Goal: Task Accomplishment & Management: Manage account settings

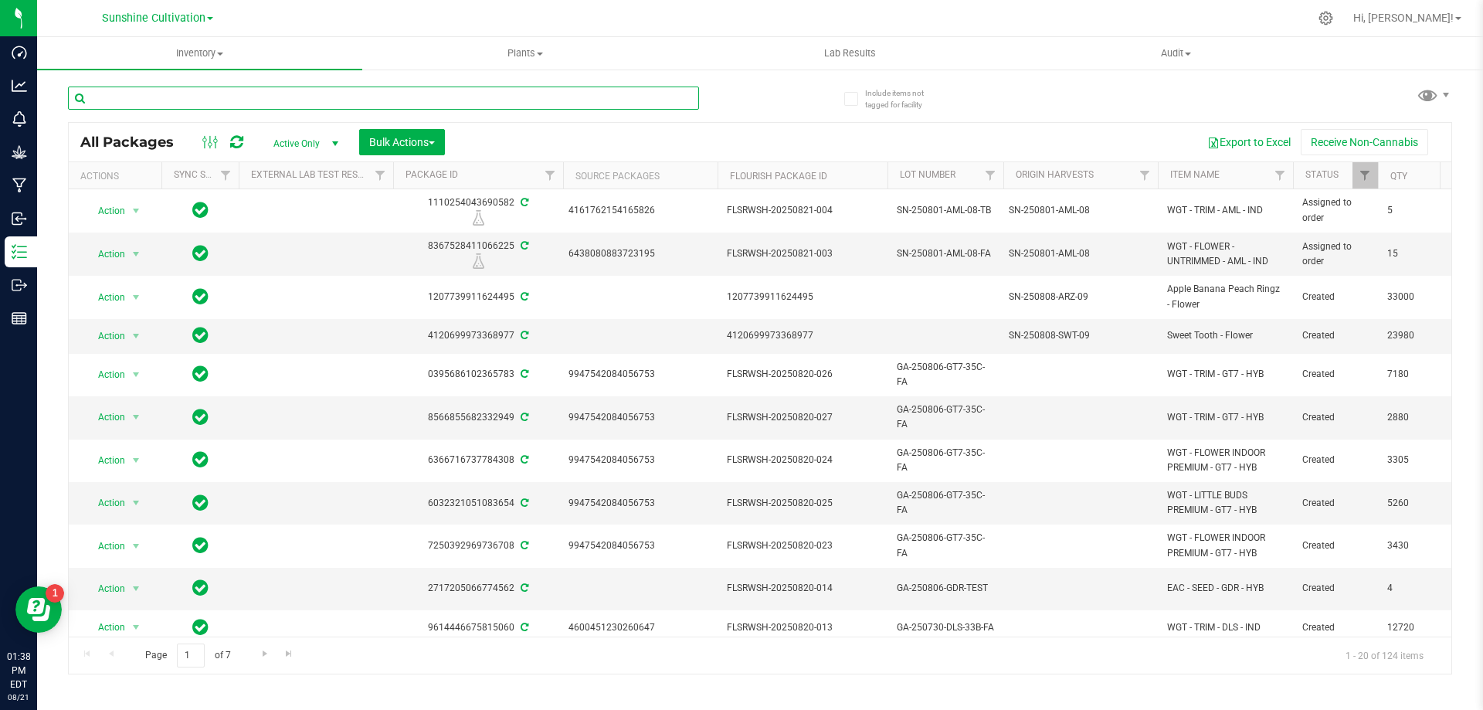
click at [411, 94] on input "text" at bounding box center [383, 97] width 631 height 23
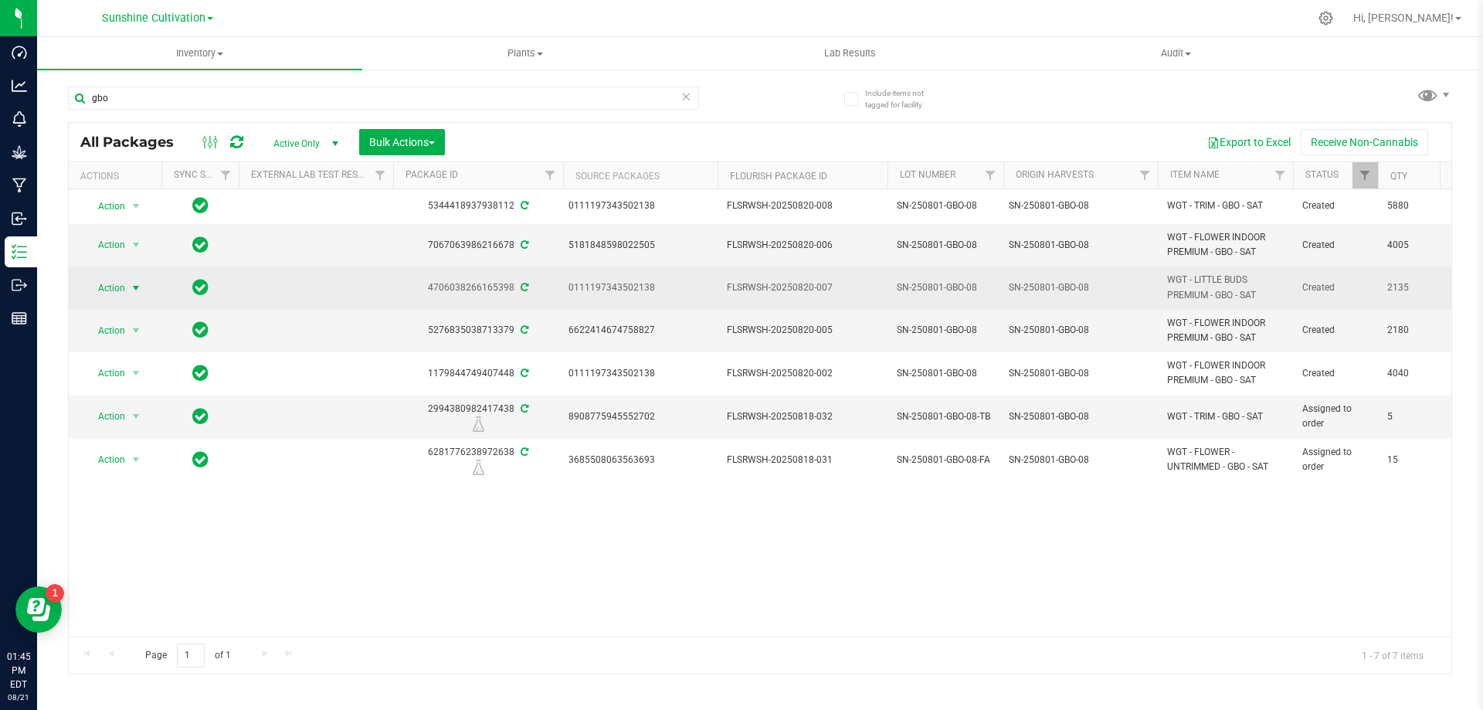
click at [134, 287] on span "select" at bounding box center [136, 288] width 12 height 12
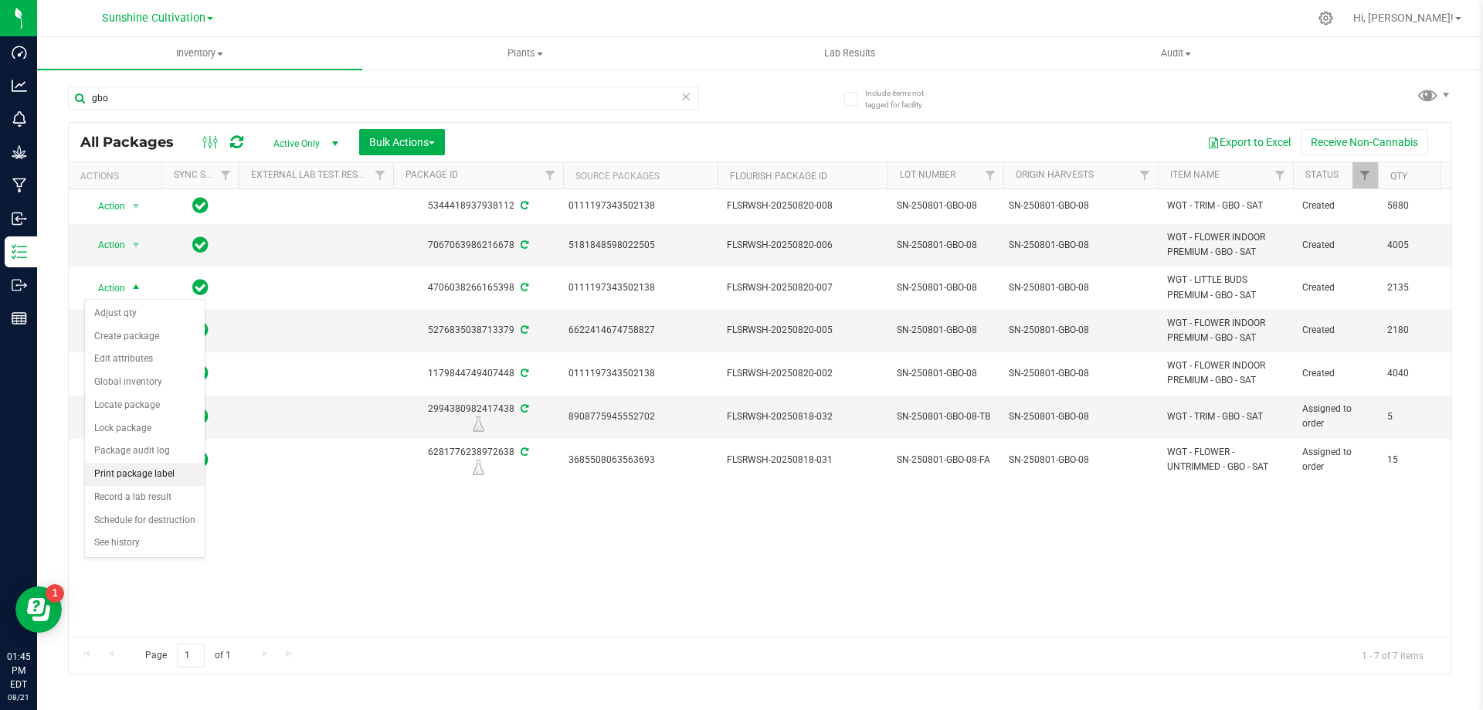
click at [166, 475] on li "Print package label" at bounding box center [145, 474] width 120 height 23
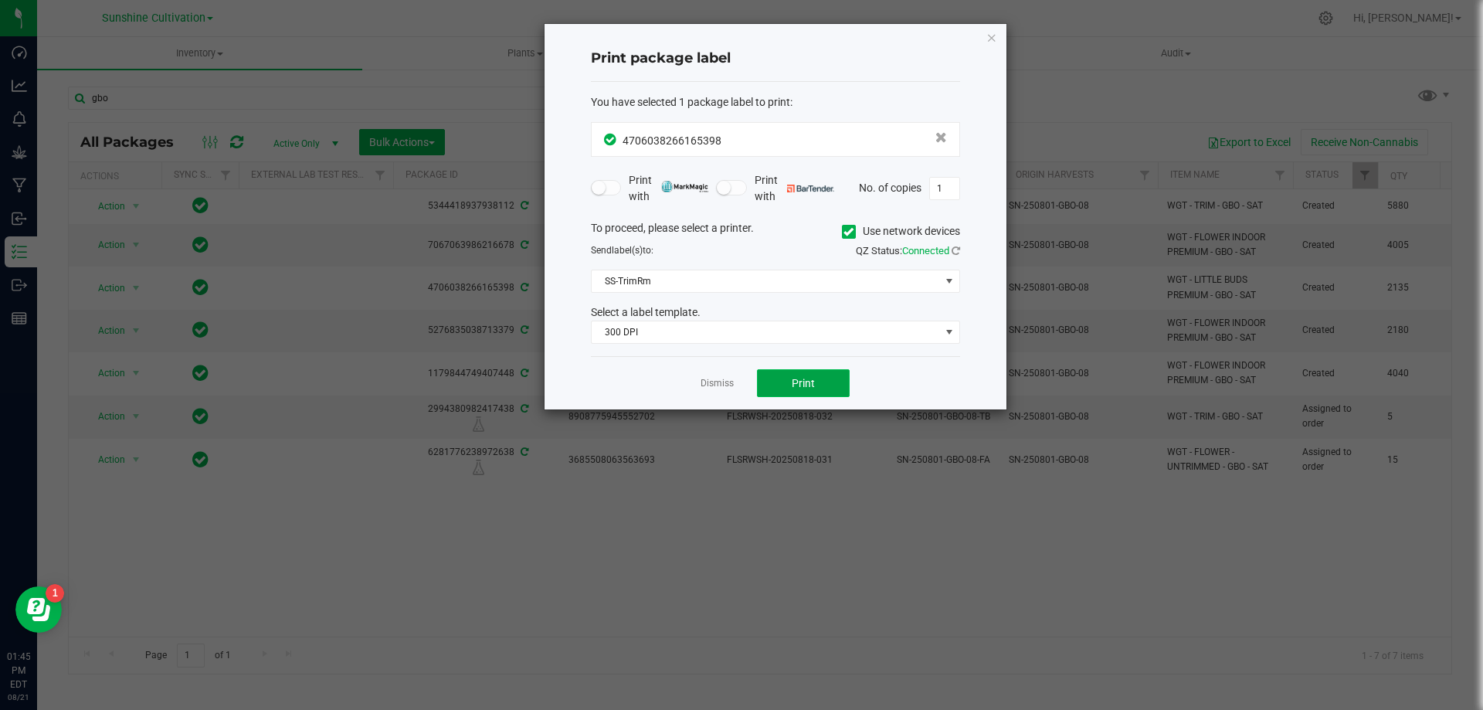
click at [807, 377] on span "Print" at bounding box center [803, 383] width 23 height 12
click at [990, 34] on icon "button" at bounding box center [991, 37] width 11 height 19
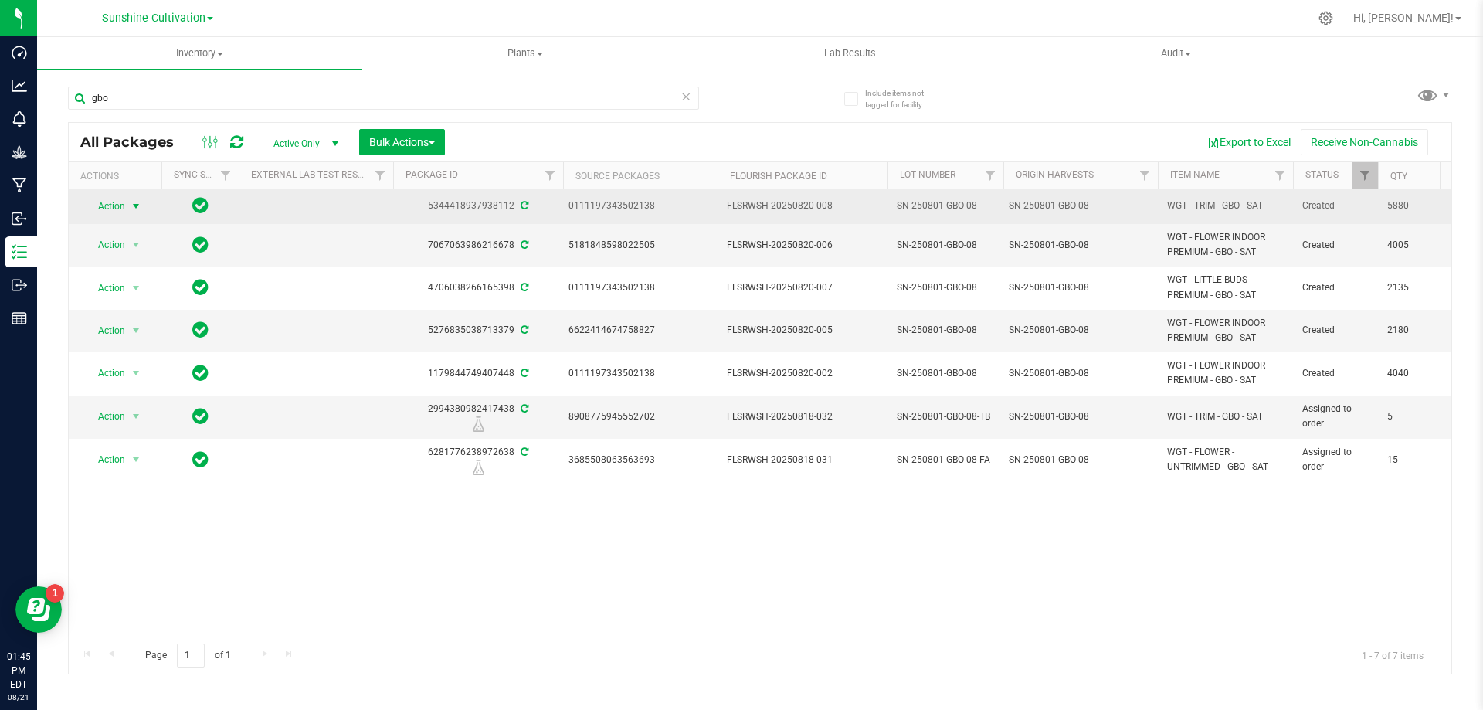
click at [139, 209] on span "select" at bounding box center [136, 206] width 12 height 12
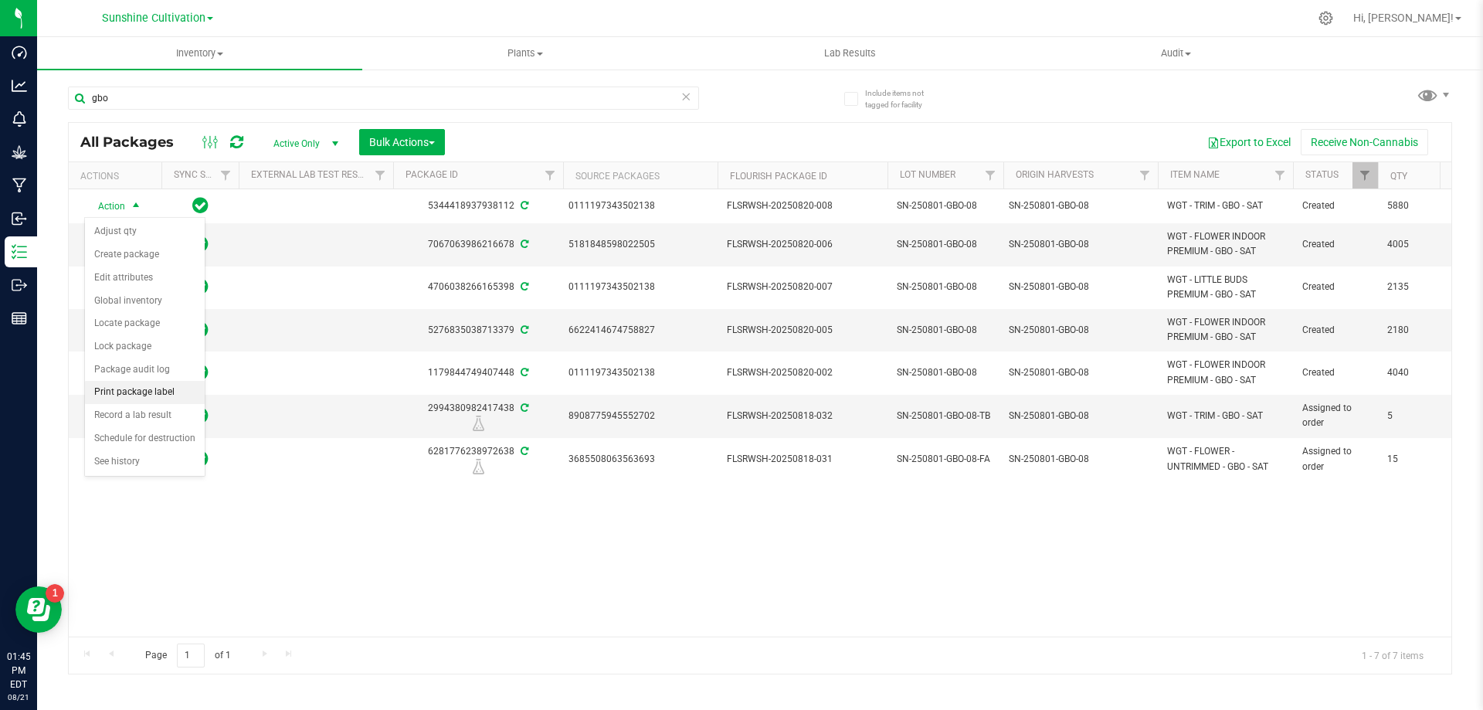
click at [155, 390] on li "Print package label" at bounding box center [145, 392] width 120 height 23
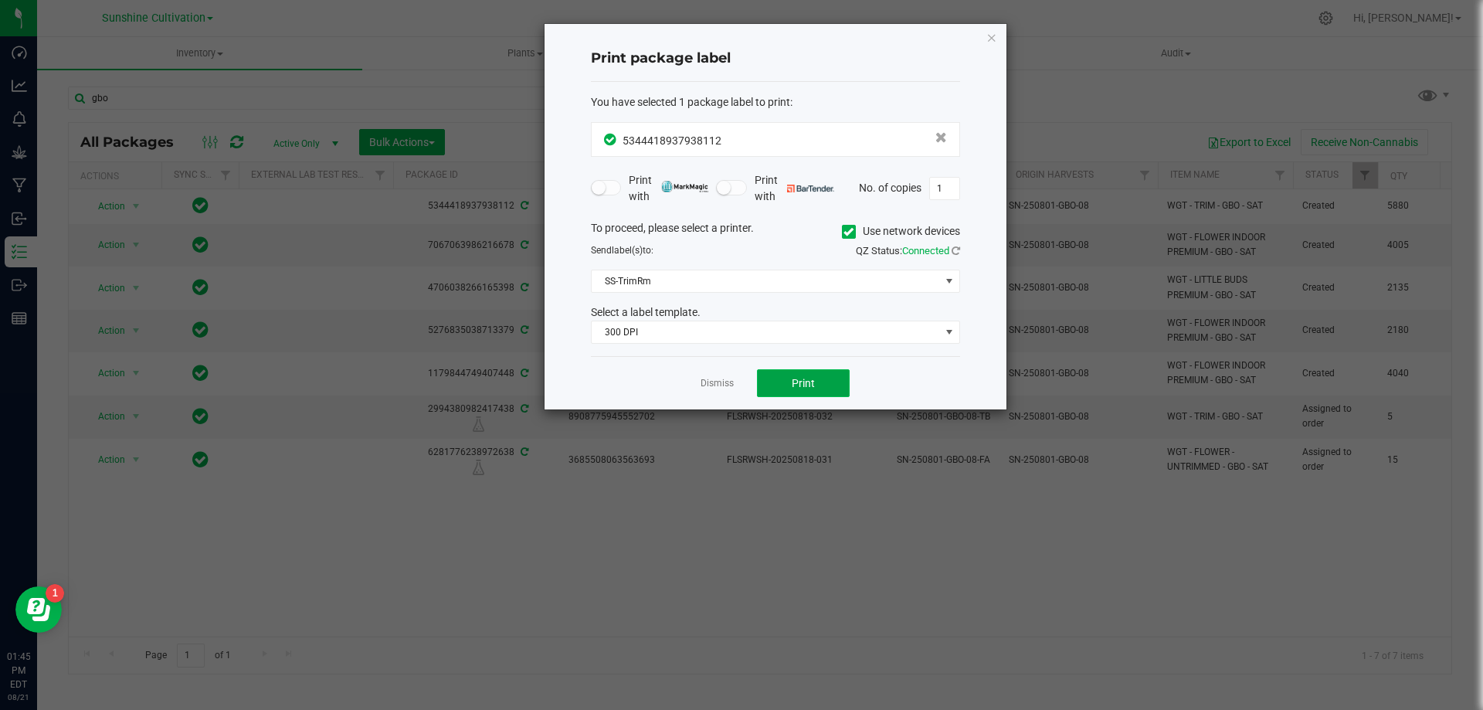
click at [769, 373] on button "Print" at bounding box center [803, 383] width 93 height 28
click at [768, 381] on button "Print" at bounding box center [803, 383] width 93 height 28
click at [722, 378] on link "Dismiss" at bounding box center [716, 383] width 33 height 13
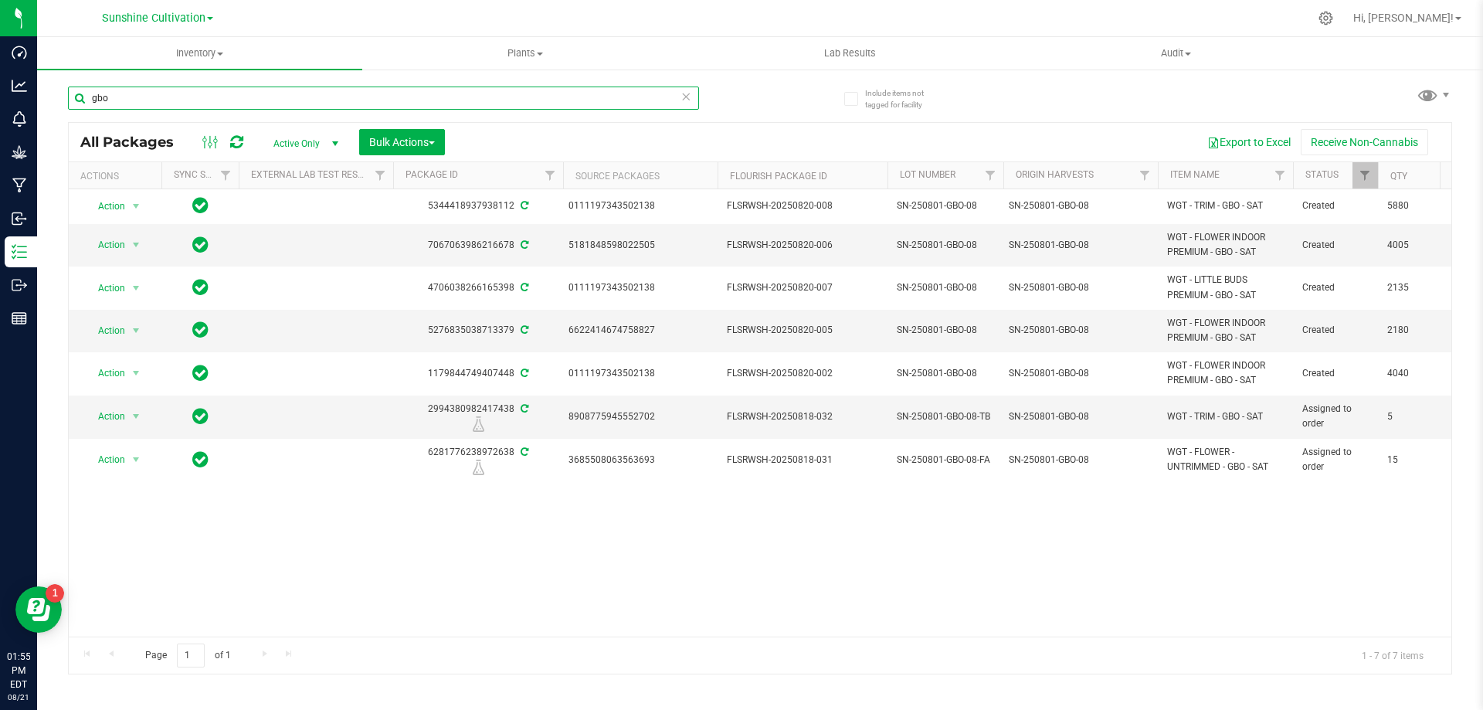
click at [454, 86] on input "gbo" at bounding box center [383, 97] width 631 height 23
type input "g"
type input "aml"
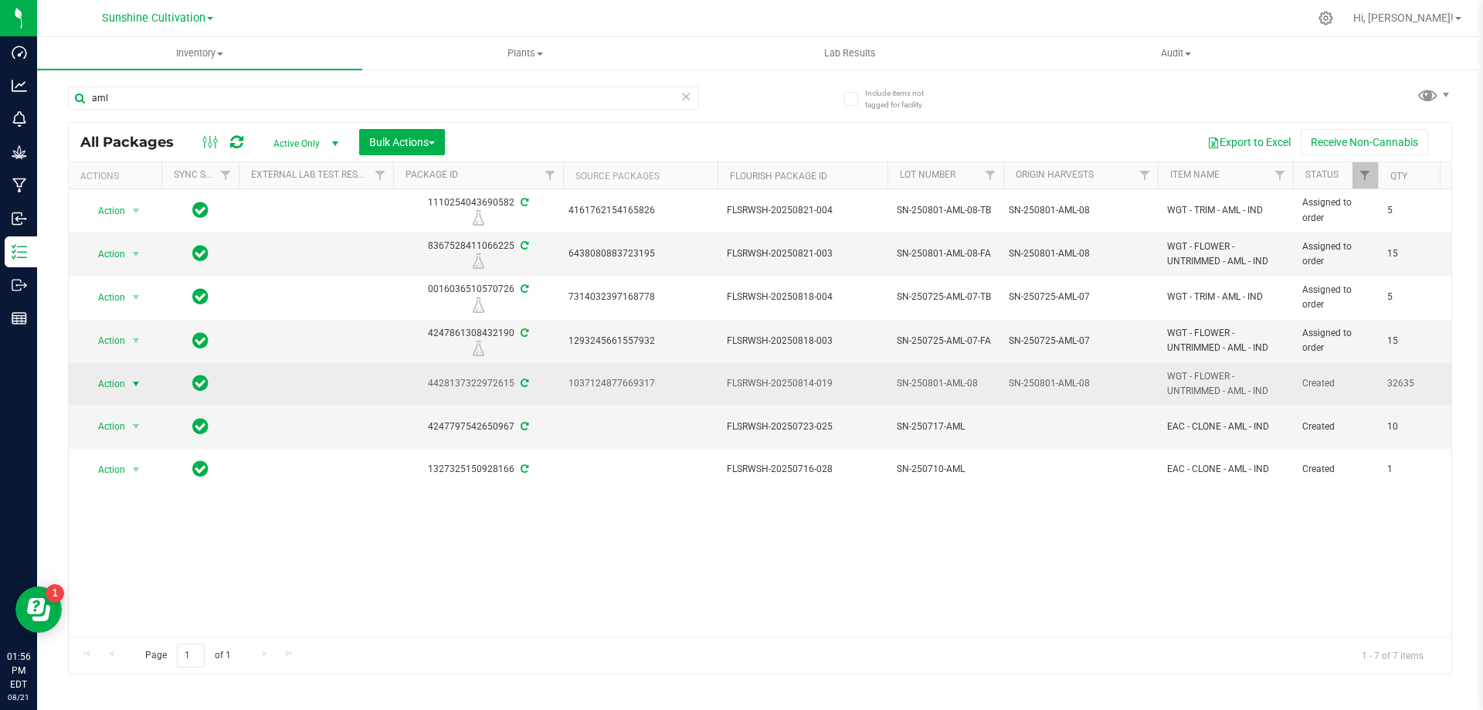
click at [134, 385] on span "select" at bounding box center [136, 384] width 12 height 12
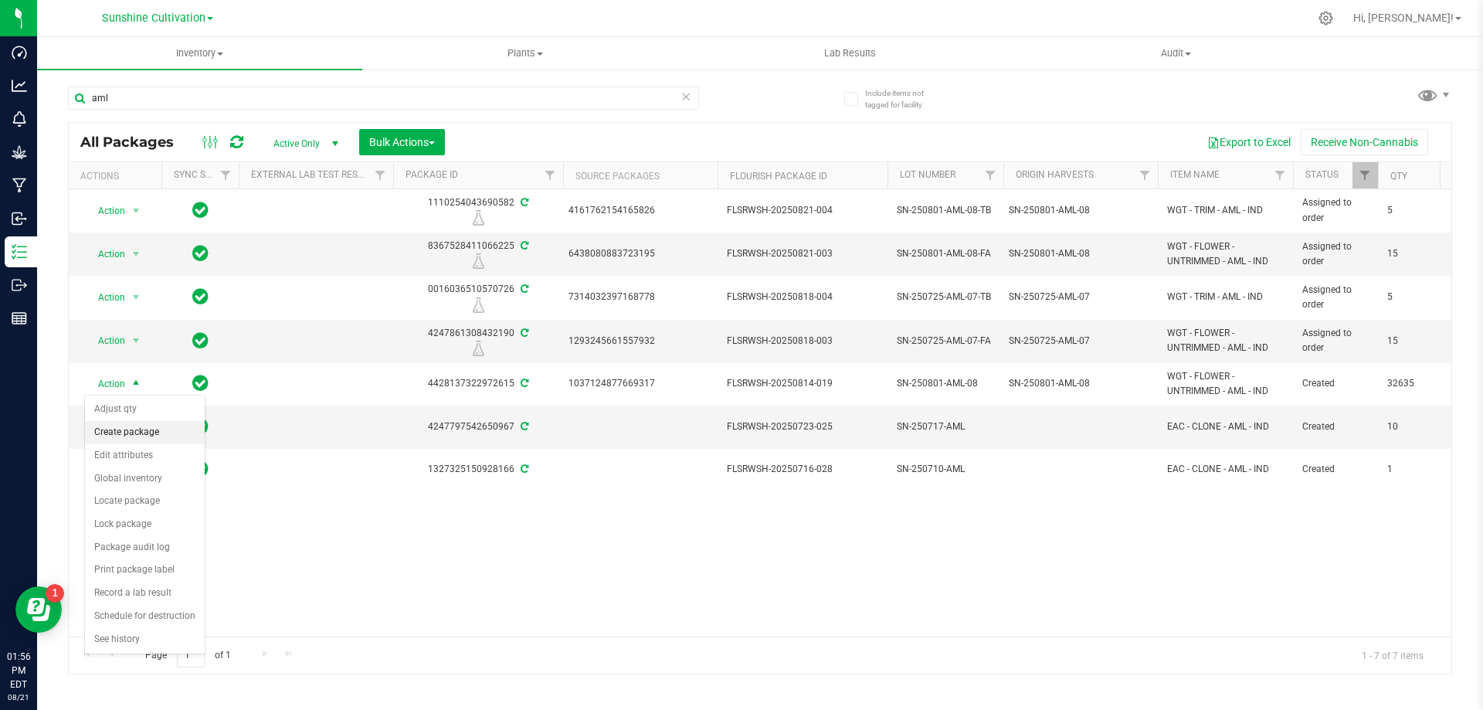
click at [147, 435] on li "Create package" at bounding box center [145, 432] width 120 height 23
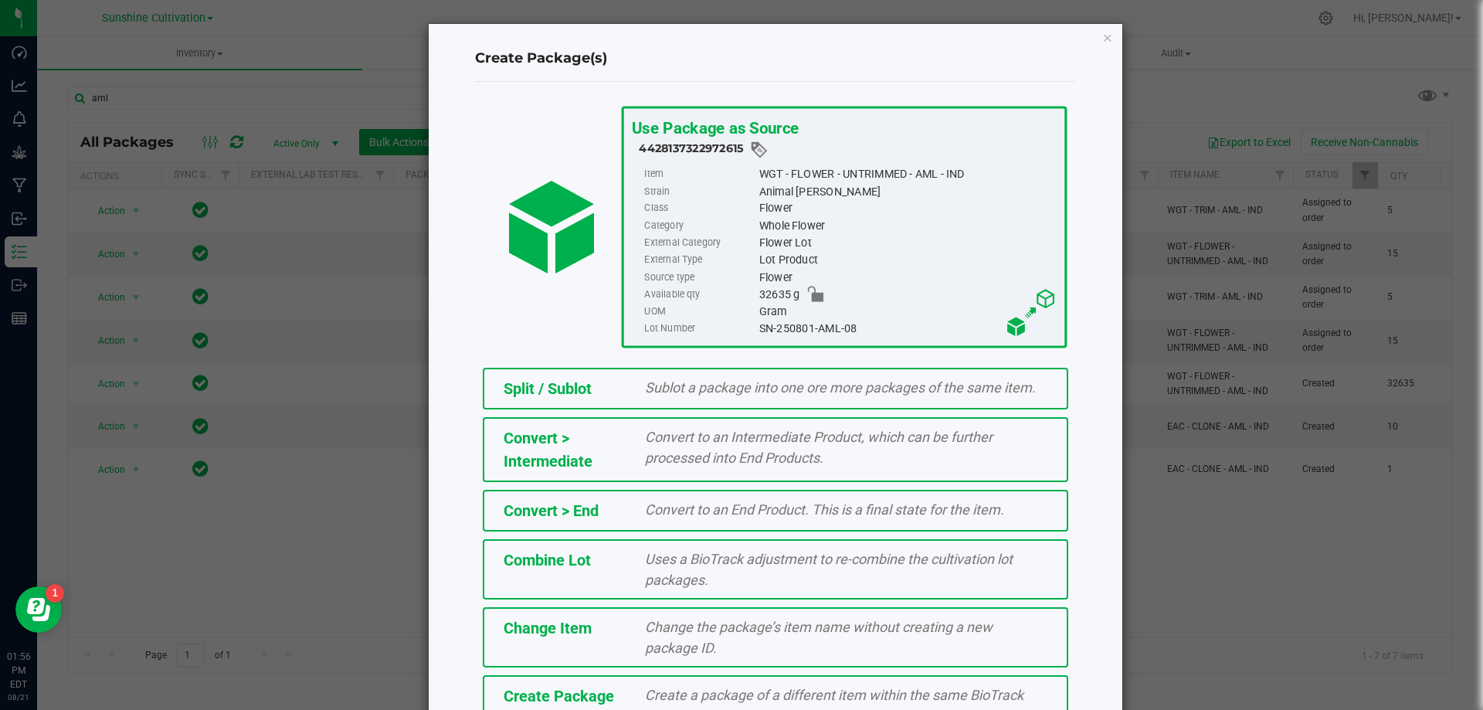
click at [524, 698] on span "Create Package" at bounding box center [559, 696] width 110 height 19
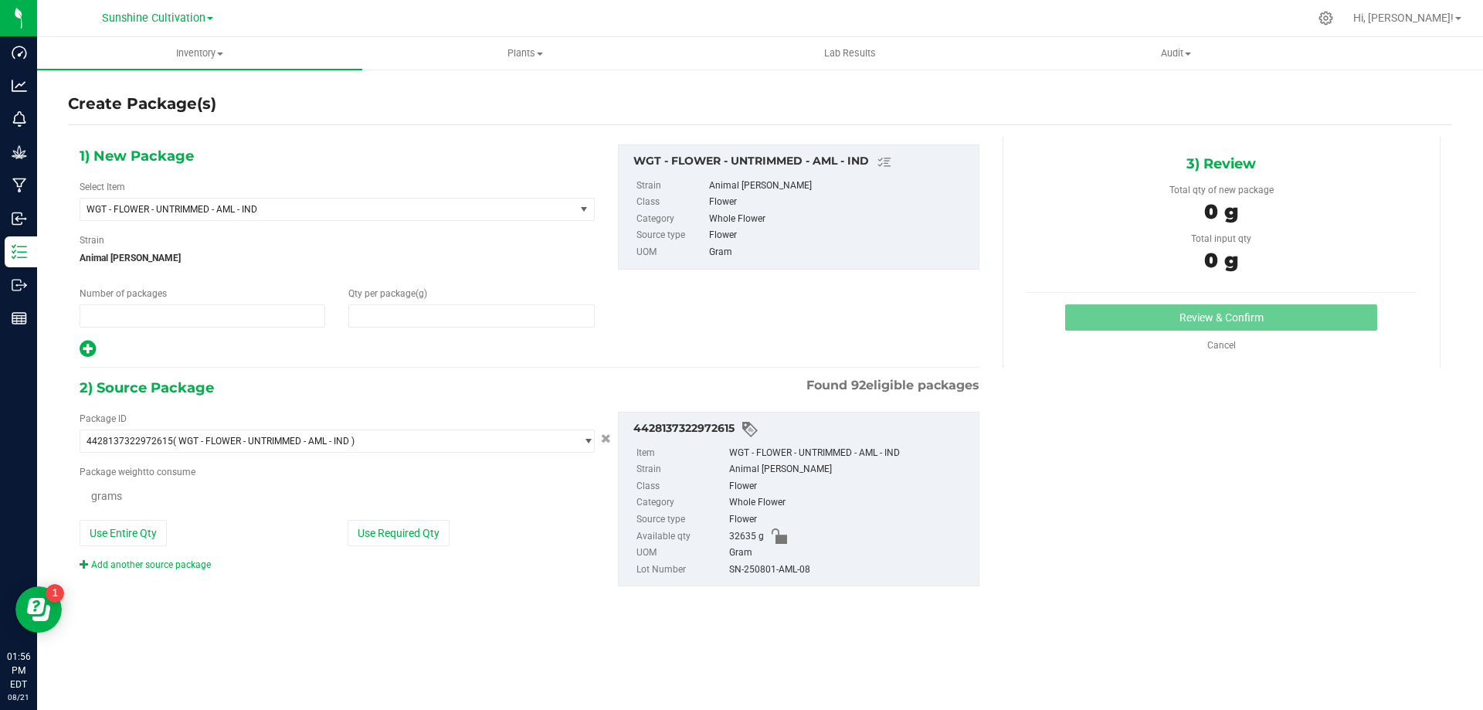
type input "1"
type input "0.0000"
click at [291, 202] on span "WGT - FLOWER - UNTRIMMED - AML - IND" at bounding box center [327, 209] width 494 height 22
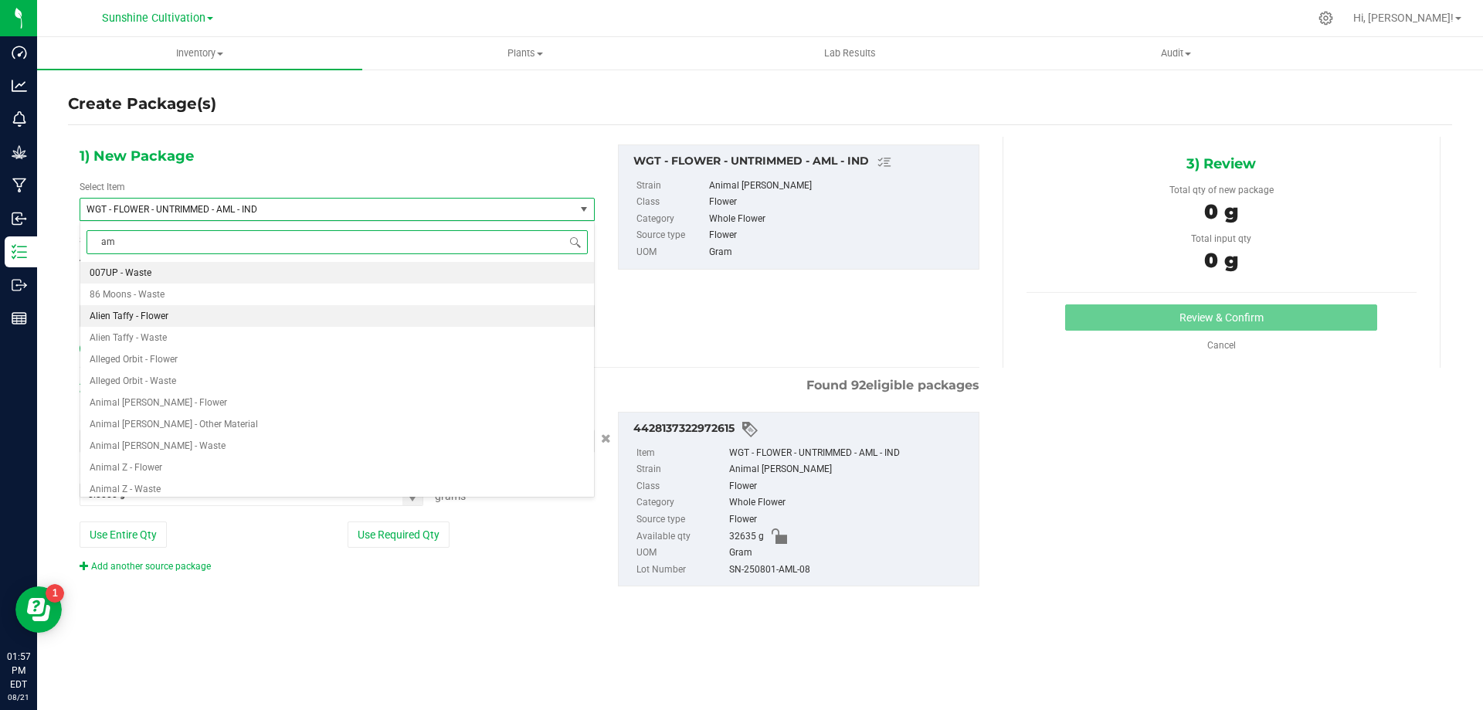
type input "aml"
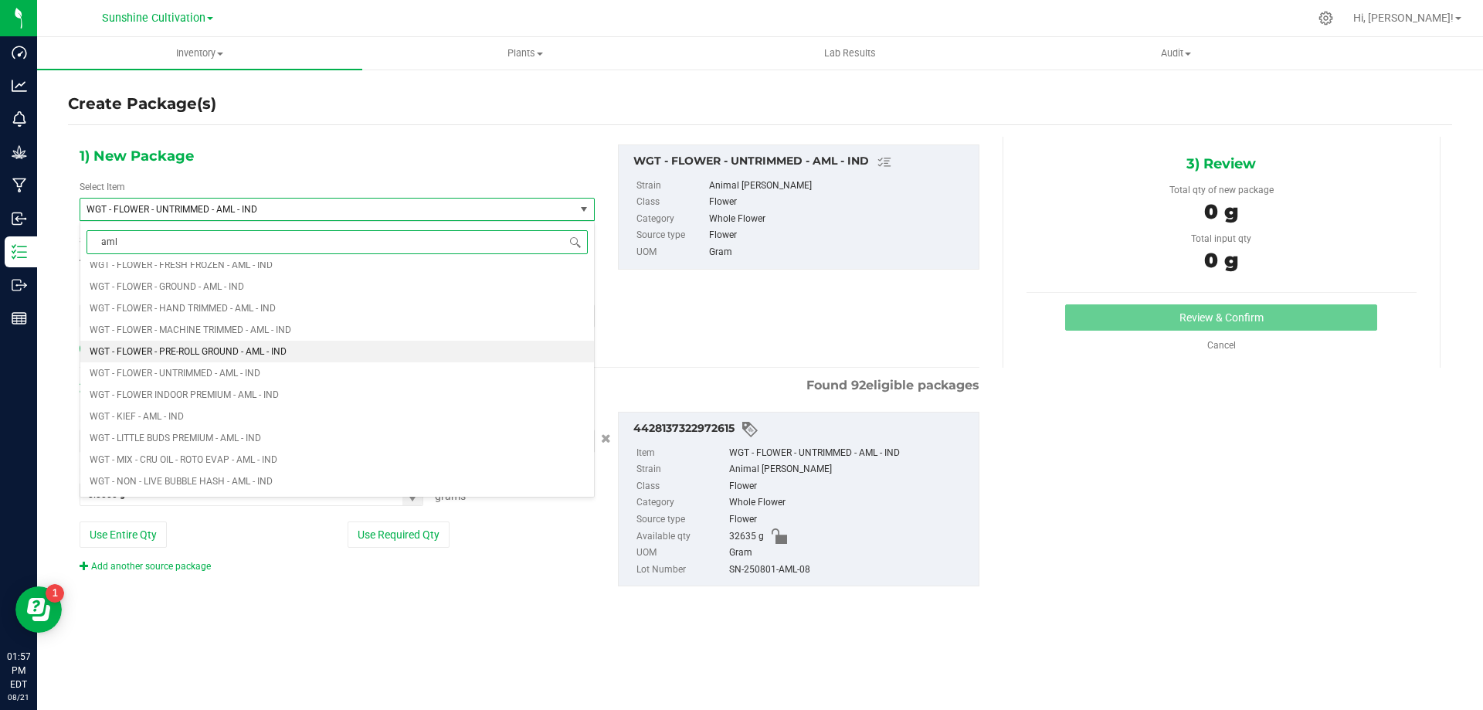
scroll to position [1776, 0]
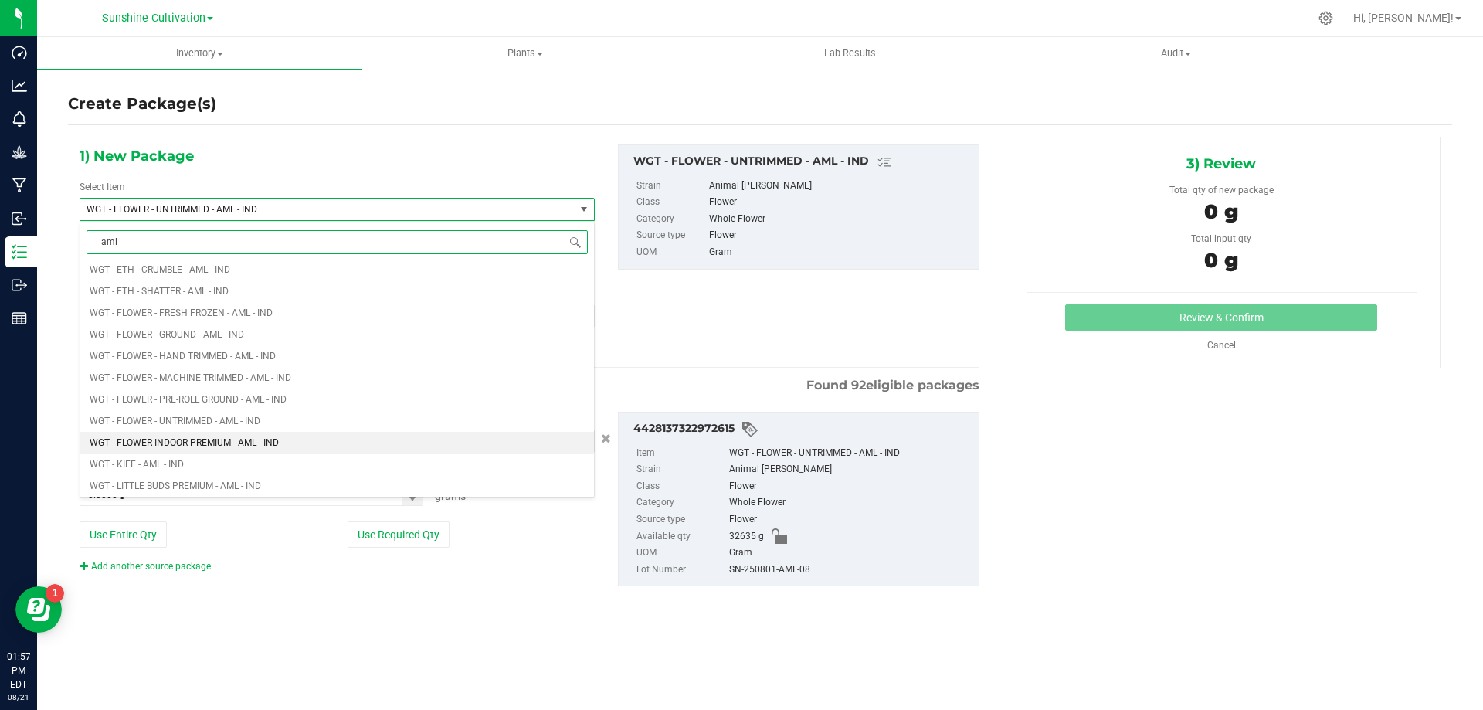
click at [255, 447] on span "WGT - FLOWER INDOOR PREMIUM - AML - IND" at bounding box center [184, 442] width 189 height 11
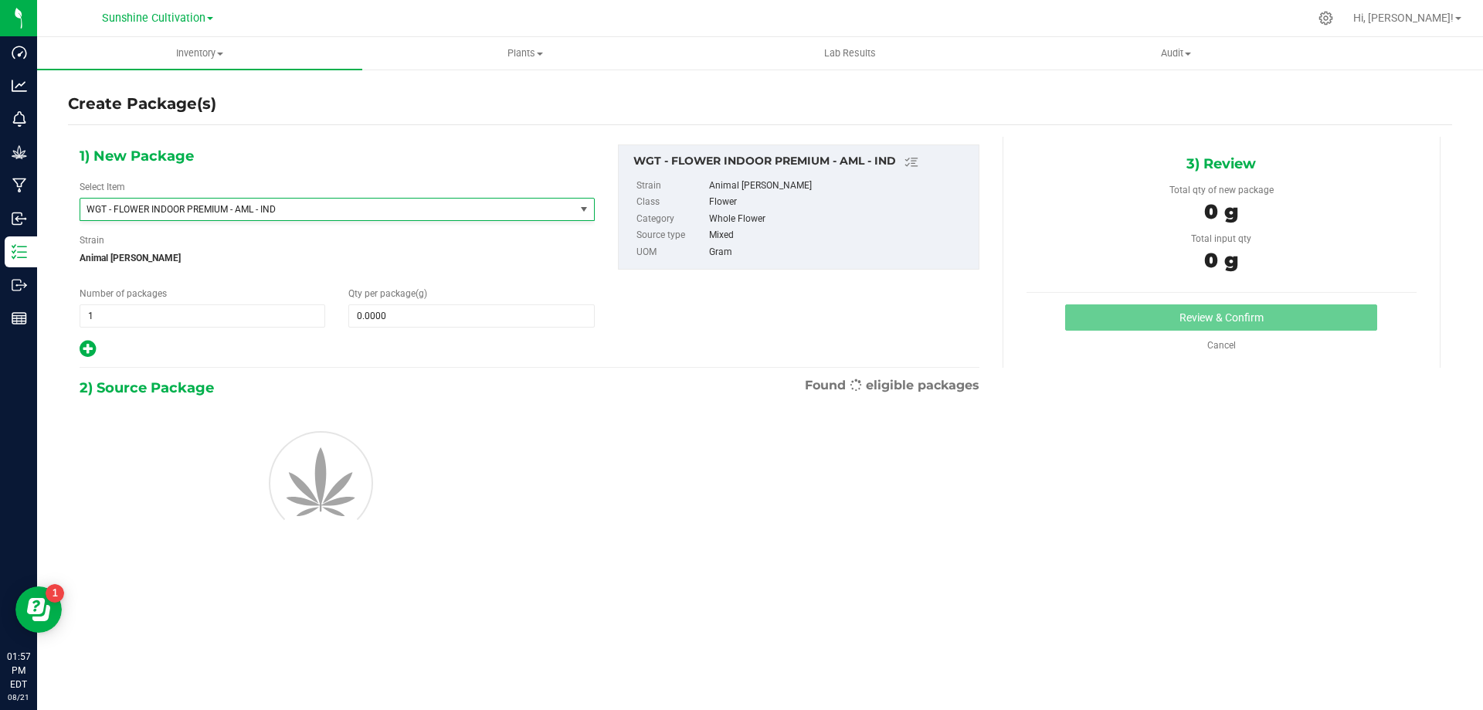
type input "0.0000"
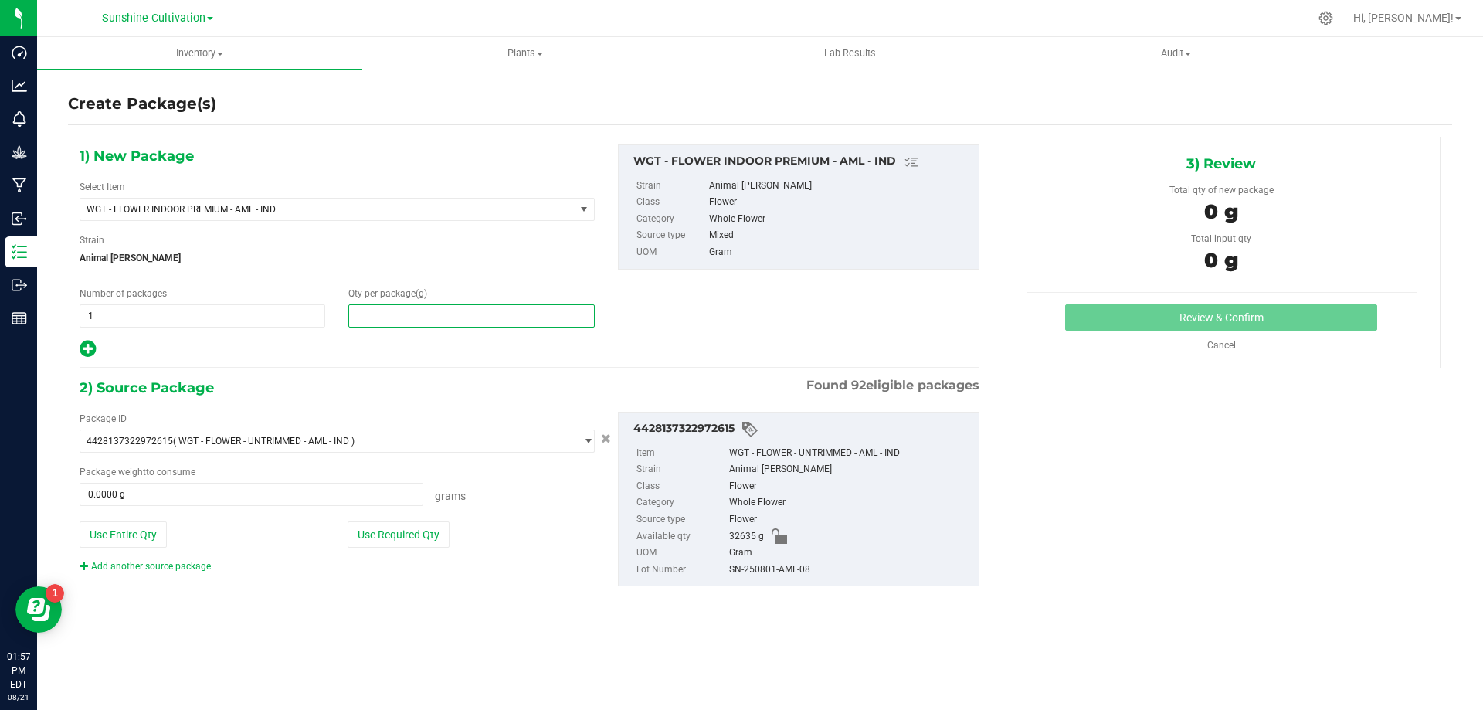
click at [391, 314] on span at bounding box center [471, 315] width 246 height 23
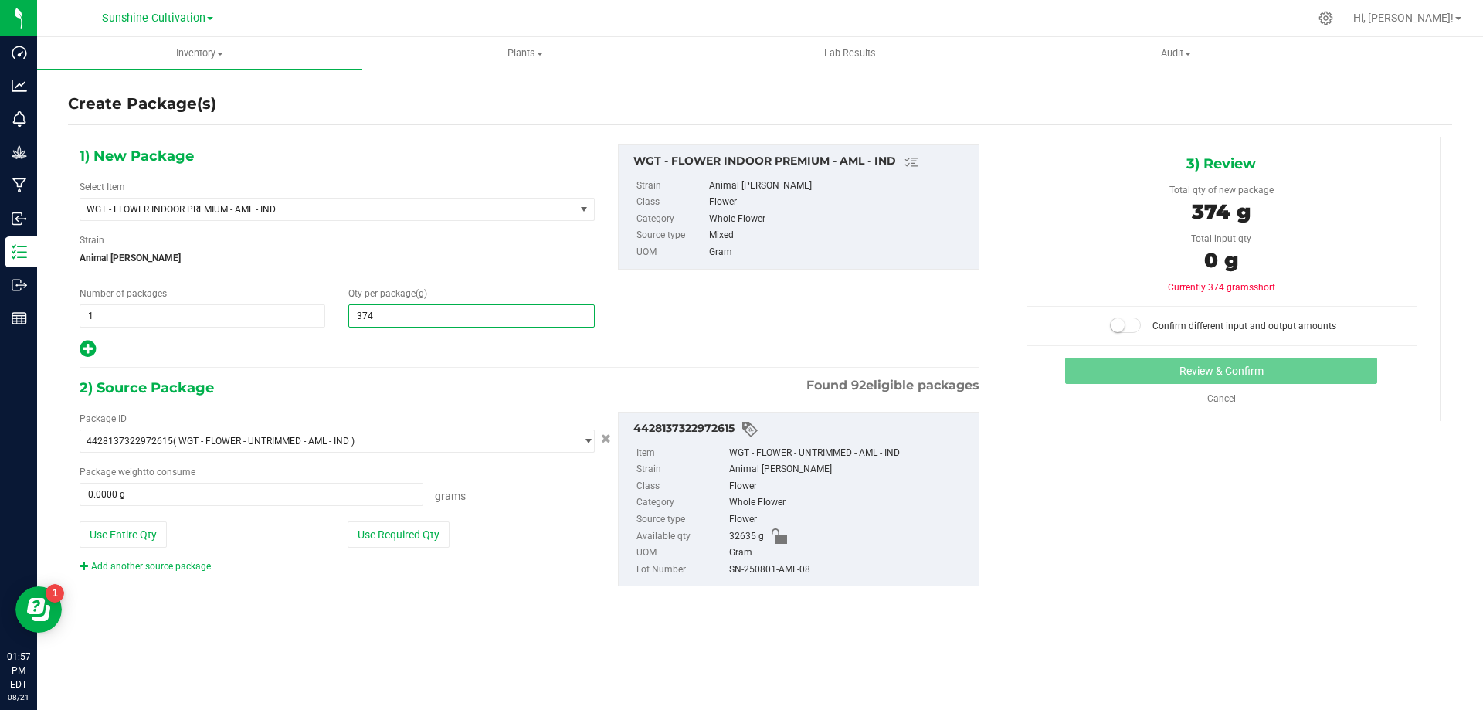
type input "3745"
type input "3,745.0000"
click at [369, 491] on span at bounding box center [252, 494] width 344 height 23
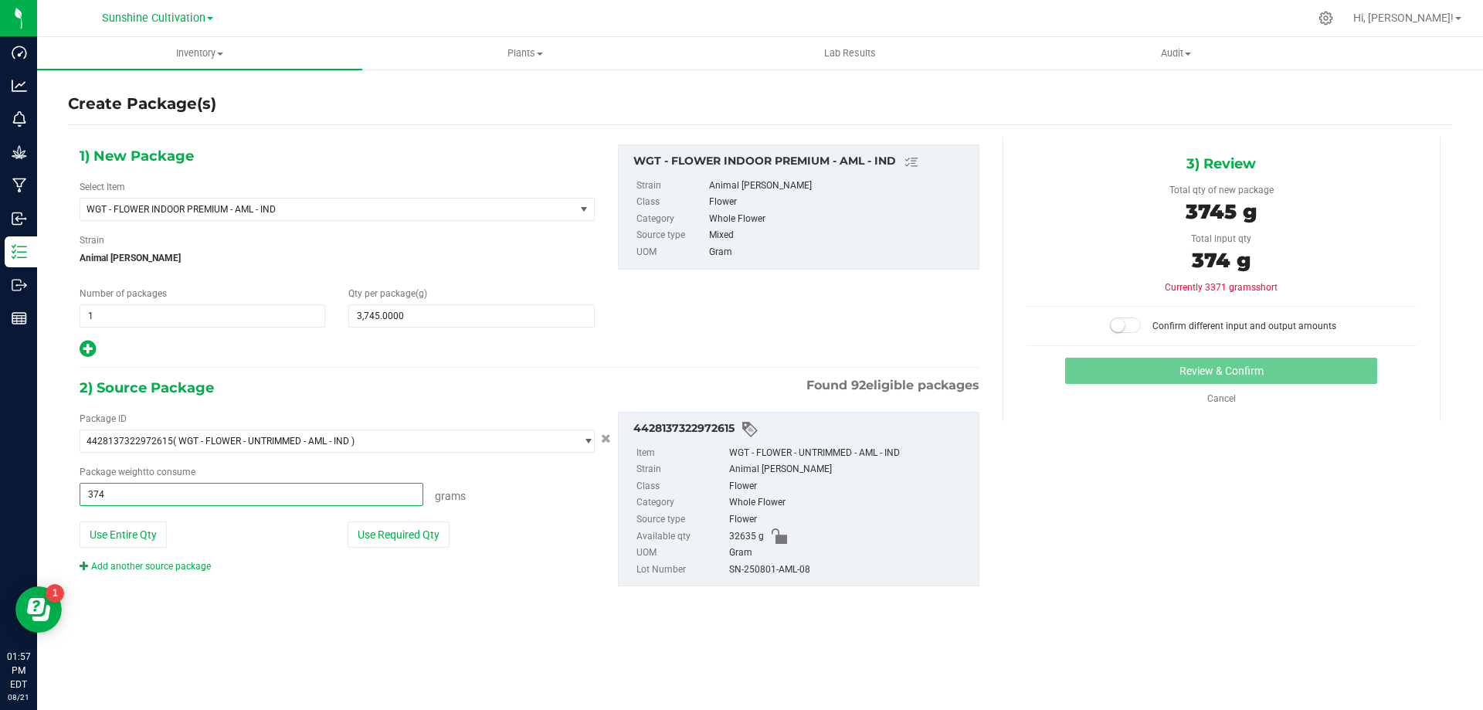
type input "3745"
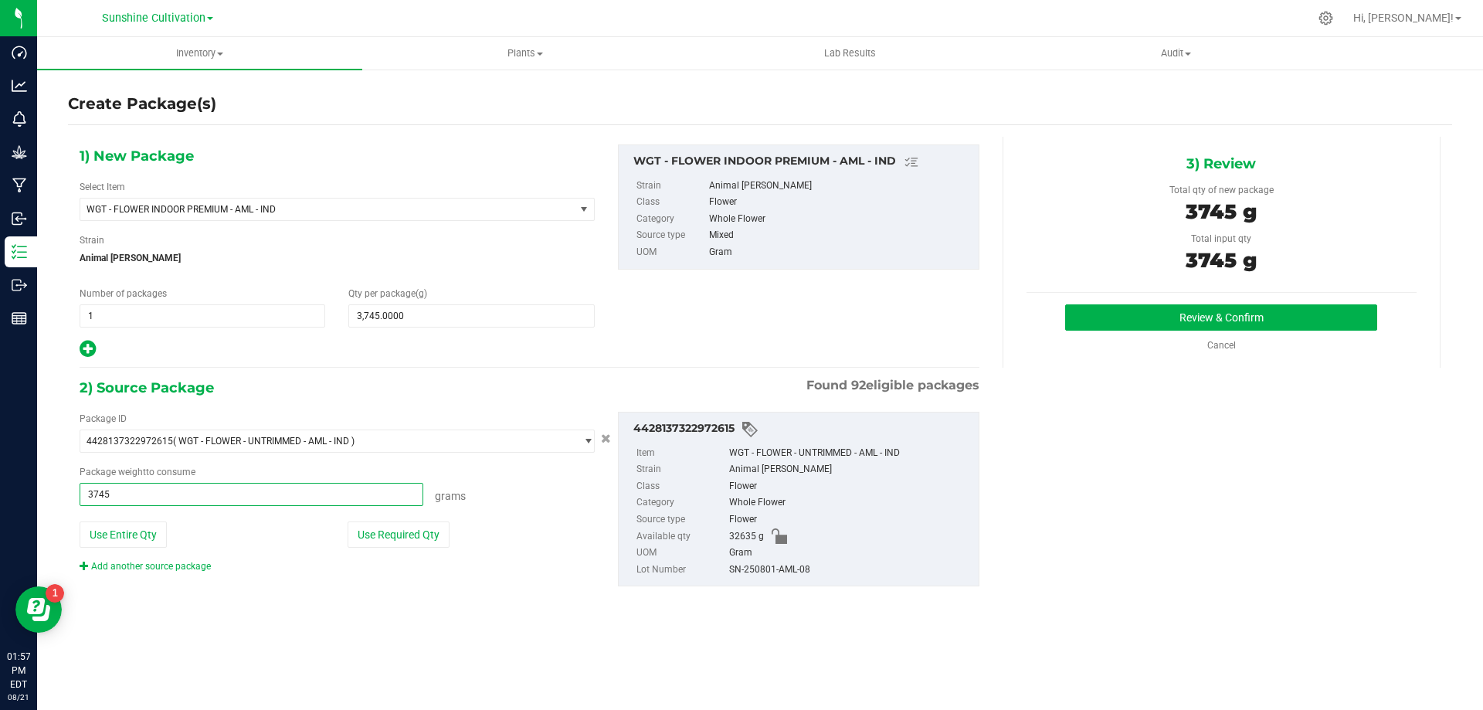
type input "3745.0000 g"
drag, startPoint x: 728, startPoint y: 566, endPoint x: 826, endPoint y: 570, distance: 97.4
click at [826, 570] on div "SN-250801-AML-08" at bounding box center [850, 569] width 242 height 17
copy div "SN-250801-AML-08"
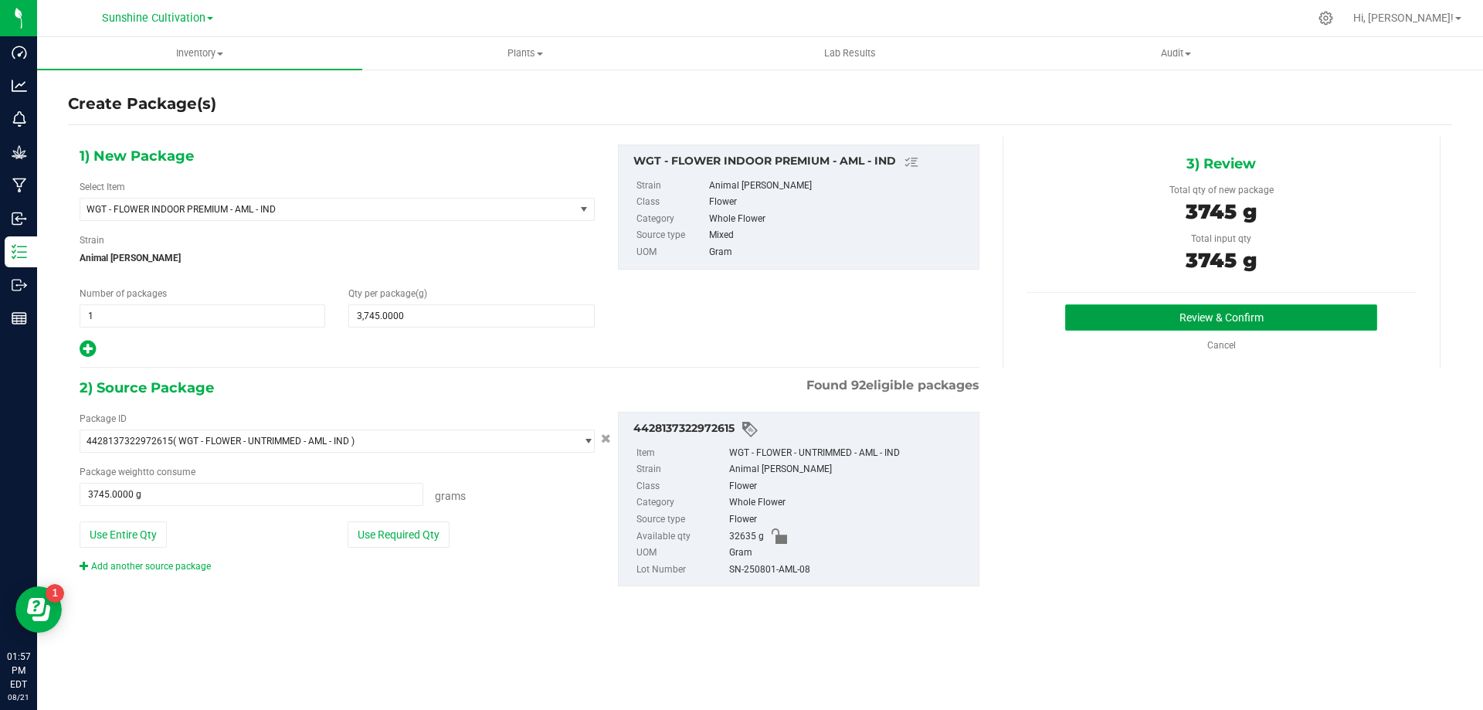
click at [1209, 312] on button "Review & Confirm" at bounding box center [1221, 317] width 312 height 26
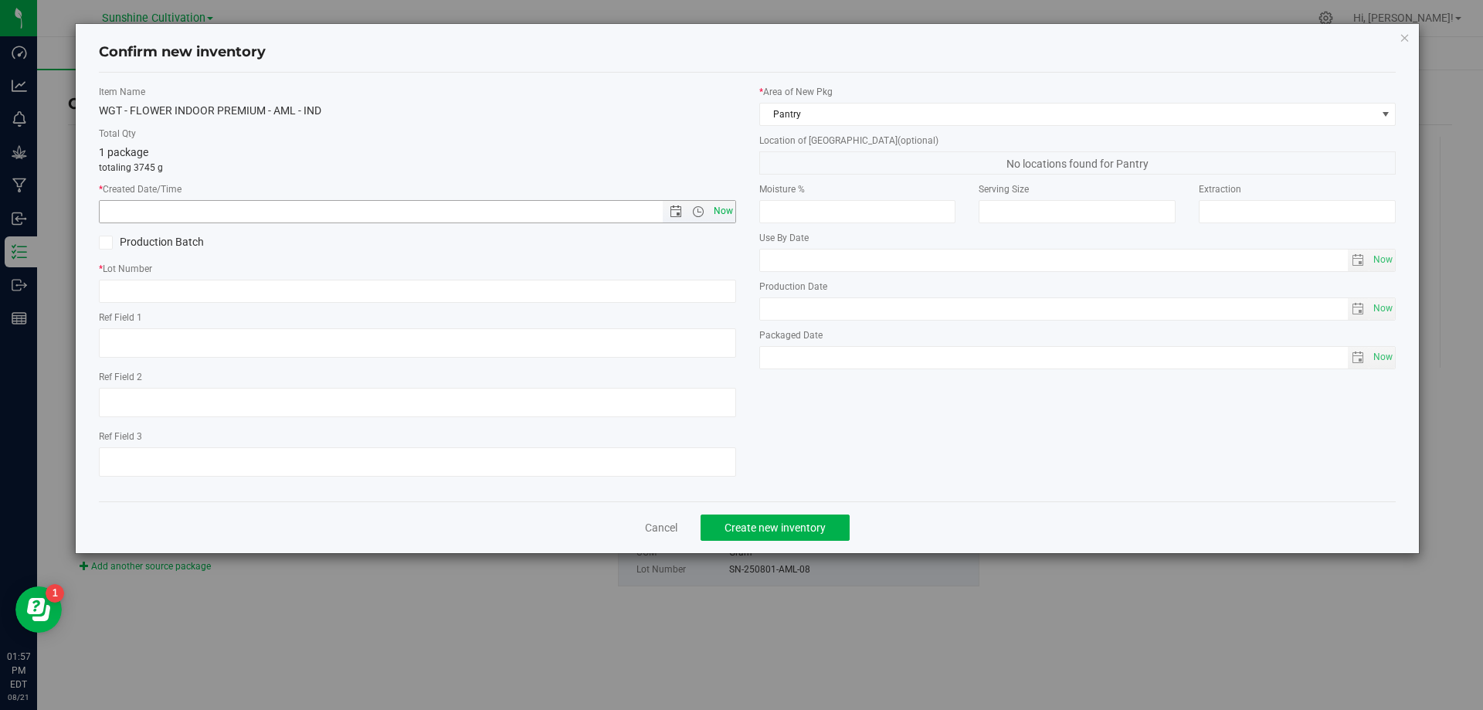
click at [717, 209] on span "Now" at bounding box center [723, 211] width 26 height 22
type input "8/21/2025 1:57 PM"
paste input "SN-250801-AML-08"
type input "SN-250801-AML-08"
click at [820, 525] on span "Create new inventory" at bounding box center [774, 527] width 101 height 12
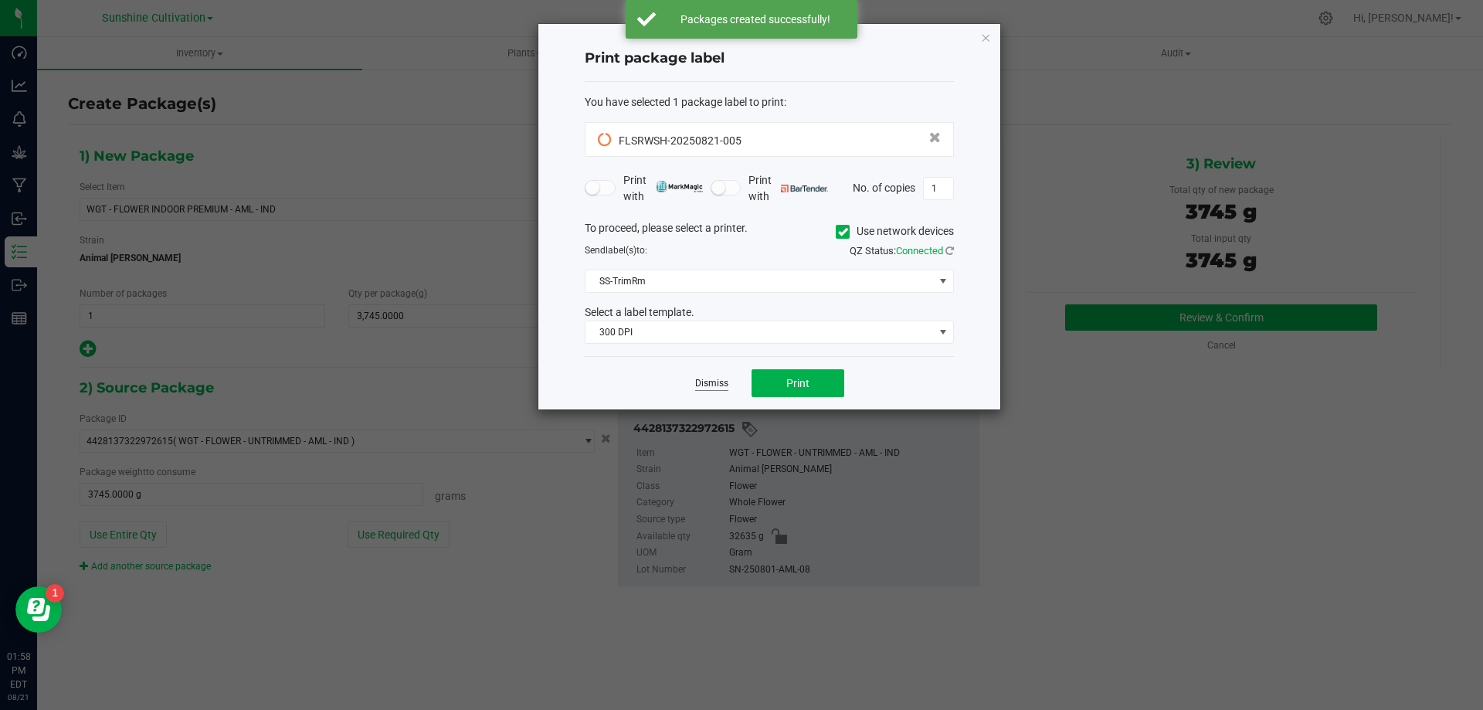
click at [711, 388] on link "Dismiss" at bounding box center [711, 383] width 33 height 13
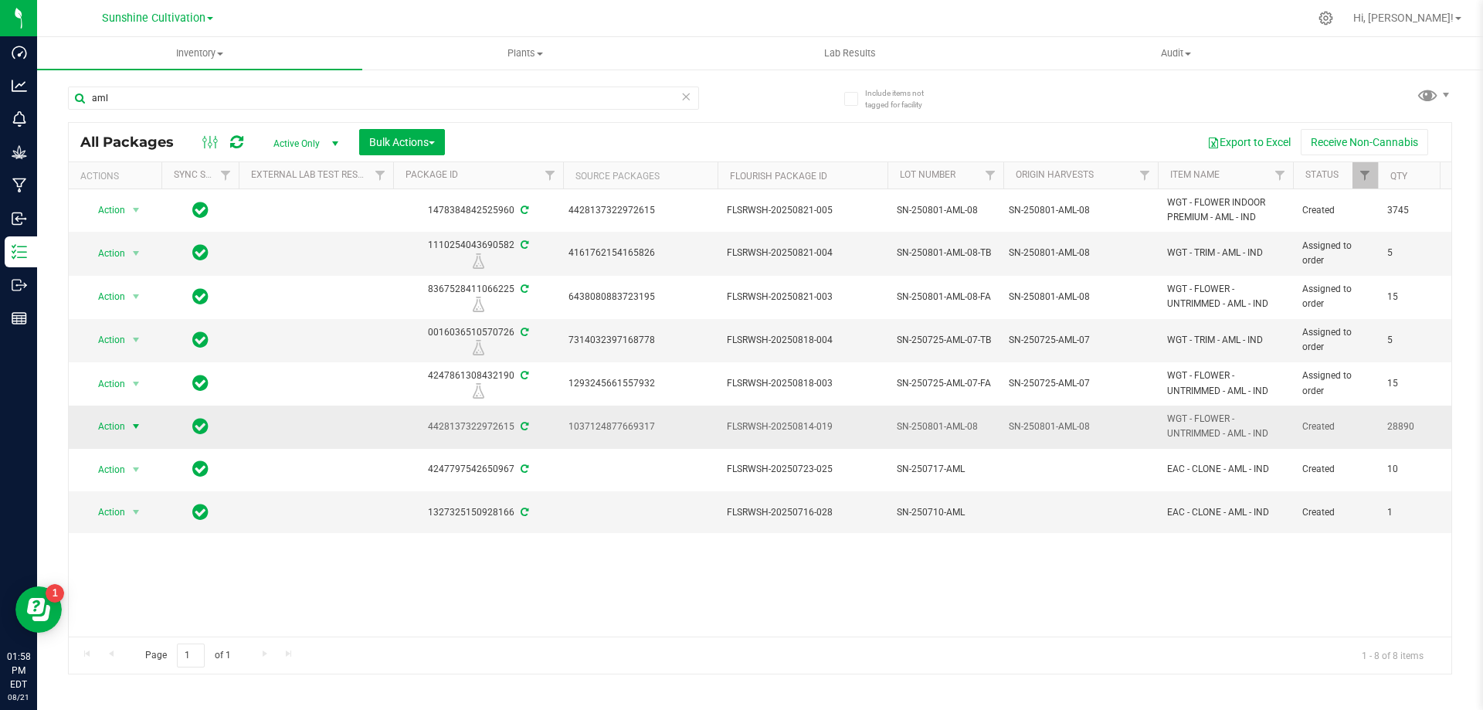
click at [131, 429] on span "select" at bounding box center [136, 426] width 12 height 12
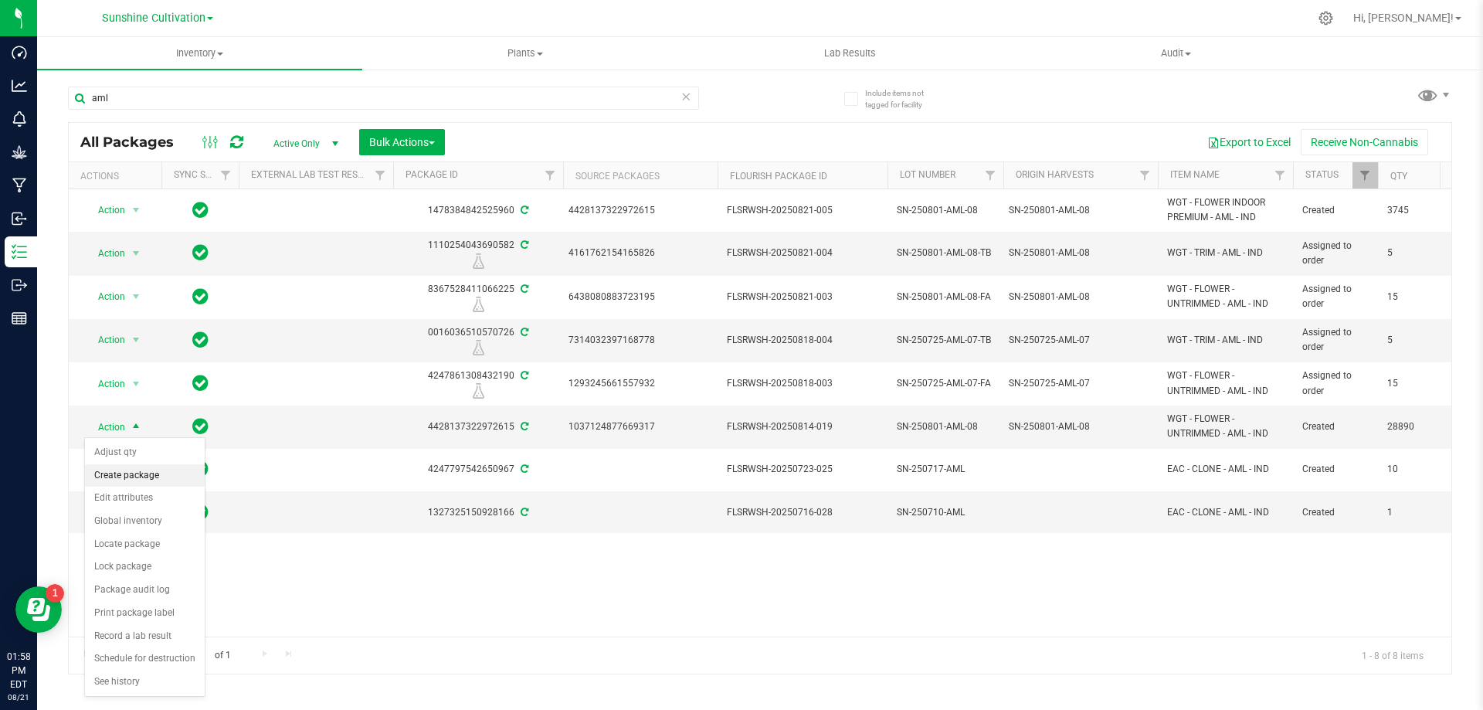
click at [135, 470] on li "Create package" at bounding box center [145, 475] width 120 height 23
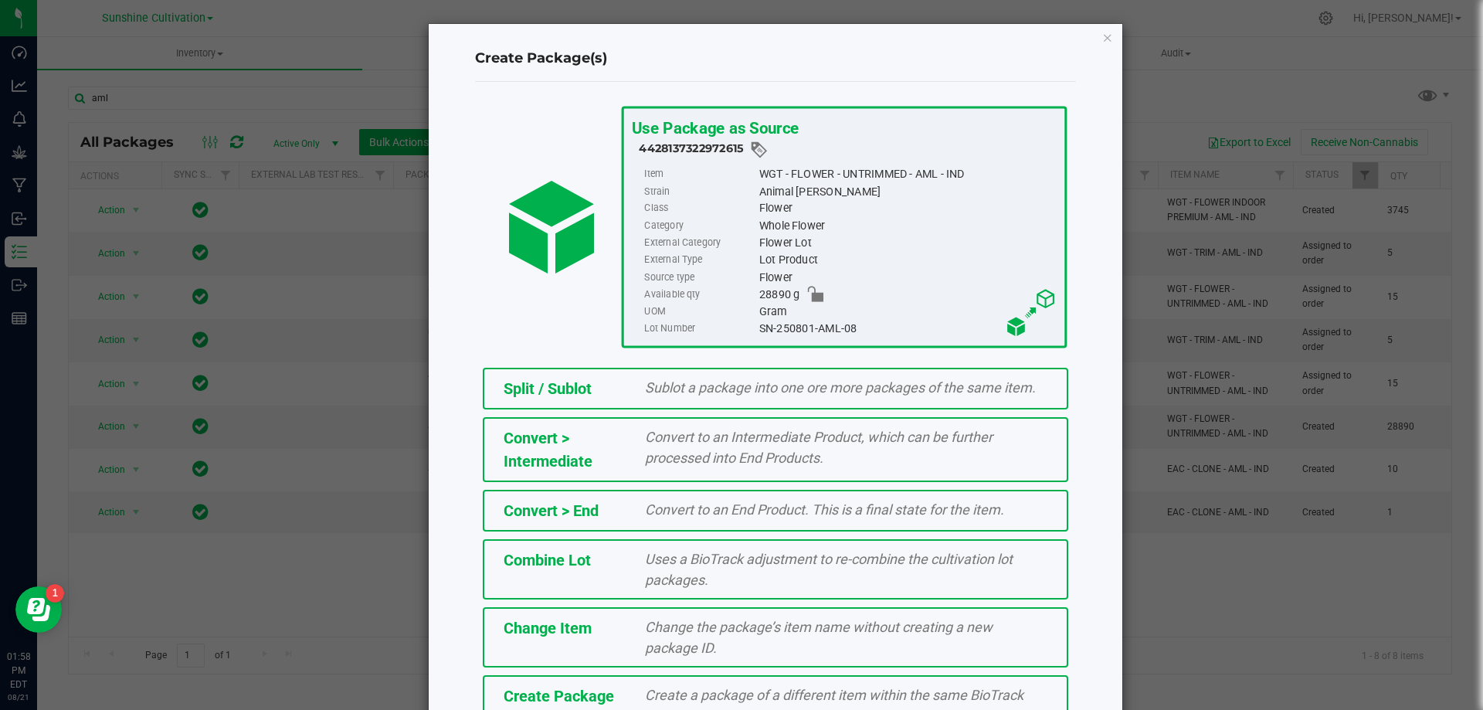
click at [651, 702] on span "Create a package of a different item within the same BioTrack phase." at bounding box center [834, 705] width 378 height 37
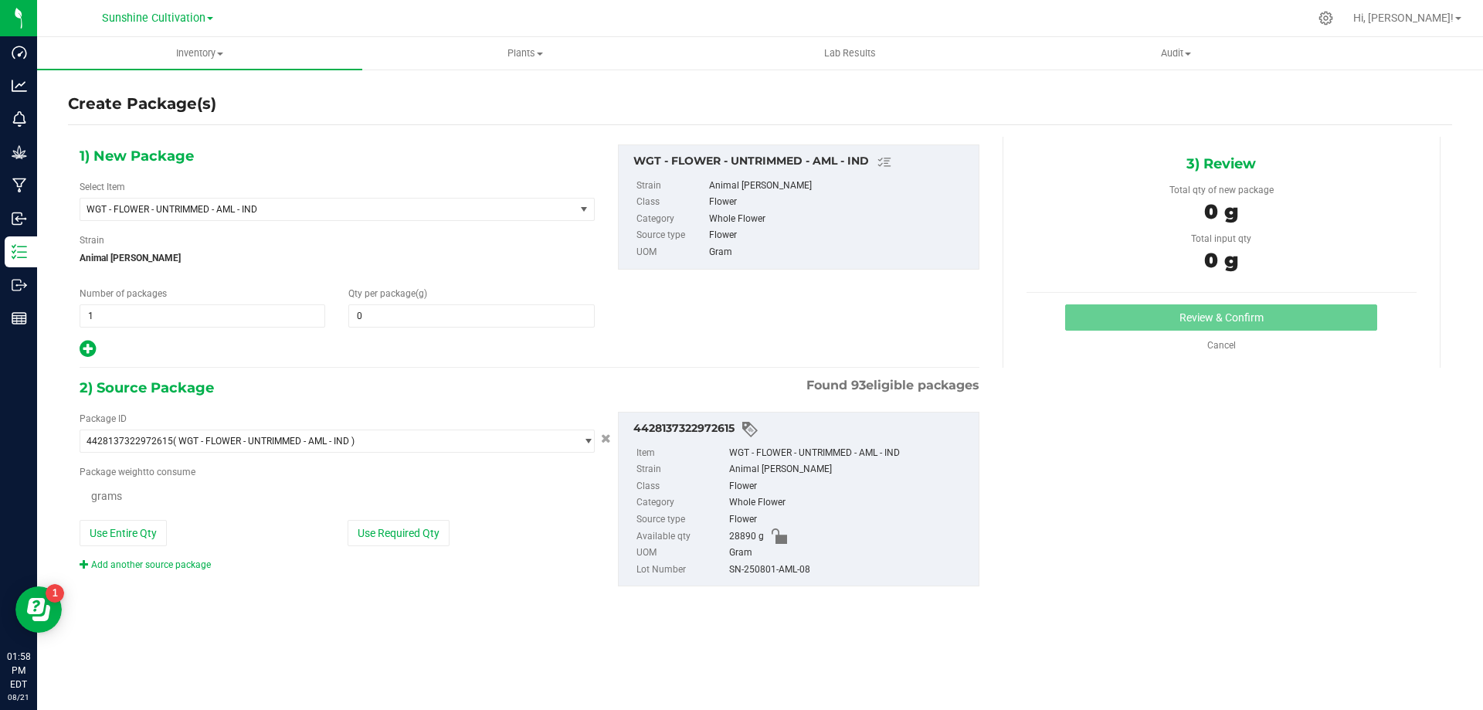
type input "0.0000"
click at [402, 204] on span "WGT - FLOWER - UNTRIMMED - AML - IND" at bounding box center [317, 209] width 463 height 11
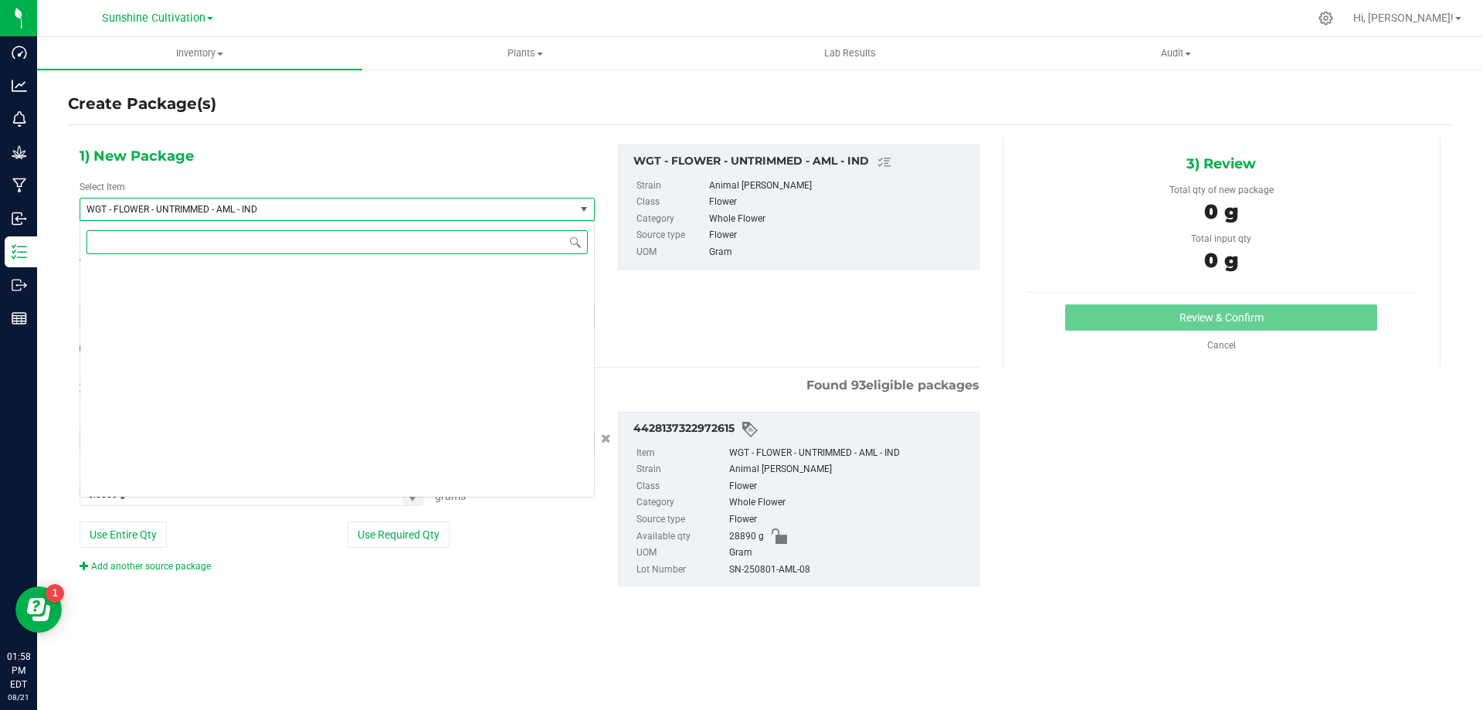
scroll to position [322427, 0]
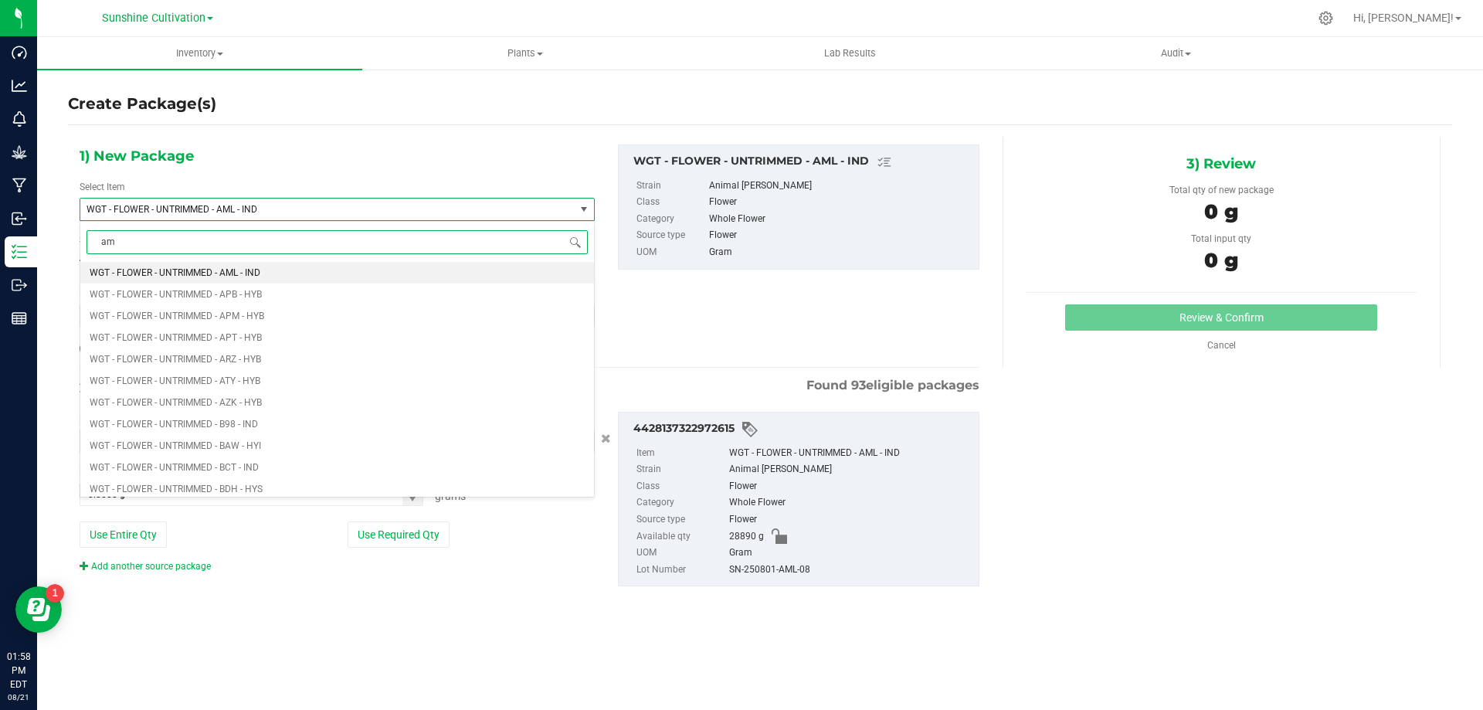
type input "aml"
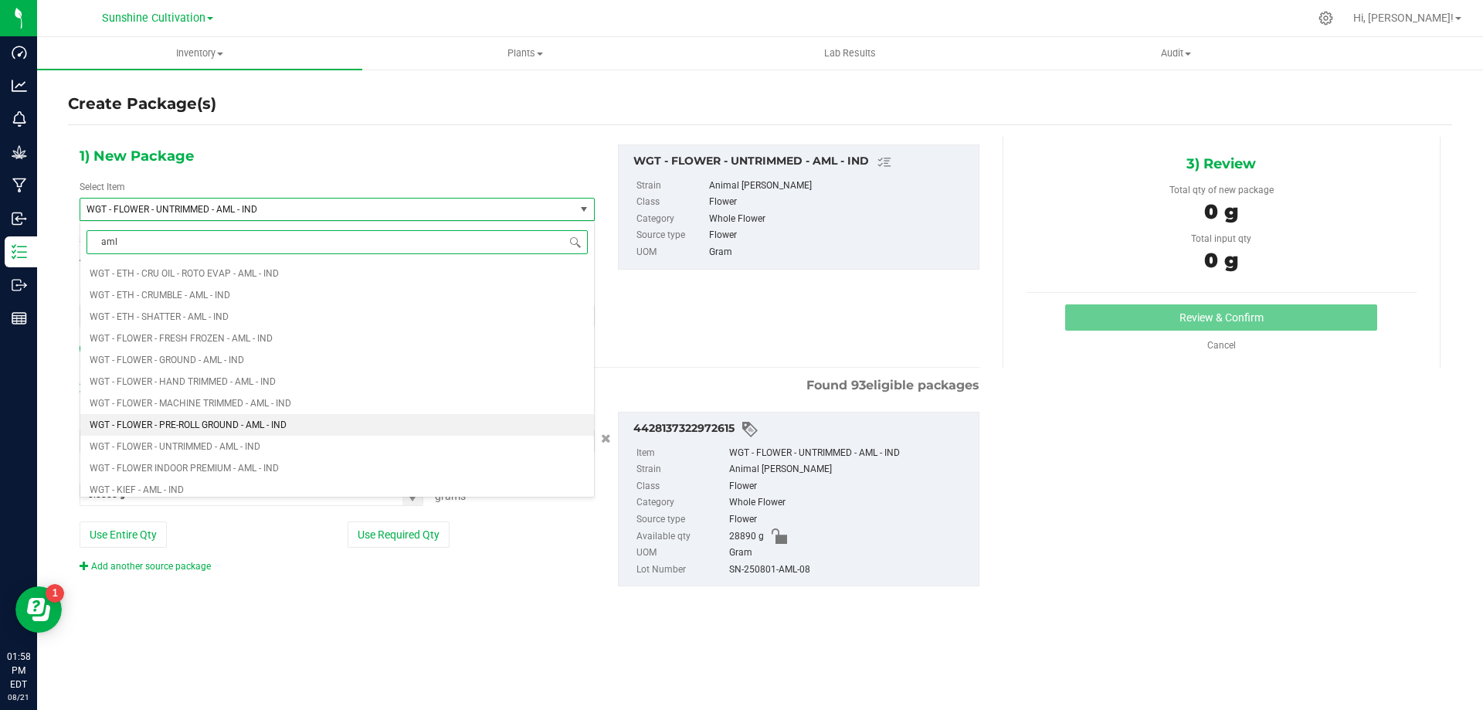
scroll to position [1767, 0]
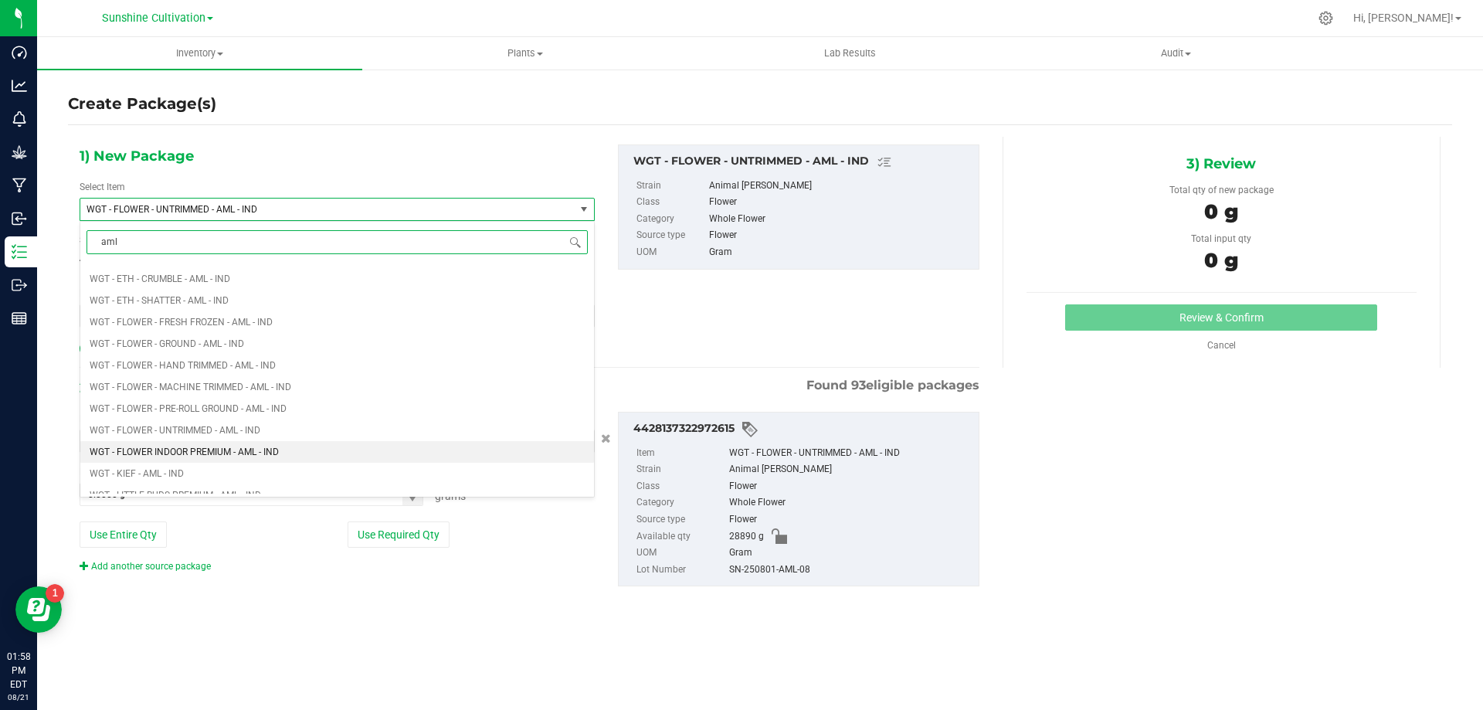
click at [405, 448] on li "WGT - FLOWER INDOOR PREMIUM - AML - IND" at bounding box center [337, 452] width 514 height 22
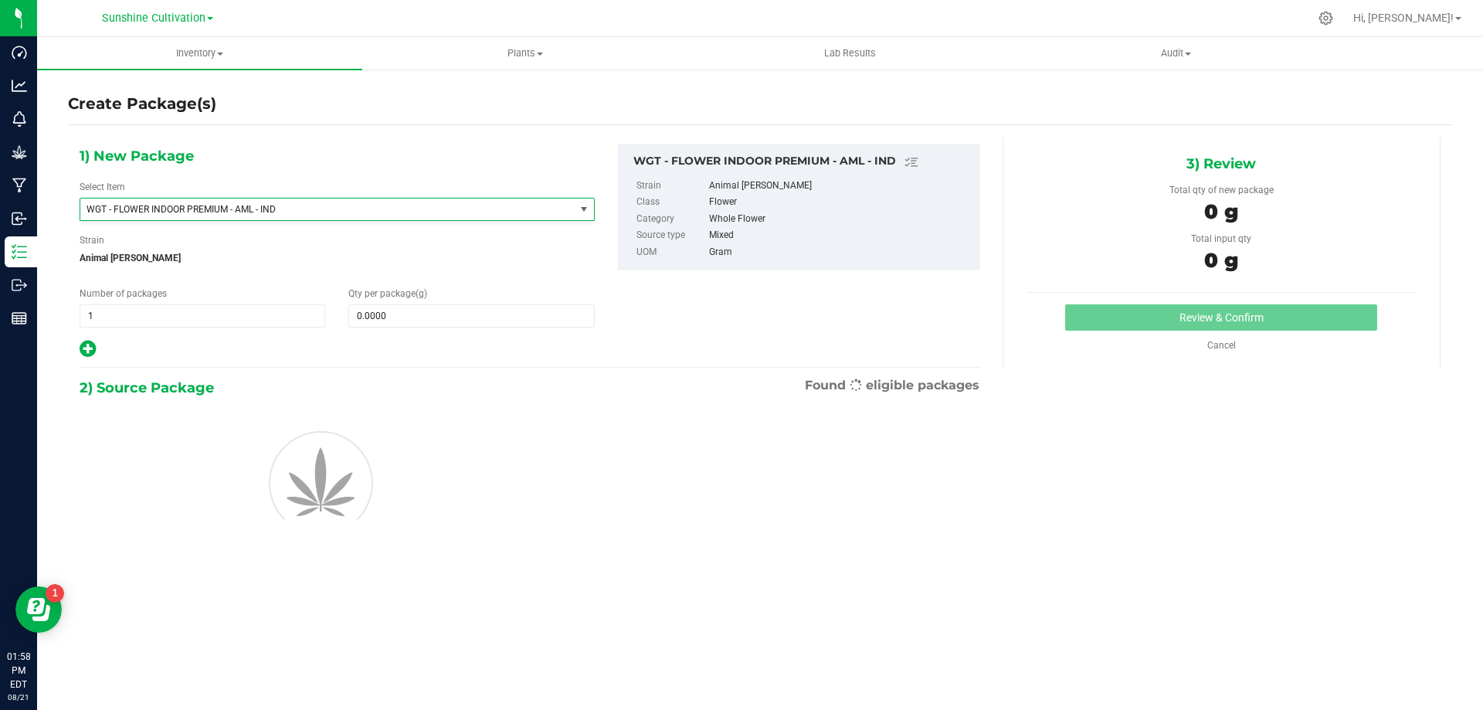
type input "0.0000"
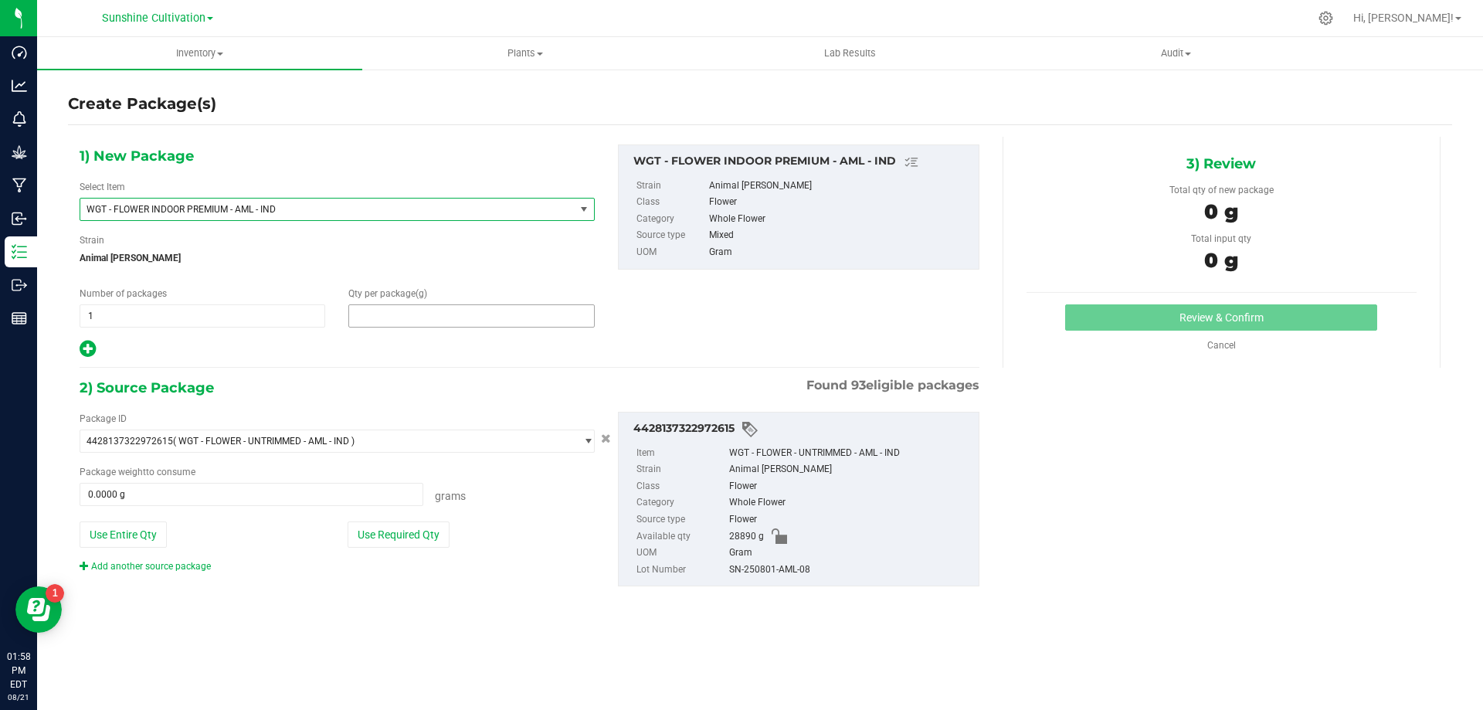
click at [461, 306] on span at bounding box center [471, 315] width 246 height 23
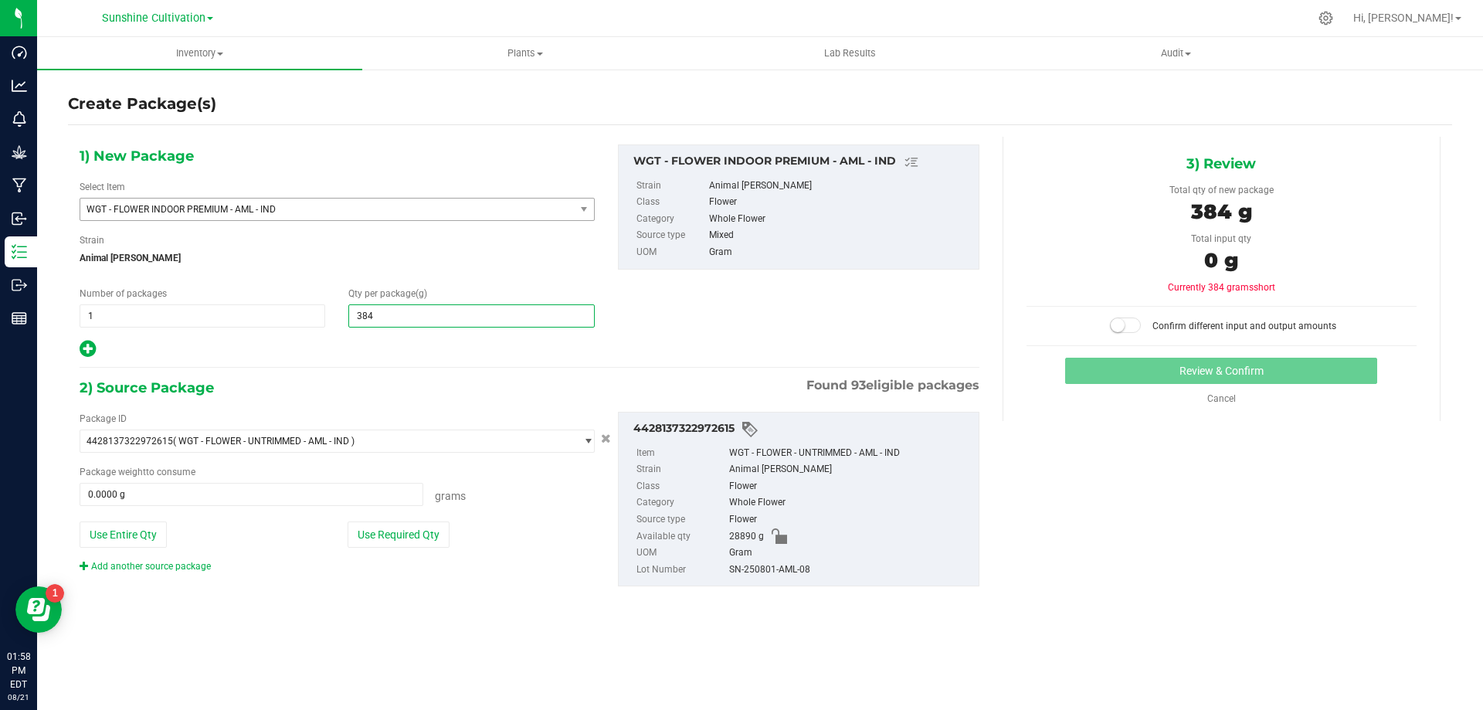
type input "3840"
type input "3,840.0000"
click at [314, 486] on span at bounding box center [252, 494] width 344 height 23
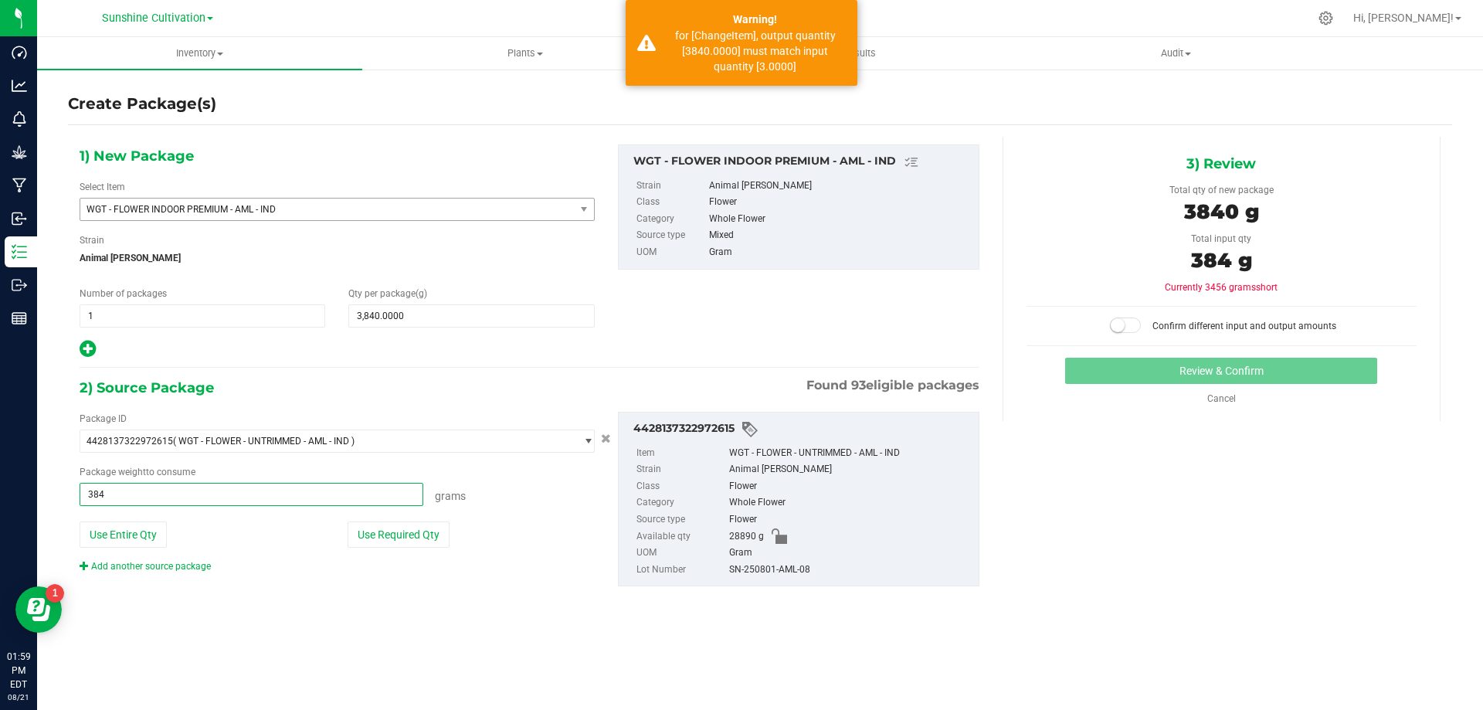
type input "3840"
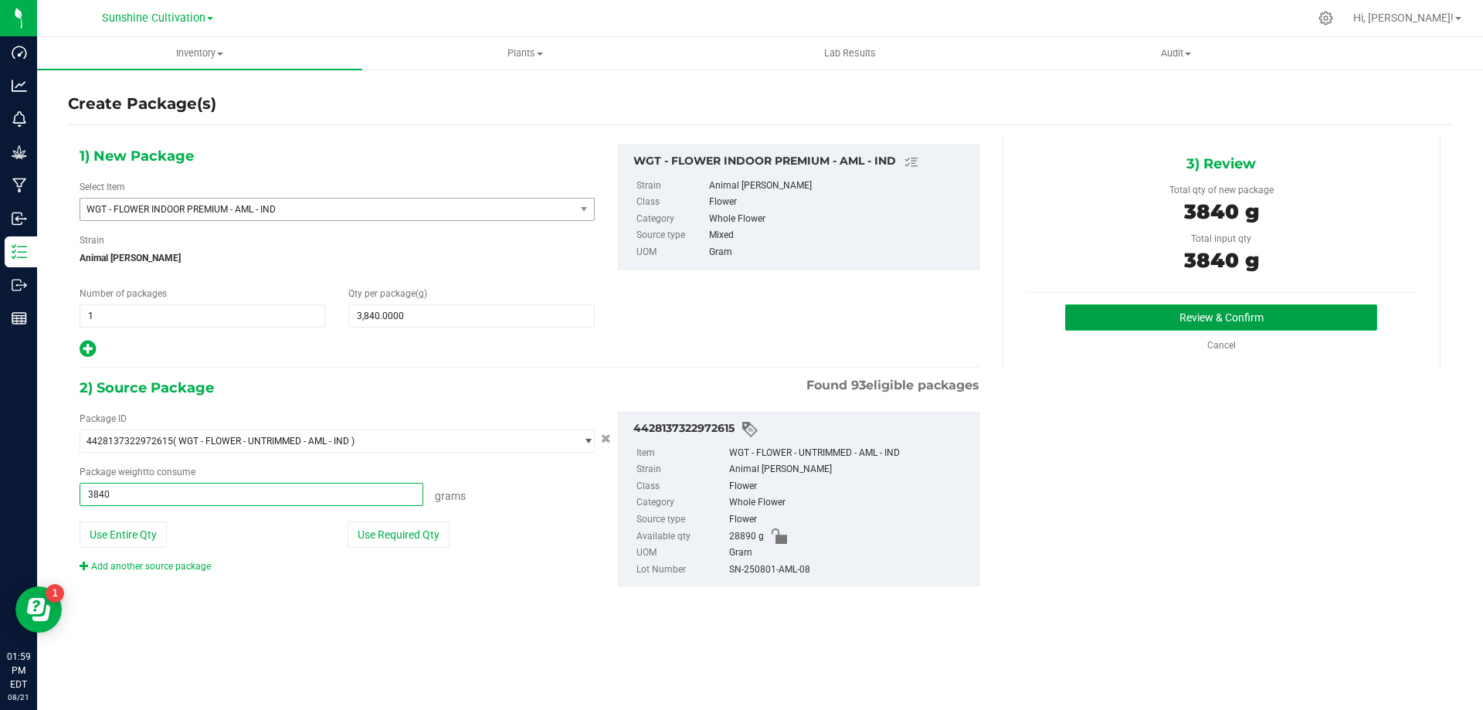
type input "3840.0000 g"
click at [1160, 318] on button "Review & Confirm" at bounding box center [1221, 317] width 312 height 26
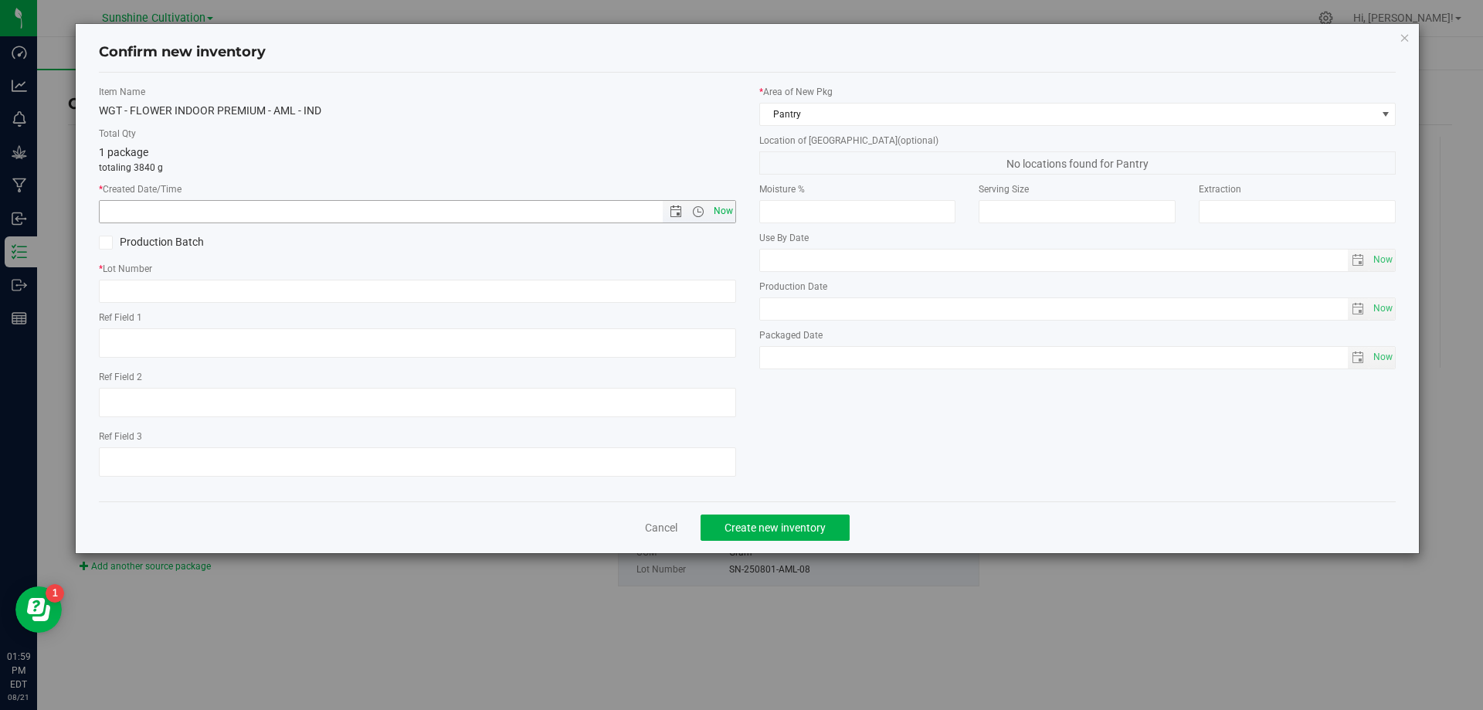
click at [726, 212] on span "Now" at bounding box center [723, 211] width 26 height 22
type input "8/21/2025 1:59 PM"
drag, startPoint x: 280, startPoint y: 302, endPoint x: 284, endPoint y: 293, distance: 9.7
paste input "SN-250801-AML-08"
type input "SN-250801-AML-08"
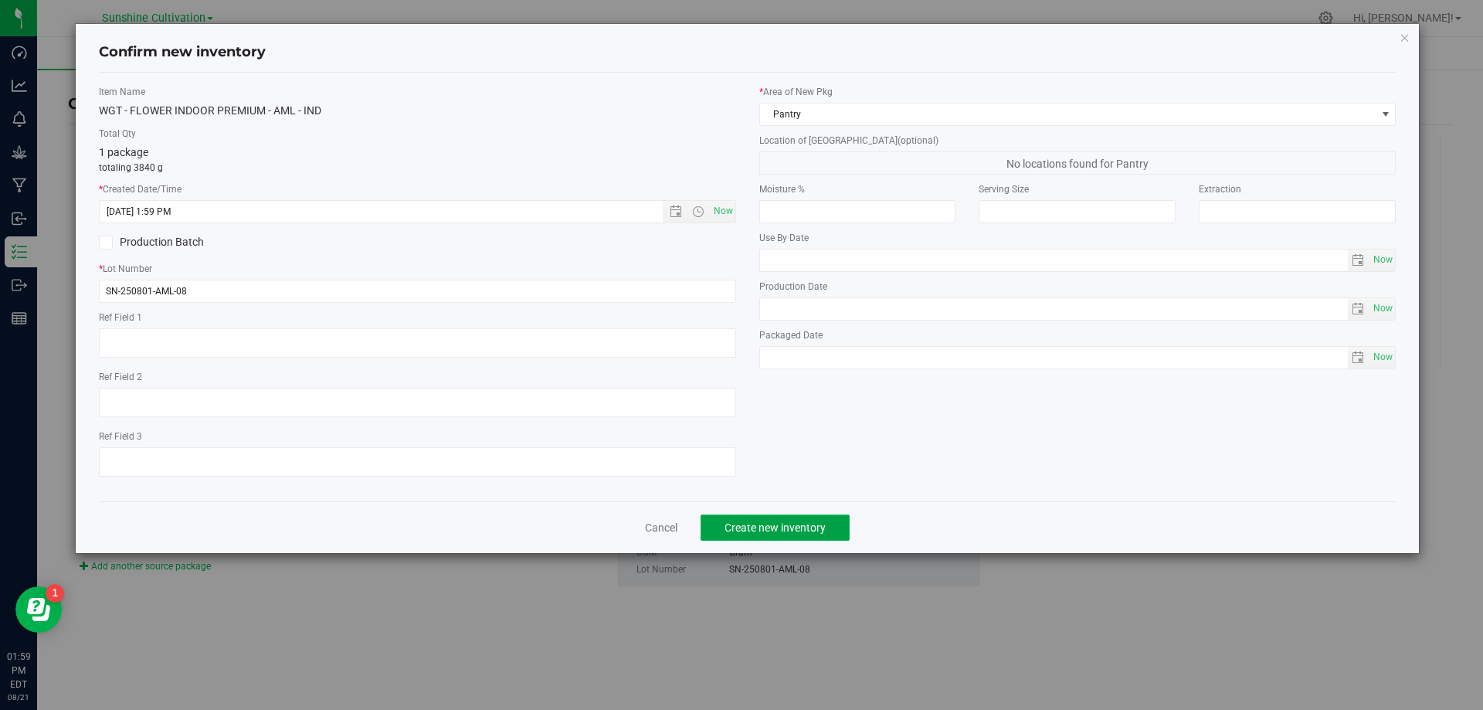
click at [792, 523] on span "Create new inventory" at bounding box center [774, 527] width 101 height 12
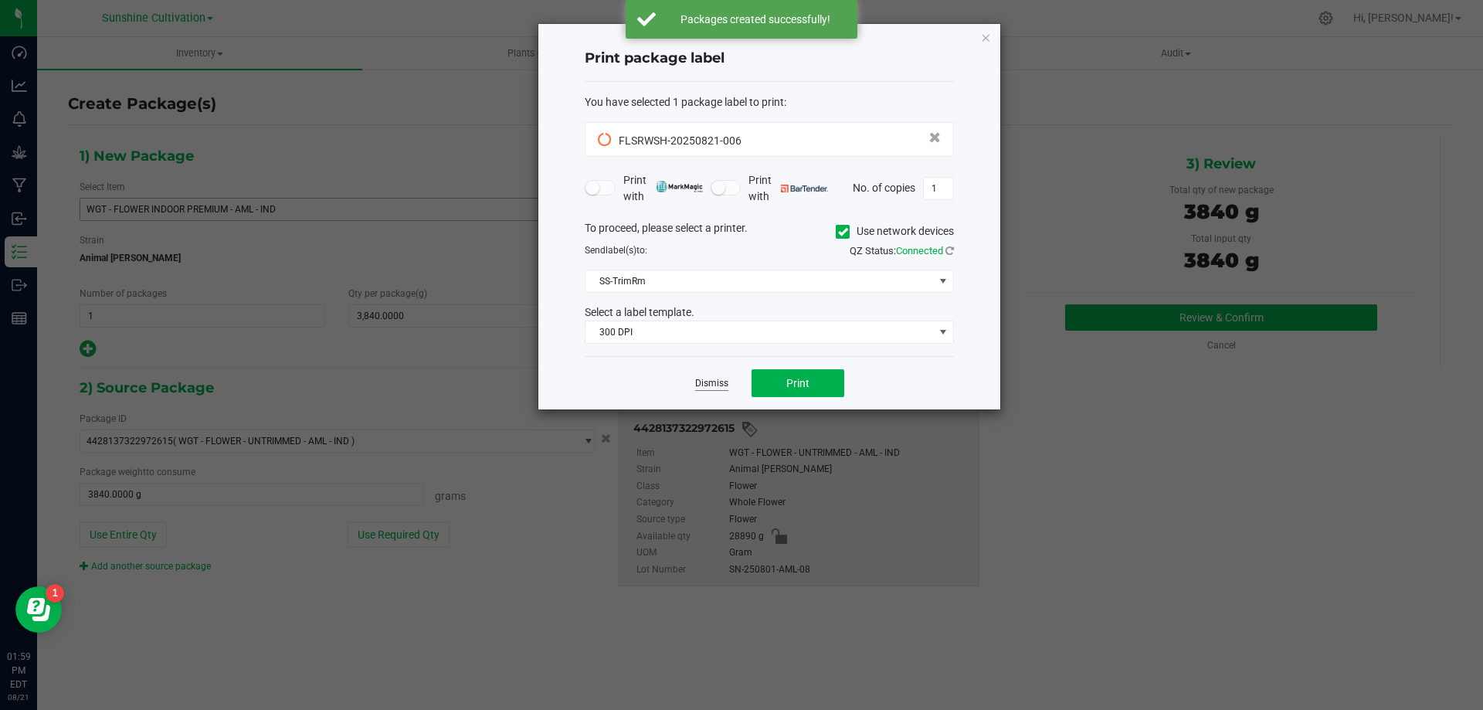
click at [723, 382] on link "Dismiss" at bounding box center [711, 383] width 33 height 13
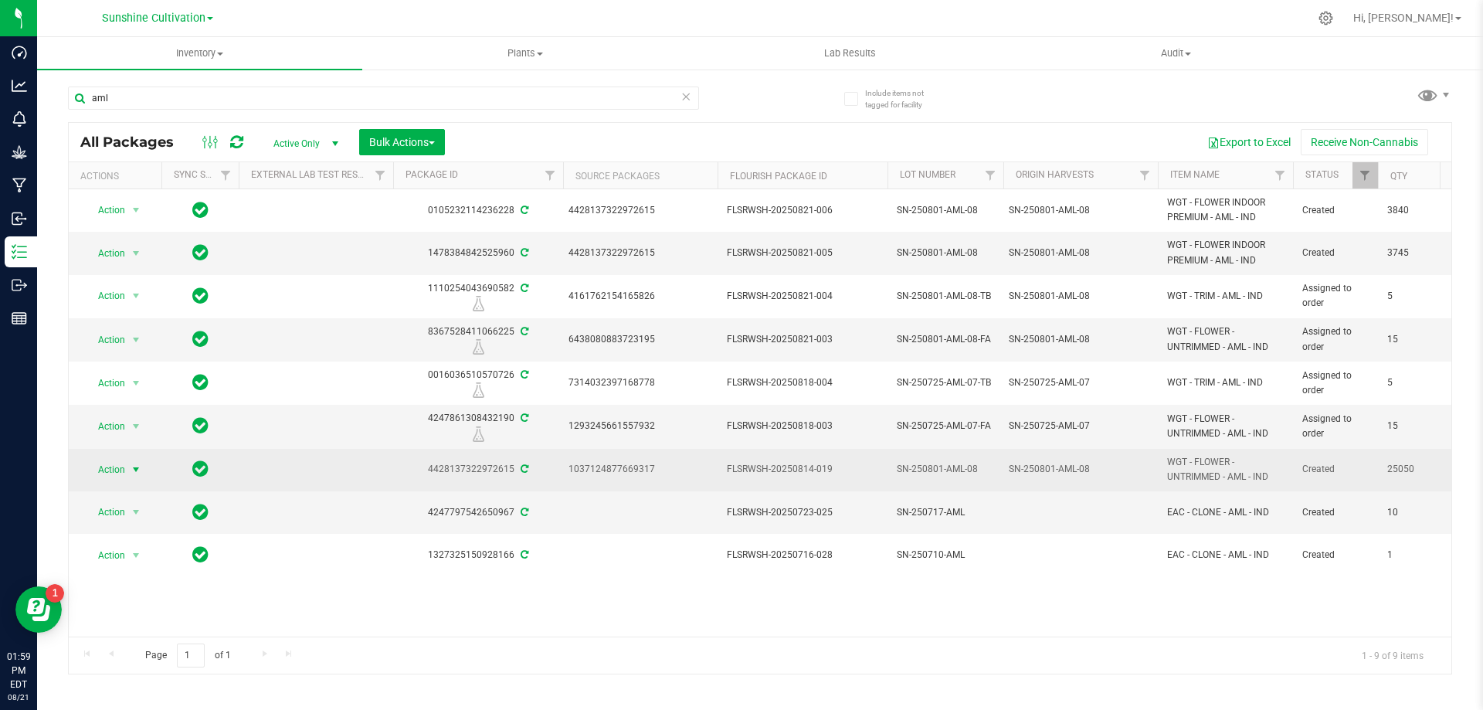
click at [139, 471] on span "select" at bounding box center [136, 469] width 12 height 12
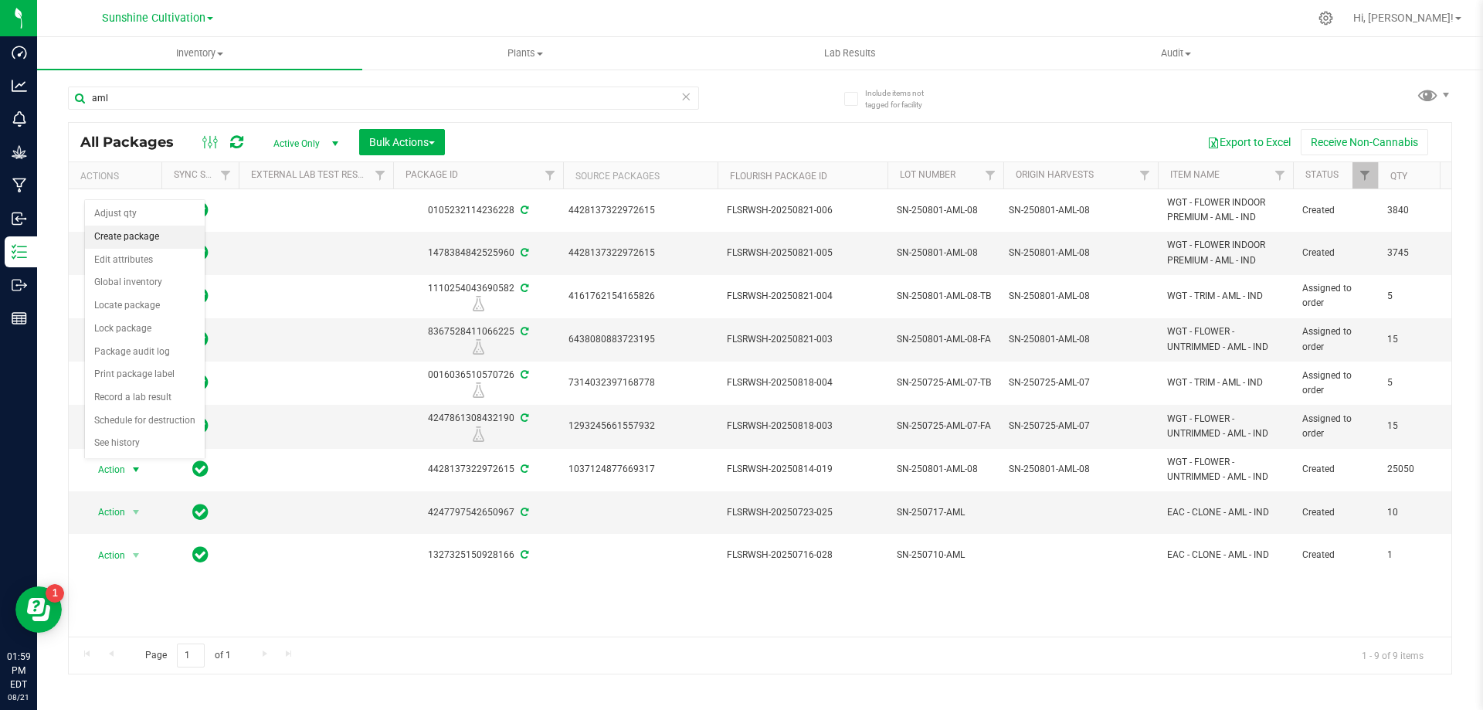
click at [178, 229] on li "Create package" at bounding box center [145, 237] width 120 height 23
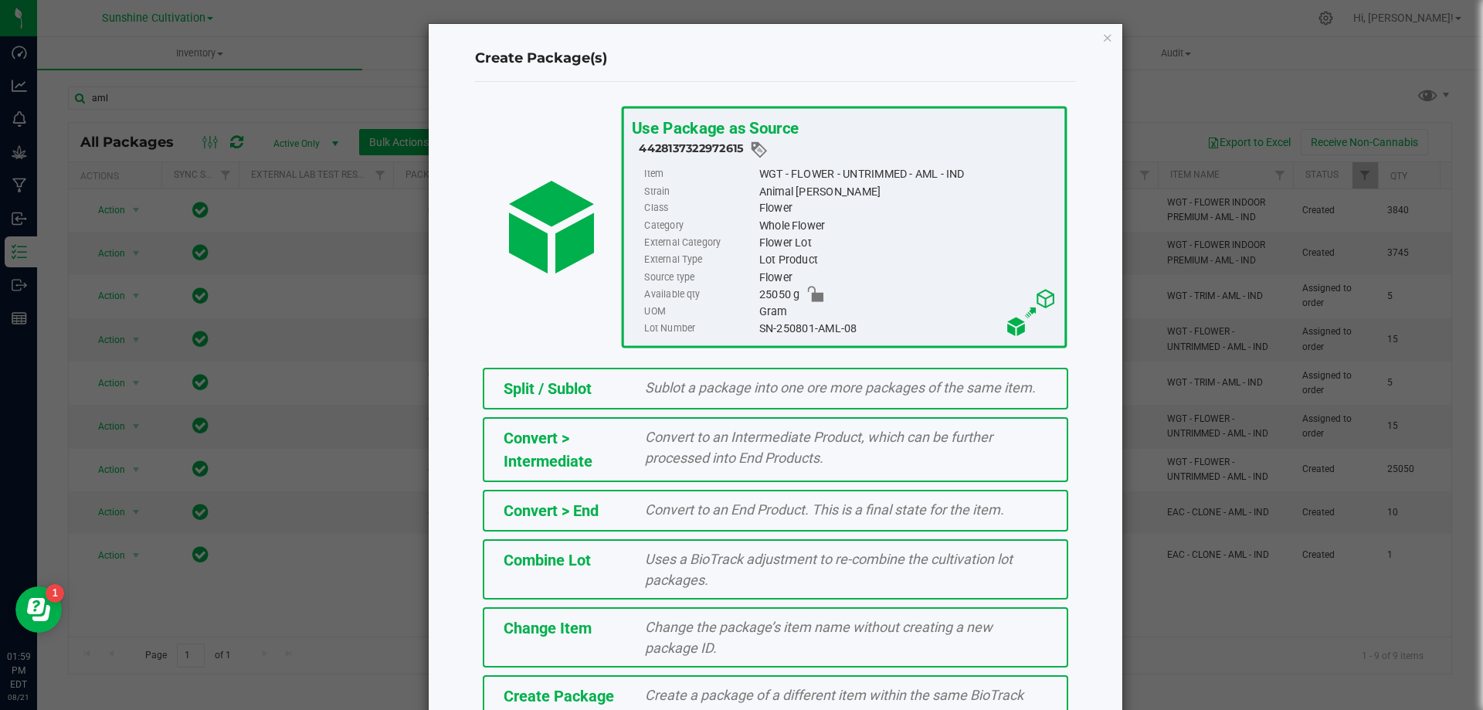
click at [575, 700] on span "Create Package" at bounding box center [559, 696] width 110 height 19
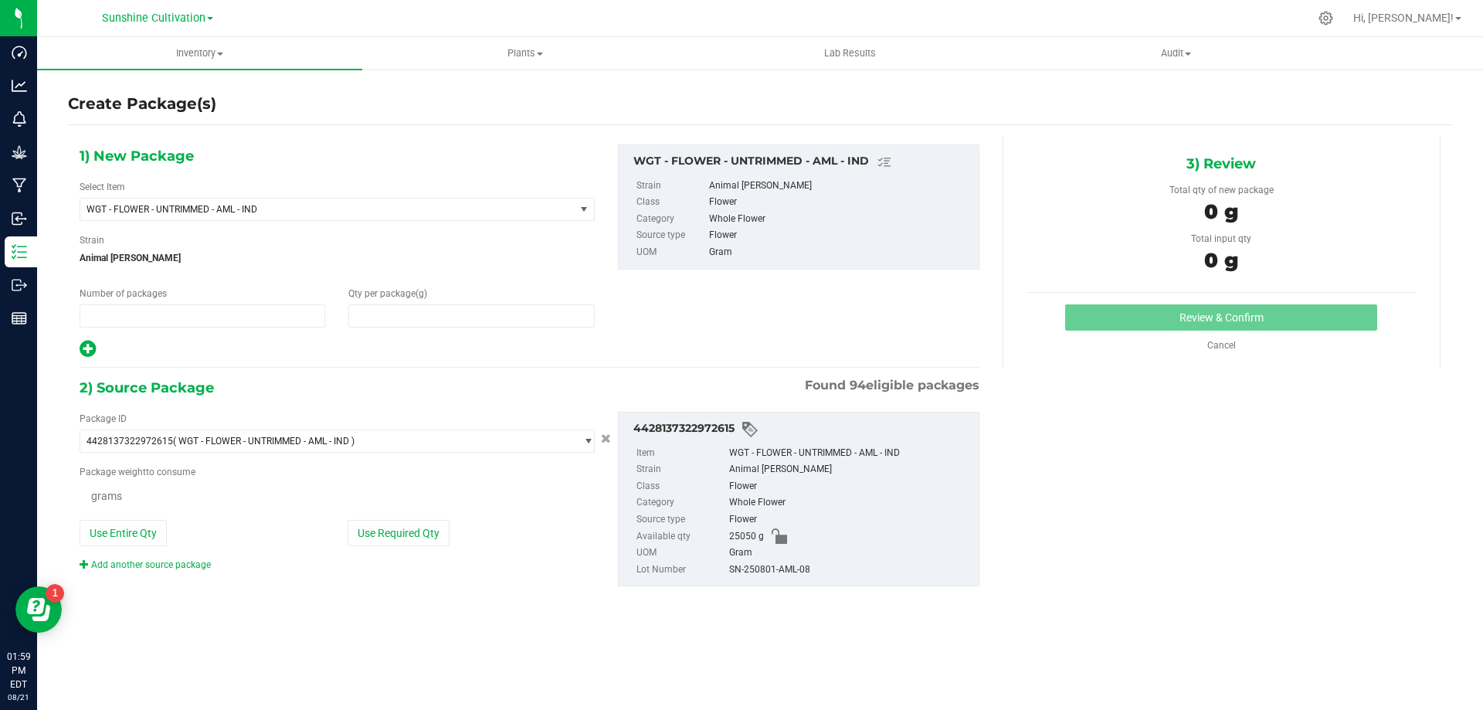
type input "1"
type input "0.0000"
click at [335, 209] on span "WGT - FLOWER - UNTRIMMED - AML - IND" at bounding box center [317, 209] width 463 height 11
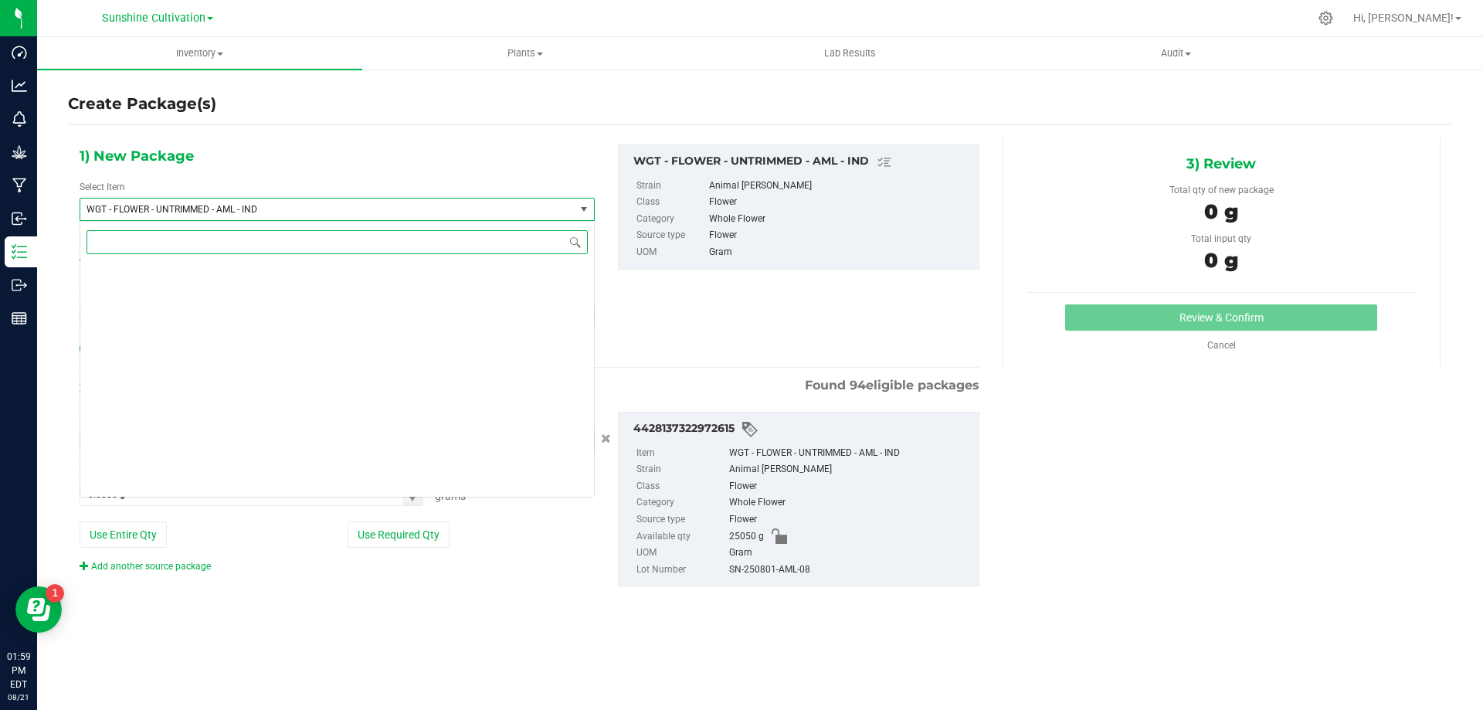
scroll to position [322427, 0]
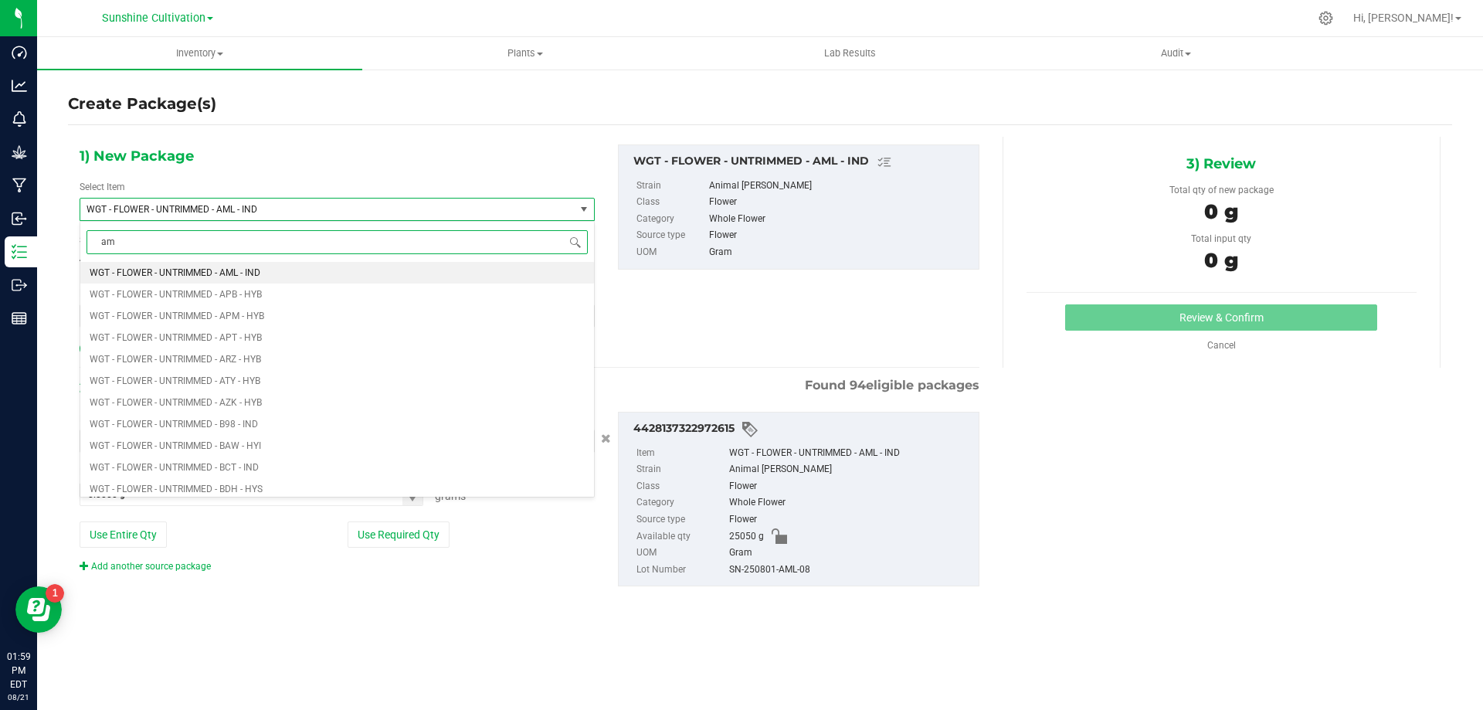
type input "aml"
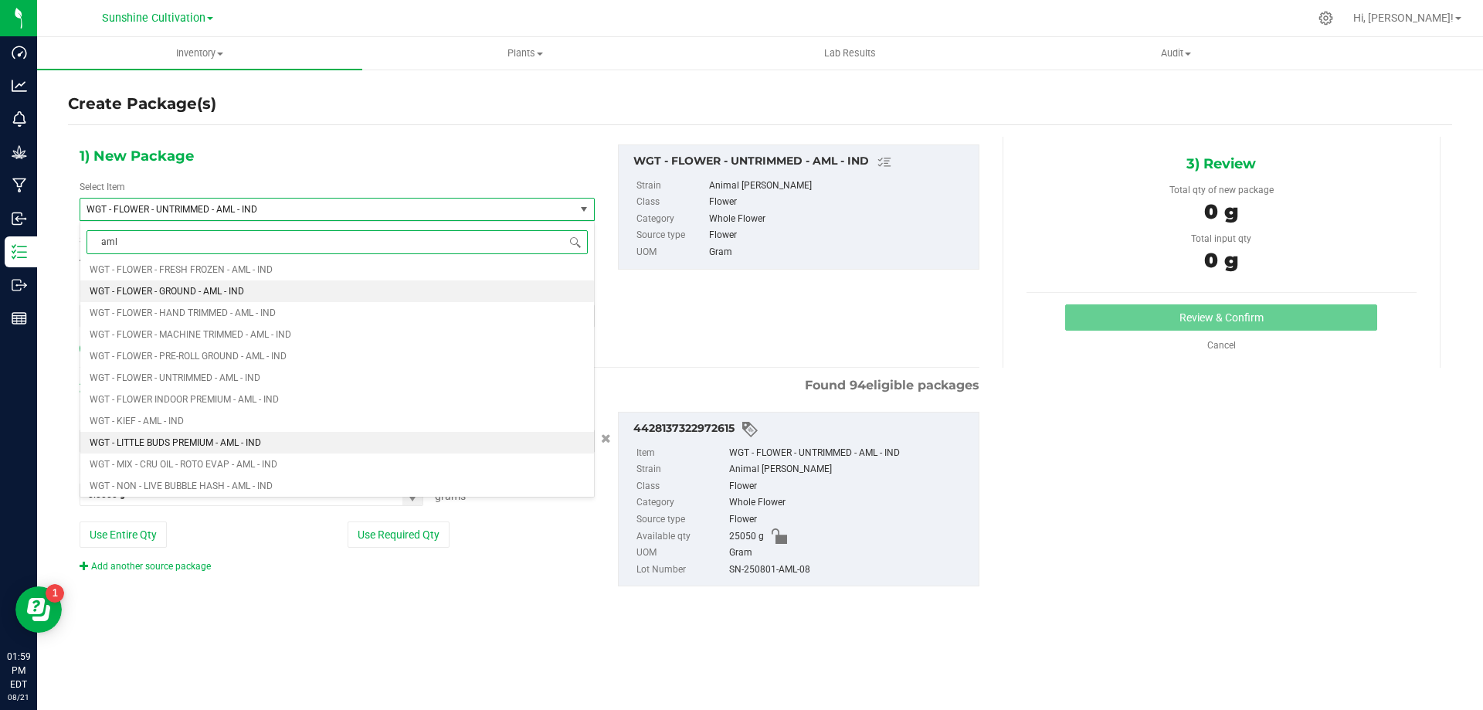
scroll to position [1776, 0]
click at [317, 444] on li "WGT - FLOWER INDOOR PREMIUM - AML - IND" at bounding box center [337, 443] width 514 height 22
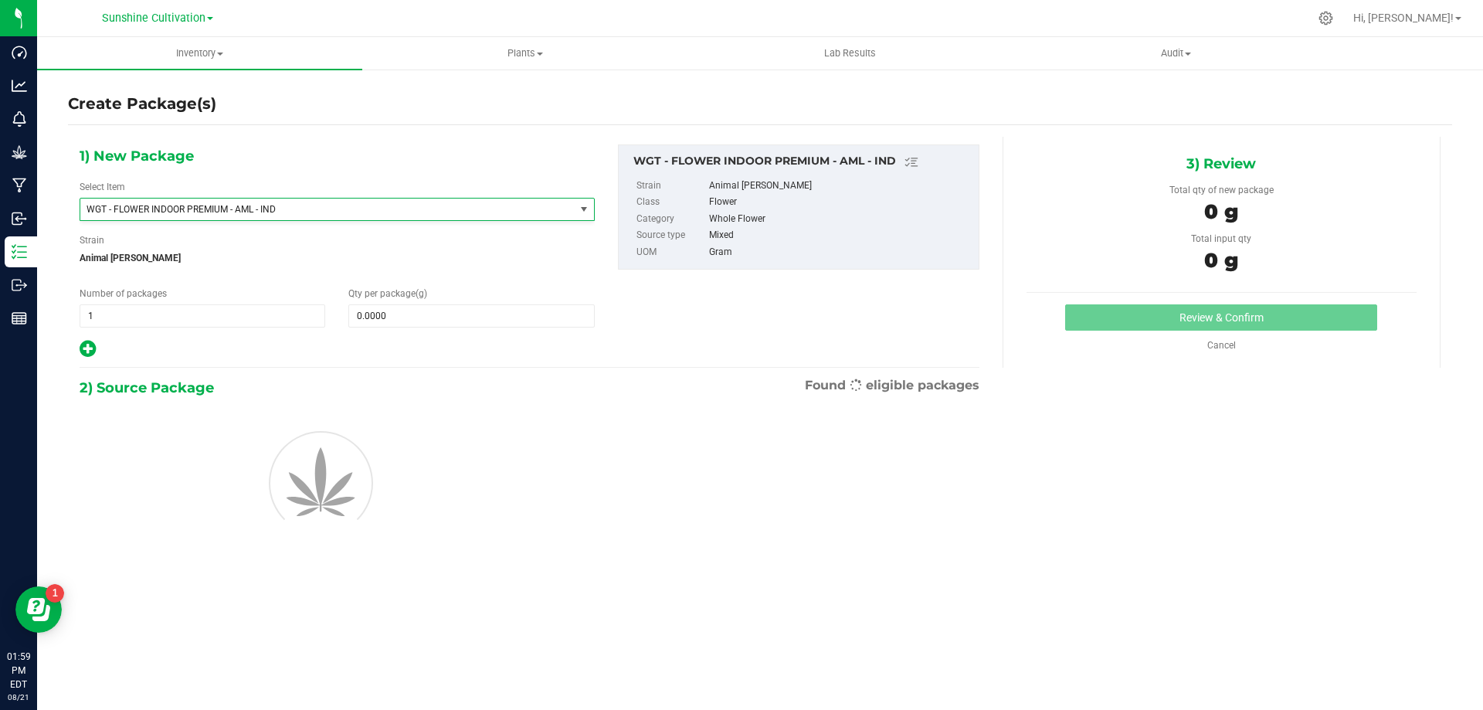
type input "0.0000"
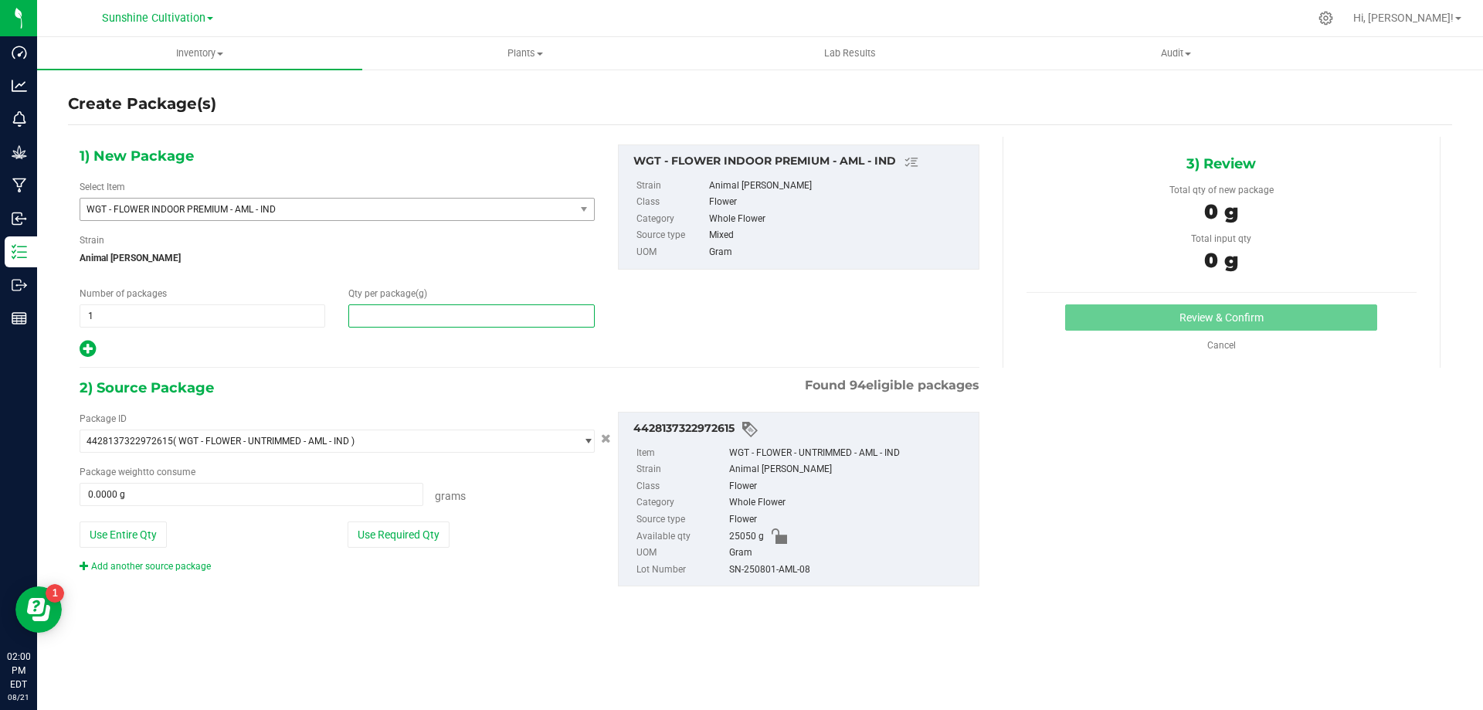
click at [409, 317] on span at bounding box center [471, 315] width 246 height 23
type input "0.0000"
click at [314, 209] on span "WGT - FLOWER INDOOR PREMIUM - AML - IND" at bounding box center [317, 209] width 463 height 11
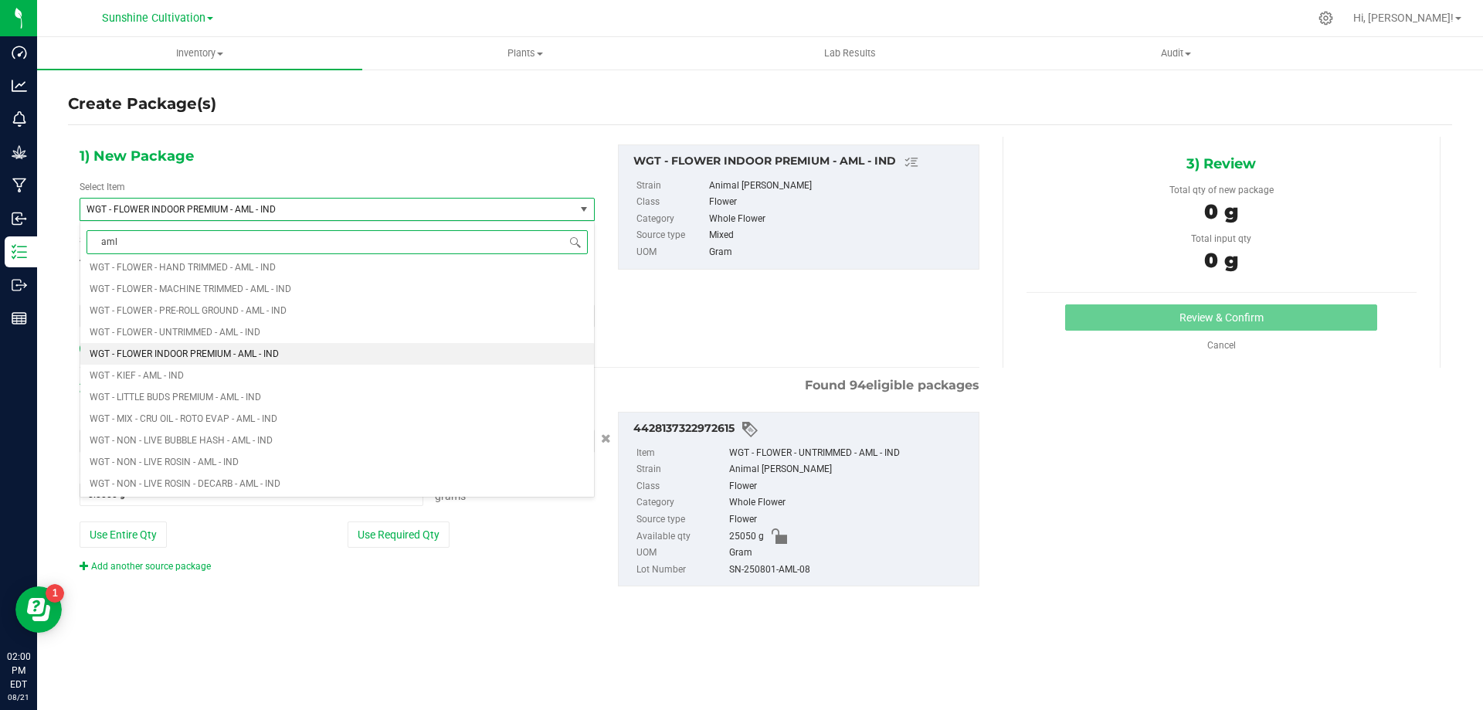
scroll to position [1854, 0]
click at [318, 358] on li "WGT - FLOWER INDOOR PREMIUM - AML - IND" at bounding box center [337, 365] width 514 height 22
type input "aml"
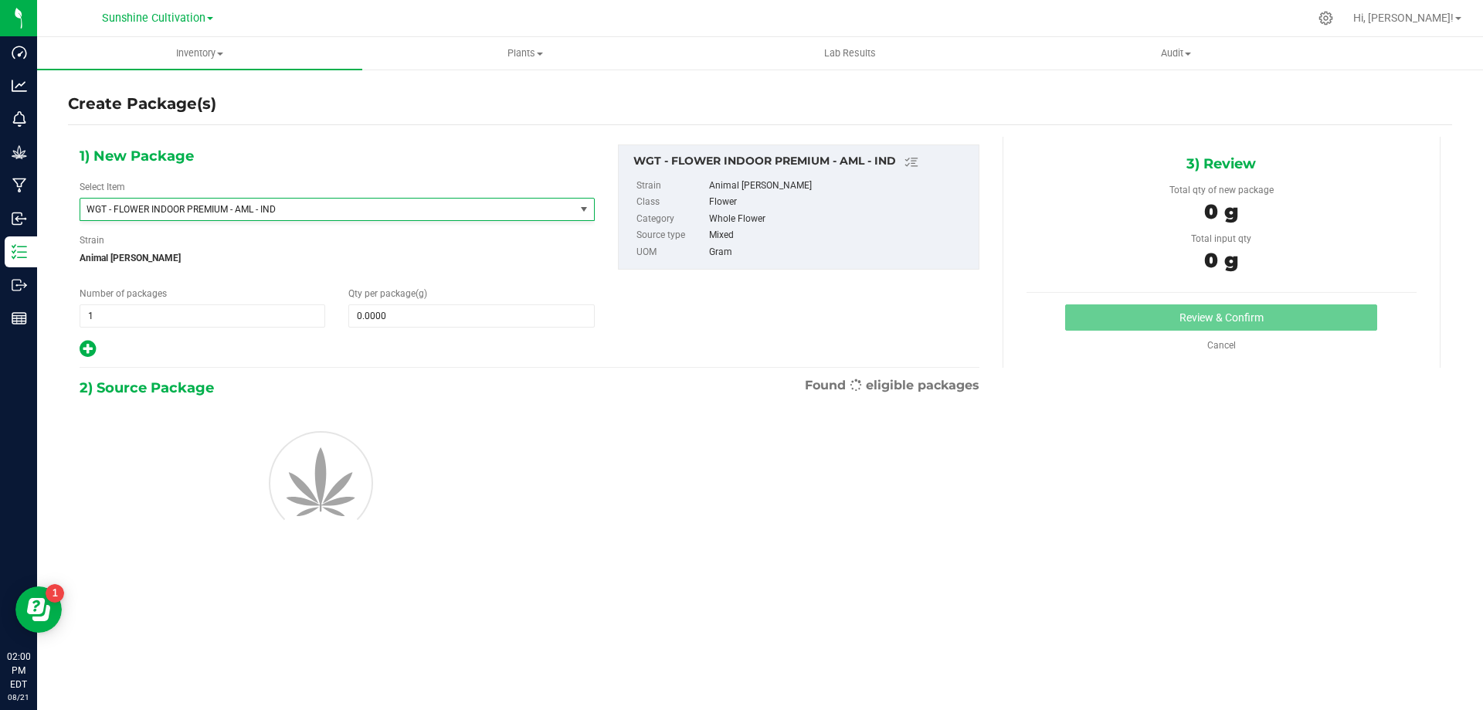
type input "0.0000"
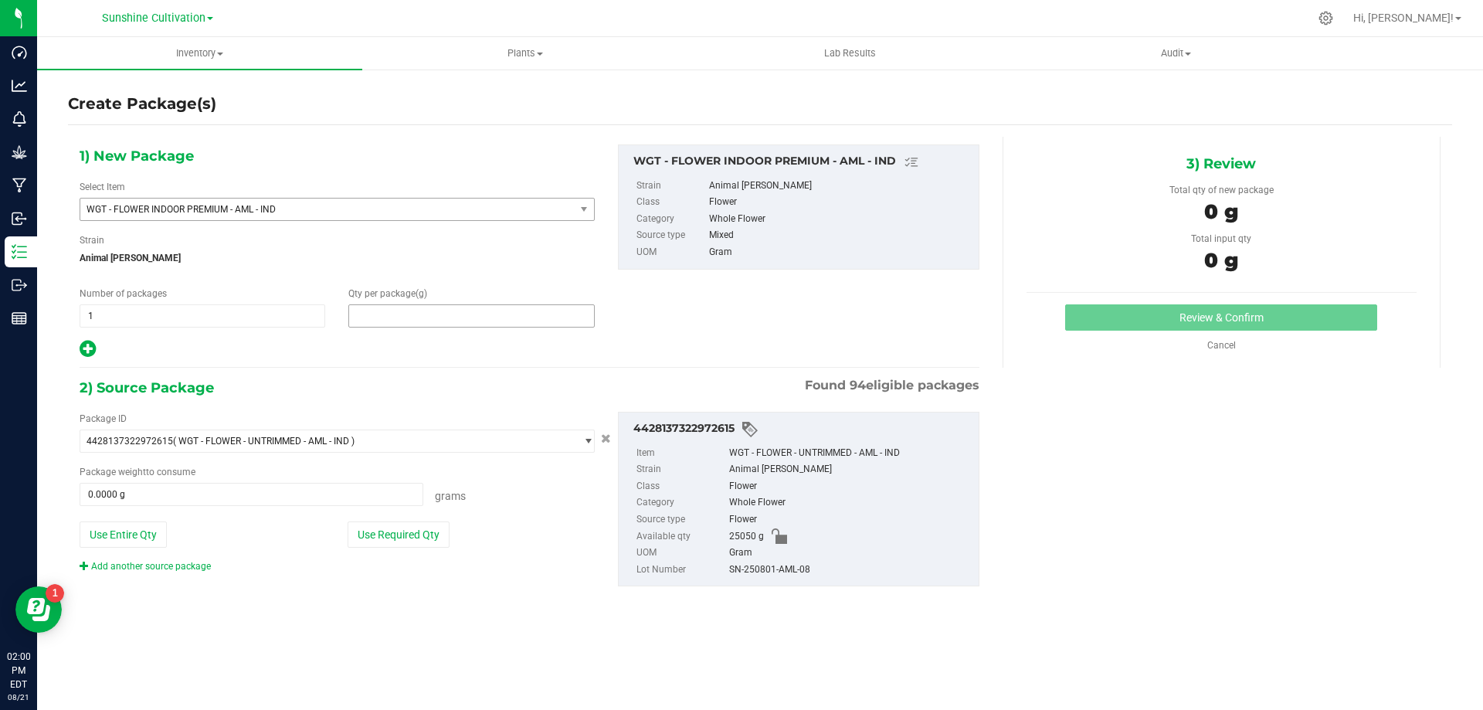
click at [443, 317] on span at bounding box center [471, 315] width 246 height 23
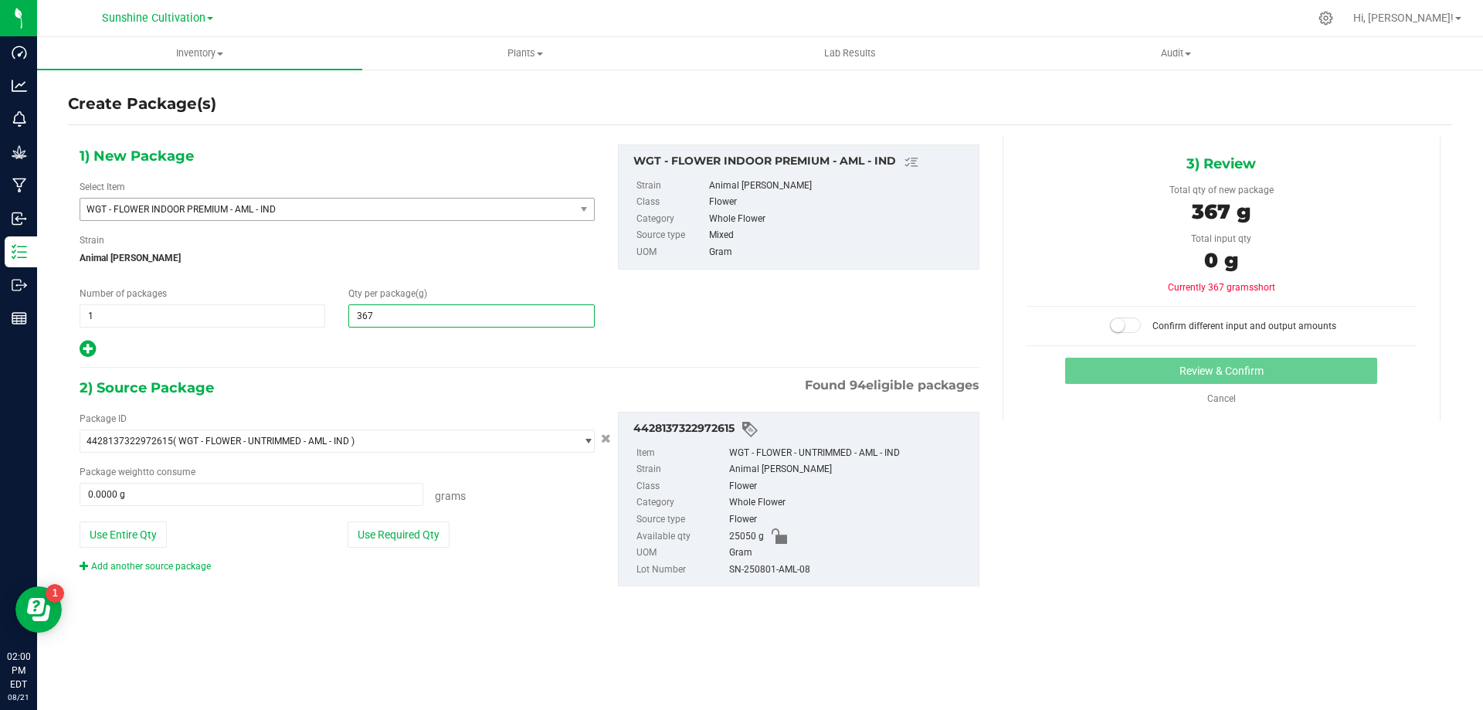
type input "3675"
type input "3,675.0000"
click at [298, 487] on span at bounding box center [252, 494] width 344 height 23
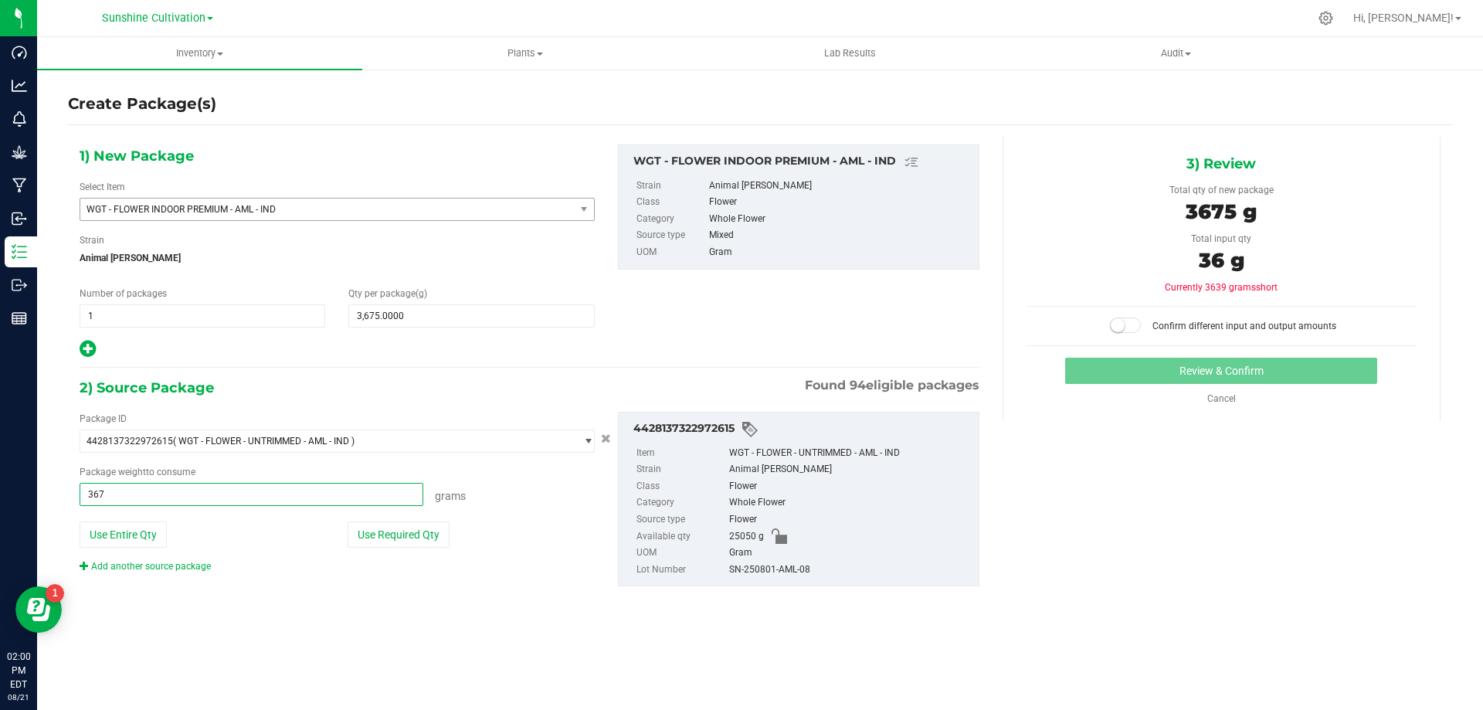
type input "3675"
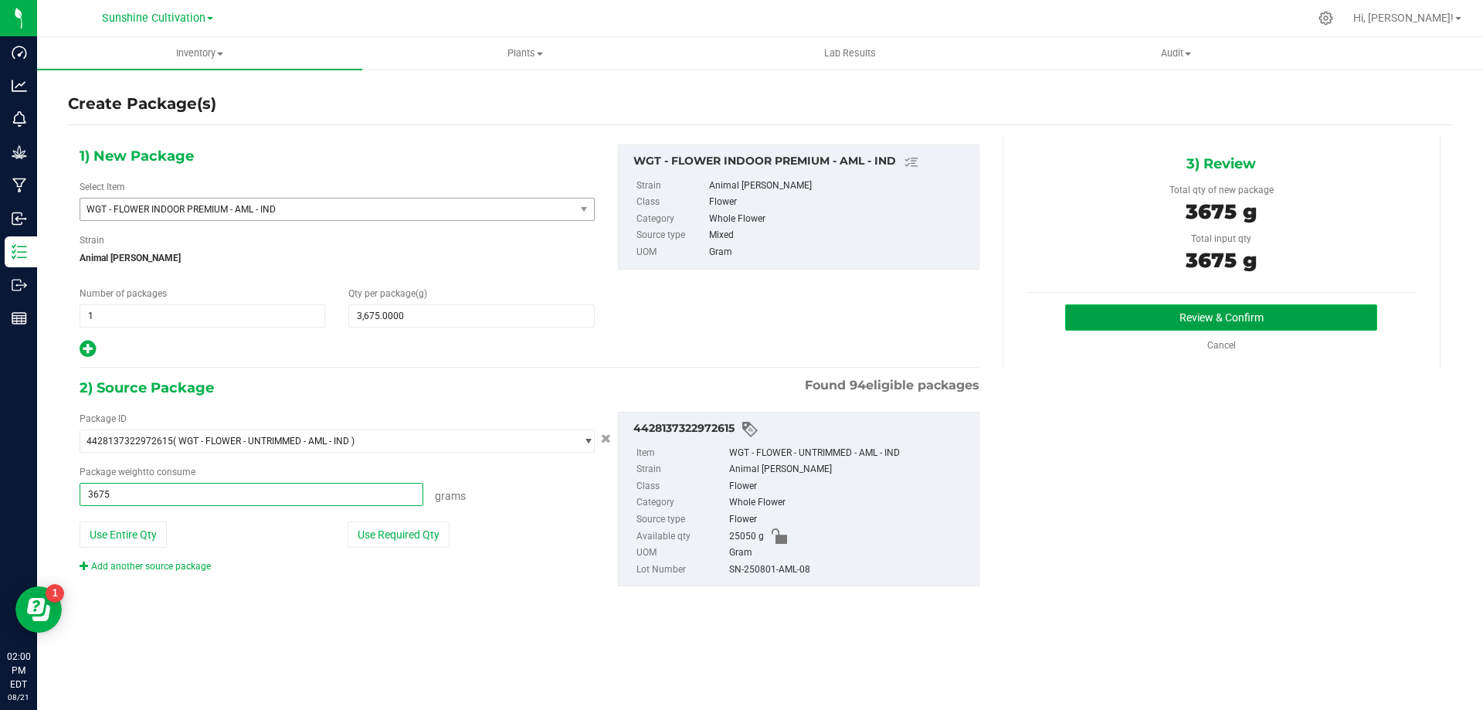
type input "3675.0000 g"
click at [1192, 313] on button "Review & Confirm" at bounding box center [1221, 317] width 312 height 26
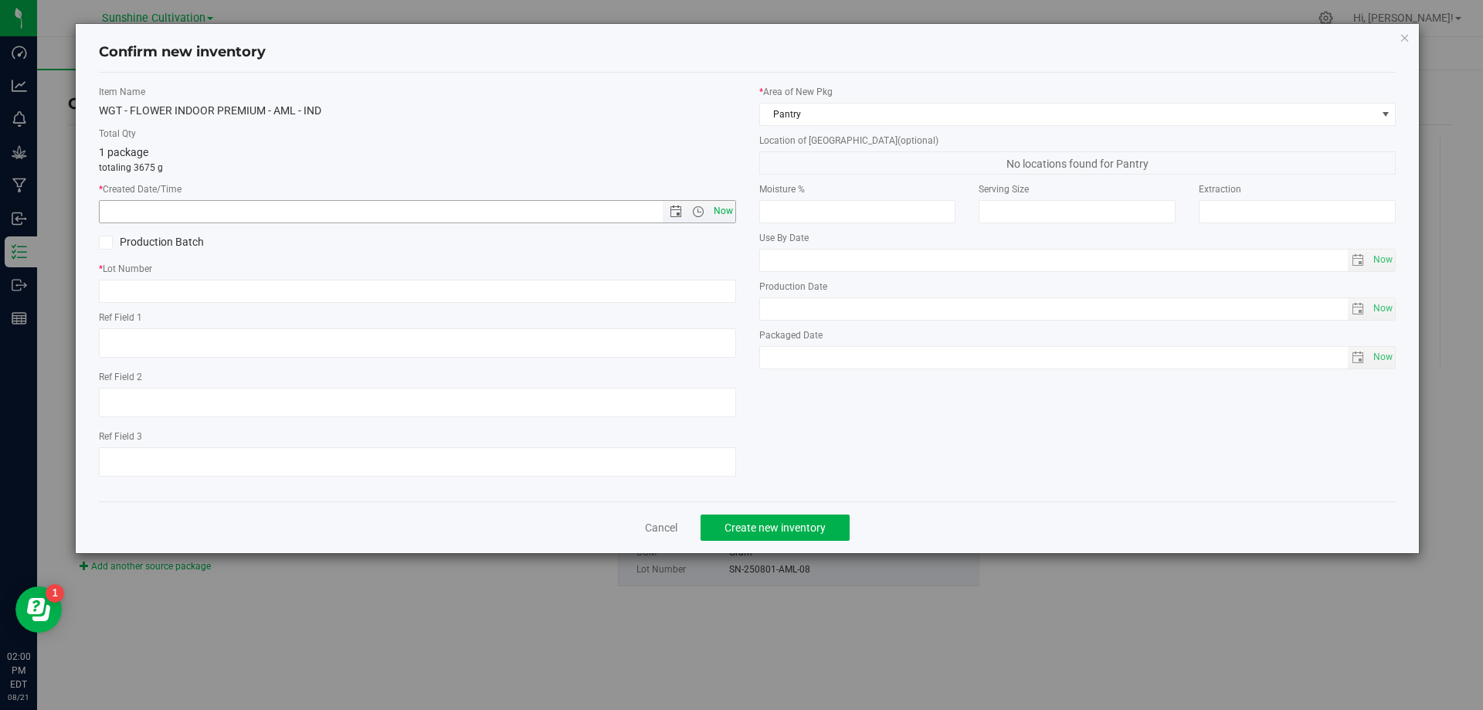
click at [718, 215] on span "Now" at bounding box center [723, 211] width 26 height 22
type input "8/21/2025 2:00 PM"
paste input "SN-250801-AML-08"
type input "SN-250801-AML-08"
click at [779, 532] on span "Create new inventory" at bounding box center [774, 527] width 101 height 12
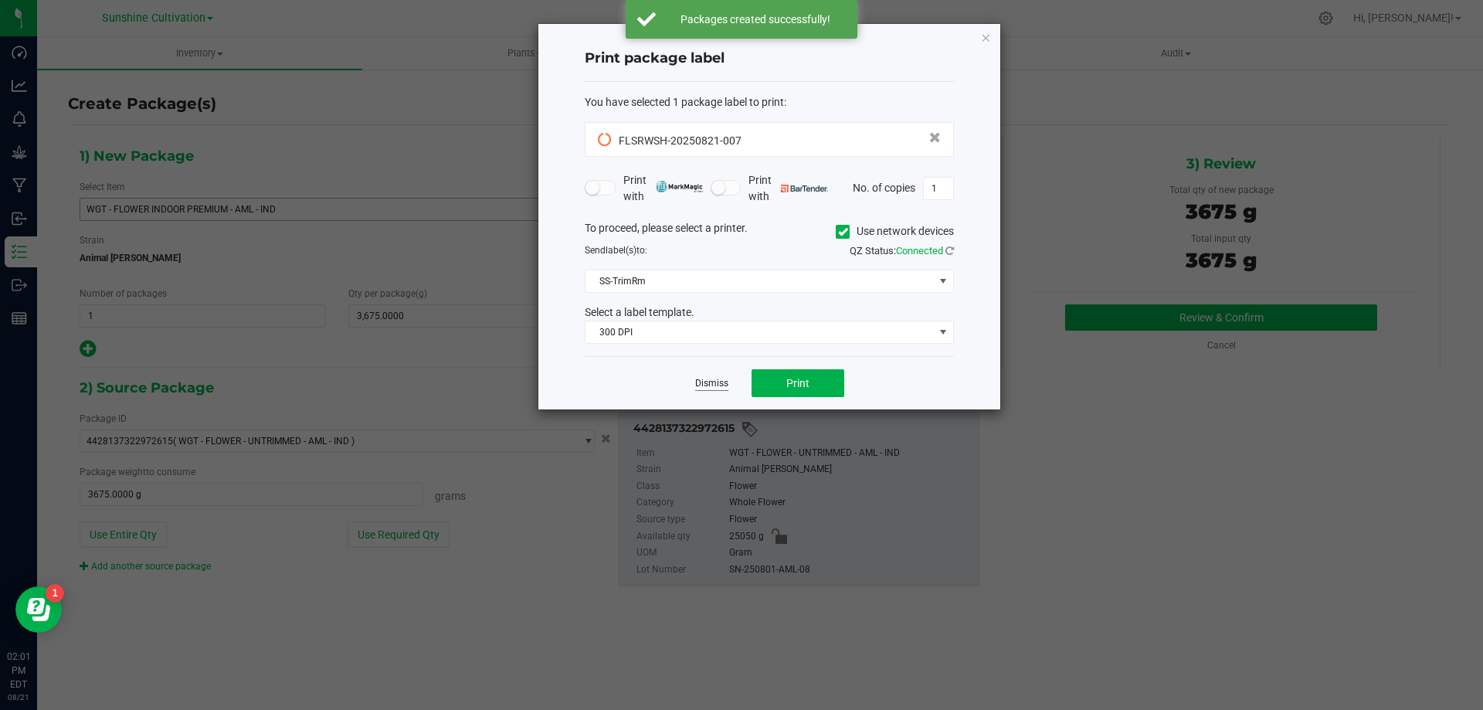
click at [717, 379] on link "Dismiss" at bounding box center [711, 383] width 33 height 13
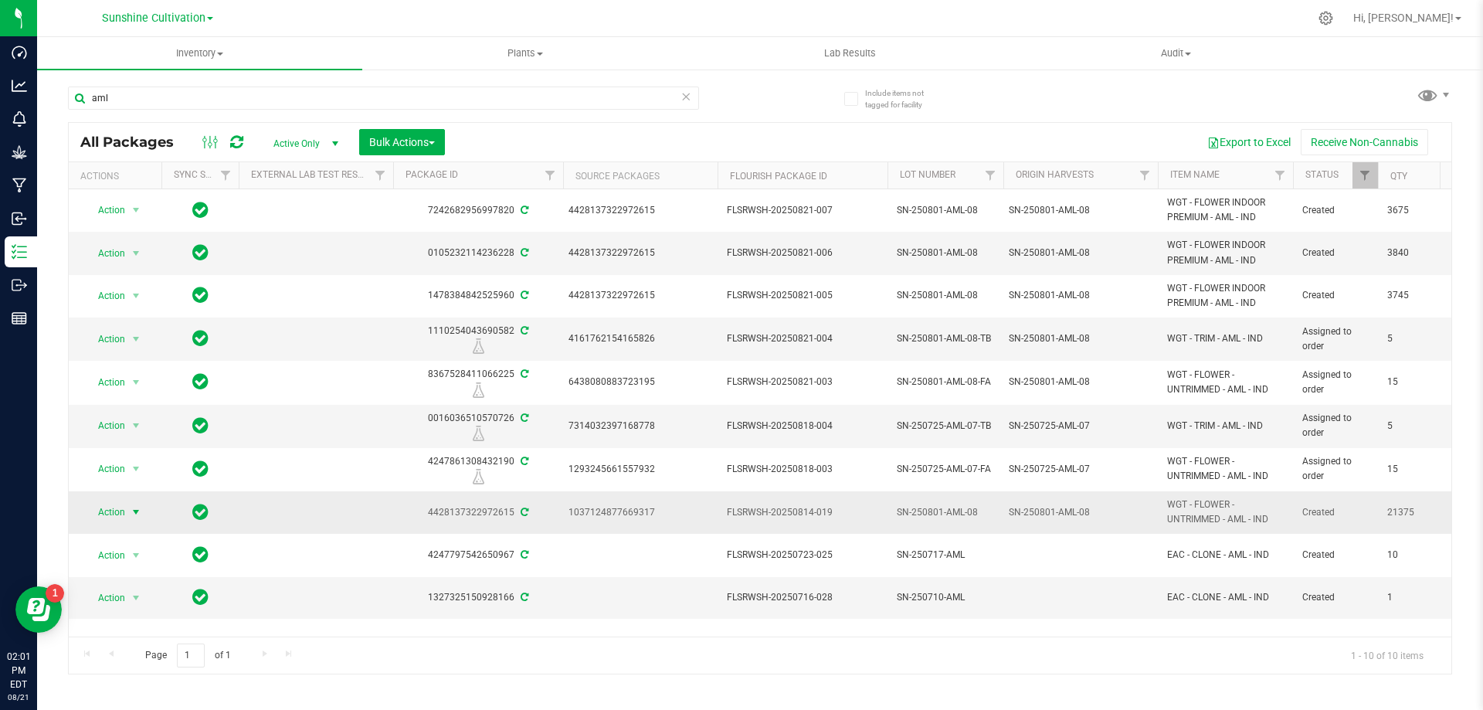
click at [143, 514] on span "select" at bounding box center [136, 512] width 19 height 22
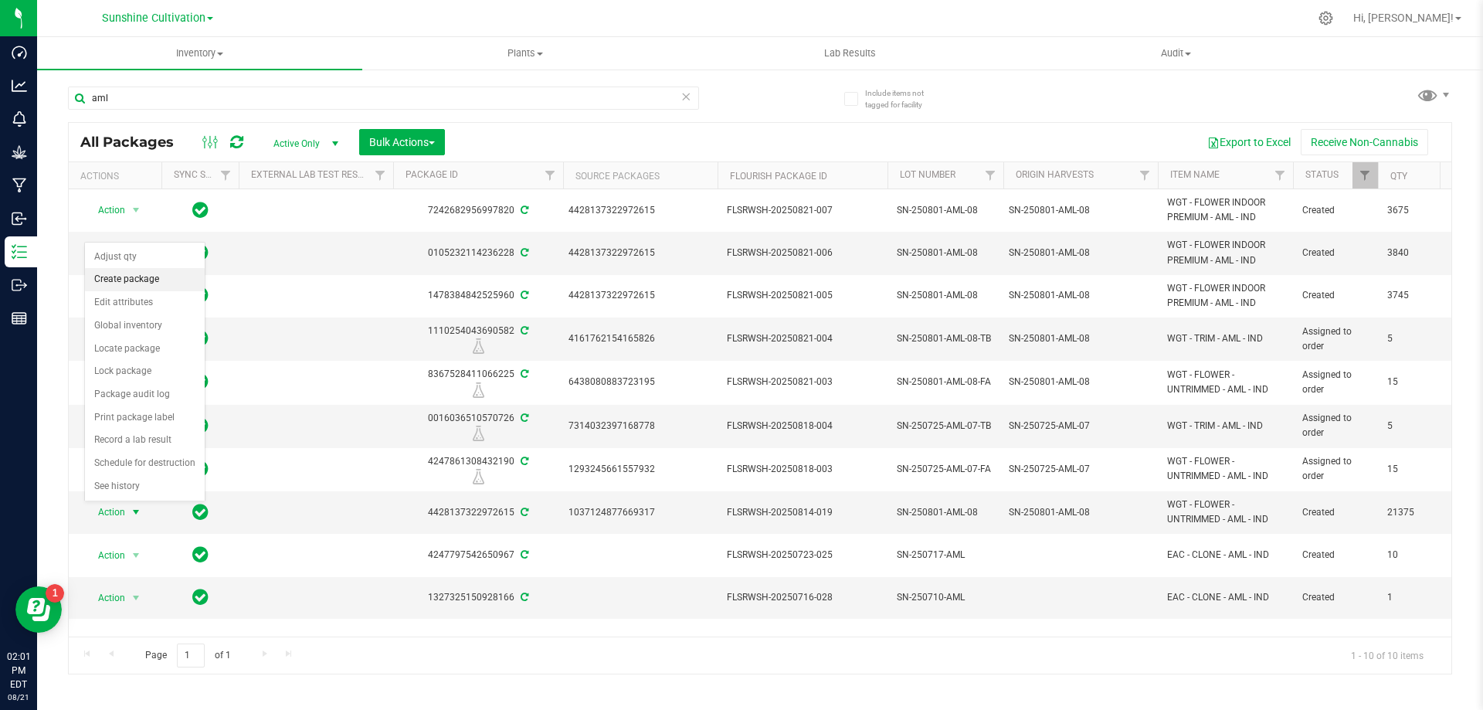
click at [143, 274] on li "Create package" at bounding box center [145, 279] width 120 height 23
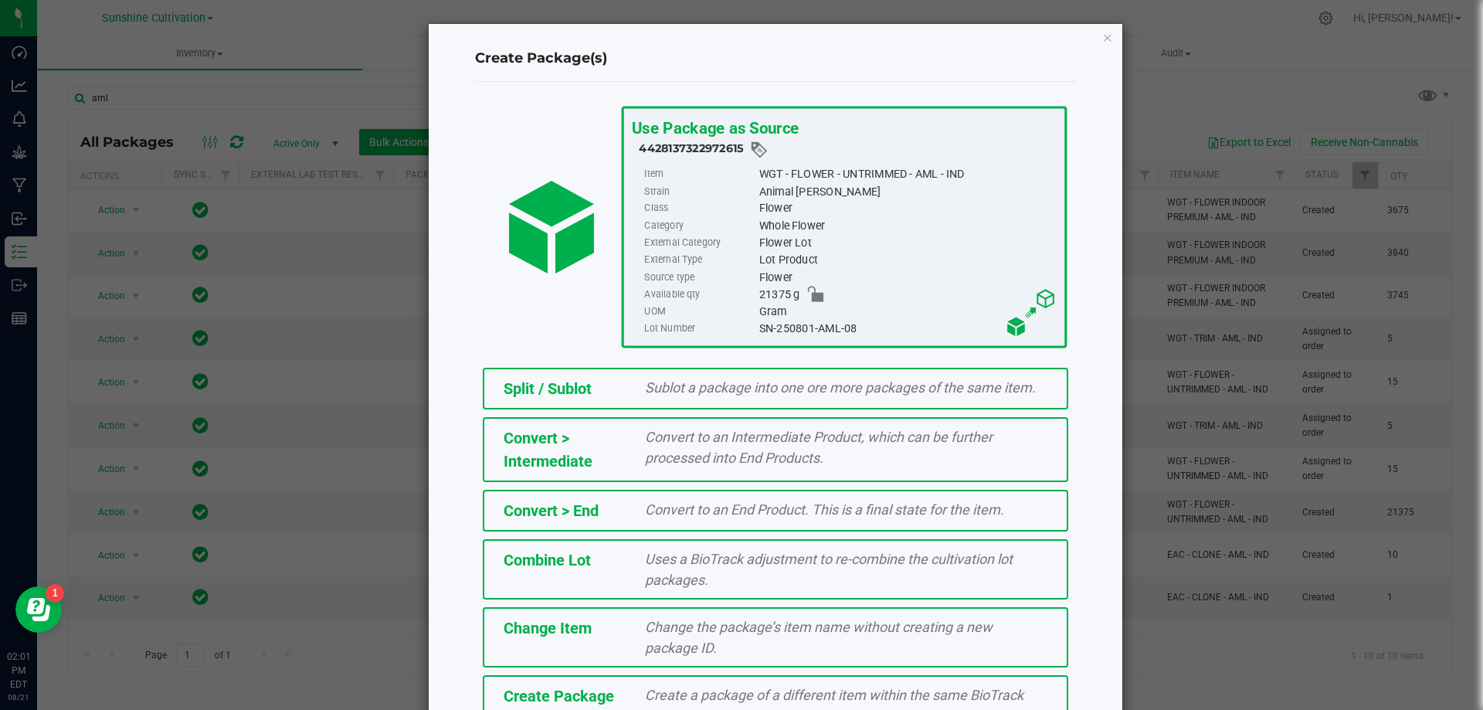
click at [550, 696] on span "Create Package" at bounding box center [559, 696] width 110 height 19
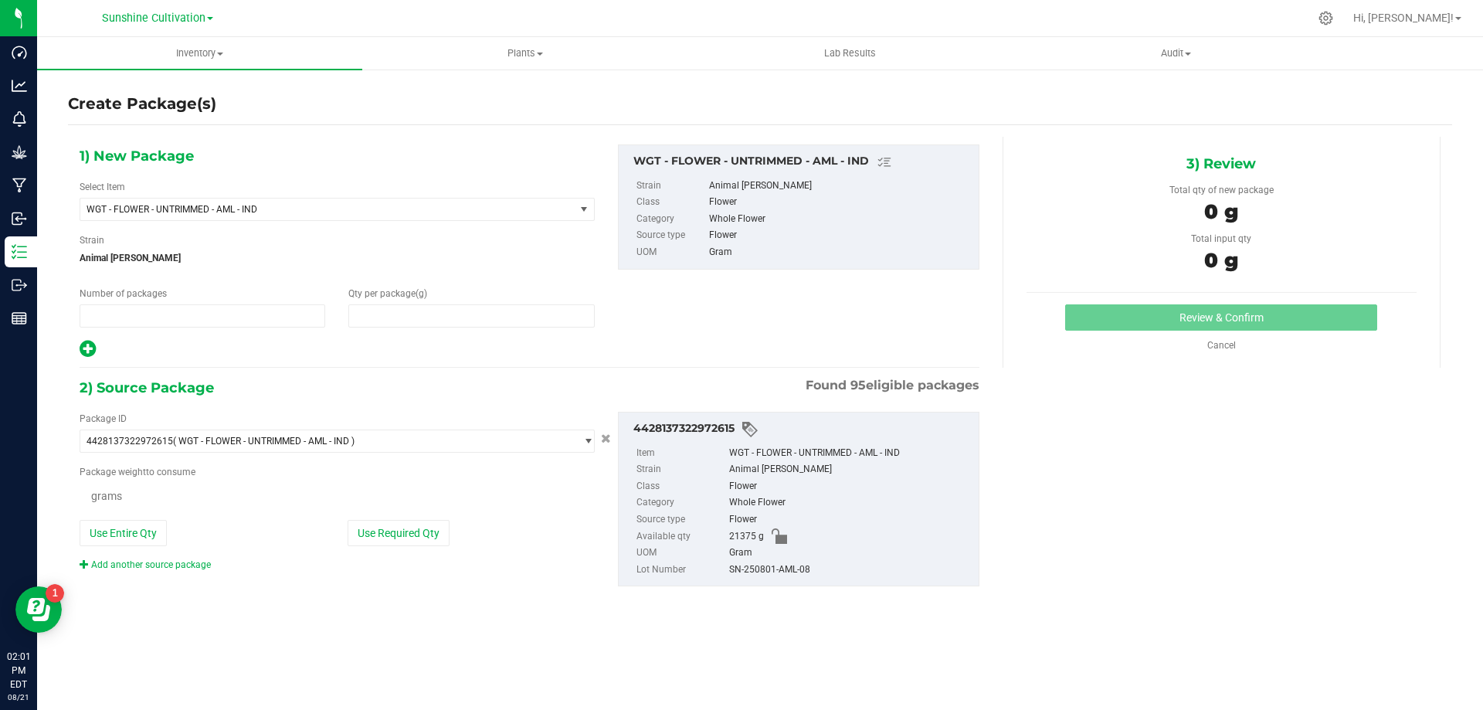
type input "1"
type input "0.0000"
click at [485, 204] on span "WGT - FLOWER - UNTRIMMED - AML - IND" at bounding box center [317, 209] width 463 height 11
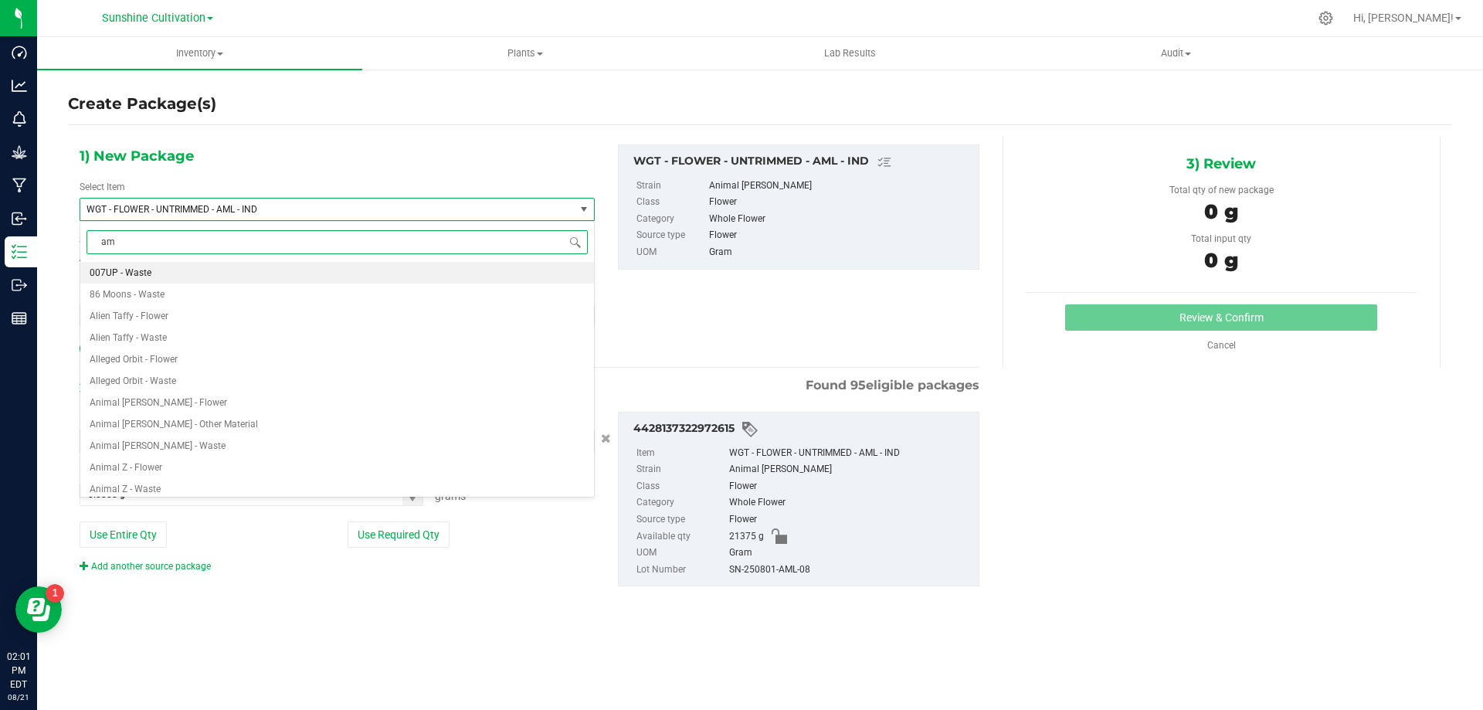
type input "aml"
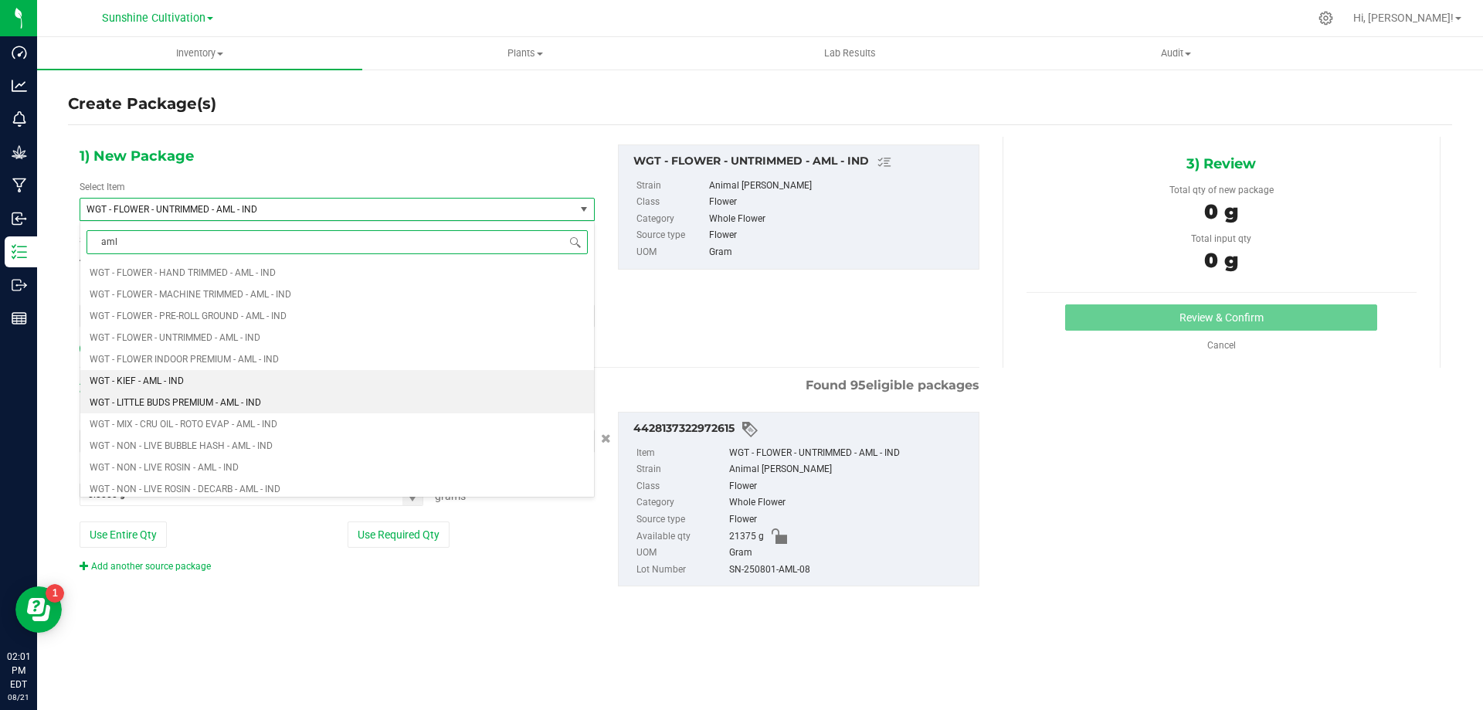
scroll to position [1854, 0]
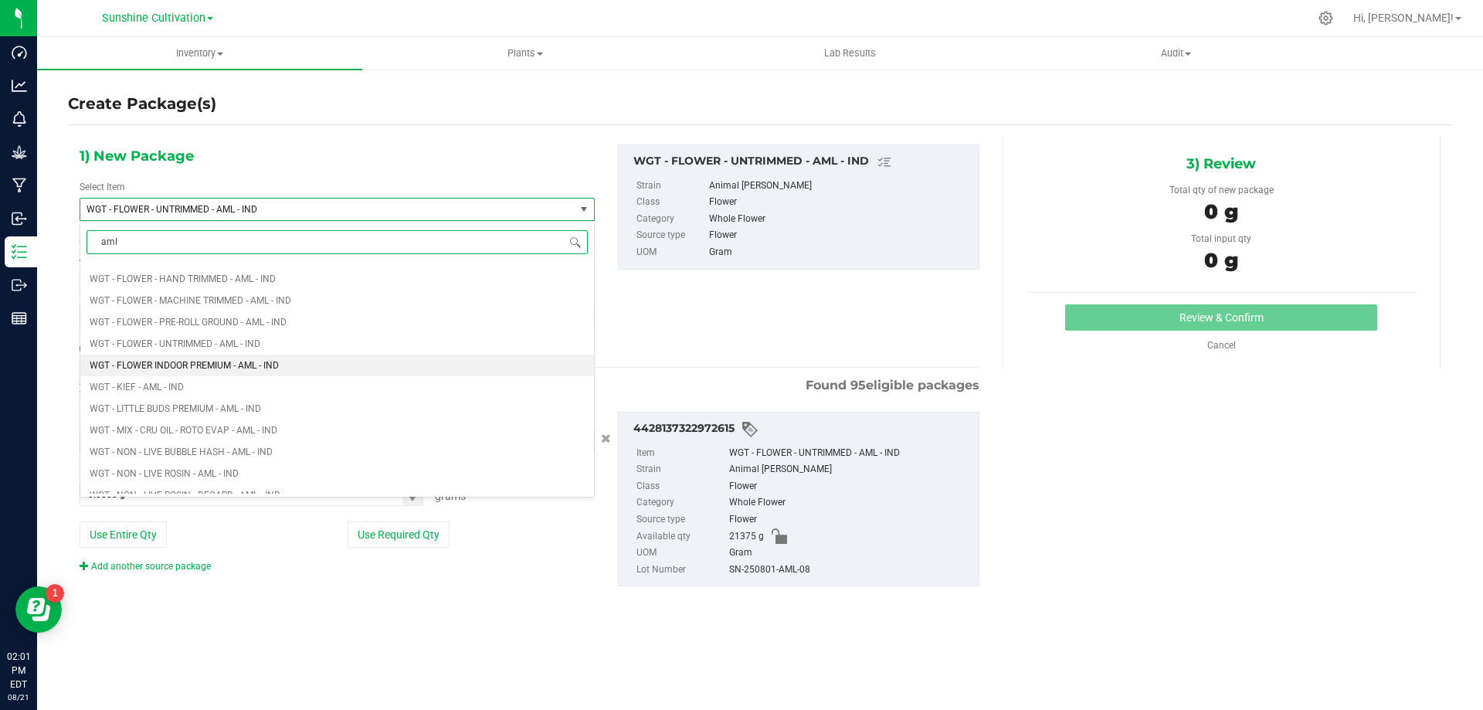
click at [468, 359] on li "WGT - FLOWER INDOOR PREMIUM - AML - IND" at bounding box center [337, 365] width 514 height 22
type input "0.0000"
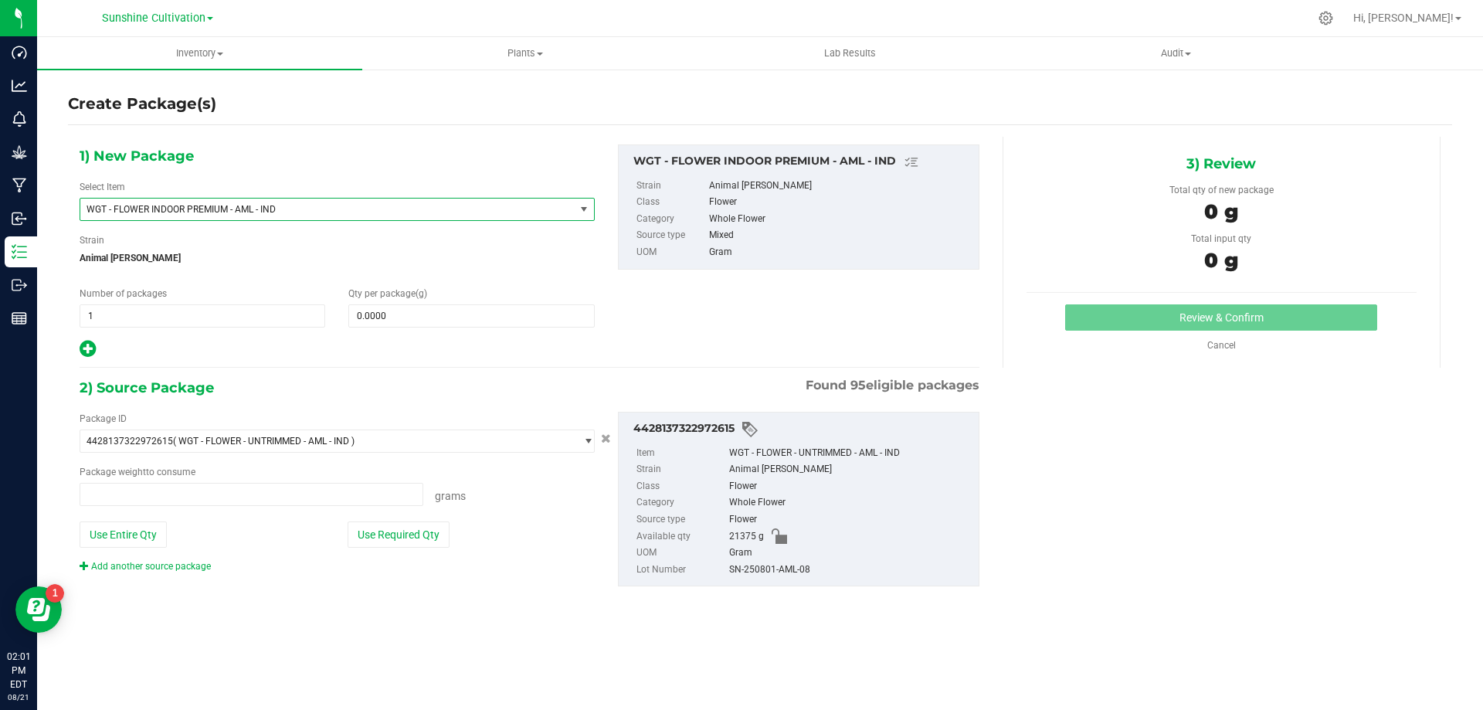
type input "0.0000 g"
click at [407, 312] on span at bounding box center [471, 315] width 246 height 23
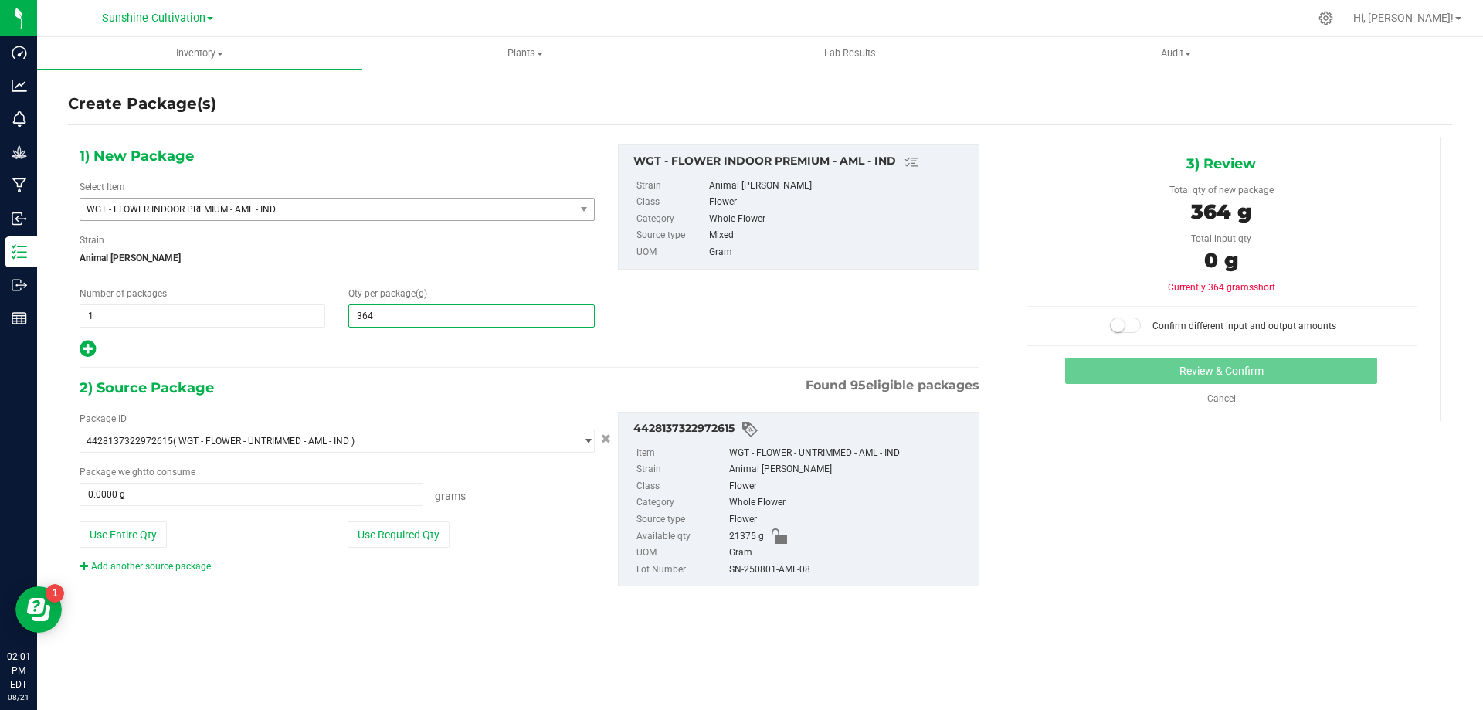
type input "3640"
type input "3,640.0000"
click at [373, 483] on span at bounding box center [252, 494] width 344 height 23
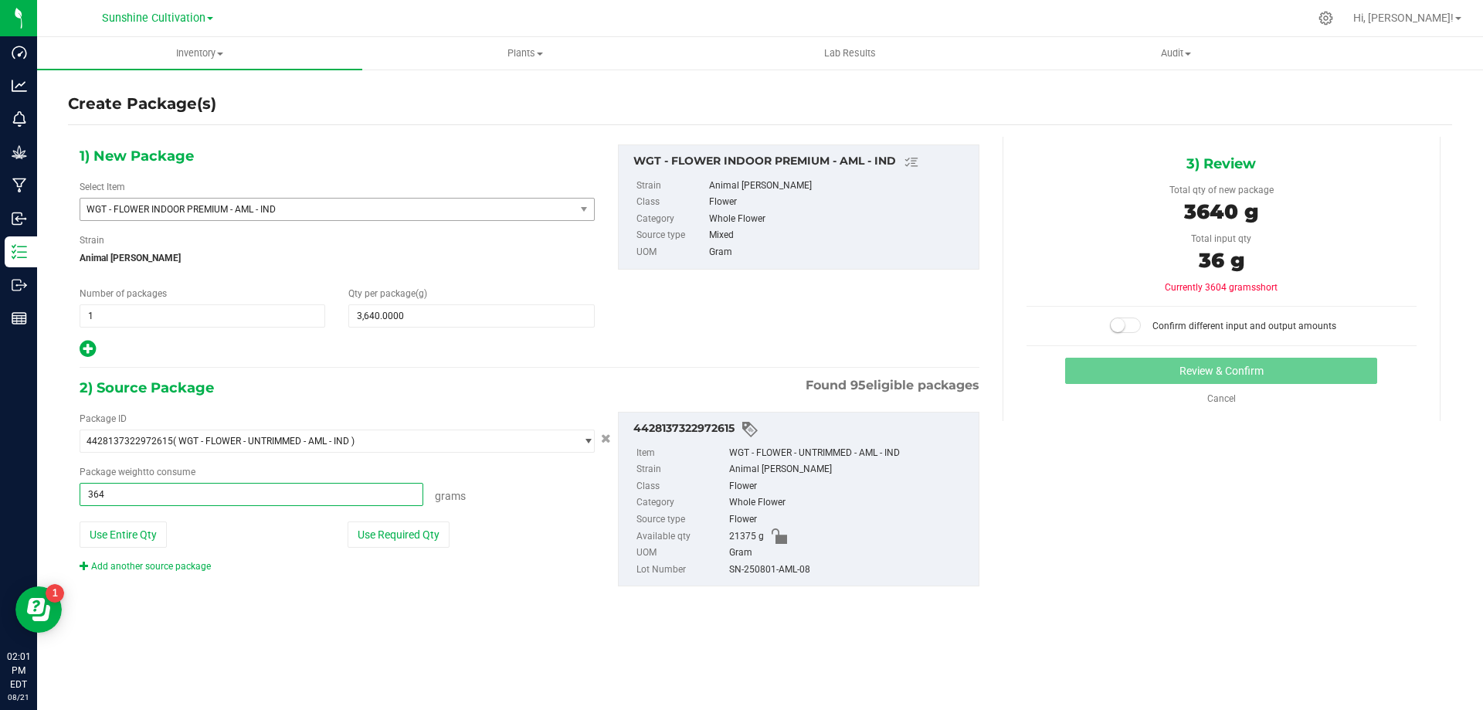
type input "3640"
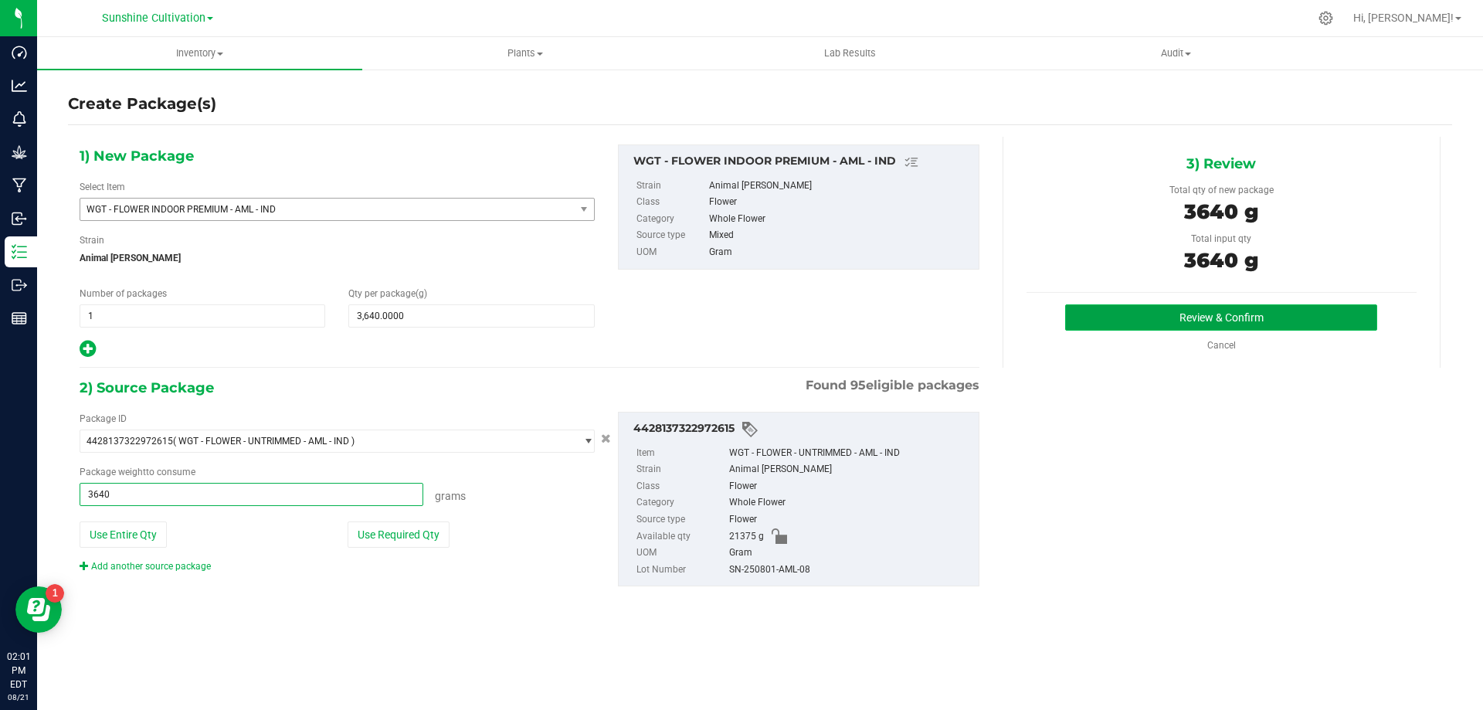
type input "3640.0000 g"
click at [1111, 314] on button "Review & Confirm" at bounding box center [1221, 317] width 312 height 26
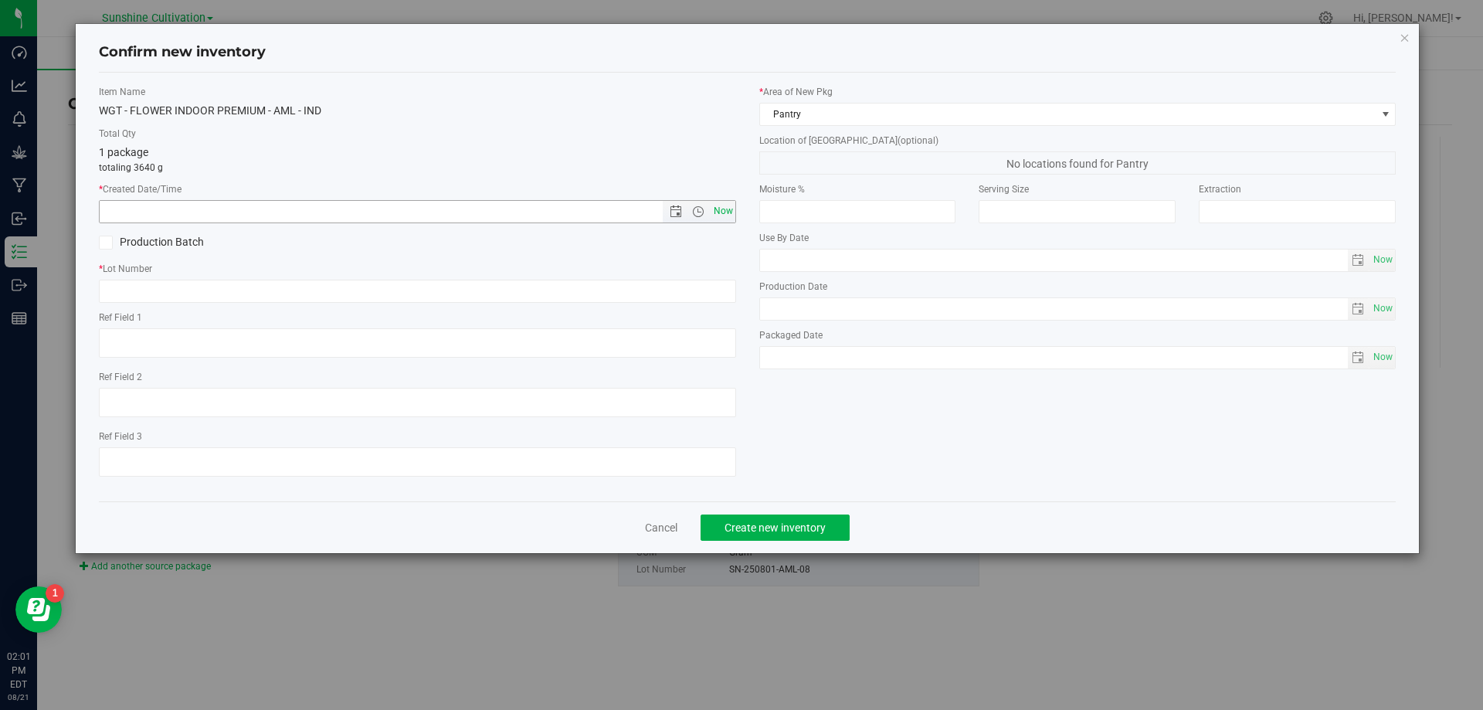
click at [731, 206] on span "Now" at bounding box center [723, 211] width 26 height 22
type input "8/21/2025 2:01 PM"
paste input "SN-250801-AML-08"
type input "SN-250801-AML-08"
click at [780, 531] on span "Create new inventory" at bounding box center [774, 527] width 101 height 12
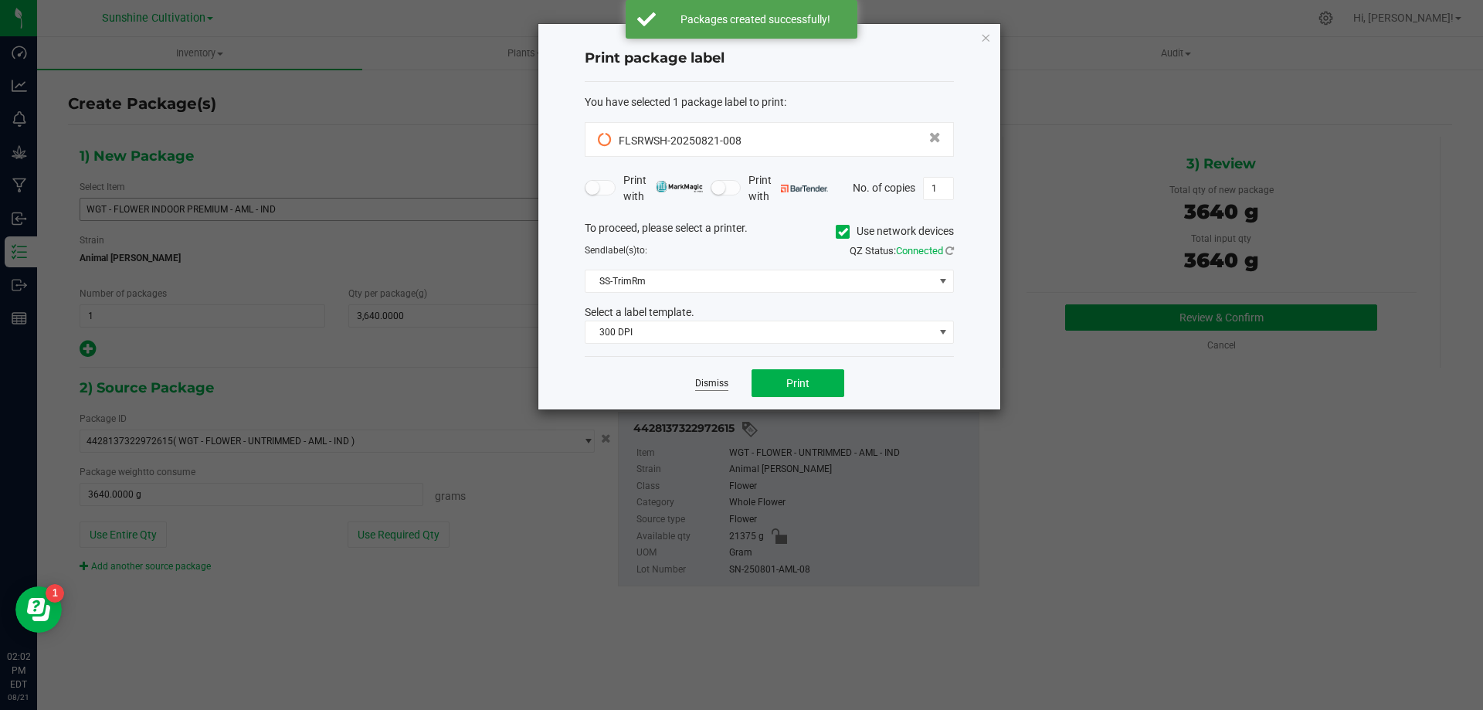
click at [712, 380] on link "Dismiss" at bounding box center [711, 383] width 33 height 13
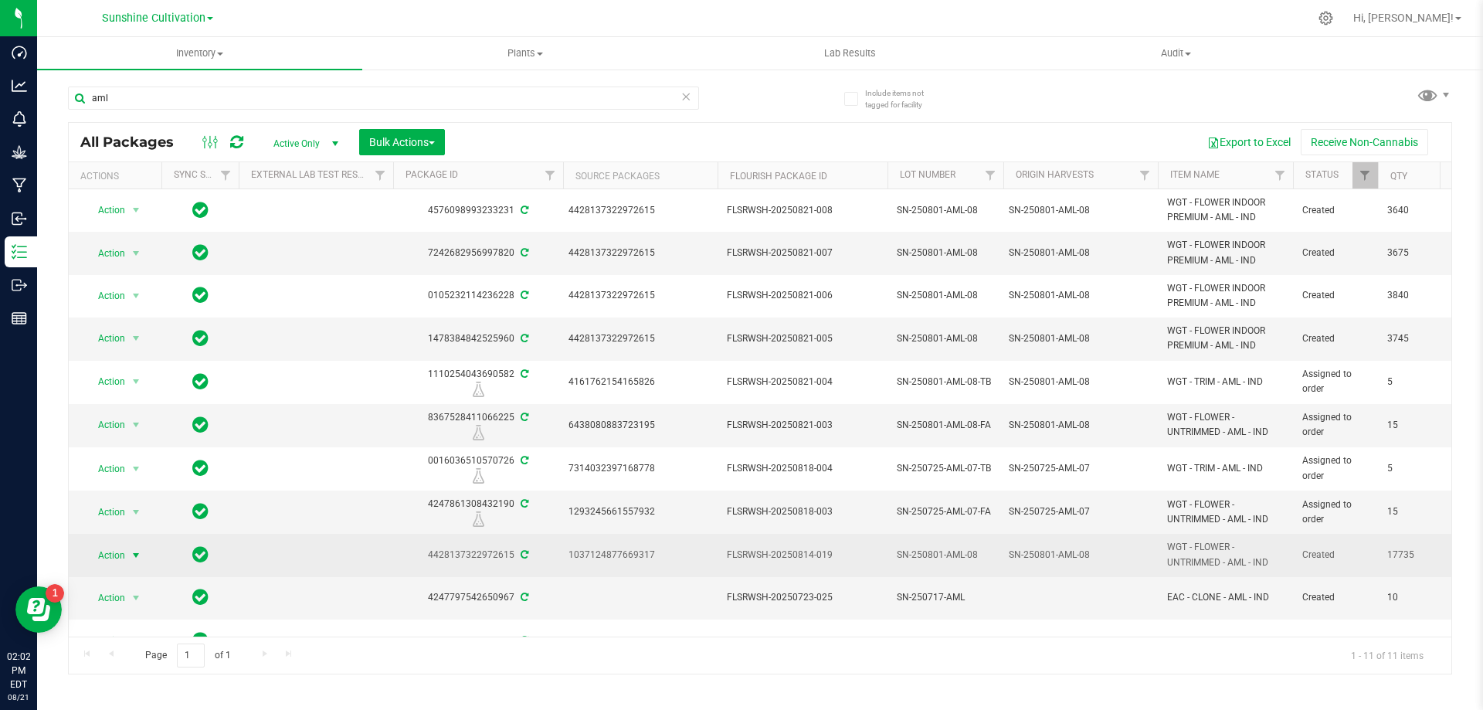
click at [140, 561] on span "select" at bounding box center [136, 555] width 12 height 12
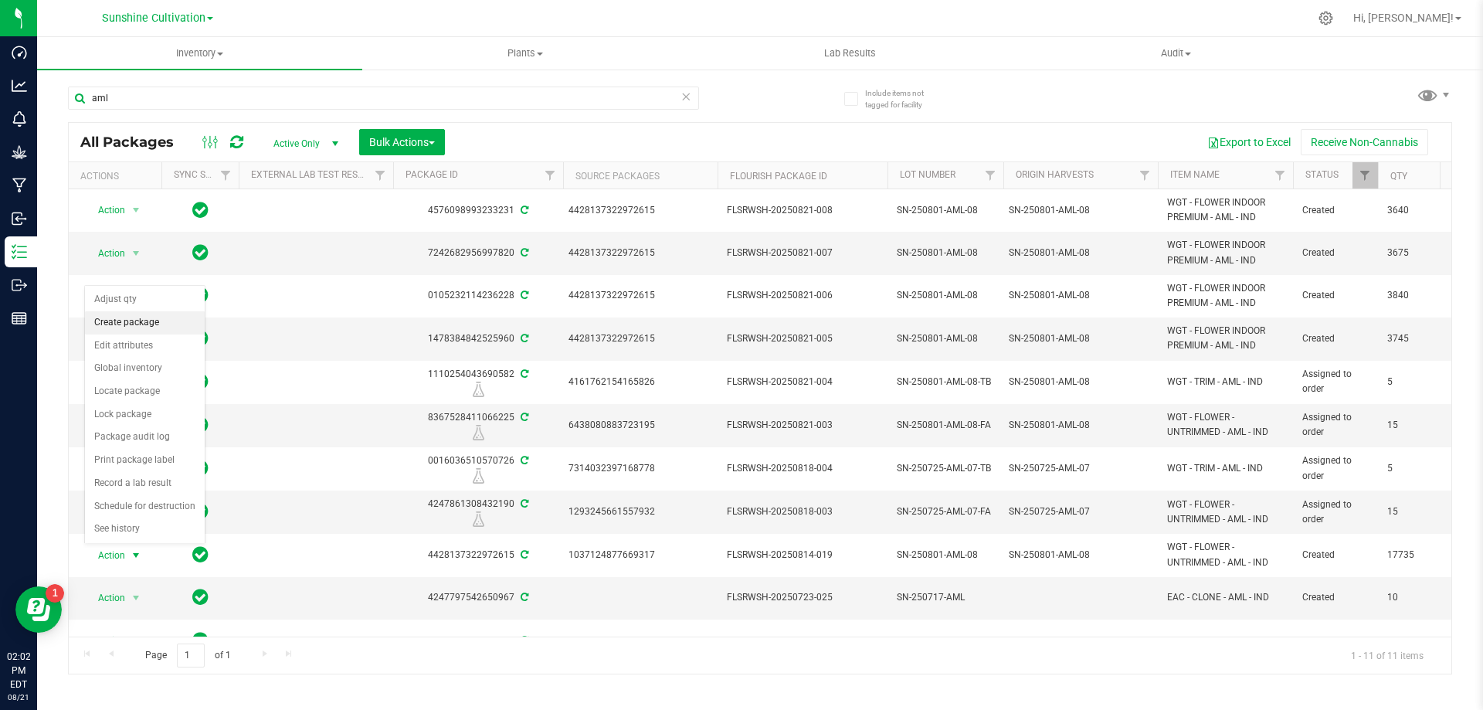
click at [168, 324] on li "Create package" at bounding box center [145, 322] width 120 height 23
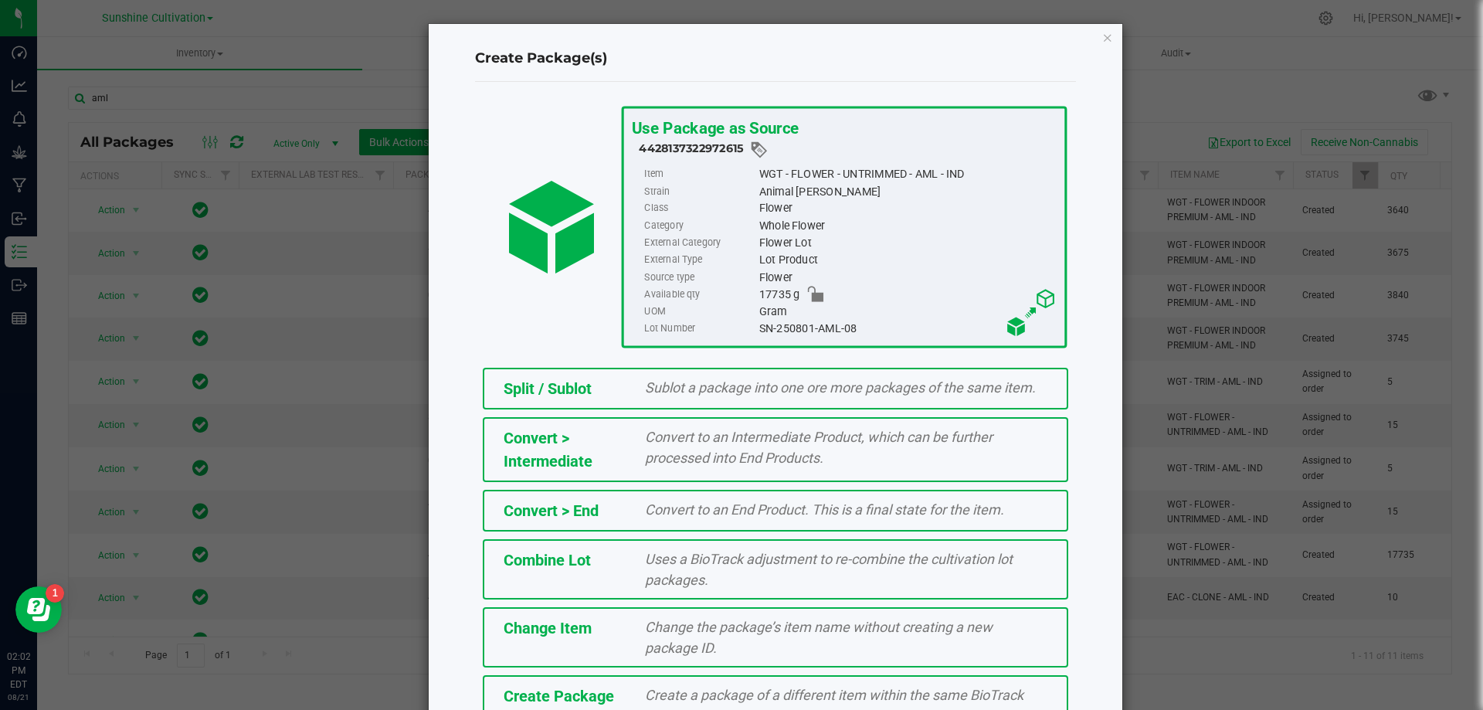
click at [610, 696] on div "Create Package" at bounding box center [563, 695] width 142 height 23
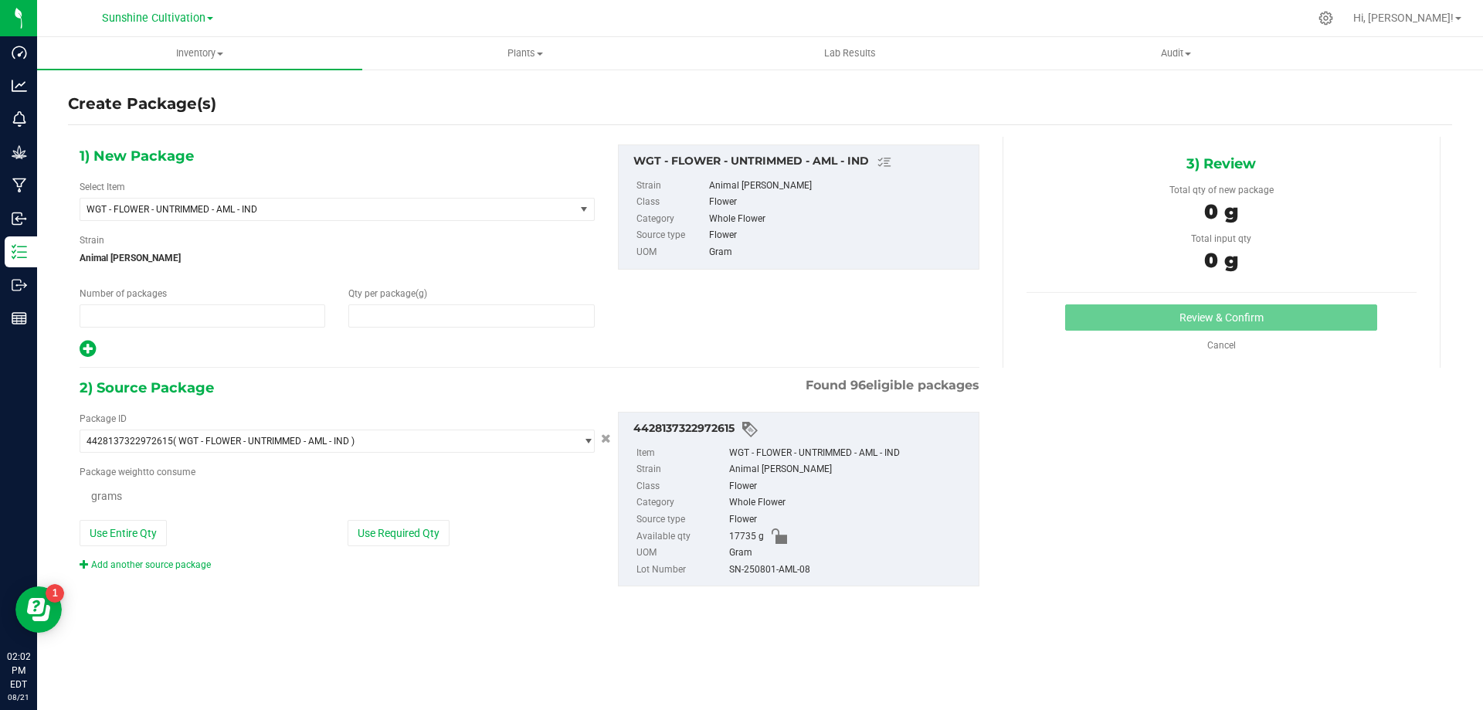
type input "1"
type input "0.0000"
click at [463, 207] on span "WGT - FLOWER - UNTRIMMED - AML - IND" at bounding box center [317, 209] width 463 height 11
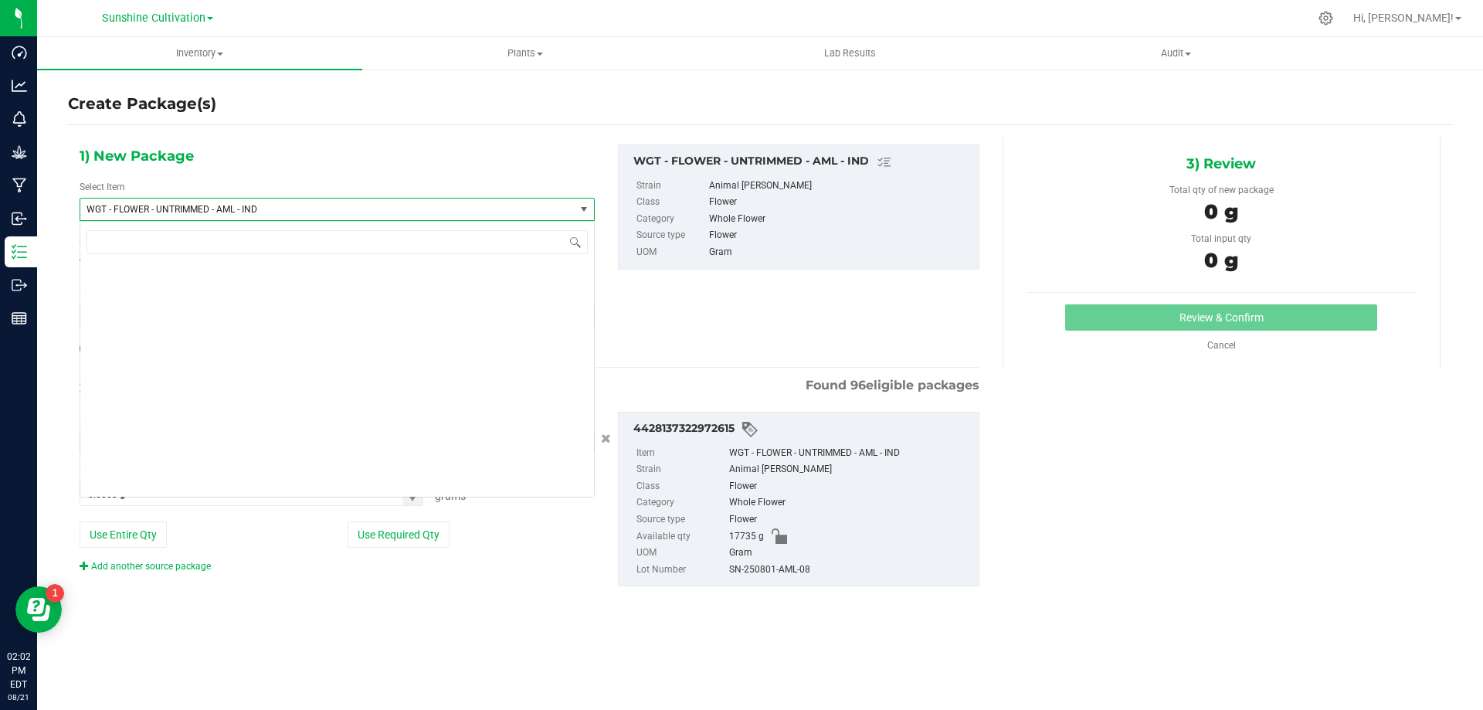
scroll to position [322427, 0]
type input "aml"
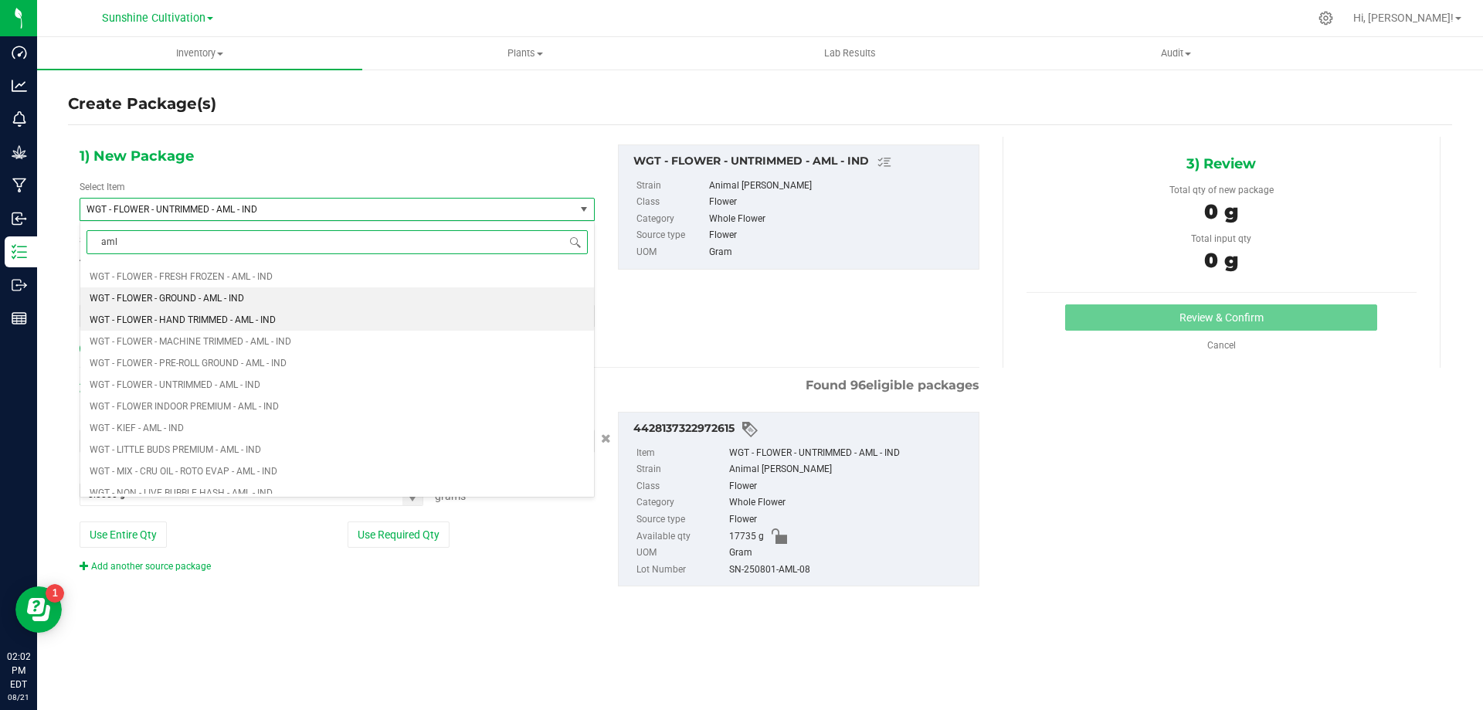
scroll to position [1776, 0]
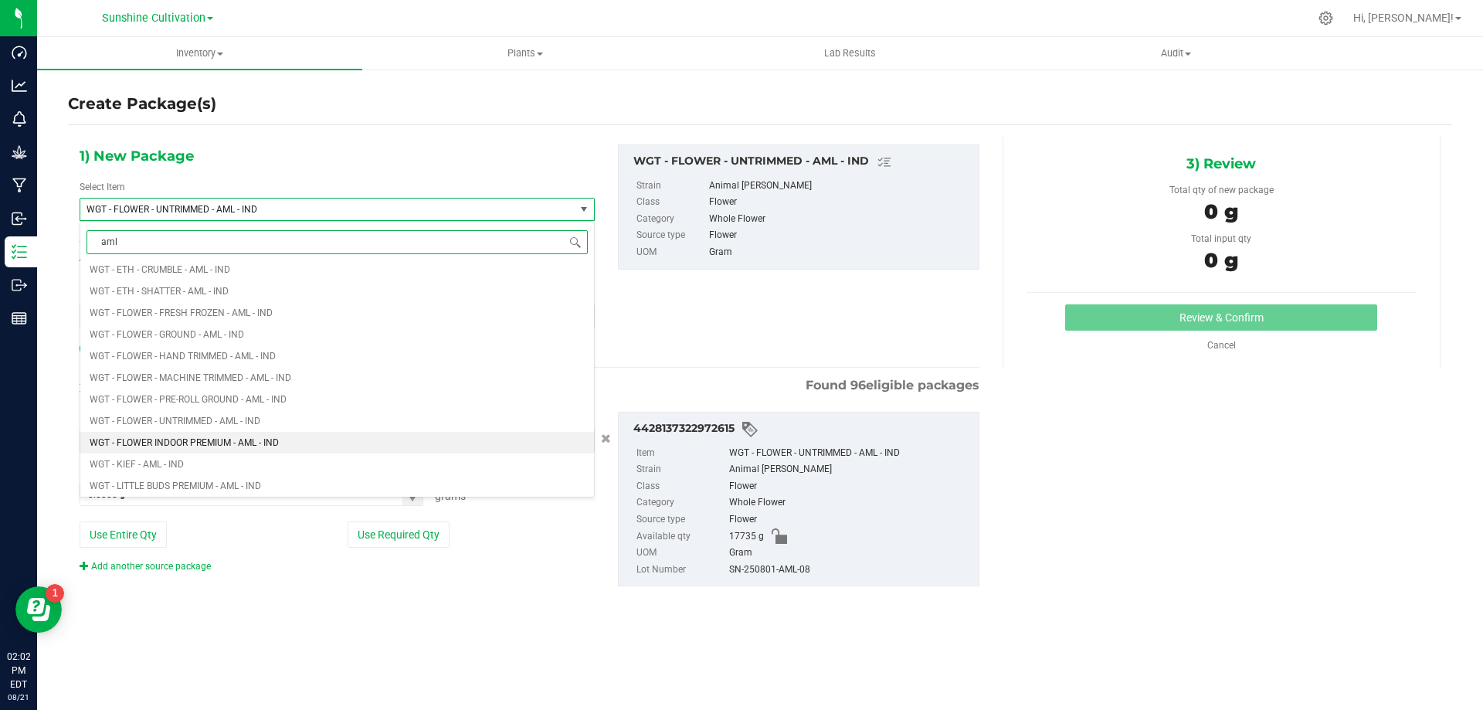
click at [327, 443] on li "WGT - FLOWER INDOOR PREMIUM - AML - IND" at bounding box center [337, 443] width 514 height 22
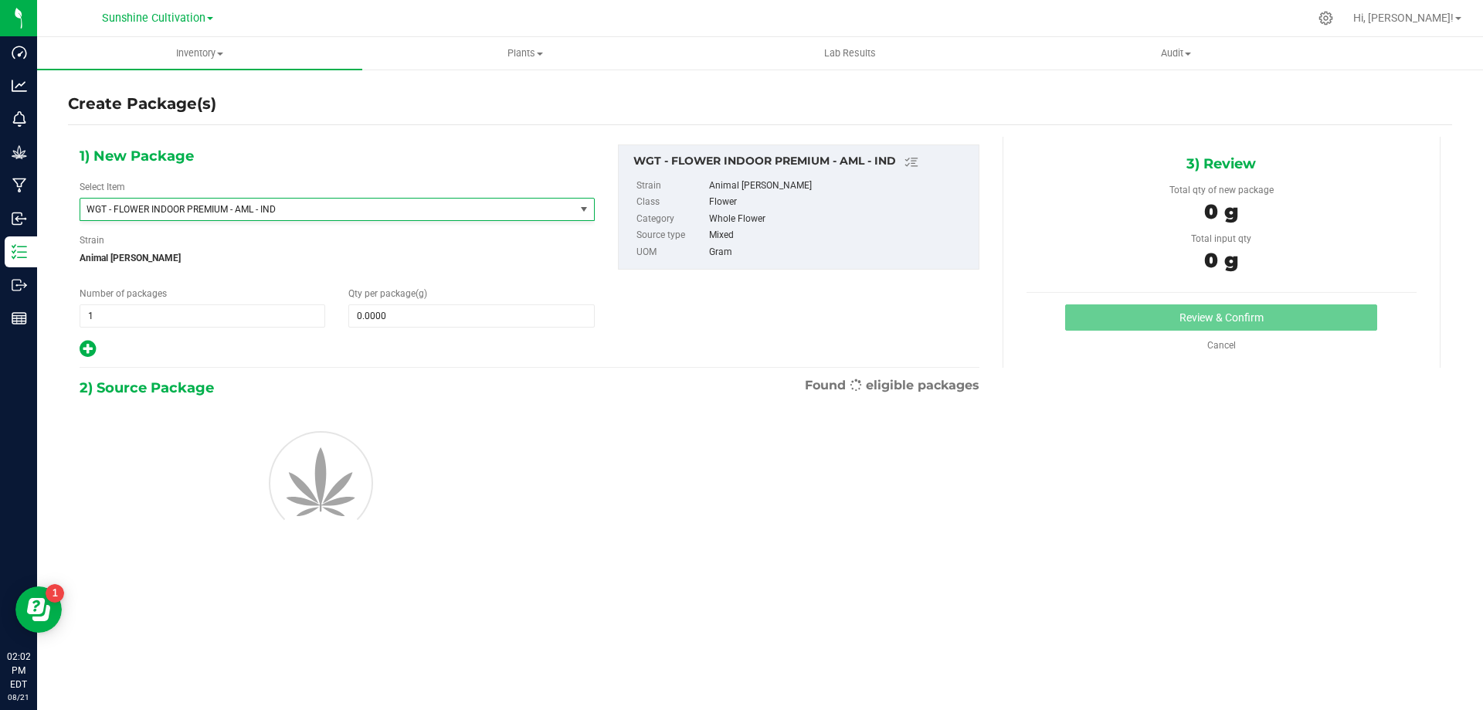
type input "0.0000"
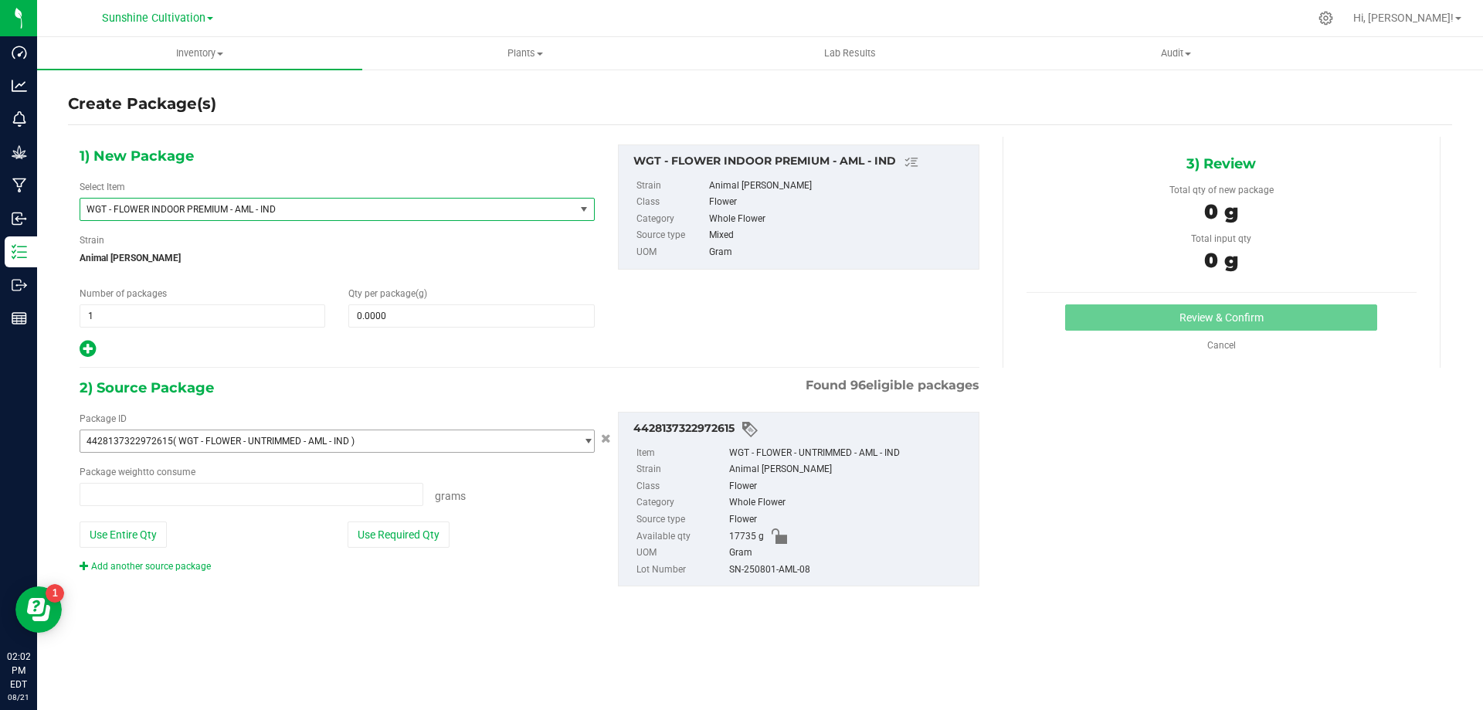
type input "0.0000 g"
click at [432, 298] on div "Qty per package (g) 0.0000 0" at bounding box center [471, 307] width 269 height 41
click at [434, 304] on span "0.0000 0" at bounding box center [471, 315] width 246 height 23
click at [427, 313] on span at bounding box center [471, 315] width 246 height 23
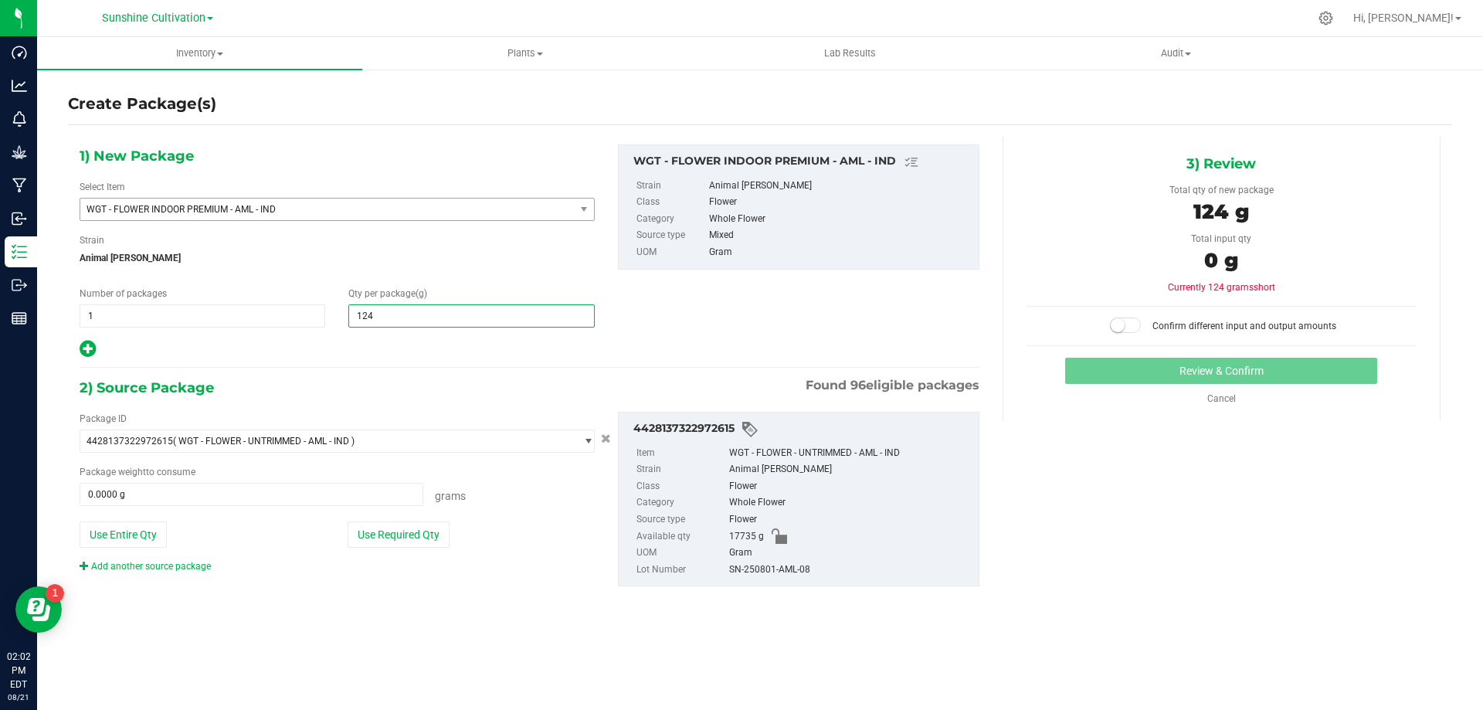
type input "1245"
type input "1,245.0000"
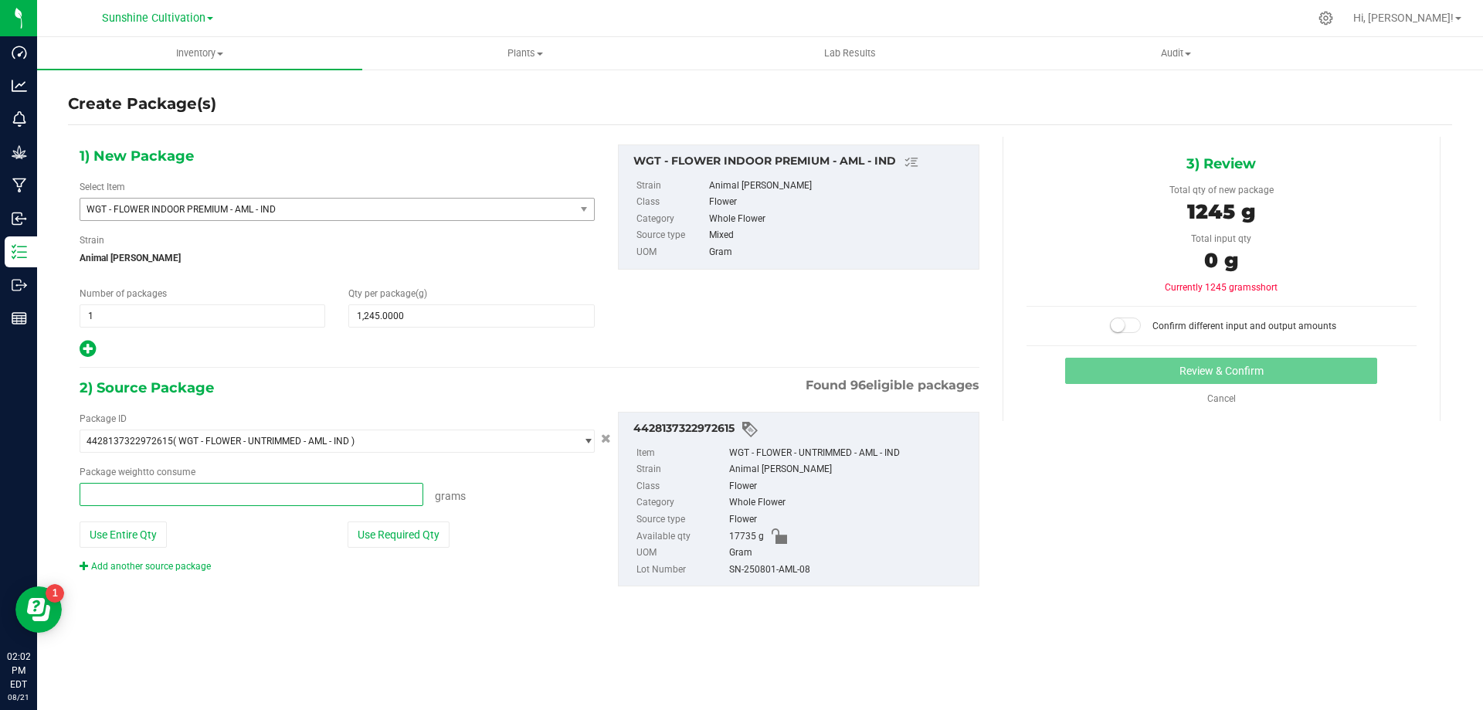
click at [375, 494] on span at bounding box center [252, 494] width 344 height 23
type input "1245"
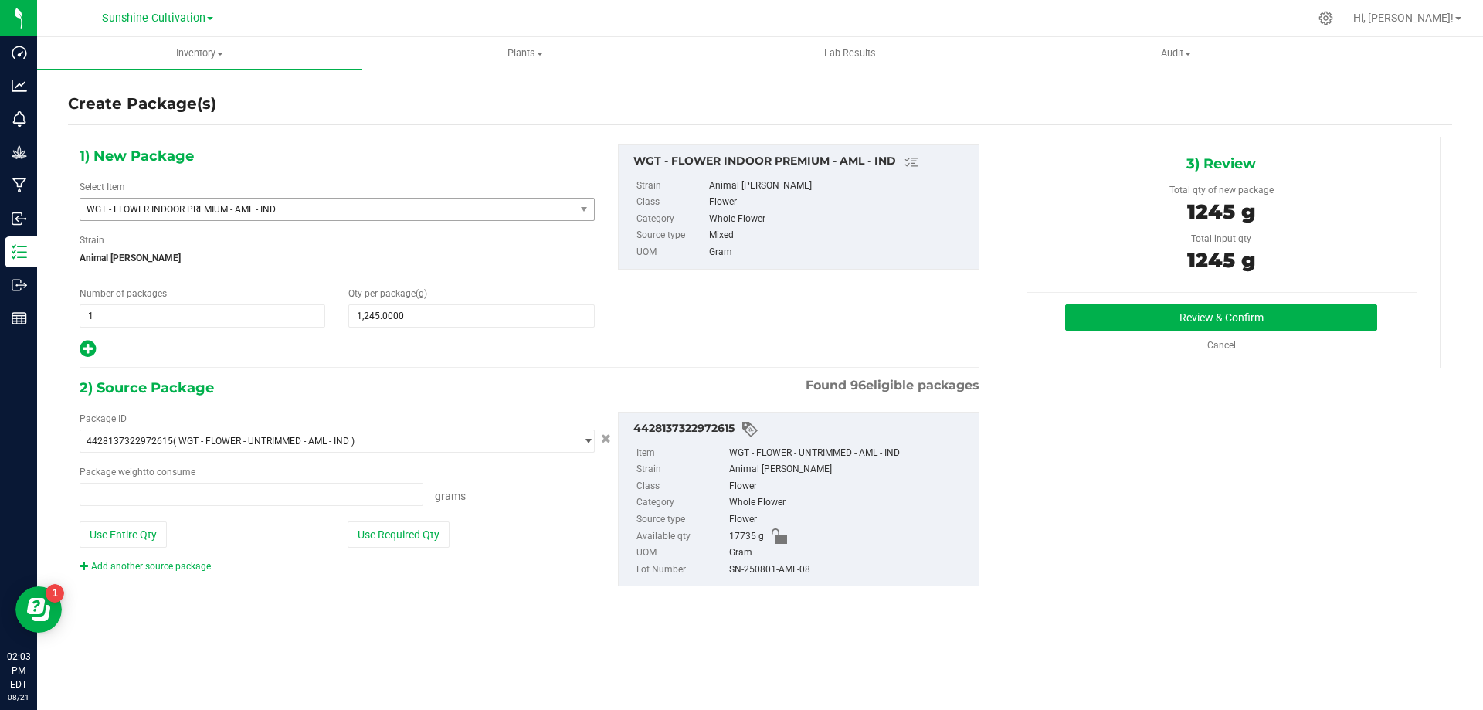
type input "1245.0000 g"
click at [1111, 326] on button "Review & Confirm" at bounding box center [1221, 317] width 312 height 26
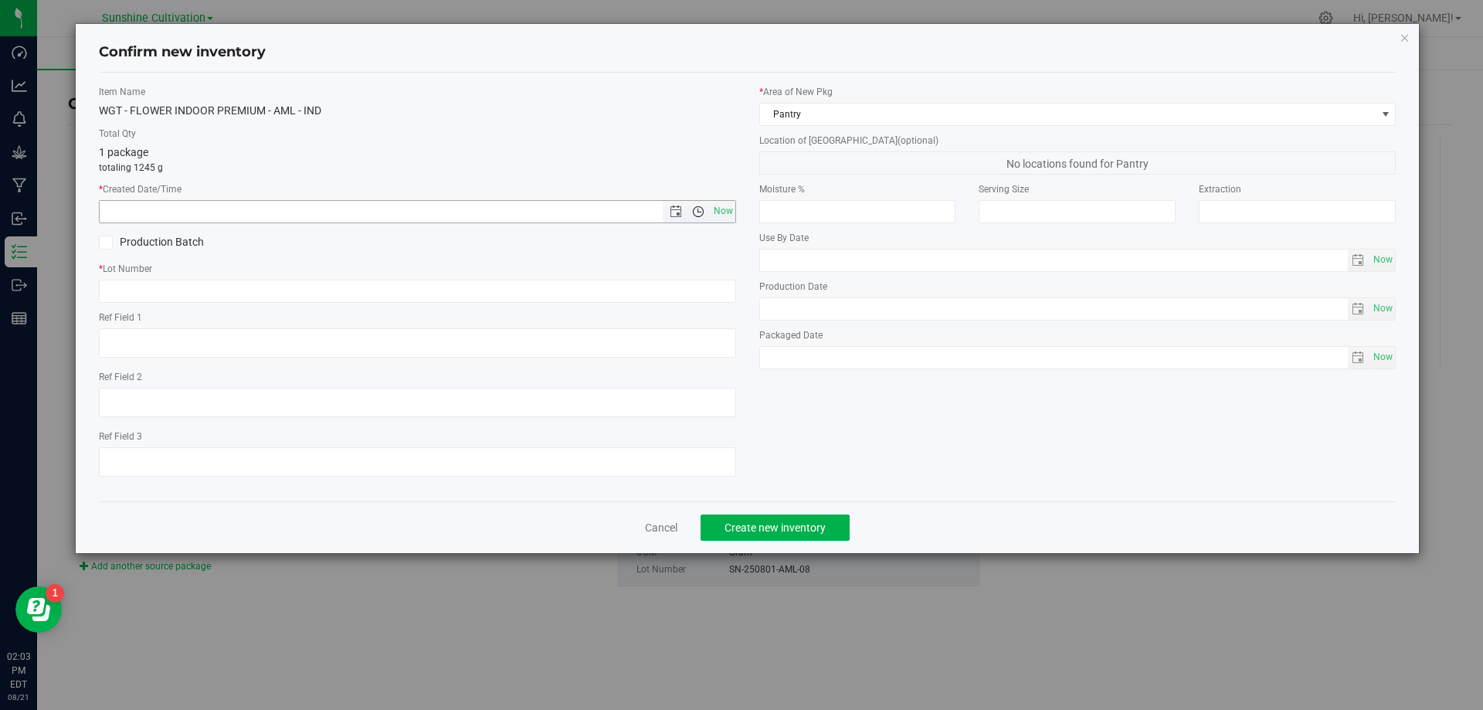
click at [704, 212] on span "Open the time view" at bounding box center [698, 211] width 12 height 12
click at [711, 205] on span "Now" at bounding box center [723, 211] width 26 height 22
type input "8/21/2025 2:03 PM"
paste input "SN-250801-AML-08"
type input "SN-250801-AML-08"
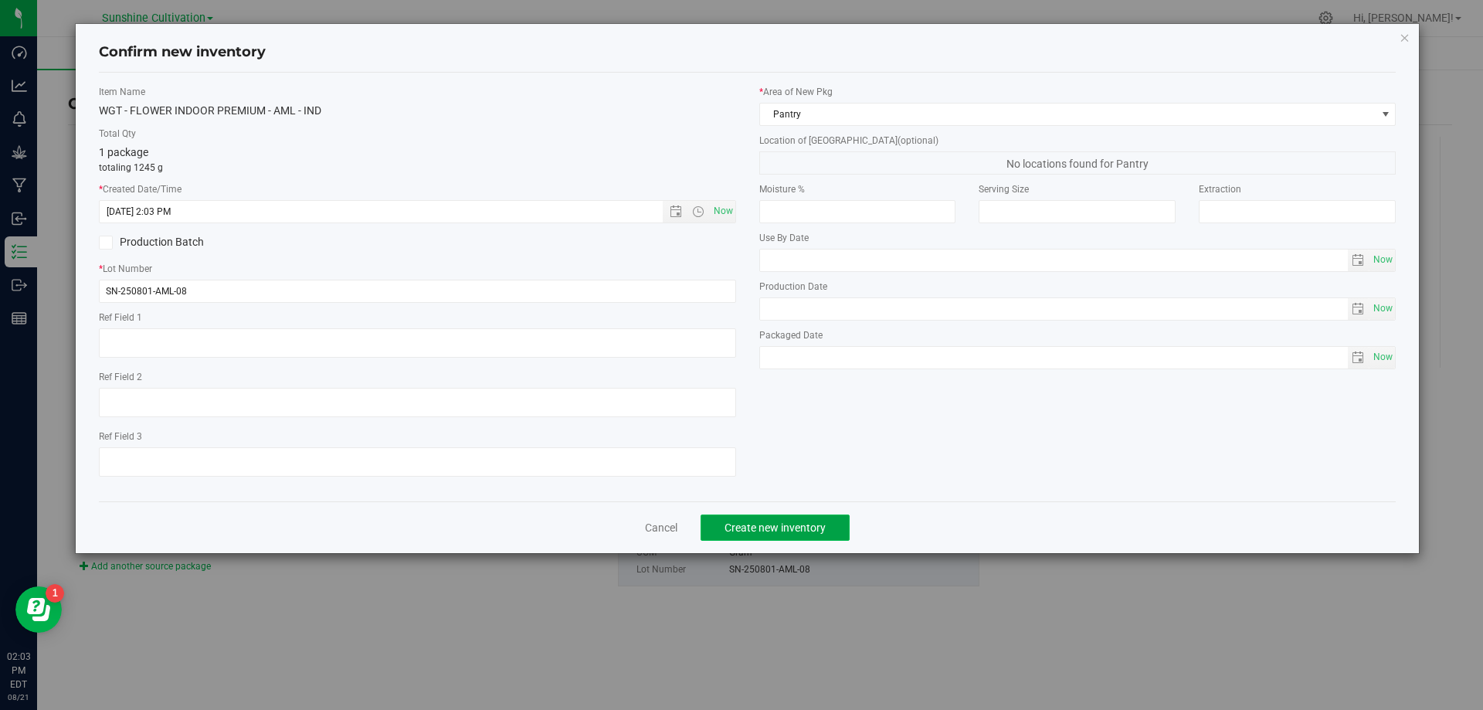
click at [816, 521] on span "Create new inventory" at bounding box center [774, 527] width 101 height 12
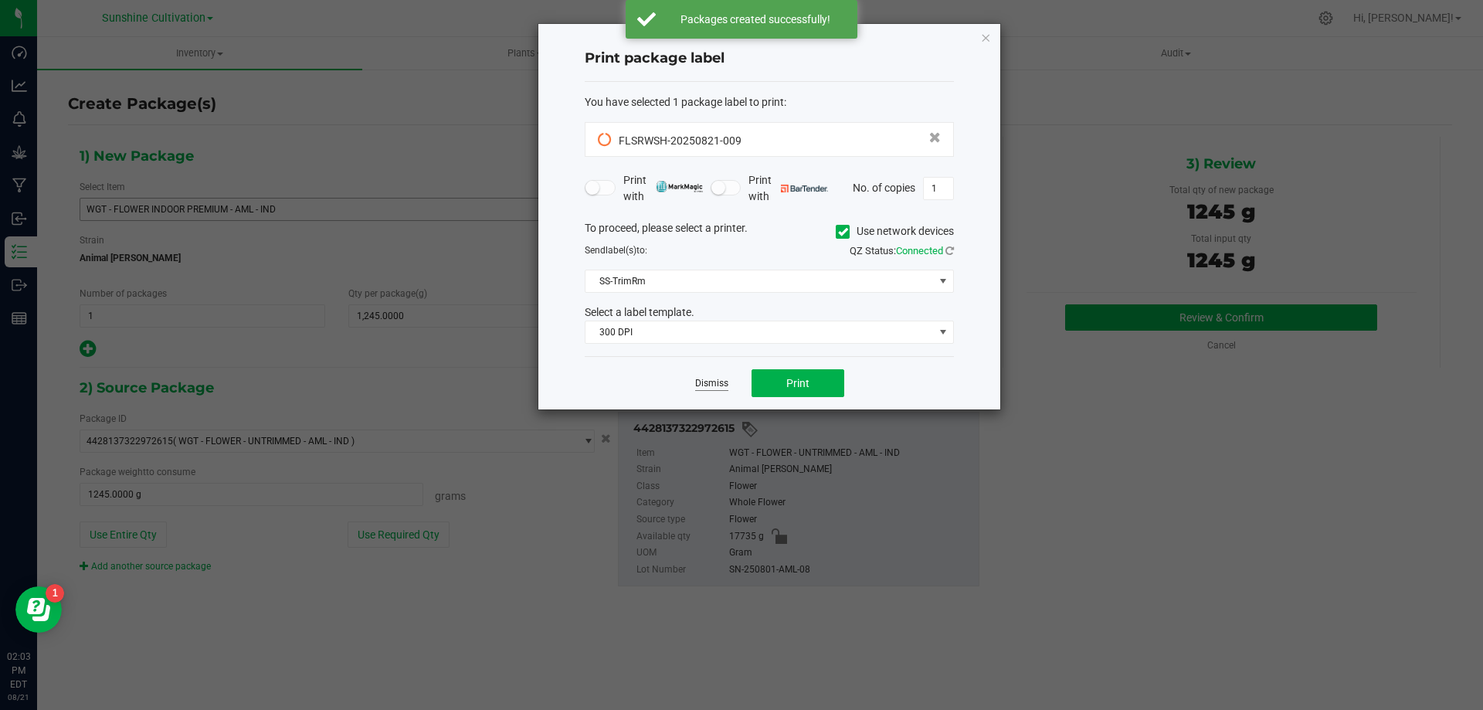
click at [710, 382] on link "Dismiss" at bounding box center [711, 383] width 33 height 13
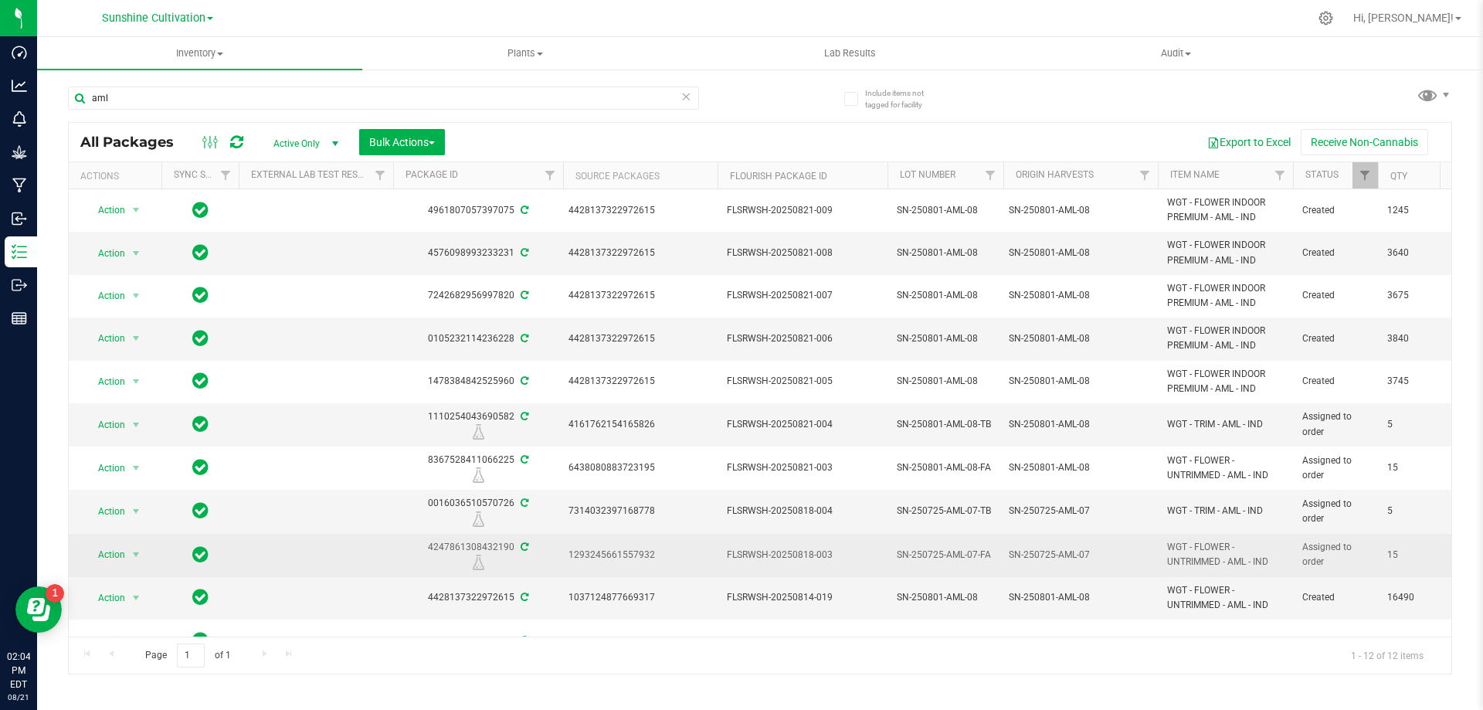
scroll to position [77, 0]
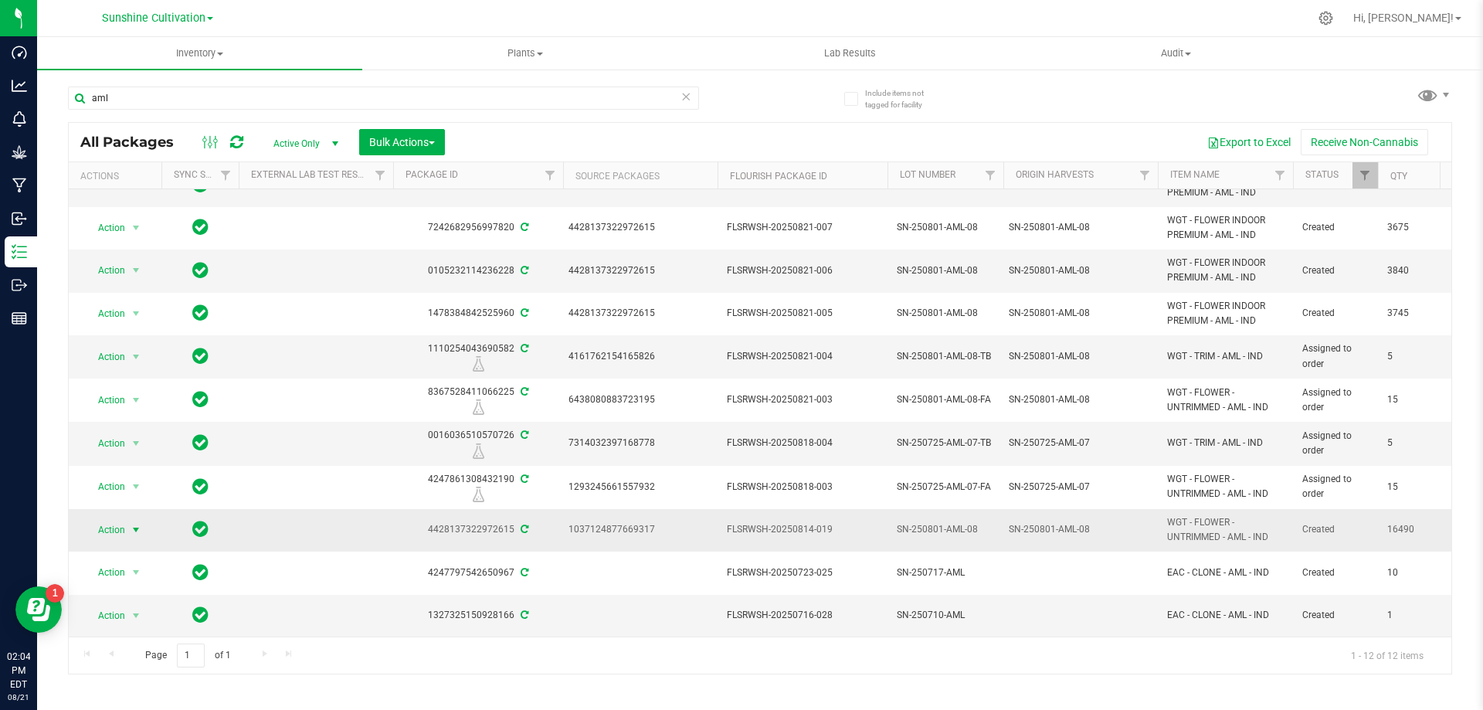
click at [135, 524] on span "select" at bounding box center [136, 530] width 12 height 12
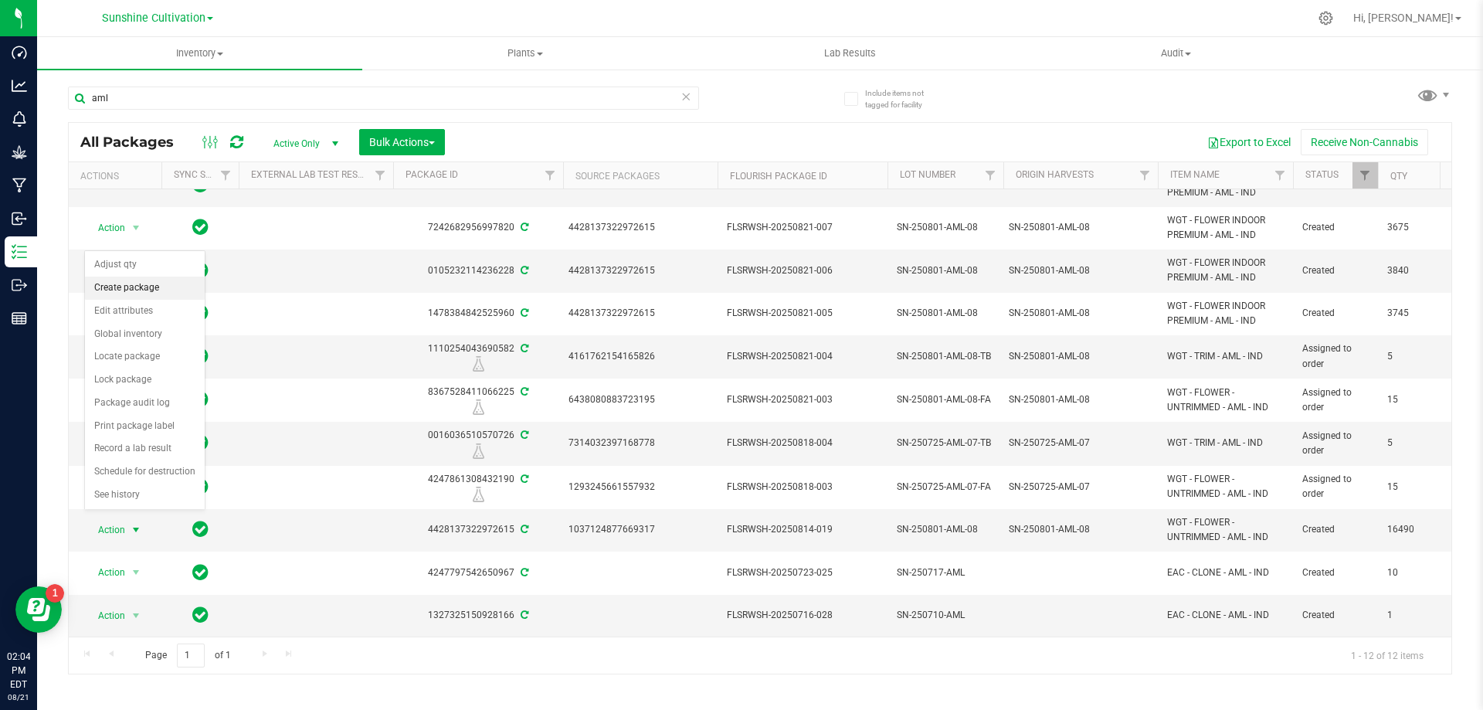
click at [176, 290] on li "Create package" at bounding box center [145, 287] width 120 height 23
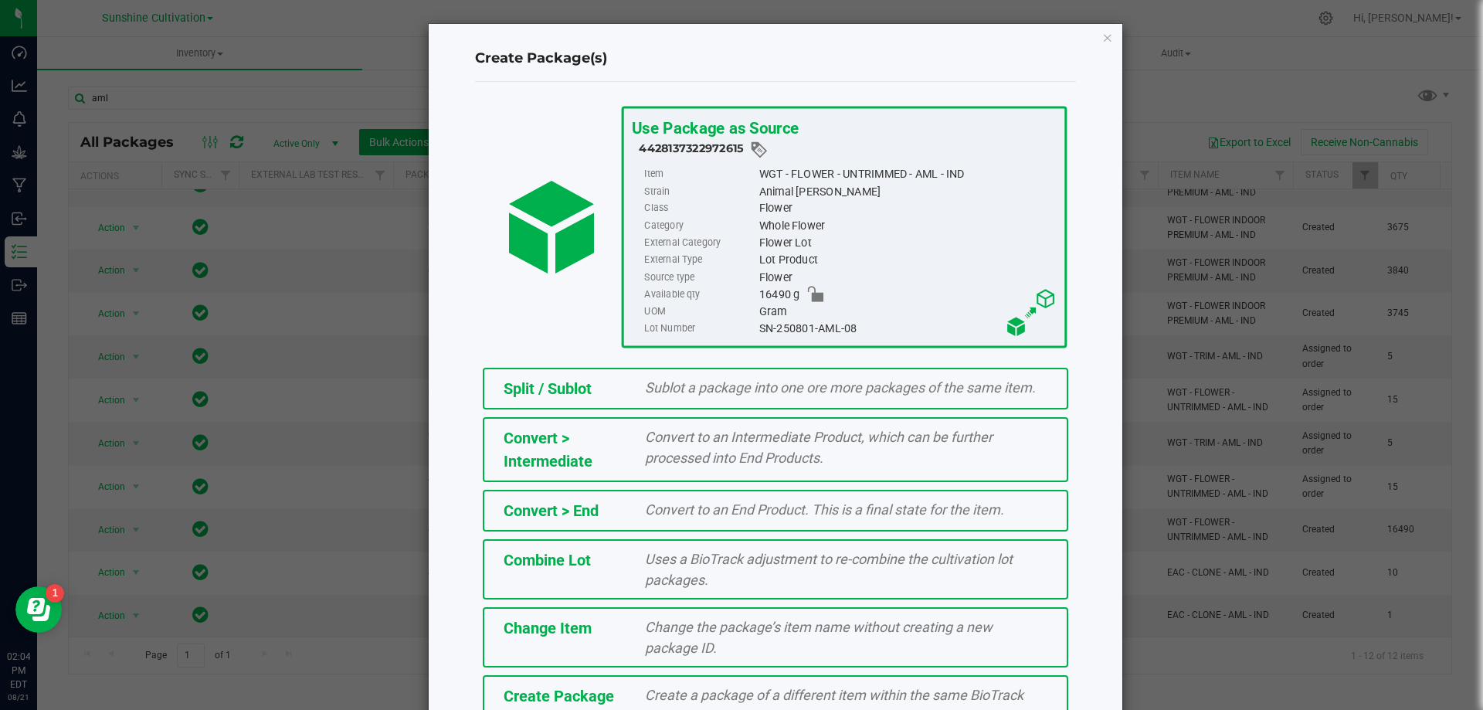
click at [692, 687] on span "Create a package of a different item within the same BioTrack phase." at bounding box center [834, 705] width 378 height 37
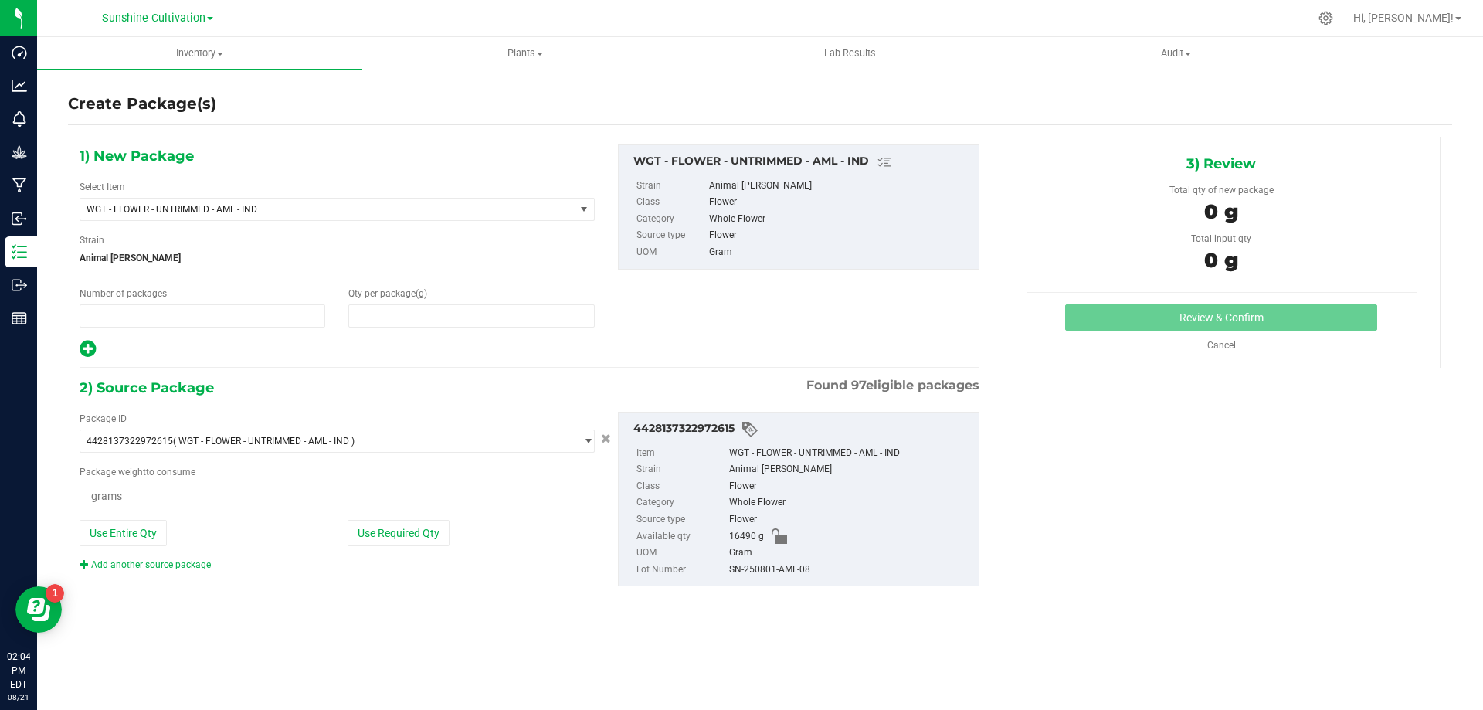
type input "1"
type input "0.0000"
click at [400, 204] on span "WGT - FLOWER - UNTRIMMED - AML - IND" at bounding box center [317, 209] width 463 height 11
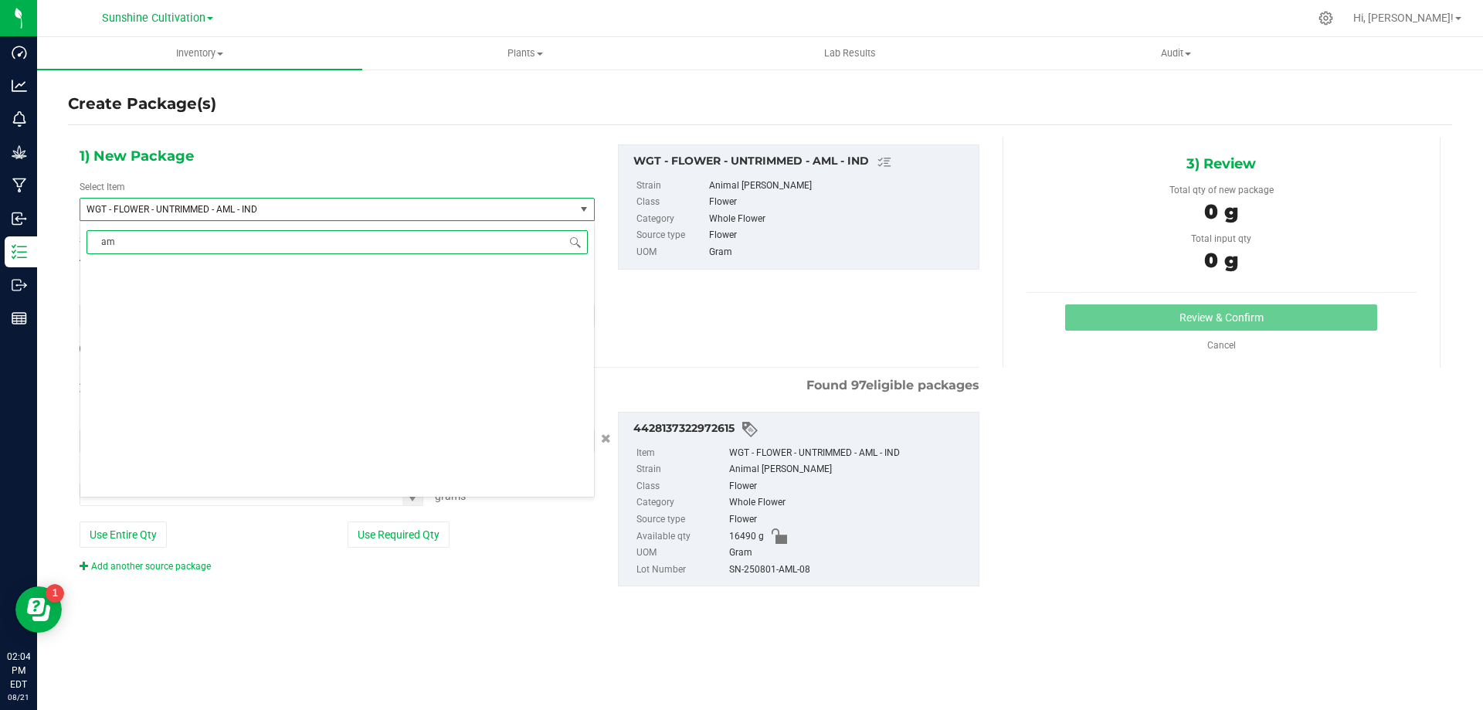
type input "aml"
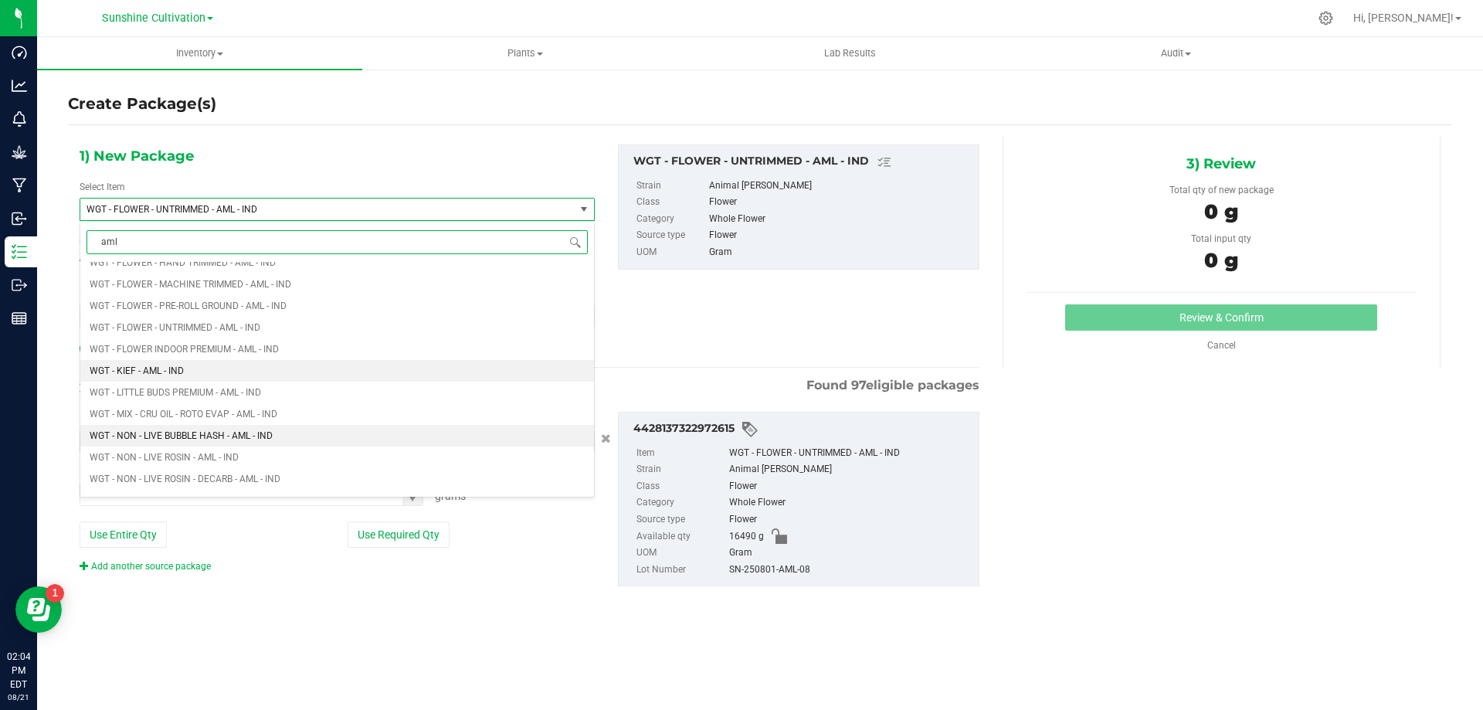
scroll to position [1854, 0]
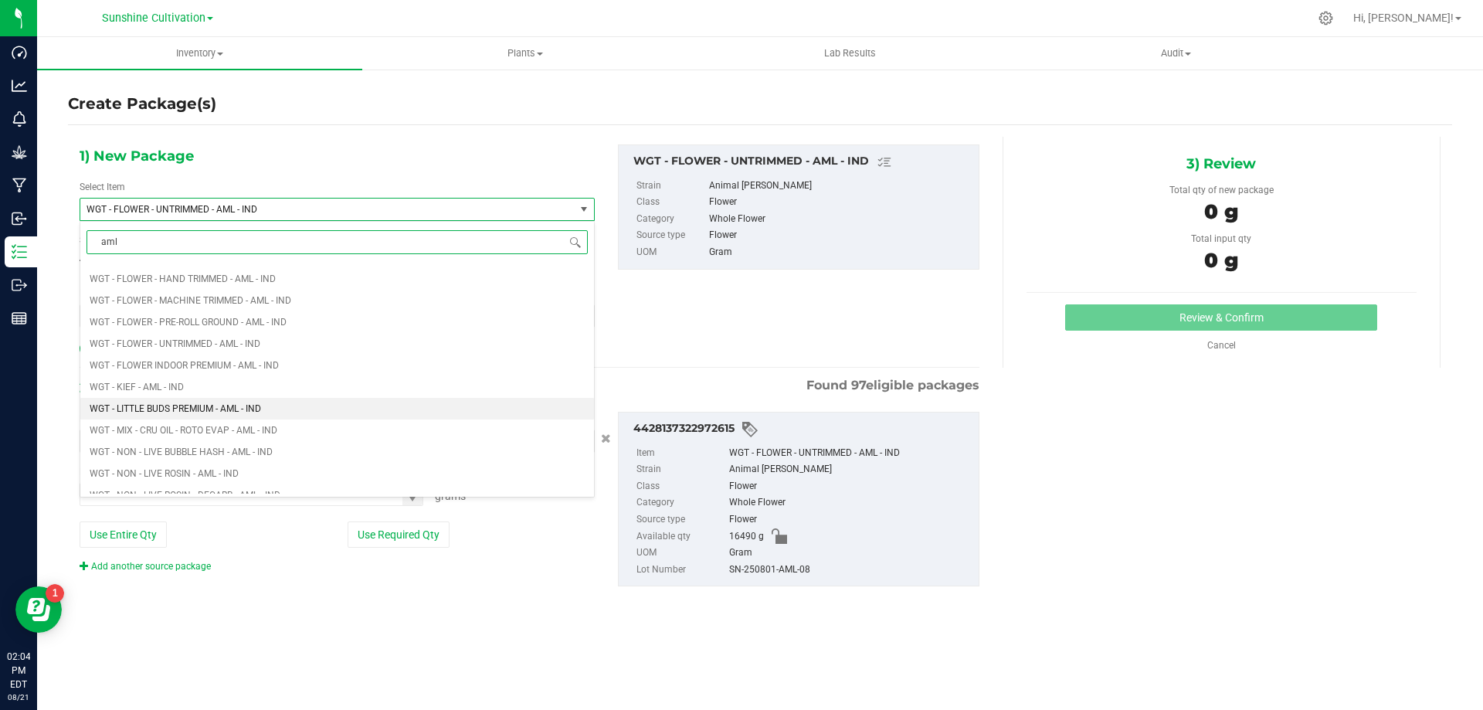
click at [278, 405] on li "WGT - LITTLE BUDS PREMIUM - AML - IND" at bounding box center [337, 409] width 514 height 22
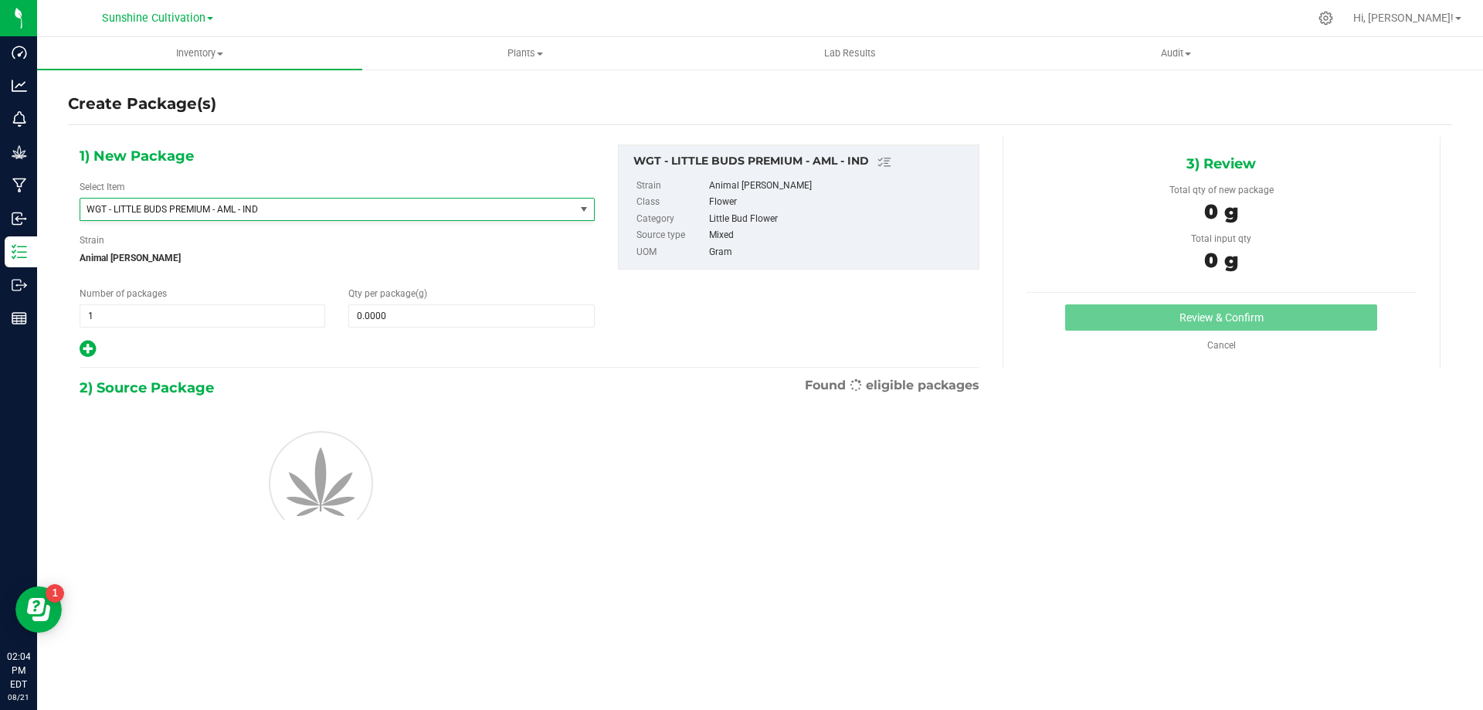
type input "0.0000"
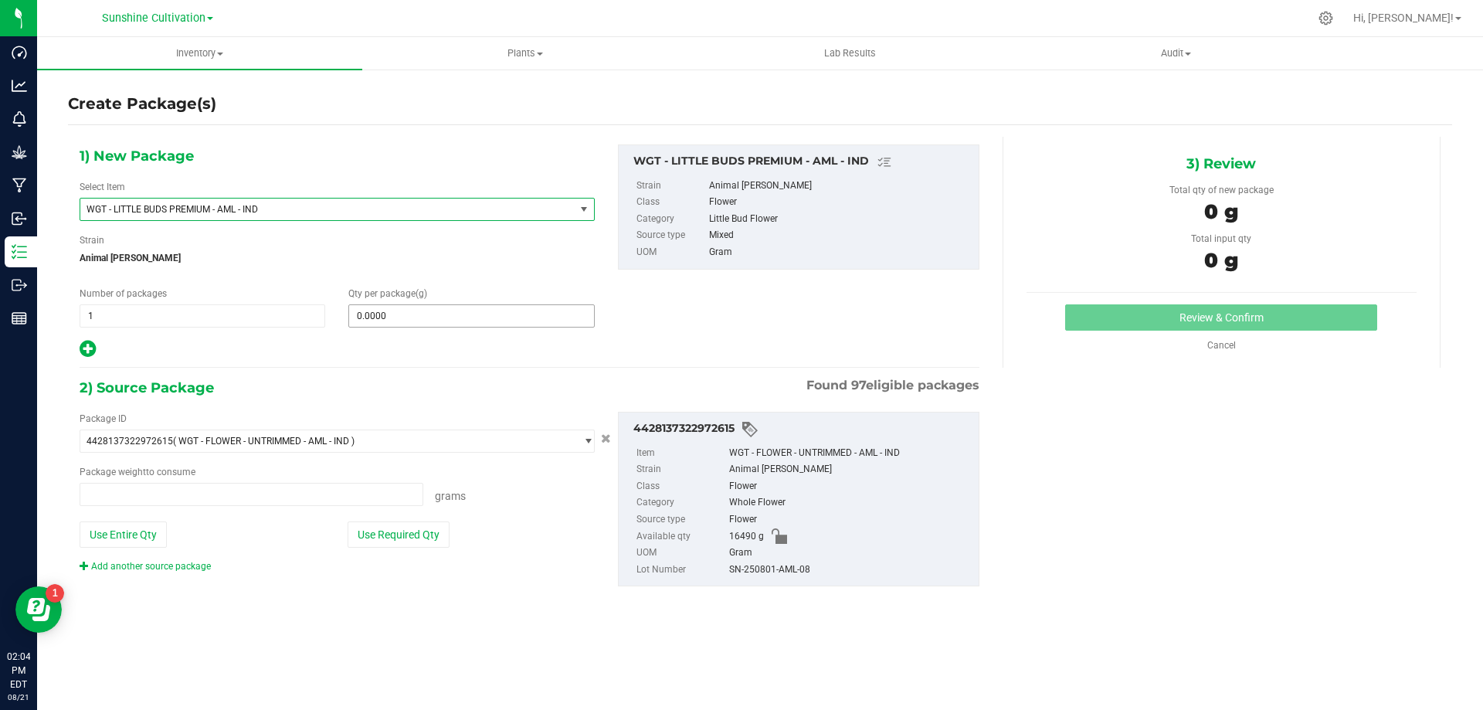
type input "0.0000 g"
click at [457, 317] on span at bounding box center [471, 315] width 246 height 23
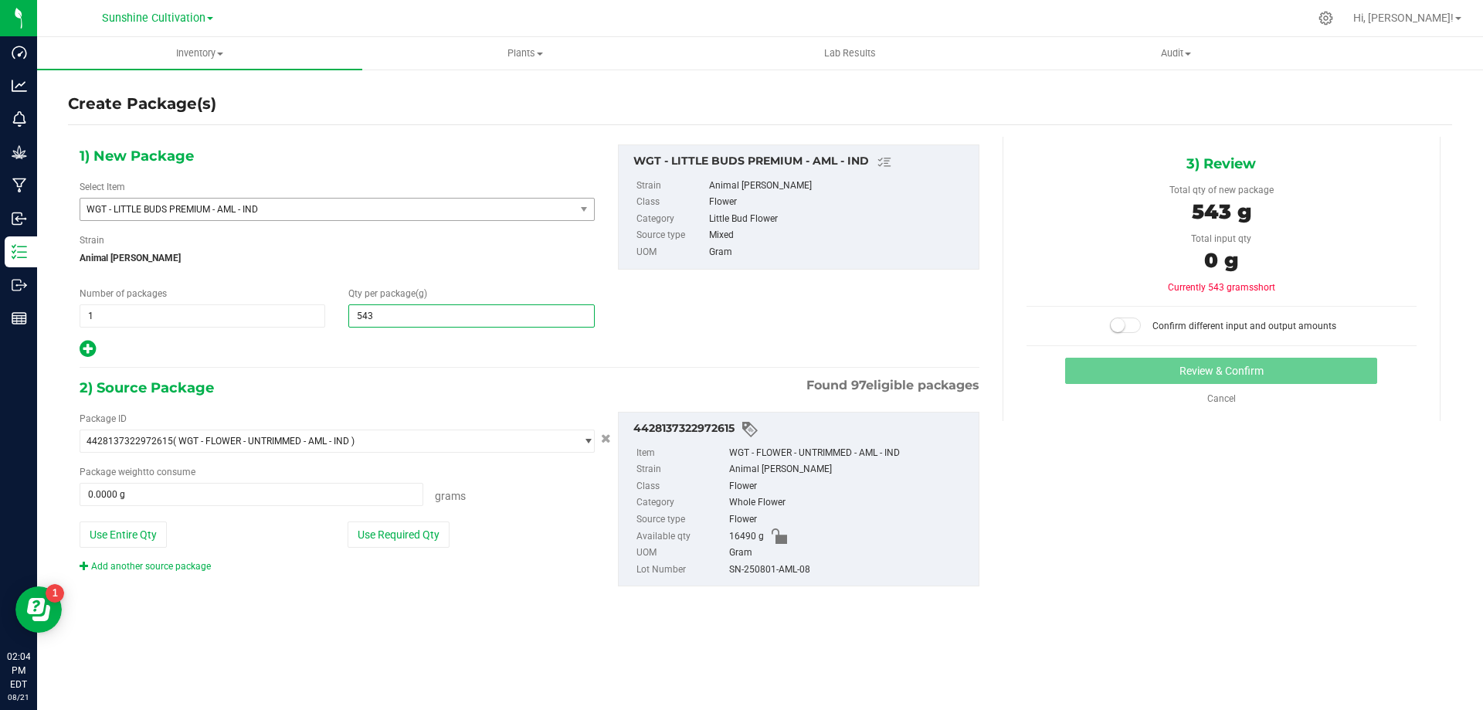
type input "5435"
type input "5,435.0000"
click at [368, 494] on span at bounding box center [252, 494] width 344 height 23
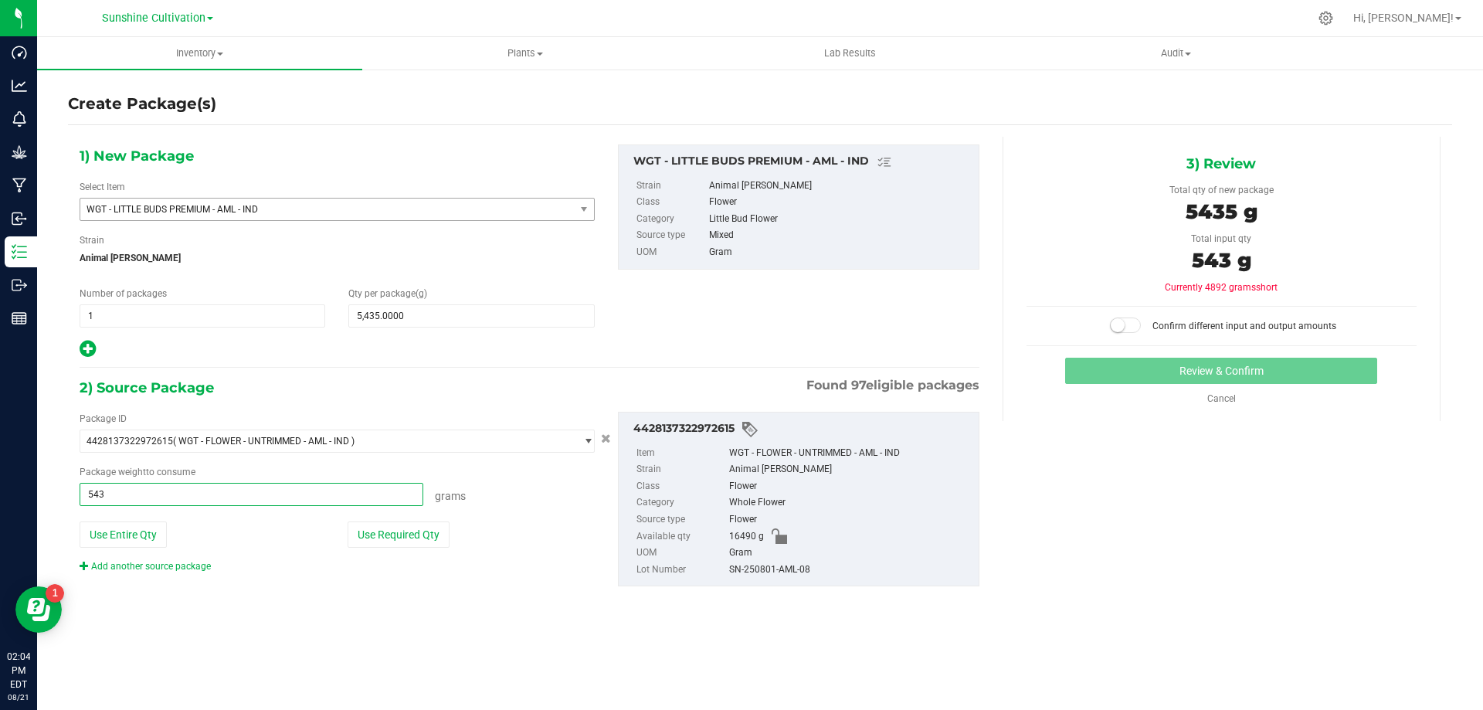
type input "5435"
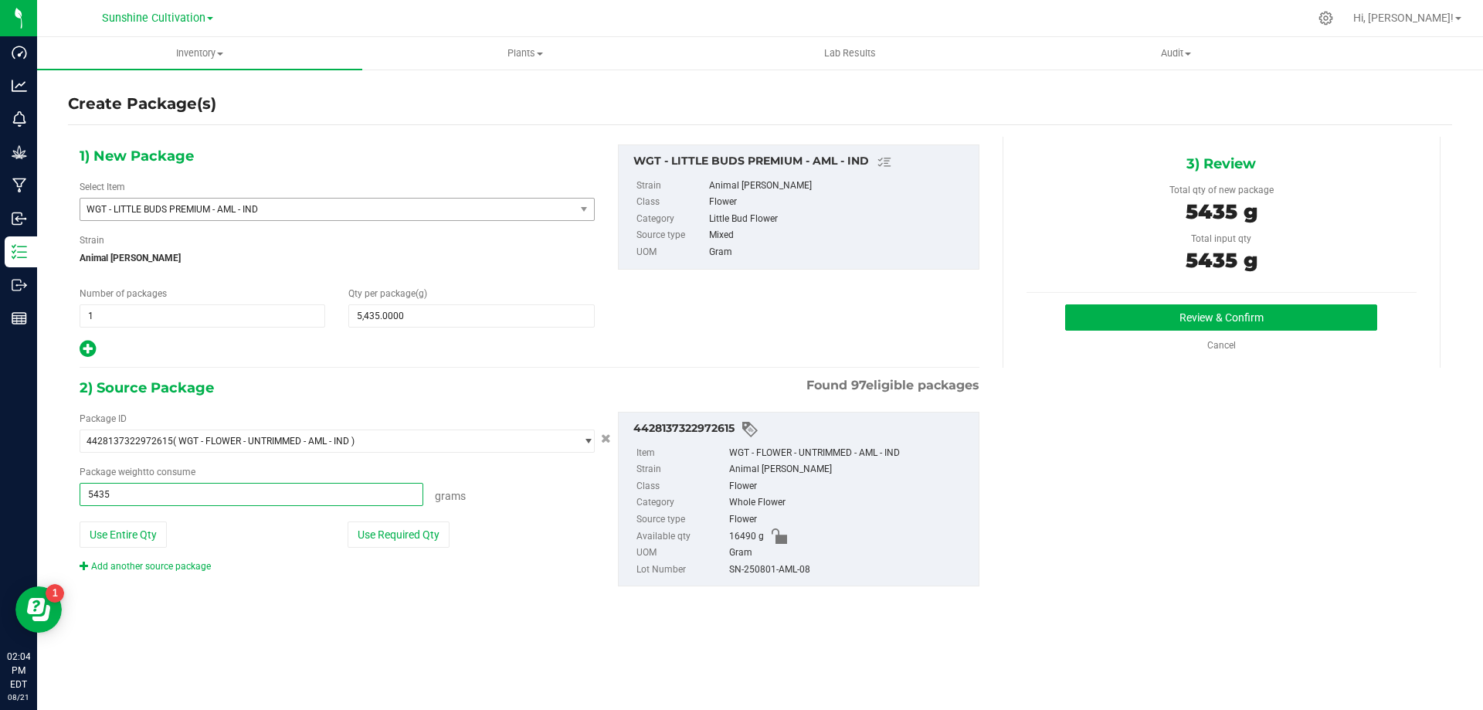
type input "5435.0000 g"
drag, startPoint x: 731, startPoint y: 568, endPoint x: 840, endPoint y: 570, distance: 108.9
click at [840, 570] on div "SN-250801-AML-08" at bounding box center [850, 569] width 242 height 17
copy div "SN-250801-AML-08"
click at [1119, 314] on button "Review & Confirm" at bounding box center [1221, 317] width 312 height 26
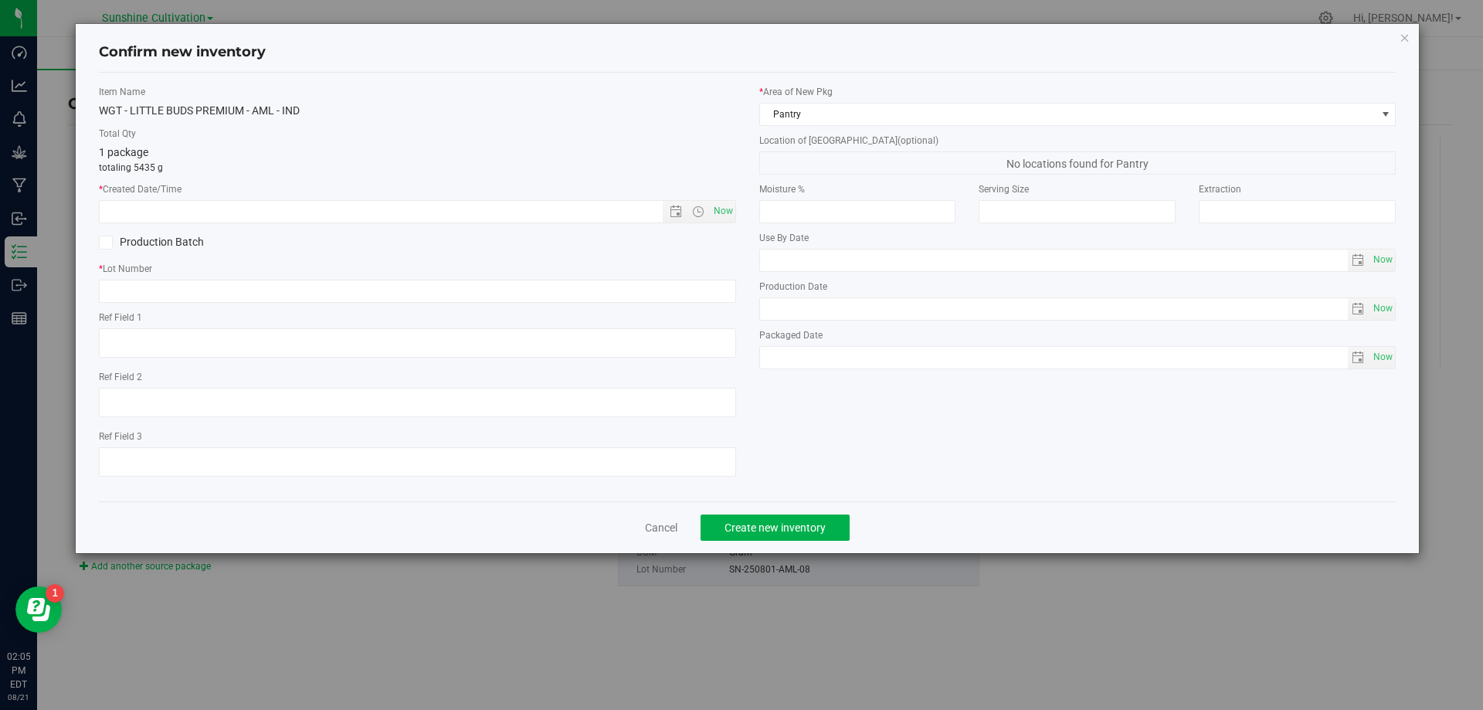
click at [736, 209] on div "Item Name WGT - LITTLE BUDS PREMIUM - AML - IND Total Qty 1 package totaling 54…" at bounding box center [417, 287] width 660 height 404
click at [717, 217] on span "Now" at bounding box center [723, 211] width 26 height 22
type input "8/21/2025 2:05 PM"
paste input "SN-250801-AML-08"
type input "SN-250801-AML-08"
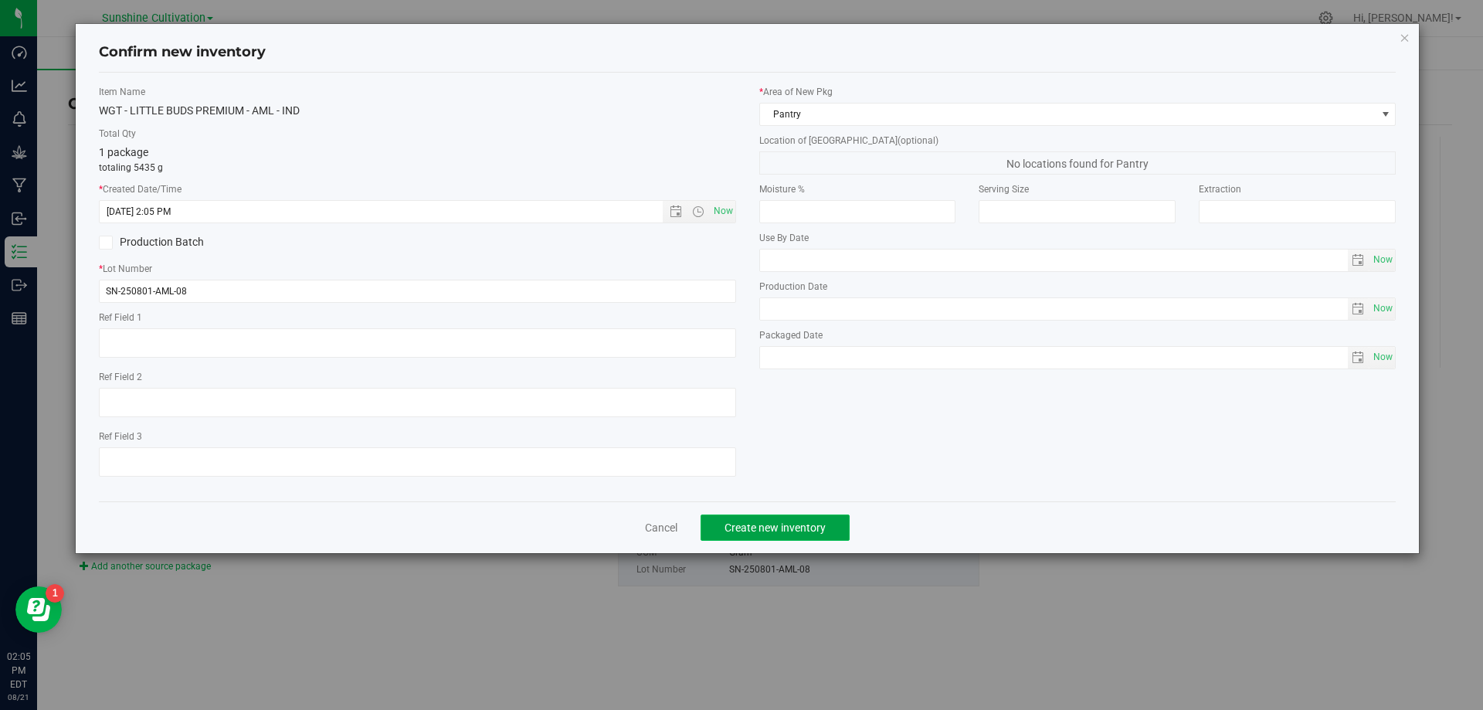
click at [818, 524] on span "Create new inventory" at bounding box center [774, 527] width 101 height 12
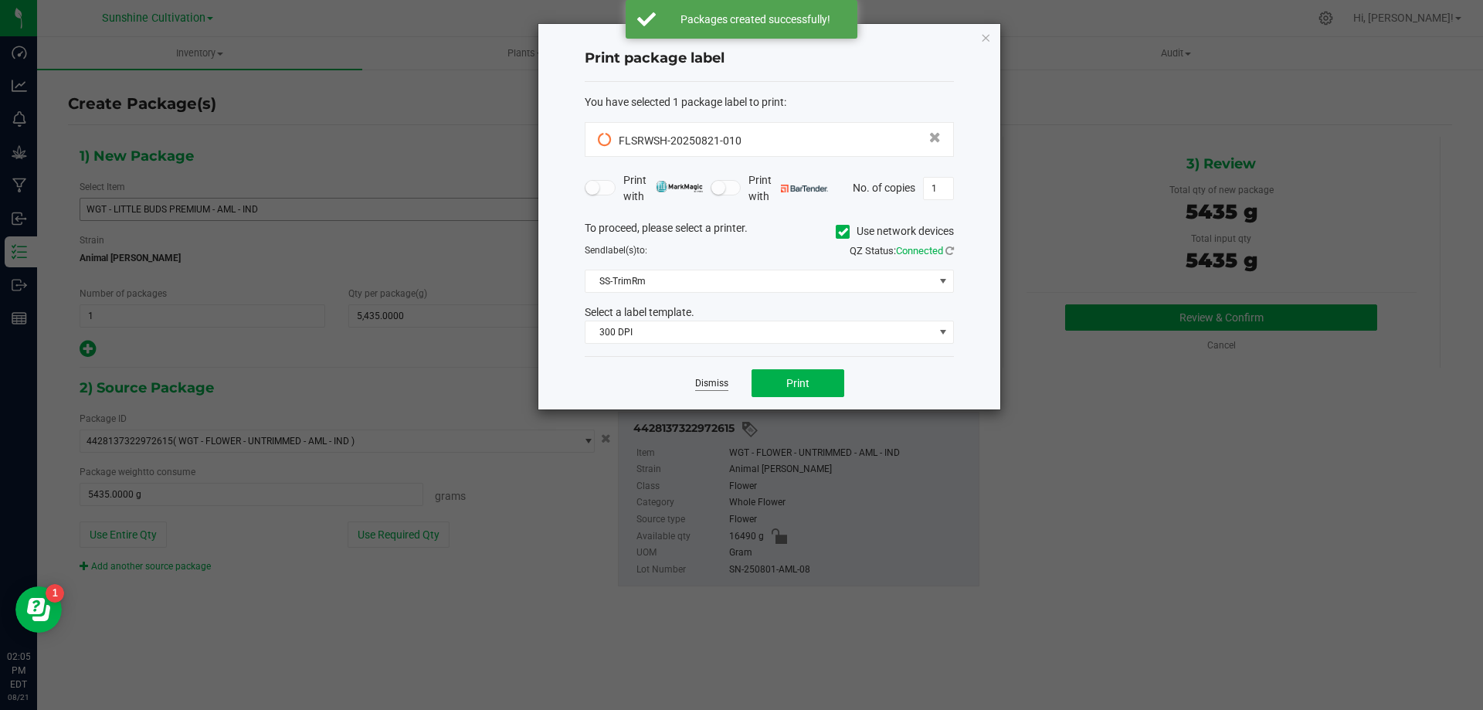
click at [695, 385] on link "Dismiss" at bounding box center [711, 383] width 33 height 13
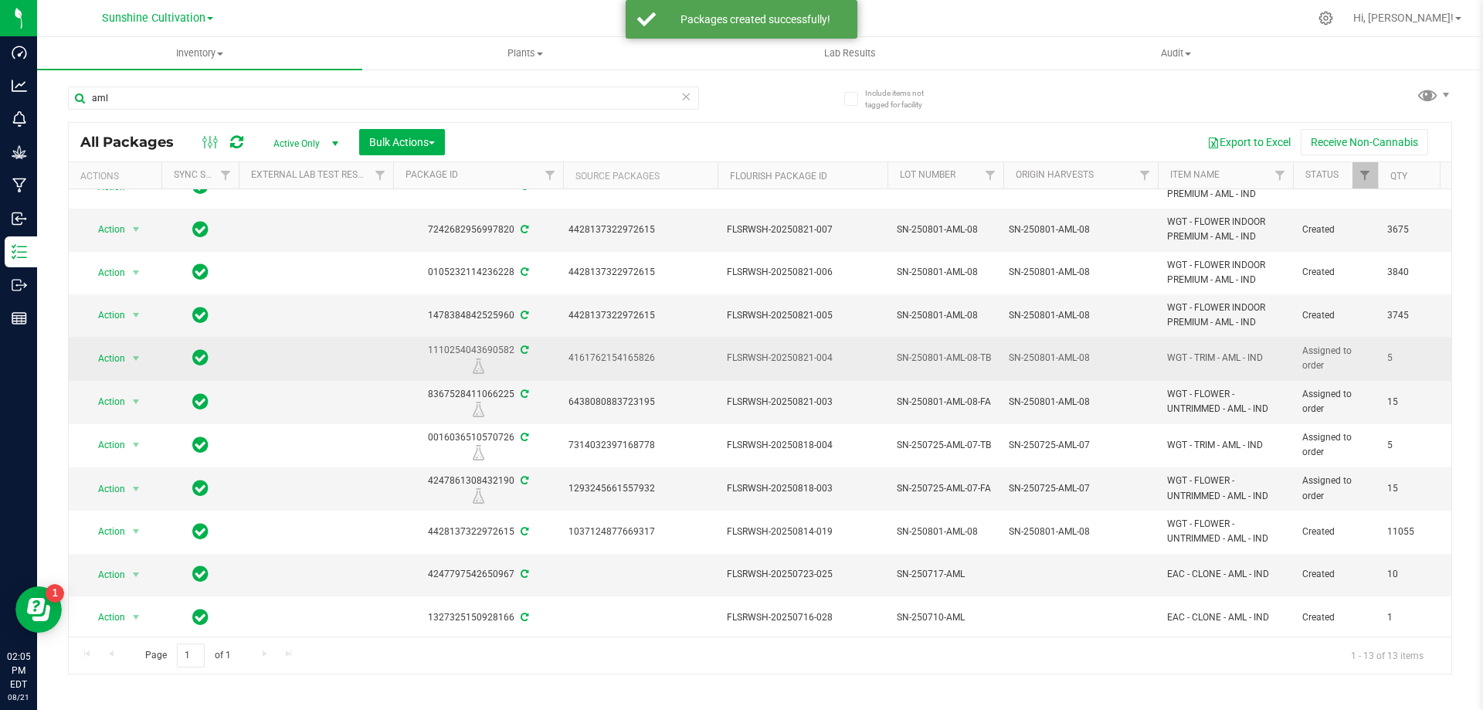
scroll to position [122, 0]
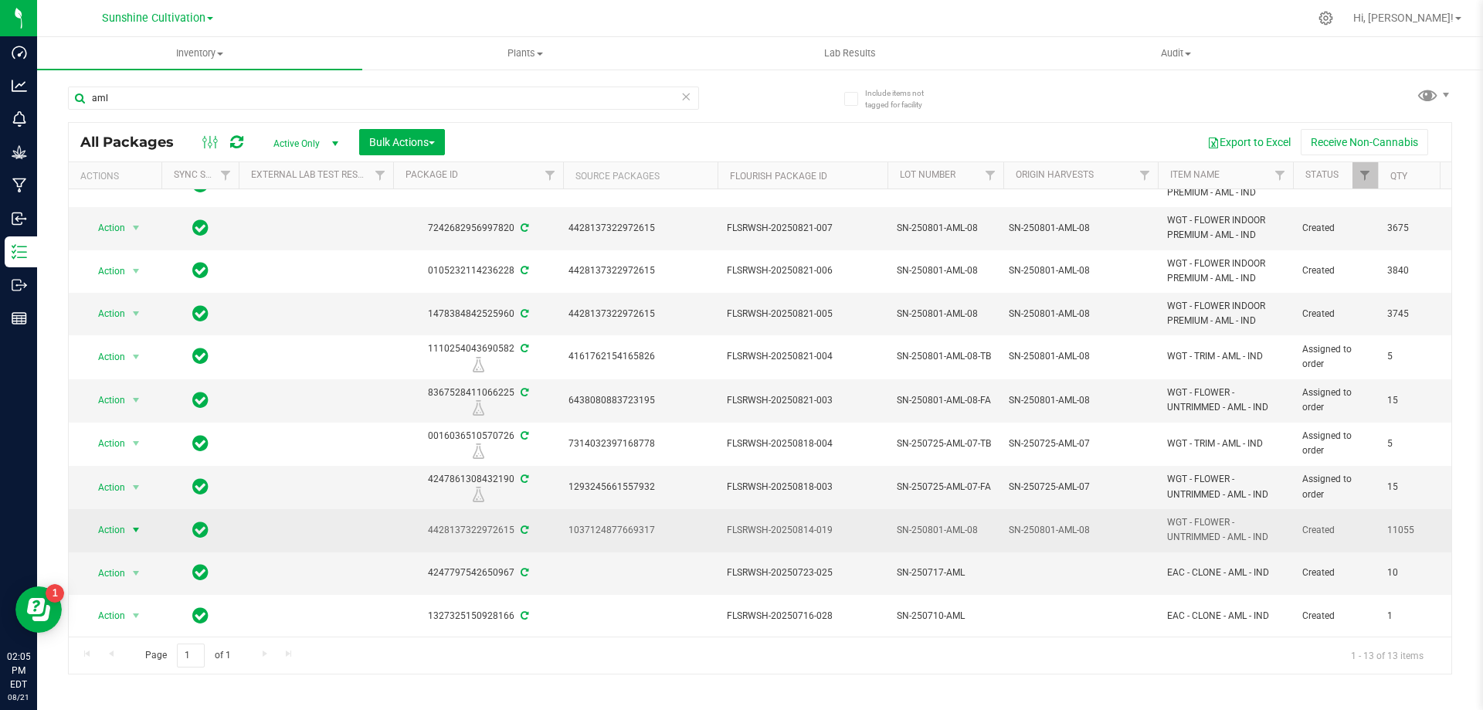
click at [125, 519] on span "Action" at bounding box center [105, 530] width 42 height 22
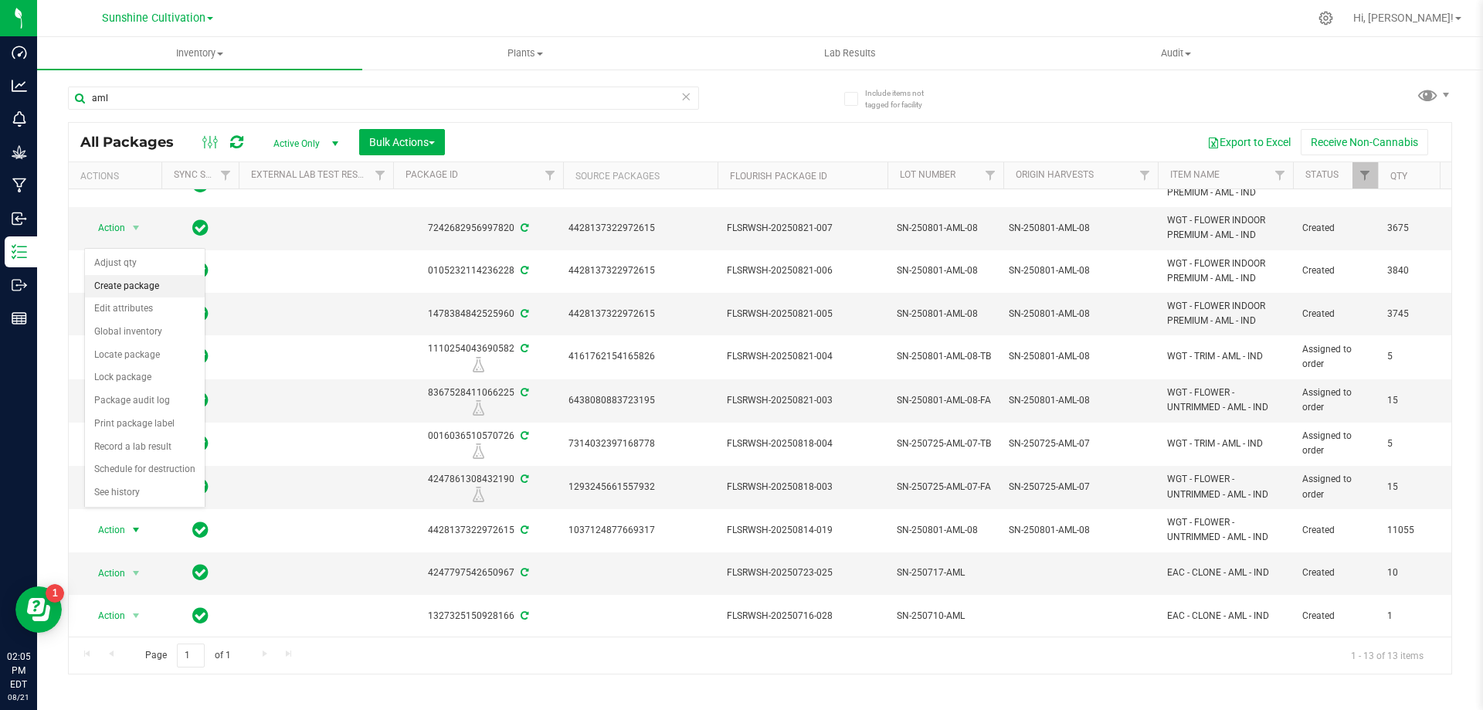
click at [181, 281] on li "Create package" at bounding box center [145, 286] width 120 height 23
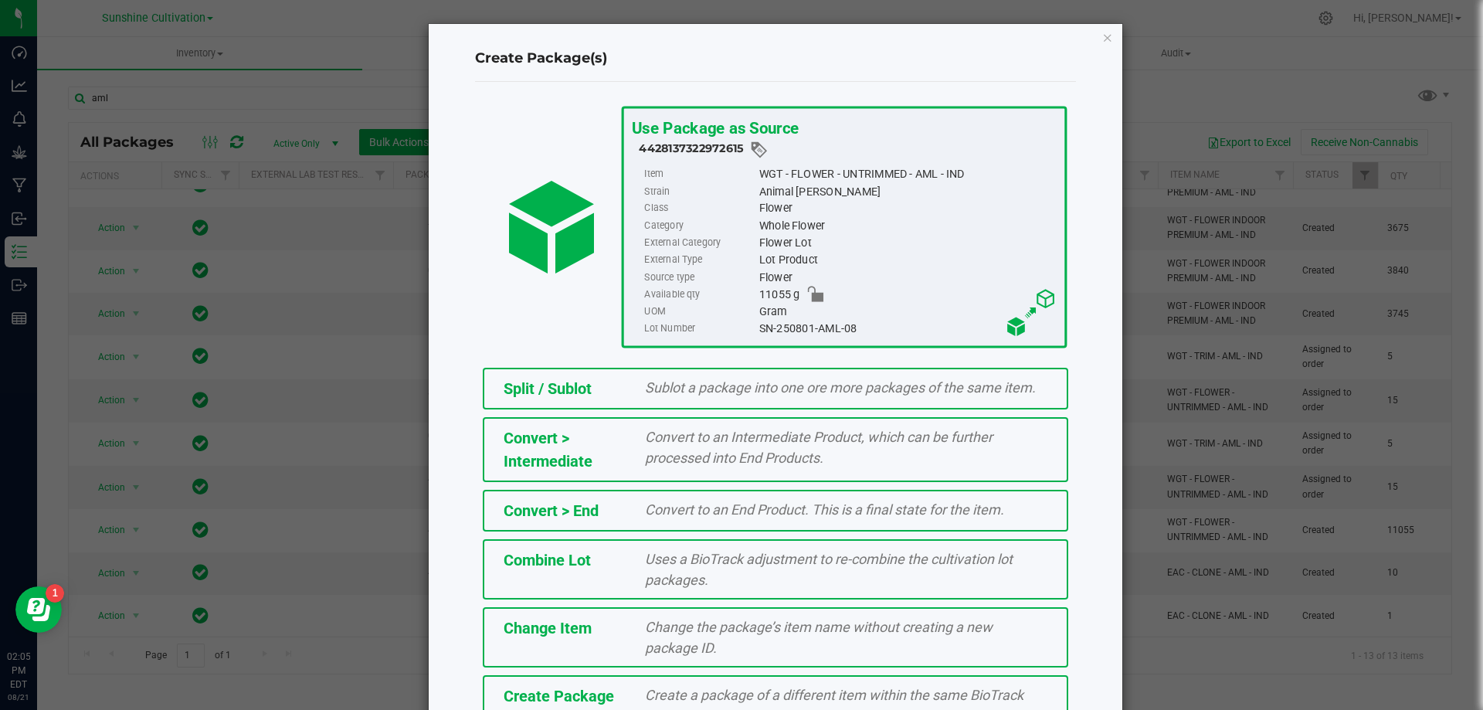
click at [585, 681] on div "Create Package Create a package of a different item within the same BioTrack ph…" at bounding box center [775, 705] width 585 height 60
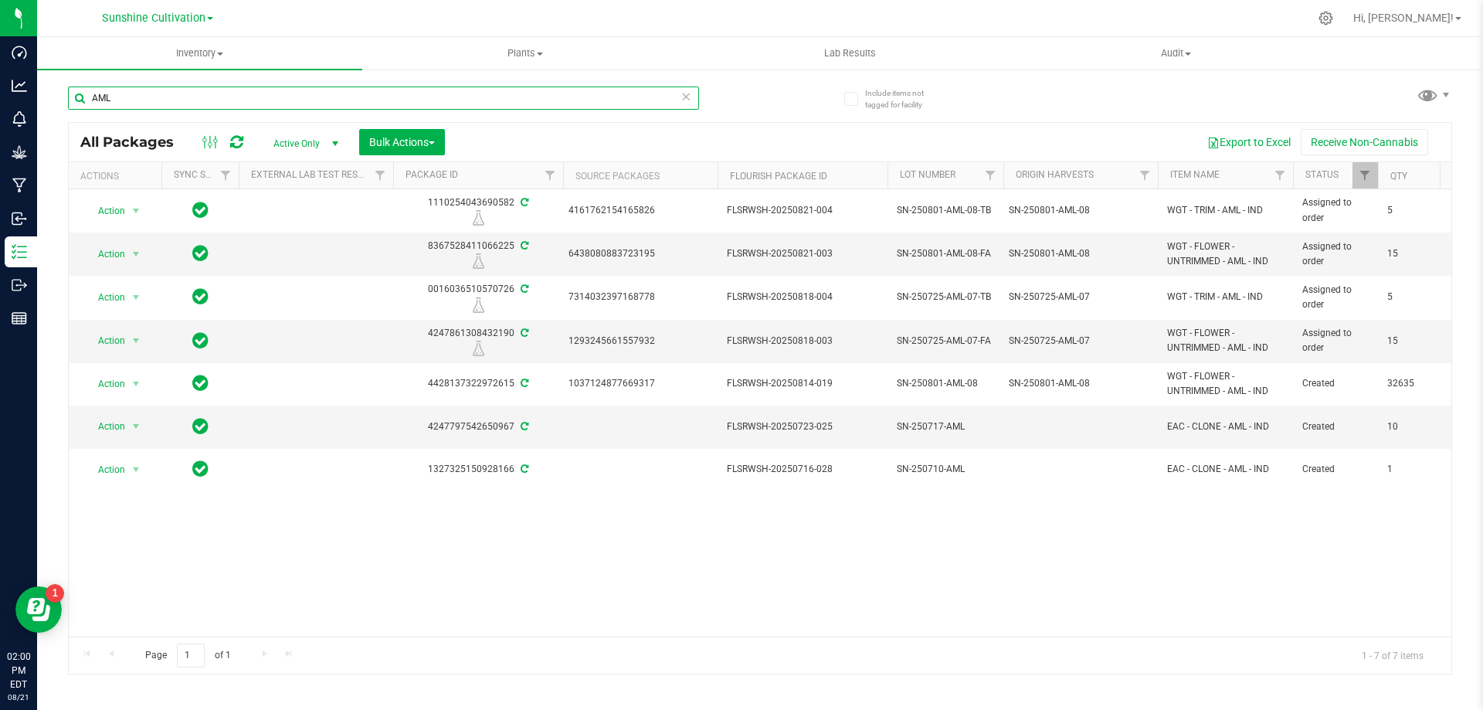
click at [244, 105] on input "AML" at bounding box center [383, 97] width 631 height 23
click at [575, 94] on input "AML" at bounding box center [383, 97] width 631 height 23
click at [681, 96] on icon at bounding box center [685, 95] width 11 height 19
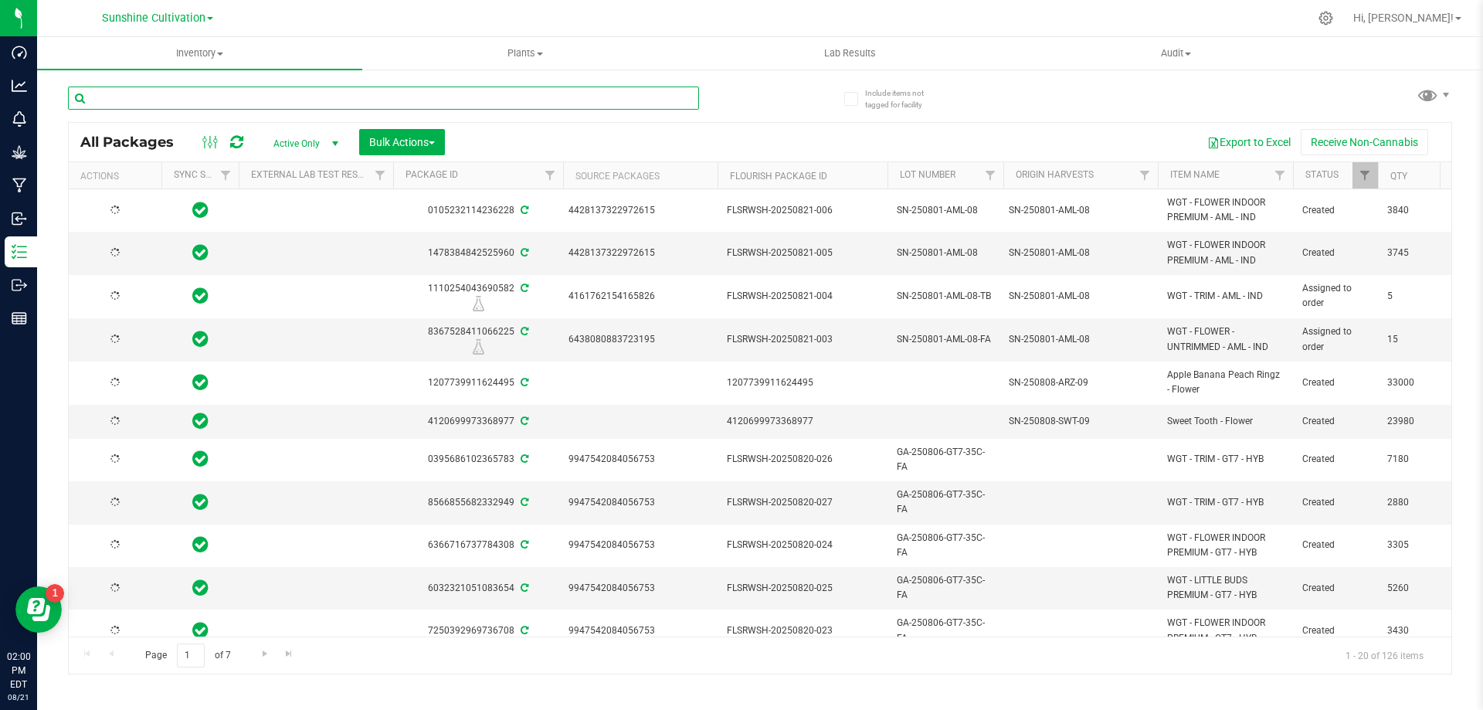
click at [637, 97] on input "text" at bounding box center [383, 97] width 631 height 23
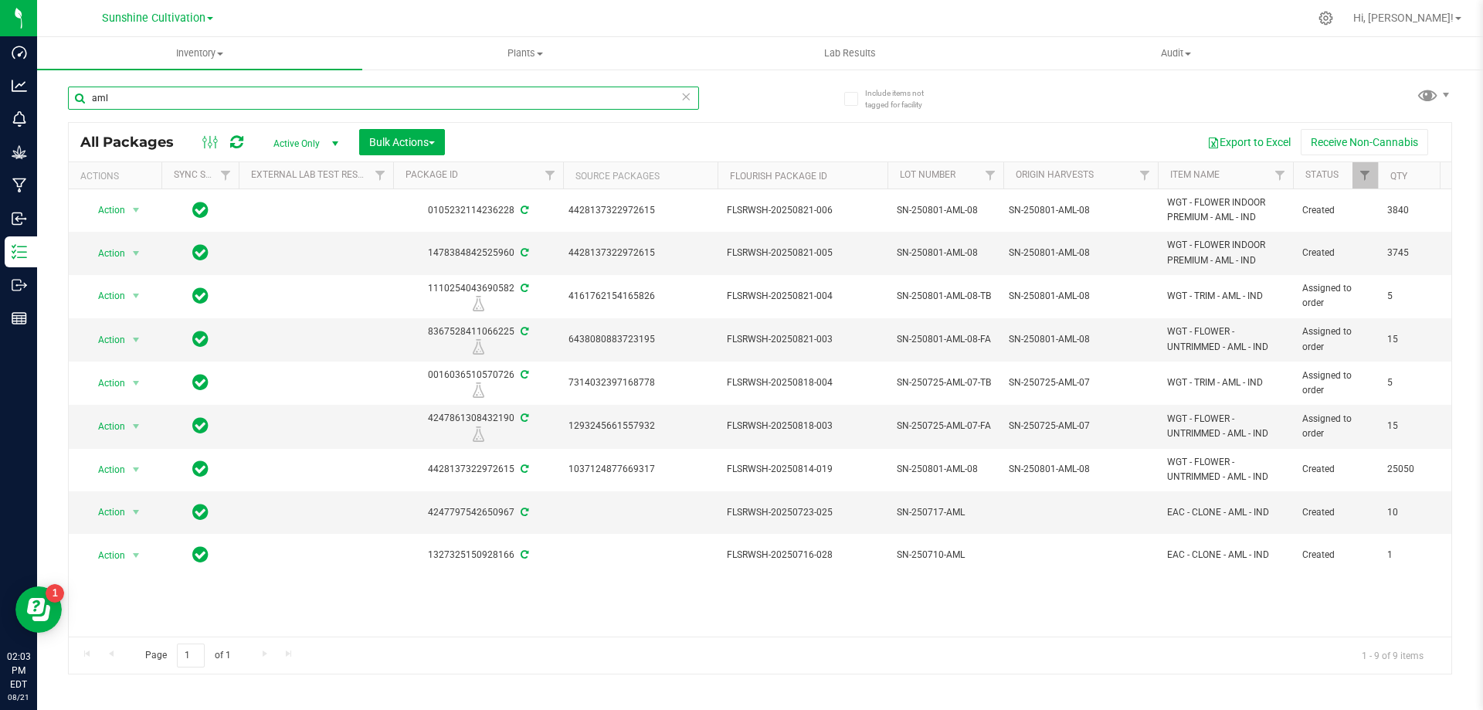
click at [463, 91] on input "aml" at bounding box center [383, 97] width 631 height 23
type input "a"
type input "aml"
click at [688, 100] on icon at bounding box center [685, 95] width 11 height 19
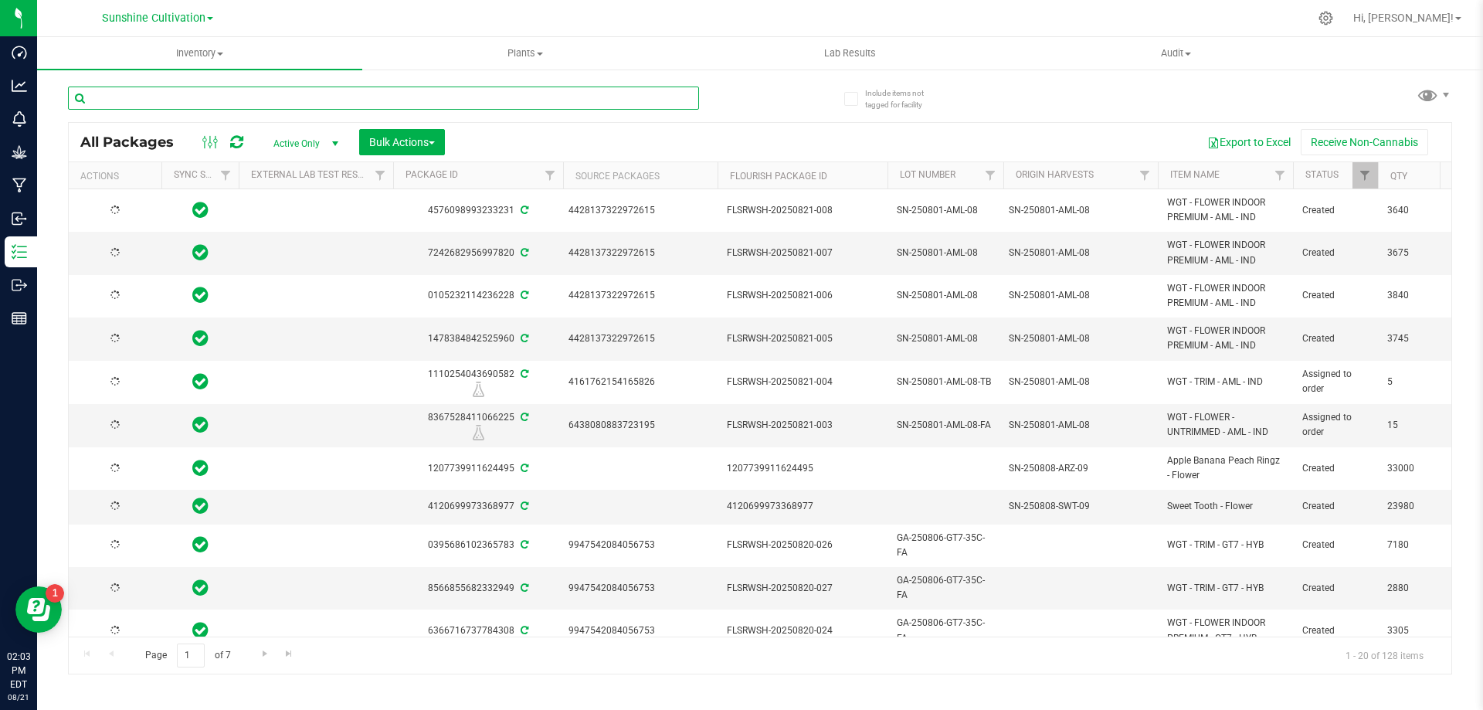
click at [641, 95] on input "text" at bounding box center [383, 97] width 631 height 23
type input "aml"
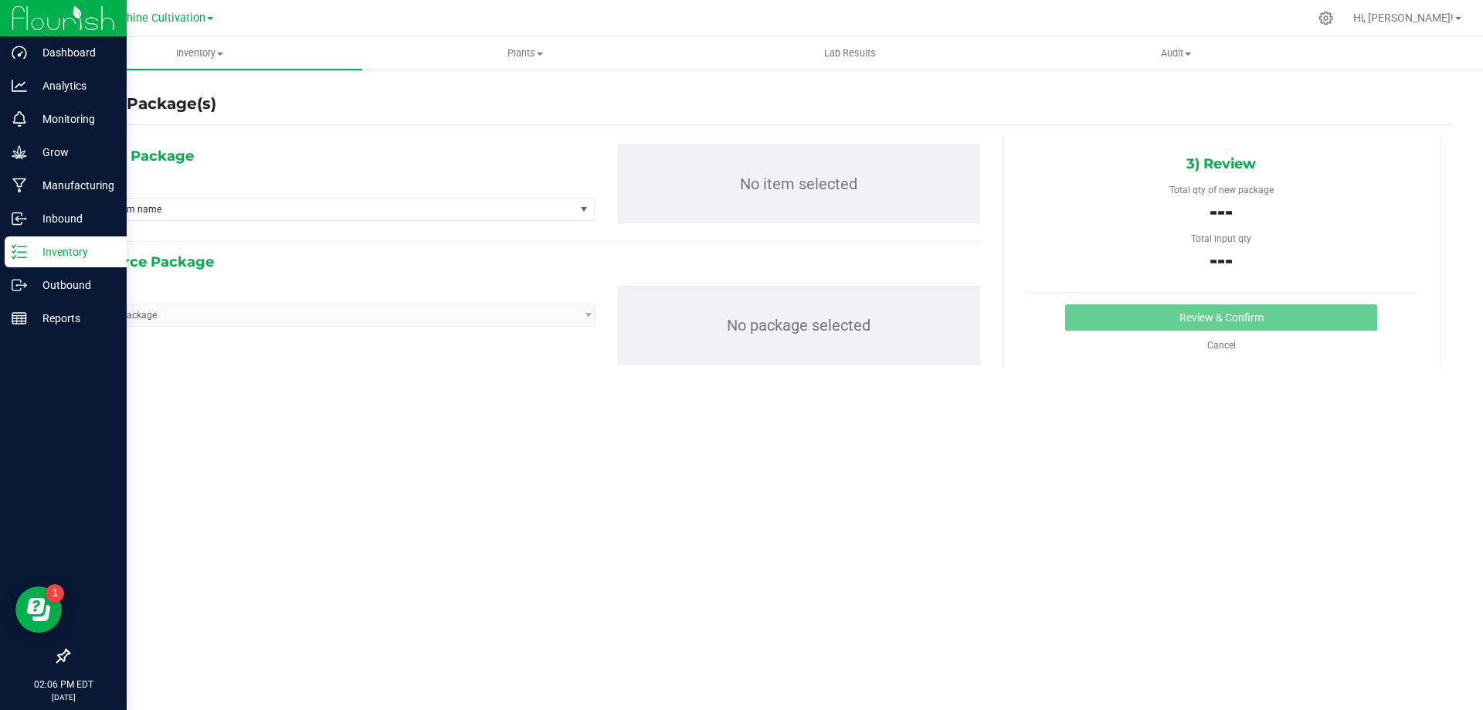
click at [19, 256] on icon at bounding box center [19, 251] width 15 height 15
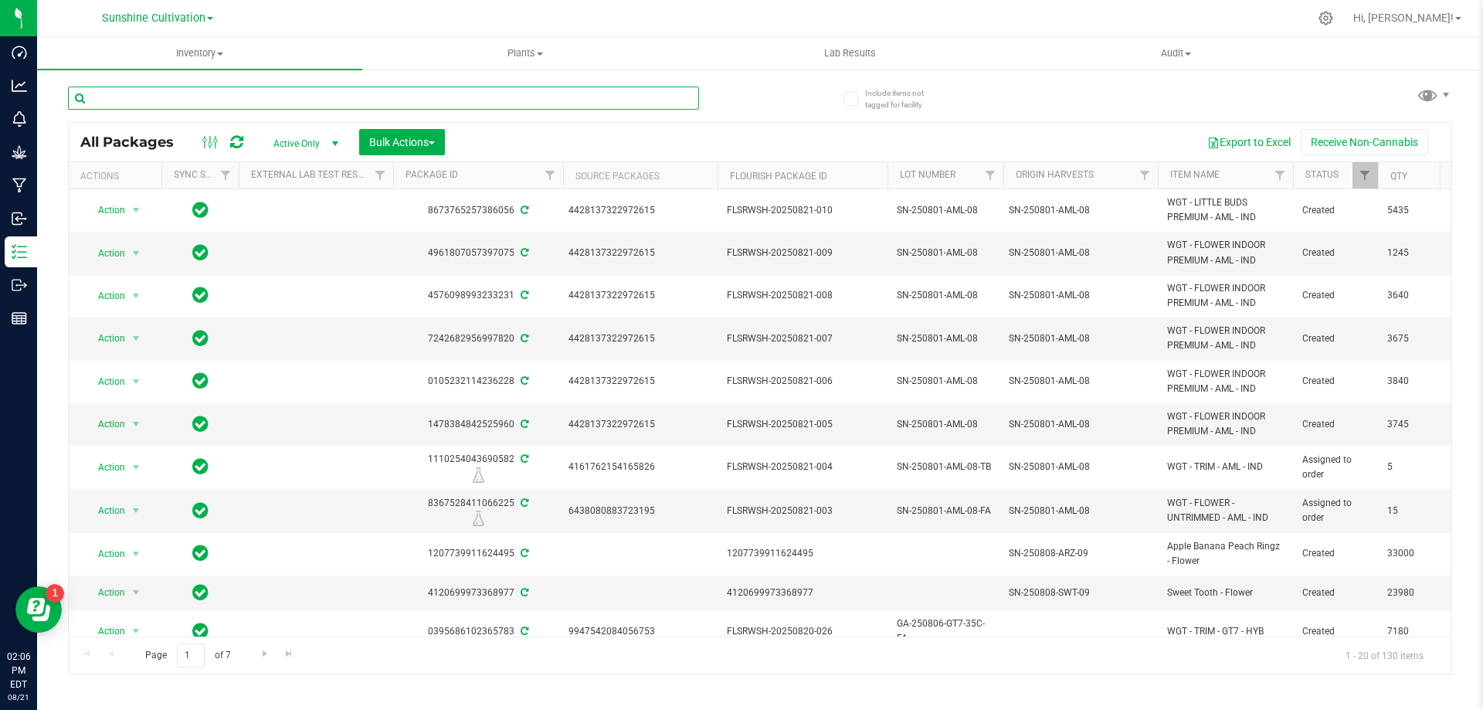
click at [677, 90] on input "text" at bounding box center [383, 97] width 631 height 23
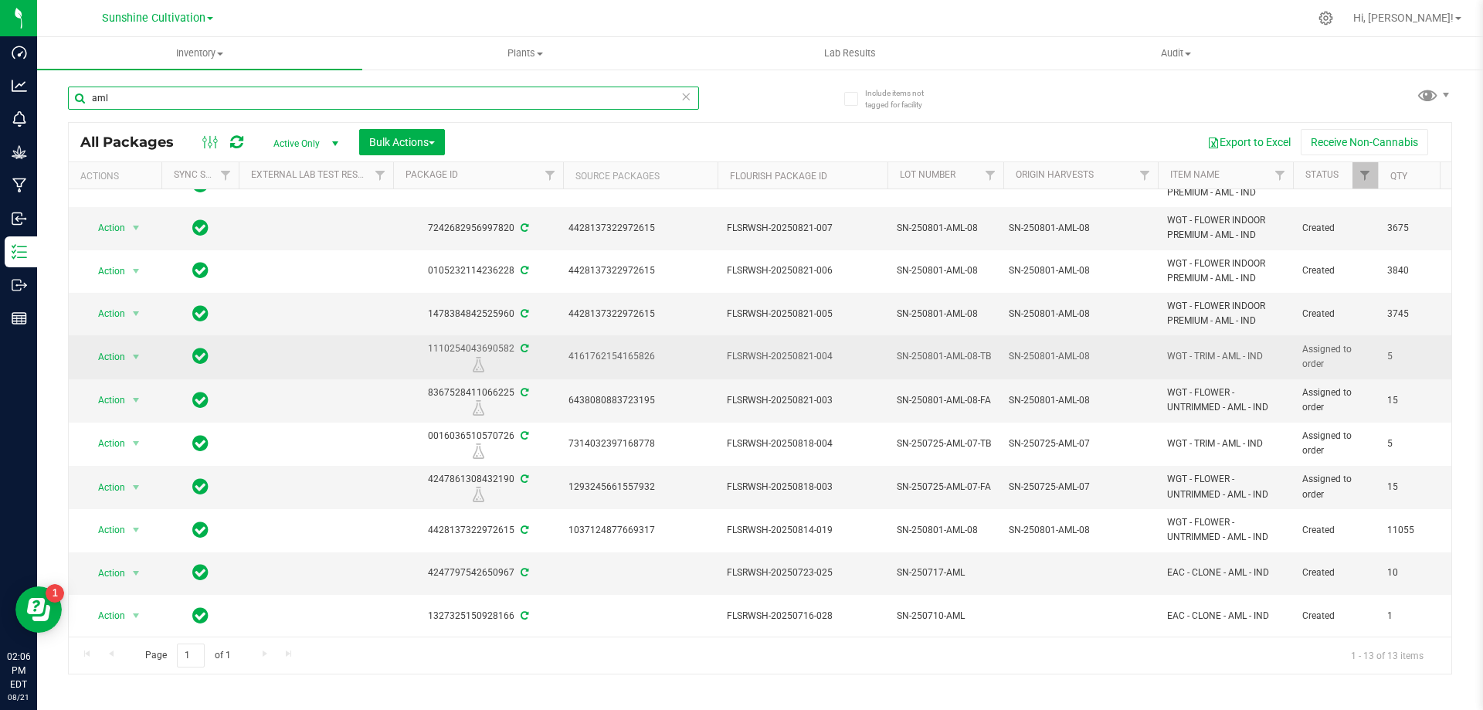
scroll to position [122, 0]
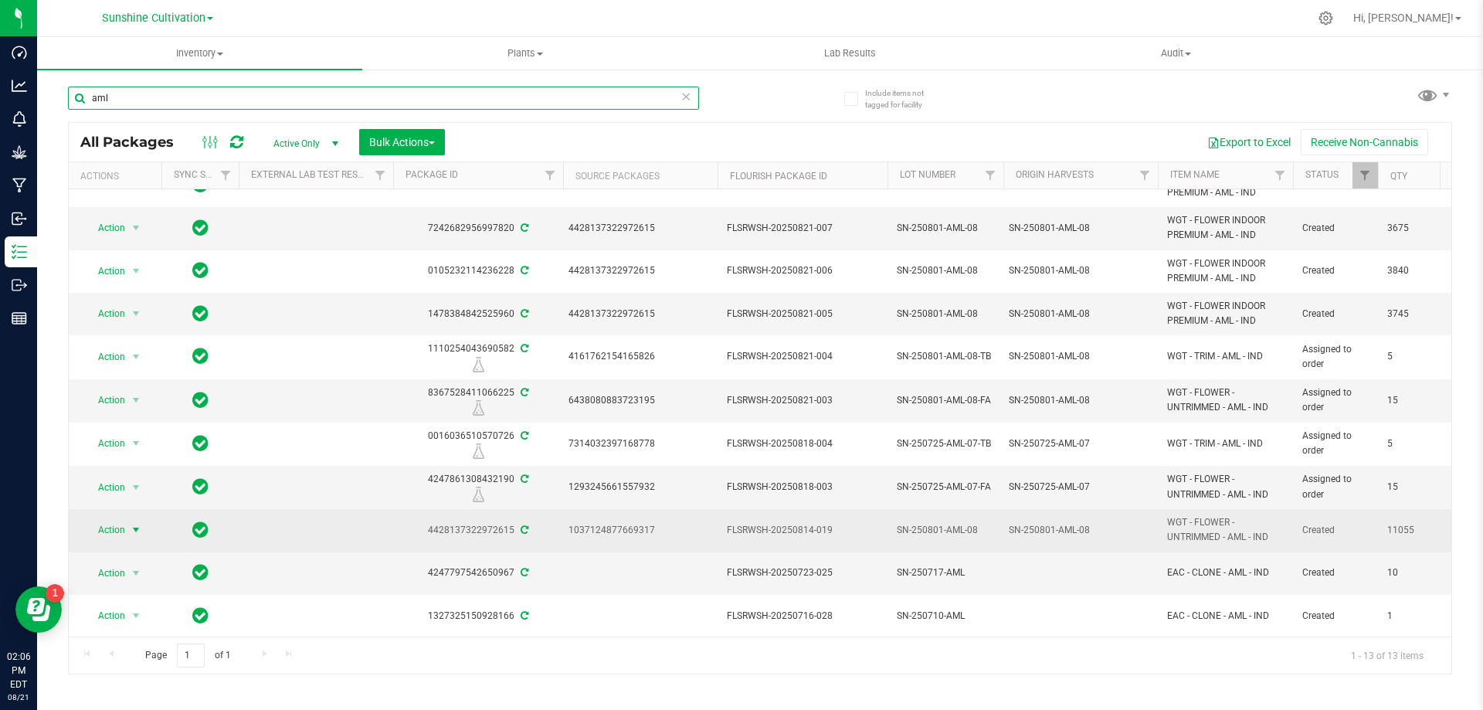
type input "aml"
click at [134, 524] on span "select" at bounding box center [136, 530] width 12 height 12
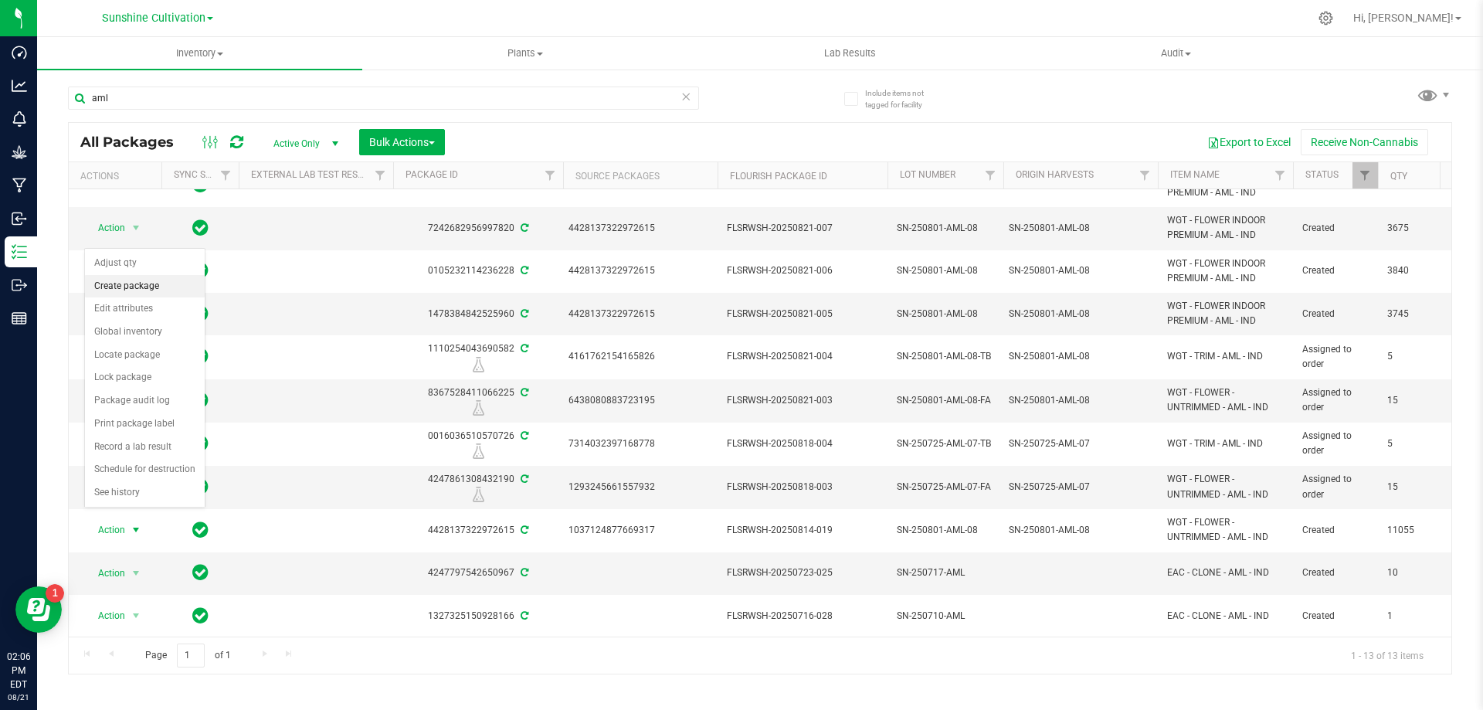
click at [166, 278] on li "Create package" at bounding box center [145, 286] width 120 height 23
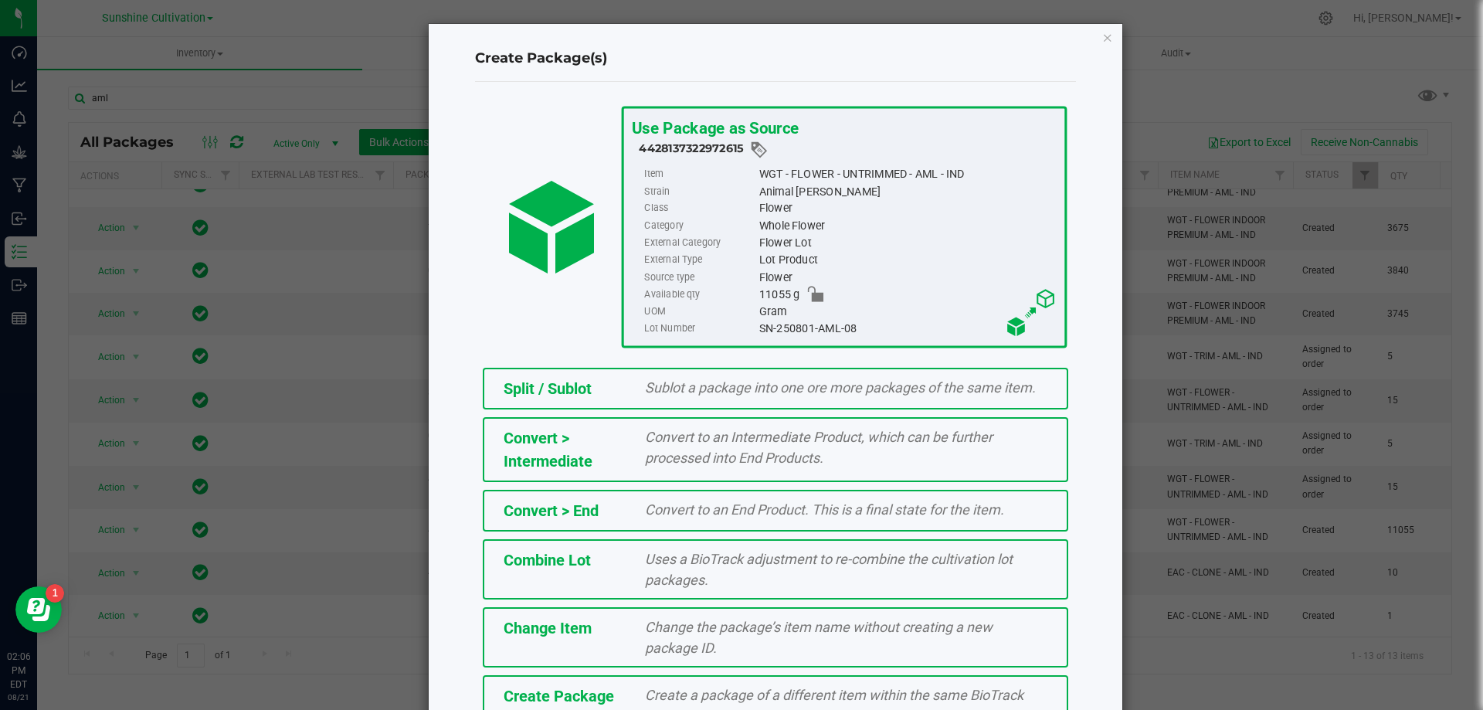
click at [659, 696] on span "Create a package of a different item within the same BioTrack phase." at bounding box center [834, 705] width 378 height 37
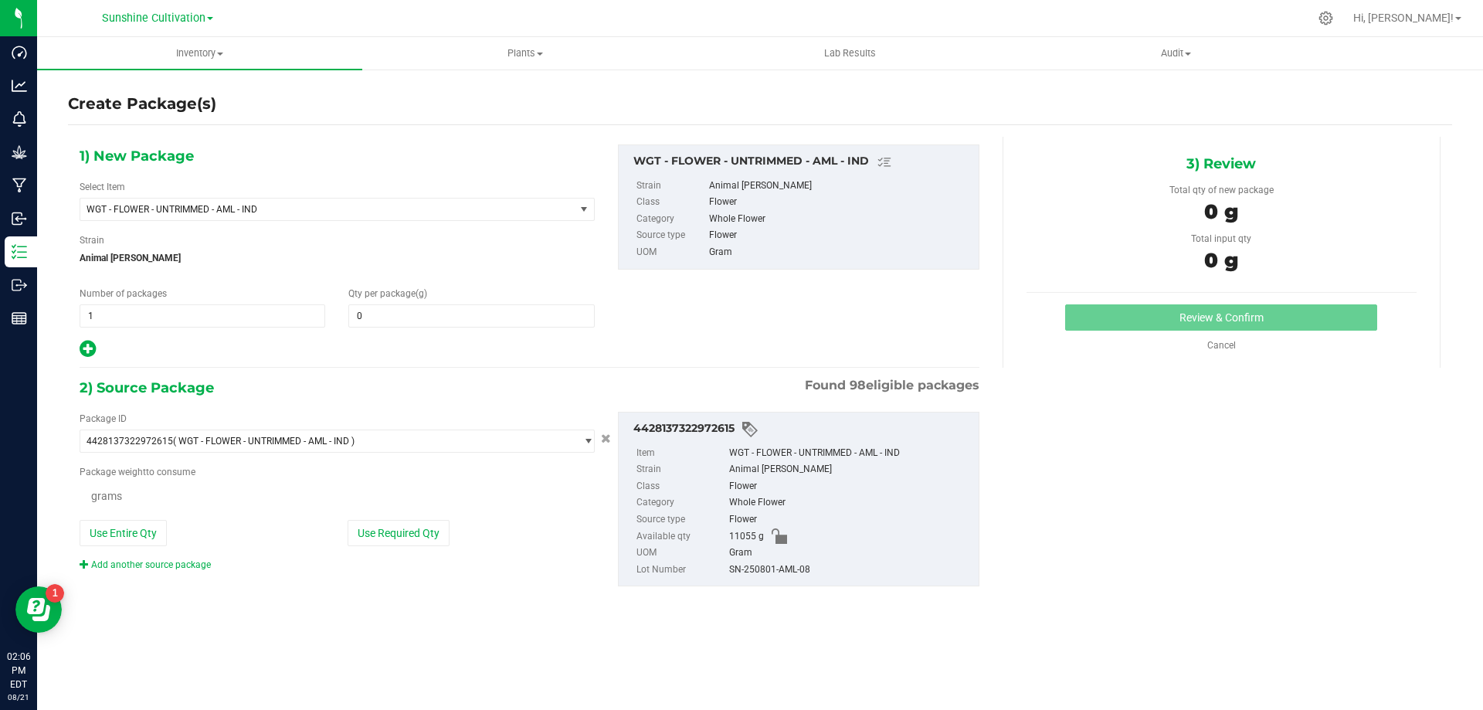
type input "0.0000"
click at [421, 202] on span "WGT - FLOWER - UNTRIMMED - AML - IND" at bounding box center [327, 209] width 494 height 22
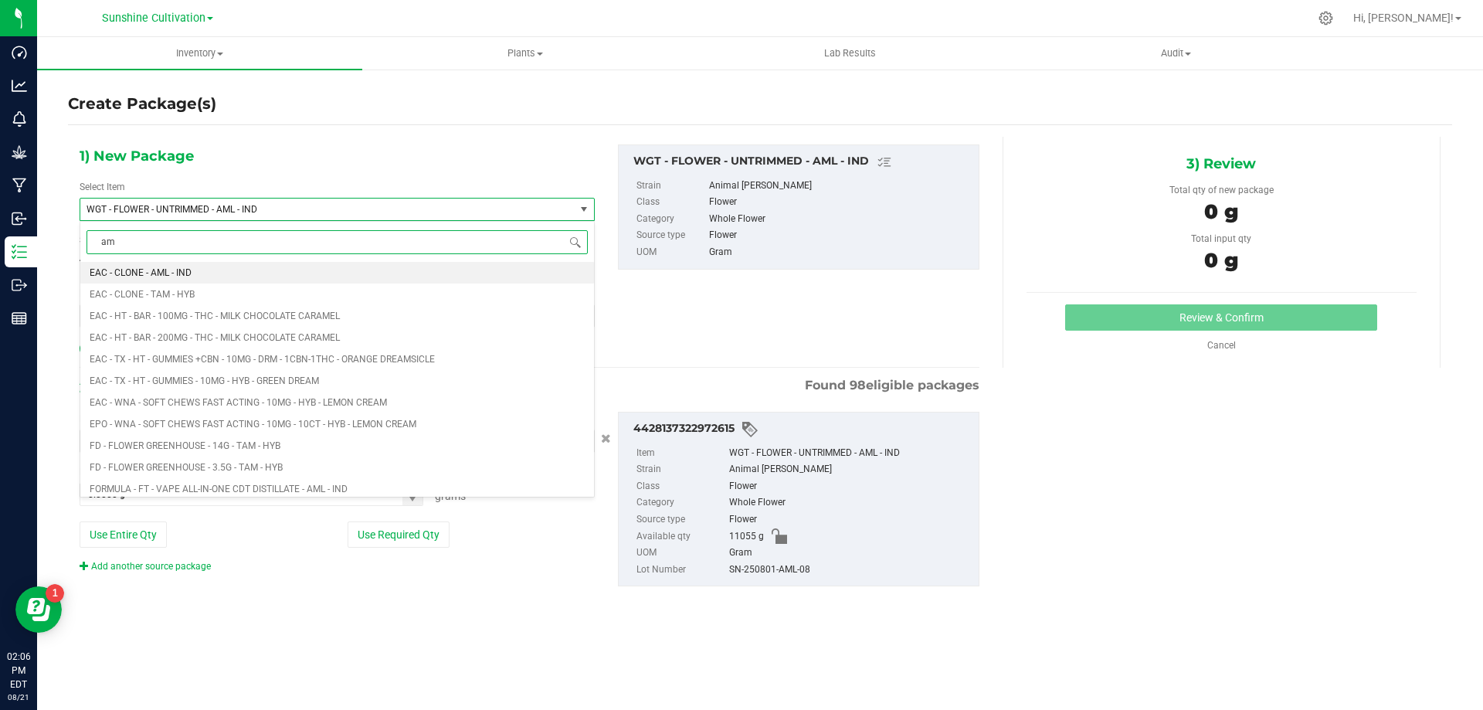
type input "aml"
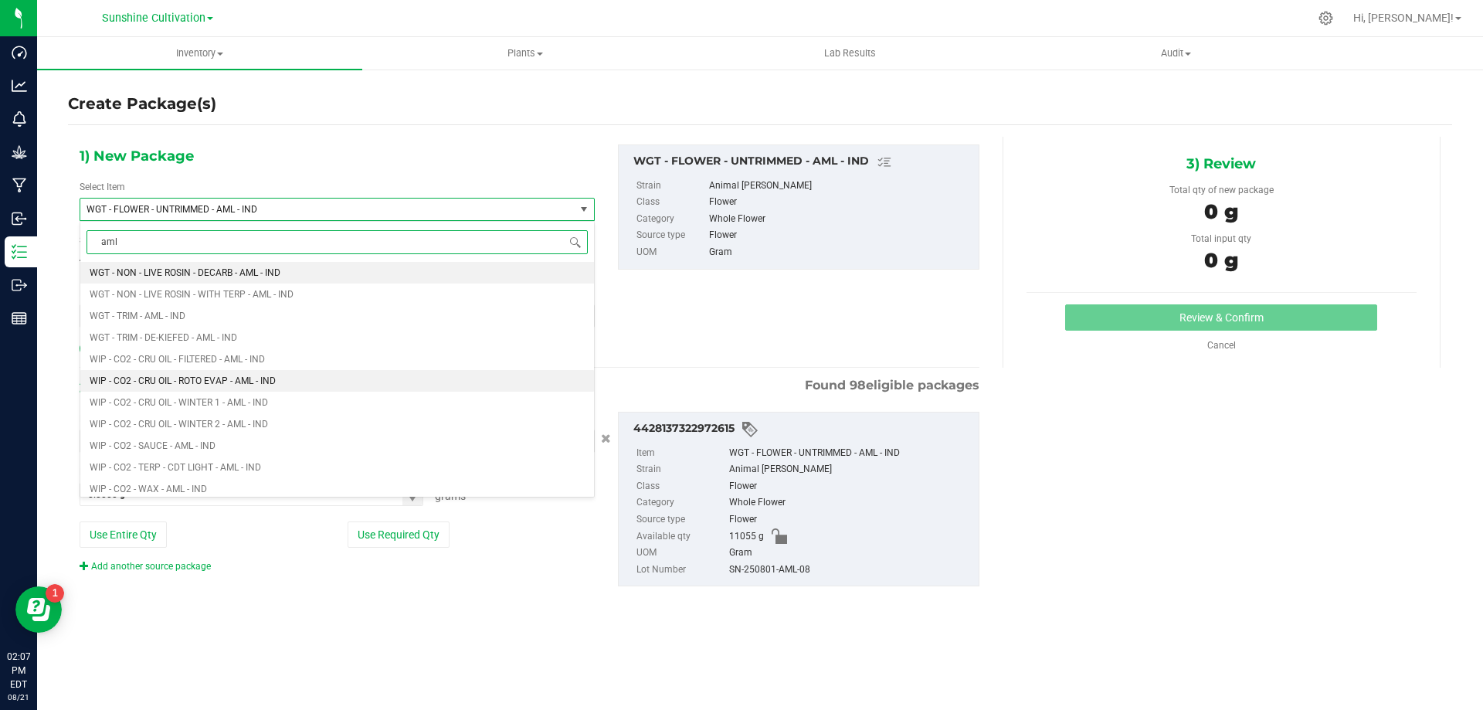
scroll to position [1999, 0]
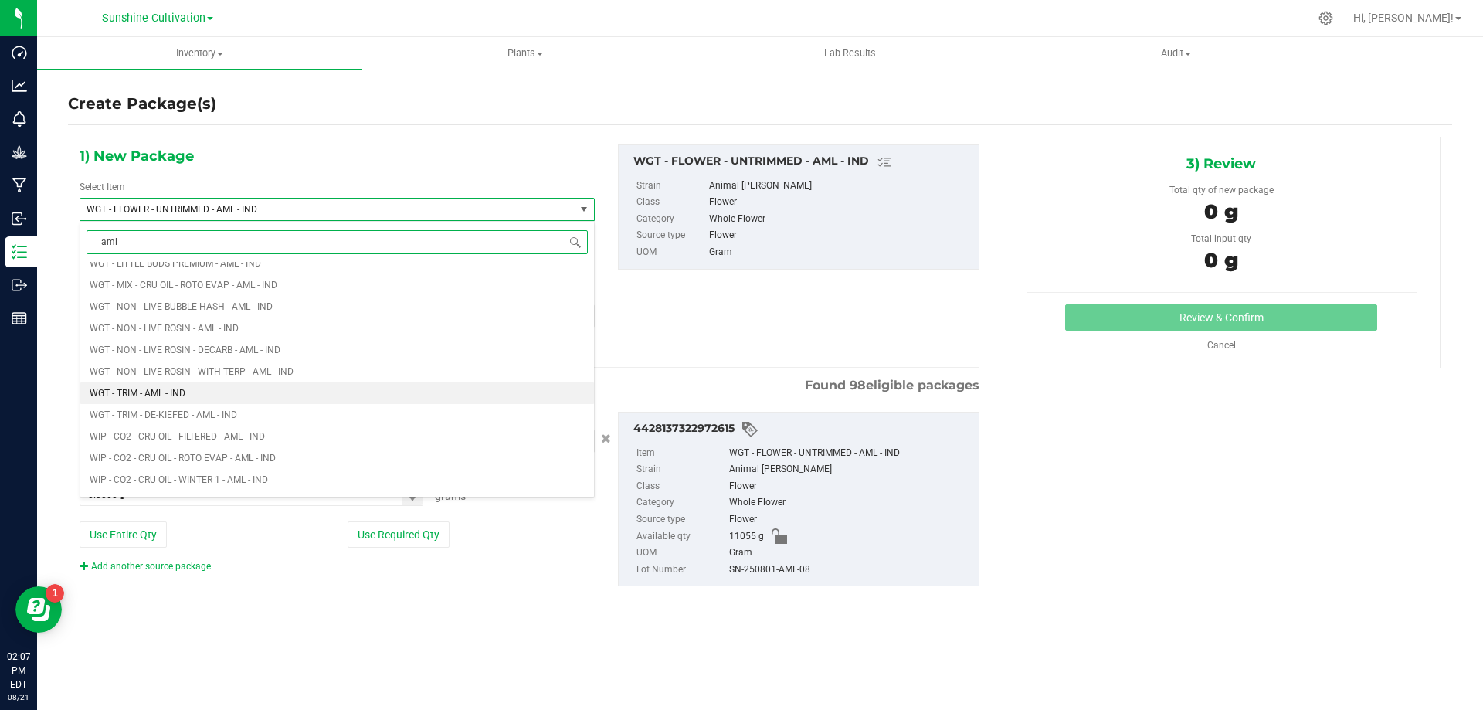
click at [155, 394] on span "WGT - TRIM - AML - IND" at bounding box center [138, 393] width 96 height 11
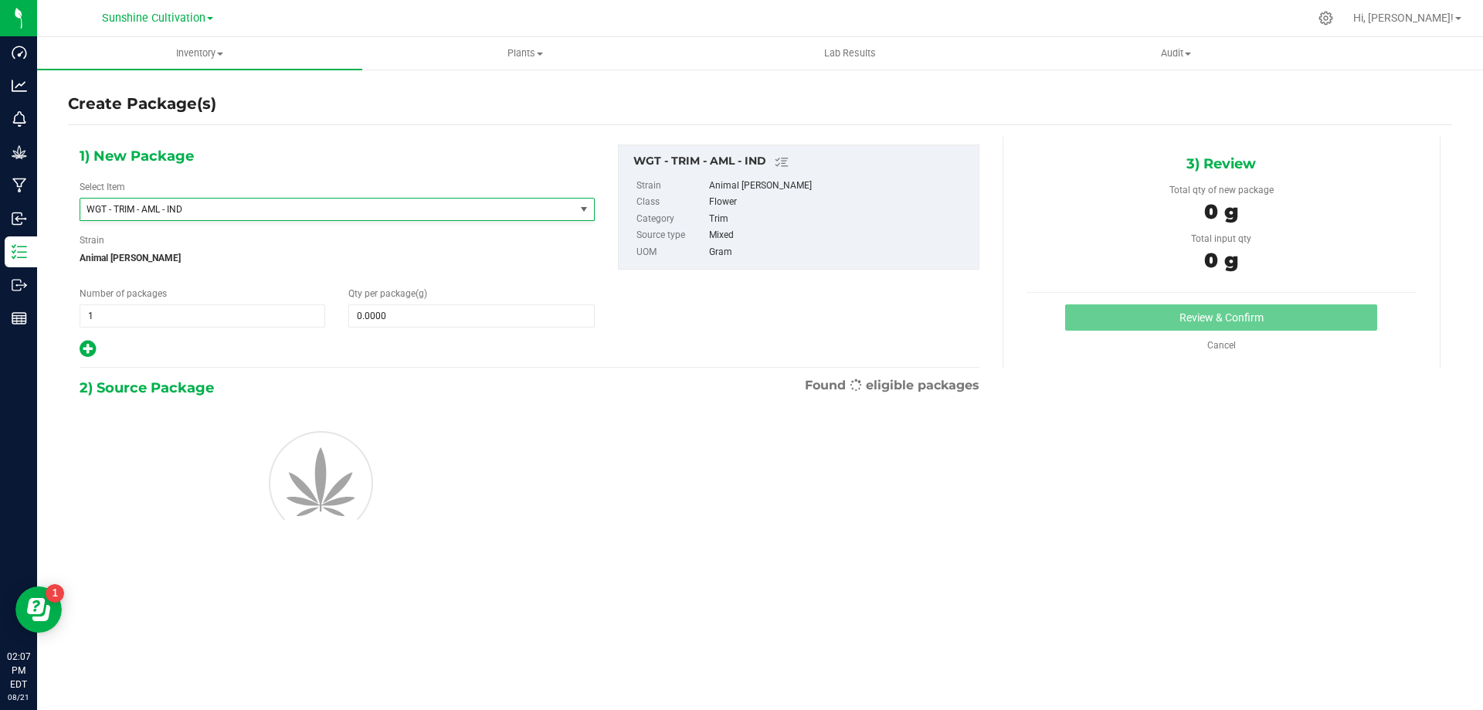
type input "0.0000"
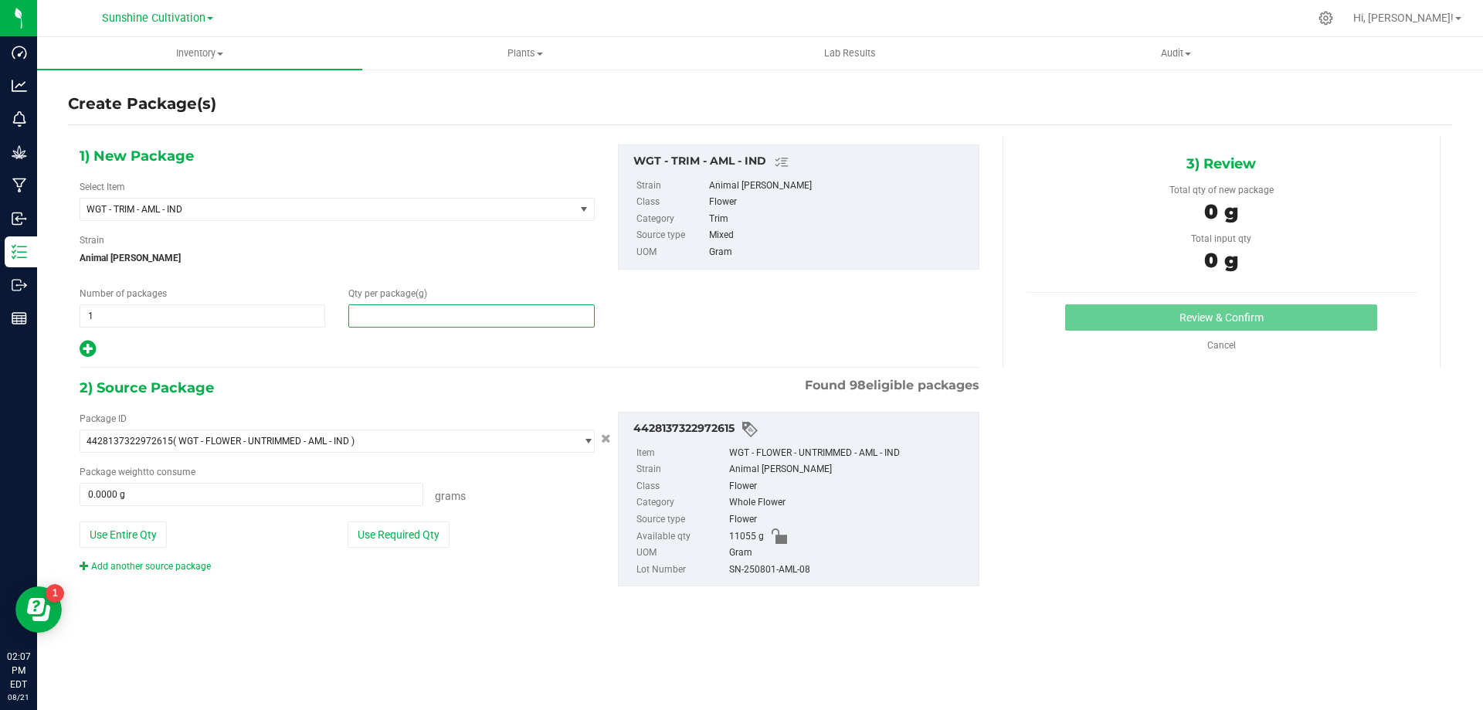
click at [389, 320] on span at bounding box center [471, 315] width 246 height 23
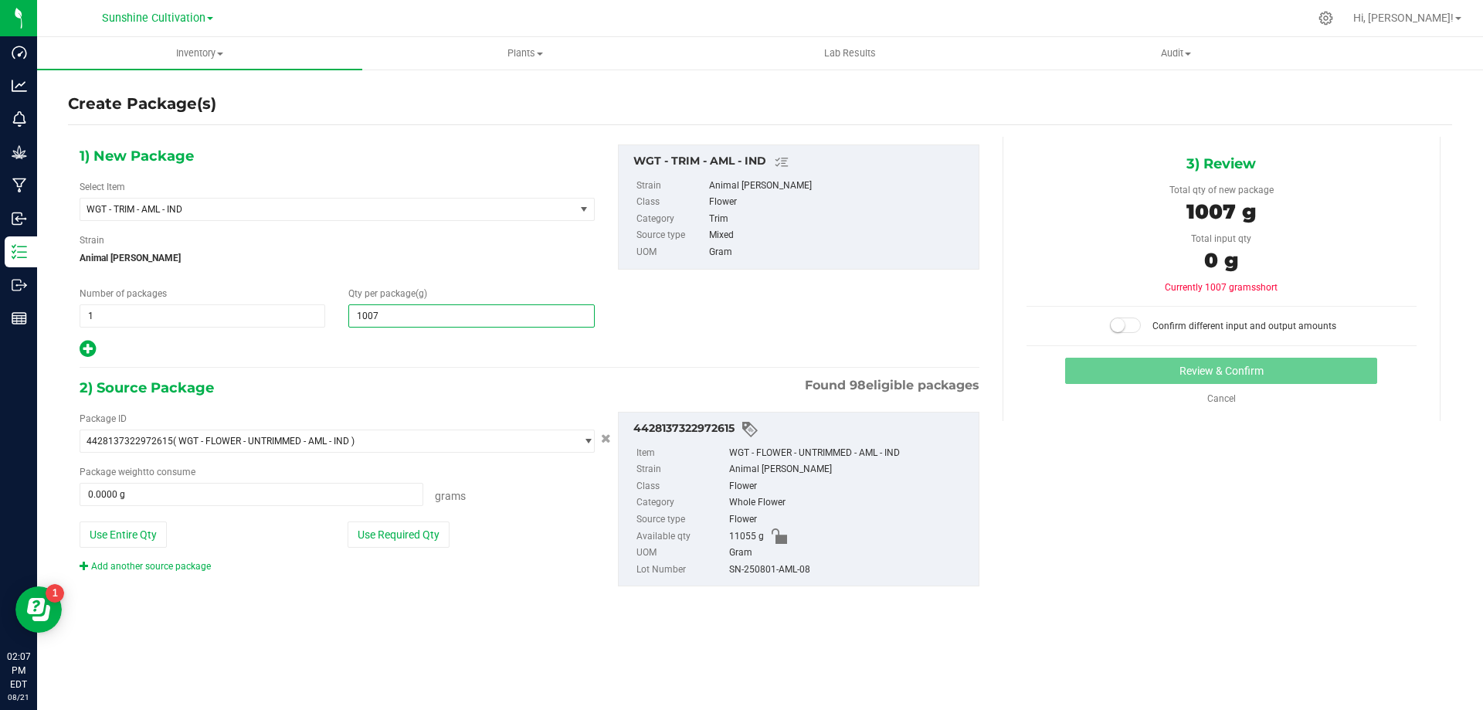
type input "10075"
type input "10,075.0000"
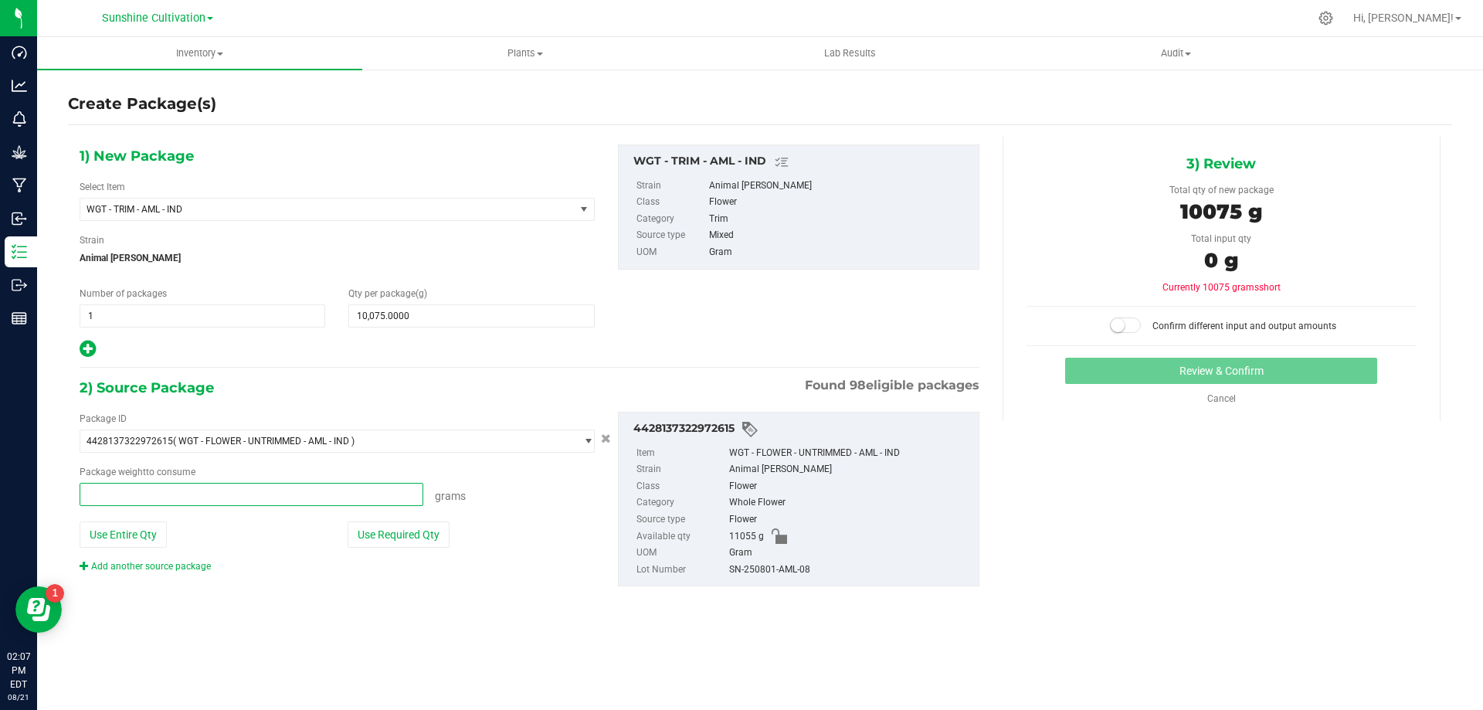
click at [317, 500] on span at bounding box center [252, 494] width 344 height 23
click at [316, 491] on input "text" at bounding box center [251, 494] width 342 height 22
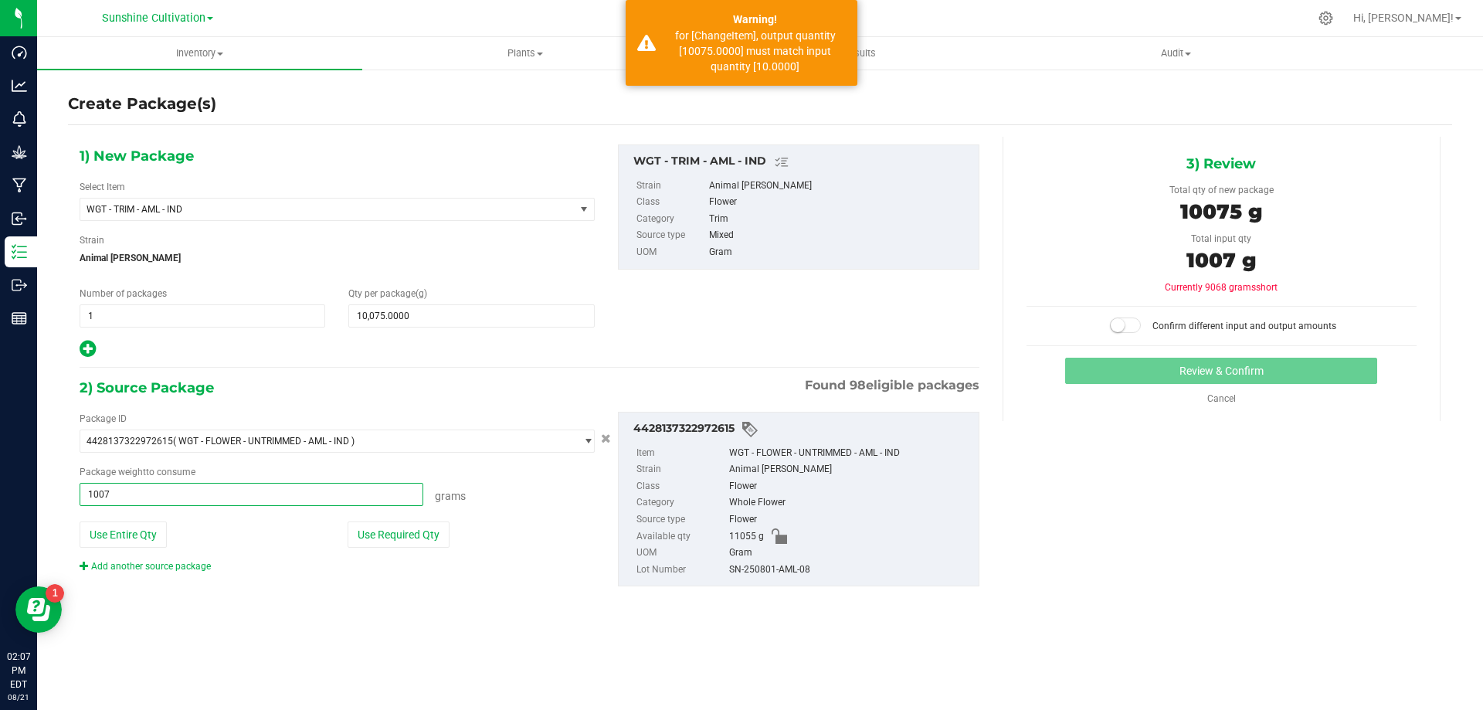
type input "10075"
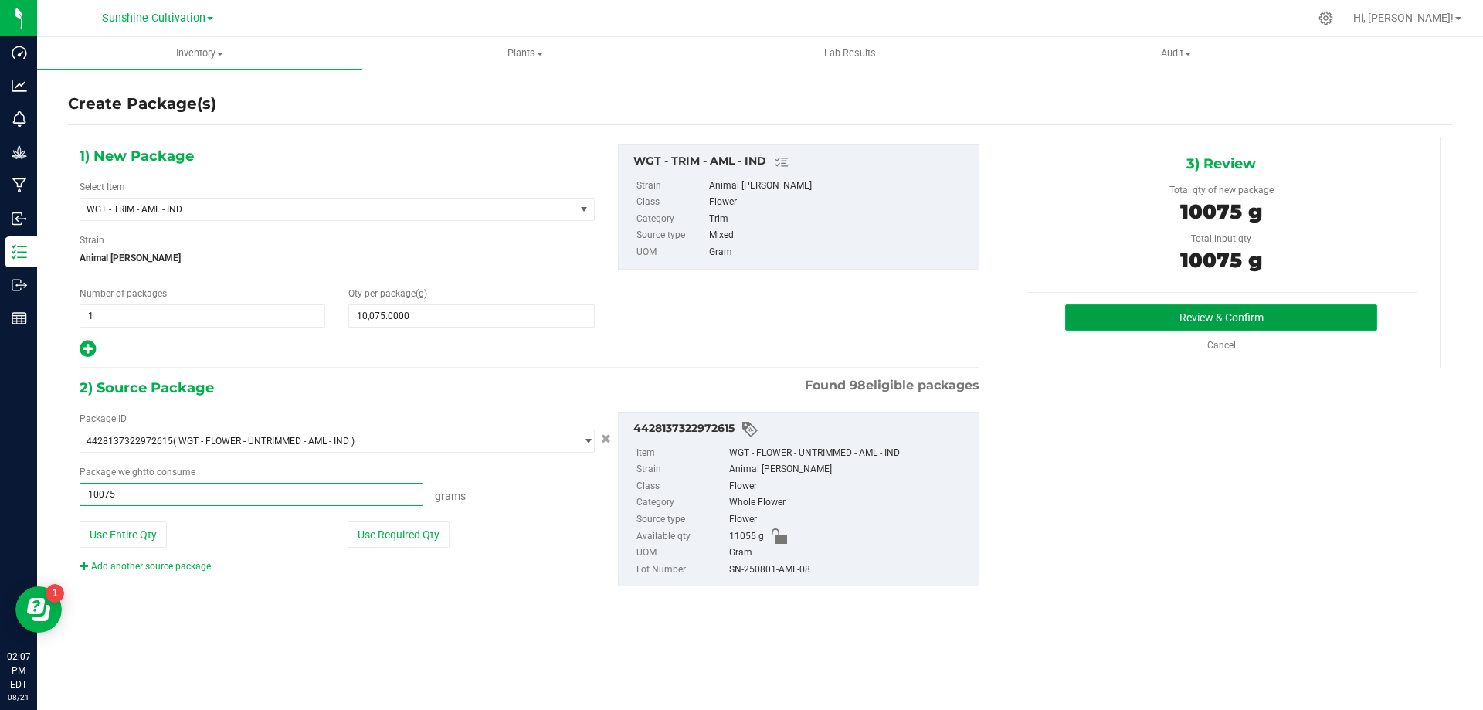
type input "10075.0000 g"
click at [1175, 321] on button "Review & Confirm" at bounding box center [1221, 317] width 312 height 26
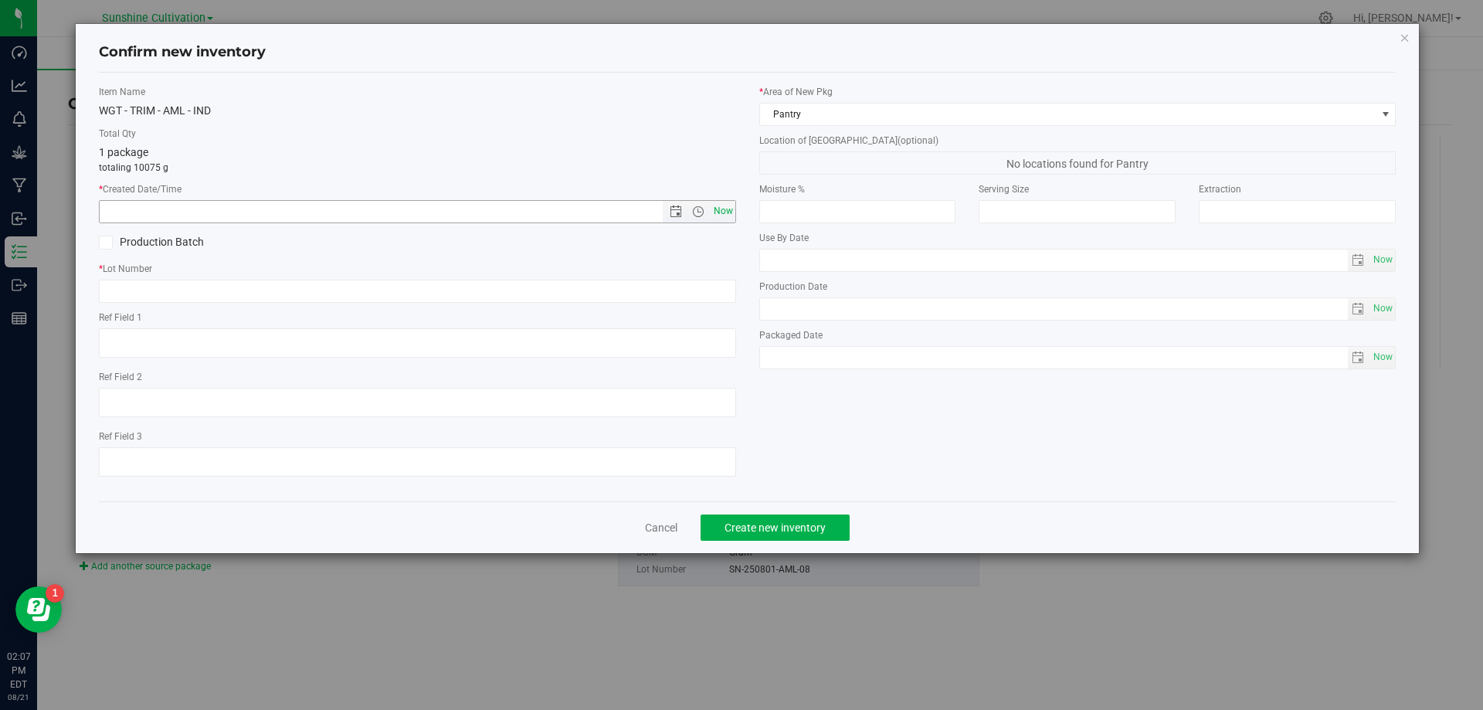
click at [725, 203] on span "Now" at bounding box center [723, 211] width 26 height 22
type input "8/21/2025 2:07 PM"
paste input "SN-250801-AML-08"
type input "SN-250801-AML-08"
click at [823, 527] on span "Create new inventory" at bounding box center [774, 527] width 101 height 12
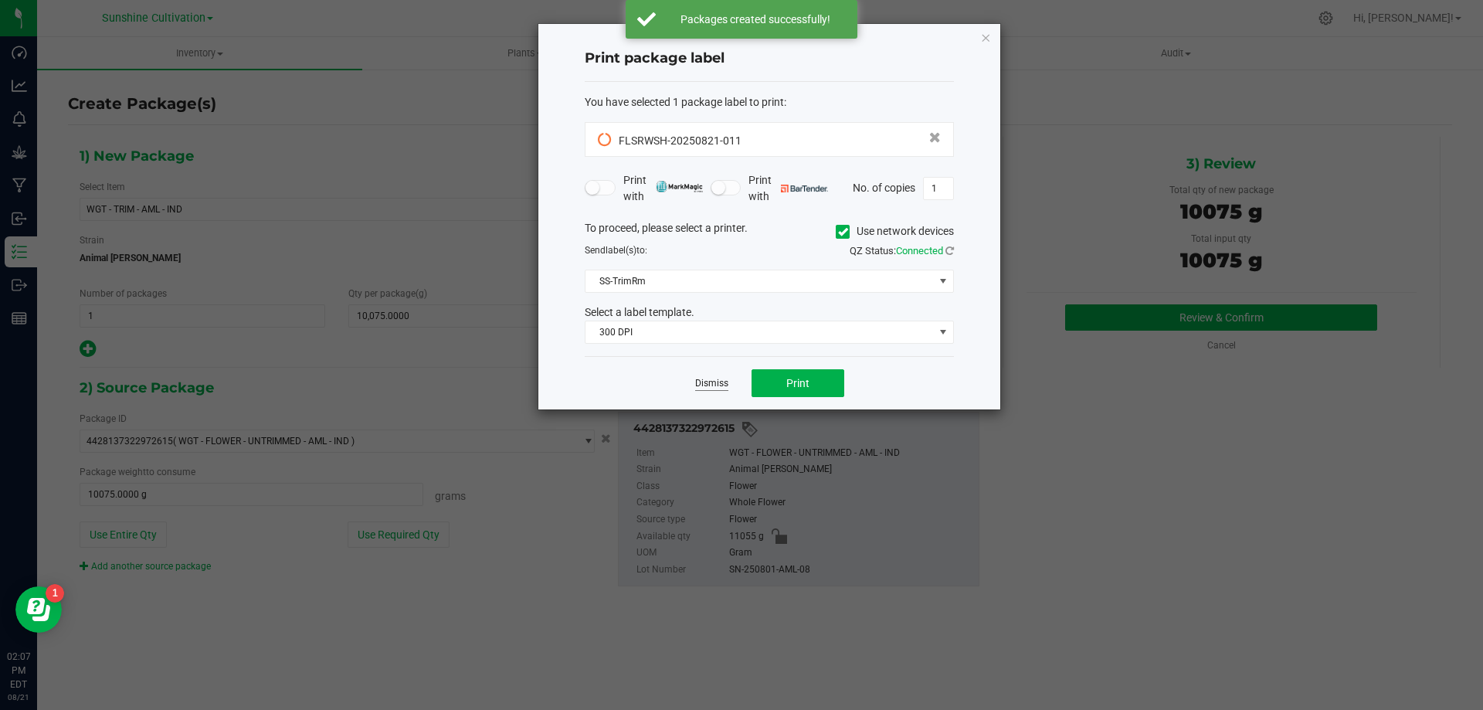
click at [713, 385] on link "Dismiss" at bounding box center [711, 383] width 33 height 13
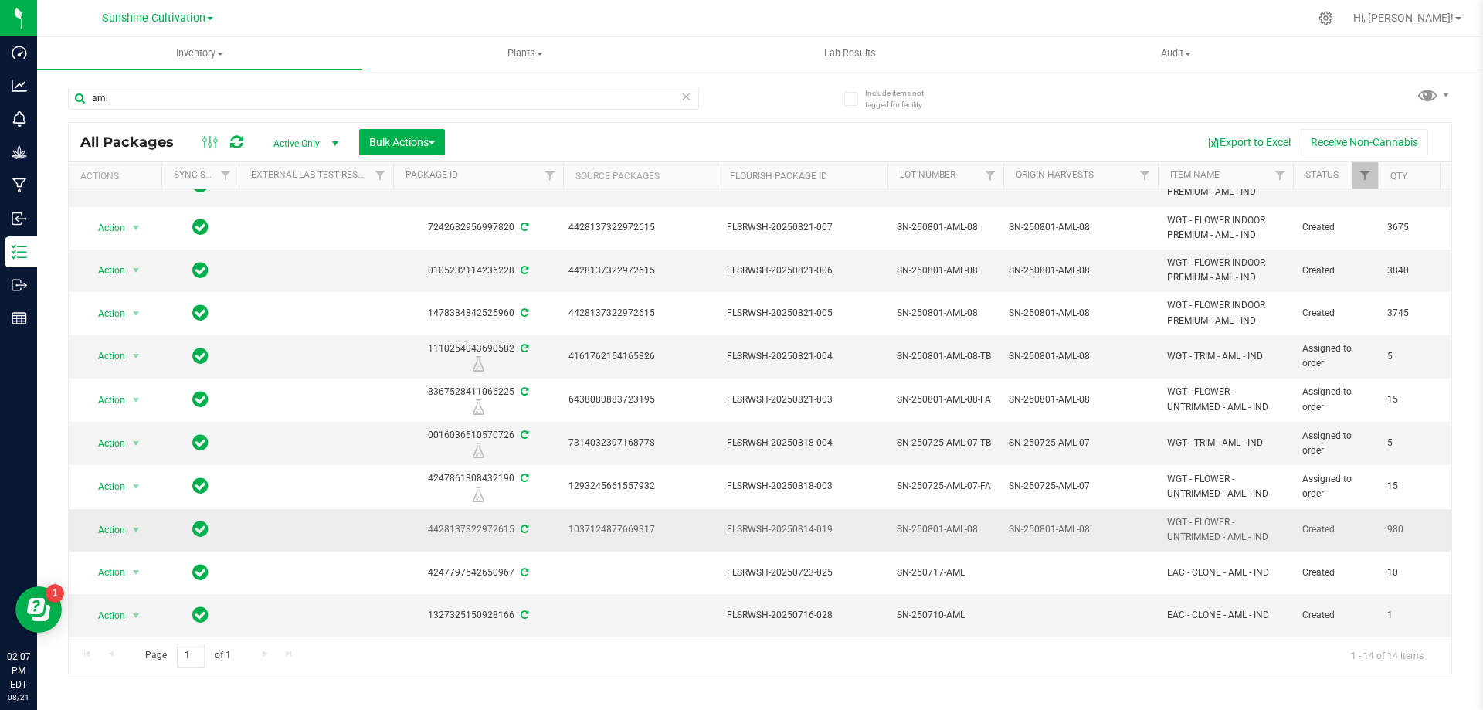
scroll to position [157, 0]
click at [135, 524] on span "select" at bounding box center [136, 530] width 12 height 12
click at [131, 524] on span "select" at bounding box center [136, 530] width 12 height 12
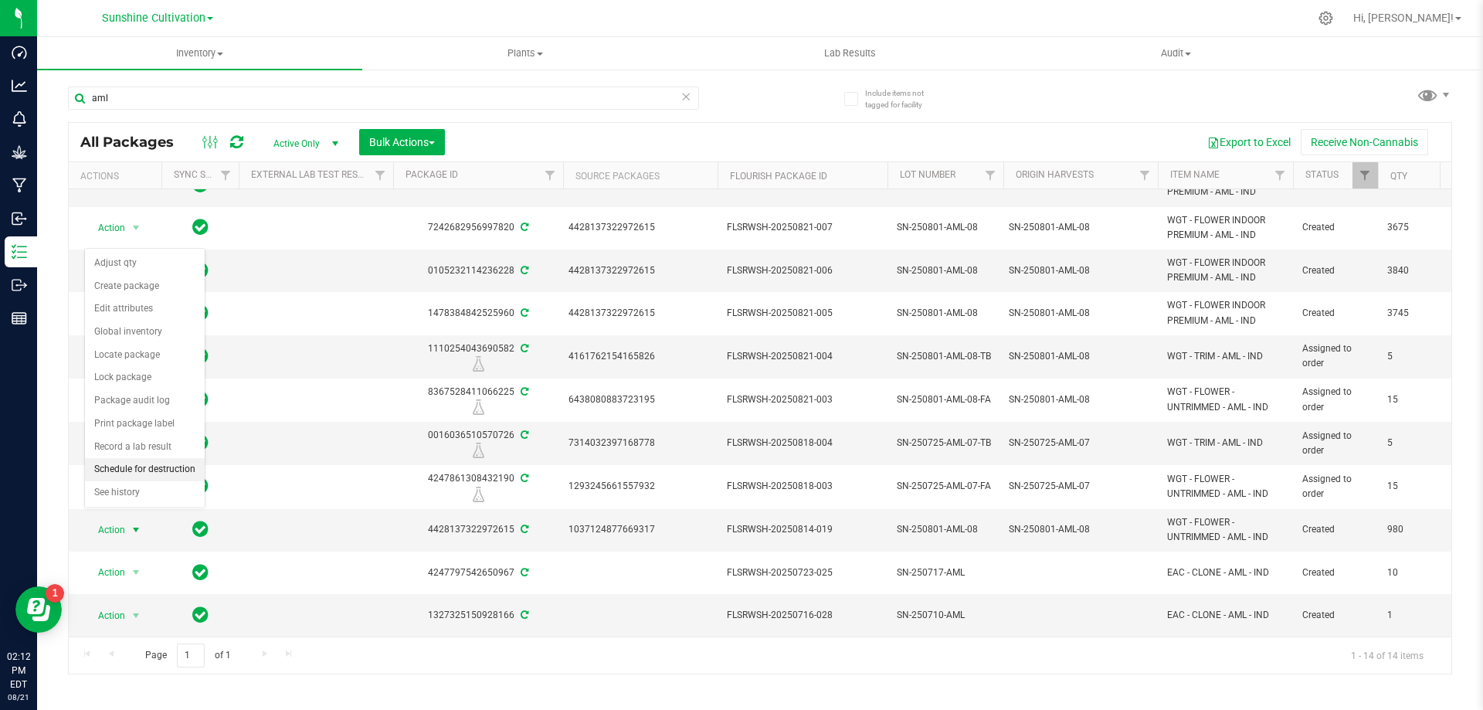
click at [136, 474] on li "Schedule for destruction" at bounding box center [145, 469] width 120 height 23
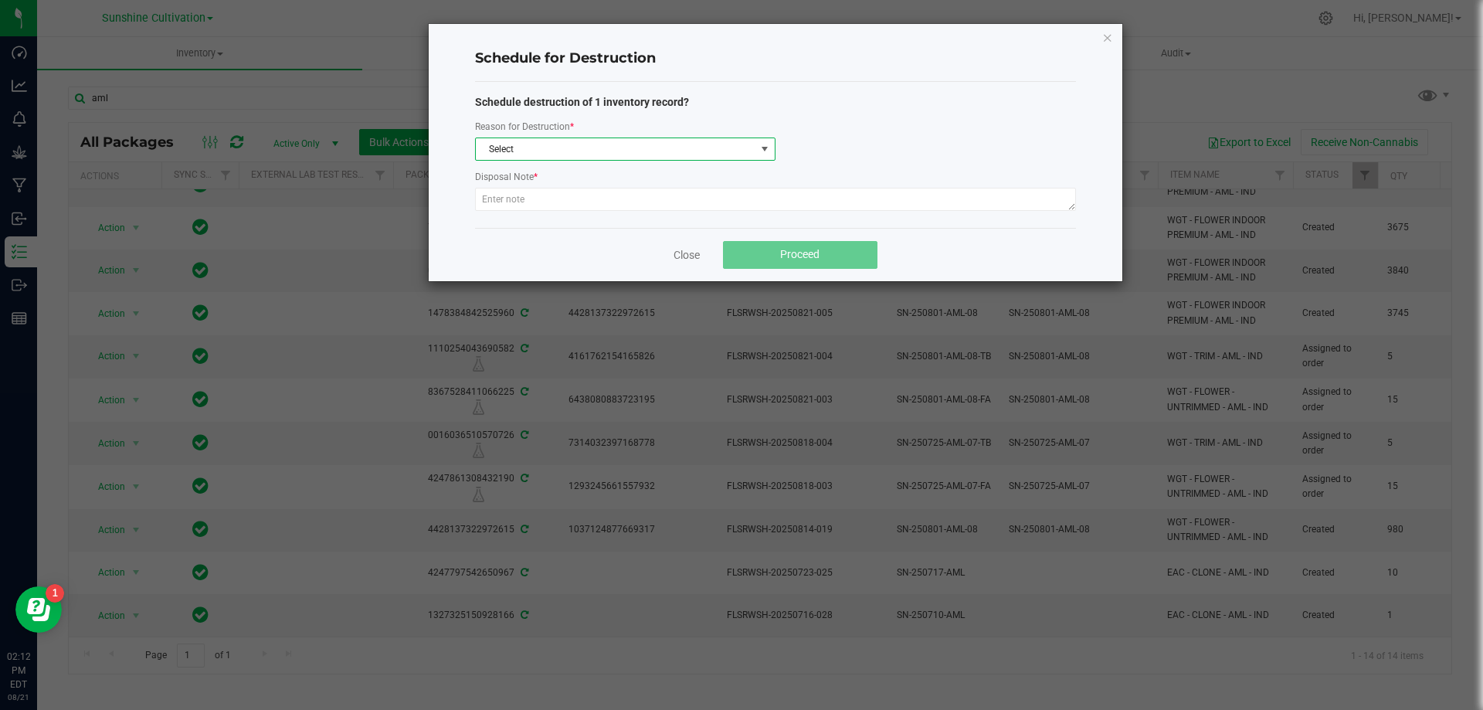
click at [615, 151] on span "Select" at bounding box center [616, 149] width 280 height 22
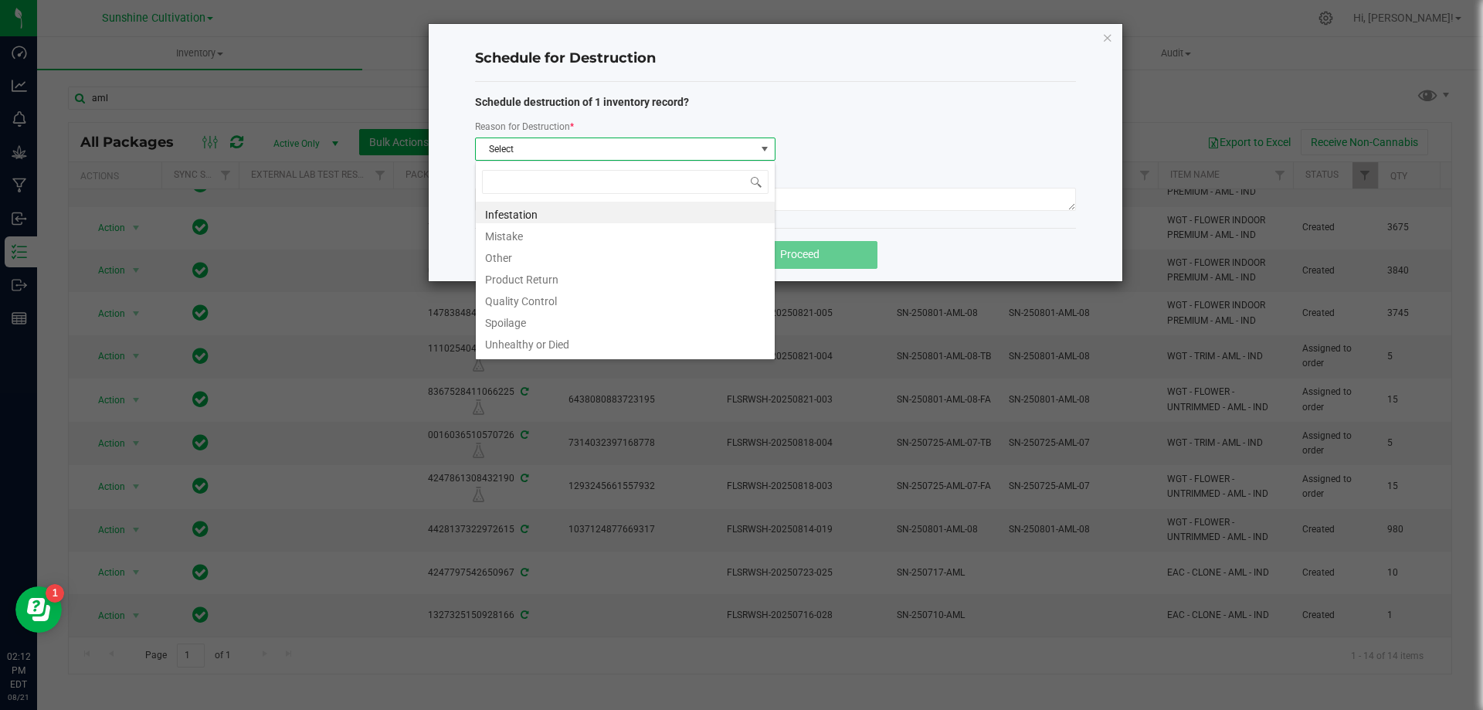
scroll to position [23, 300]
click at [460, 209] on div "Schedule for Destruction Schedule destruction of 1 inventory record? Reason for…" at bounding box center [776, 152] width 694 height 257
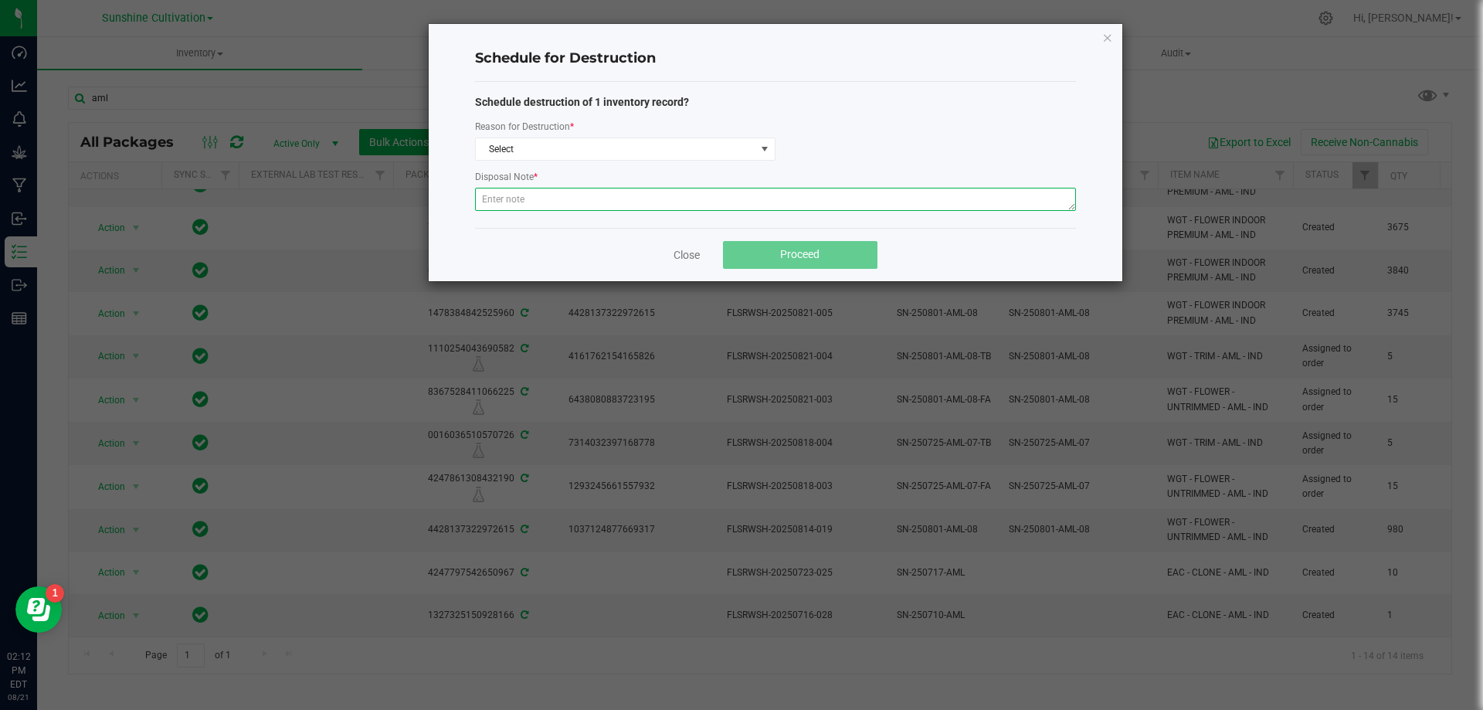
click at [556, 196] on textarea at bounding box center [775, 199] width 601 height 23
type textarea "waste"
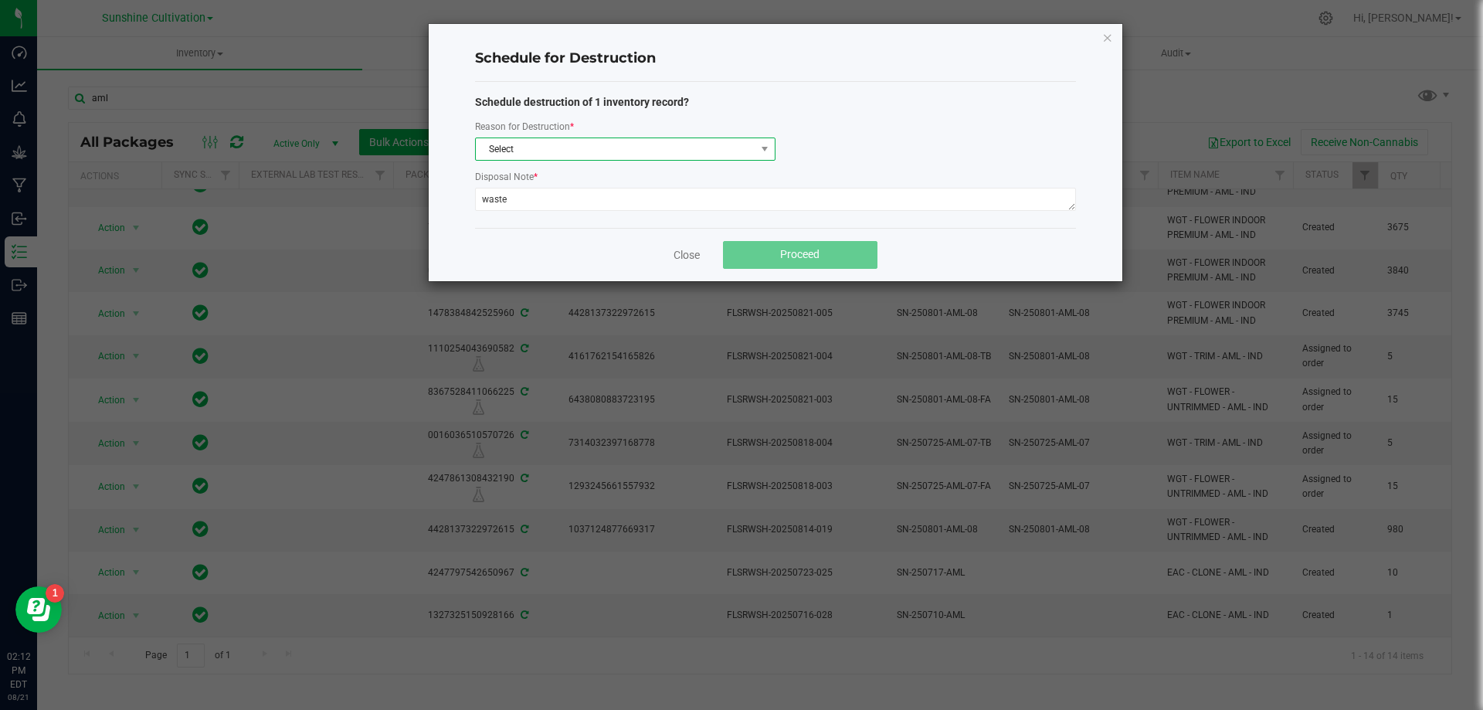
click at [716, 148] on span "Select" at bounding box center [616, 149] width 280 height 22
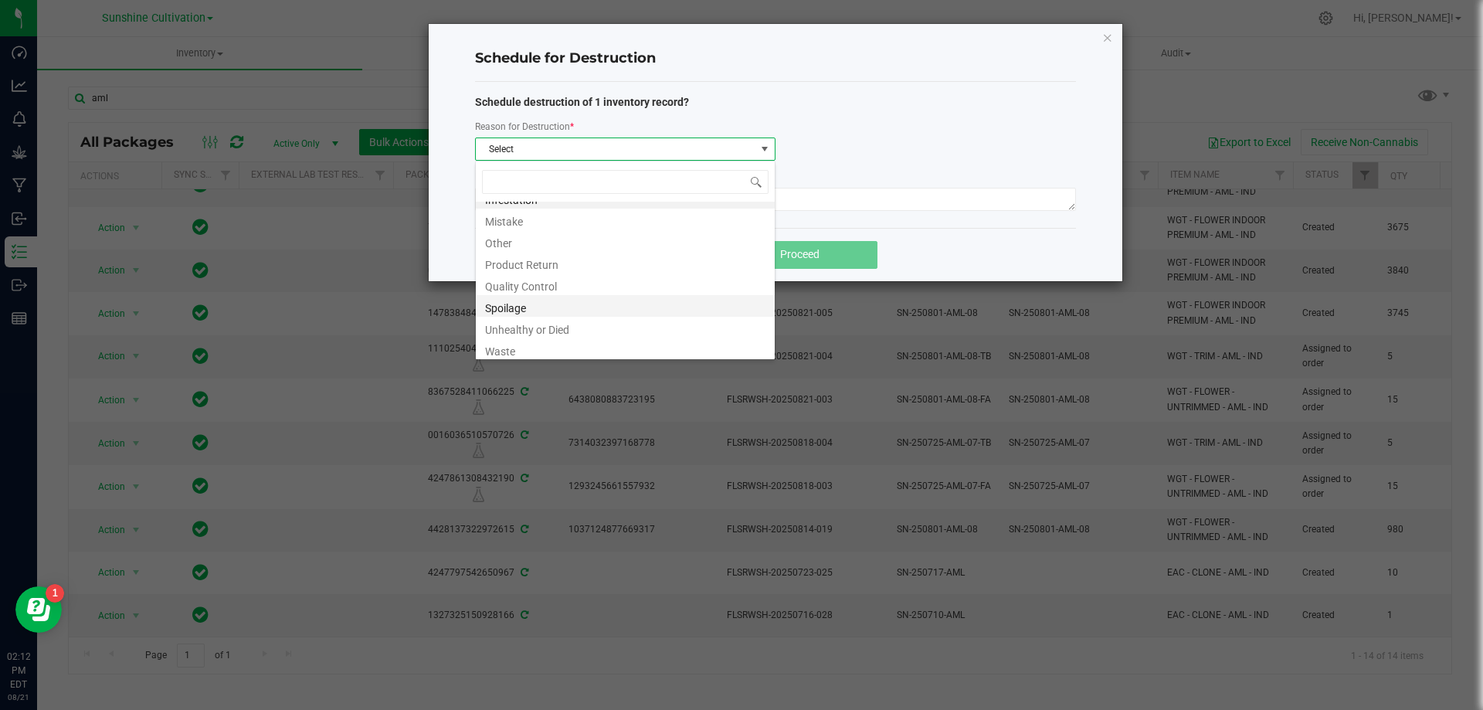
scroll to position [19, 0]
click at [521, 353] on li "Waste" at bounding box center [625, 345] width 299 height 22
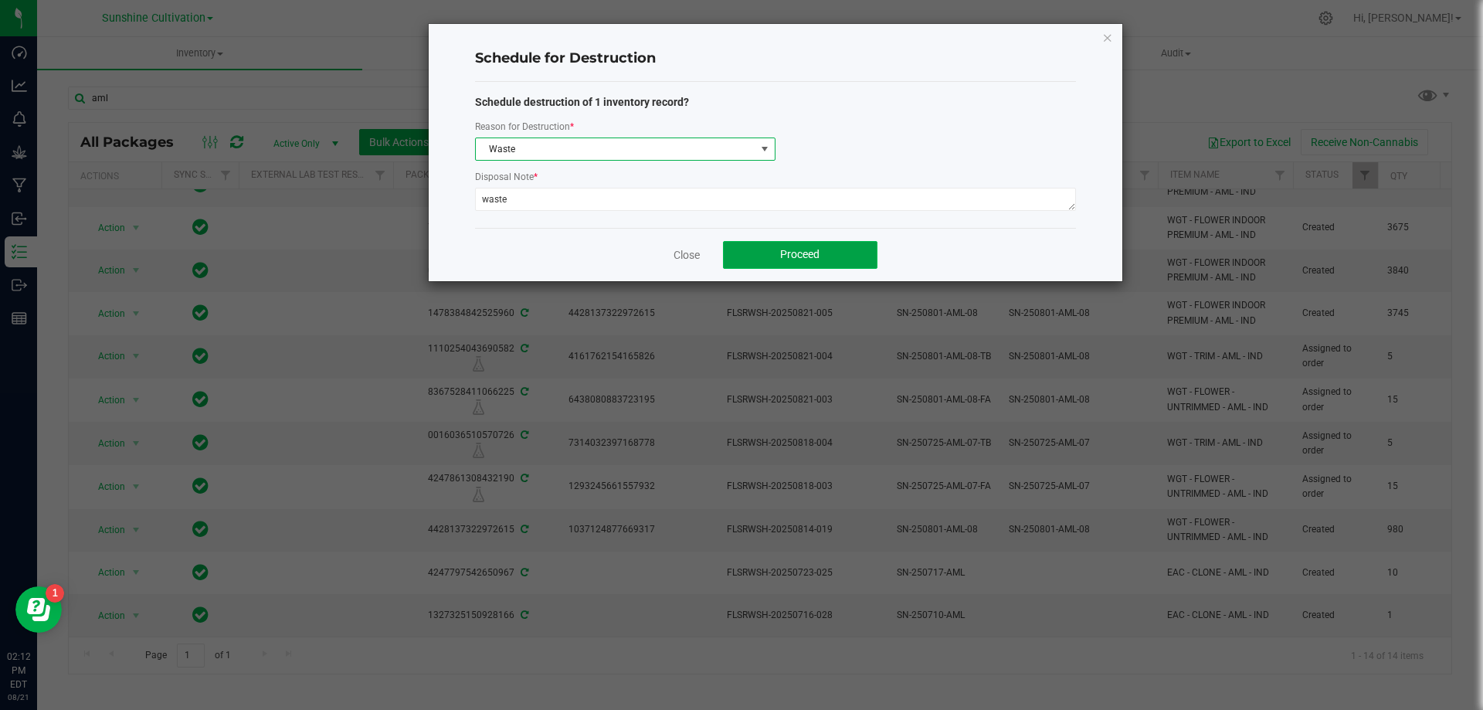
click at [807, 263] on button "Proceed" at bounding box center [800, 255] width 154 height 28
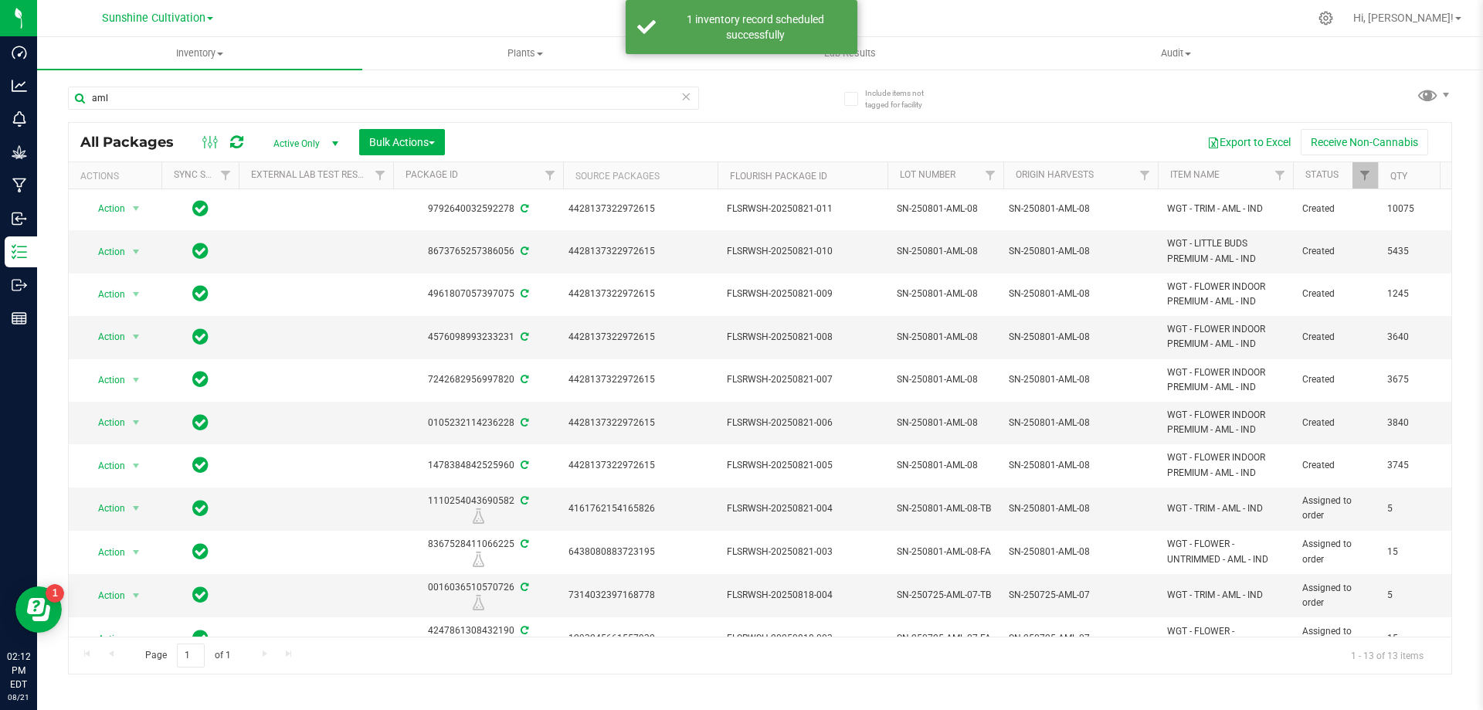
scroll to position [0, 0]
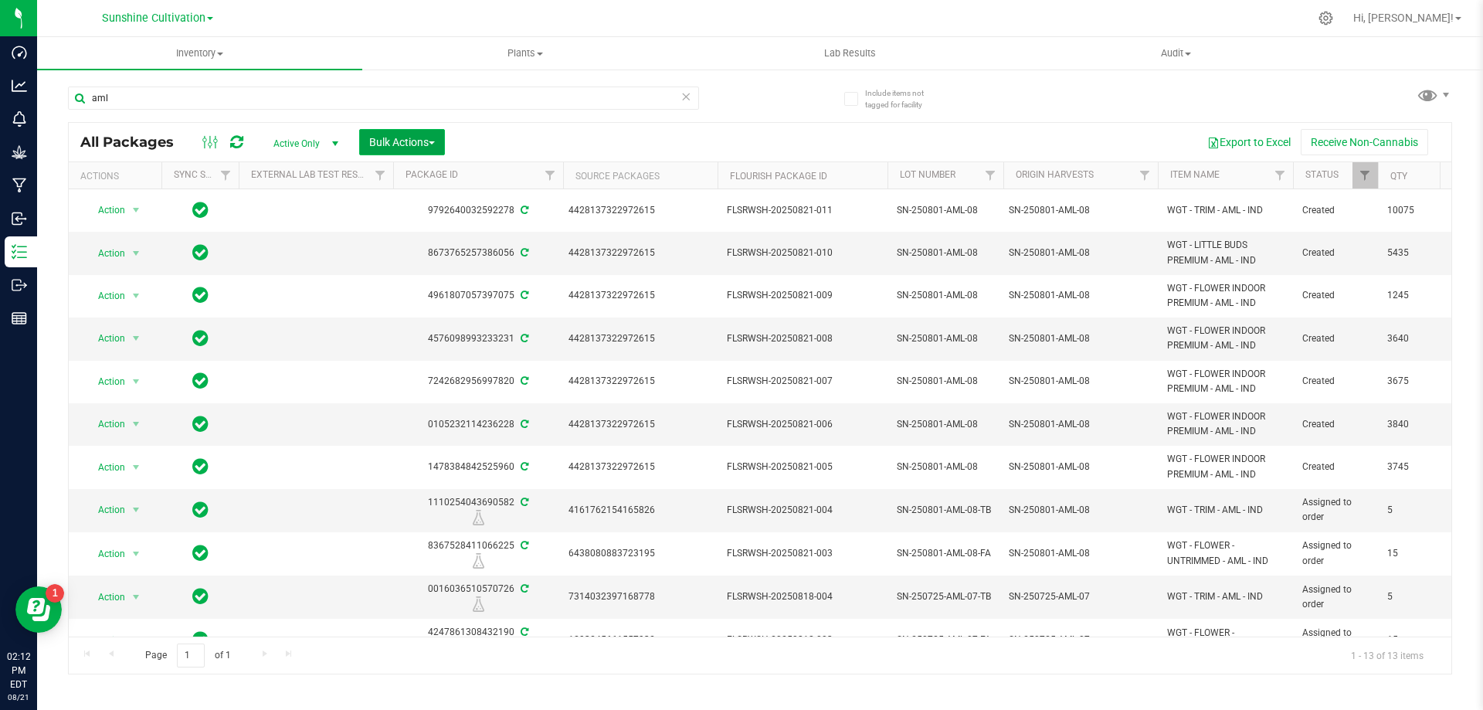
click at [424, 143] on span "Bulk Actions" at bounding box center [402, 142] width 66 height 12
click at [496, 137] on div "Export to Excel Receive Non-Cannabis" at bounding box center [947, 142] width 983 height 26
click at [500, 127] on div "All Packages Active Only Active Only Lab Samples Locked All External Internal B…" at bounding box center [760, 142] width 1382 height 39
click at [503, 110] on div "aml" at bounding box center [383, 104] width 631 height 36
click at [388, 130] on button "Bulk Actions" at bounding box center [402, 142] width 86 height 26
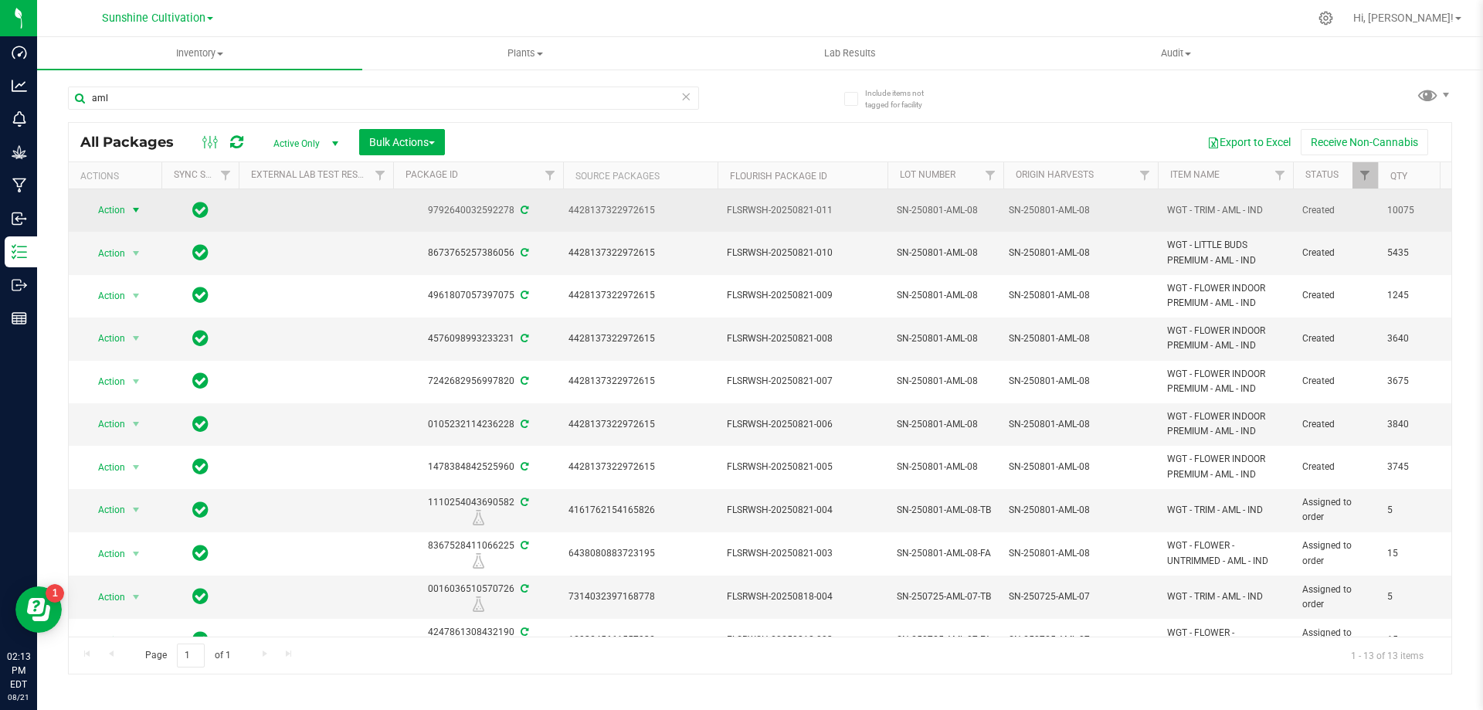
click at [133, 206] on span "select" at bounding box center [136, 210] width 12 height 12
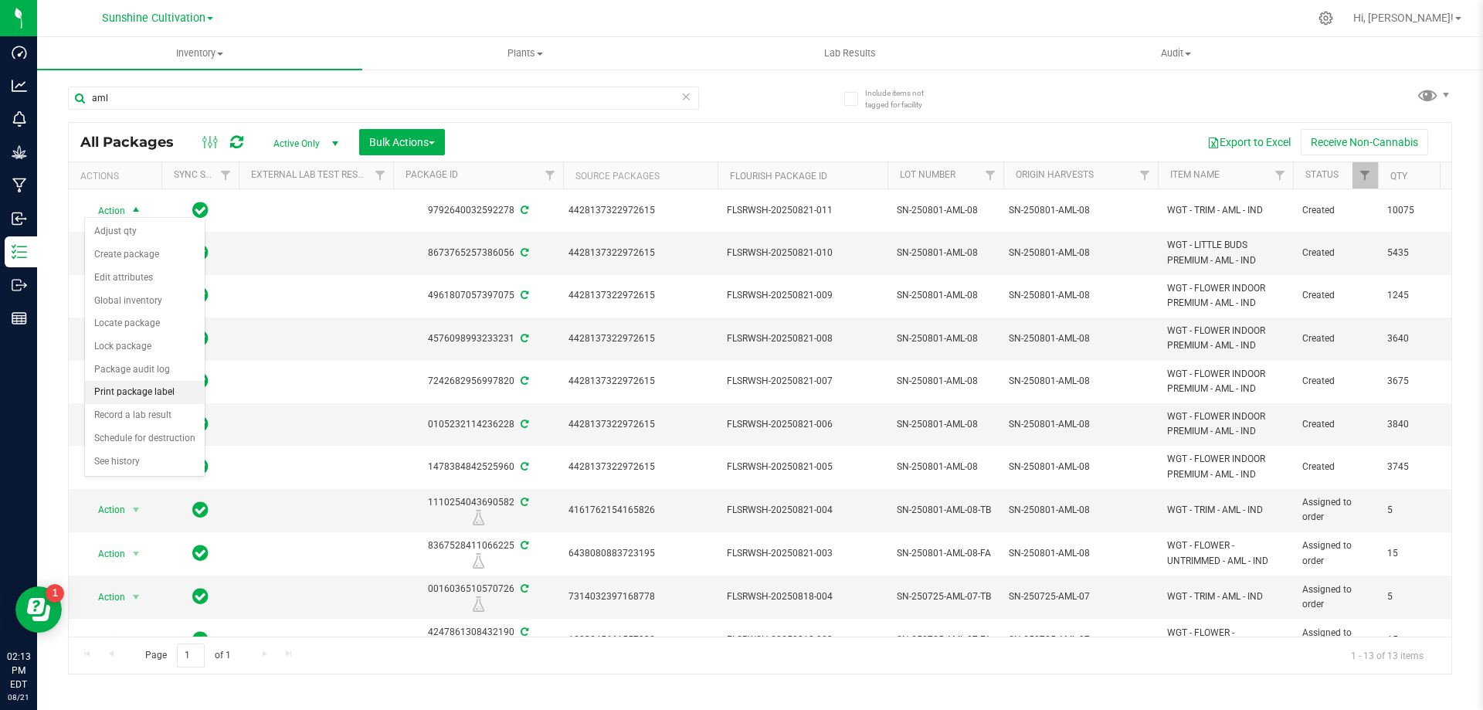
click at [137, 392] on li "Print package label" at bounding box center [145, 392] width 120 height 23
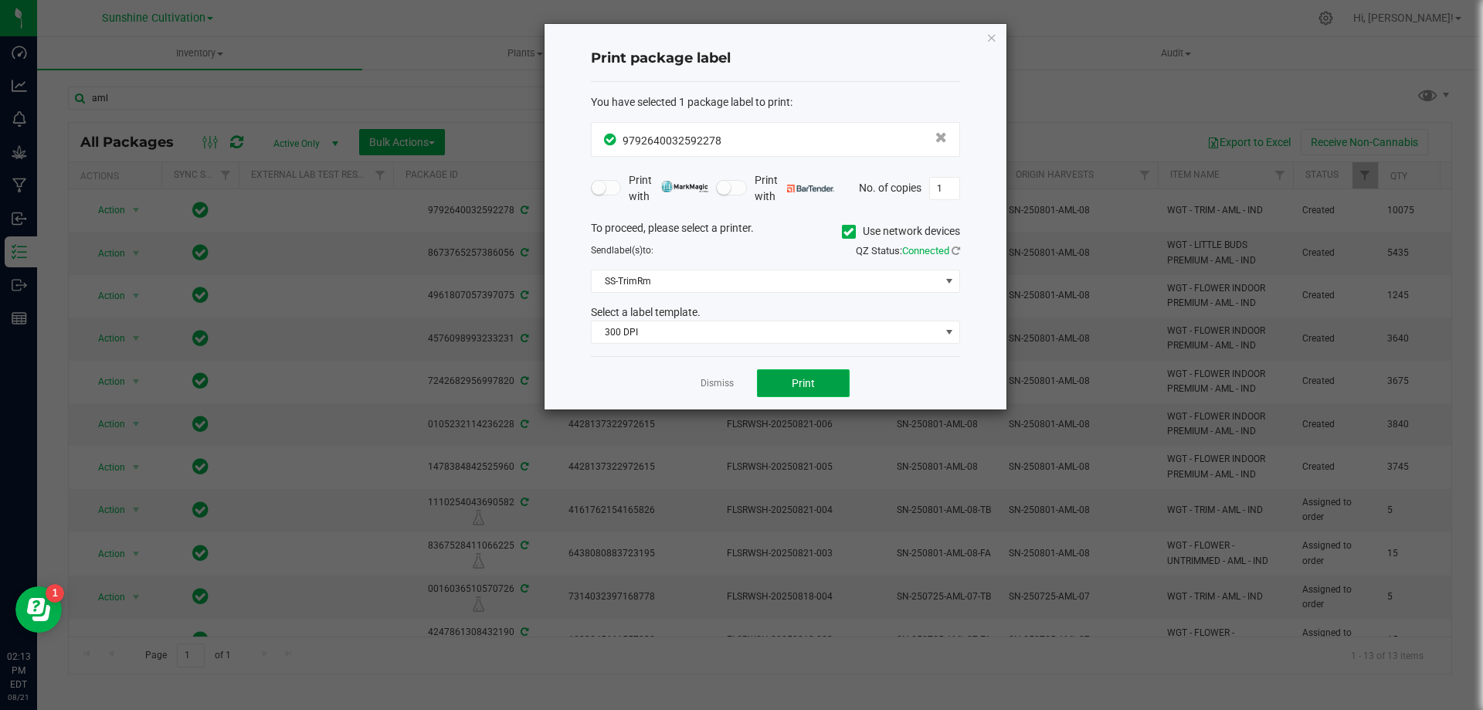
click at [782, 380] on button "Print" at bounding box center [803, 383] width 93 height 28
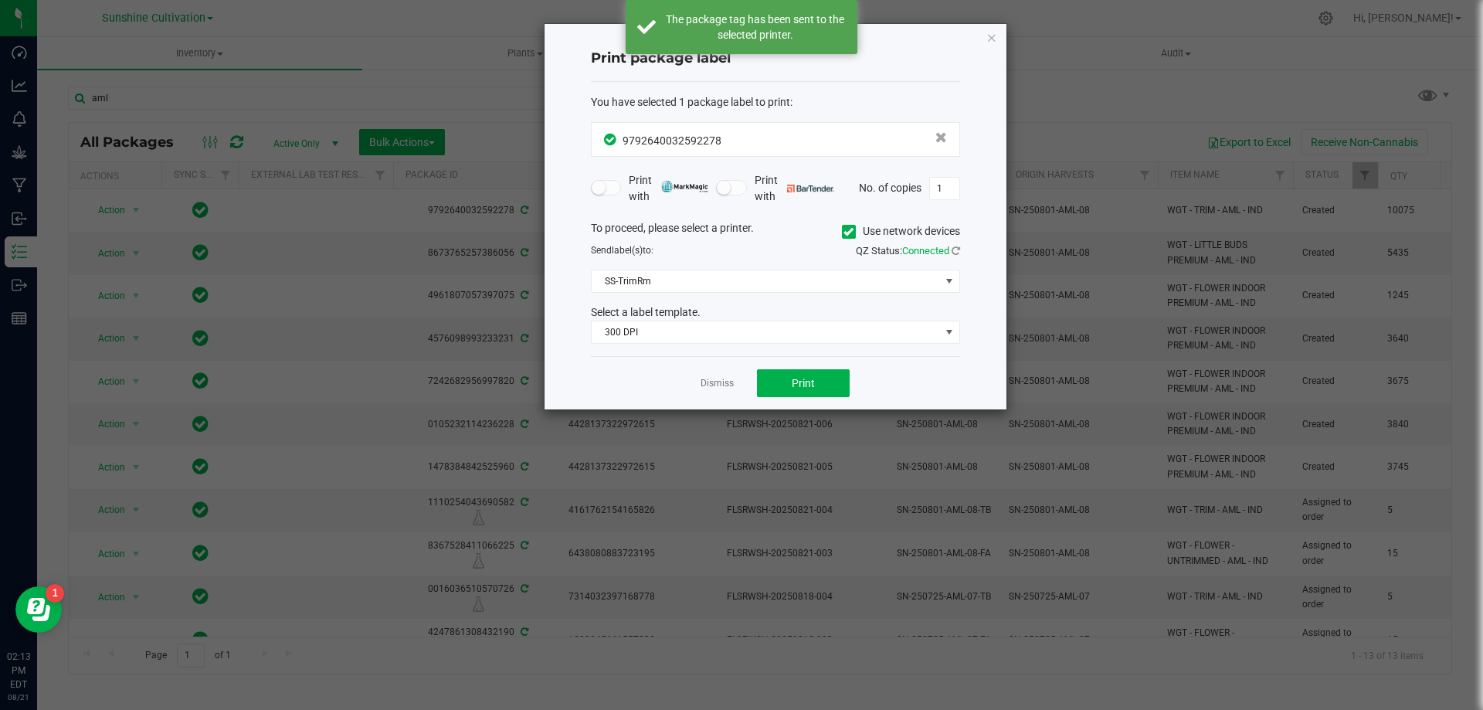
click at [715, 375] on app-cancel-button "Dismiss" at bounding box center [716, 383] width 33 height 16
click at [716, 387] on link "Dismiss" at bounding box center [716, 383] width 33 height 13
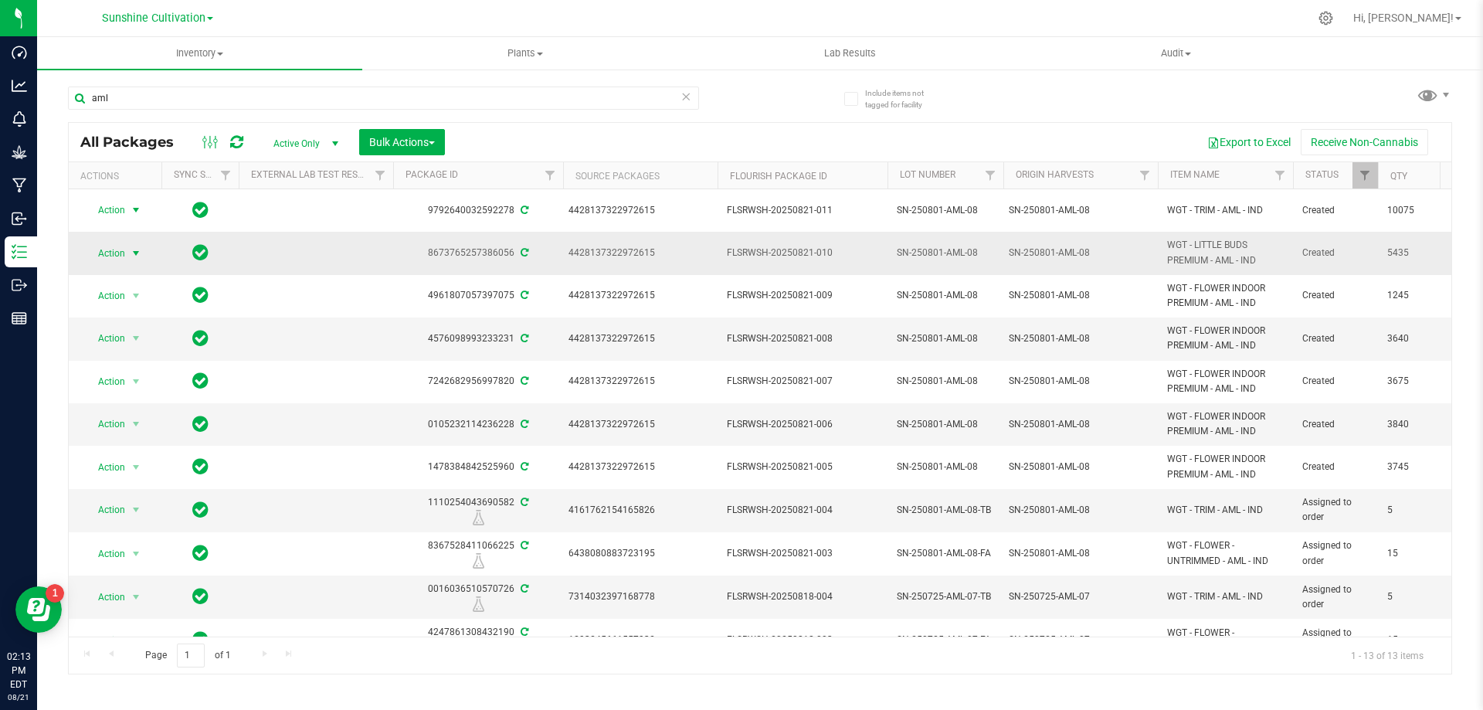
click at [134, 247] on span "select" at bounding box center [136, 253] width 12 height 12
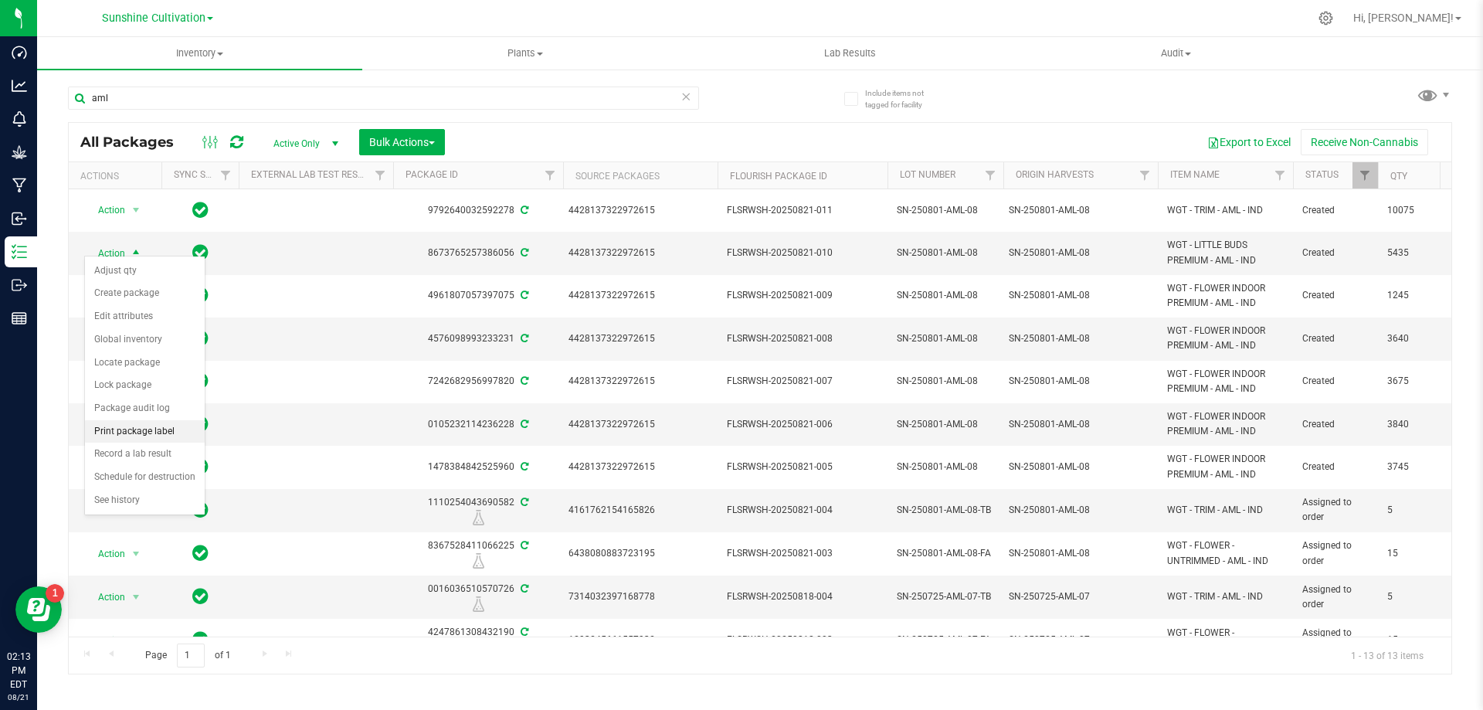
click at [166, 436] on li "Print package label" at bounding box center [145, 431] width 120 height 23
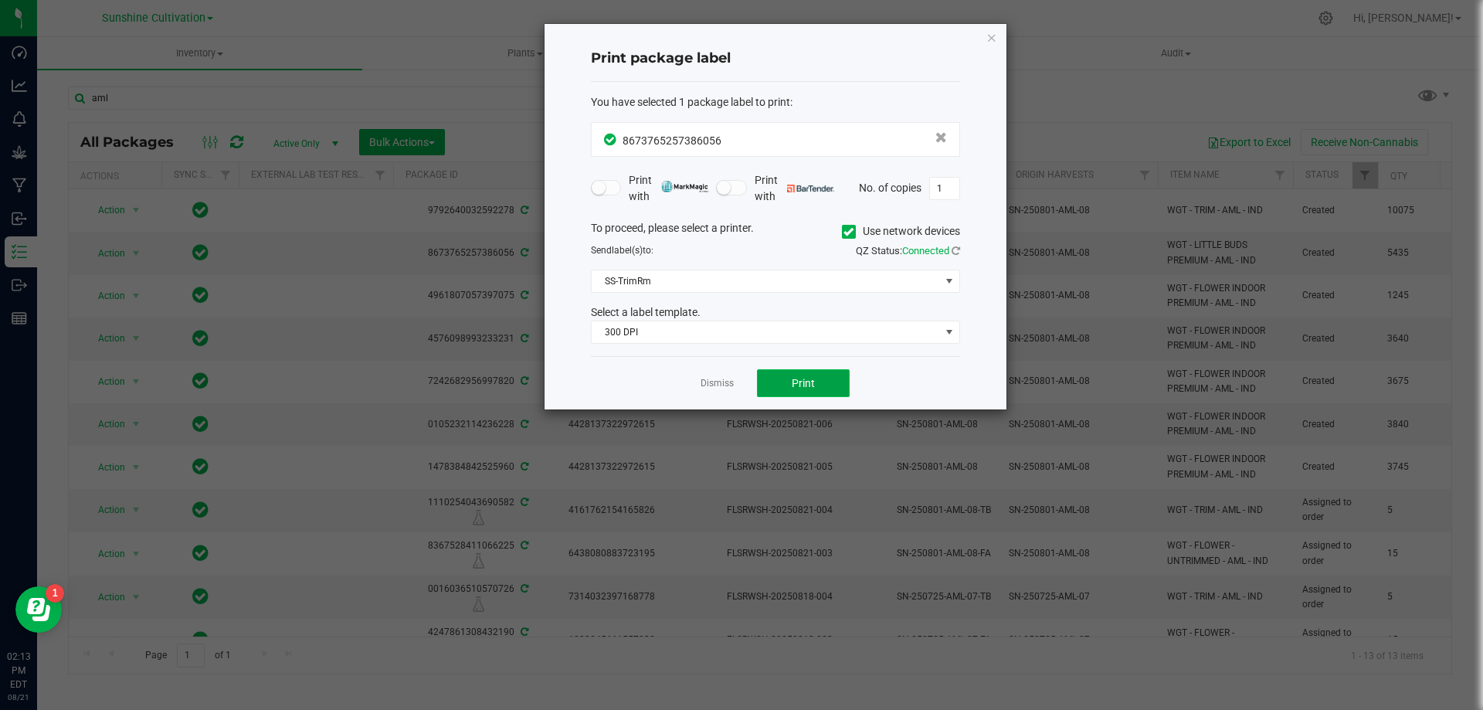
click at [793, 379] on span "Print" at bounding box center [803, 383] width 23 height 12
click at [720, 382] on link "Dismiss" at bounding box center [716, 383] width 33 height 13
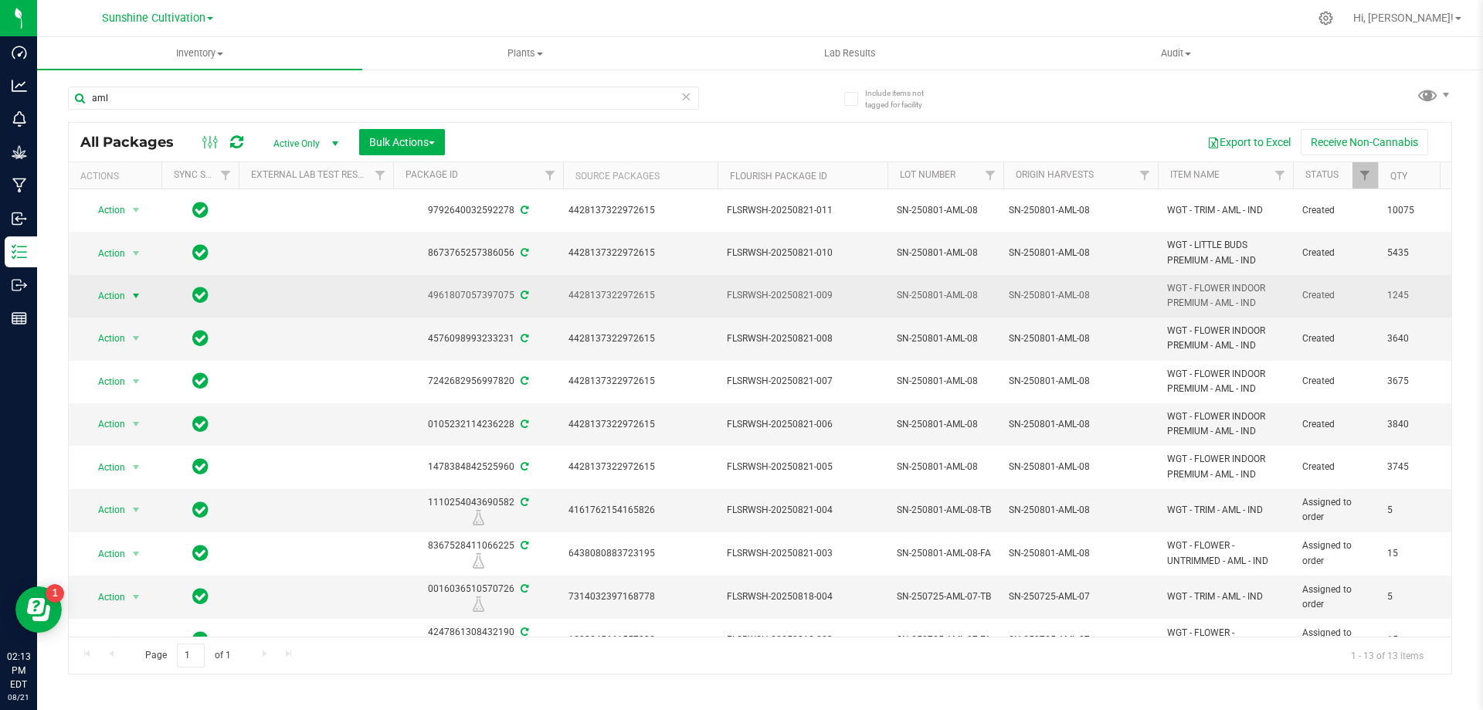
click at [141, 290] on span "select" at bounding box center [136, 296] width 12 height 12
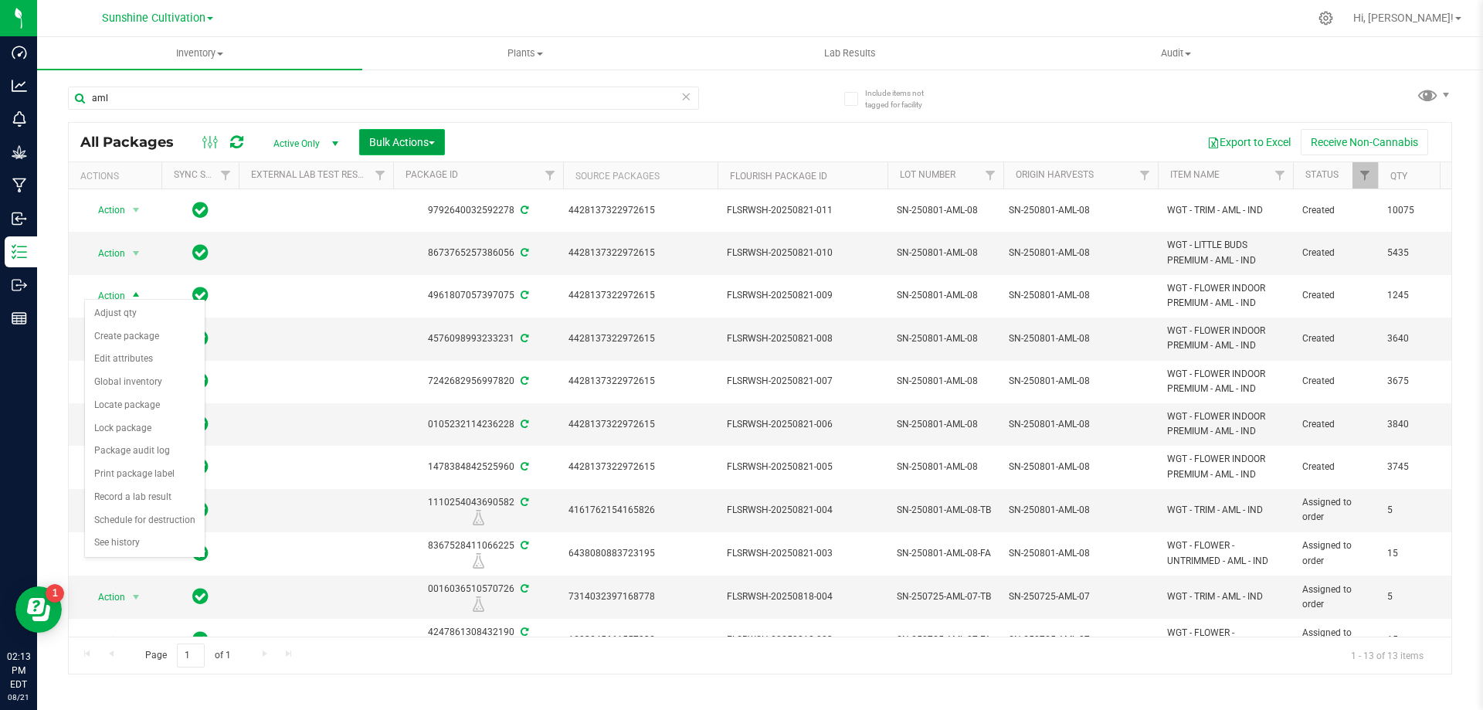
click at [399, 136] on span "Bulk Actions" at bounding box center [402, 142] width 66 height 12
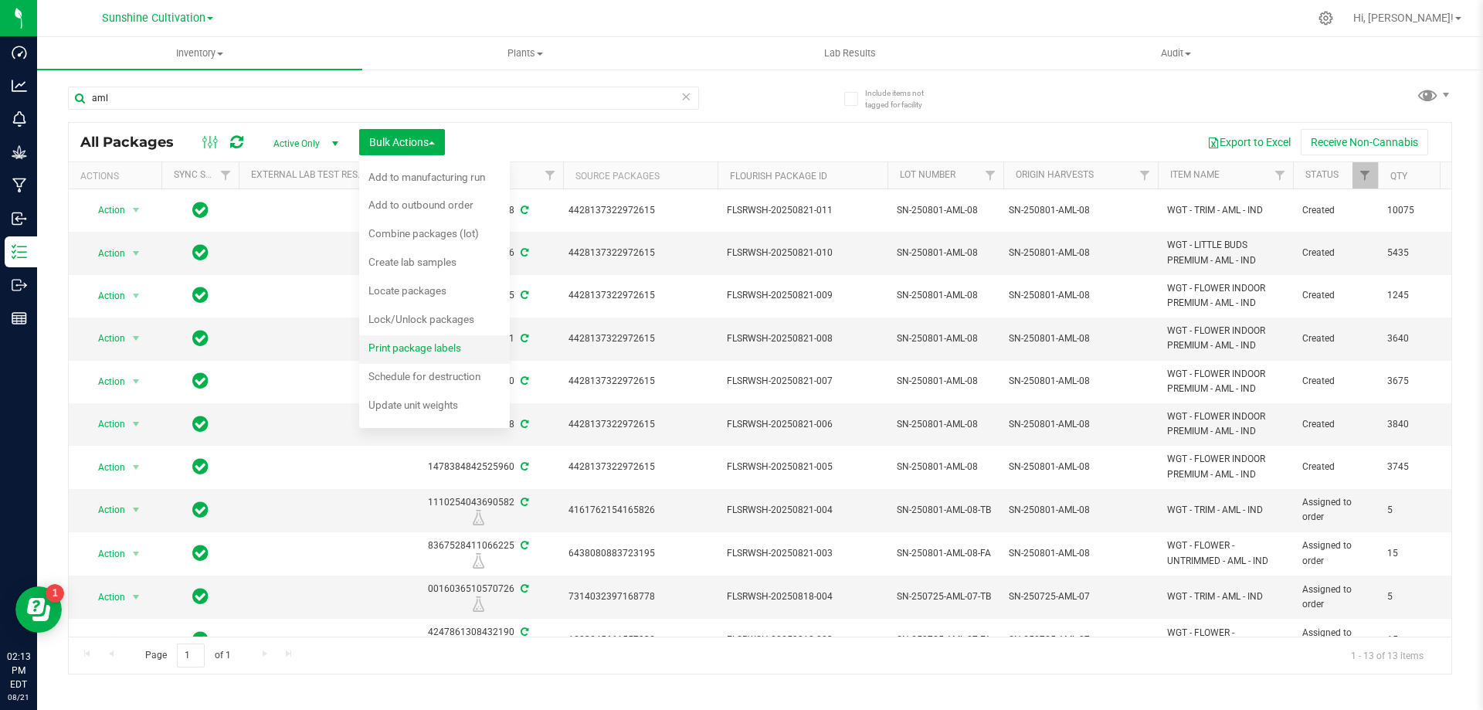
click at [441, 353] on span "Print package labels" at bounding box center [414, 347] width 93 height 12
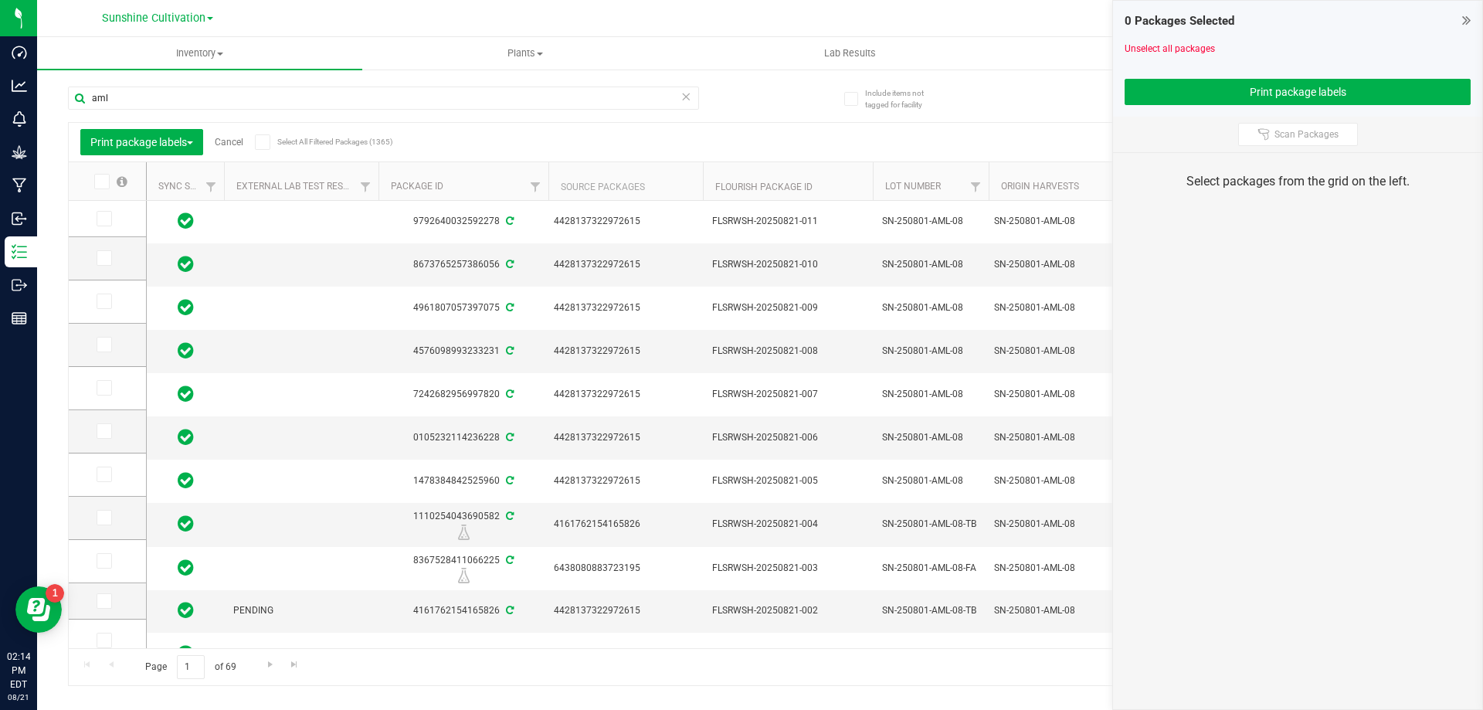
click at [1469, 20] on icon at bounding box center [1466, 19] width 8 height 15
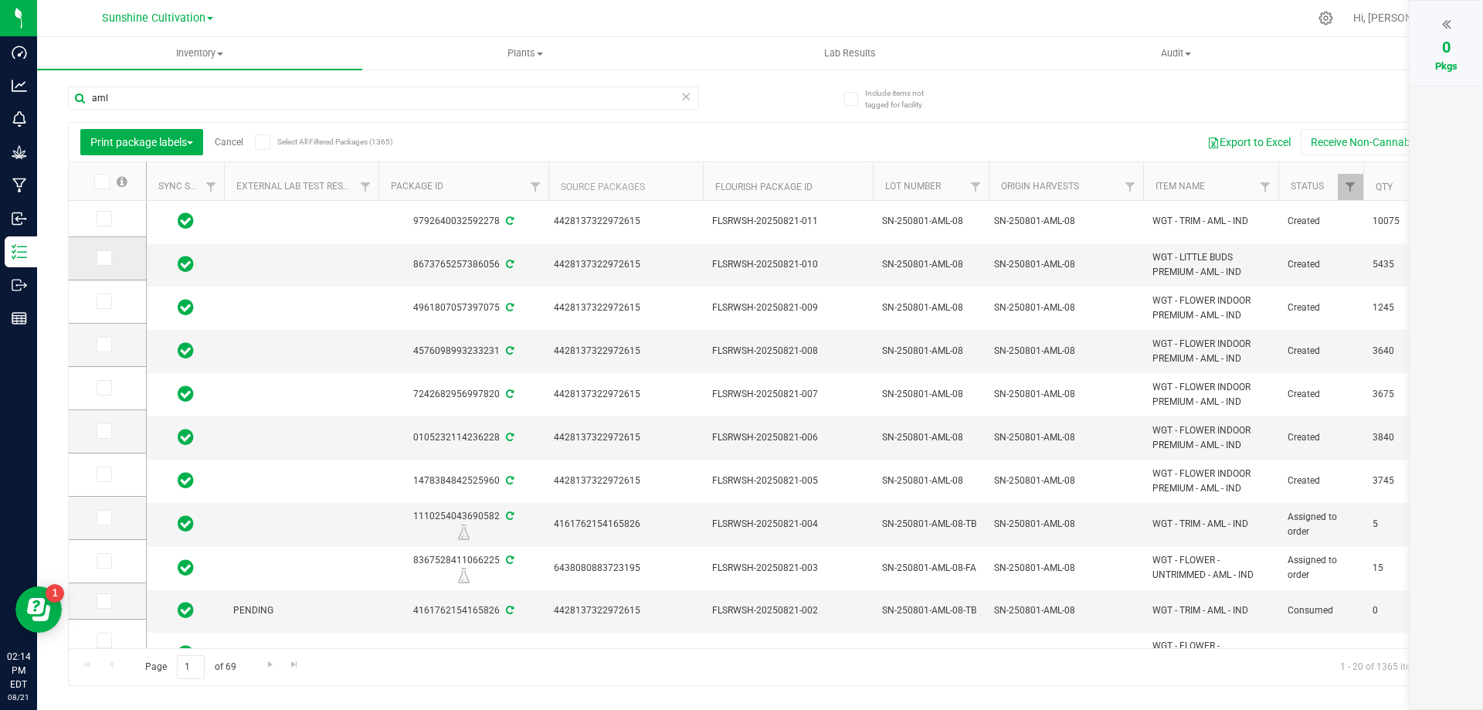
click at [105, 258] on icon at bounding box center [103, 258] width 10 height 0
click at [0, 0] on input "checkbox" at bounding box center [0, 0] width 0 height 0
click at [102, 301] on icon at bounding box center [103, 301] width 10 height 0
click at [0, 0] on input "checkbox" at bounding box center [0, 0] width 0 height 0
click at [97, 344] on span at bounding box center [104, 344] width 15 height 15
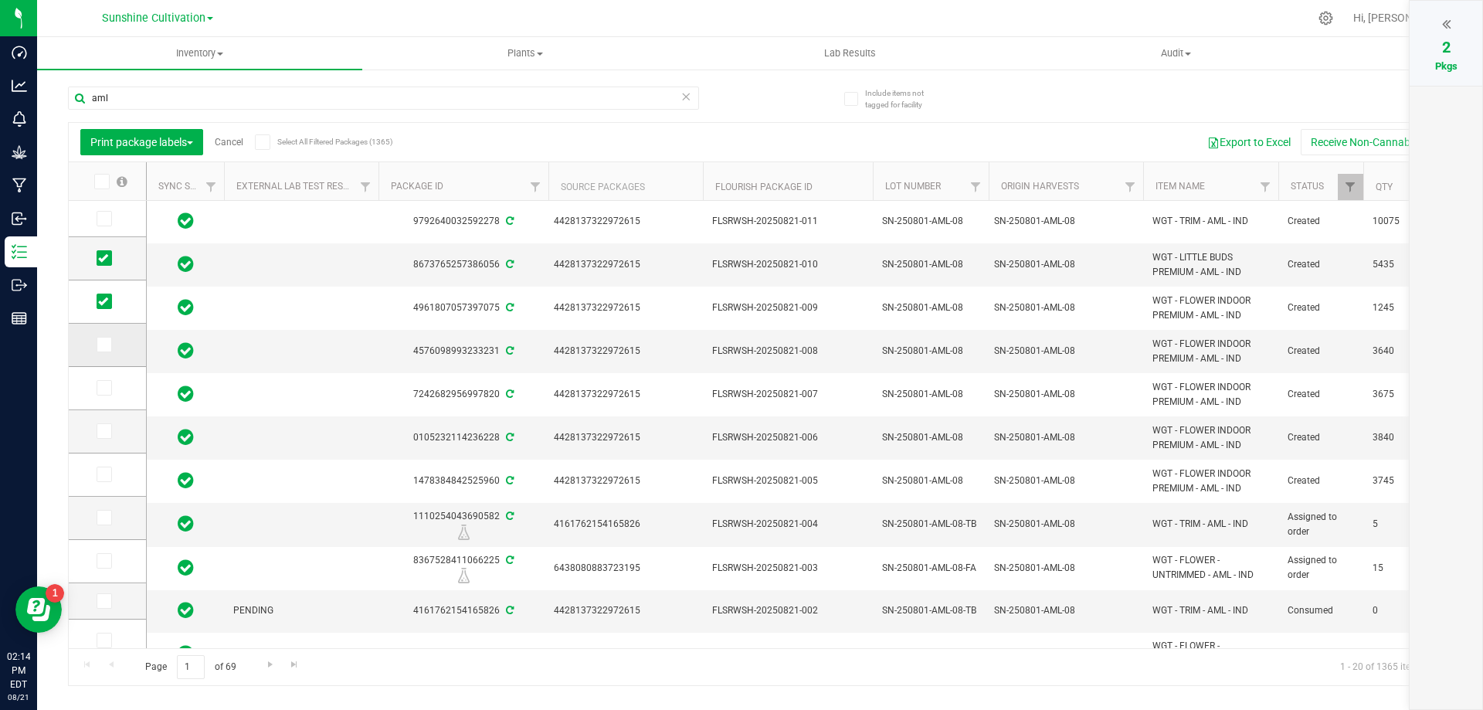
click at [0, 0] on input "checkbox" at bounding box center [0, 0] width 0 height 0
click at [105, 388] on icon at bounding box center [103, 388] width 10 height 0
click at [0, 0] on input "checkbox" at bounding box center [0, 0] width 0 height 0
click at [100, 412] on td at bounding box center [107, 431] width 77 height 43
click at [97, 432] on span at bounding box center [104, 430] width 15 height 15
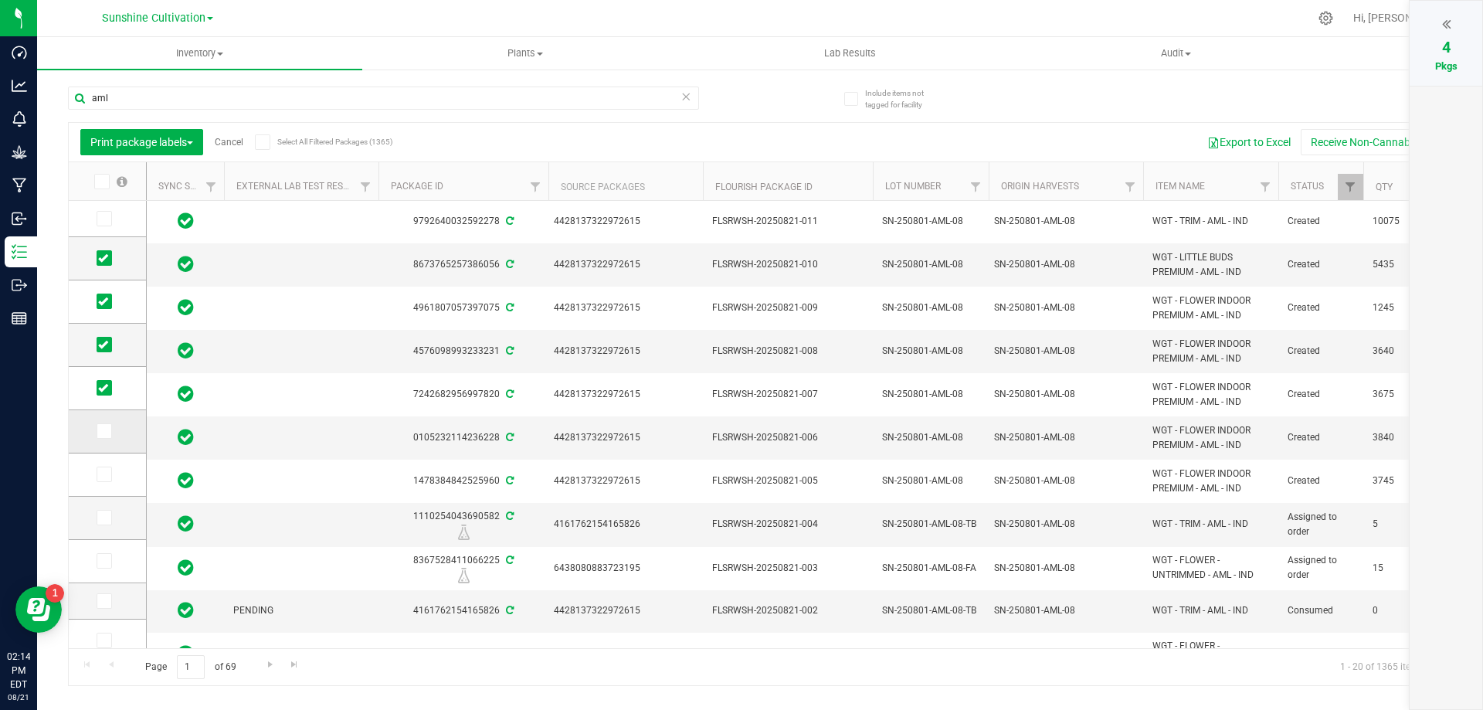
click at [0, 0] on input "checkbox" at bounding box center [0, 0] width 0 height 0
click at [97, 480] on span at bounding box center [104, 473] width 15 height 15
click at [0, 0] on input "checkbox" at bounding box center [0, 0] width 0 height 0
click at [100, 258] on icon at bounding box center [103, 258] width 10 height 0
click at [0, 0] on input "checkbox" at bounding box center [0, 0] width 0 height 0
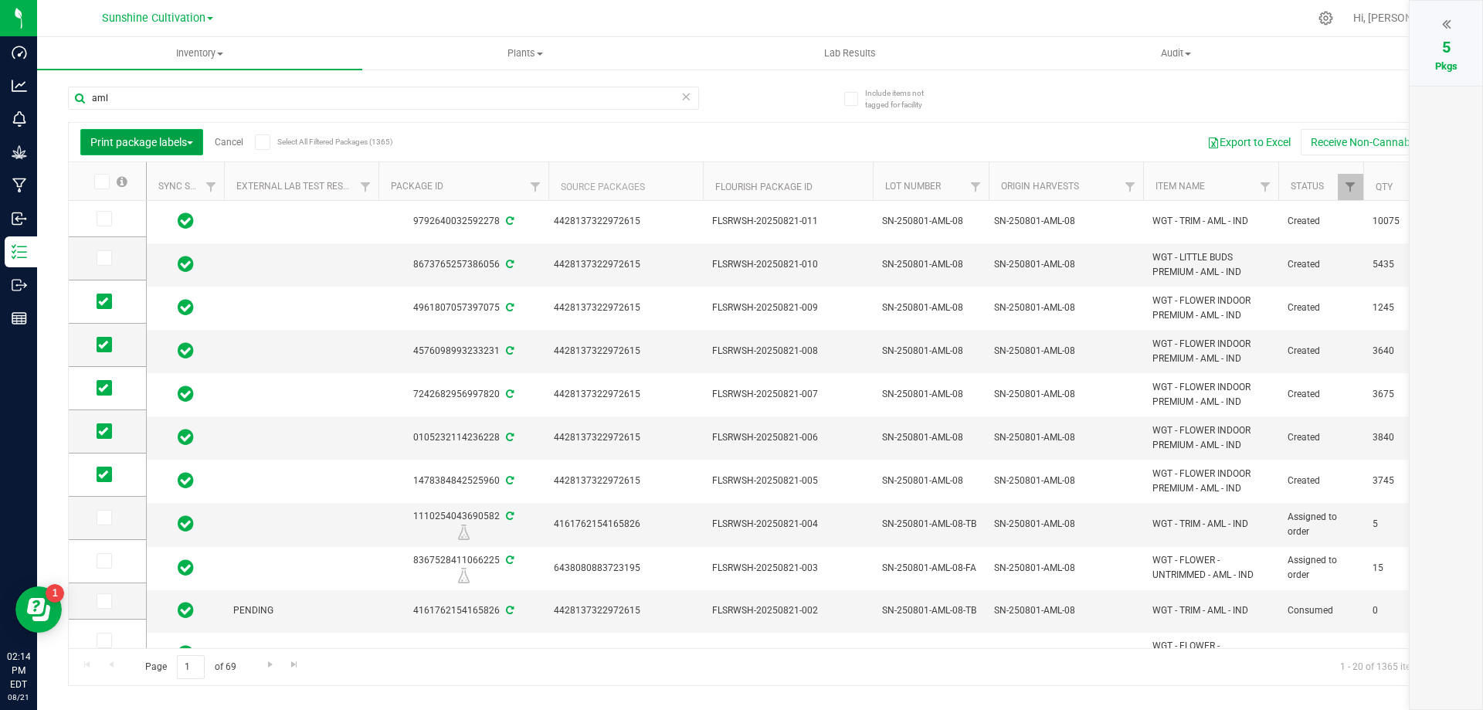
click at [141, 146] on span "Print package labels" at bounding box center [141, 142] width 103 height 12
click at [1449, 14] on div at bounding box center [1446, 23] width 42 height 23
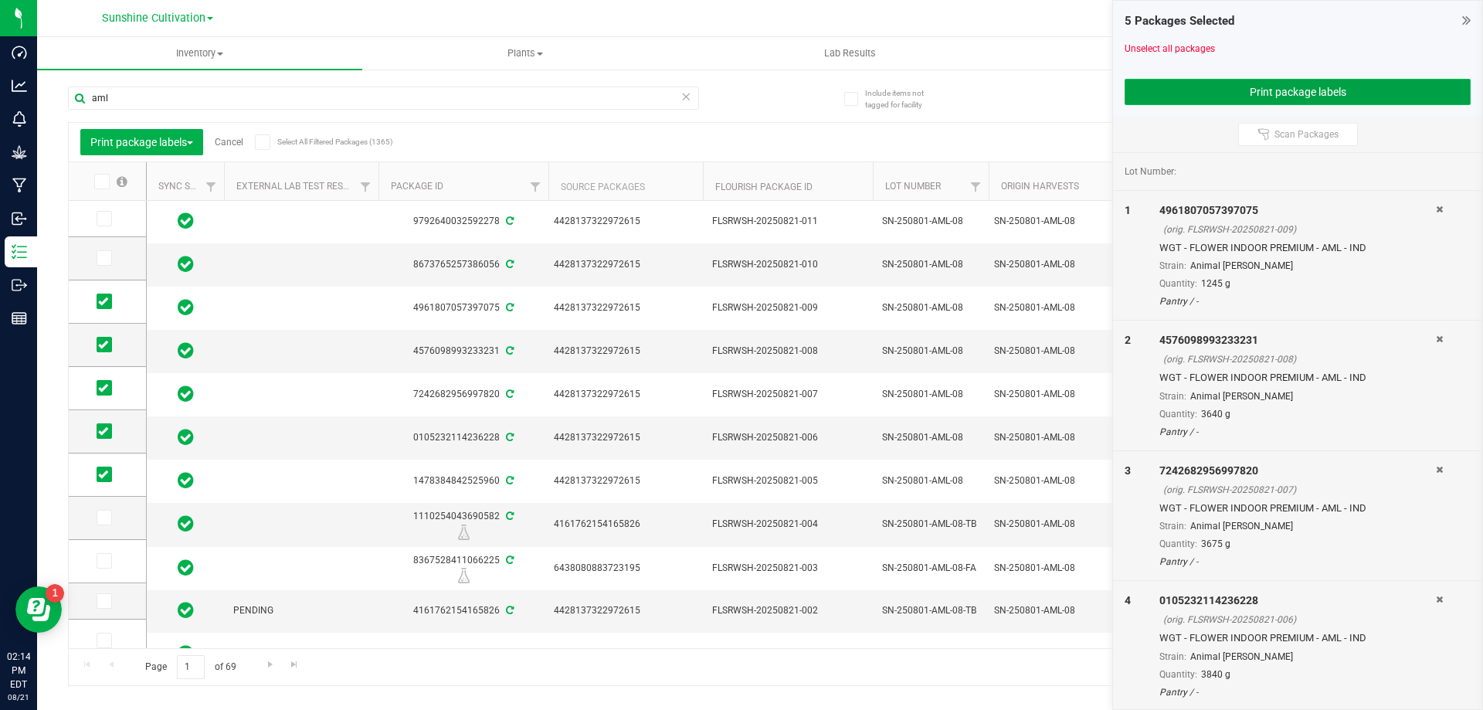
click at [1330, 87] on button "Print package labels" at bounding box center [1297, 92] width 346 height 26
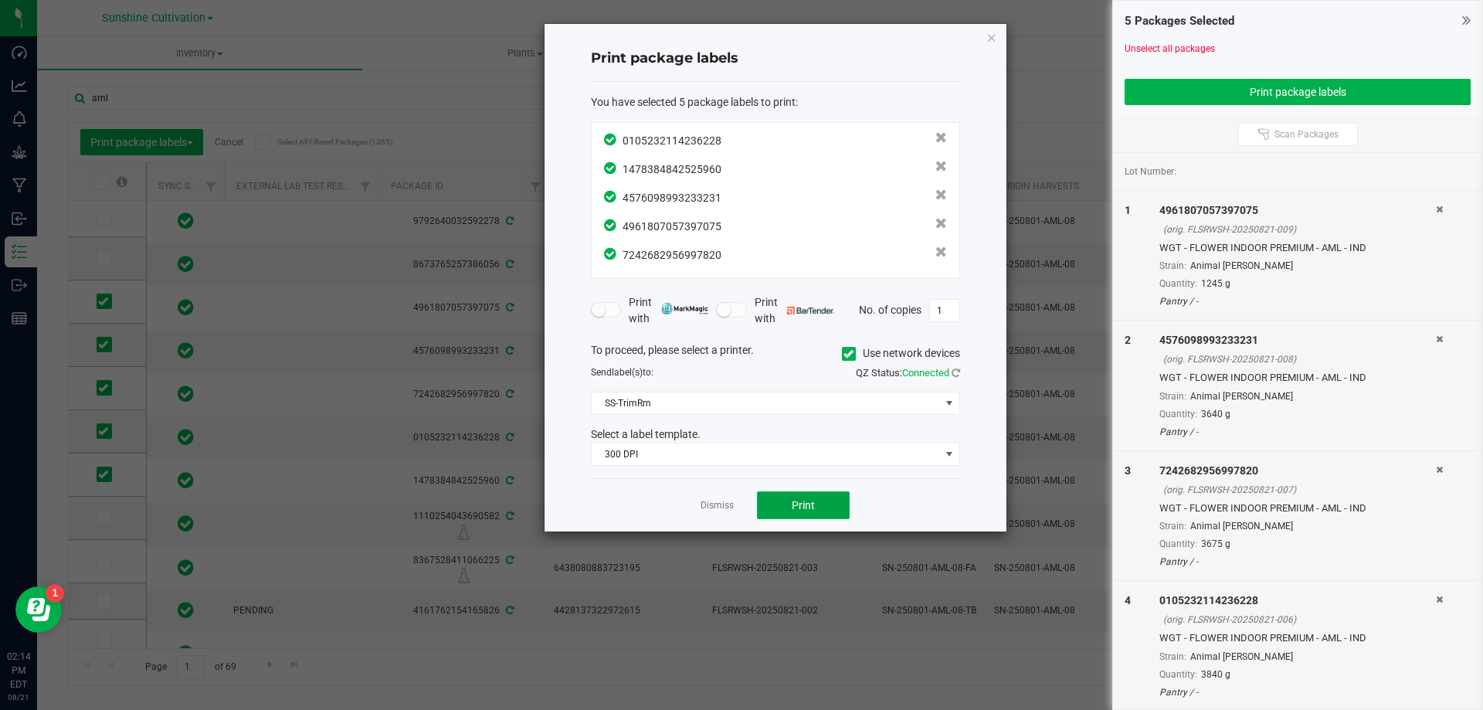
click at [802, 511] on span "Print" at bounding box center [803, 505] width 23 height 12
click at [984, 38] on div "Print package labels You have selected 5 package labels to print : 010523211423…" at bounding box center [775, 277] width 462 height 507
click at [992, 38] on icon "button" at bounding box center [991, 37] width 11 height 19
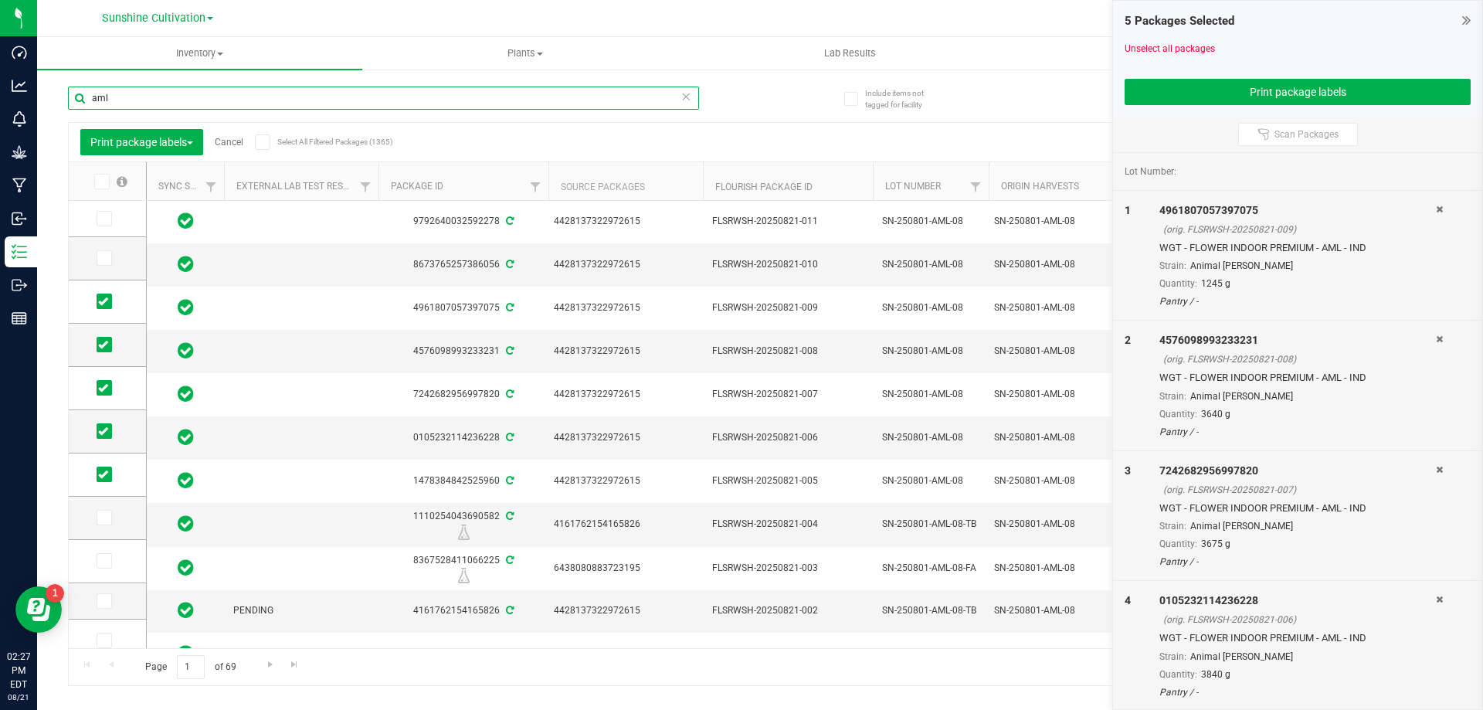
click at [319, 101] on input "aml" at bounding box center [383, 97] width 631 height 23
click at [687, 97] on icon at bounding box center [685, 95] width 11 height 19
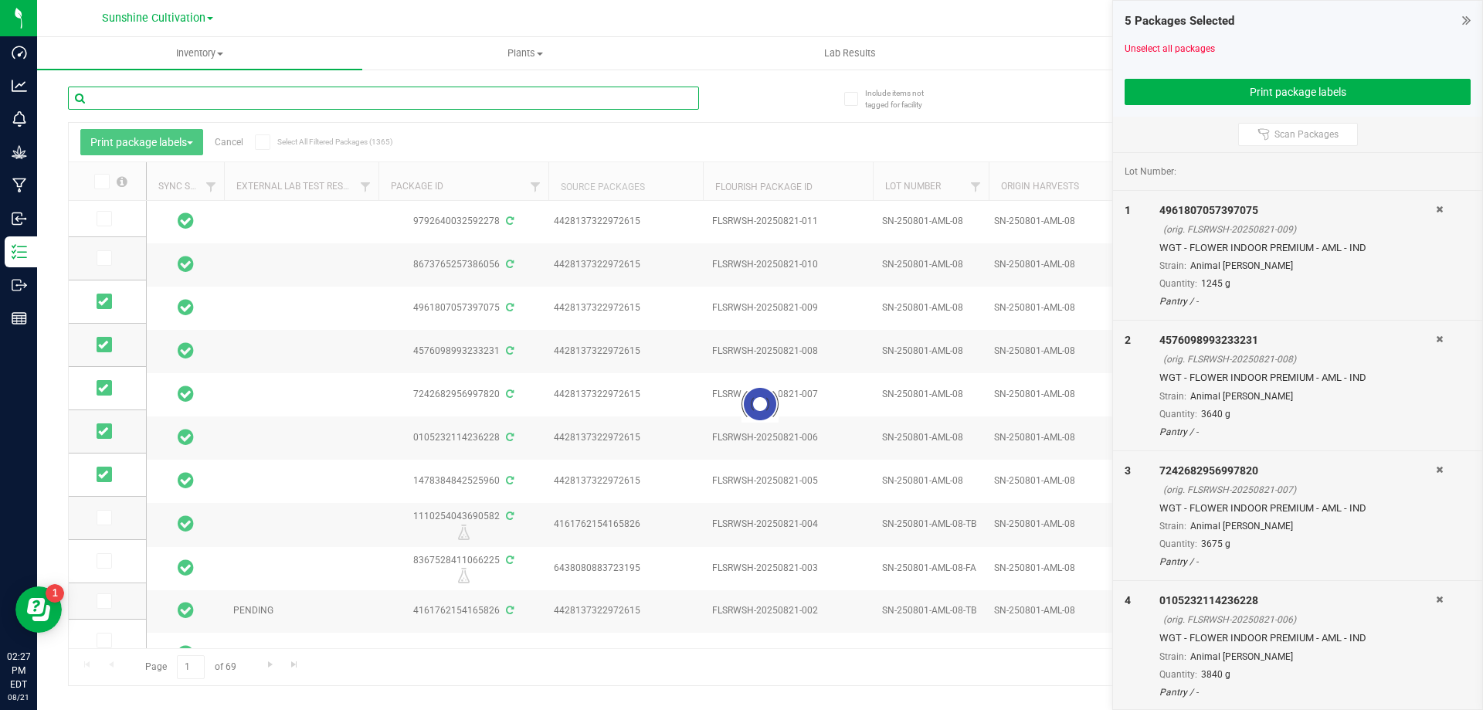
click at [220, 100] on input "text" at bounding box center [383, 97] width 631 height 23
type input "SRZ"
click at [1436, 212] on icon at bounding box center [1439, 209] width 7 height 9
click at [1436, 334] on icon at bounding box center [1439, 338] width 7 height 9
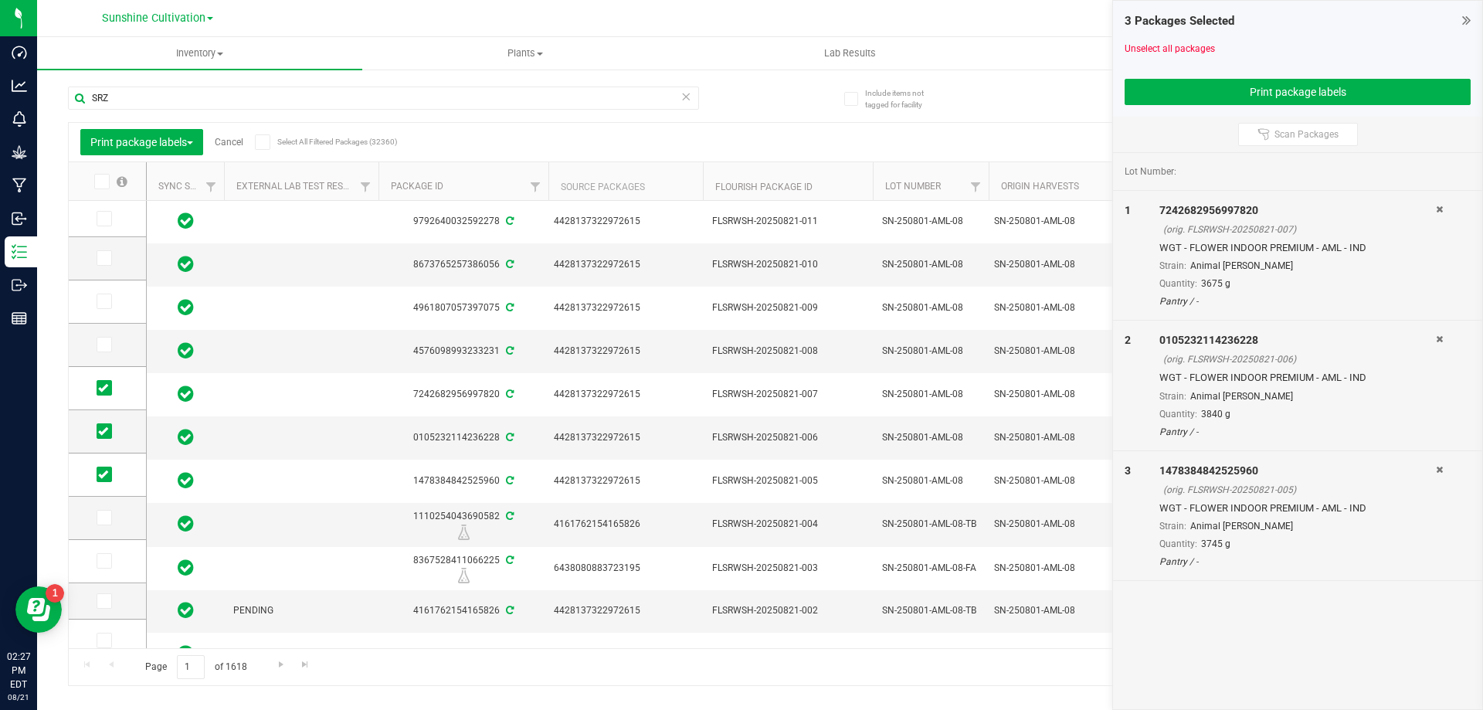
click at [1433, 212] on div "7242682956997820" at bounding box center [1297, 210] width 276 height 16
click at [1437, 210] on icon at bounding box center [1439, 209] width 7 height 9
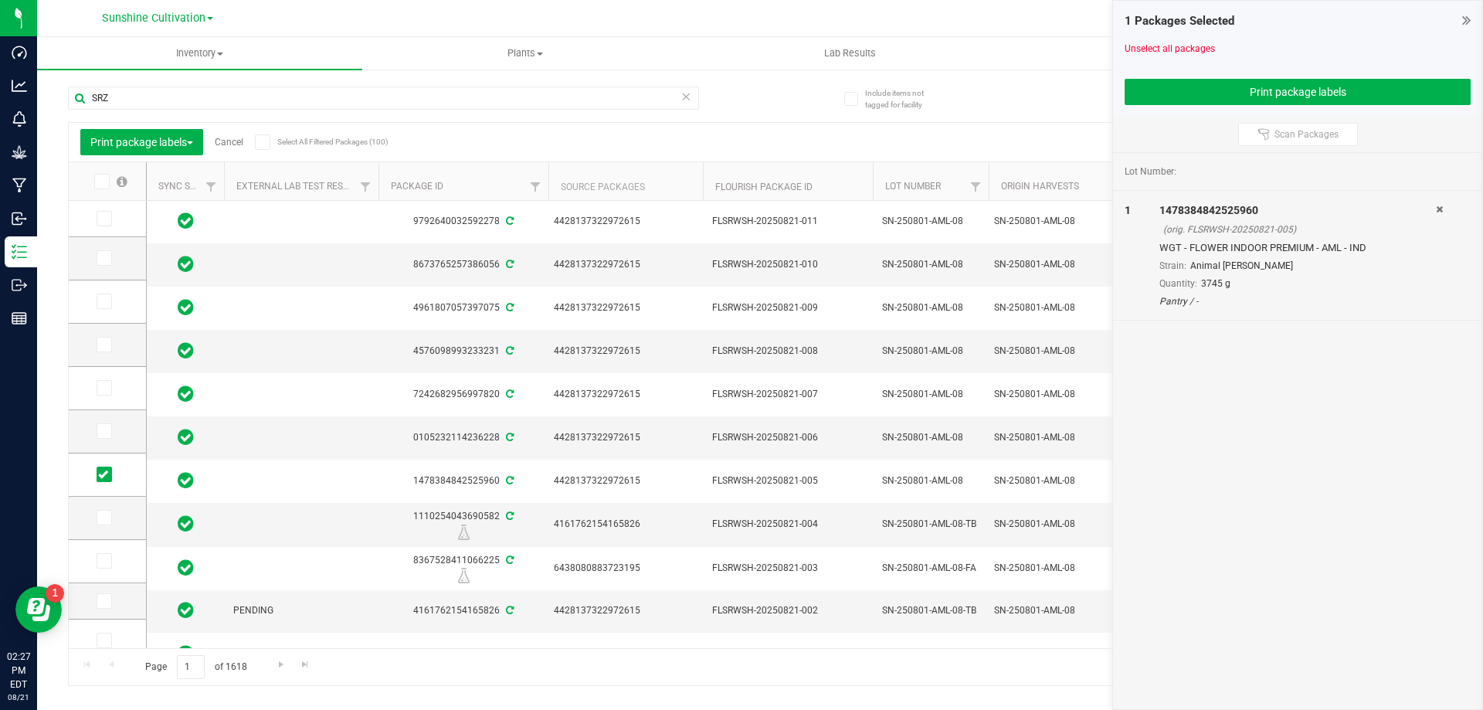
click at [1443, 206] on div at bounding box center [1453, 255] width 35 height 107
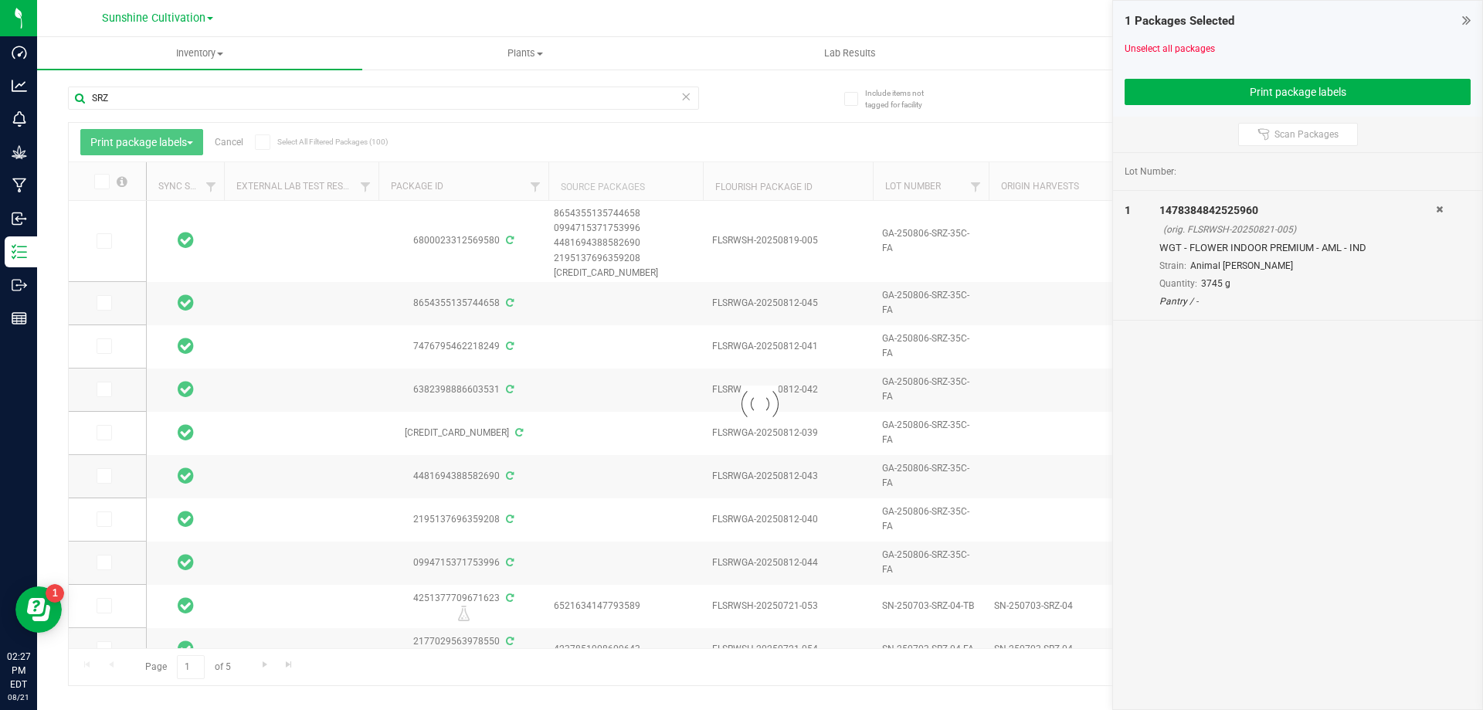
click at [1437, 209] on icon at bounding box center [1439, 209] width 7 height 9
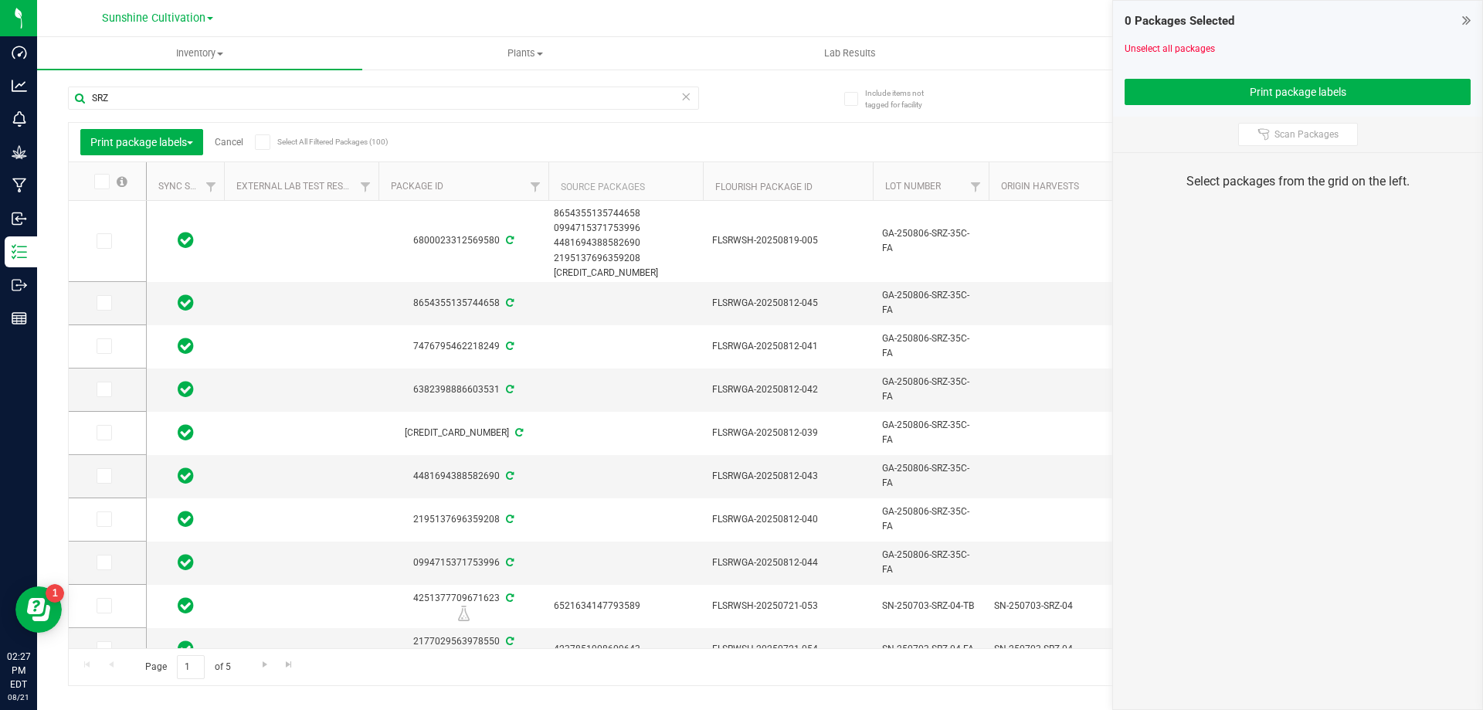
click at [1471, 18] on div "0 Packages Selected Unselect all packages Print package labels" at bounding box center [1297, 59] width 369 height 116
click at [1464, 19] on icon at bounding box center [1466, 19] width 8 height 15
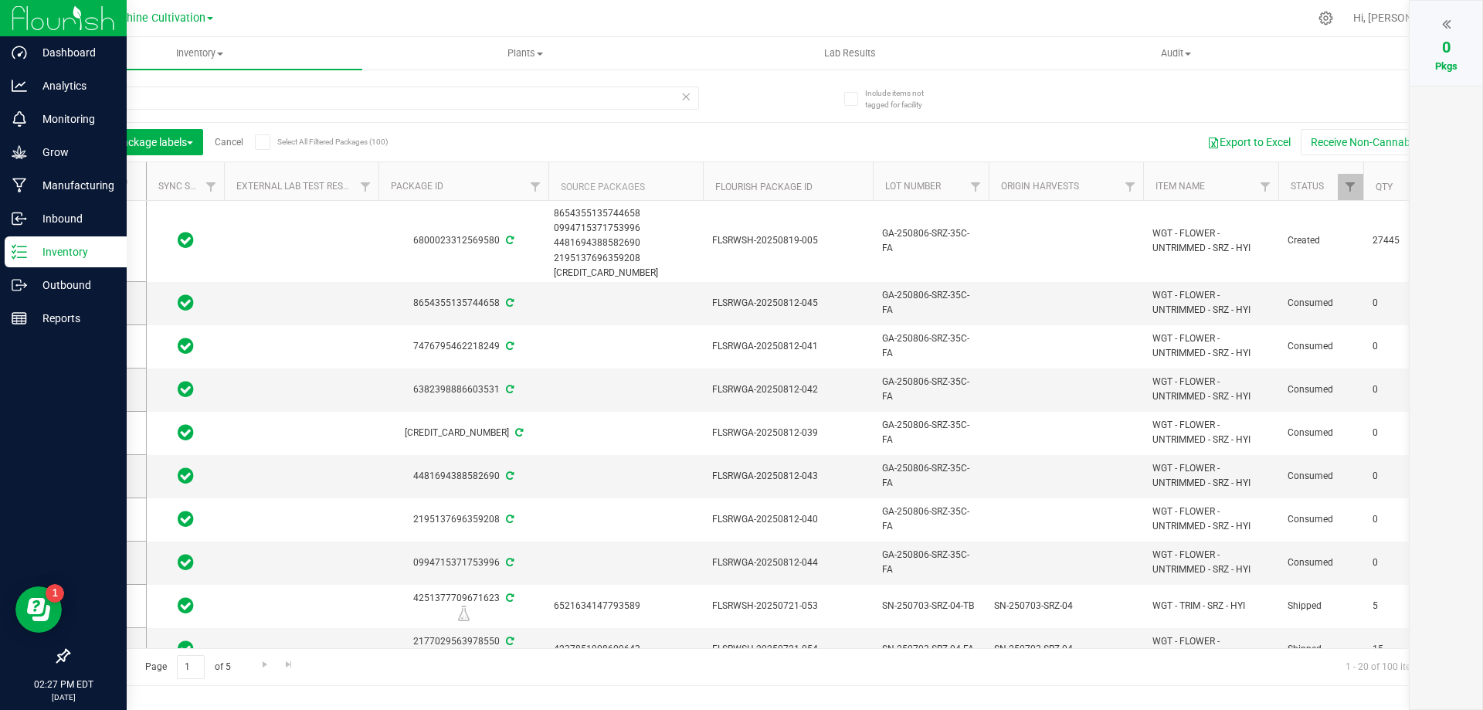
click at [24, 256] on icon at bounding box center [19, 251] width 15 height 15
click at [36, 198] on div "Manufacturing" at bounding box center [66, 185] width 122 height 31
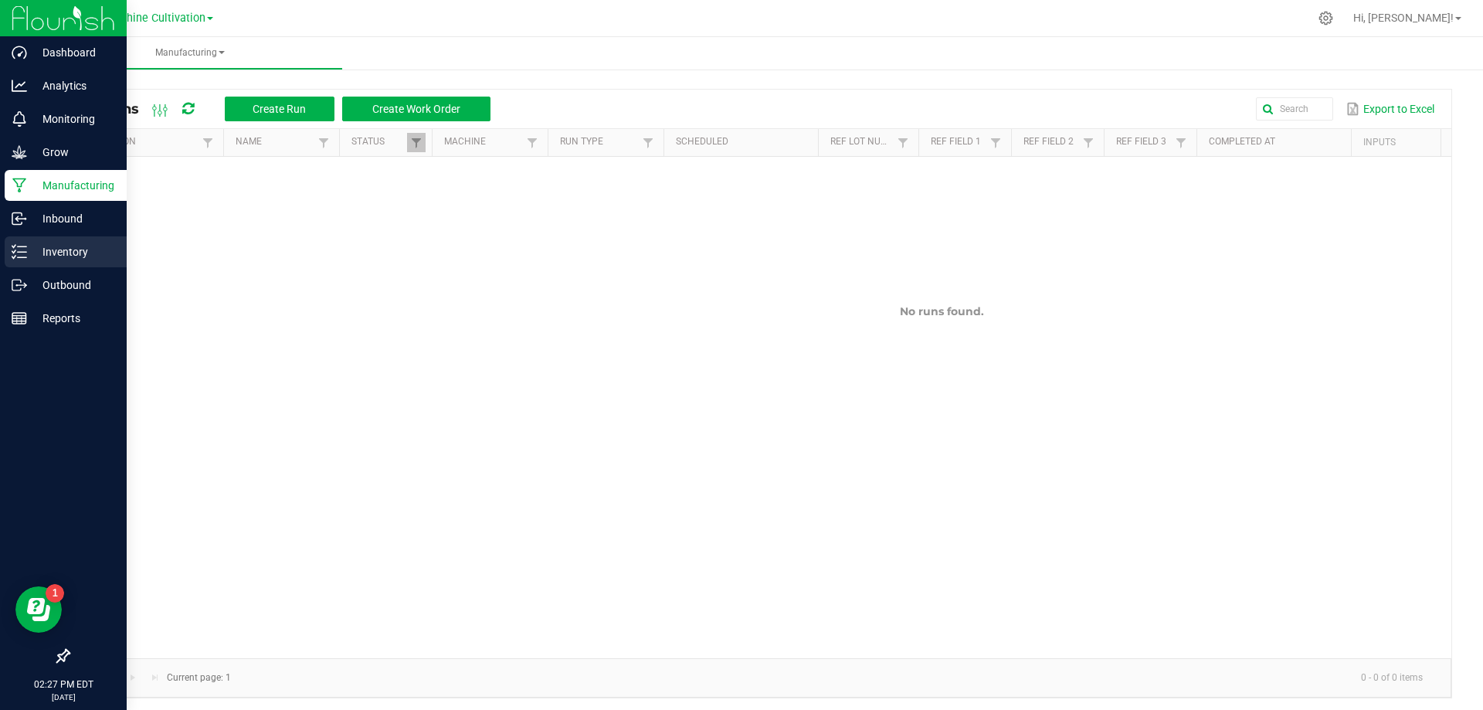
click at [69, 256] on p "Inventory" at bounding box center [73, 252] width 93 height 19
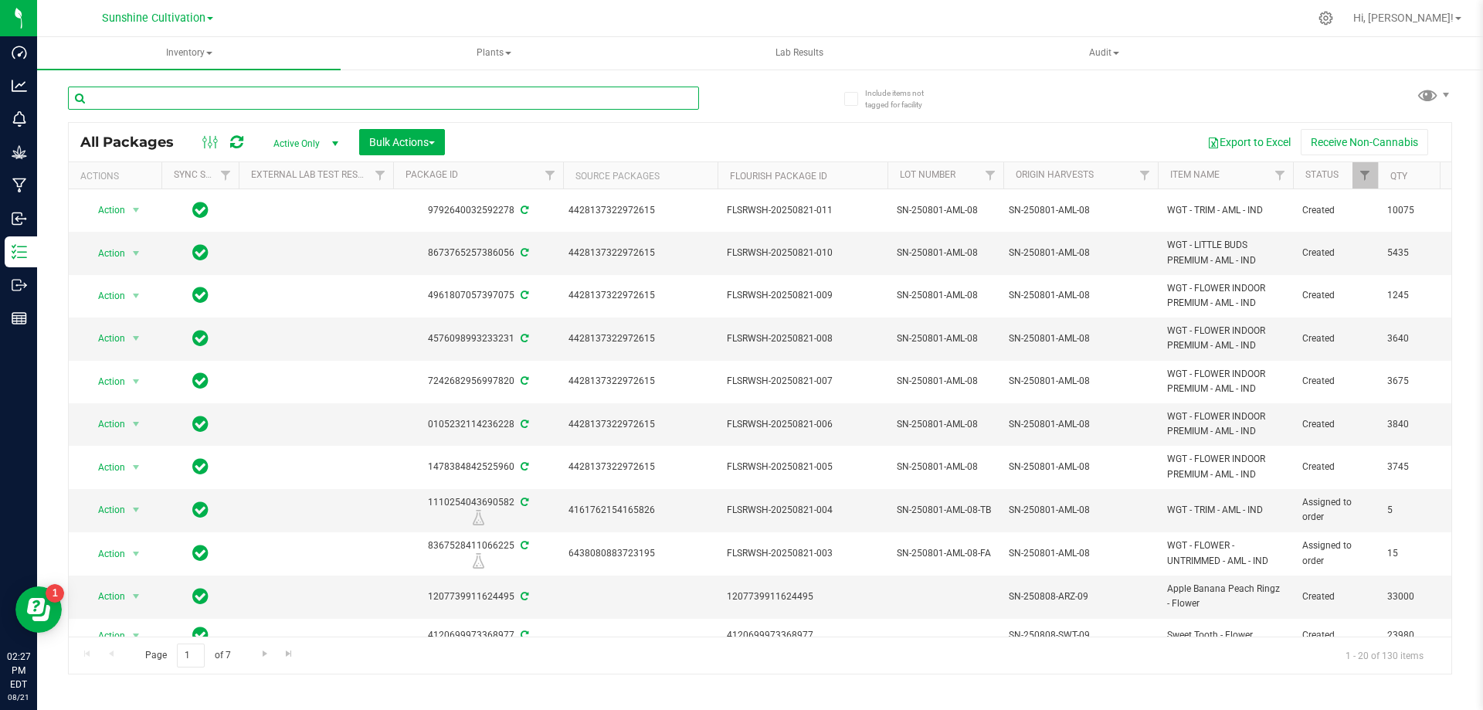
click at [441, 97] on input "text" at bounding box center [383, 97] width 631 height 23
type input "SRZ"
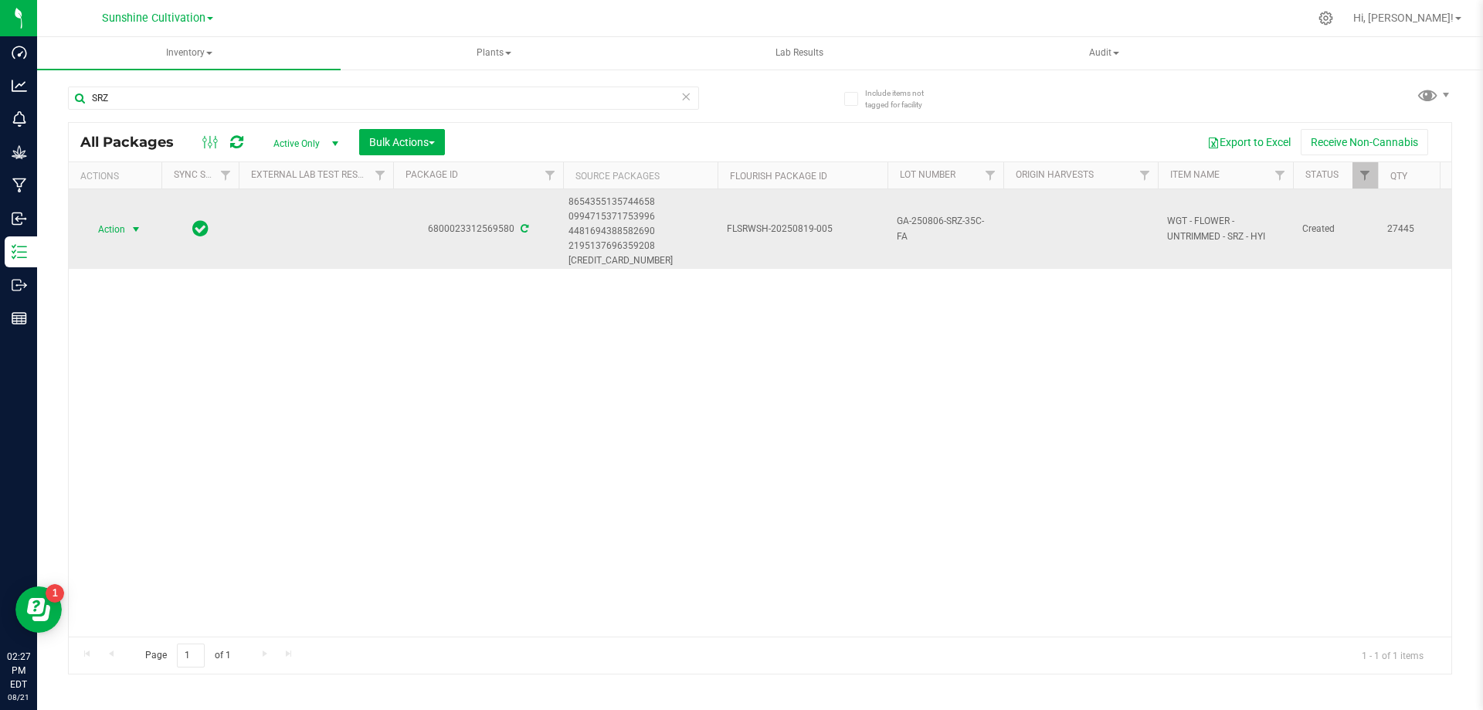
click at [127, 237] on span "select" at bounding box center [136, 230] width 19 height 22
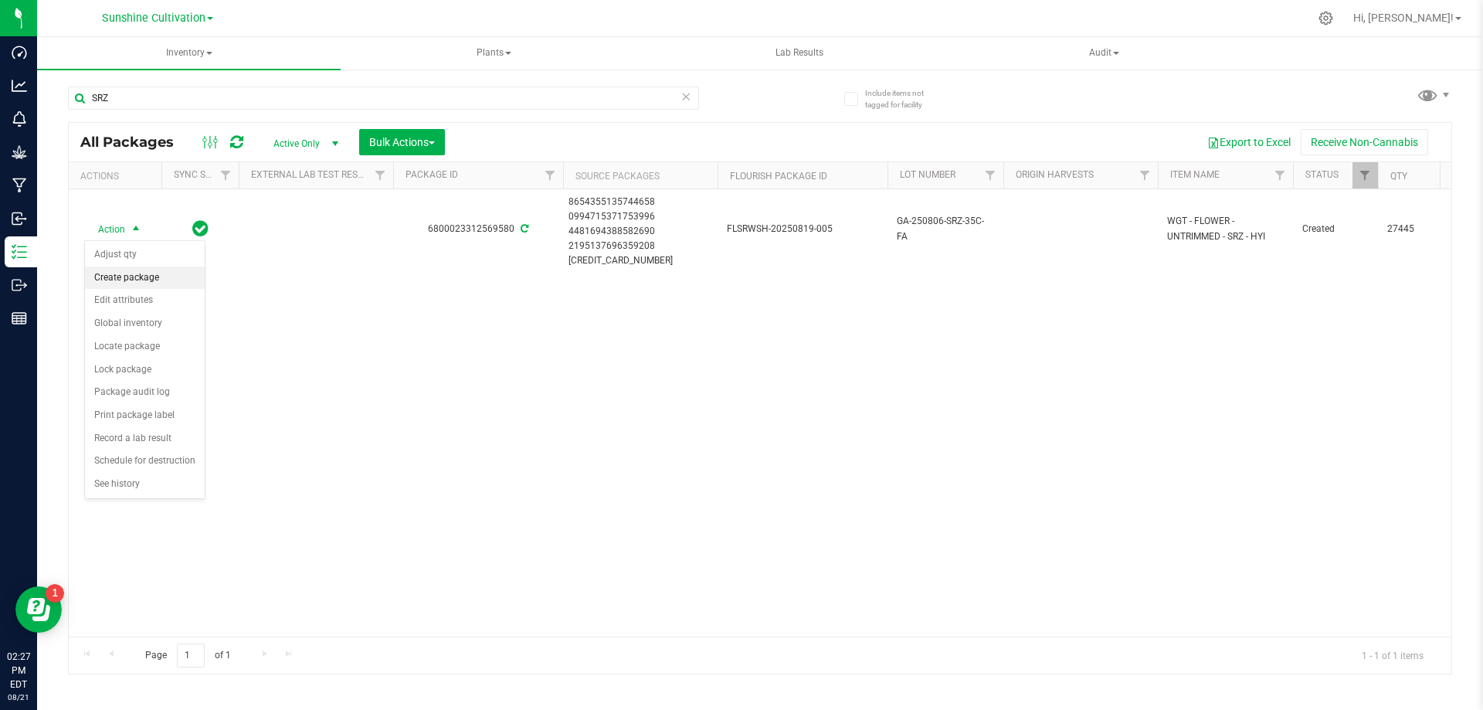
click at [144, 278] on li "Create package" at bounding box center [145, 277] width 120 height 23
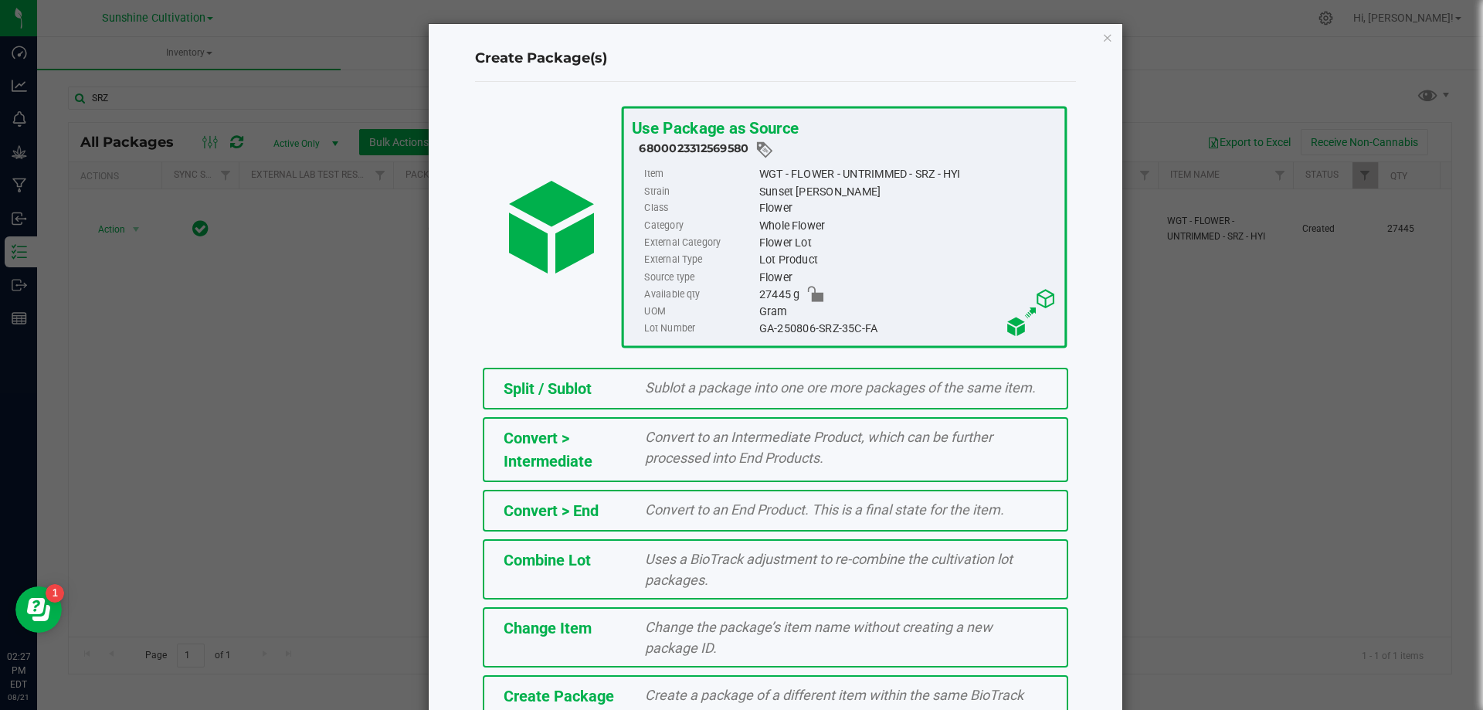
drag, startPoint x: 741, startPoint y: 328, endPoint x: 826, endPoint y: 327, distance: 85.7
click at [881, 324] on li "Lot Number GA-250806-SRZ-35C-FA" at bounding box center [850, 329] width 412 height 17
copy li "GA-250806-SRZ-35C-FA"
click at [721, 693] on span "Create a package of a different item within the same BioTrack phase." at bounding box center [834, 705] width 378 height 37
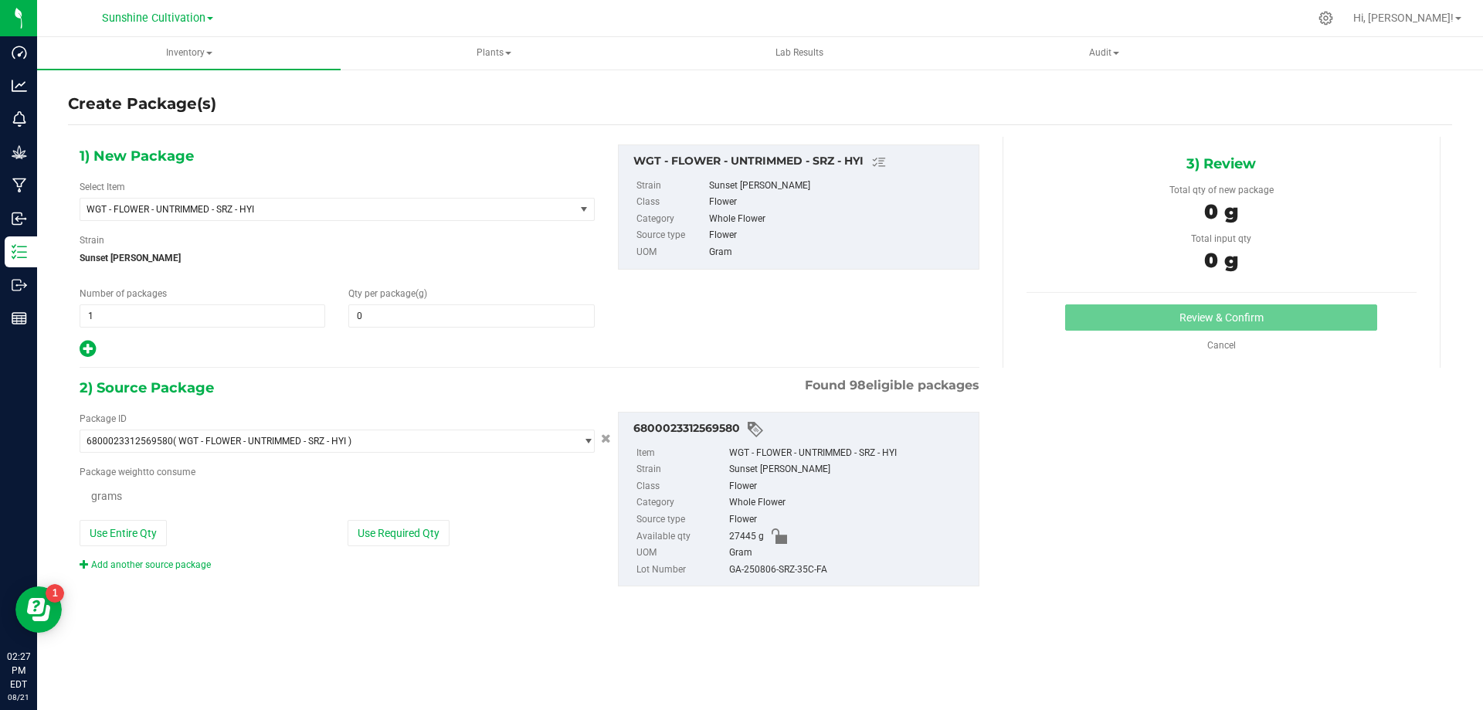
type input "0.0000"
click at [373, 221] on div "1) New Package Select Item WGT - FLOWER - UNTRIMMED - SRZ - HYI 007UP - Flower …" at bounding box center [337, 251] width 538 height 215
click at [365, 202] on span "WGT - FLOWER - UNTRIMMED - SRZ - HYI" at bounding box center [327, 209] width 494 height 22
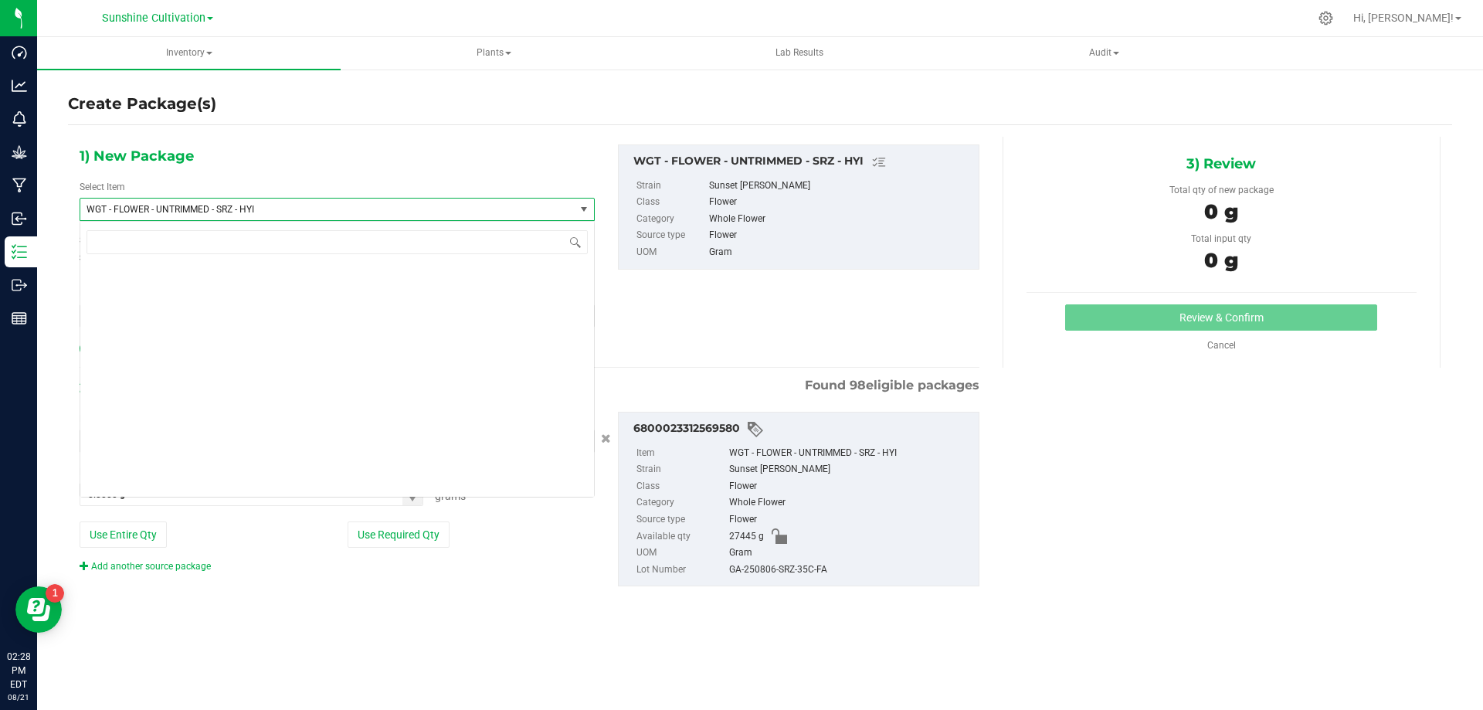
scroll to position [327487, 0]
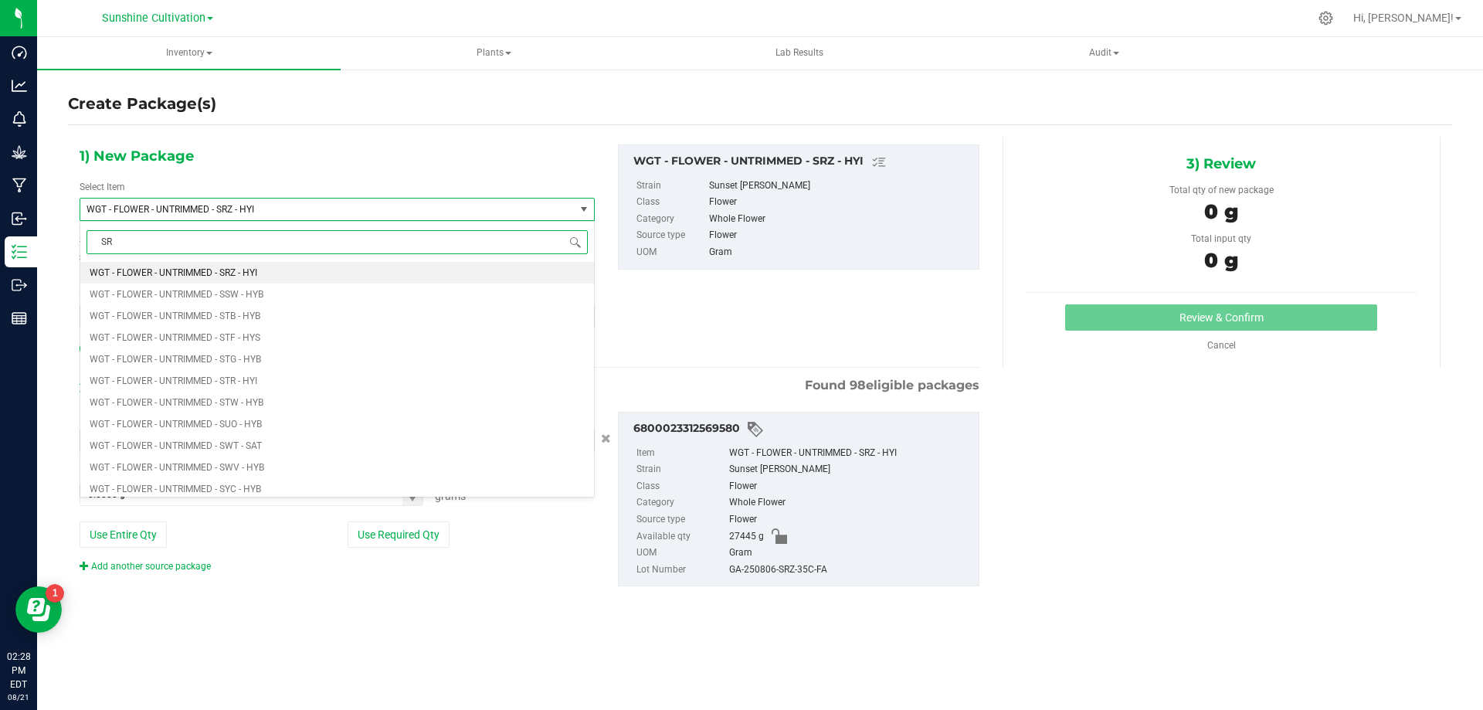
type input "SRZ"
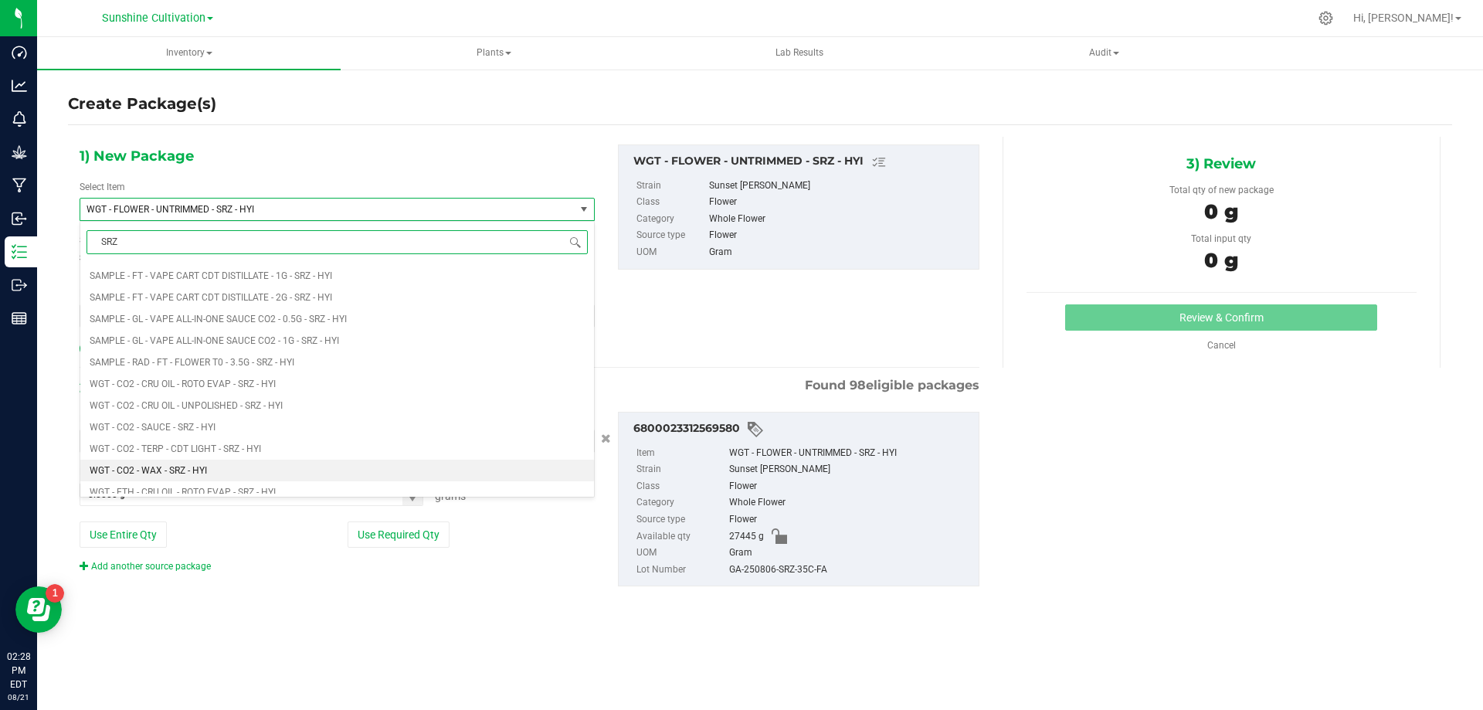
scroll to position [1236, 0]
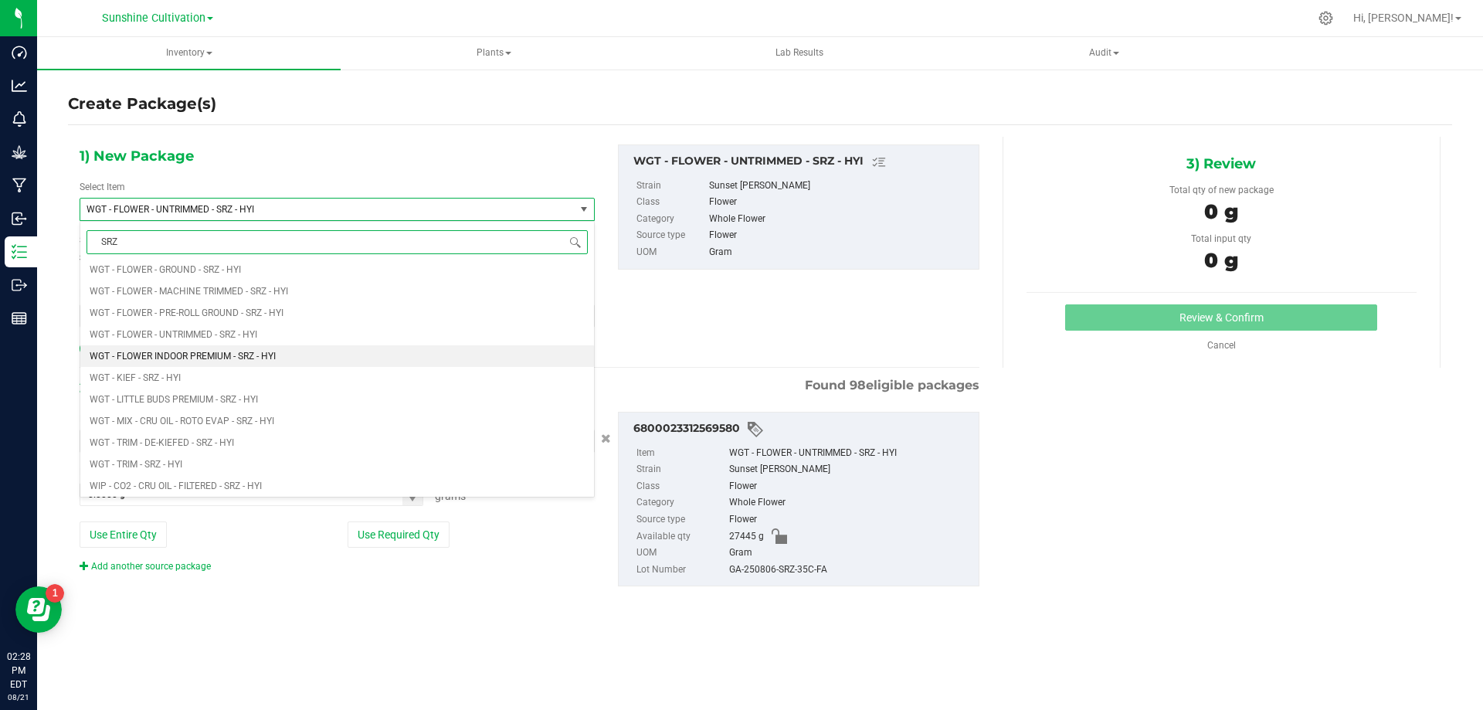
click at [312, 365] on li "WGT - FLOWER INDOOR PREMIUM - SRZ - HYI" at bounding box center [337, 356] width 514 height 22
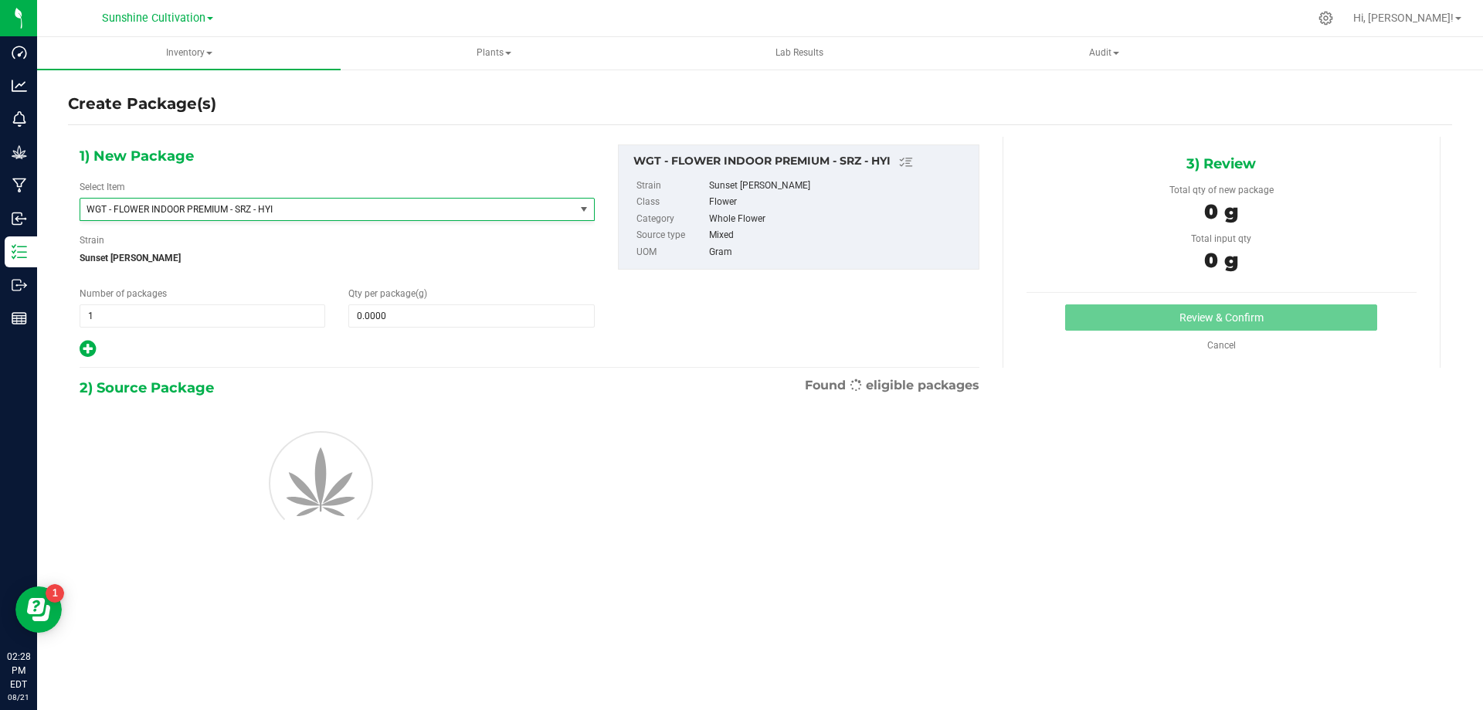
type input "0.0000"
click at [403, 319] on span at bounding box center [471, 315] width 246 height 23
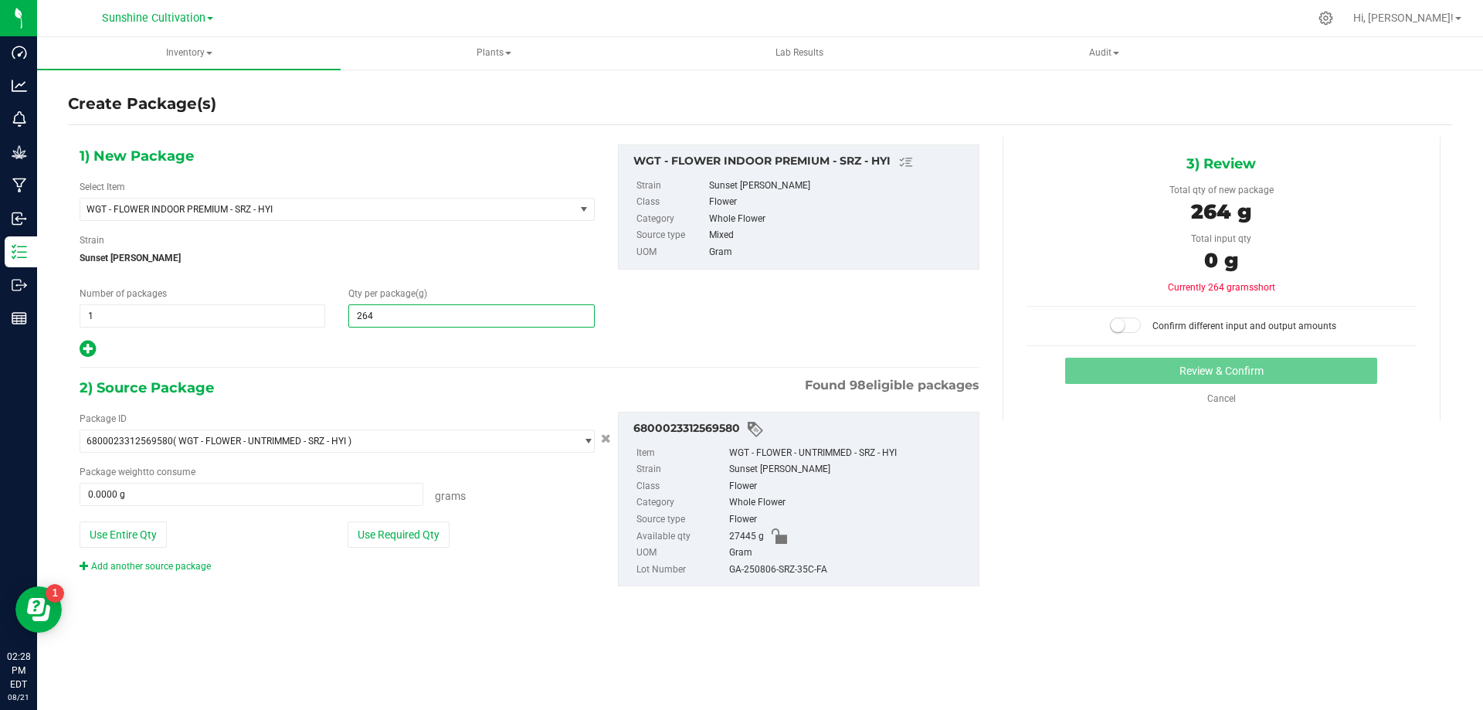
type input "2640"
type input "2,640.0000"
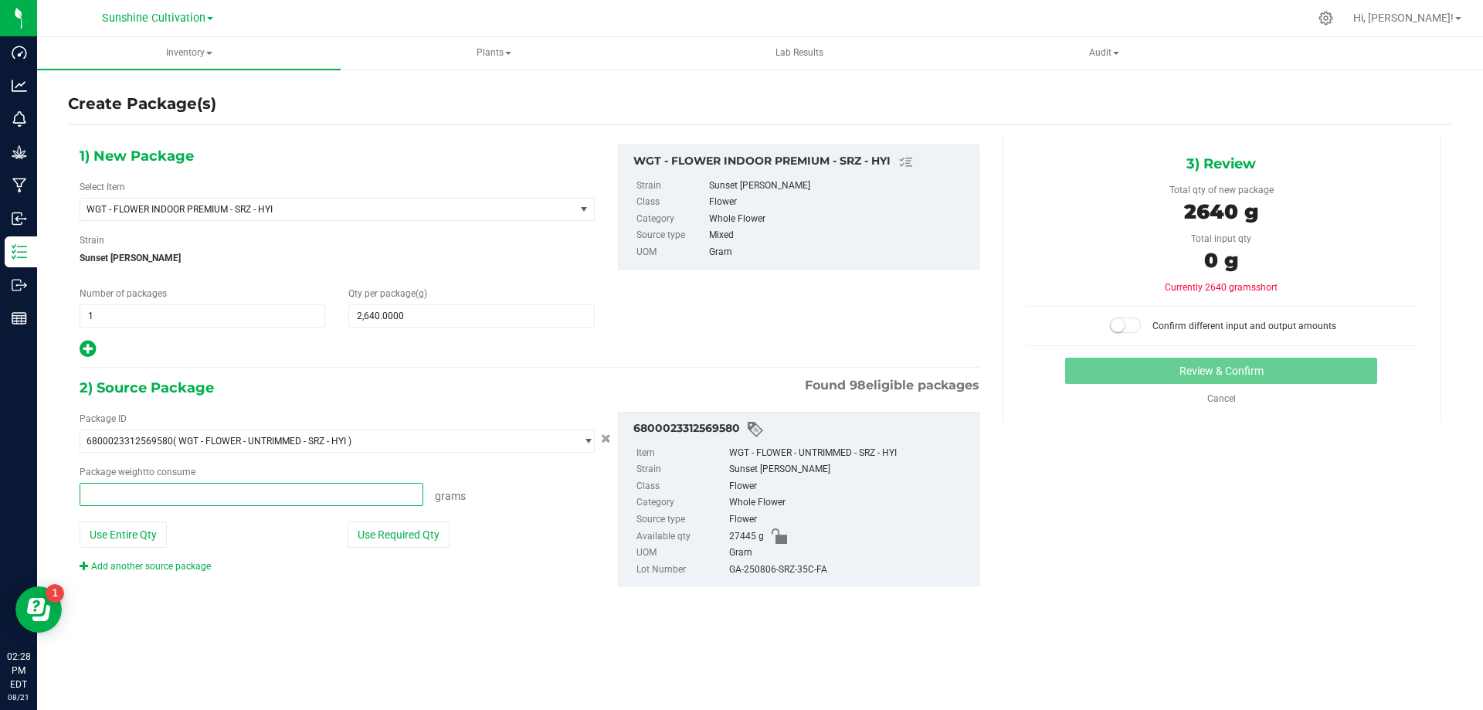
click at [358, 497] on span at bounding box center [252, 494] width 344 height 23
type input "2640"
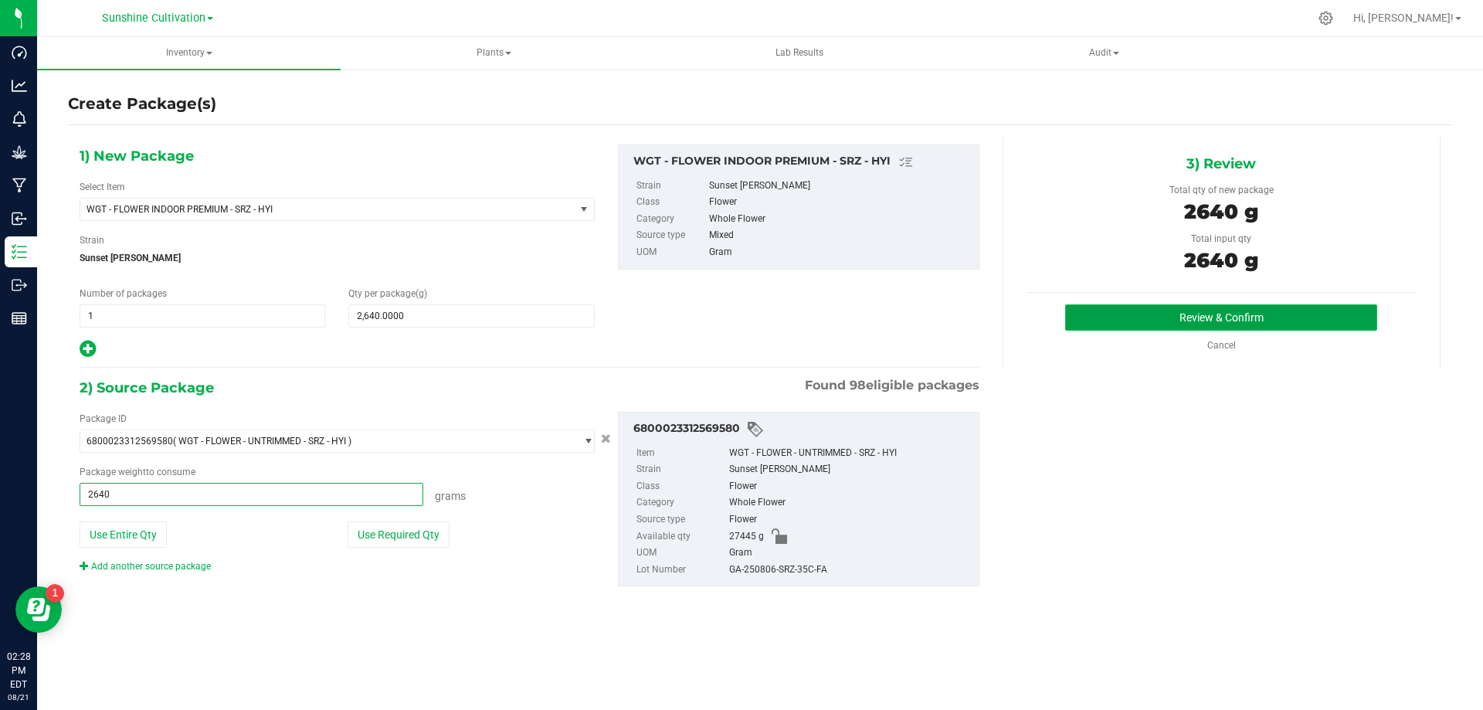
type input "2640.0000 g"
click at [1186, 317] on button "Review & Confirm" at bounding box center [1221, 317] width 312 height 26
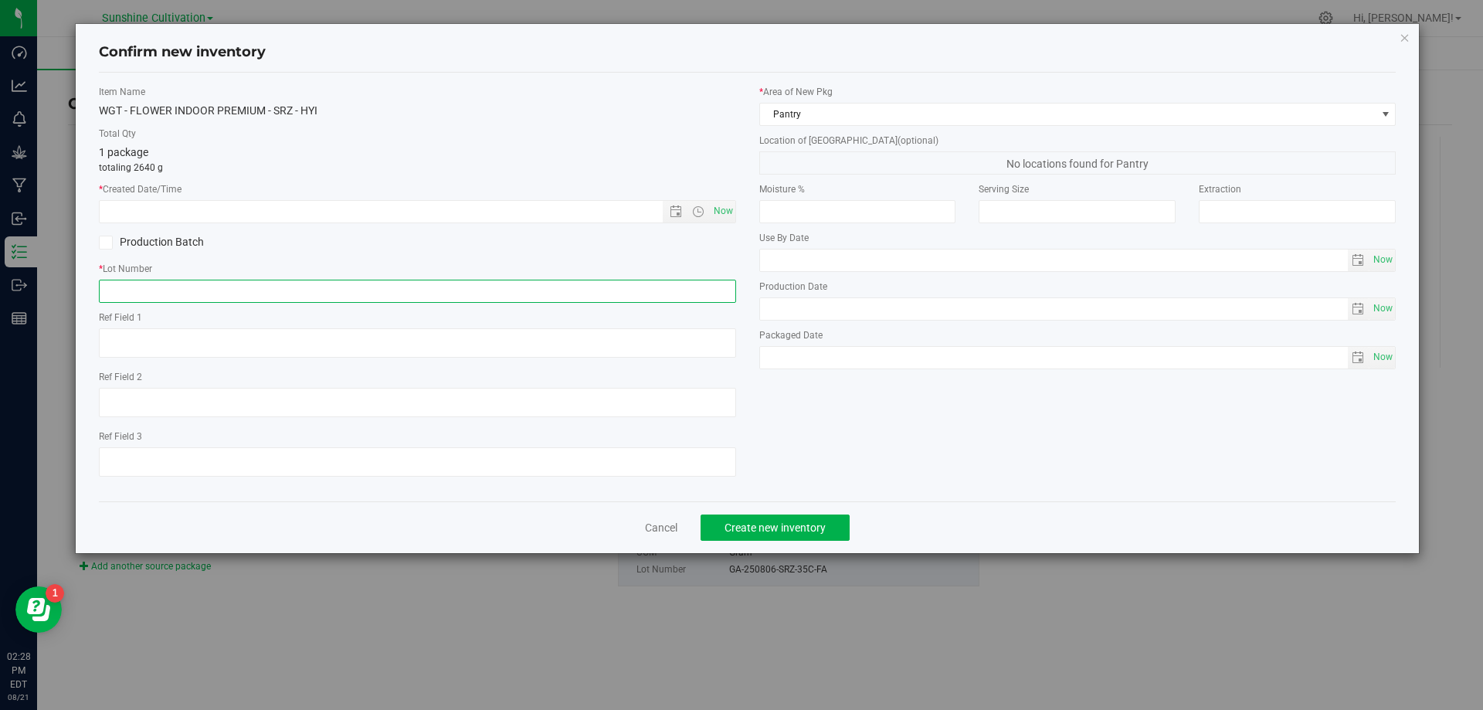
paste input "GA-250806-SRZ-35C-FA"
type input "GA-250806-SRZ-35C-FA"
click at [728, 209] on span "Now" at bounding box center [723, 211] width 26 height 22
type input "8/21/2025 2:28 PM"
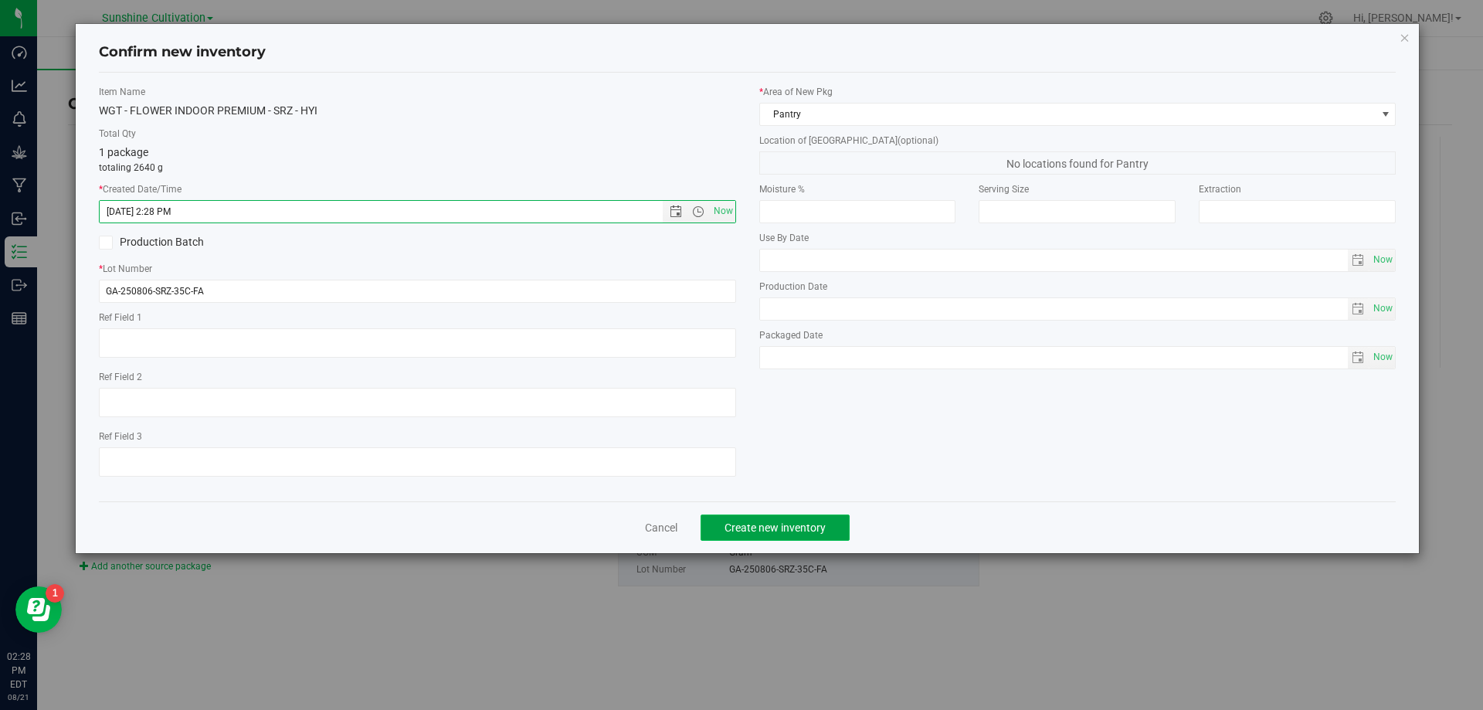
click at [816, 527] on span "Create new inventory" at bounding box center [774, 527] width 101 height 12
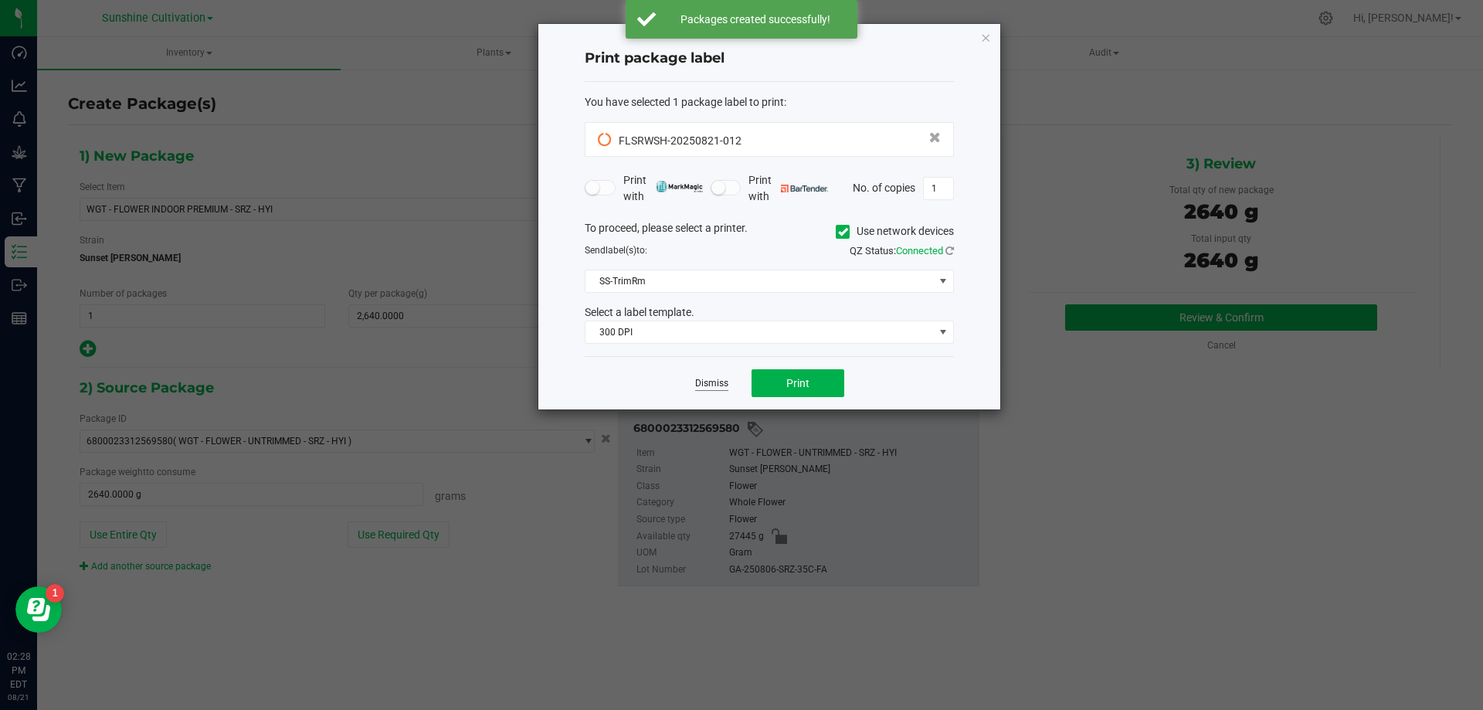
click at [717, 378] on link "Dismiss" at bounding box center [711, 383] width 33 height 13
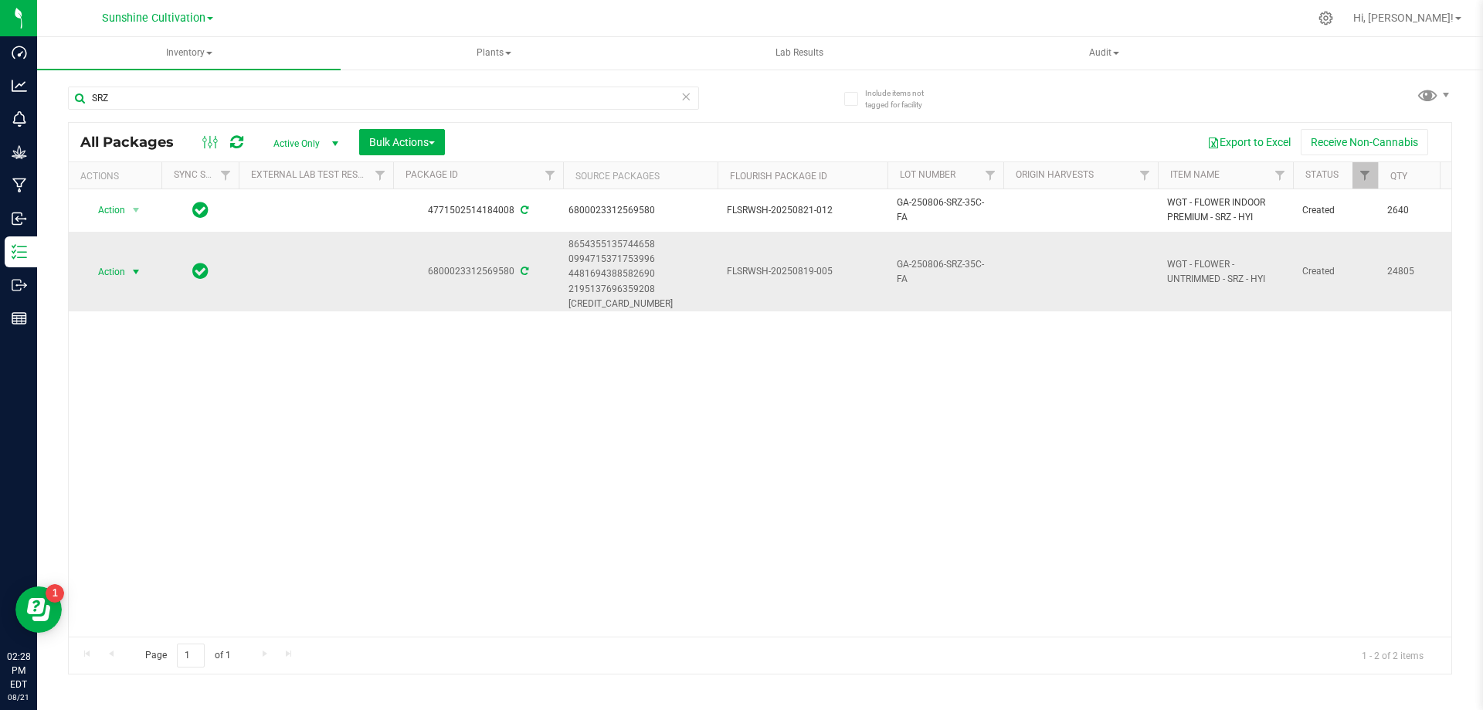
click at [127, 274] on span "select" at bounding box center [136, 272] width 19 height 22
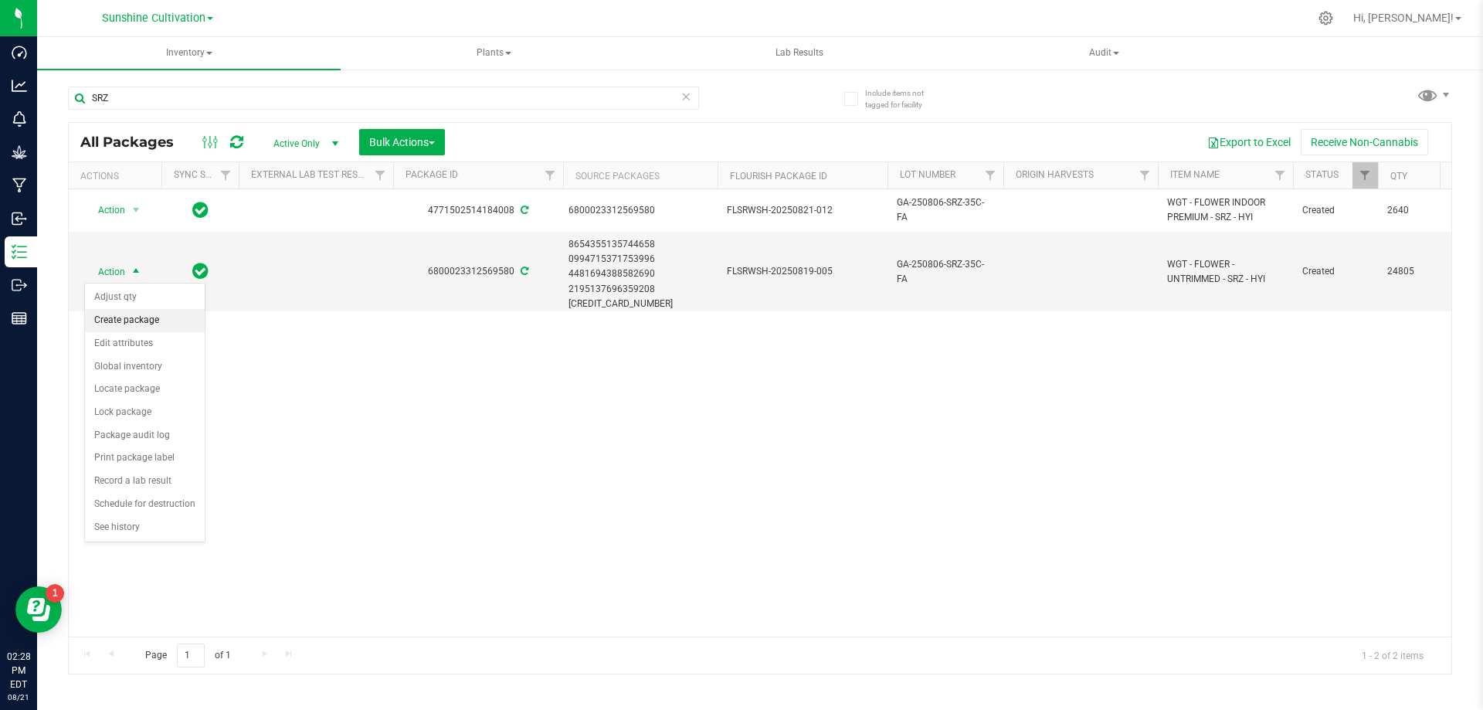
click at [142, 326] on li "Create package" at bounding box center [145, 320] width 120 height 23
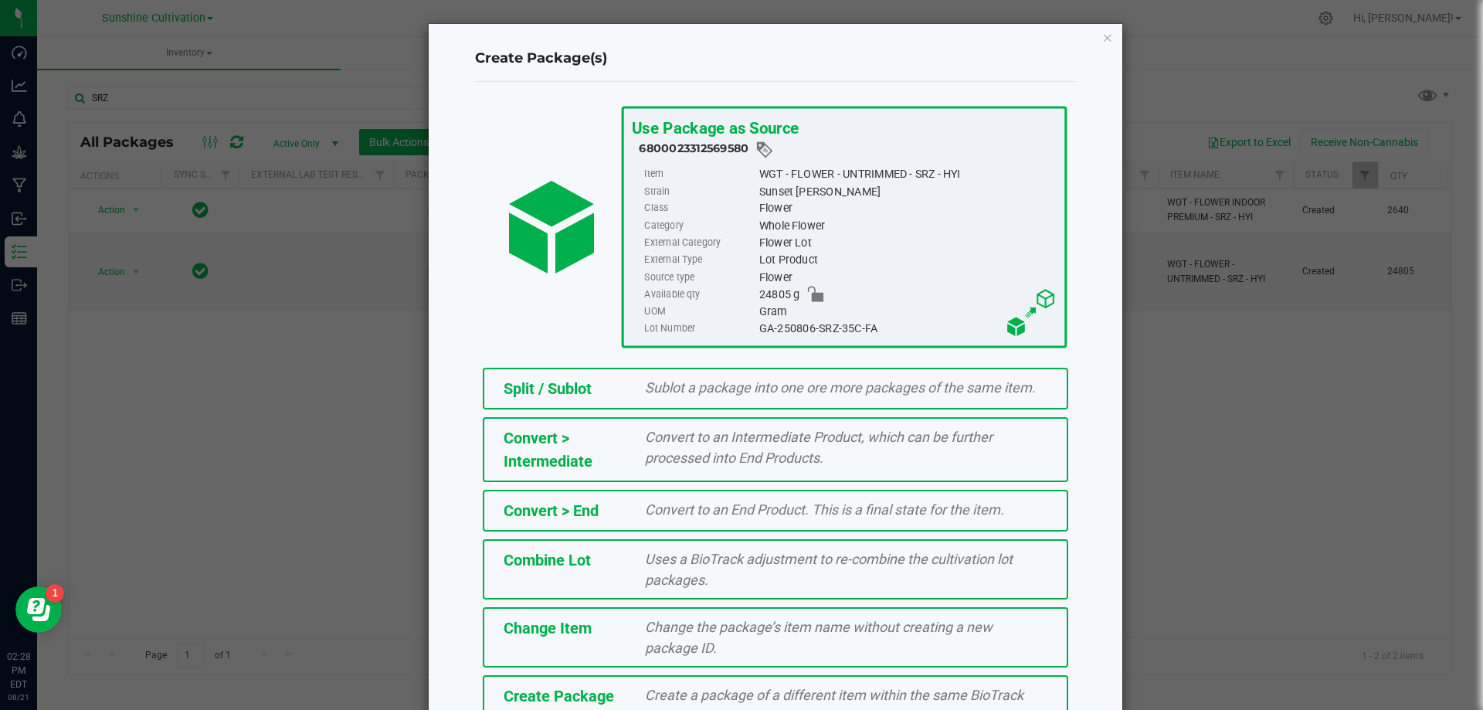
click at [623, 687] on div "Create Package" at bounding box center [563, 695] width 142 height 23
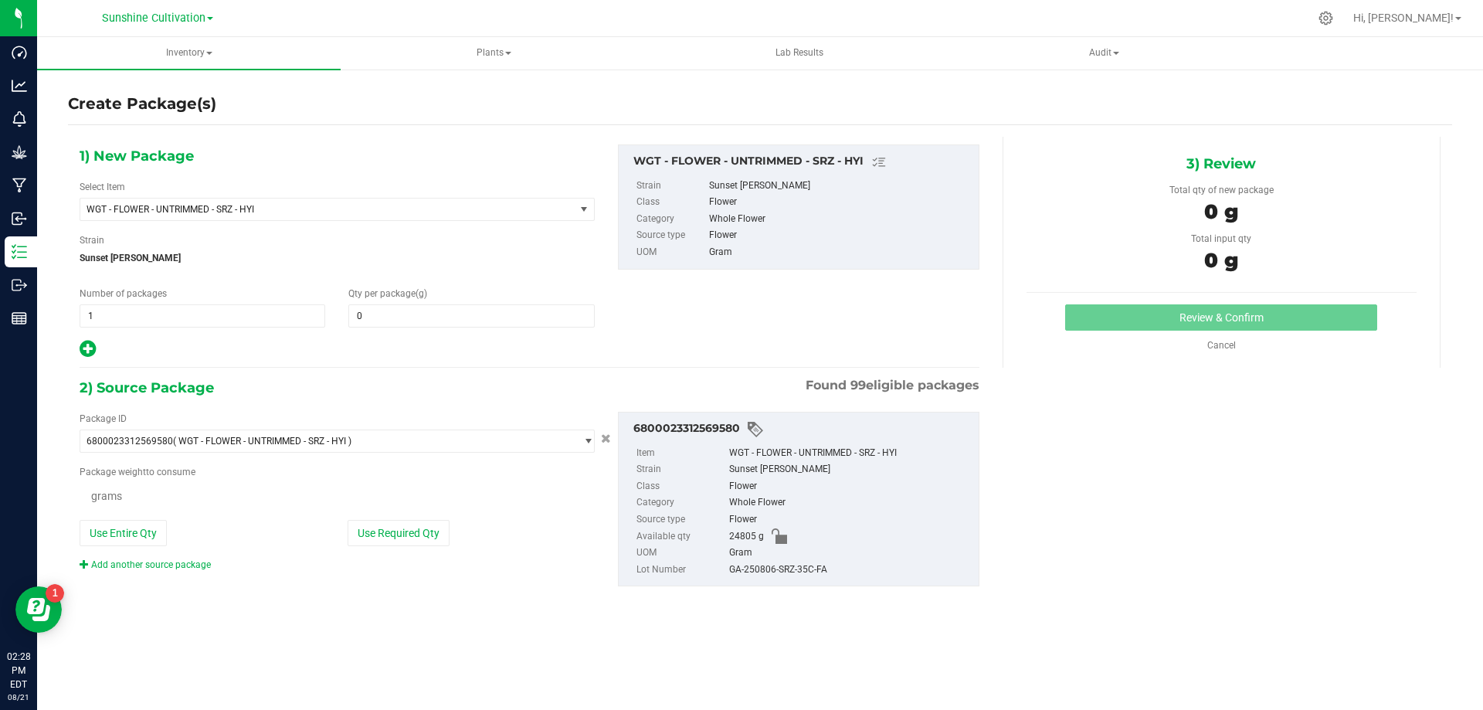
type input "0.0000"
click at [446, 318] on span at bounding box center [471, 315] width 246 height 23
type input "0.0000"
click at [354, 199] on span "WGT - FLOWER - UNTRIMMED - SRZ - HYI" at bounding box center [327, 209] width 494 height 22
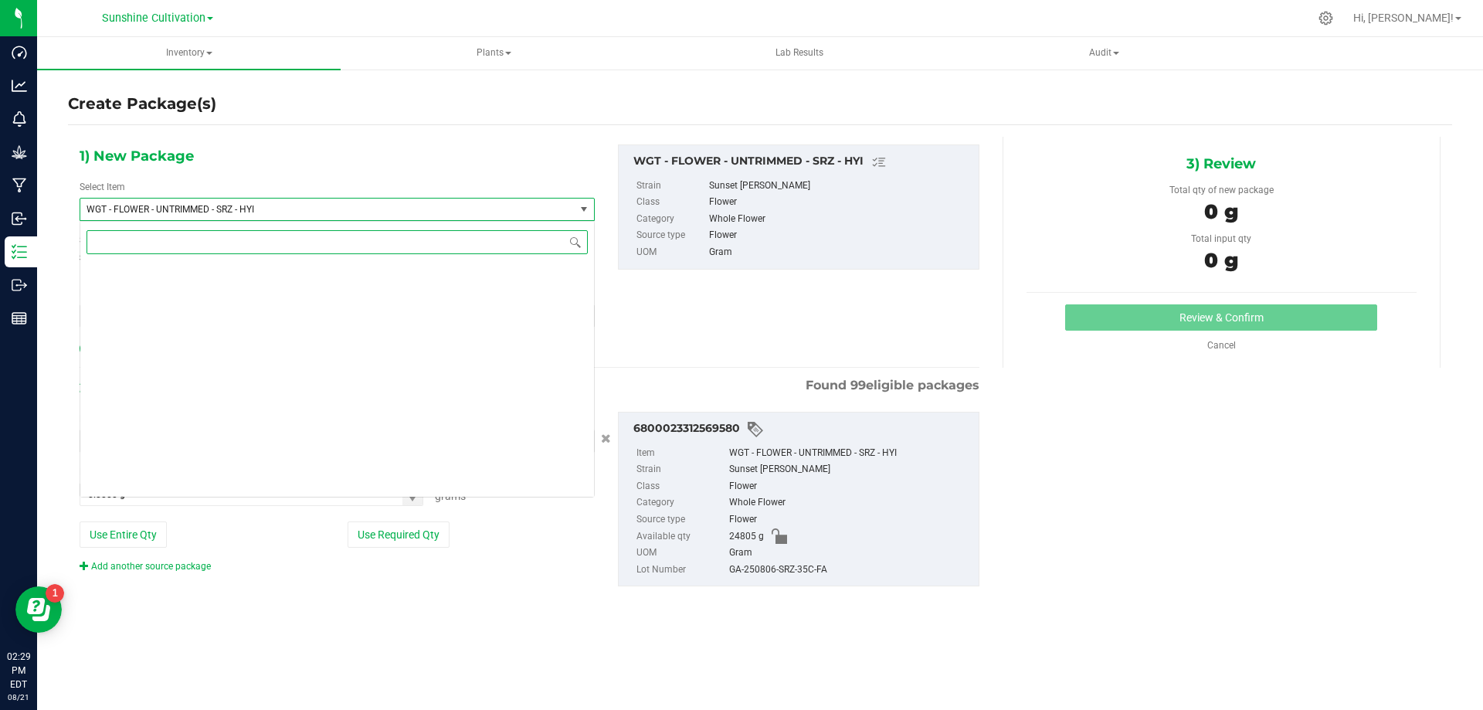
scroll to position [327487, 0]
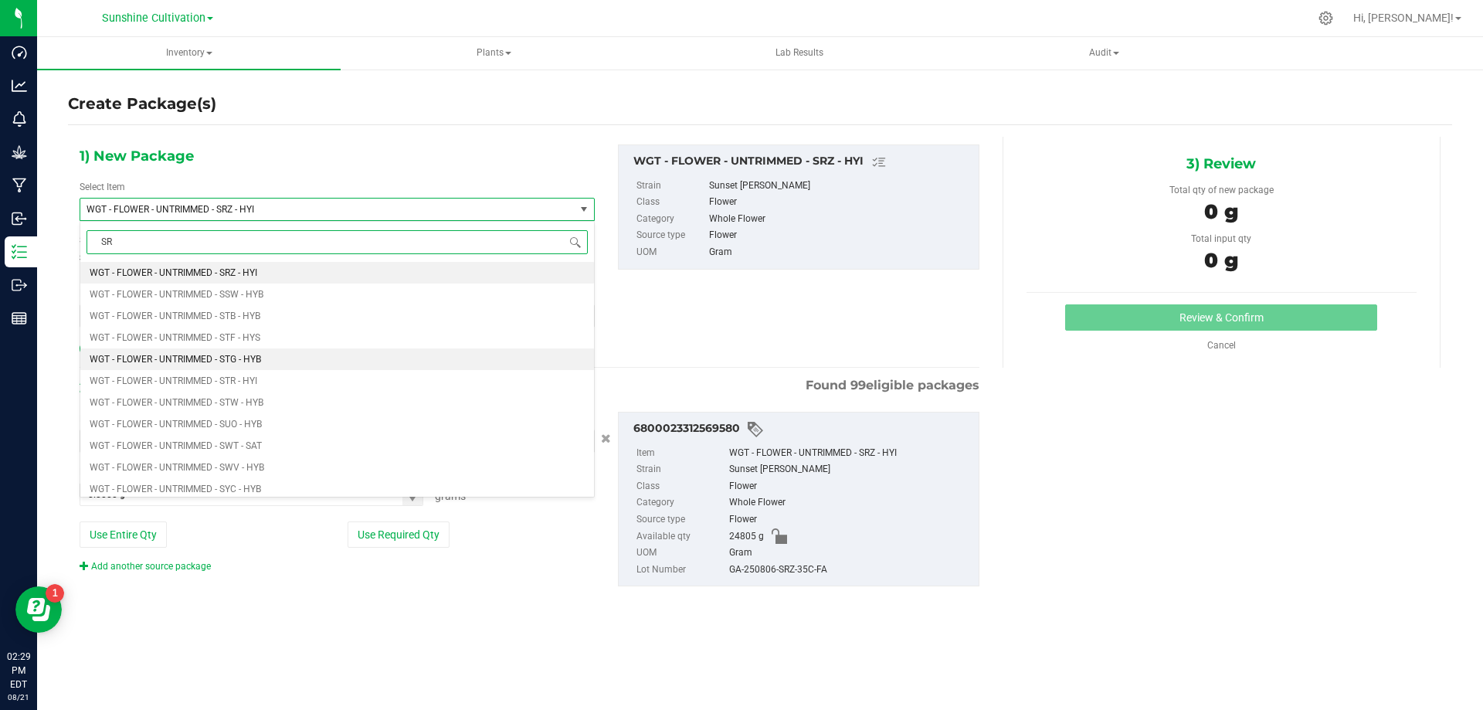
type input "SRZ"
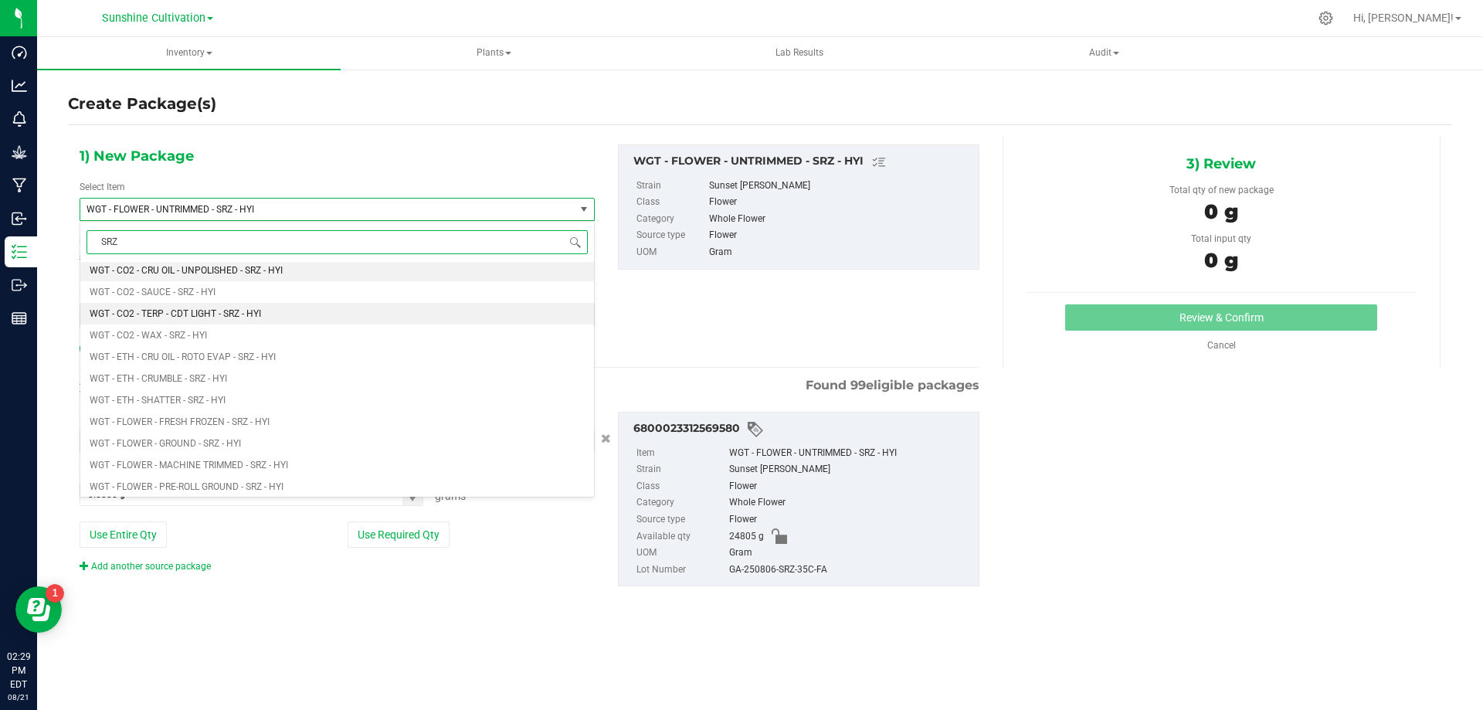
scroll to position [1236, 0]
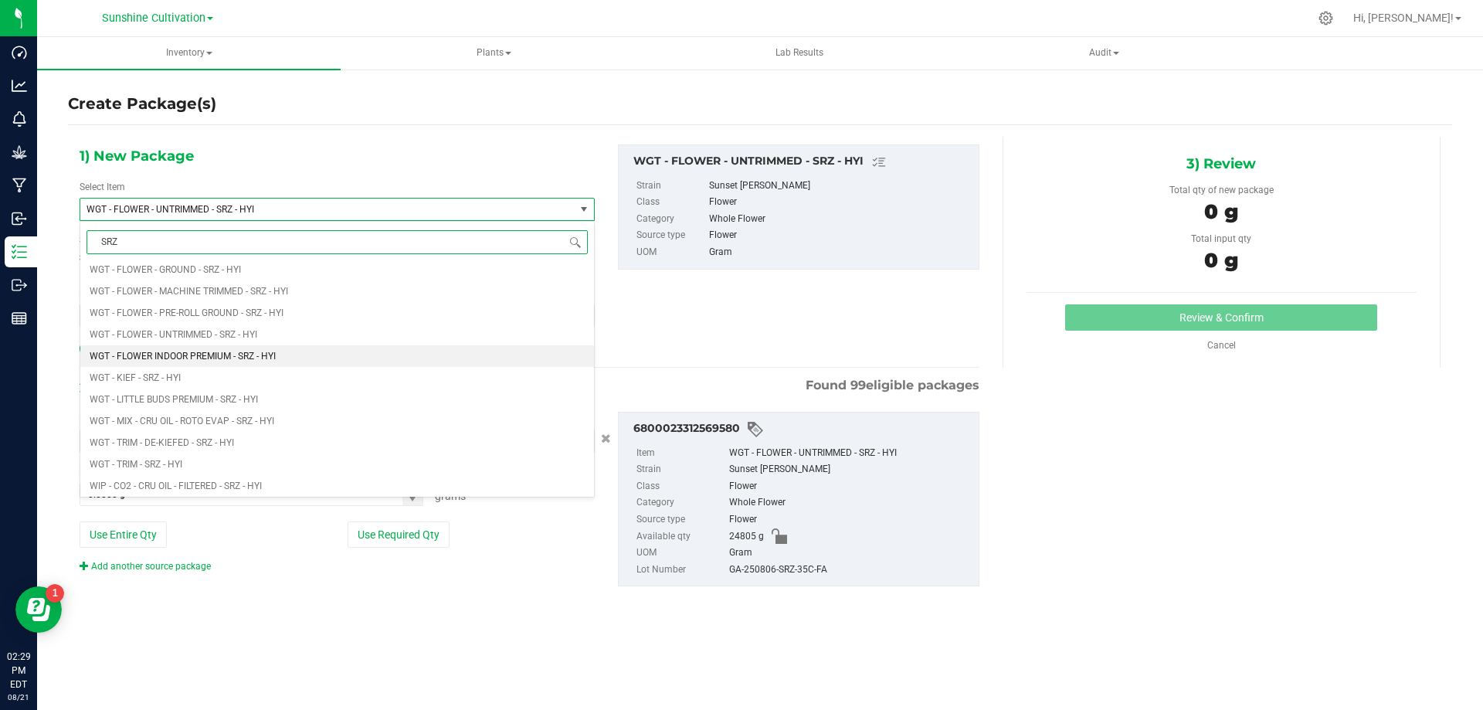
click at [256, 360] on span "WGT - FLOWER INDOOR PREMIUM - SRZ - HYI" at bounding box center [183, 356] width 186 height 11
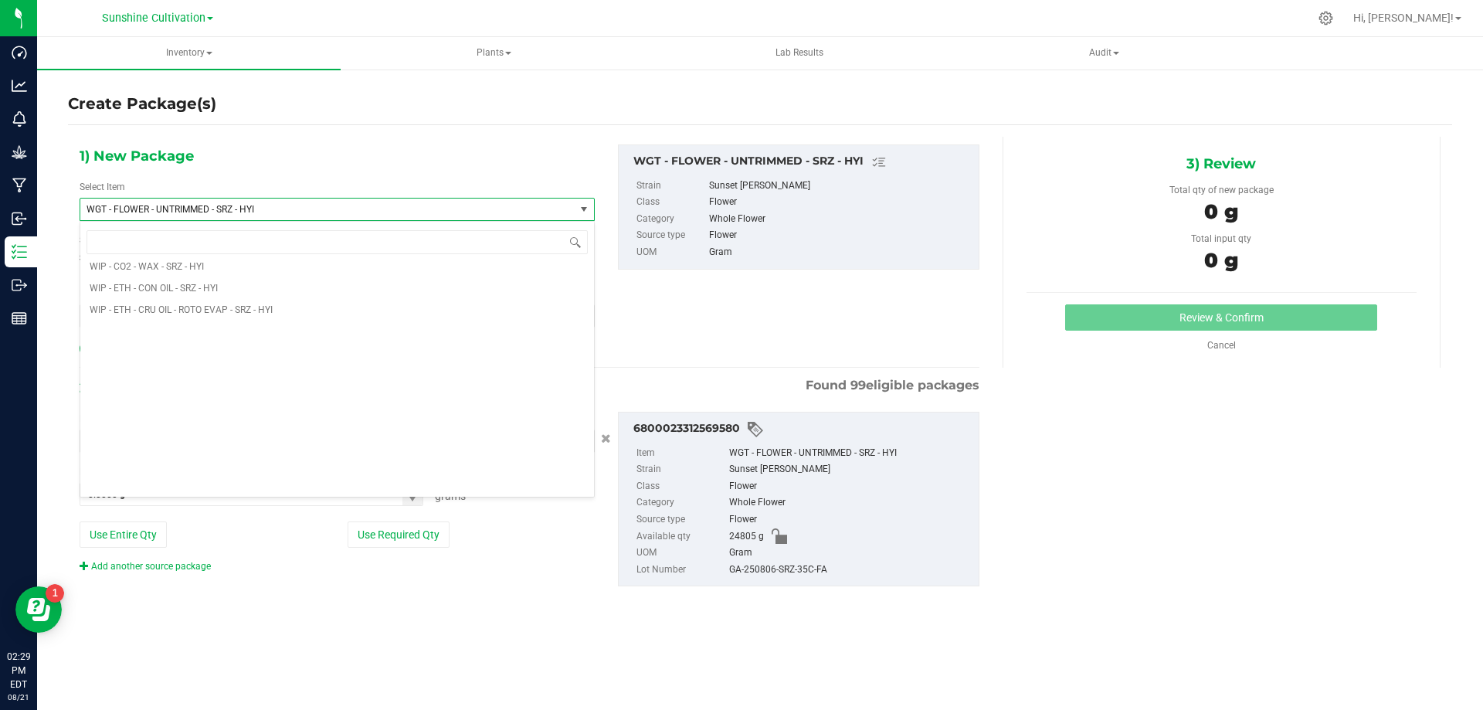
type input "0.0000"
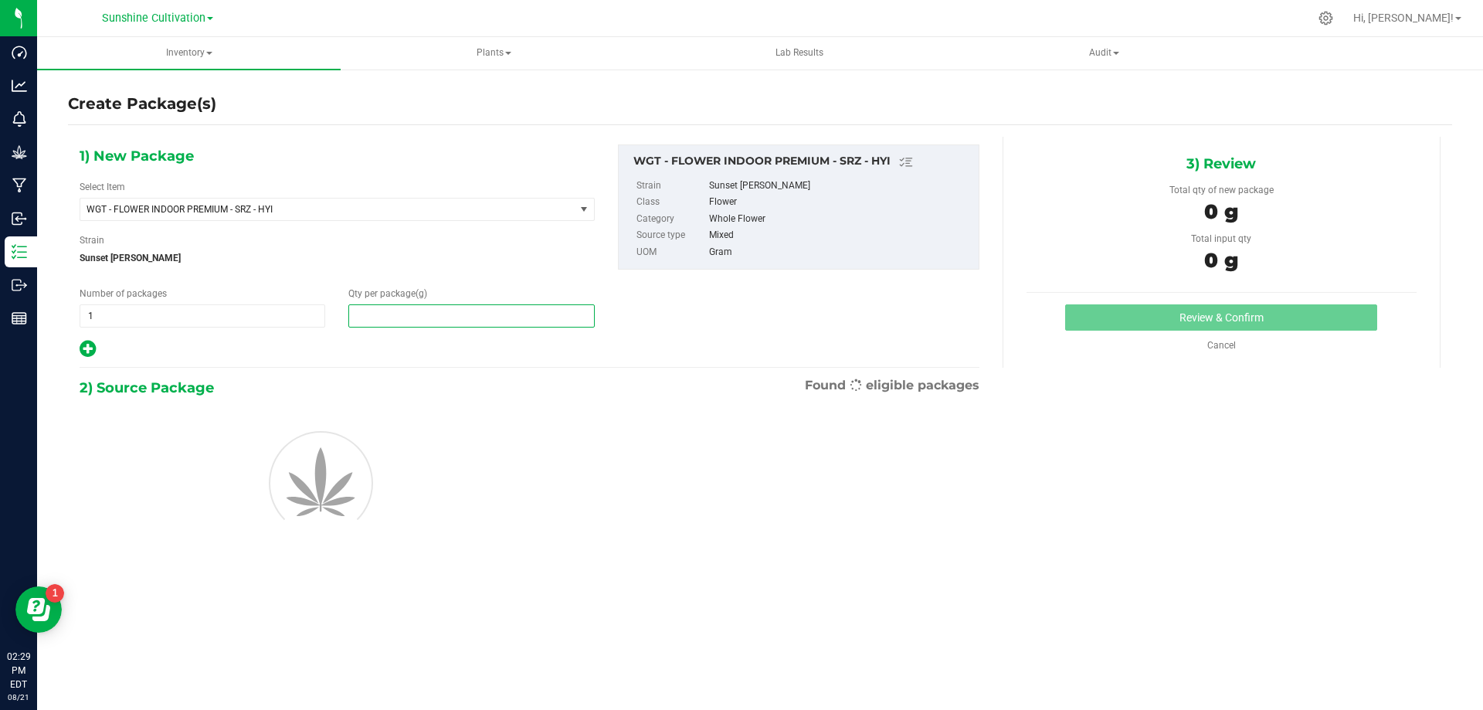
click at [375, 316] on span at bounding box center [471, 315] width 246 height 23
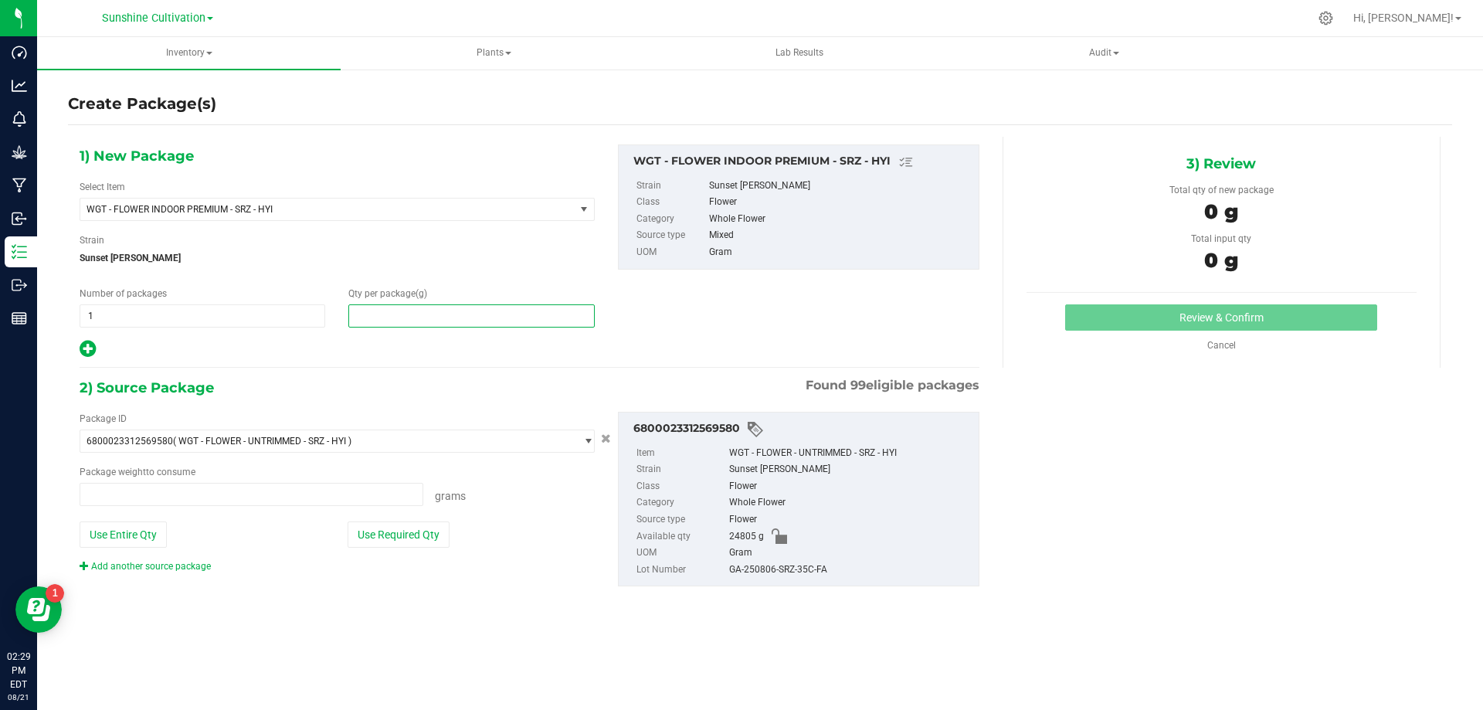
type input "0.0000 g"
type input "0"
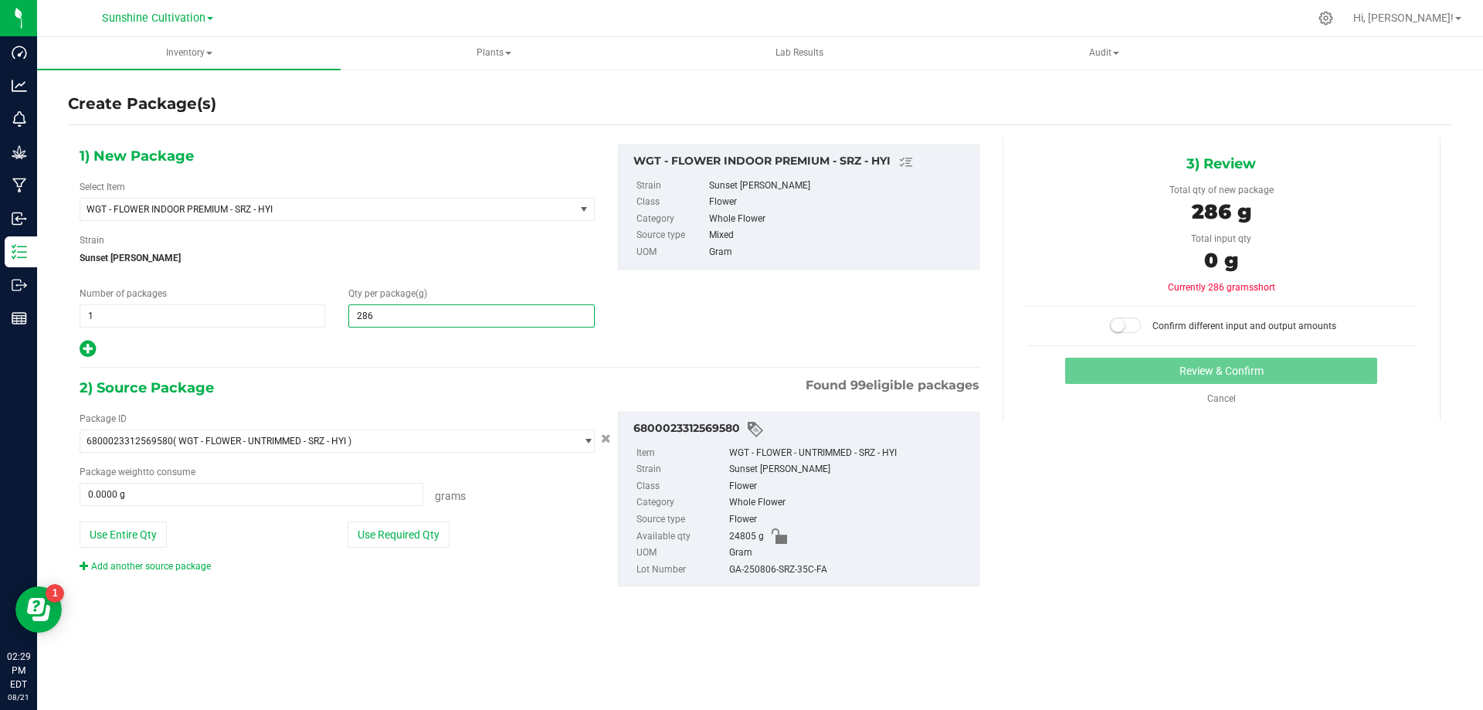
type input "2860"
type input "2,860.0000"
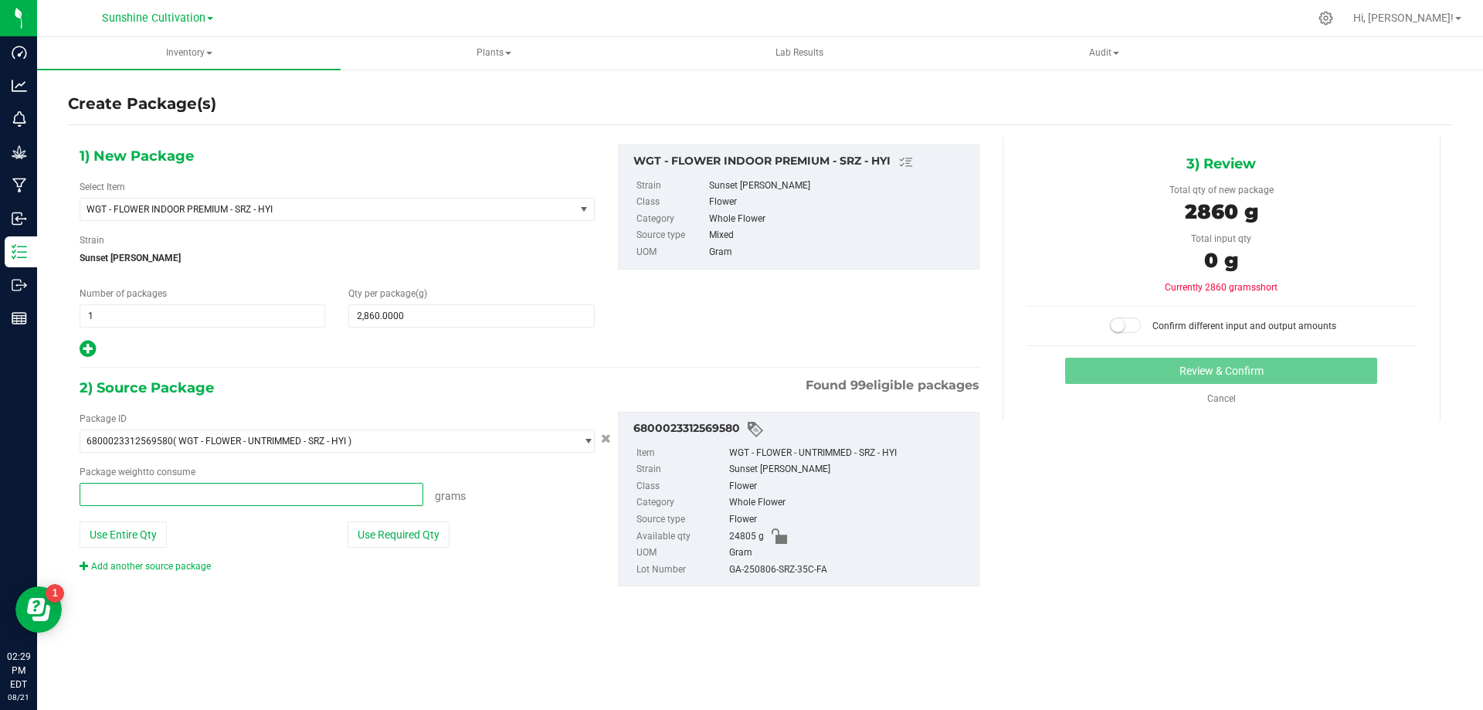
click at [137, 500] on span at bounding box center [252, 494] width 344 height 23
type input "2860"
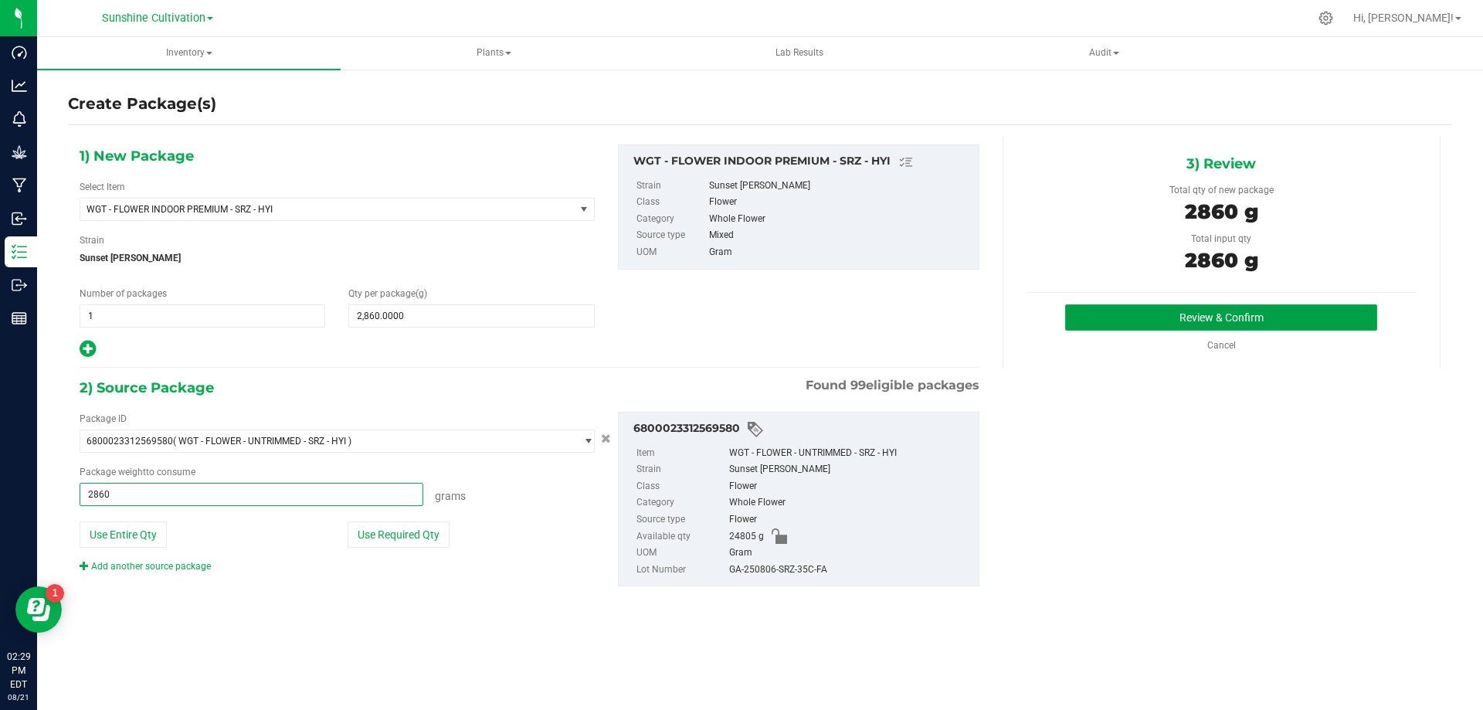
type input "2860.0000 g"
click at [1151, 308] on button "Review & Confirm" at bounding box center [1221, 317] width 312 height 26
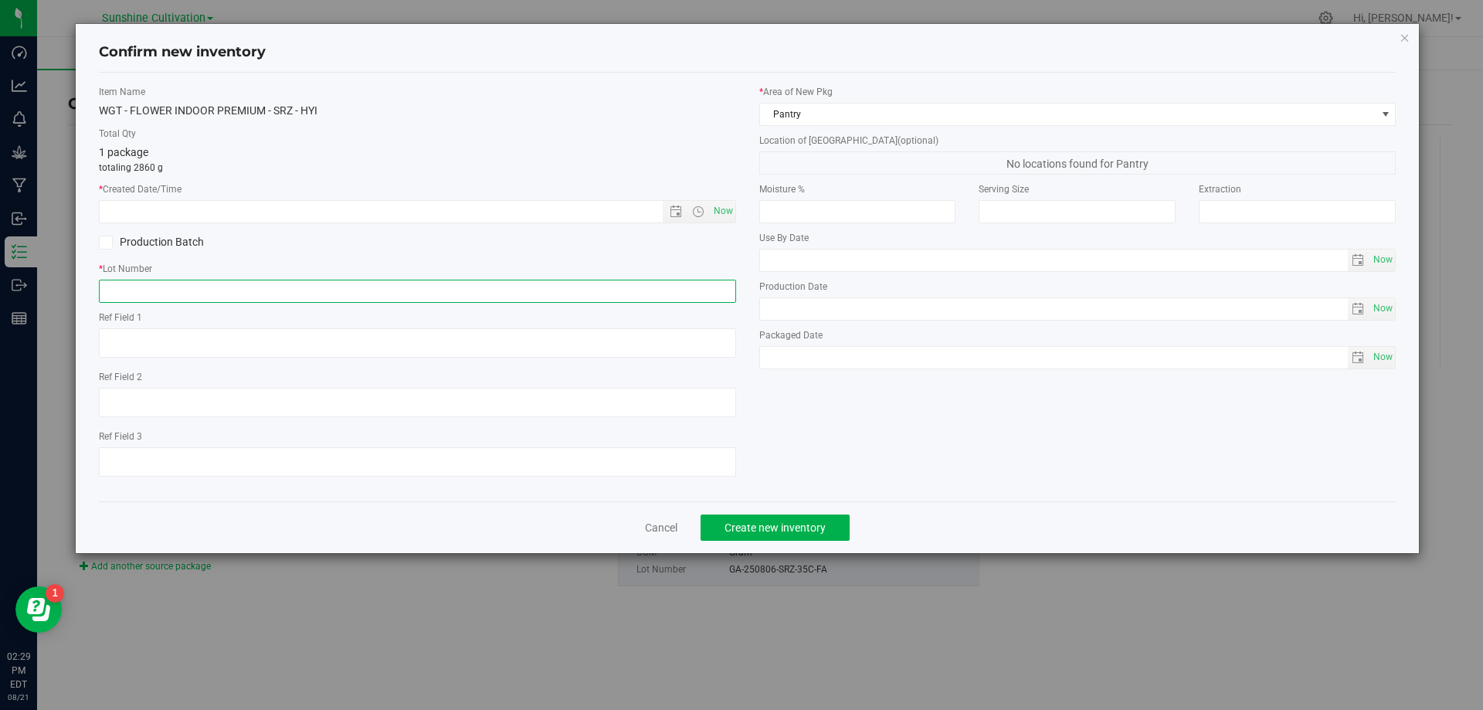
paste input "GA-250806-SRZ-35C-FA"
type input "GA-250806-SRZ-35C-FA"
click at [727, 212] on span "Now" at bounding box center [723, 211] width 26 height 22
type input "8/21/2025 2:29 PM"
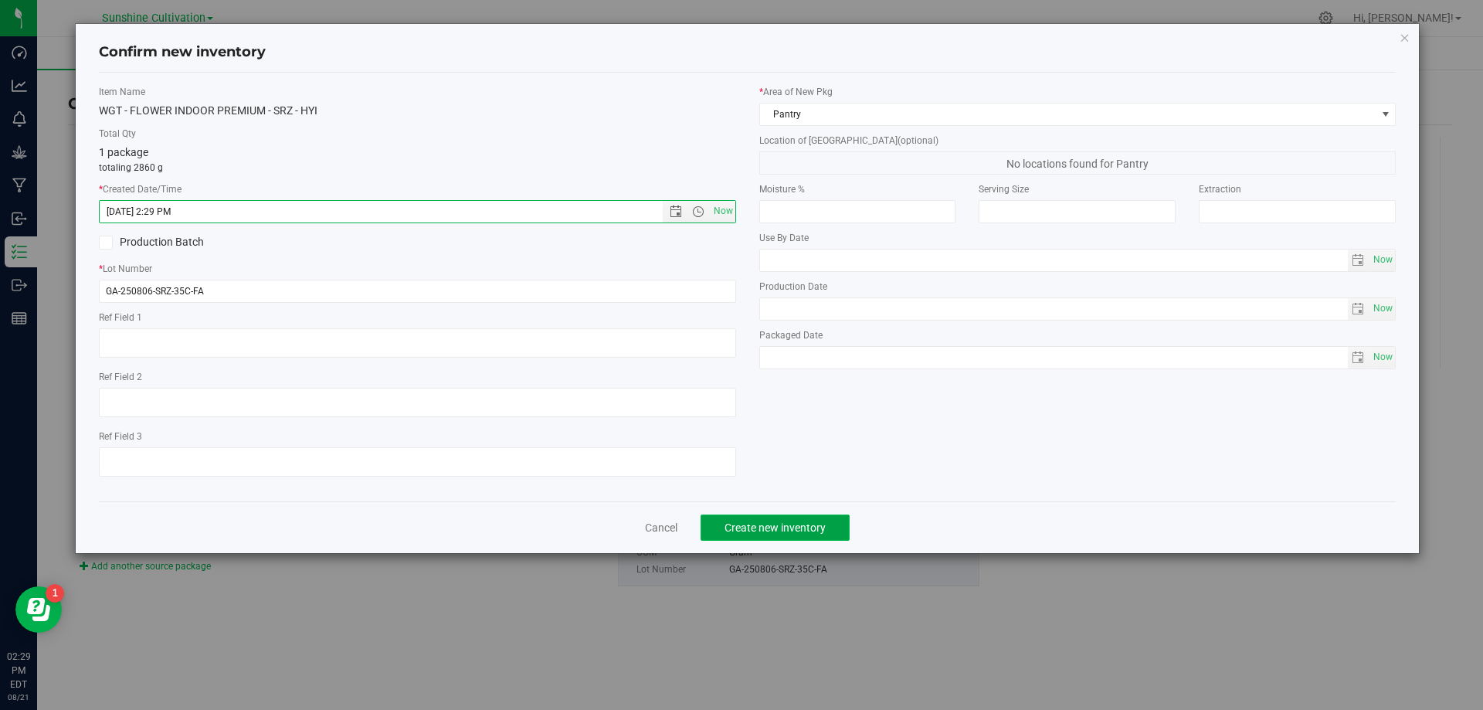
click at [758, 521] on span "Create new inventory" at bounding box center [774, 527] width 101 height 12
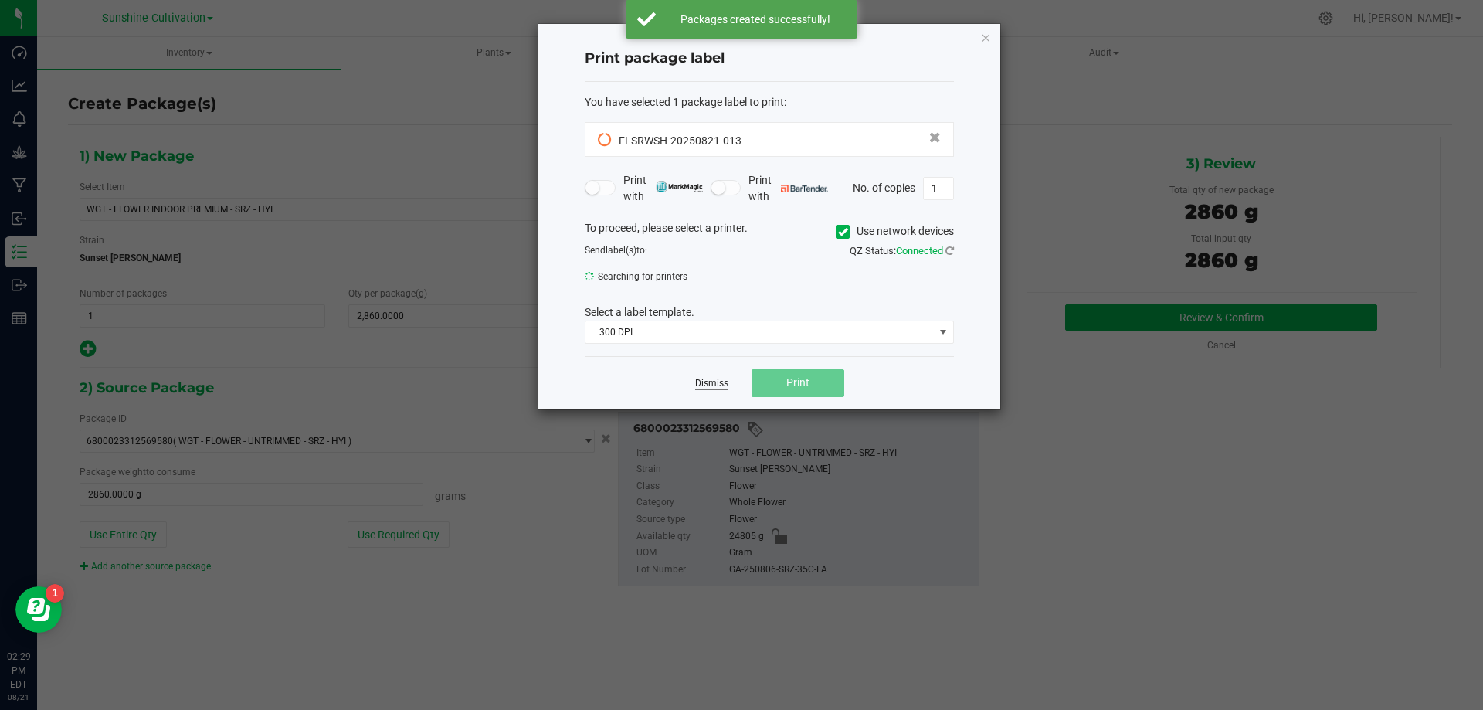
click at [703, 385] on link "Dismiss" at bounding box center [711, 383] width 33 height 13
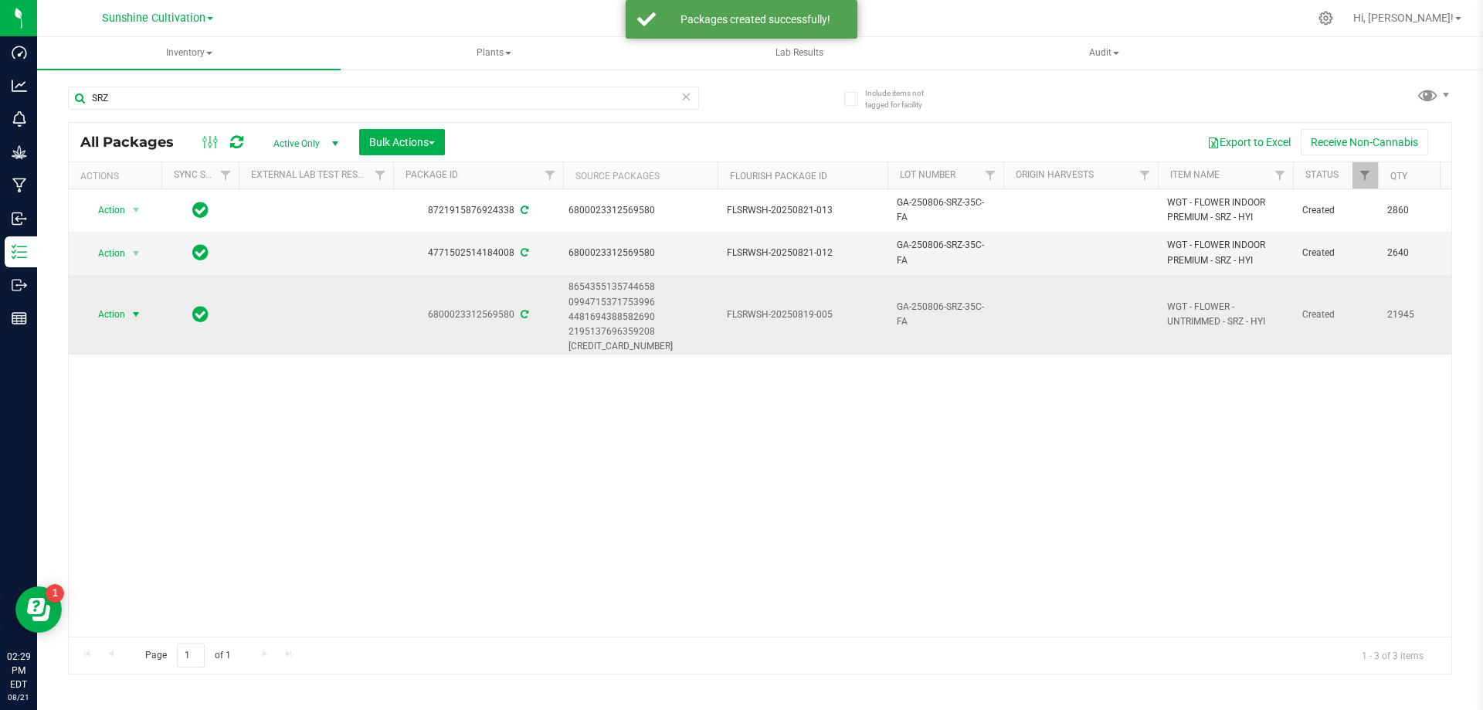
click at [117, 317] on span "Action" at bounding box center [105, 315] width 42 height 22
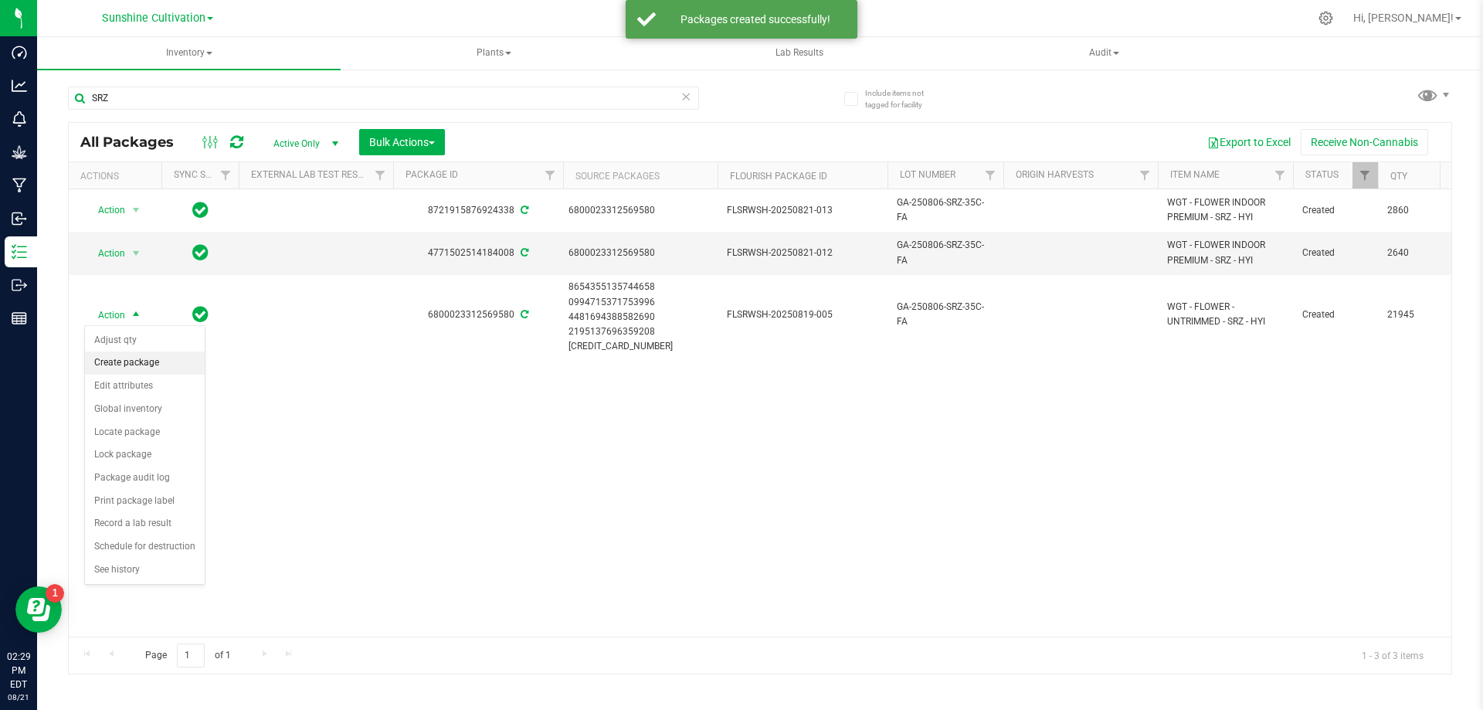
click at [161, 366] on li "Create package" at bounding box center [145, 362] width 120 height 23
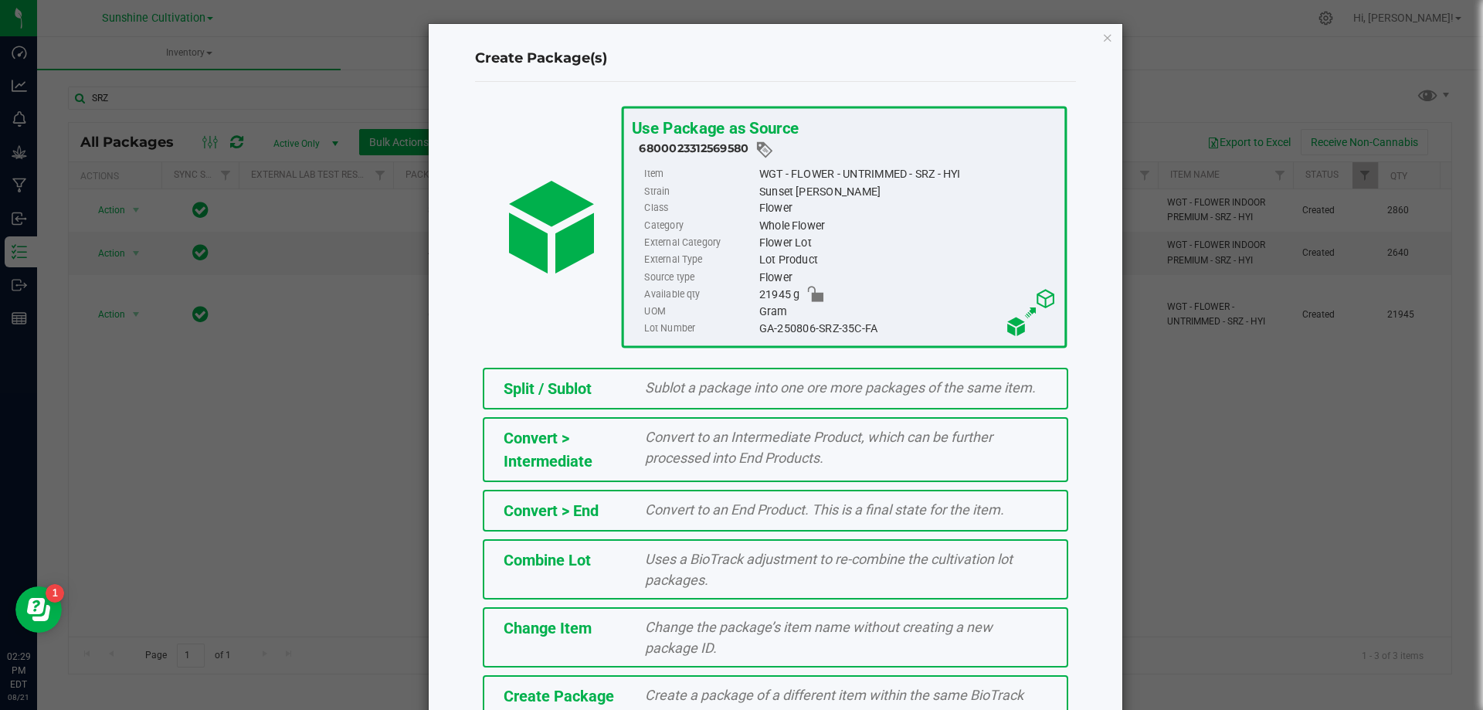
click at [656, 676] on div "Create Package Create a package of a different item within the same BioTrack ph…" at bounding box center [775, 705] width 585 height 60
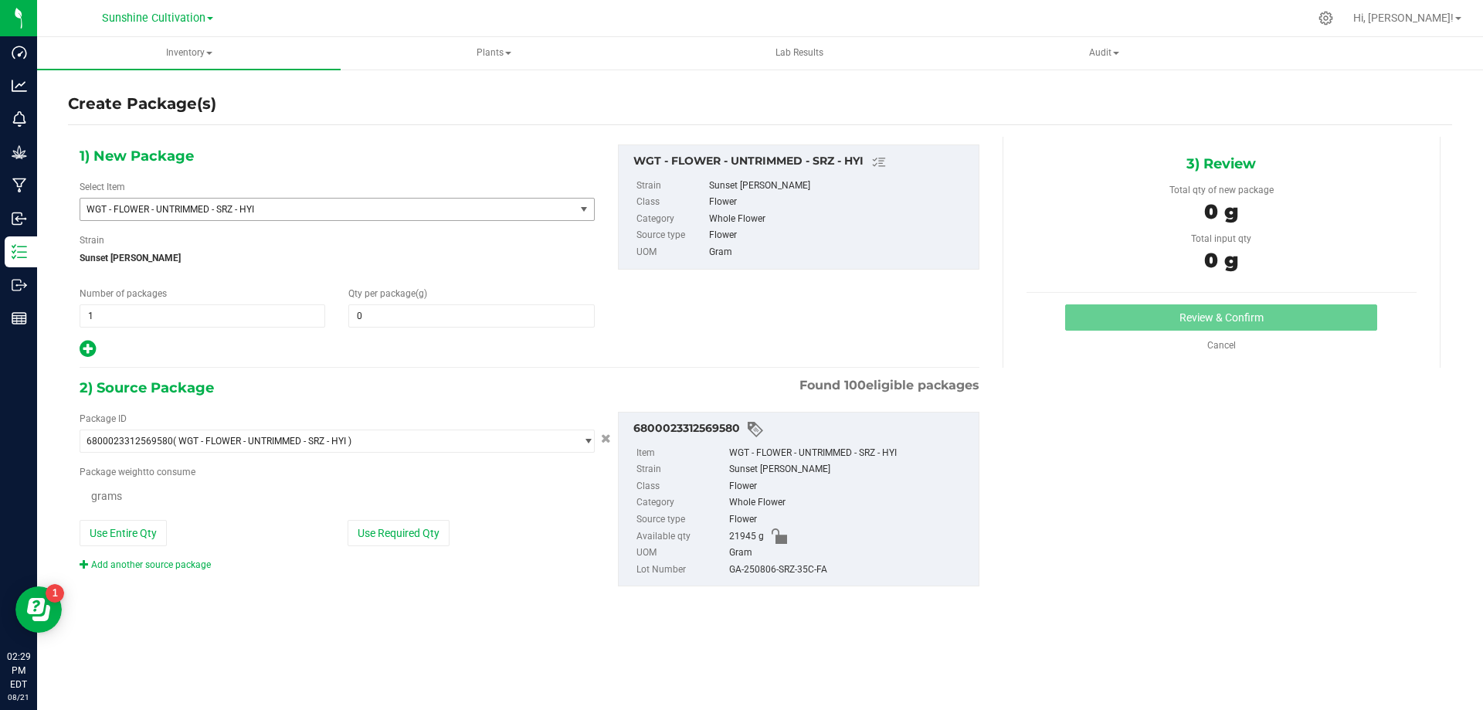
type input "0.0000"
click at [290, 210] on span "WGT - FLOWER - UNTRIMMED - SRZ - HYI" at bounding box center [317, 209] width 463 height 11
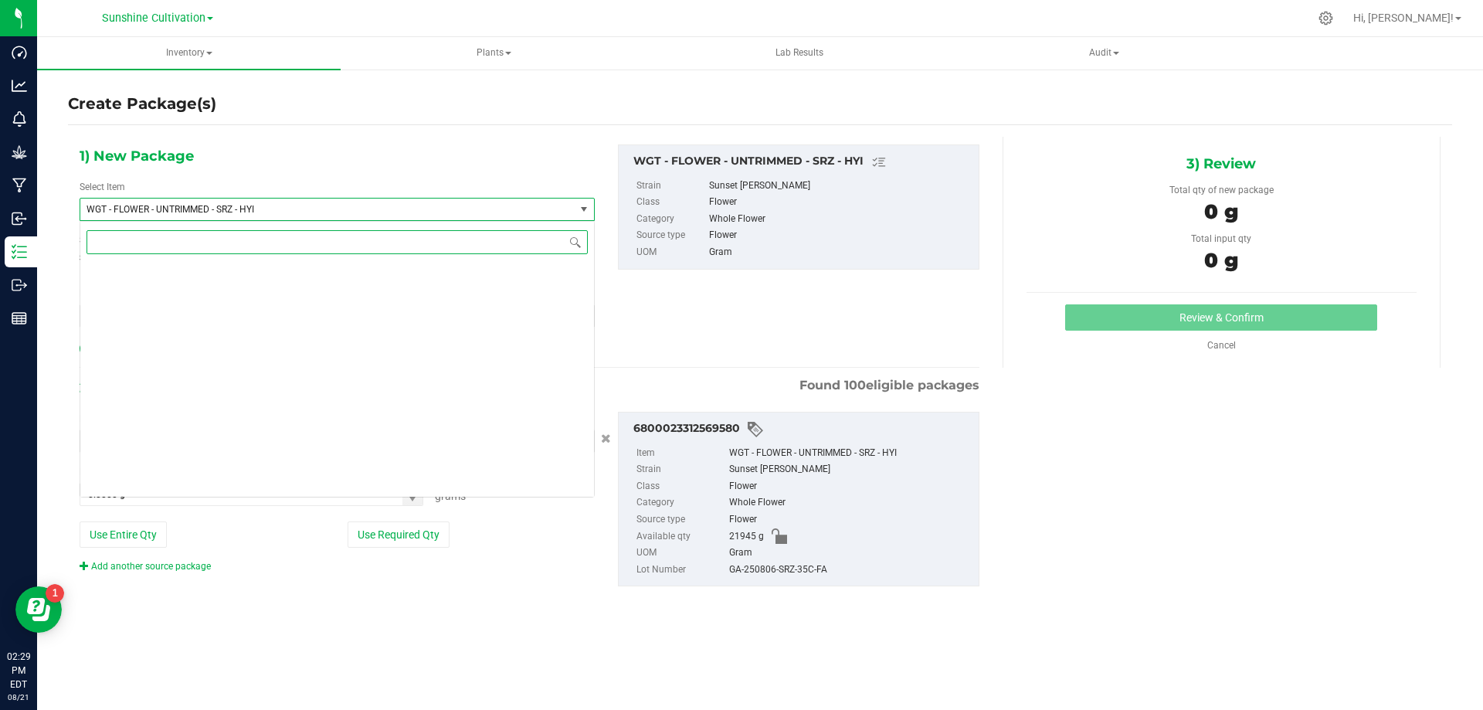
scroll to position [327487, 0]
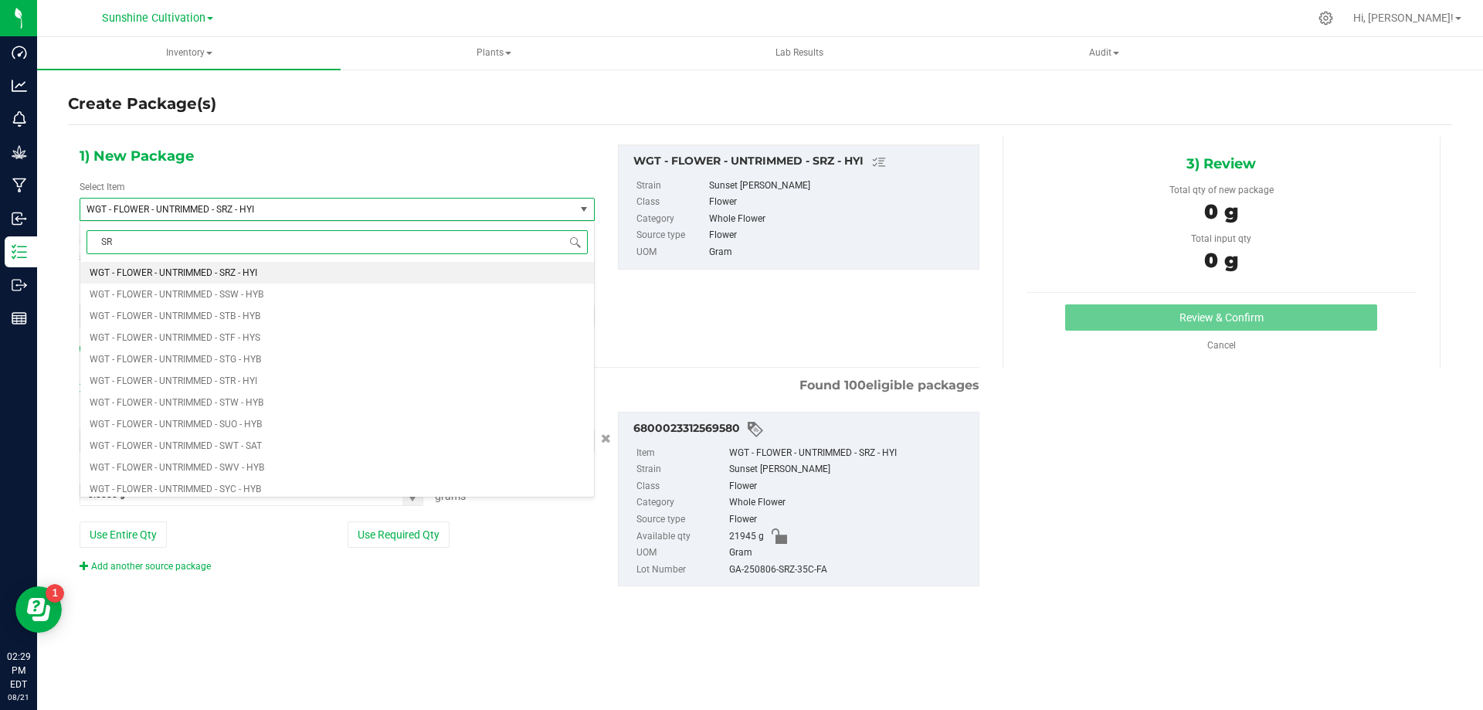
type input "SRZ"
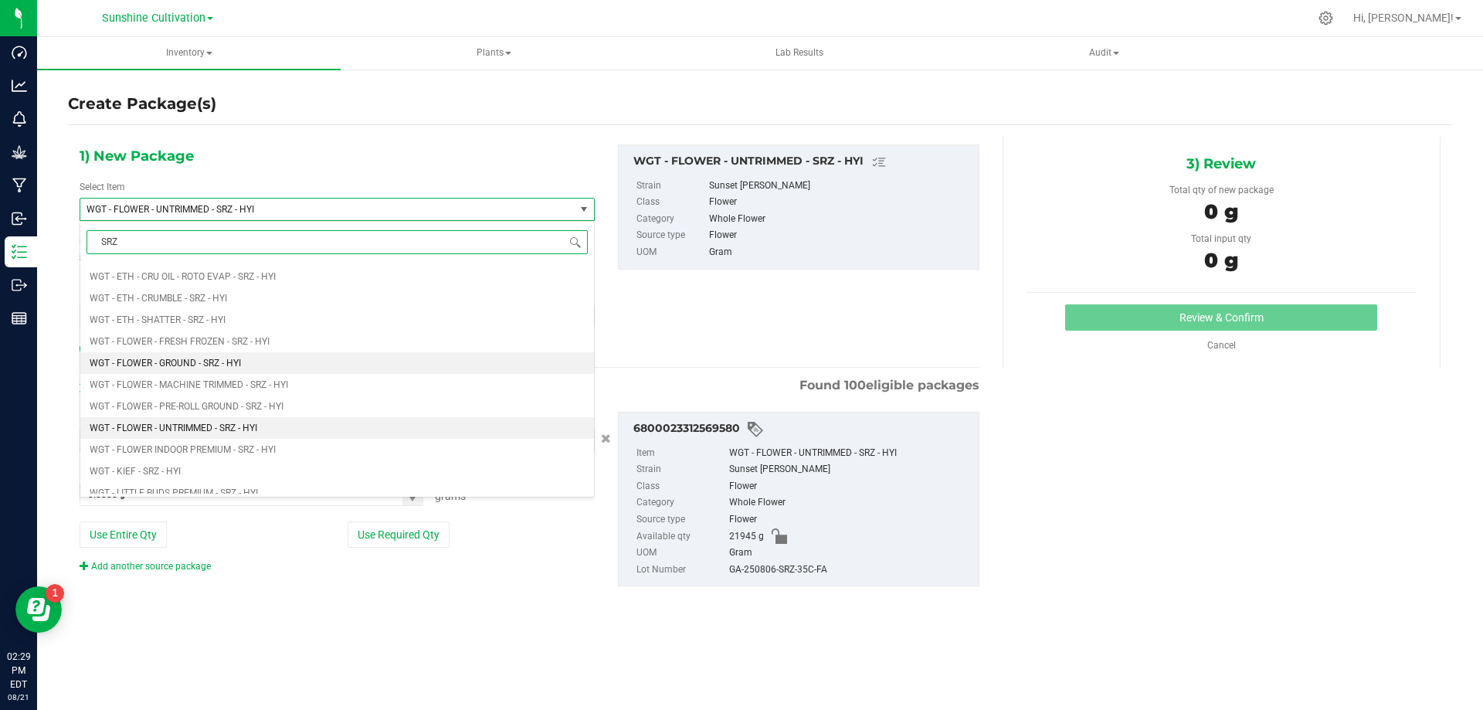
scroll to position [1158, 0]
click at [252, 439] on li "WGT - FLOWER INDOOR PREMIUM - SRZ - HYI" at bounding box center [337, 433] width 514 height 22
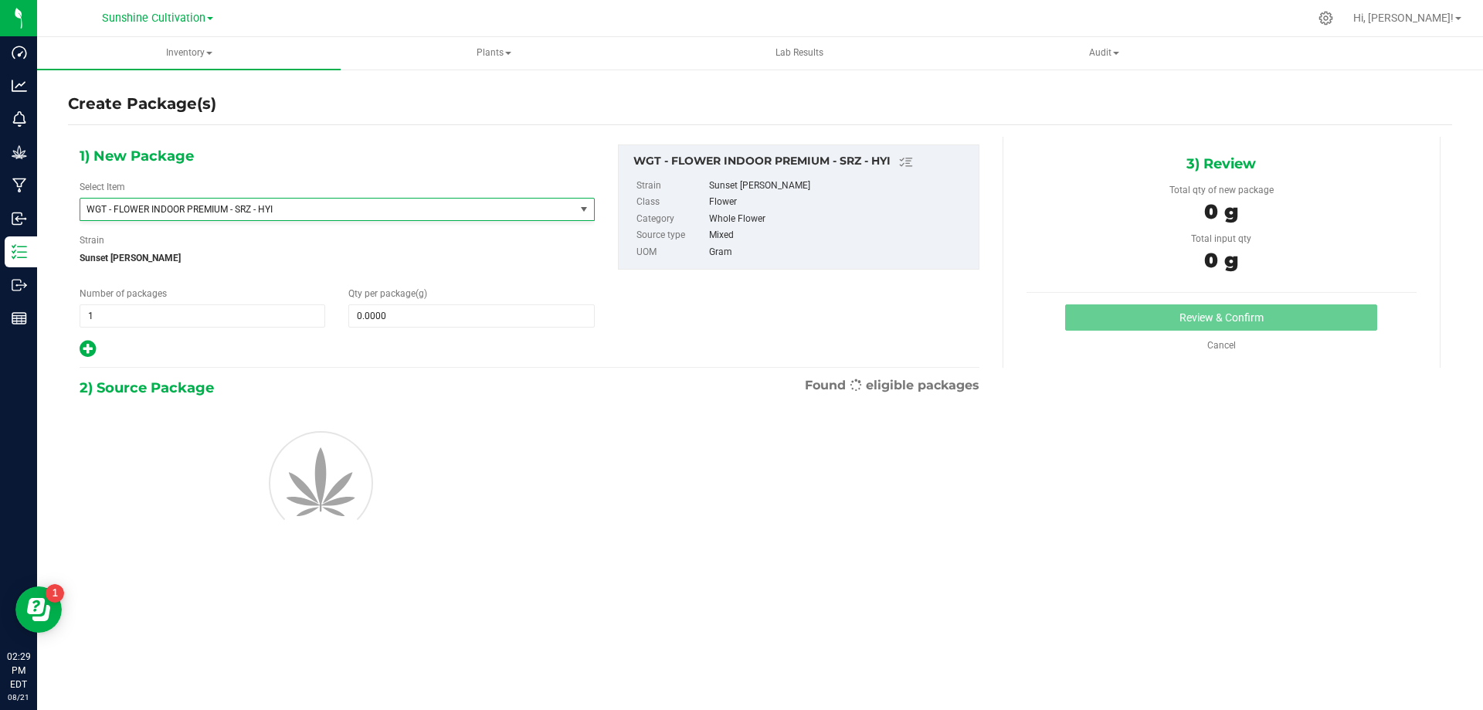
type input "0.0000"
click at [456, 319] on span at bounding box center [471, 315] width 246 height 23
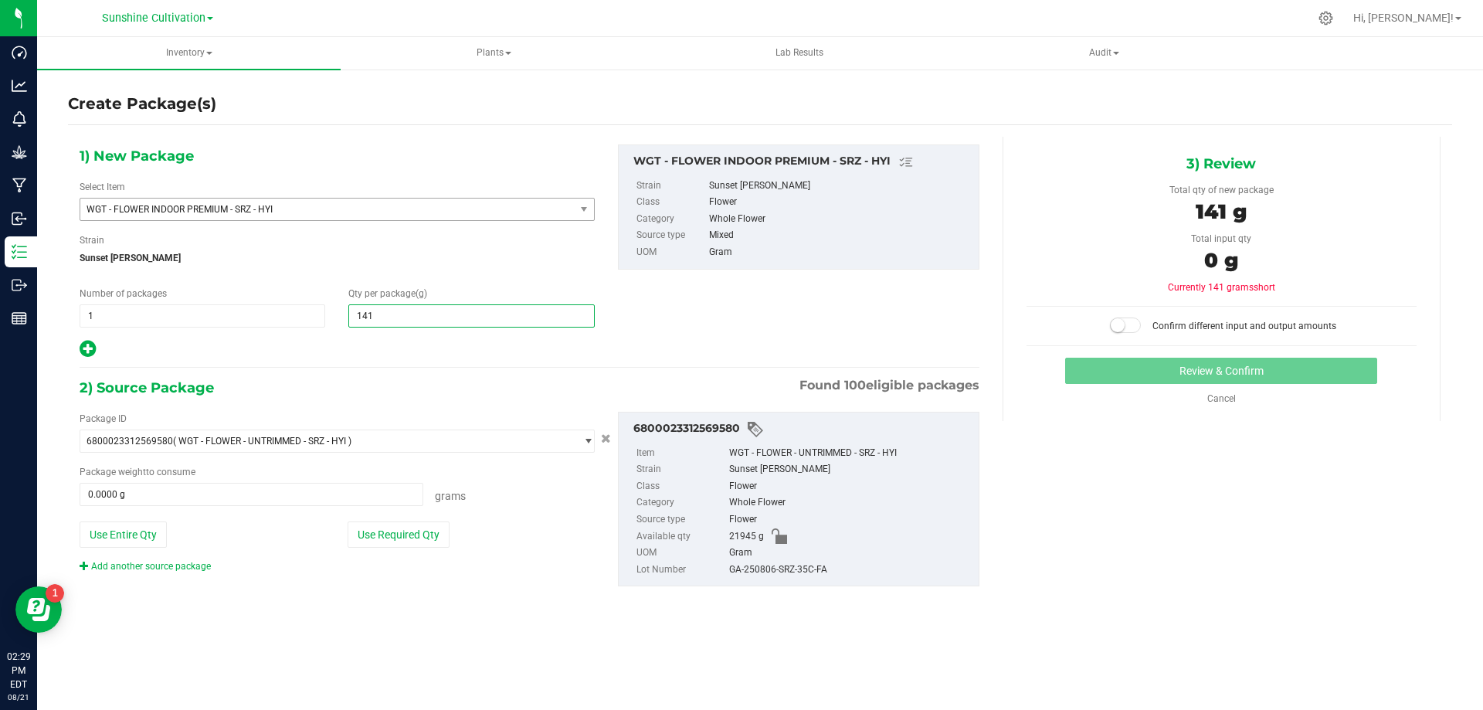
type input "1410"
type input "1,410.0000"
click at [261, 490] on span at bounding box center [252, 494] width 344 height 23
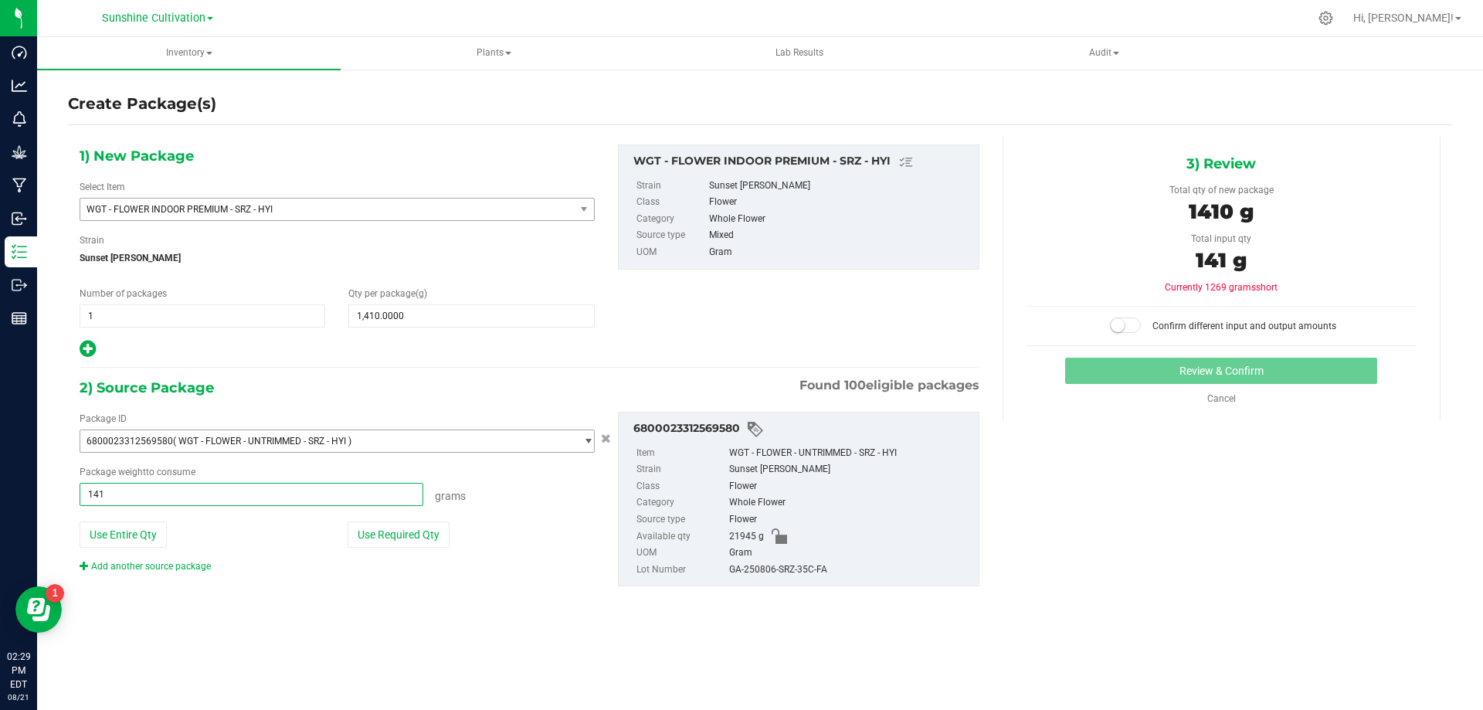
type input "1410"
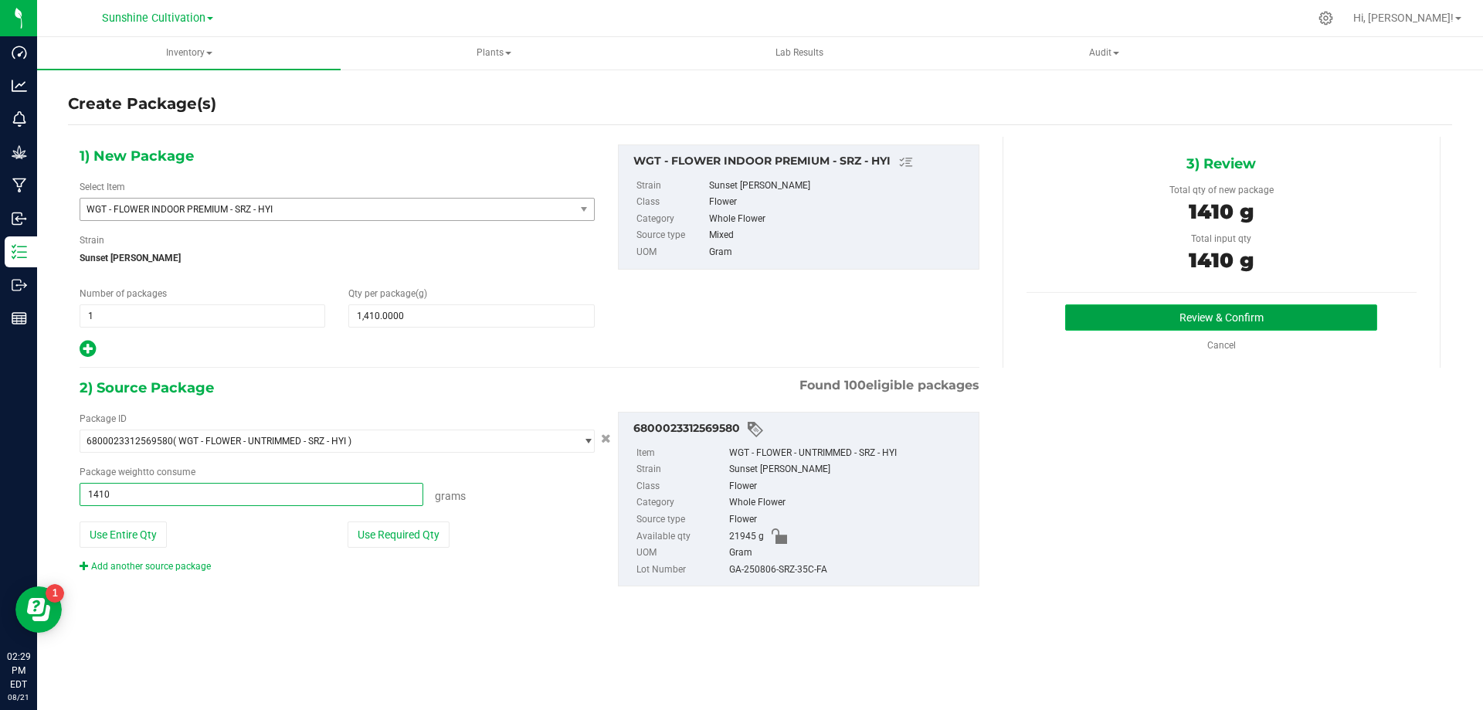
type input "1410.0000 g"
click at [1213, 315] on button "Review & Confirm" at bounding box center [1221, 317] width 312 height 26
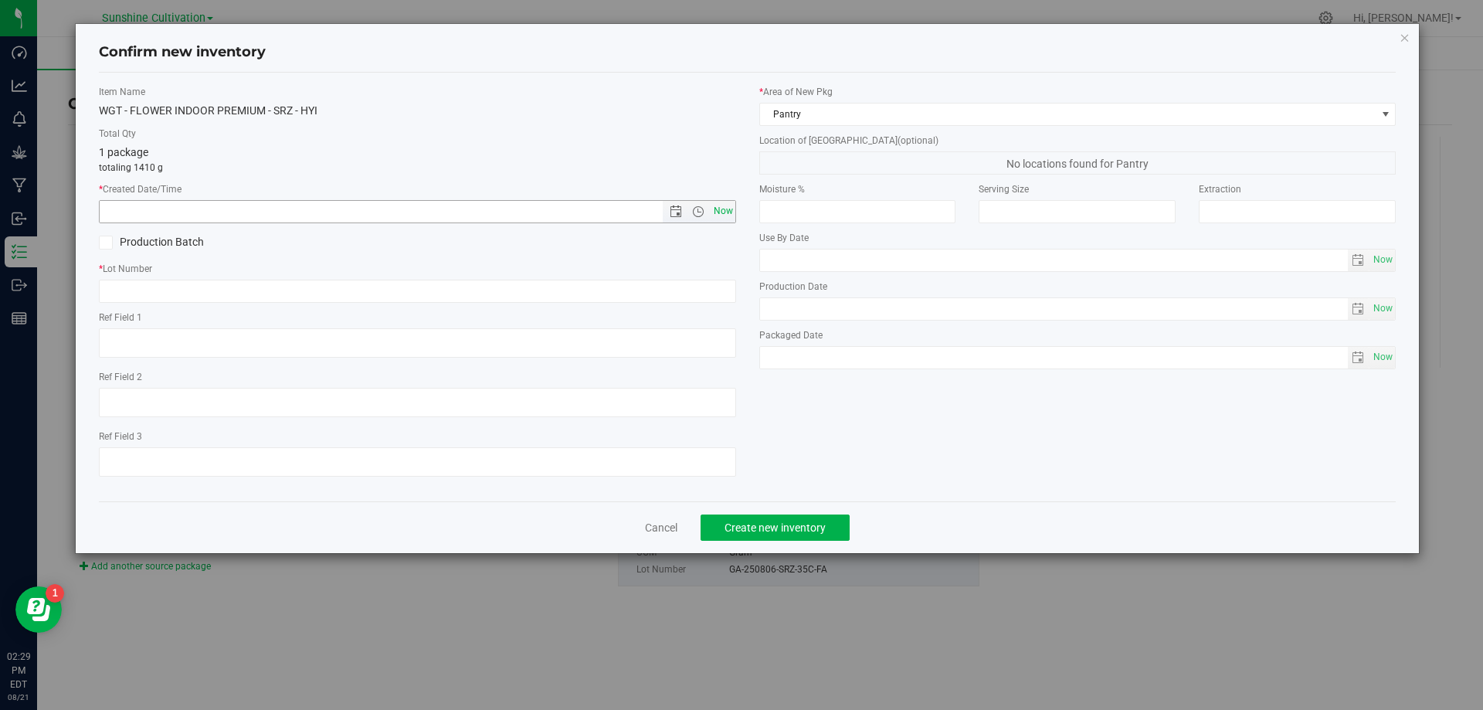
click at [725, 216] on span "Now" at bounding box center [723, 211] width 26 height 22
type input "8/21/2025 2:29 PM"
paste input "GA-250806-SRZ-35C-FA"
type input "GA-250806-SRZ-35C-FA"
click at [754, 527] on span "Create new inventory" at bounding box center [774, 527] width 101 height 12
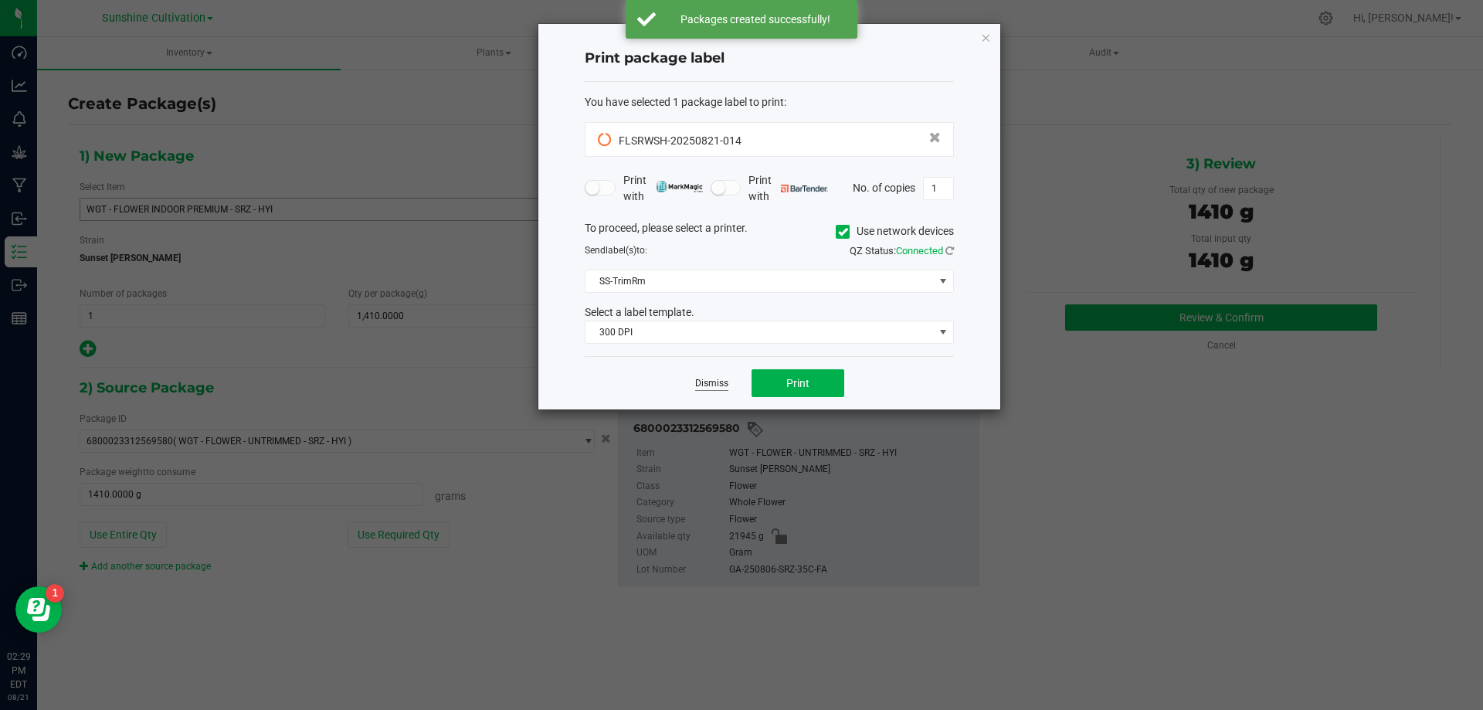
click at [711, 381] on link "Dismiss" at bounding box center [711, 383] width 33 height 13
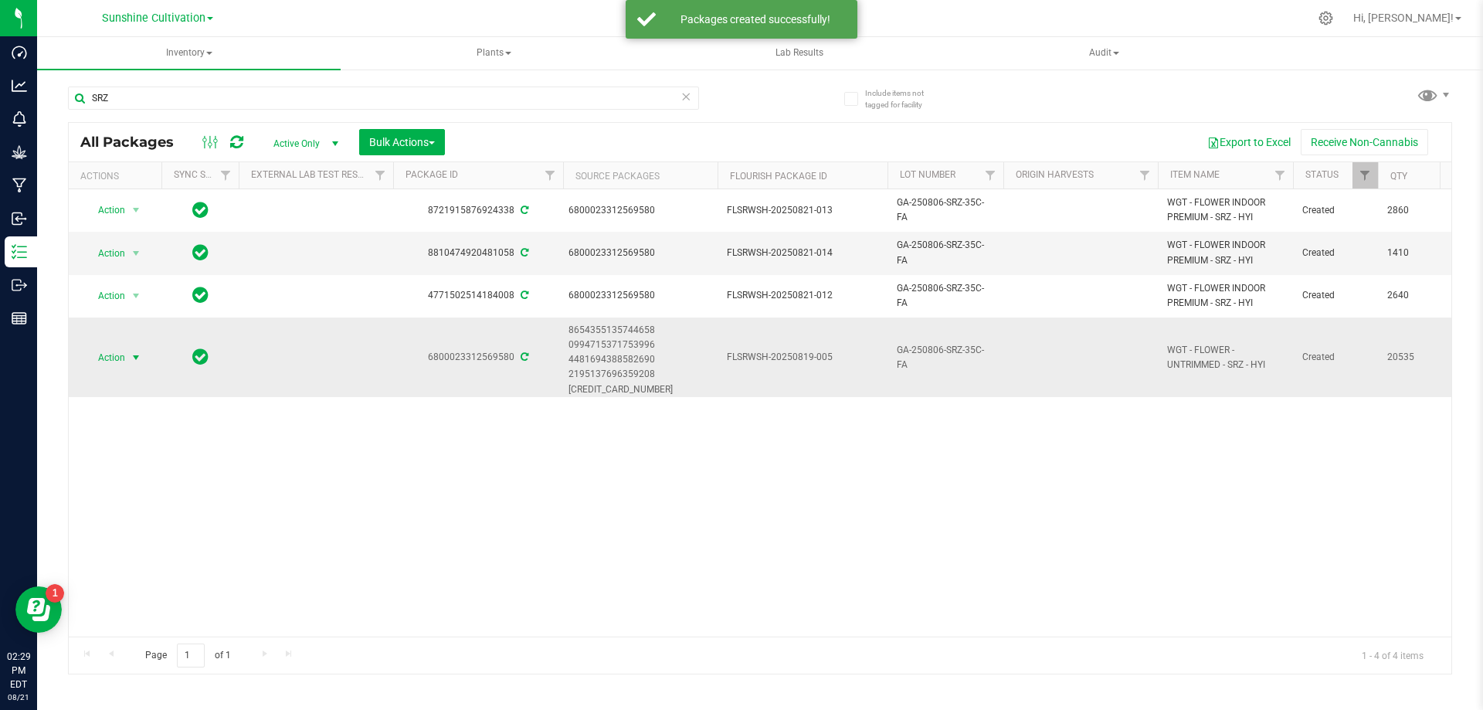
click at [122, 355] on span "Action" at bounding box center [105, 358] width 42 height 22
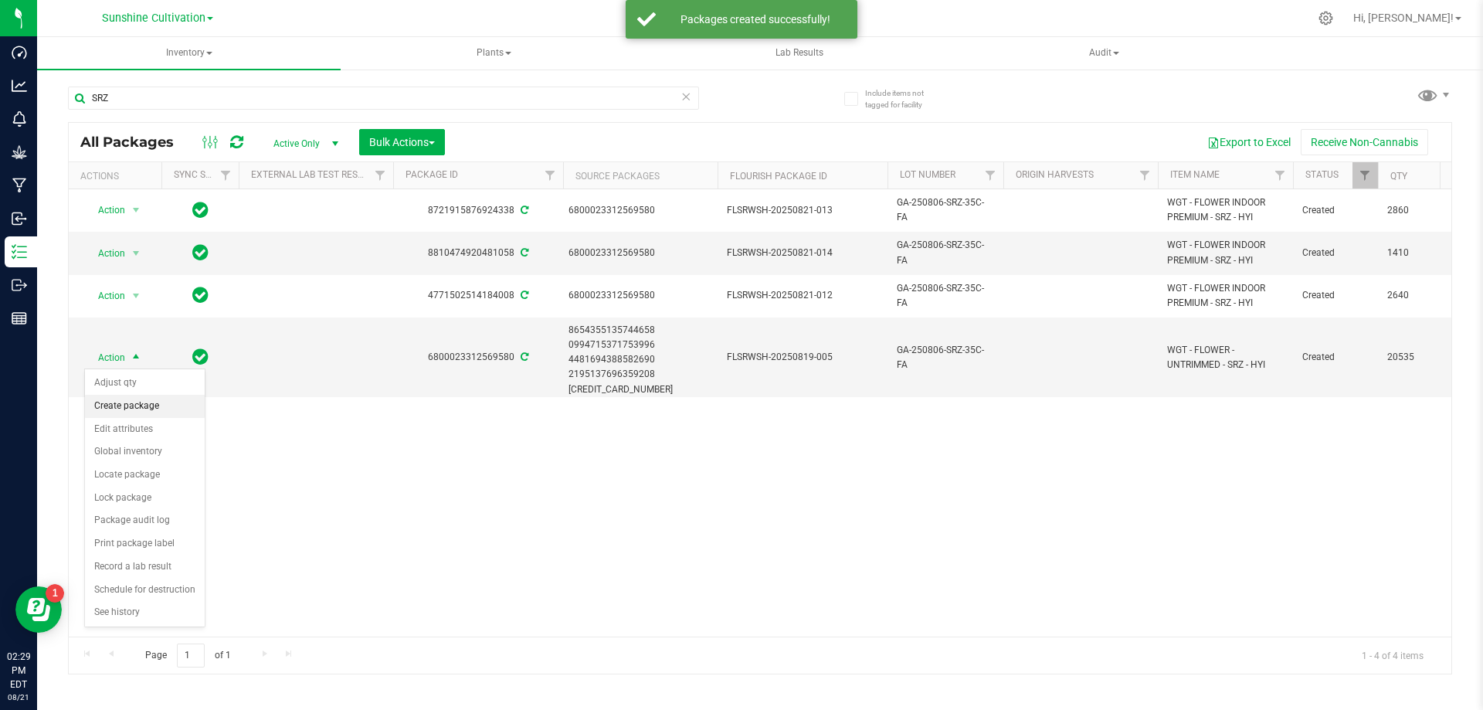
click at [137, 405] on li "Create package" at bounding box center [145, 406] width 120 height 23
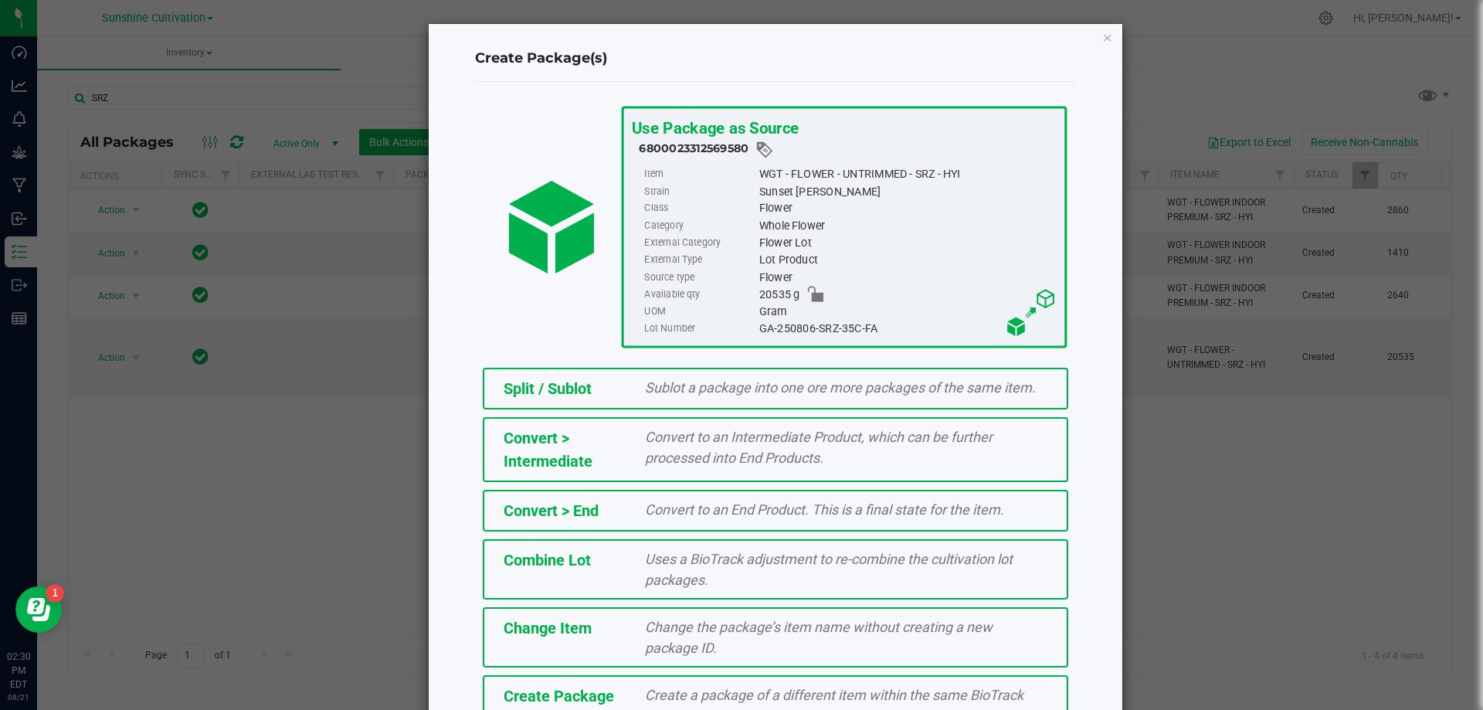
click at [656, 694] on span "Create a package of a different item within the same BioTrack phase." at bounding box center [834, 705] width 378 height 37
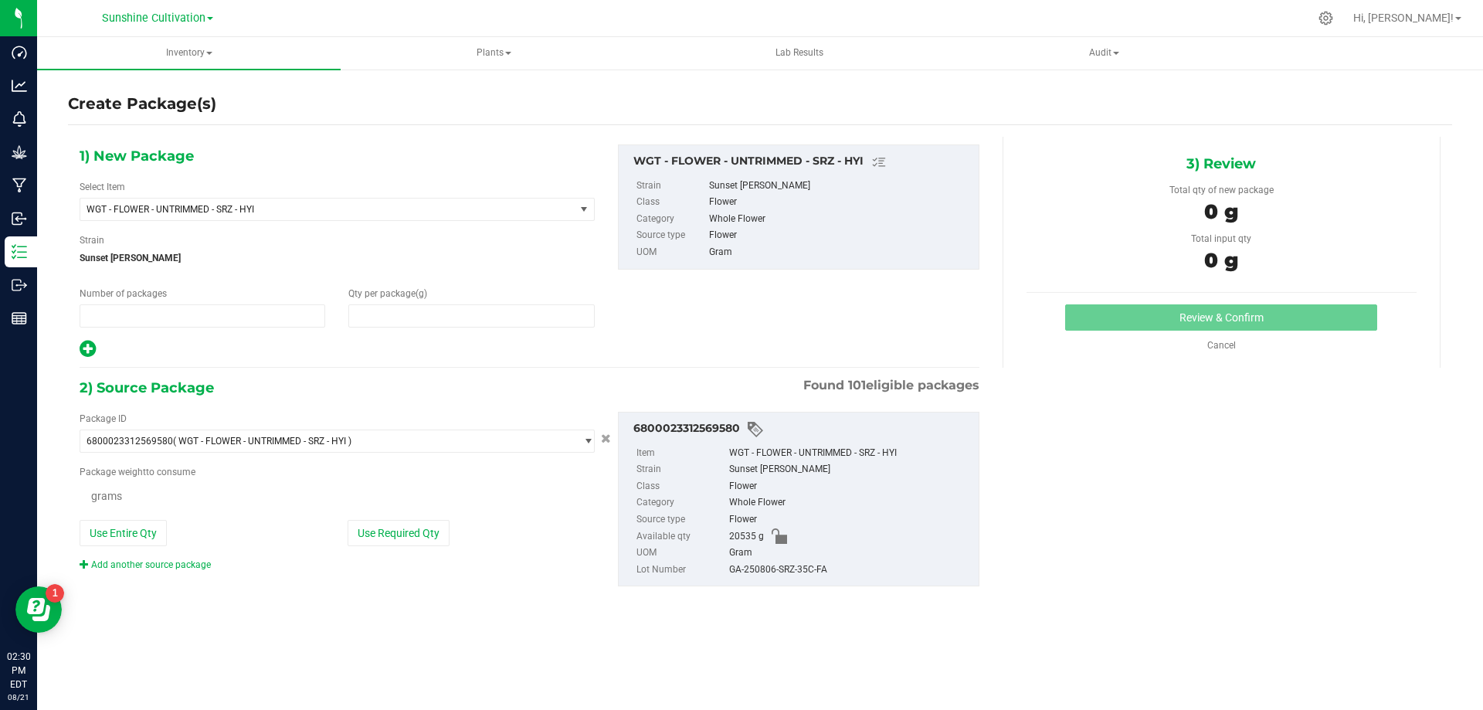
type input "1"
type input "0.0000"
click at [355, 202] on span "WGT - FLOWER - UNTRIMMED - SRZ - HYI" at bounding box center [327, 209] width 494 height 22
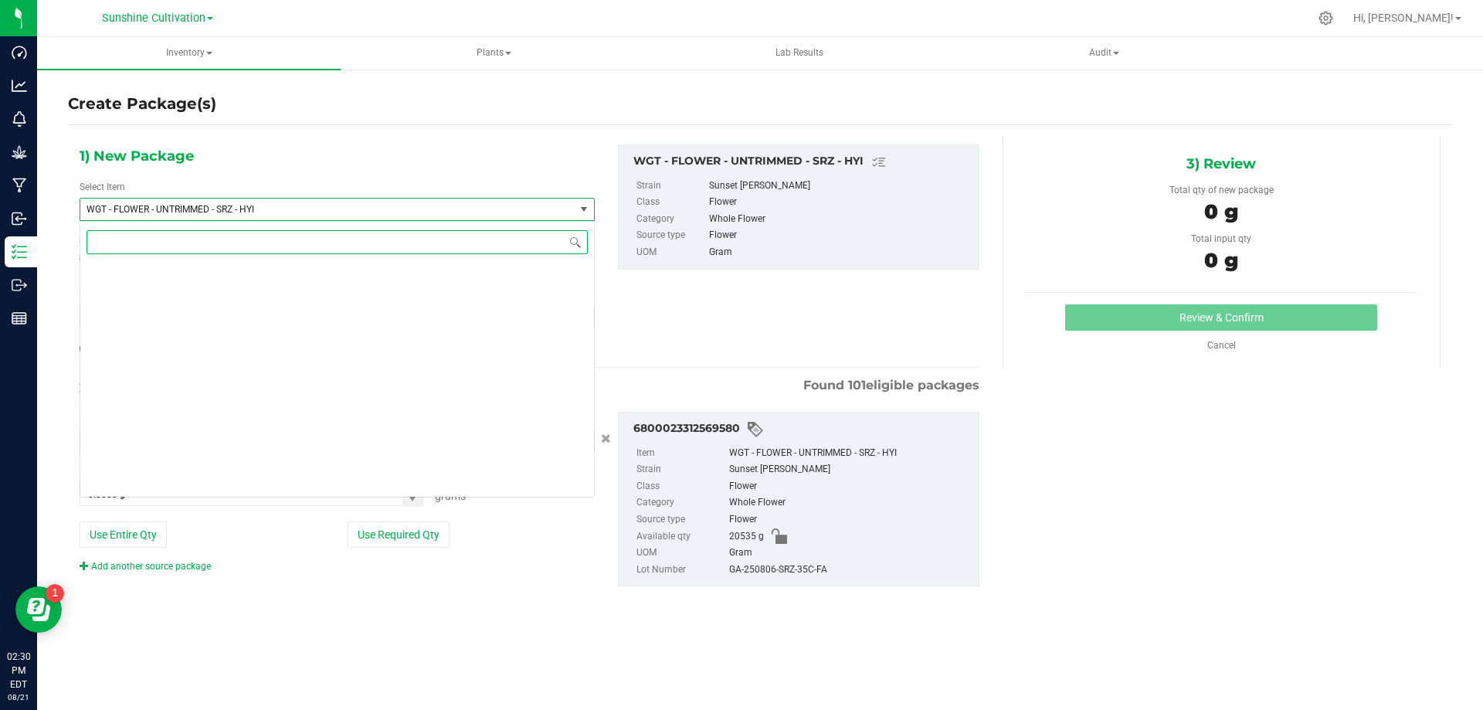
scroll to position [327487, 0]
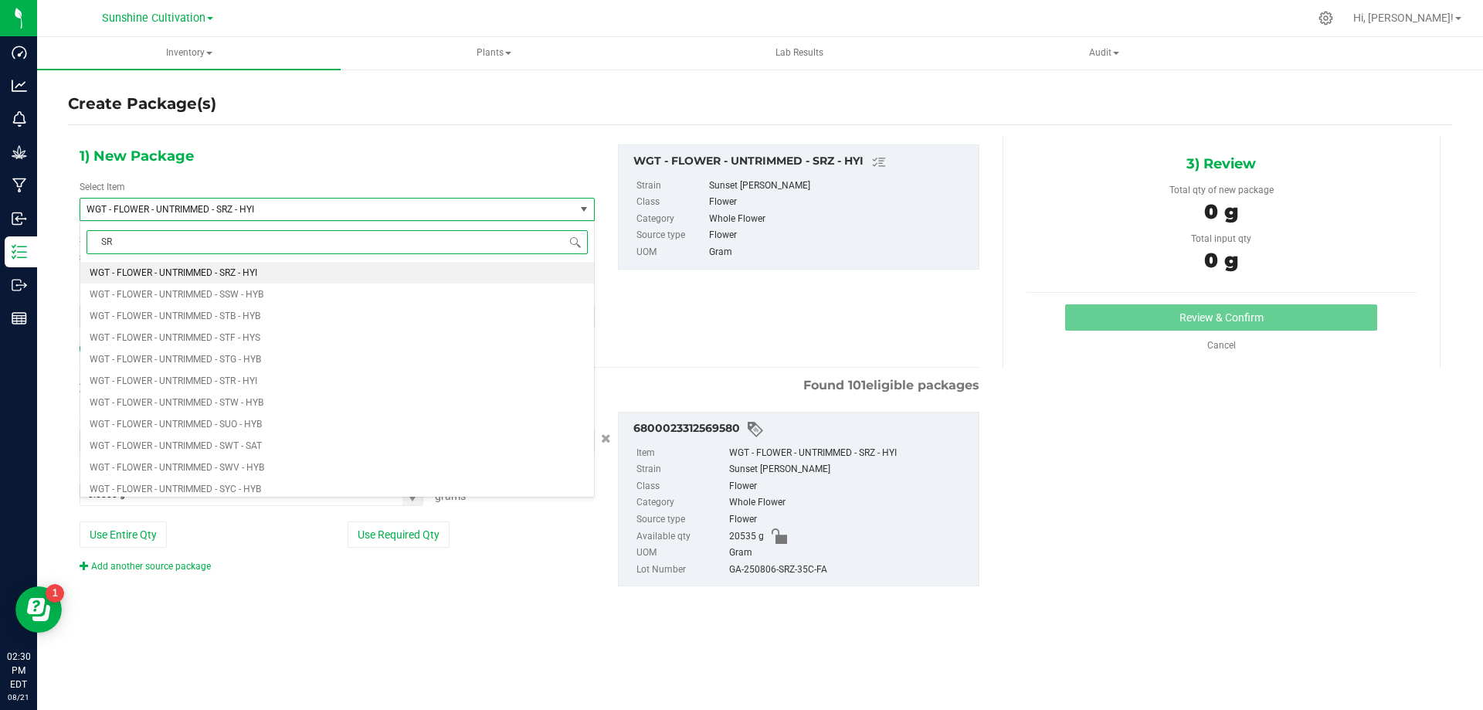
type input "SRZ"
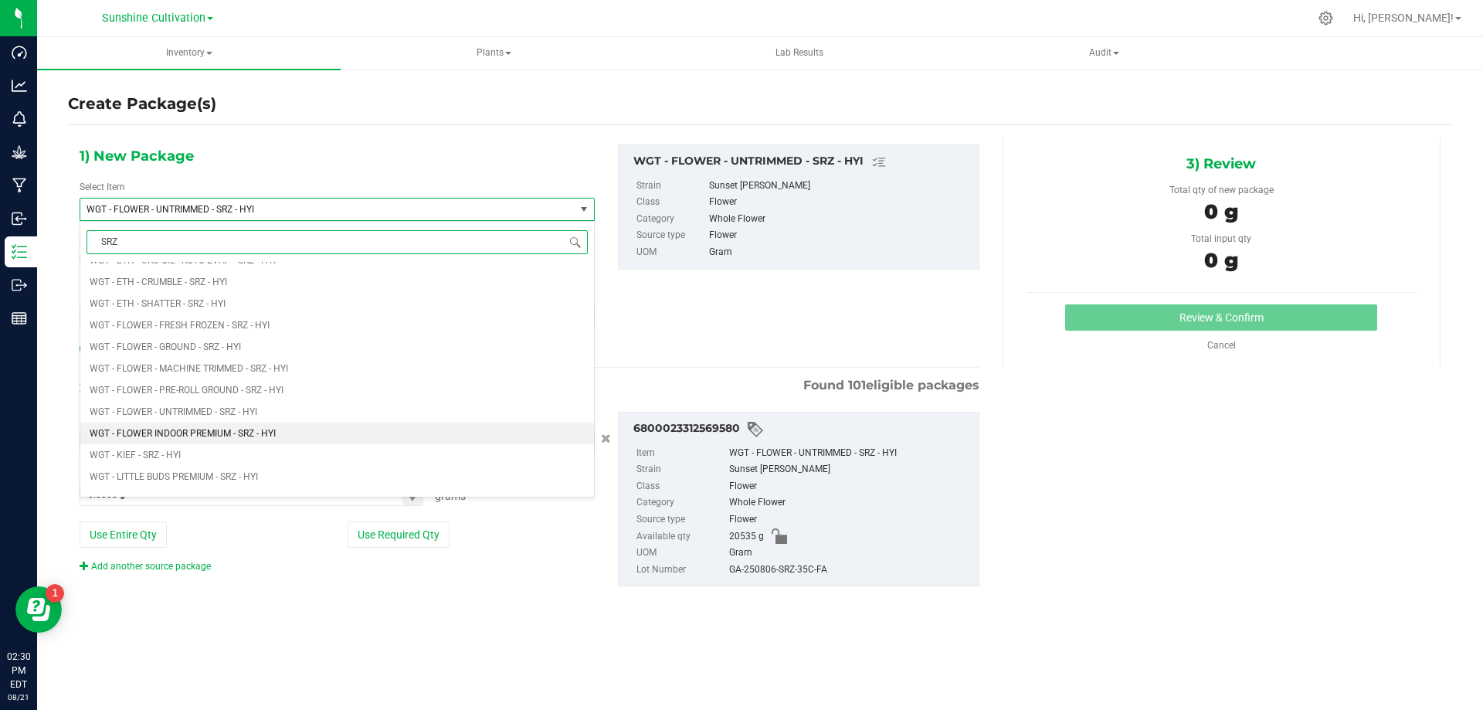
click at [293, 426] on li "WGT - FLOWER INDOOR PREMIUM - SRZ - HYI" at bounding box center [337, 433] width 514 height 22
type input "0.0000"
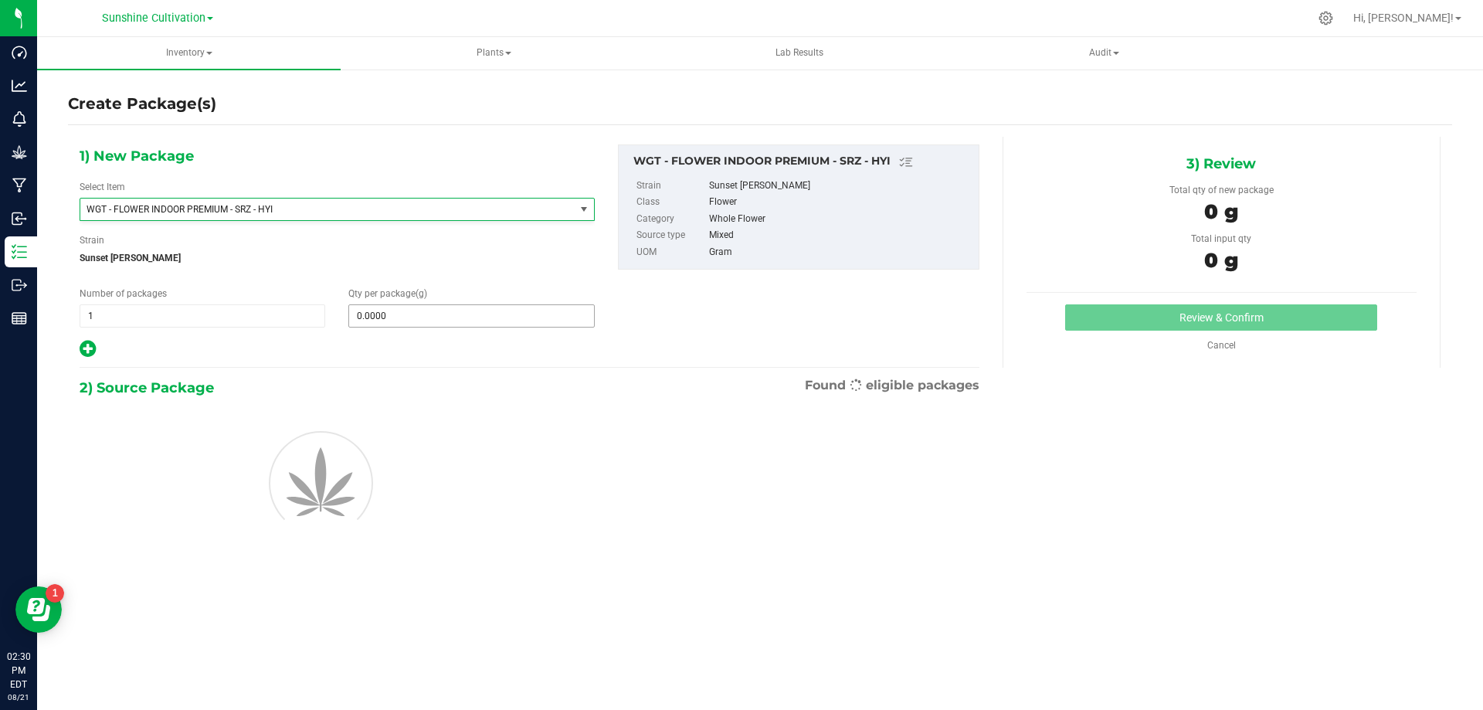
scroll to position [333802, 0]
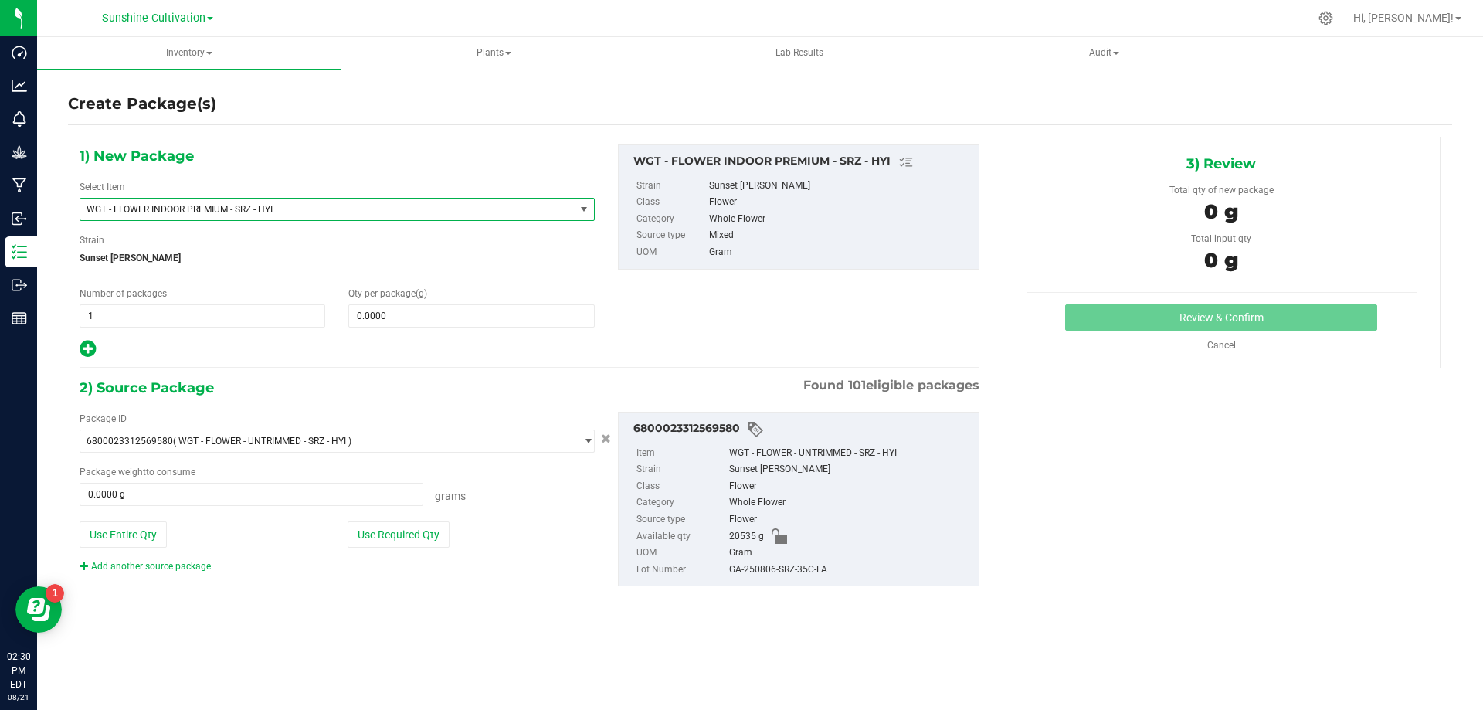
click at [321, 205] on span "WGT - FLOWER INDOOR PREMIUM - SRZ - HYI" at bounding box center [317, 209] width 463 height 11
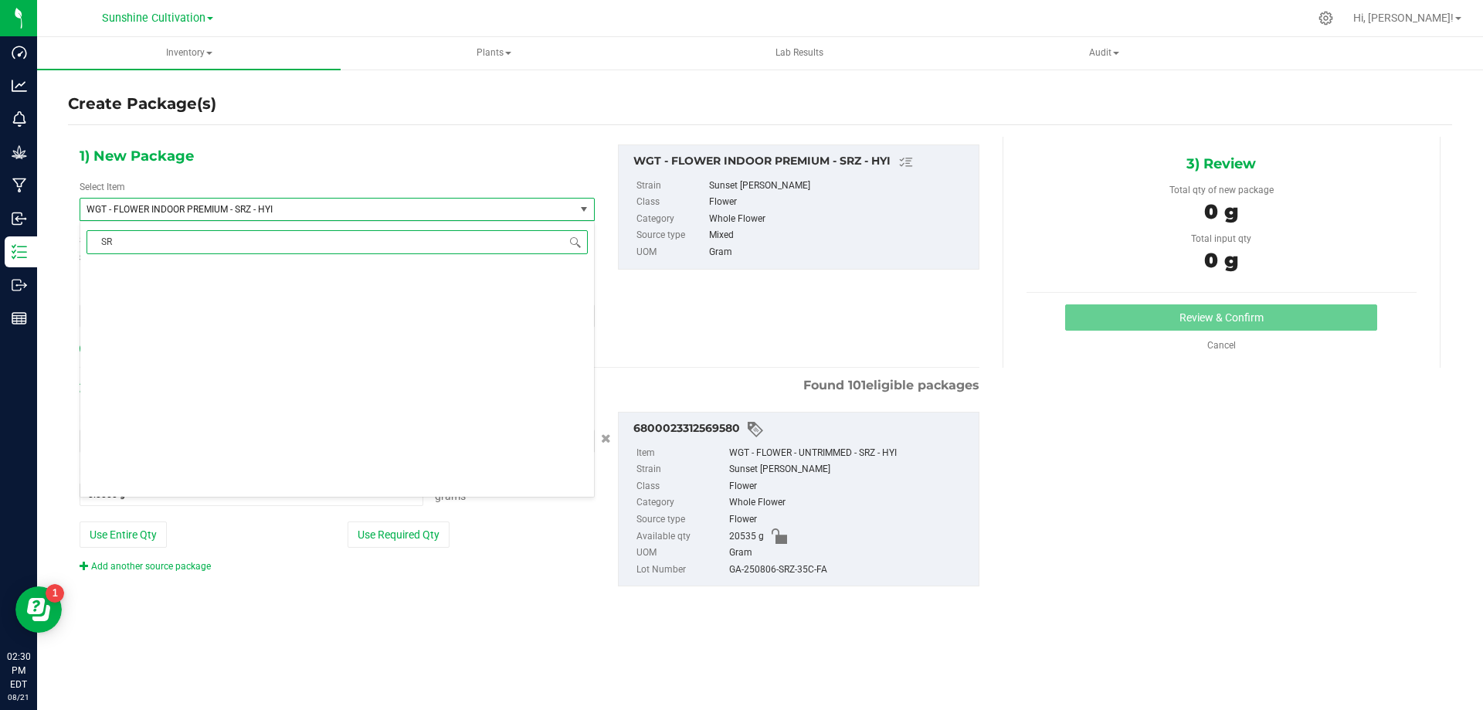
type input "SRZ"
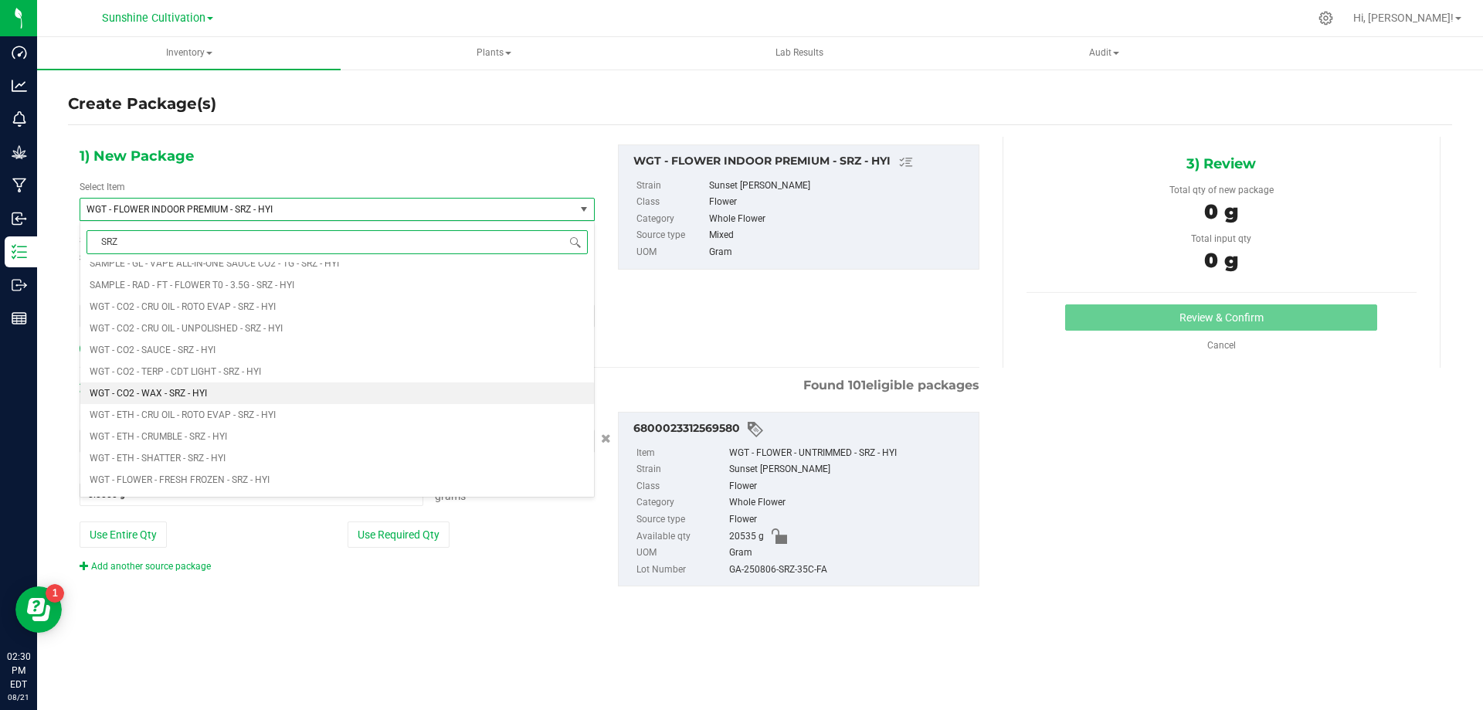
scroll to position [1313, 0]
click at [229, 399] on span "WGT - LITTLE BUDS PREMIUM - SRZ - HYI" at bounding box center [174, 399] width 168 height 11
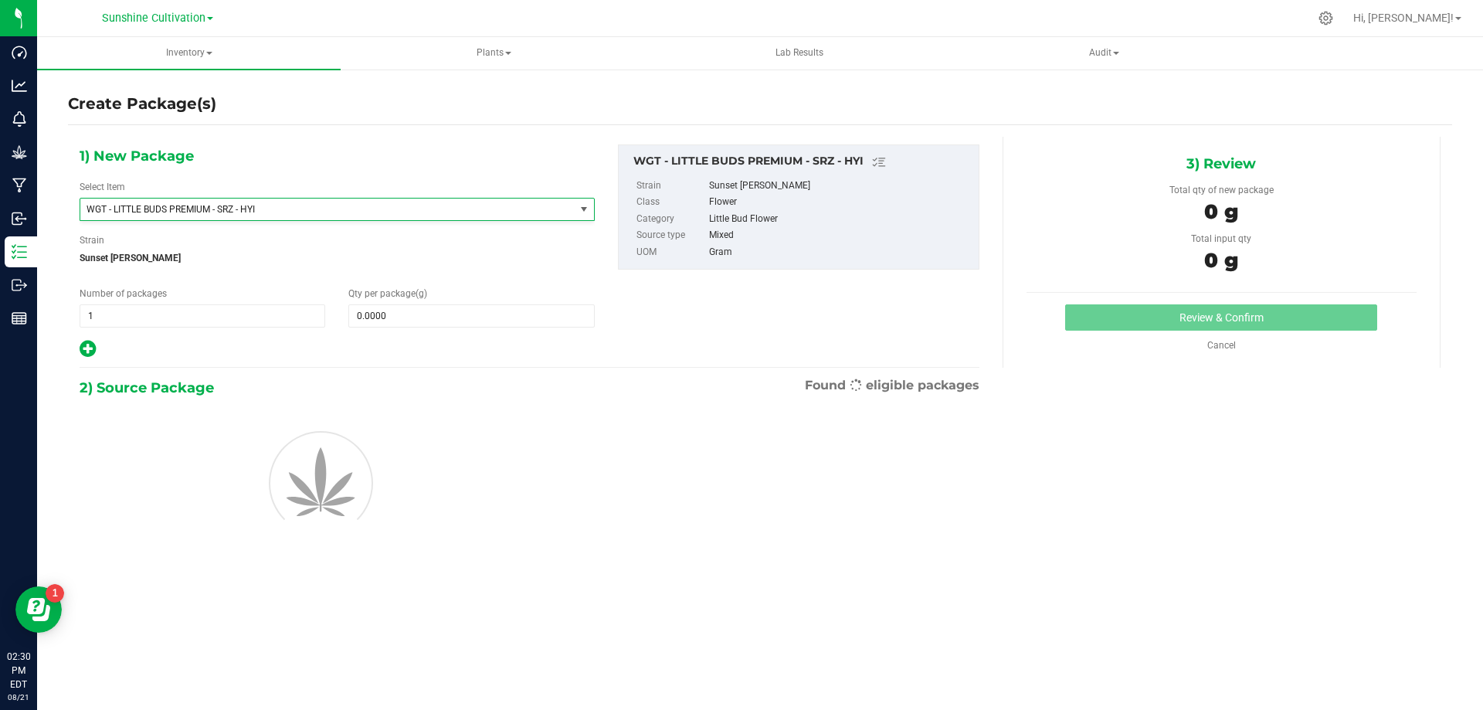
type input "0.0000"
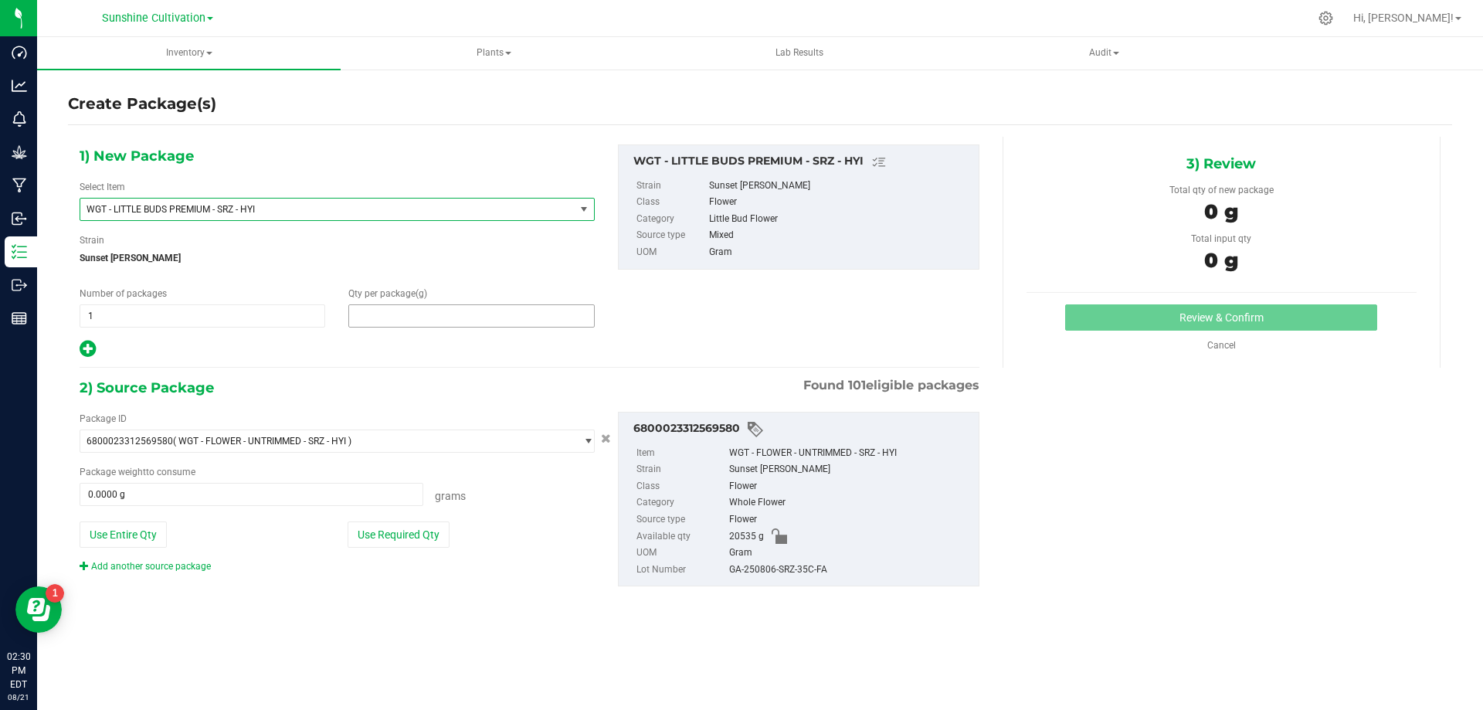
click at [409, 311] on span at bounding box center [471, 315] width 246 height 23
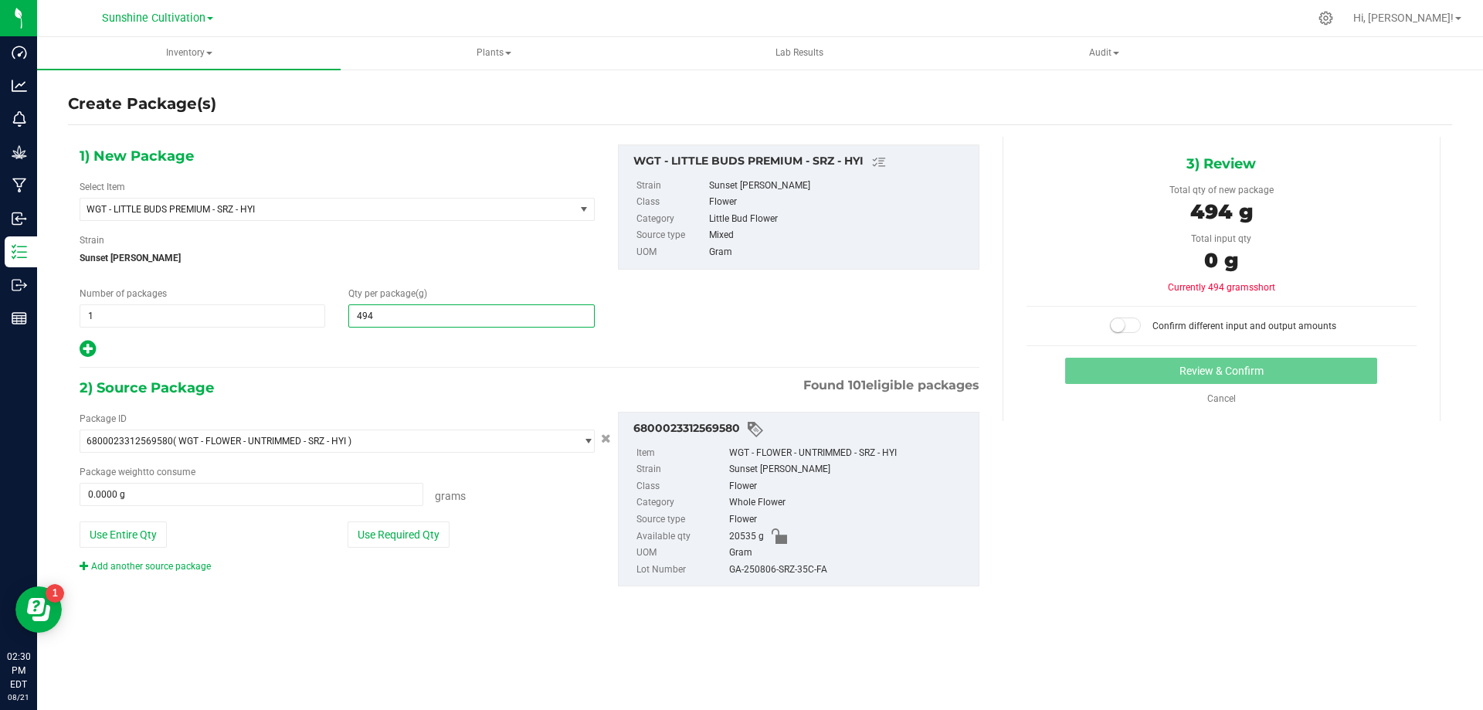
type input "4940"
type input "4,940.0000"
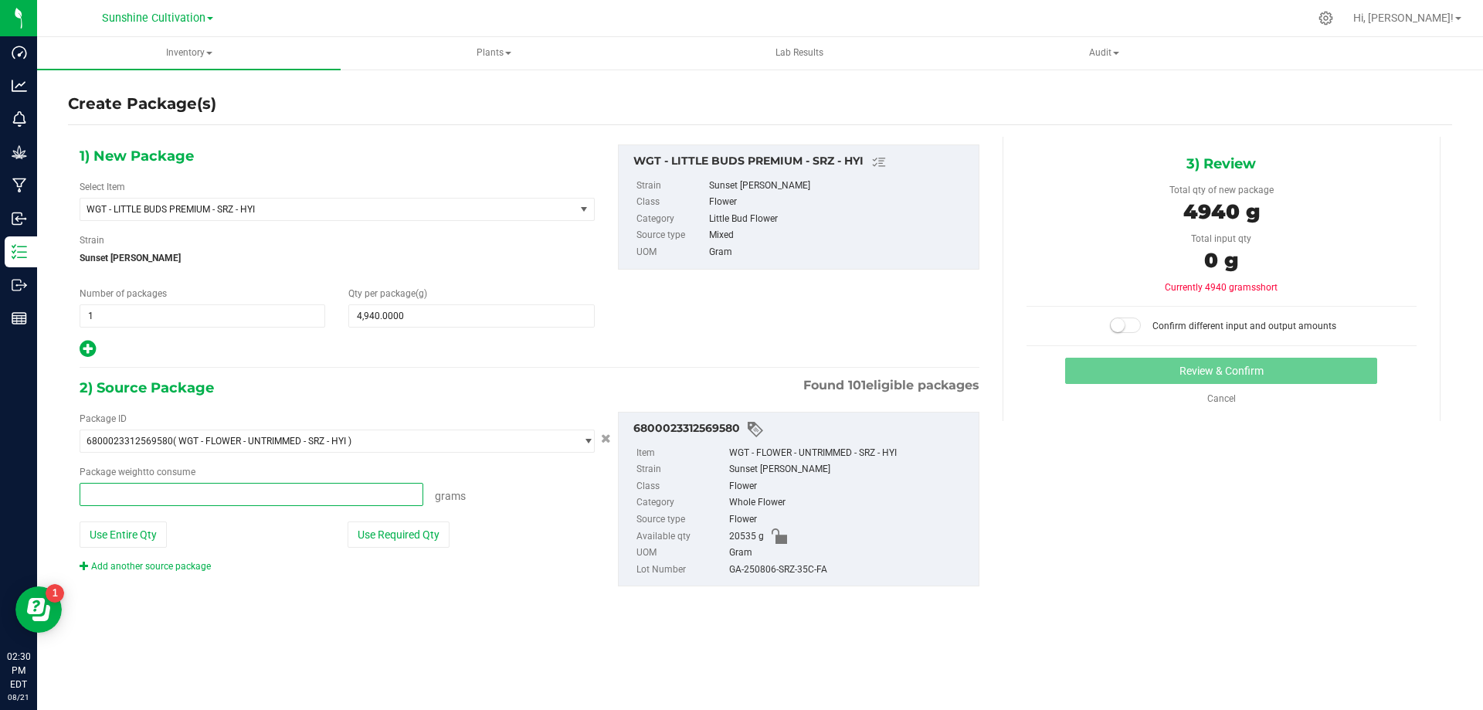
click at [290, 498] on span at bounding box center [252, 494] width 344 height 23
type input "4944"
click at [1065, 358] on button "Review & Confirm" at bounding box center [1221, 371] width 312 height 26
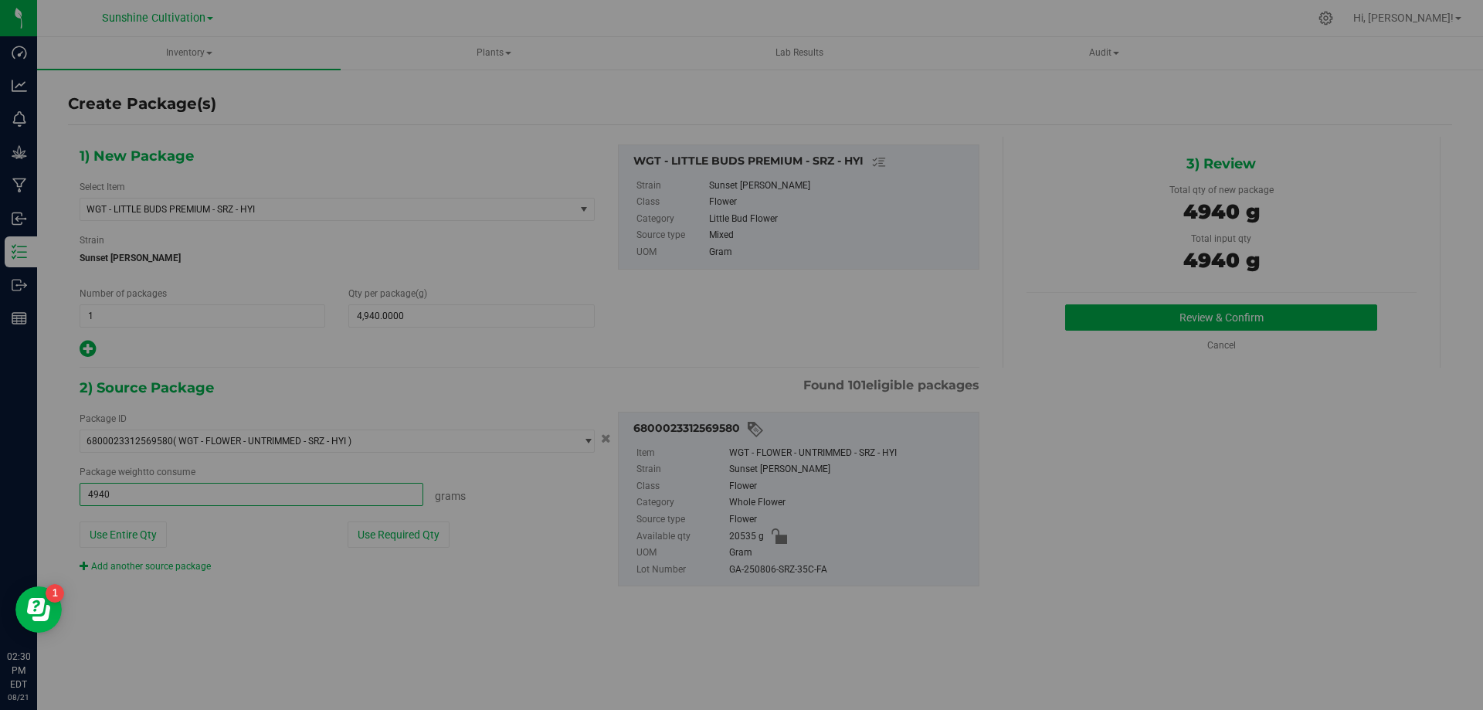
type input "4940.0000 g"
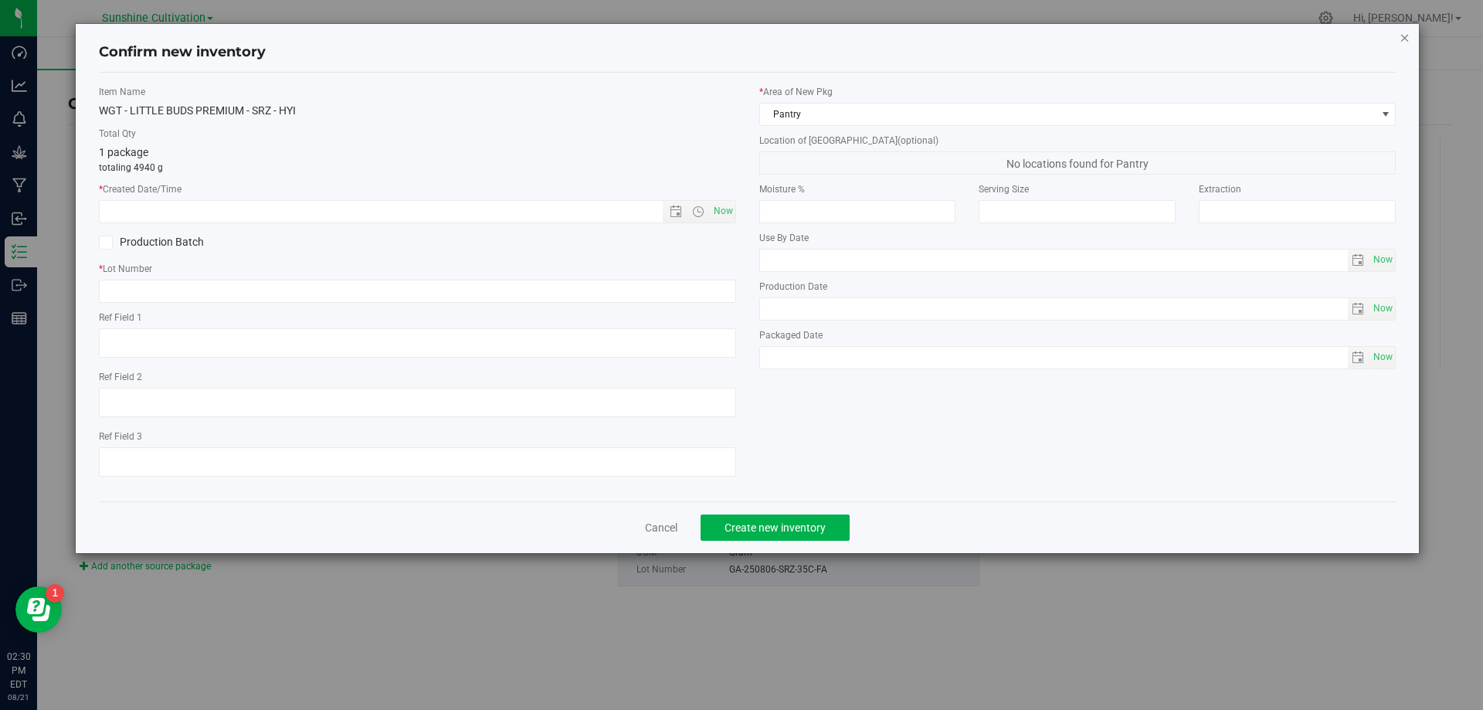
click at [1406, 37] on icon "button" at bounding box center [1404, 37] width 11 height 19
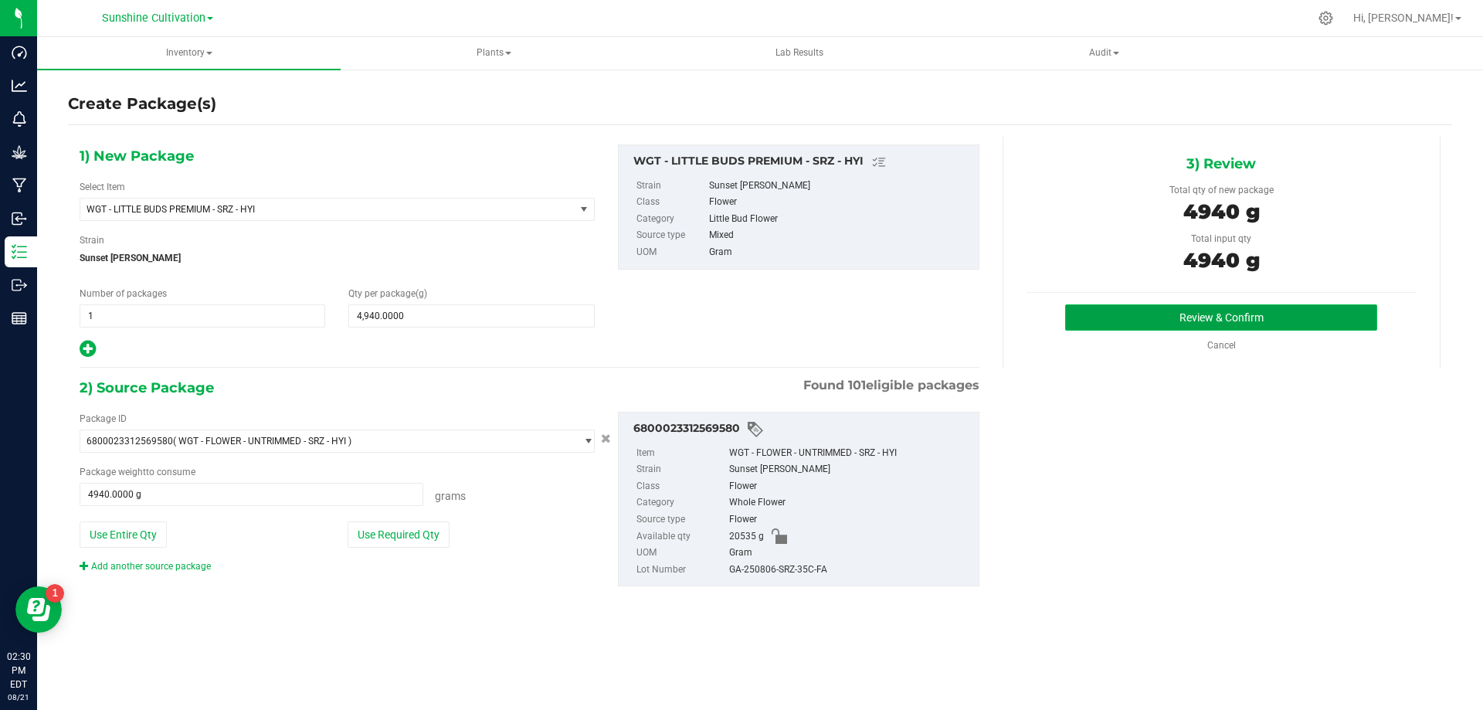
click at [1160, 307] on button "Review & Confirm" at bounding box center [1221, 317] width 312 height 26
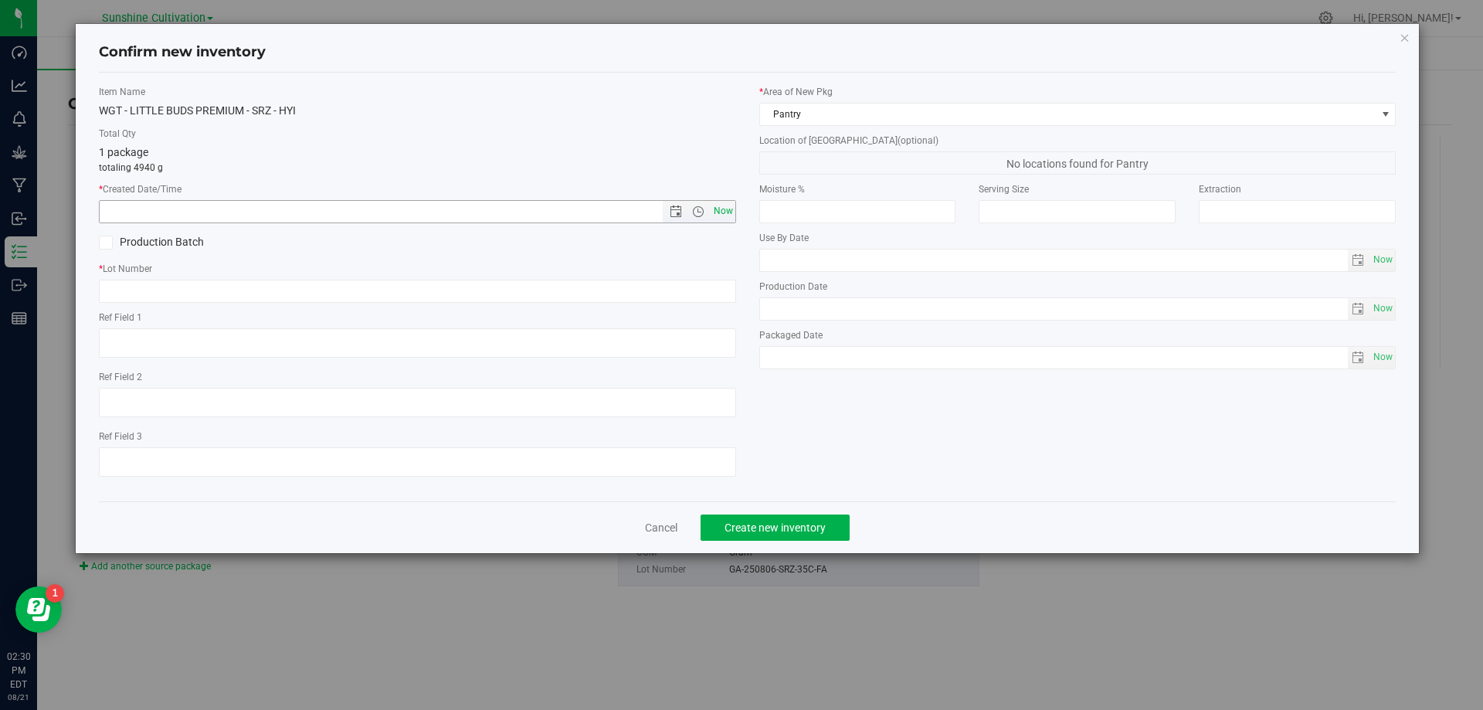
click at [729, 208] on span "Now" at bounding box center [723, 211] width 26 height 22
type input "8/21/2025 2:30 PM"
paste input "GA-250806-SRZ-35C-FA"
type input "GA-250806-SRZ-35C-FA"
click at [732, 521] on span "Create new inventory" at bounding box center [774, 527] width 101 height 12
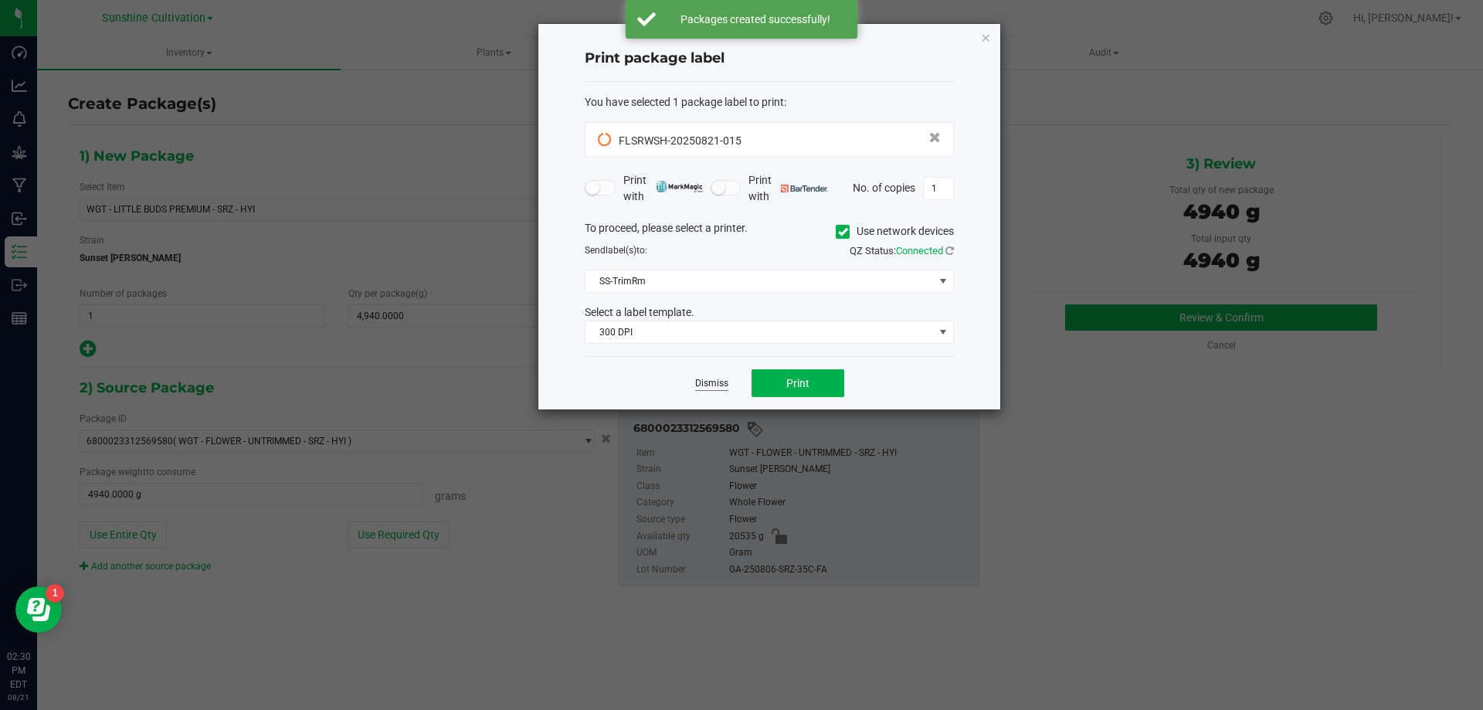
click at [720, 385] on link "Dismiss" at bounding box center [711, 383] width 33 height 13
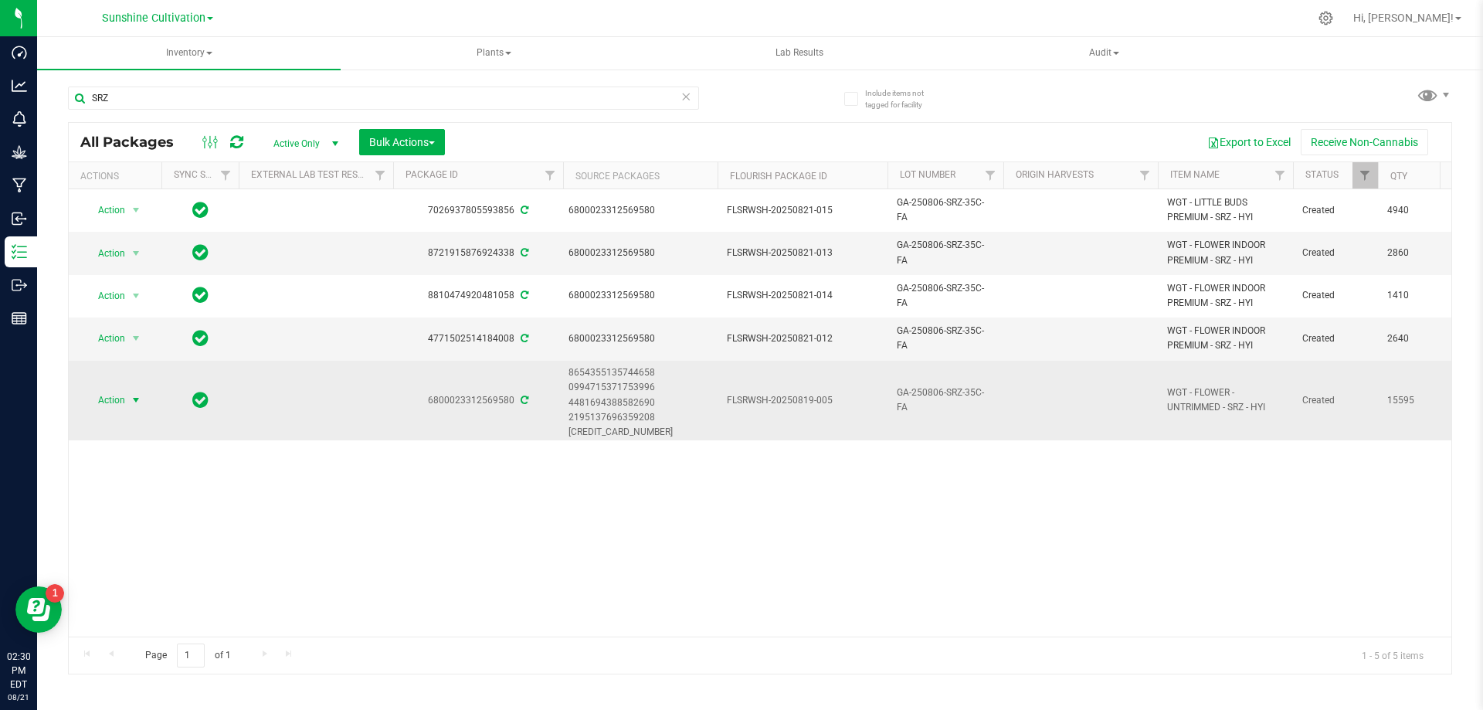
click at [117, 401] on span "Action" at bounding box center [105, 400] width 42 height 22
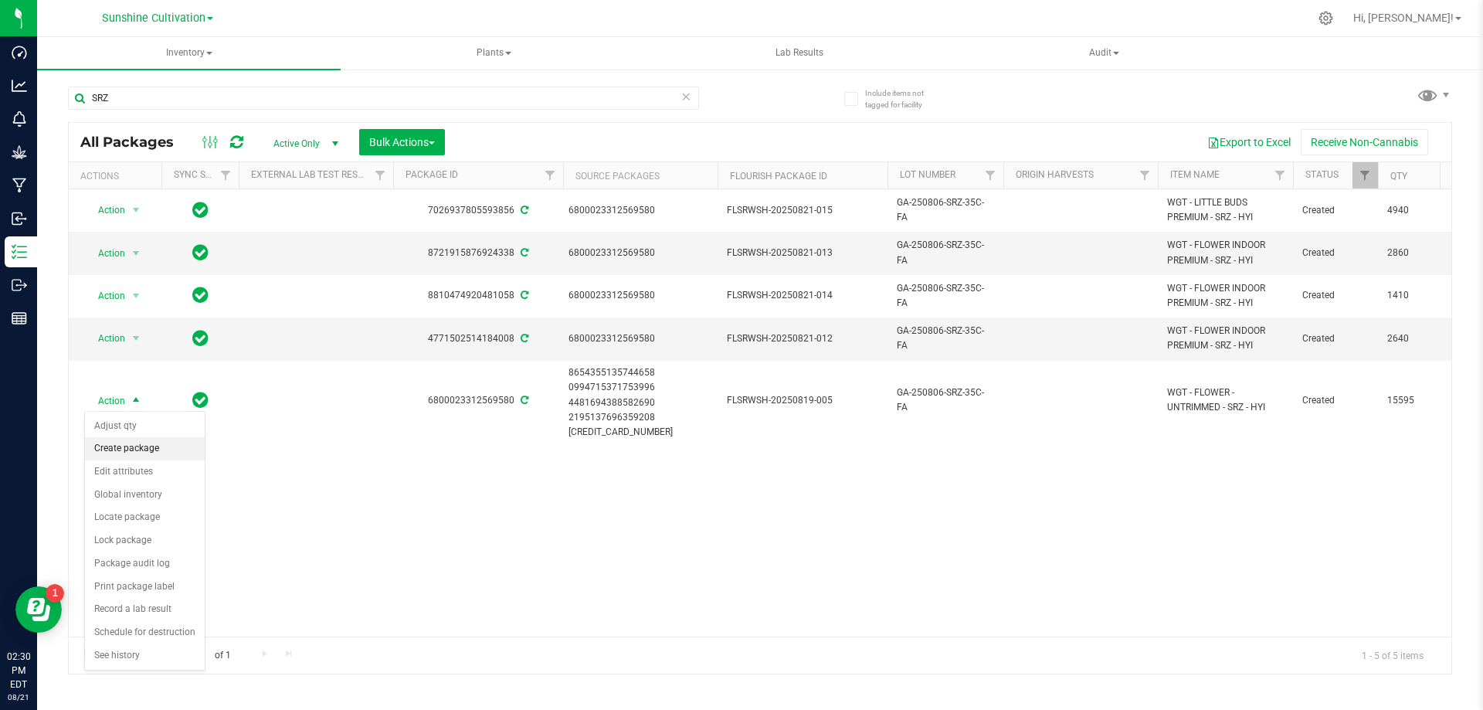
click at [118, 449] on li "Create package" at bounding box center [145, 448] width 120 height 23
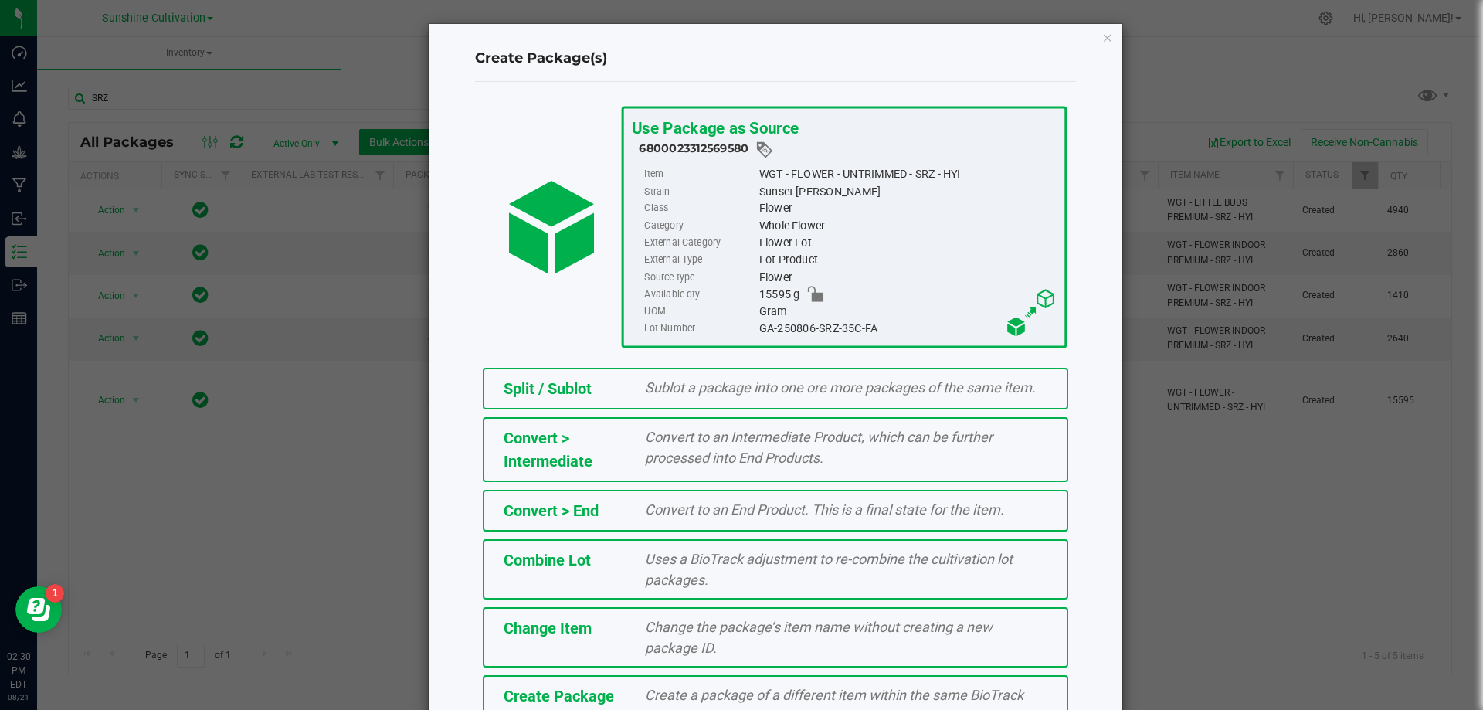
click at [592, 707] on div "Create Package" at bounding box center [563, 695] width 142 height 23
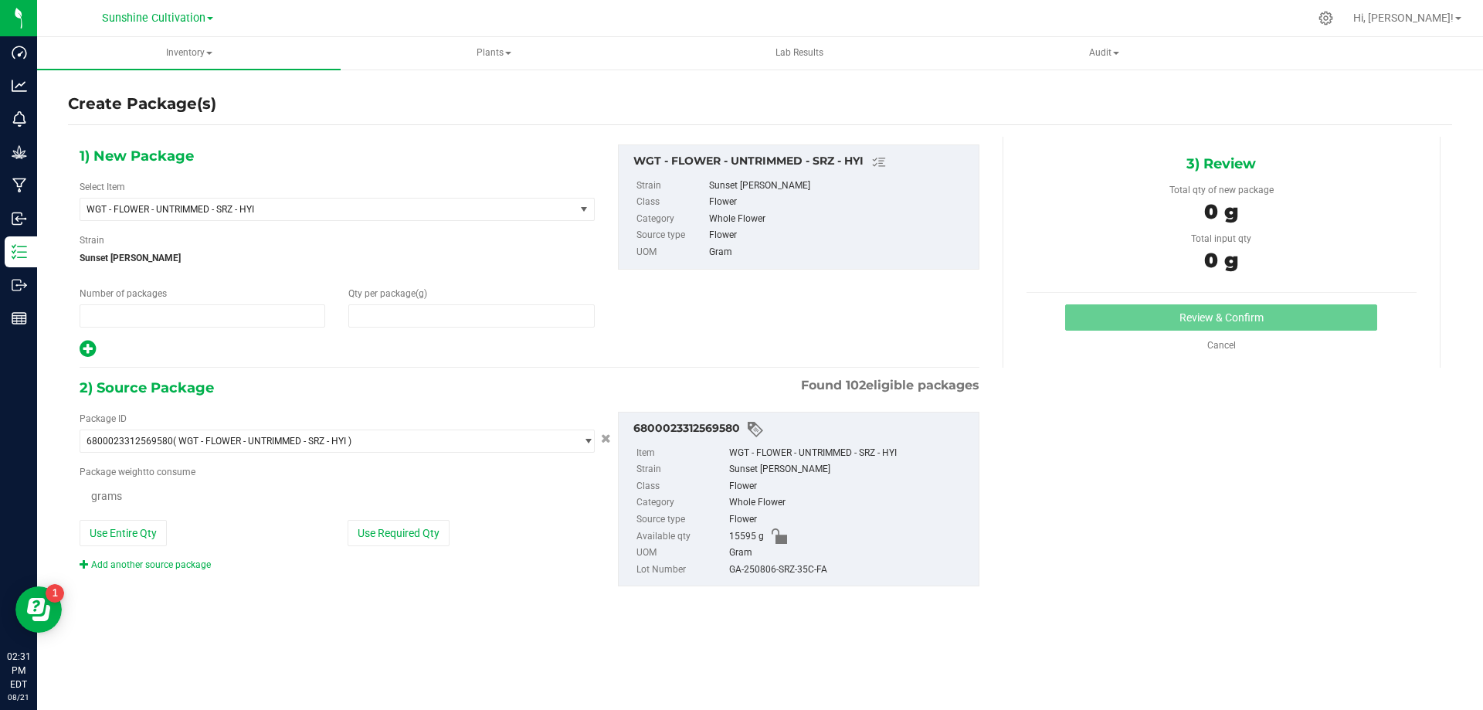
type input "1"
type input "0.0000"
click at [378, 201] on span "WGT - FLOWER - UNTRIMMED - SRZ - HYI" at bounding box center [327, 209] width 494 height 22
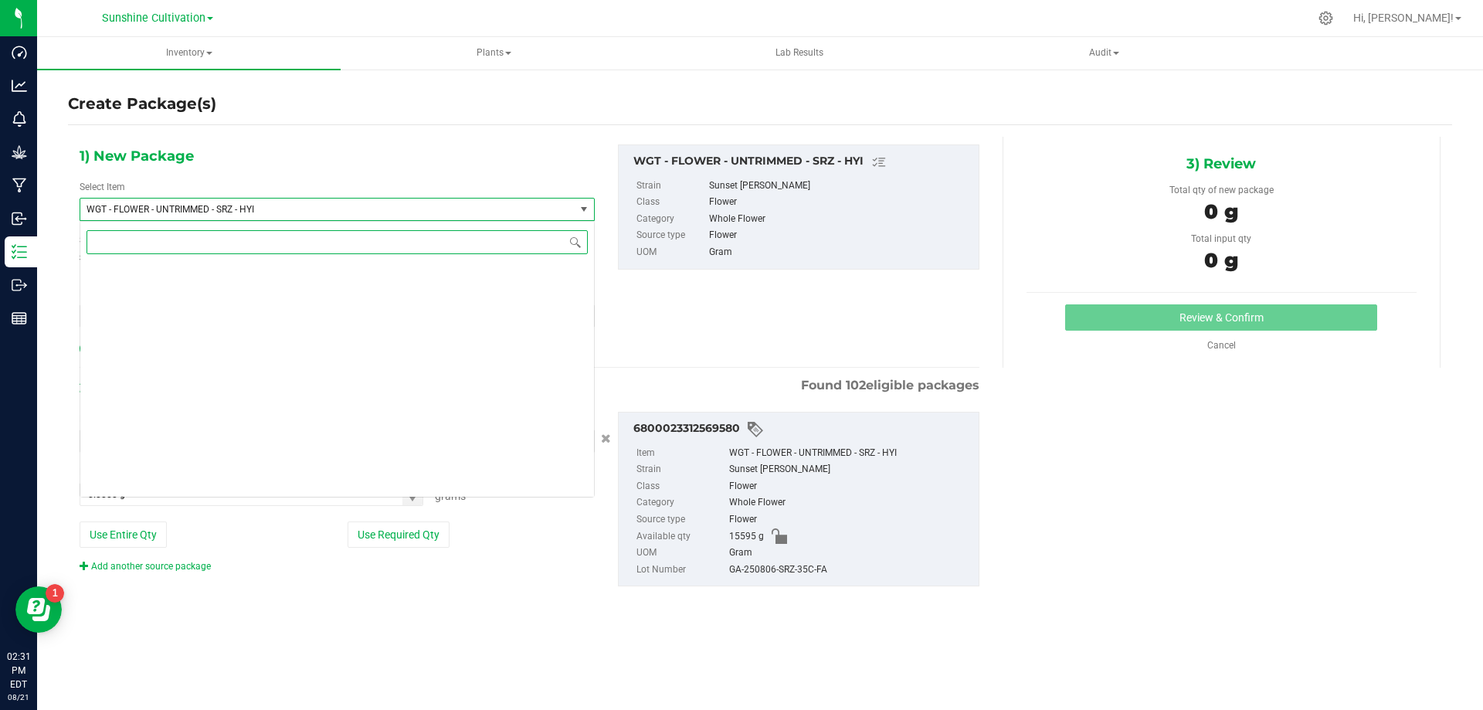
scroll to position [327487, 0]
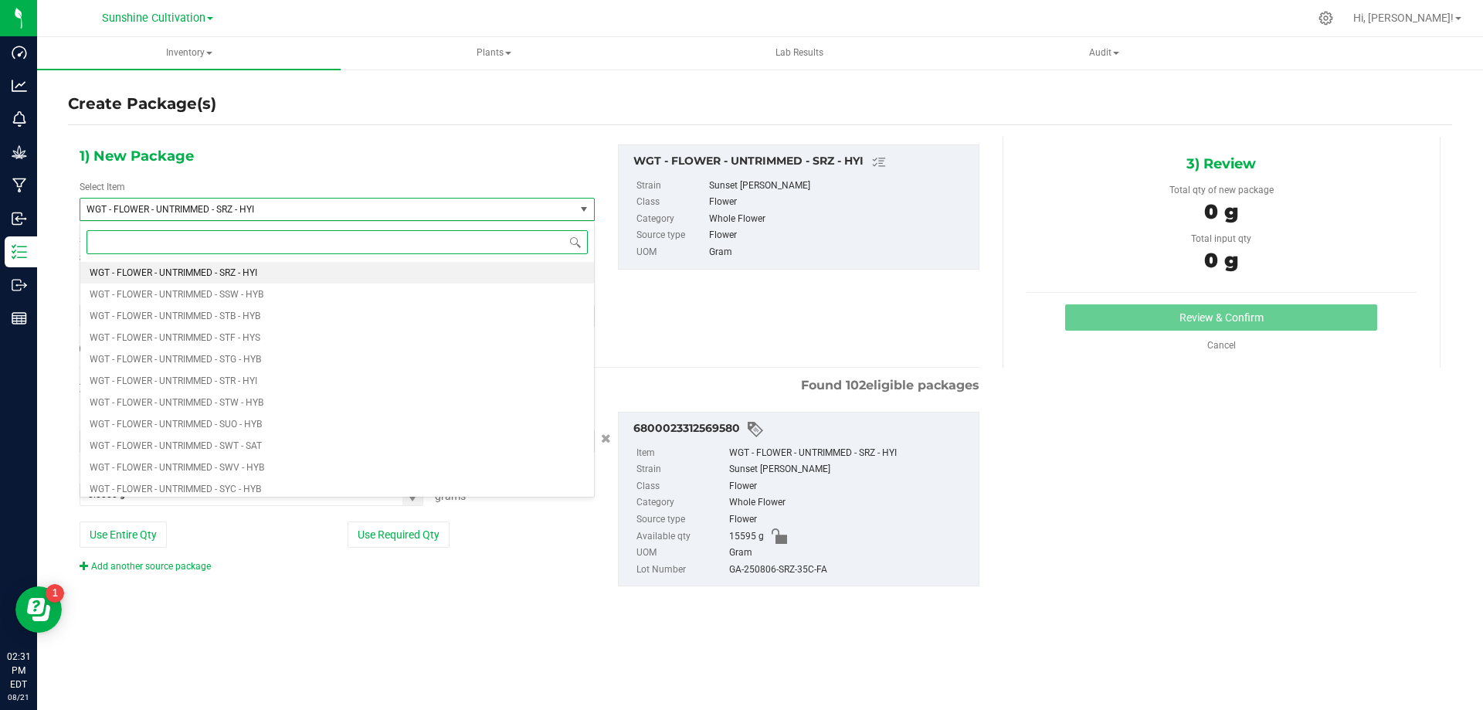
click at [233, 244] on input at bounding box center [336, 242] width 501 height 24
type input "SRZ"
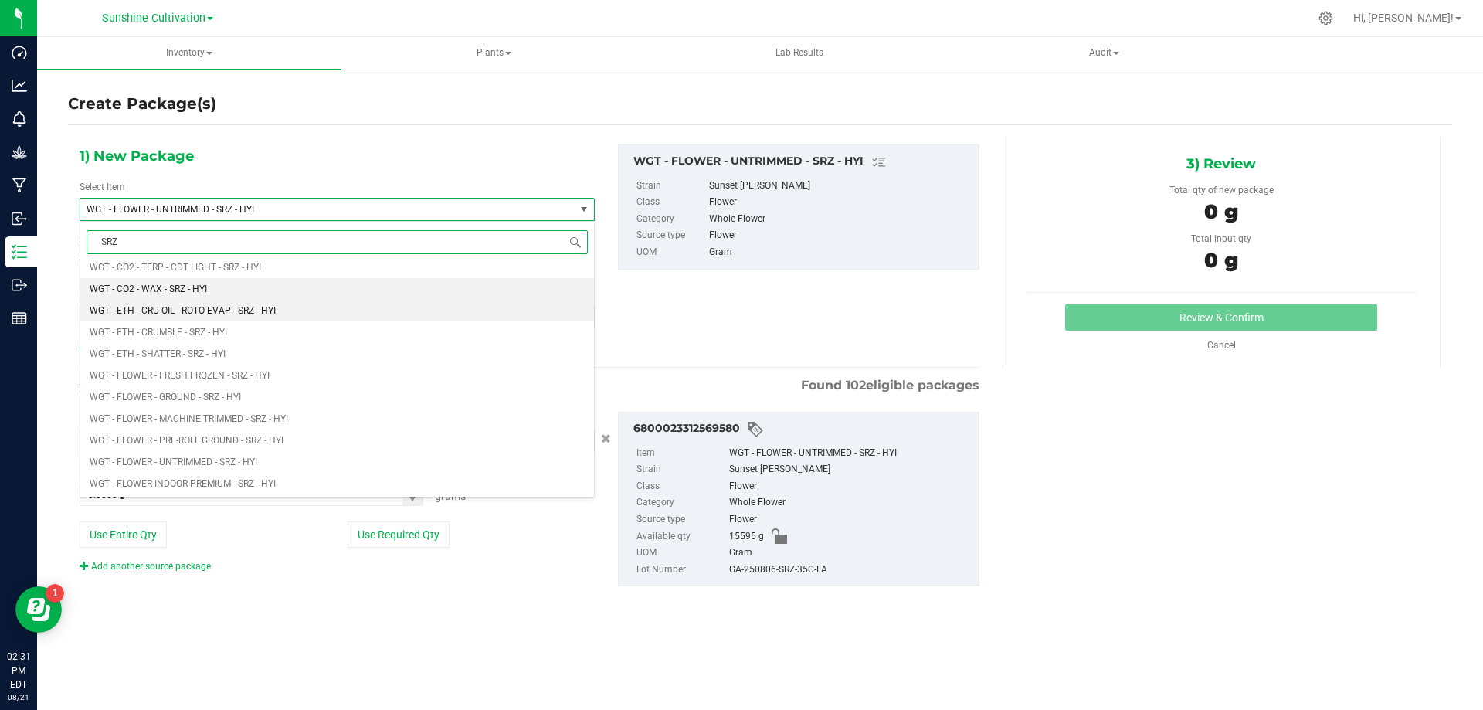
scroll to position [1236, 0]
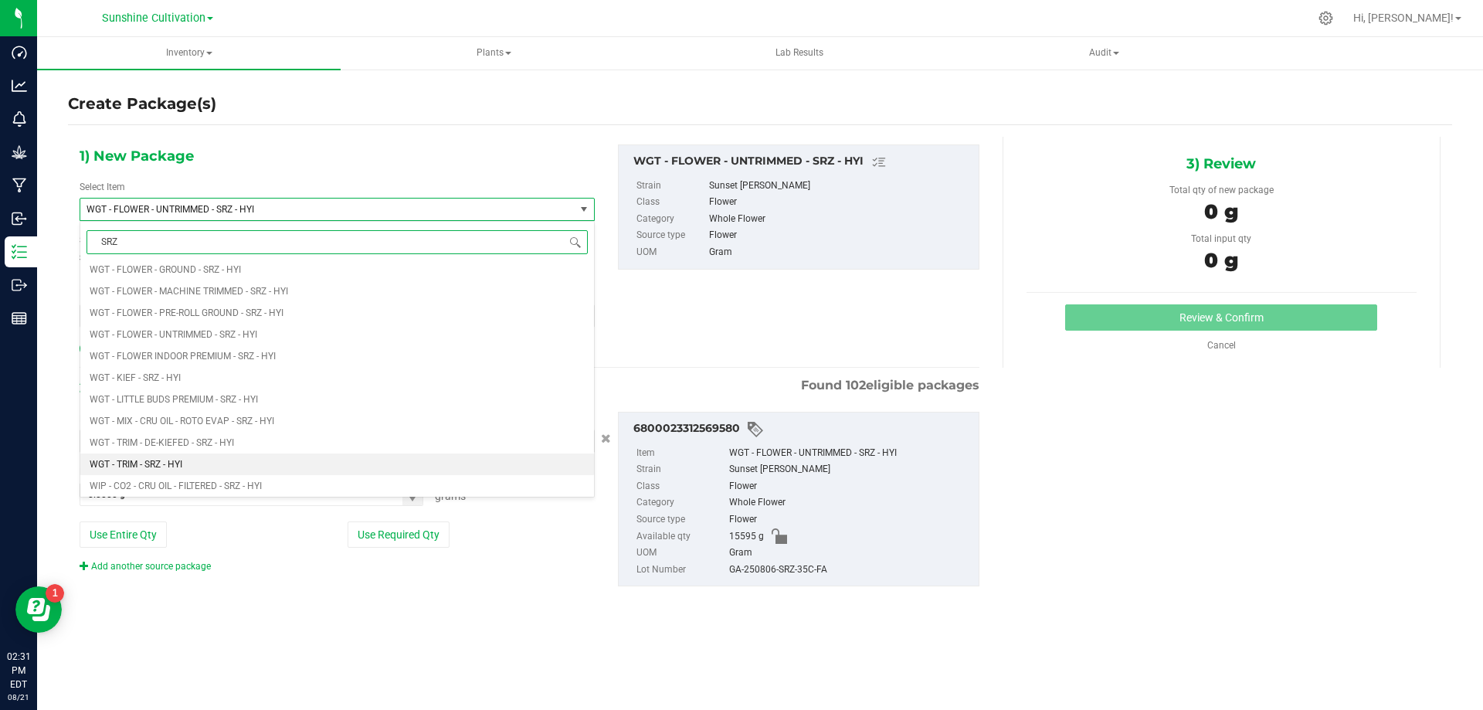
click at [209, 463] on li "WGT - TRIM - SRZ - HYI" at bounding box center [337, 464] width 514 height 22
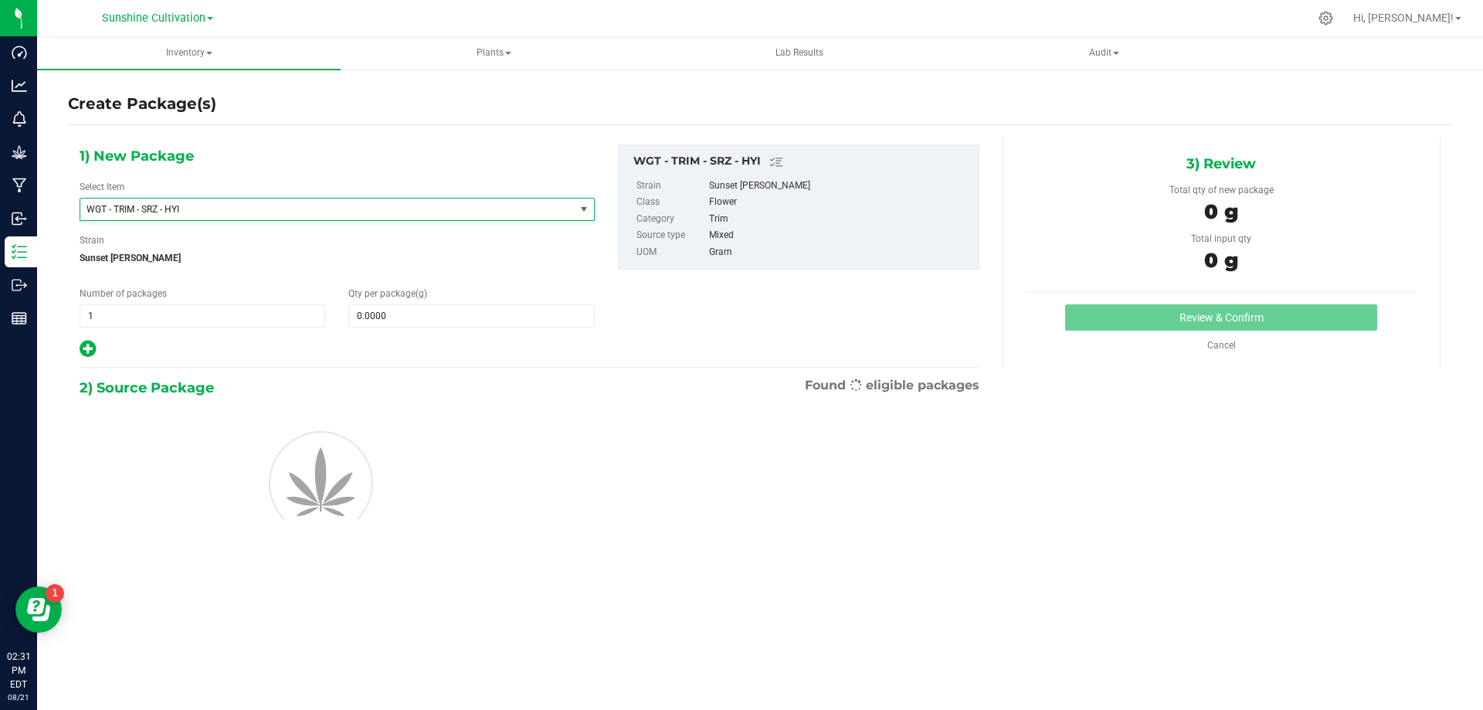
type input "0.0000"
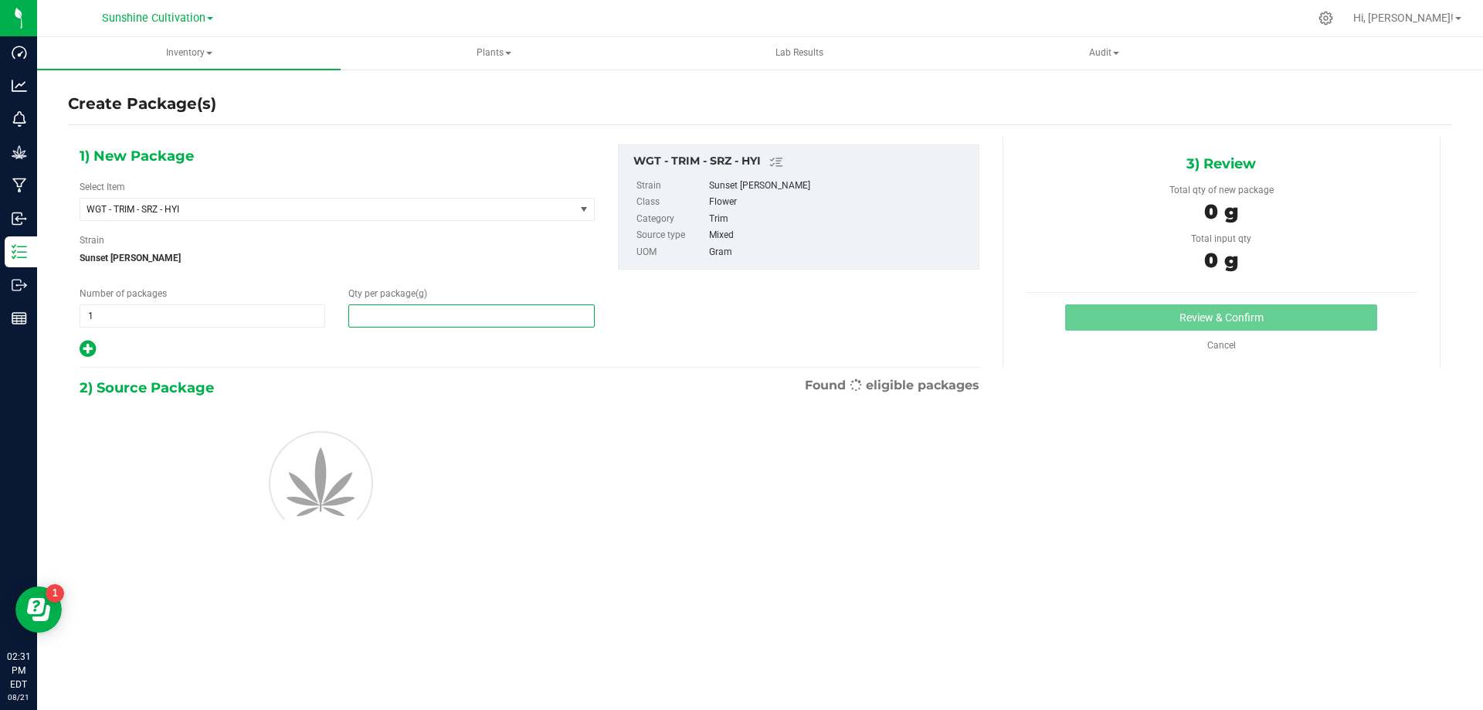
click at [421, 317] on span at bounding box center [471, 315] width 246 height 23
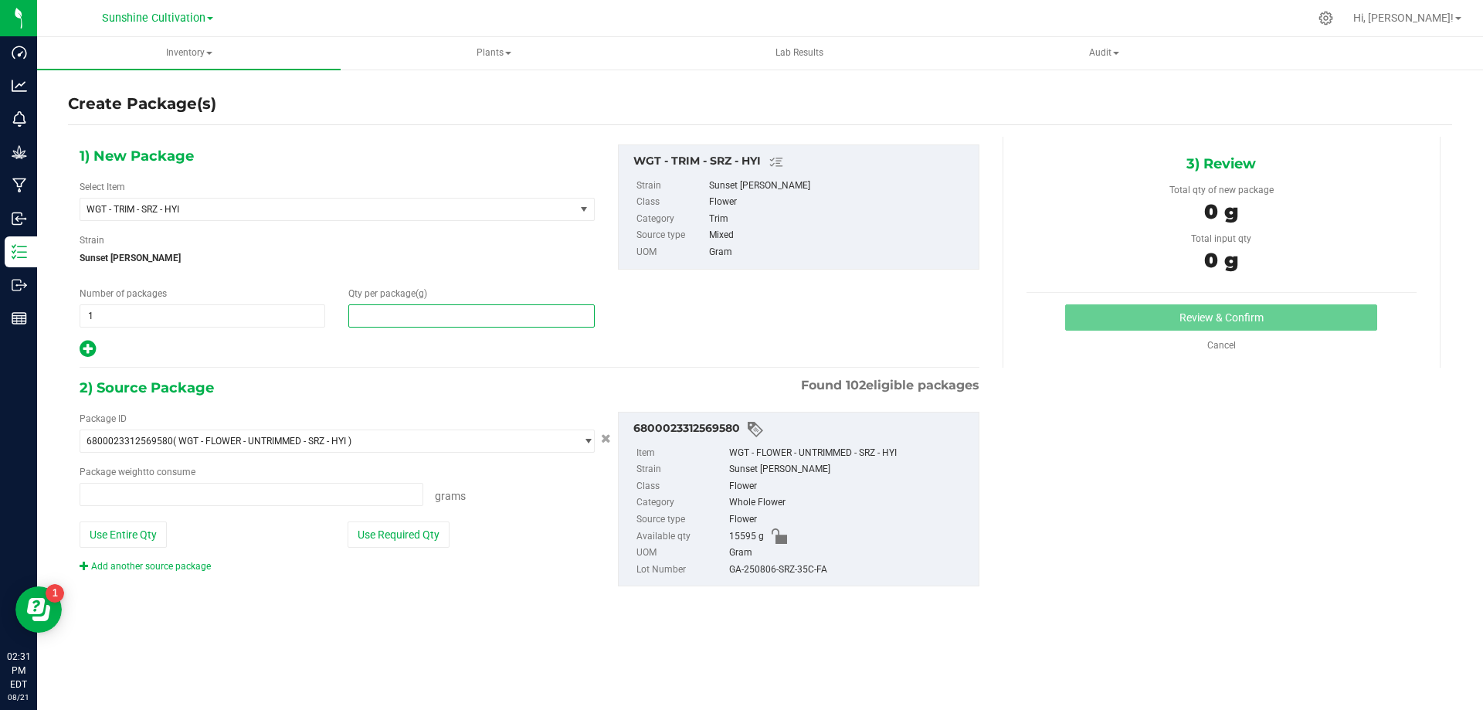
type input "0.0000 g"
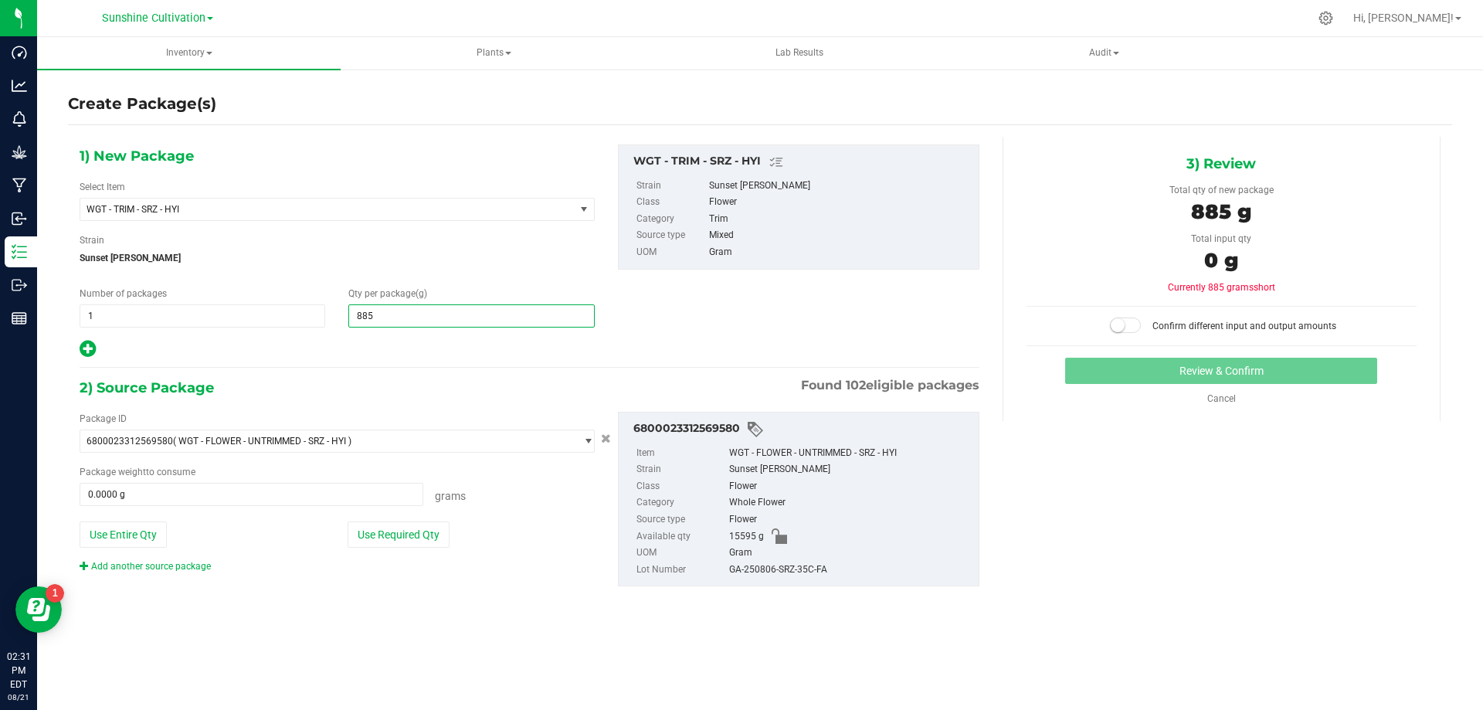
type input "8850"
type input "8,850.0000"
click at [167, 493] on span at bounding box center [252, 494] width 344 height 23
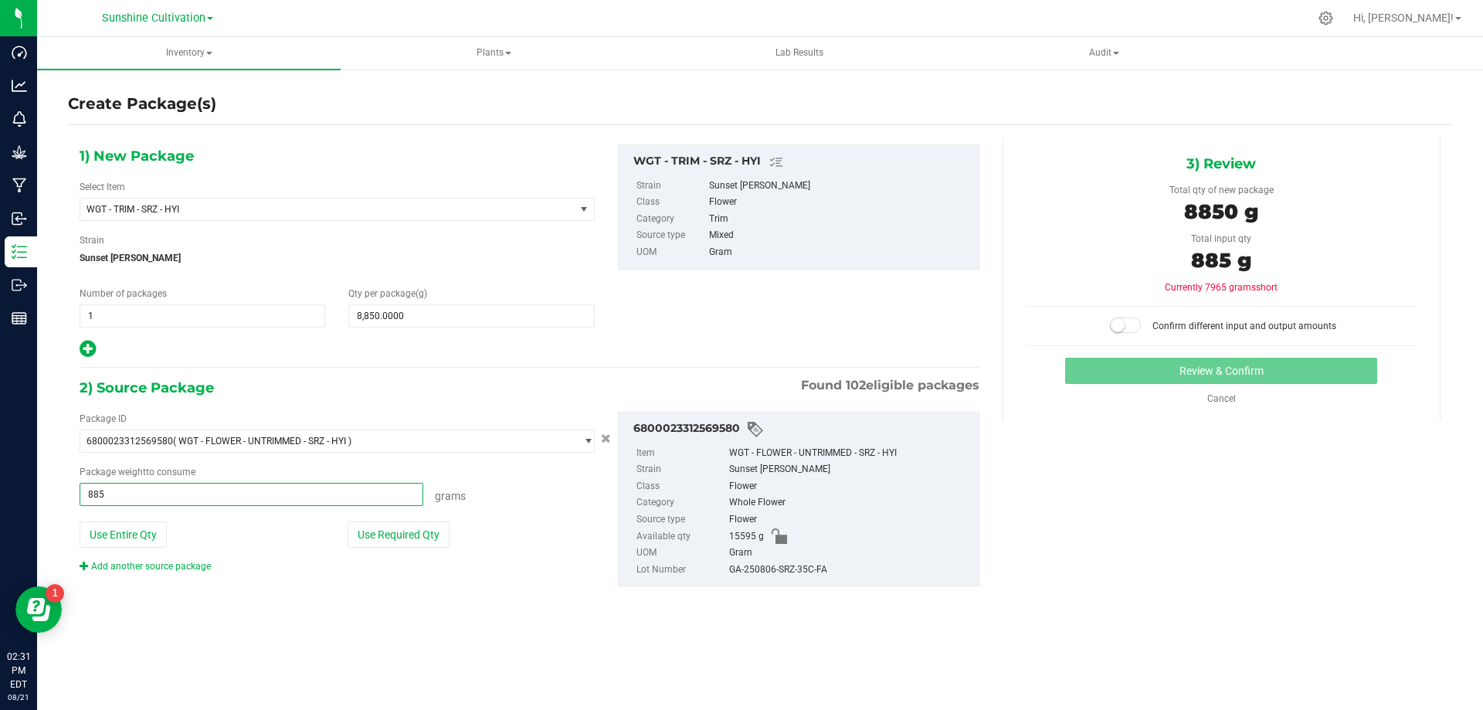
type input "8850"
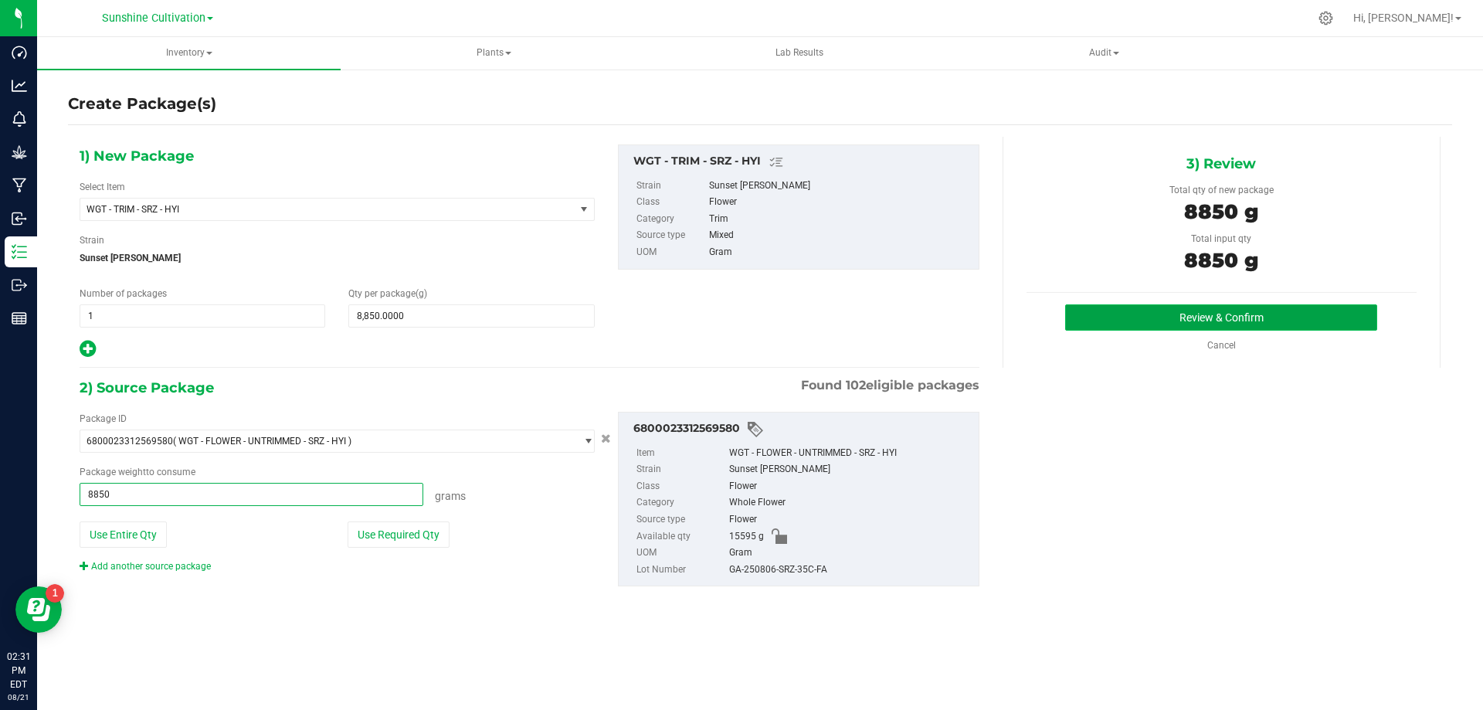
type input "8850.0000 g"
click at [1146, 312] on button "Review & Confirm" at bounding box center [1221, 317] width 312 height 26
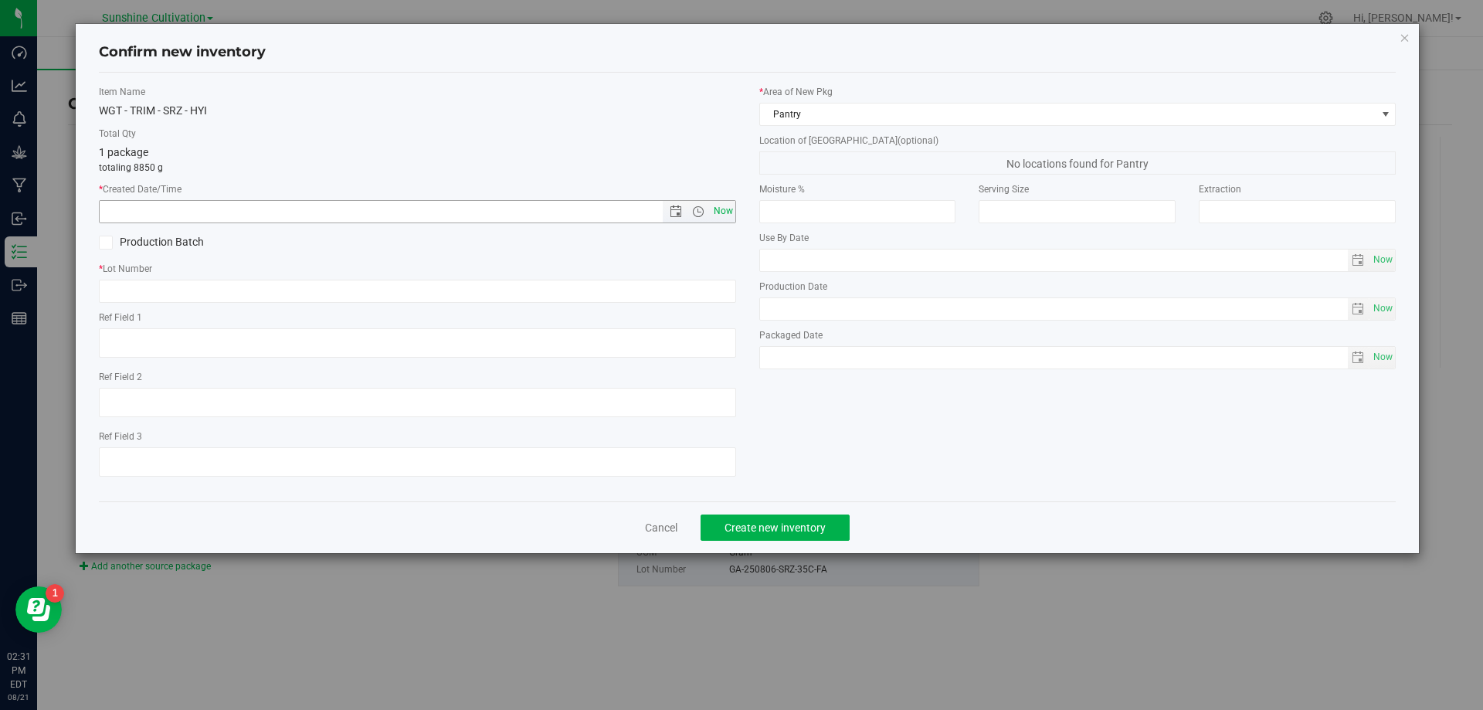
click at [734, 208] on span "Now" at bounding box center [723, 211] width 26 height 22
type input "8/21/2025 2:31 PM"
paste input "GA-250806-SRZ-35C-FA"
type input "GA-250806-SRZ-35C-FA"
click at [734, 529] on span "Create new inventory" at bounding box center [774, 527] width 101 height 12
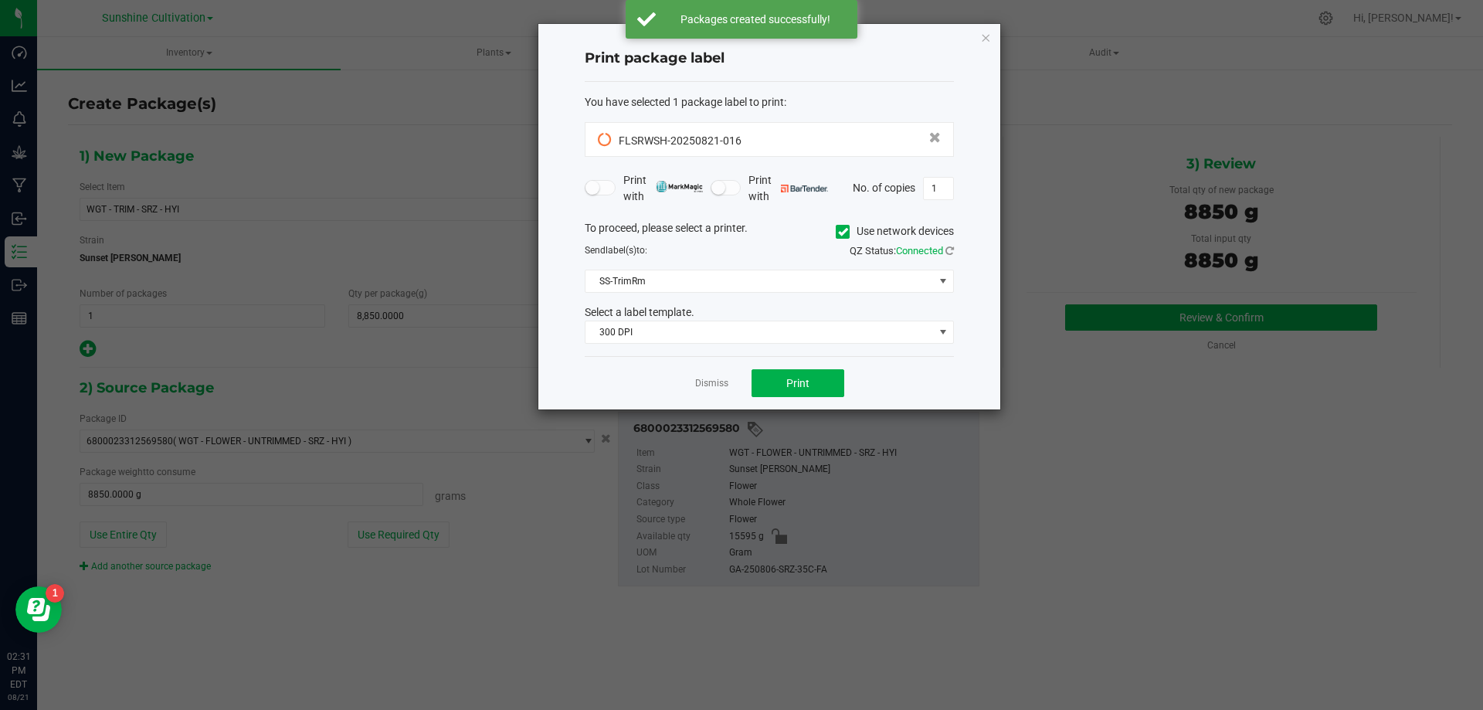
click at [694, 385] on div "Dismiss Print" at bounding box center [769, 382] width 369 height 53
click at [700, 382] on link "Dismiss" at bounding box center [711, 383] width 33 height 13
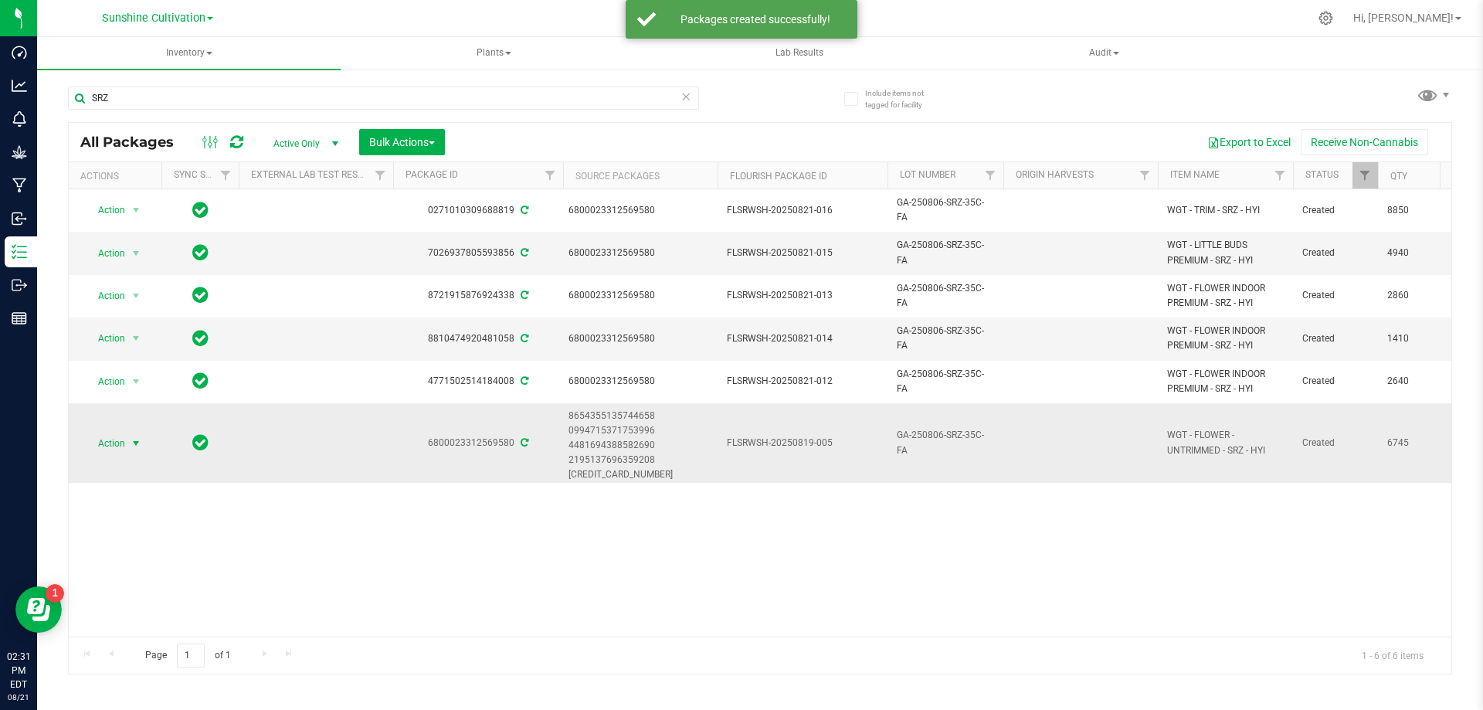
click at [117, 442] on span "Action" at bounding box center [105, 443] width 42 height 22
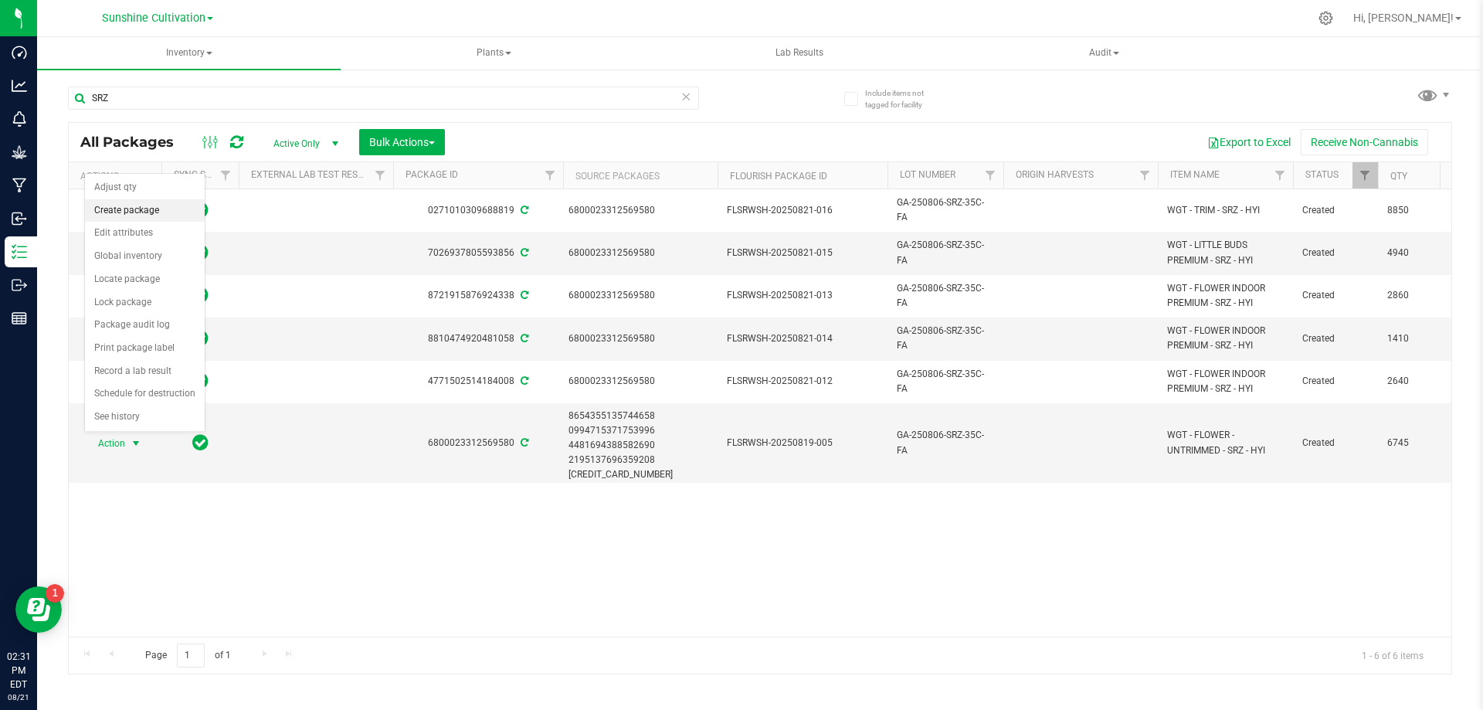
click at [161, 216] on li "Create package" at bounding box center [145, 210] width 120 height 23
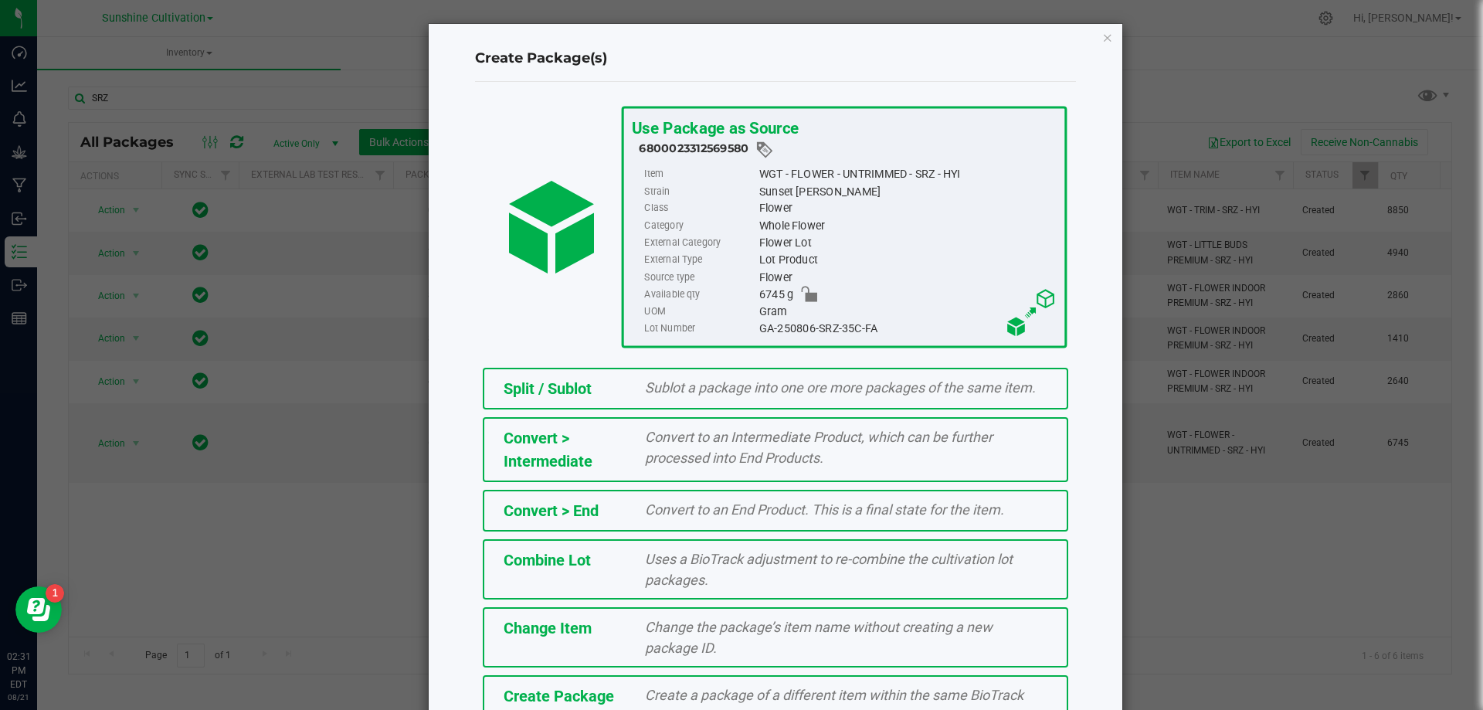
click at [685, 682] on div "Create Package Create a package of a different item within the same BioTrack ph…" at bounding box center [775, 705] width 585 height 60
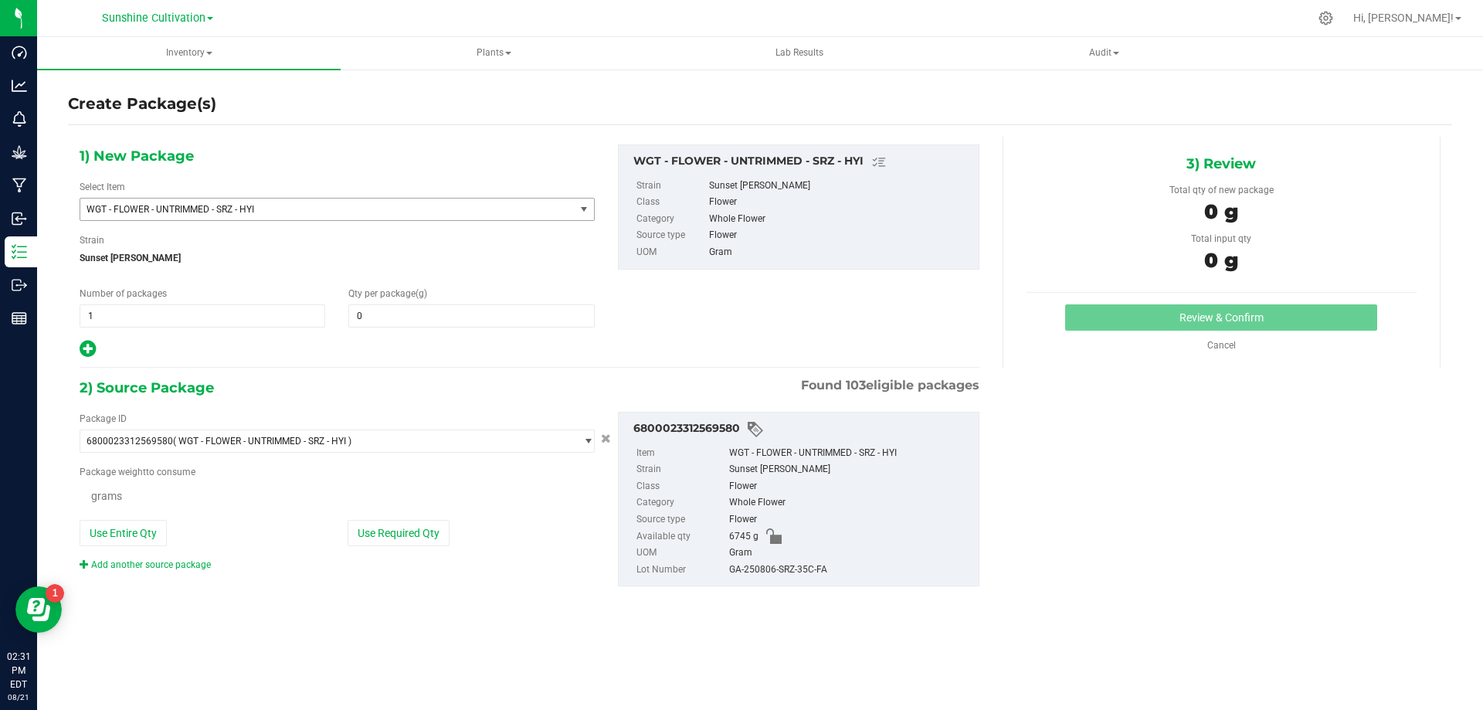
type input "0.0000"
click at [554, 209] on span "WGT - FLOWER - UNTRIMMED - SRZ - HYI" at bounding box center [327, 209] width 494 height 22
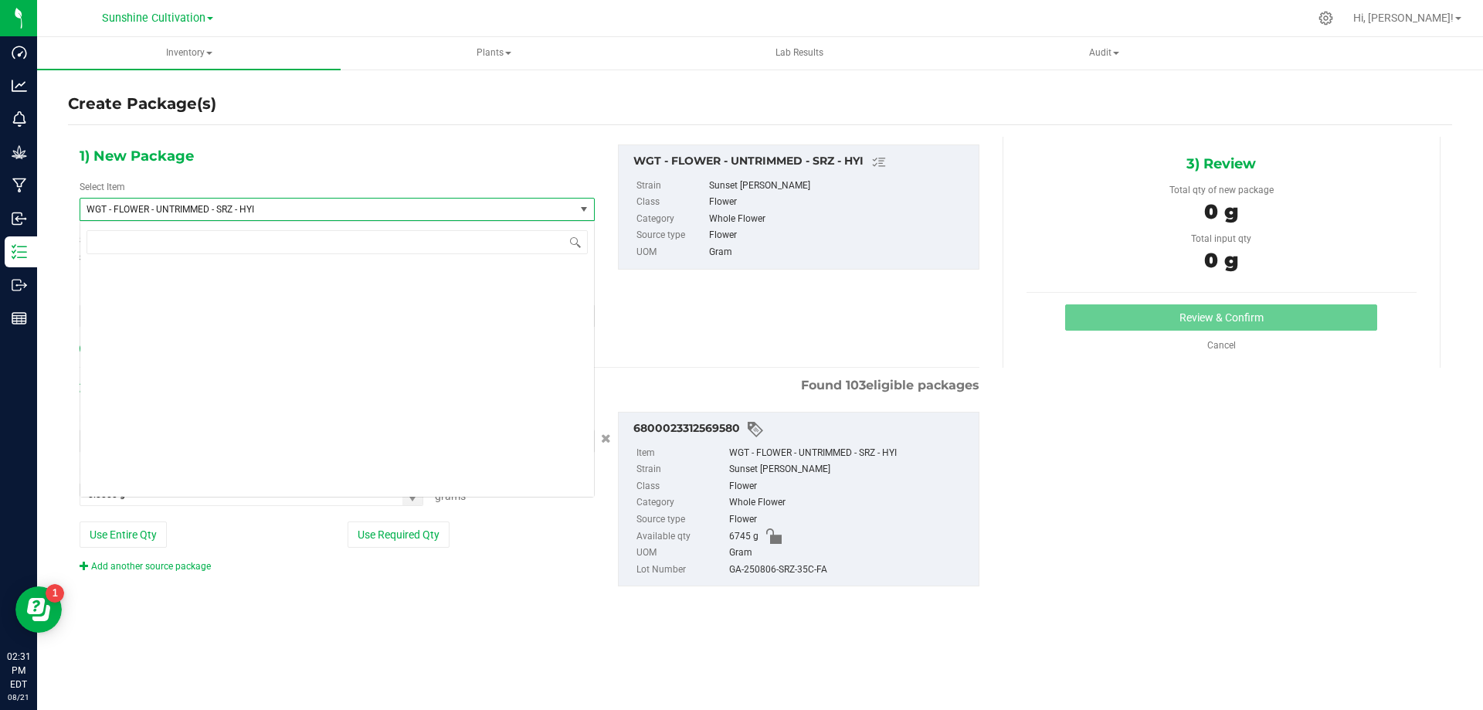
scroll to position [327487, 0]
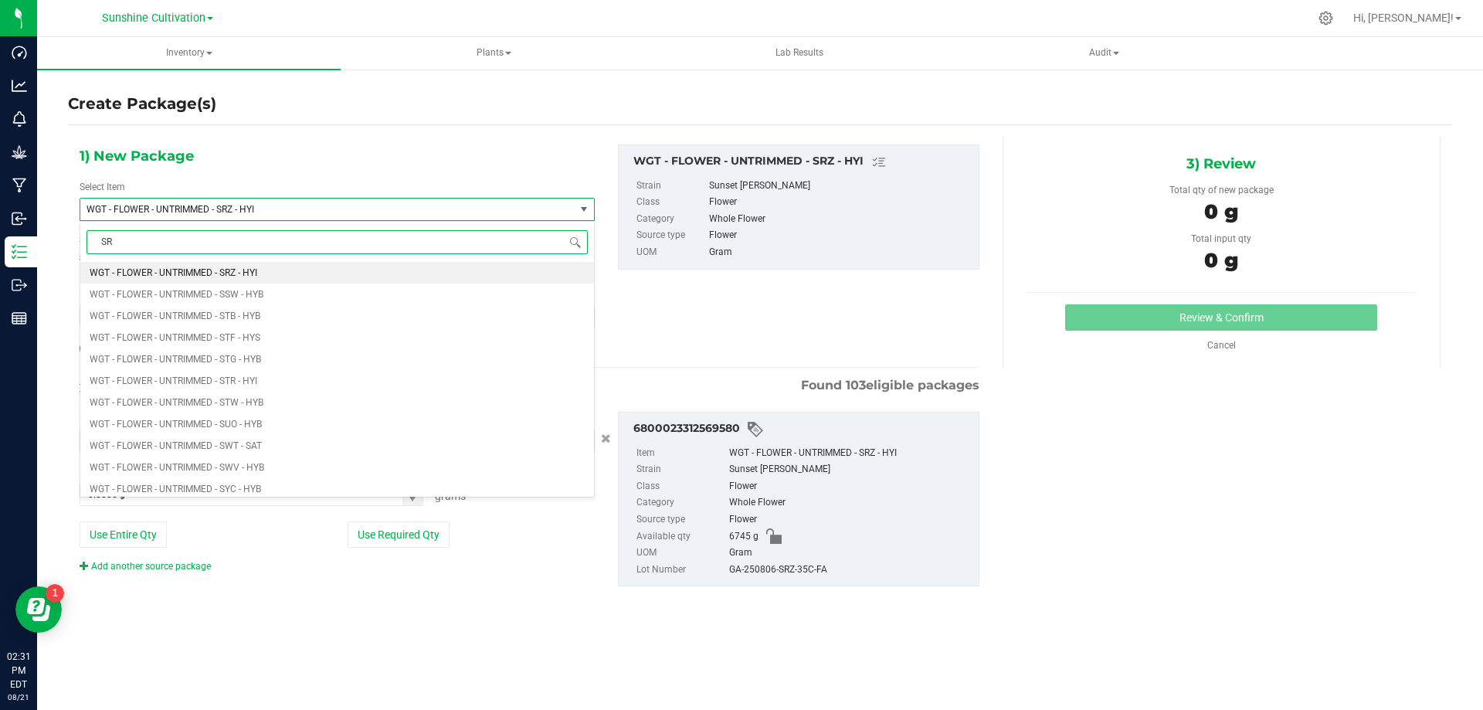
type input "SRZ"
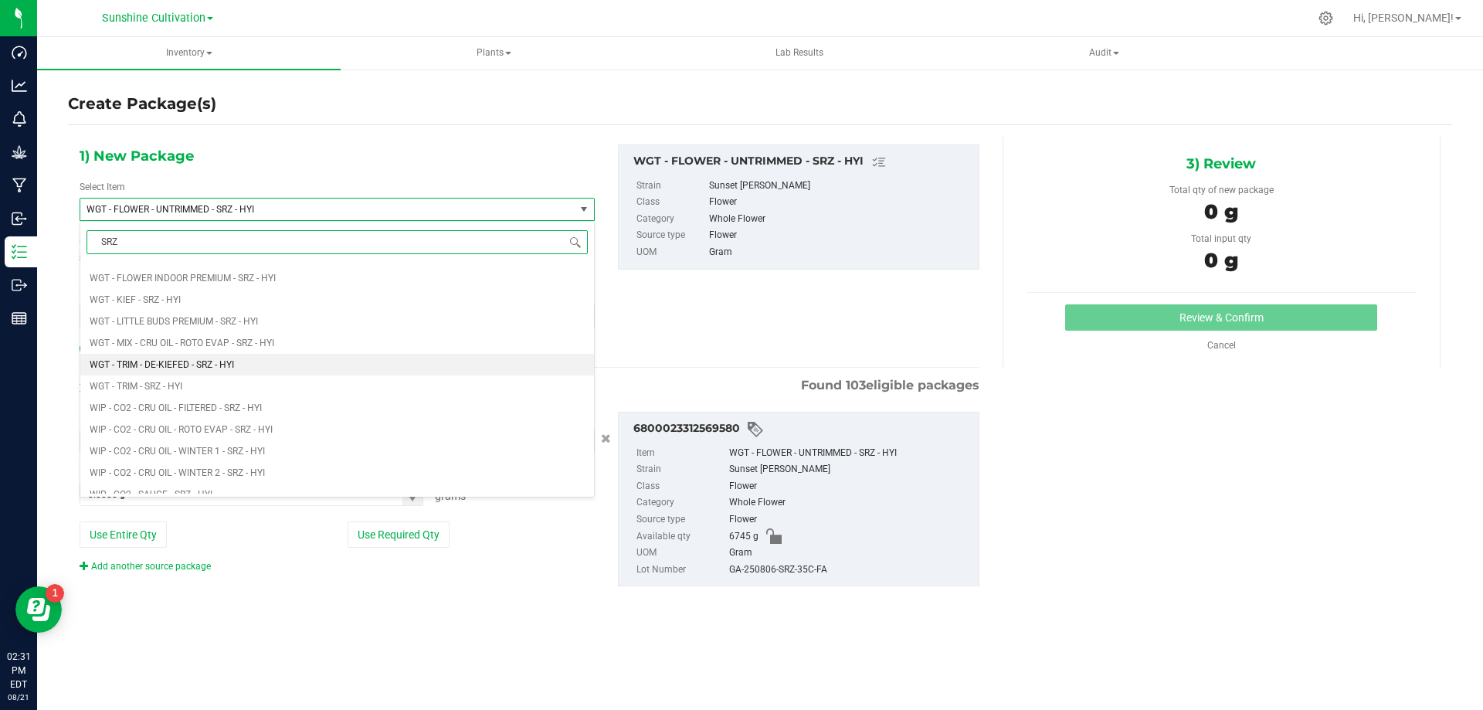
scroll to position [1313, 0]
click at [178, 382] on span "WGT - TRIM - SRZ - HYI" at bounding box center [136, 387] width 93 height 11
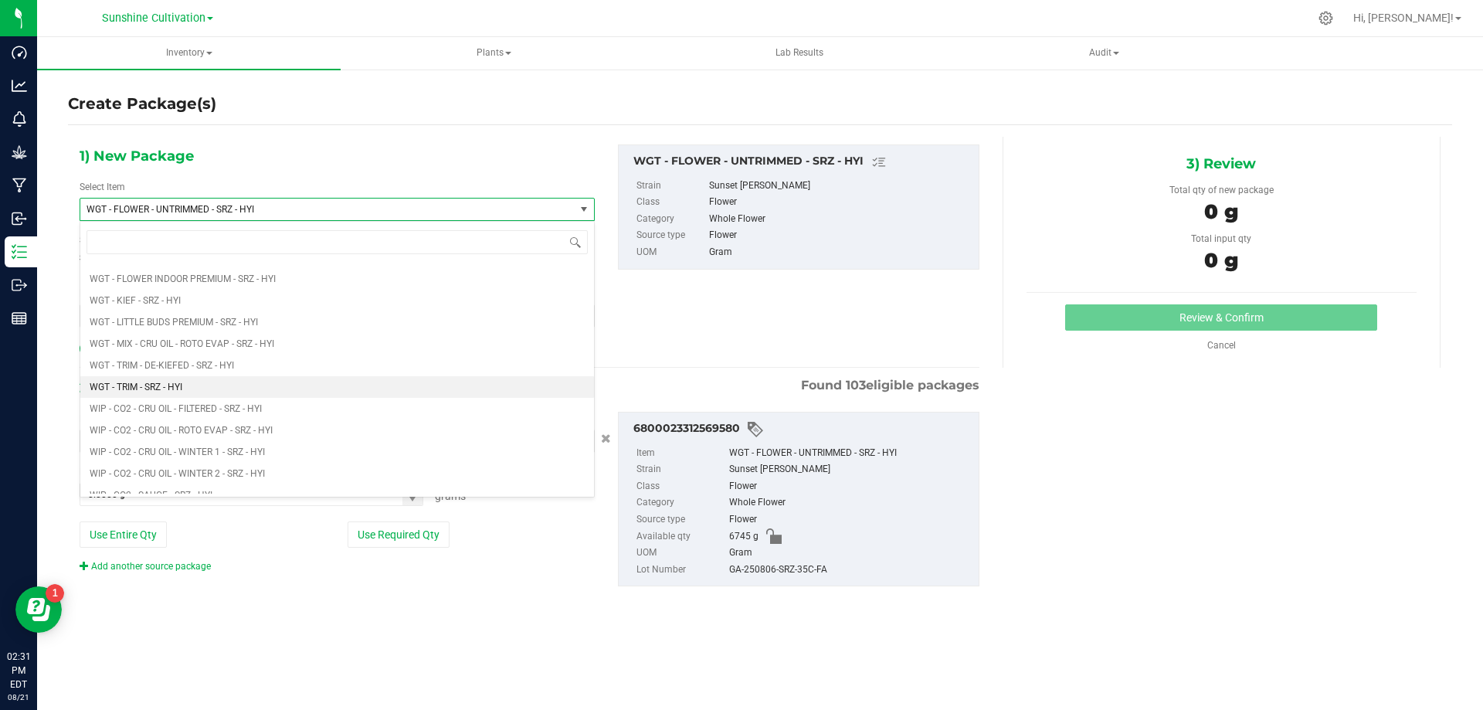
type input "0.0000"
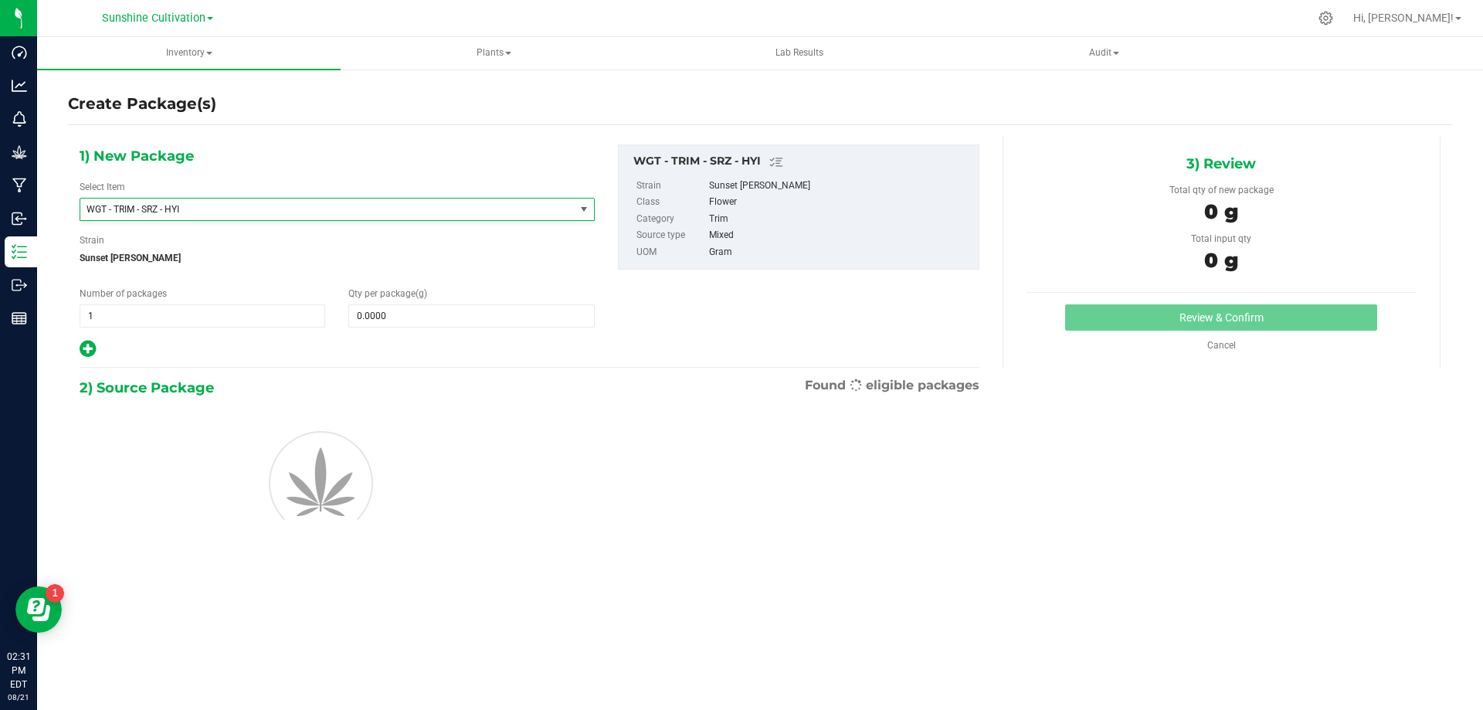
scroll to position [0, 0]
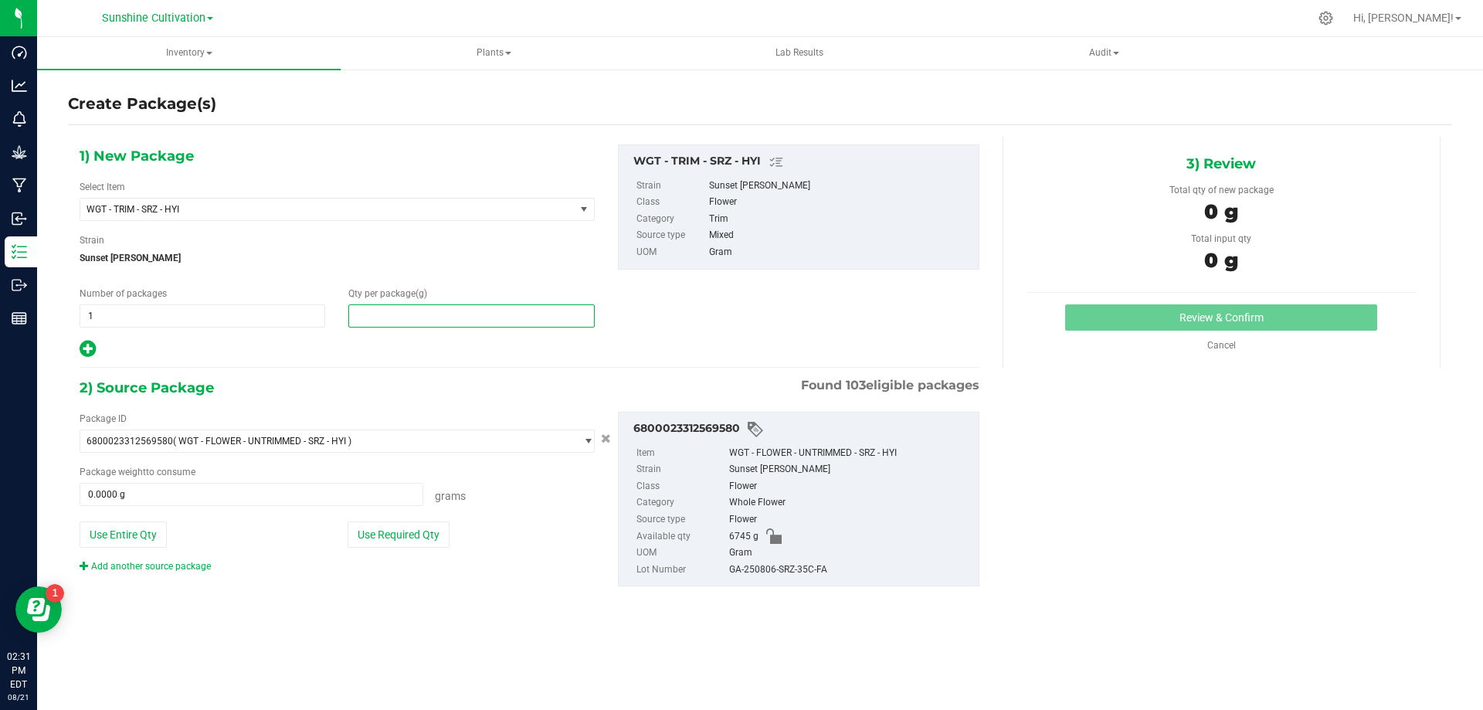
click at [401, 315] on span at bounding box center [471, 315] width 246 height 23
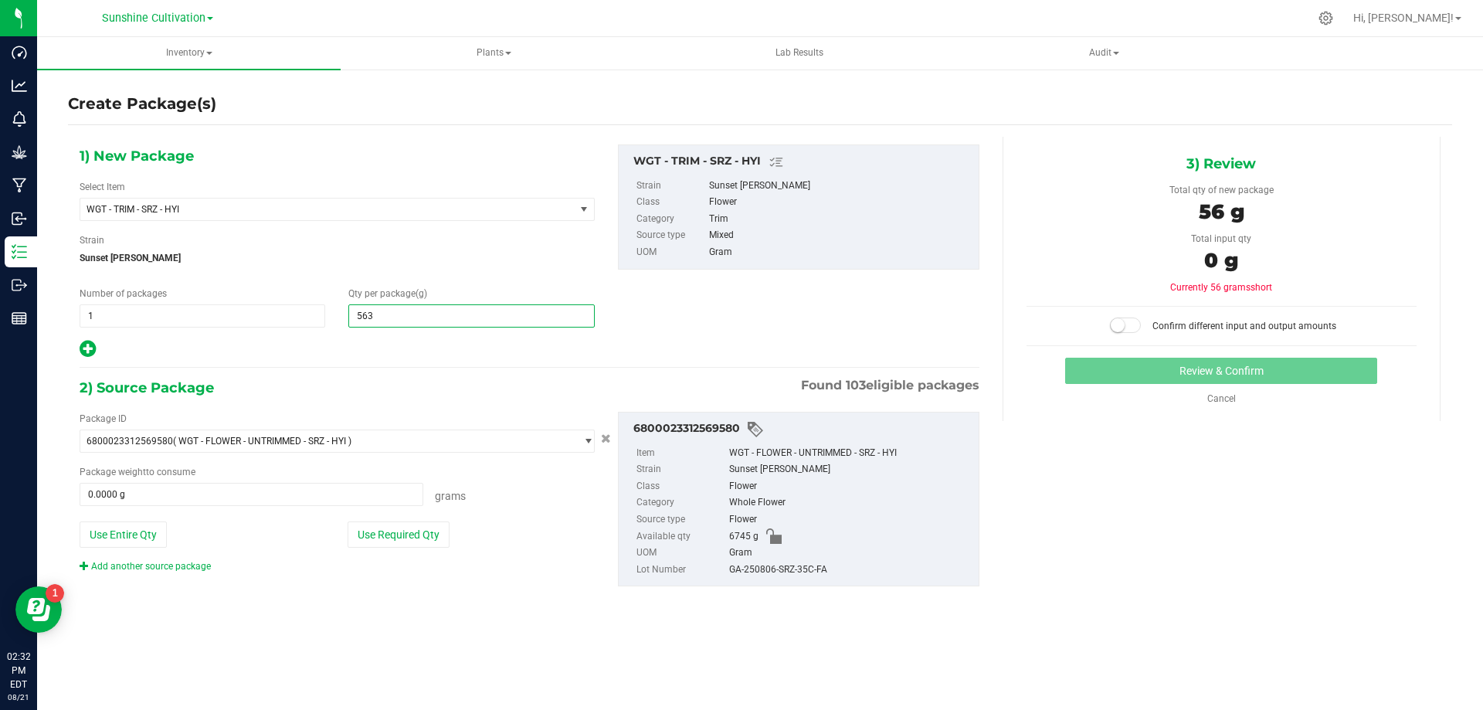
type input "5635"
type input "5,635.0000"
click at [307, 495] on span at bounding box center [252, 494] width 344 height 23
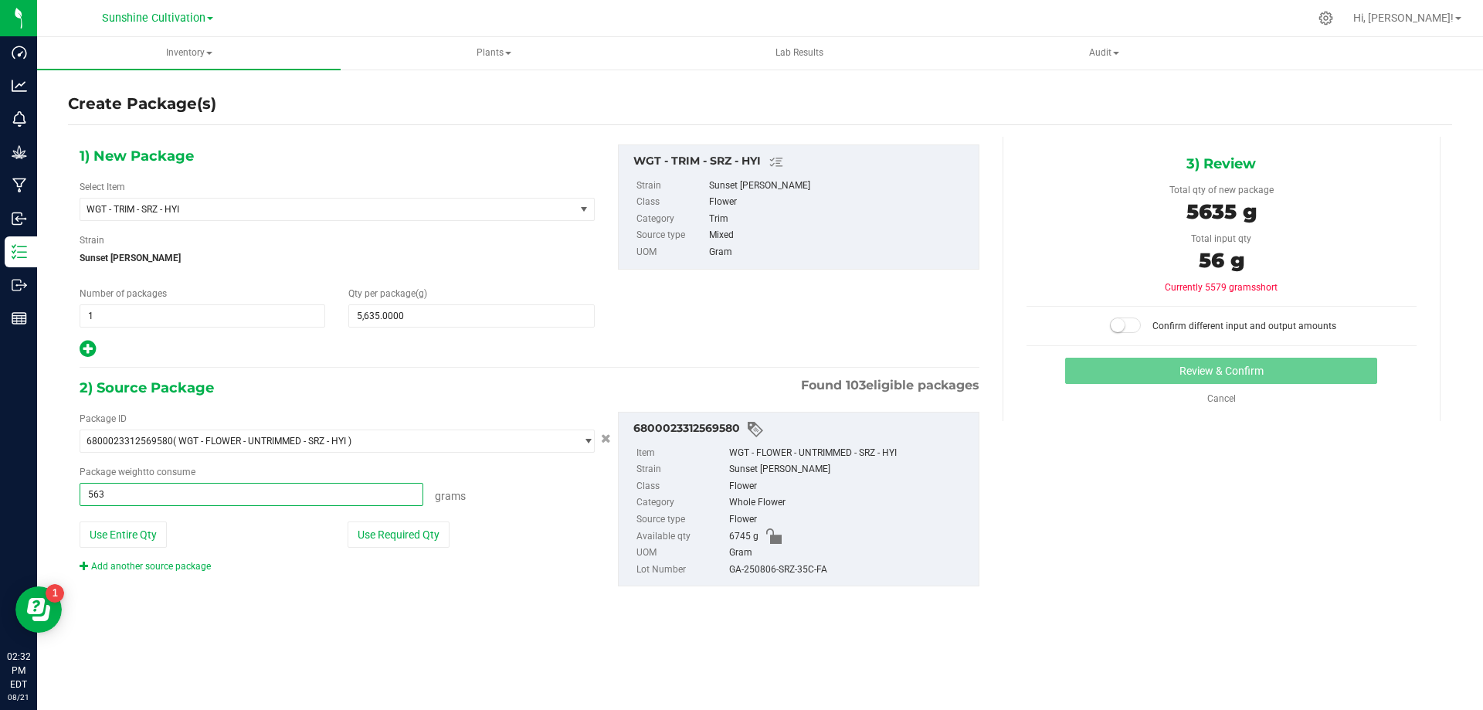
type input "5635"
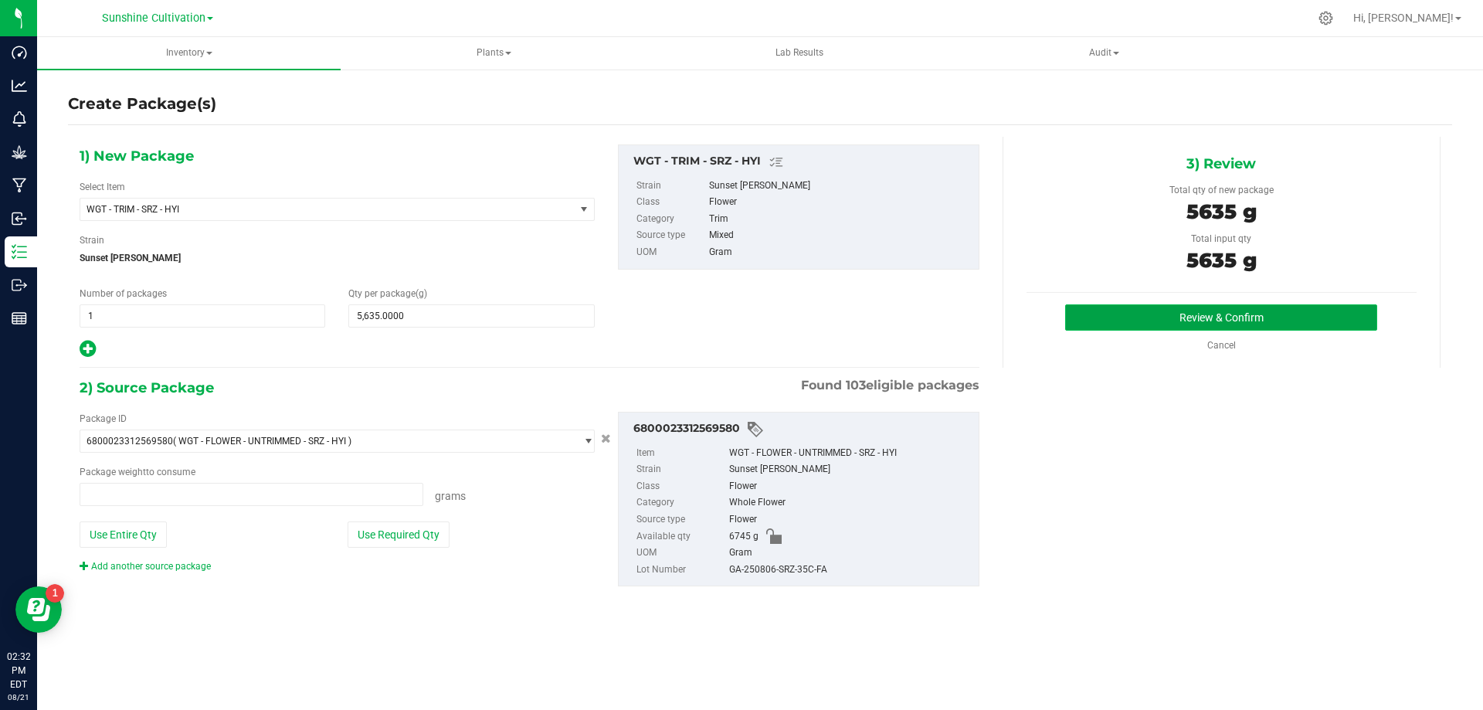
type input "5635.0000 g"
click at [1114, 308] on button "Review & Confirm" at bounding box center [1221, 317] width 312 height 26
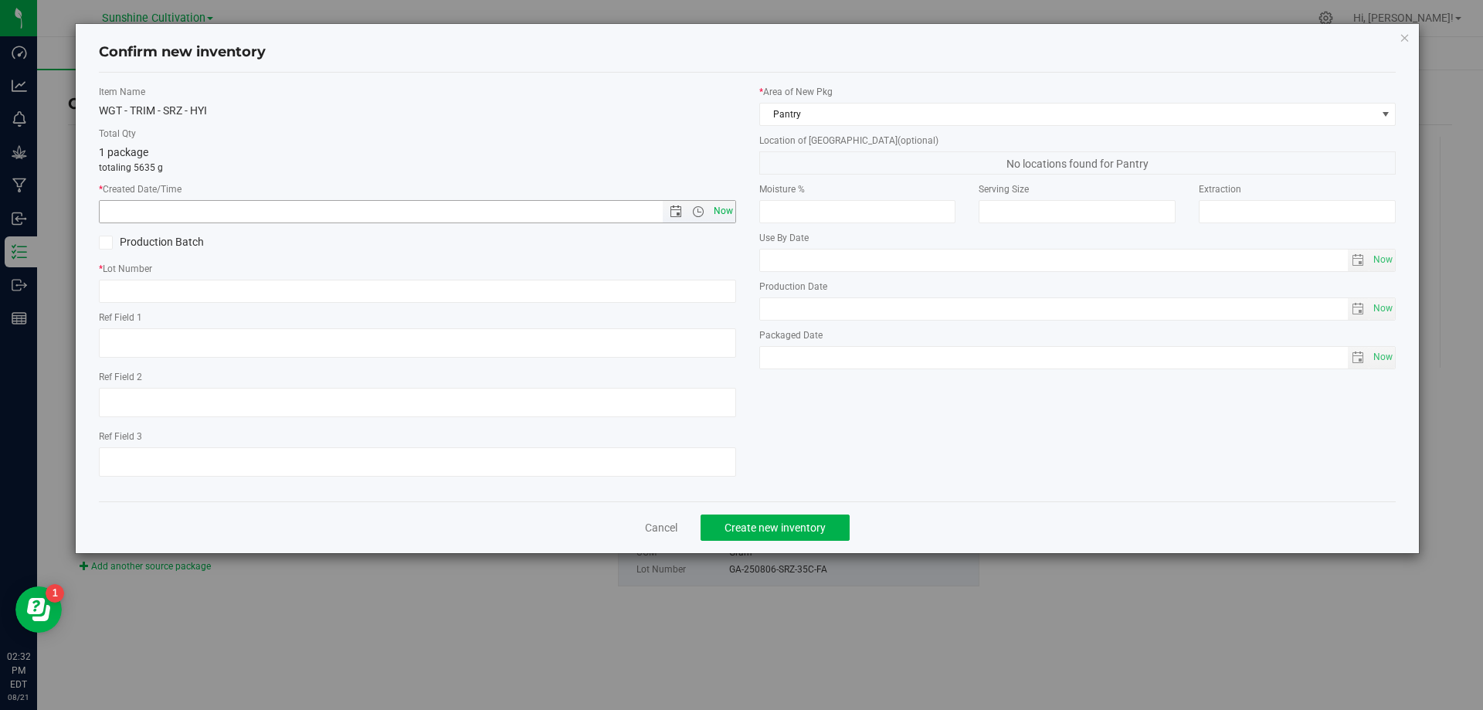
click at [717, 213] on span "Now" at bounding box center [723, 211] width 26 height 22
type input "8/21/2025 2:32 PM"
paste input "GA-250806-SRZ-35C-FA"
type input "GA-250806-SRZ-35C-FA"
click at [748, 527] on span "Create new inventory" at bounding box center [774, 527] width 101 height 12
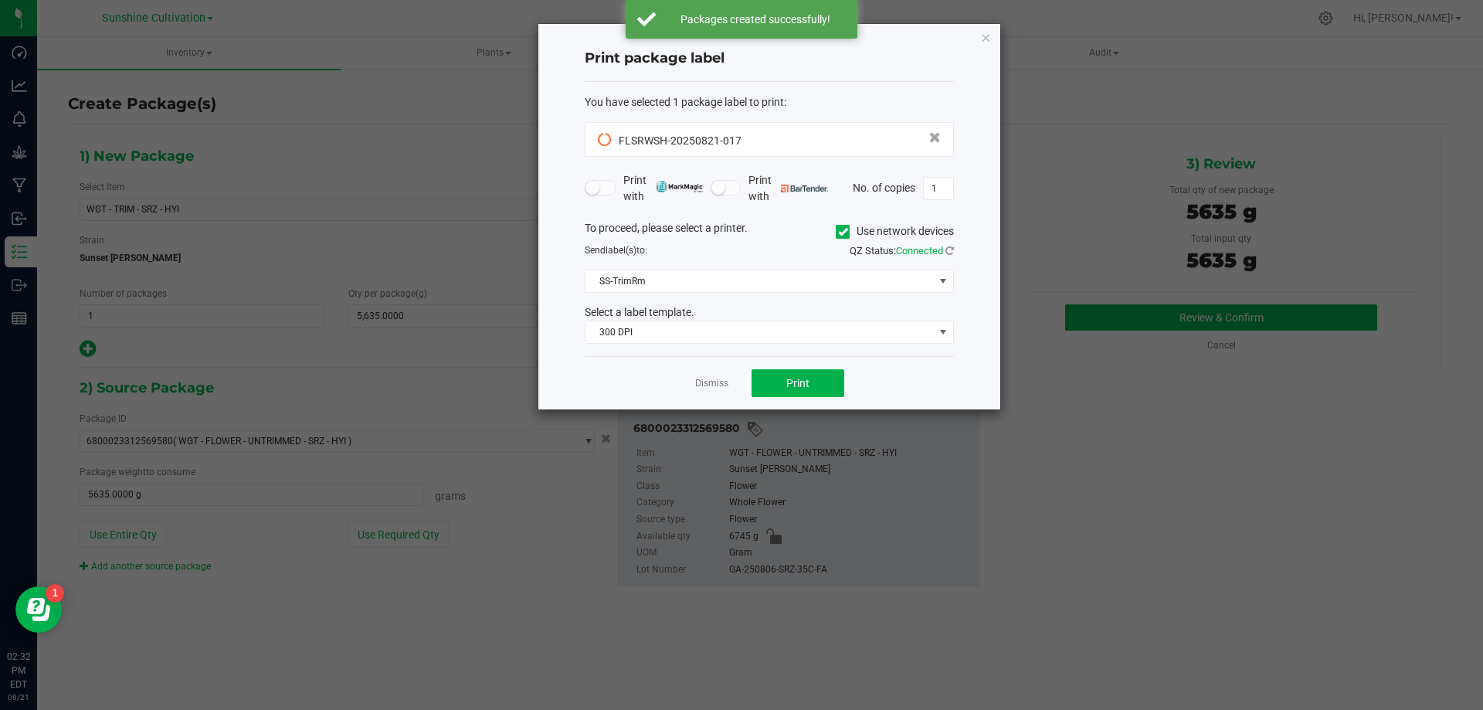
click at [724, 372] on div "Dismiss Print" at bounding box center [769, 382] width 369 height 53
click at [706, 387] on link "Dismiss" at bounding box center [711, 383] width 33 height 13
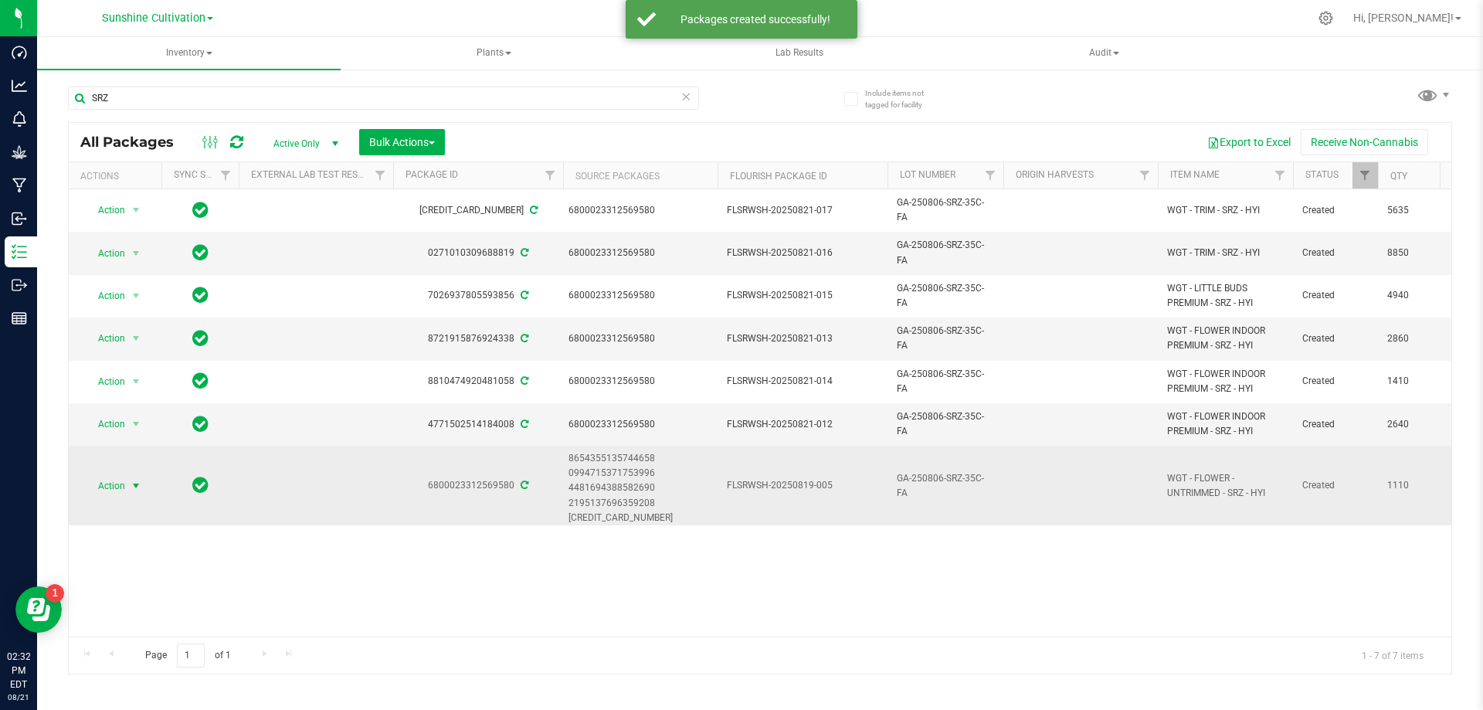
click at [85, 489] on span "Action" at bounding box center [105, 486] width 42 height 22
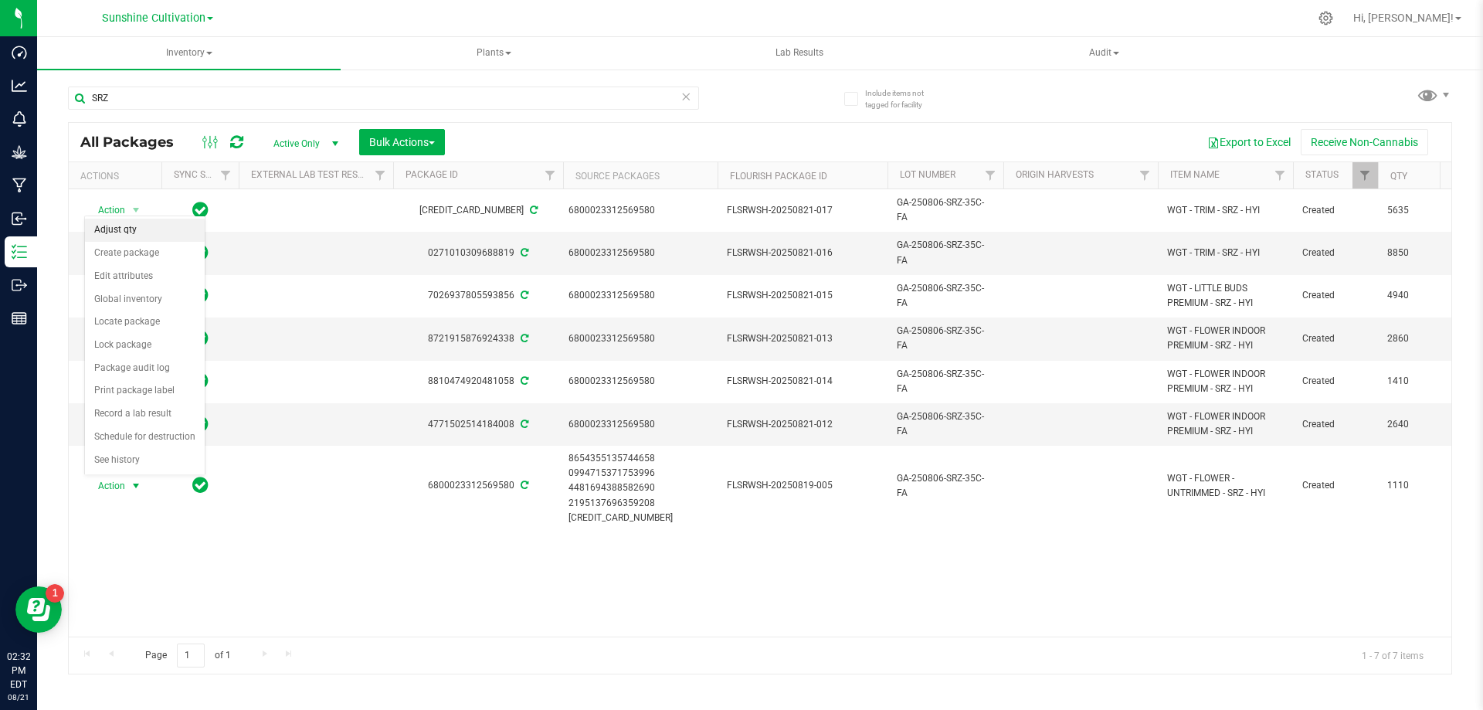
click at [125, 239] on li "Adjust qty" at bounding box center [145, 230] width 120 height 23
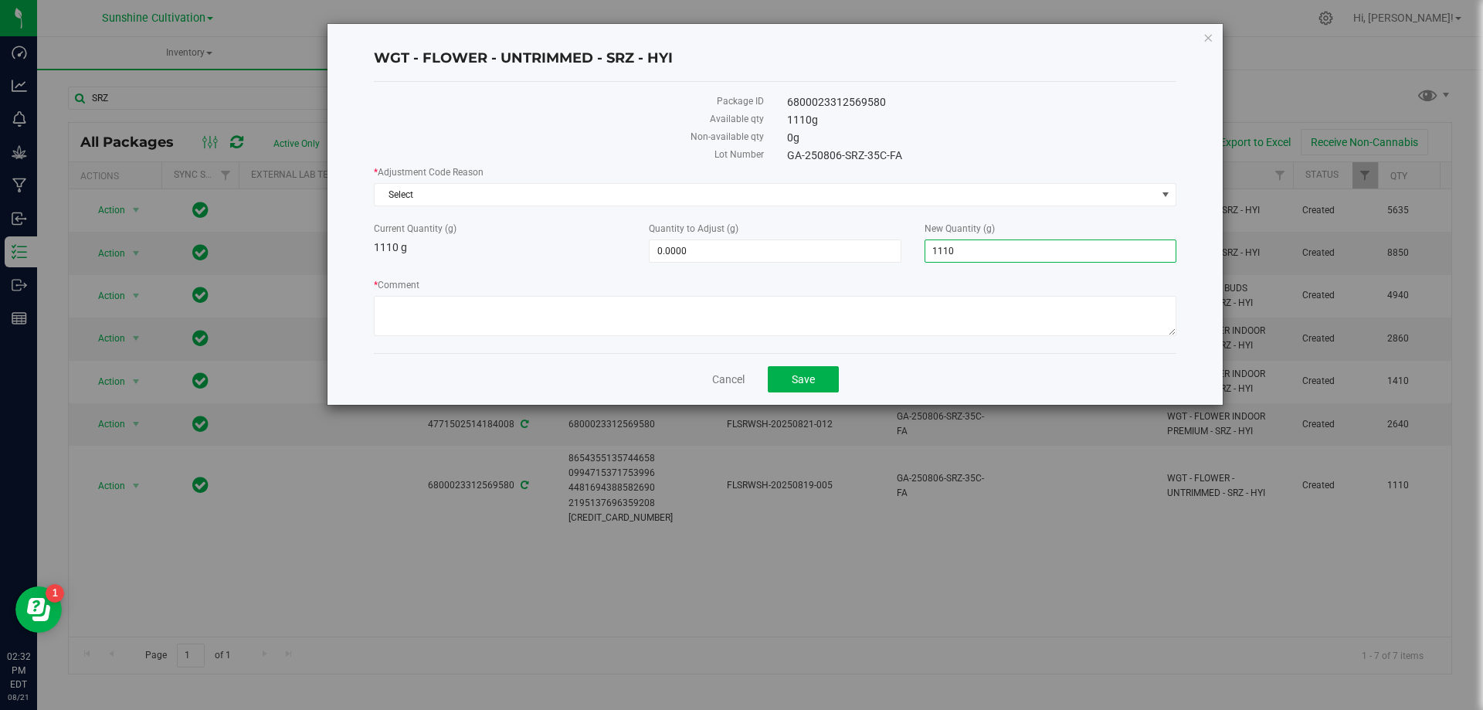
click at [970, 249] on span "1,110.0000 1110" at bounding box center [1050, 250] width 252 height 23
type input "1"
type input "0"
type input "-1,110.0000"
type input "0.0000"
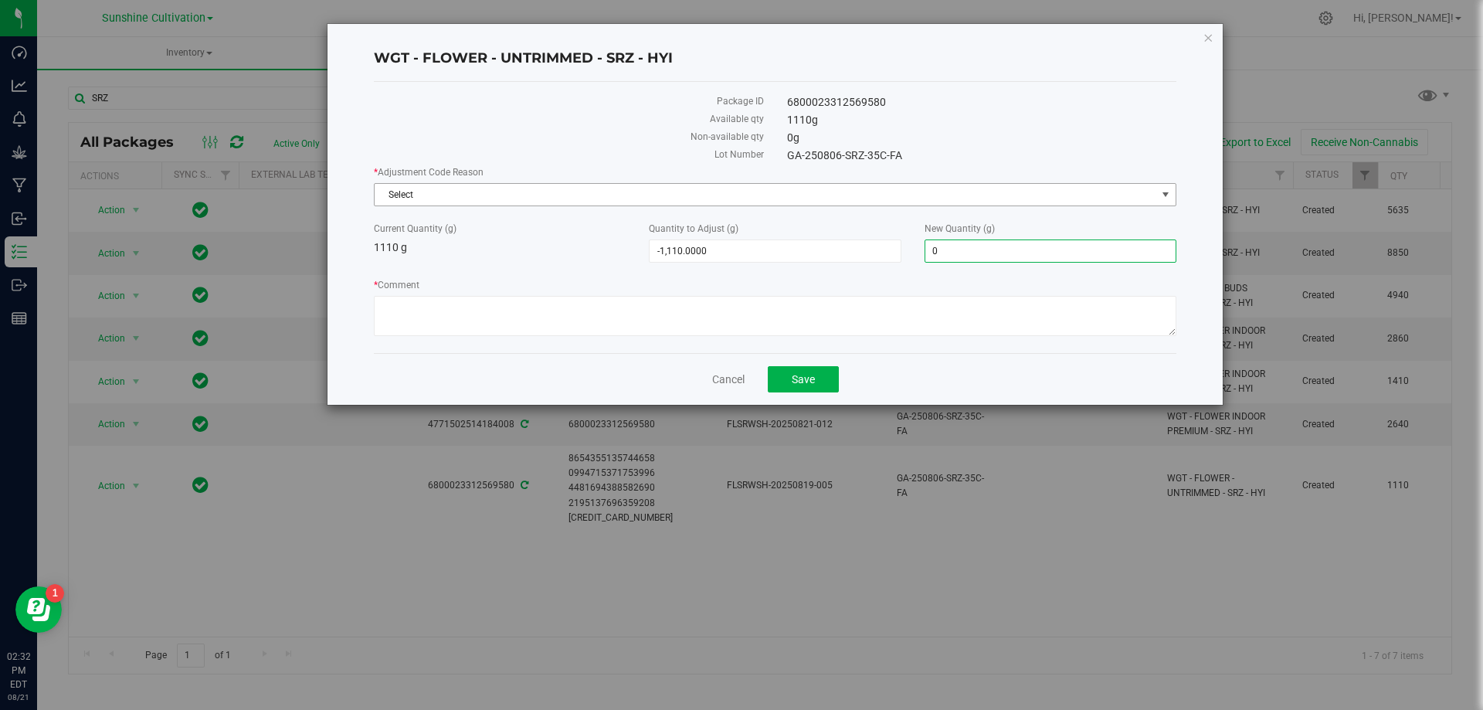
click at [439, 185] on span "Select" at bounding box center [766, 195] width 782 height 22
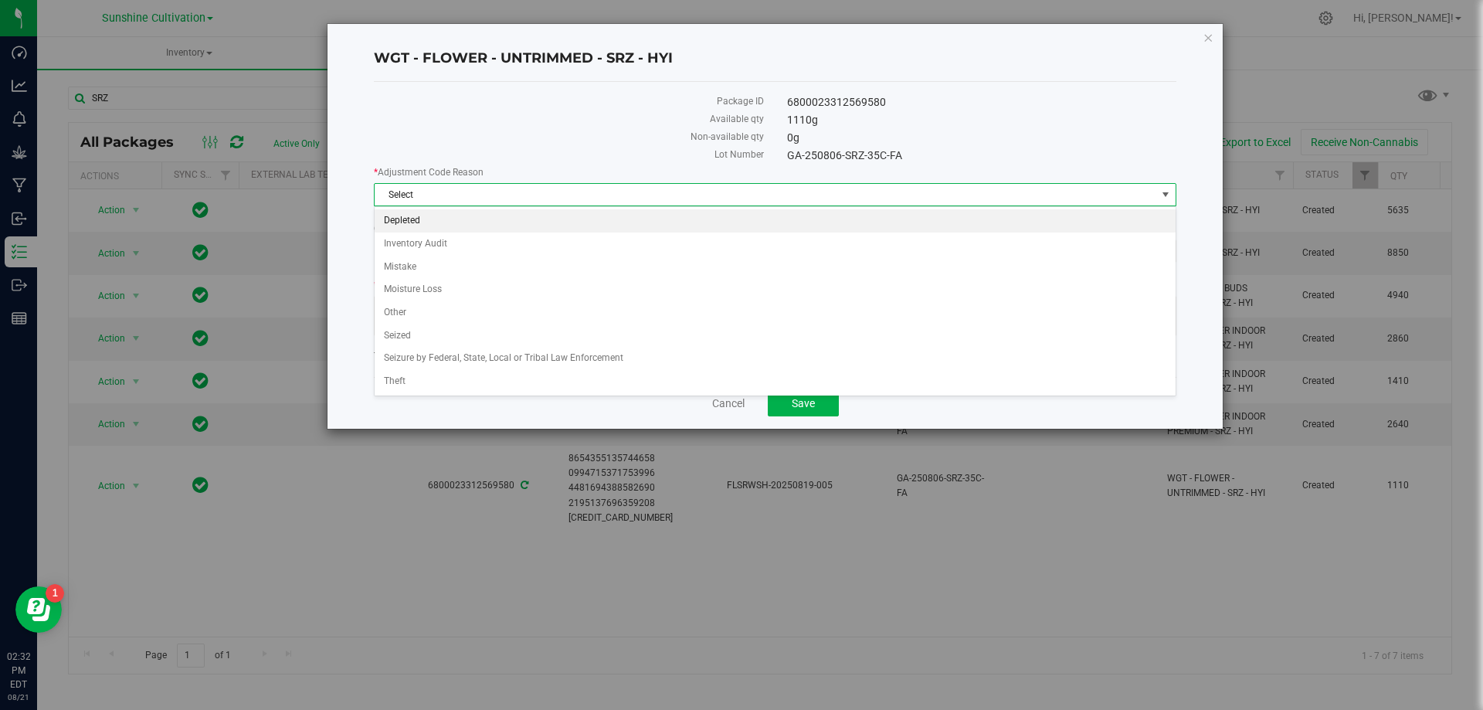
click at [421, 220] on li "Depleted" at bounding box center [775, 220] width 801 height 23
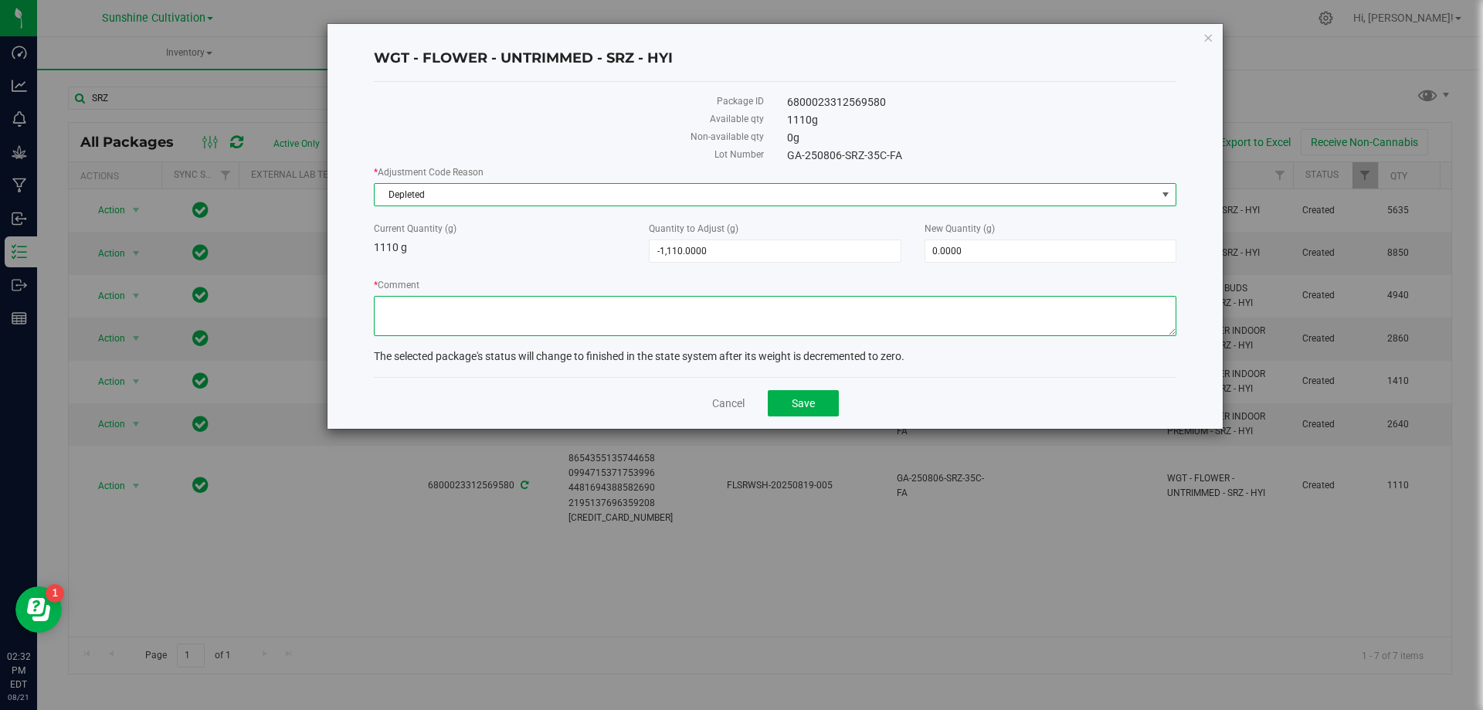
click at [424, 313] on textarea "* Comment" at bounding box center [775, 316] width 802 height 40
type textarea "WASTE"
click at [814, 395] on button "Save" at bounding box center [803, 403] width 71 height 26
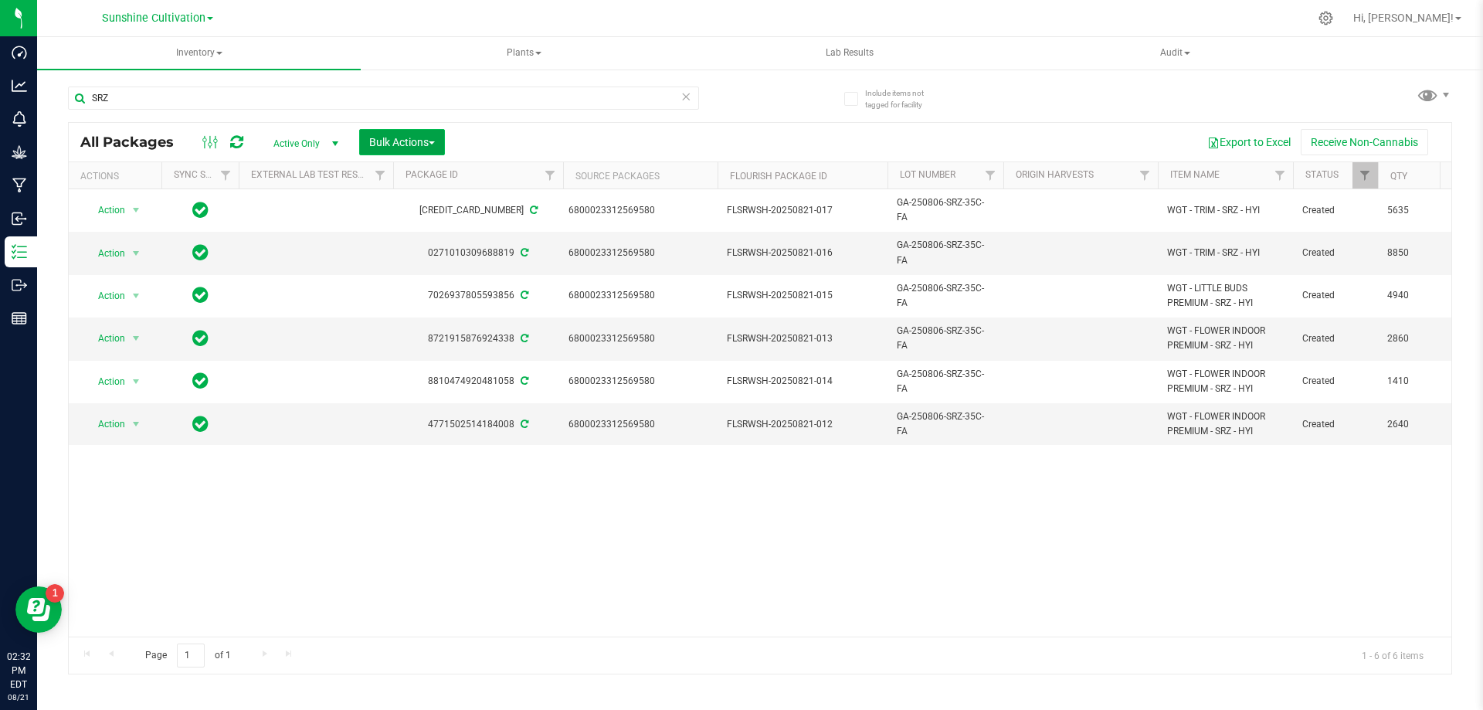
click at [422, 132] on button "Bulk Actions" at bounding box center [402, 142] width 86 height 26
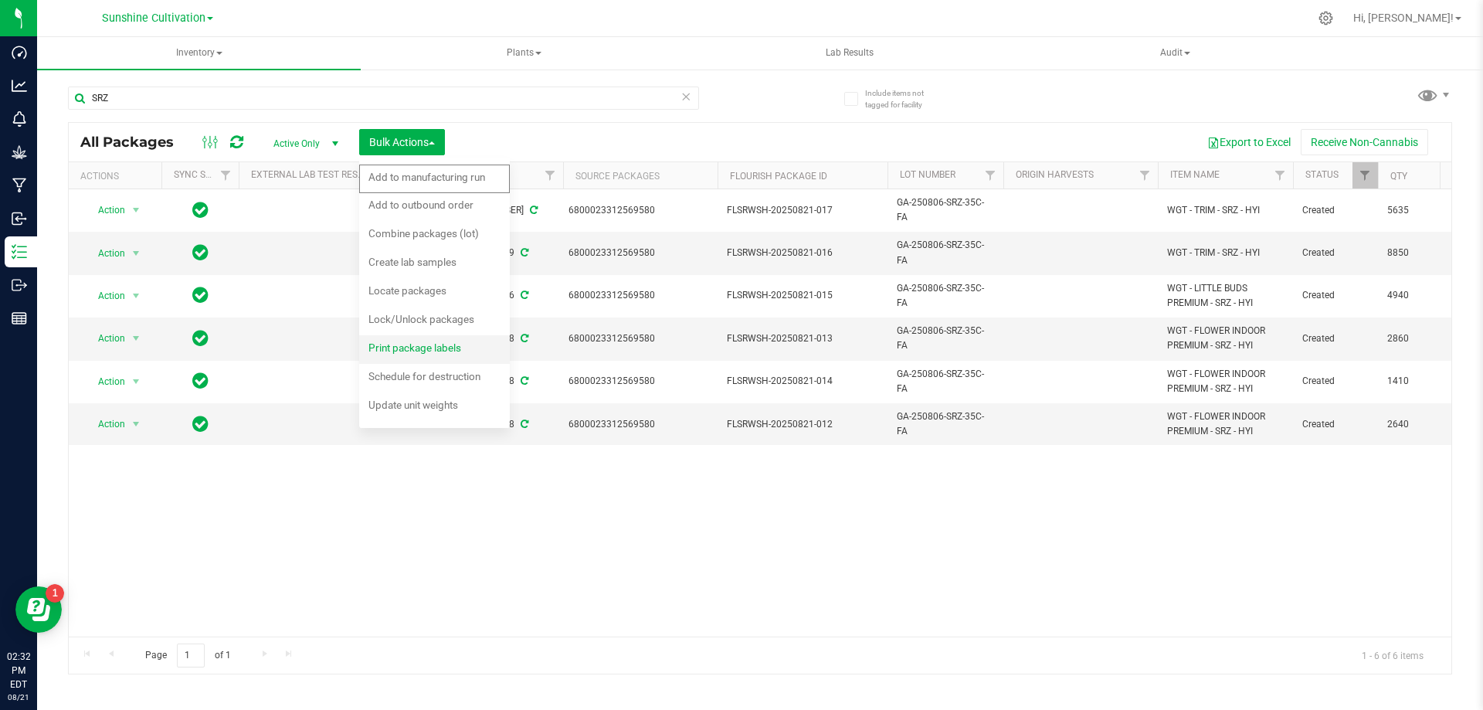
click at [415, 348] on span "Print package labels" at bounding box center [414, 347] width 93 height 12
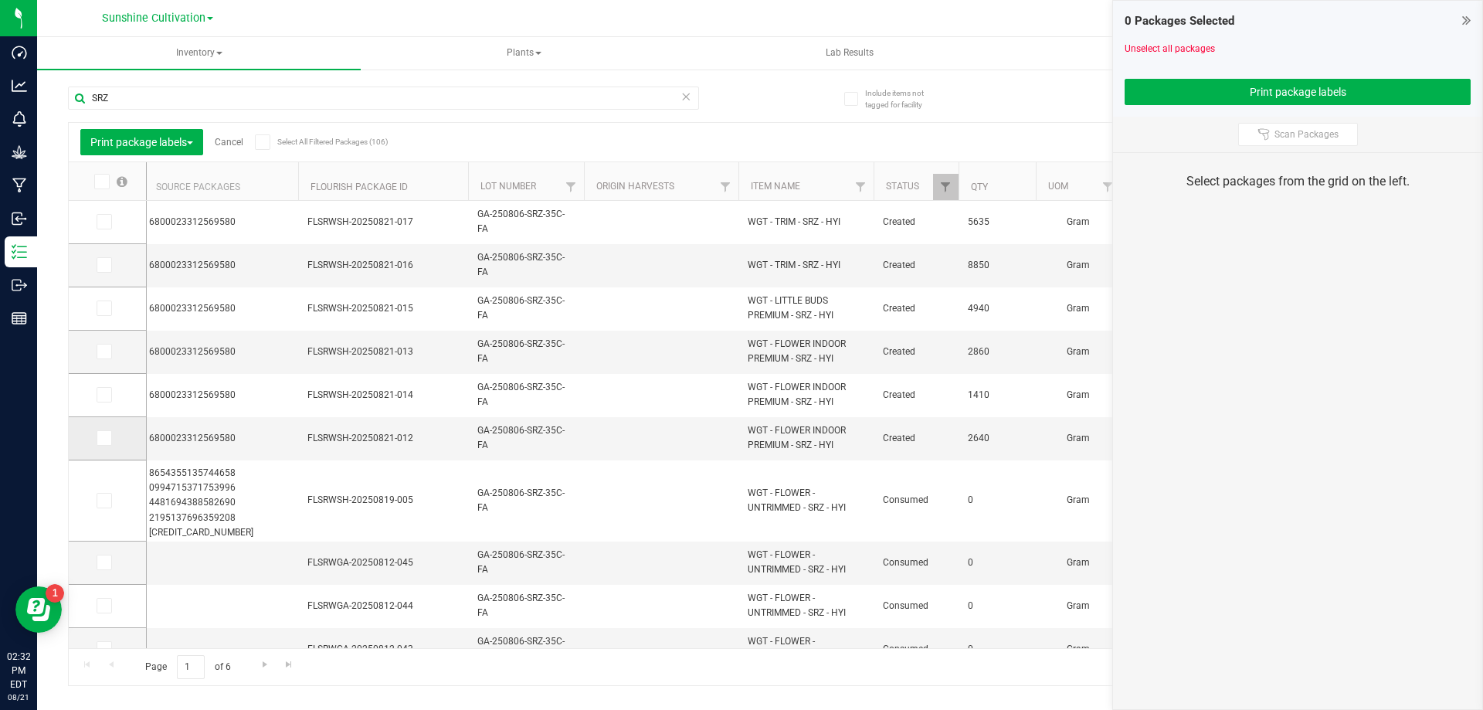
click at [107, 445] on span at bounding box center [104, 437] width 15 height 15
click at [0, 0] on input "checkbox" at bounding box center [0, 0] width 0 height 0
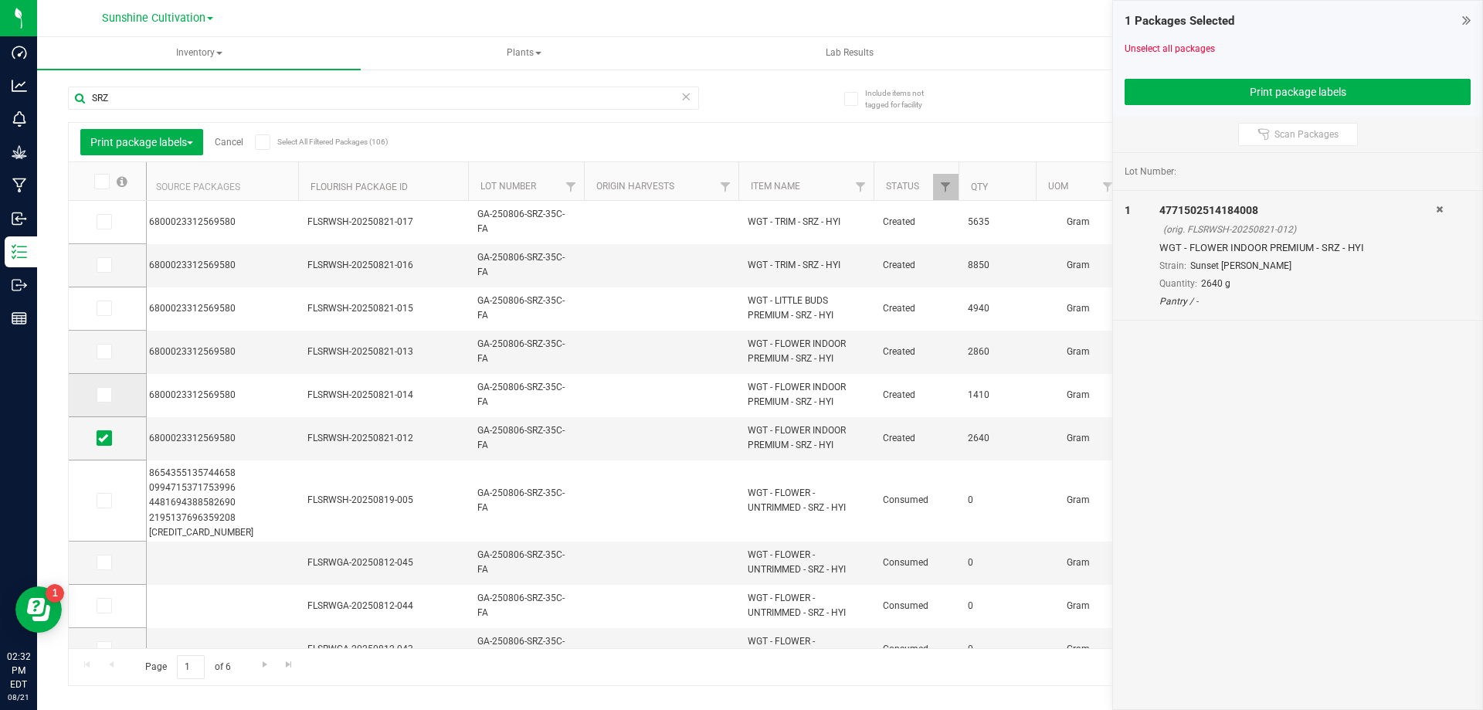
click at [108, 397] on span at bounding box center [104, 394] width 15 height 15
click at [0, 0] on input "checkbox" at bounding box center [0, 0] width 0 height 0
click at [102, 351] on icon at bounding box center [103, 351] width 10 height 0
click at [0, 0] on input "checkbox" at bounding box center [0, 0] width 0 height 0
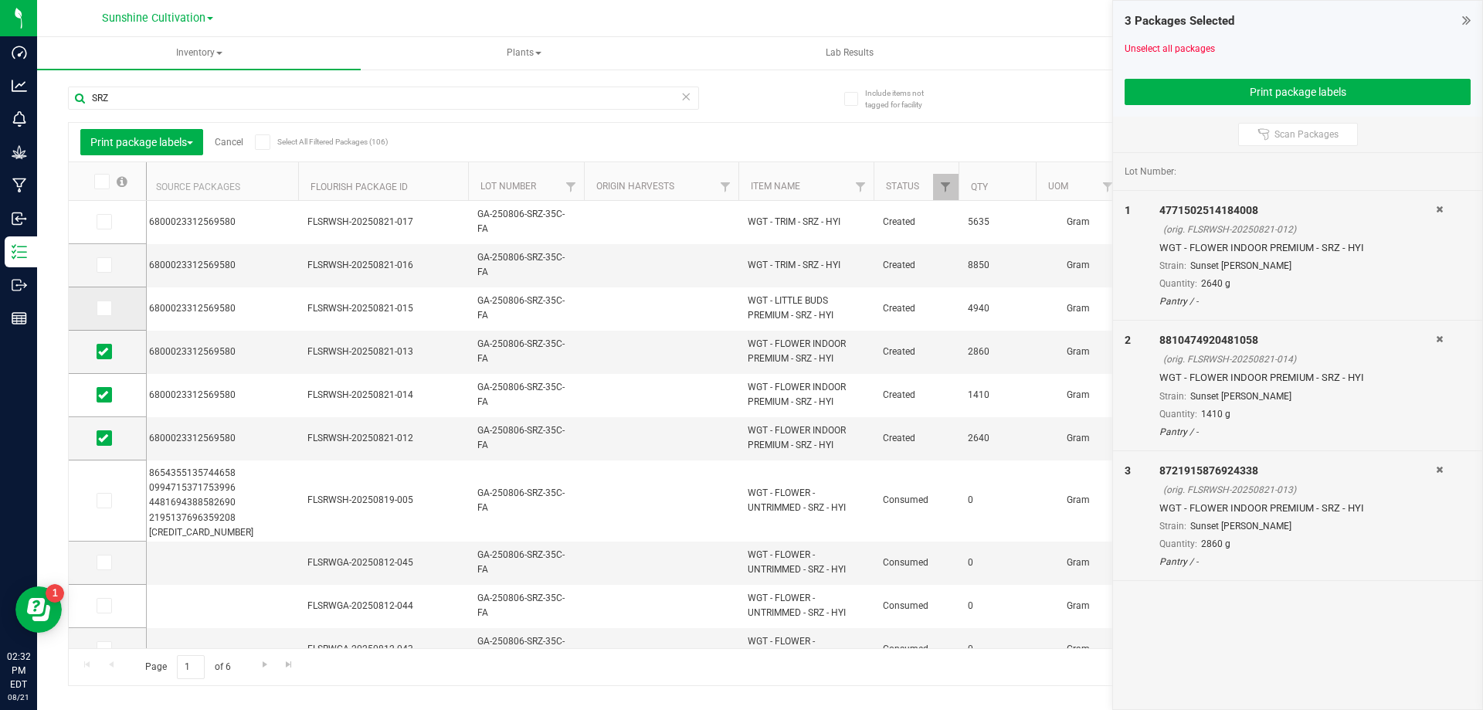
click at [105, 318] on td at bounding box center [107, 308] width 77 height 43
click at [108, 310] on span at bounding box center [104, 307] width 15 height 15
click at [0, 0] on input "checkbox" at bounding box center [0, 0] width 0 height 0
click at [107, 265] on icon at bounding box center [103, 265] width 10 height 0
click at [0, 0] on input "checkbox" at bounding box center [0, 0] width 0 height 0
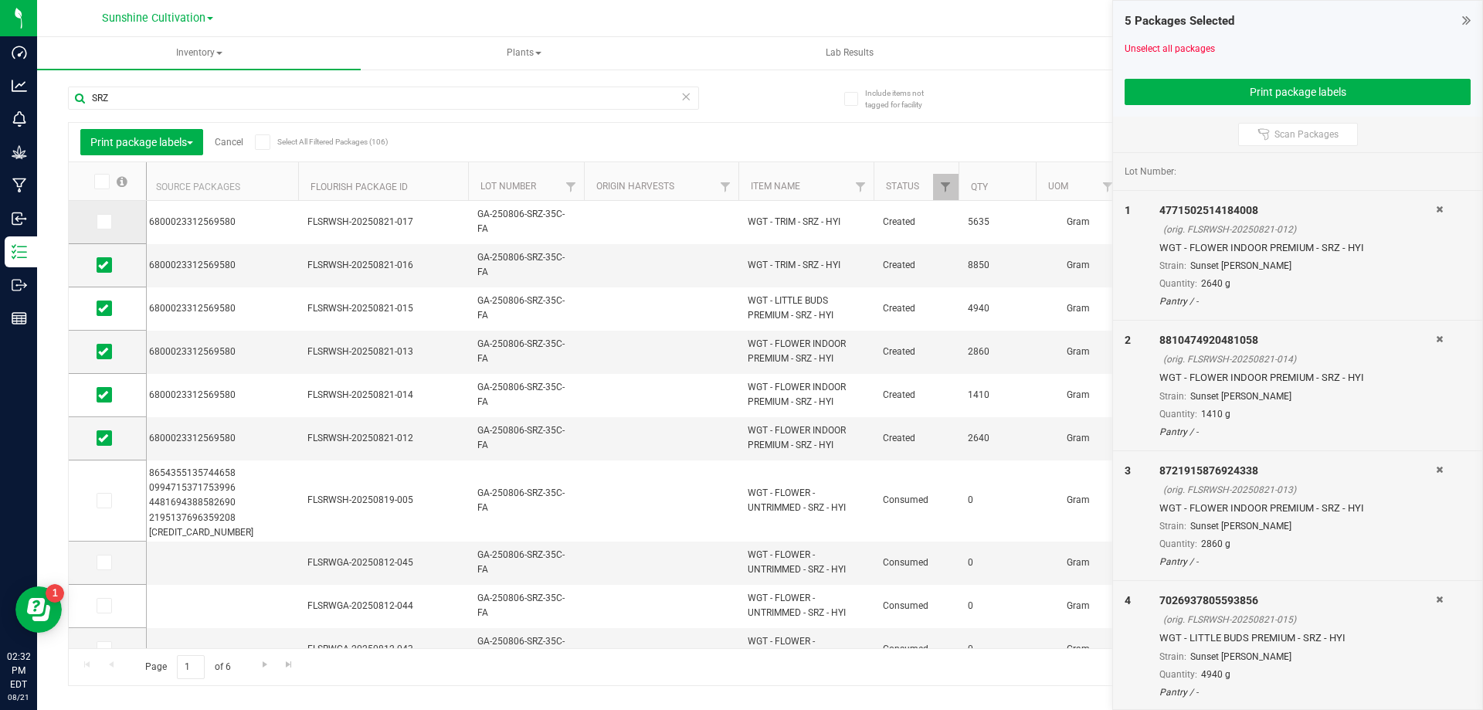
click at [105, 228] on span at bounding box center [104, 221] width 15 height 15
click at [0, 0] on input "checkbox" at bounding box center [0, 0] width 0 height 0
click at [1187, 93] on button "Print package labels" at bounding box center [1297, 92] width 346 height 26
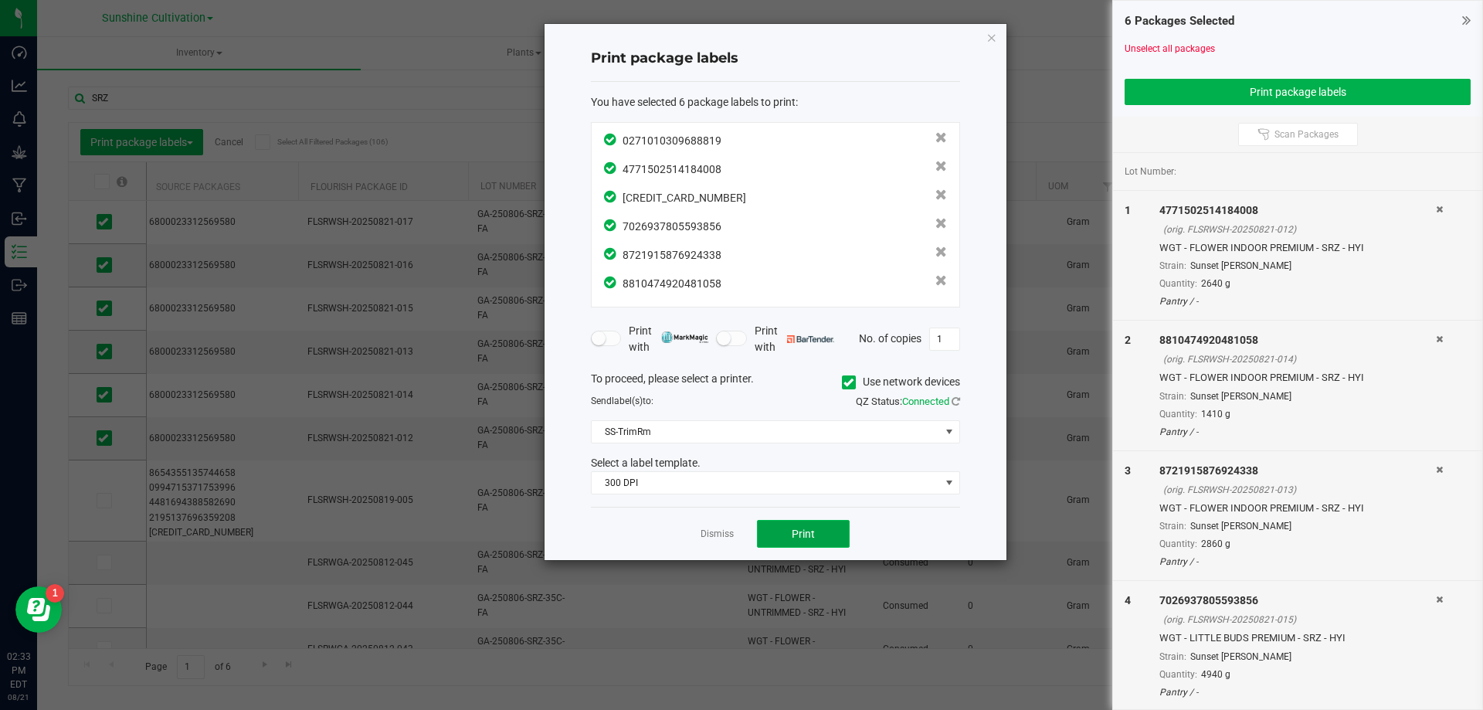
click at [797, 540] on span "Print" at bounding box center [803, 533] width 23 height 12
click at [991, 33] on icon "button" at bounding box center [991, 37] width 11 height 19
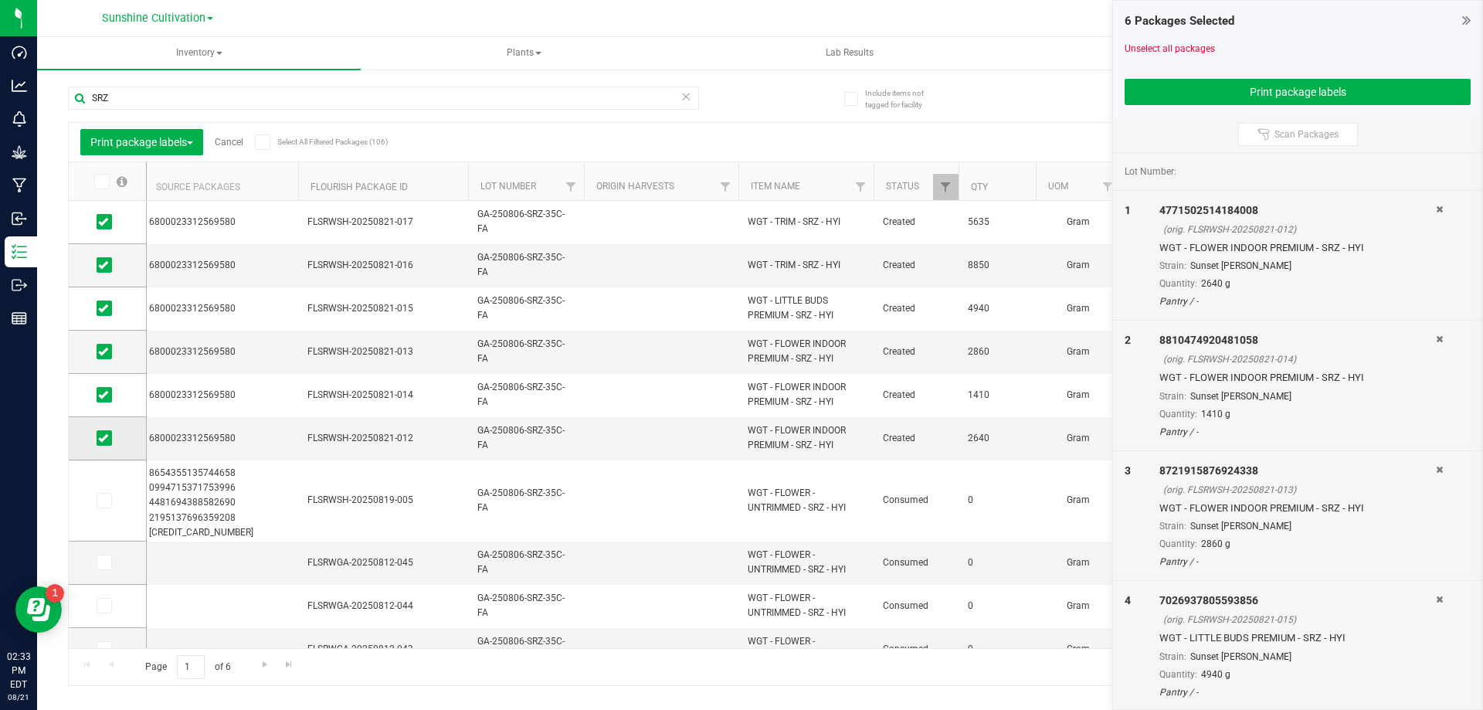
click at [104, 438] on icon at bounding box center [103, 438] width 10 height 0
click at [0, 0] on input "checkbox" at bounding box center [0, 0] width 0 height 0
click at [106, 402] on span at bounding box center [104, 394] width 15 height 15
click at [0, 0] on input "checkbox" at bounding box center [0, 0] width 0 height 0
click at [102, 358] on span at bounding box center [104, 351] width 15 height 15
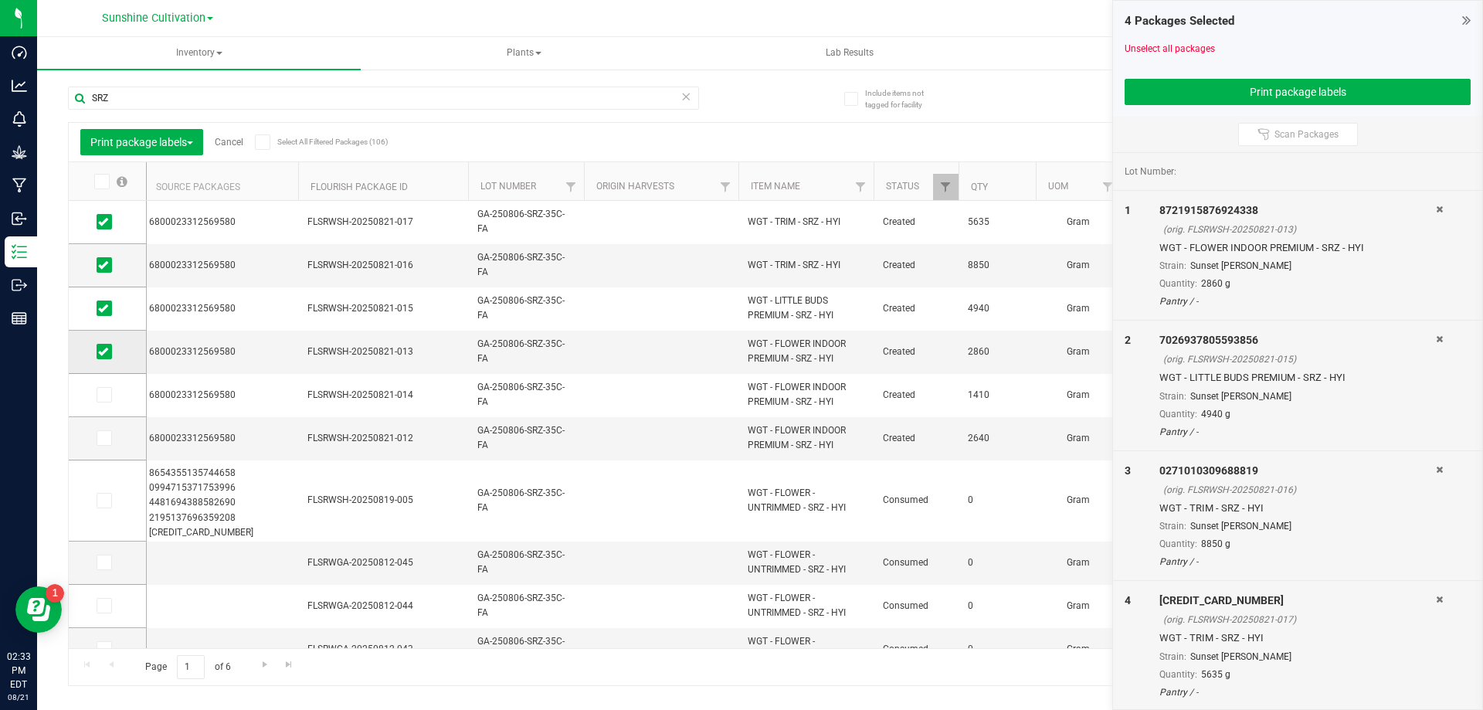
click at [0, 0] on input "checkbox" at bounding box center [0, 0] width 0 height 0
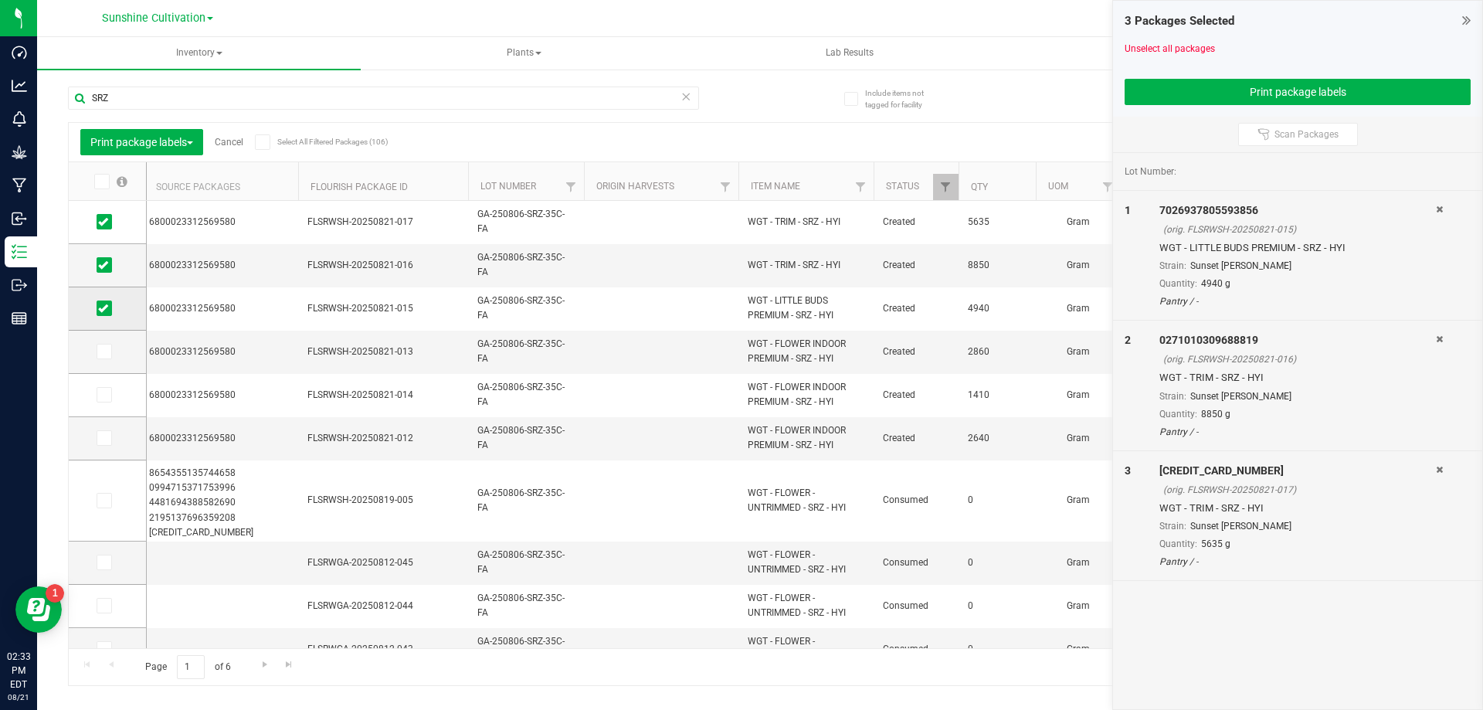
click at [102, 308] on icon at bounding box center [103, 308] width 10 height 0
click at [0, 0] on input "checkbox" at bounding box center [0, 0] width 0 height 0
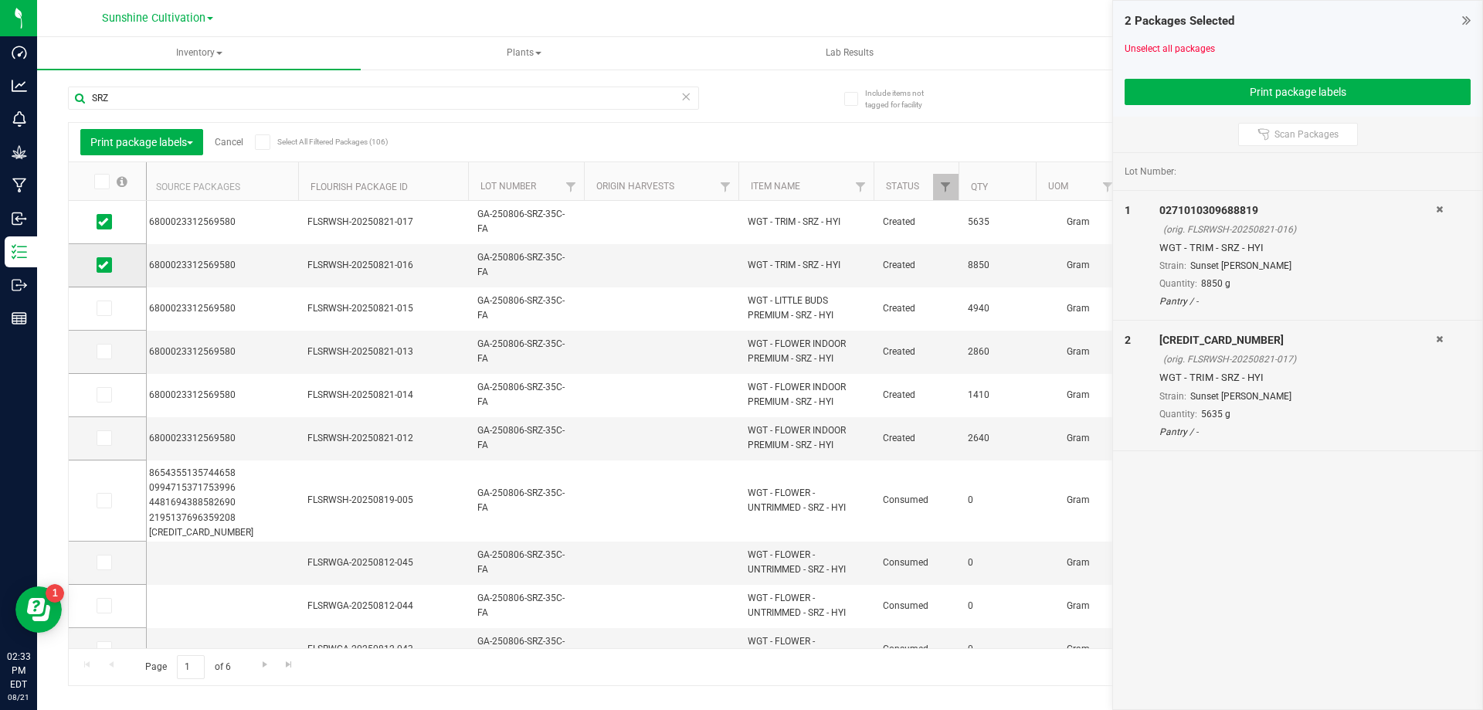
click at [100, 265] on icon at bounding box center [103, 265] width 10 height 0
click at [0, 0] on input "checkbox" at bounding box center [0, 0] width 0 height 0
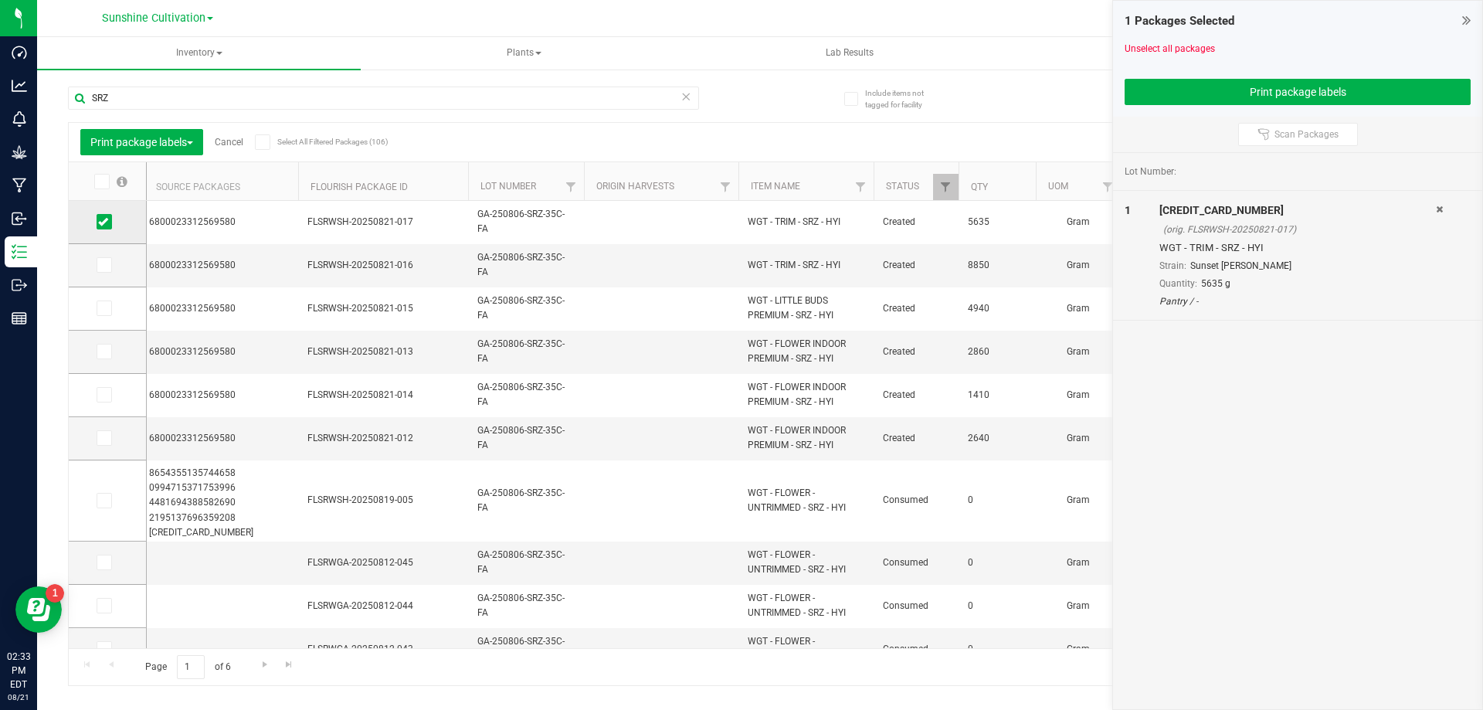
click at [100, 222] on icon at bounding box center [103, 222] width 10 height 0
click at [0, 0] on input "checkbox" at bounding box center [0, 0] width 0 height 0
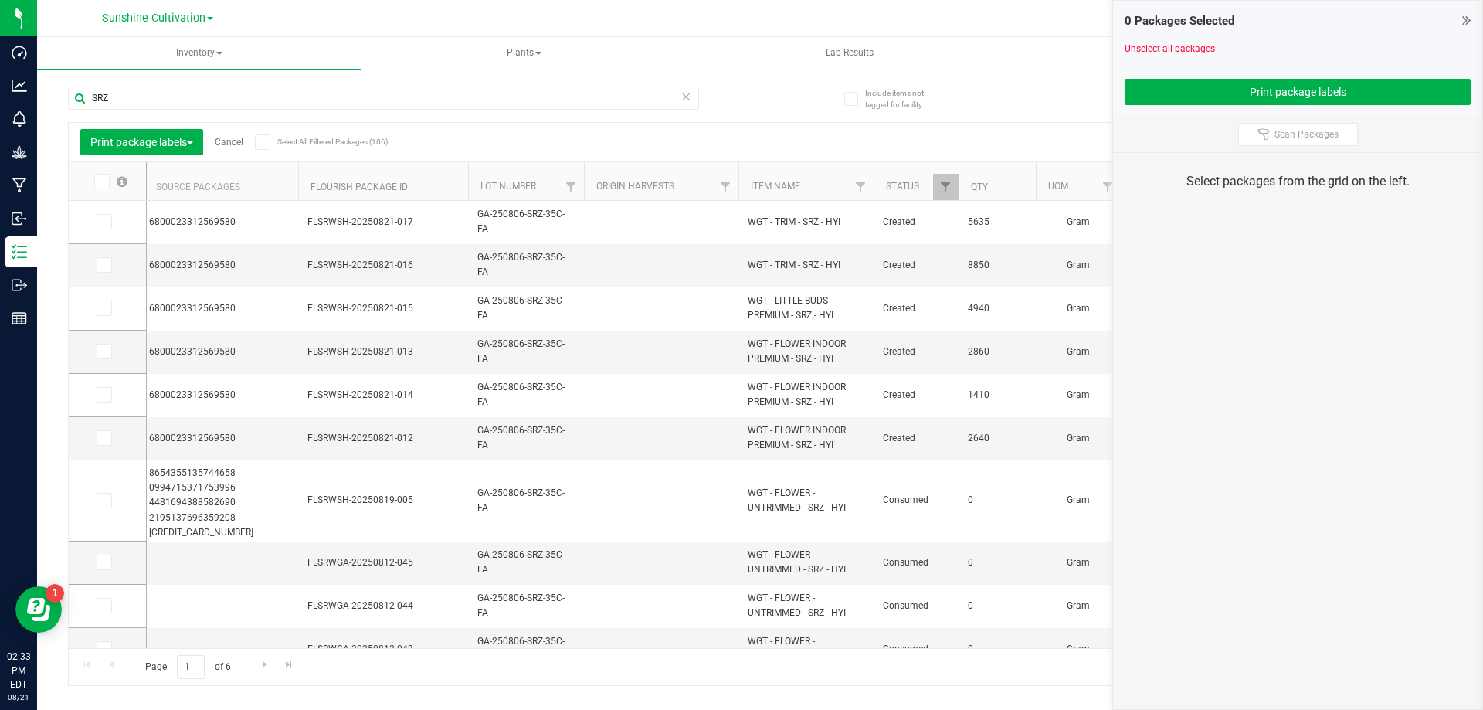
click at [1469, 21] on icon at bounding box center [1466, 19] width 8 height 15
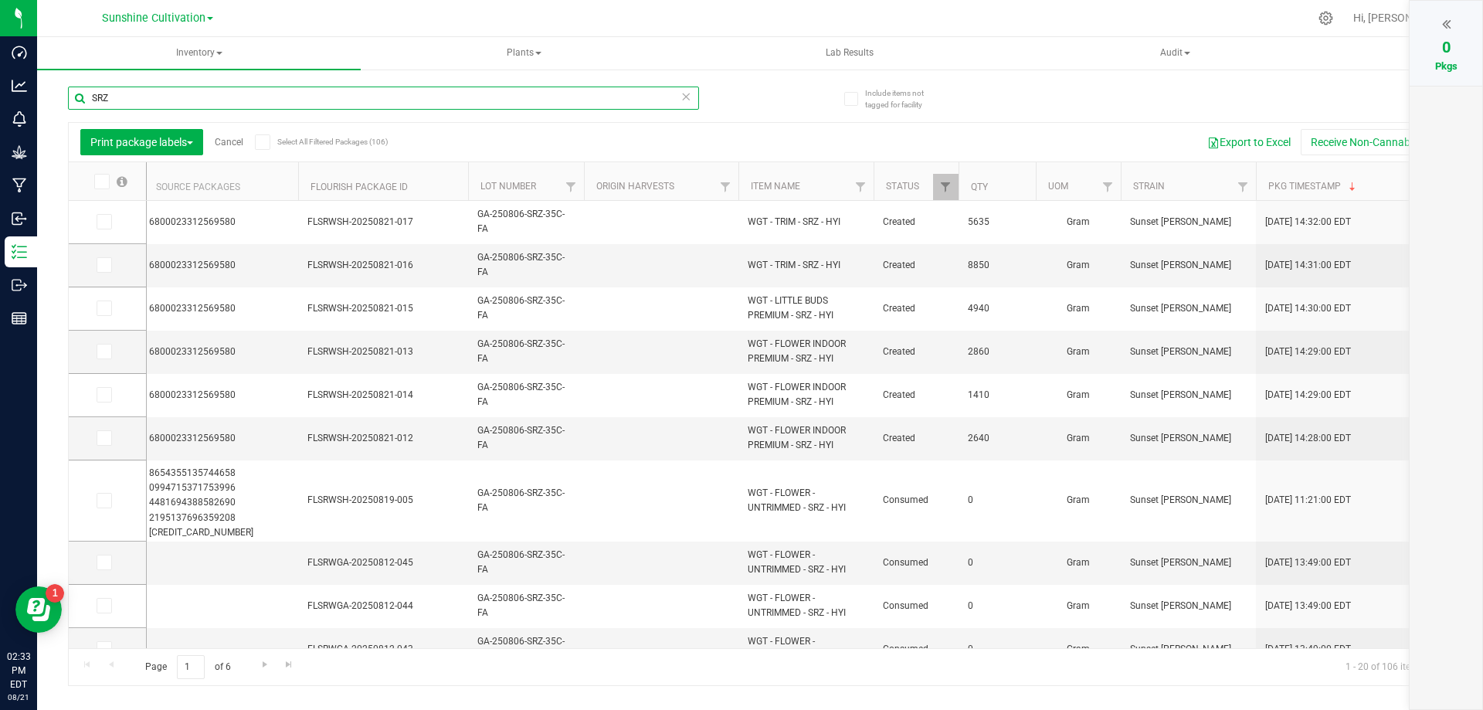
click at [680, 100] on input "SRZ" at bounding box center [383, 97] width 631 height 23
click at [687, 97] on icon at bounding box center [685, 95] width 11 height 19
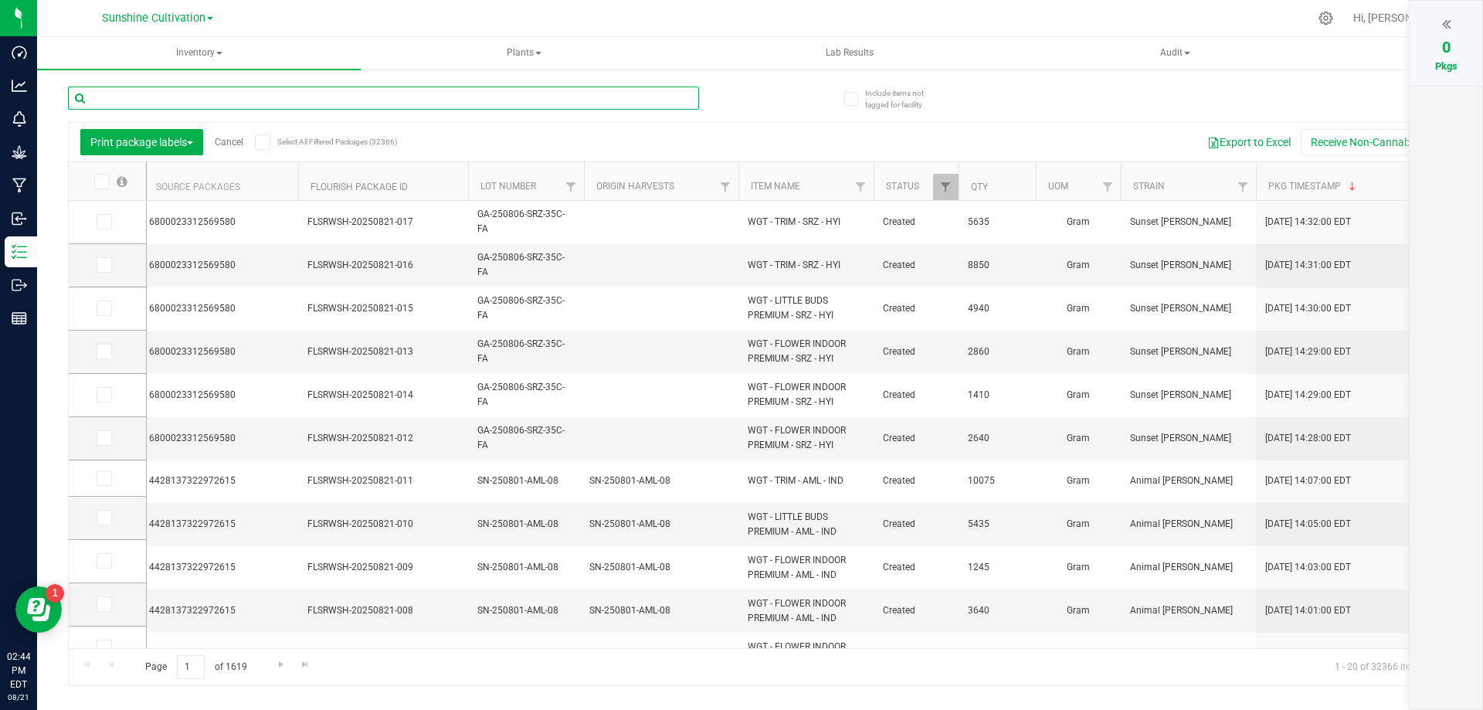
click at [304, 102] on input "text" at bounding box center [383, 97] width 631 height 23
click at [414, 99] on input "text" at bounding box center [383, 97] width 631 height 23
type input "ZPO"
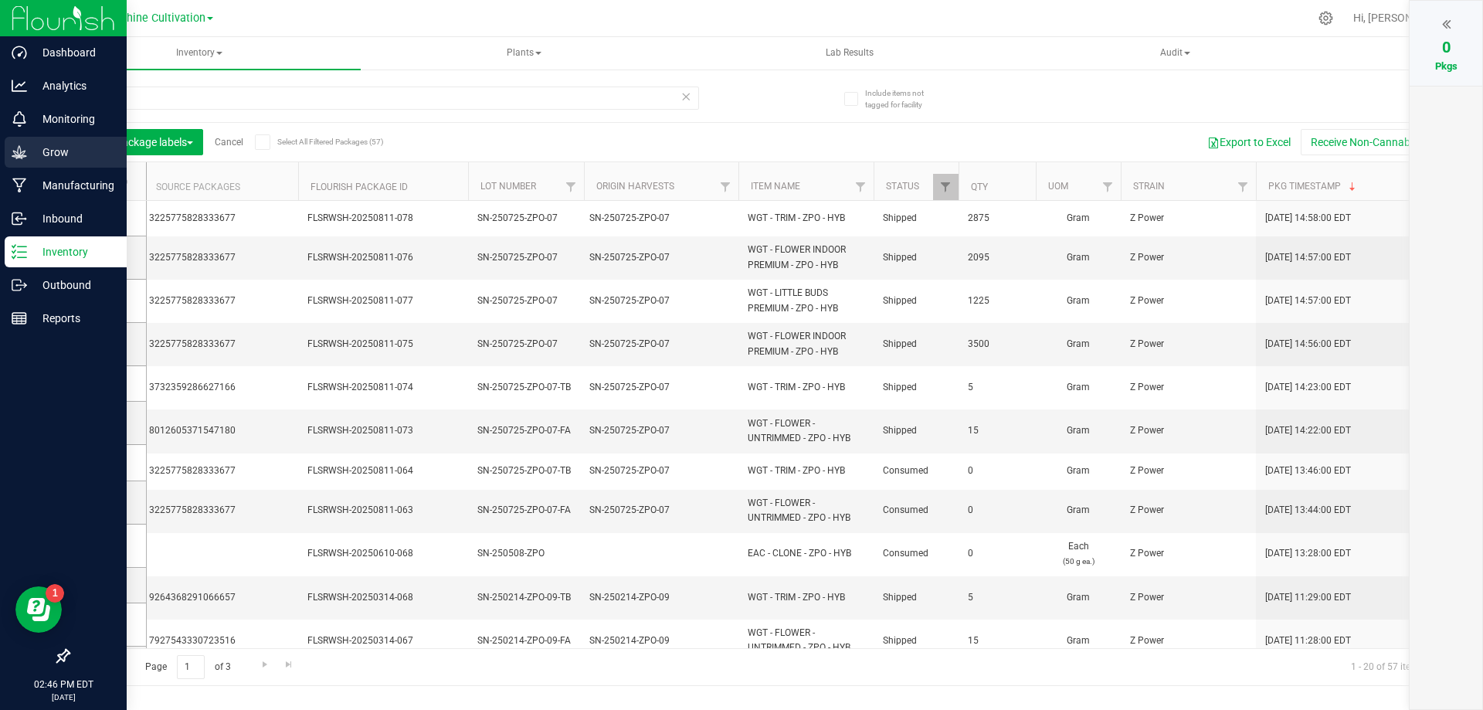
click at [25, 140] on div "Grow" at bounding box center [66, 152] width 122 height 31
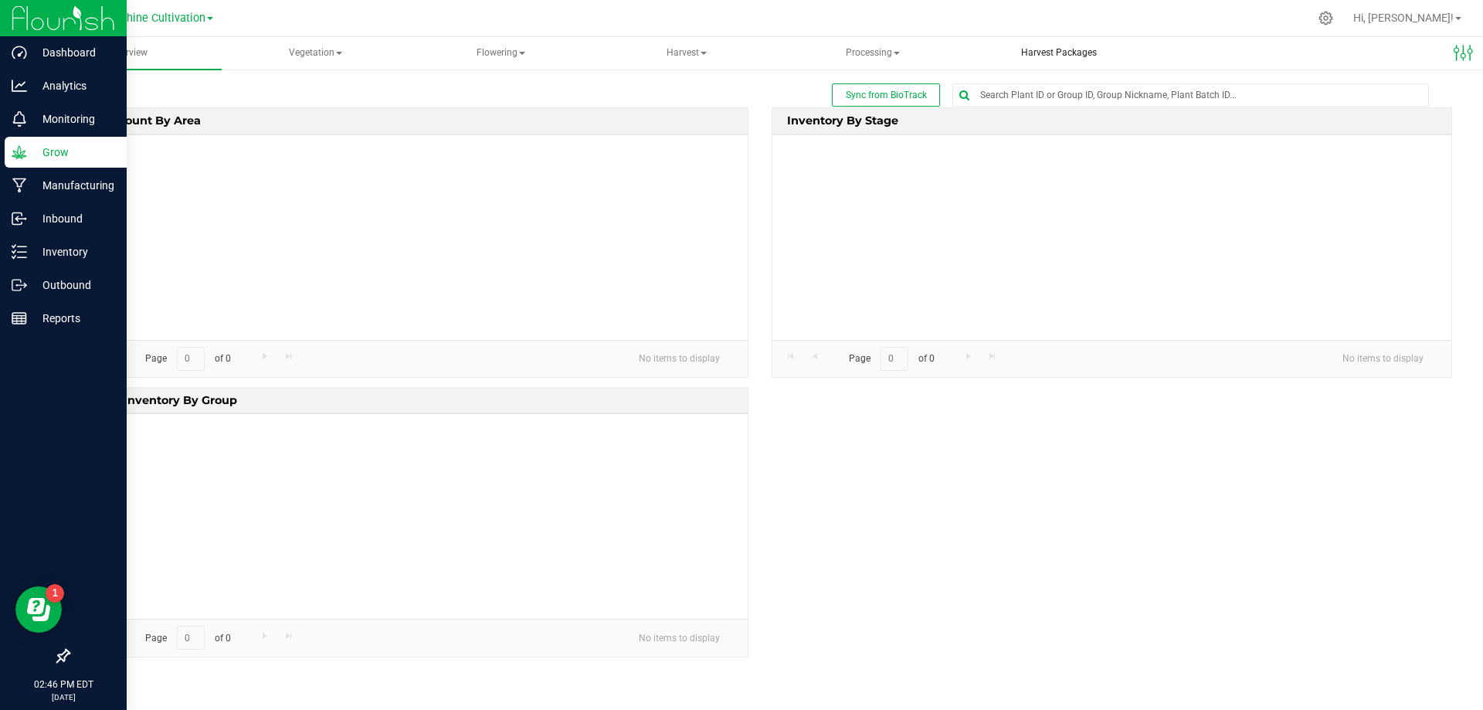
click at [1060, 53] on span "Harvest Packages" at bounding box center [1058, 52] width 117 height 13
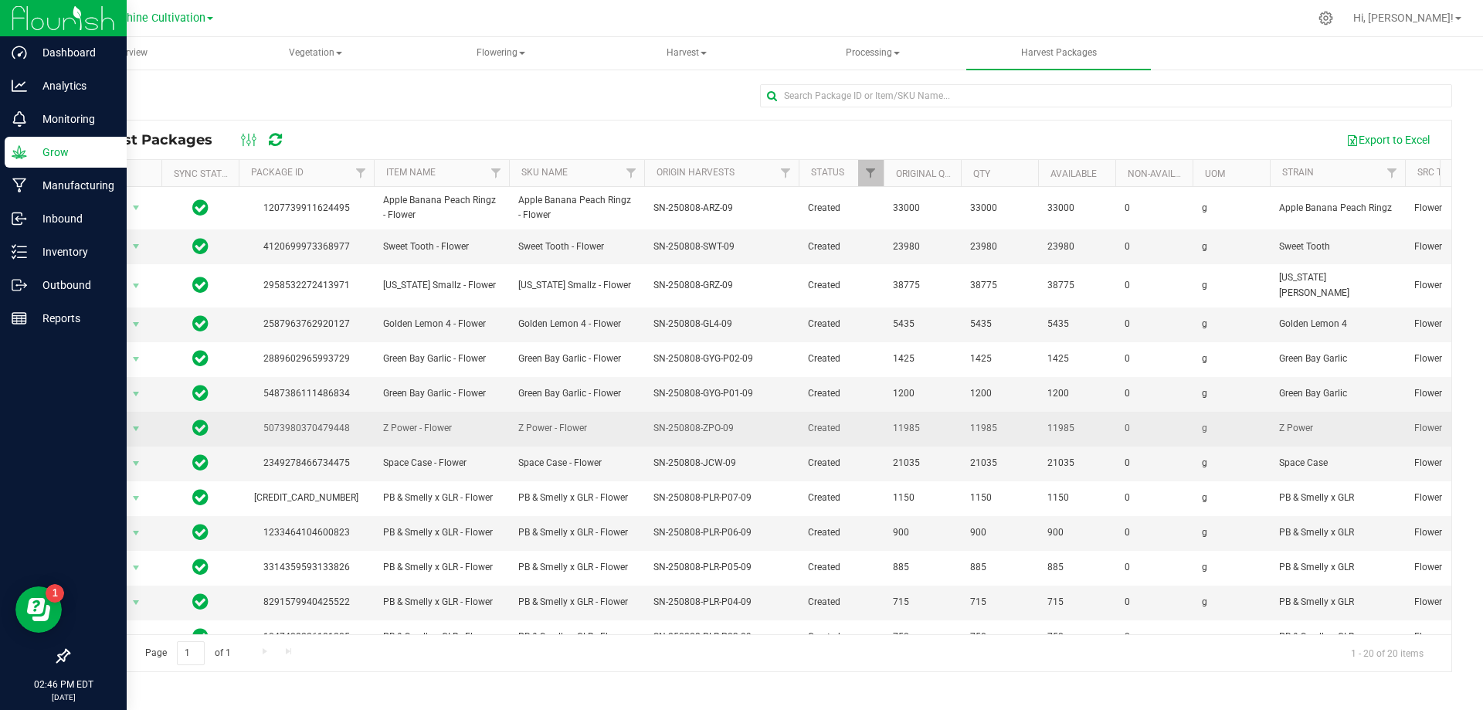
click at [112, 419] on span "Action" at bounding box center [105, 429] width 42 height 22
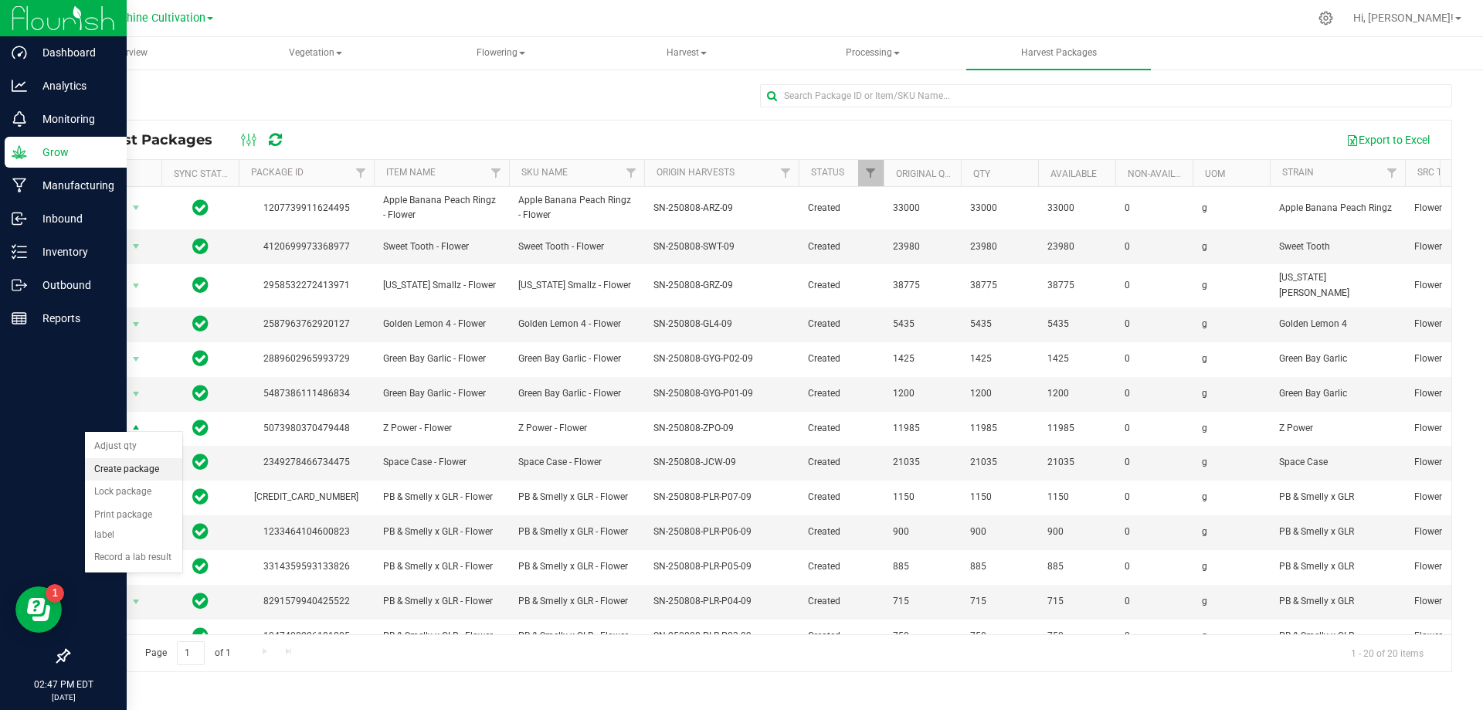
click at [163, 468] on li "Create package" at bounding box center [133, 469] width 97 height 23
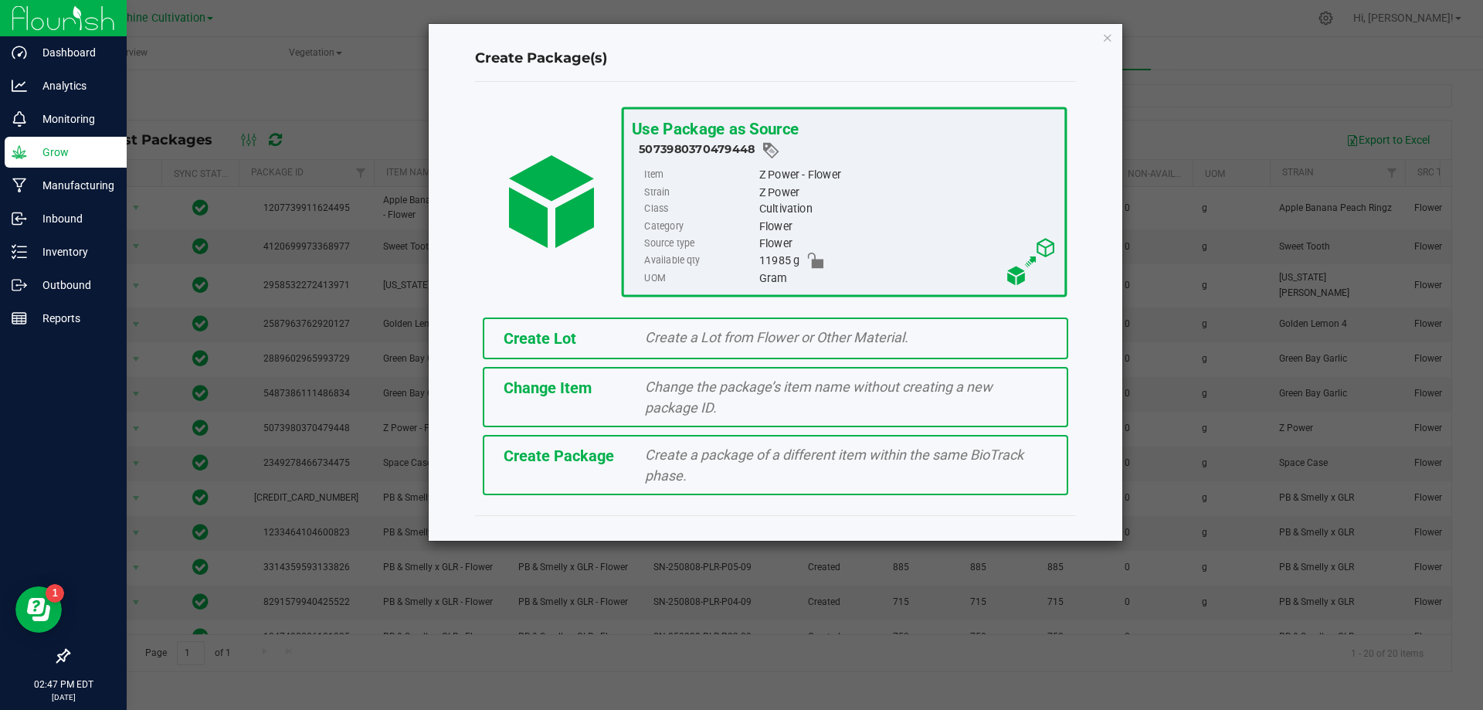
click at [698, 440] on div "Create Package Create a package of a different item within the same BioTrack ph…" at bounding box center [775, 465] width 585 height 60
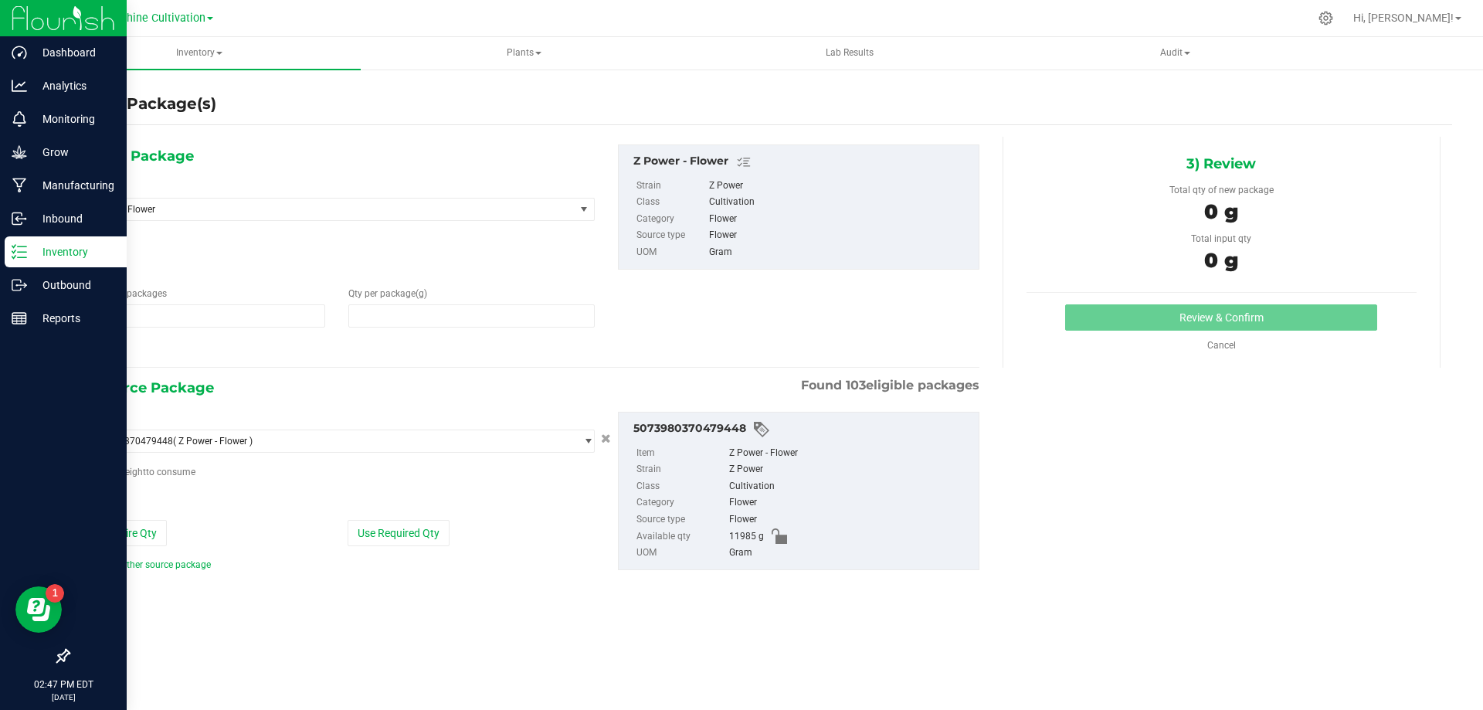
type input "1"
type input "0.0000"
click at [426, 202] on span "Z Power - Flower" at bounding box center [327, 209] width 494 height 22
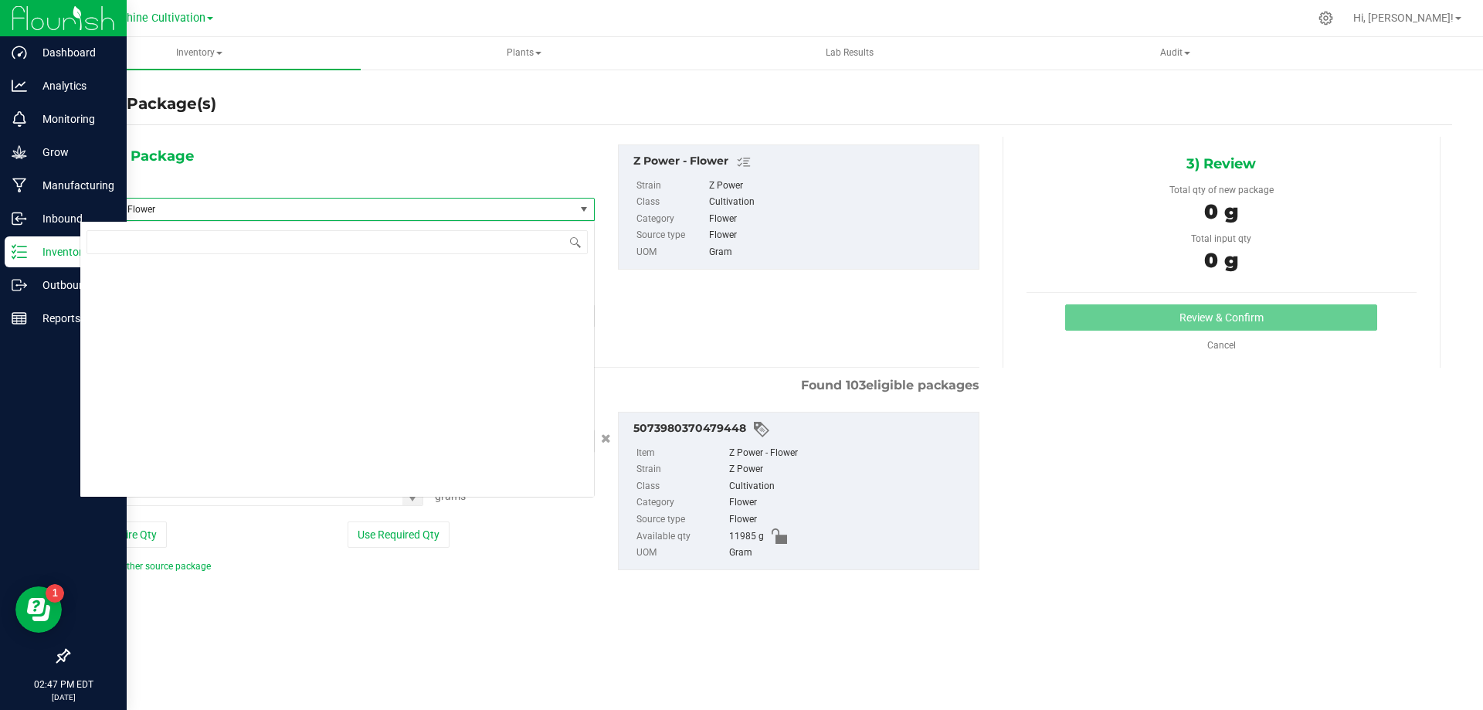
scroll to position [456659, 0]
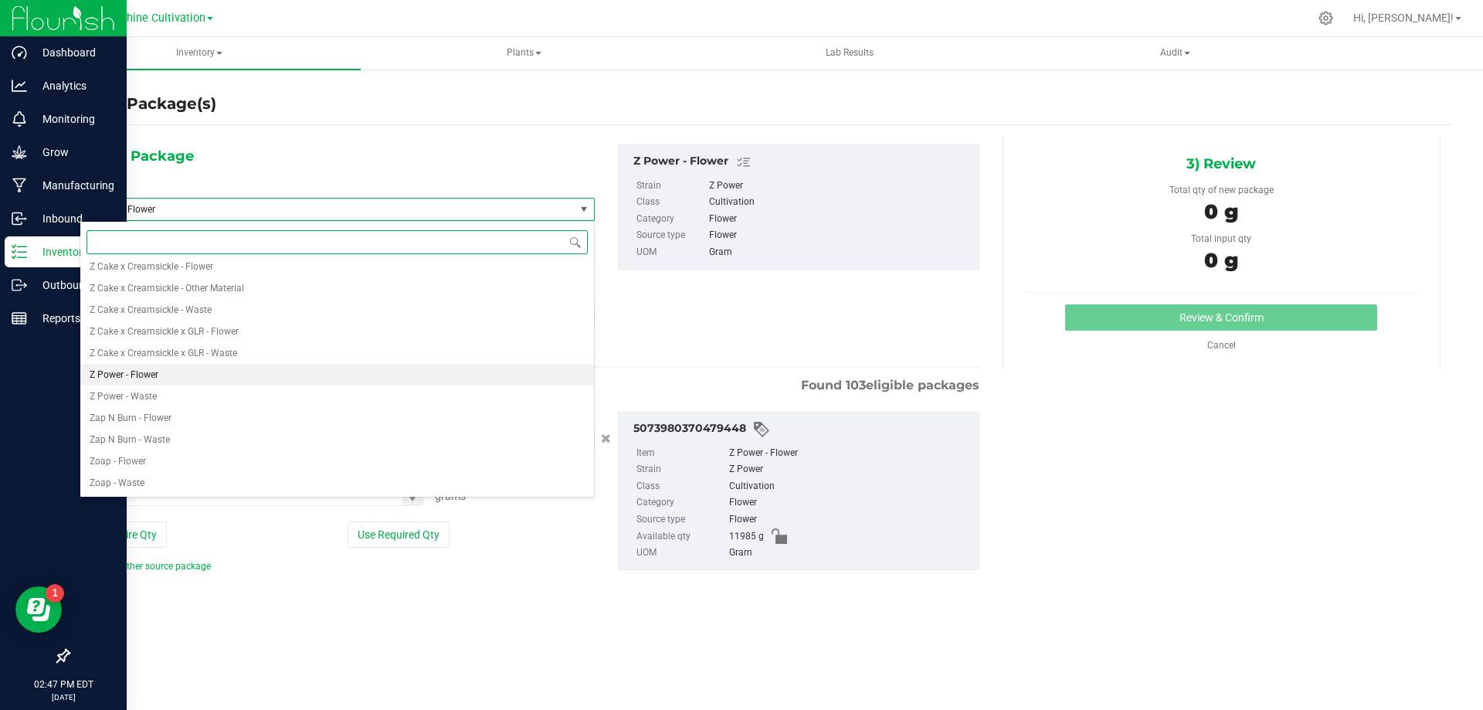
type input "Z"
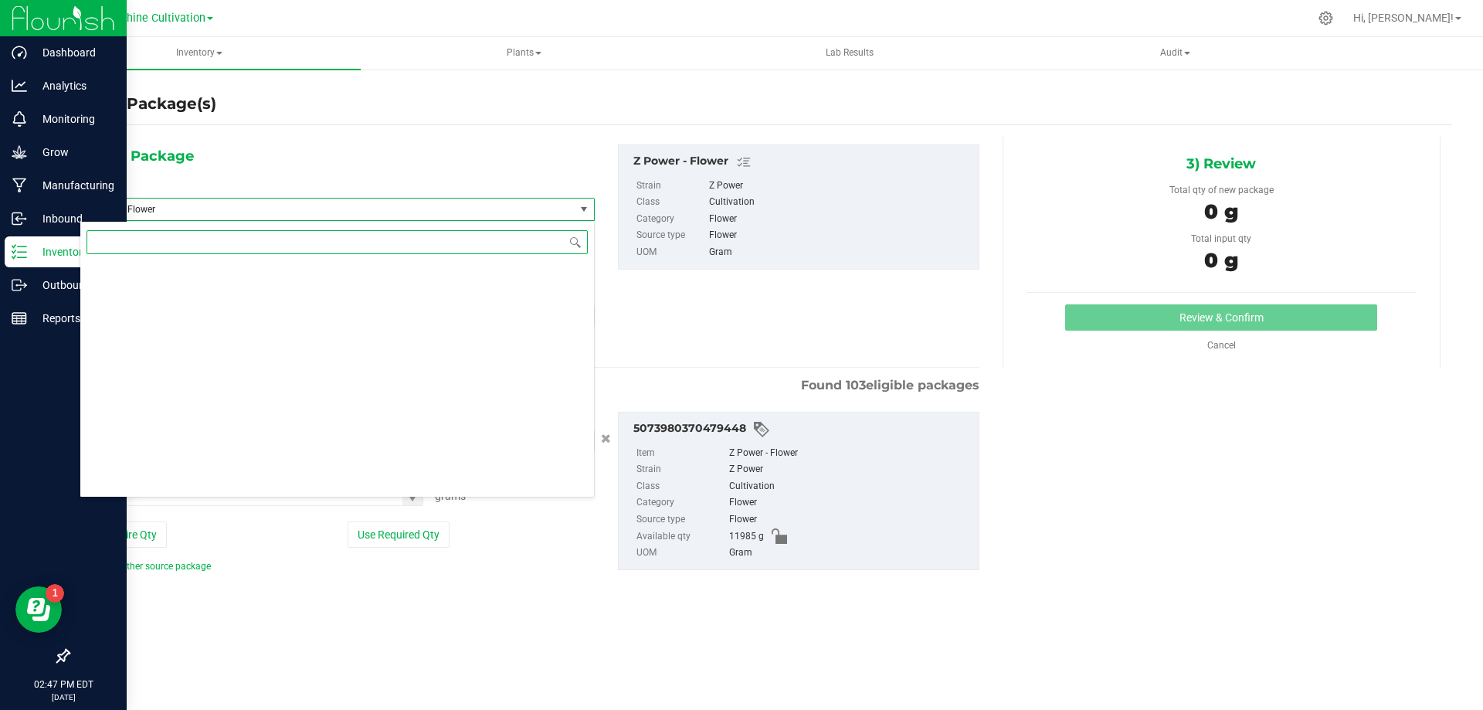
scroll to position [0, 0]
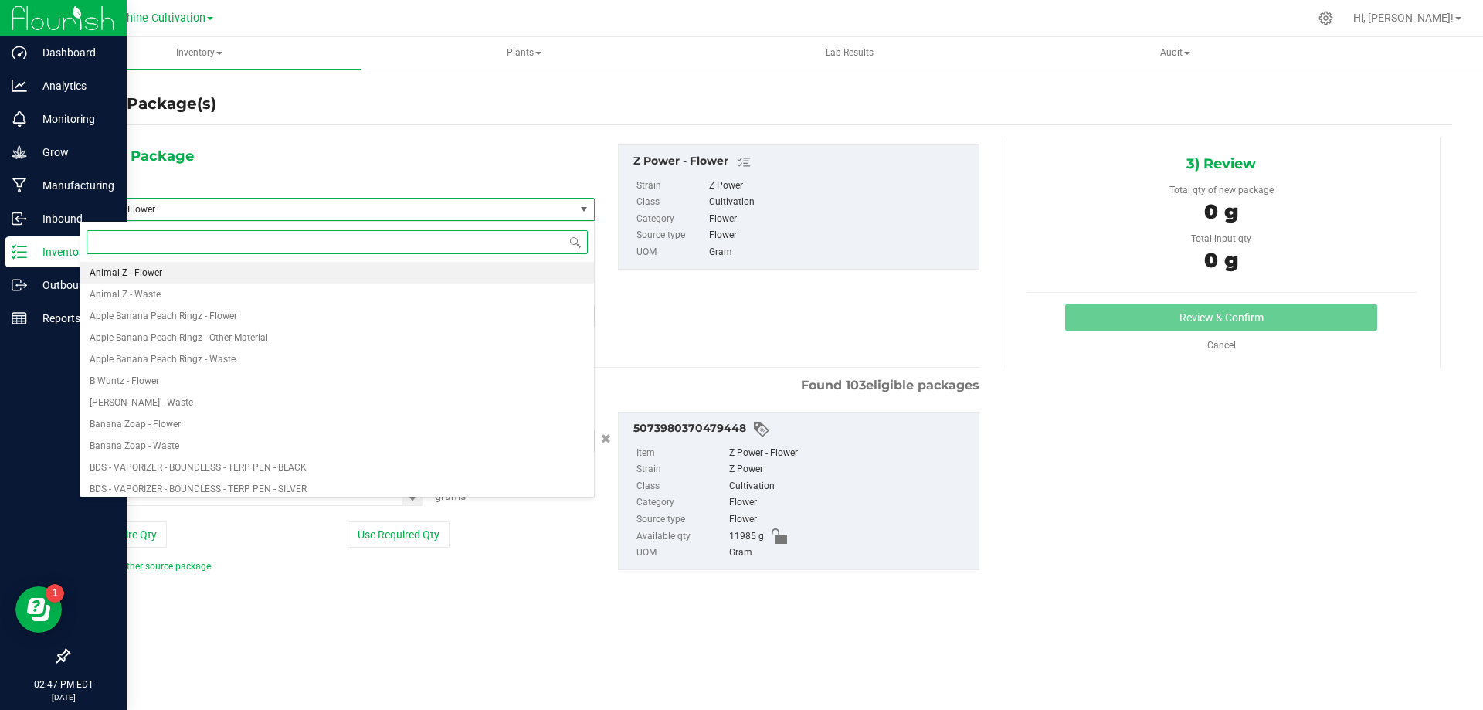
type input "z"
type input "ZPO"
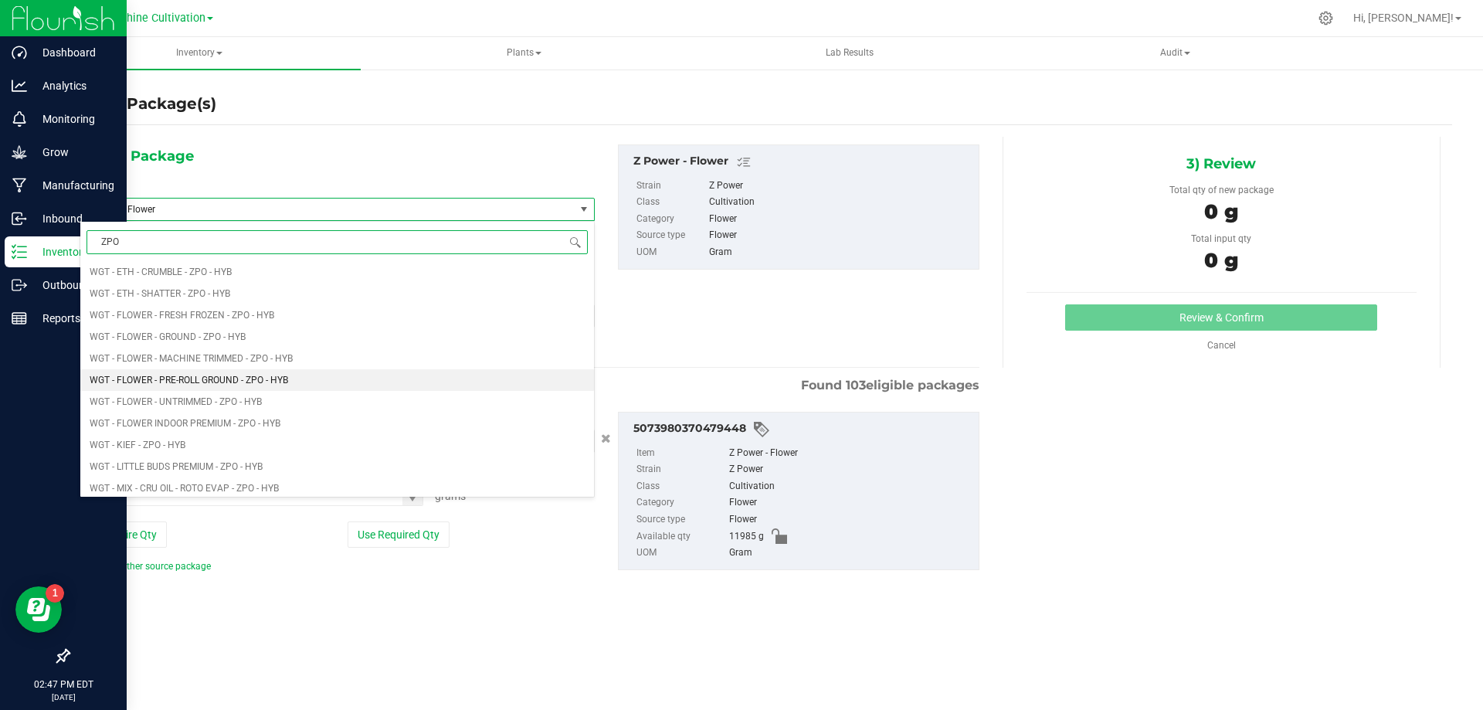
scroll to position [850, 0]
click at [324, 375] on li "WGT - FLOWER INDOOR PREMIUM - ZPO - HYB" at bounding box center [337, 375] width 514 height 22
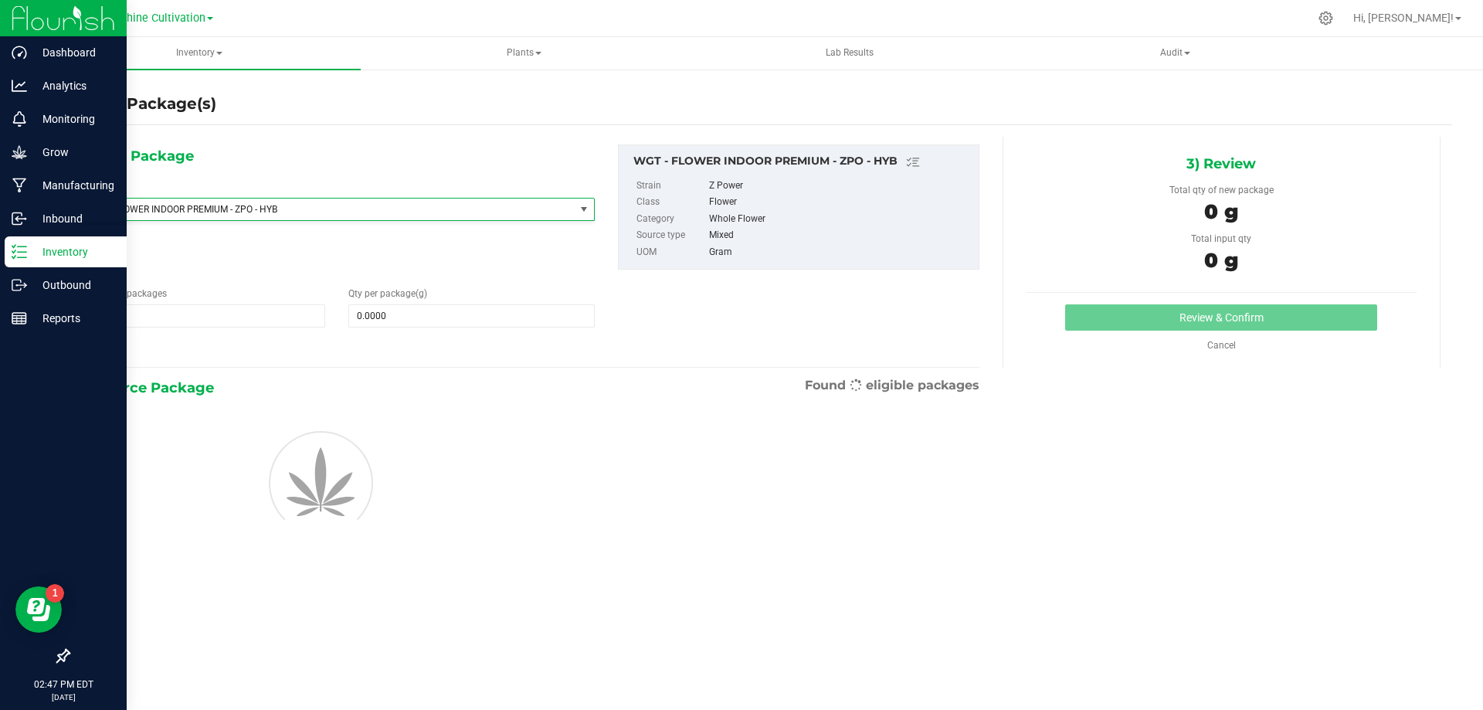
type input "0.0000"
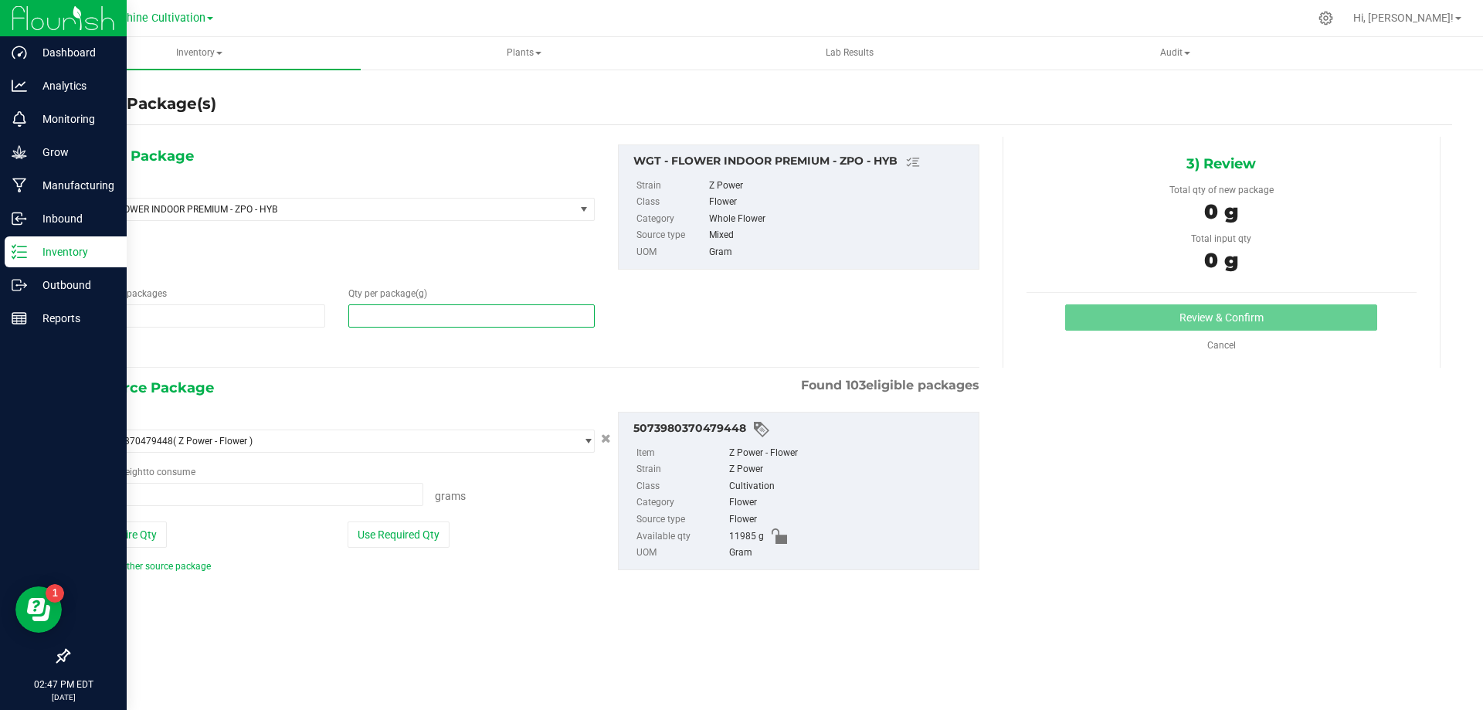
click at [363, 313] on span at bounding box center [471, 315] width 246 height 23
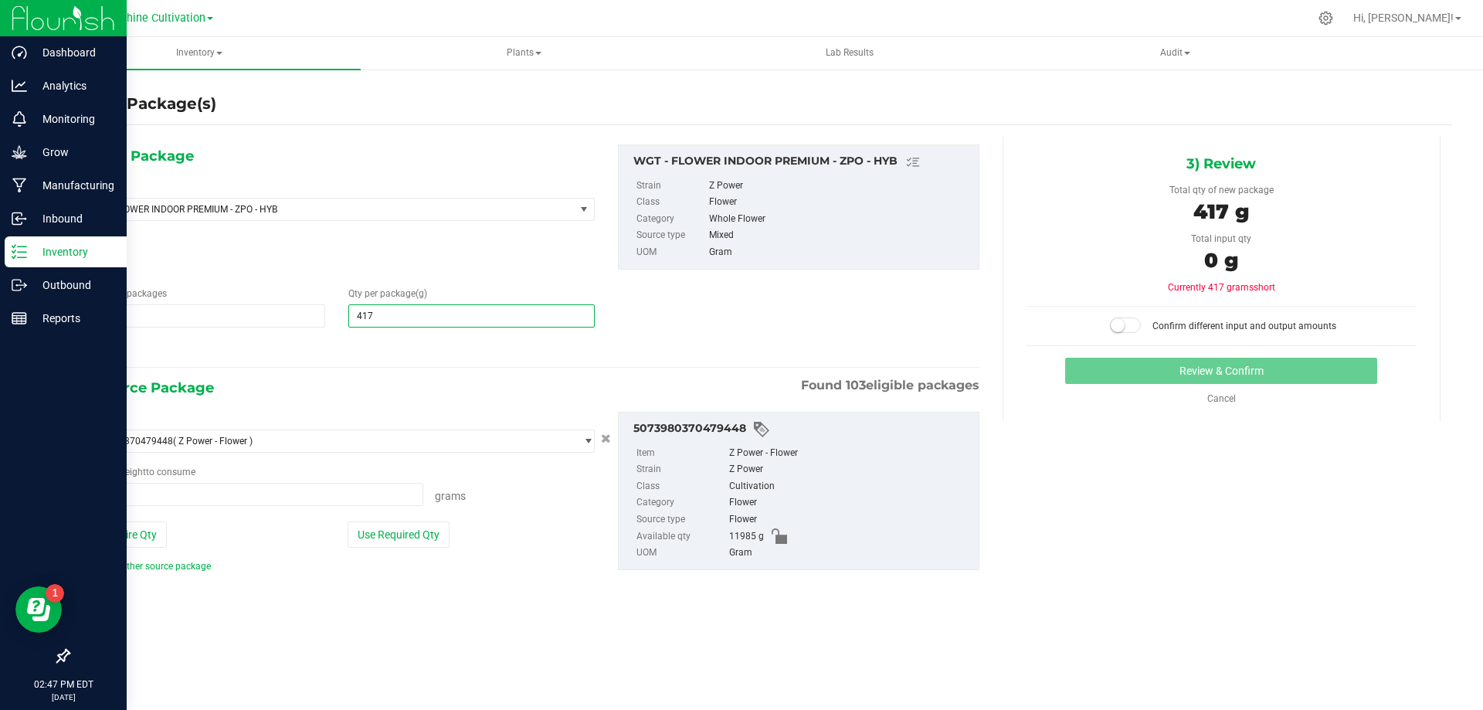
type input "4175"
type input "4,175.0000"
click at [182, 489] on span at bounding box center [252, 494] width 344 height 23
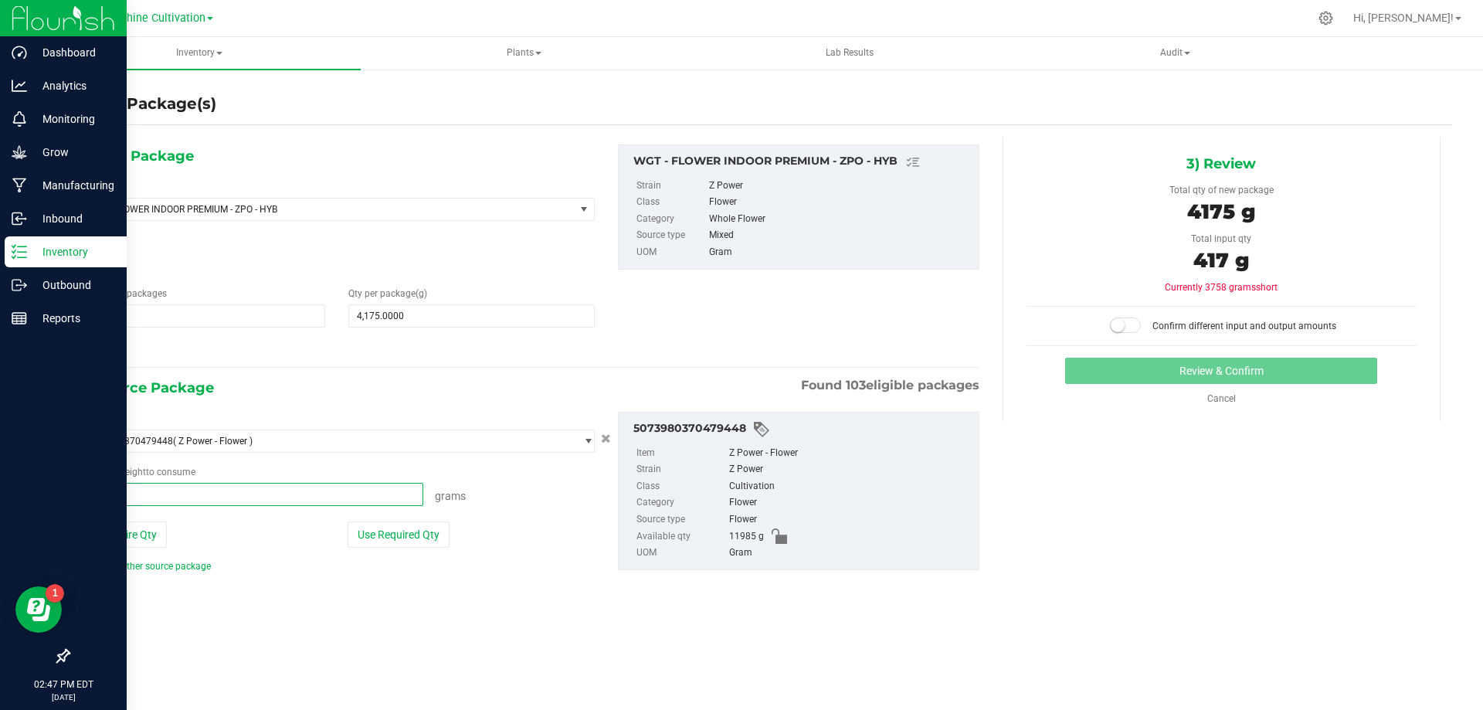
type input "4175"
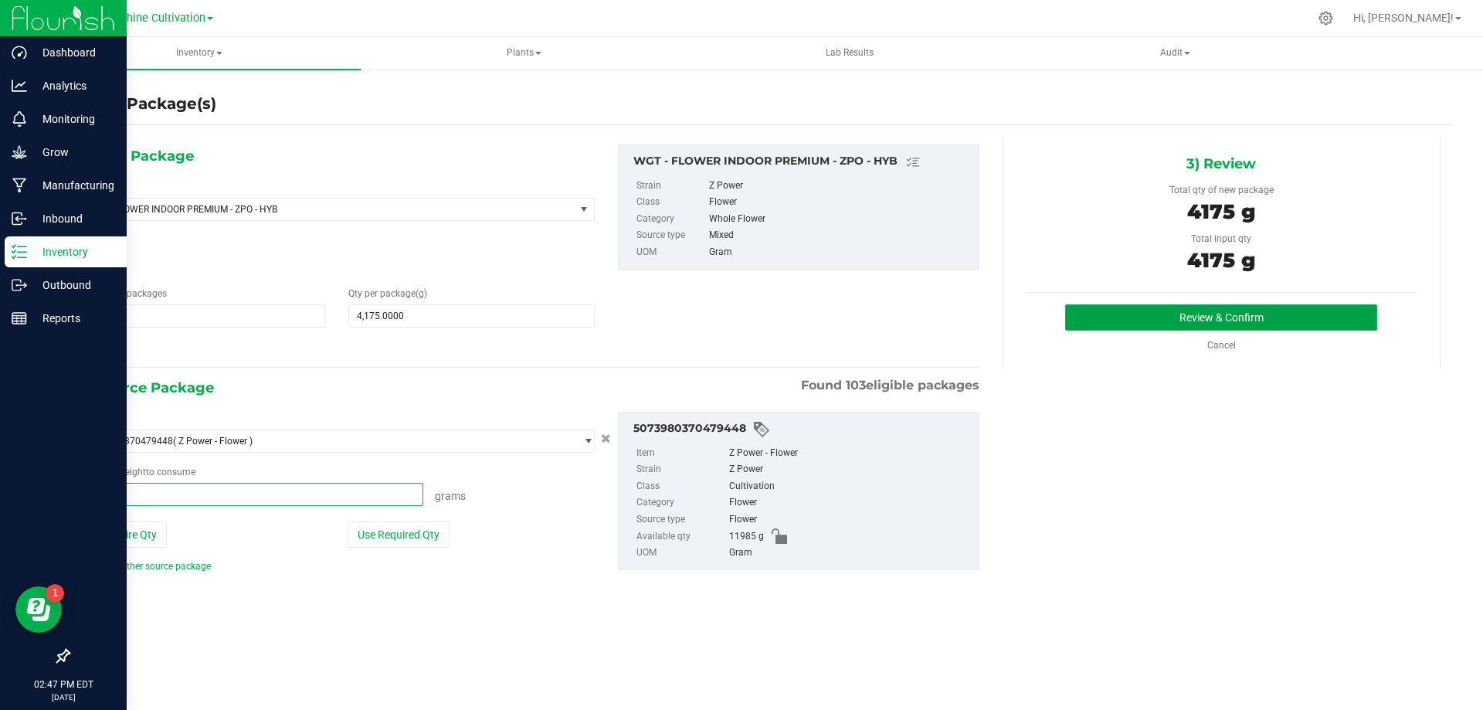
type input "4175.0000 g"
click at [1238, 308] on button "Review & Confirm" at bounding box center [1221, 317] width 312 height 26
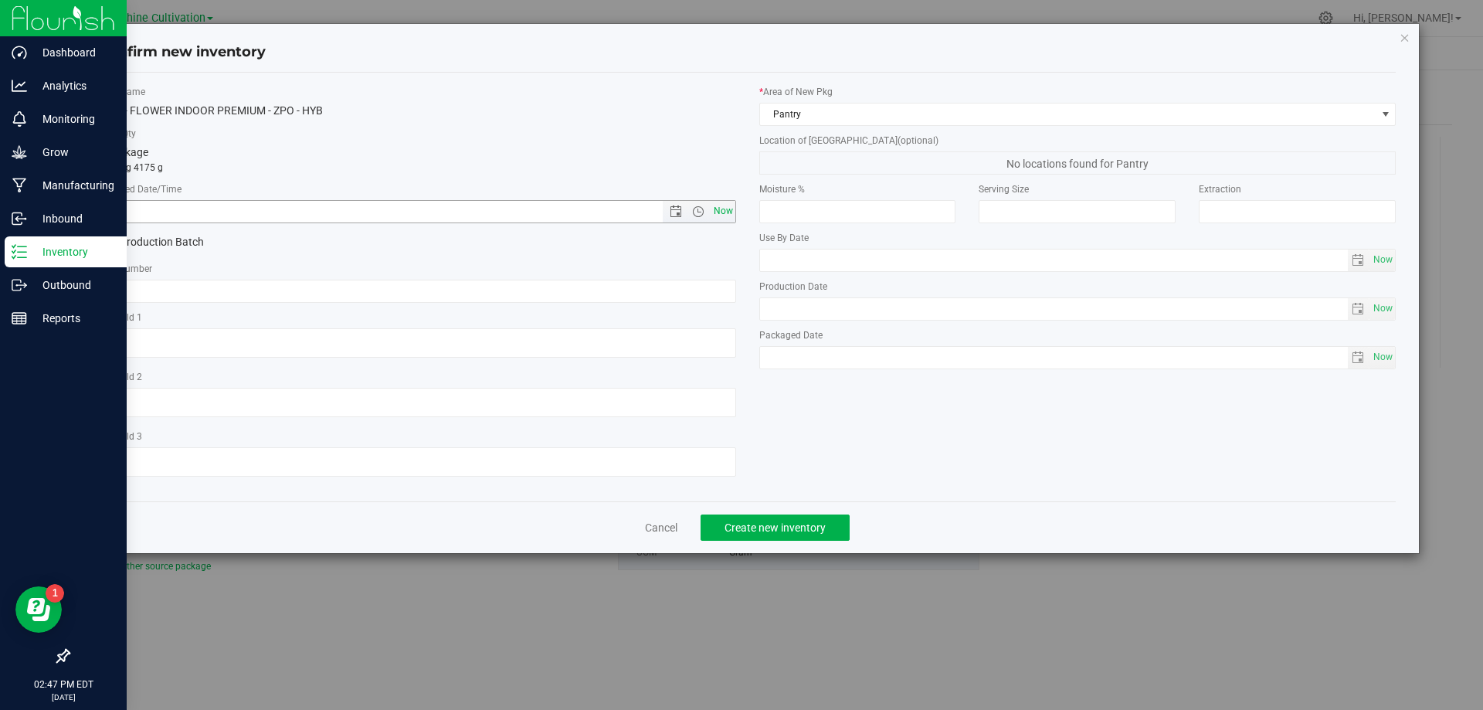
click at [716, 209] on span "Now" at bounding box center [723, 211] width 26 height 22
type input "8/21/2025 2:48 PM"
paste input "SN-250808-ZPO-09"
type input "SN-250808-ZPO-09"
click at [806, 521] on span "Create new inventory" at bounding box center [774, 527] width 101 height 12
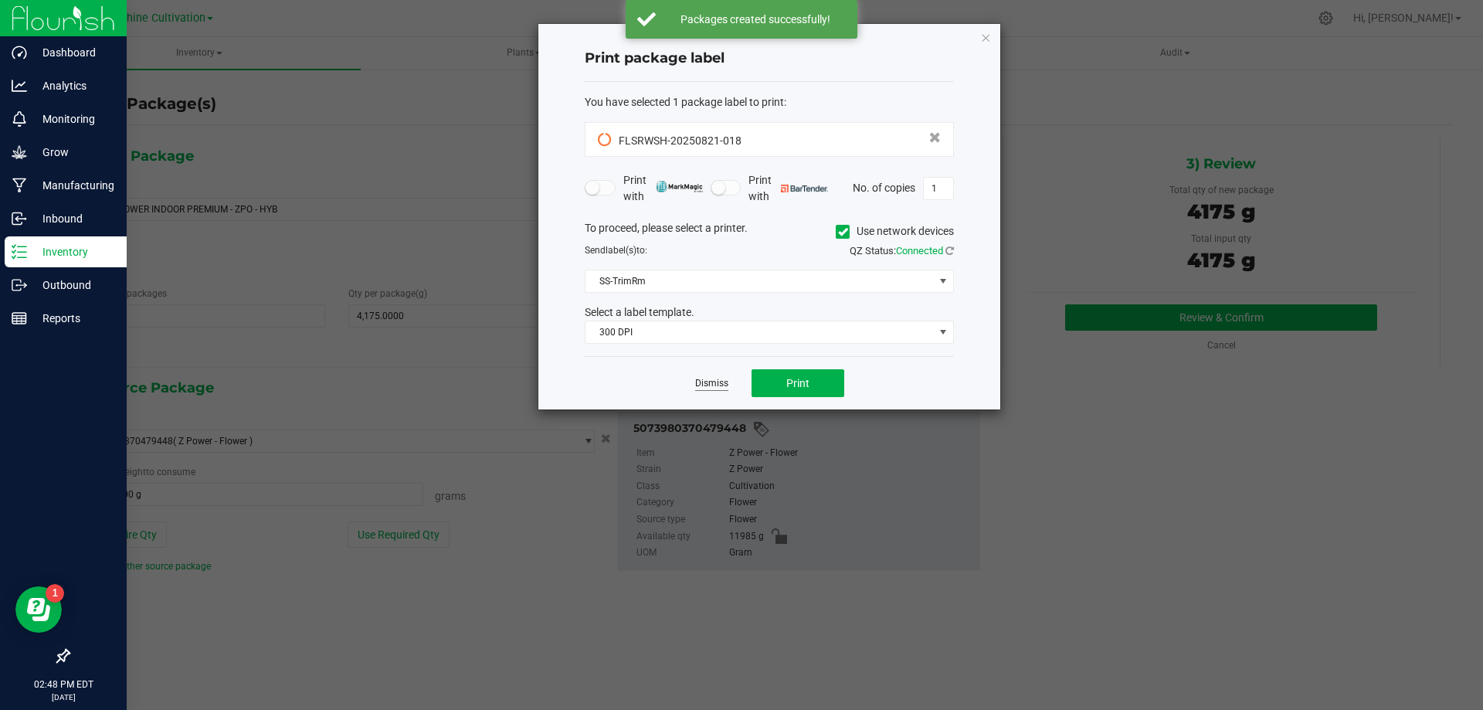
click at [704, 385] on link "Dismiss" at bounding box center [711, 383] width 33 height 13
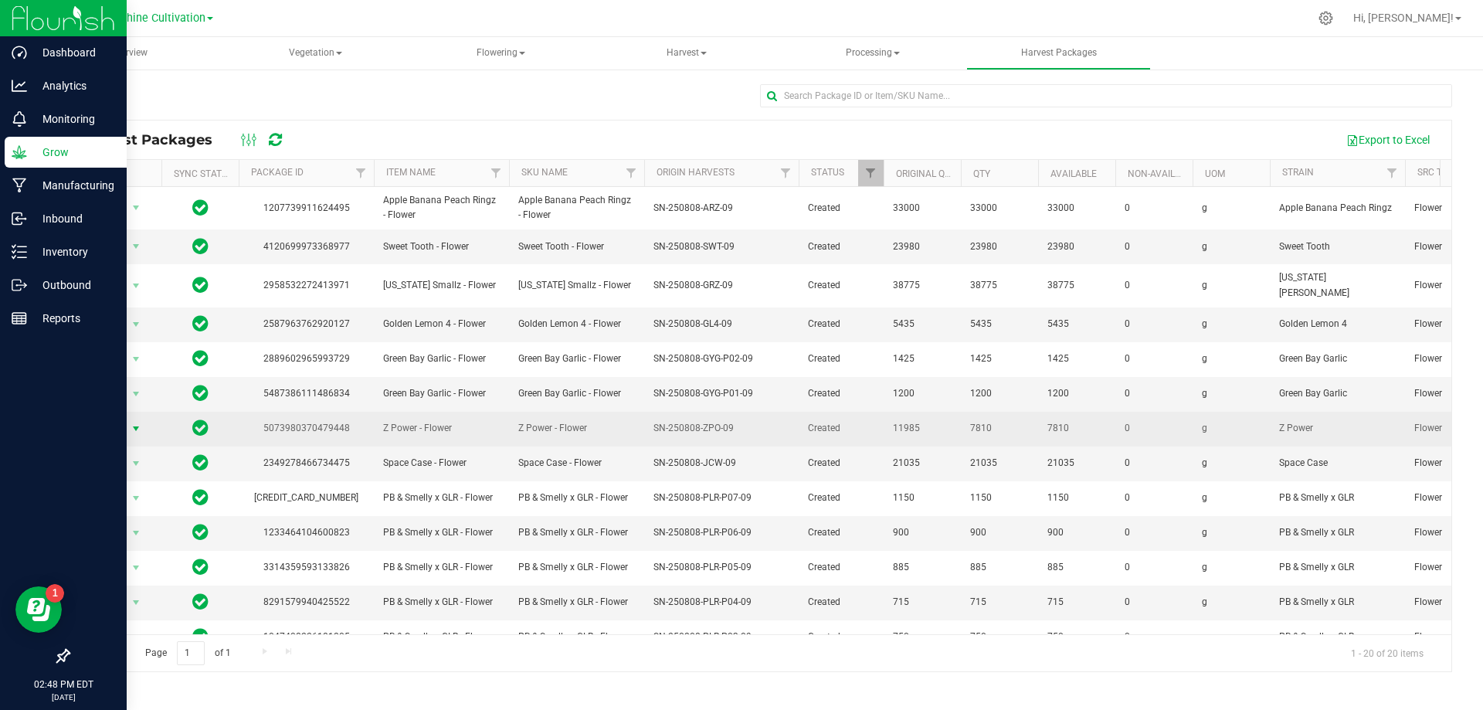
click at [123, 421] on span "Action" at bounding box center [105, 429] width 42 height 22
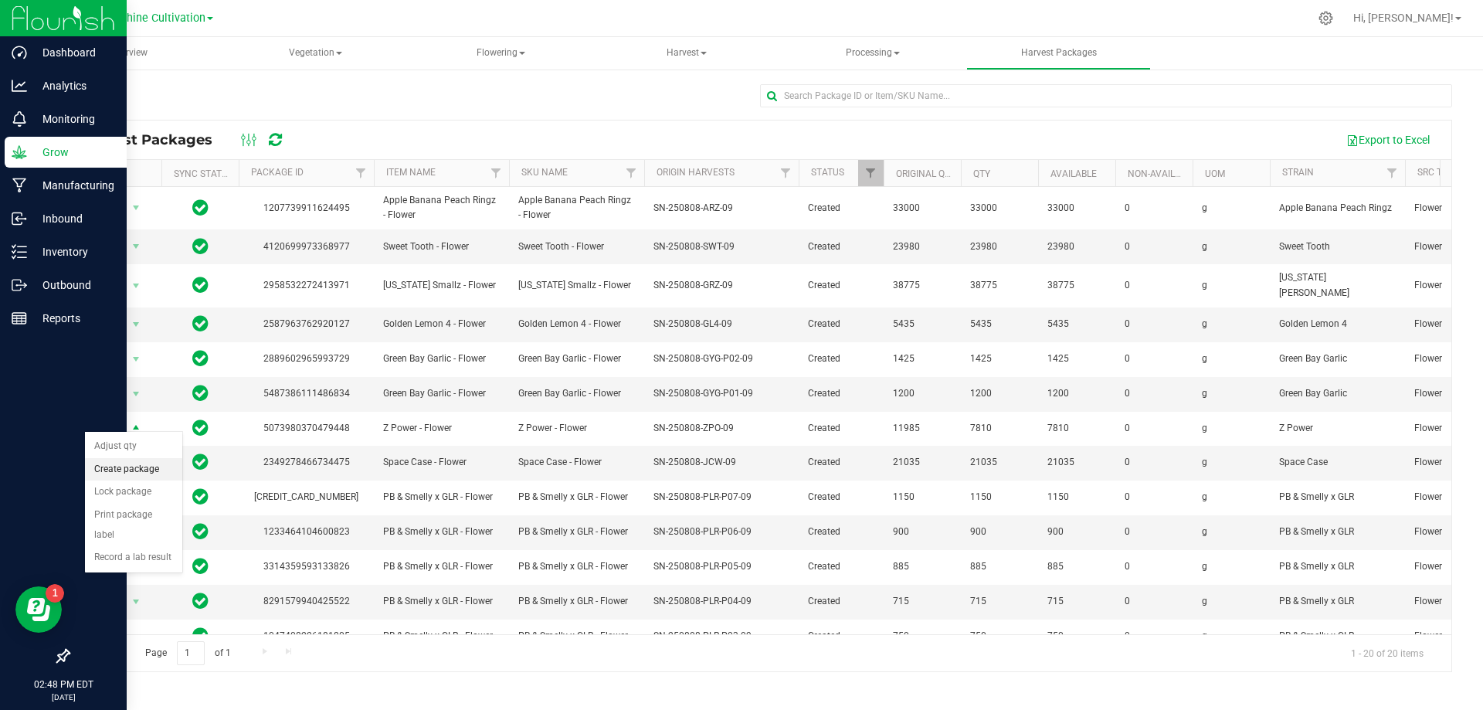
click at [154, 464] on li "Create package" at bounding box center [133, 469] width 97 height 23
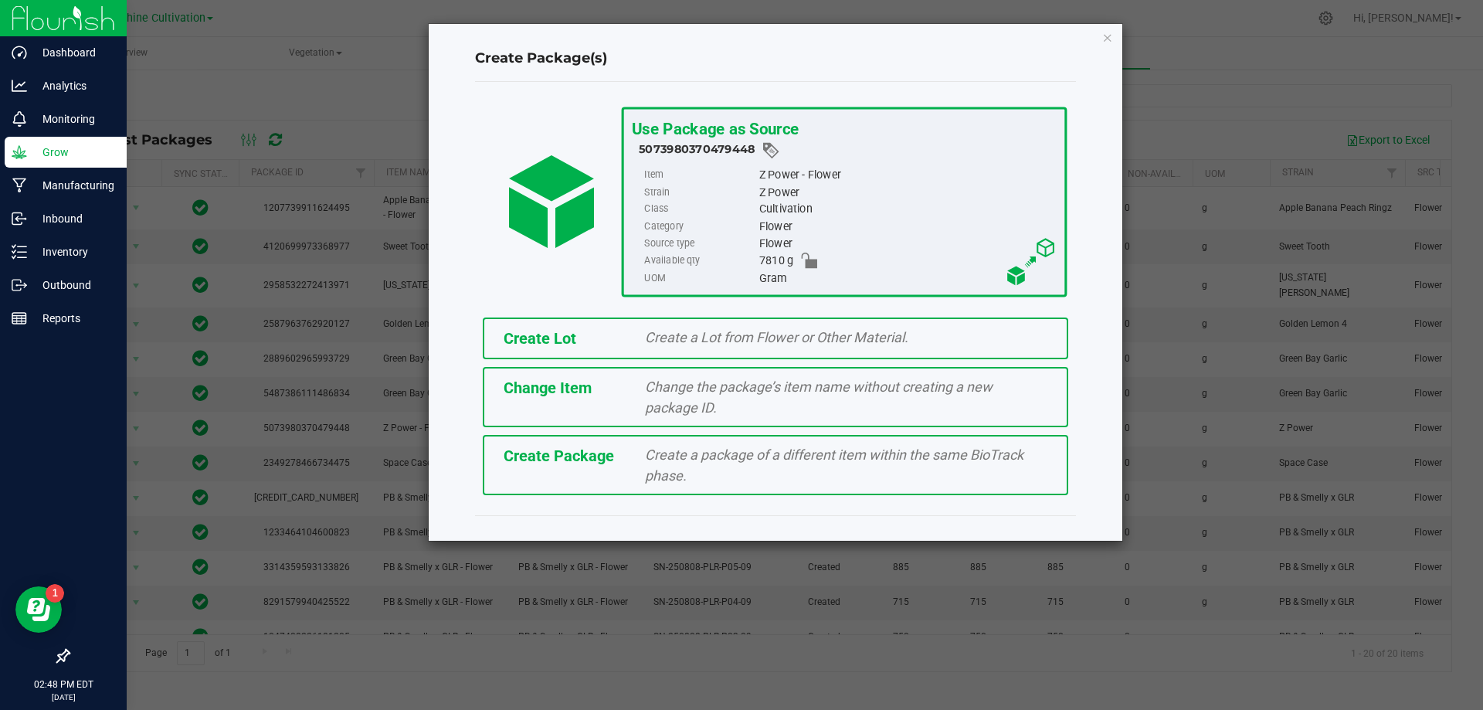
click at [601, 477] on div "Create Package Create a package of a different item within the same BioTrack ph…" at bounding box center [775, 465] width 585 height 60
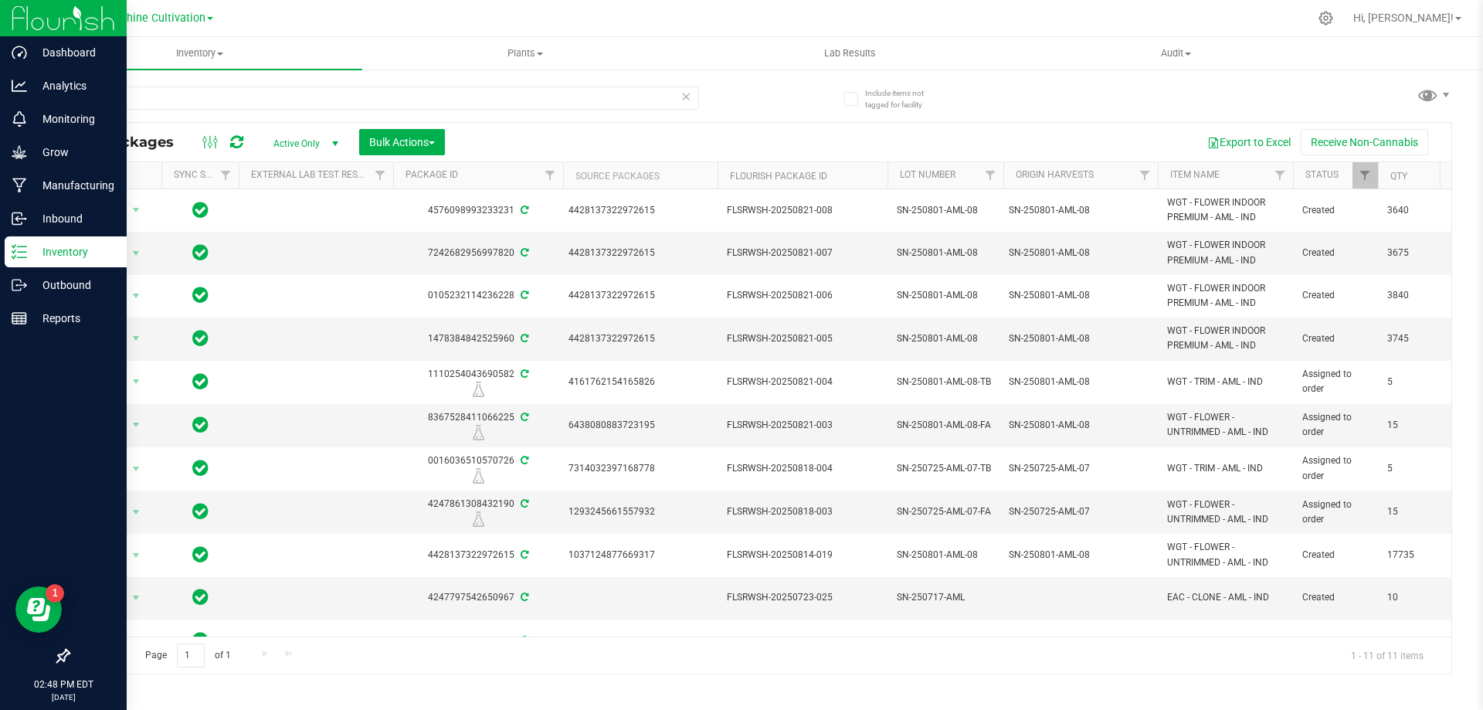
click at [49, 255] on p "Inventory" at bounding box center [73, 252] width 93 height 19
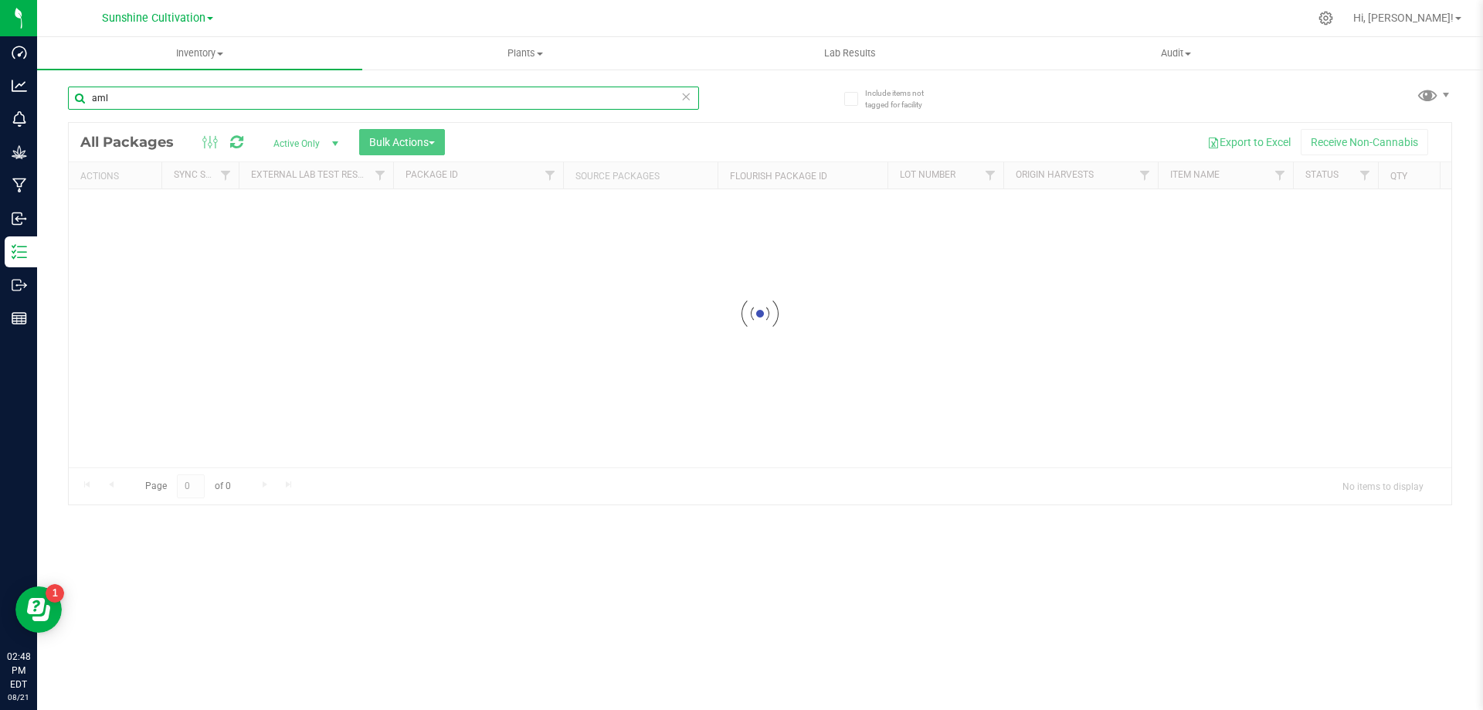
click at [119, 98] on input "aml" at bounding box center [383, 97] width 631 height 23
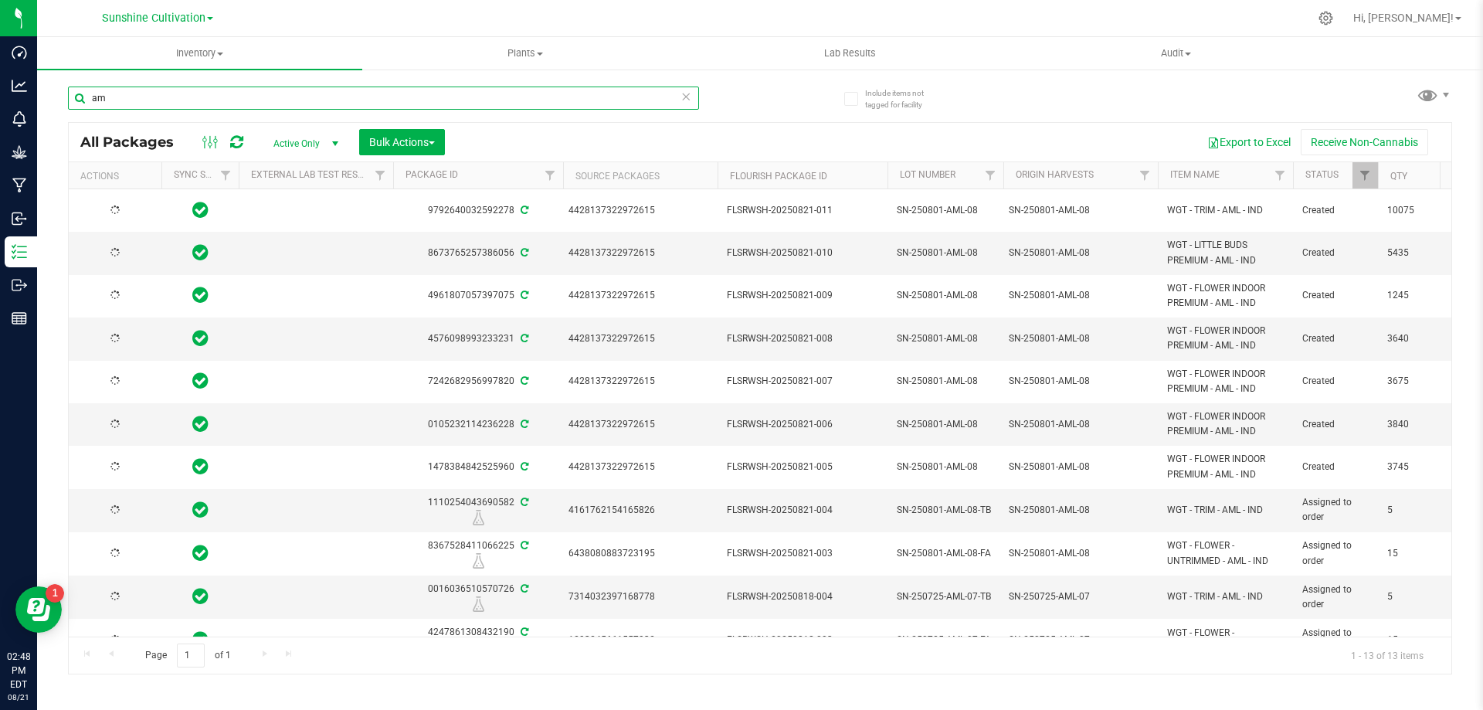
type input "a"
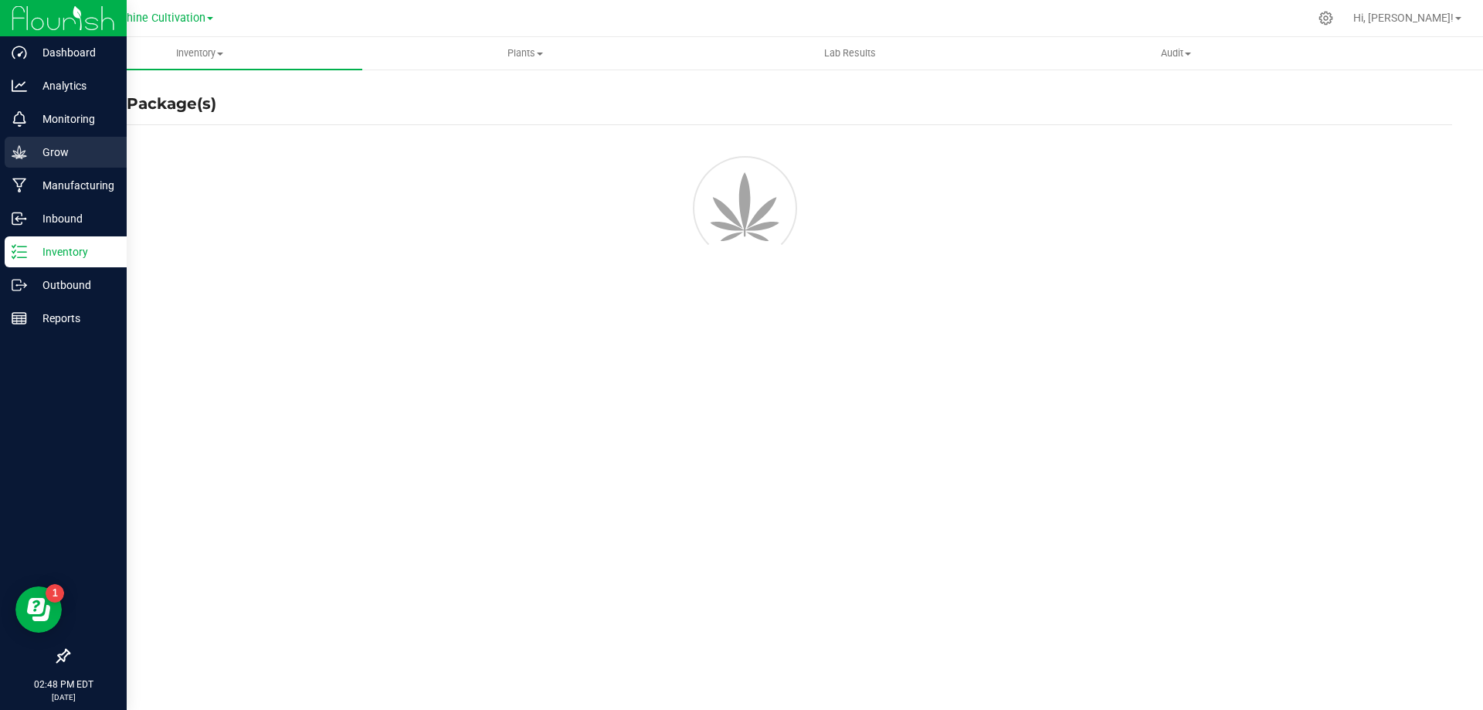
click at [33, 157] on p "Grow" at bounding box center [73, 152] width 93 height 19
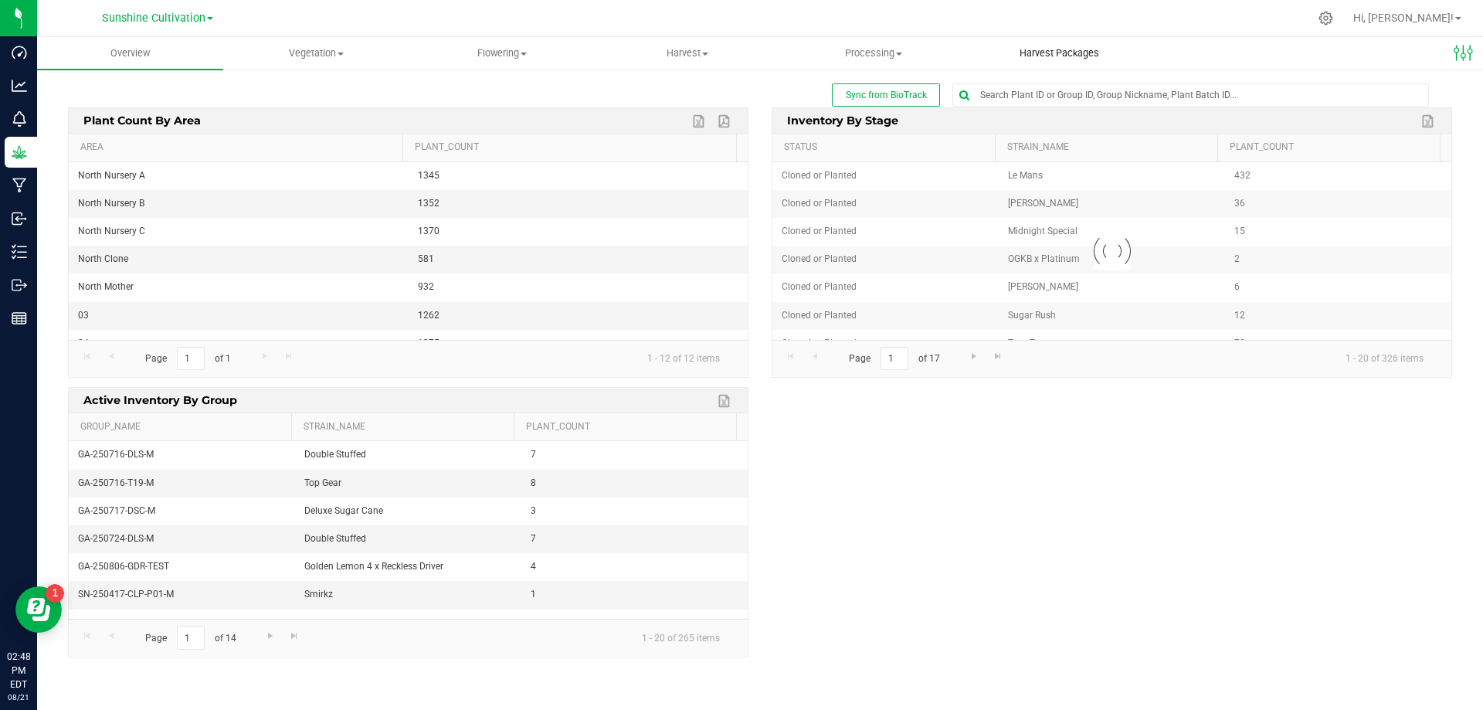
click at [1087, 51] on span "Harvest Packages" at bounding box center [1059, 53] width 121 height 14
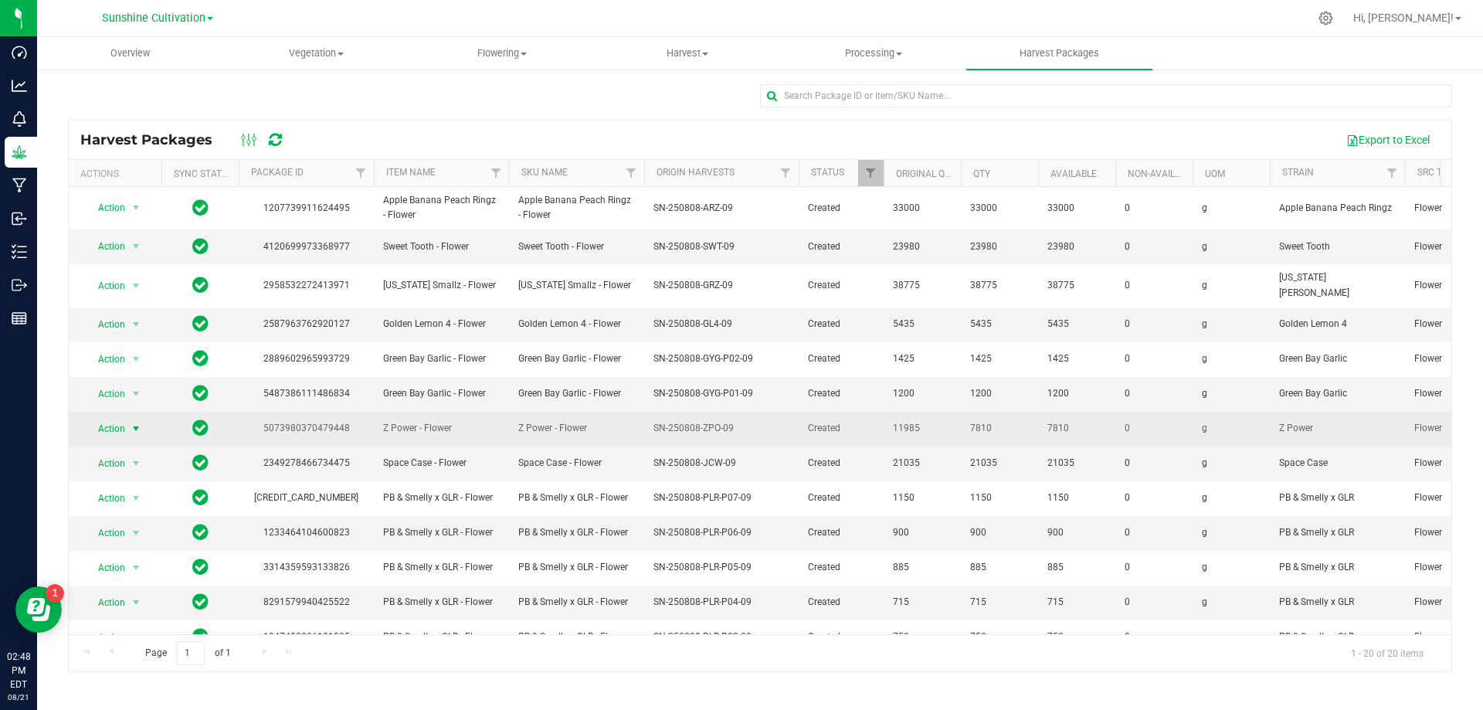
click at [131, 422] on span "select" at bounding box center [136, 428] width 12 height 12
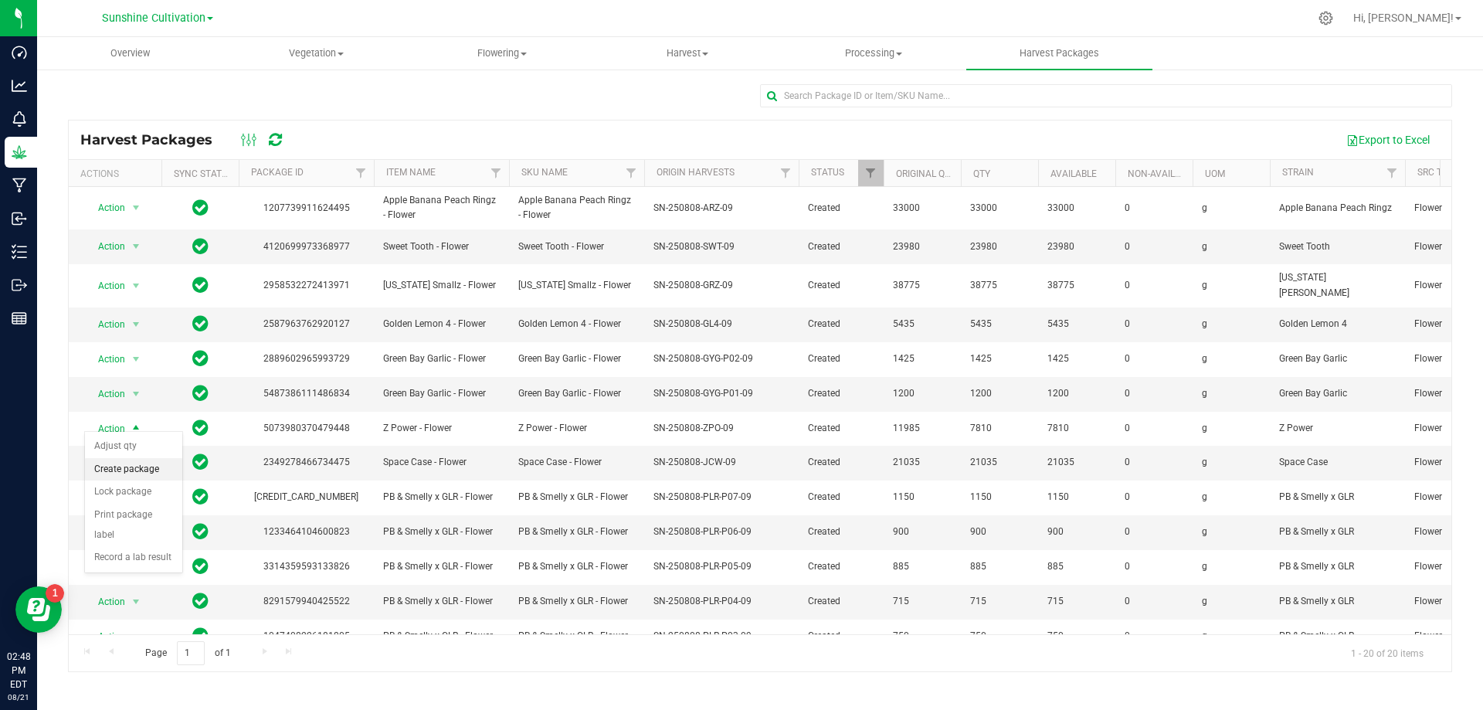
click at [158, 476] on li "Create package" at bounding box center [133, 469] width 97 height 23
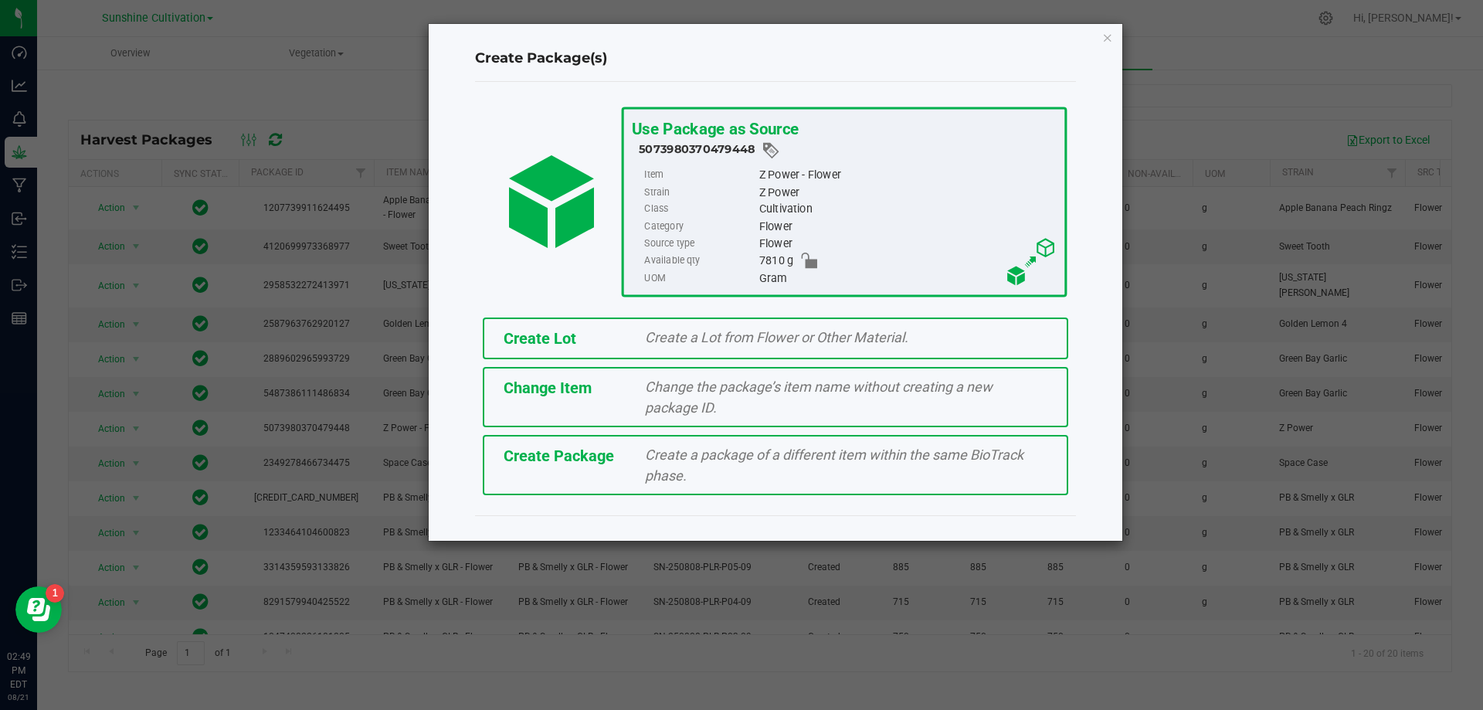
click at [608, 474] on div "Create Package Create a package of a different item within the same BioTrack ph…" at bounding box center [775, 465] width 585 height 60
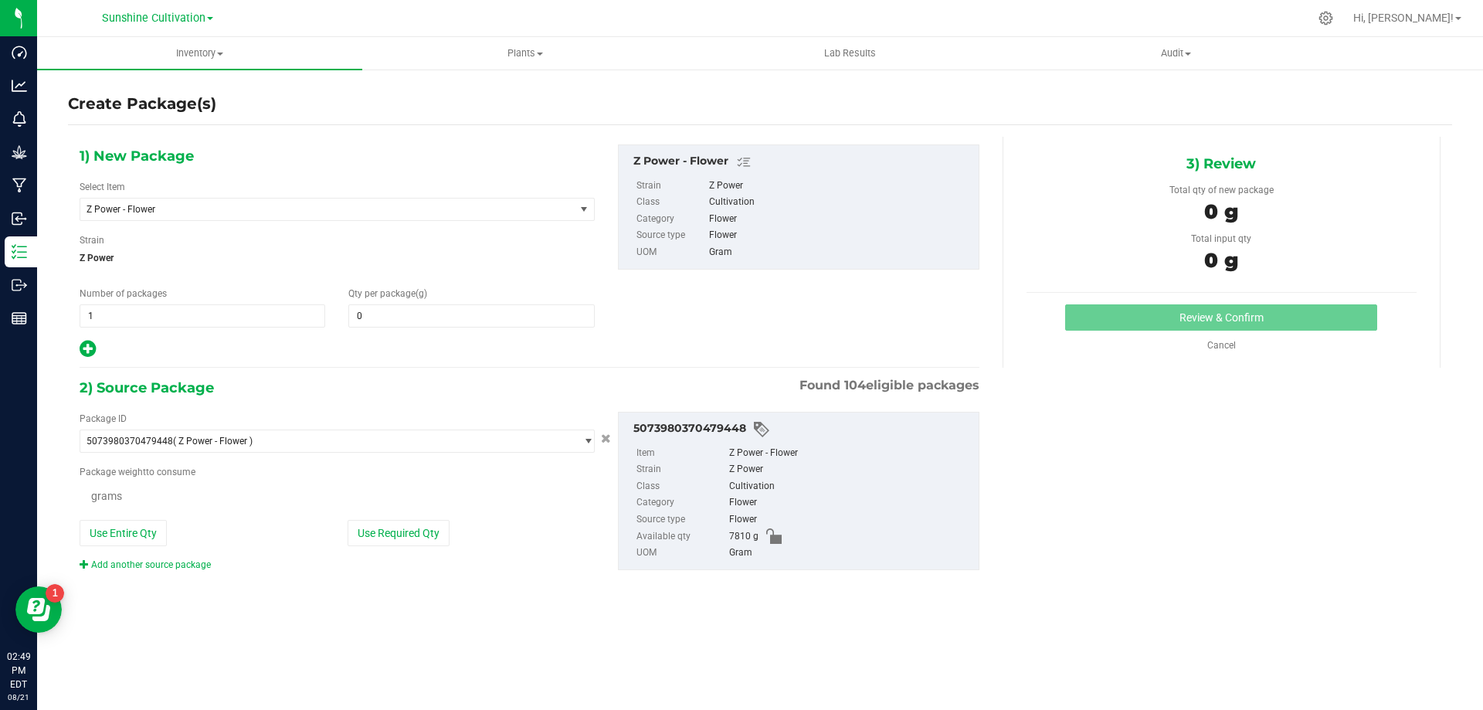
type input "0.0000"
click at [339, 204] on span "Z Power - Flower" at bounding box center [317, 209] width 463 height 11
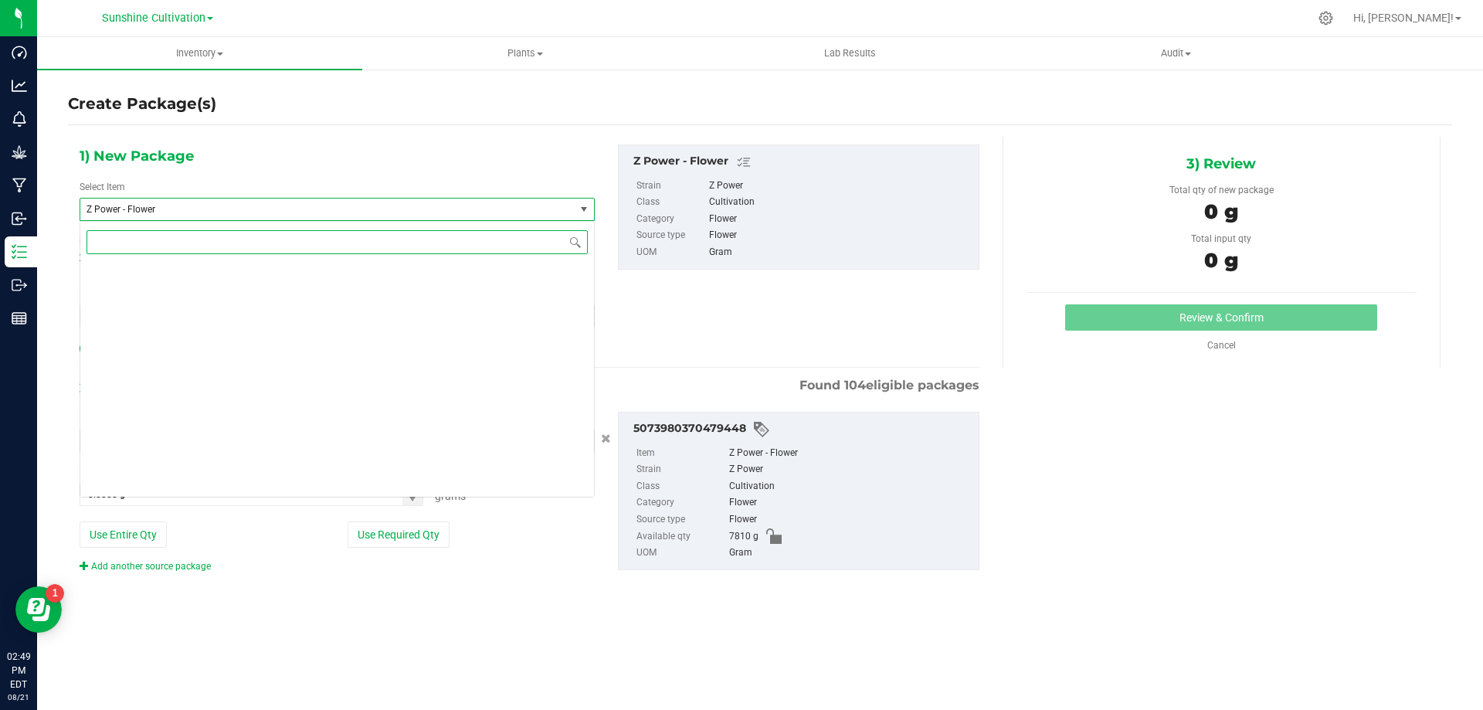
scroll to position [456659, 0]
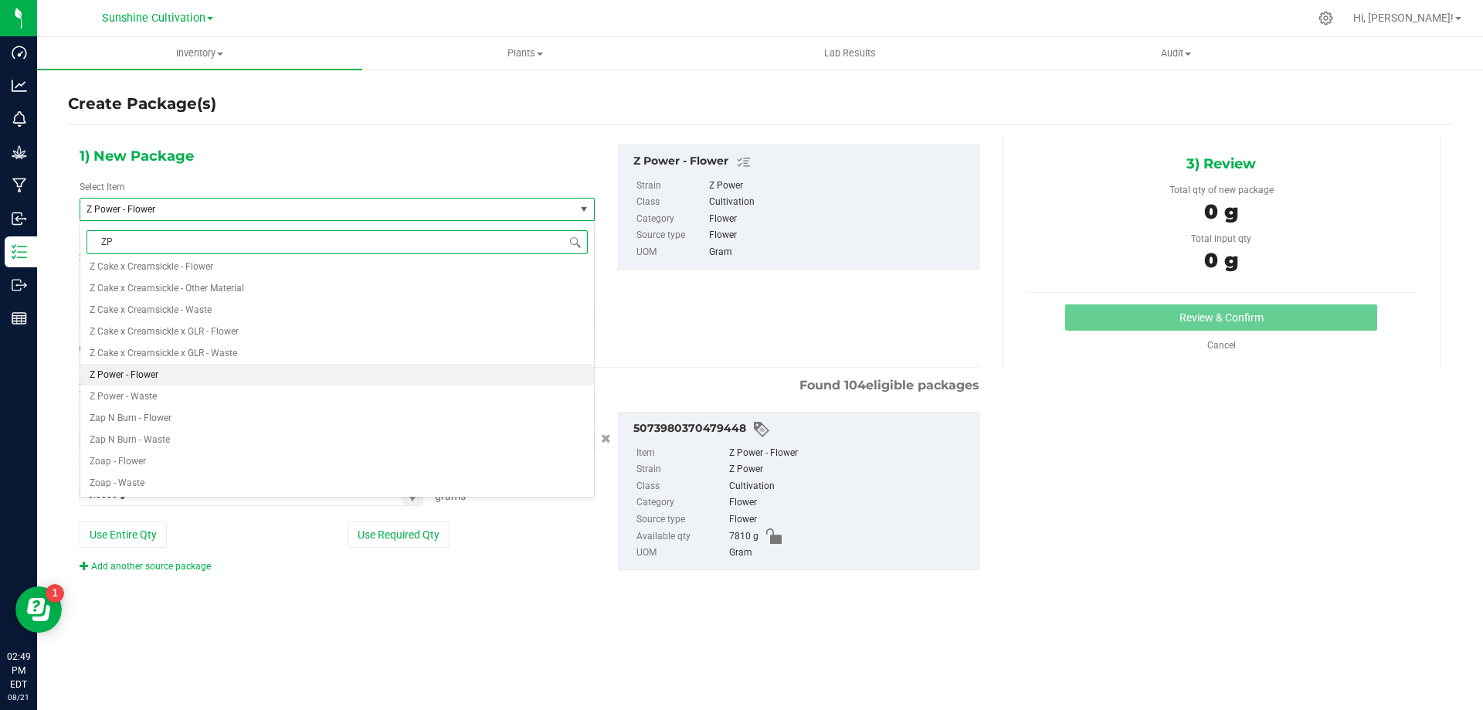
type input "ZPO"
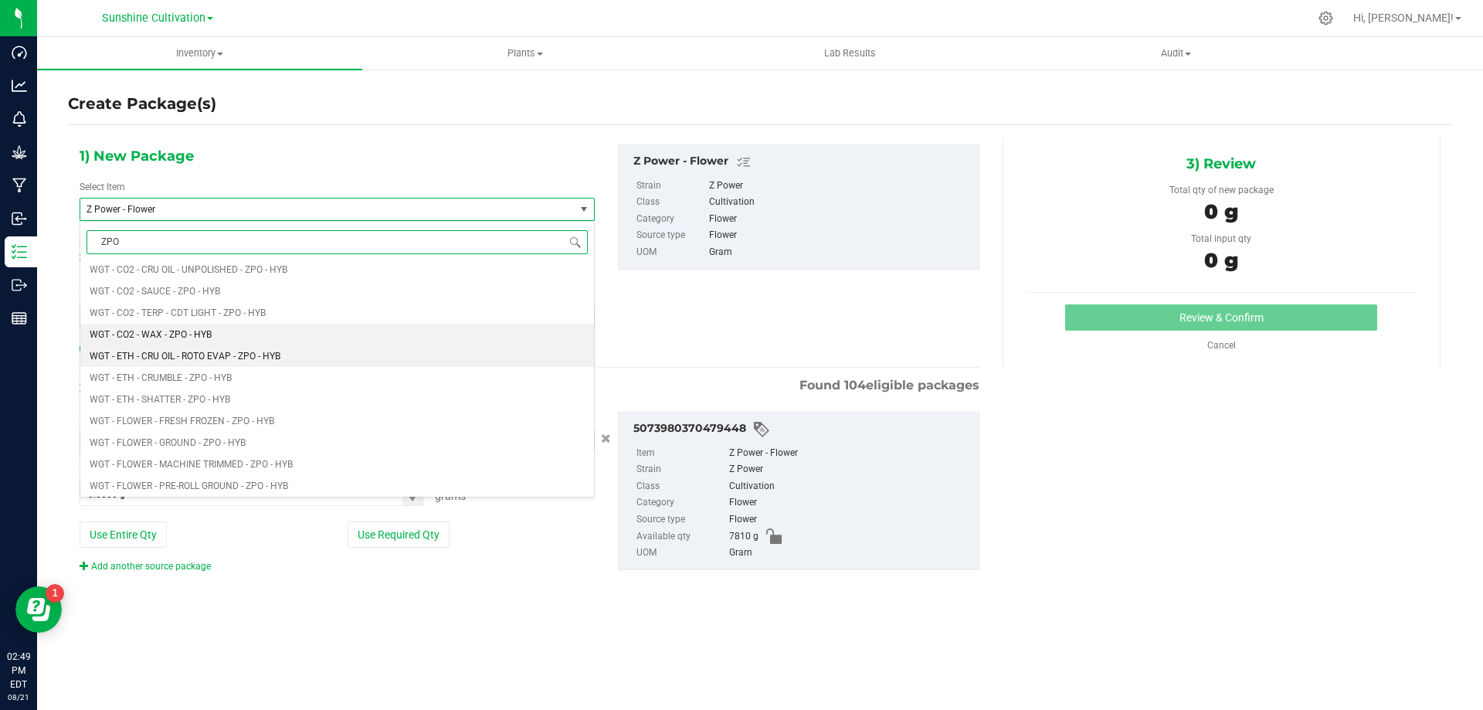
scroll to position [772, 0]
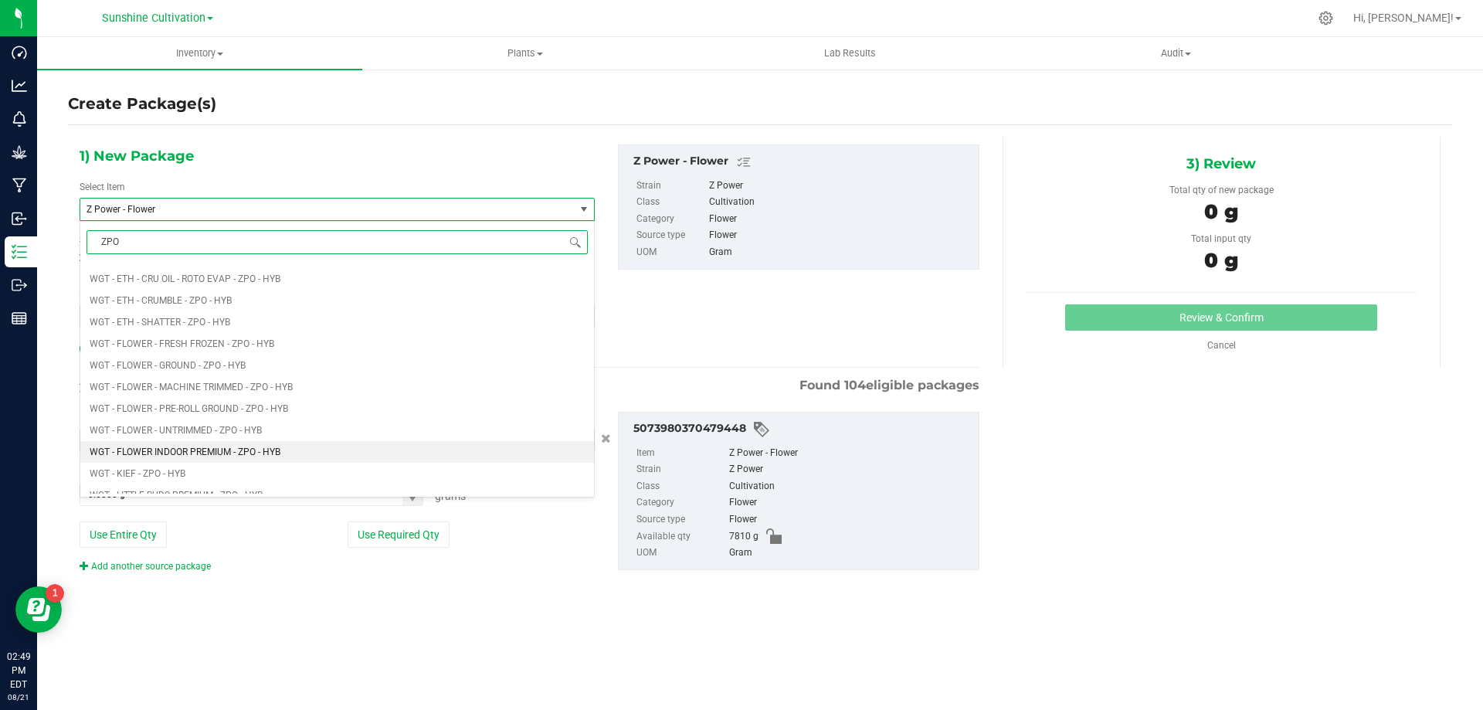
click at [232, 452] on span "WGT - FLOWER INDOOR PREMIUM - ZPO - HYB" at bounding box center [185, 451] width 191 height 11
type input "0.0000"
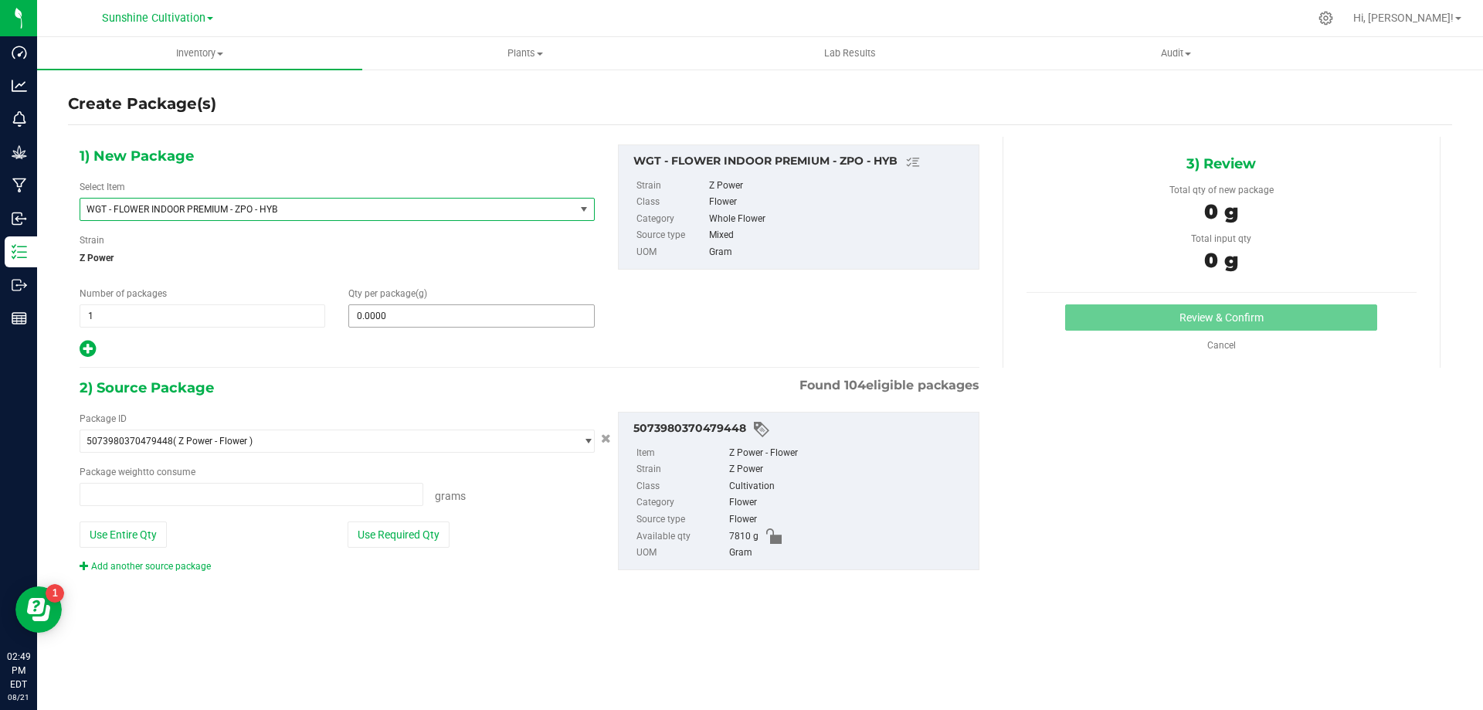
type input "0.0000 g"
click at [375, 319] on span at bounding box center [471, 315] width 246 height 23
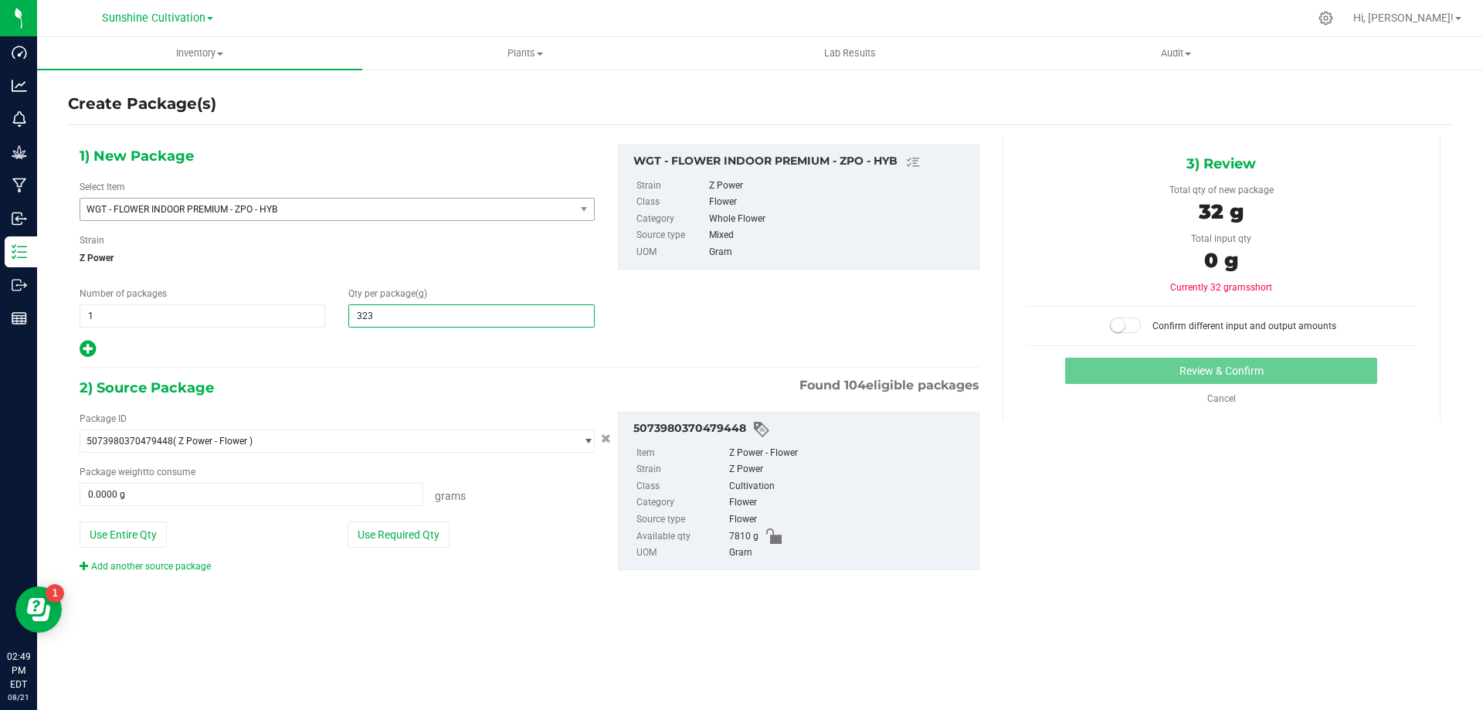
type input "3235"
type input "3,235.0000"
click at [212, 493] on span at bounding box center [252, 494] width 344 height 23
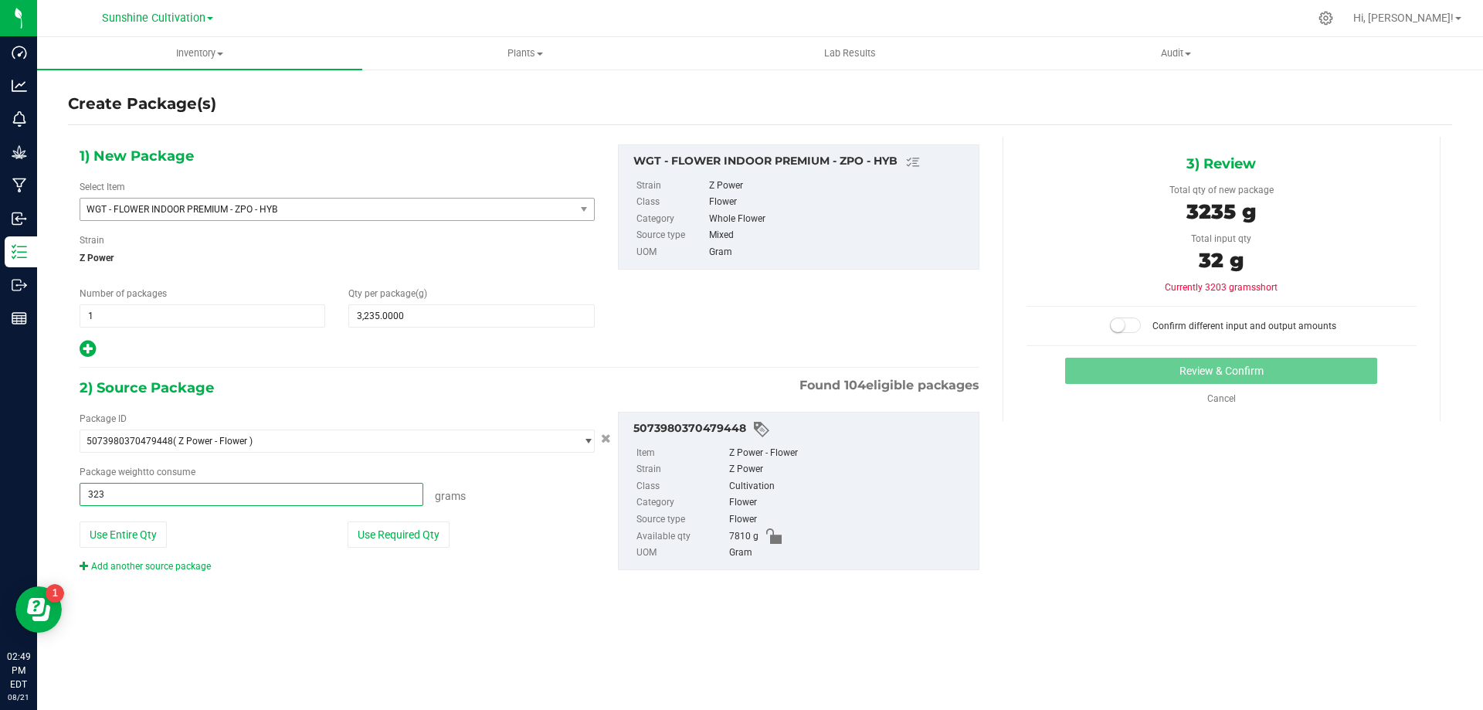
type input "3235"
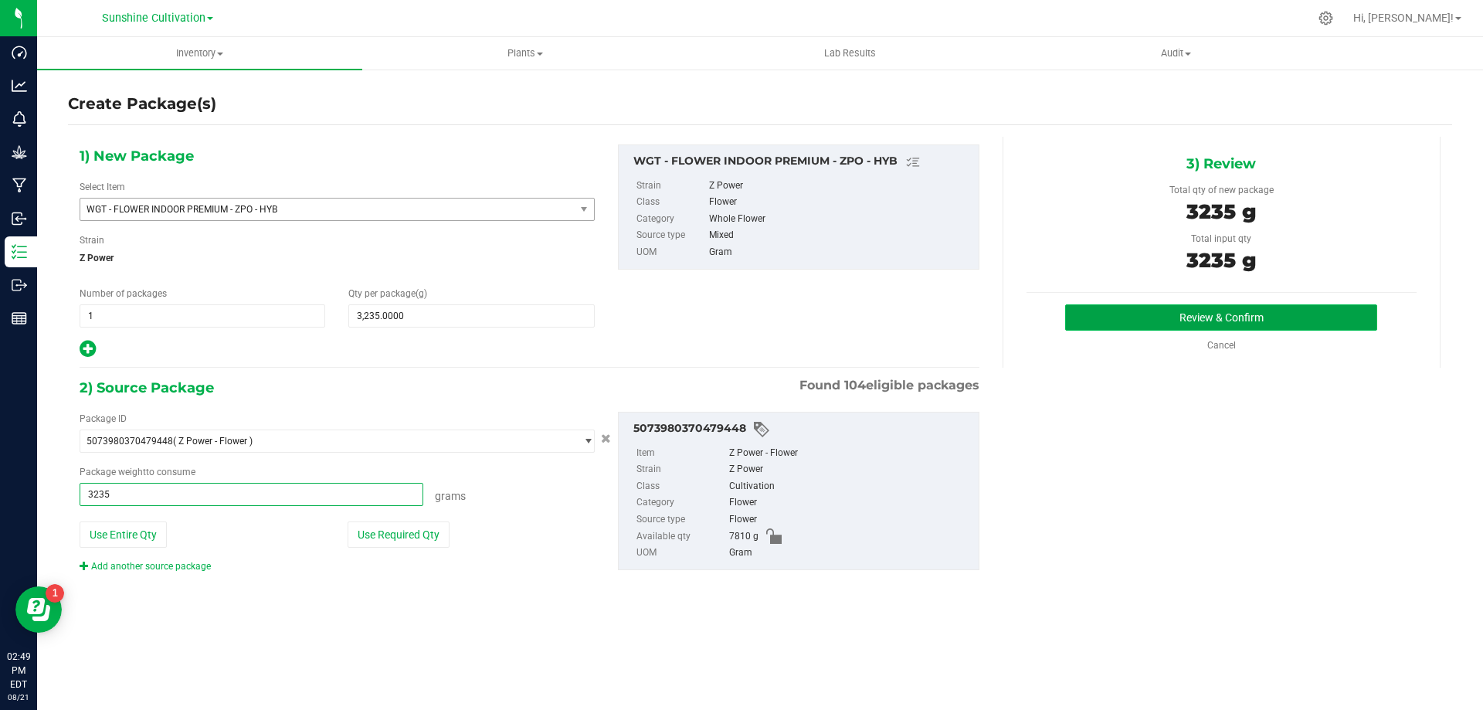
type input "3235.0000 g"
click at [1153, 329] on button "Review & Confirm" at bounding box center [1221, 317] width 312 height 26
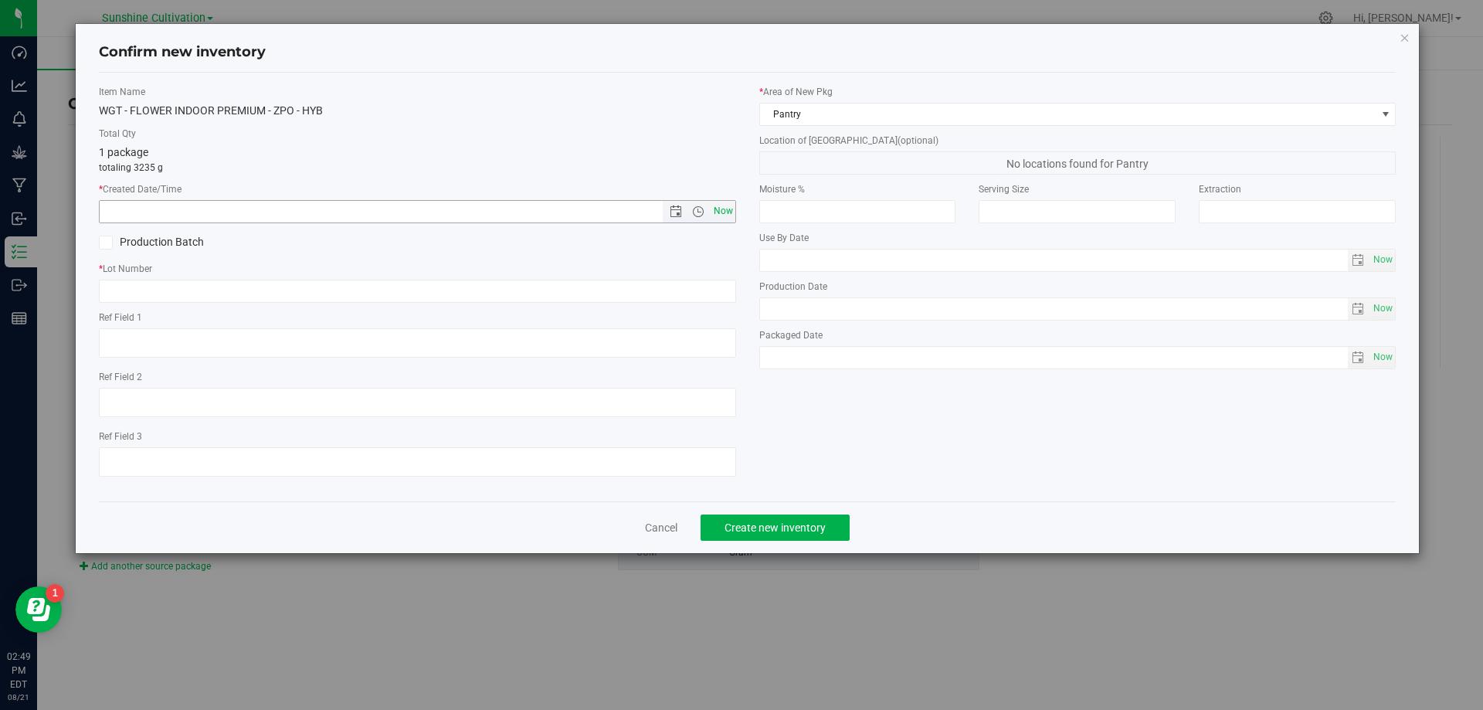
click at [724, 213] on span "Now" at bounding box center [723, 211] width 26 height 22
type input "8/21/2025 2:49 PM"
click at [636, 276] on div "* Lot Number" at bounding box center [417, 282] width 637 height 41
click at [633, 290] on input "text" at bounding box center [417, 291] width 637 height 23
paste input "SN-250808-ZPO-09"
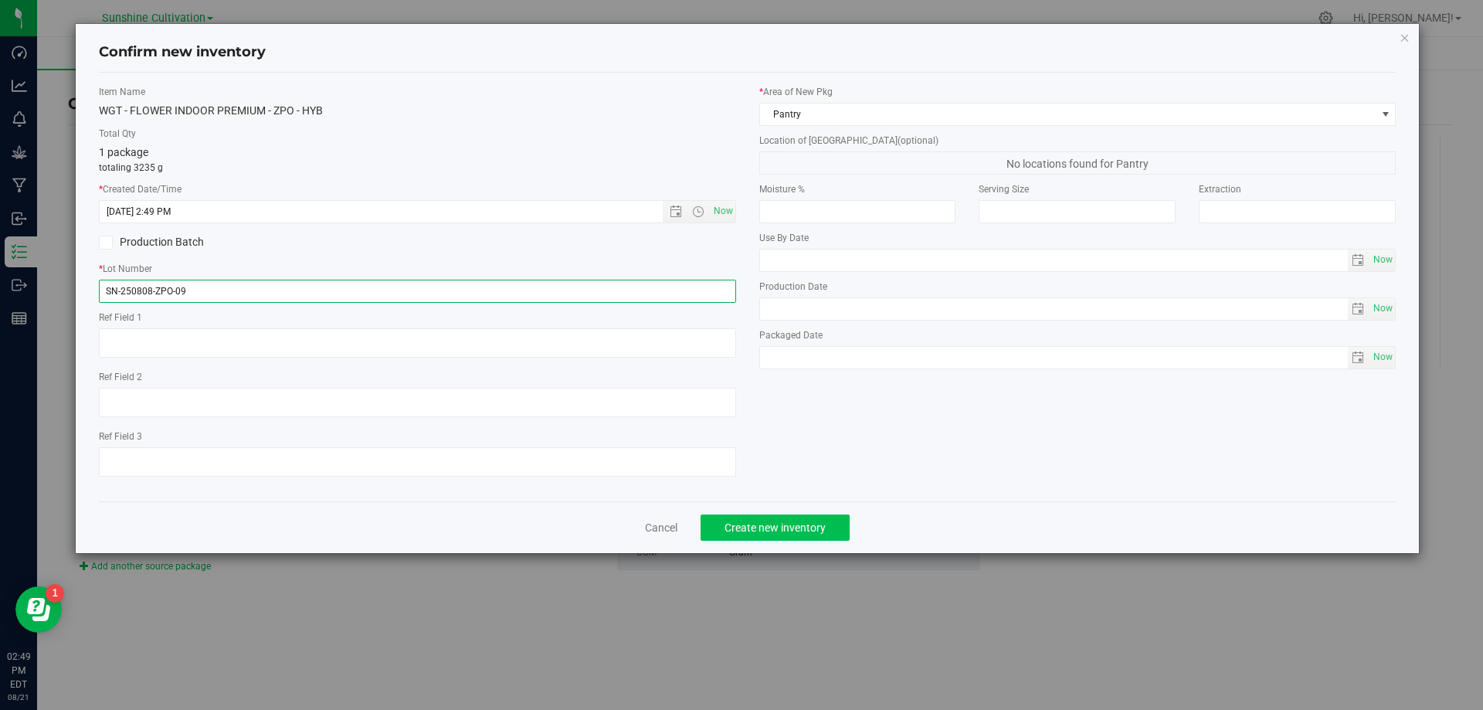
type input "SN-250808-ZPO-09"
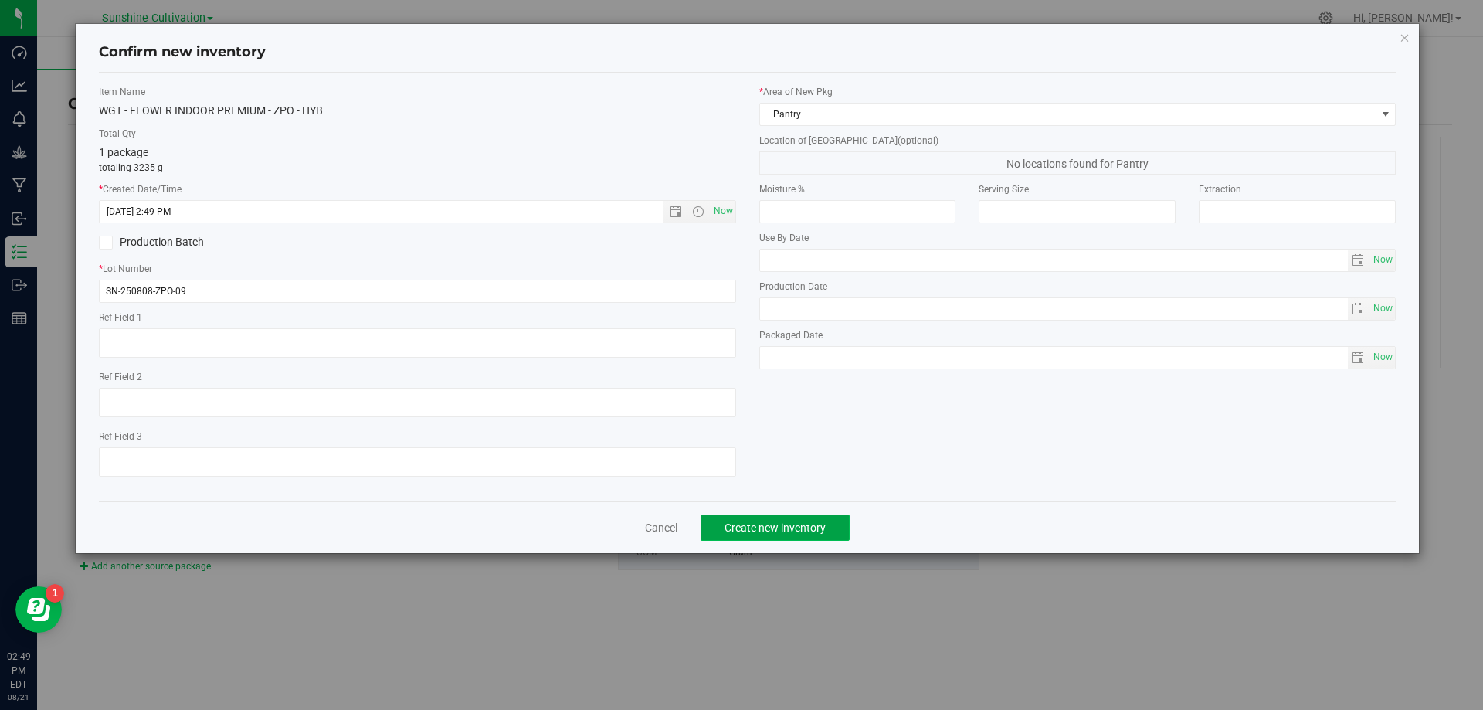
click at [730, 528] on span "Create new inventory" at bounding box center [774, 527] width 101 height 12
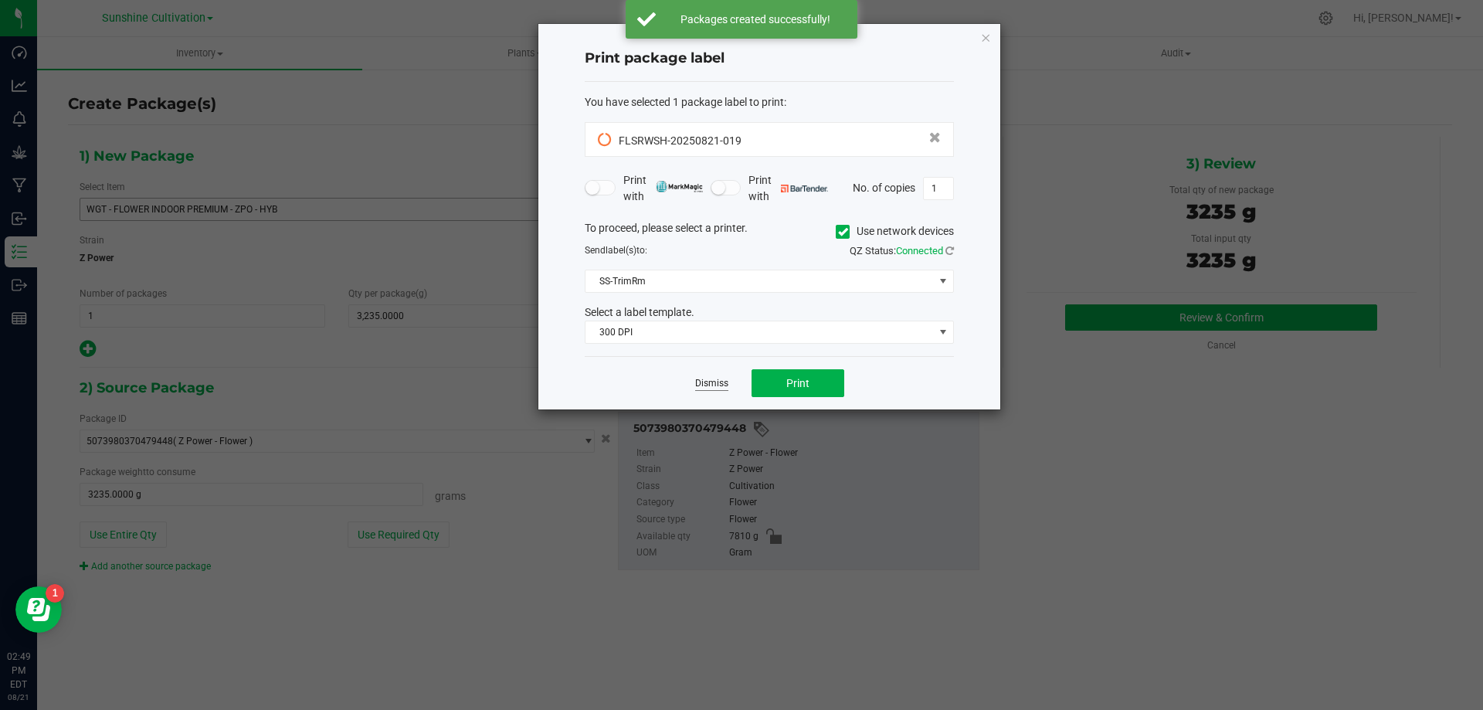
click at [714, 380] on link "Dismiss" at bounding box center [711, 383] width 33 height 13
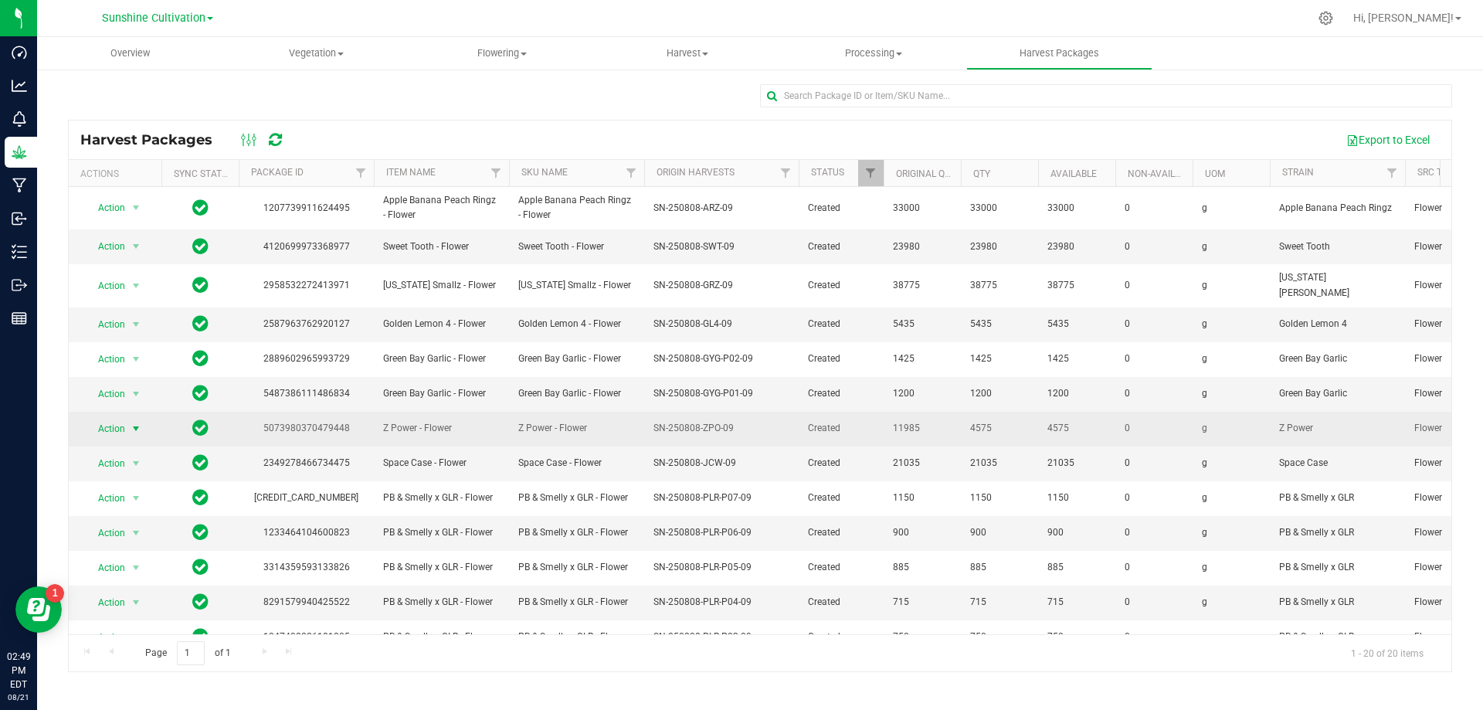
click at [122, 418] on span "Action" at bounding box center [105, 429] width 42 height 22
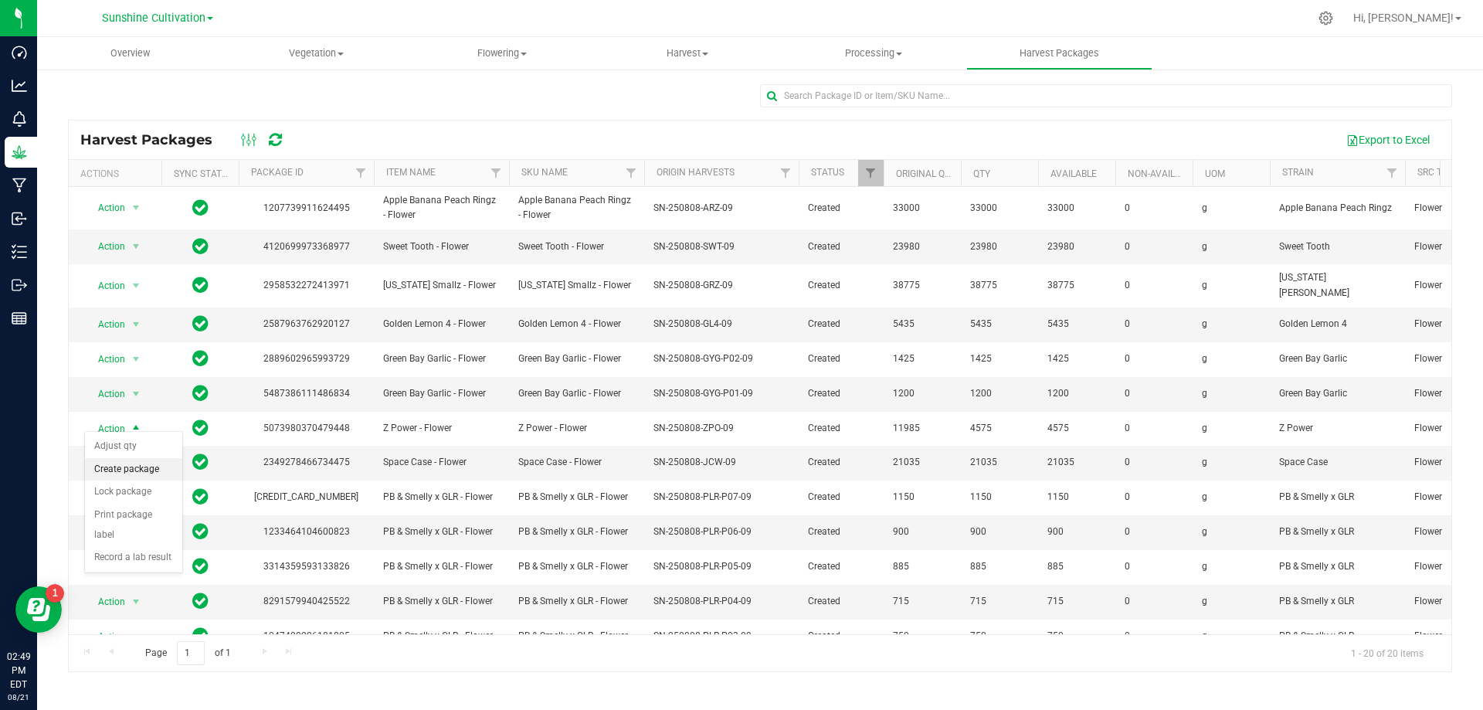
click at [149, 466] on li "Create package" at bounding box center [133, 469] width 97 height 23
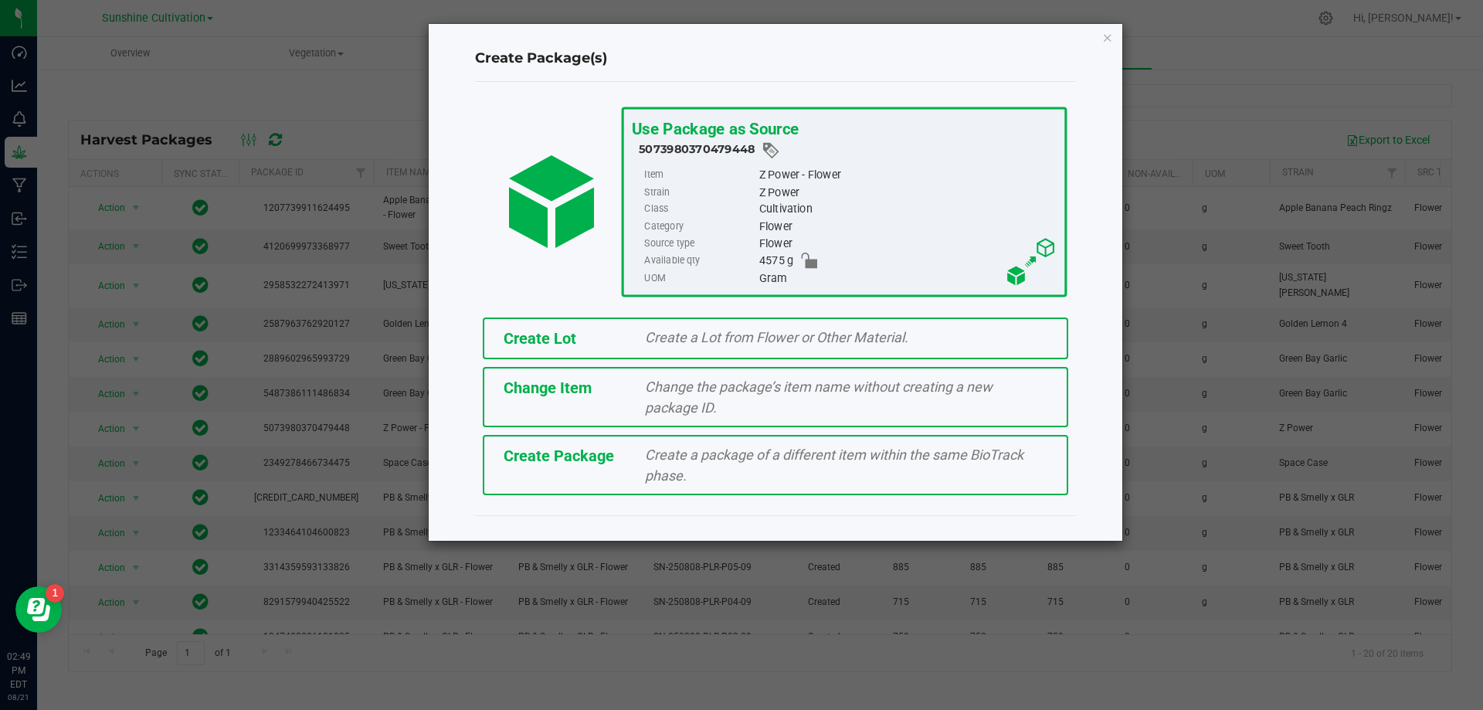
click at [653, 456] on span "Create a package of a different item within the same BioTrack phase." at bounding box center [834, 464] width 378 height 37
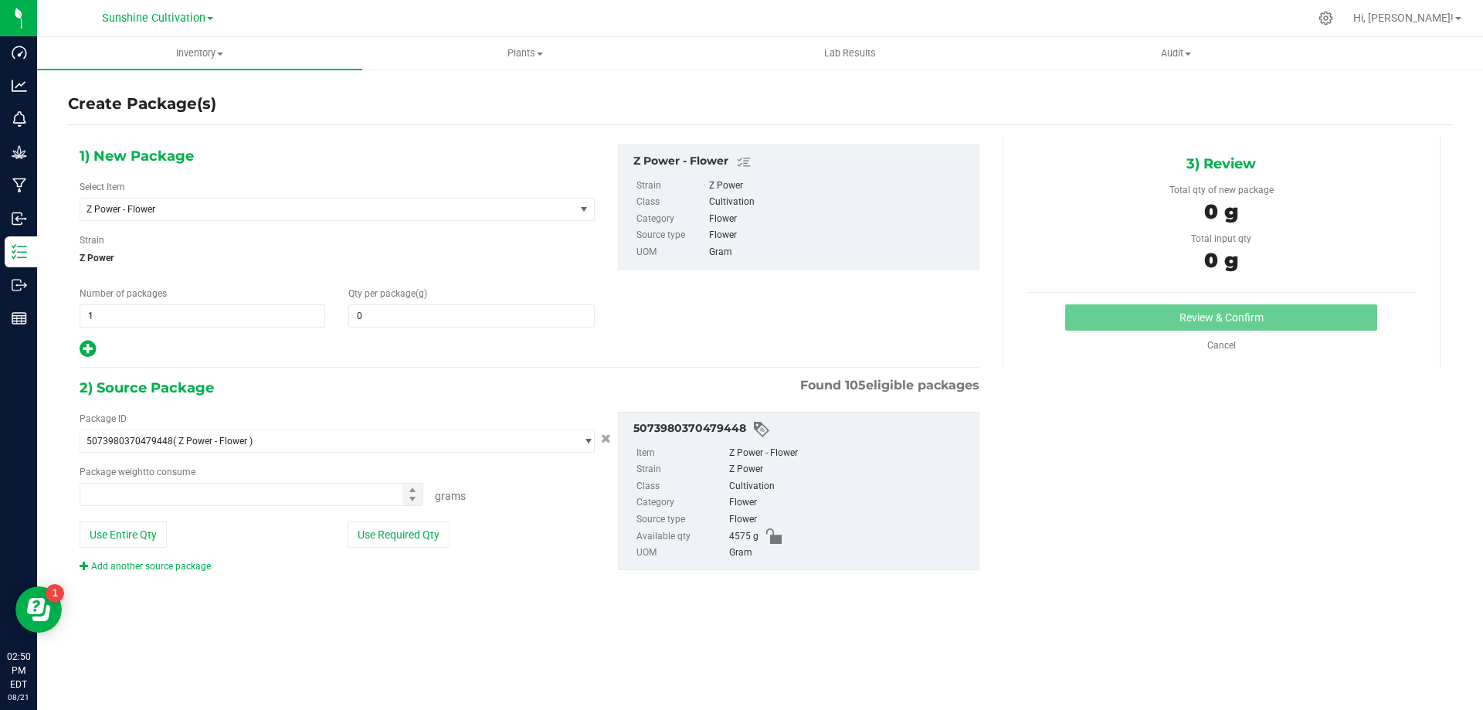
type input "0.0000"
type input "0.0000 g"
click at [407, 209] on span "Z Power - Flower" at bounding box center [317, 209] width 463 height 11
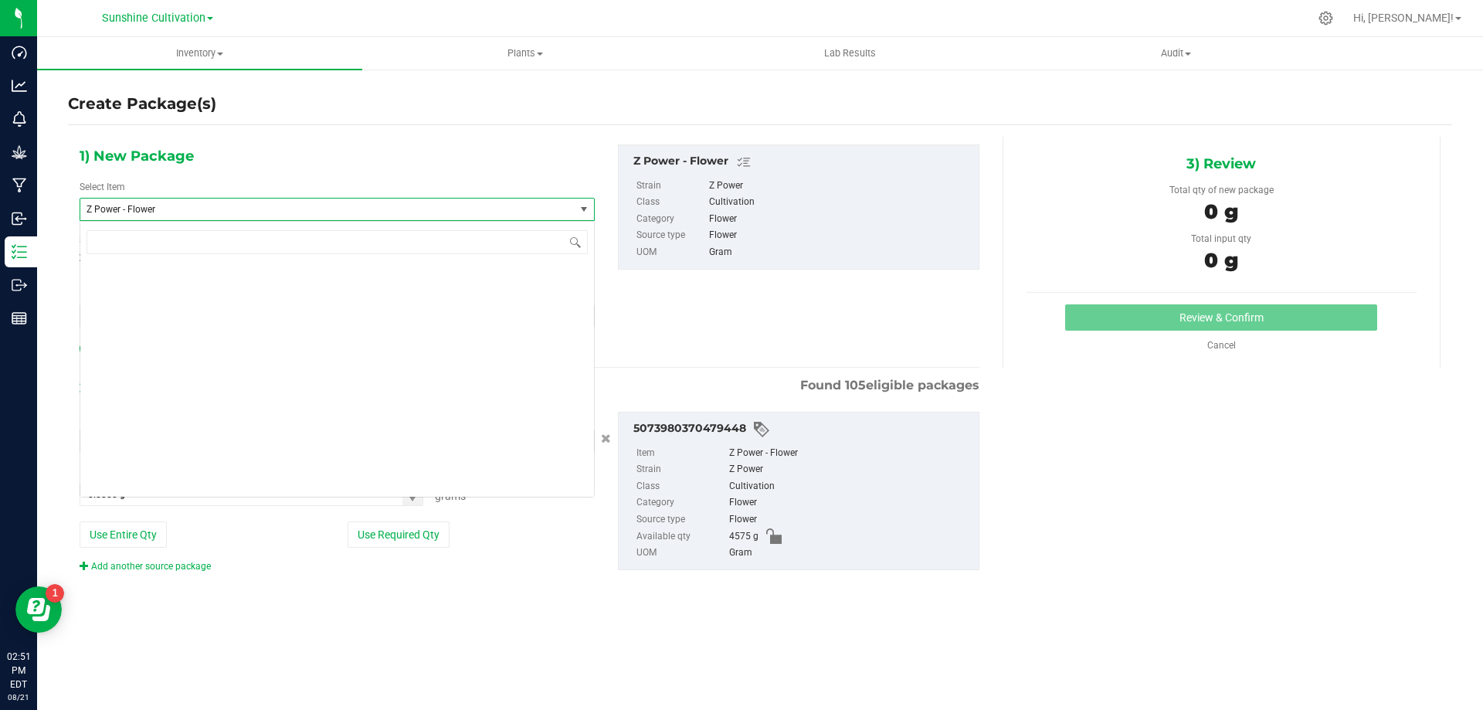
scroll to position [456659, 0]
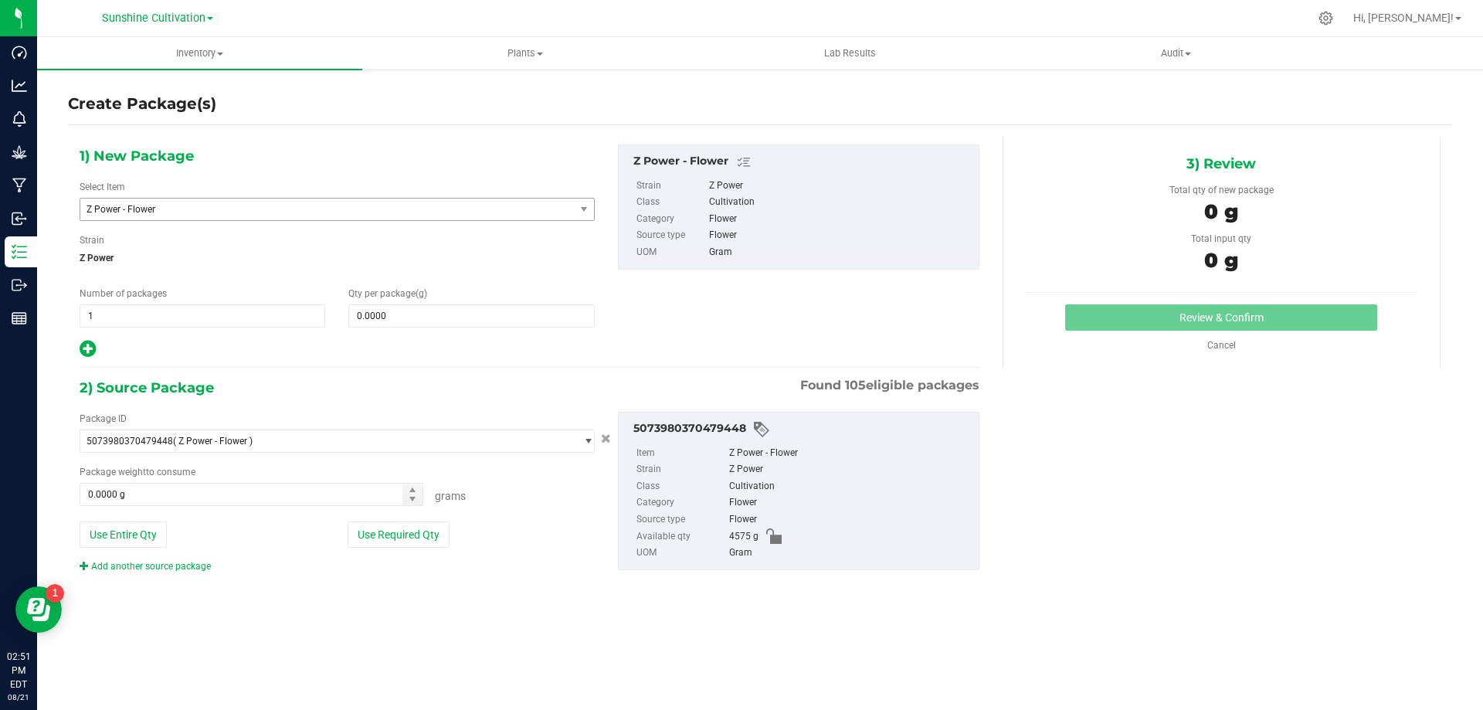
drag, startPoint x: 248, startPoint y: 188, endPoint x: 249, endPoint y: 203, distance: 15.5
click at [248, 189] on div "Select Item Z Power - Flower WIP - VAPE ALL-IN-ONE LIVE ROSIN - ZKR - IND WIP -…" at bounding box center [337, 200] width 515 height 41
click at [249, 206] on span "Z Power - Flower" at bounding box center [317, 209] width 463 height 11
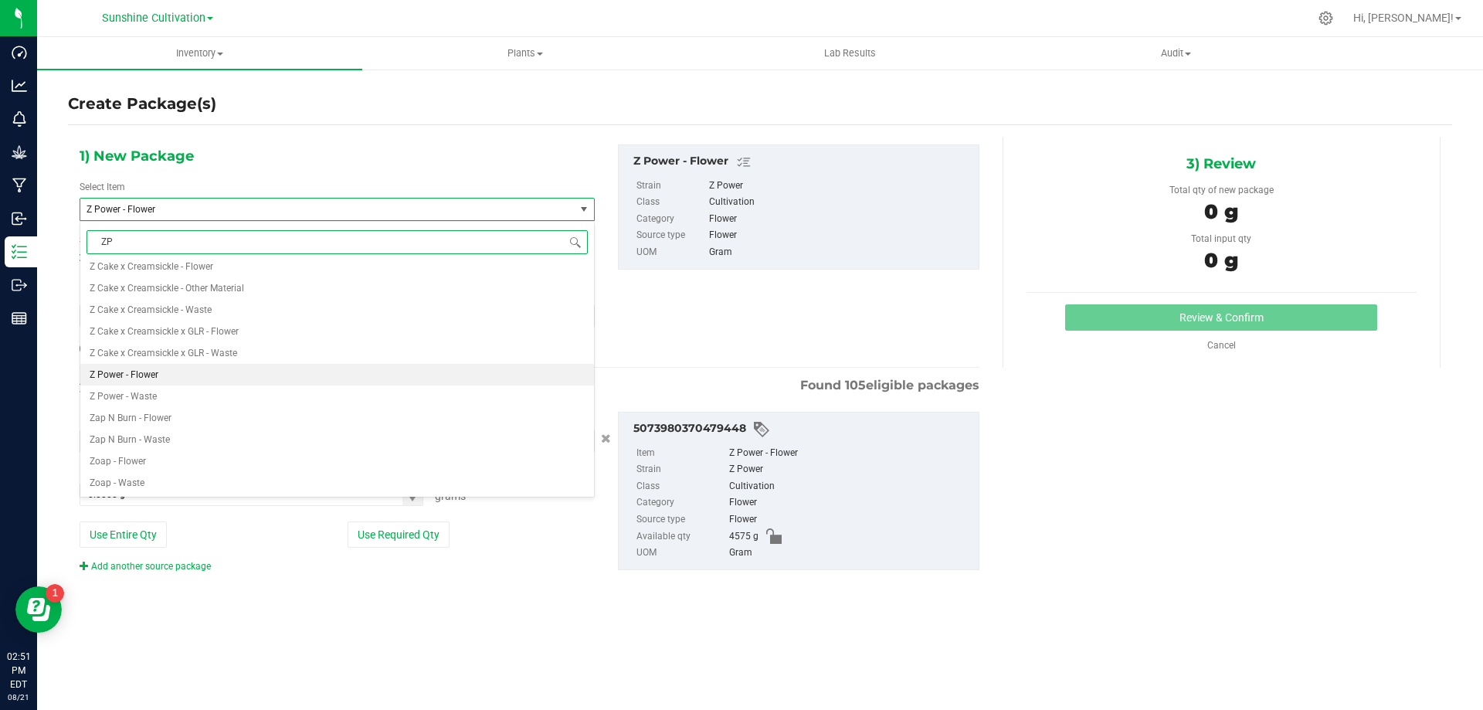
type input "ZPO"
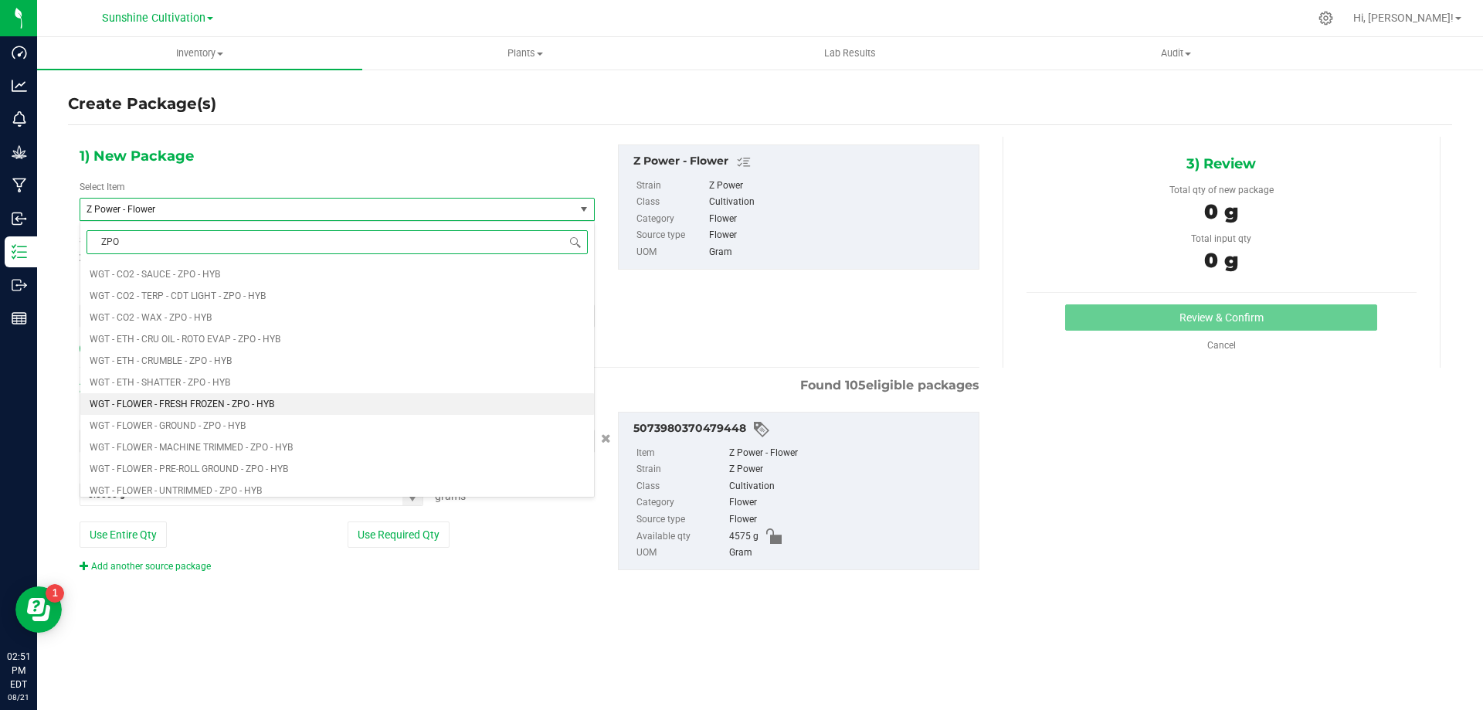
scroll to position [772, 0]
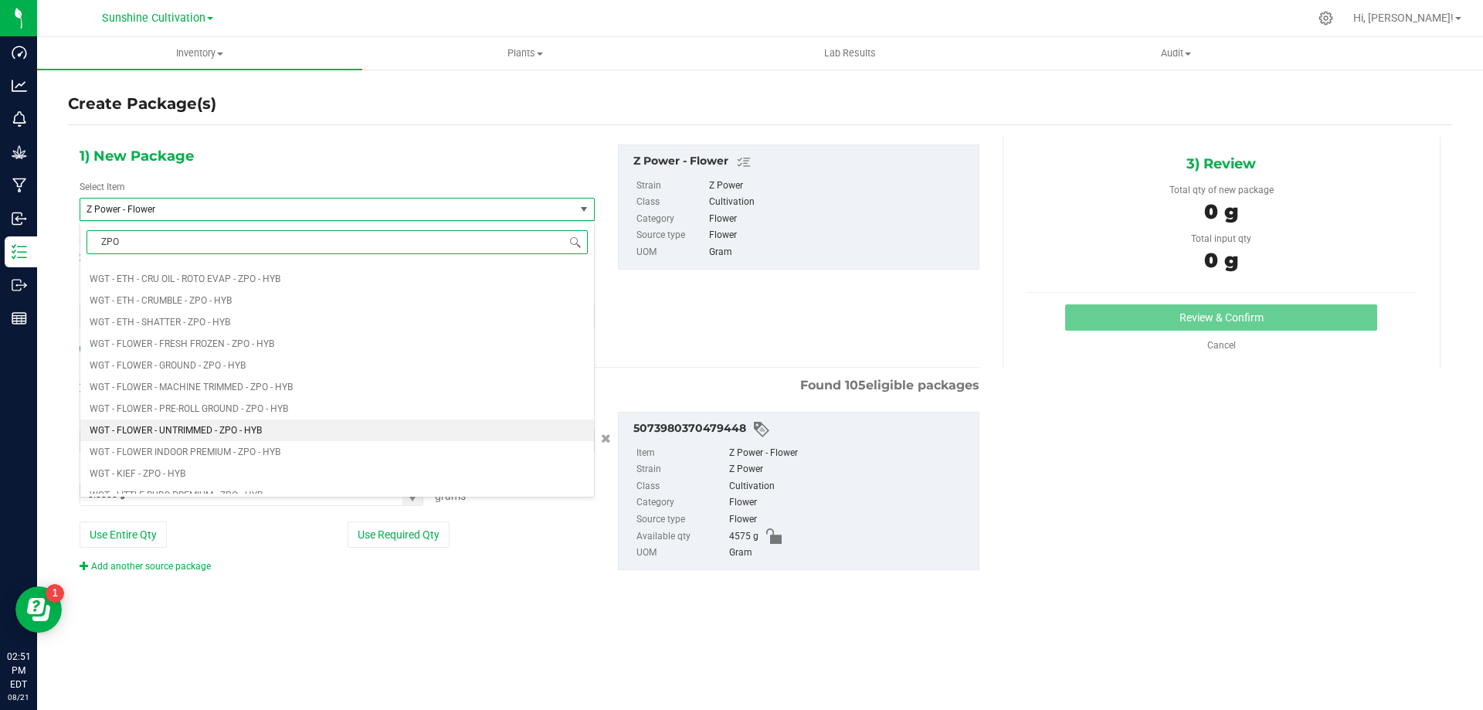
click at [238, 437] on li "WGT - FLOWER - UNTRIMMED - ZPO - HYB" at bounding box center [337, 430] width 514 height 22
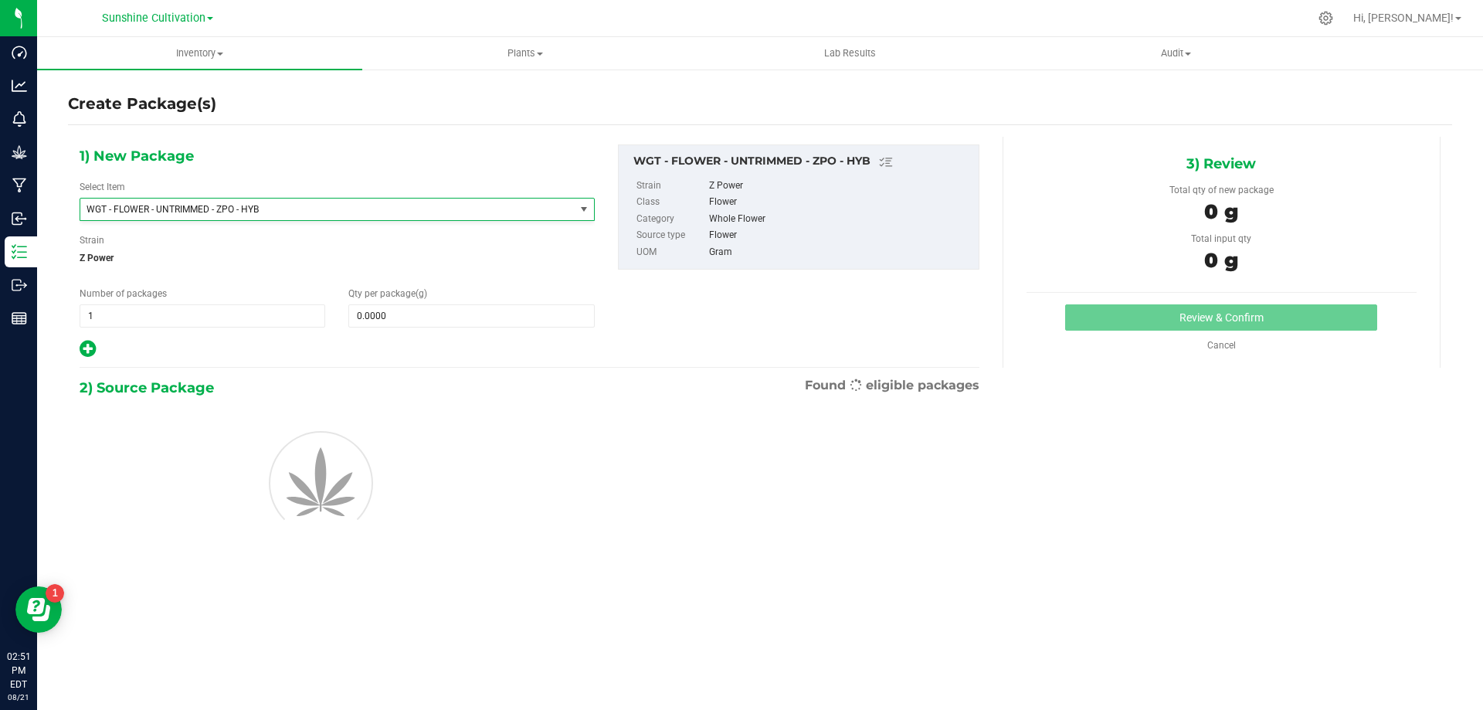
type input "0.0000"
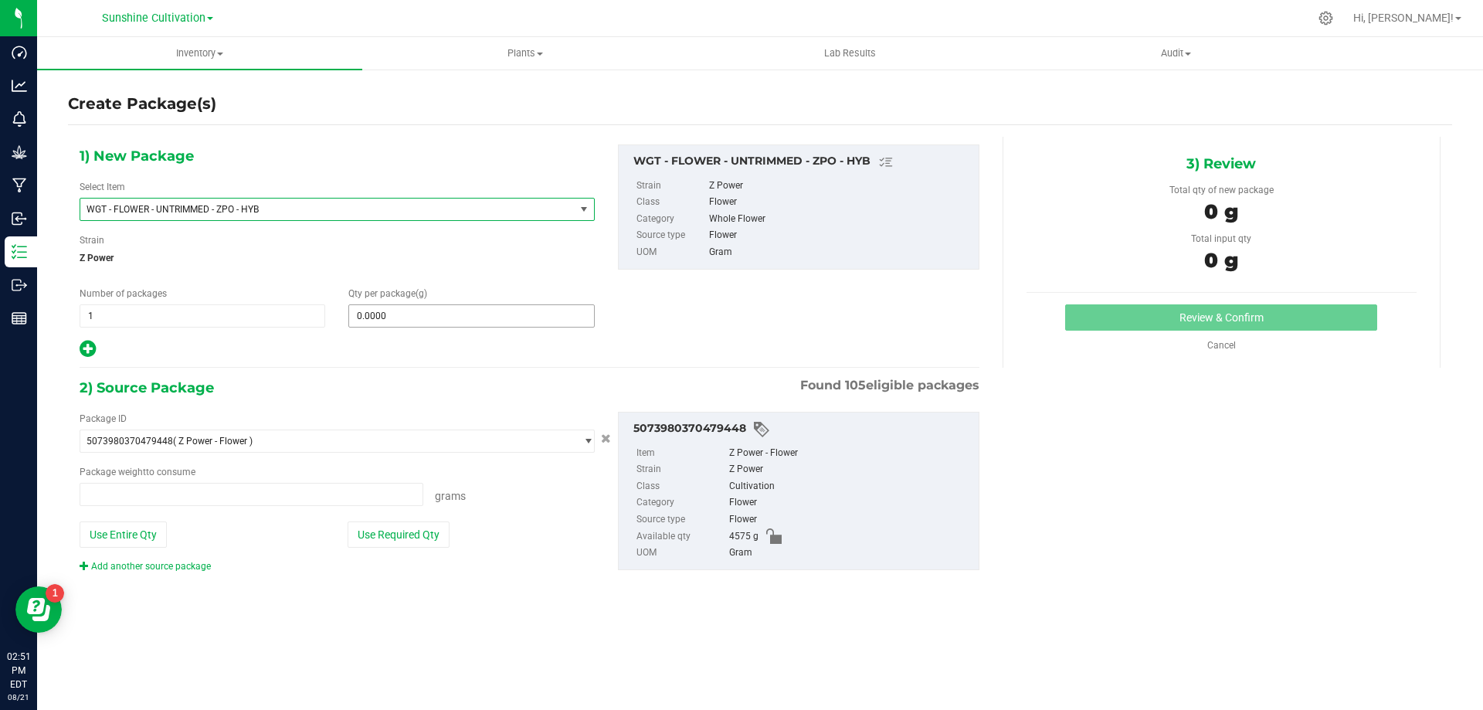
type input "0.0000 g"
click at [351, 205] on span "WGT - FLOWER - UNTRIMMED - ZPO - HYB" at bounding box center [317, 209] width 463 height 11
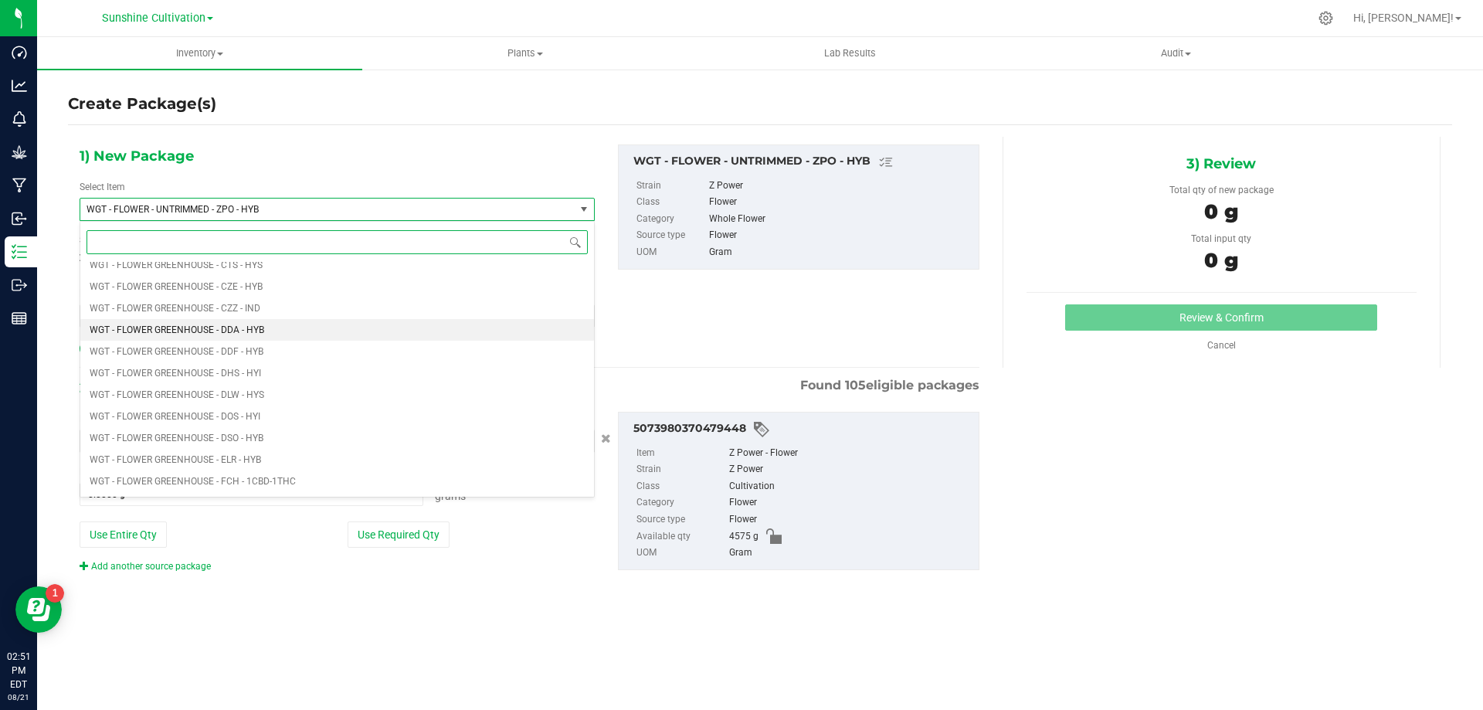
scroll to position [328976, 0]
type input "ZPO"
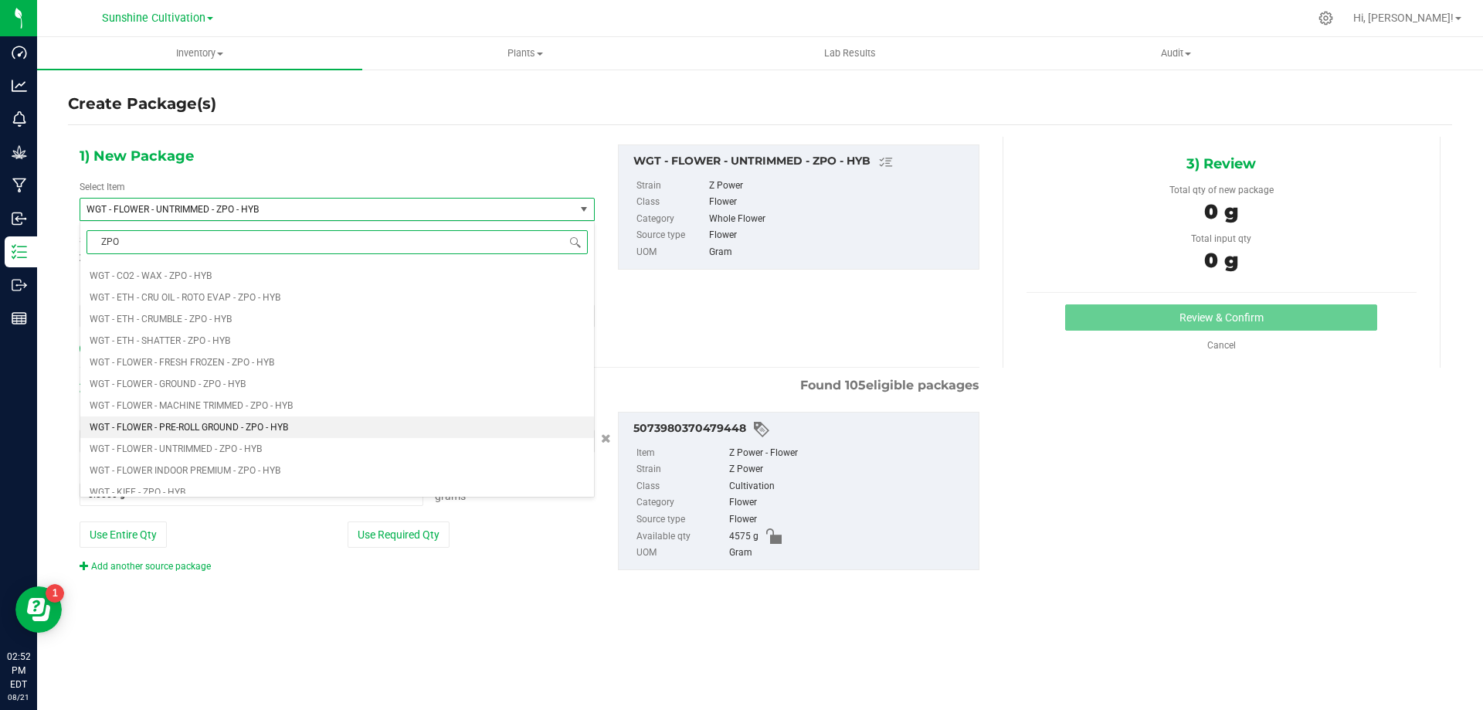
scroll to position [908, 0]
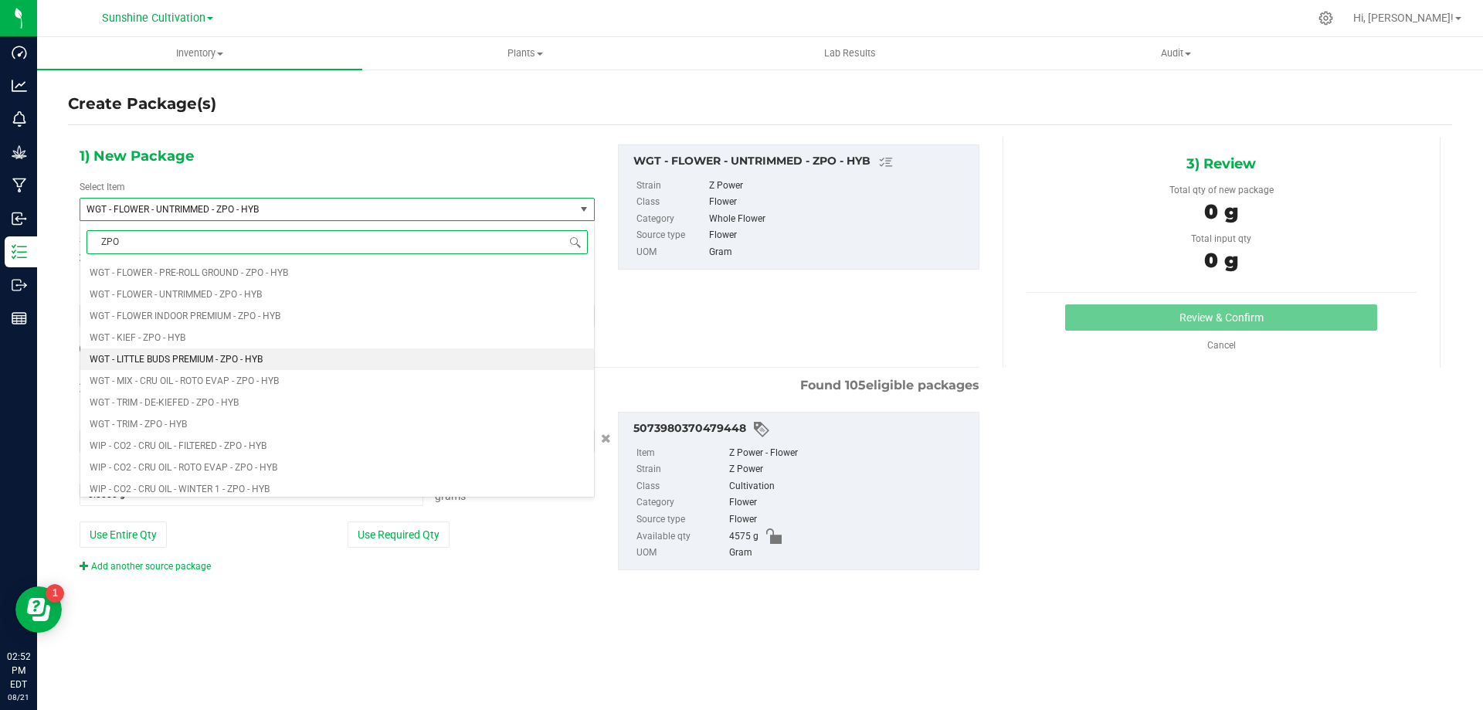
click at [195, 357] on span "WGT - LITTLE BUDS PREMIUM - ZPO - HYB" at bounding box center [176, 359] width 173 height 11
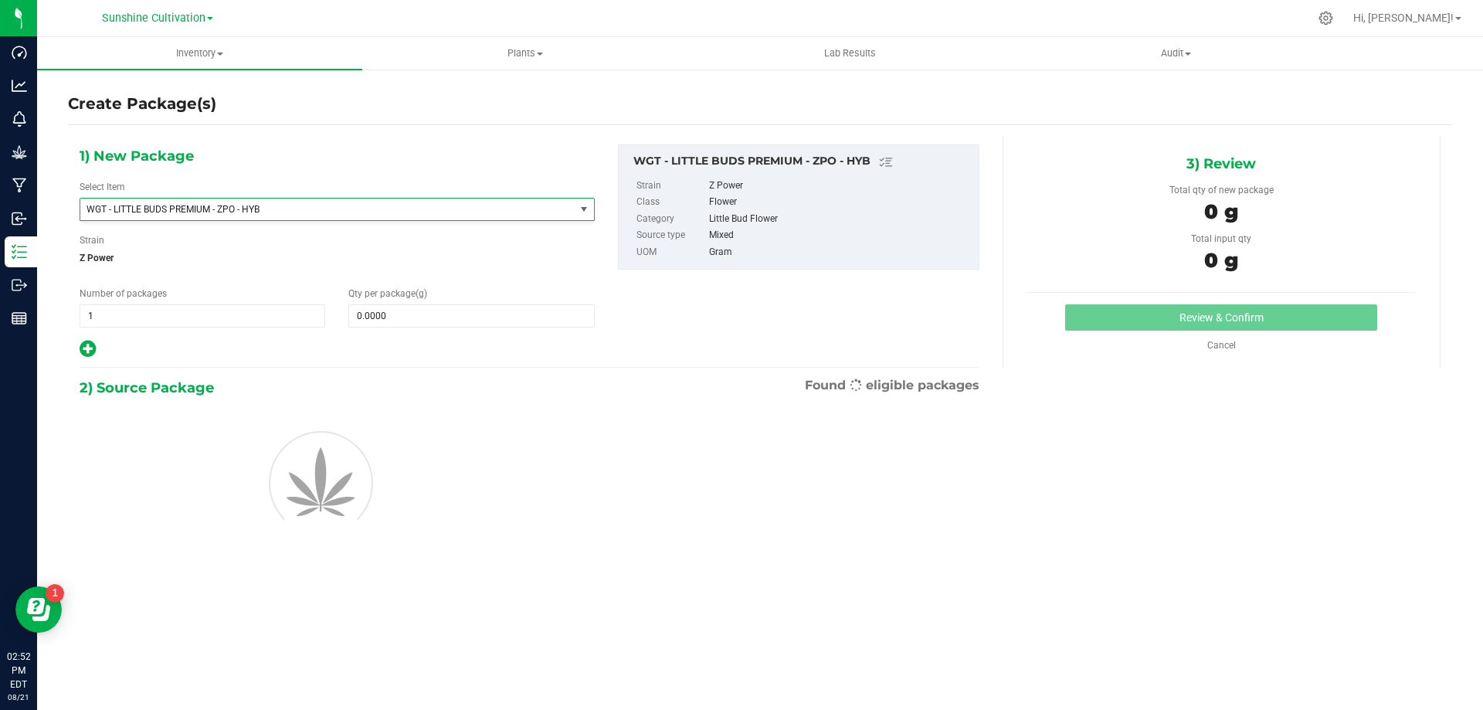
type input "0.0000"
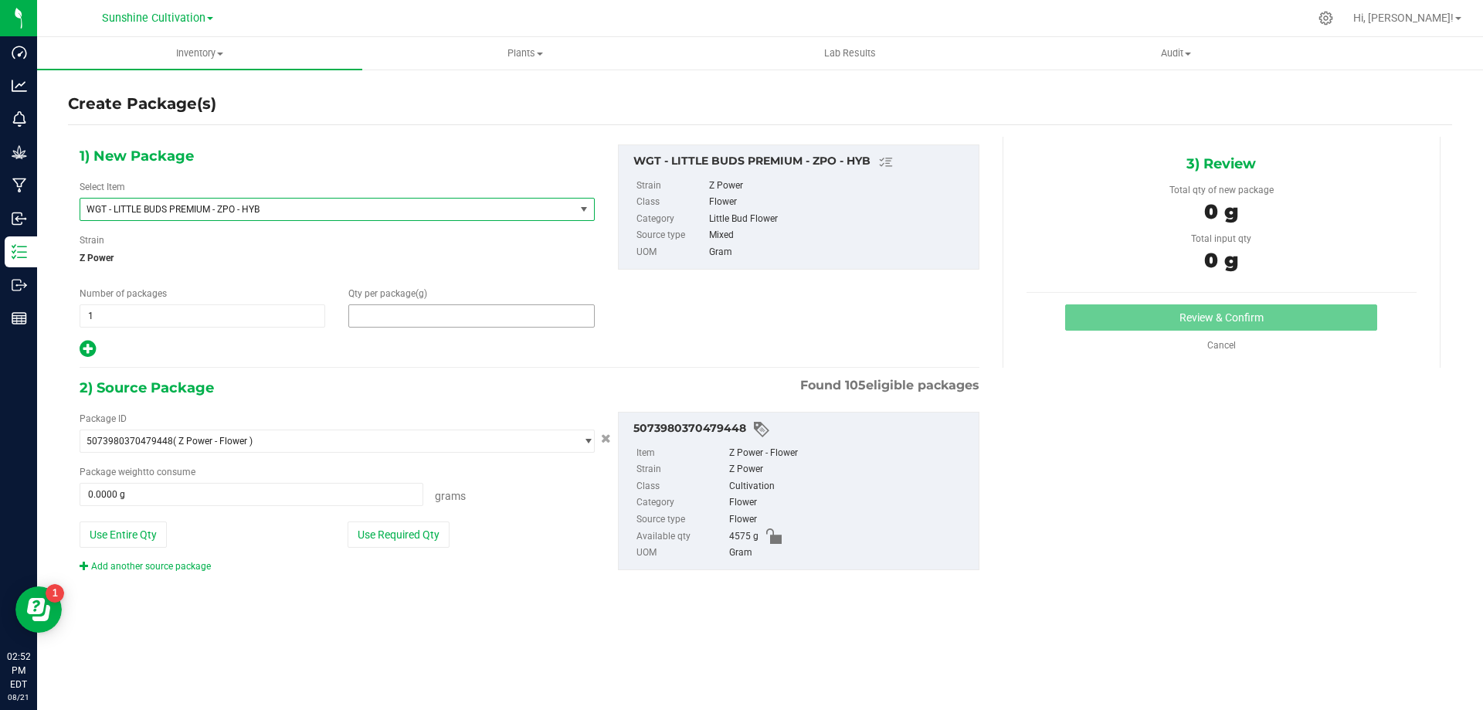
click at [371, 314] on span at bounding box center [471, 315] width 246 height 23
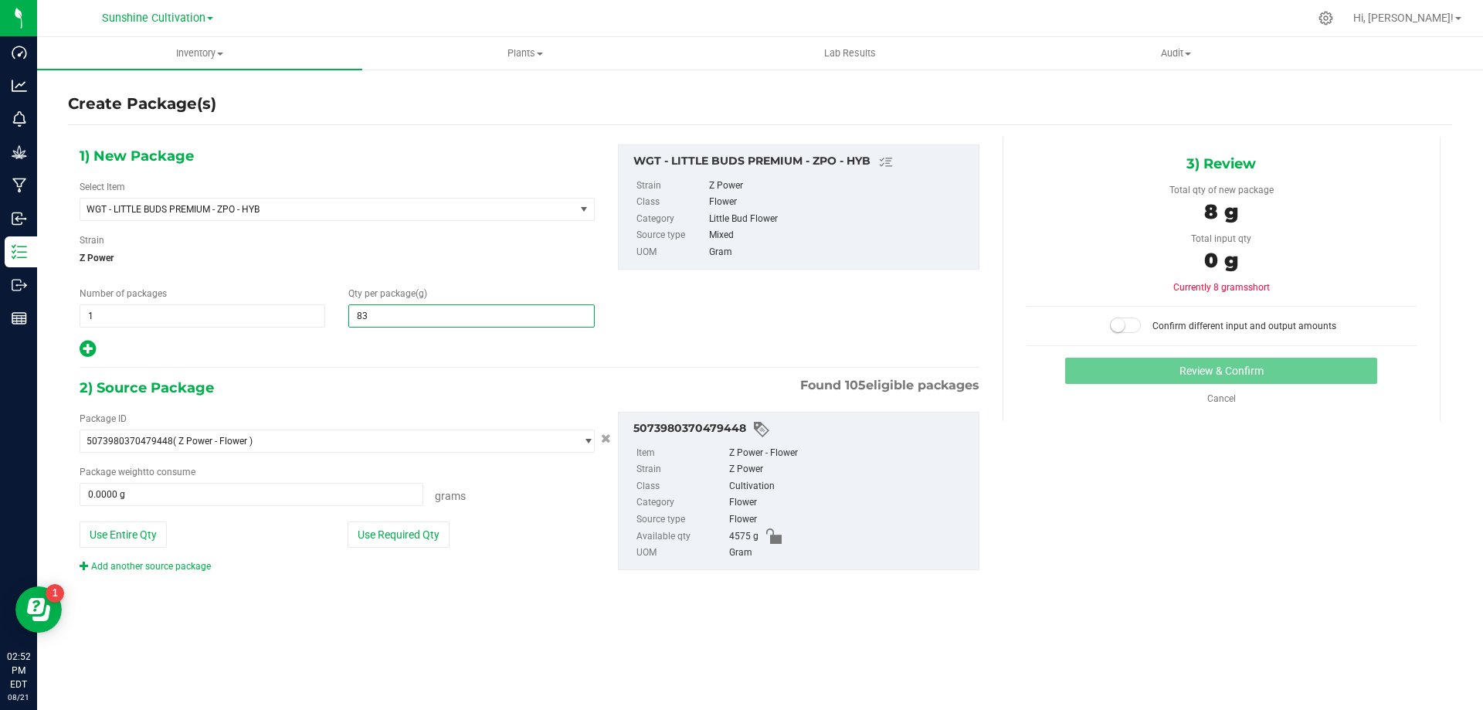
type input "835"
type input "835.0000"
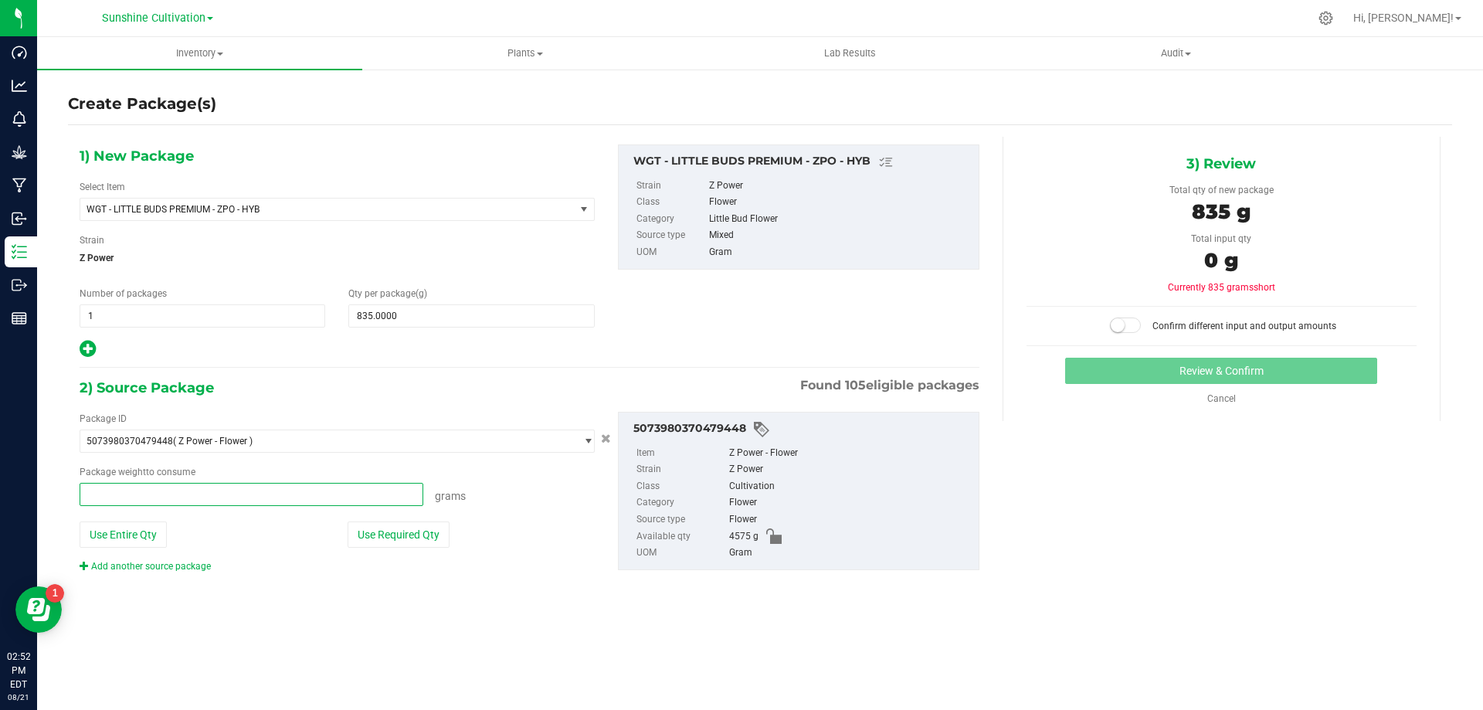
click at [299, 486] on span at bounding box center [252, 494] width 344 height 23
type input "835"
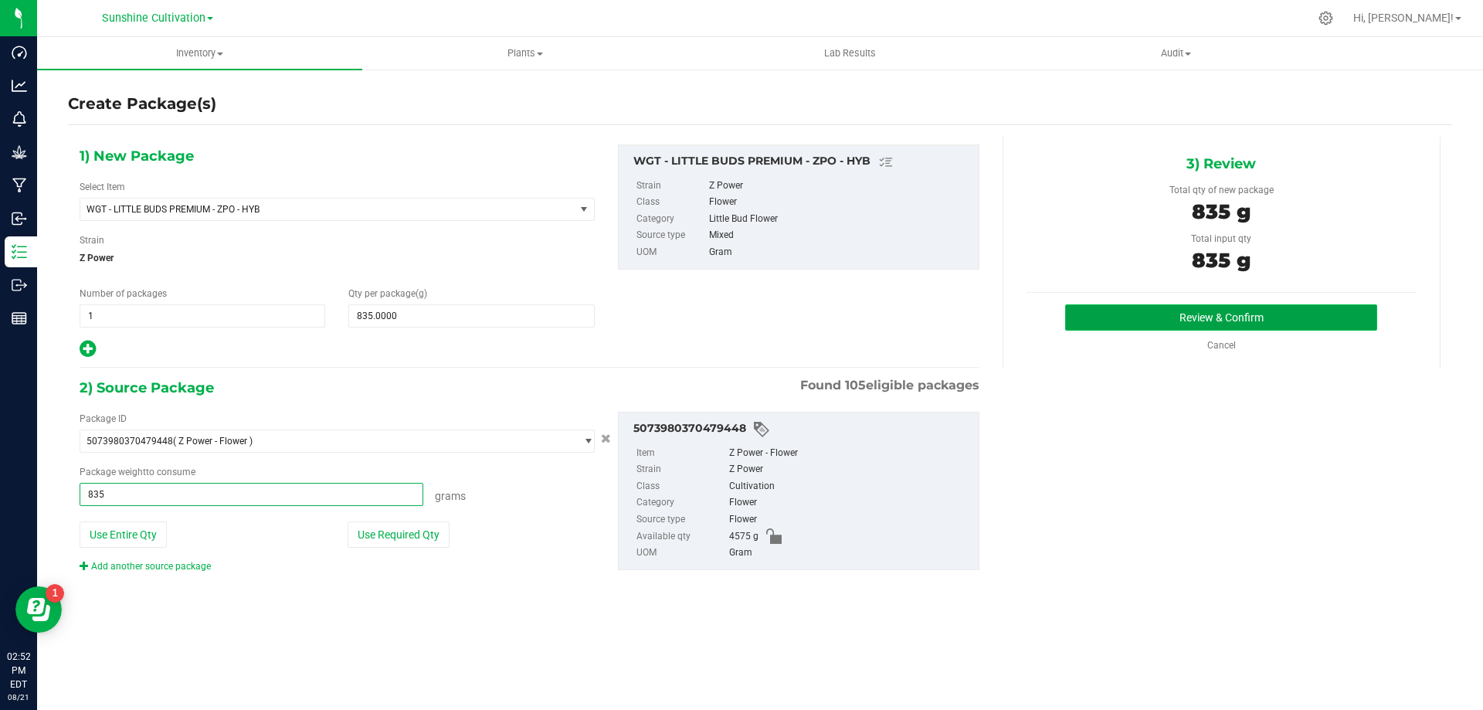
type input "835.0000 g"
click at [1273, 317] on button "Review & Confirm" at bounding box center [1221, 317] width 312 height 26
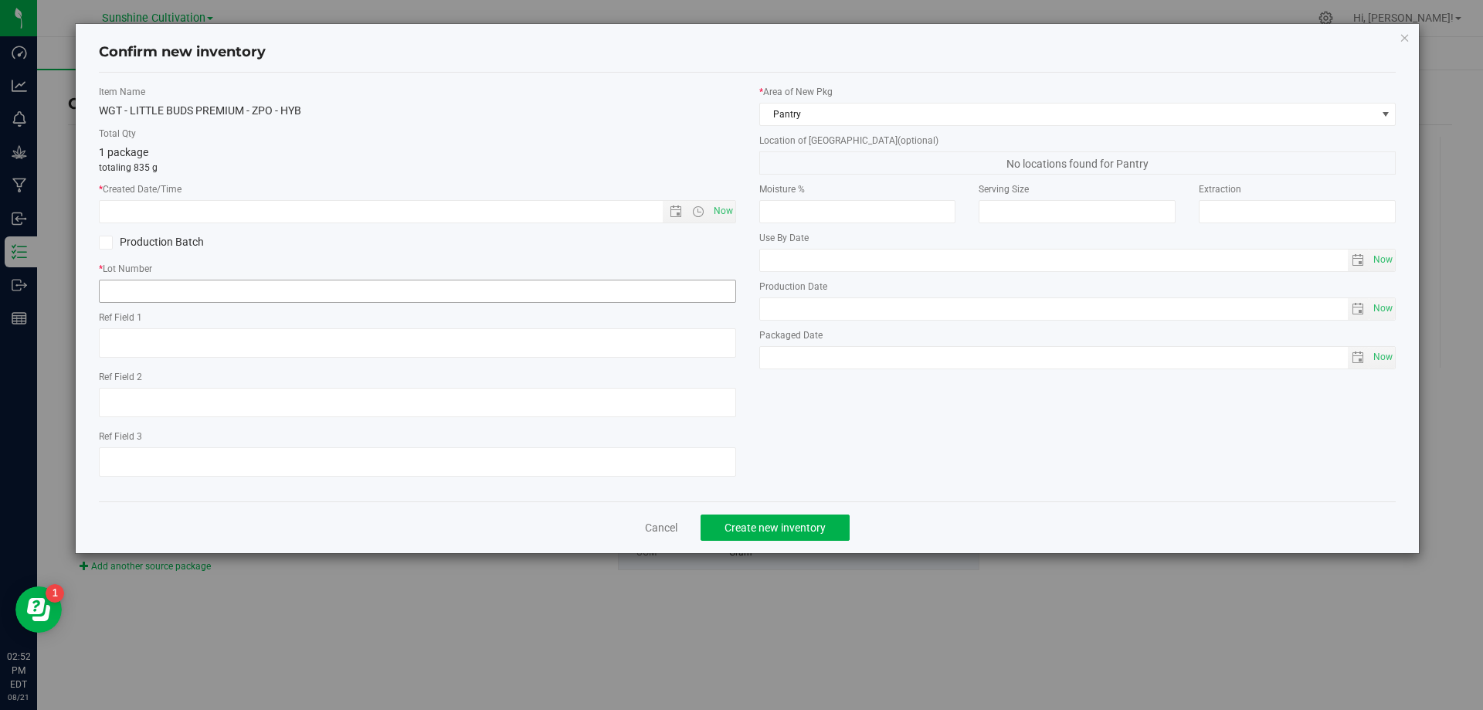
drag, startPoint x: 665, startPoint y: 294, endPoint x: 389, endPoint y: 293, distance: 275.7
click at [392, 279] on div "* Lot Number" at bounding box center [417, 282] width 637 height 41
click at [389, 293] on input "text" at bounding box center [417, 291] width 637 height 23
paste input "SN-250808-ZPO-09"
type input "SN-250808-ZPO-09"
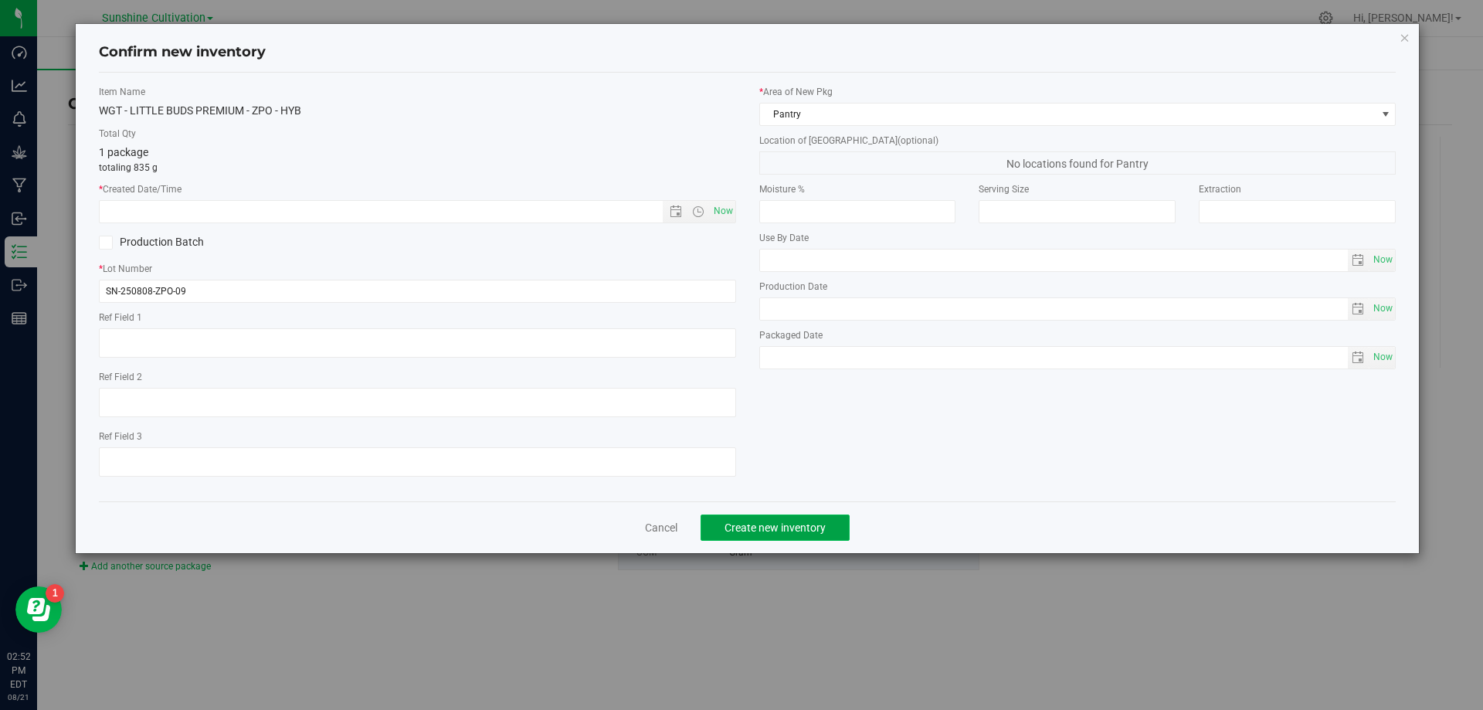
click at [774, 531] on span "Create new inventory" at bounding box center [774, 527] width 101 height 12
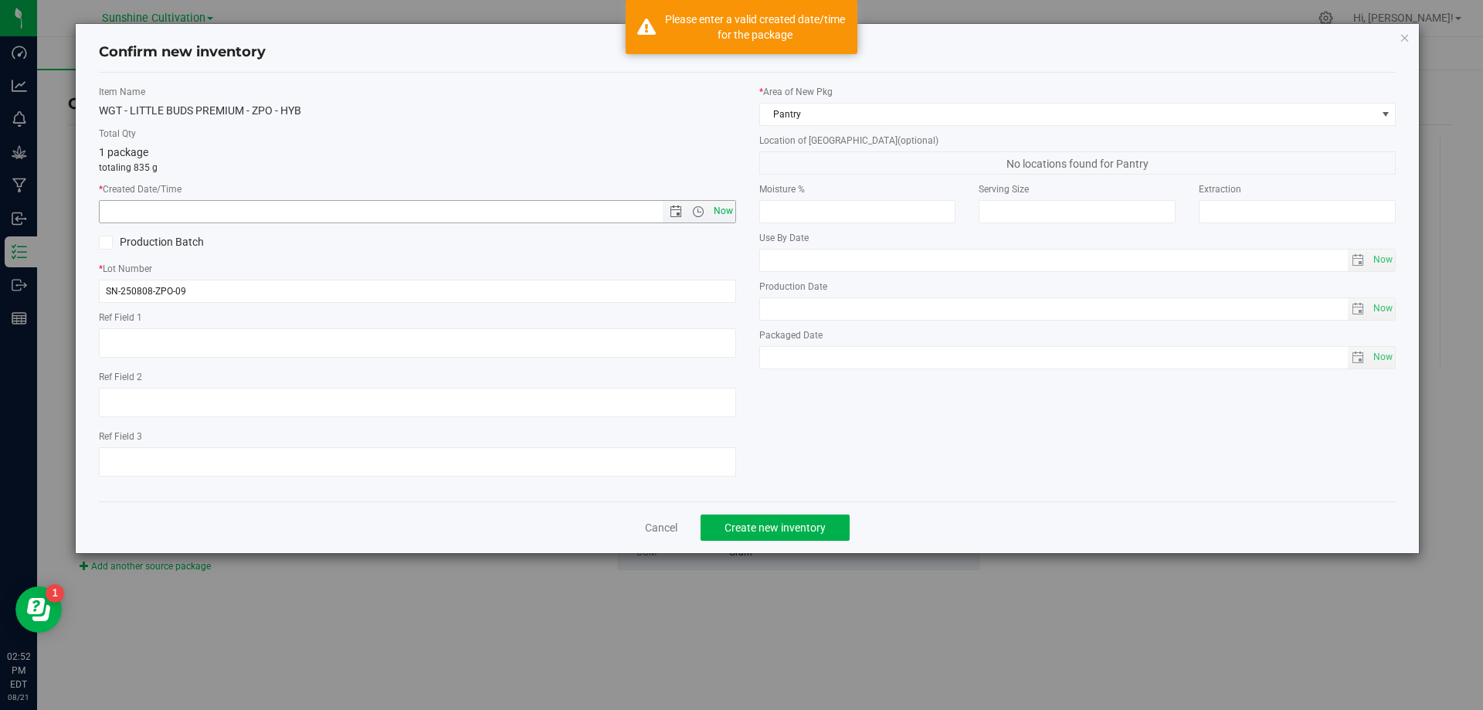
click at [721, 213] on span "Now" at bounding box center [723, 211] width 26 height 22
type input "8/21/2025 2:52 PM"
click at [792, 528] on span "Create new inventory" at bounding box center [774, 527] width 101 height 12
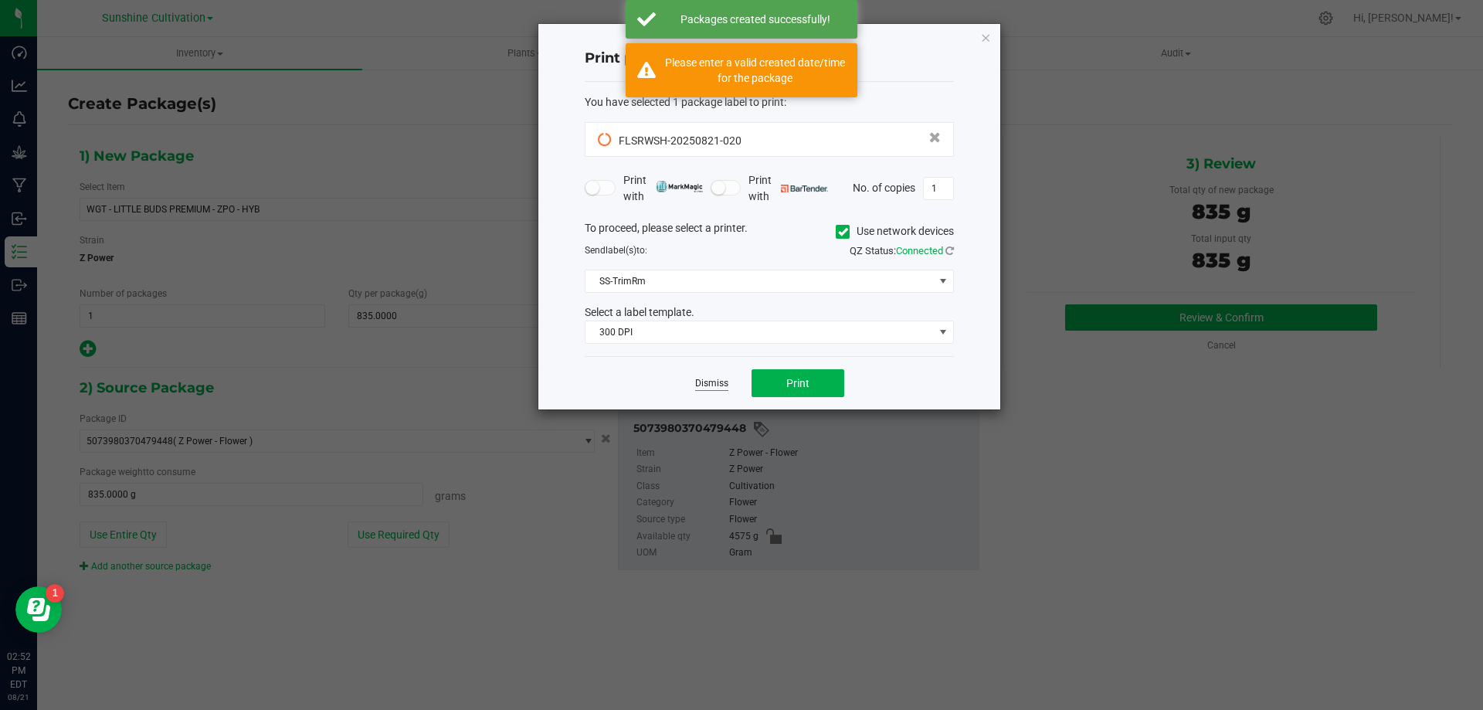
click at [705, 379] on link "Dismiss" at bounding box center [711, 383] width 33 height 13
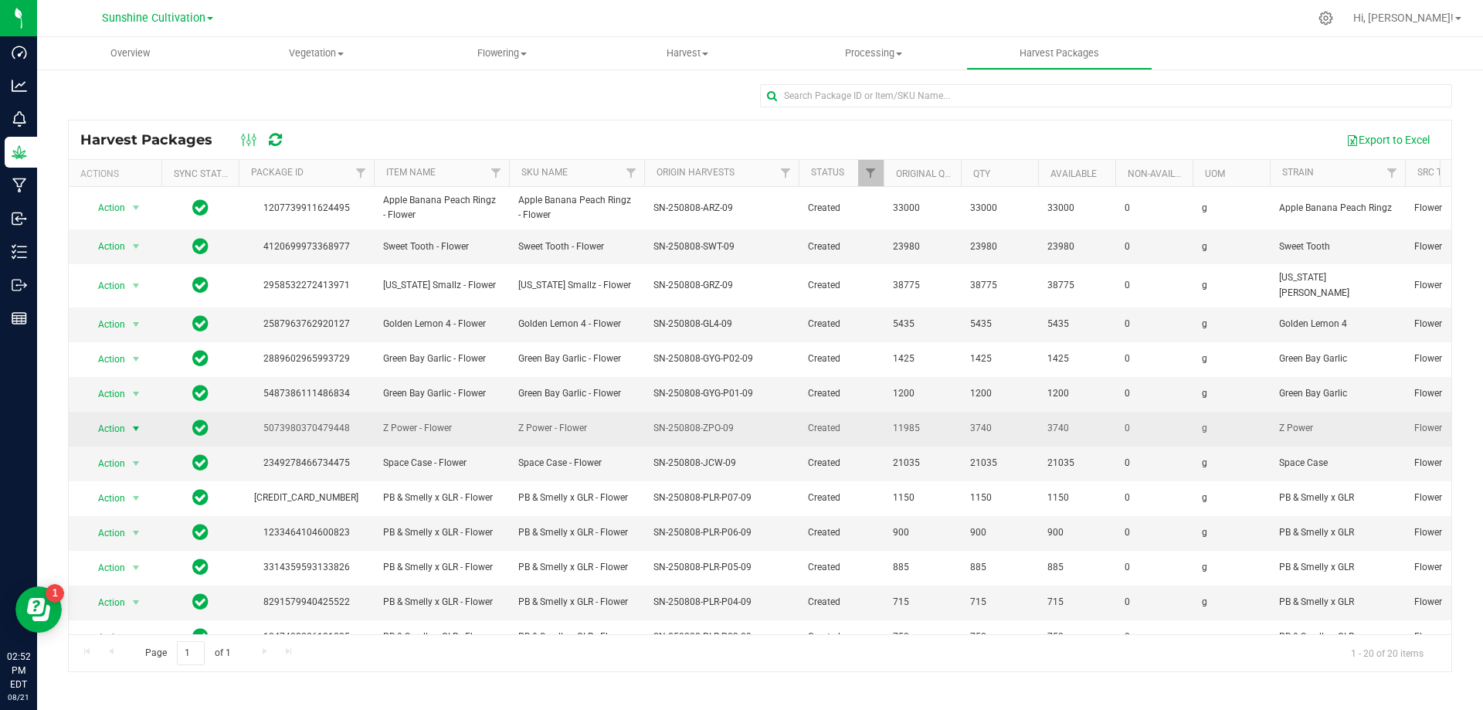
click at [115, 425] on span "Action" at bounding box center [105, 429] width 42 height 22
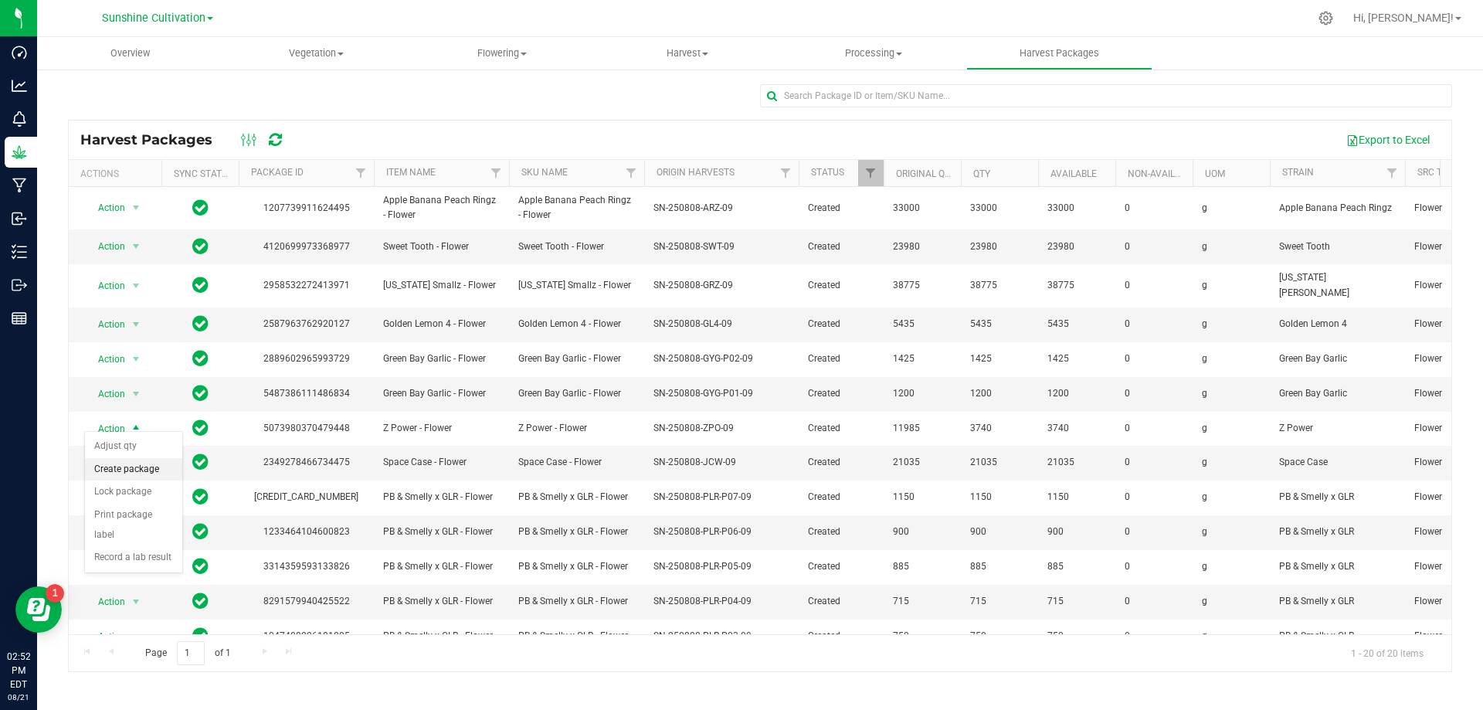
click at [140, 477] on li "Create package" at bounding box center [133, 469] width 97 height 23
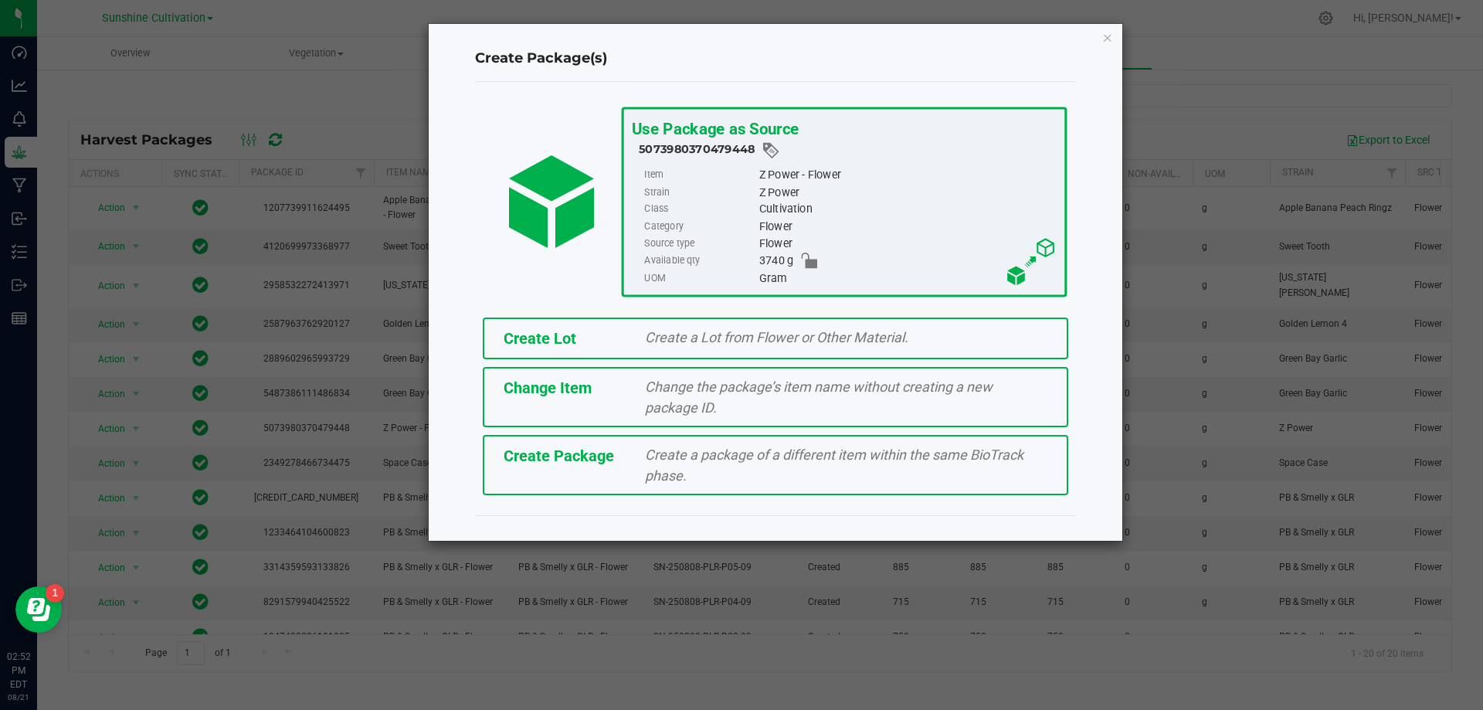
click at [636, 470] on div "Create a package of a different item within the same BioTrack phase." at bounding box center [846, 465] width 426 height 42
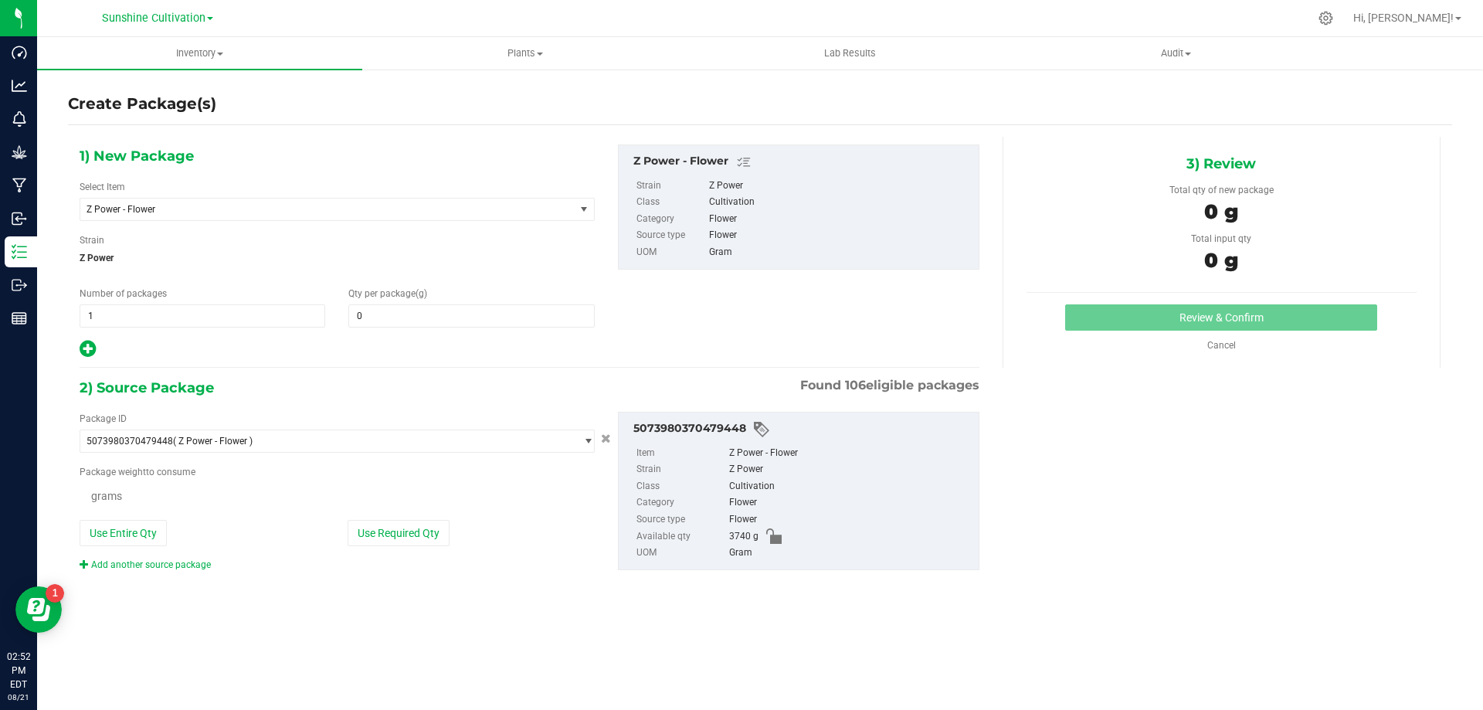
type input "0.0000"
click at [290, 216] on span "Z Power - Flower" at bounding box center [327, 209] width 494 height 22
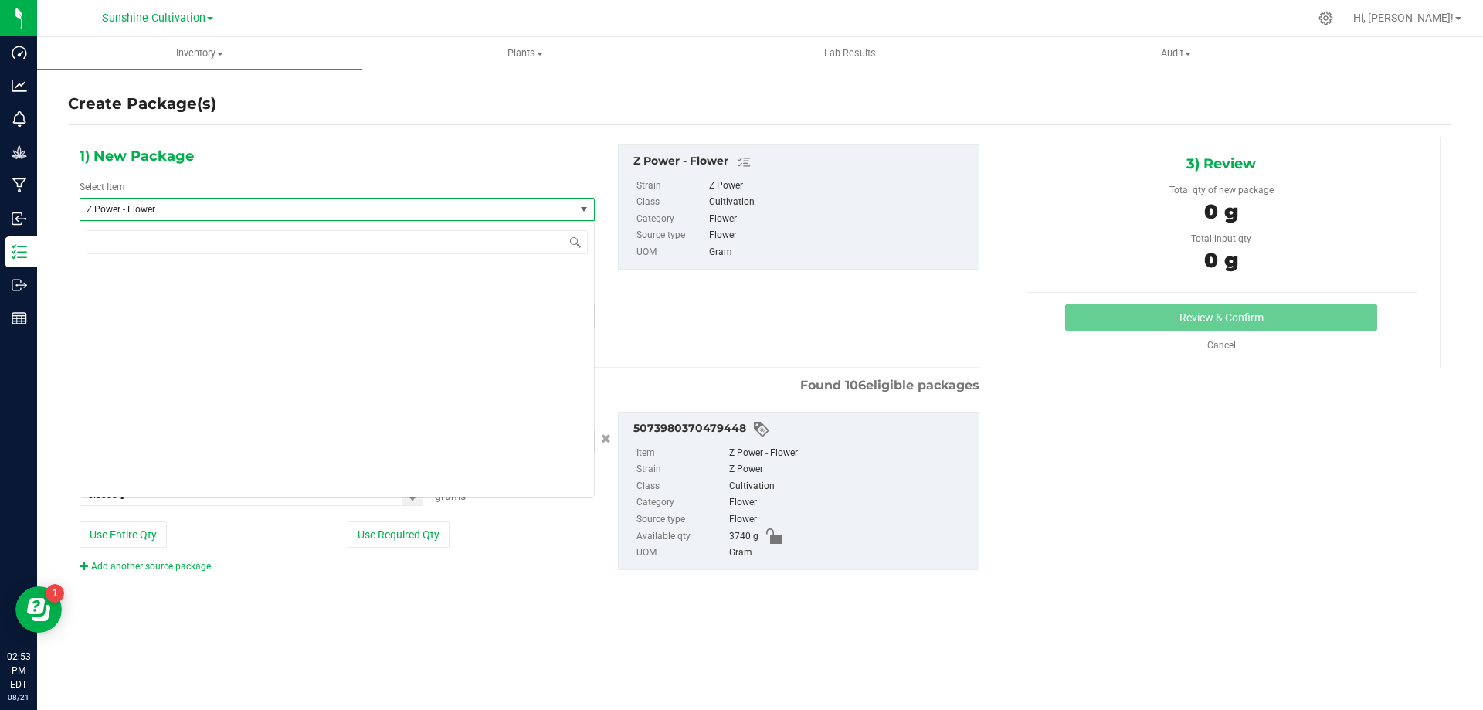
scroll to position [456659, 0]
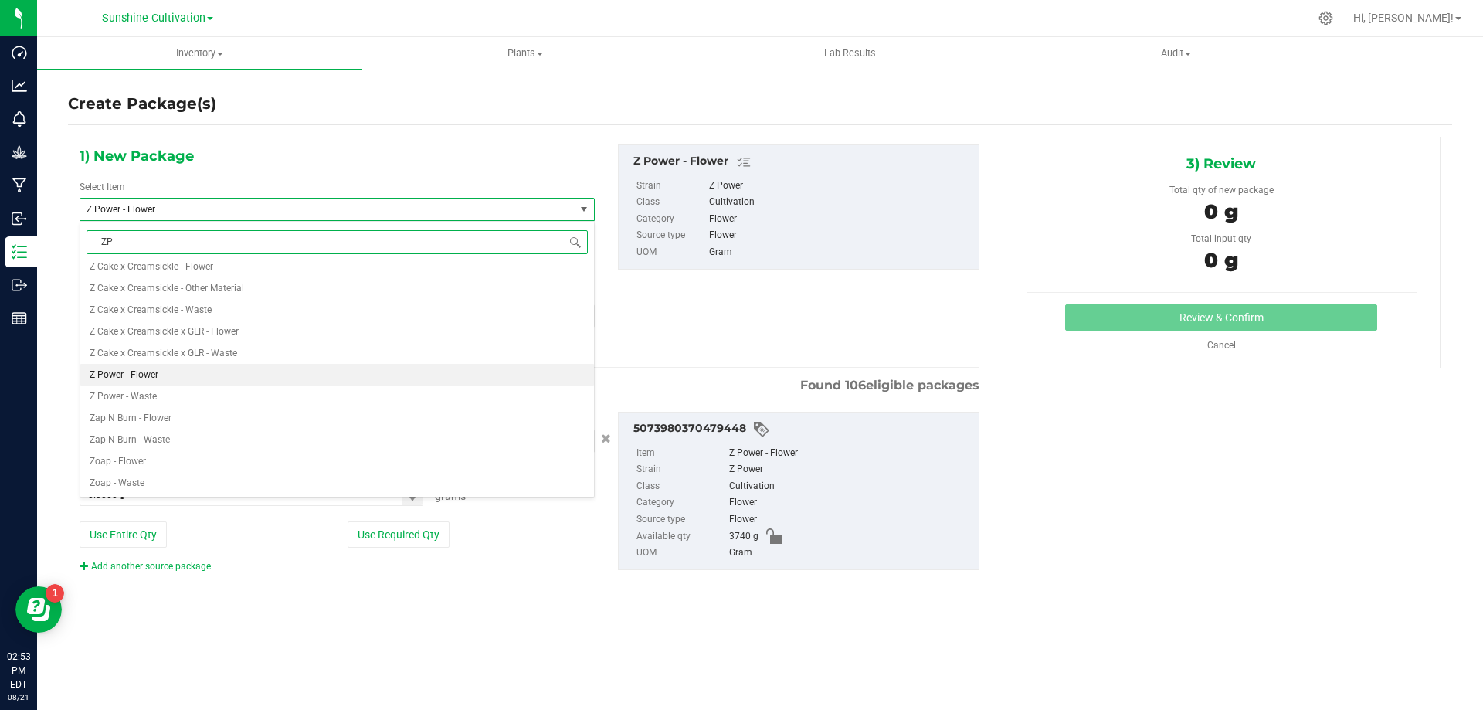
type input "ZPO"
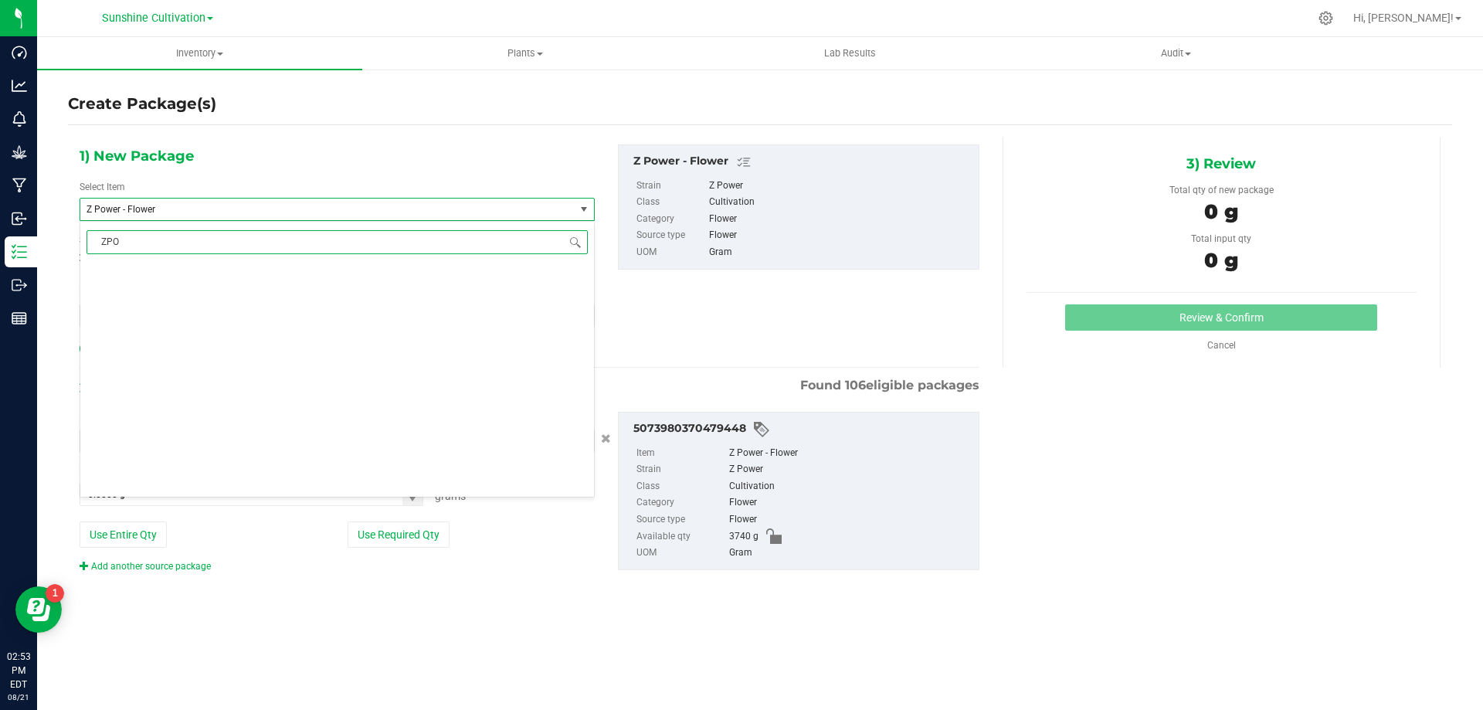
scroll to position [0, 0]
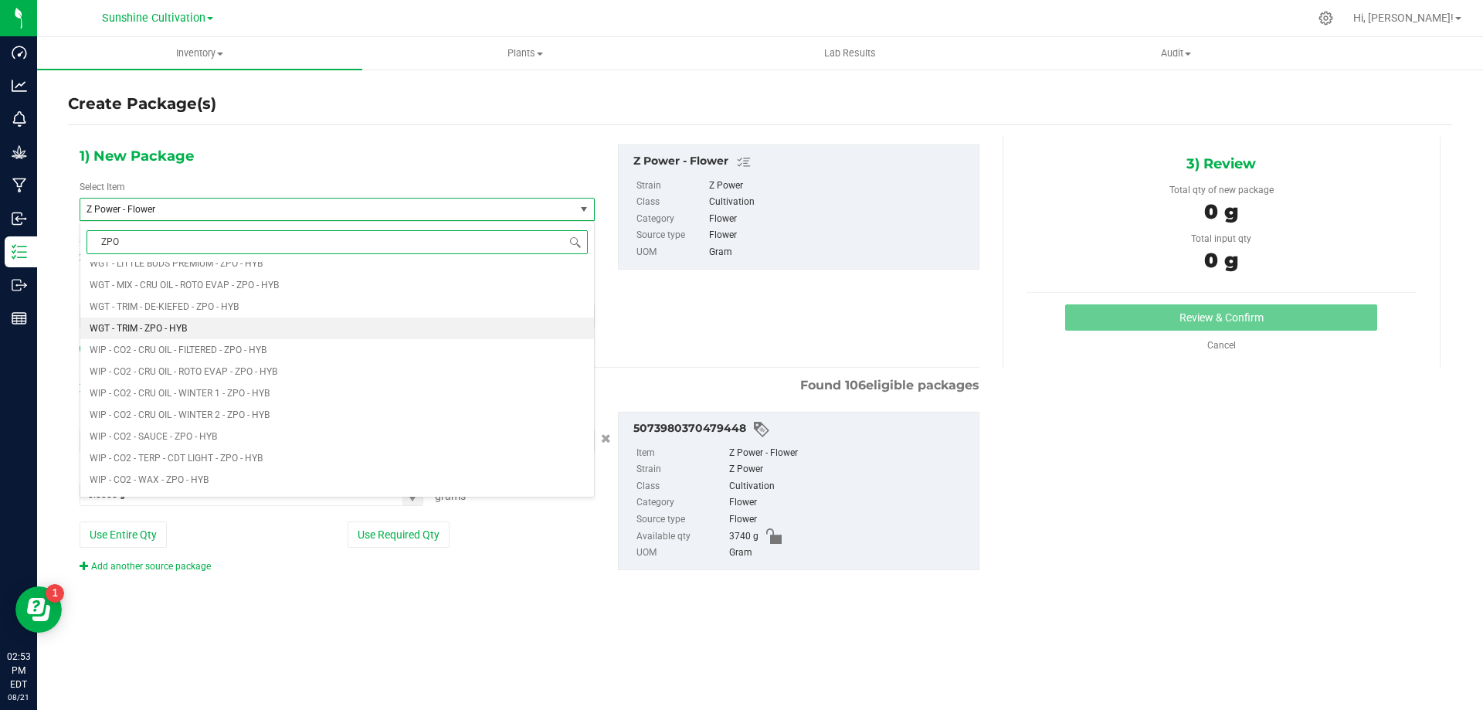
click at [238, 318] on li "WGT - TRIM - ZPO - HYB" at bounding box center [337, 328] width 514 height 22
type input "0.0000"
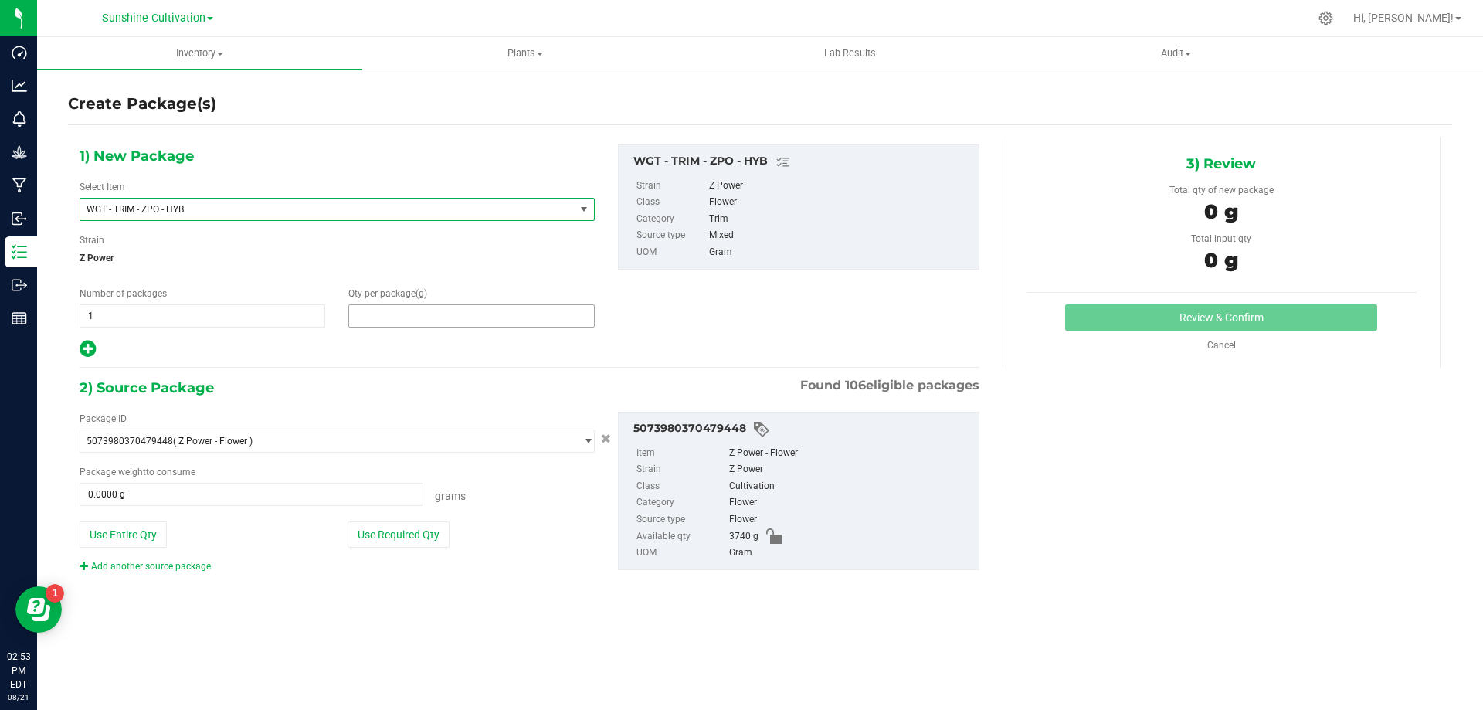
click at [412, 314] on span at bounding box center [471, 315] width 246 height 23
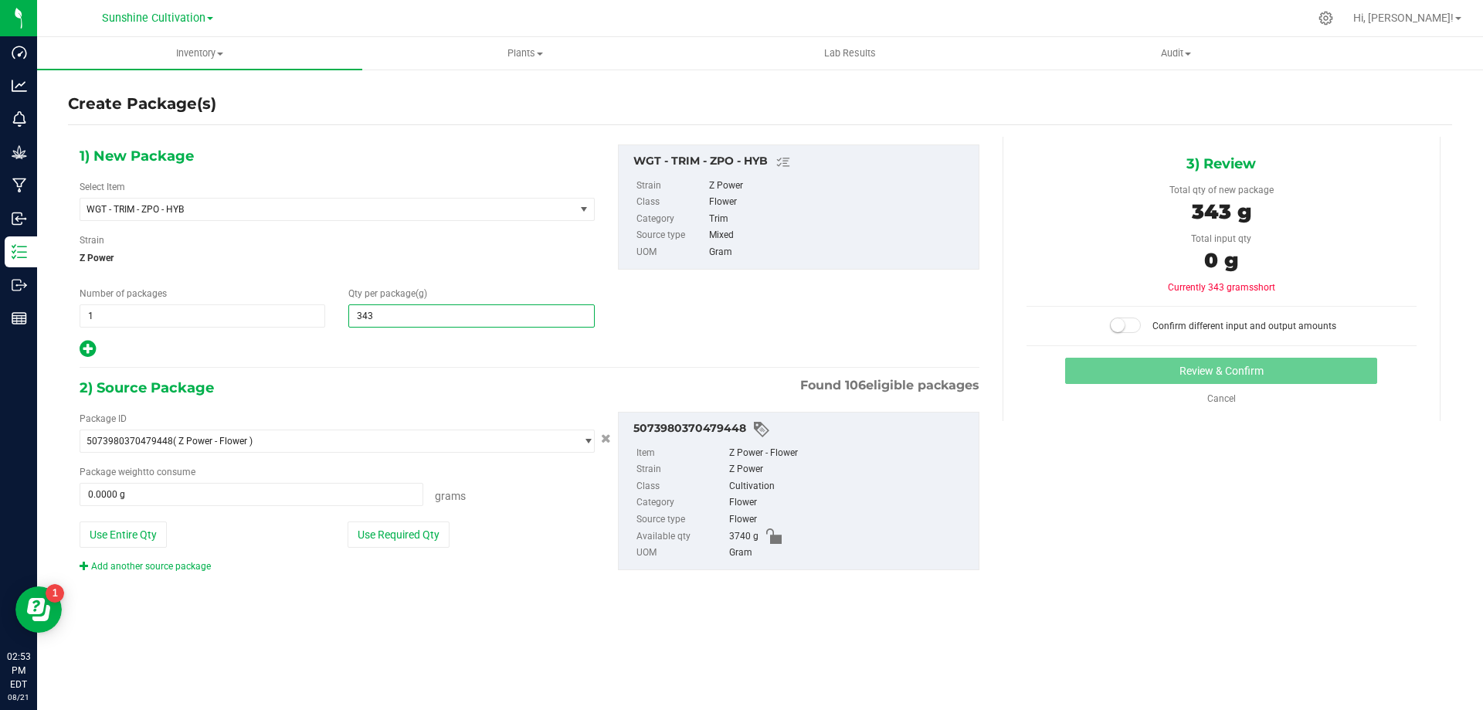
type input "3430"
type input "3,430.0000"
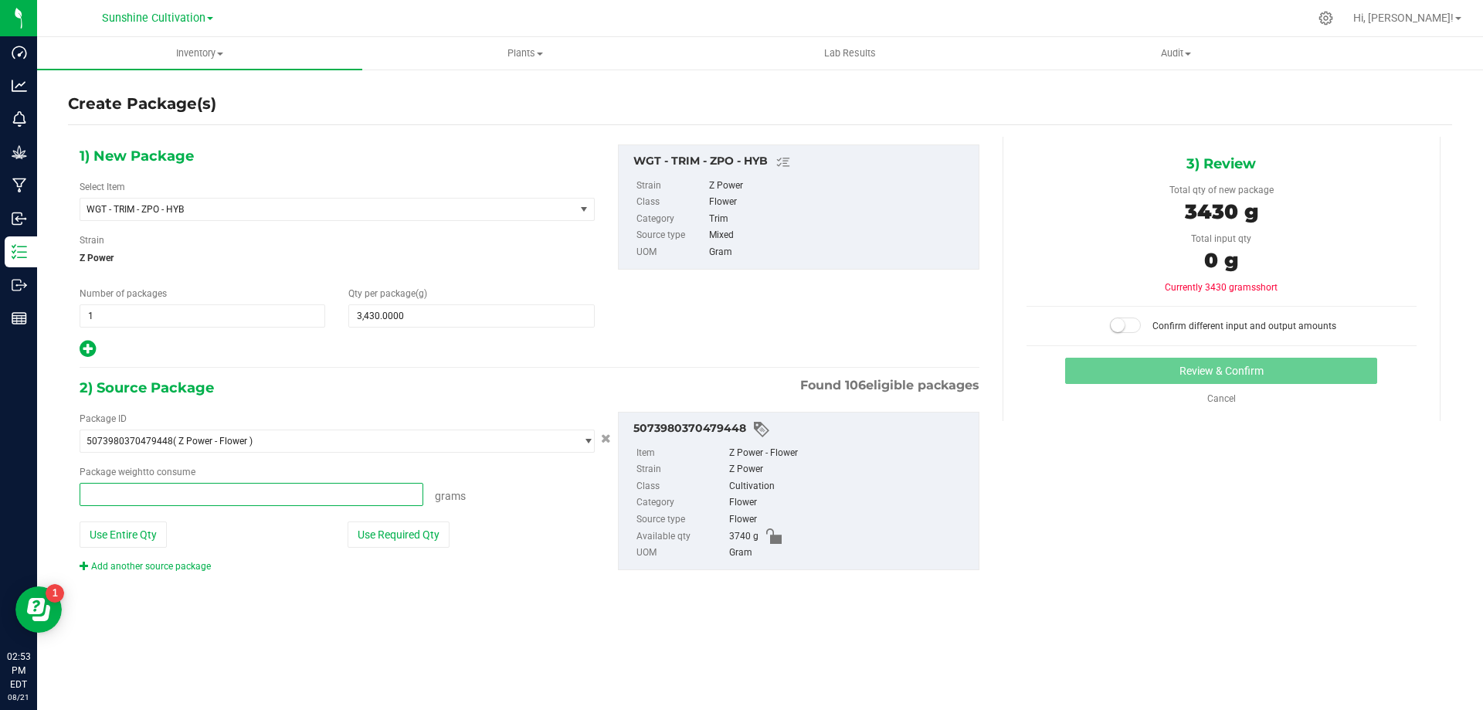
click at [207, 483] on span at bounding box center [252, 494] width 344 height 23
type input "3430"
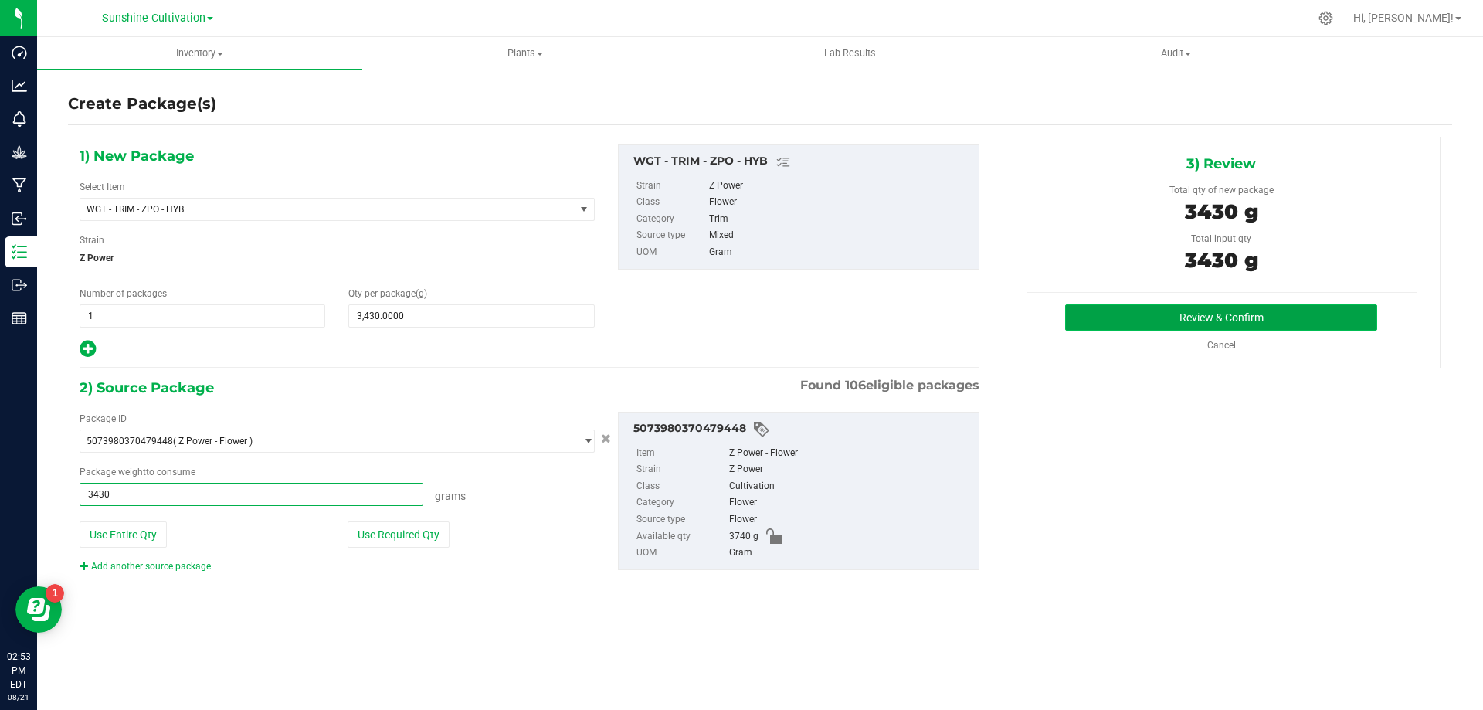
type input "3430.0000 g"
click at [1181, 314] on button "Review & Confirm" at bounding box center [1221, 317] width 312 height 26
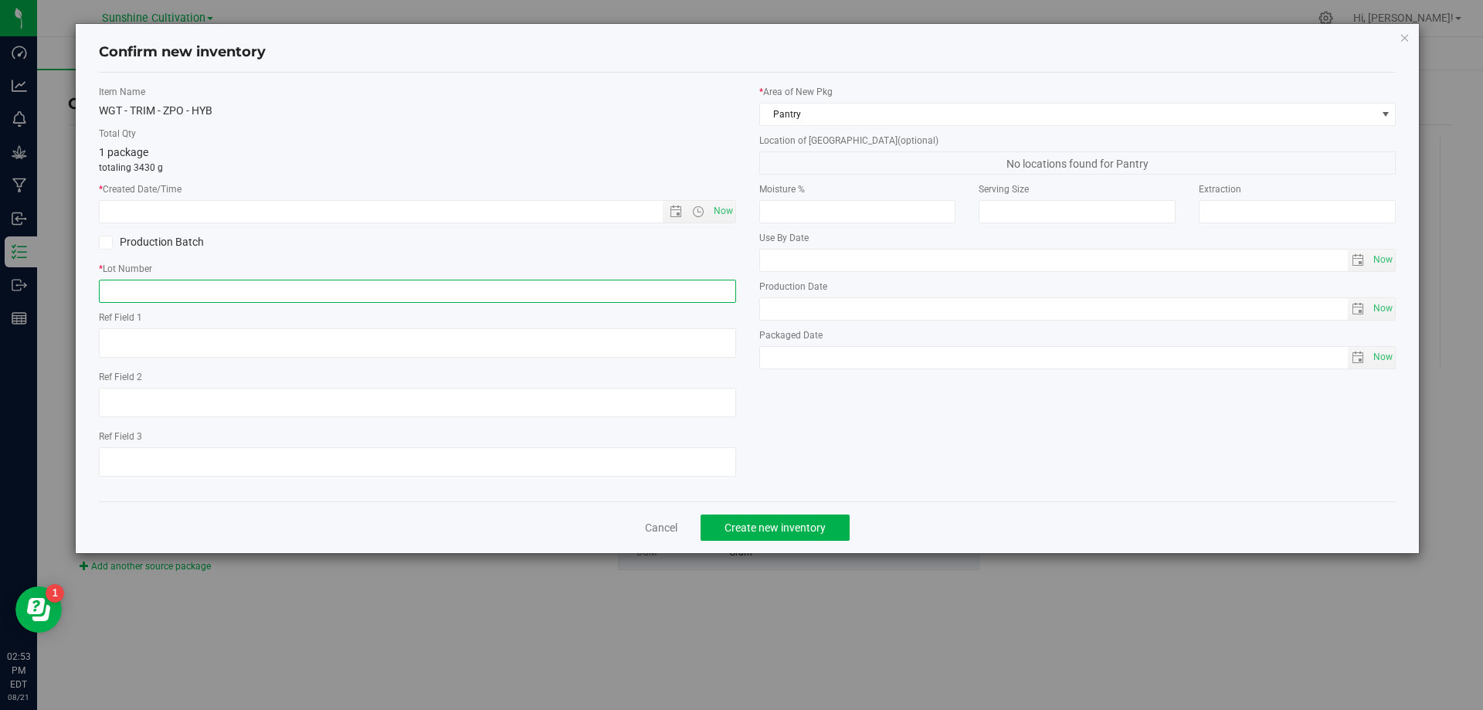
paste input "SN-250808-ZPO-09"
type input "SN-250808-ZPO-09"
click at [730, 209] on span "Now" at bounding box center [723, 211] width 26 height 22
type input "8/21/2025 2:53 PM"
click at [780, 527] on span "Create new inventory" at bounding box center [774, 527] width 101 height 12
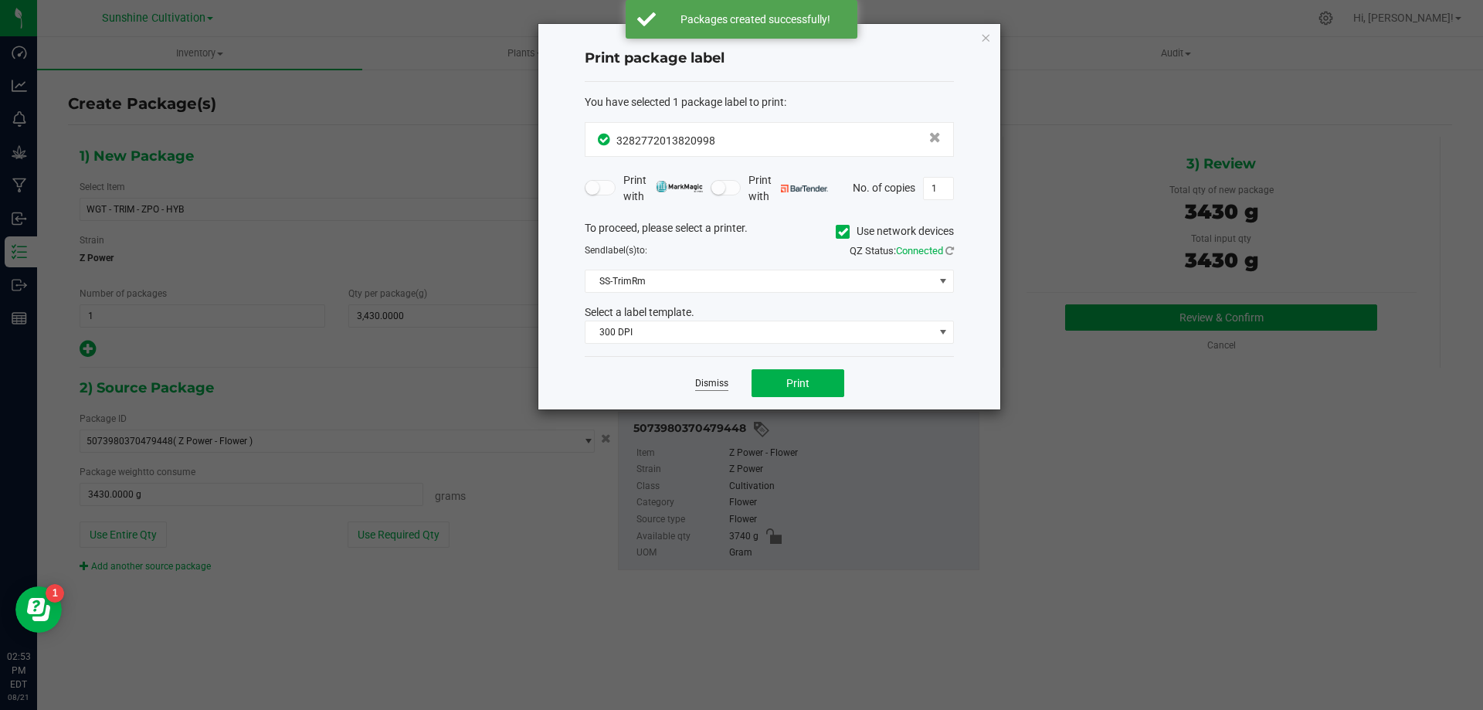
click at [719, 387] on link "Dismiss" at bounding box center [711, 383] width 33 height 13
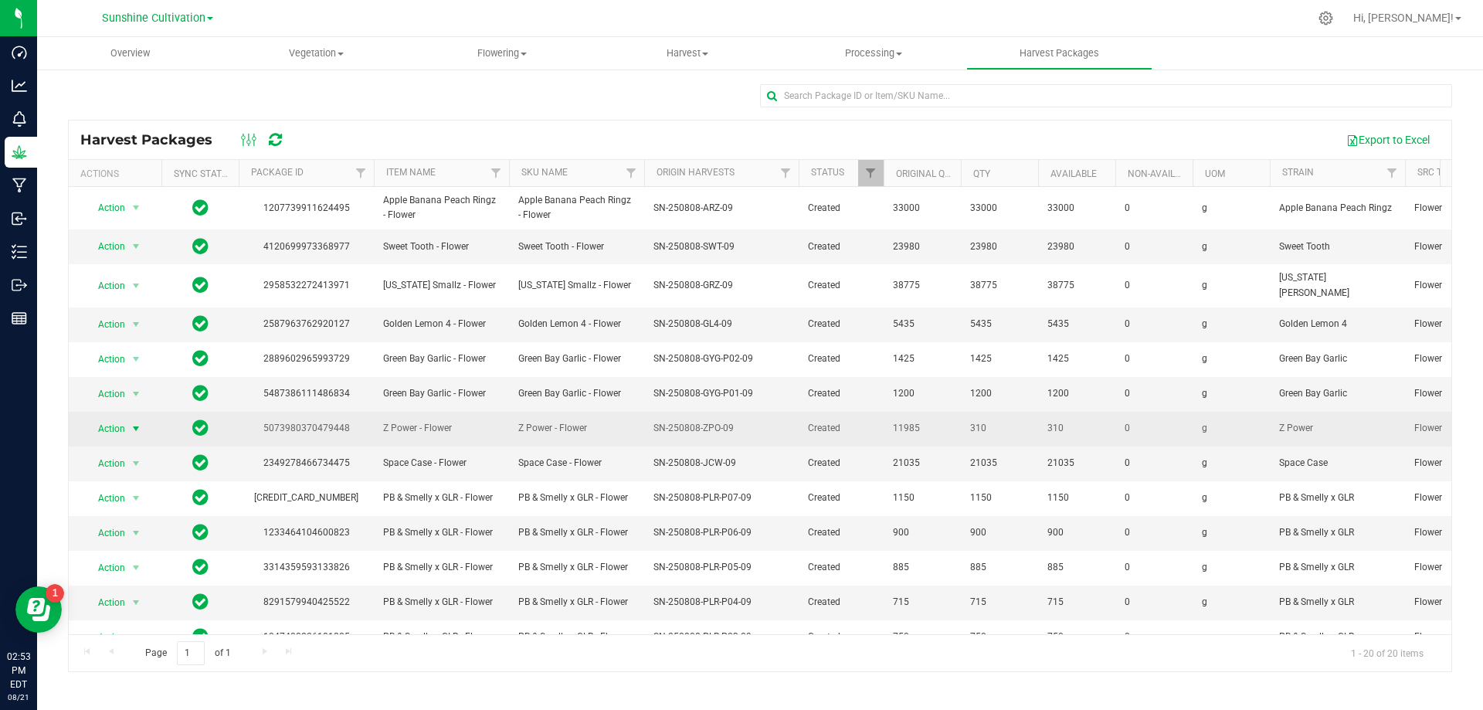
click at [106, 425] on span "Action" at bounding box center [105, 429] width 42 height 22
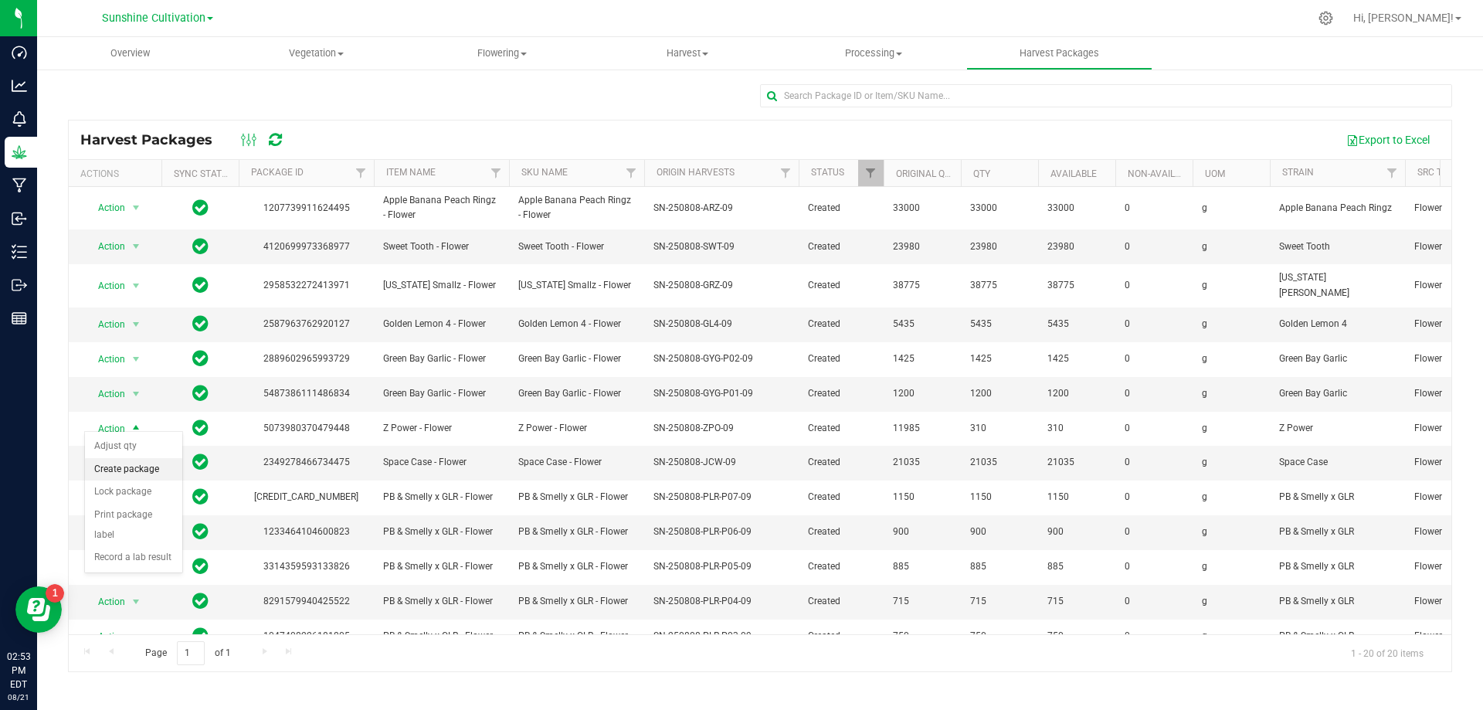
click at [126, 473] on li "Create package" at bounding box center [133, 469] width 97 height 23
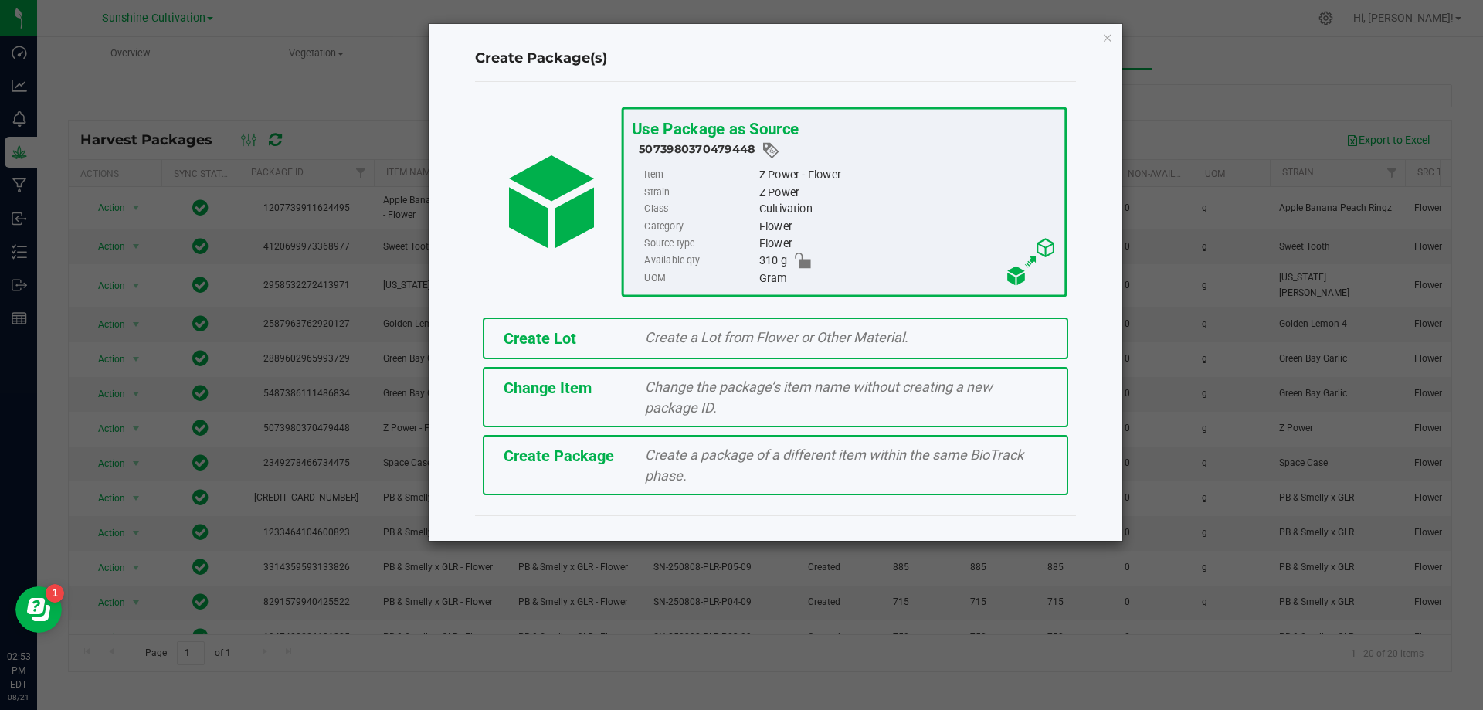
click at [580, 476] on div "Create Package Create a package of a different item within the same BioTrack ph…" at bounding box center [775, 465] width 585 height 60
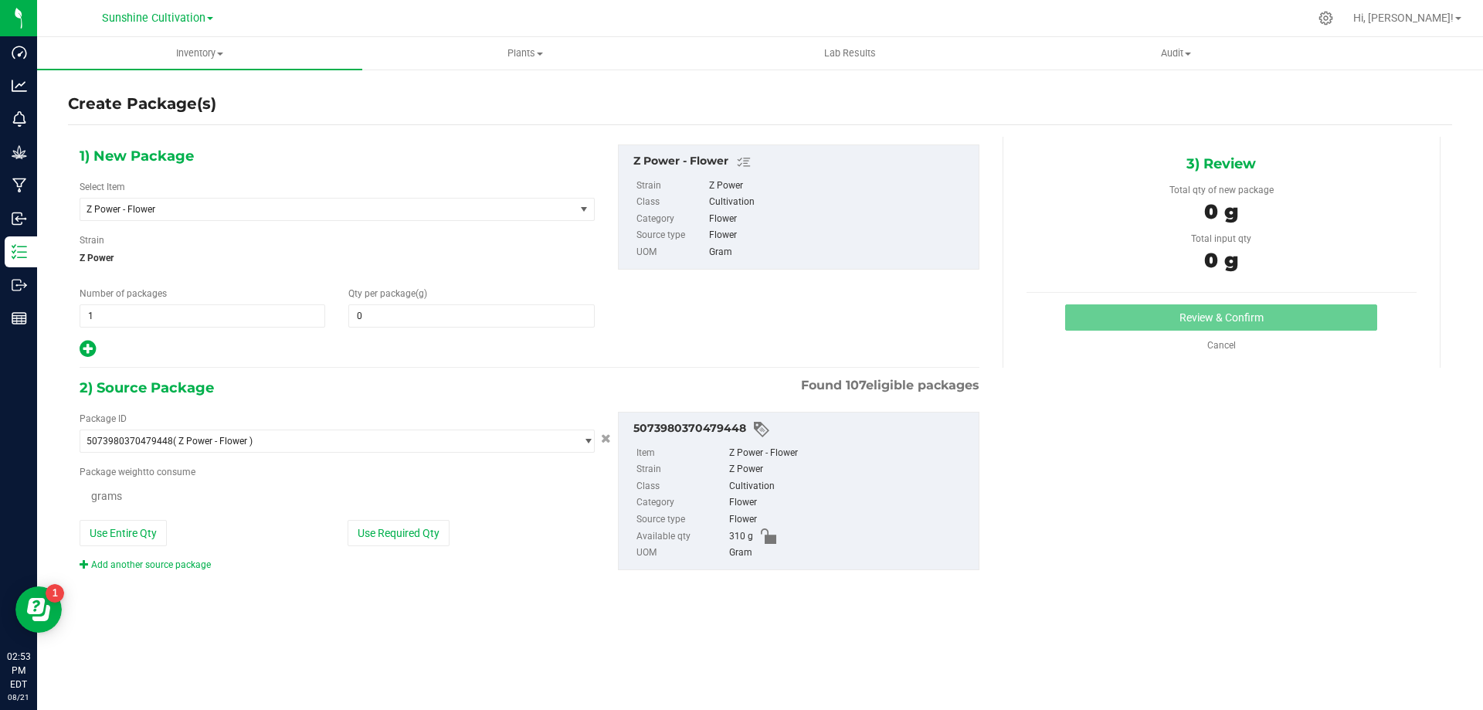
type input "0.0000"
click at [484, 205] on span "Z Power - Flower" at bounding box center [317, 209] width 463 height 11
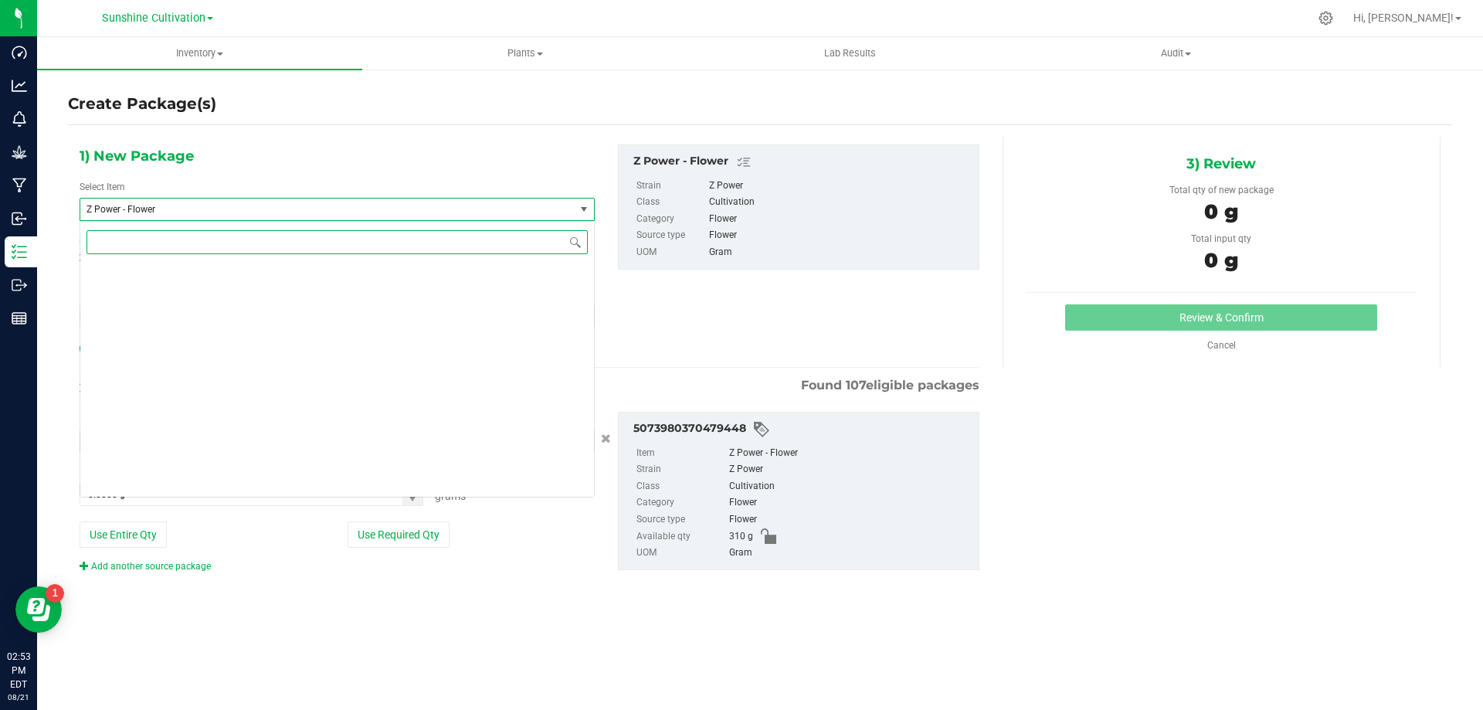
scroll to position [456659, 0]
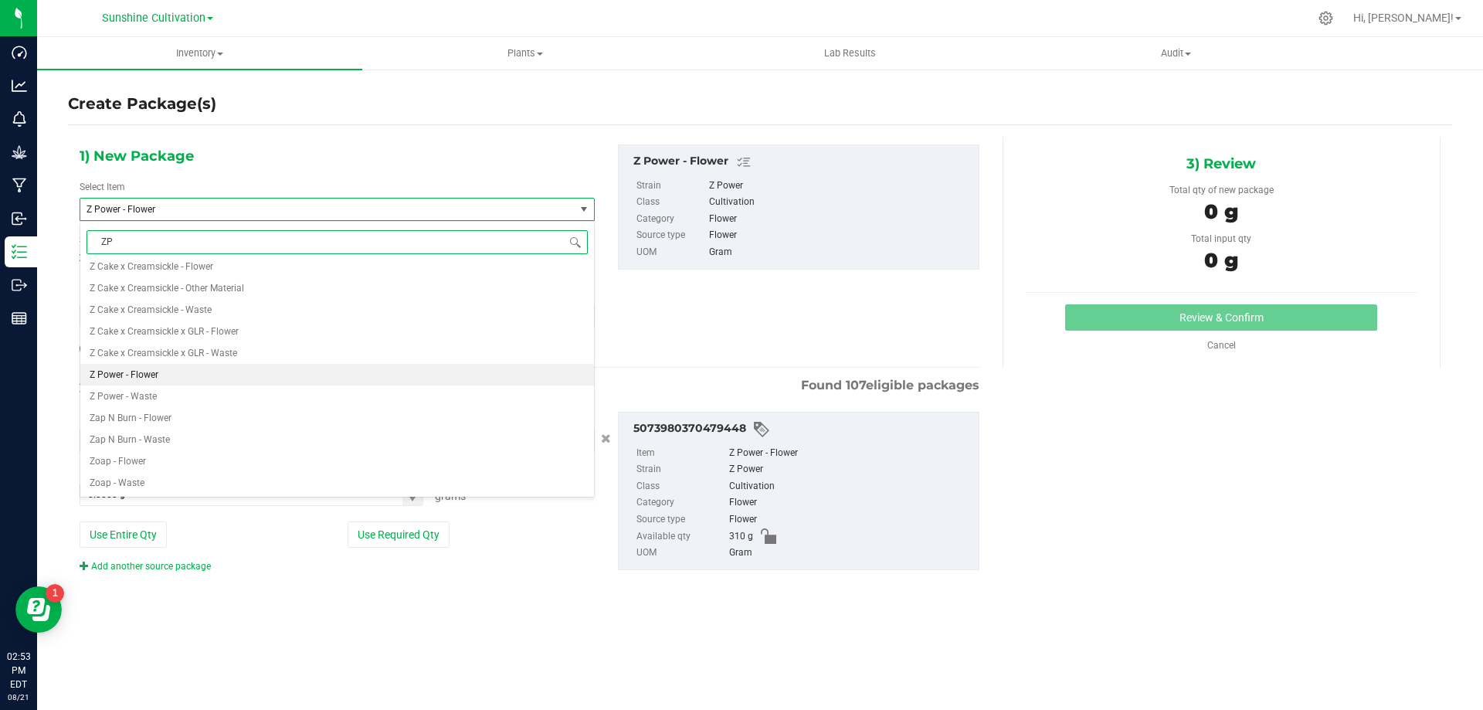
type input "ZPO"
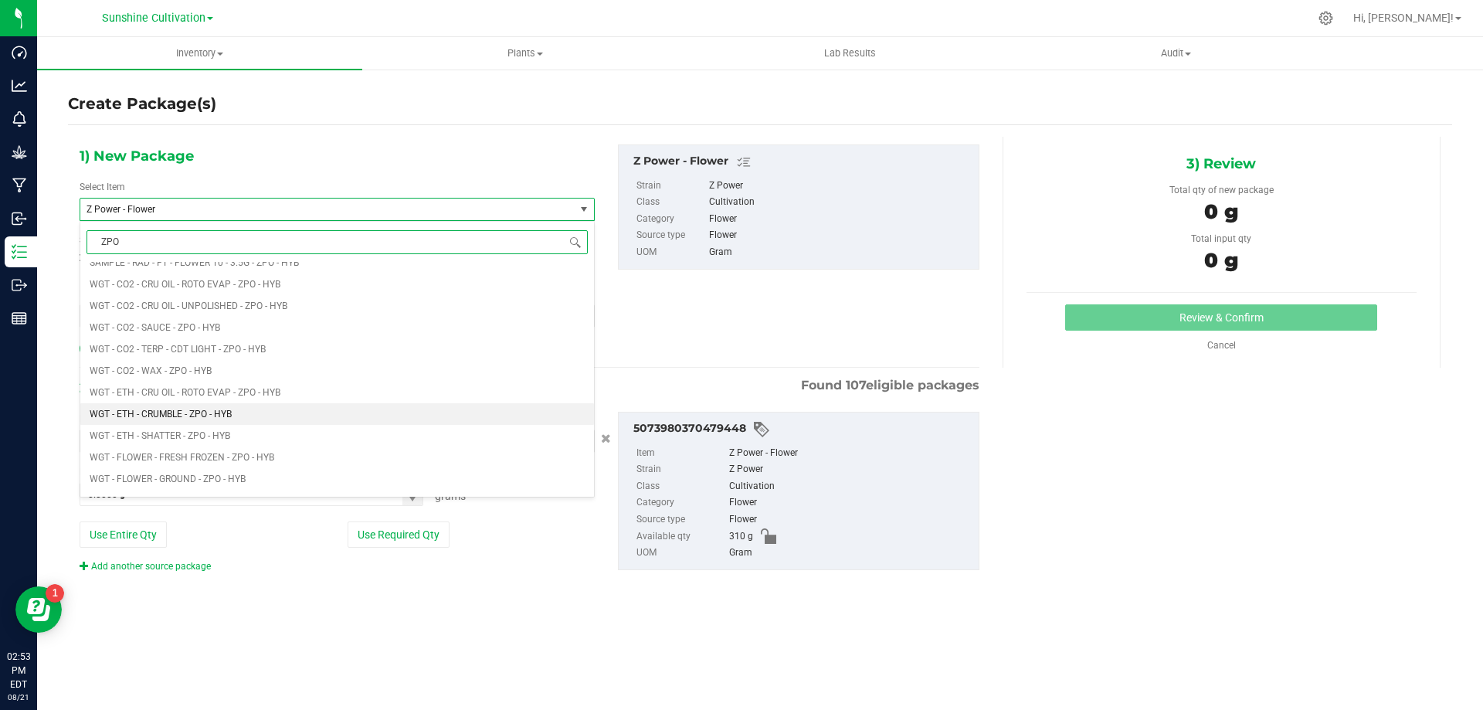
scroll to position [772, 0]
click at [268, 427] on li "WGT - FLOWER - UNTRIMMED - ZPO - HYB" at bounding box center [337, 430] width 514 height 22
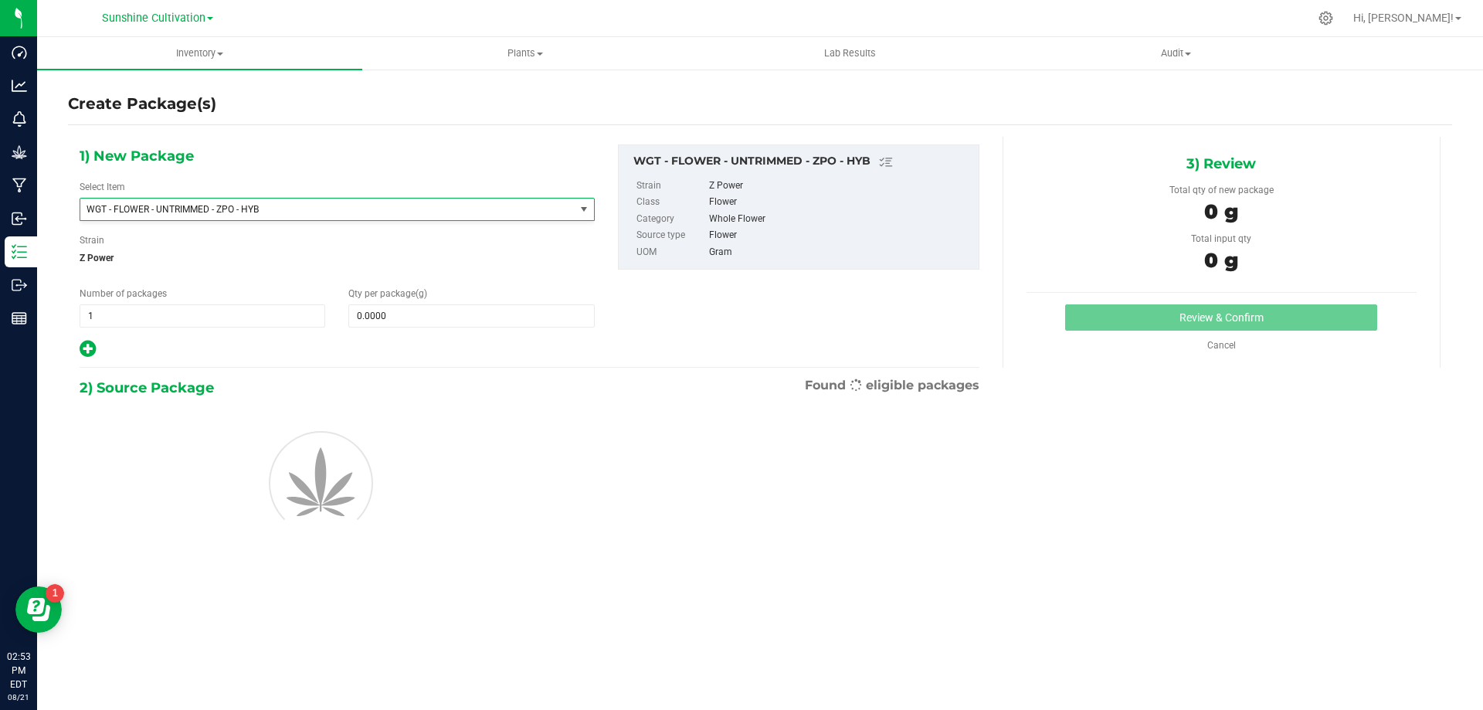
type input "0.0000"
click at [365, 314] on span at bounding box center [471, 315] width 246 height 23
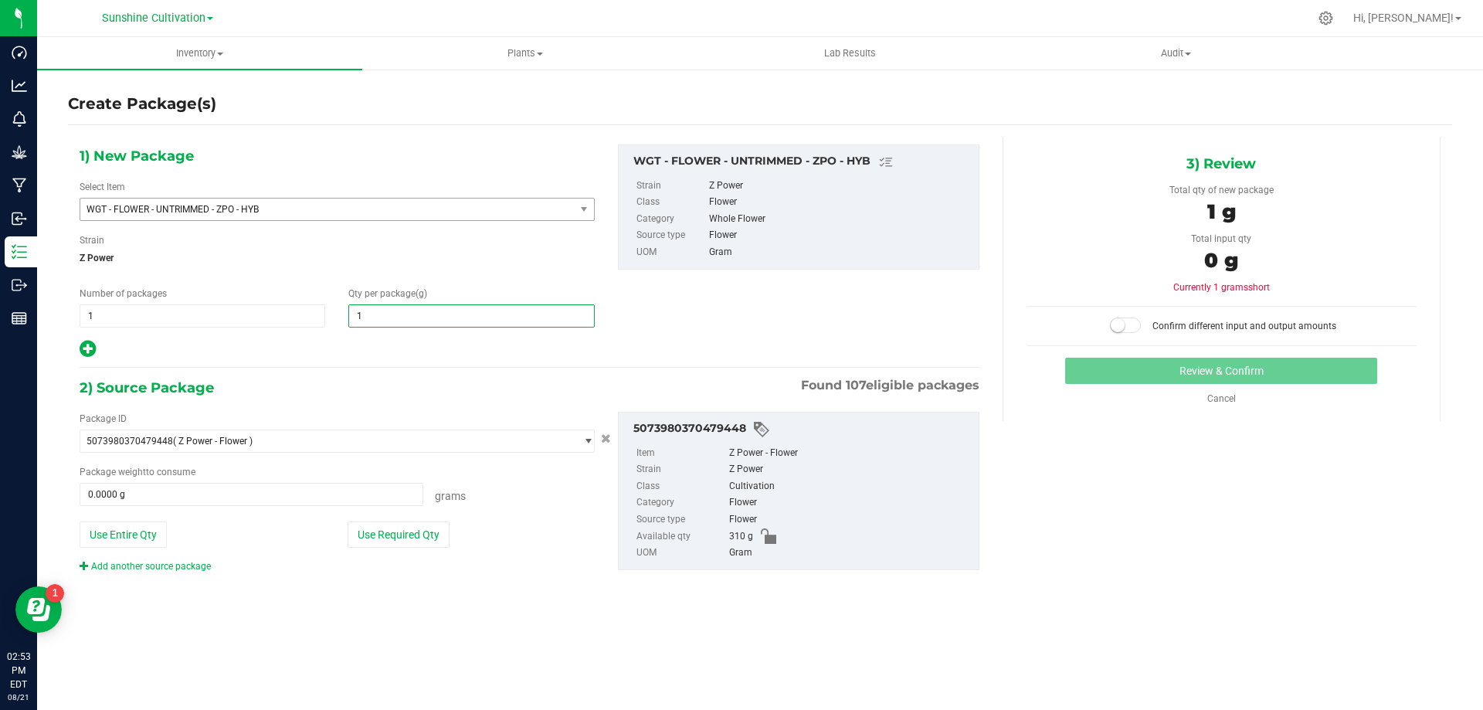
type input "15"
type input "15.0000"
click at [151, 494] on span at bounding box center [252, 494] width 344 height 23
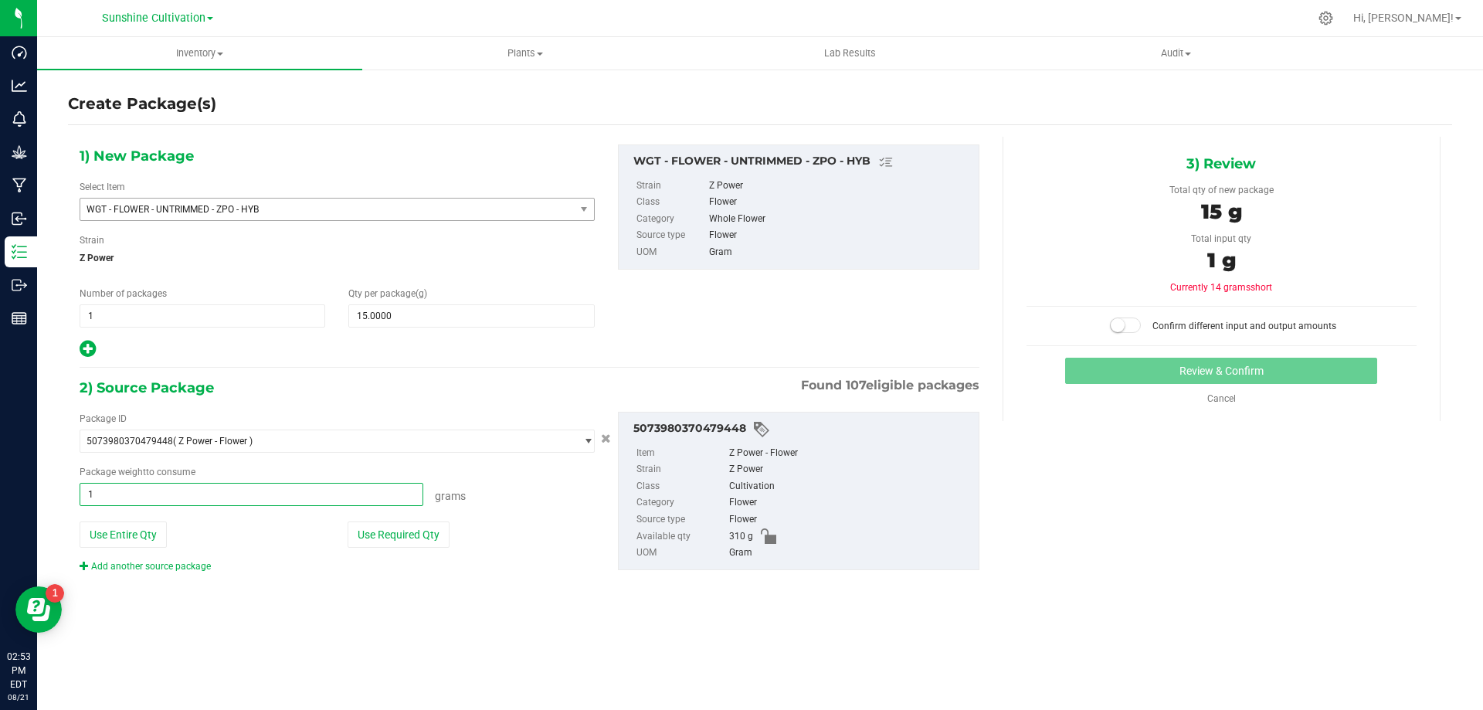
type input "15"
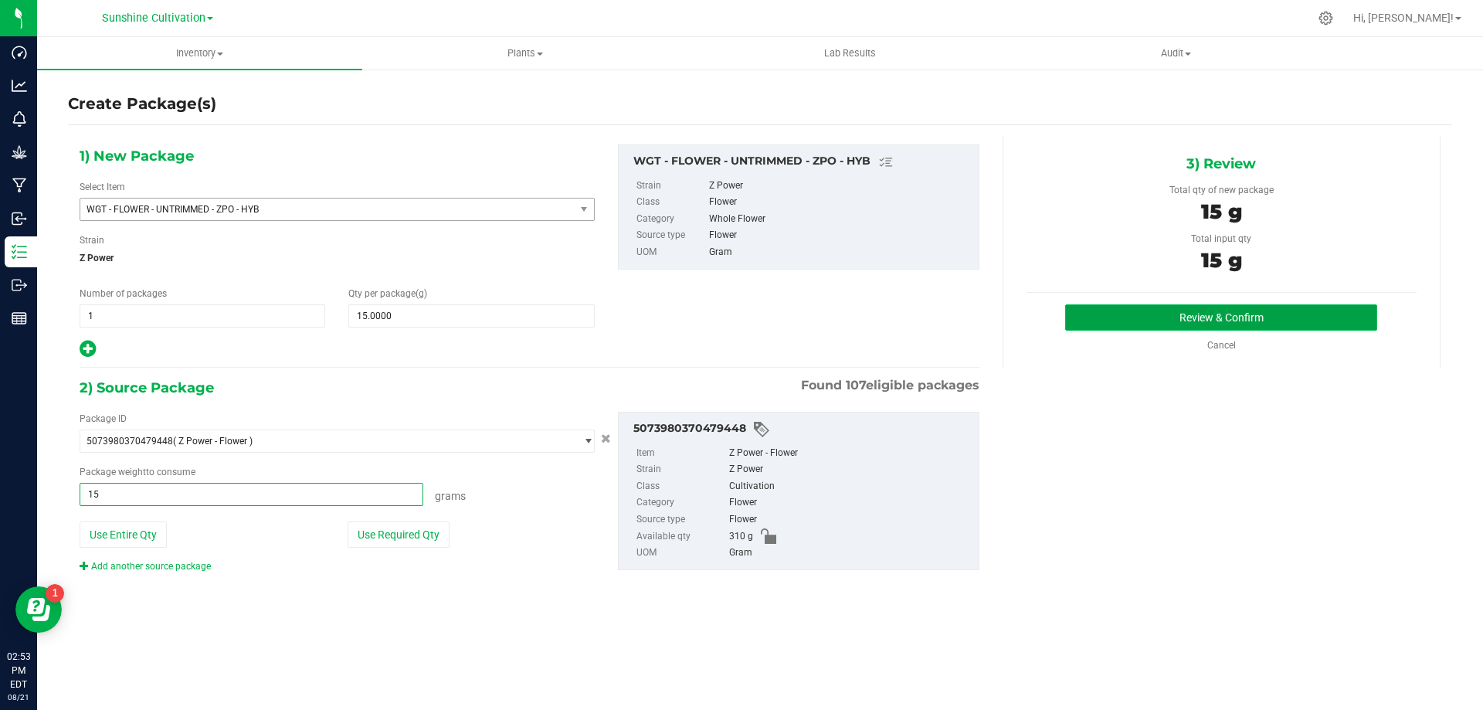
type input "15.0000 g"
click at [1246, 310] on button "Review & Confirm" at bounding box center [1221, 317] width 312 height 26
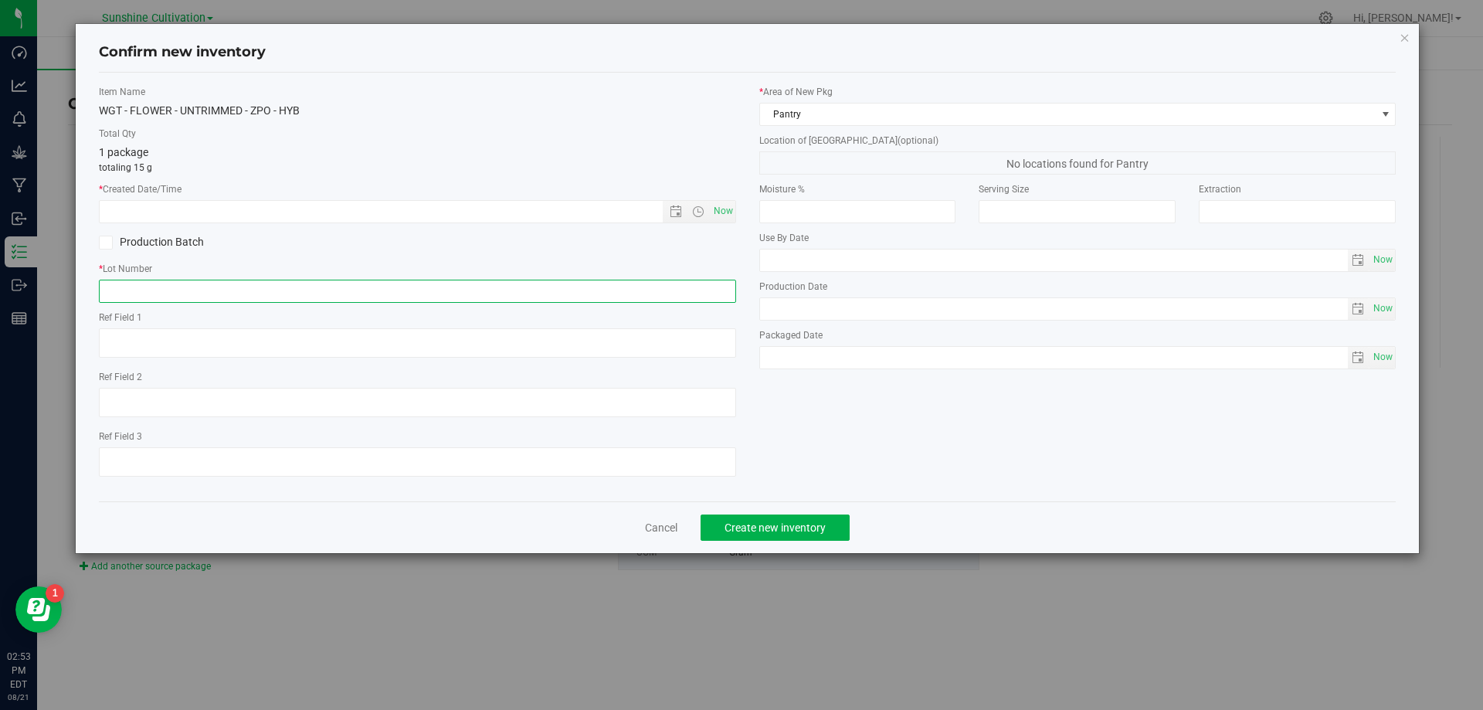
paste input "SN-250808-ZPO-09"
click at [363, 284] on input "SN-250808-ZPO-09" at bounding box center [417, 291] width 637 height 23
type input "SN-250808-ZPO-09-FA"
click at [727, 215] on span "Now" at bounding box center [723, 211] width 26 height 22
type input "8/21/2025 2:54 PM"
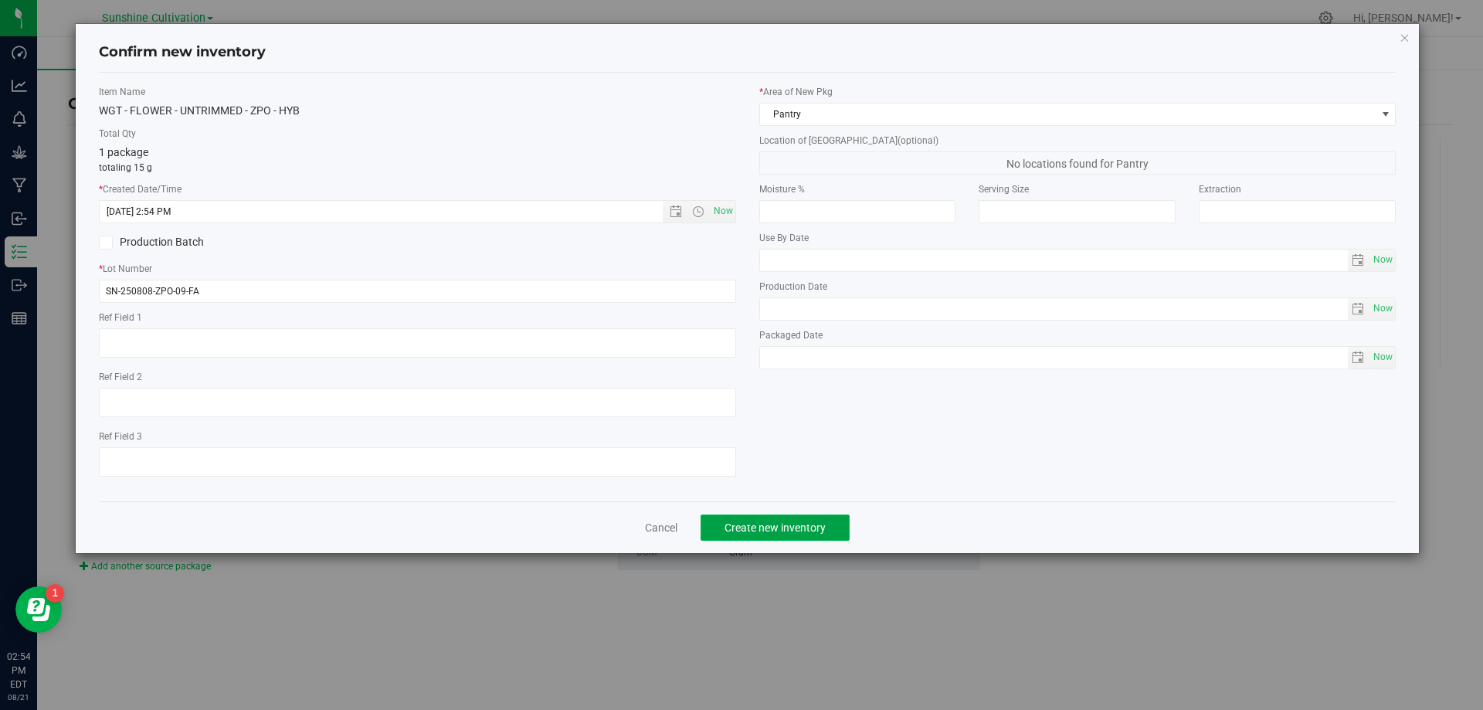
click at [772, 532] on span "Create new inventory" at bounding box center [774, 527] width 101 height 12
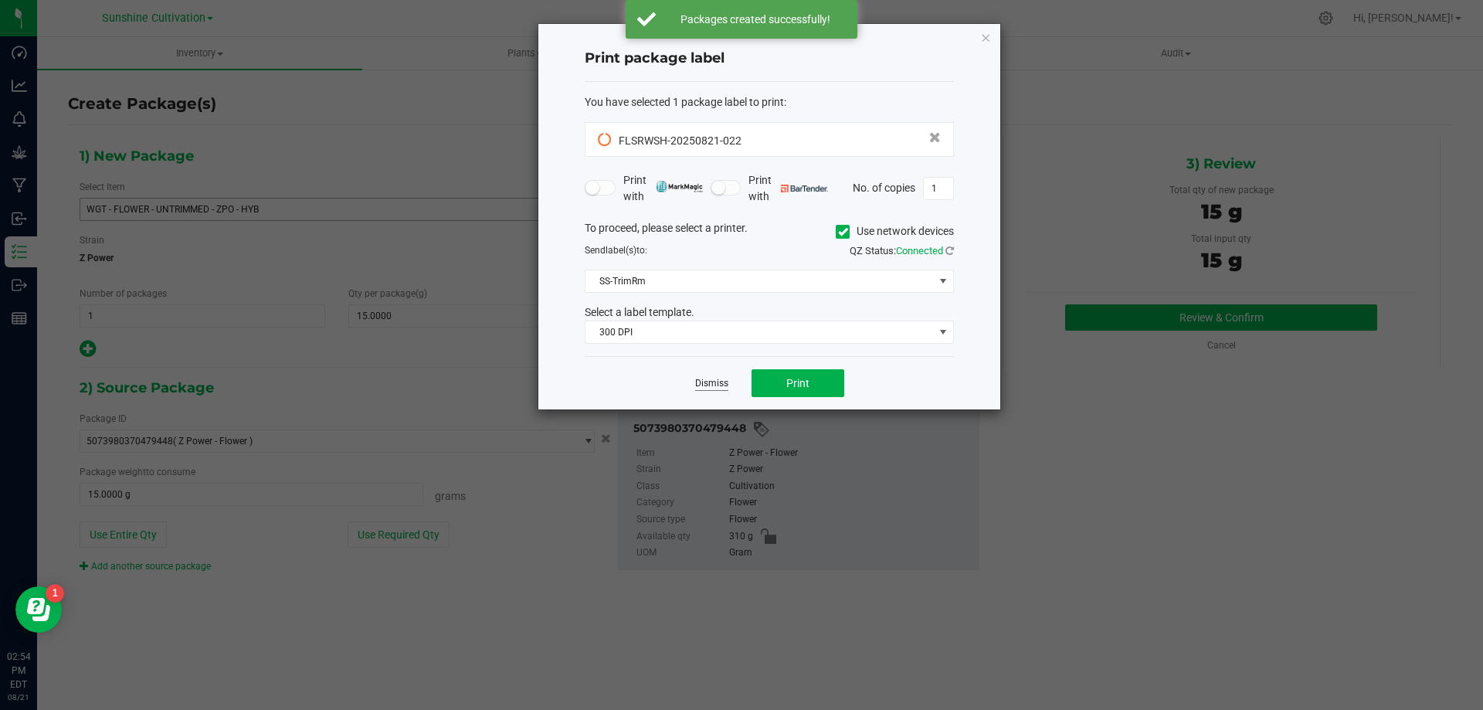
click at [710, 388] on link "Dismiss" at bounding box center [711, 383] width 33 height 13
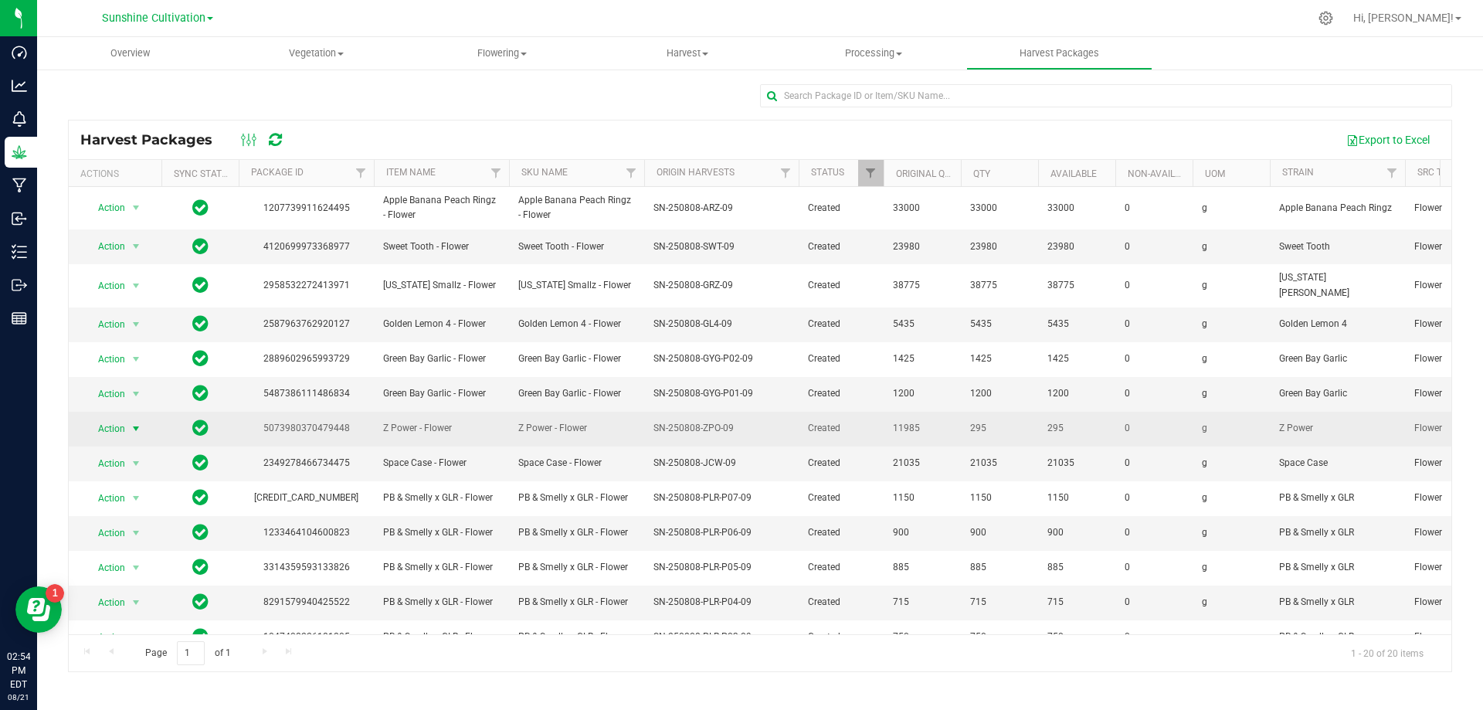
click at [124, 418] on span "Action" at bounding box center [105, 429] width 42 height 22
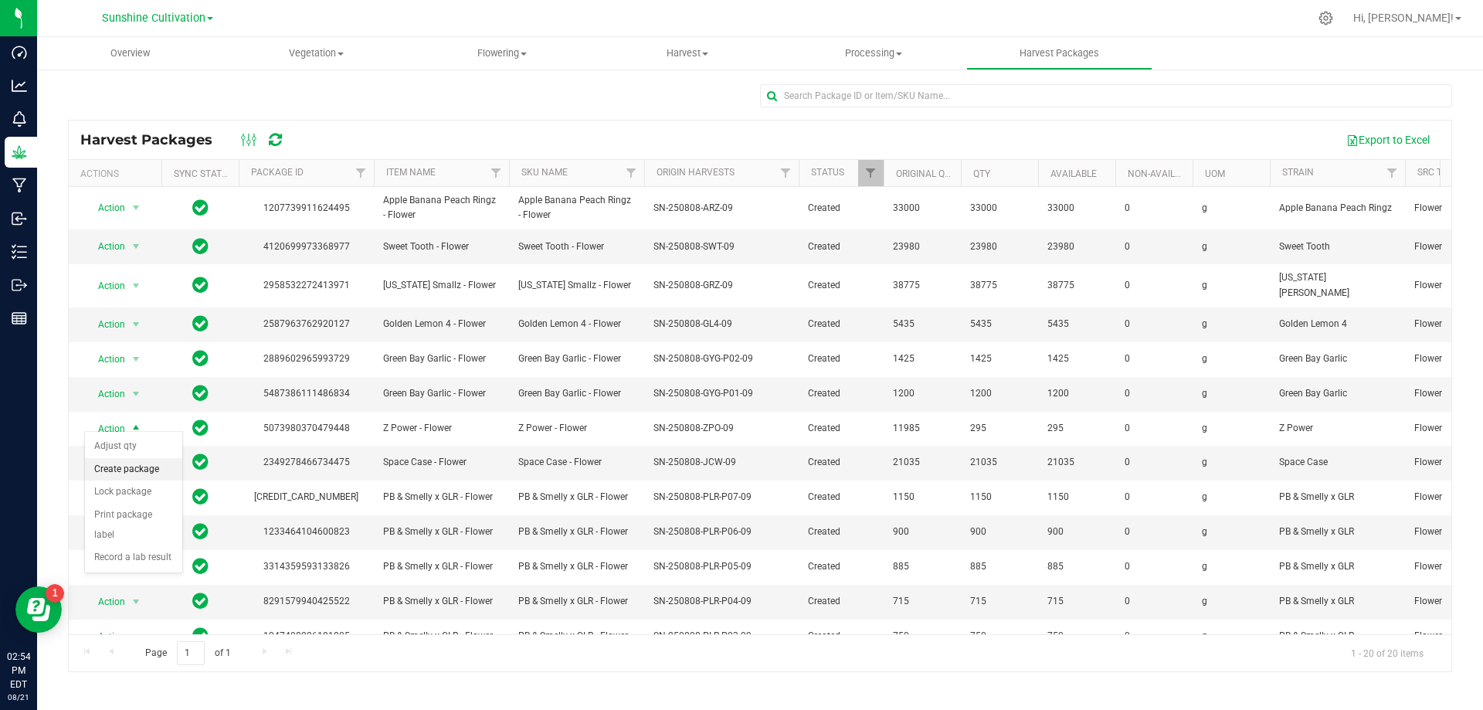
click at [132, 463] on li "Create package" at bounding box center [133, 469] width 97 height 23
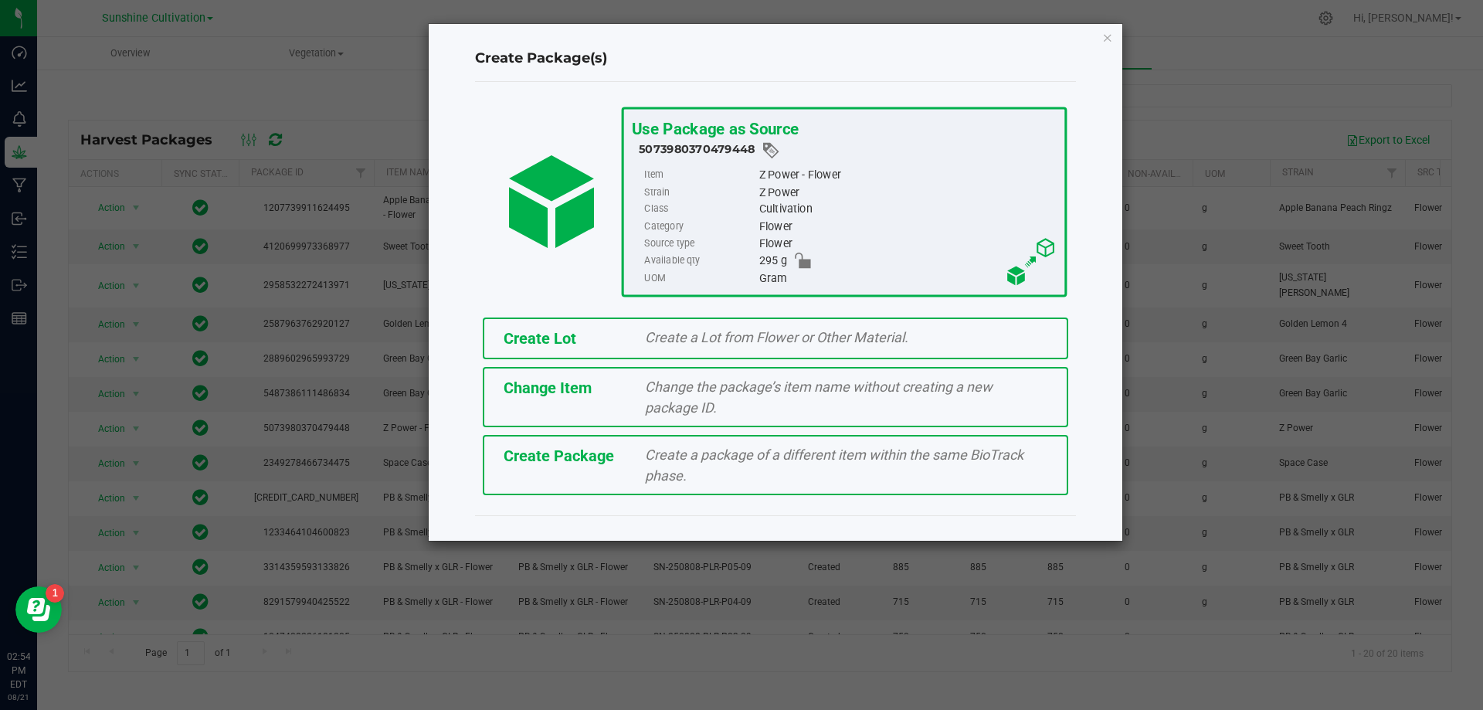
click at [669, 446] on span "Create a package of a different item within the same BioTrack phase." at bounding box center [834, 464] width 378 height 37
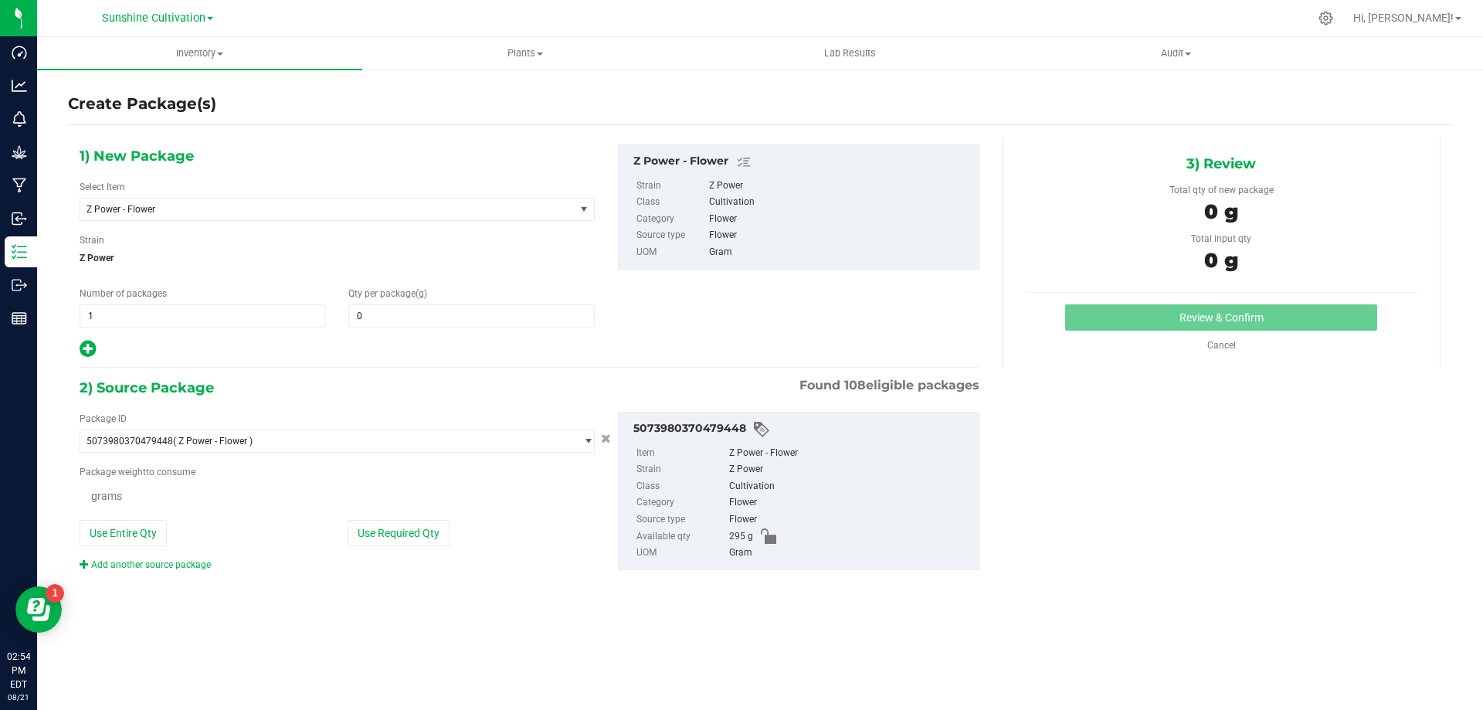
type input "0.0000"
click at [320, 205] on span "Z Power - Flower" at bounding box center [317, 209] width 463 height 11
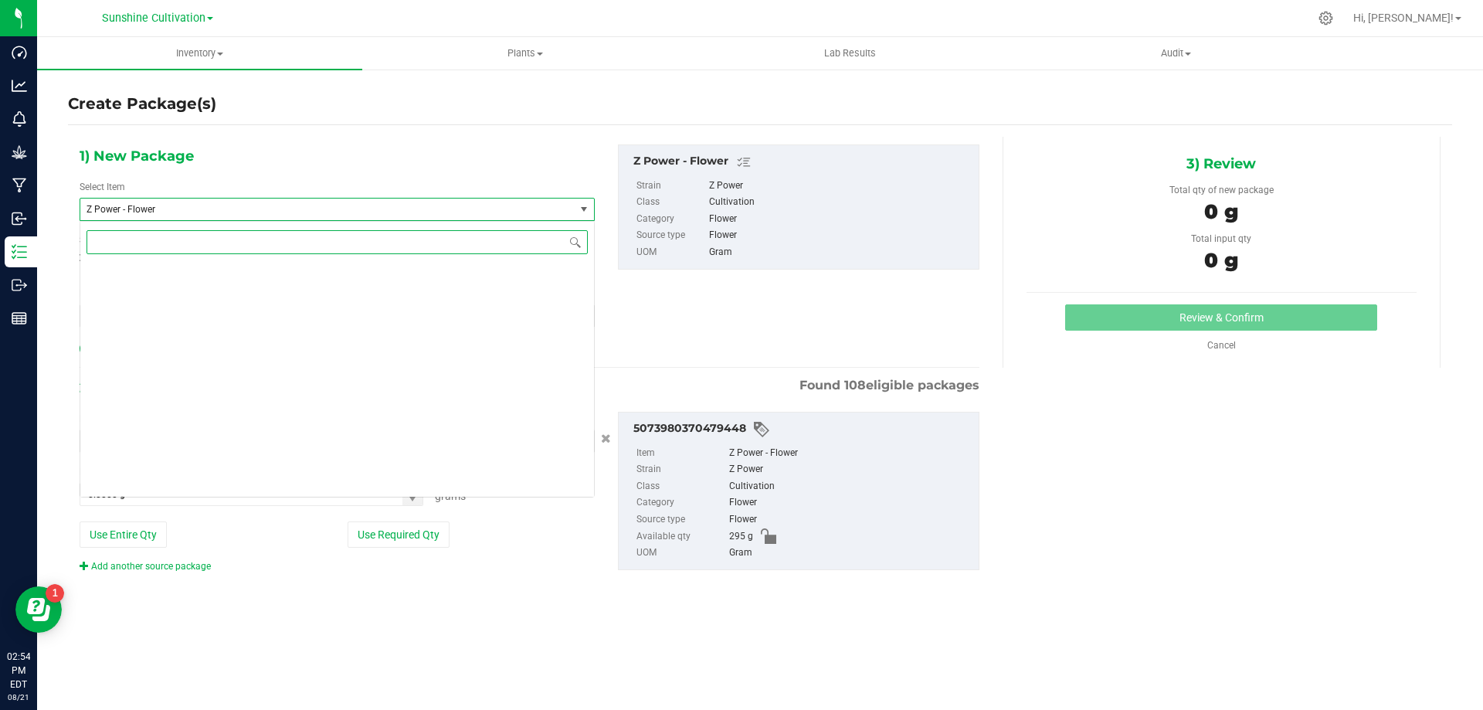
scroll to position [456659, 0]
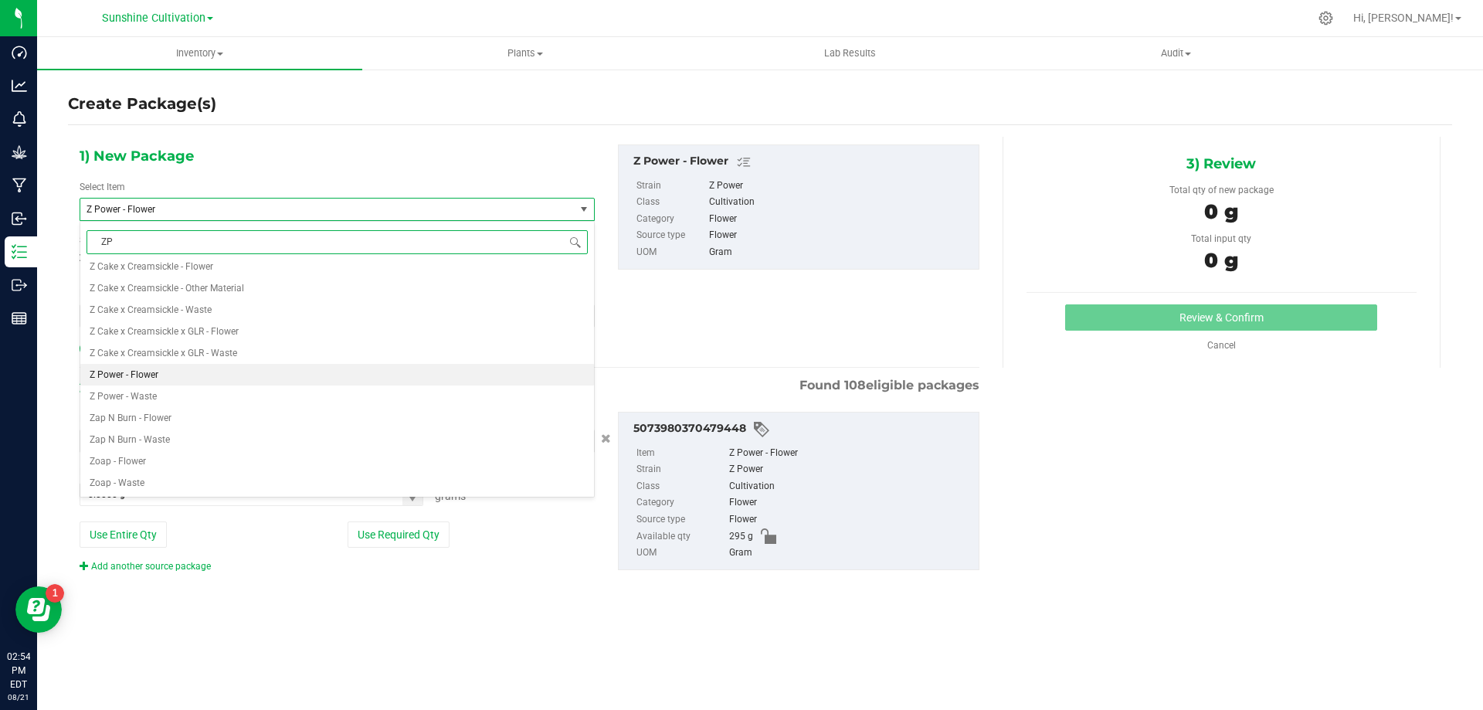
type input "ZPO"
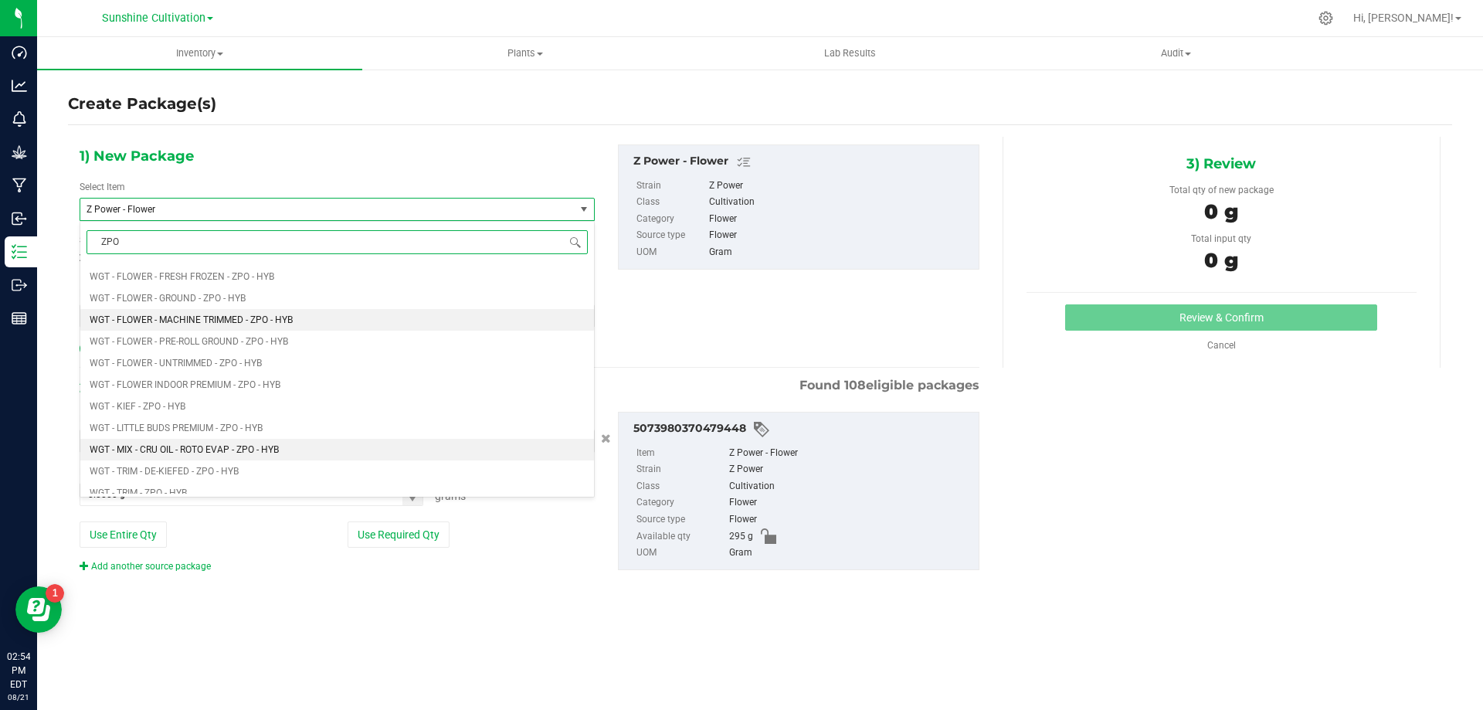
scroll to position [850, 0]
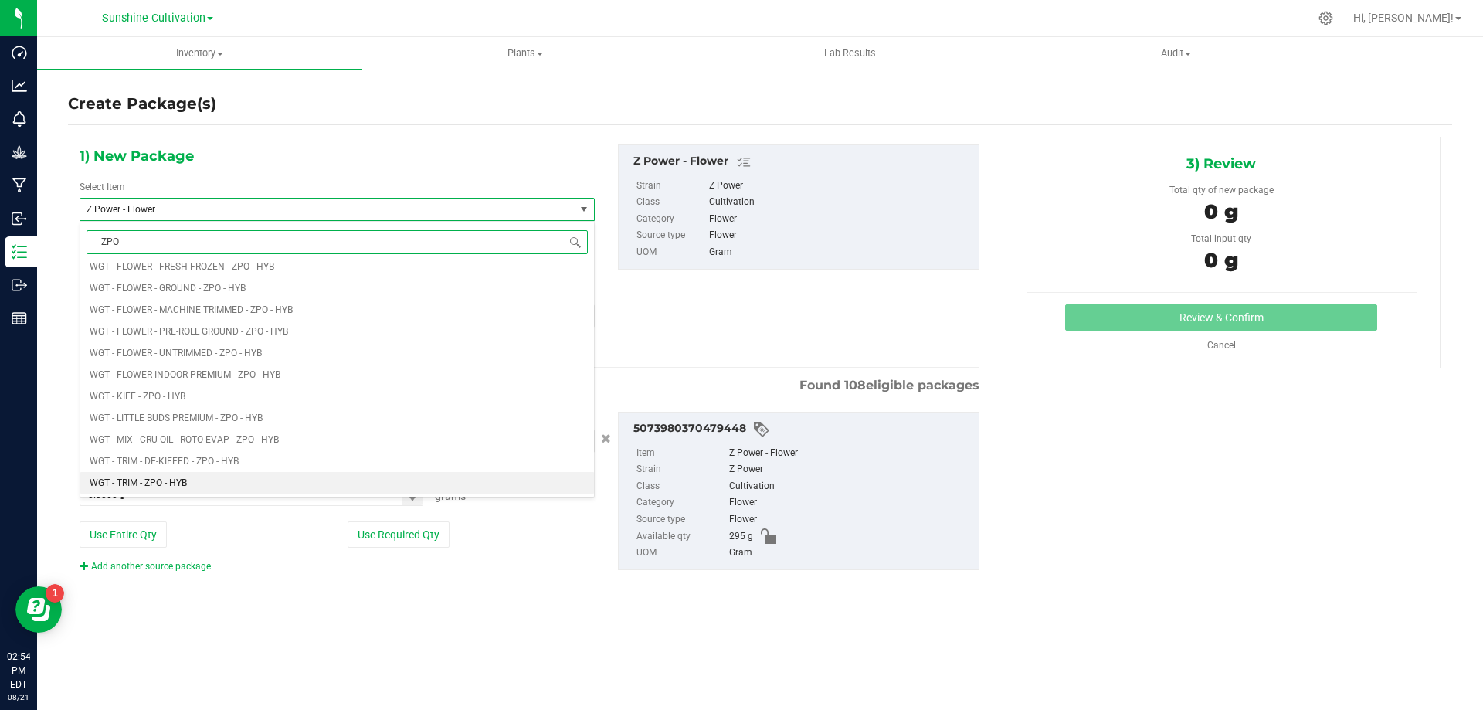
click at [151, 481] on span "WGT - TRIM - ZPO - HYB" at bounding box center [138, 482] width 97 height 11
type input "0.0000"
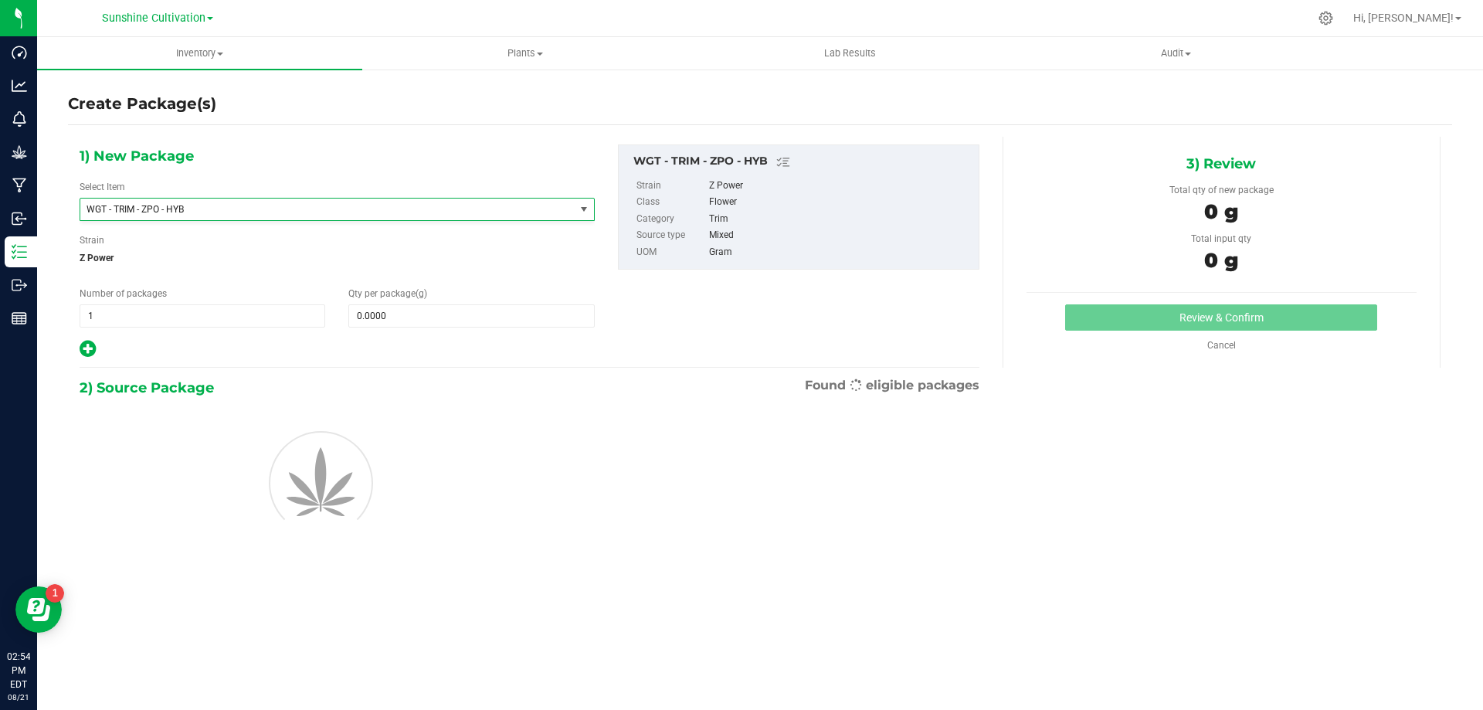
scroll to position [0, 0]
click at [363, 320] on span at bounding box center [471, 315] width 246 height 23
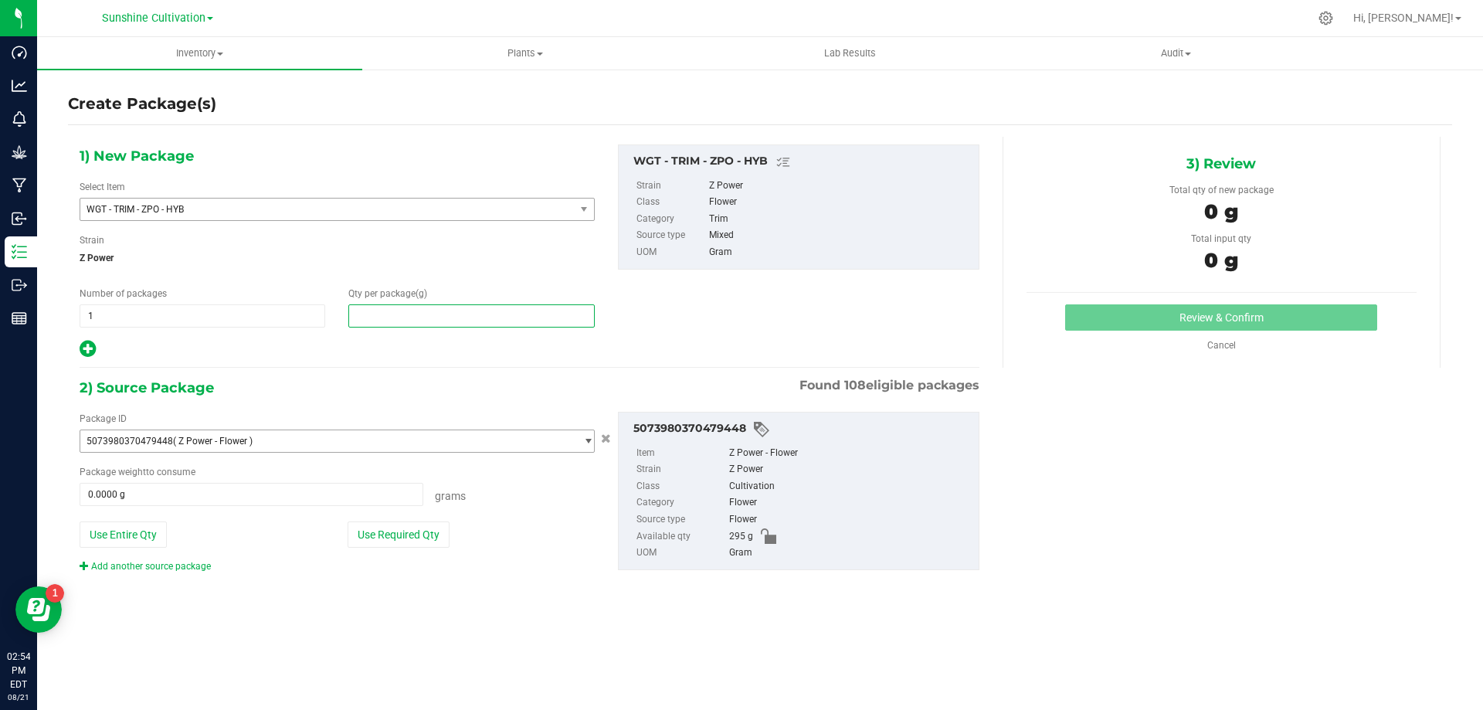
type input "5"
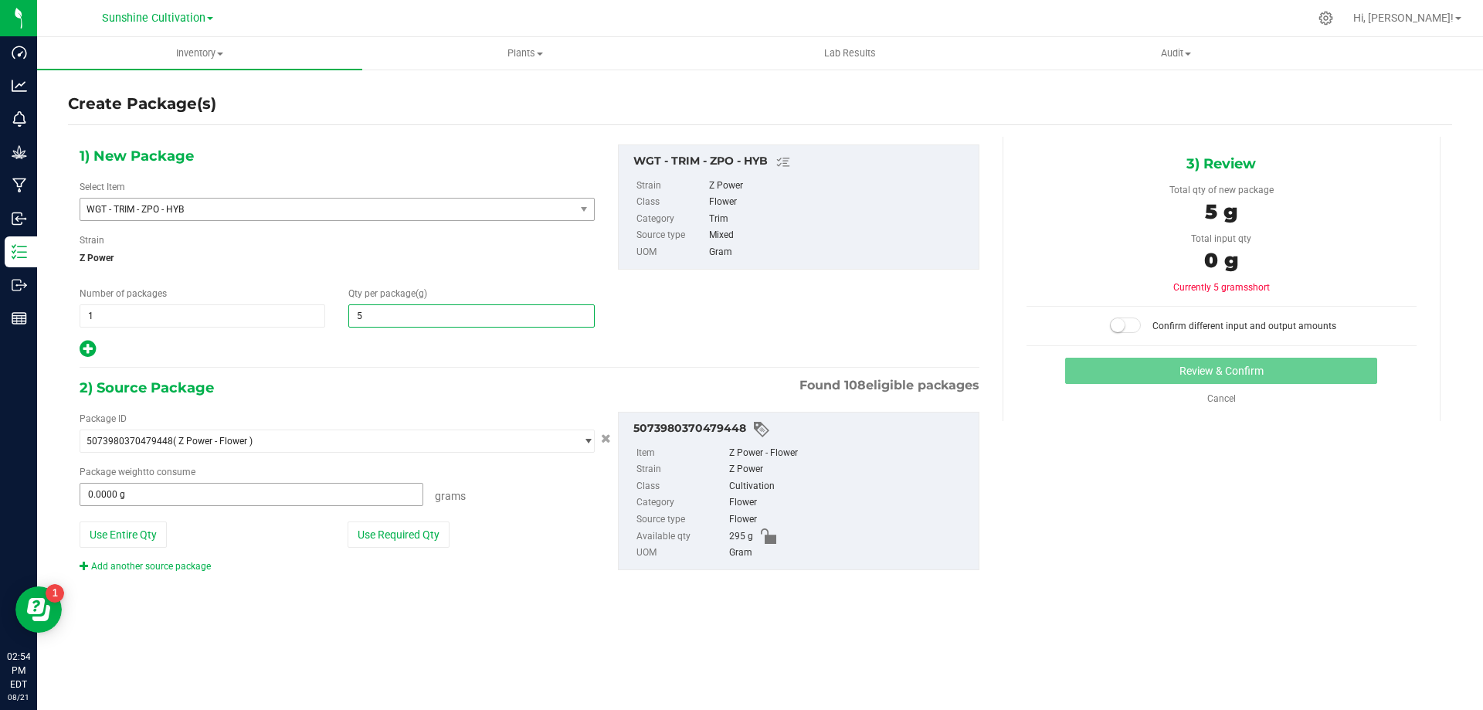
type input "5.0000"
click at [131, 484] on span at bounding box center [252, 494] width 344 height 23
type input "5"
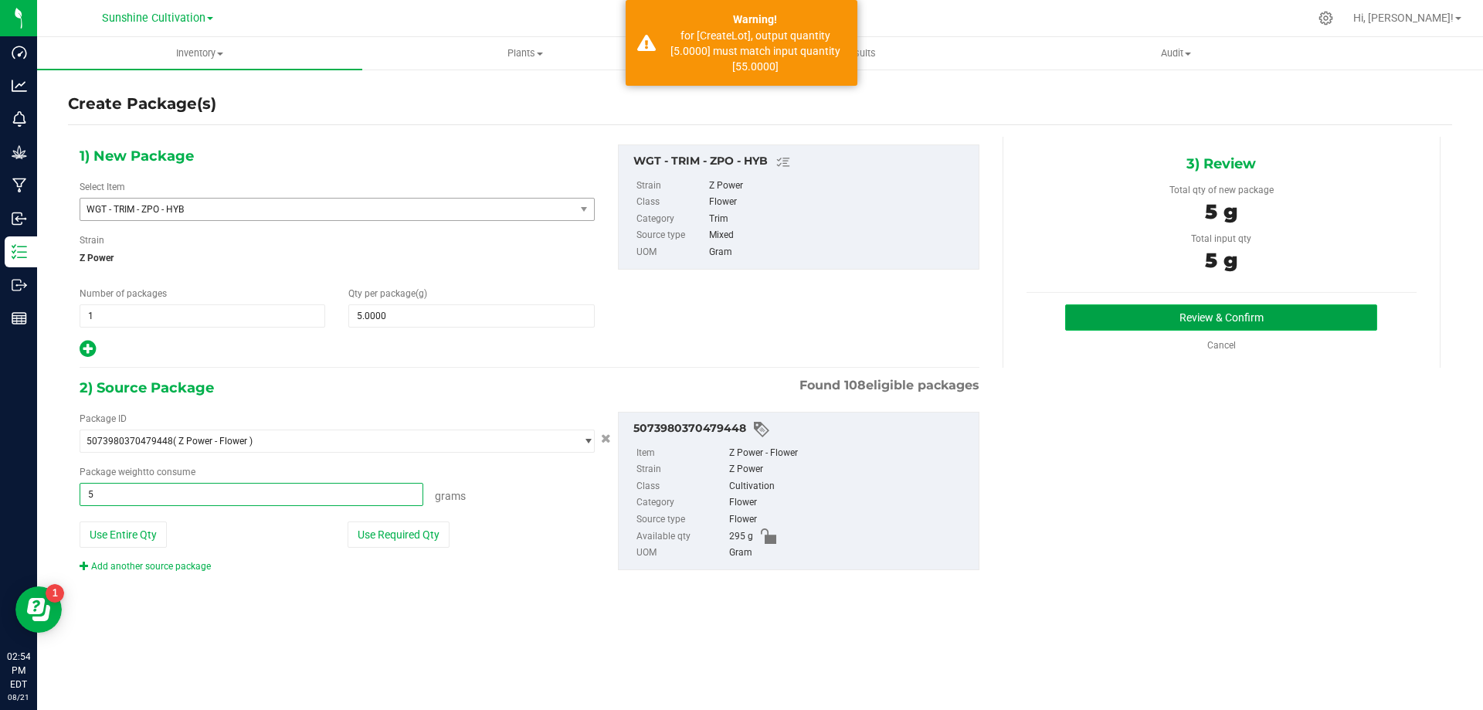
type input "5.0000 g"
click at [1202, 314] on button "Review & Confirm" at bounding box center [1221, 317] width 312 height 26
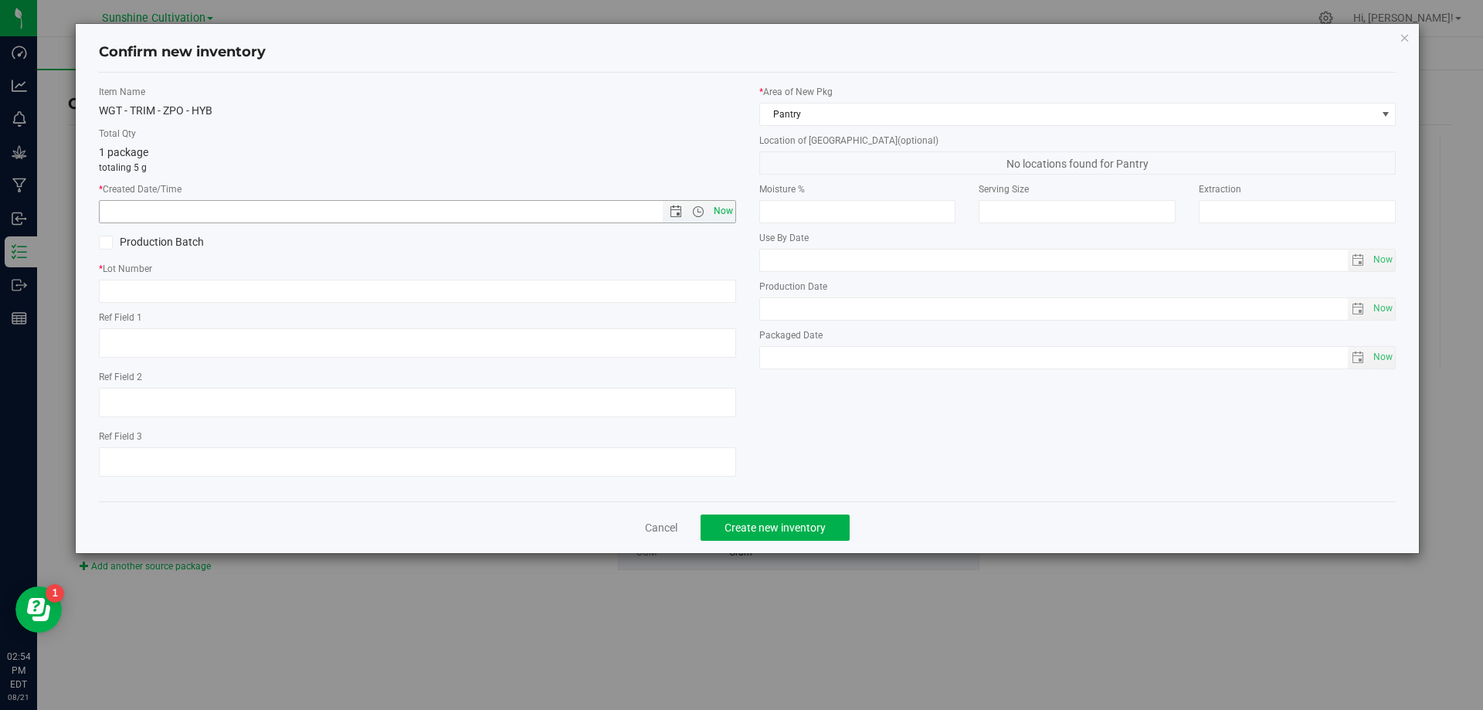
click at [730, 202] on span "Now" at bounding box center [723, 211] width 26 height 22
type input "8/21/2025 2:54 PM"
paste input "SN-250808-ZPO-09"
type input "SN-250808-ZPO-09-TB"
click at [802, 533] on span "Create new inventory" at bounding box center [774, 527] width 101 height 12
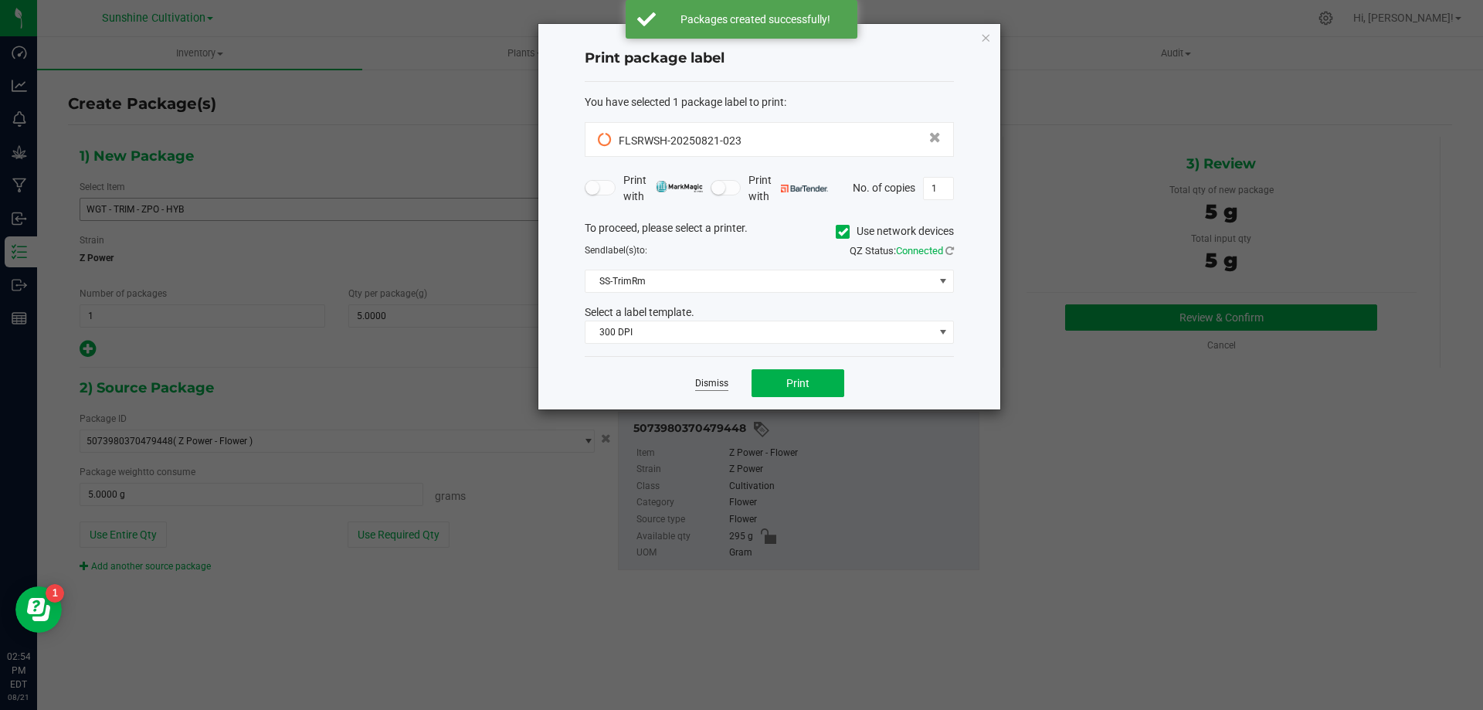
click at [716, 389] on link "Dismiss" at bounding box center [711, 383] width 33 height 13
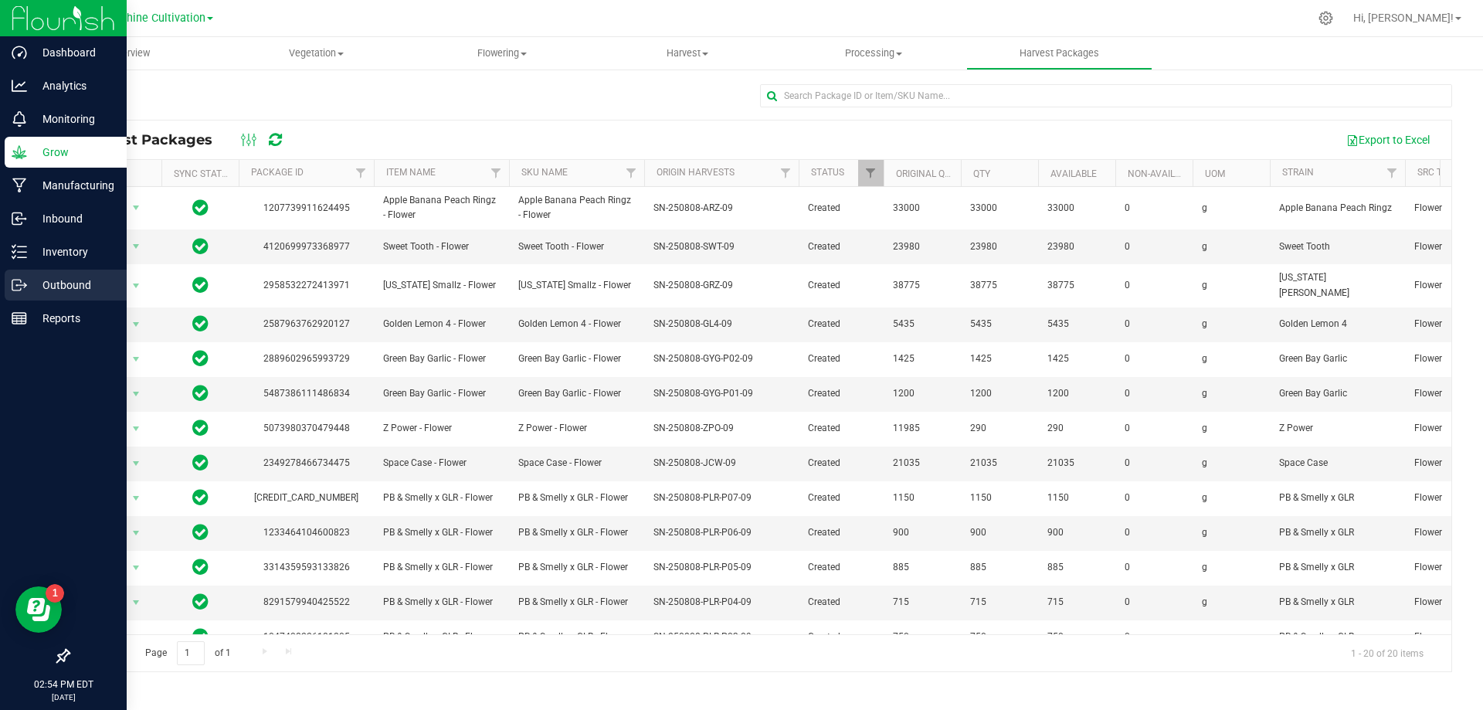
click at [42, 290] on p "Outbound" at bounding box center [73, 285] width 93 height 19
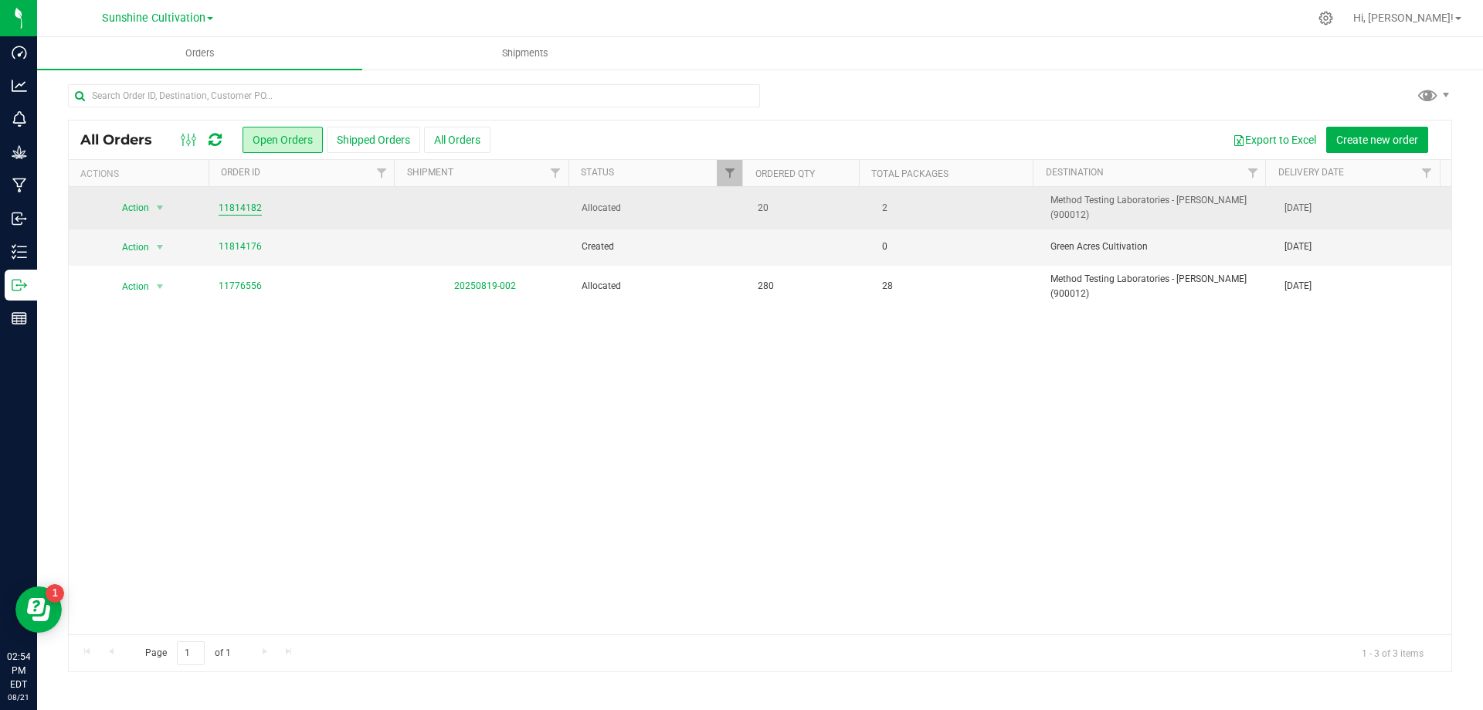
click at [229, 201] on link "11814182" at bounding box center [240, 208] width 43 height 15
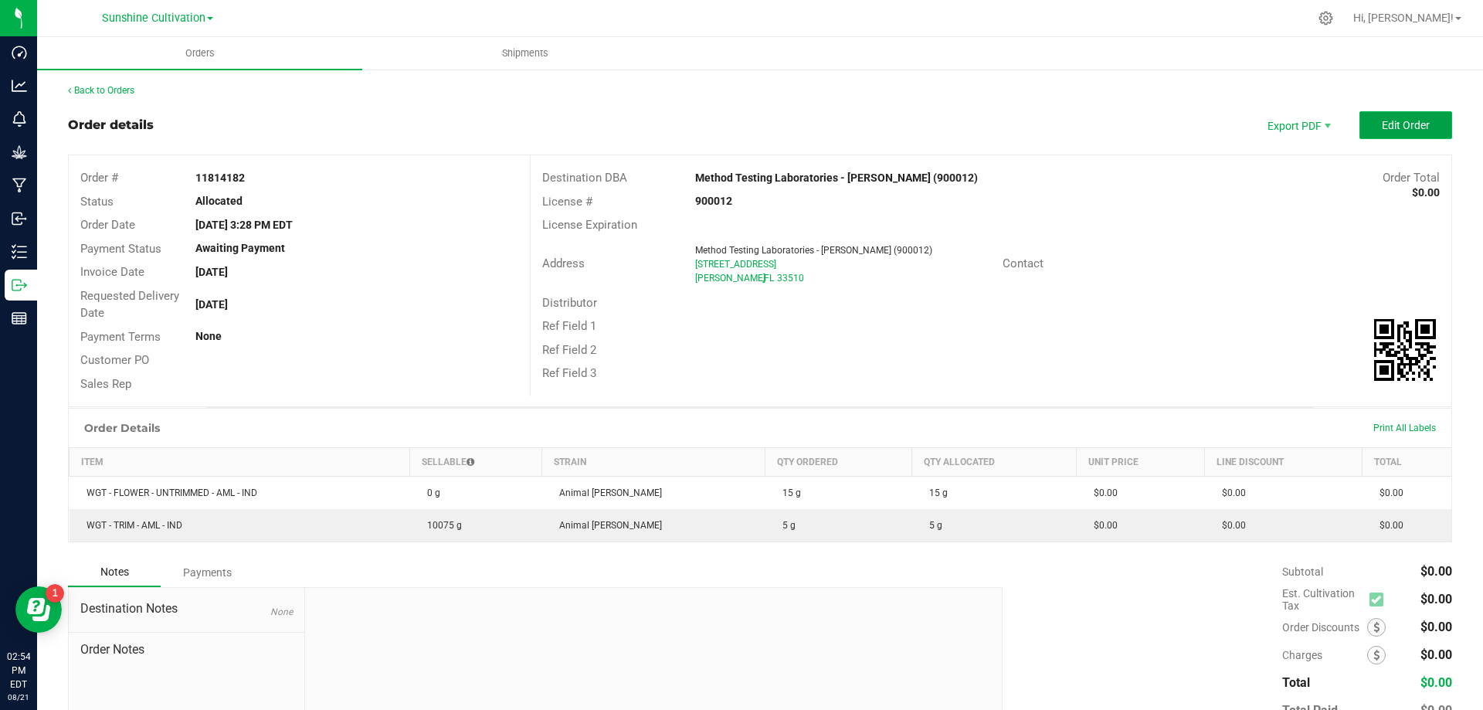
click at [1359, 119] on button "Edit Order" at bounding box center [1405, 125] width 93 height 28
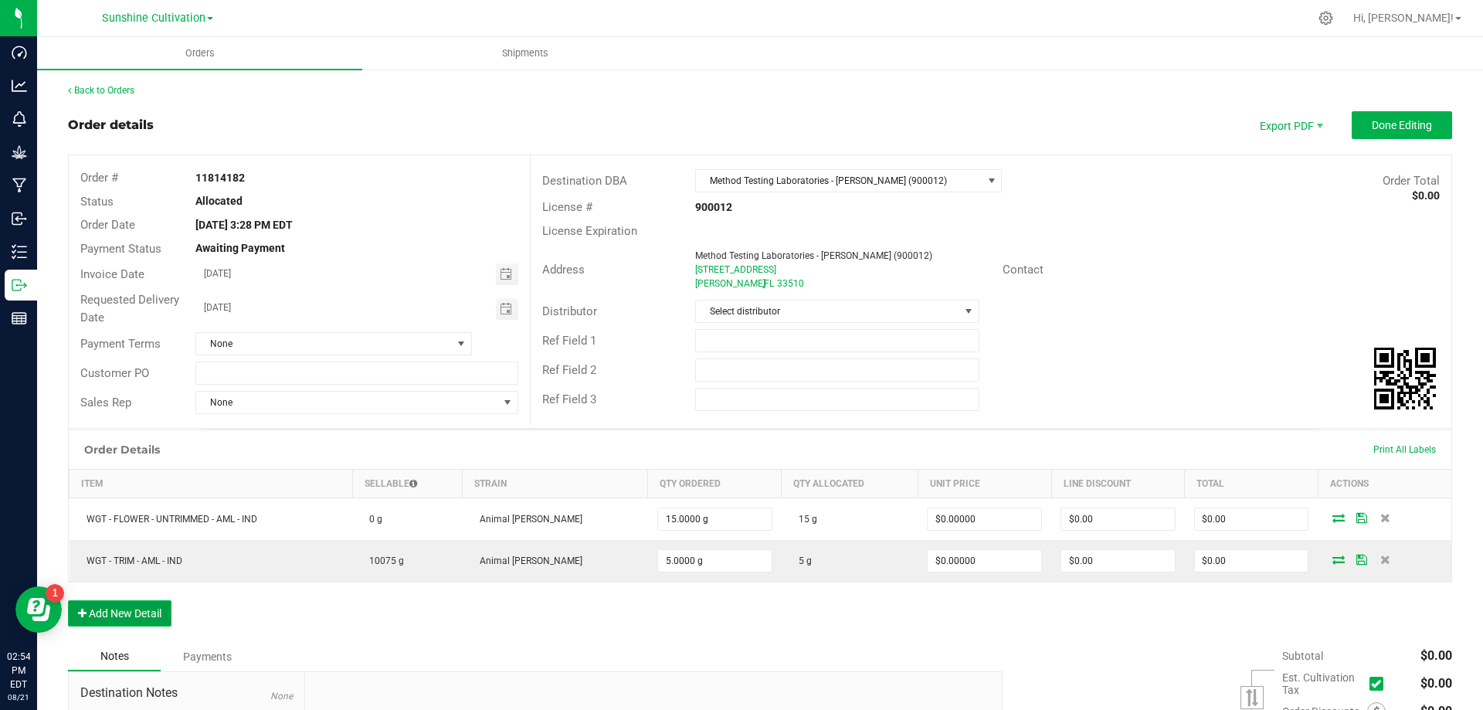
click at [134, 612] on button "Add New Detail" at bounding box center [119, 613] width 103 height 26
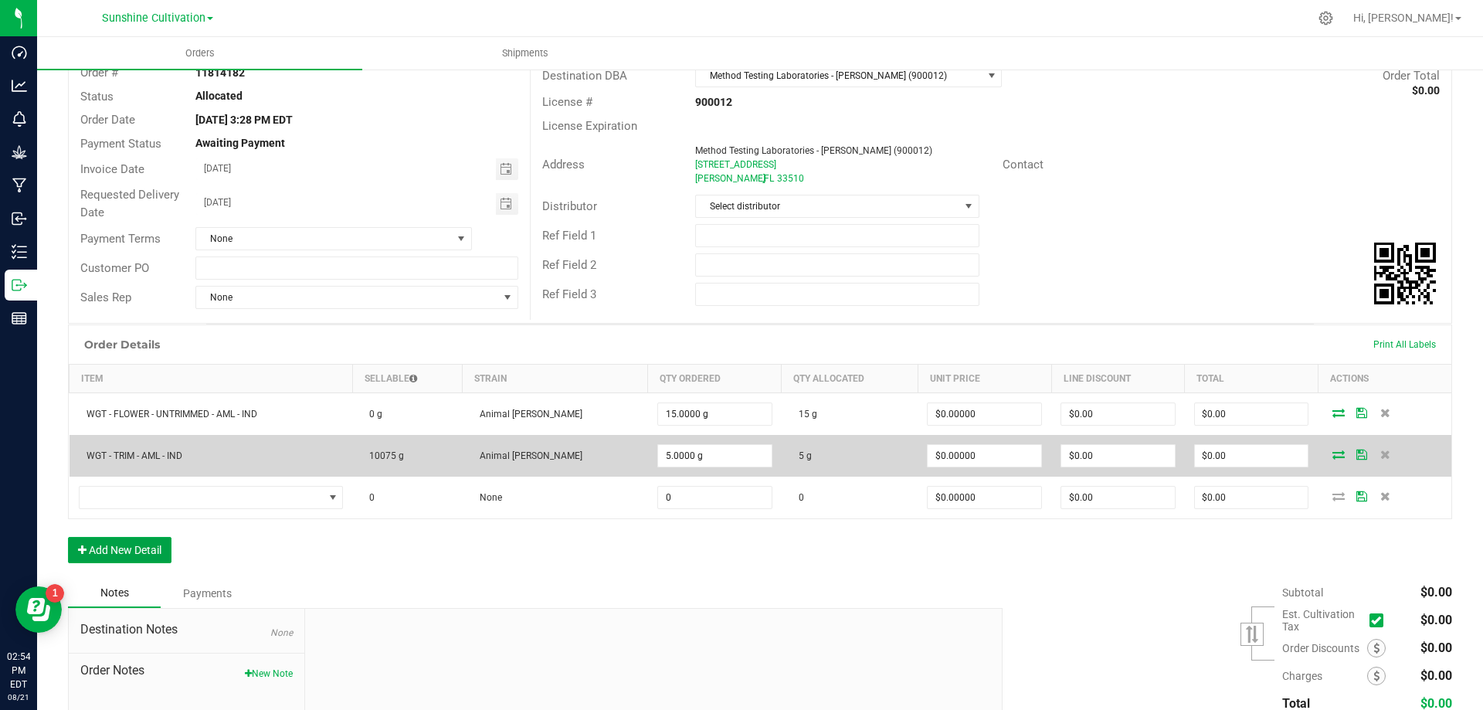
scroll to position [154, 0]
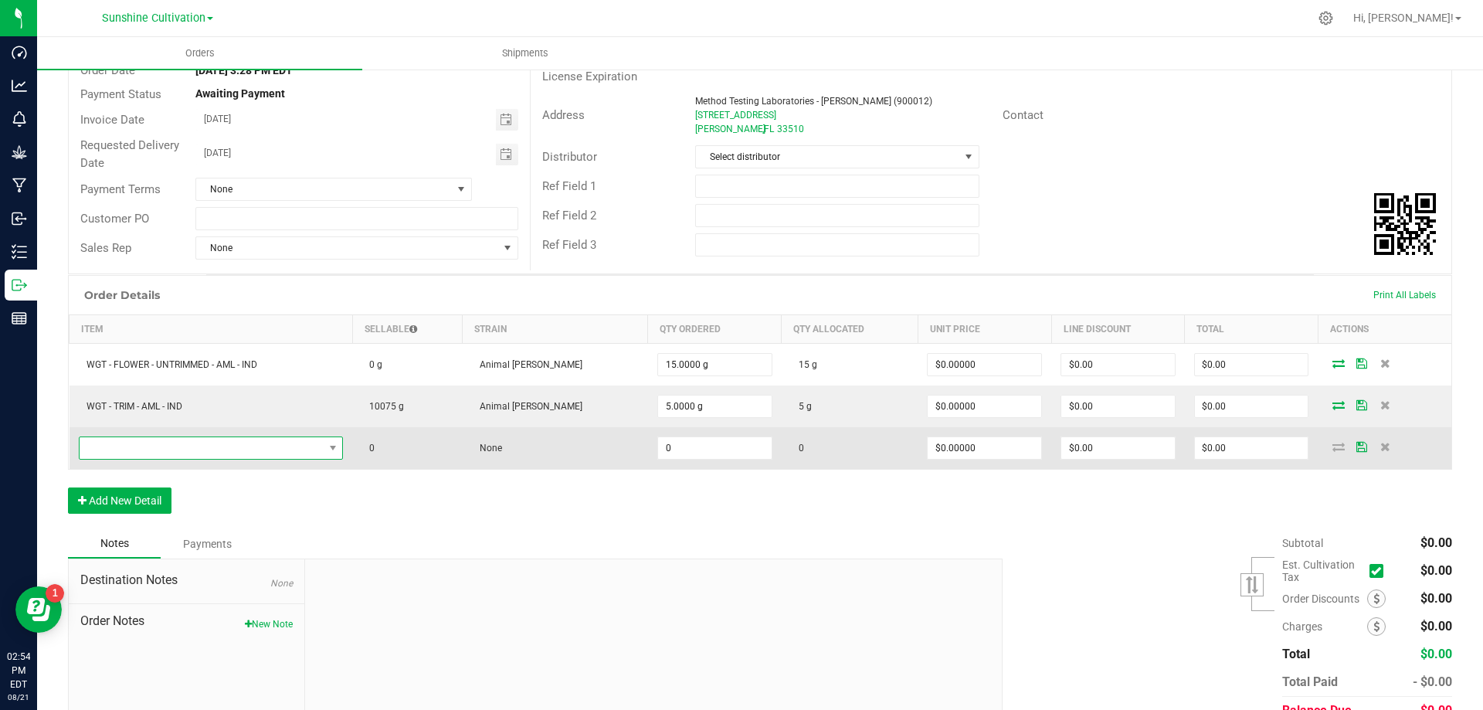
click at [181, 449] on span "NO DATA FOUND" at bounding box center [202, 448] width 244 height 22
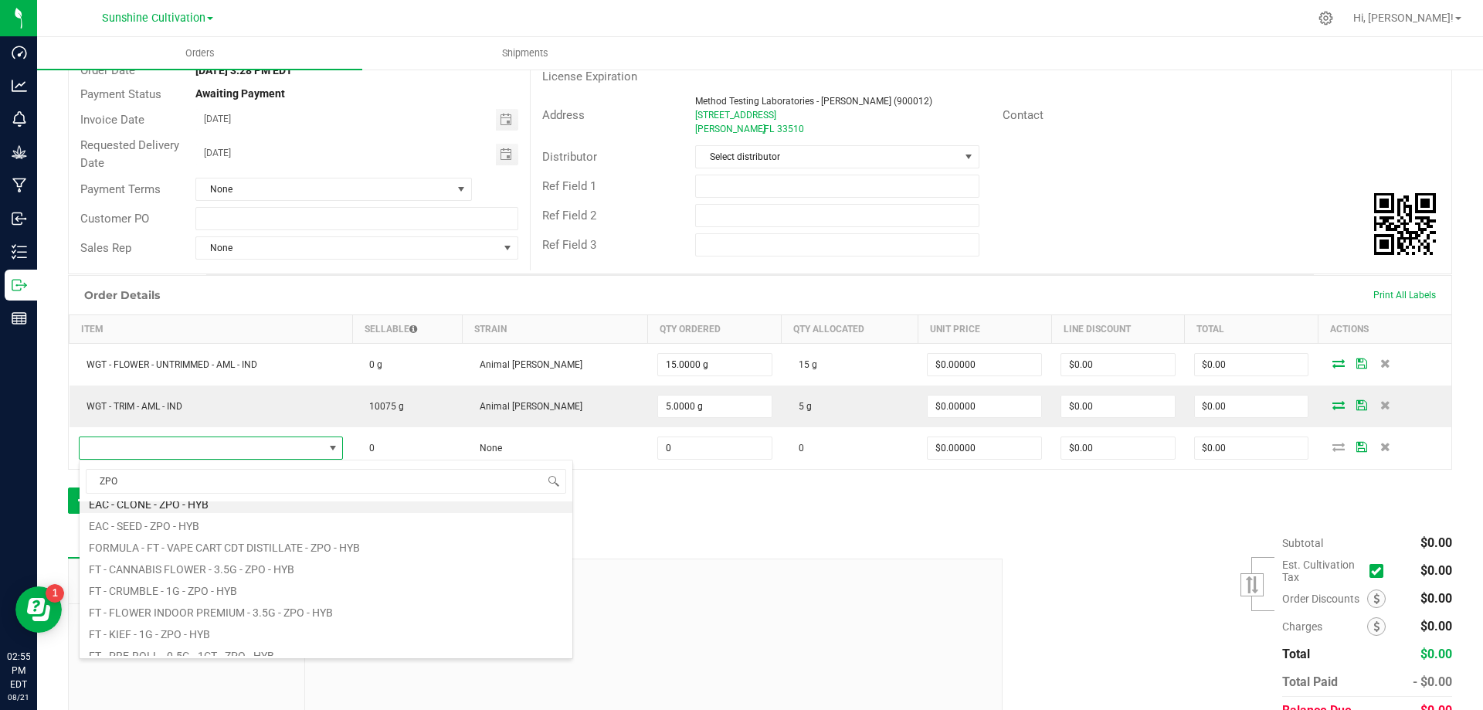
scroll to position [0, 0]
type input "Z"
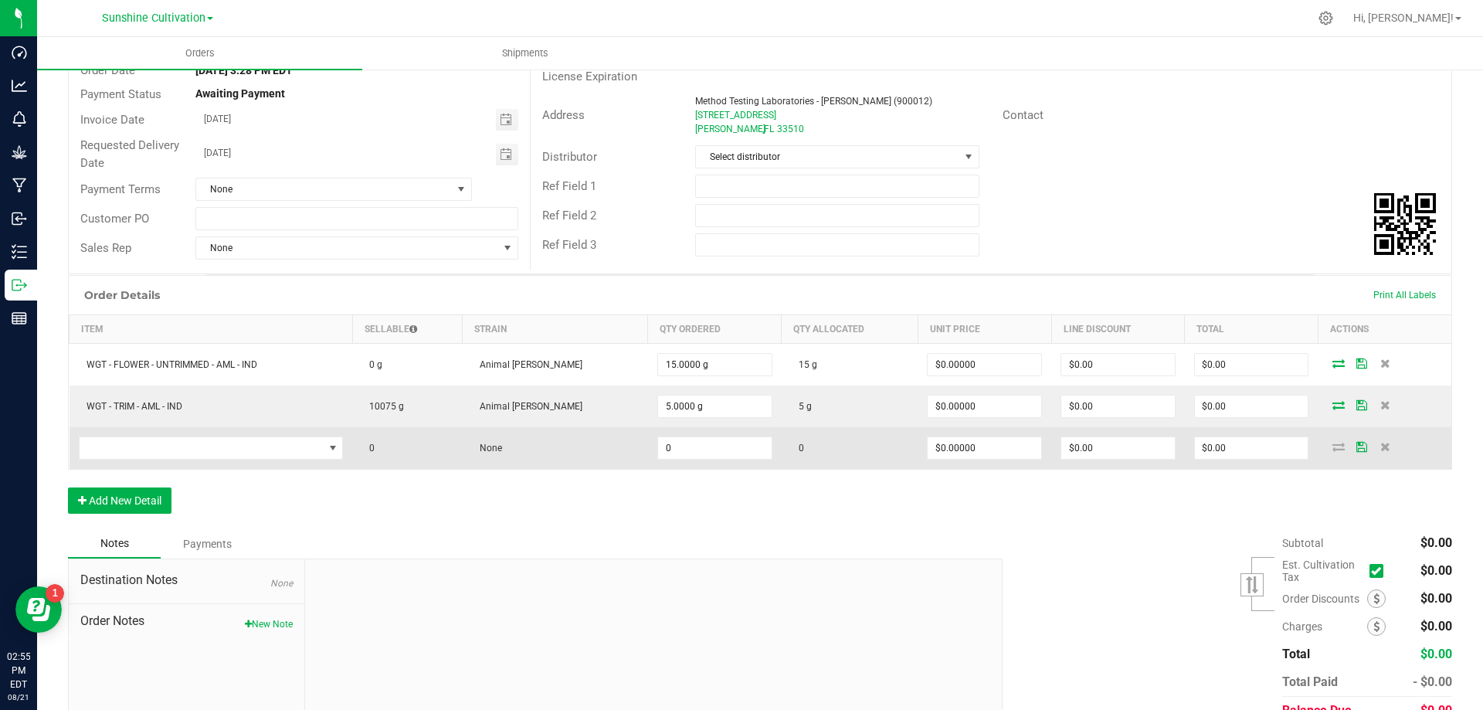
click at [169, 432] on td at bounding box center [211, 448] width 283 height 42
click at [165, 453] on span "NO DATA FOUND" at bounding box center [202, 448] width 244 height 22
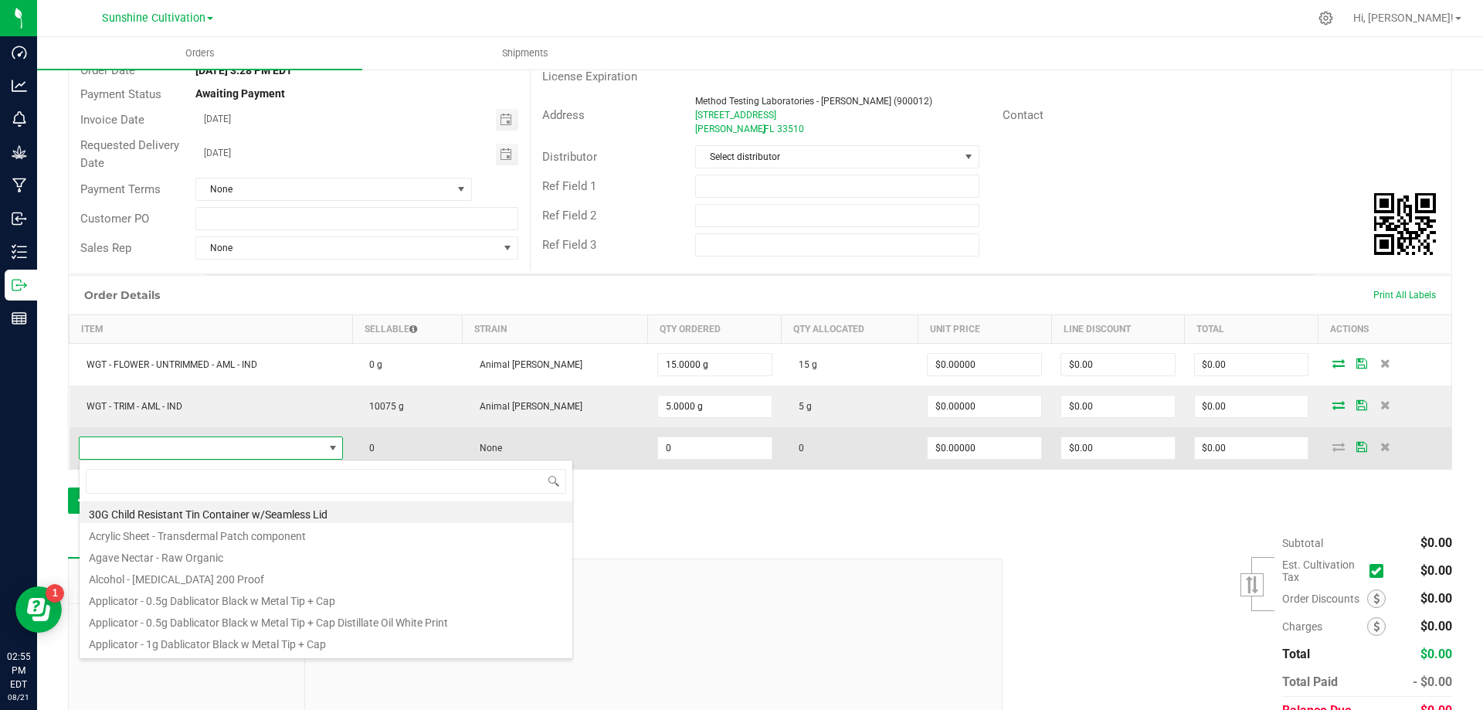
scroll to position [23, 271]
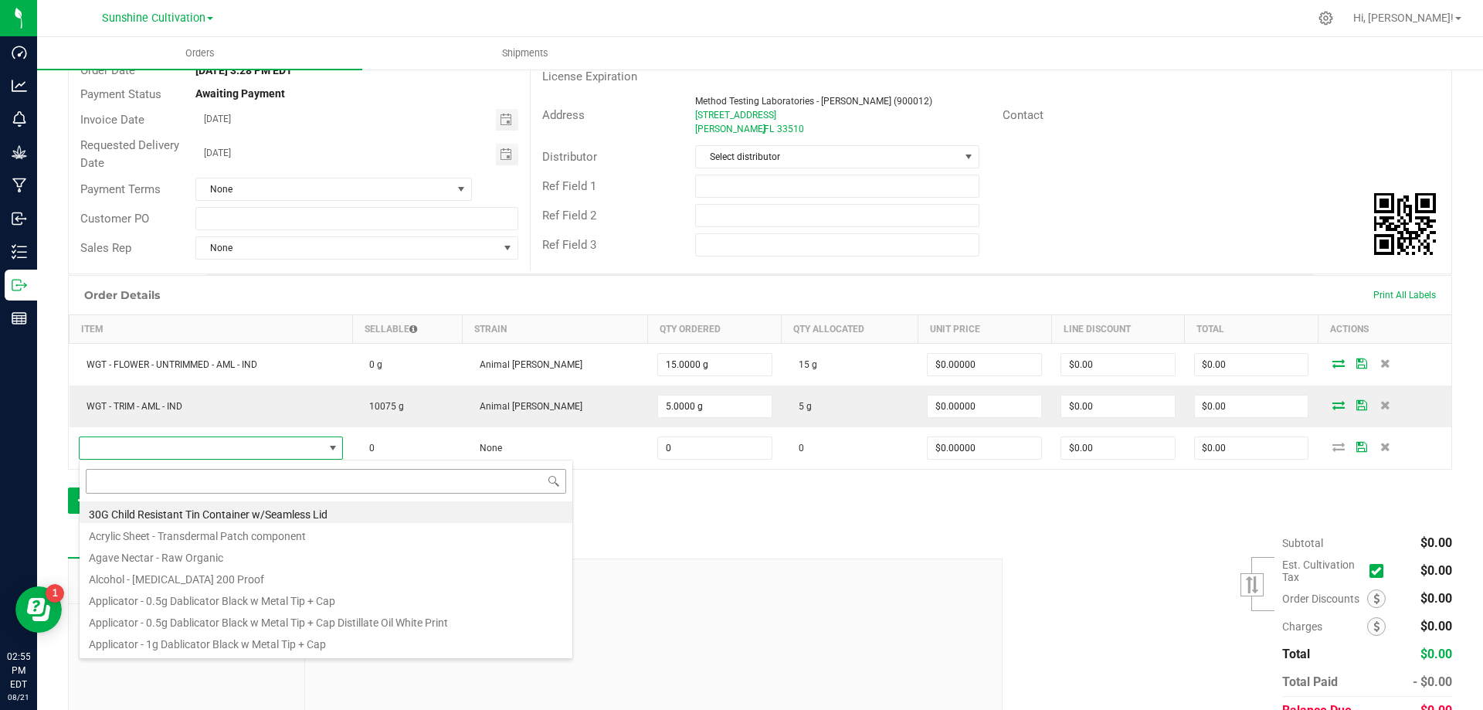
type input "WGT - FLOWER INDOOR PREMIUM - ZPO - HYB"
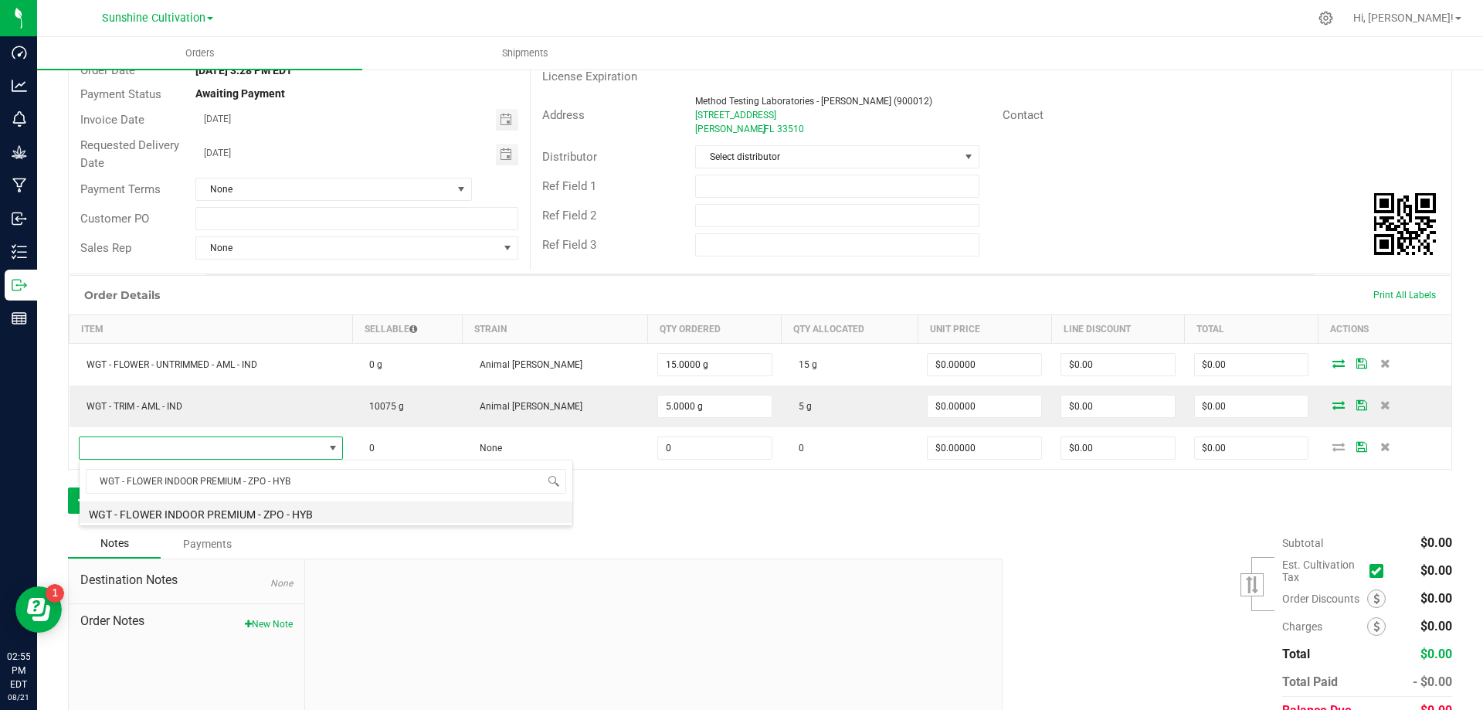
click at [275, 517] on li "WGT - FLOWER INDOOR PREMIUM - ZPO - HYB" at bounding box center [326, 512] width 493 height 22
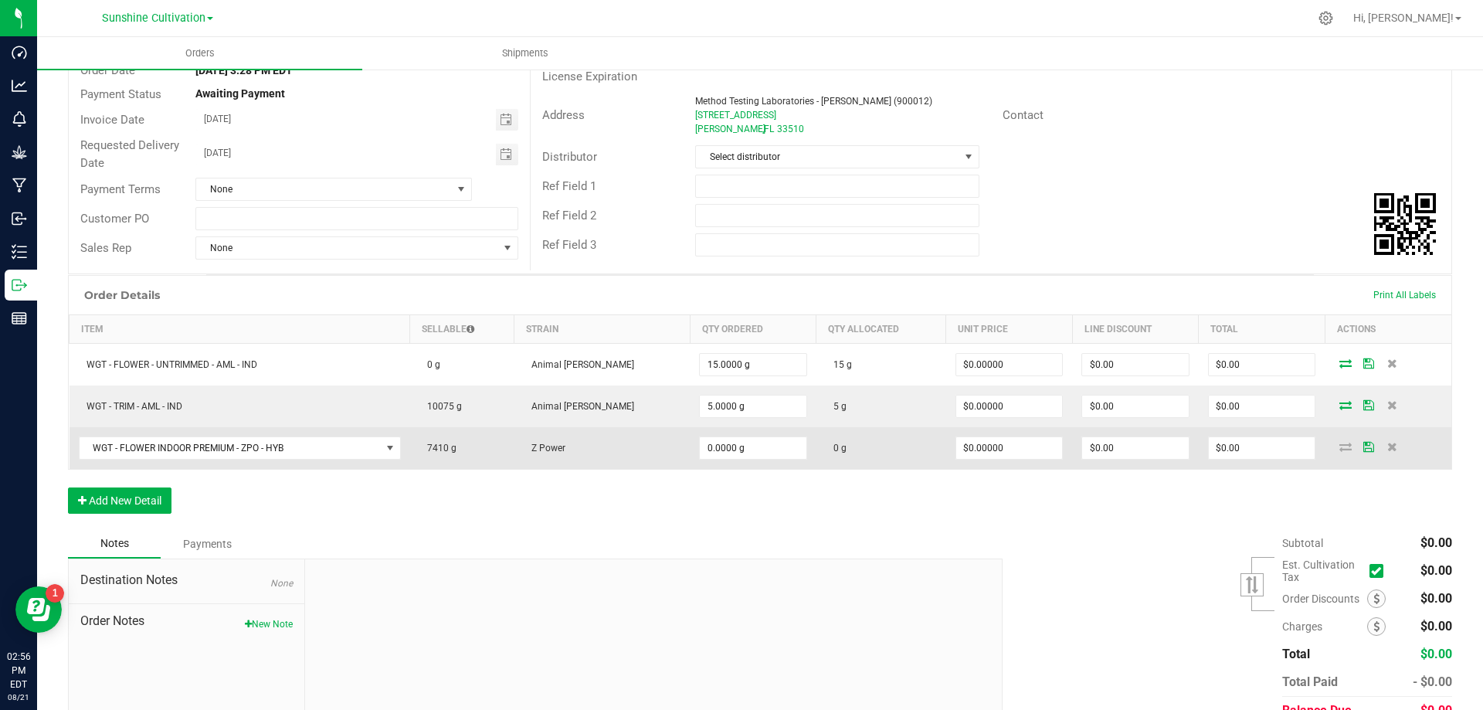
click at [343, 434] on td "WGT - FLOWER INDOOR PREMIUM - ZPO - HYB" at bounding box center [240, 448] width 341 height 42
click at [346, 446] on span "WGT - FLOWER INDOOR PREMIUM - ZPO - HYB" at bounding box center [230, 448] width 301 height 22
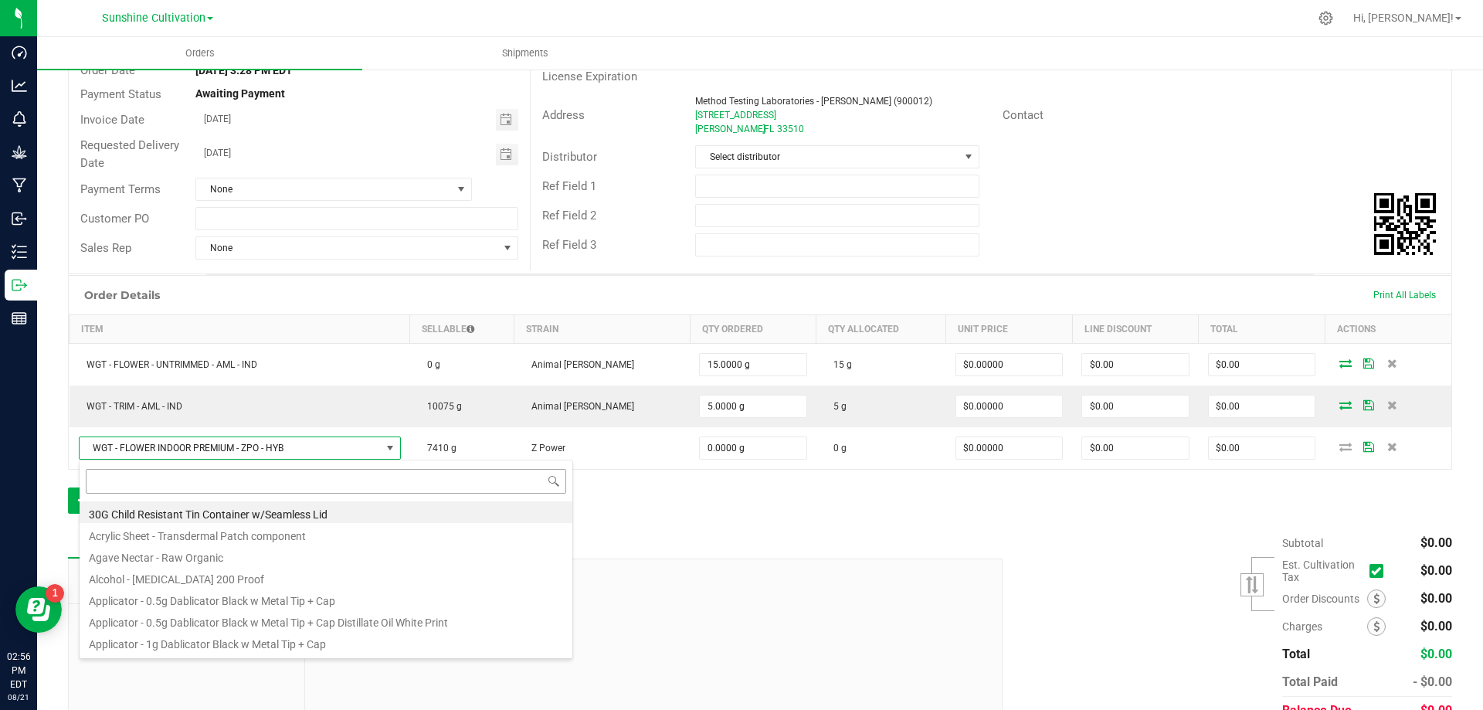
click at [252, 484] on input at bounding box center [326, 481] width 480 height 24
click at [258, 469] on input at bounding box center [326, 481] width 480 height 24
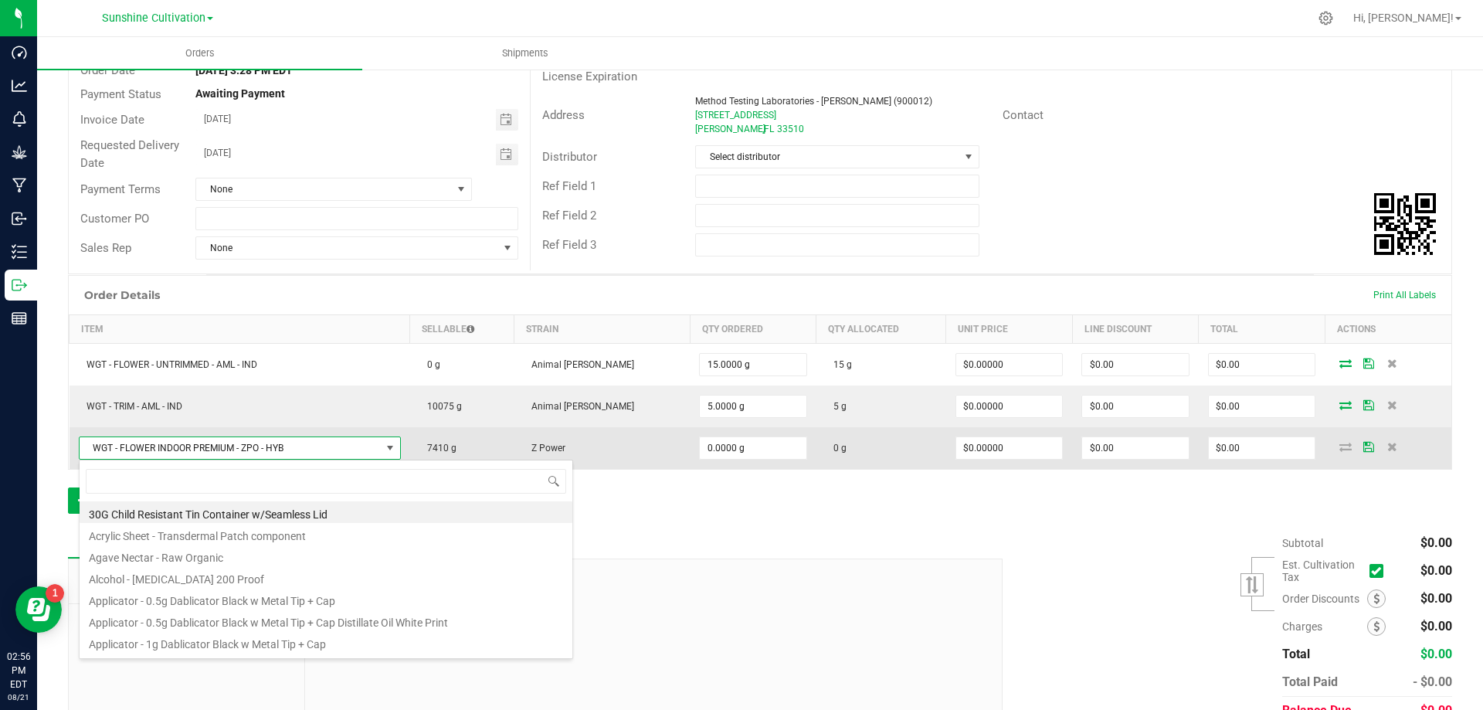
click at [324, 443] on span "WGT - FLOWER INDOOR PREMIUM - ZPO - HYB" at bounding box center [230, 448] width 301 height 22
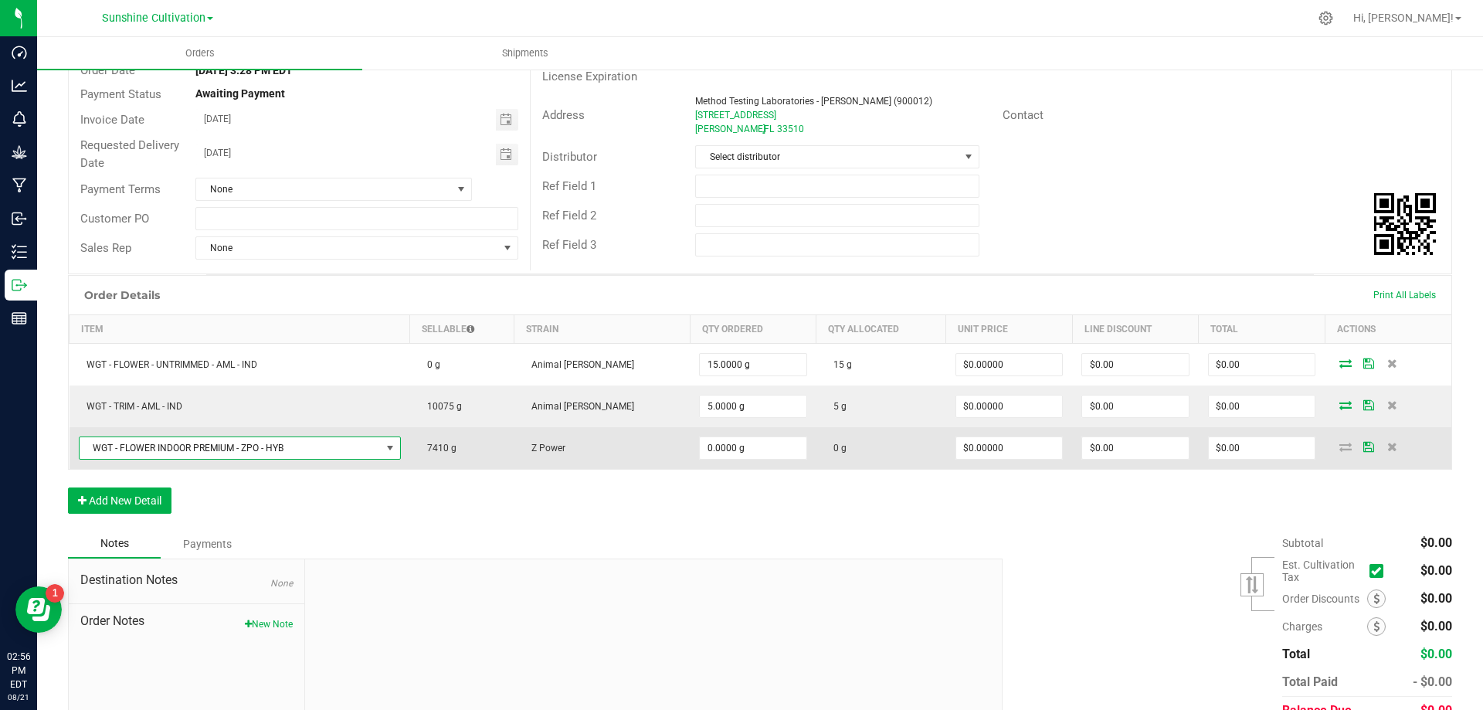
click at [1339, 447] on icon at bounding box center [1345, 446] width 12 height 9
click at [749, 451] on input "0" at bounding box center [753, 448] width 107 height 22
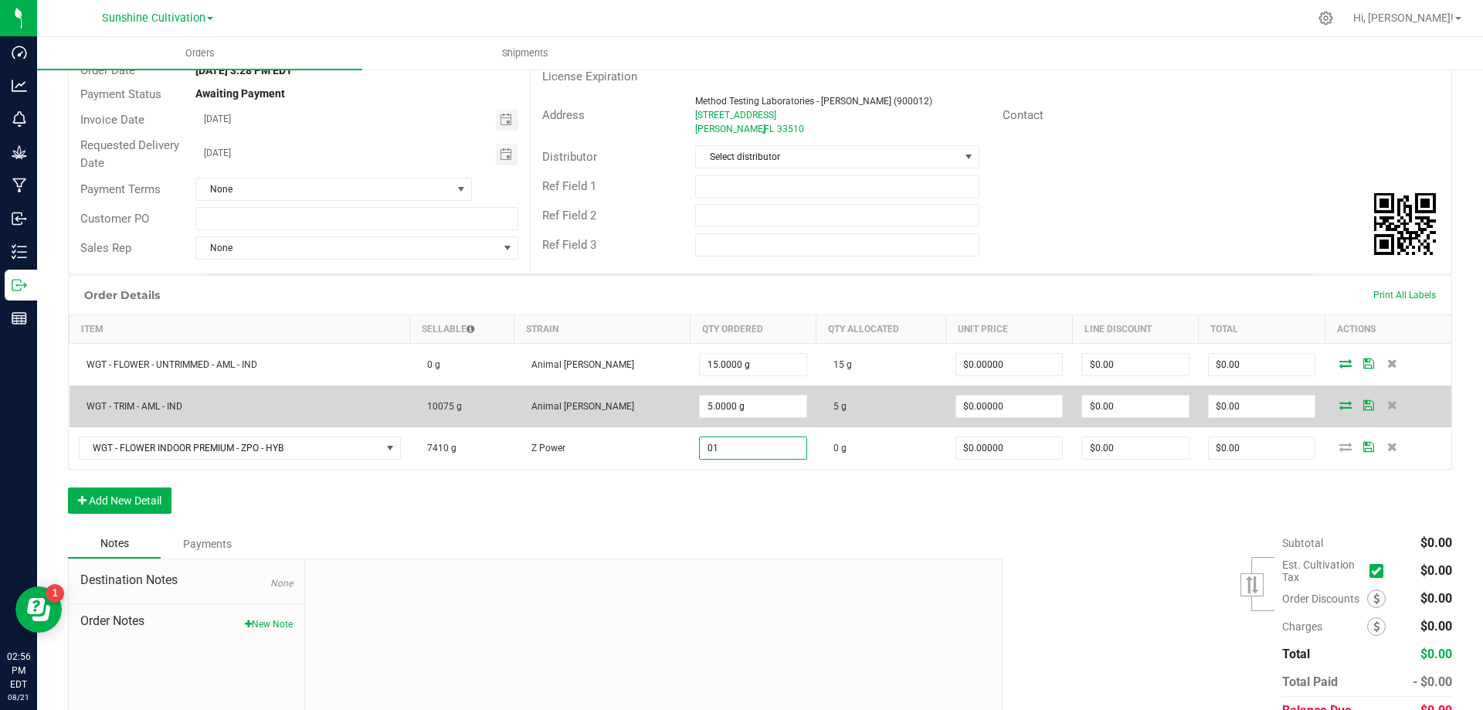
type input "0"
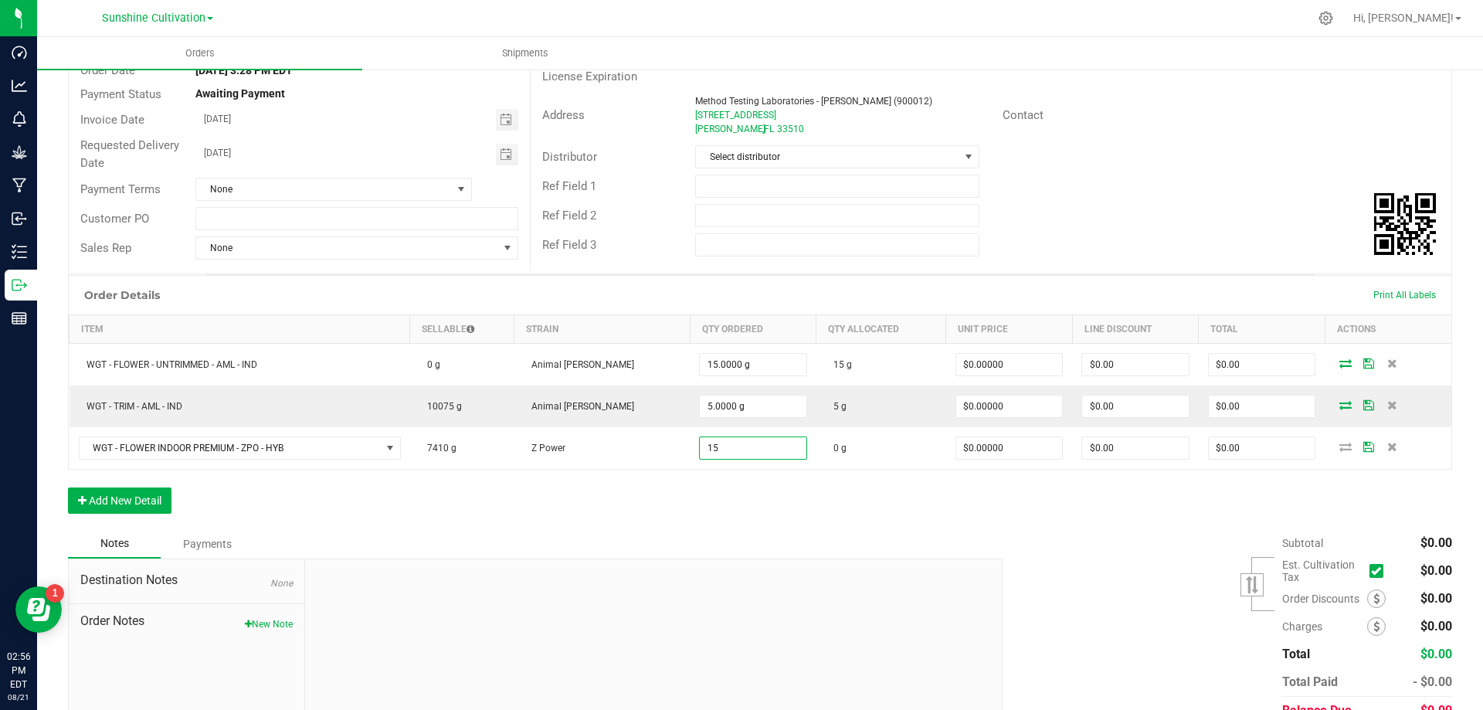
type input "15.0000 g"
click at [867, 548] on div "Notes Payments" at bounding box center [529, 543] width 923 height 29
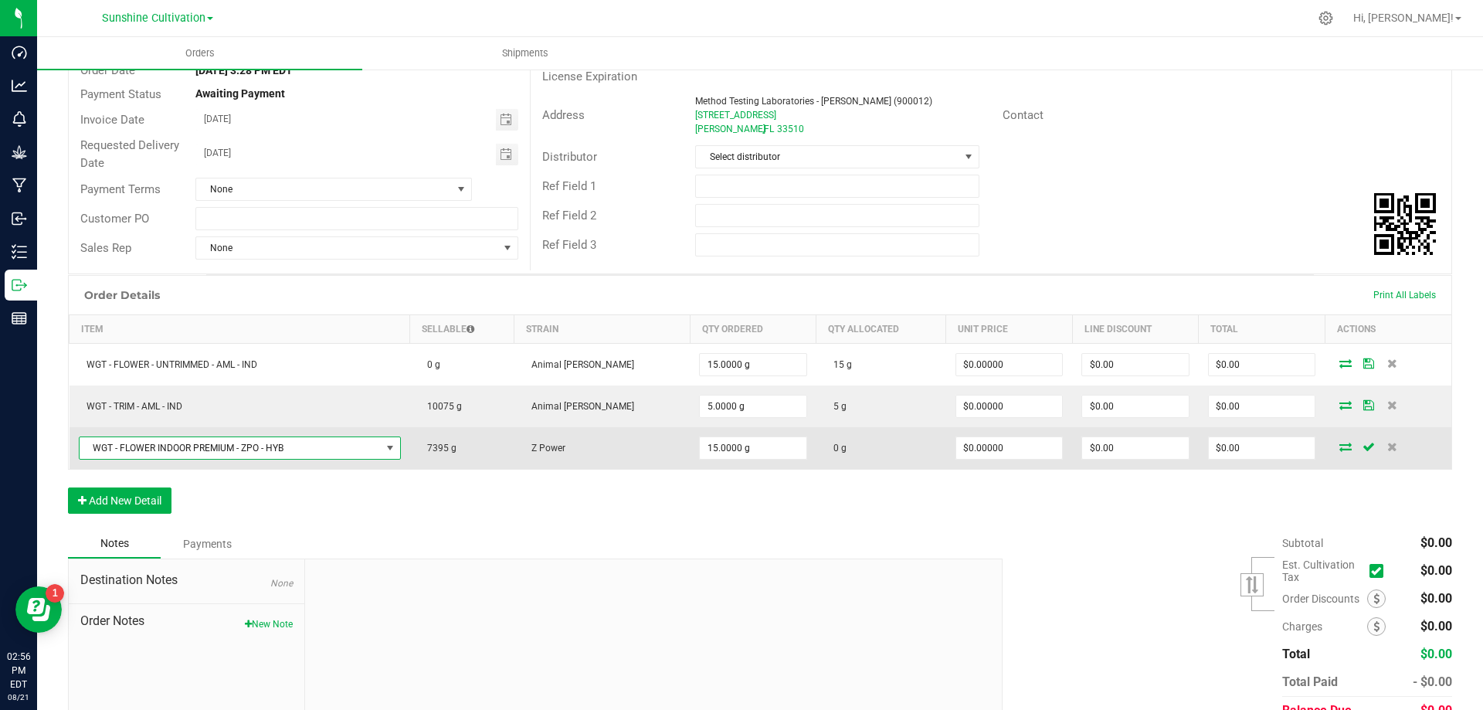
click at [293, 450] on span "WGT - FLOWER INDOOR PREMIUM - ZPO - HYB" at bounding box center [230, 448] width 301 height 22
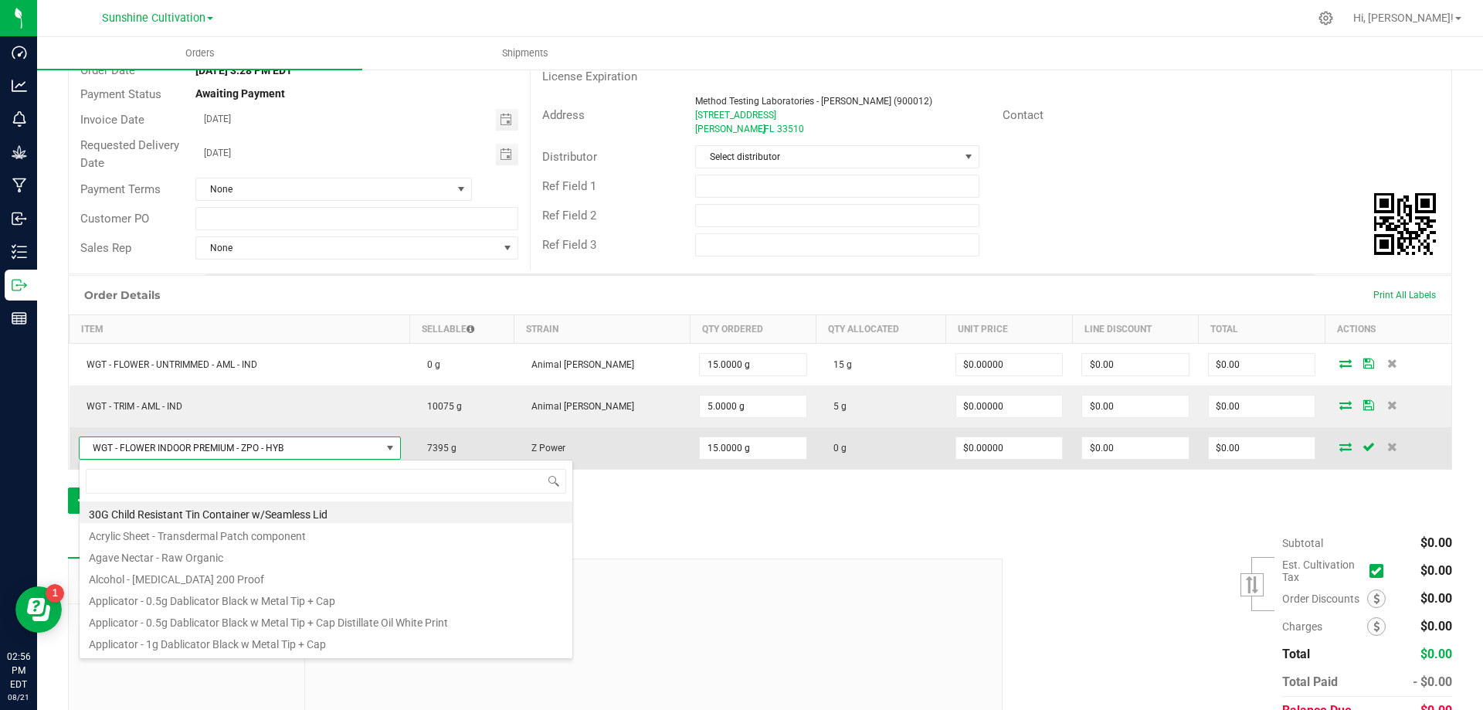
scroll to position [23, 329]
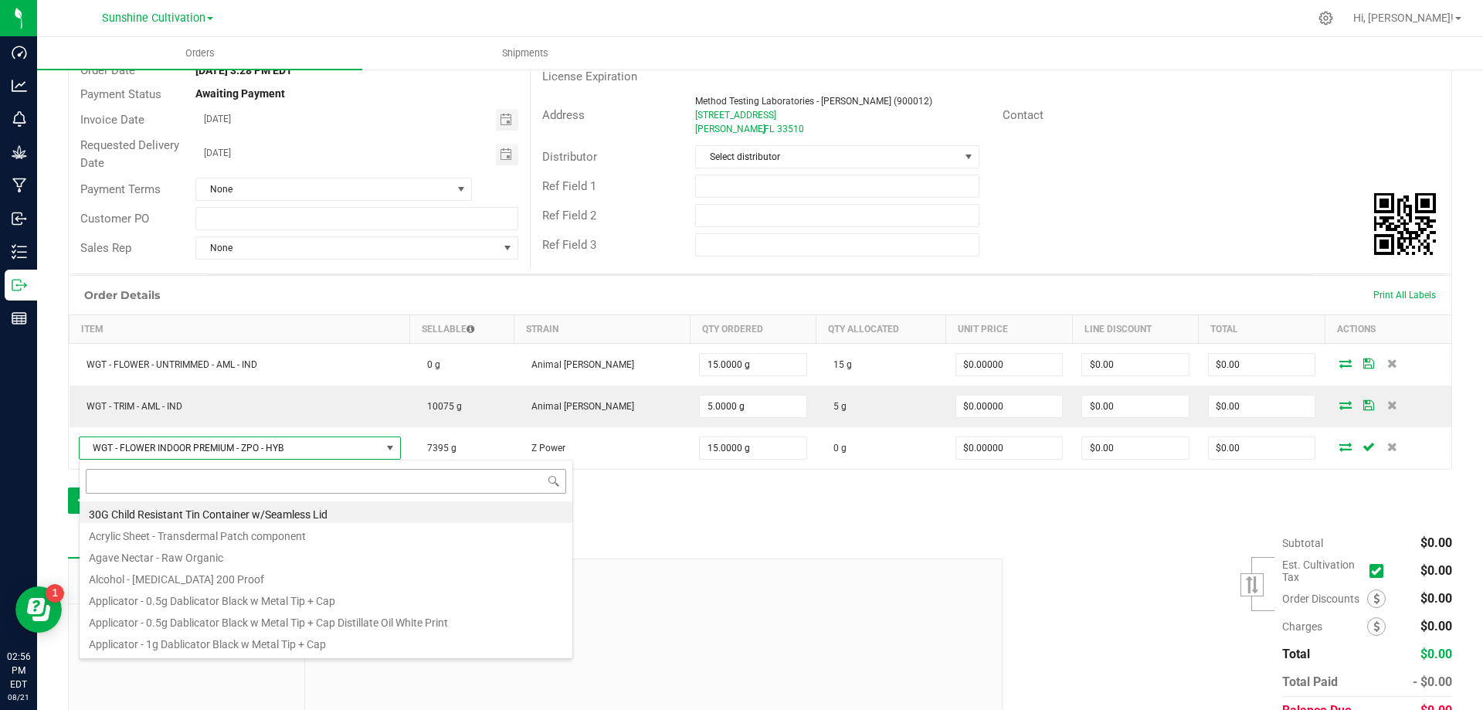
click at [274, 483] on input at bounding box center [326, 481] width 480 height 24
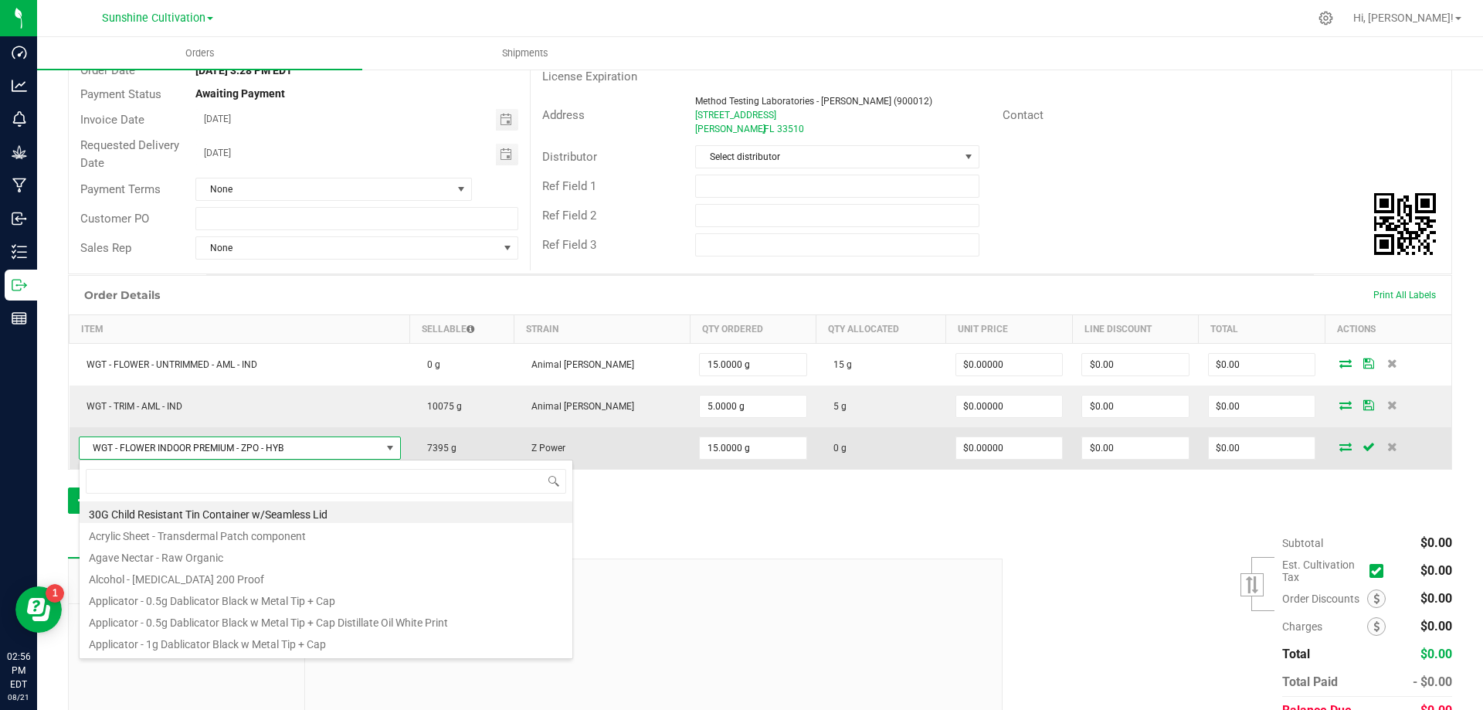
drag, startPoint x: 274, startPoint y: 483, endPoint x: 196, endPoint y: 435, distance: 91.5
click at [185, 468] on span at bounding box center [326, 481] width 493 height 36
click at [197, 434] on td "WGT - FLOWER INDOOR PREMIUM - ZPO - HYB" at bounding box center [240, 448] width 341 height 42
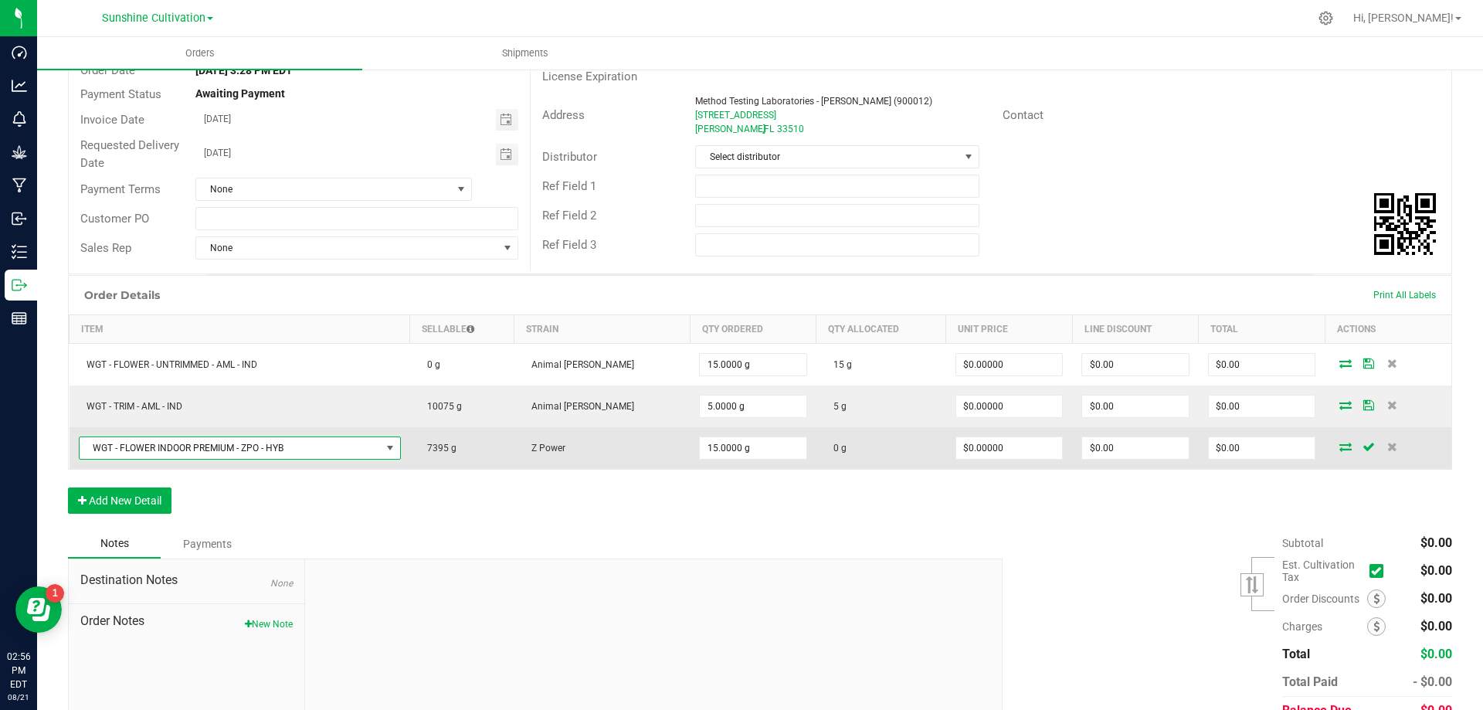
click at [204, 447] on span "WGT - FLOWER INDOOR PREMIUM - ZPO - HYB" at bounding box center [230, 448] width 301 height 22
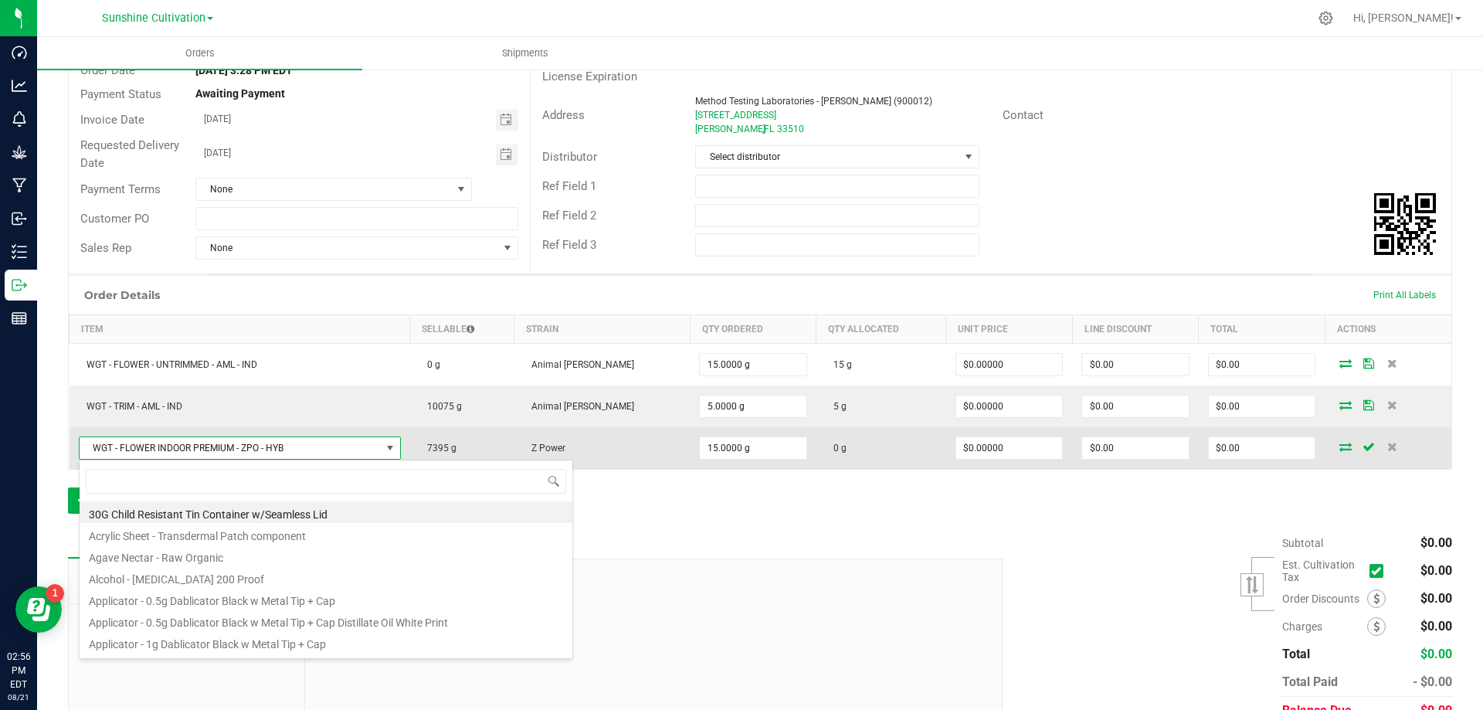
scroll to position [23, 332]
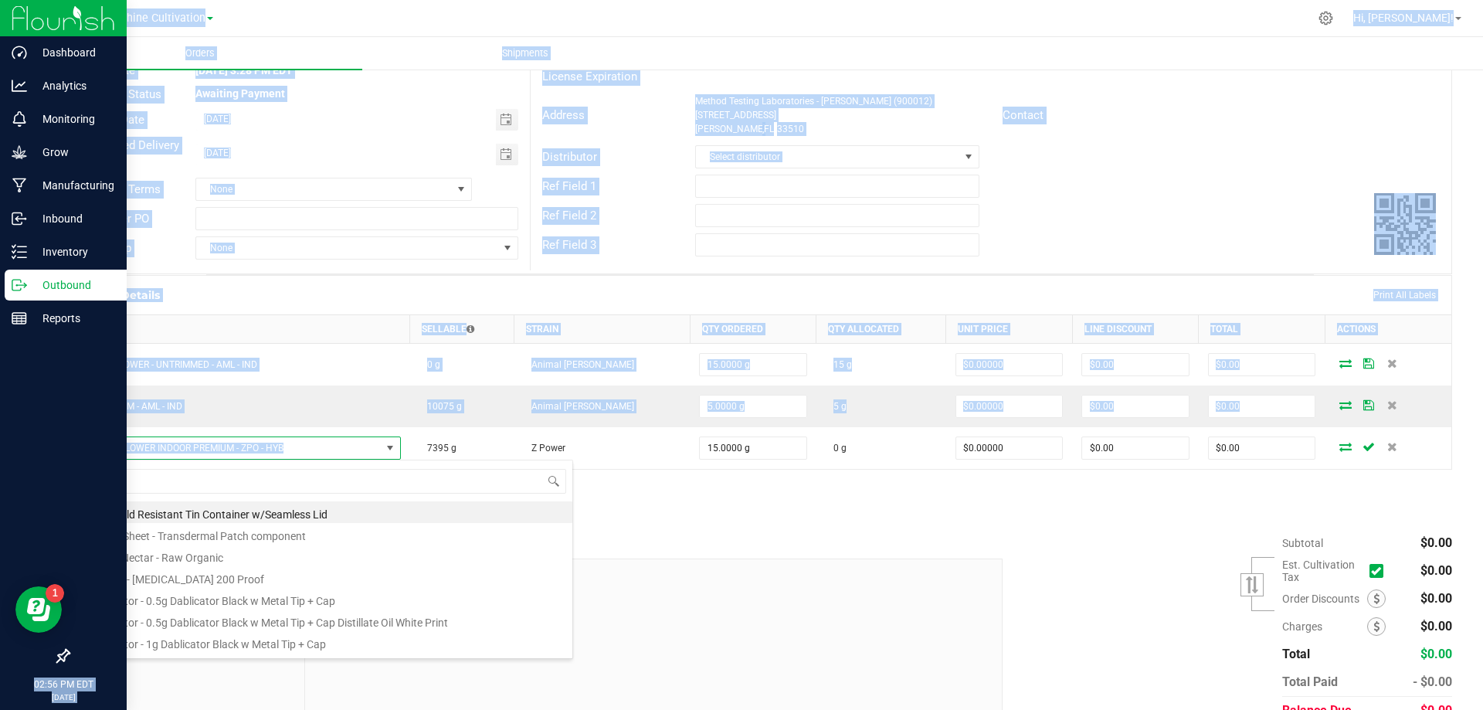
drag, startPoint x: 316, startPoint y: 447, endPoint x: 30, endPoint y: 439, distance: 285.9
click at [30, 439] on div "Dashboard Analytics Monitoring Grow Manufacturing Inbound Inventory Outbound Re…" at bounding box center [741, 355] width 1483 height 710
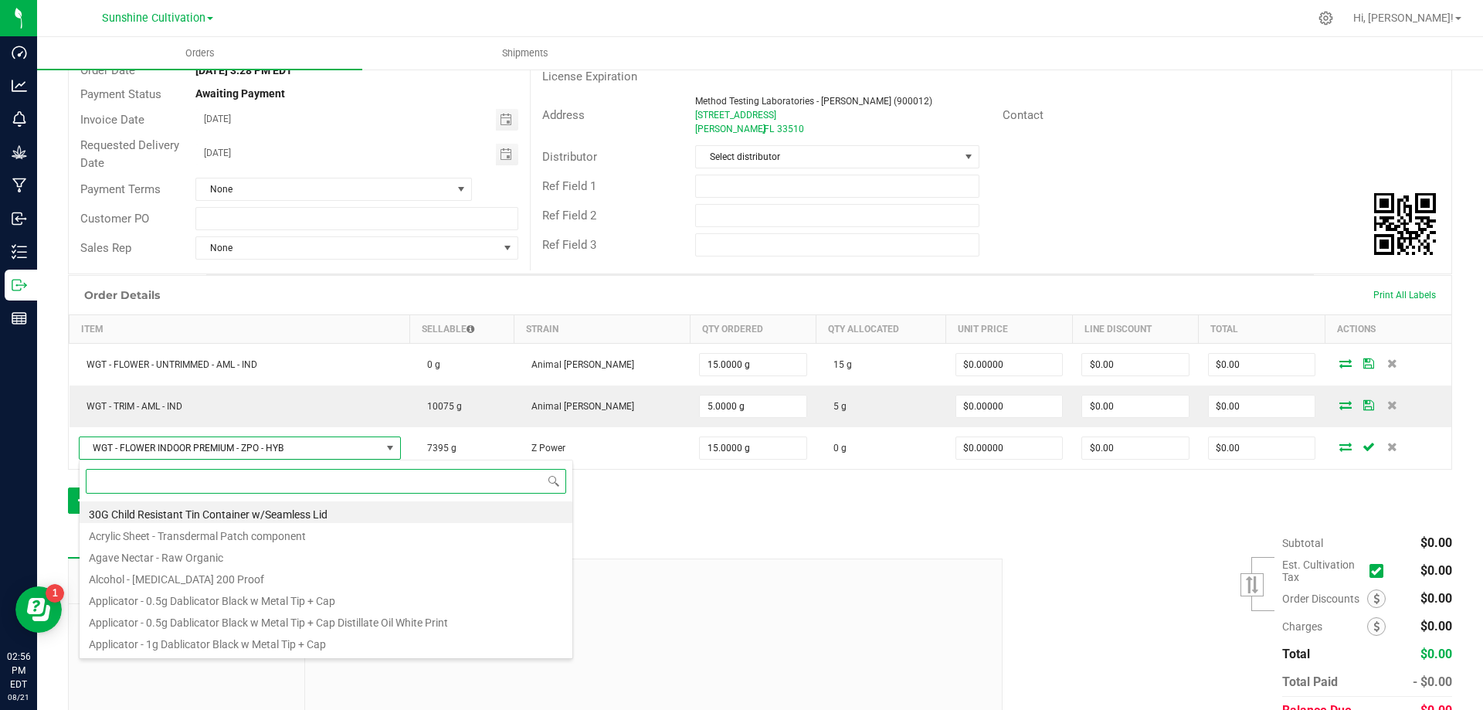
click at [388, 480] on input at bounding box center [326, 481] width 480 height 24
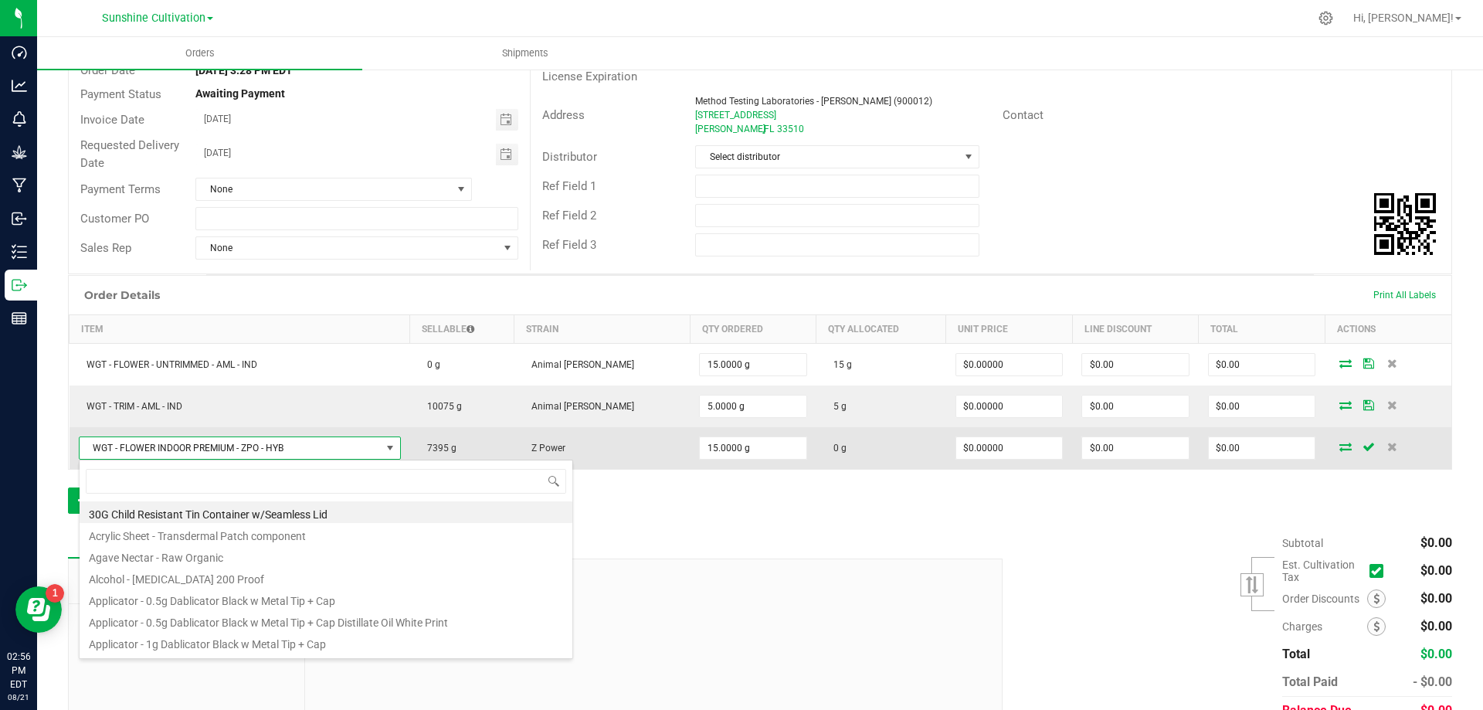
click at [351, 444] on span "WGT - FLOWER INDOOR PREMIUM - ZPO - HYB" at bounding box center [230, 448] width 301 height 22
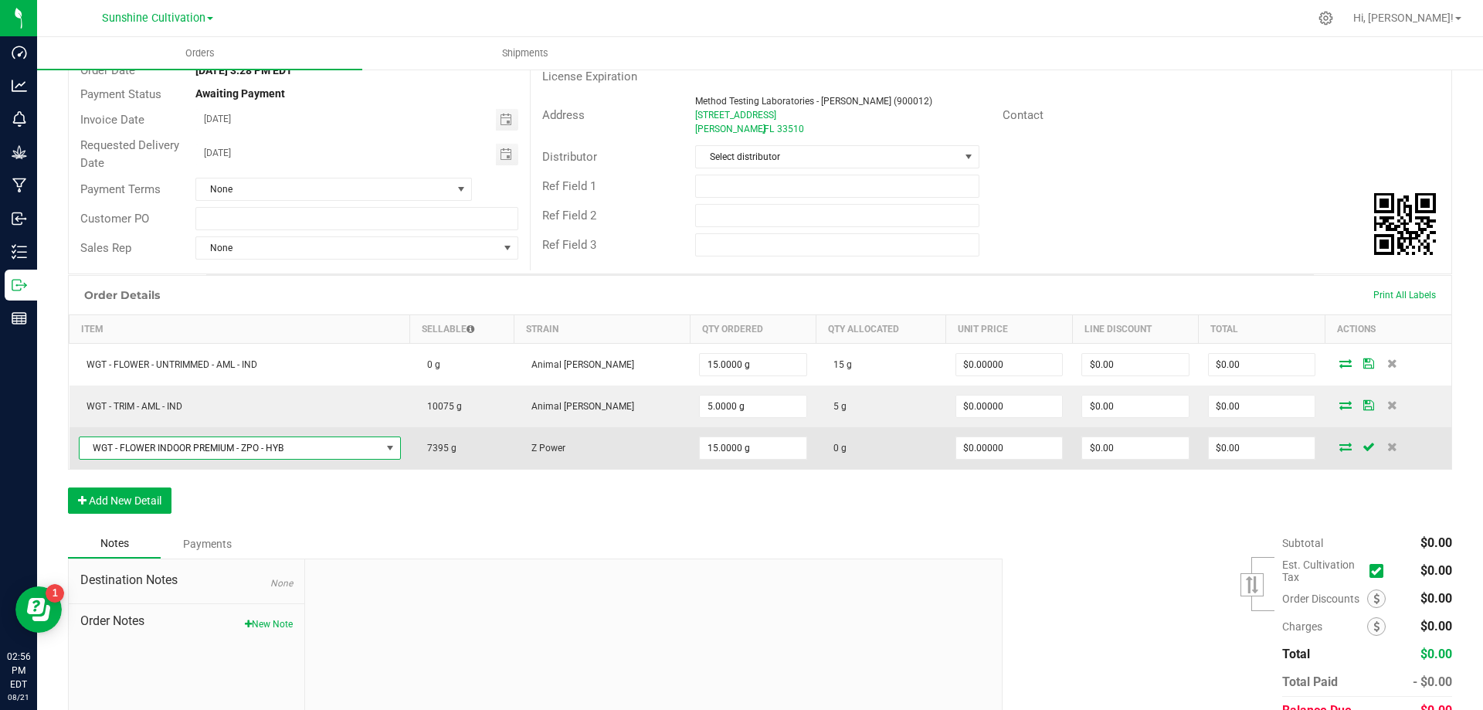
click at [351, 444] on span "WGT - FLOWER INDOOR PREMIUM - ZPO - HYB" at bounding box center [230, 448] width 301 height 22
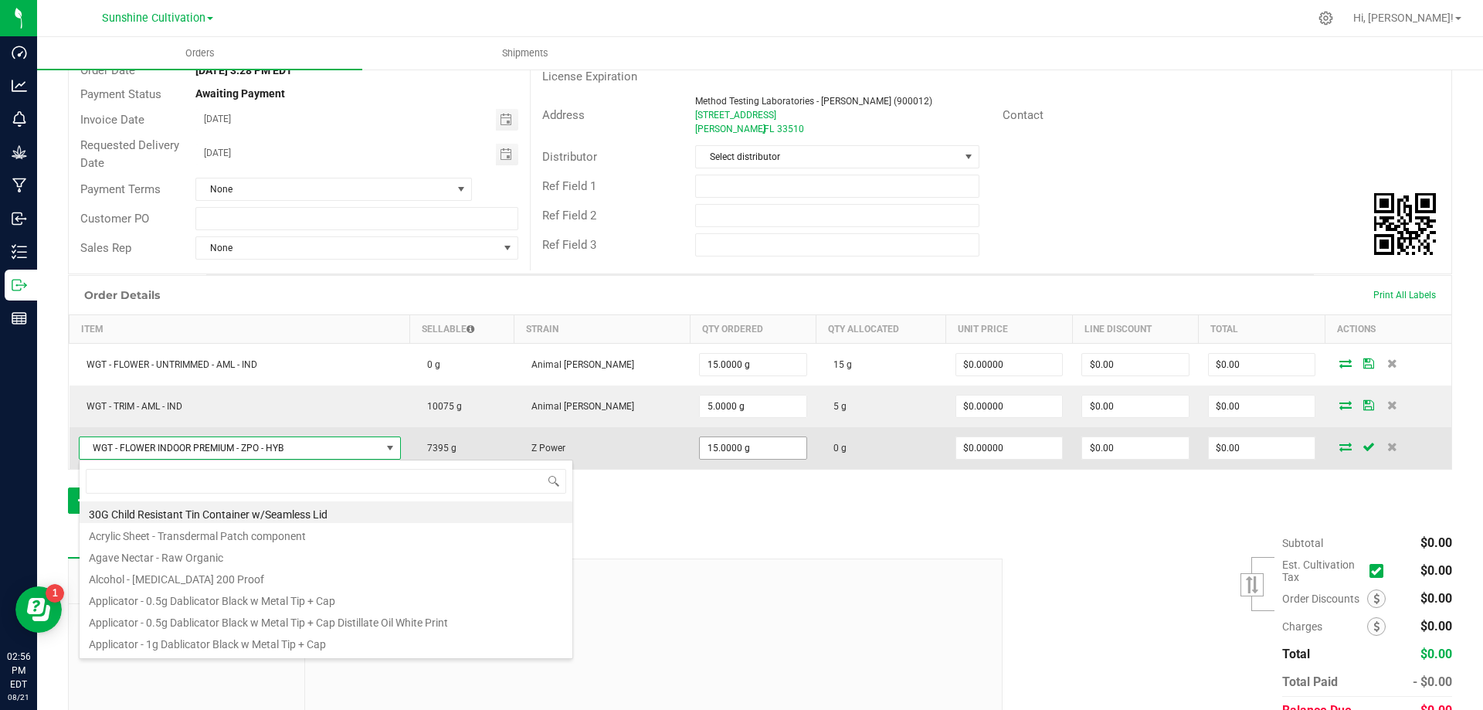
type input "15"
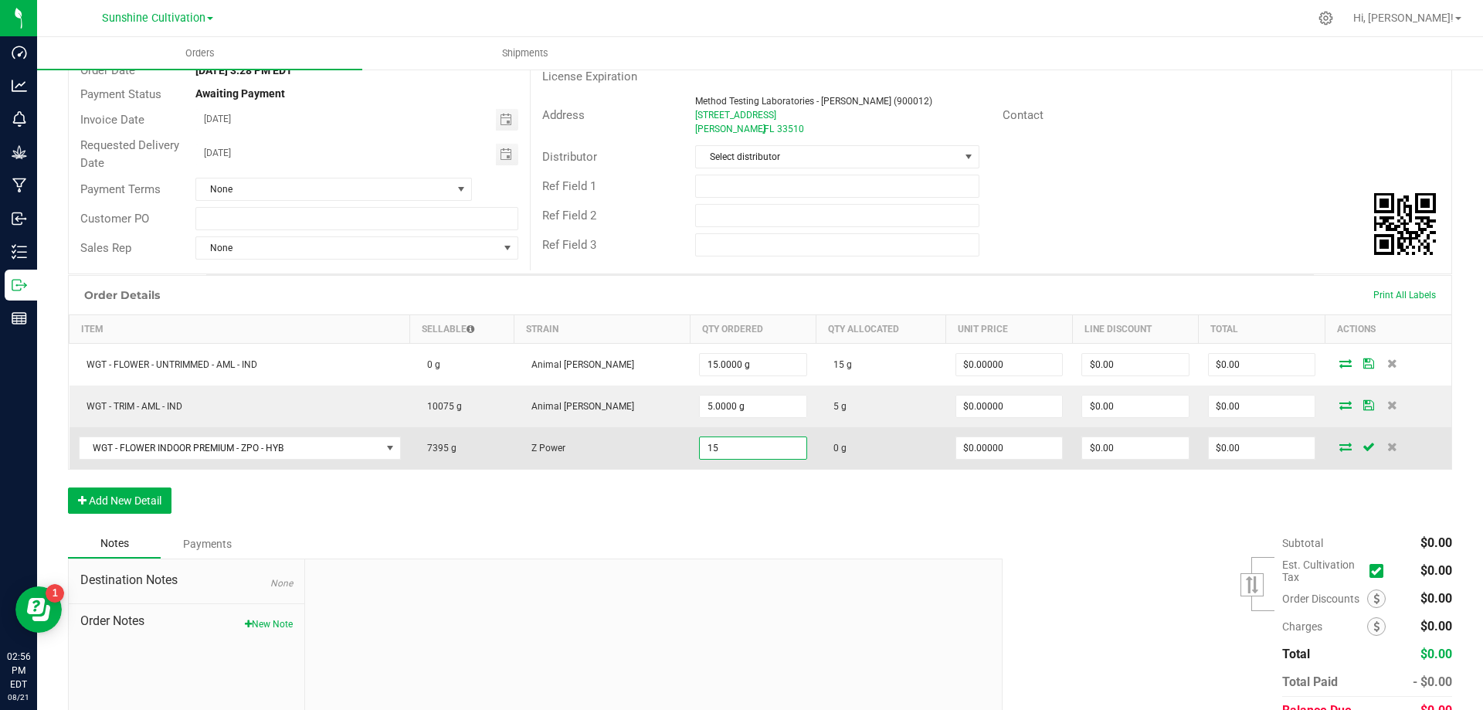
click at [733, 446] on input "15" at bounding box center [753, 448] width 107 height 22
click at [377, 433] on td "WGT - FLOWER INDOOR PREMIUM - ZPO - HYB" at bounding box center [240, 448] width 341 height 42
click at [358, 456] on span "WGT - FLOWER INDOOR PREMIUM - ZPO - HYB" at bounding box center [230, 448] width 301 height 22
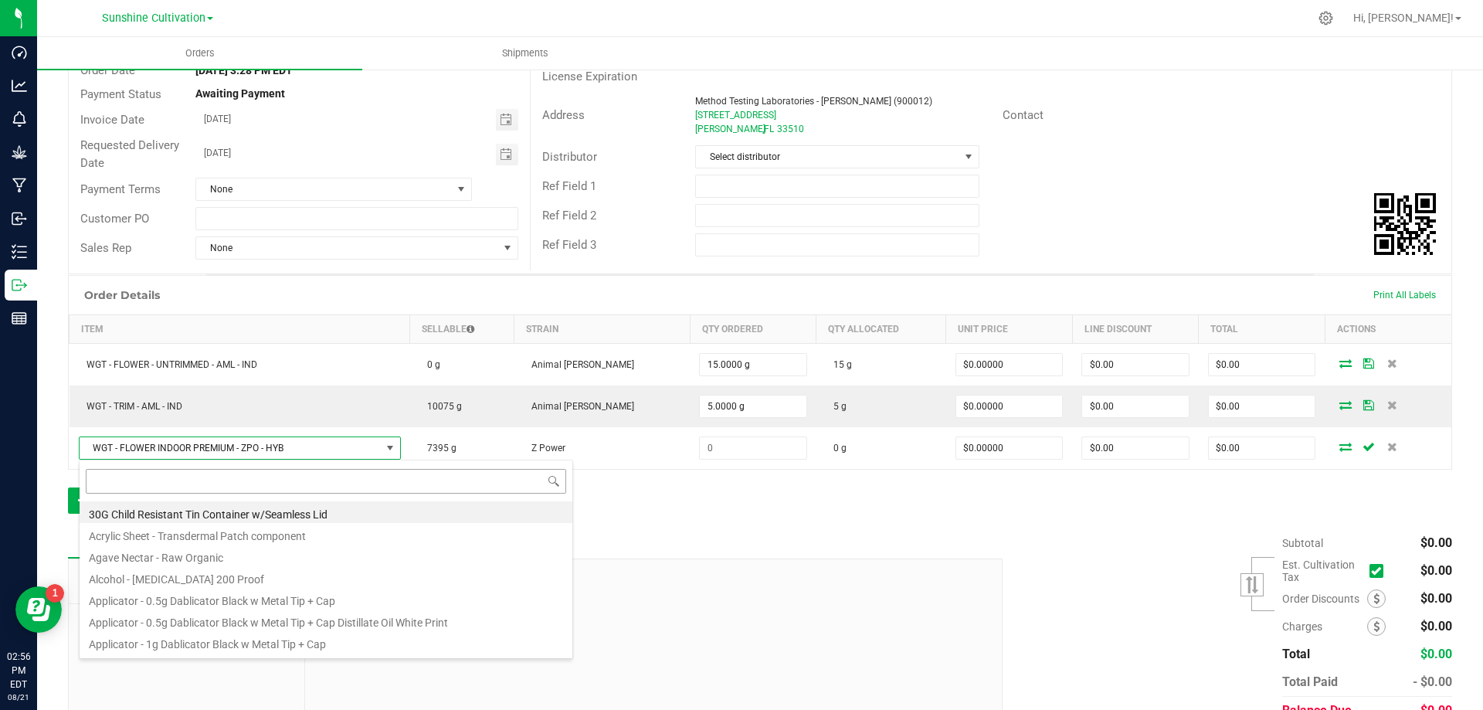
click at [216, 489] on input at bounding box center [326, 481] width 480 height 24
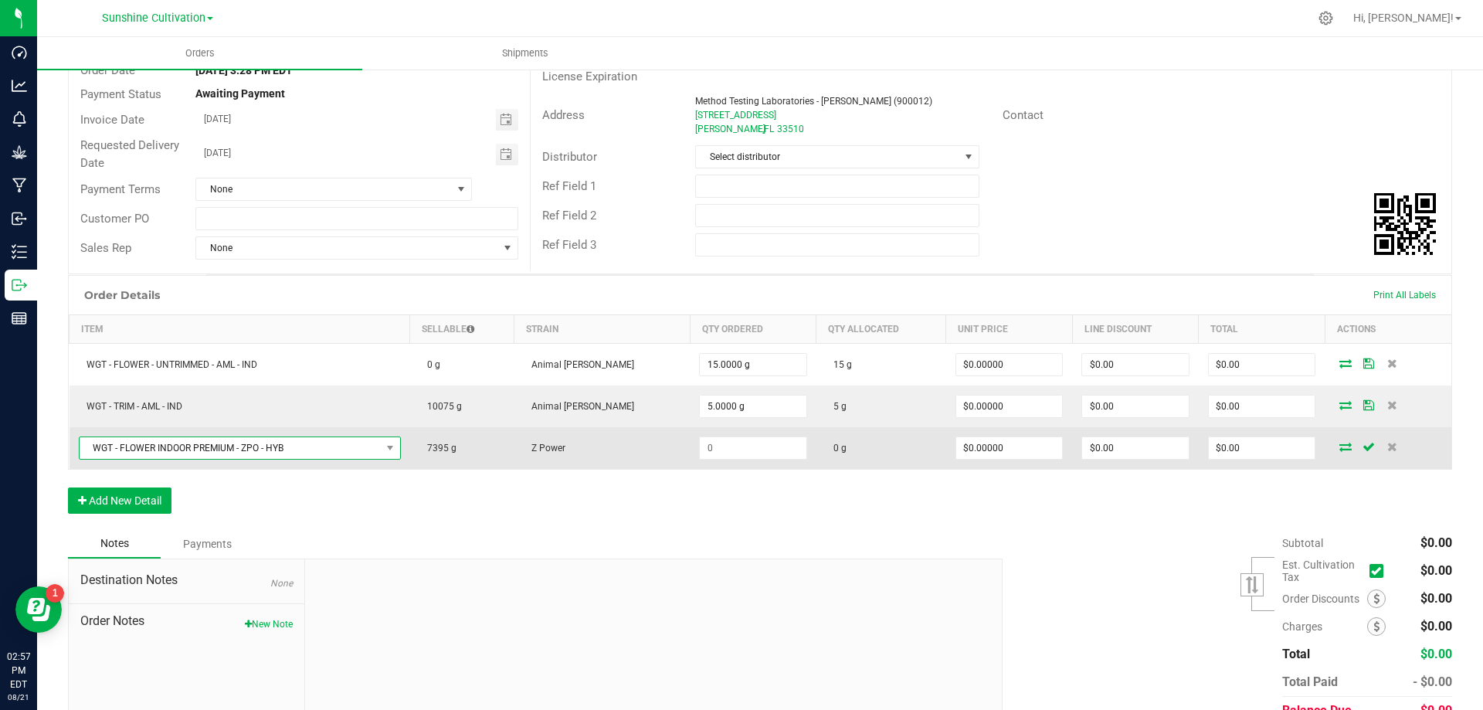
click at [277, 453] on span "WGT - FLOWER INDOOR PREMIUM - ZPO - HYB" at bounding box center [230, 448] width 301 height 22
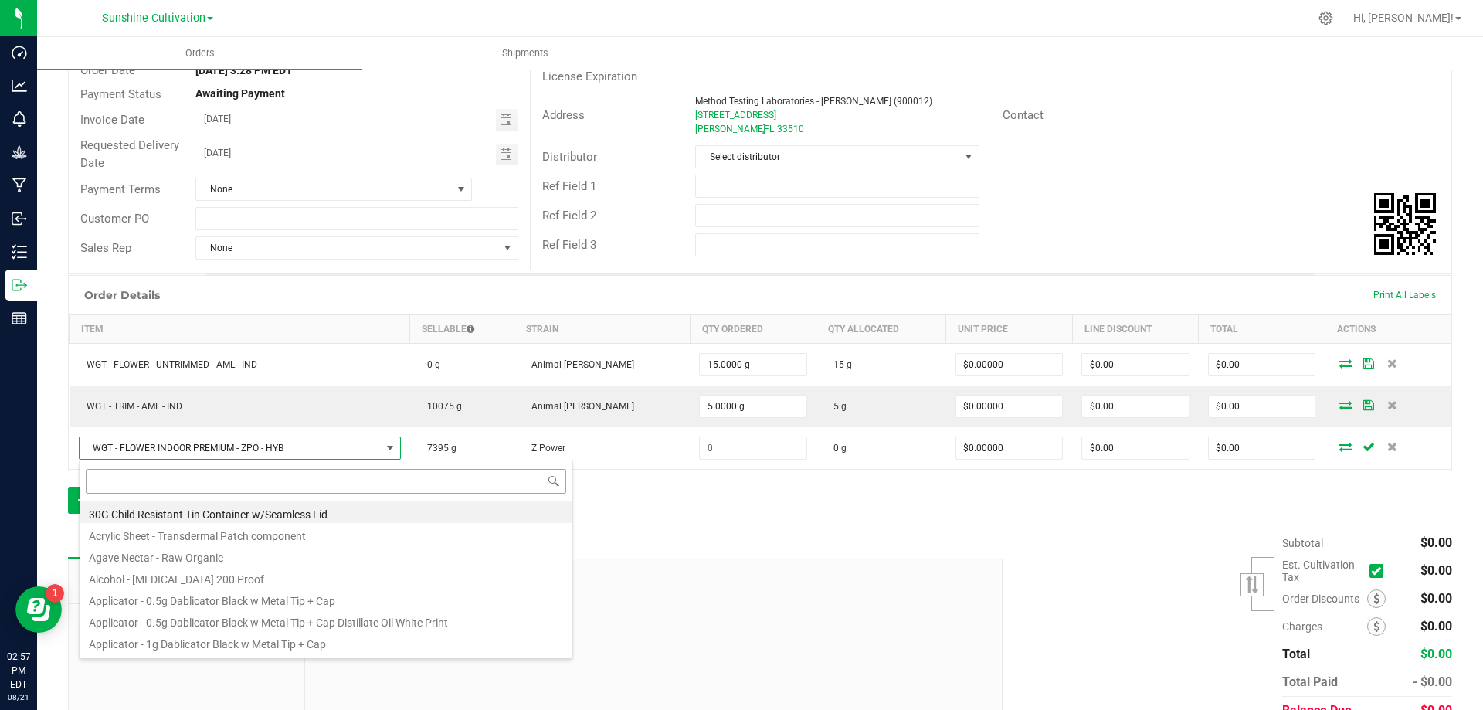
type input "WGT - FLOWER - UNTRIMMED - ZPO - HYB"
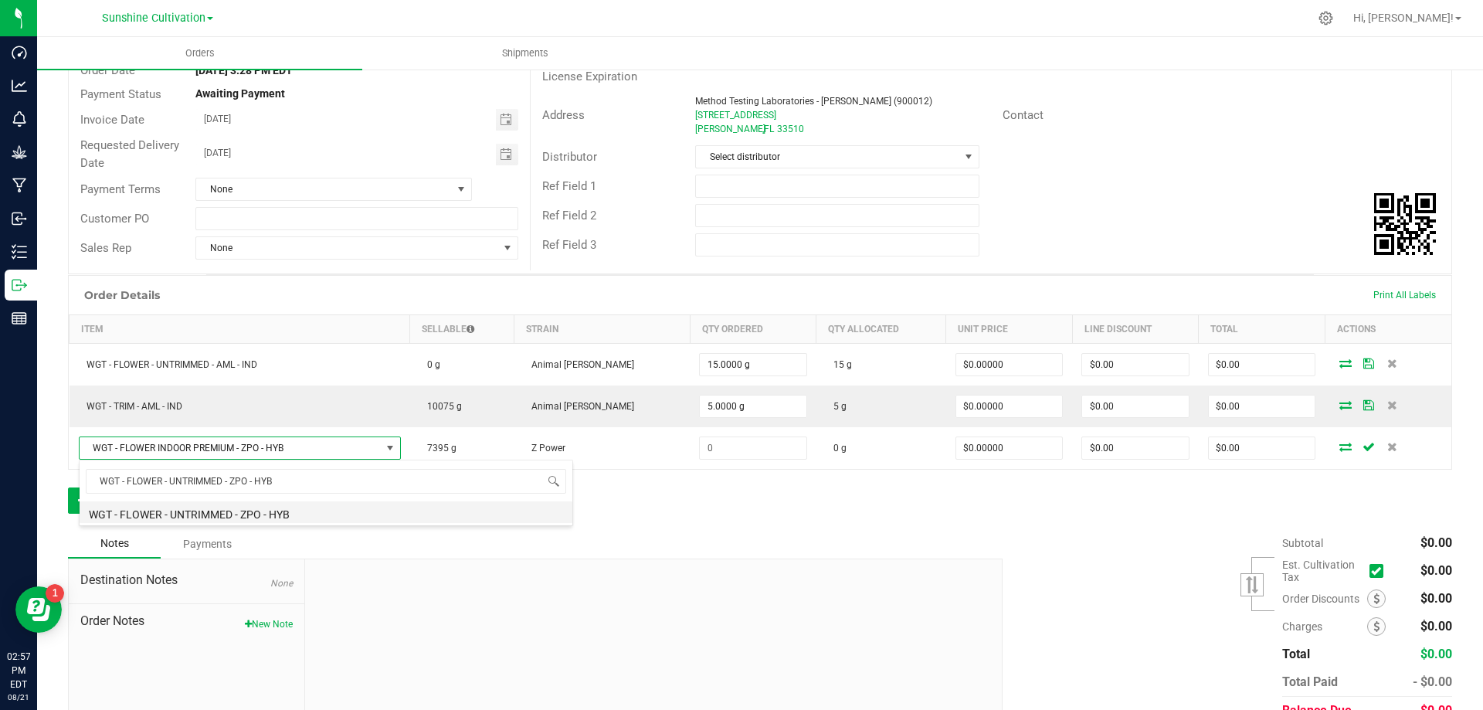
click at [251, 504] on li "WGT - FLOWER - UNTRIMMED - ZPO - HYB" at bounding box center [326, 512] width 493 height 22
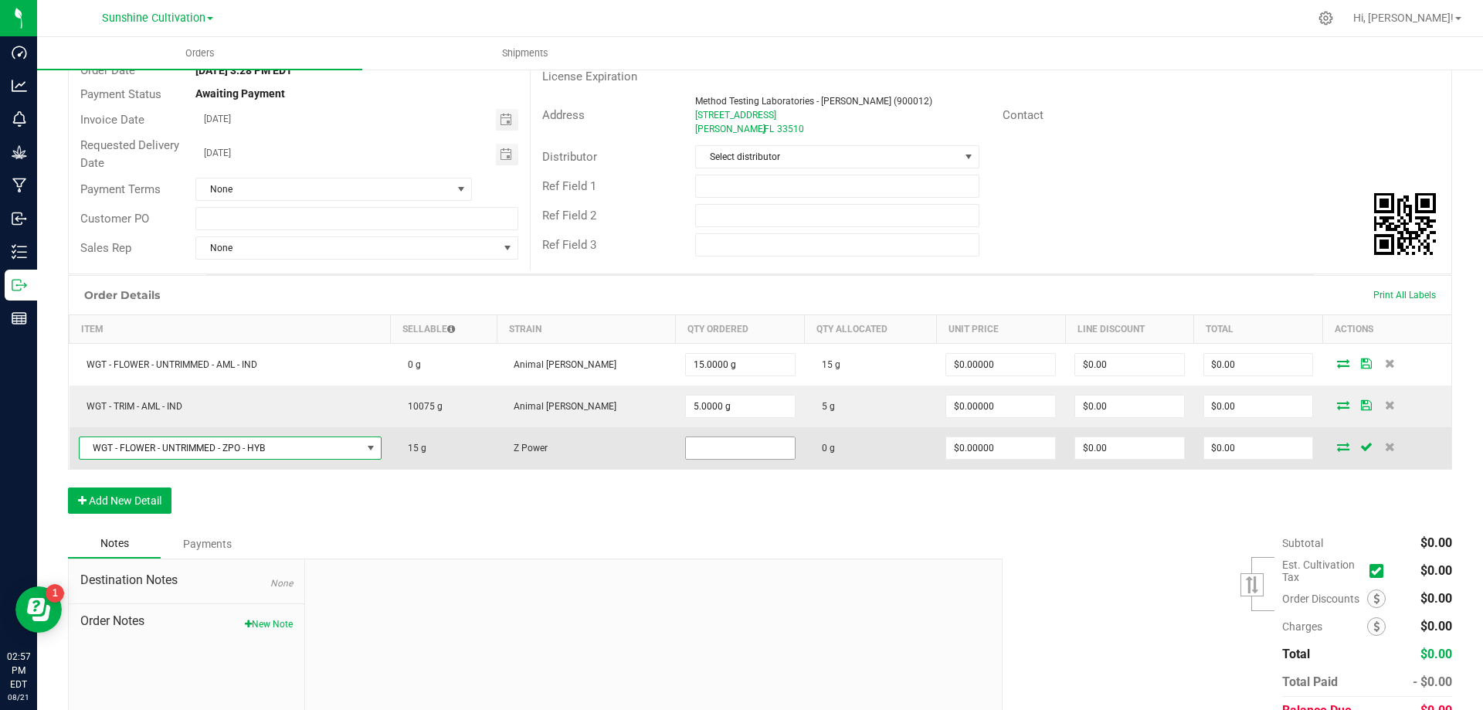
click at [689, 455] on input at bounding box center [740, 448] width 109 height 22
type input "15.0000 g"
click at [1337, 443] on icon at bounding box center [1343, 446] width 12 height 9
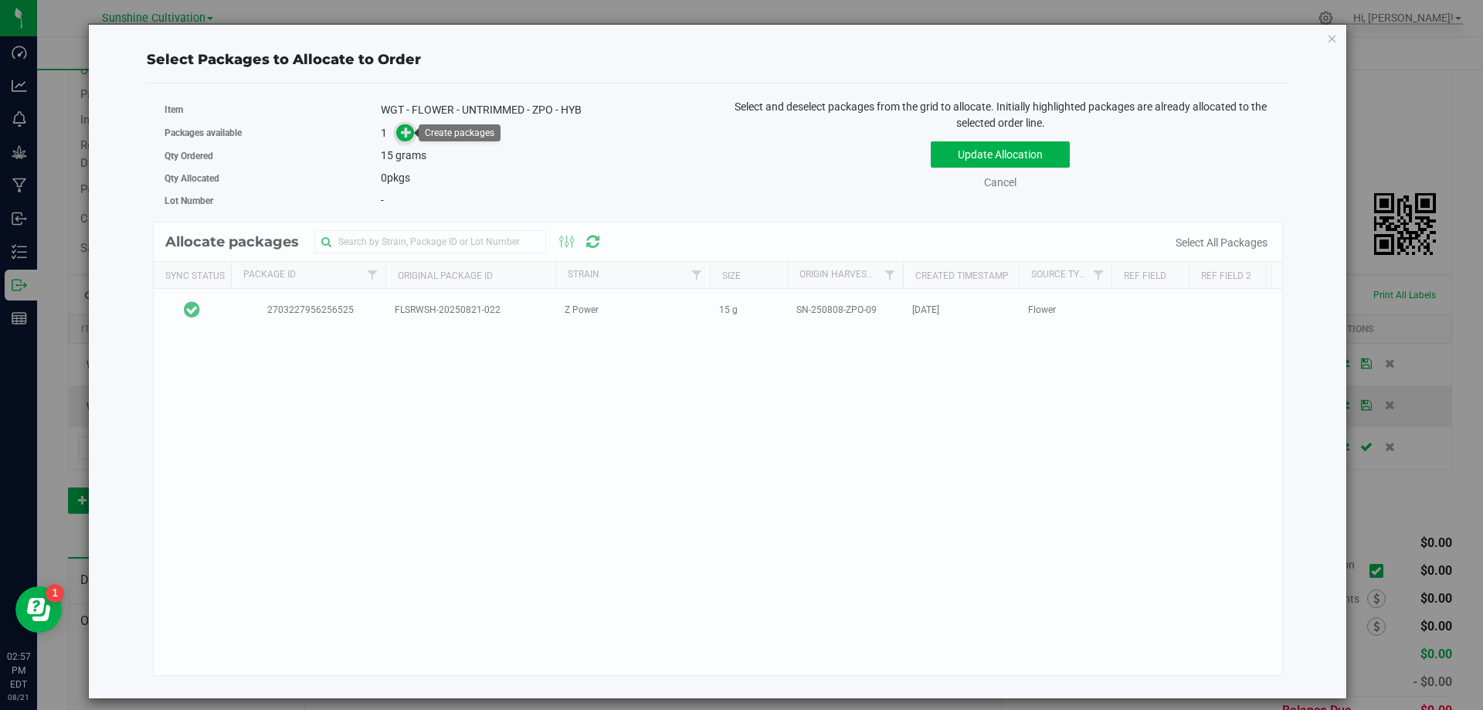
click at [404, 137] on icon at bounding box center [407, 131] width 13 height 13
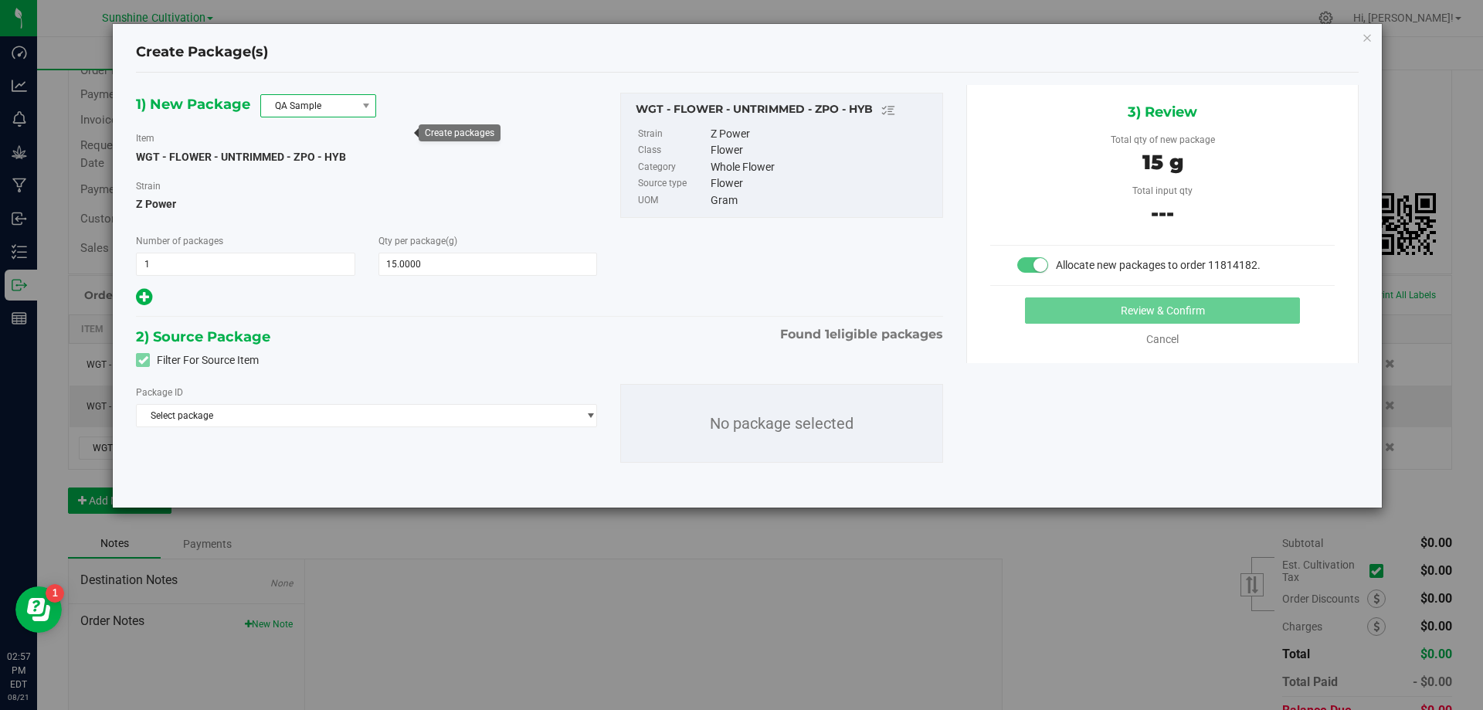
click at [352, 111] on span "QA Sample" at bounding box center [308, 106] width 95 height 22
click at [321, 181] on li "R&D Sample" at bounding box center [318, 175] width 114 height 22
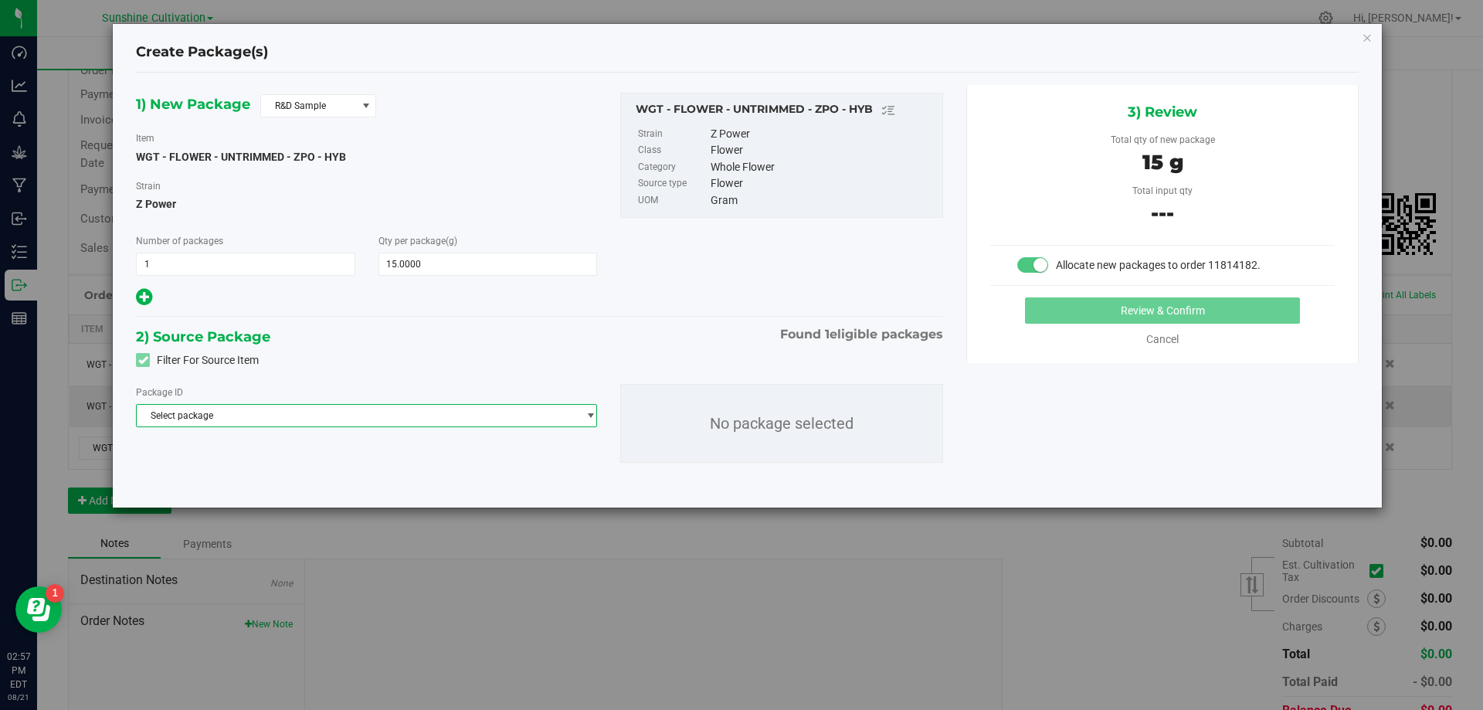
click at [347, 409] on span "Select package" at bounding box center [357, 416] width 440 height 22
click at [356, 353] on div "Filter For Source Item" at bounding box center [539, 359] width 830 height 23
click at [392, 413] on span "Select package" at bounding box center [357, 416] width 440 height 22
click at [350, 405] on span "Select package" at bounding box center [357, 416] width 440 height 22
click at [268, 480] on span "( WGT - FLOWER - UNTRIMMED - ZPO - HYB )" at bounding box center [326, 479] width 183 height 11
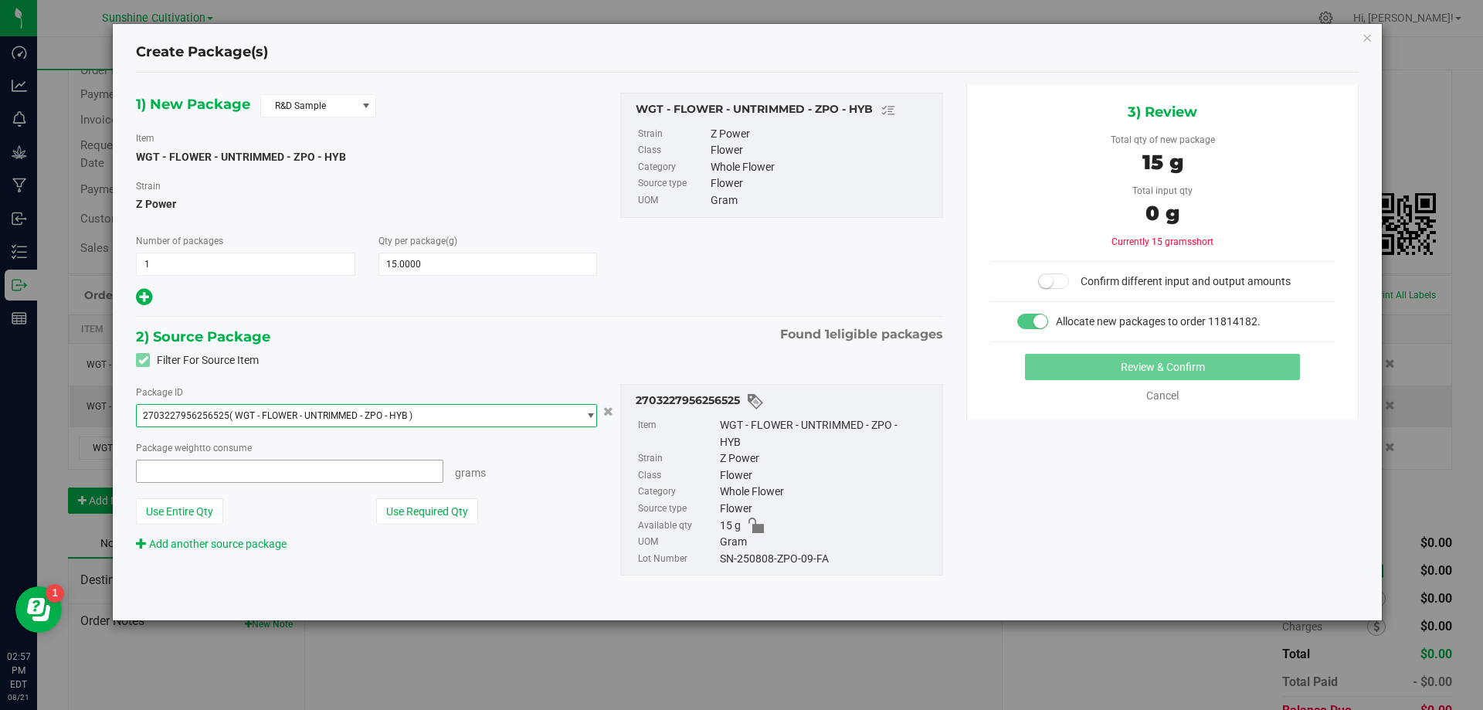
click at [277, 476] on span at bounding box center [289, 471] width 307 height 23
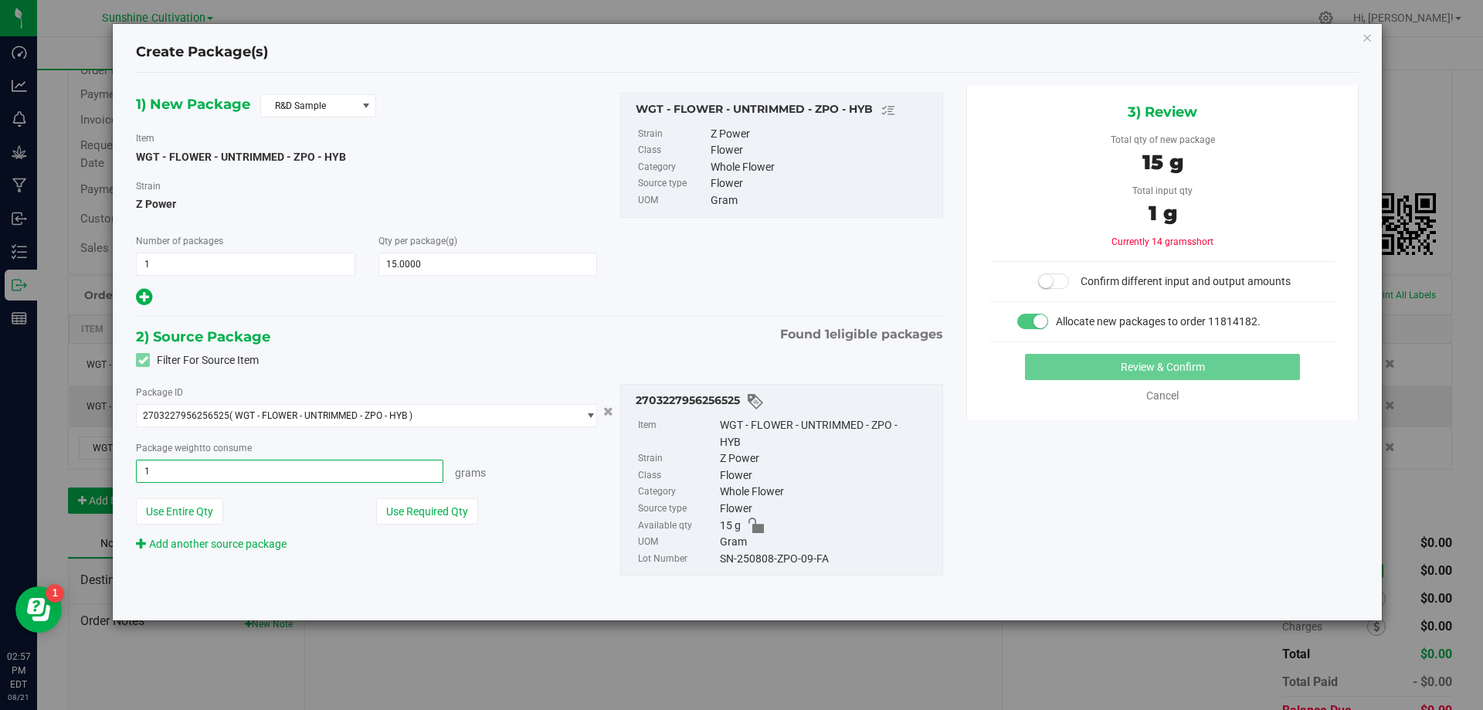
type input "15"
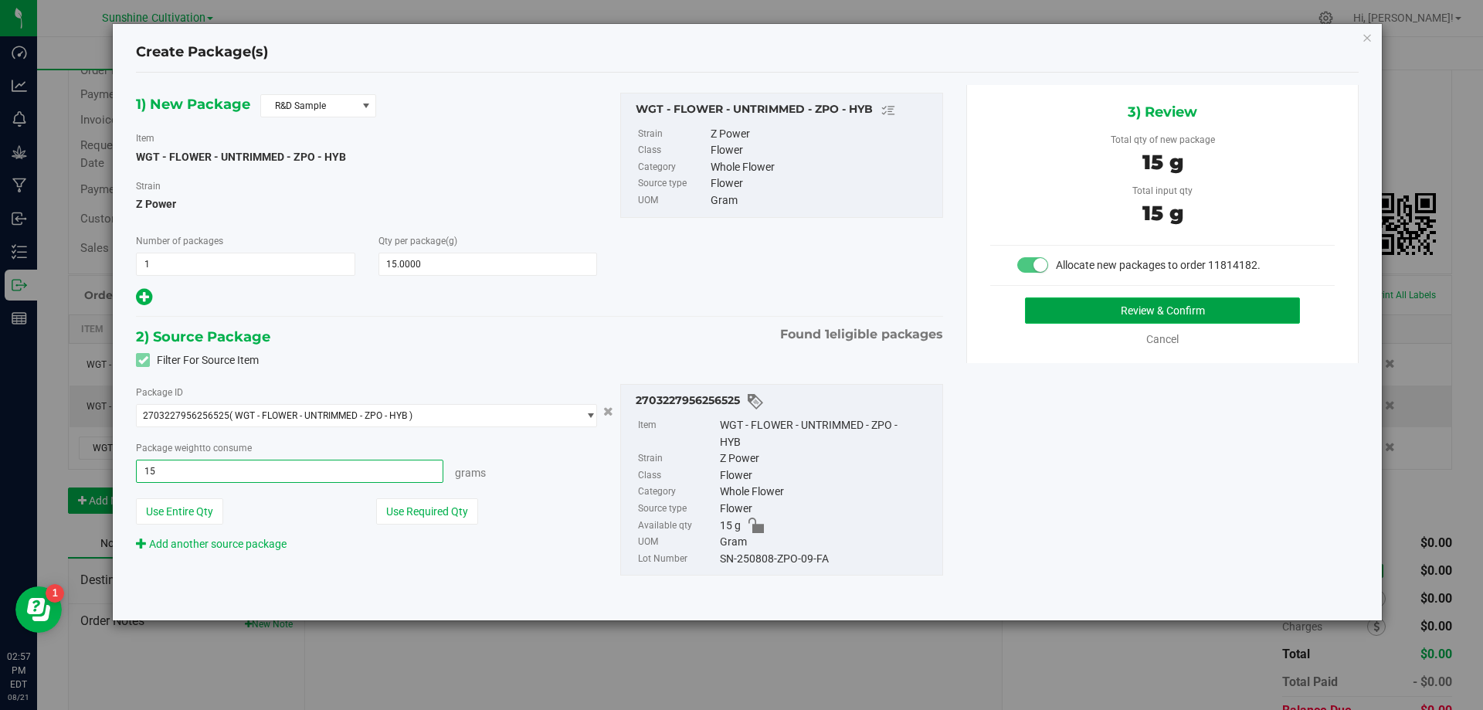
type input "15.0000 g"
click at [1199, 311] on button "Review & Confirm" at bounding box center [1162, 310] width 275 height 26
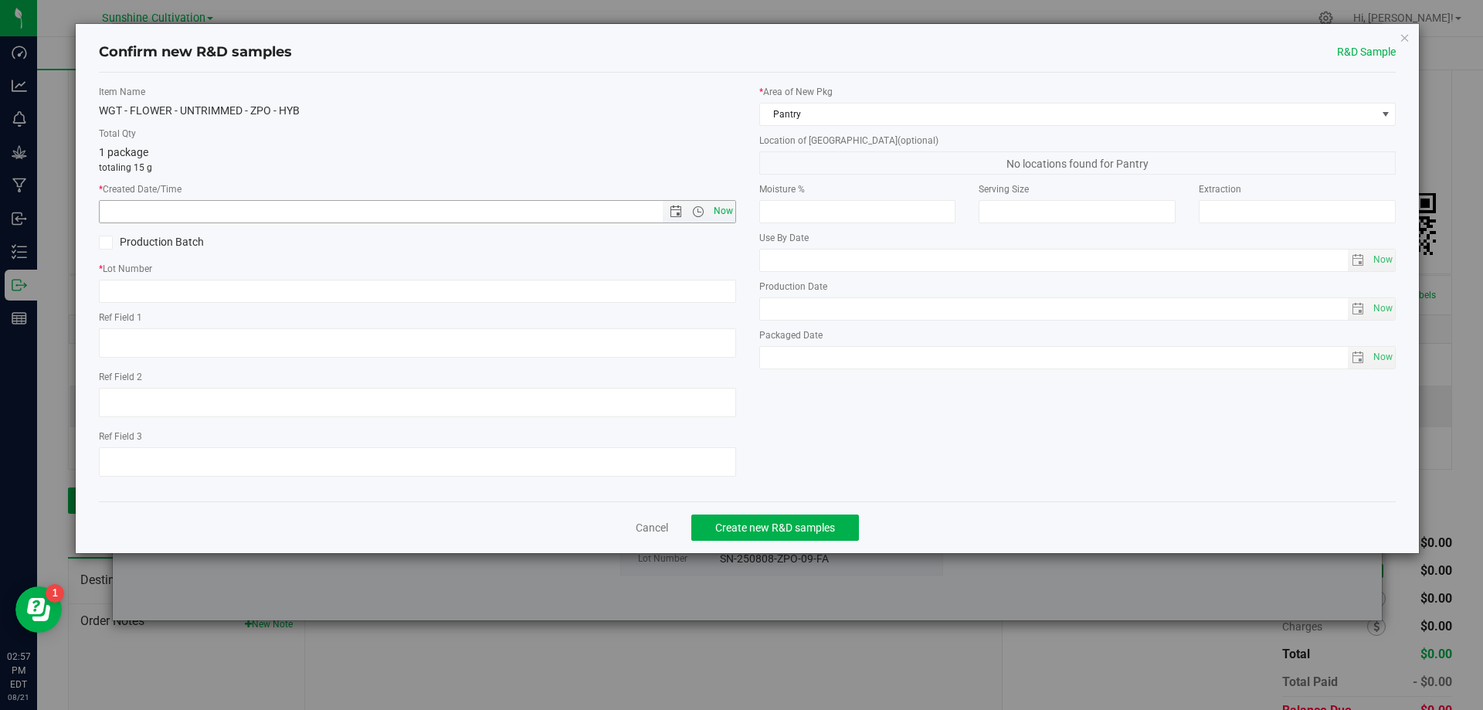
click at [716, 216] on span "Now" at bounding box center [723, 211] width 26 height 22
type input "8/21/2025 2:57 PM"
paste input "WGT - FLOWER - UNTRIMMED - ZPO - HYB"
type input "WGT - FLOWER - UNTRIMMED - ZPO - HYB-FA"
drag, startPoint x: 327, startPoint y: 289, endPoint x: 72, endPoint y: 283, distance: 255.7
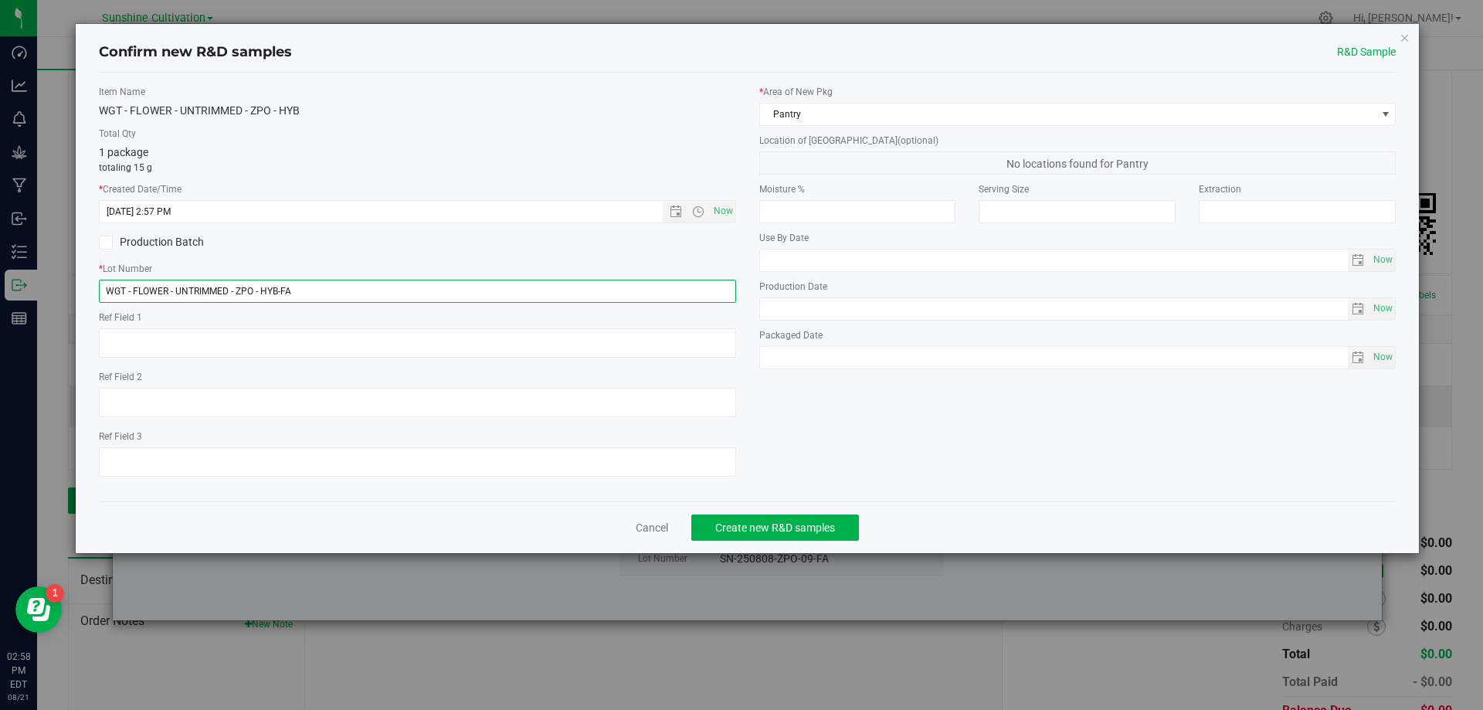
click at [72, 283] on div "Confirm new R&D samples R&D Sample Item Name WGT - FLOWER - UNTRIMMED - ZPO - H…" at bounding box center [747, 355] width 1494 height 710
paste input "SN-250808-ZPO-09"
type input "SN-250808-ZPO-09-FA"
click at [795, 529] on span "Create new R&D samples" at bounding box center [775, 527] width 120 height 12
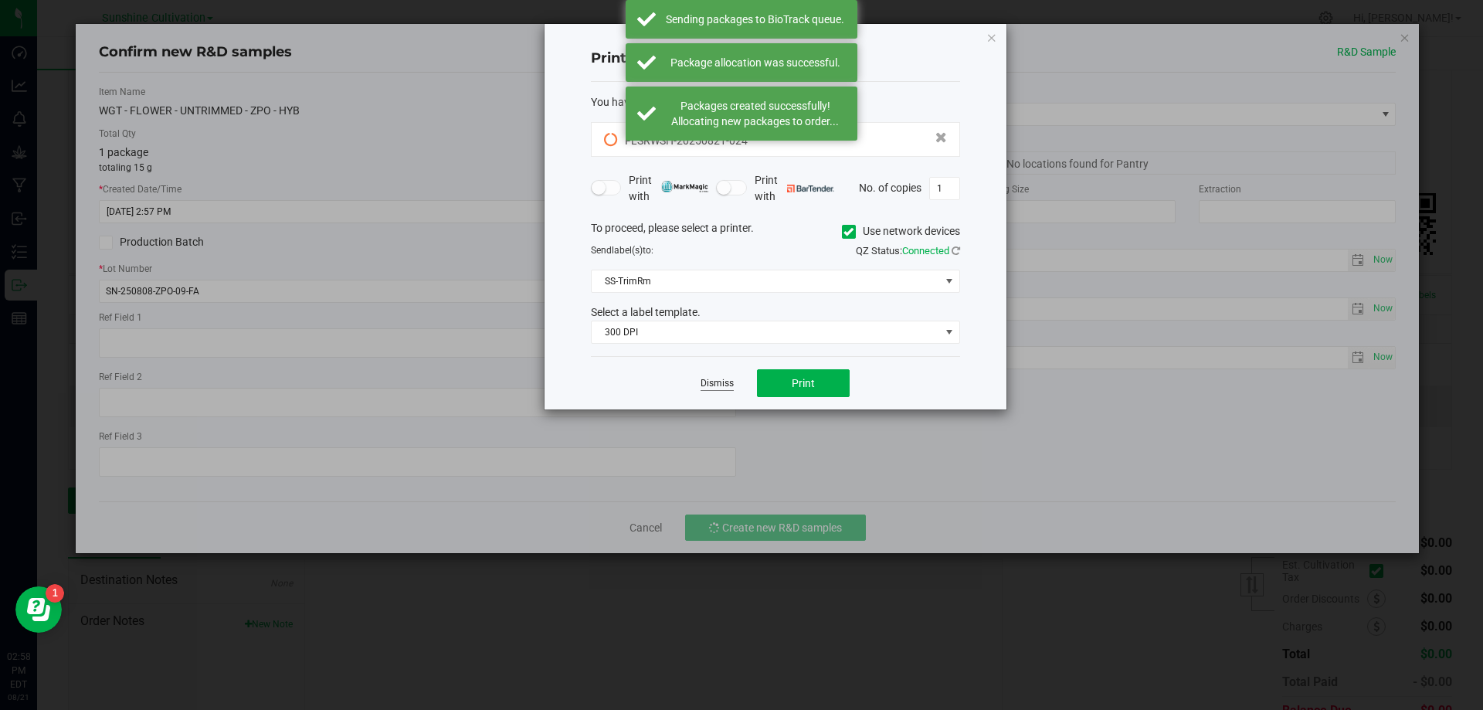
click at [722, 378] on link "Dismiss" at bounding box center [716, 383] width 33 height 13
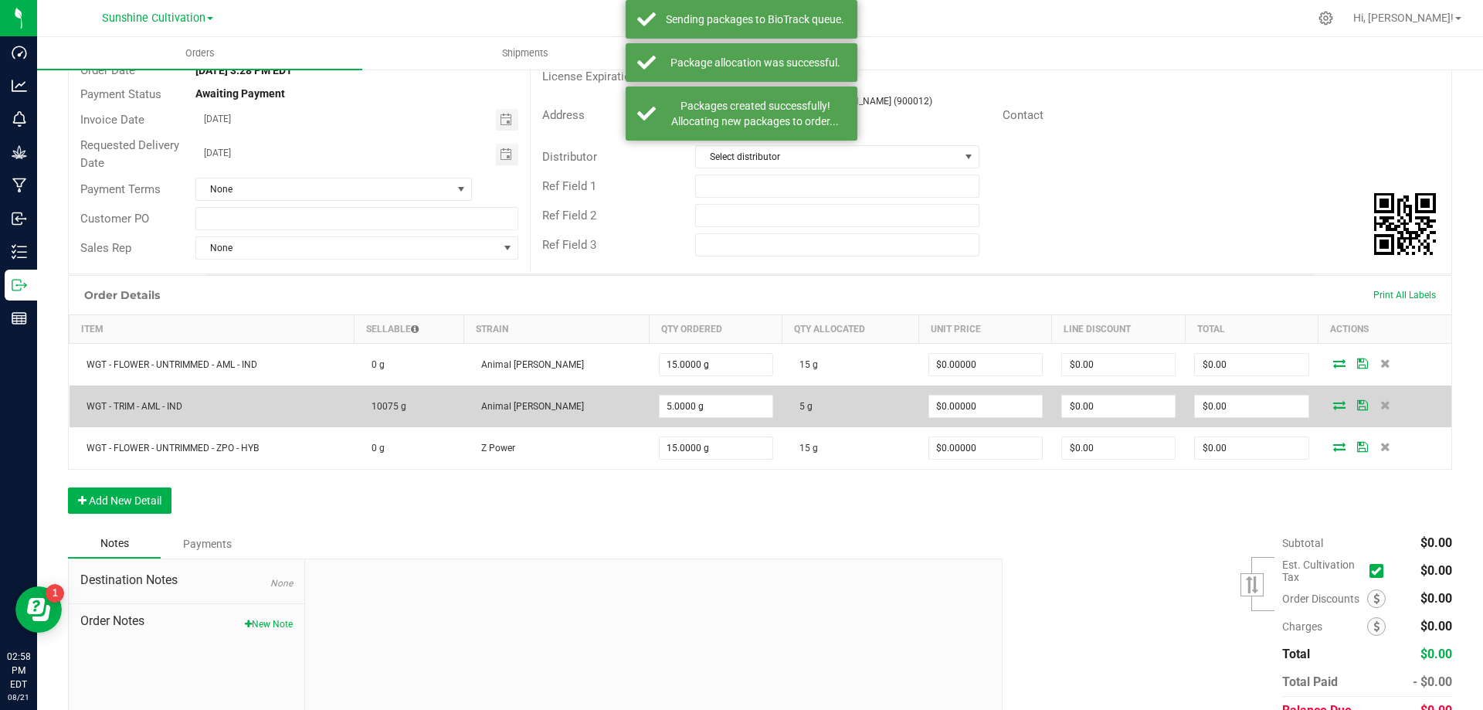
click at [399, 405] on span "10075 g" at bounding box center [385, 406] width 42 height 11
click at [195, 412] on td "WGT - TRIM - AML - IND" at bounding box center [212, 406] width 285 height 42
click at [154, 399] on td "WGT - TRIM - AML - IND" at bounding box center [212, 406] width 285 height 42
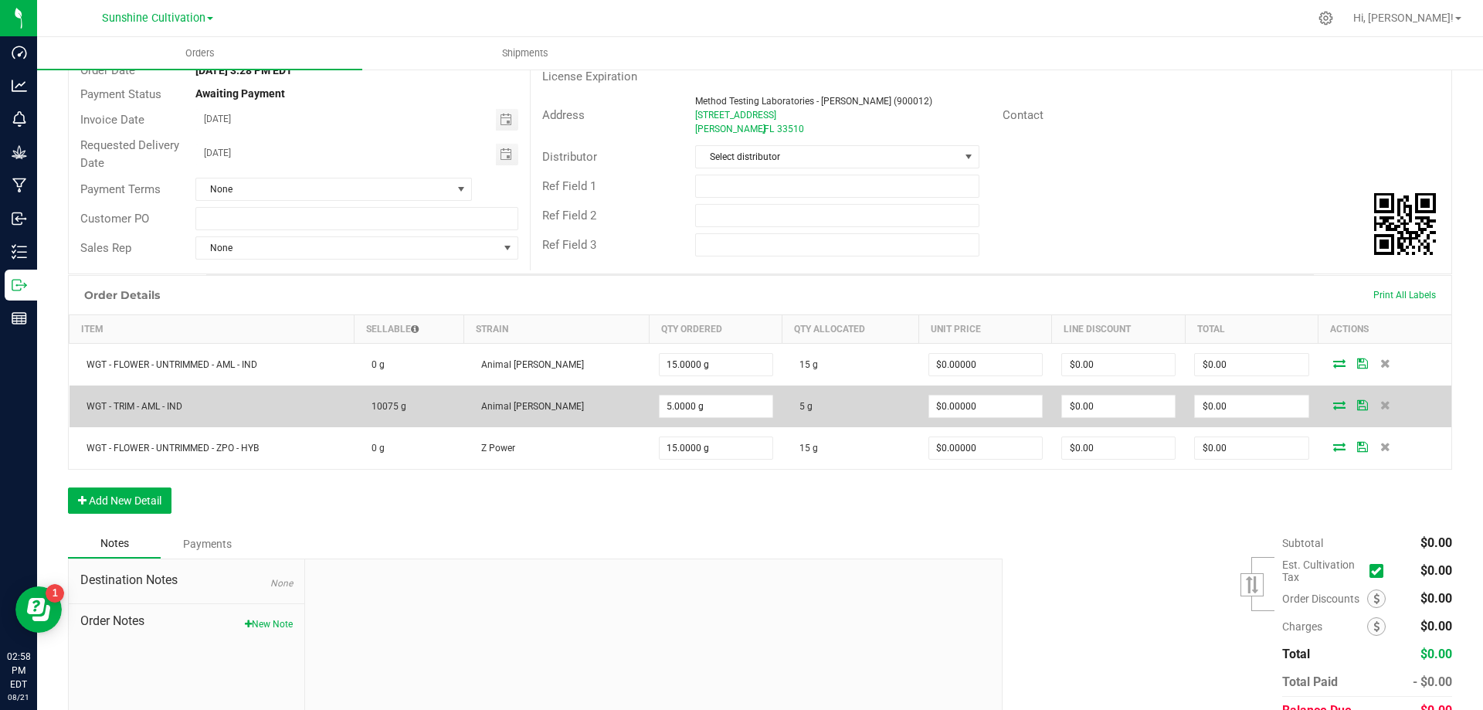
click at [406, 402] on span "10075 g" at bounding box center [385, 406] width 42 height 11
click at [406, 406] on span "10075 g" at bounding box center [385, 406] width 42 height 11
drag, startPoint x: 419, startPoint y: 408, endPoint x: 314, endPoint y: 408, distance: 104.3
click at [314, 408] on outbound-order-line-row "WGT - TRIM - AML - IND 10075 g Animal Larry 5.0000 g 5 g $0.00000 $0.00 $0.00" at bounding box center [761, 406] width 1382 height 42
click at [354, 408] on td "WGT - TRIM - AML - IND" at bounding box center [212, 406] width 285 height 42
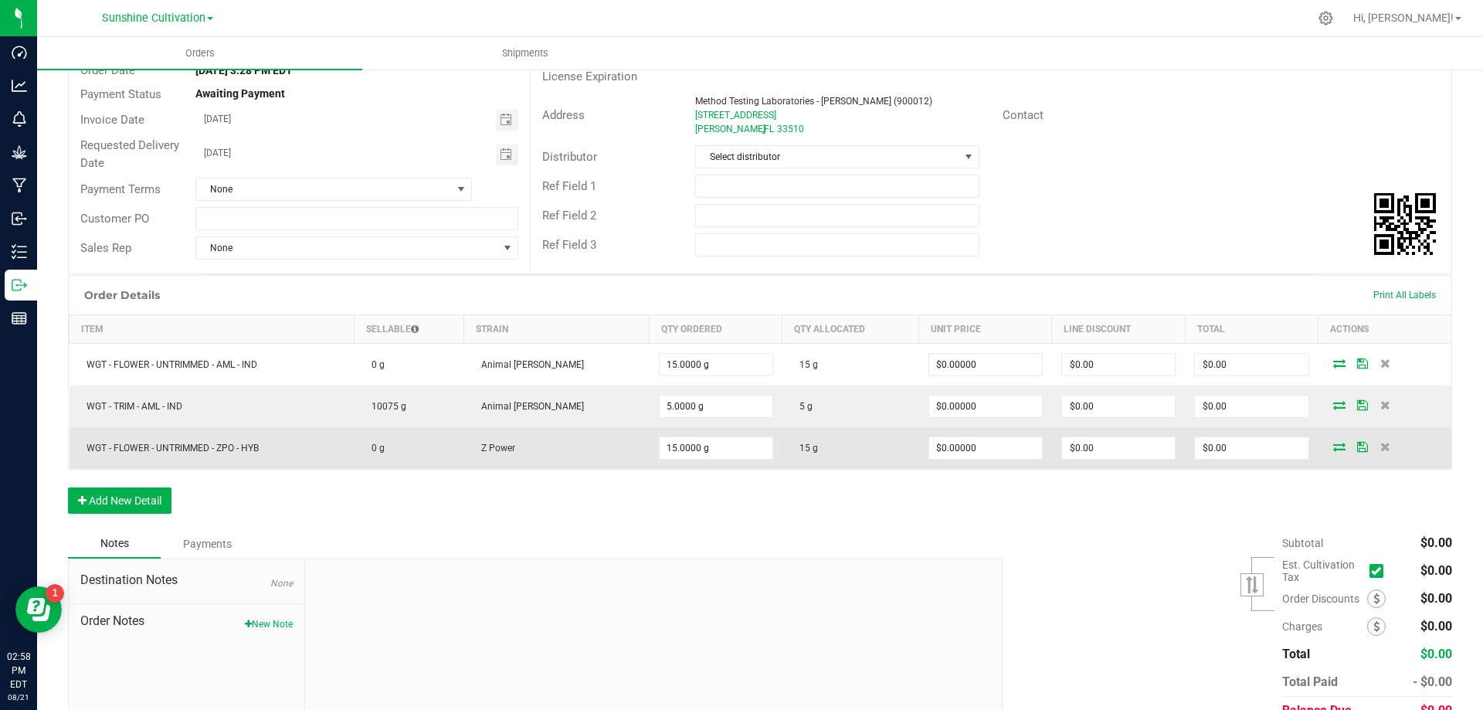
click at [392, 457] on td "0 g" at bounding box center [409, 448] width 110 height 42
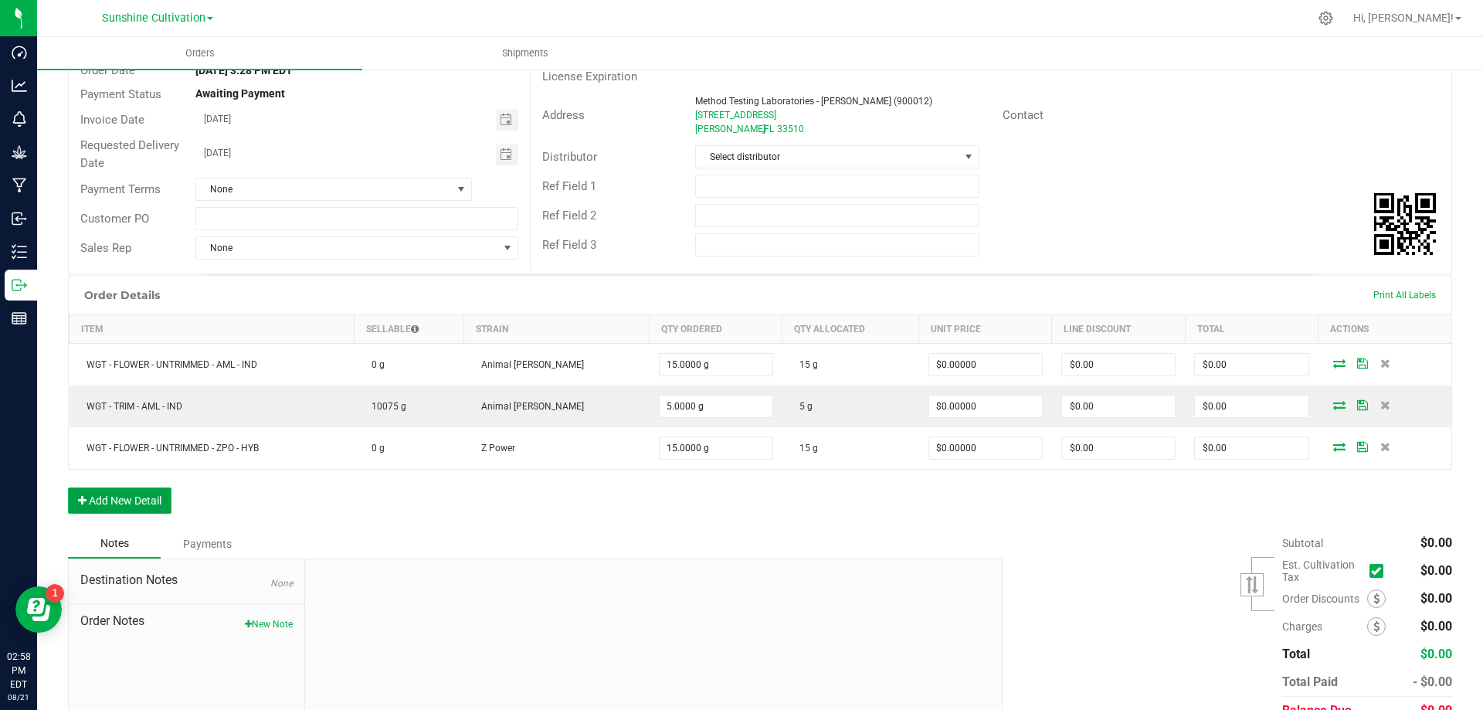
click at [149, 504] on button "Add New Detail" at bounding box center [119, 500] width 103 height 26
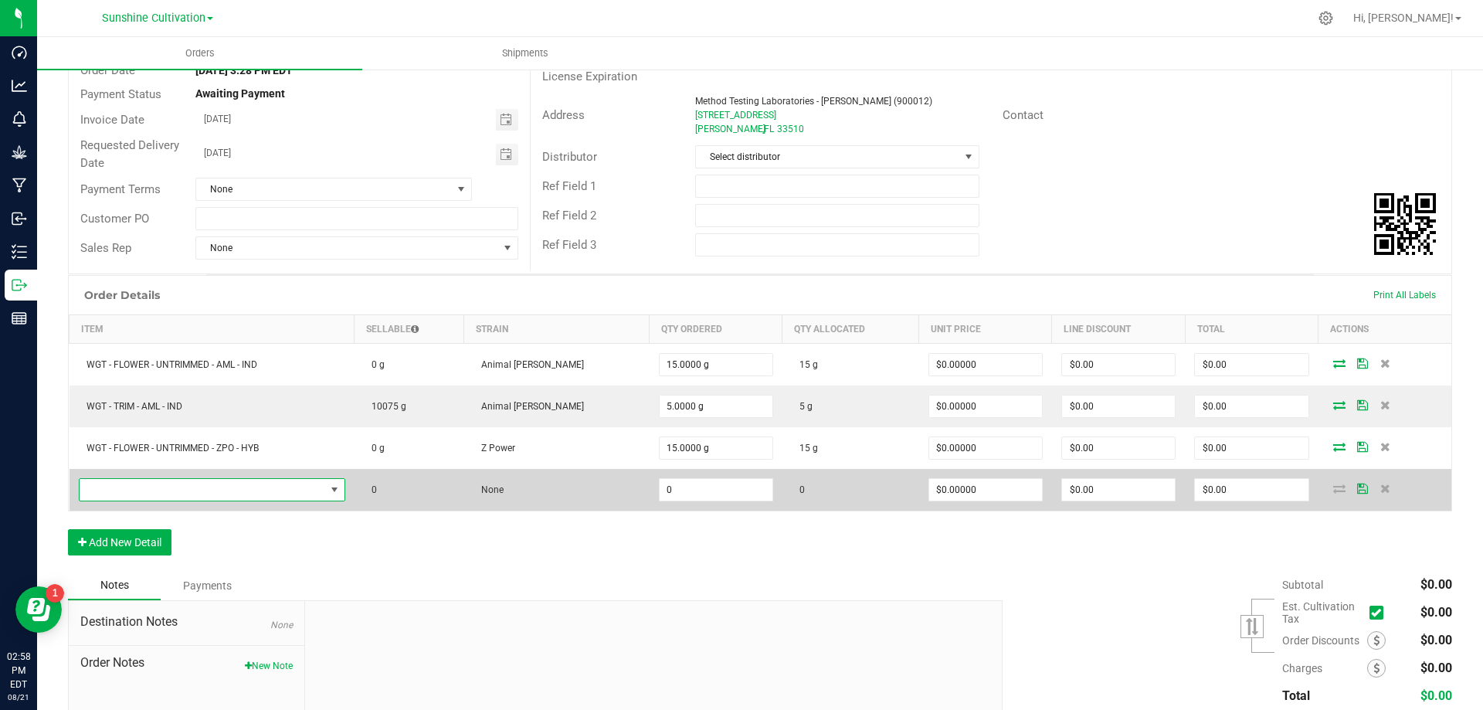
click at [325, 494] on span "NO DATA FOUND" at bounding box center [203, 490] width 246 height 22
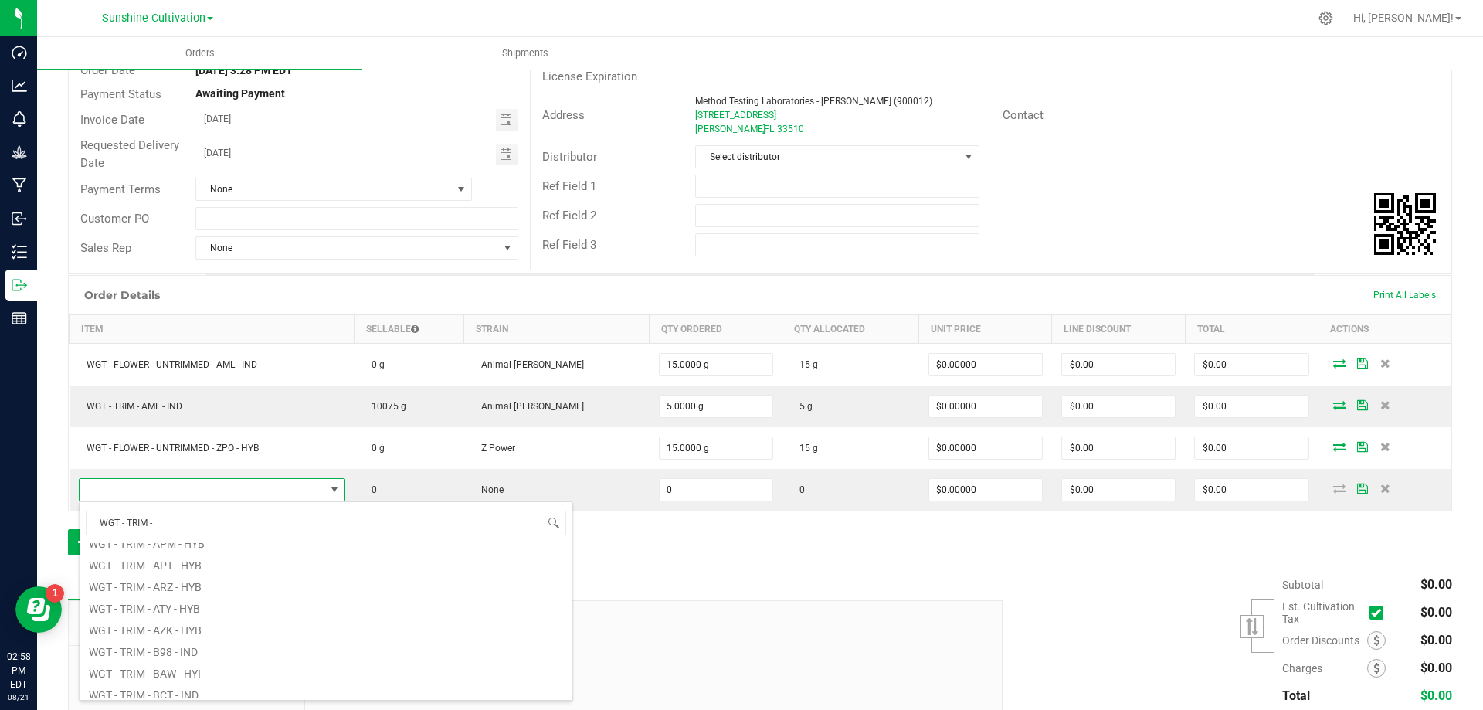
scroll to position [278, 0]
type input "WGT - TRIM - ZP"
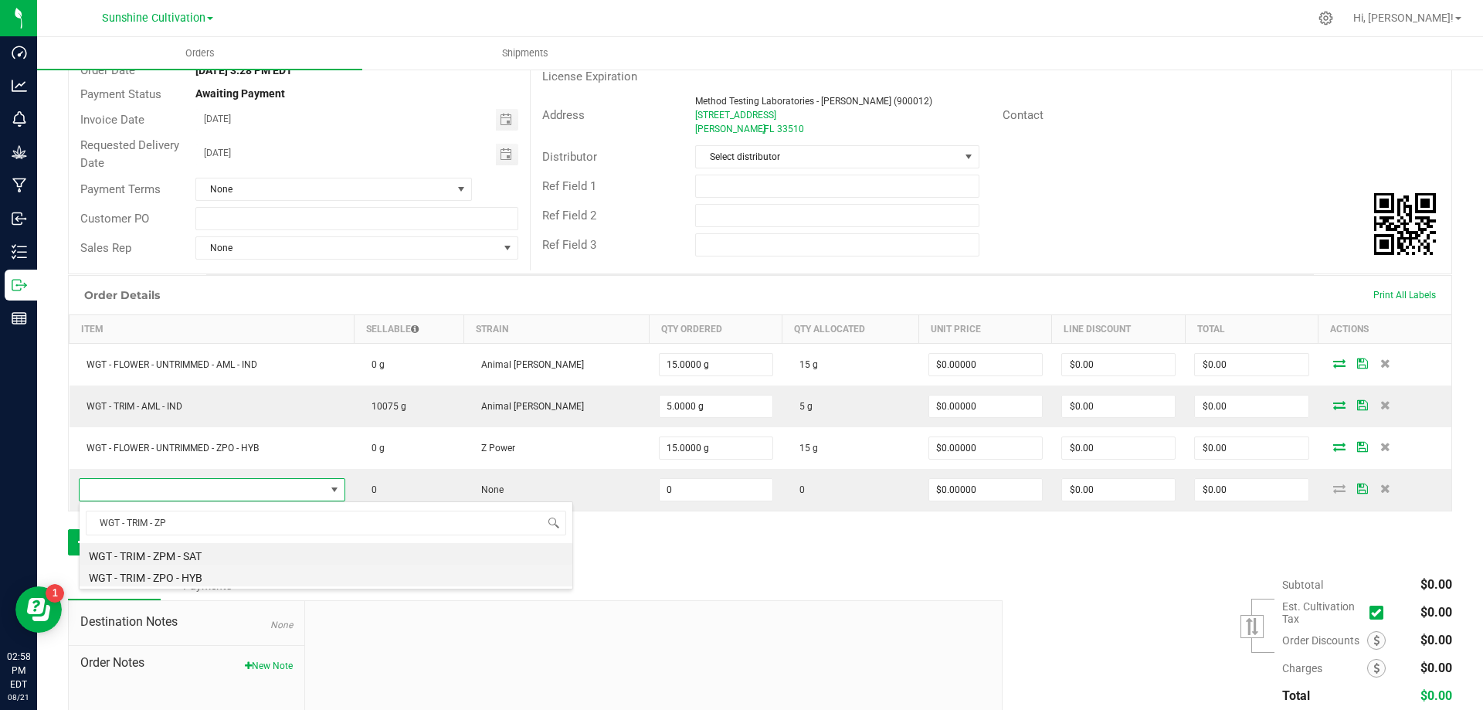
click at [192, 579] on li "WGT - TRIM - ZPO - HYB" at bounding box center [326, 576] width 493 height 22
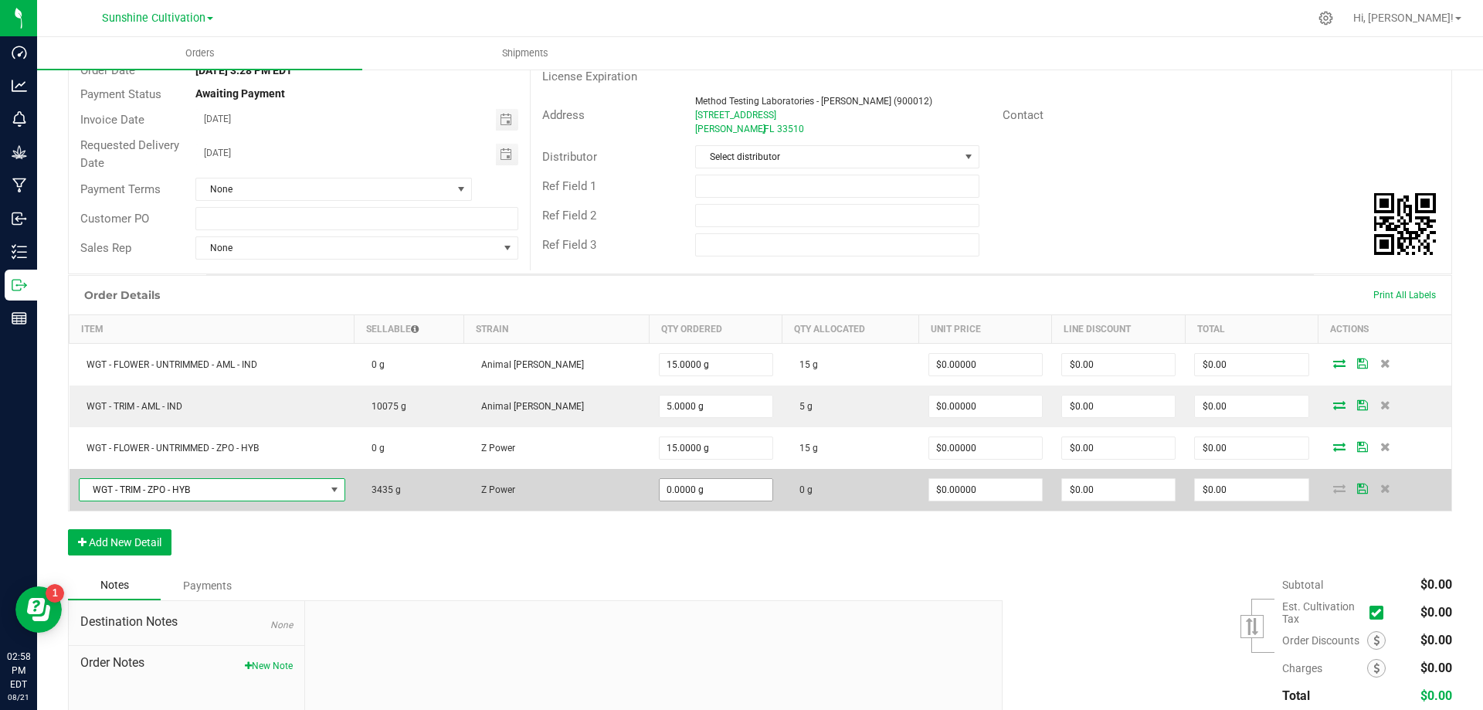
type input "0"
click at [663, 492] on input "0" at bounding box center [716, 490] width 113 height 22
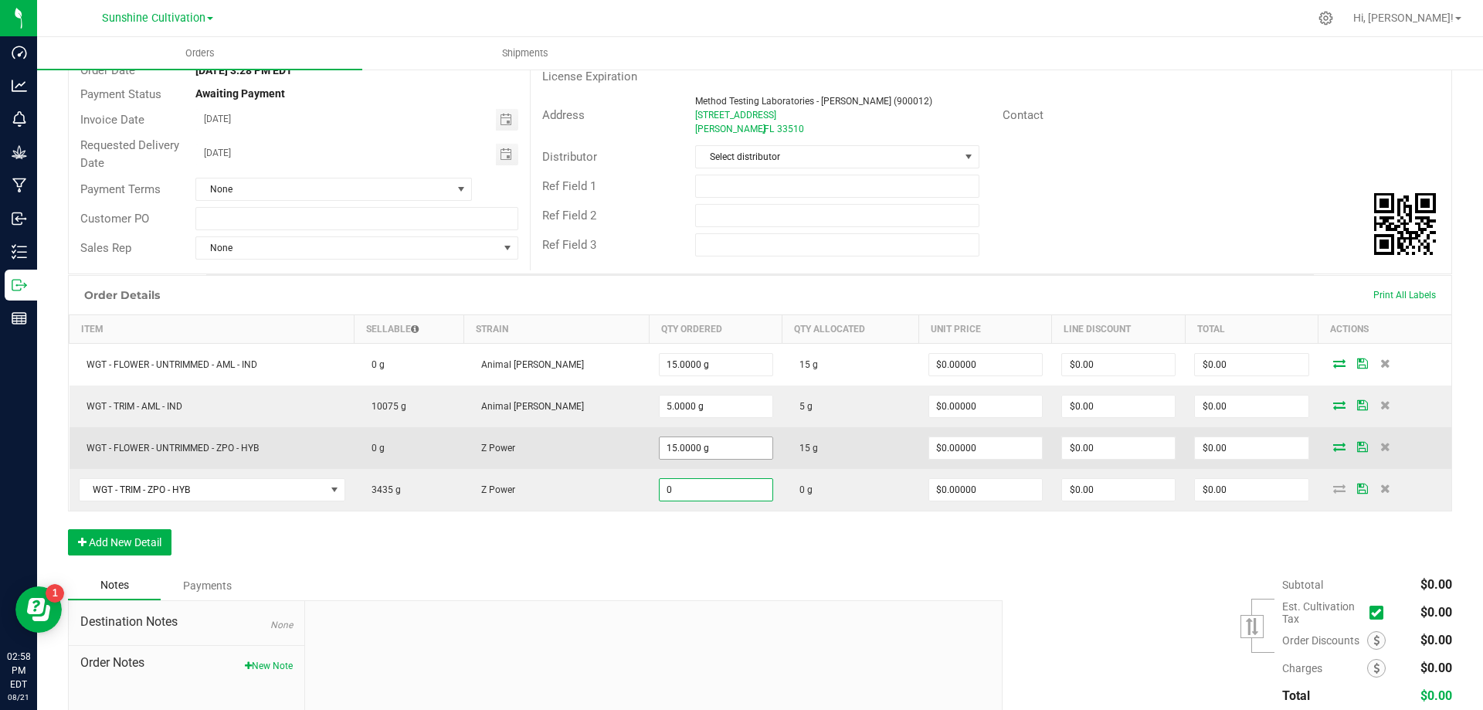
type input "15"
type input "0.0000 g"
click at [660, 445] on input "15" at bounding box center [716, 448] width 113 height 22
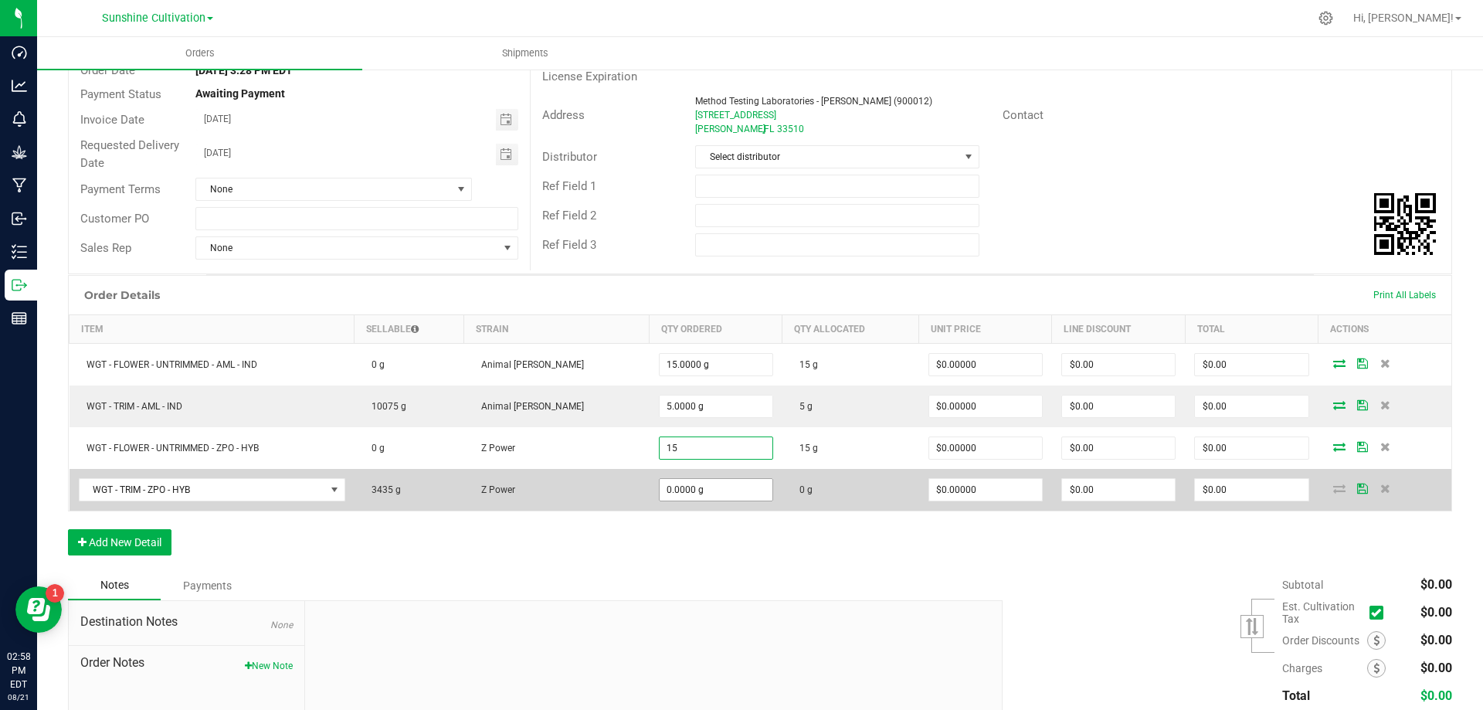
type input "15.0000 g"
click at [660, 491] on input "0" at bounding box center [716, 490] width 113 height 22
drag, startPoint x: 399, startPoint y: 494, endPoint x: 381, endPoint y: 490, distance: 18.0
click at [381, 490] on span "3435 g" at bounding box center [382, 489] width 37 height 11
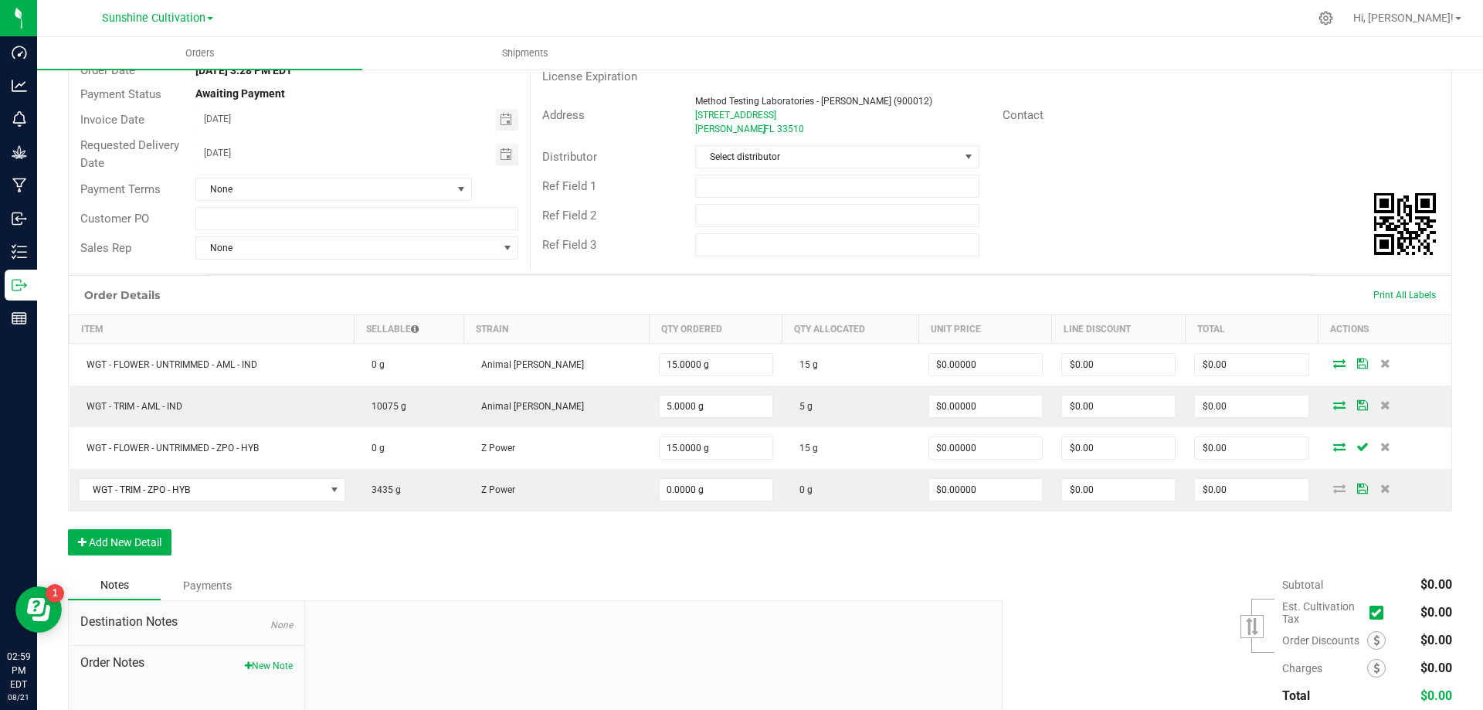
click at [453, 511] on div "Order Details Print All Labels Item Sellable Strain Qty Ordered Qty Allocated U…" at bounding box center [760, 423] width 1384 height 296
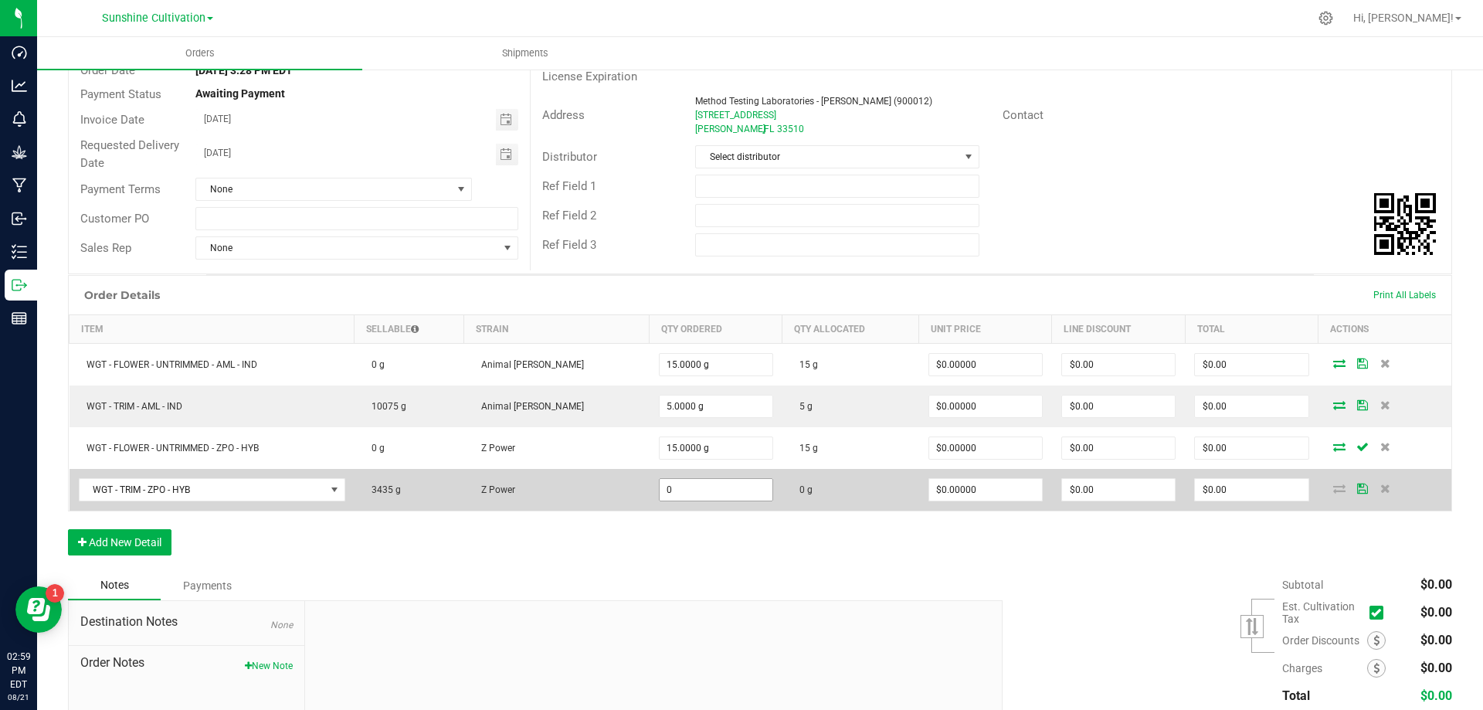
click at [660, 489] on input "0" at bounding box center [716, 490] width 113 height 22
type input "0"
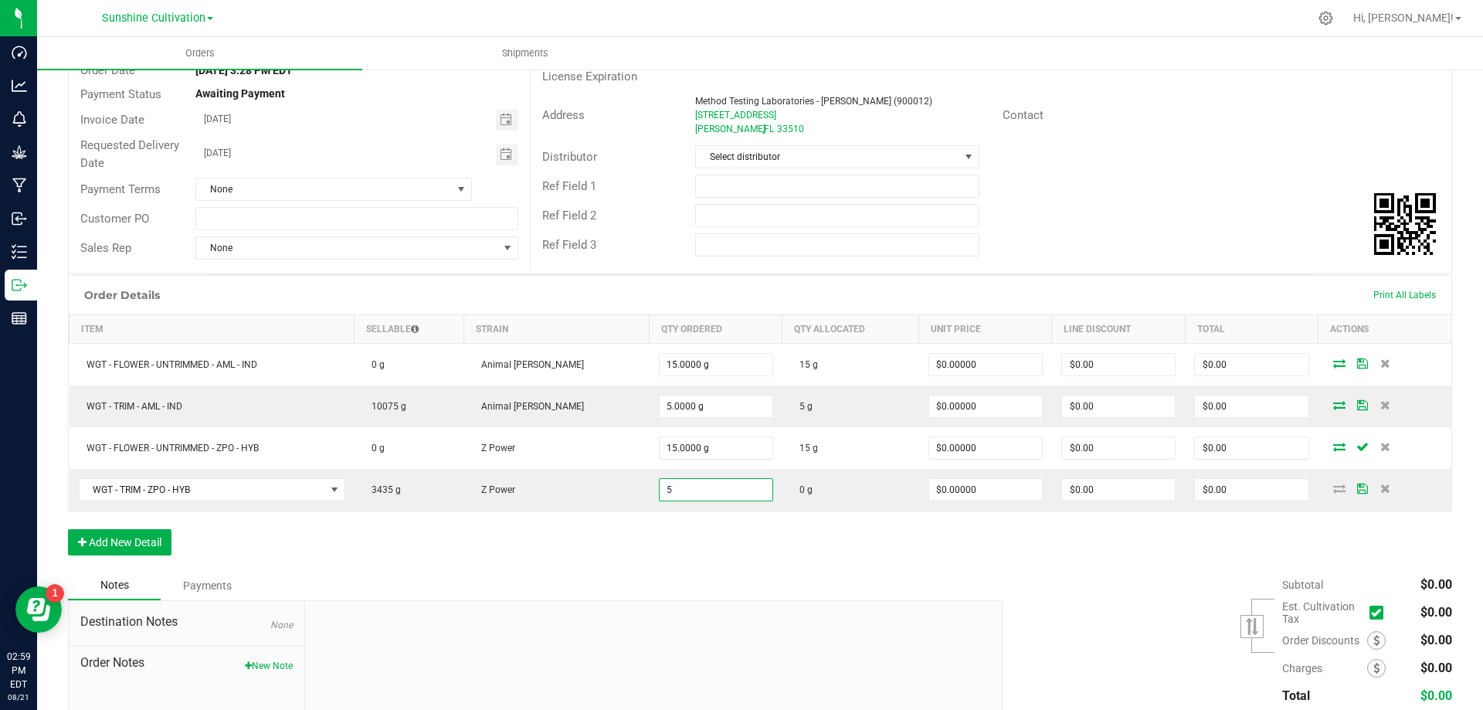
type input "5.0000 g"
click at [1055, 570] on div "Order Details Print All Labels Item Sellable Strain Qty Ordered Qty Allocated U…" at bounding box center [760, 423] width 1384 height 296
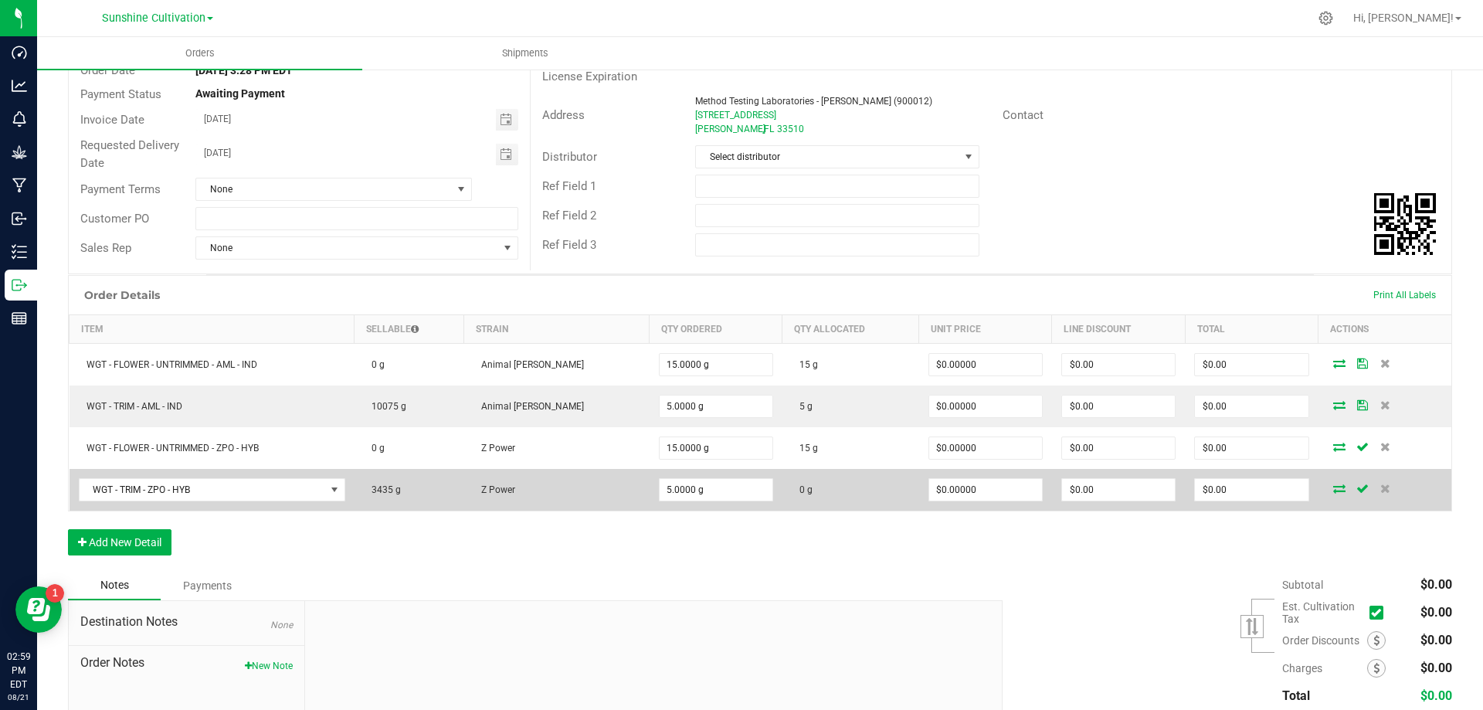
click at [1333, 487] on icon at bounding box center [1339, 487] width 12 height 9
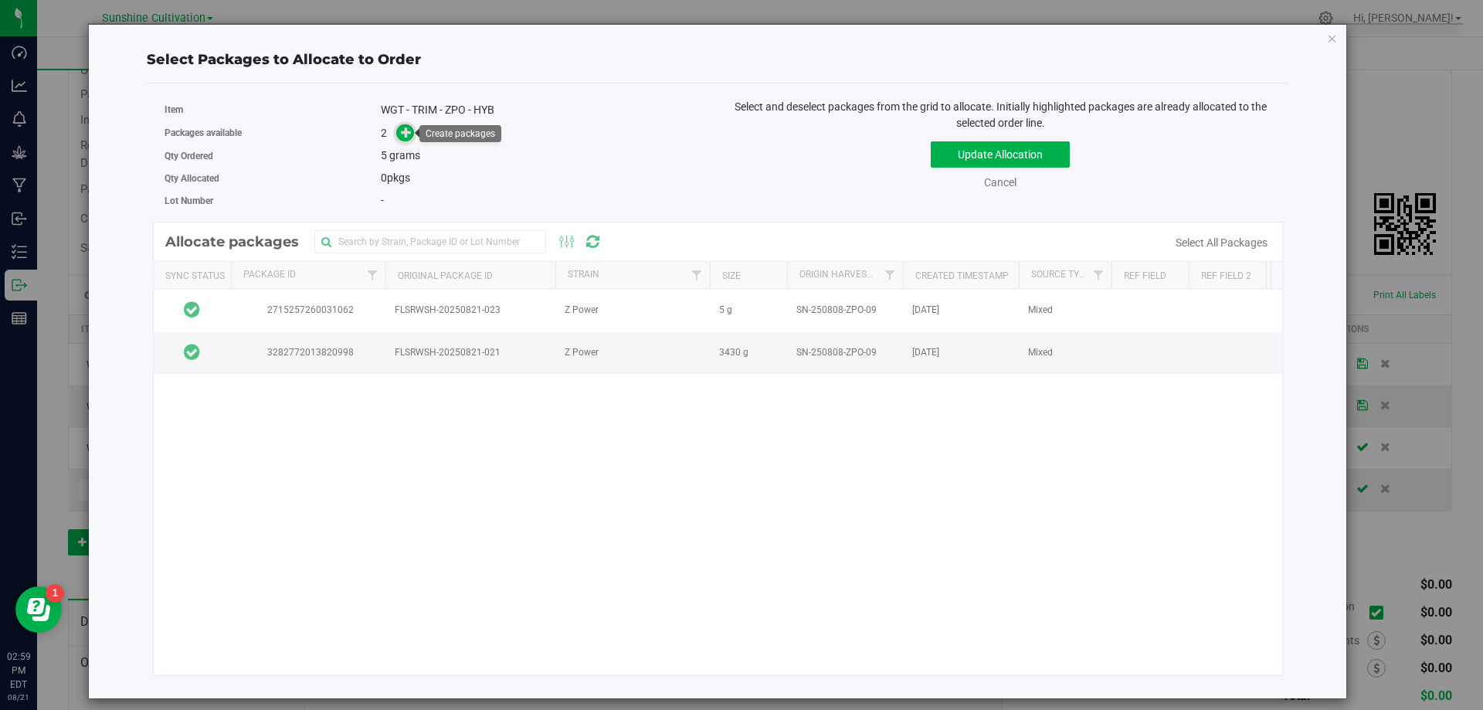
click at [406, 133] on icon at bounding box center [406, 132] width 11 height 11
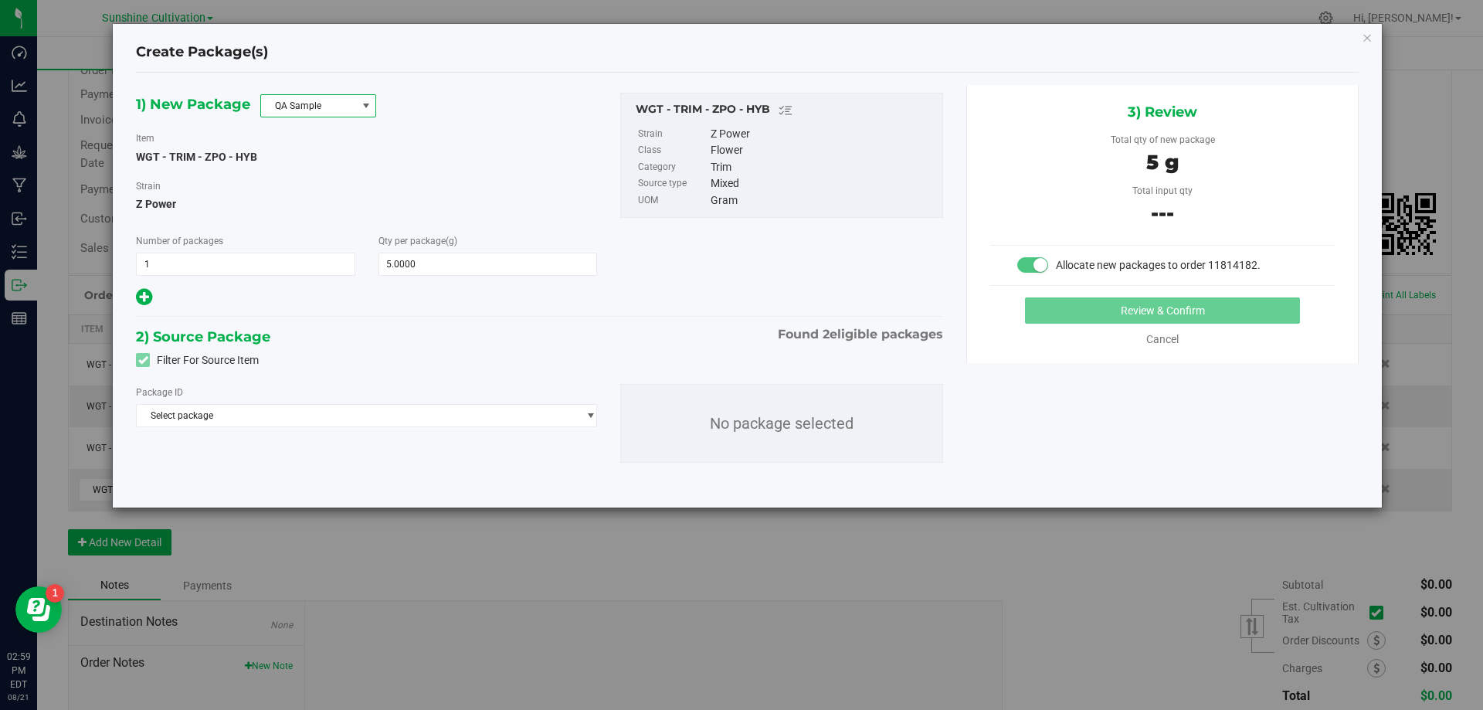
click at [344, 102] on span "QA Sample" at bounding box center [308, 106] width 95 height 22
click at [334, 174] on li "R&D Sample" at bounding box center [318, 175] width 114 height 22
click at [251, 419] on span "Select package" at bounding box center [357, 416] width 440 height 22
click at [206, 409] on span "Select package" at bounding box center [357, 416] width 440 height 22
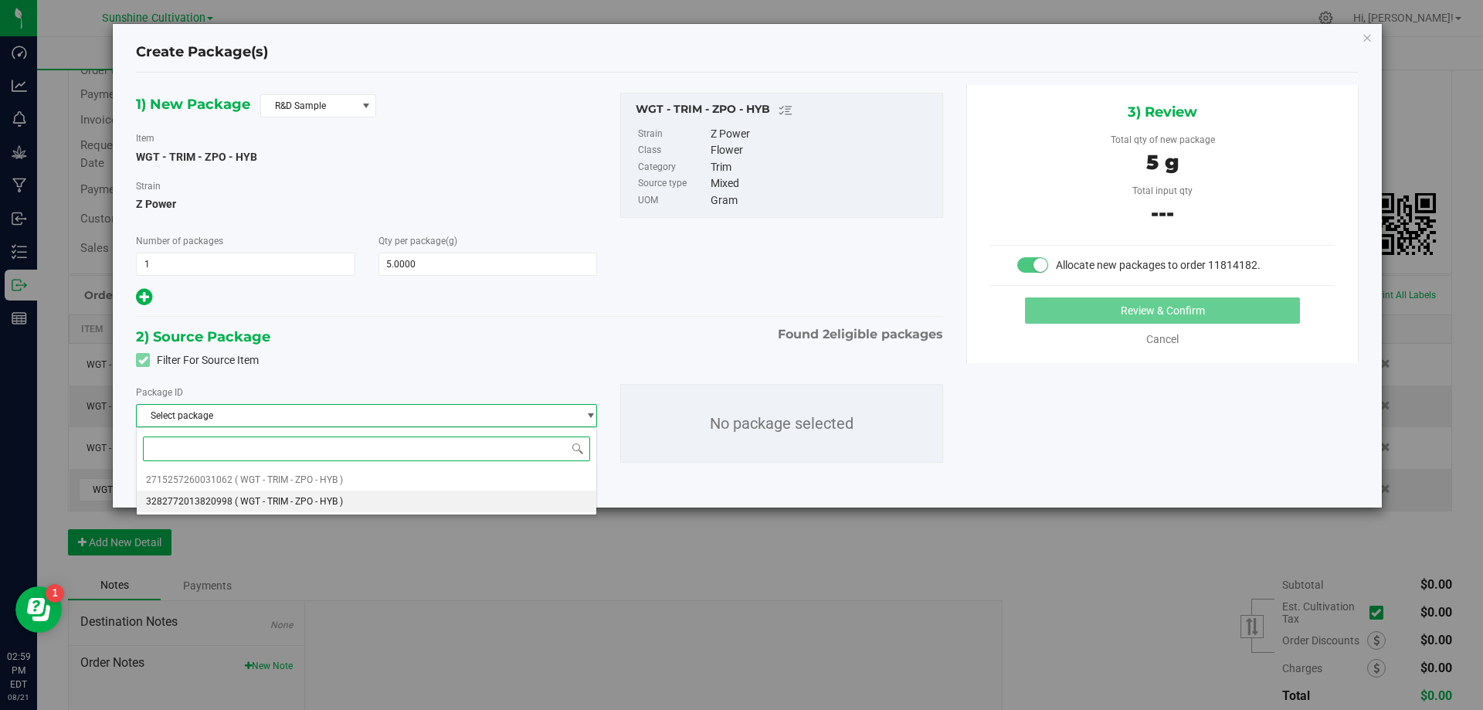
click at [236, 497] on span "( WGT - TRIM - ZPO - HYB )" at bounding box center [289, 501] width 108 height 11
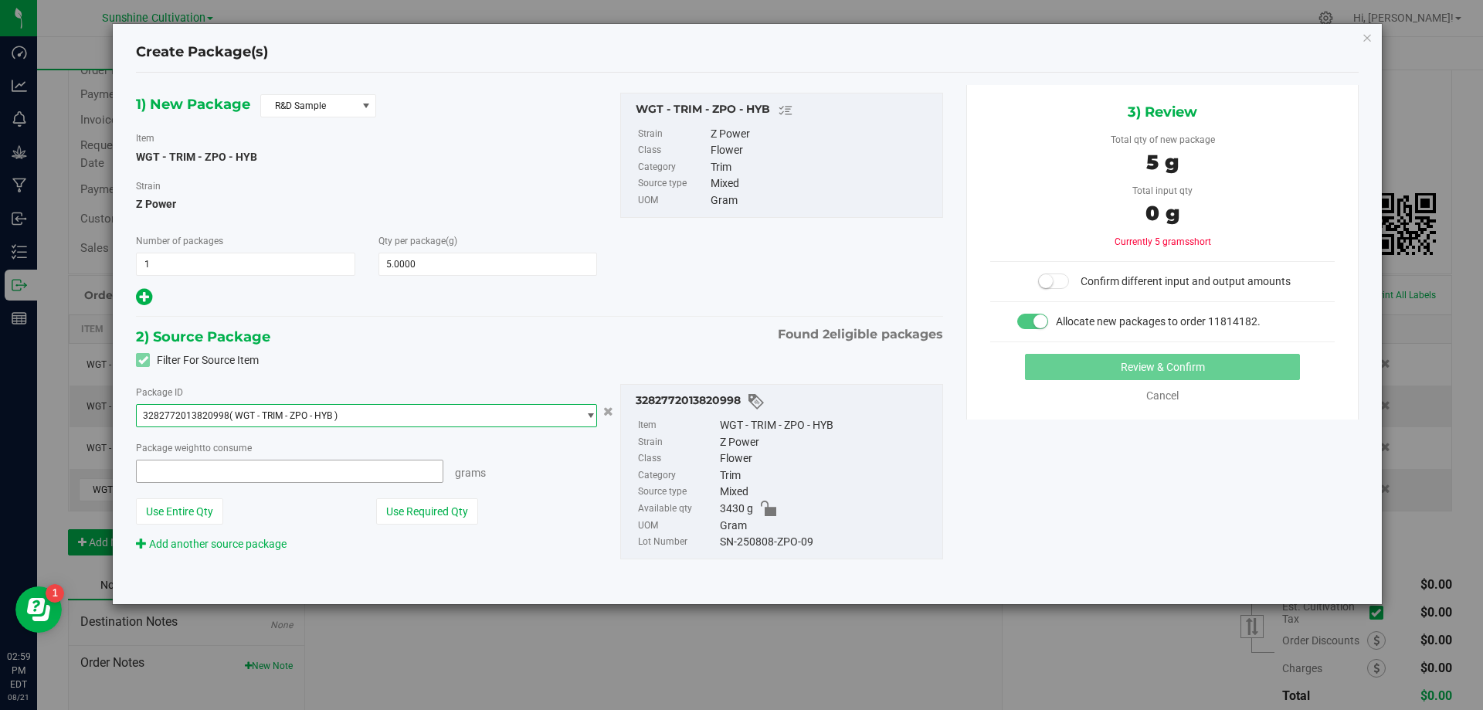
click at [281, 479] on span at bounding box center [289, 471] width 307 height 23
type input "5"
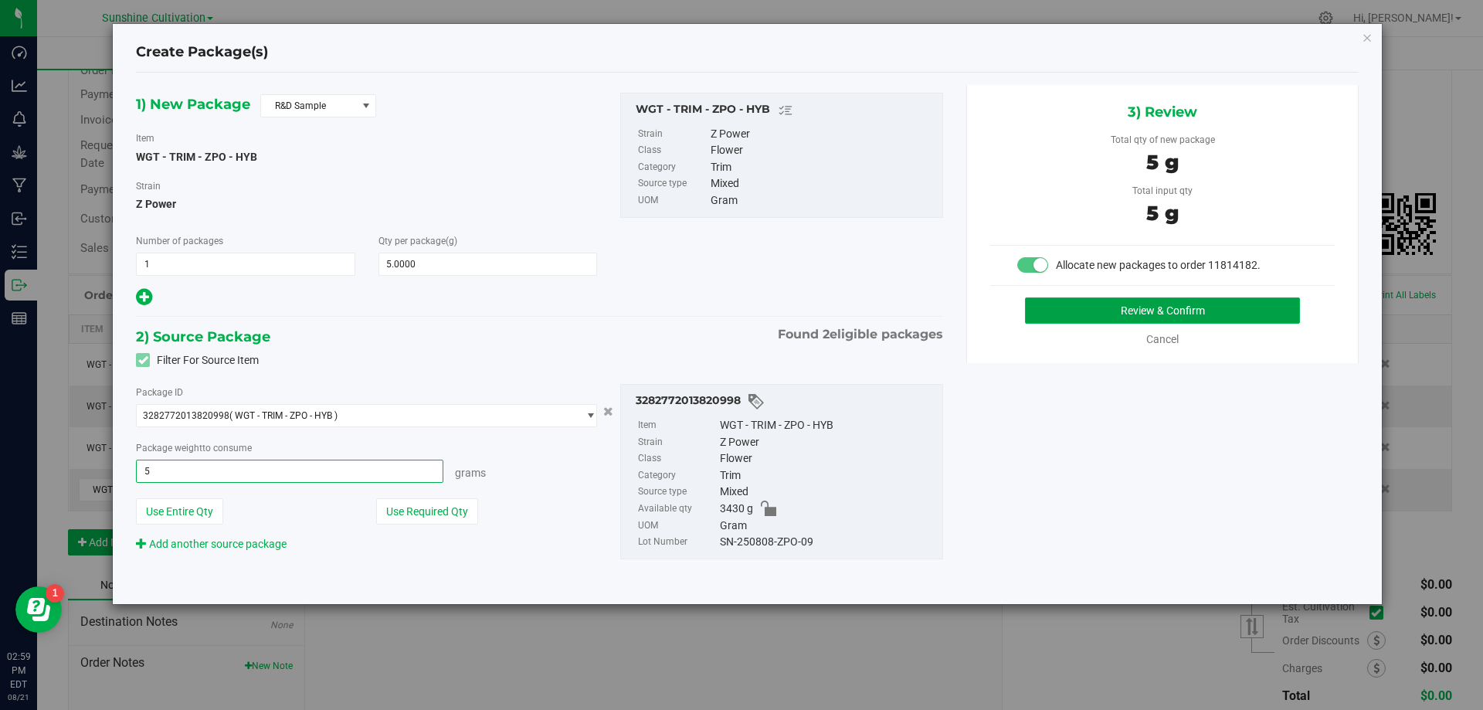
type input "5.0000 g"
click at [1102, 319] on button "Review & Confirm" at bounding box center [1162, 310] width 275 height 26
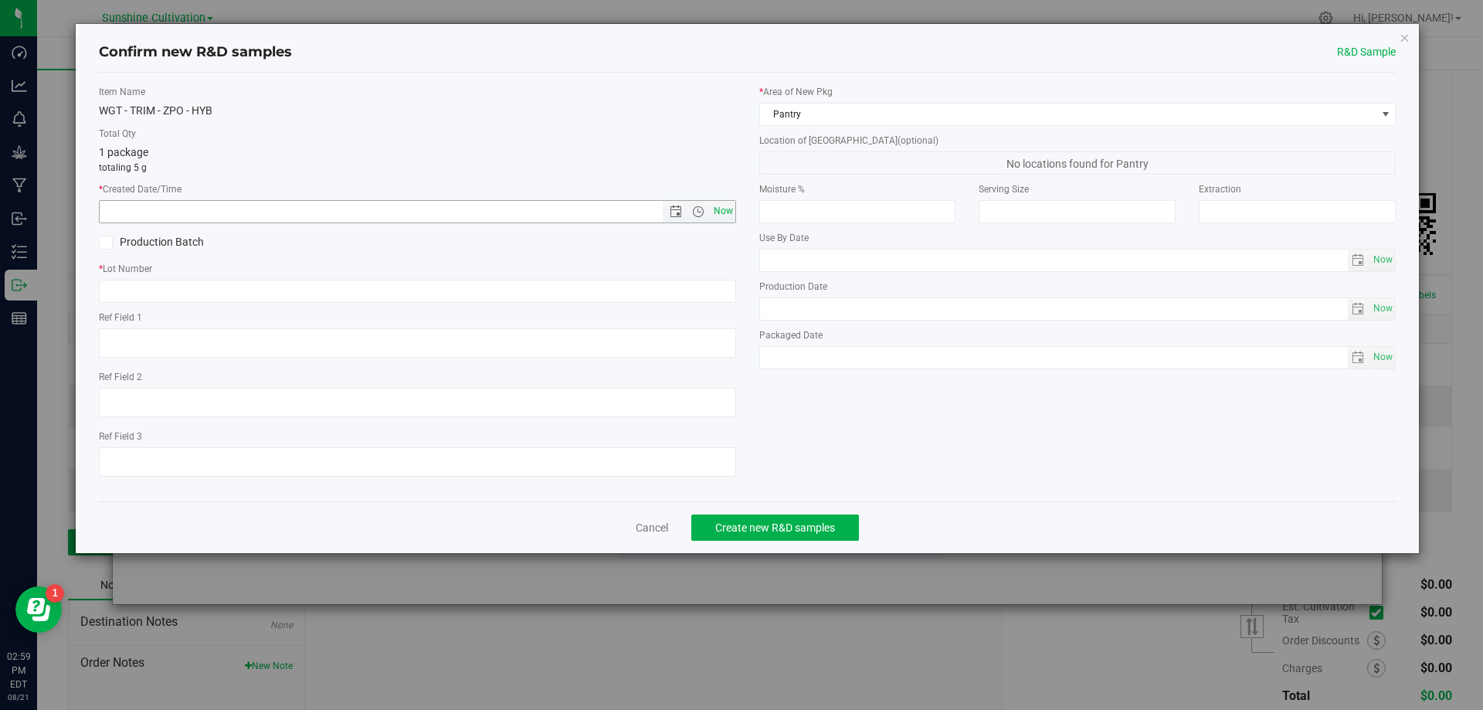
click at [717, 207] on span "Now" at bounding box center [723, 211] width 26 height 22
type input "8/21/2025 2:59 PM"
paste input "SN-250808-ZPO-09"
type input "SN-250808-ZPO-09-TB"
click at [766, 527] on span "Create new R&D samples" at bounding box center [775, 527] width 120 height 12
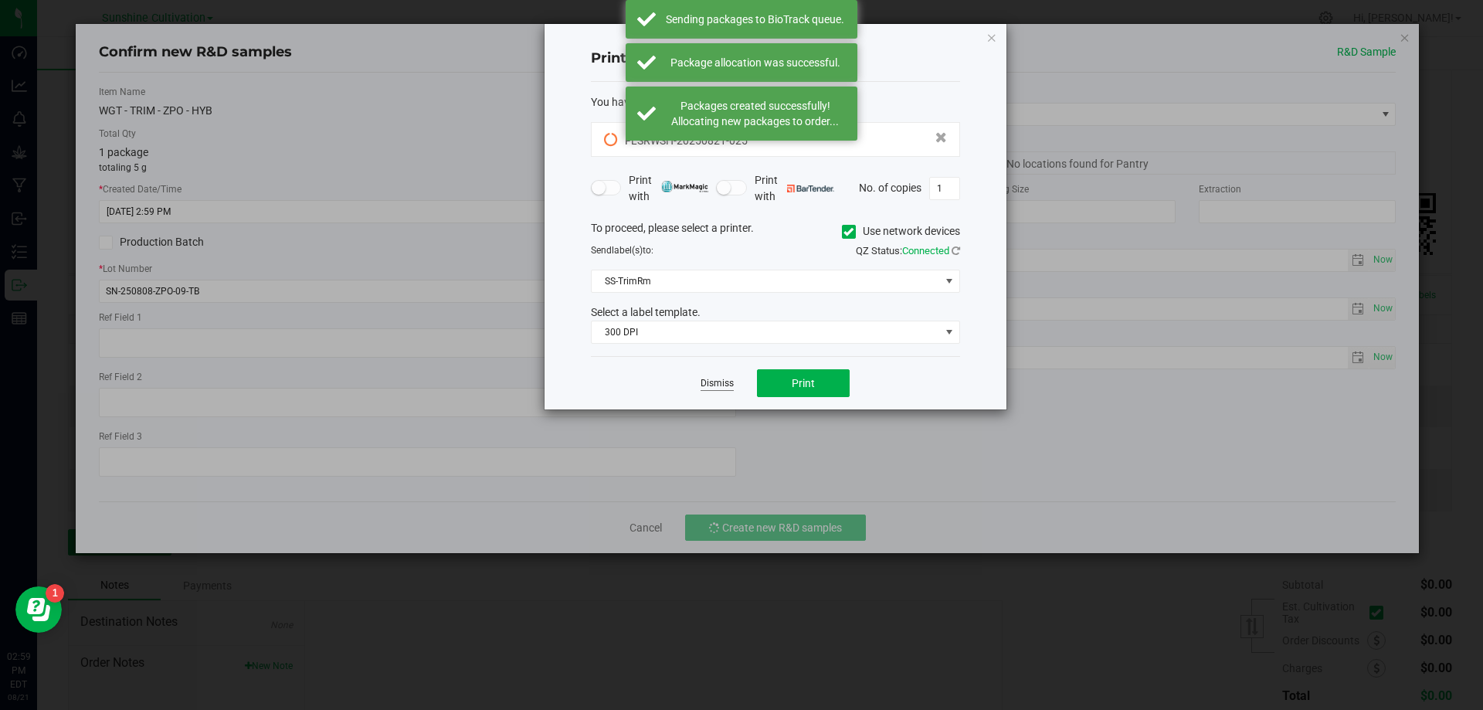
click at [703, 383] on link "Dismiss" at bounding box center [716, 383] width 33 height 13
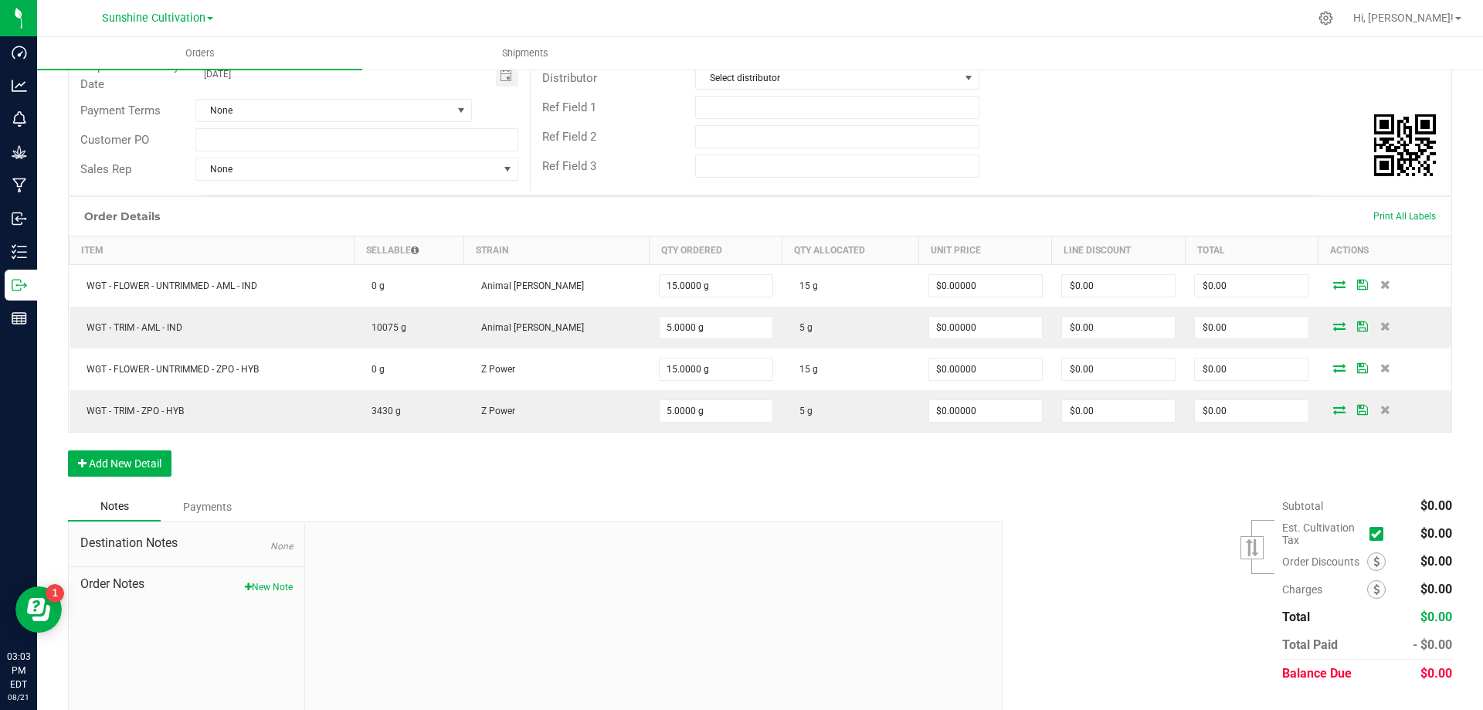
scroll to position [269, 0]
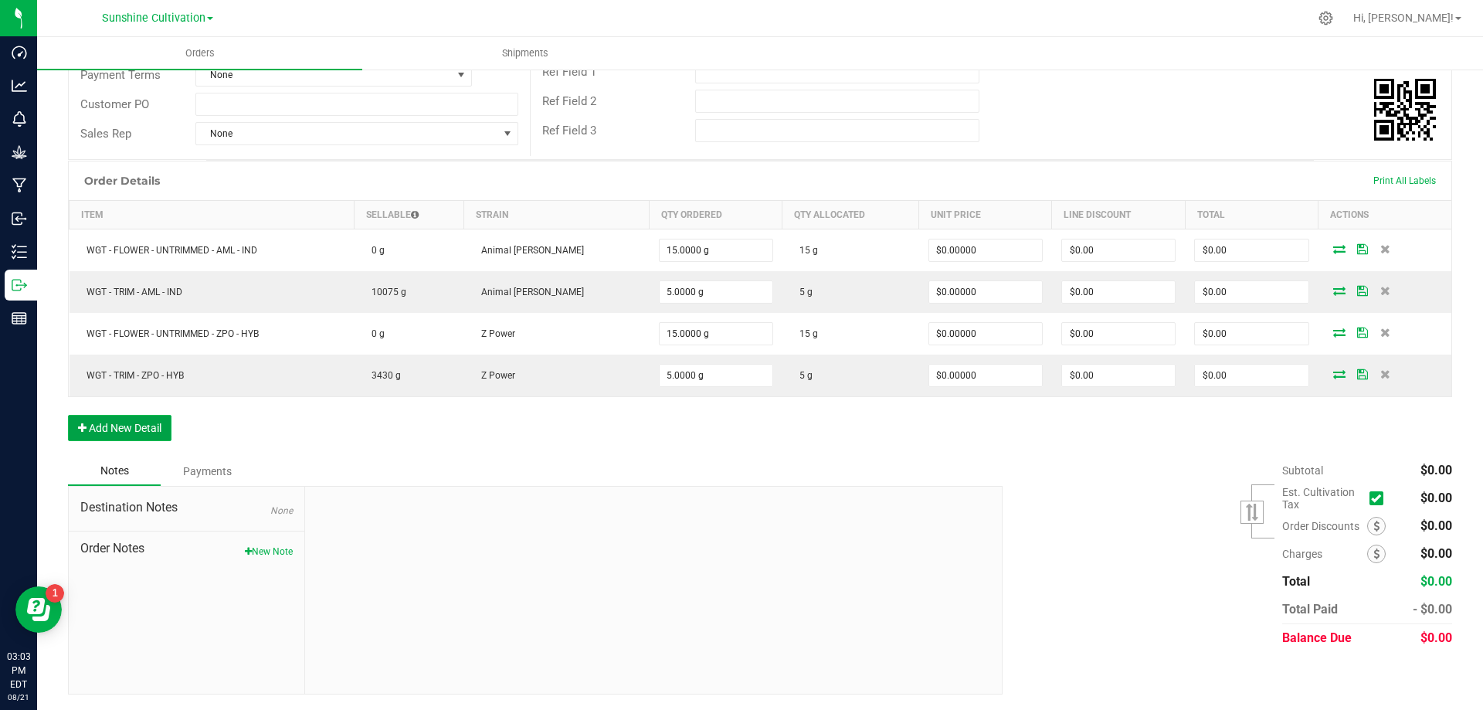
click at [120, 421] on button "Add New Detail" at bounding box center [119, 428] width 103 height 26
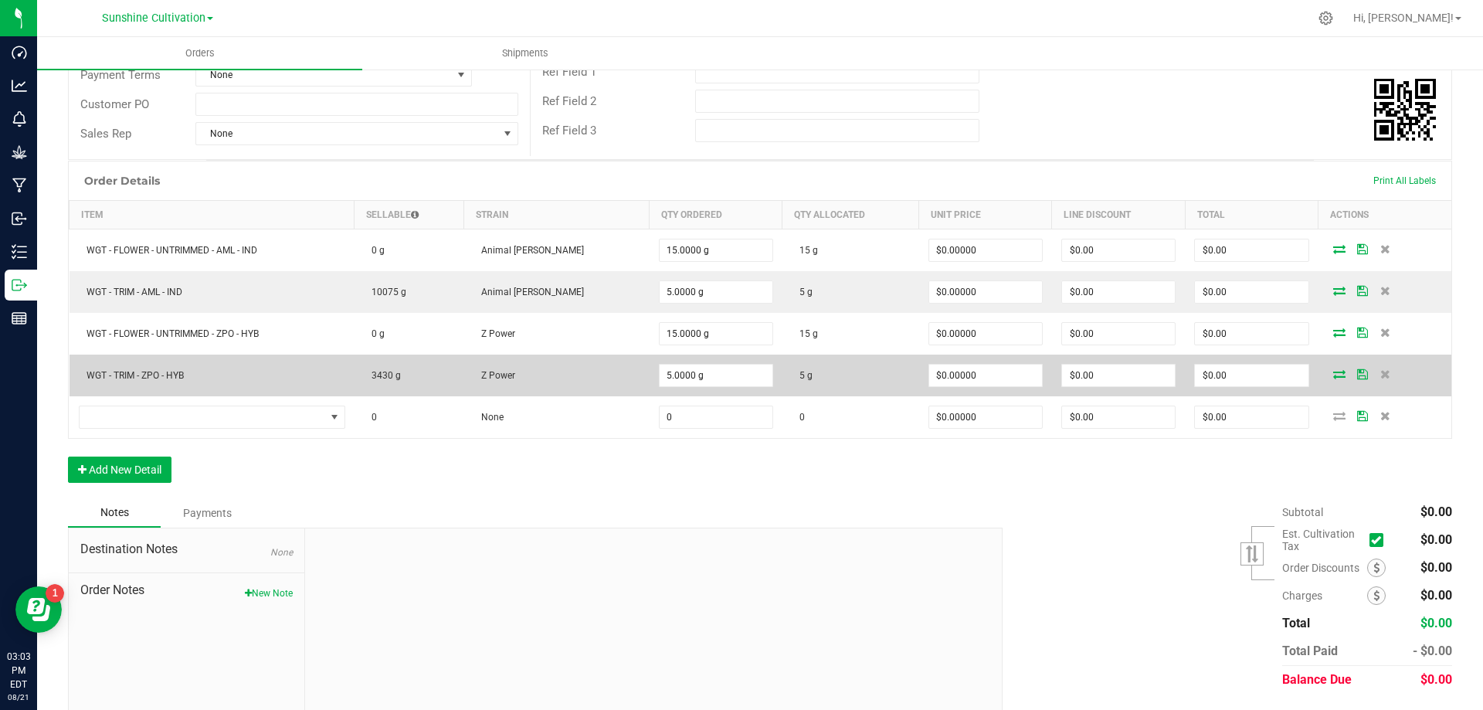
click at [209, 395] on td "WGT - TRIM - ZPO - HYB" at bounding box center [212, 375] width 285 height 42
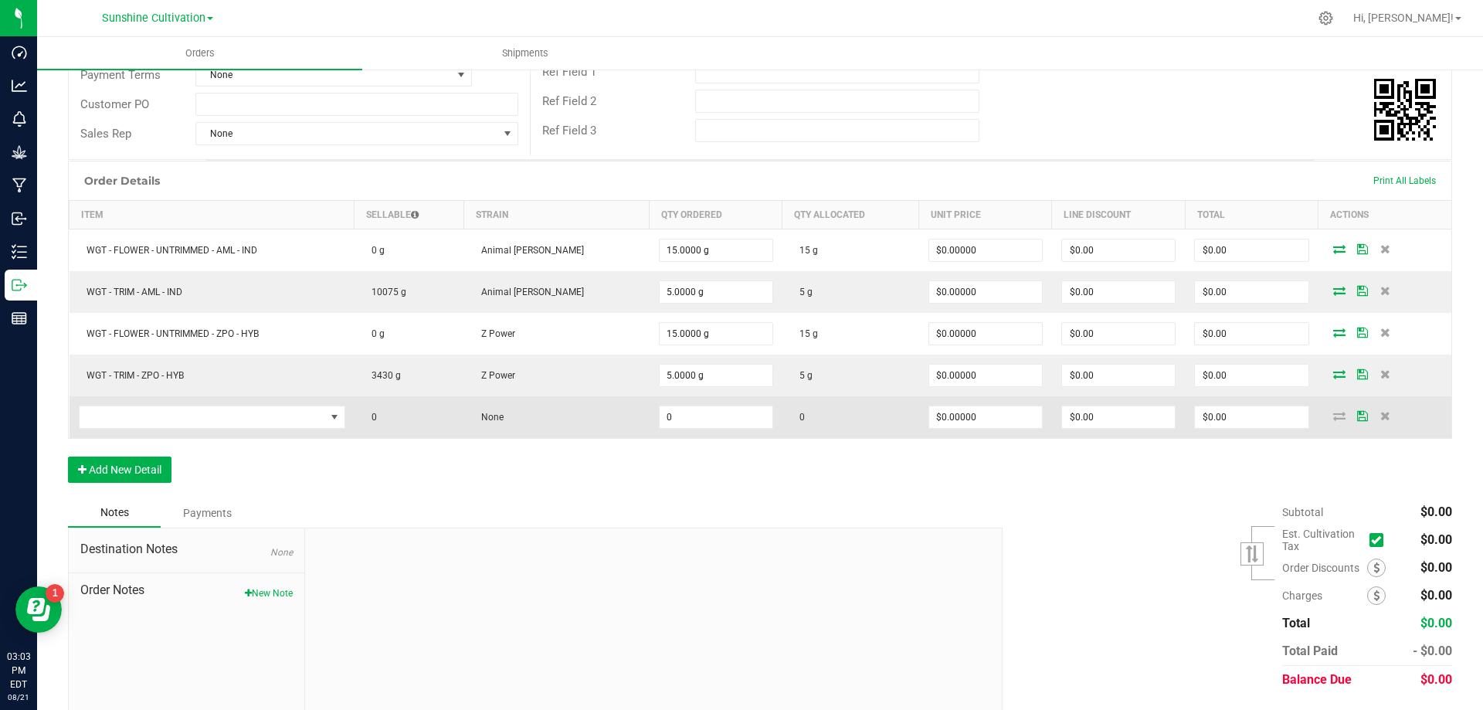
click at [208, 404] on td at bounding box center [212, 417] width 285 height 42
click at [206, 414] on span "NO DATA FOUND" at bounding box center [203, 417] width 246 height 22
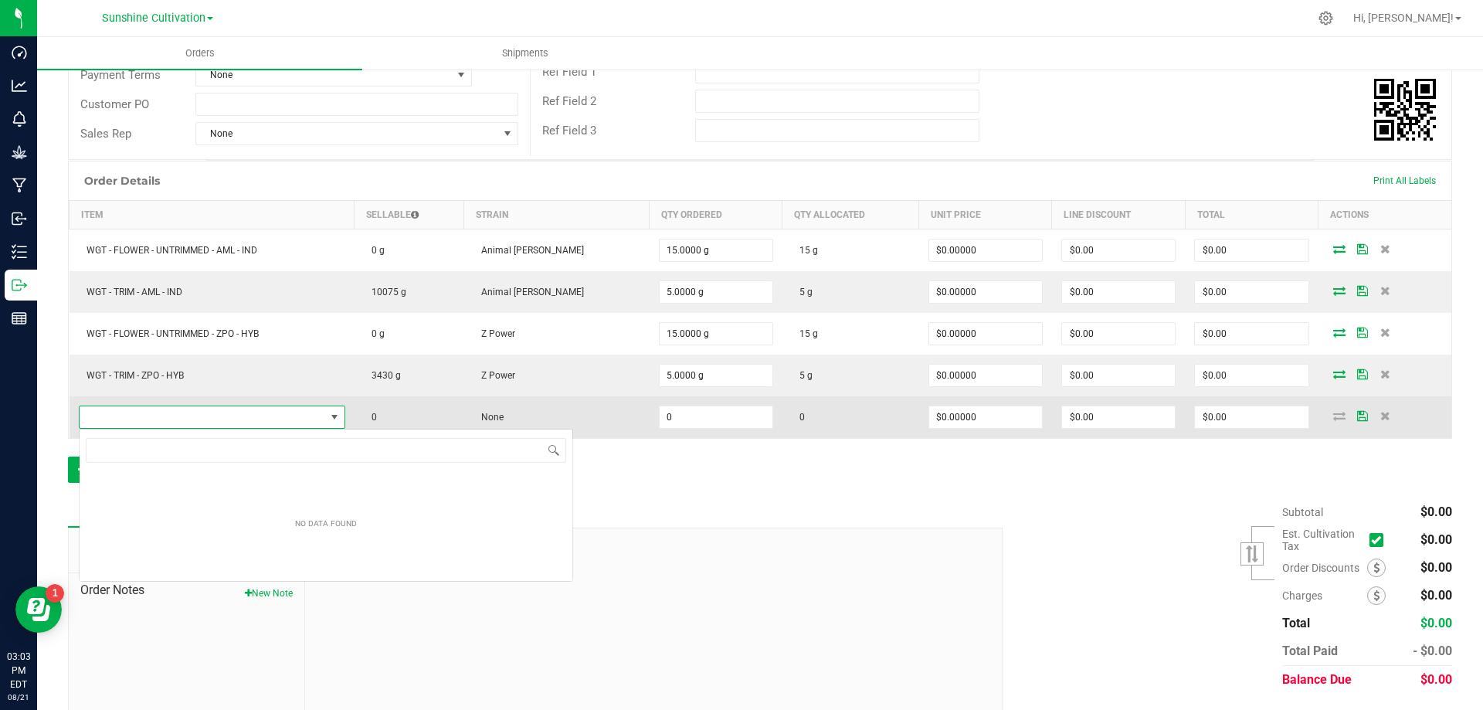
scroll to position [23, 275]
click at [268, 412] on span "NO DATA FOUND" at bounding box center [203, 417] width 246 height 22
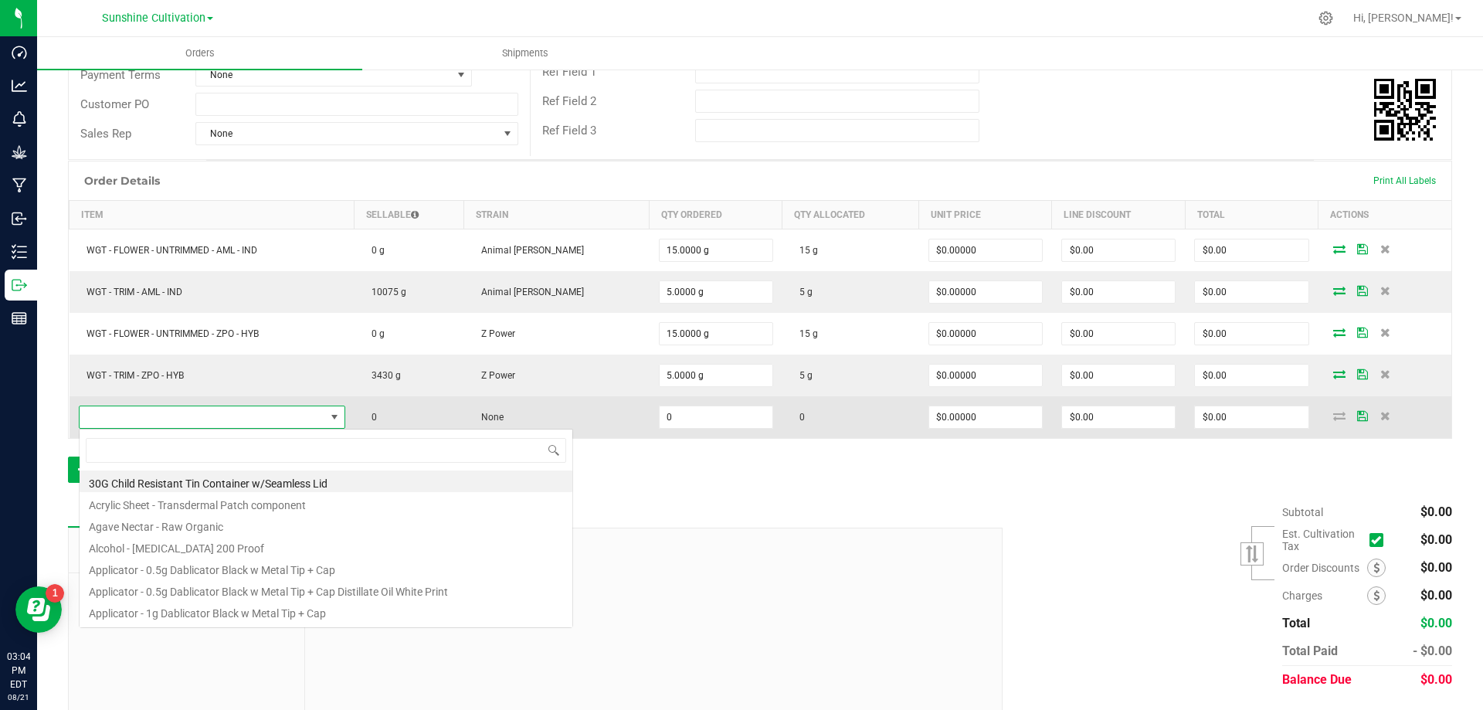
scroll to position [23, 272]
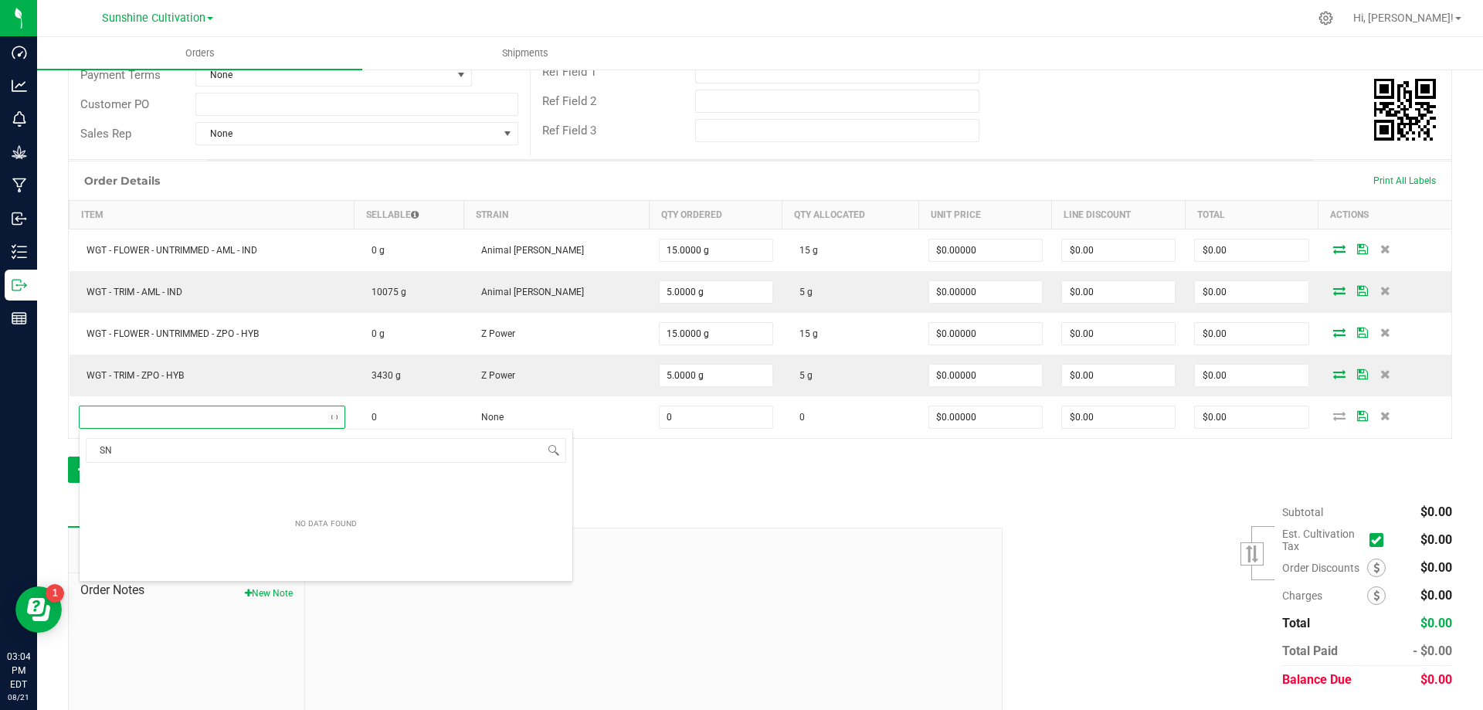
type input "S"
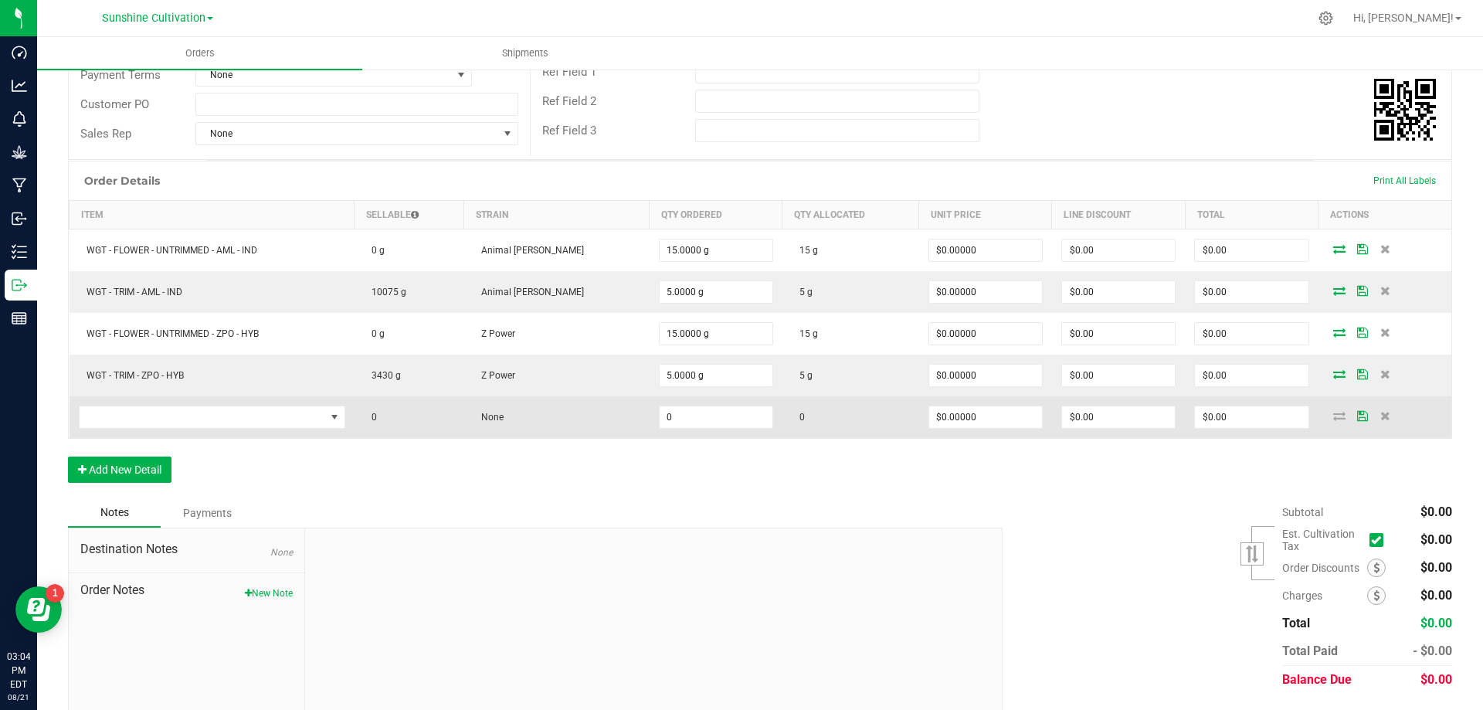
click at [146, 401] on td at bounding box center [212, 417] width 285 height 42
click at [146, 411] on span "NO DATA FOUND" at bounding box center [203, 417] width 246 height 22
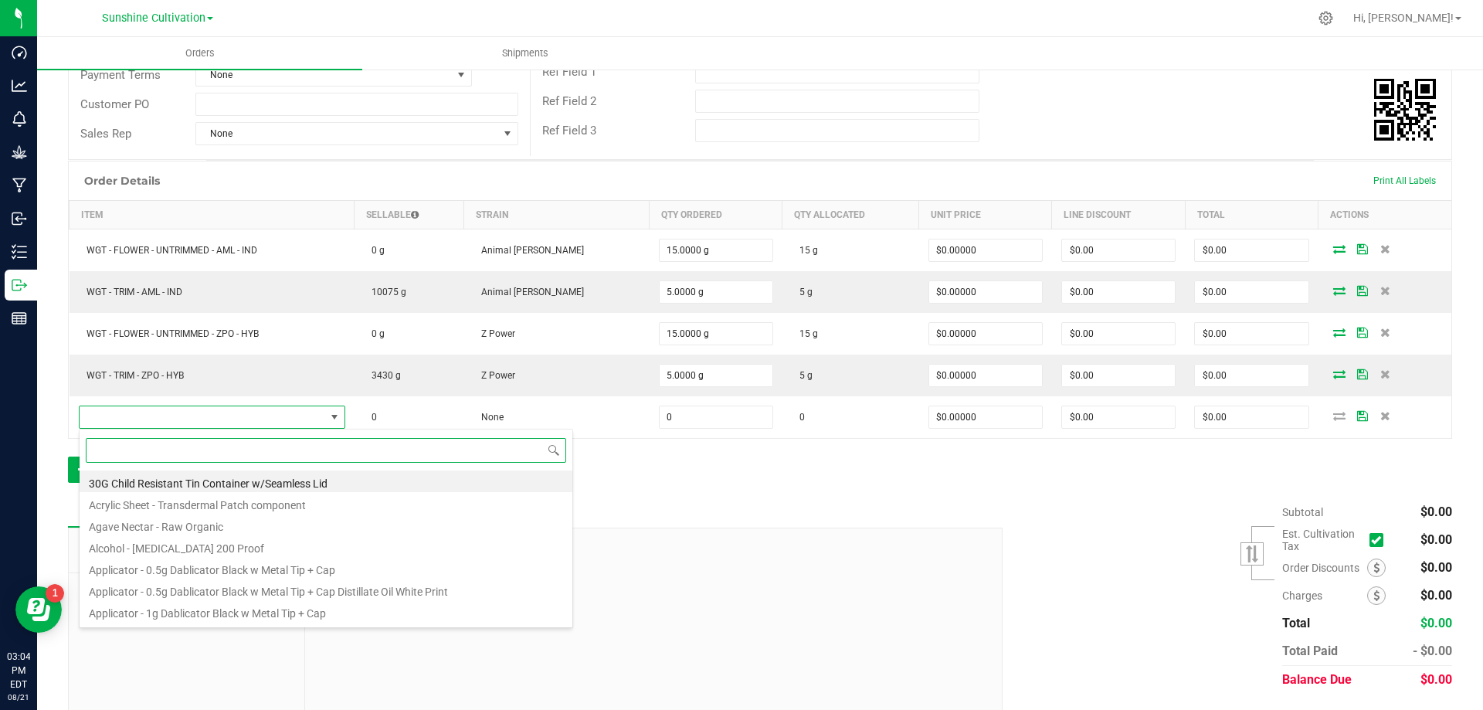
drag, startPoint x: 146, startPoint y: 411, endPoint x: 117, endPoint y: 456, distance: 53.1
click at [117, 456] on input at bounding box center [326, 450] width 480 height 24
paste input "WGT - FLOWER - UNTRIMMED - YMY - IND"
type input "WGT - FLOWER - UNTRIMMED - YMY - IND"
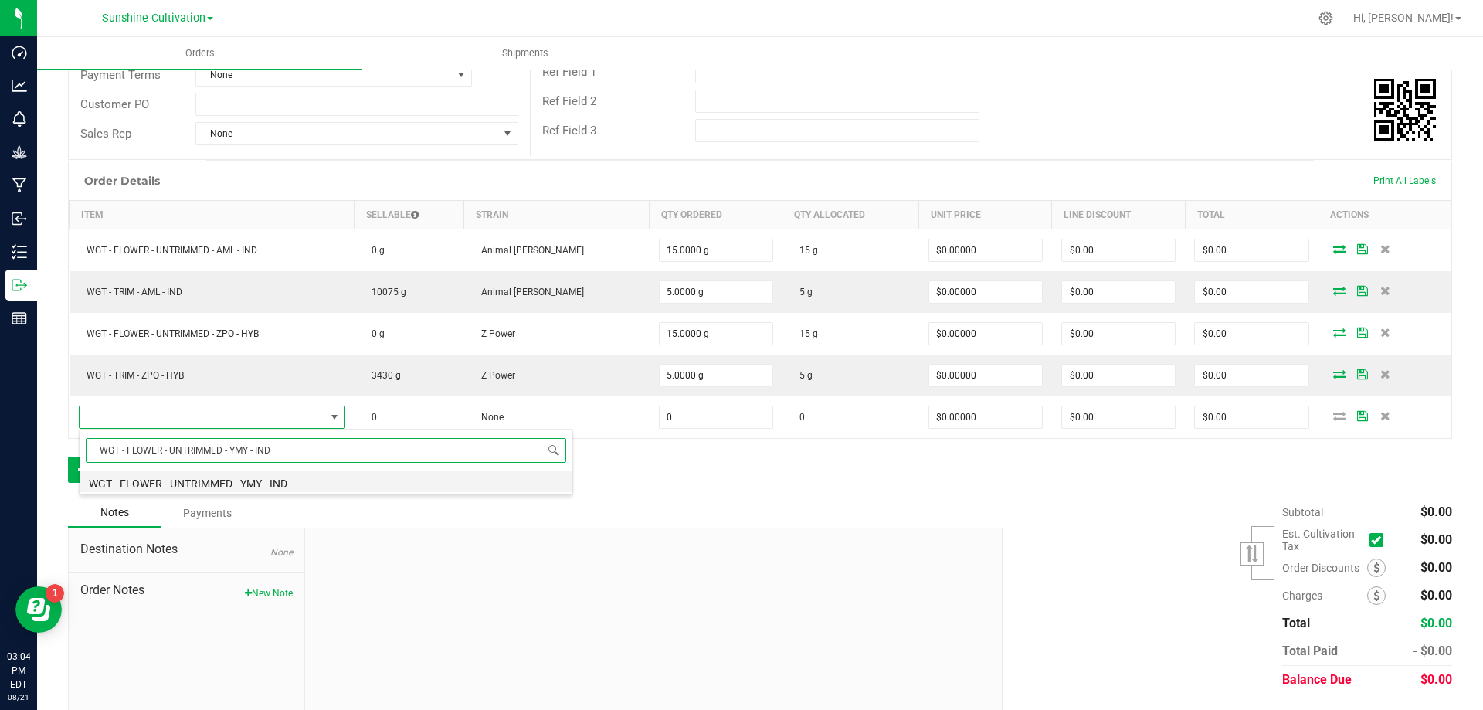
click at [240, 487] on li "WGT - FLOWER - UNTRIMMED - YMY - IND" at bounding box center [326, 481] width 493 height 22
type input "0.0000 g"
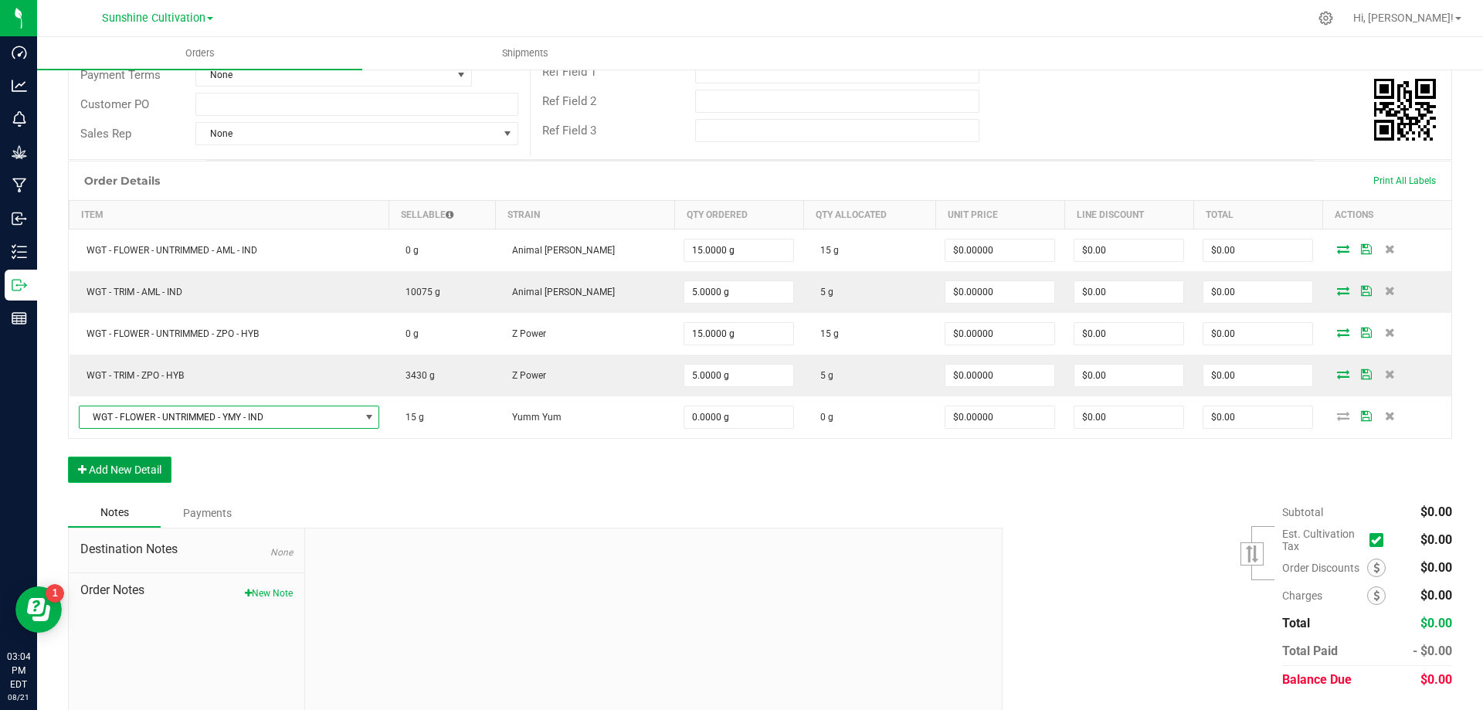
click at [156, 473] on button "Add New Detail" at bounding box center [119, 469] width 103 height 26
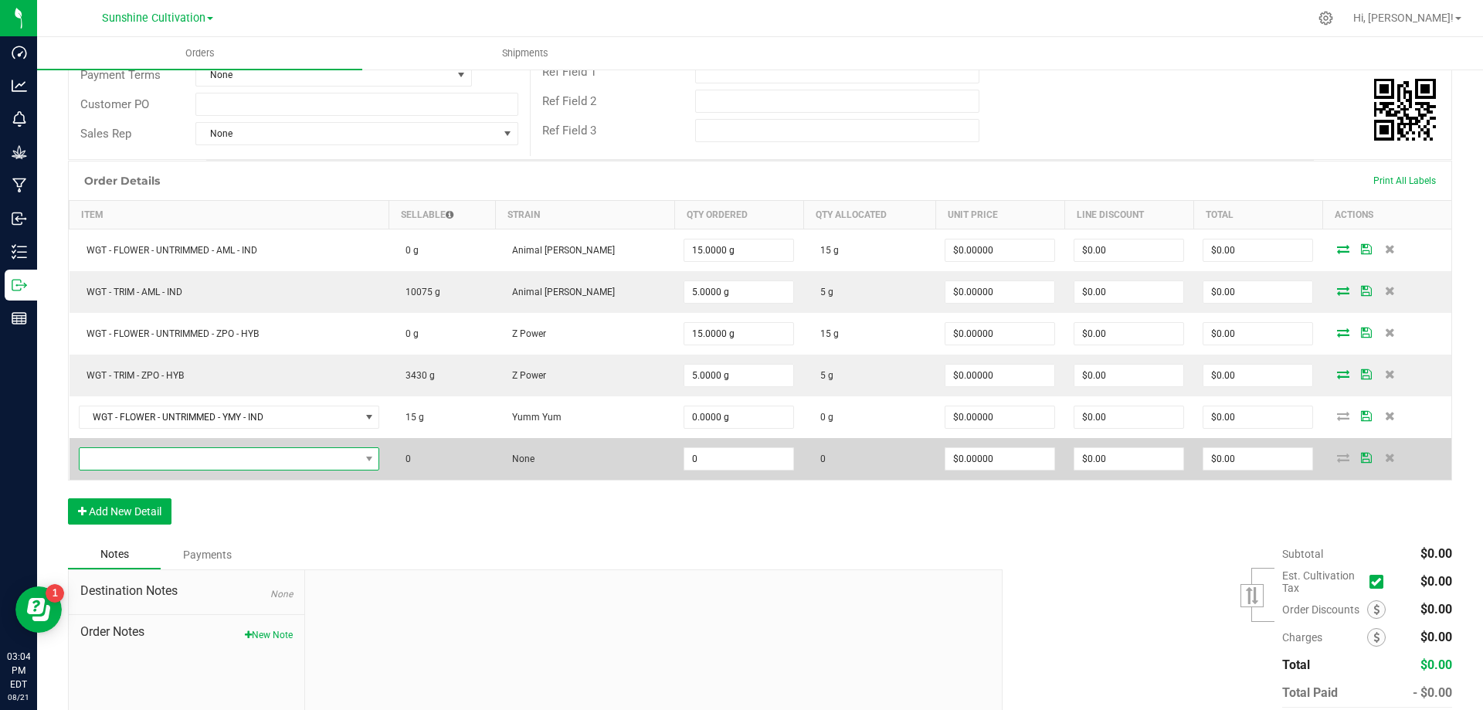
click at [158, 454] on span "NO DATA FOUND" at bounding box center [220, 459] width 280 height 22
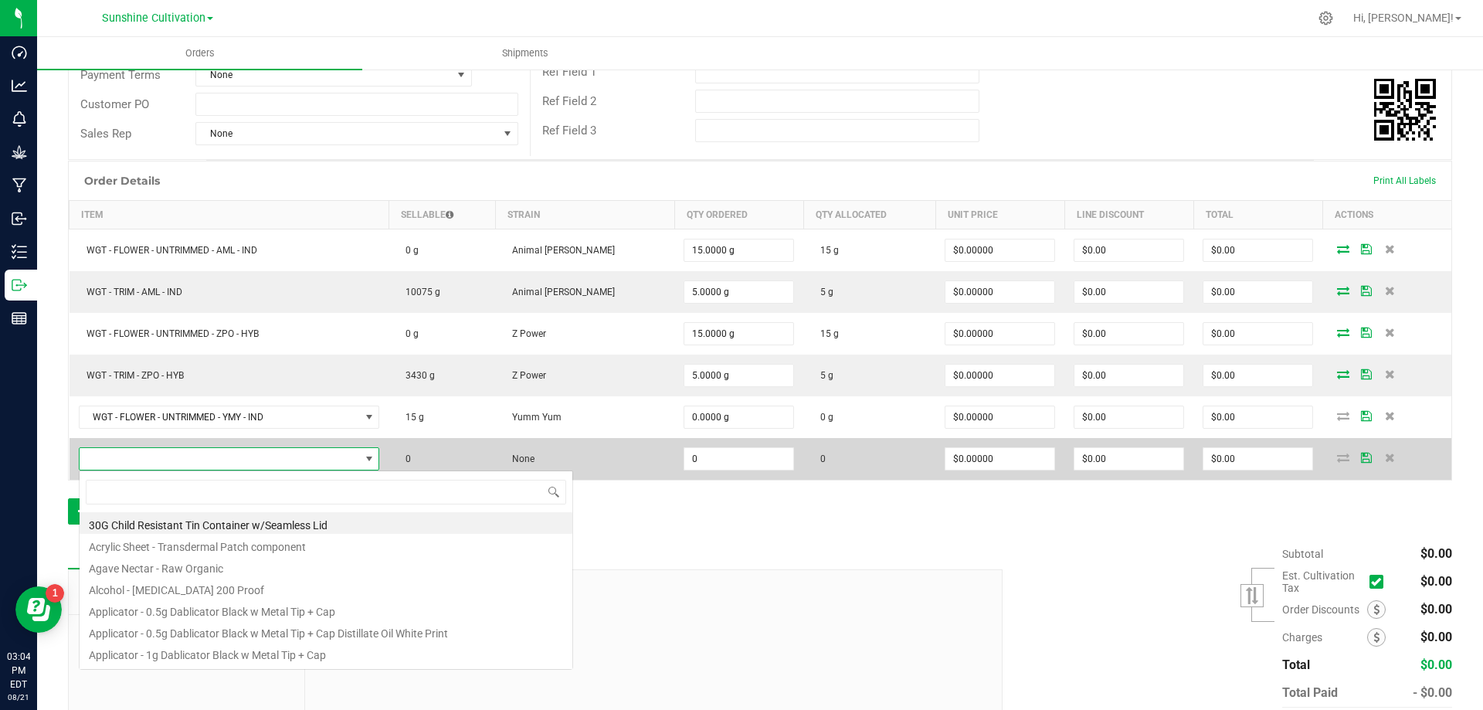
scroll to position [23, 307]
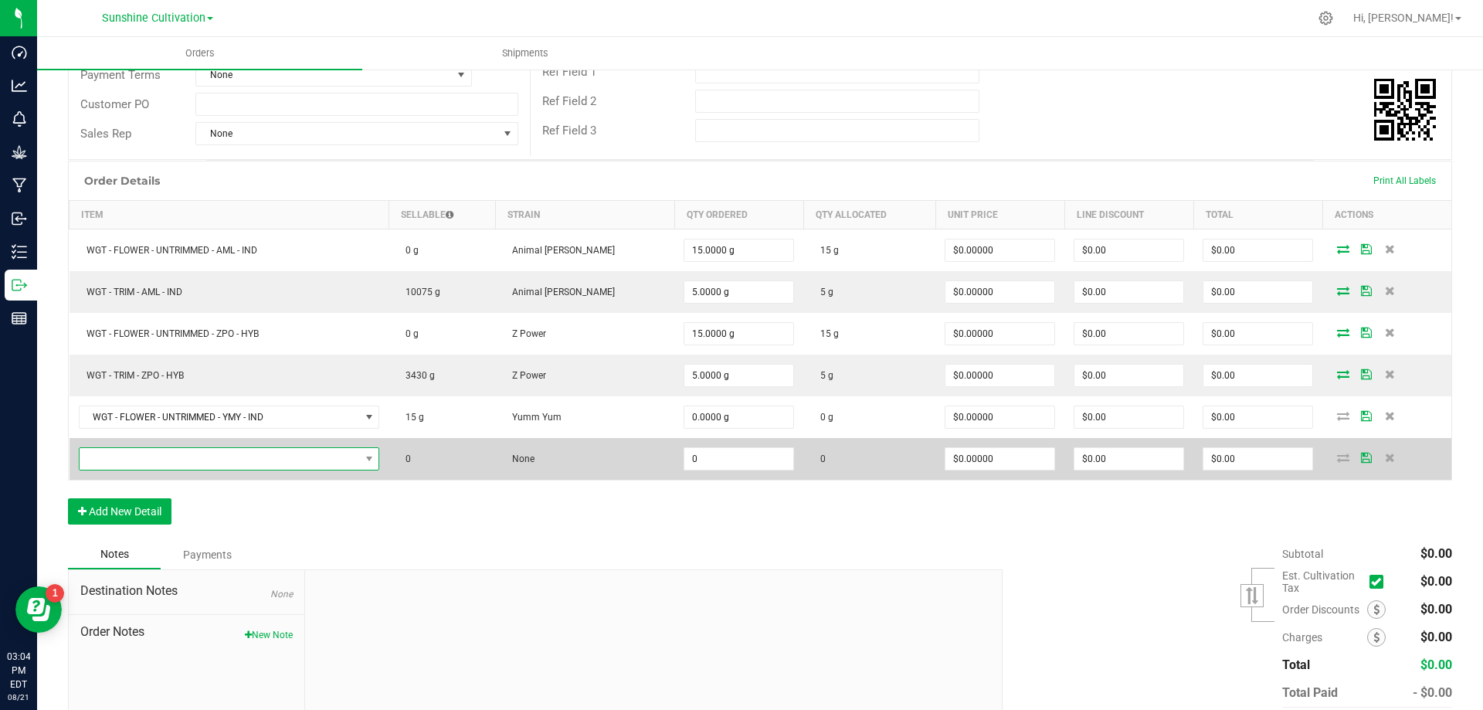
click at [254, 463] on span "NO DATA FOUND" at bounding box center [220, 459] width 280 height 22
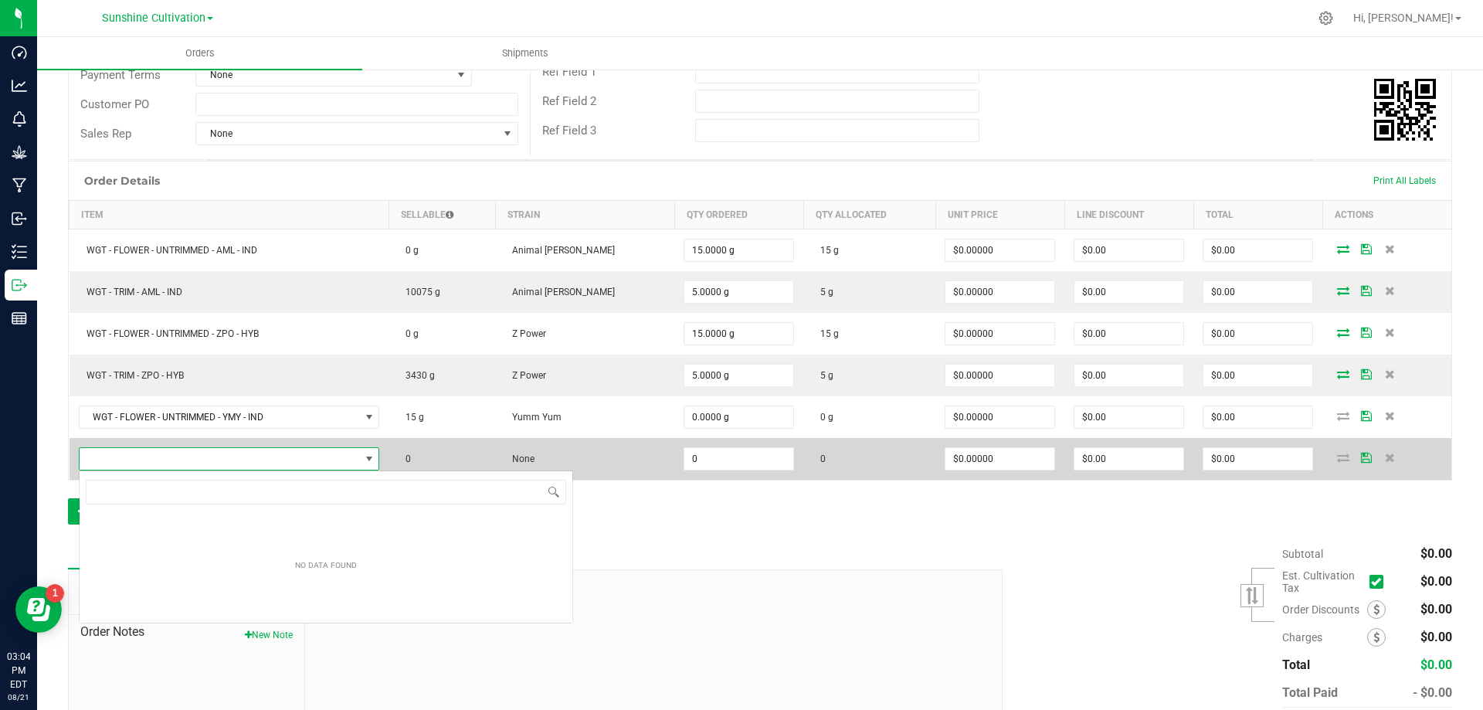
scroll to position [23, 310]
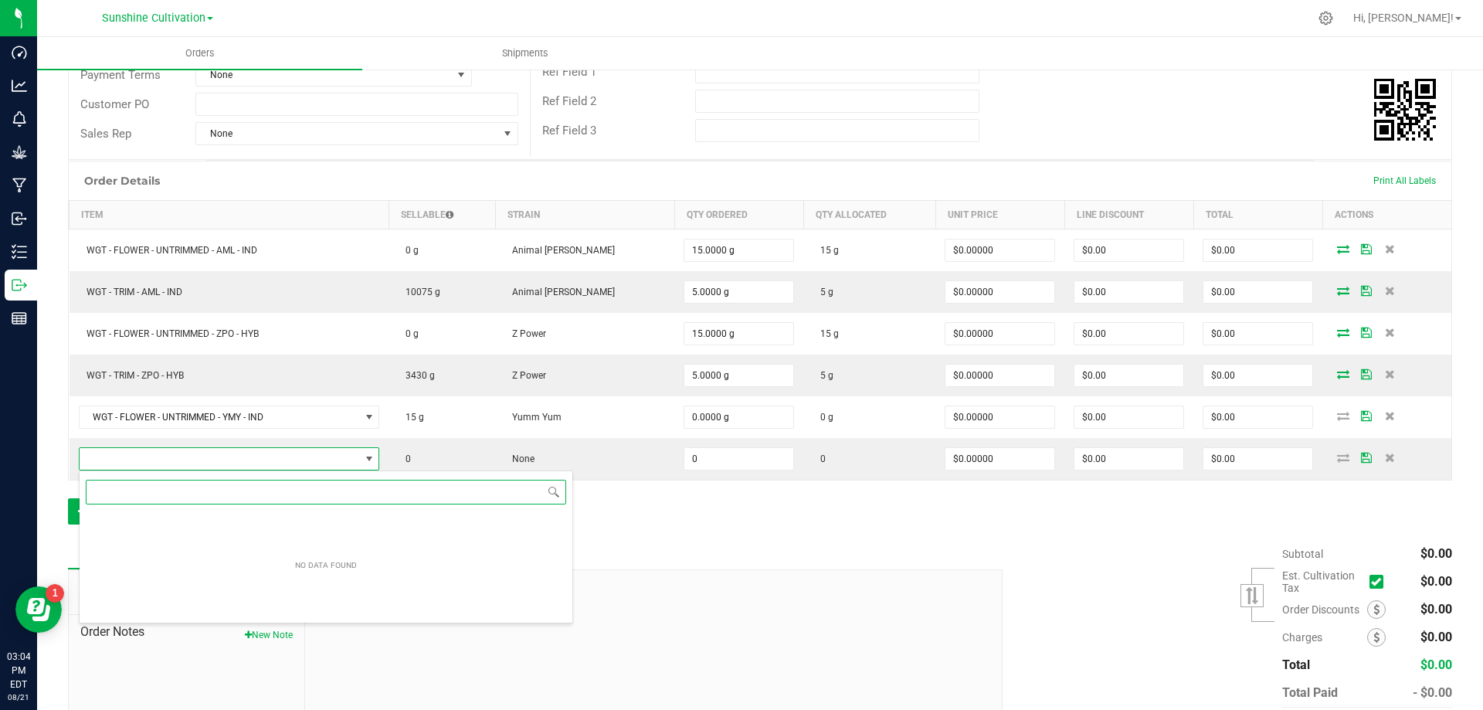
drag, startPoint x: 254, startPoint y: 463, endPoint x: 239, endPoint y: 493, distance: 32.8
click at [239, 493] on input "NO DATA FOUND" at bounding box center [326, 492] width 480 height 24
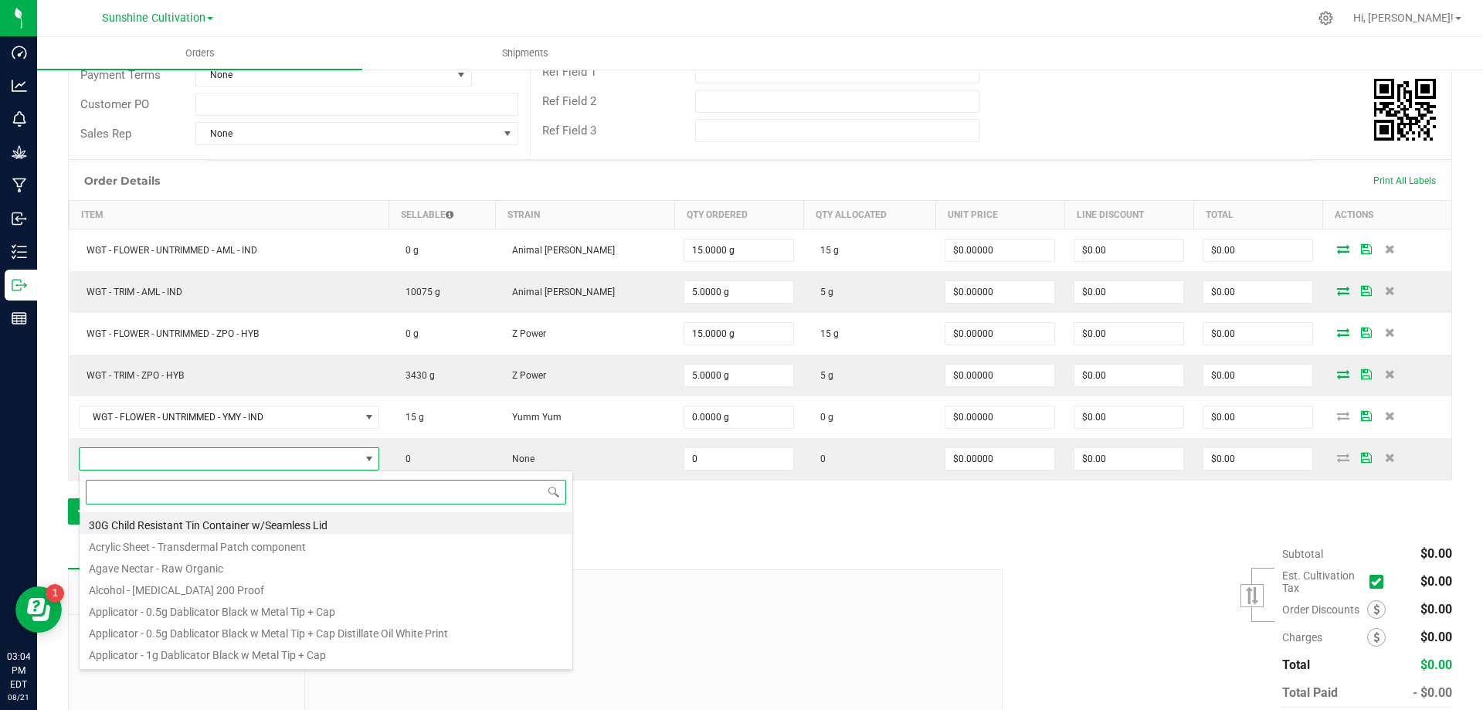
scroll to position [23, 307]
paste input "WGT - TRIM - YMY - IND"
type input "WGT - TRIM - YMY - IND"
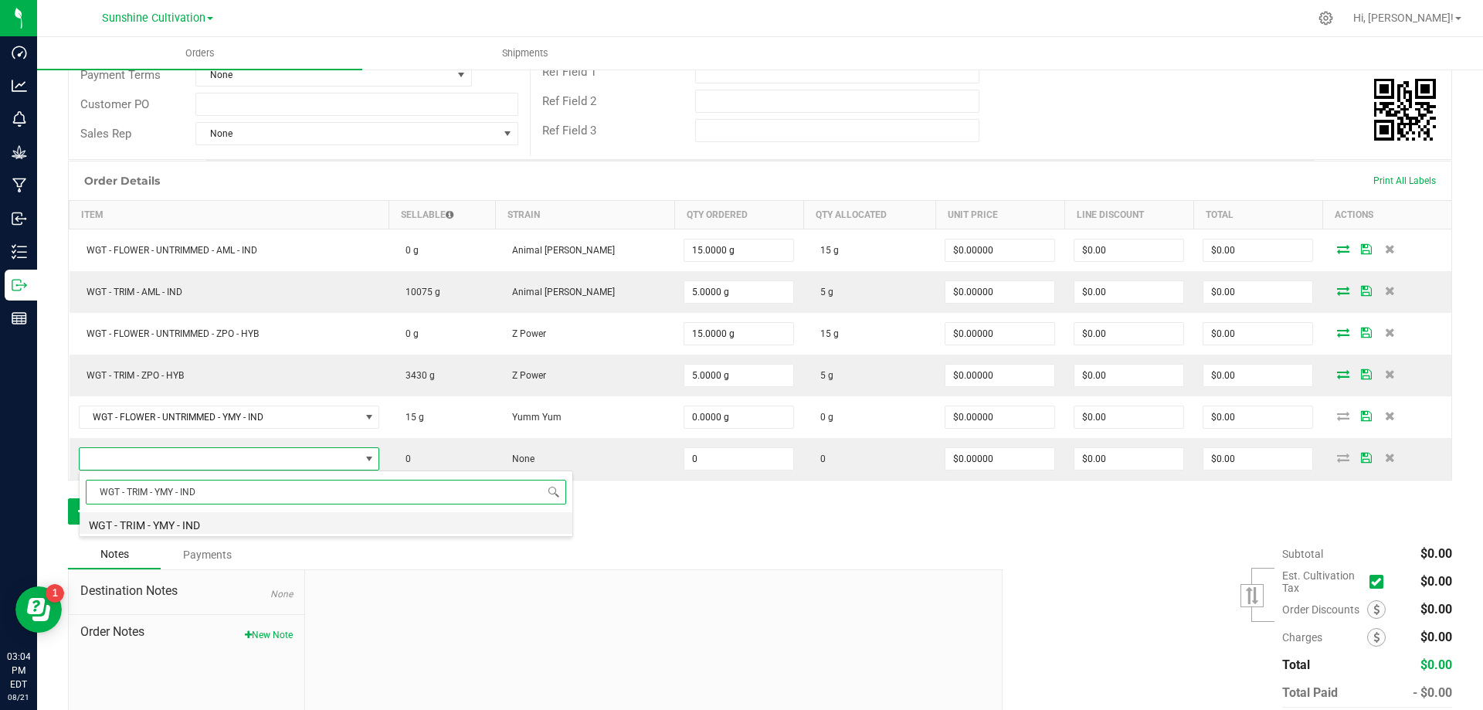
click at [250, 521] on li "WGT - TRIM - YMY - IND" at bounding box center [326, 523] width 493 height 22
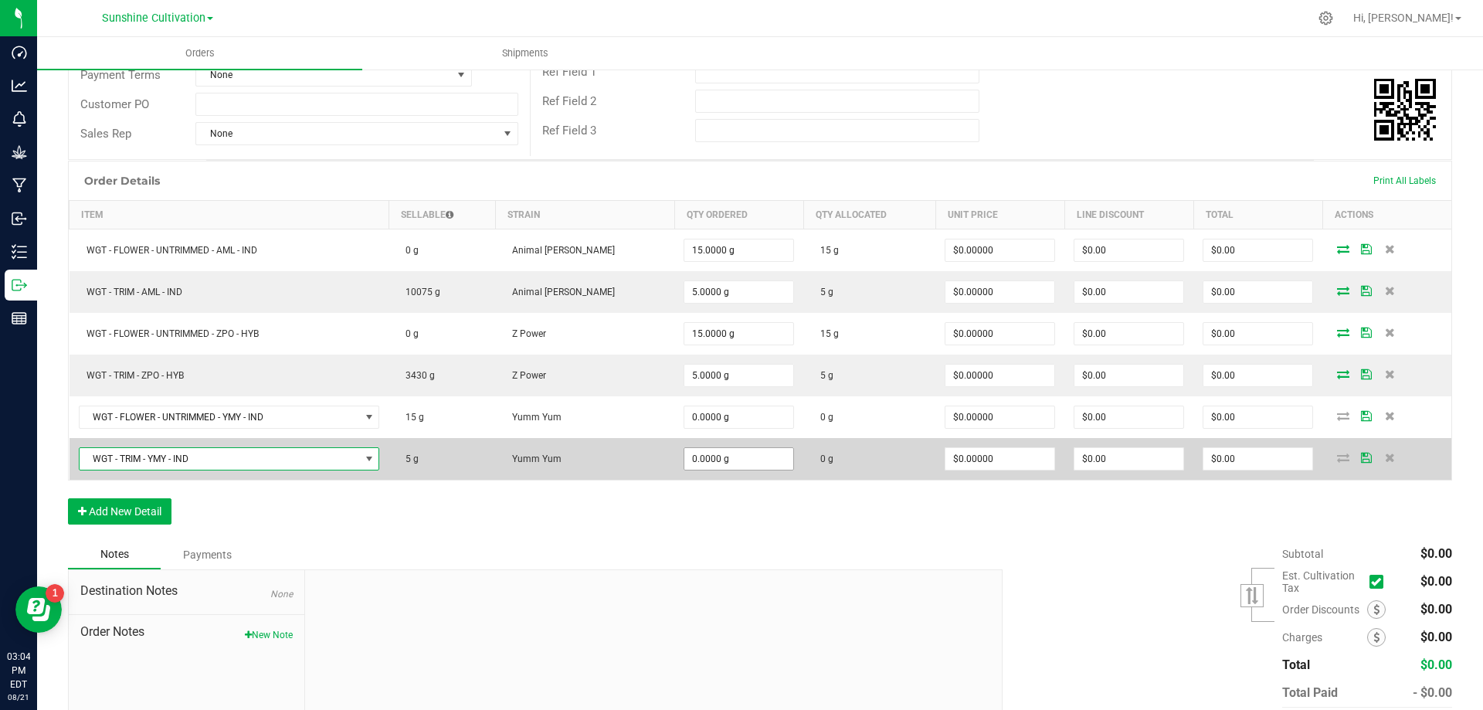
type input "0"
click at [684, 461] on input "0" at bounding box center [738, 459] width 109 height 22
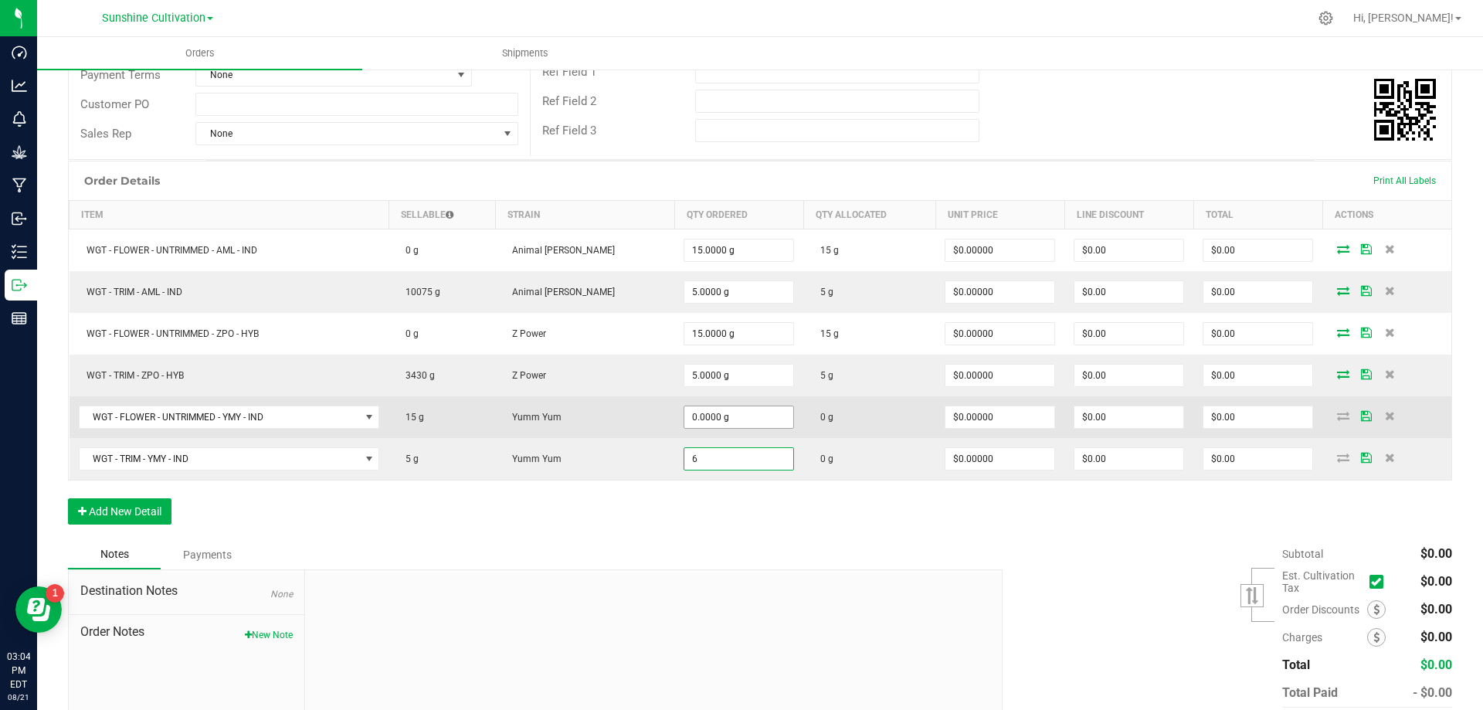
type input "6"
type input "0"
type input "6.0000 g"
click at [690, 416] on input "0" at bounding box center [738, 417] width 109 height 22
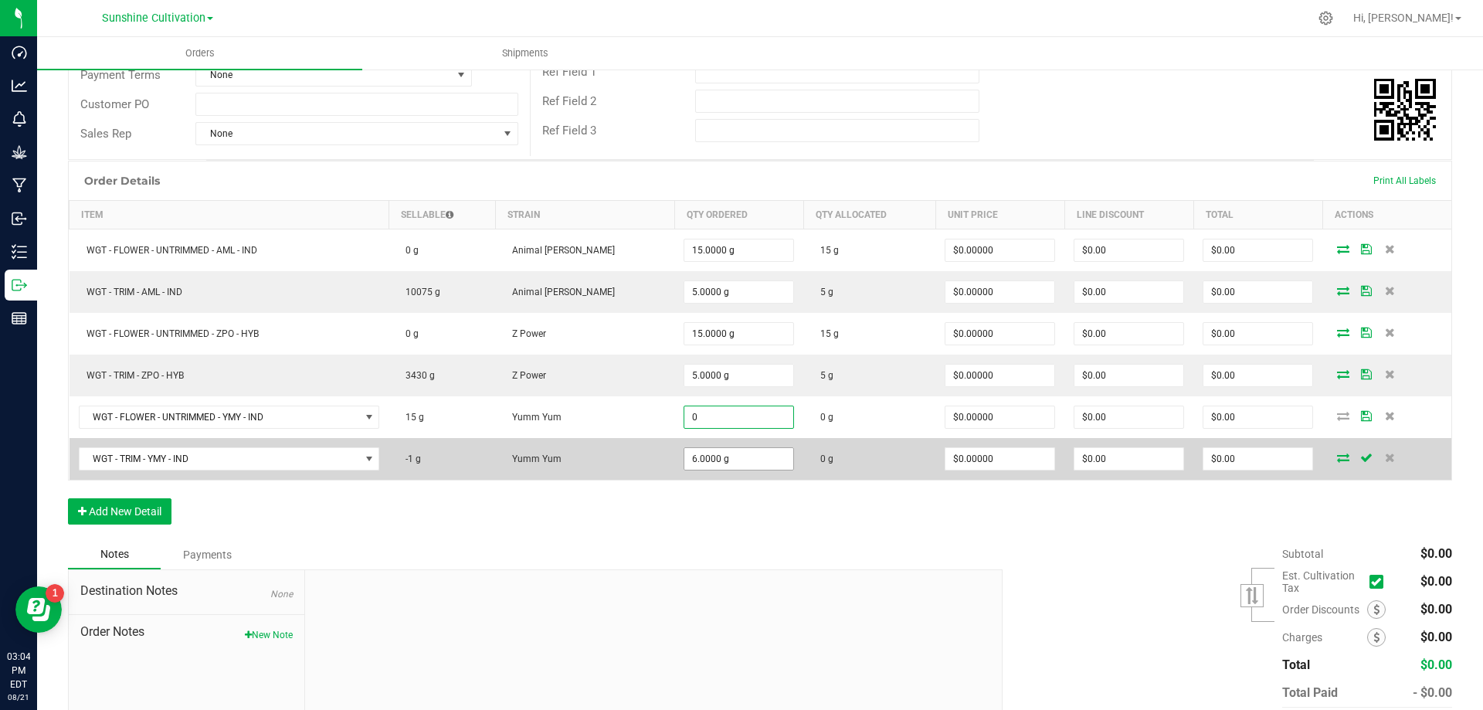
type input "0.0000 g"
type input "6"
click at [684, 462] on input "6" at bounding box center [738, 459] width 109 height 22
type input "5"
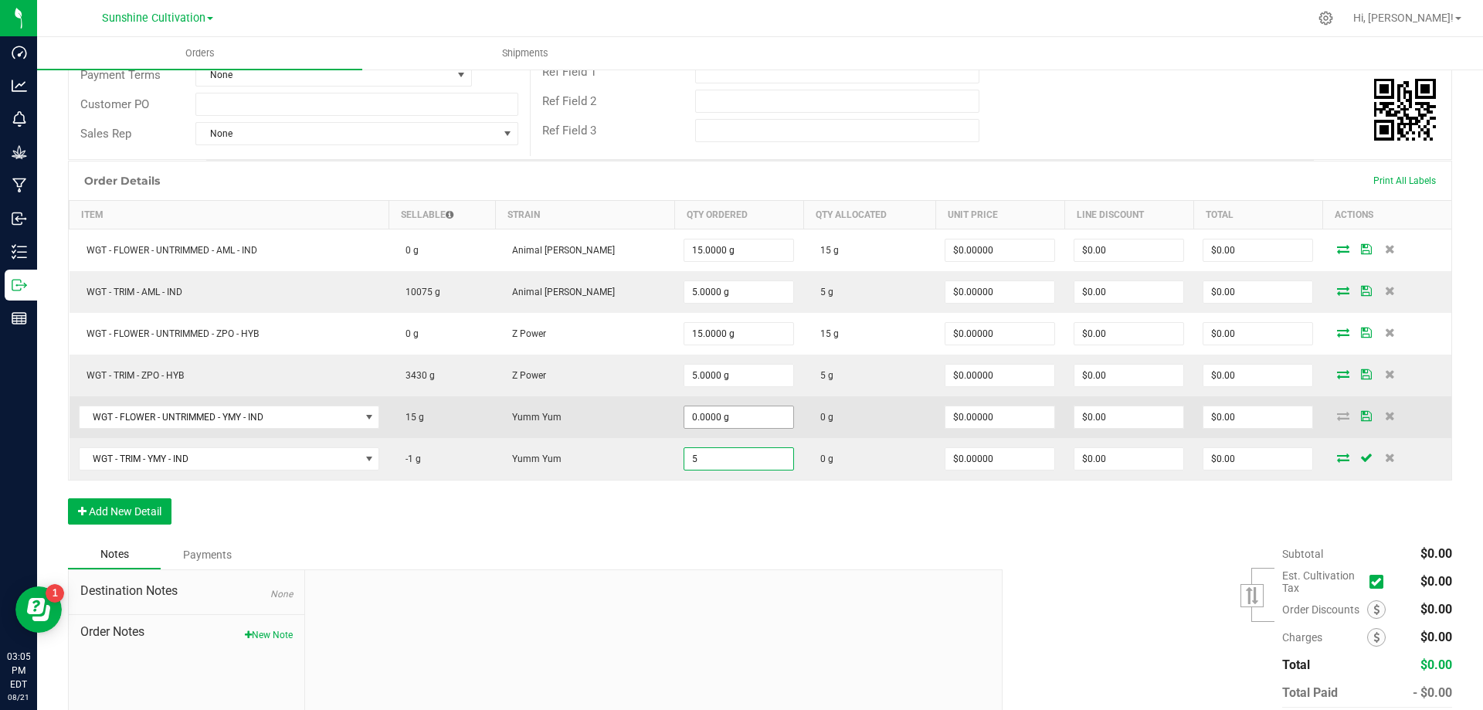
type input "0"
type input "5.0000 g"
click at [684, 412] on input "0" at bounding box center [738, 417] width 109 height 22
type input "15.0000 g"
click at [1337, 419] on icon at bounding box center [1343, 415] width 12 height 9
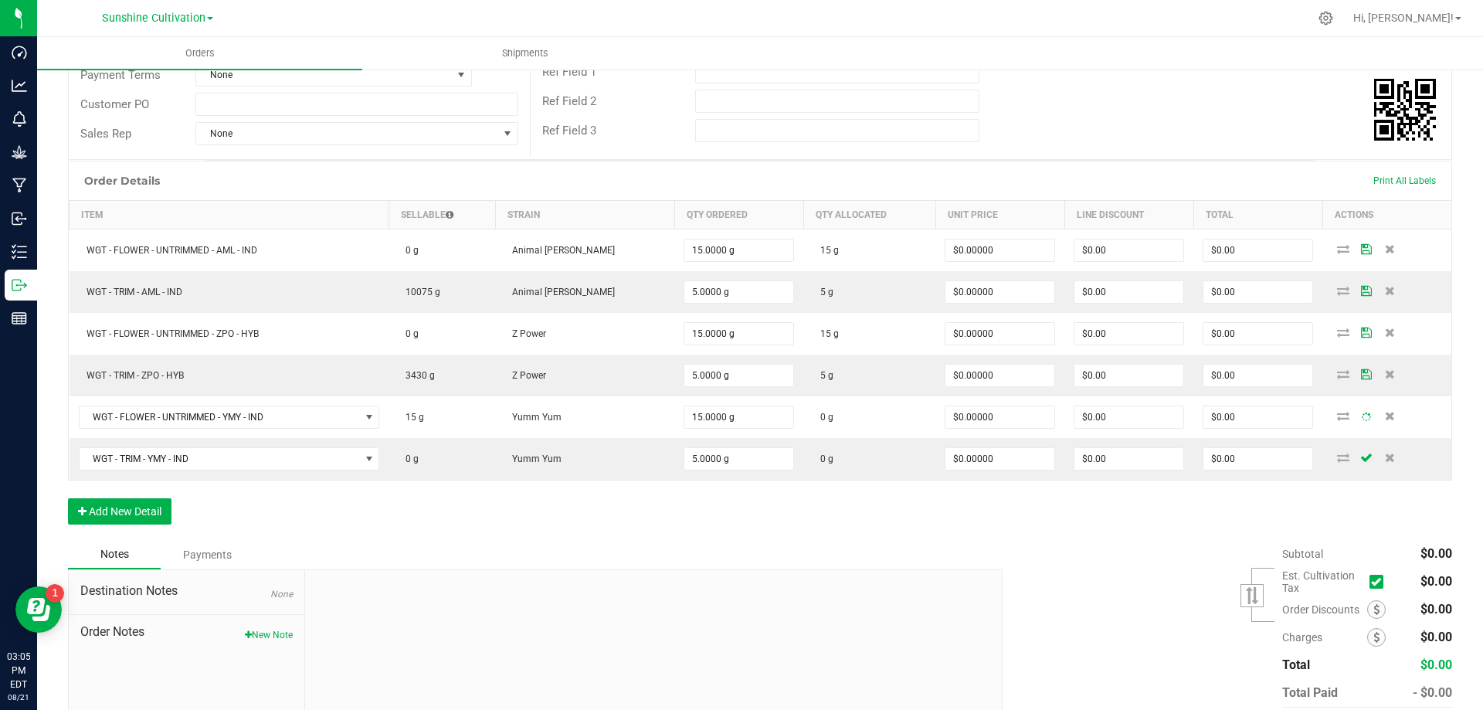
click at [1243, 555] on div "Subtotal $0.00 Est. Cultivation Tax" at bounding box center [1221, 637] width 461 height 195
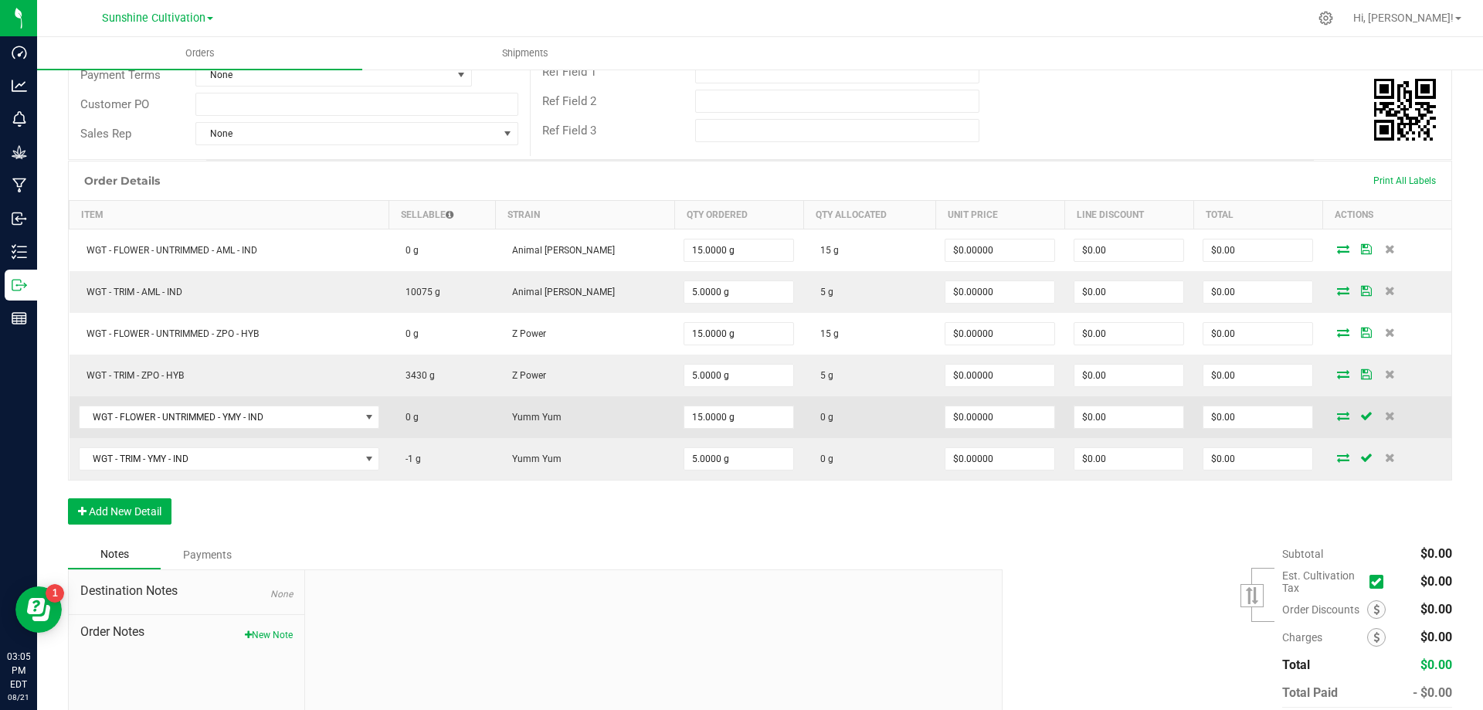
click at [1337, 414] on icon at bounding box center [1343, 415] width 12 height 9
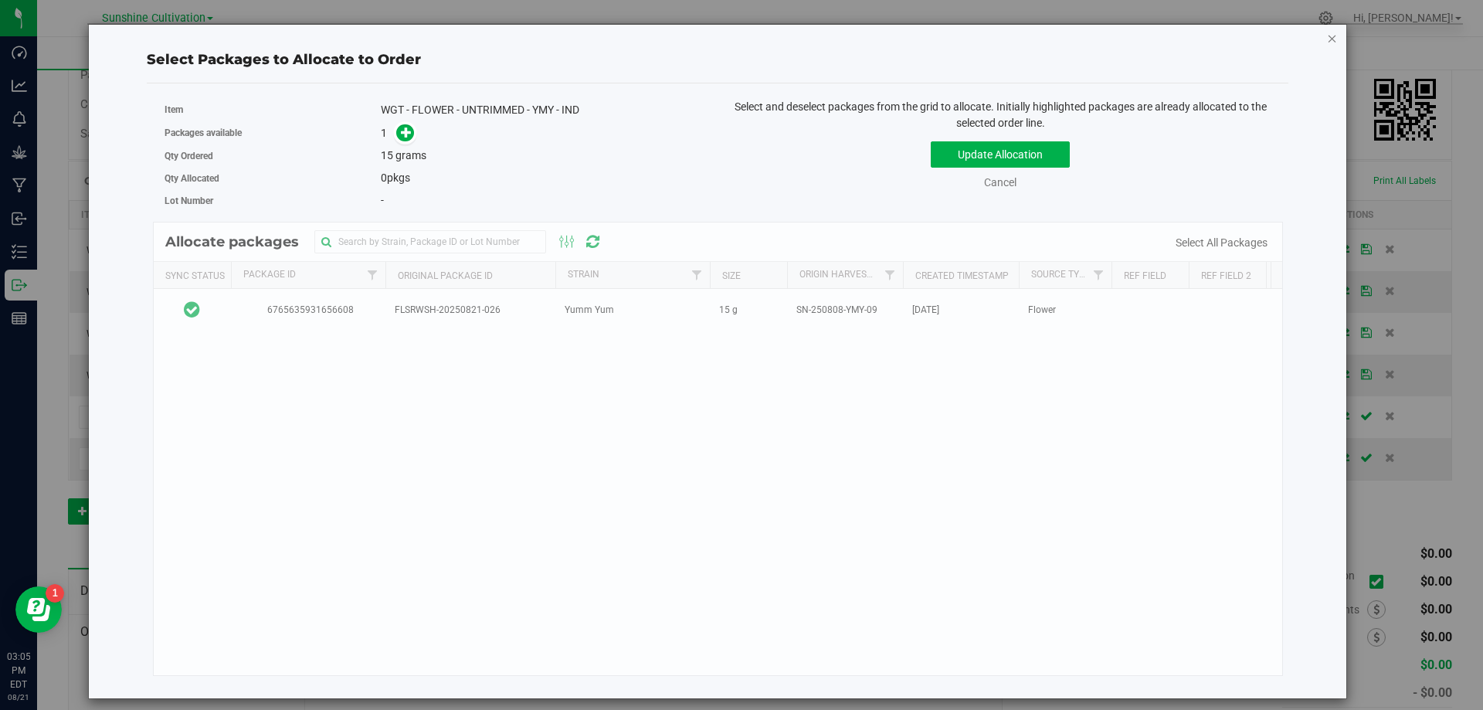
click at [1331, 41] on icon "button" at bounding box center [1332, 38] width 11 height 19
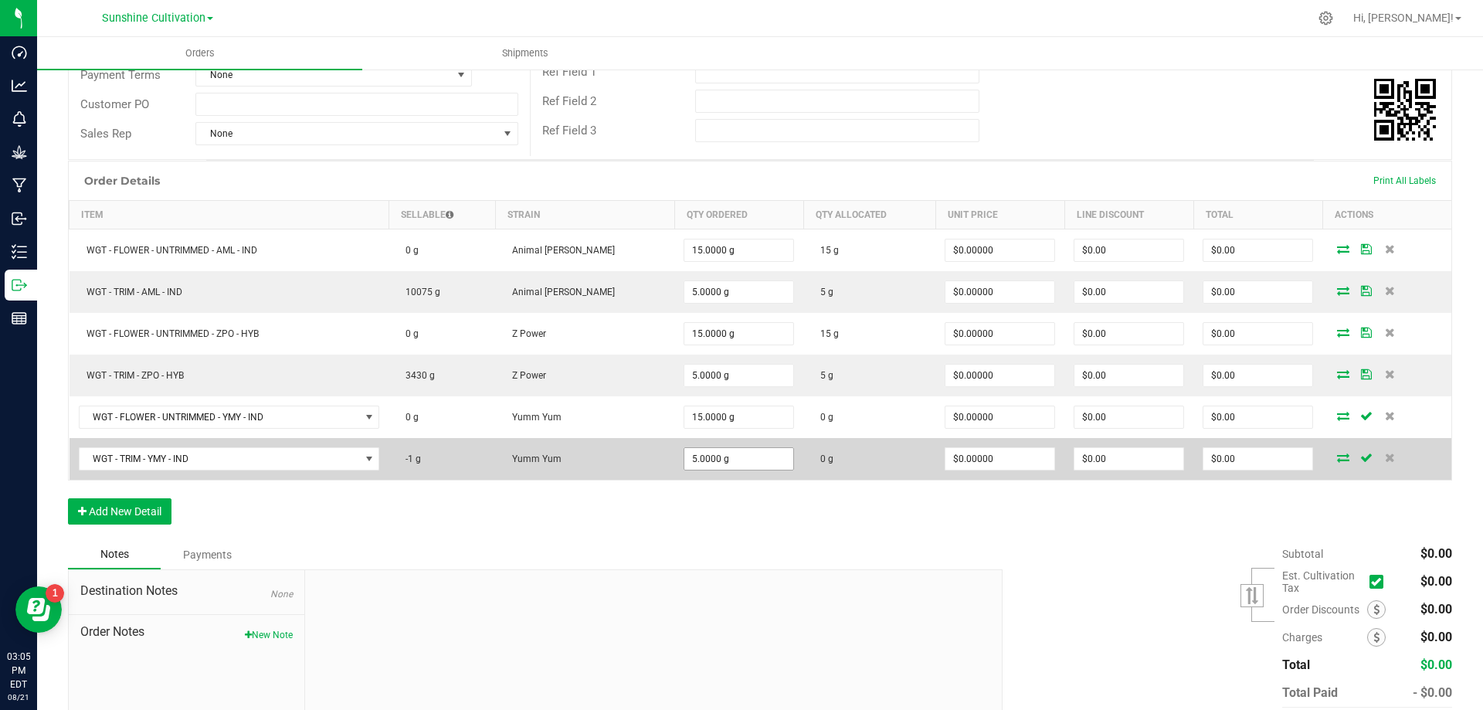
type input "5"
click at [684, 464] on input "5" at bounding box center [738, 459] width 109 height 22
click at [230, 463] on span "WGT - TRIM - YMY - IND" at bounding box center [220, 459] width 280 height 22
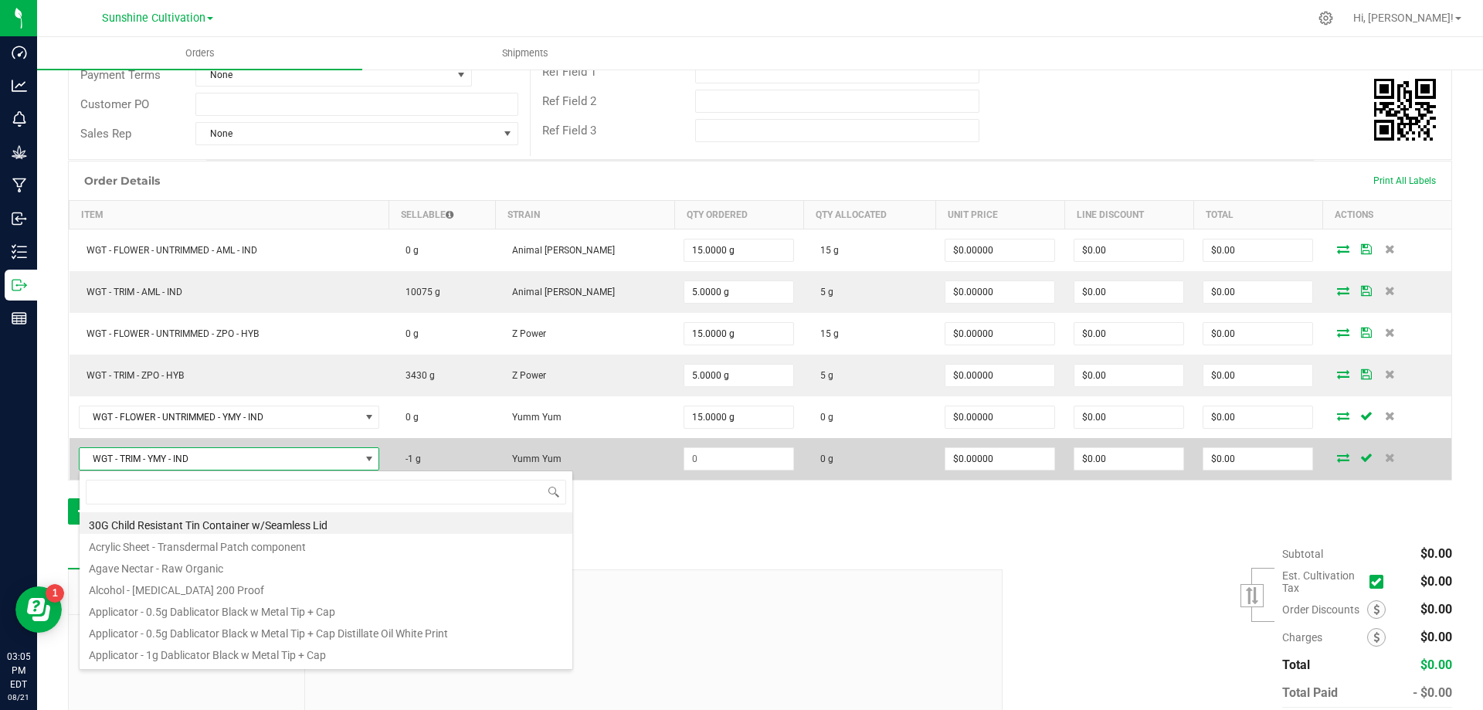
click at [282, 449] on span "WGT - TRIM - YMY - IND" at bounding box center [220, 459] width 280 height 22
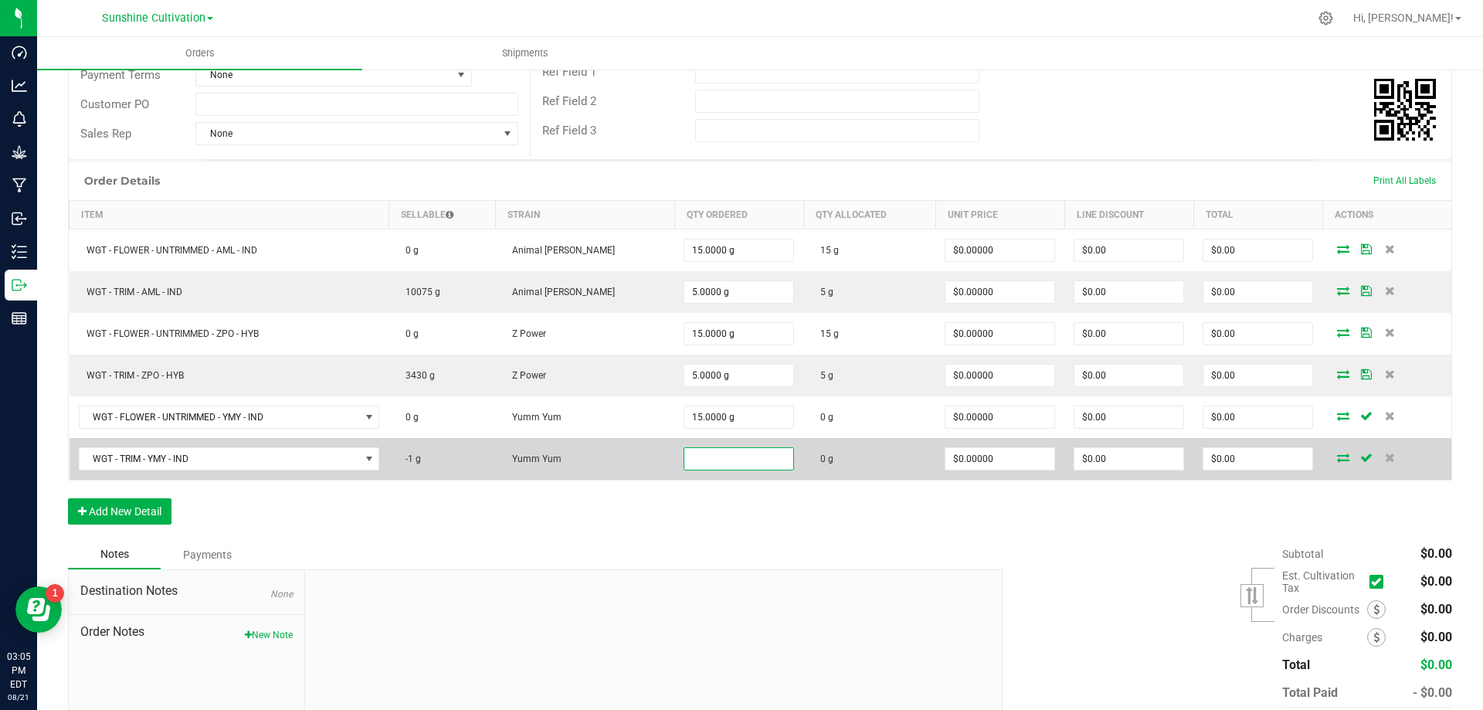
click at [707, 460] on input at bounding box center [738, 459] width 109 height 22
type input "5.0000 g"
click at [1337, 453] on icon at bounding box center [1343, 457] width 12 height 9
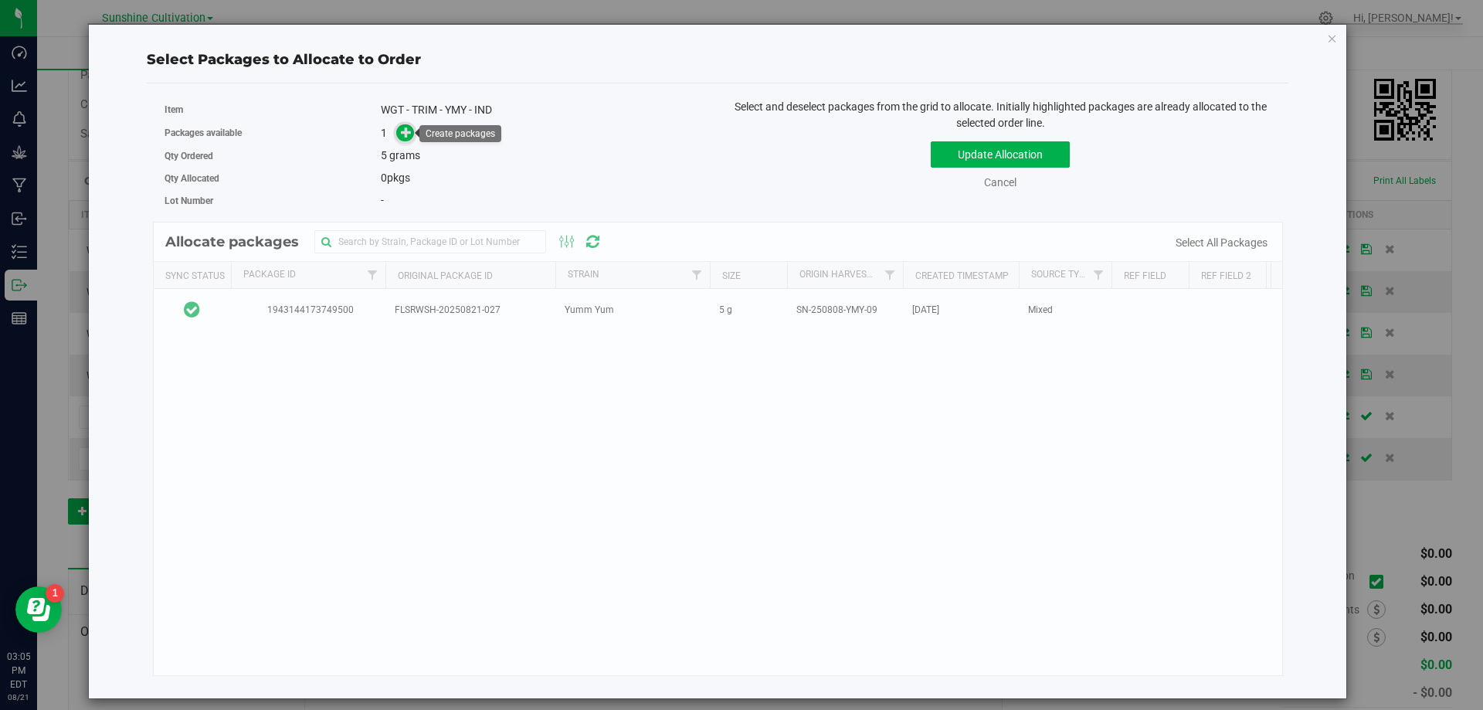
click at [400, 134] on span at bounding box center [405, 133] width 18 height 18
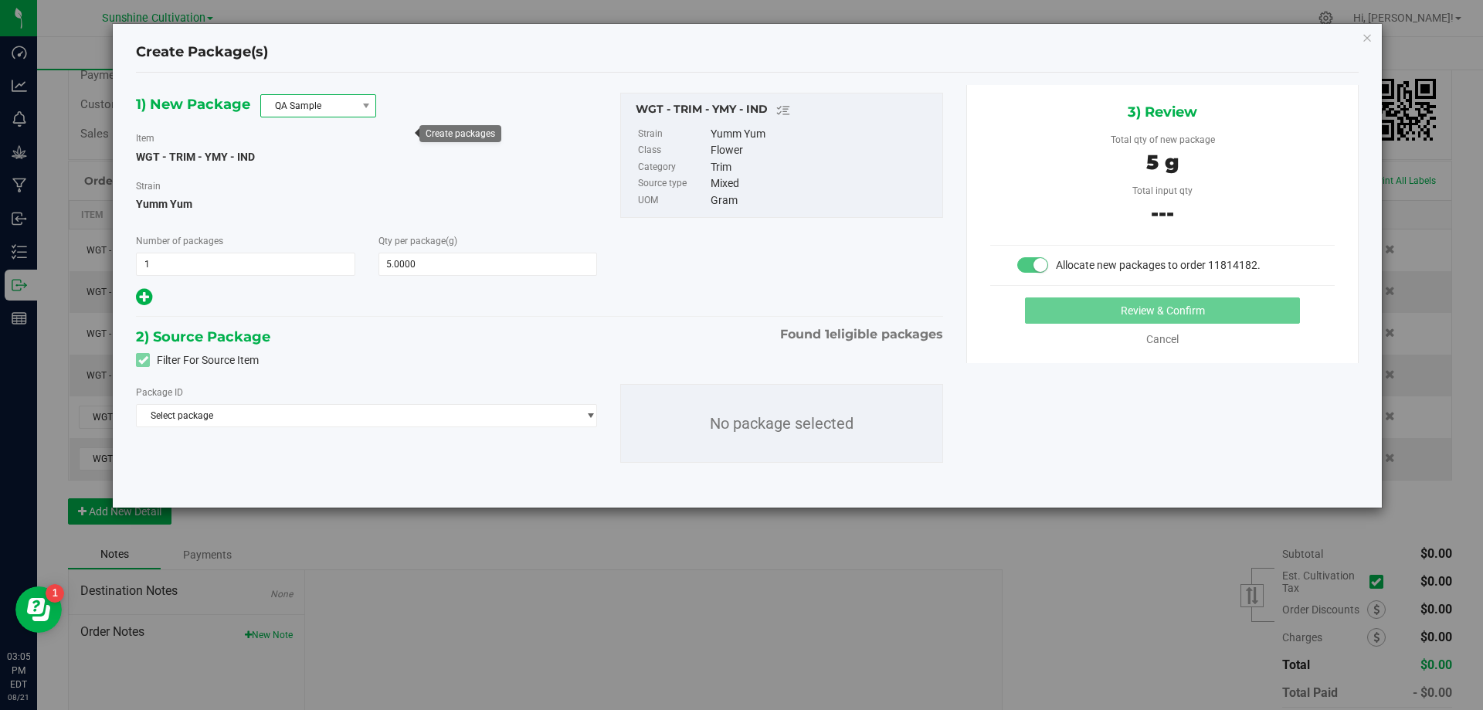
click at [328, 95] on span "QA Sample" at bounding box center [308, 106] width 95 height 22
click at [327, 103] on span "QA Sample" at bounding box center [308, 106] width 95 height 22
click at [341, 112] on span "QA Sample" at bounding box center [308, 106] width 95 height 22
click at [341, 110] on span "QA Sample" at bounding box center [308, 106] width 95 height 22
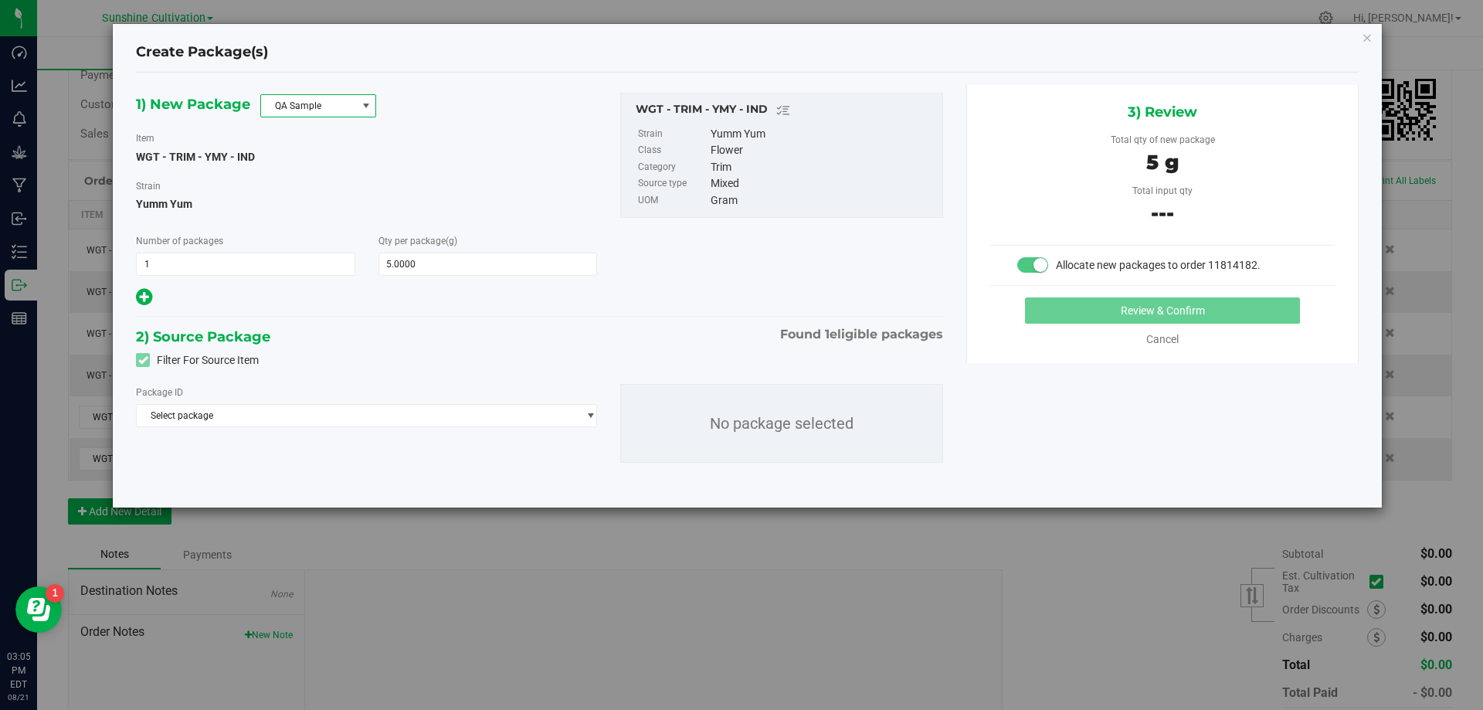
click at [341, 110] on span "QA Sample" at bounding box center [308, 106] width 95 height 22
click at [314, 179] on li "R&D Sample" at bounding box center [318, 175] width 114 height 22
click at [215, 416] on span "Select package" at bounding box center [357, 416] width 440 height 22
click at [286, 422] on span "Select package" at bounding box center [357, 416] width 440 height 22
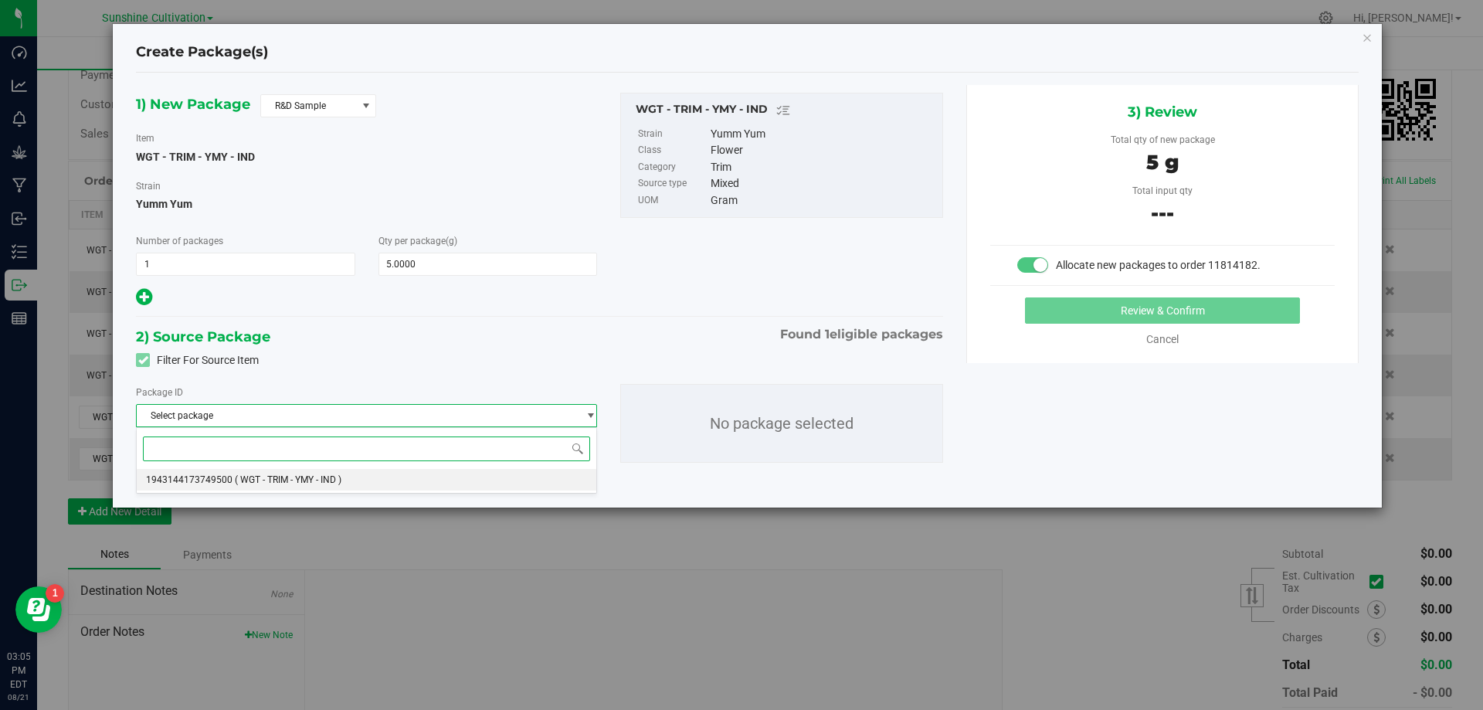
click at [287, 475] on span "( WGT - TRIM - YMY - IND )" at bounding box center [288, 479] width 107 height 11
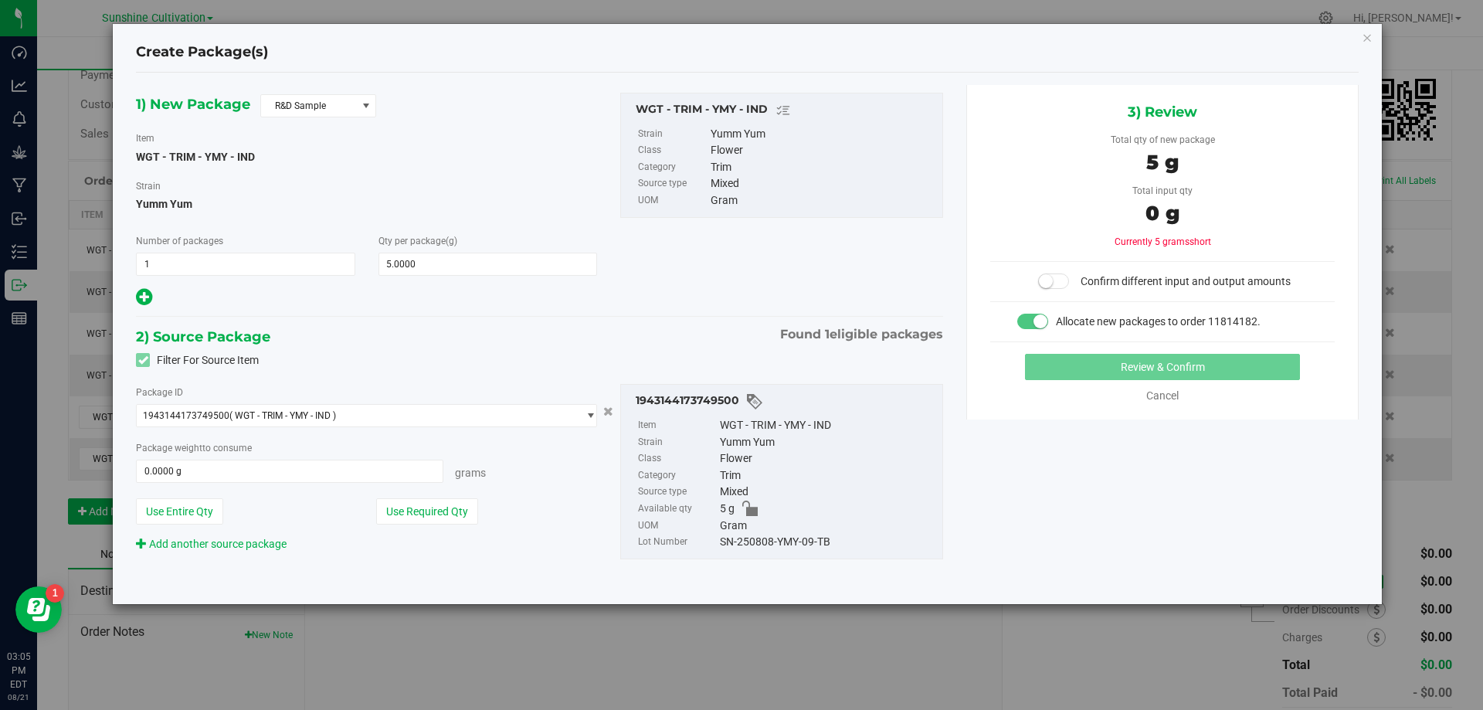
click at [299, 458] on div "Package weight to consume 0.0000 g 0 Grams" at bounding box center [366, 460] width 461 height 43
click at [270, 466] on span at bounding box center [289, 471] width 307 height 23
type input "5"
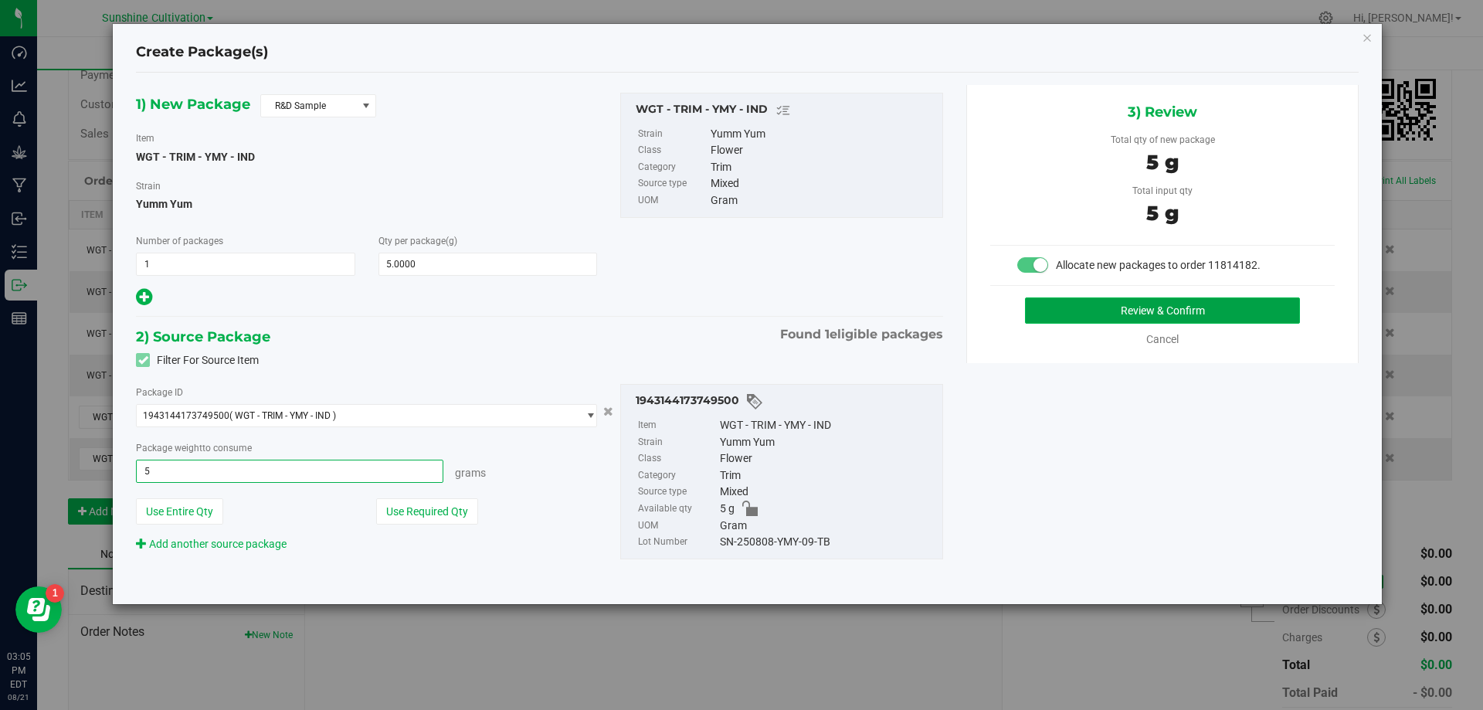
type input "5.0000 g"
click at [1225, 314] on button "Review & Confirm" at bounding box center [1162, 310] width 275 height 26
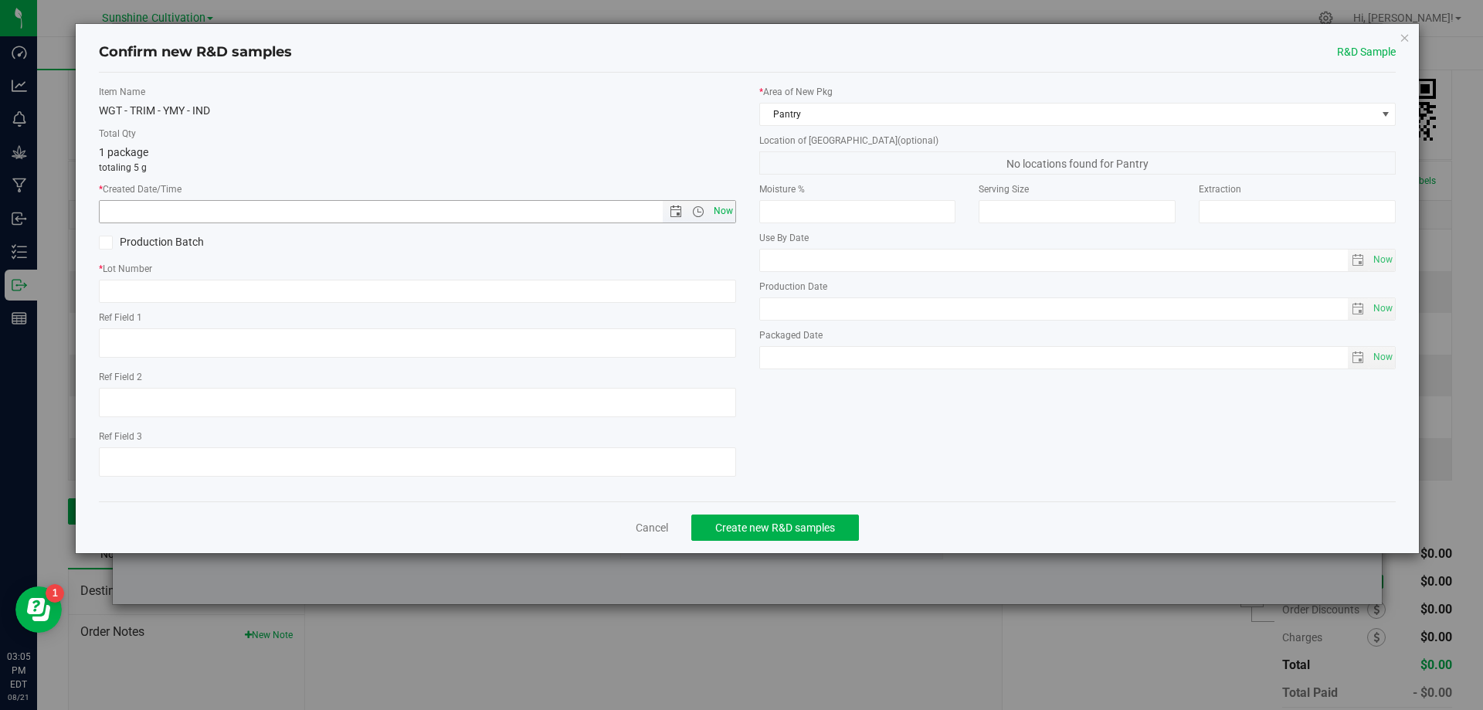
click at [728, 205] on span "Now" at bounding box center [723, 211] width 26 height 22
type input "8/21/2025 3:05 PM"
paste input "WGT - TRIM - YMY - IND"
type input "W"
click at [311, 287] on input "text" at bounding box center [417, 291] width 637 height 23
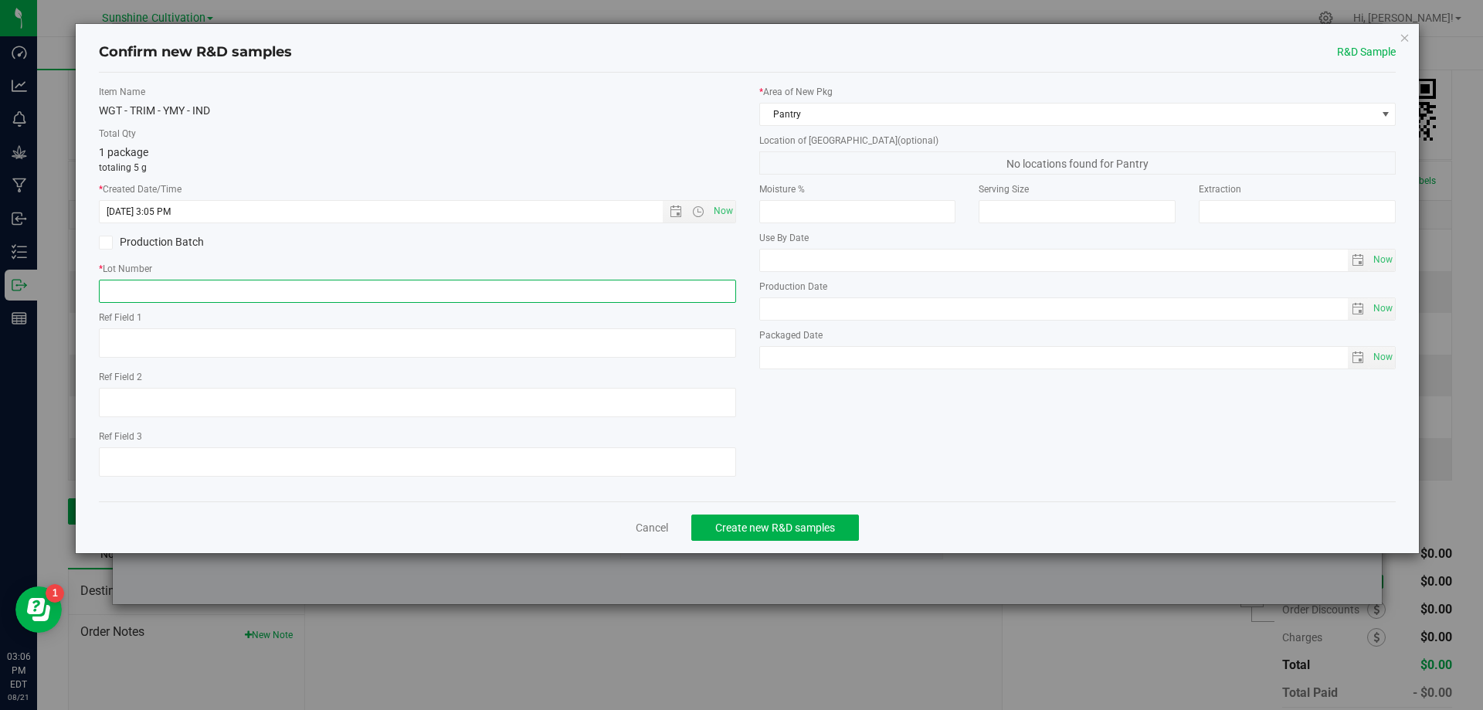
paste input "SN-250808-YMY-09"
type input "SN-250808-YMY-09-TB"
click at [734, 540] on button "Create new R&D samples" at bounding box center [775, 527] width 168 height 26
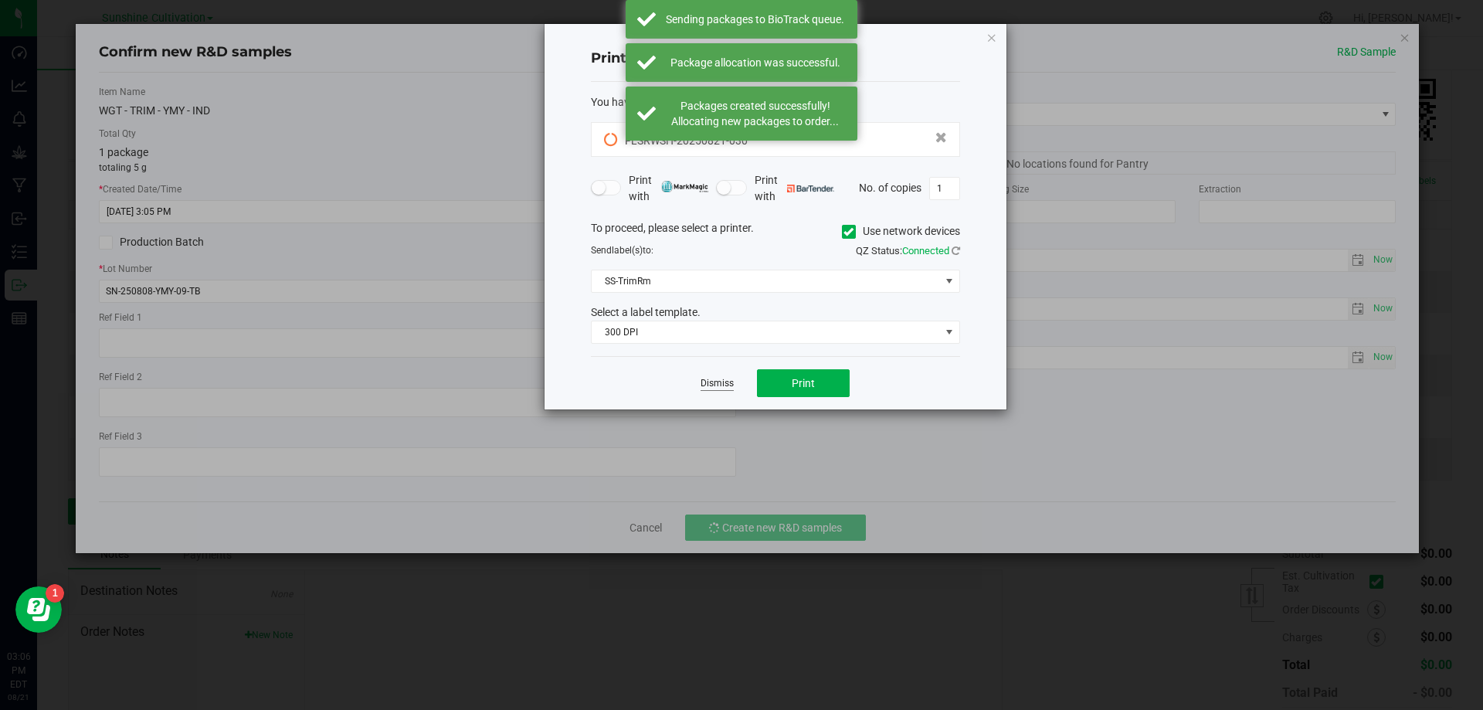
click at [721, 386] on link "Dismiss" at bounding box center [716, 383] width 33 height 13
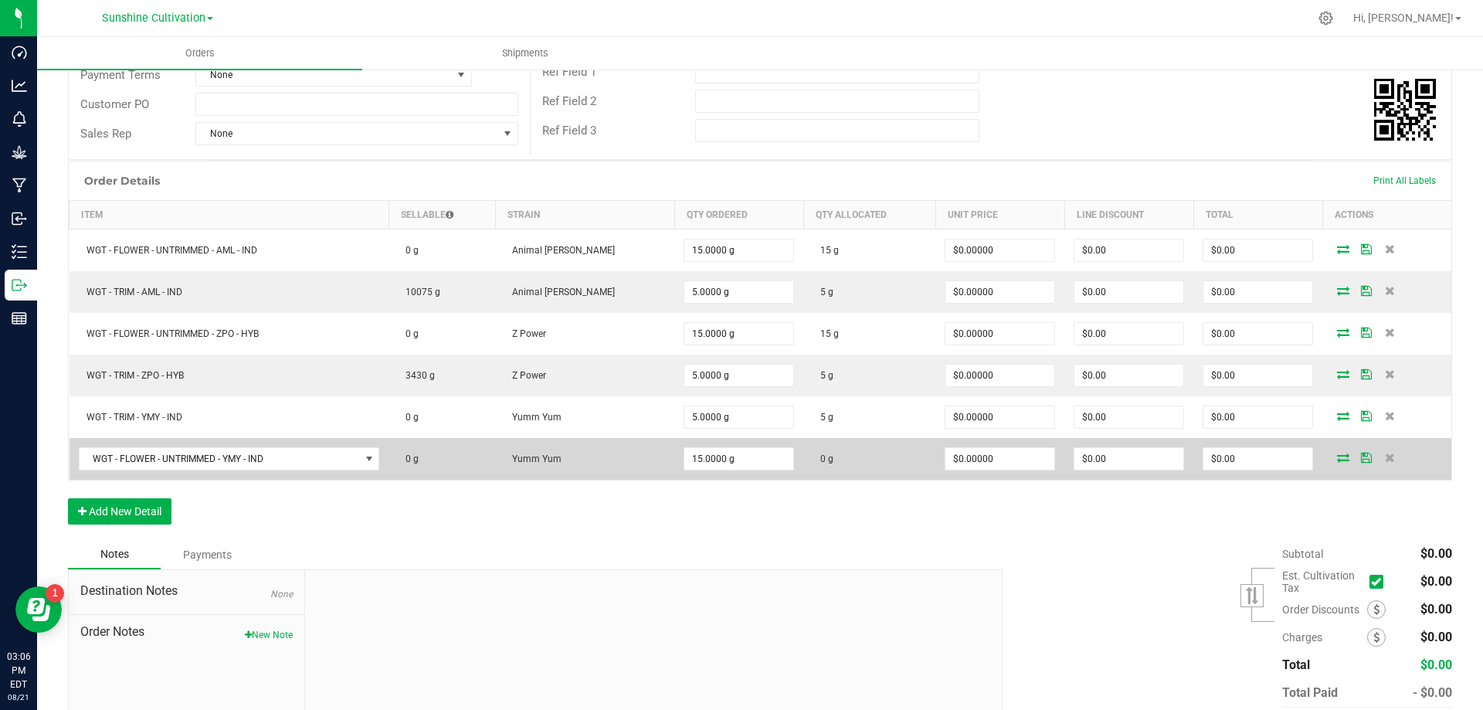
click at [1337, 460] on icon at bounding box center [1343, 457] width 12 height 9
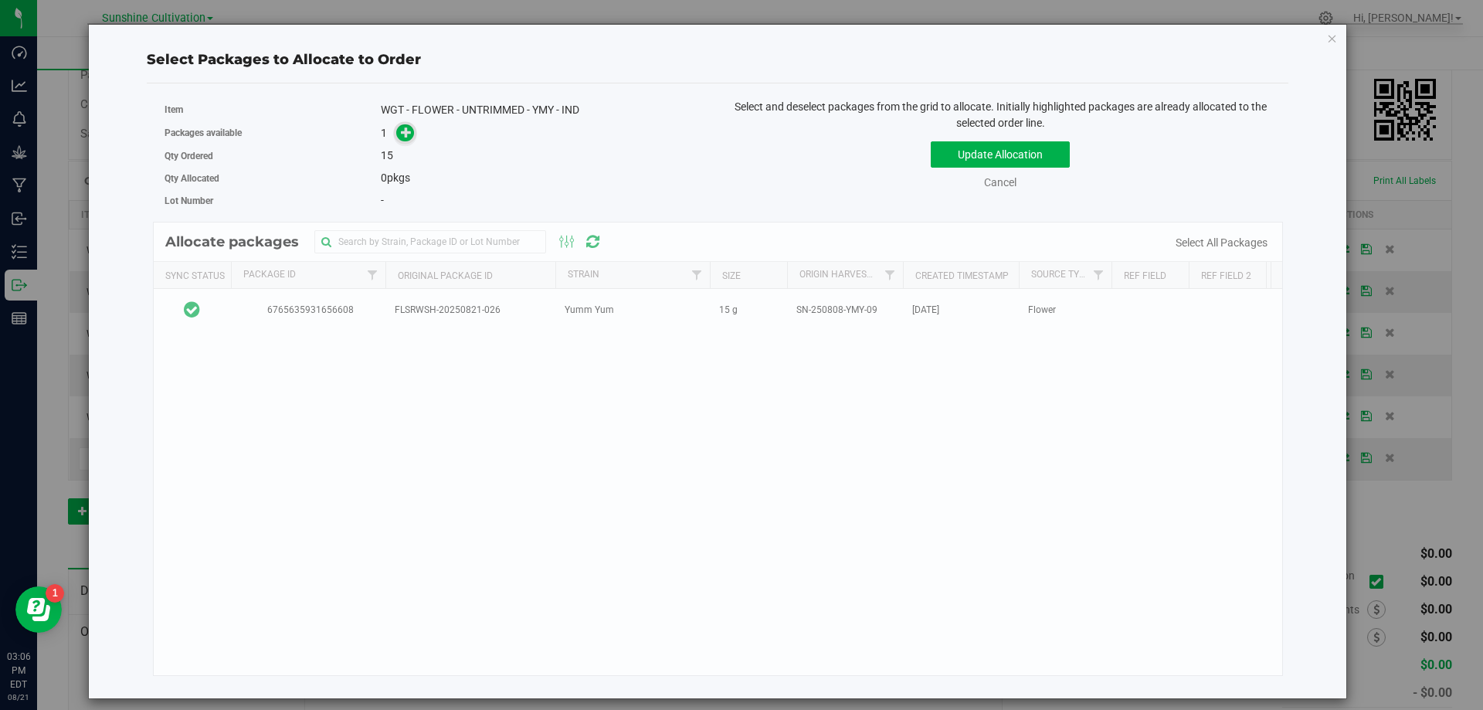
click at [408, 137] on icon at bounding box center [406, 132] width 11 height 11
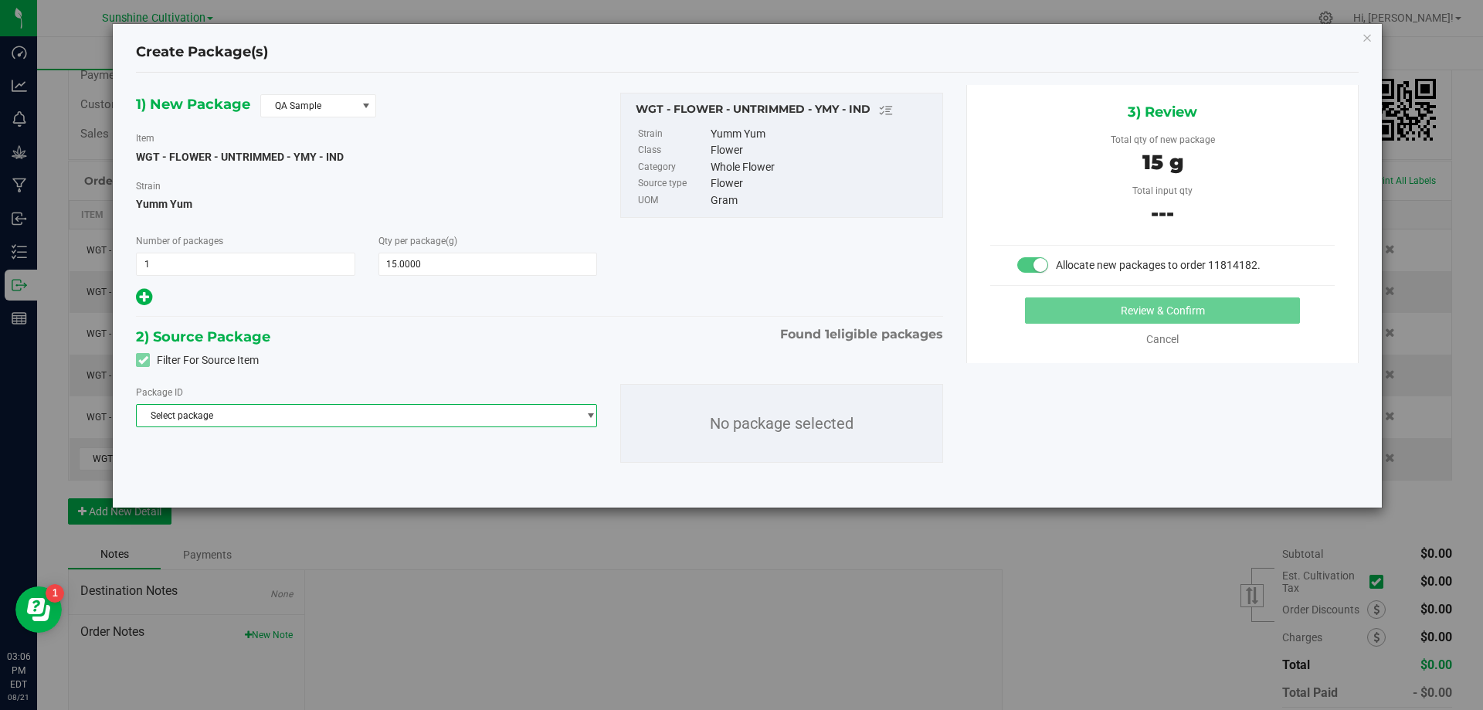
click at [287, 414] on span "Select package" at bounding box center [357, 416] width 440 height 22
click at [323, 107] on span "QA Sample" at bounding box center [308, 106] width 95 height 22
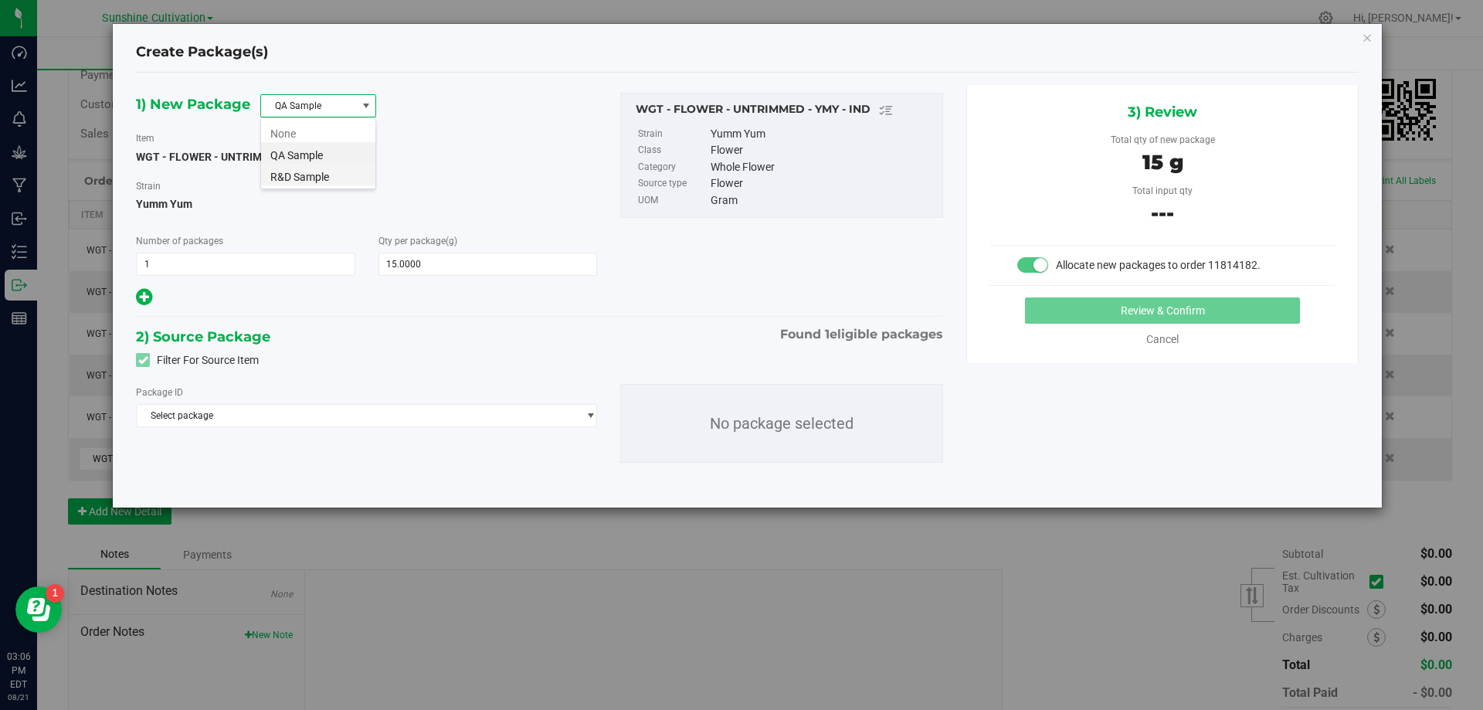
scroll to position [23, 116]
click at [321, 174] on li "R&D Sample" at bounding box center [318, 175] width 114 height 22
click at [276, 406] on span "Select package" at bounding box center [357, 416] width 440 height 22
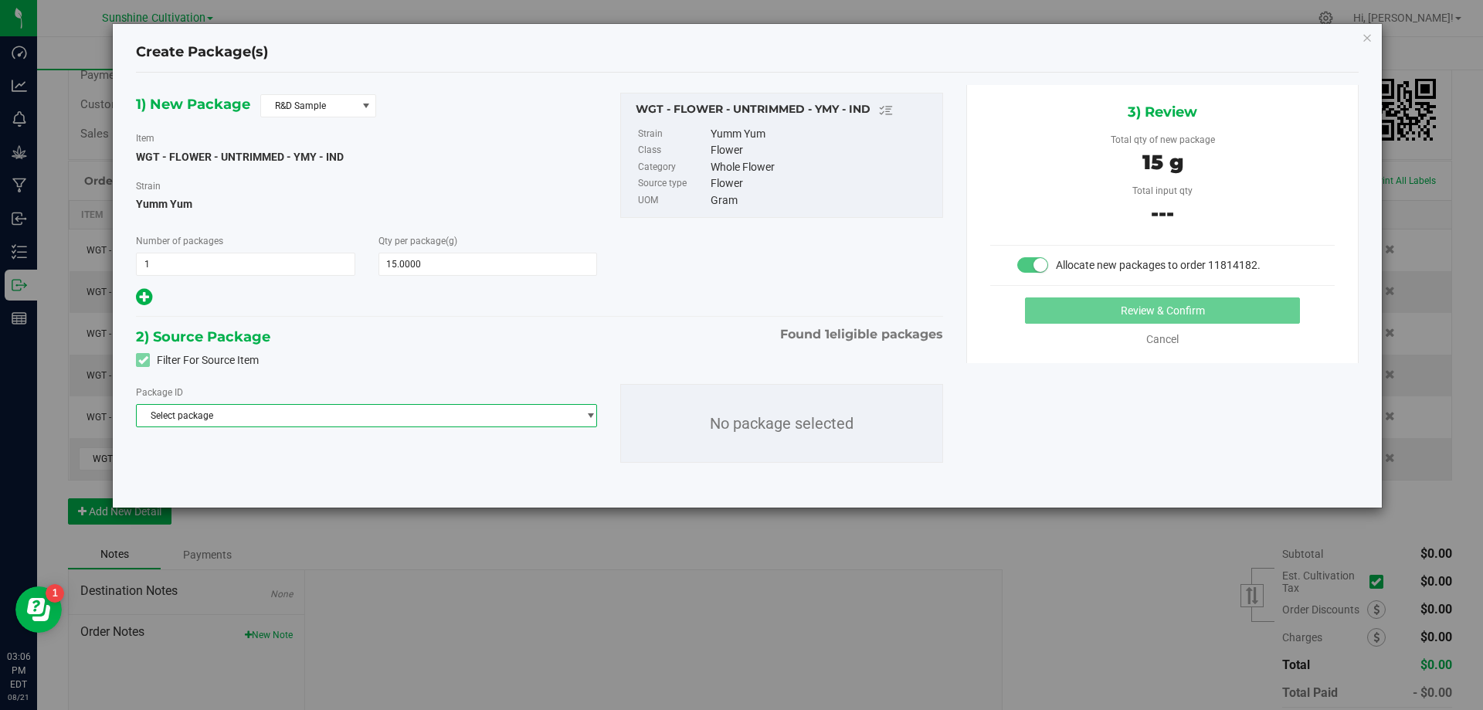
click at [210, 412] on span "Select package" at bounding box center [357, 416] width 440 height 22
click at [249, 480] on span "( WGT - FLOWER - UNTRIMMED - YMY - IND )" at bounding box center [325, 479] width 181 height 11
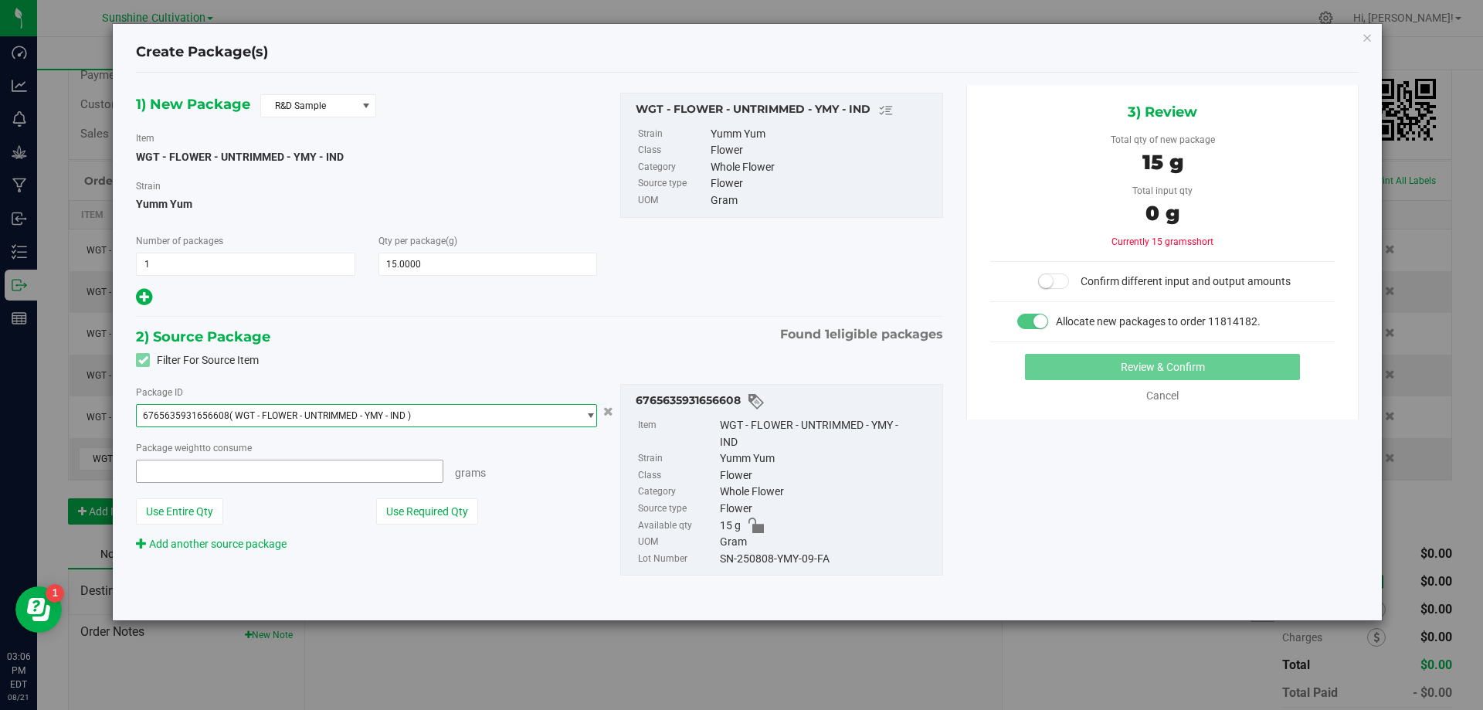
click at [297, 477] on span at bounding box center [289, 471] width 307 height 23
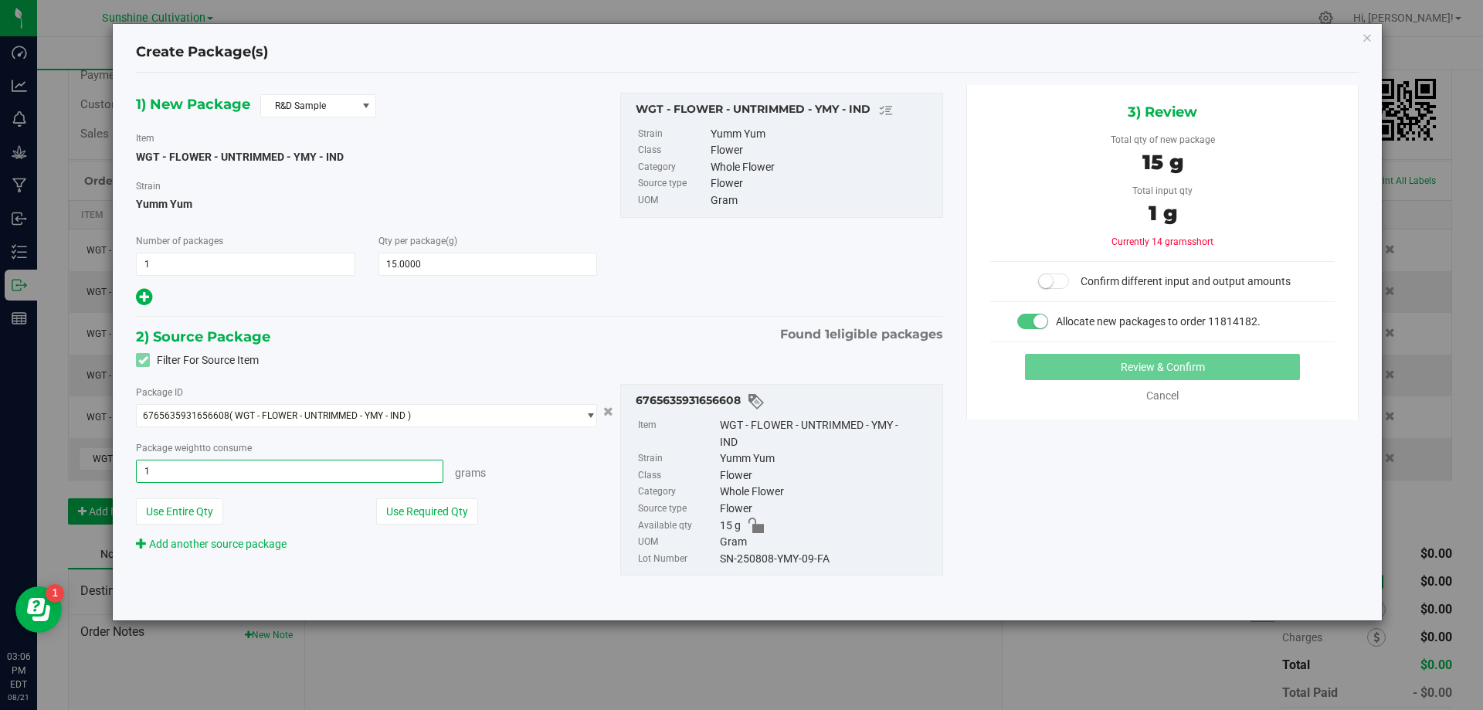
type input "15"
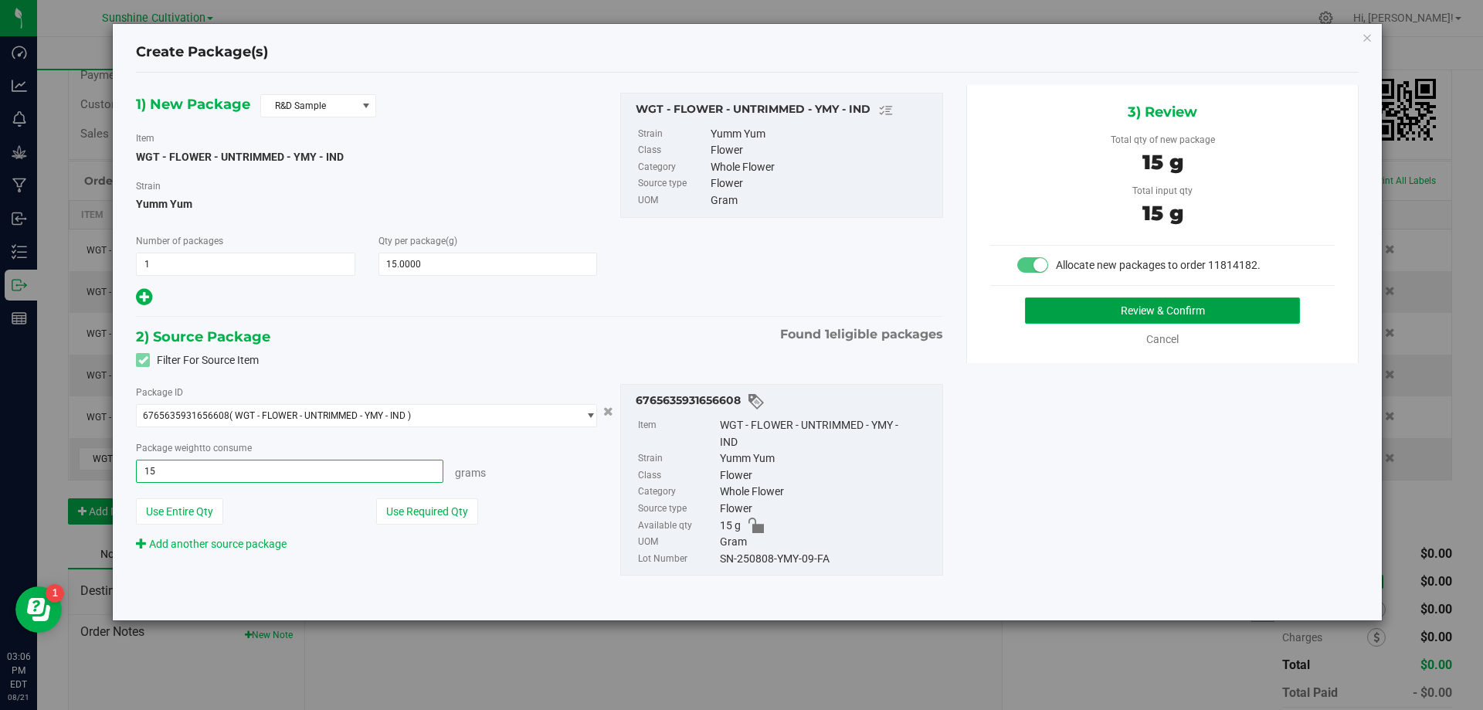
type input "15.0000 g"
click at [1132, 303] on button "Review & Confirm" at bounding box center [1162, 310] width 275 height 26
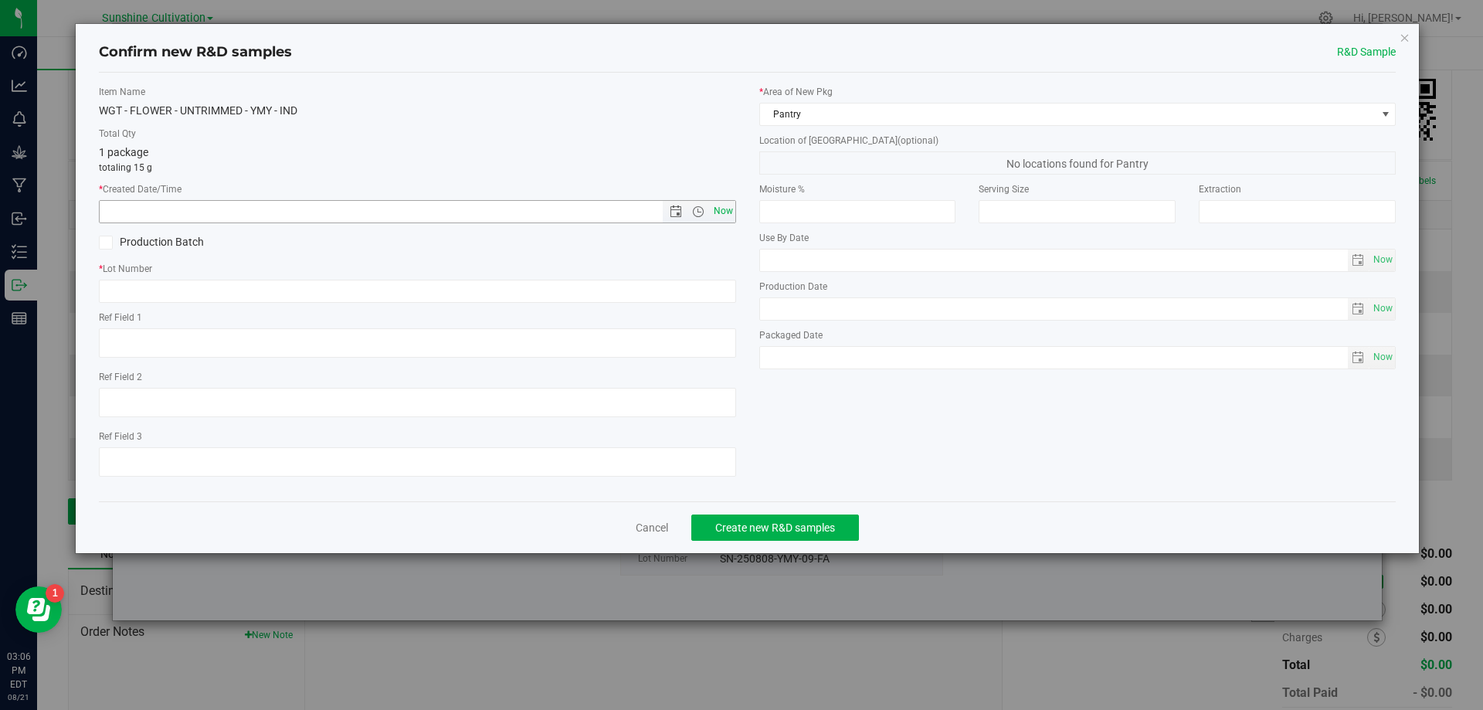
click at [717, 210] on span "Now" at bounding box center [723, 211] width 26 height 22
type input "8/21/2025 3:06 PM"
paste input "SN-250808-YMY-09"
type input "SN-250808-YMY-09-FA"
click at [764, 529] on span "Create new R&D samples" at bounding box center [775, 527] width 120 height 12
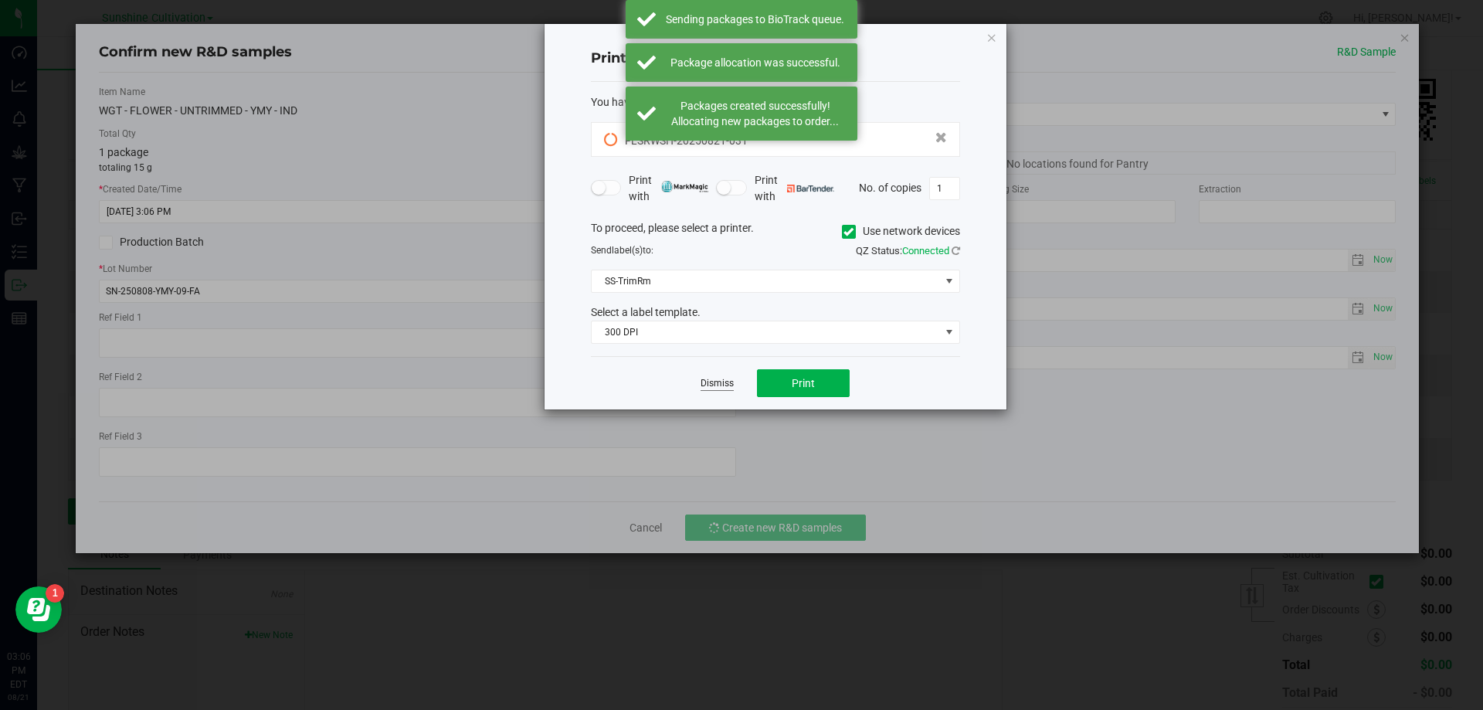
click at [709, 379] on link "Dismiss" at bounding box center [716, 383] width 33 height 13
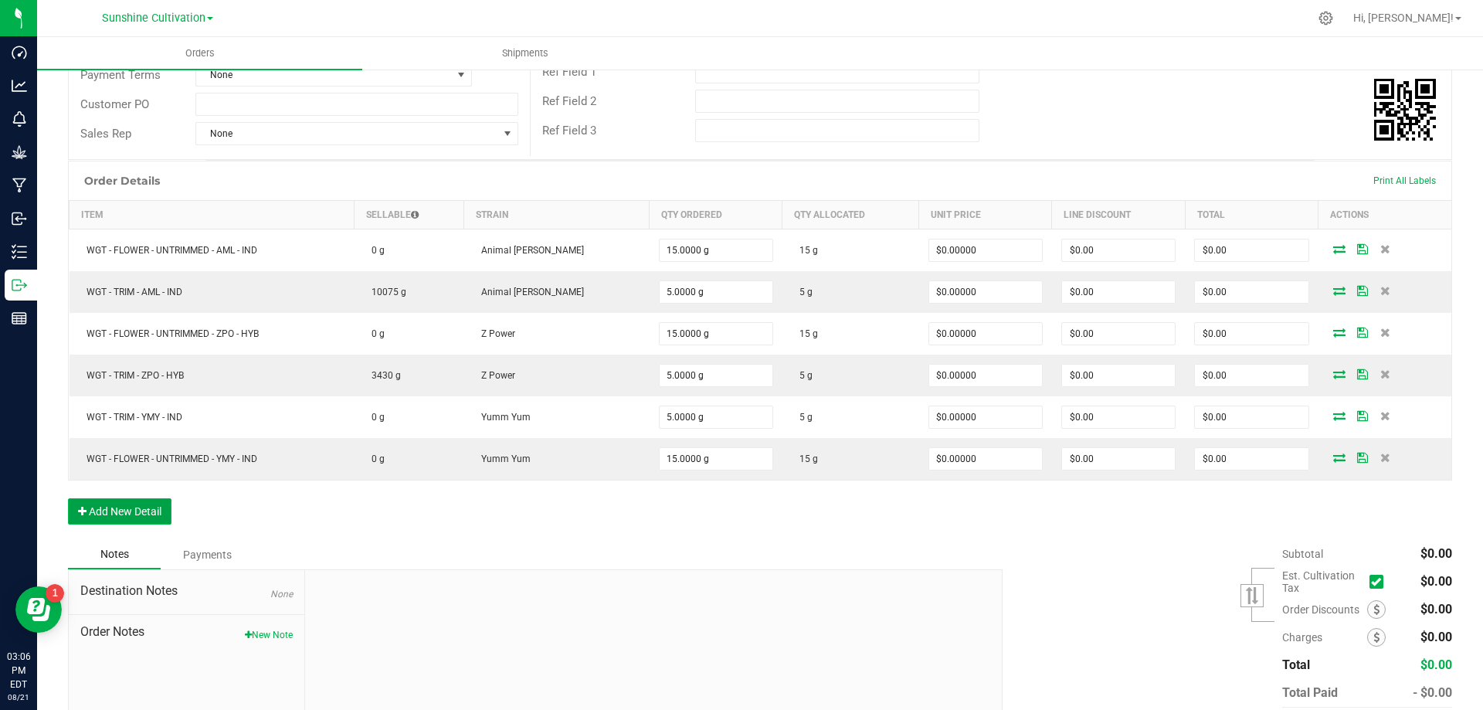
click at [136, 516] on button "Add New Detail" at bounding box center [119, 511] width 103 height 26
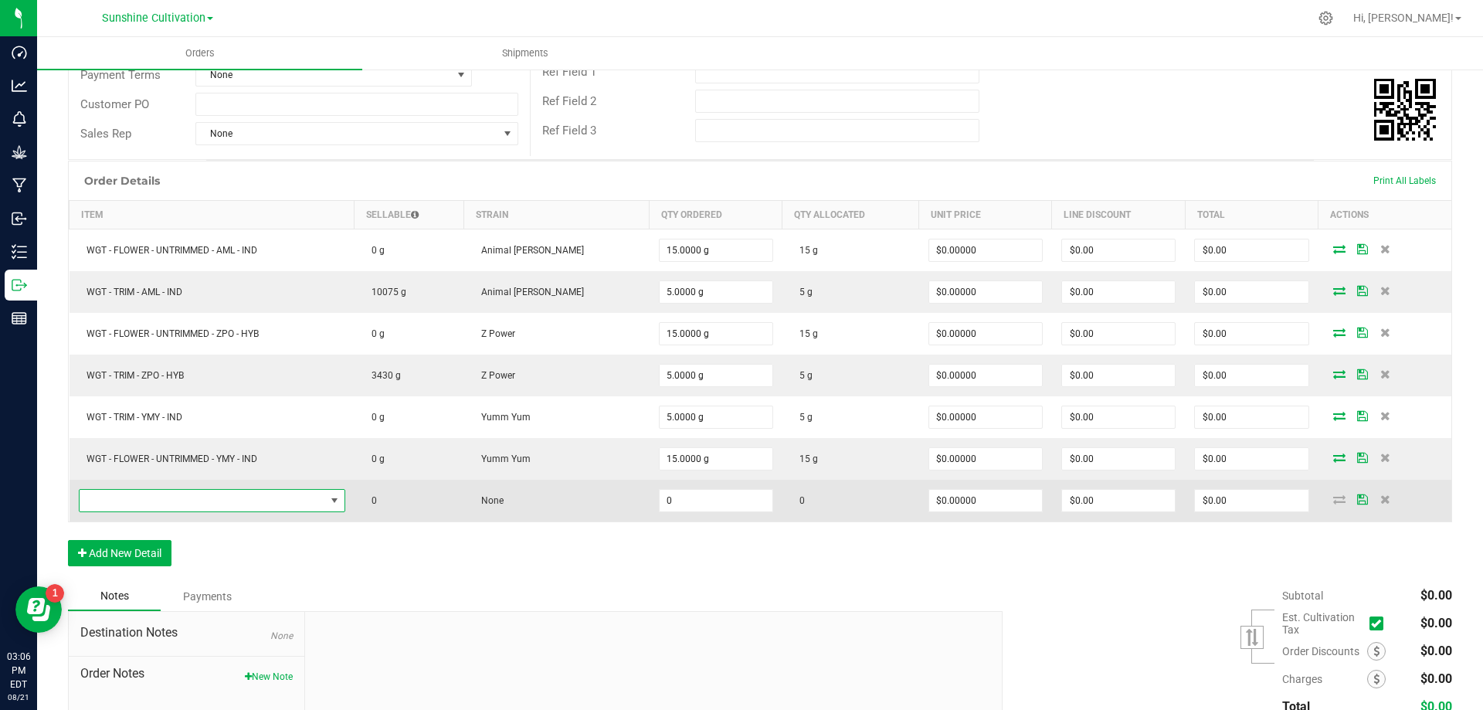
click at [150, 498] on span "NO DATA FOUND" at bounding box center [203, 501] width 246 height 22
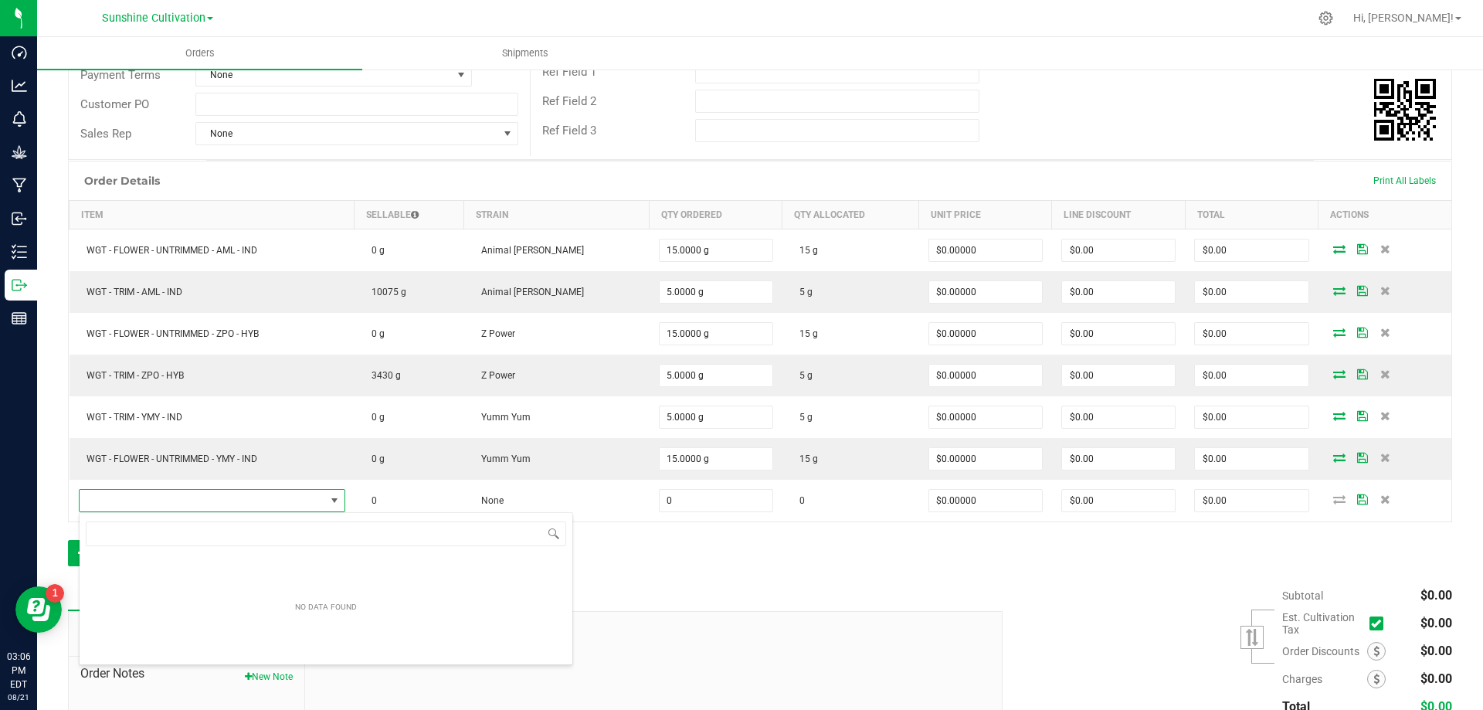
scroll to position [23, 275]
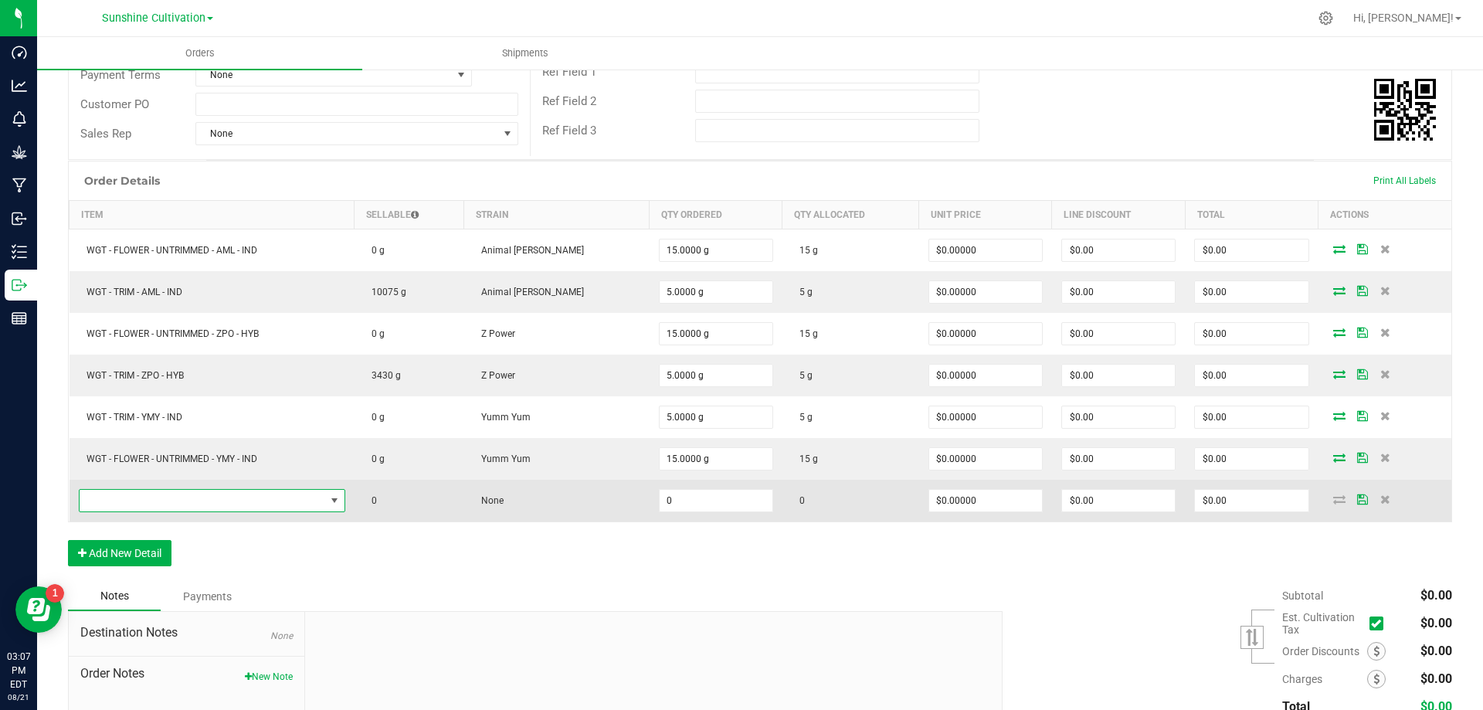
drag, startPoint x: 191, startPoint y: 501, endPoint x: 124, endPoint y: 502, distance: 67.2
click at [124, 505] on span "NO DATA FOUND" at bounding box center [203, 501] width 246 height 22
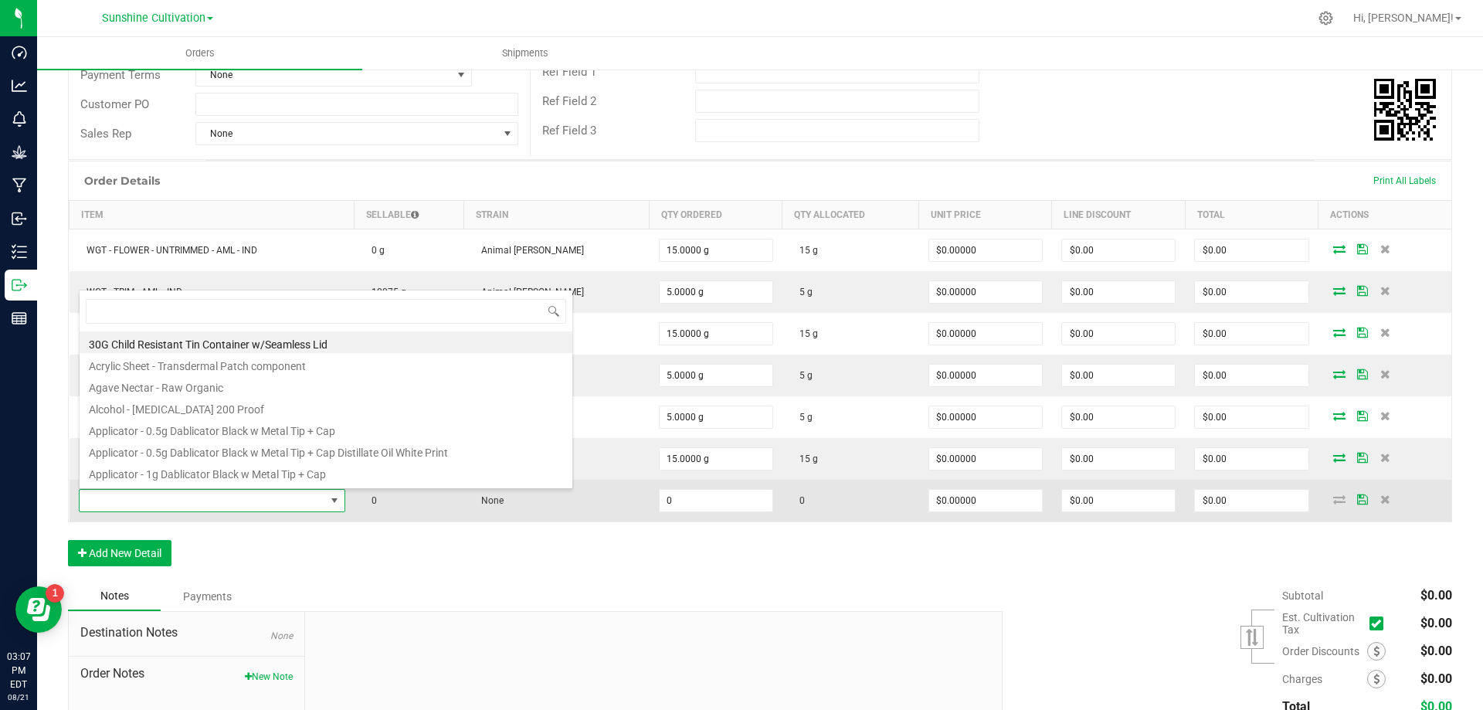
scroll to position [23, 272]
click at [124, 499] on span at bounding box center [203, 501] width 246 height 22
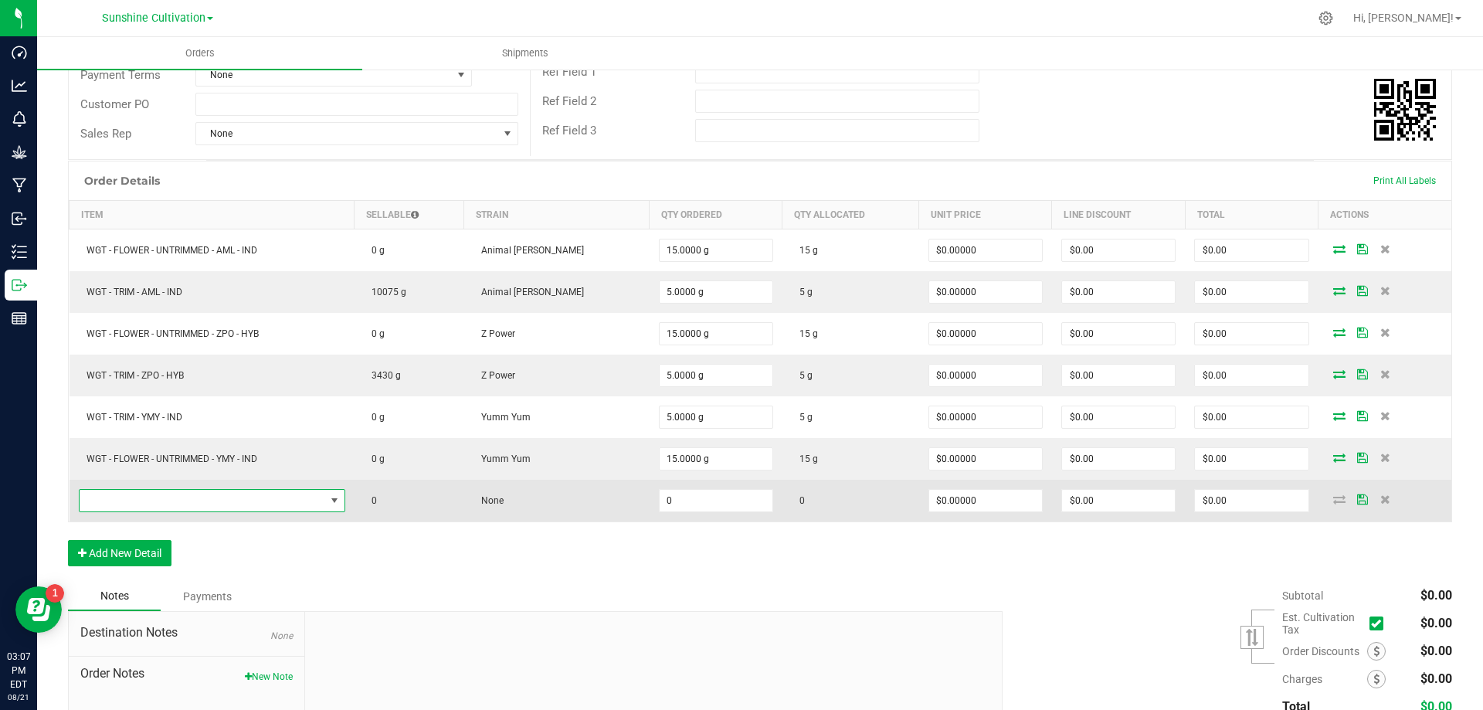
drag, startPoint x: 116, startPoint y: 500, endPoint x: 97, endPoint y: 500, distance: 19.3
click at [97, 500] on span "NO DATA FOUND" at bounding box center [203, 501] width 246 height 22
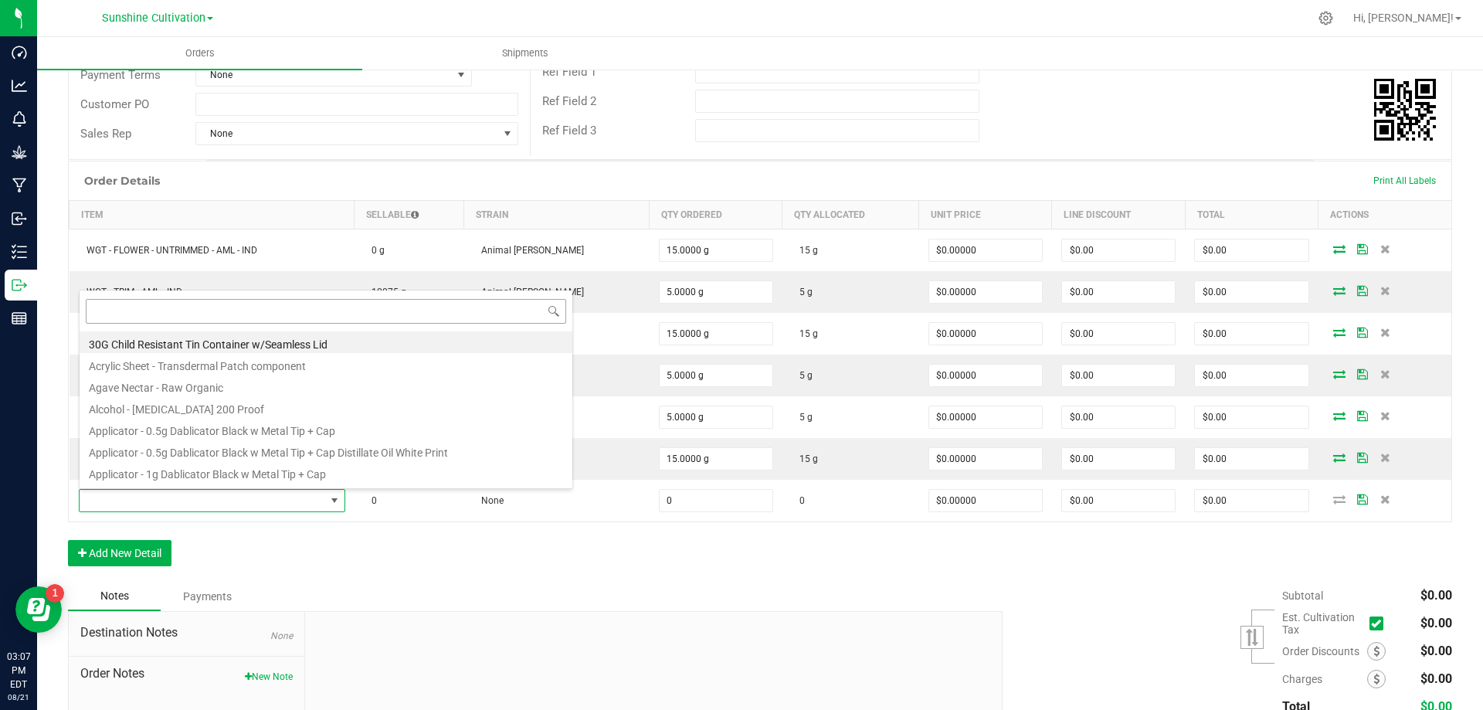
type input "WGT - FLOWER - UNTRIMMED - BLT - IND"
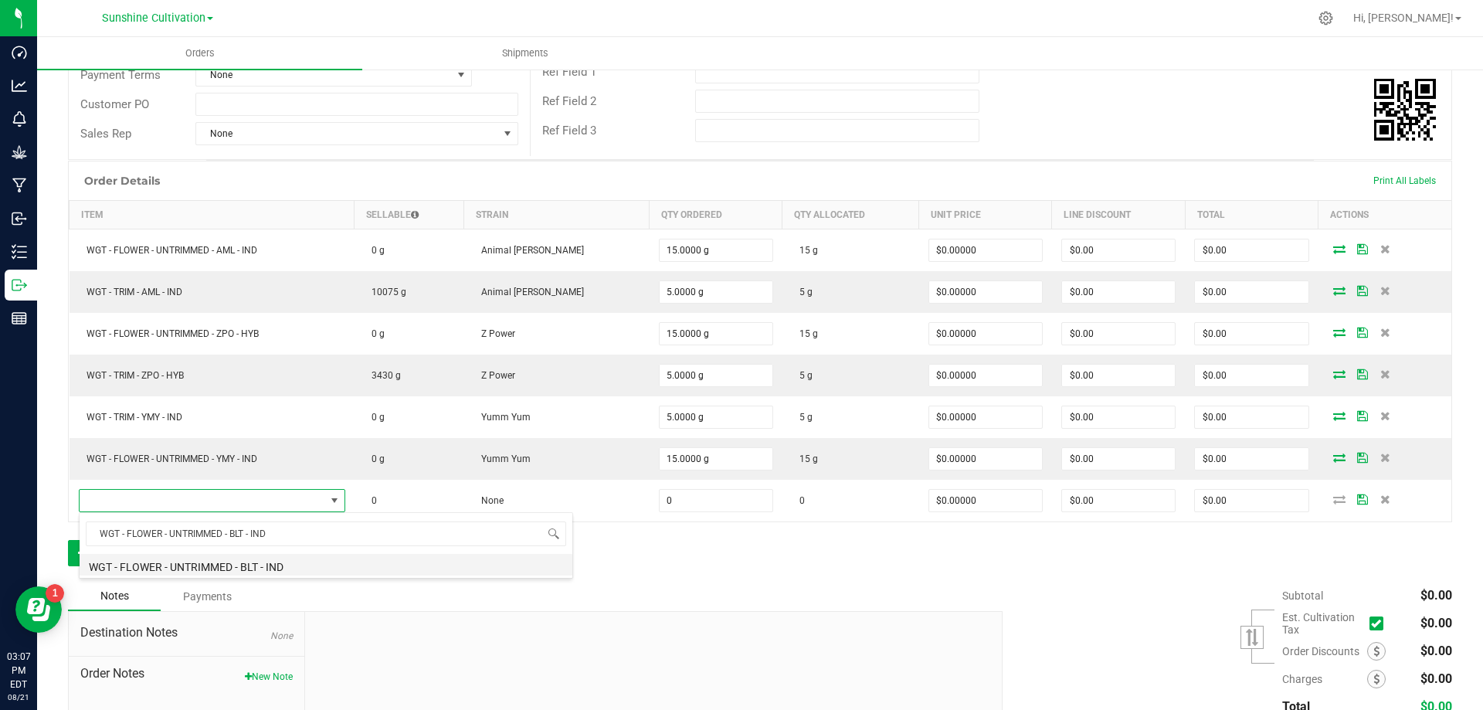
click at [261, 565] on li "WGT - FLOWER - UNTRIMMED - BLT - IND" at bounding box center [326, 565] width 493 height 22
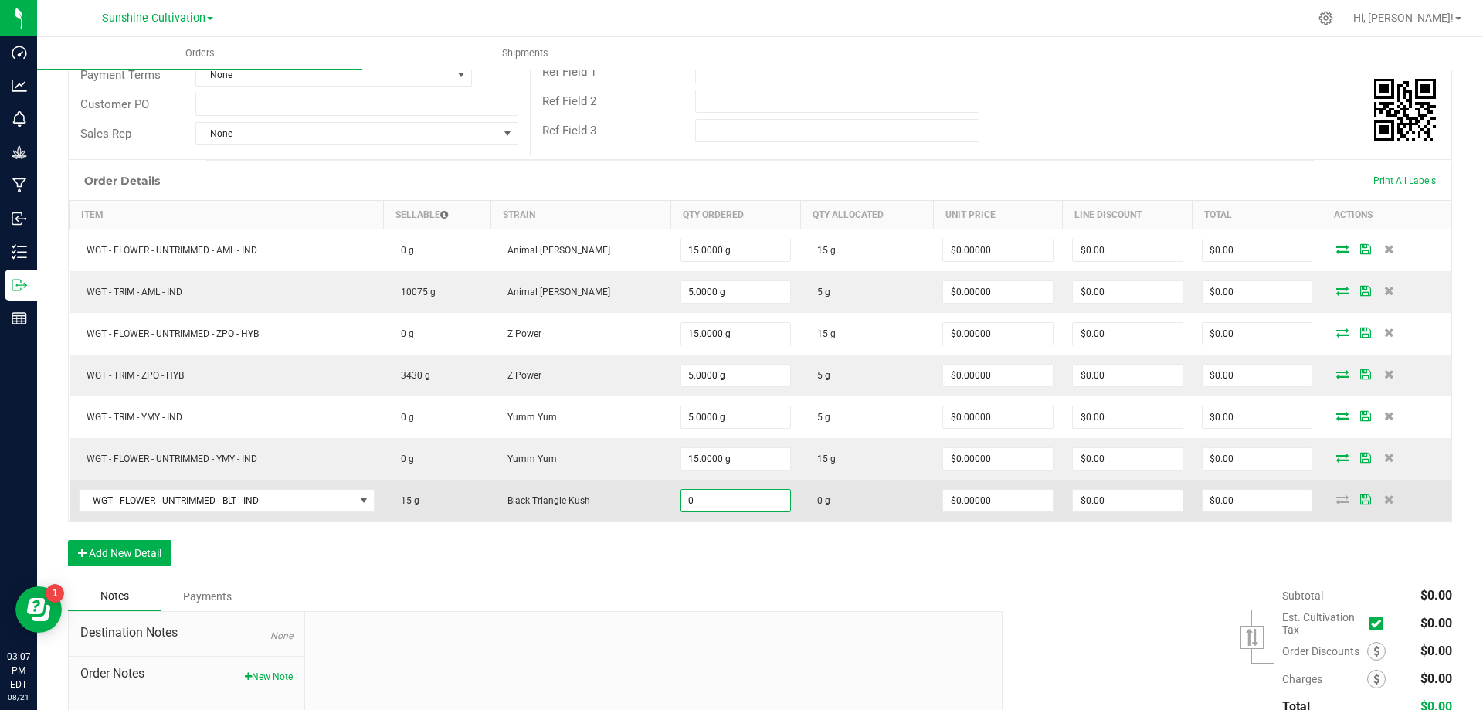
click at [741, 505] on input "0" at bounding box center [736, 501] width 110 height 22
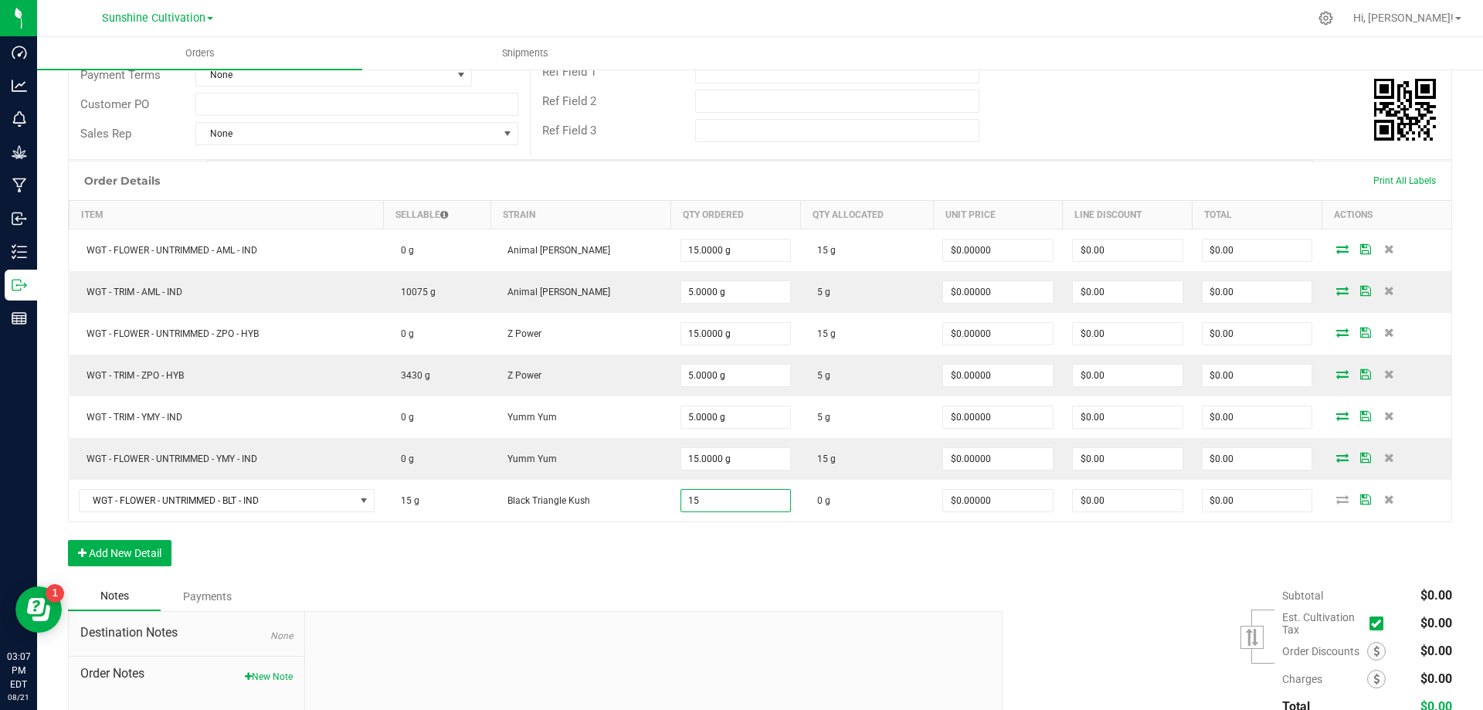
type input "15.0000 g"
click at [905, 573] on div "Order Details Print All Labels Item Sellable Strain Qty Ordered Qty Allocated U…" at bounding box center [760, 371] width 1384 height 421
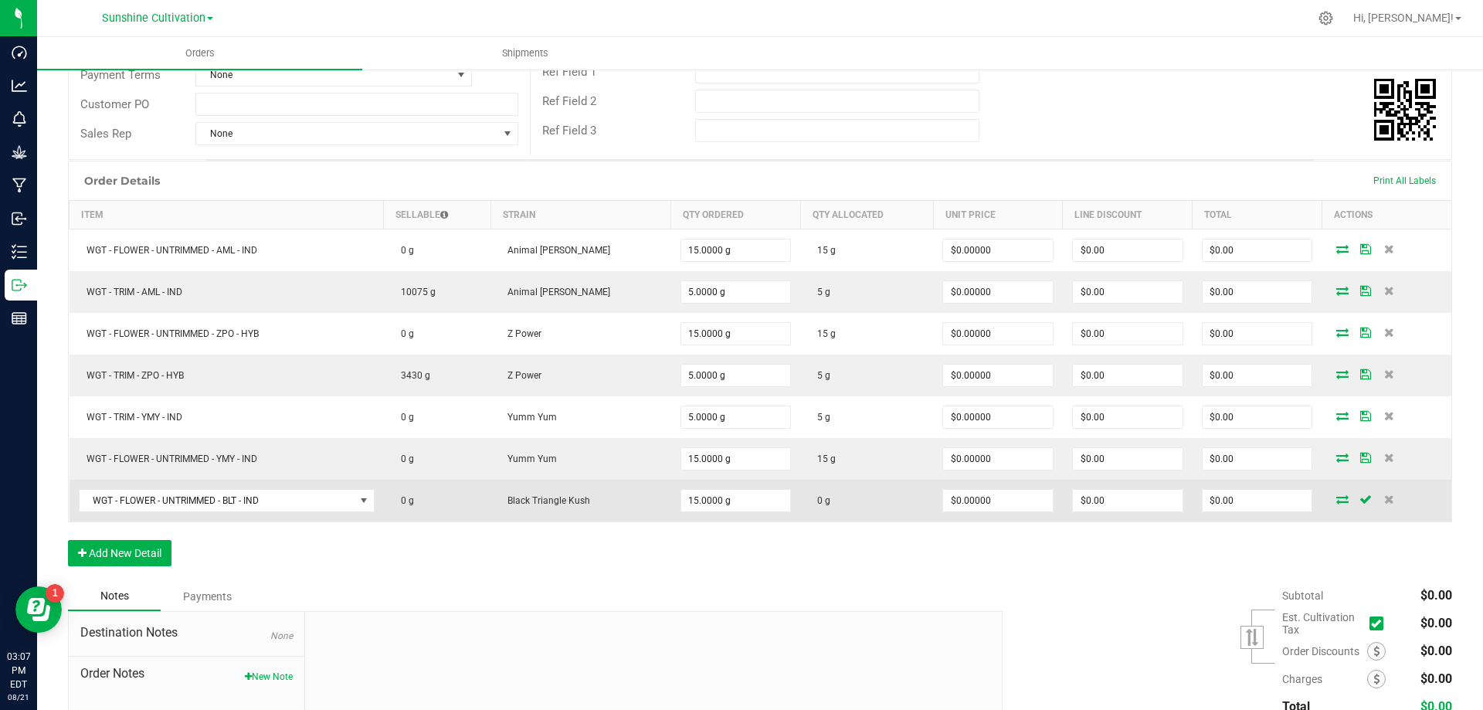
click at [1336, 494] on icon at bounding box center [1342, 498] width 12 height 9
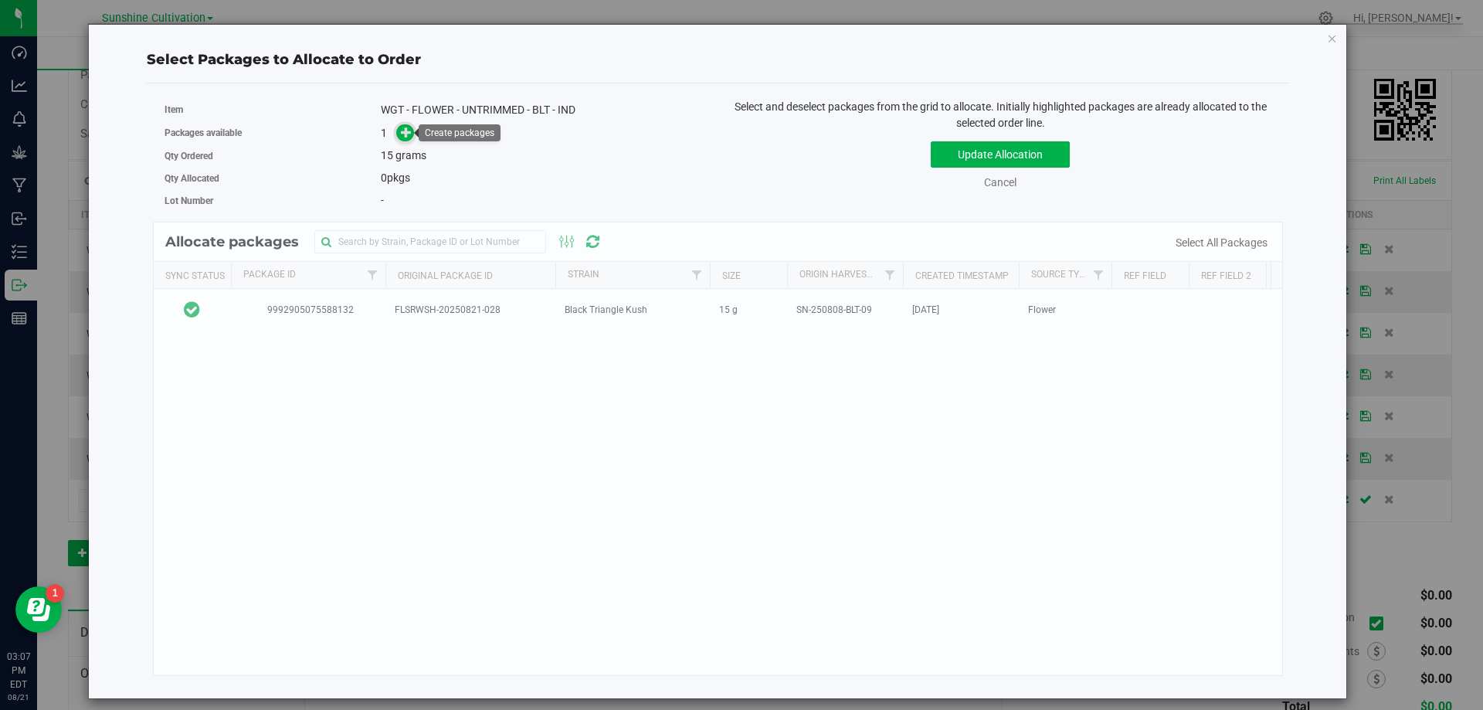
click at [403, 131] on icon at bounding box center [406, 132] width 11 height 11
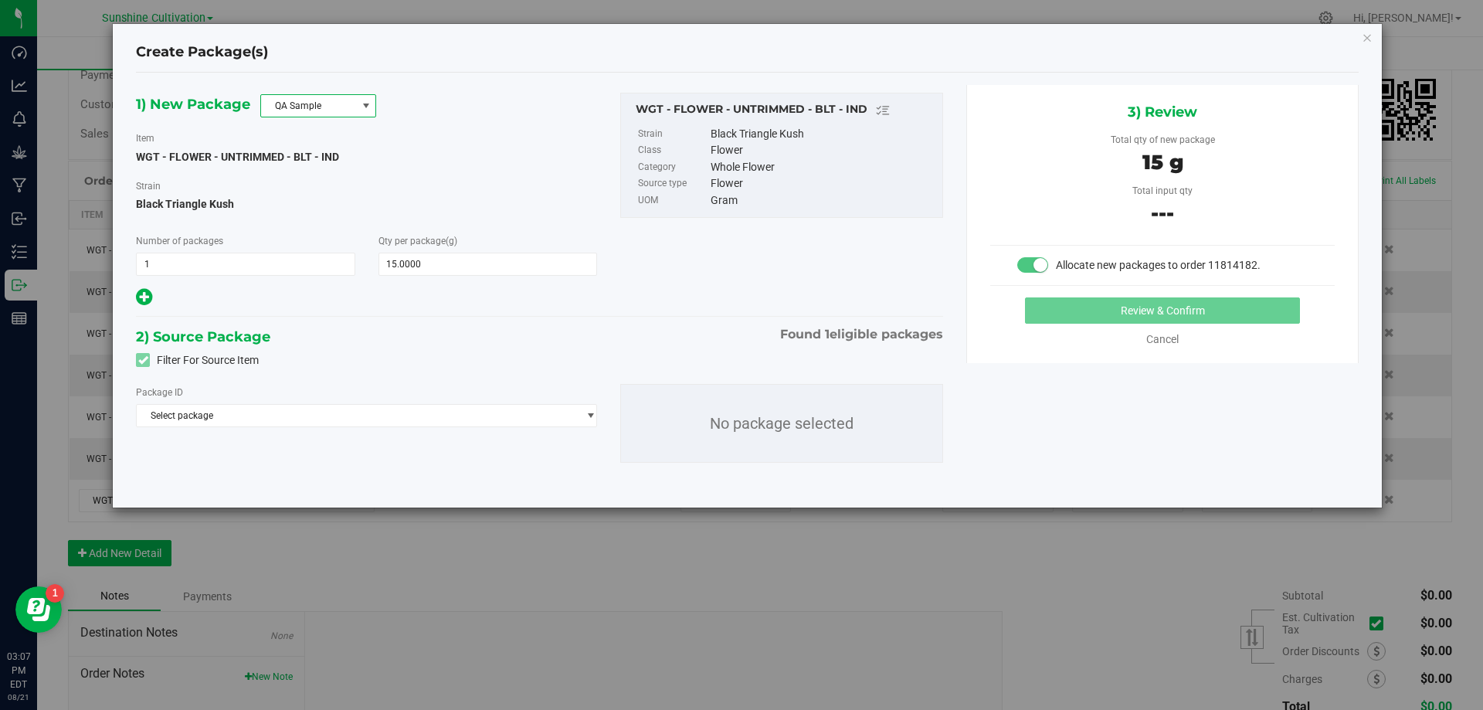
click at [363, 107] on span at bounding box center [366, 106] width 12 height 12
click at [341, 169] on li "R&D Sample" at bounding box center [318, 175] width 114 height 22
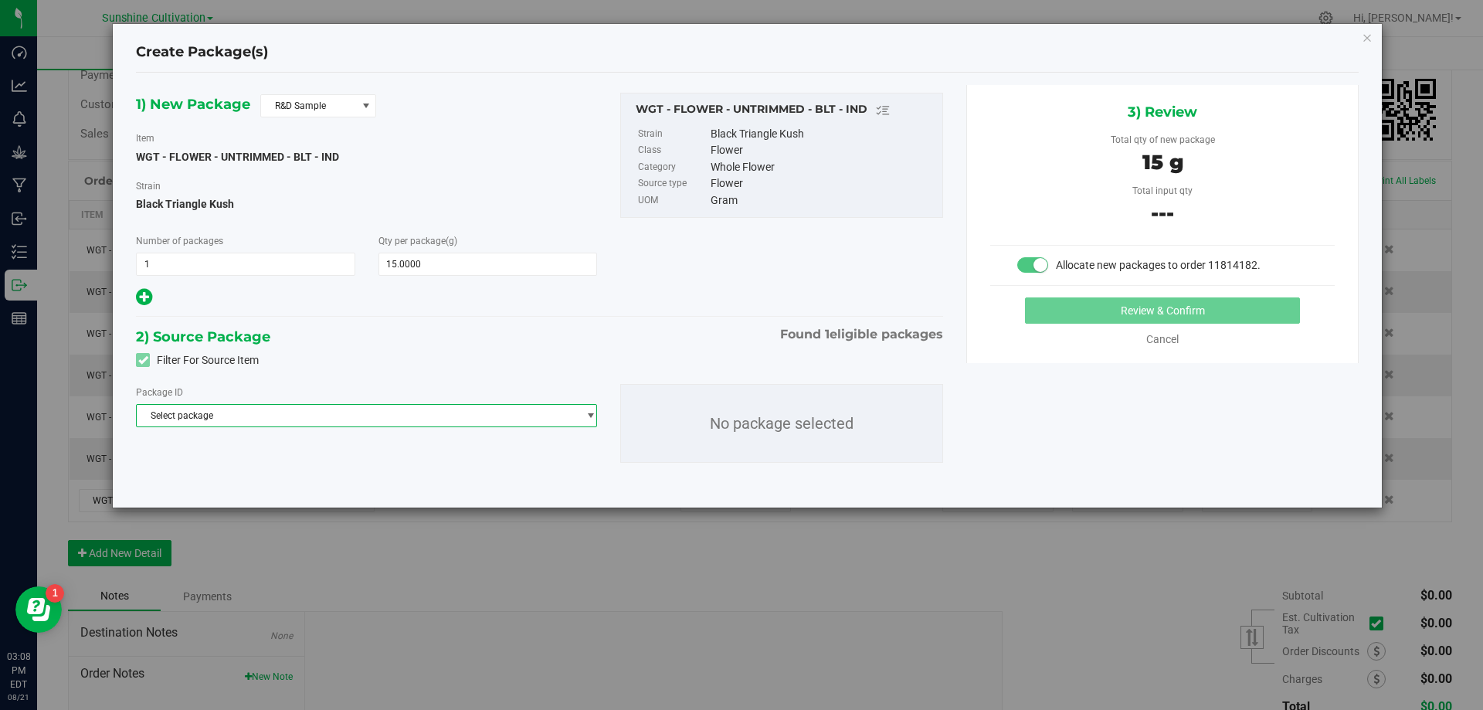
click at [462, 409] on span "Select package" at bounding box center [357, 416] width 440 height 22
click at [327, 409] on span "Select package" at bounding box center [357, 416] width 440 height 22
click at [442, 413] on span "Select package" at bounding box center [357, 416] width 440 height 22
click at [419, 480] on li "9992905075588132 ( WGT - FLOWER - UNTRIMMED - BLT - IND )" at bounding box center [367, 480] width 460 height 22
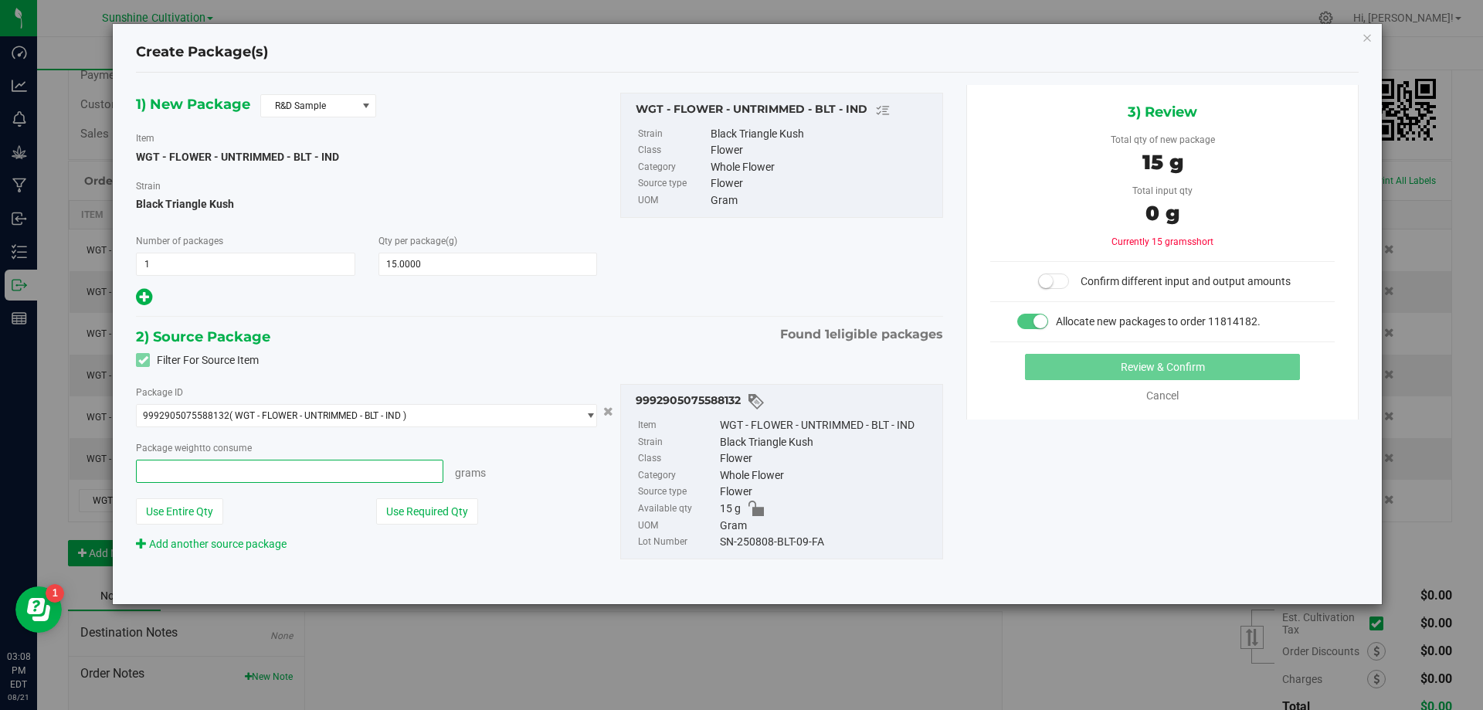
click at [311, 471] on span at bounding box center [289, 471] width 307 height 23
type input "15"
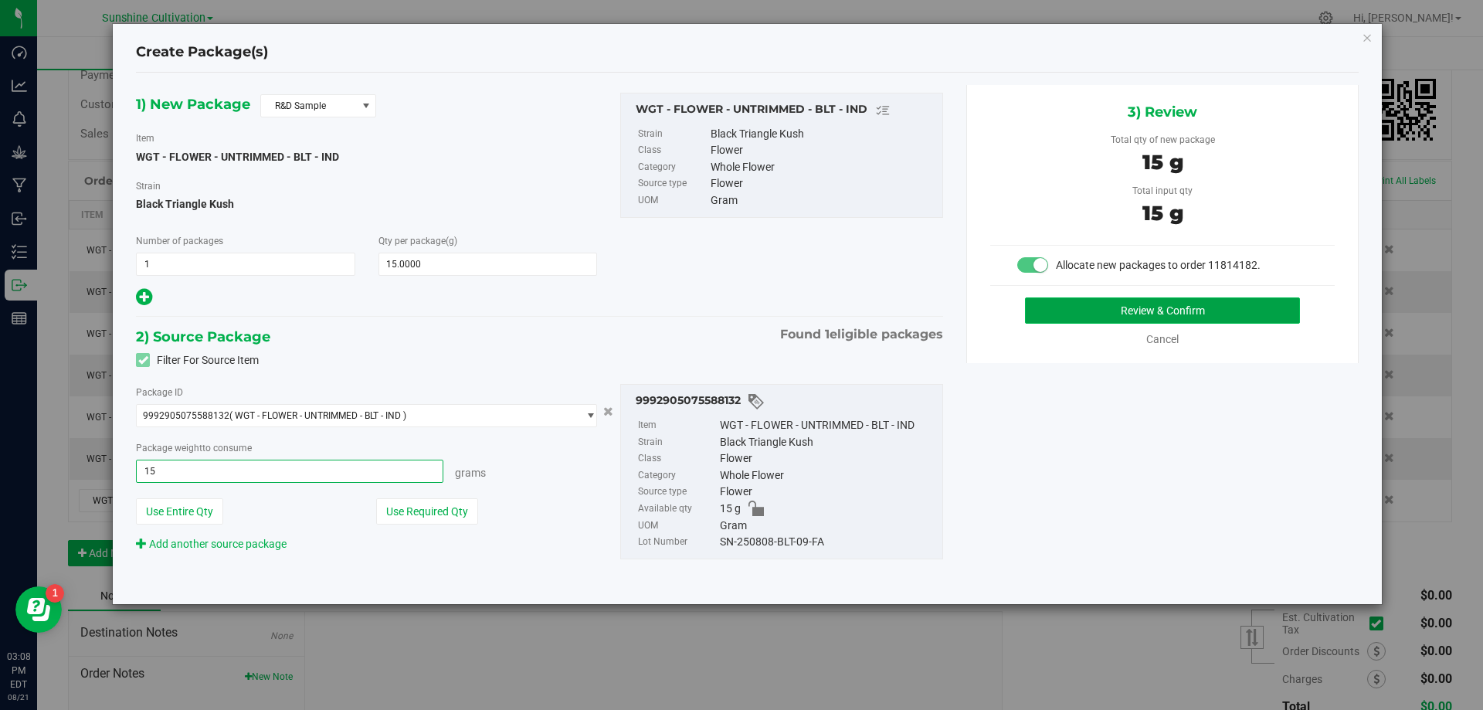
type input "15.0000 g"
click at [1107, 310] on button "Review & Confirm" at bounding box center [1162, 310] width 275 height 26
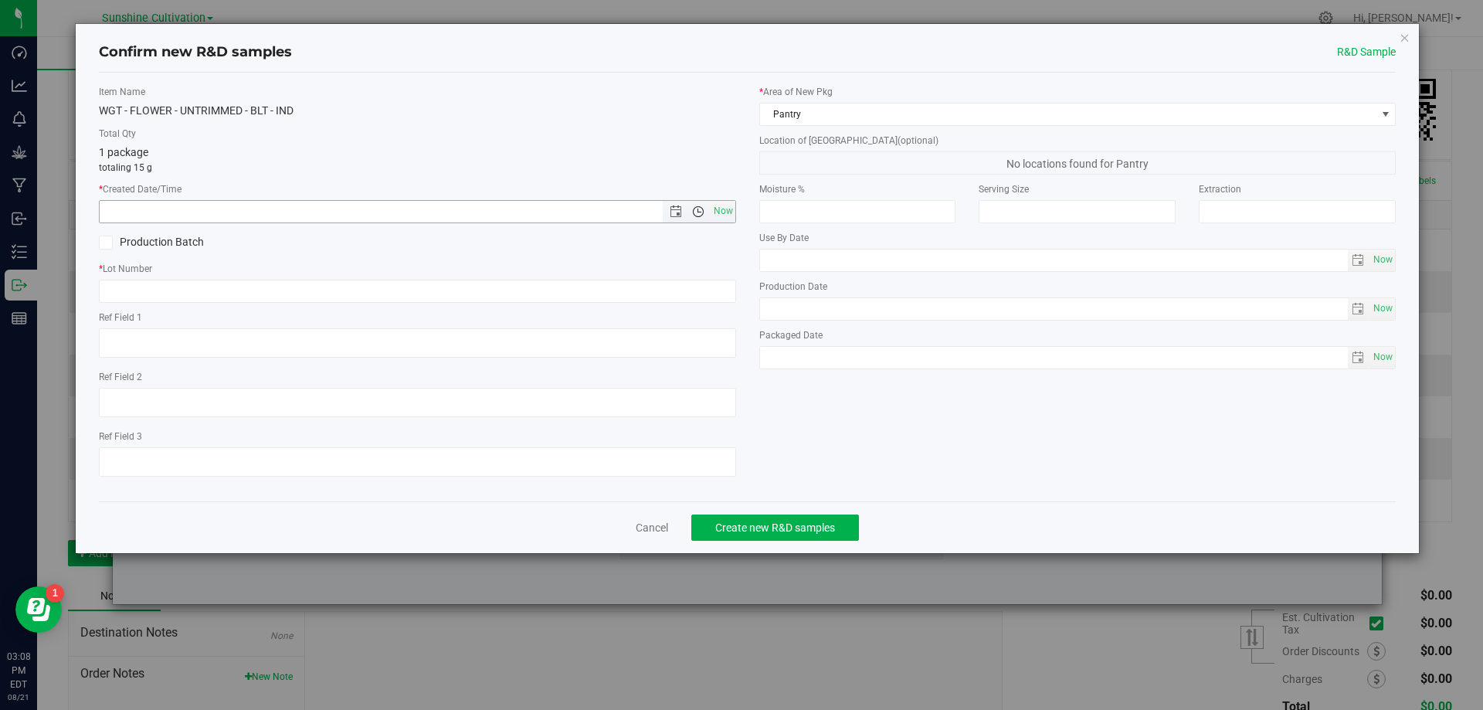
click at [707, 205] on span "Open the time view" at bounding box center [698, 211] width 26 height 12
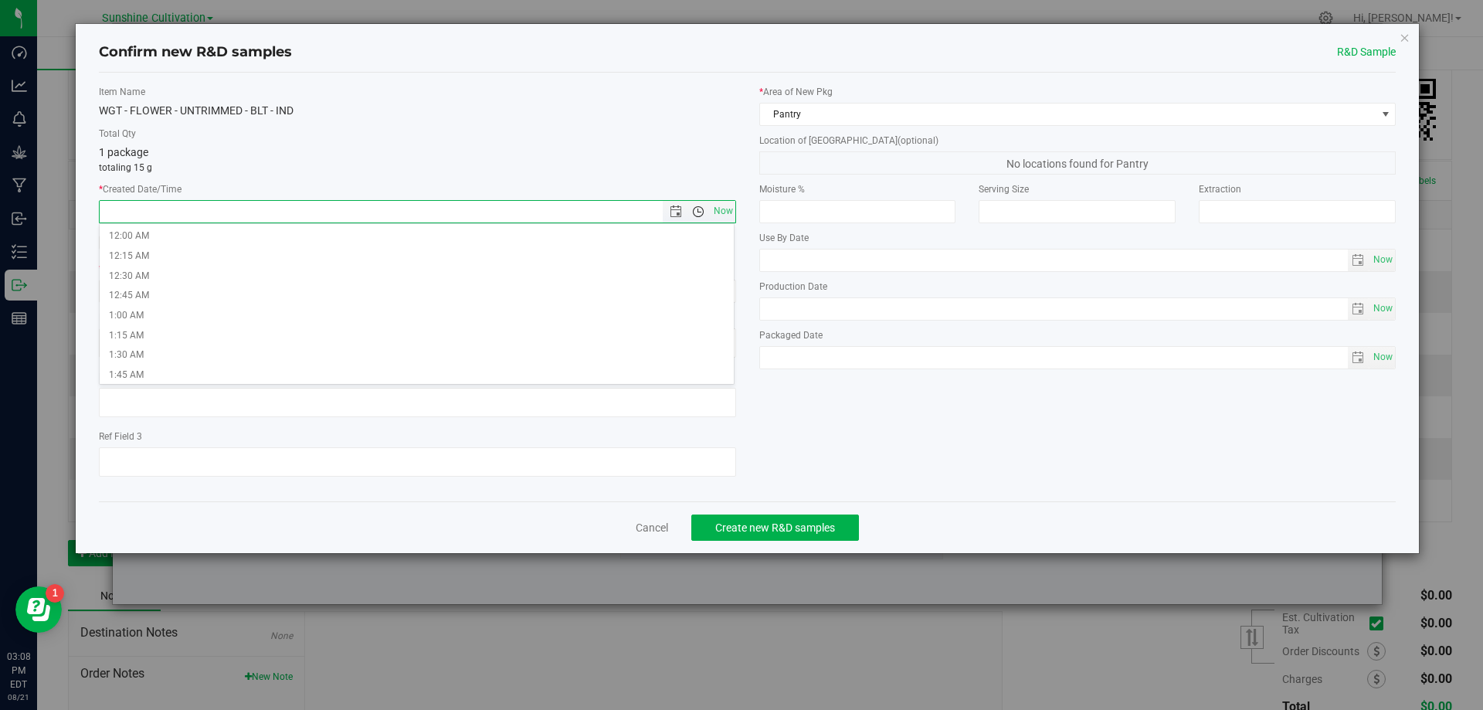
click at [703, 205] on span "Open the time view" at bounding box center [698, 211] width 12 height 12
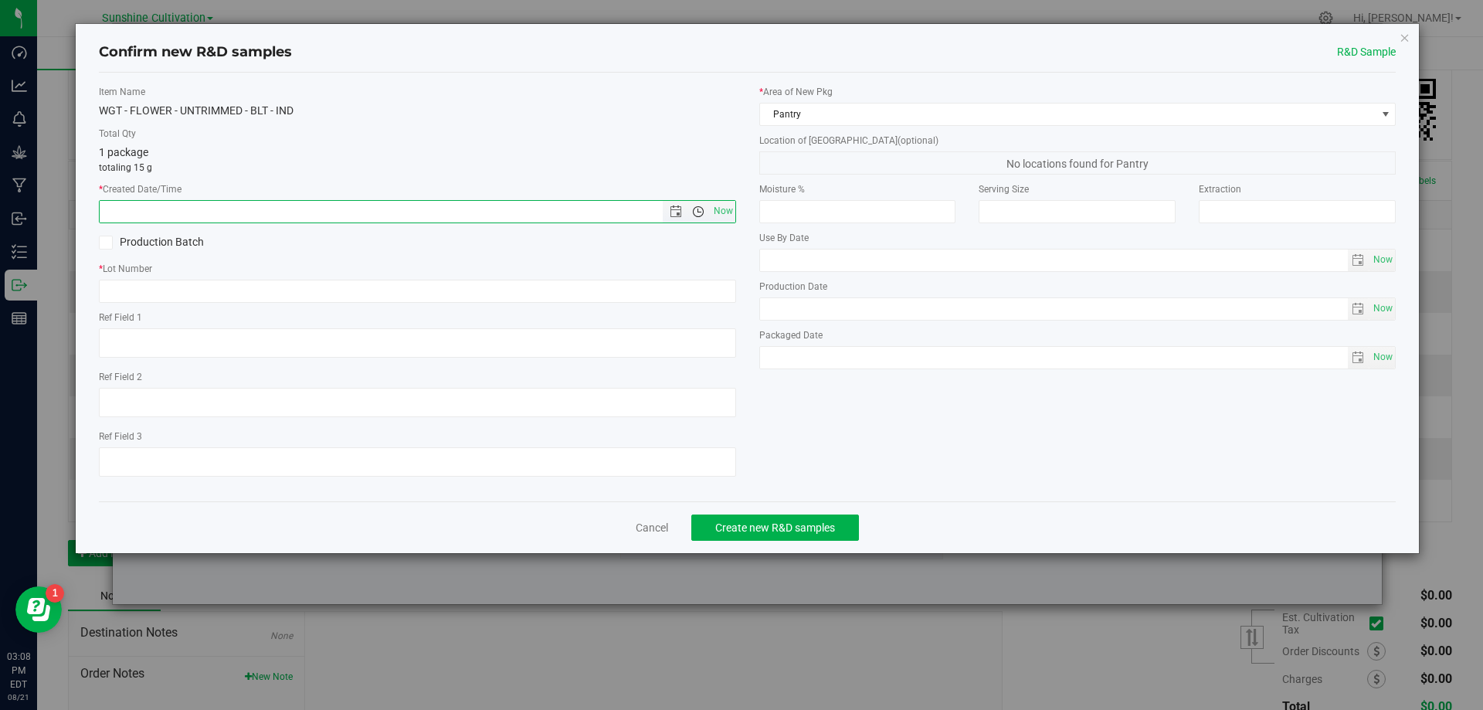
click at [703, 205] on span "Open the time view" at bounding box center [698, 211] width 12 height 12
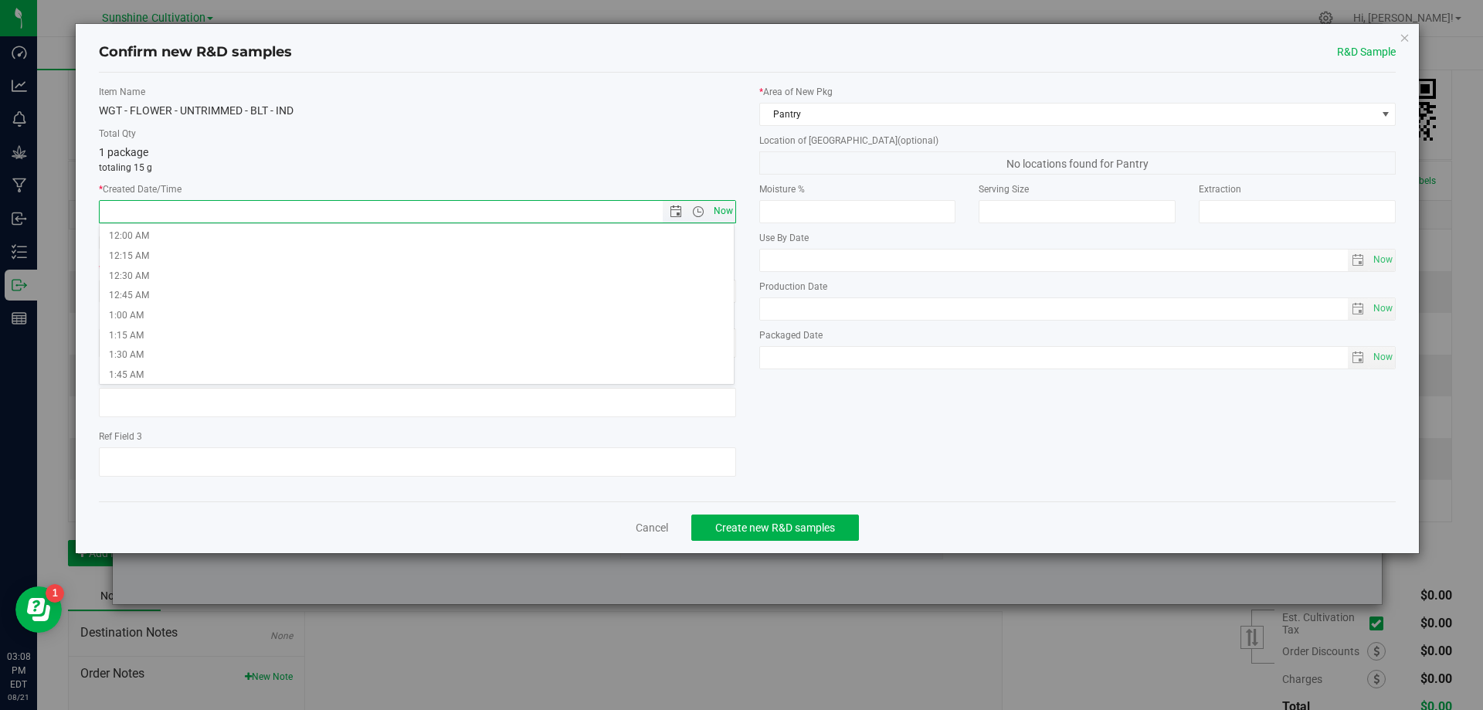
click at [728, 211] on span "Now" at bounding box center [723, 211] width 26 height 22
type input "8/21/2025 3:08 PM"
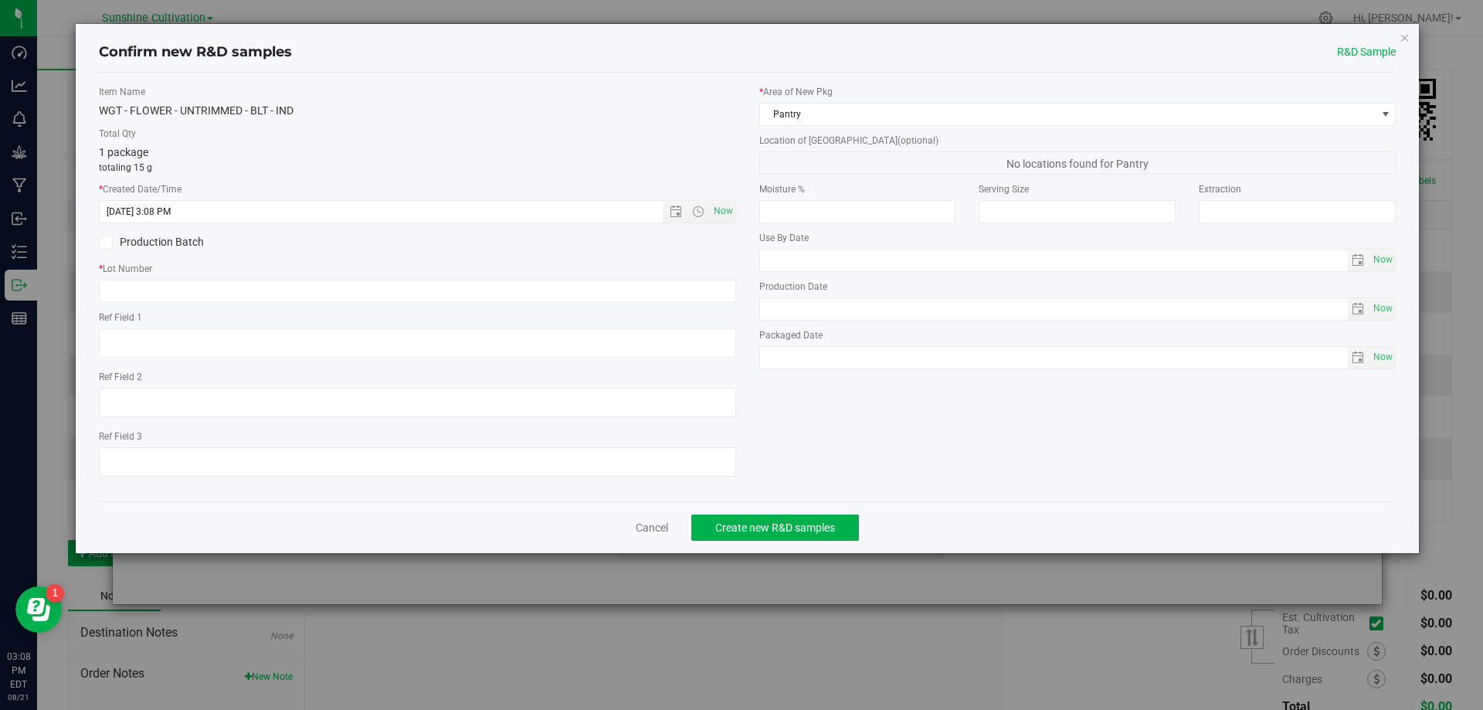
drag, startPoint x: 505, startPoint y: 297, endPoint x: 535, endPoint y: 249, distance: 56.6
click at [535, 249] on div "Production Batch" at bounding box center [417, 242] width 660 height 23
paste input "SN-250808-BLT-09"
type input "SN-250808-BLT-09 -FA"
click at [723, 525] on span "Create new R&D samples" at bounding box center [775, 527] width 120 height 12
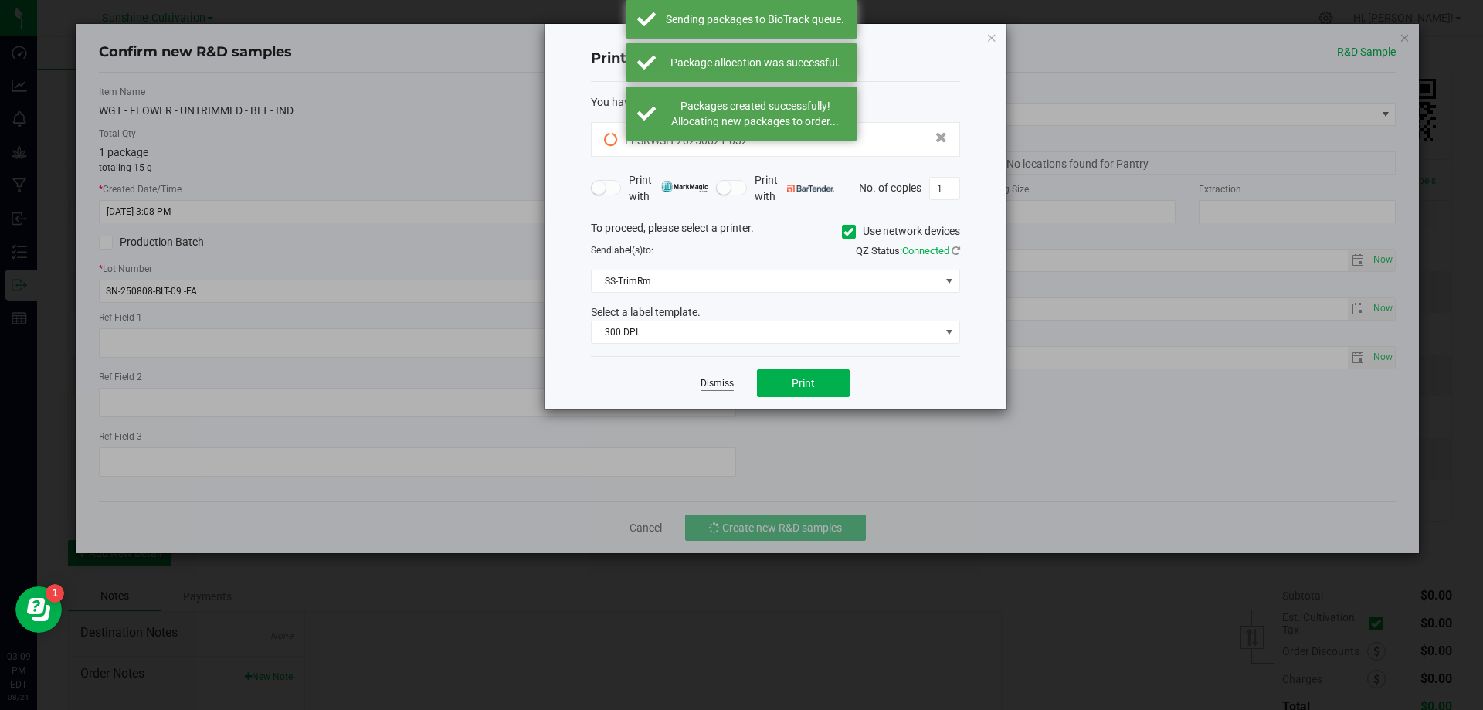
click at [716, 386] on link "Dismiss" at bounding box center [716, 383] width 33 height 13
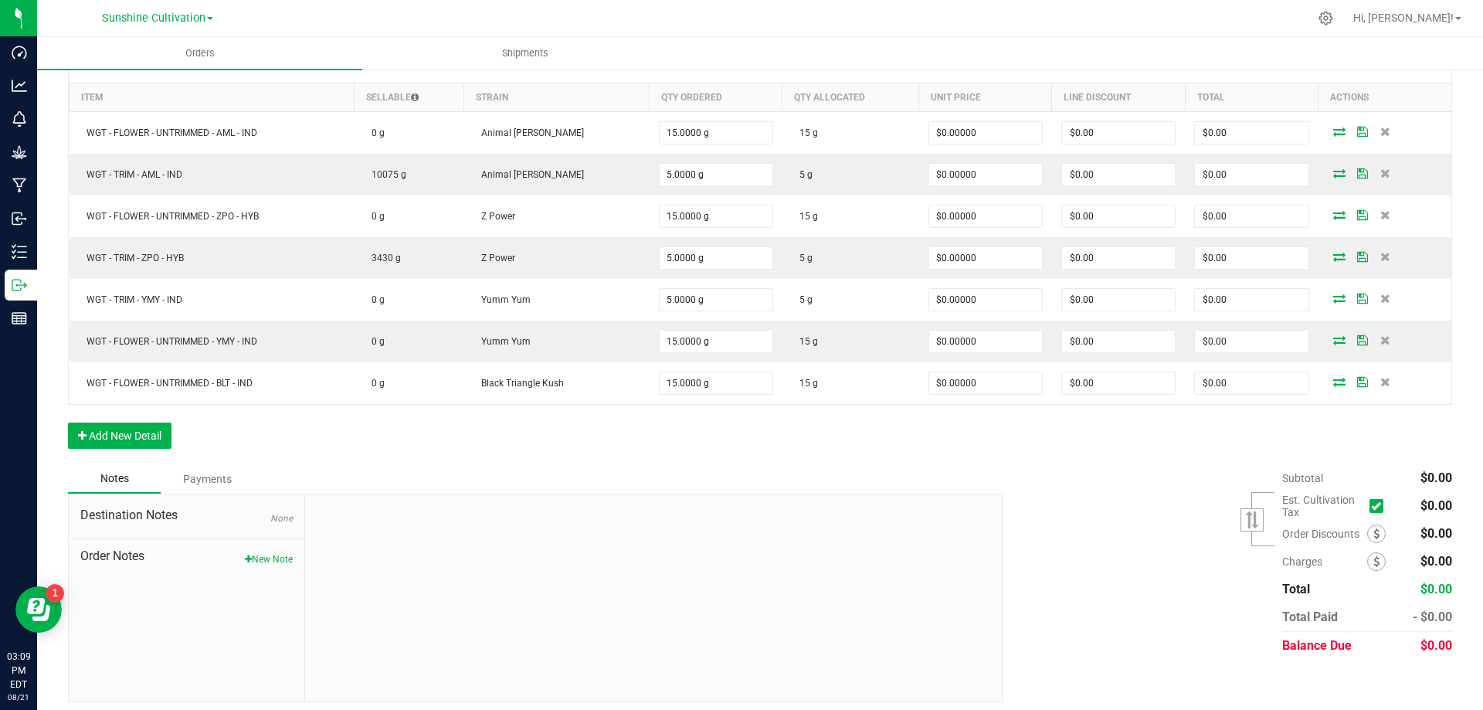
scroll to position [394, 0]
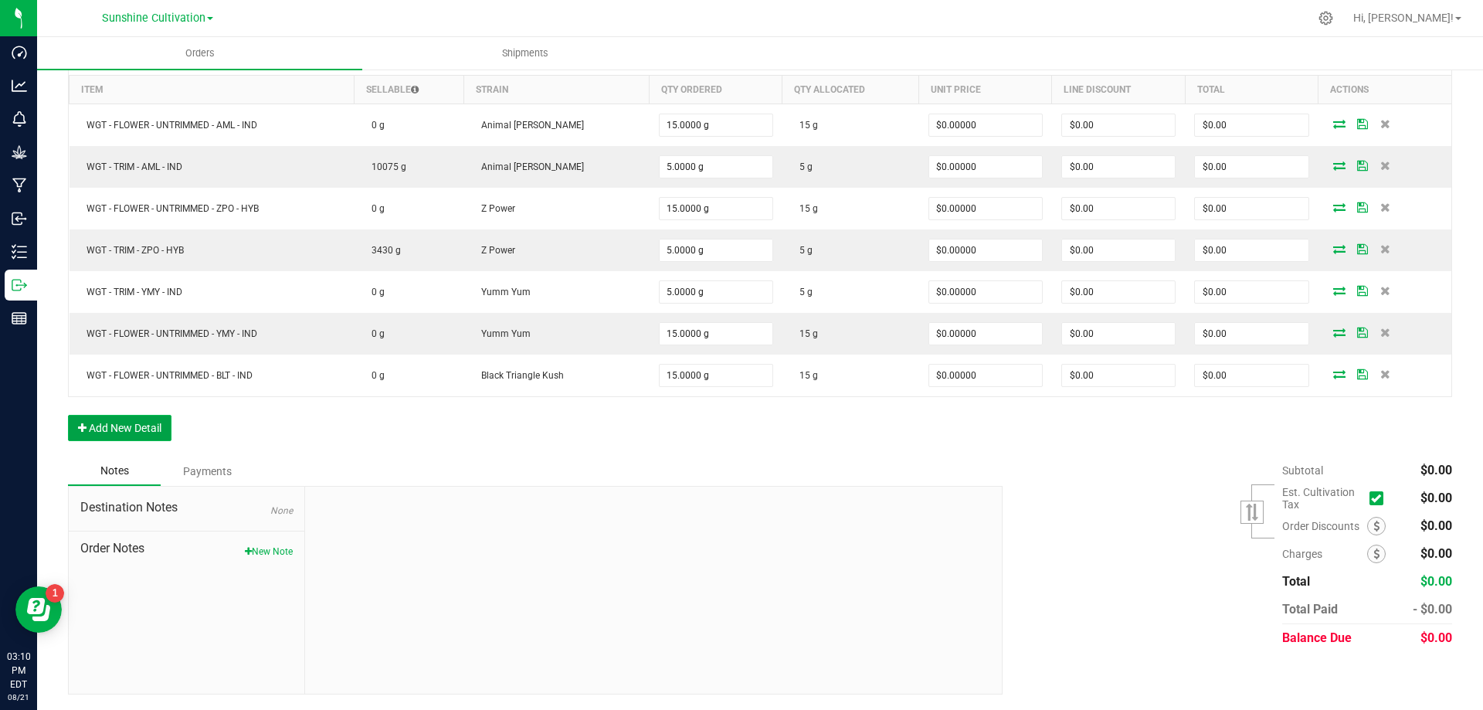
click at [121, 435] on button "Add New Detail" at bounding box center [119, 428] width 103 height 26
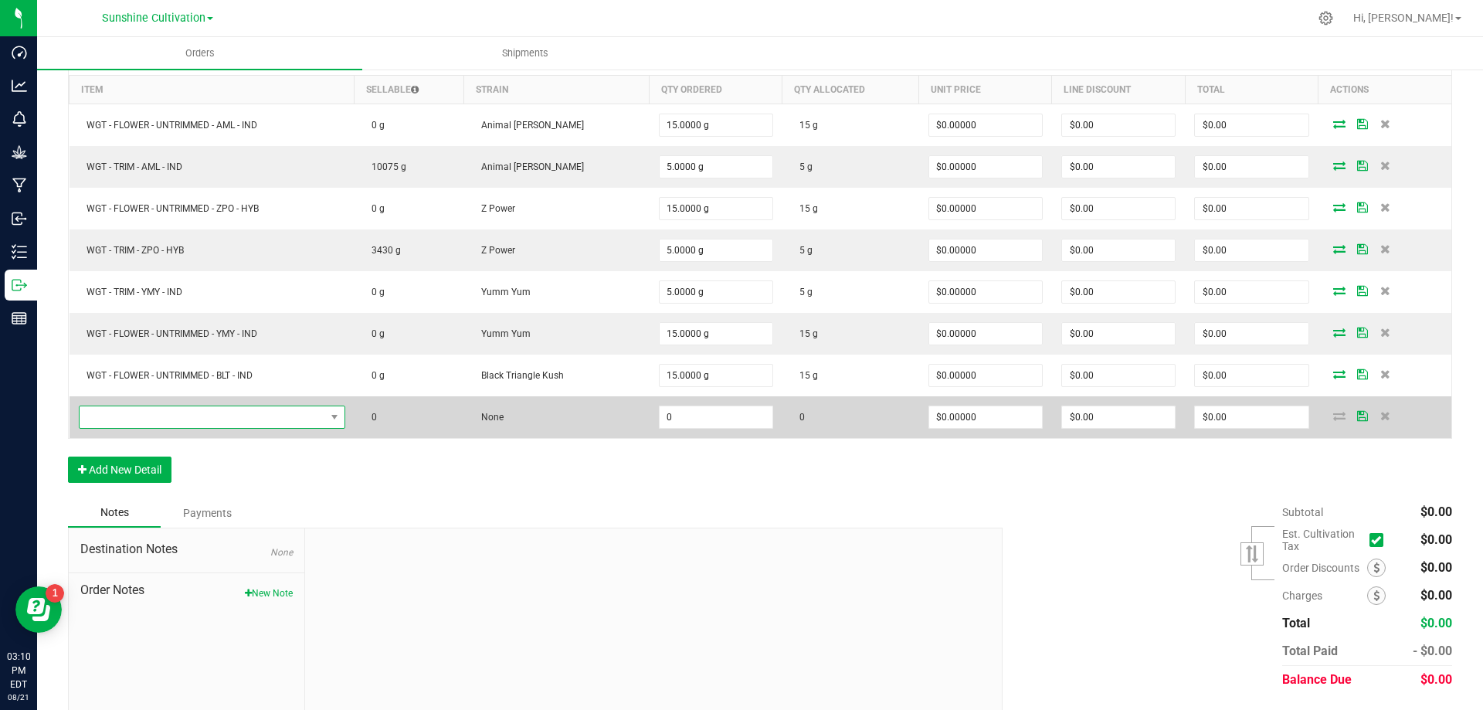
click at [300, 416] on span "NO DATA FOUND" at bounding box center [203, 417] width 246 height 22
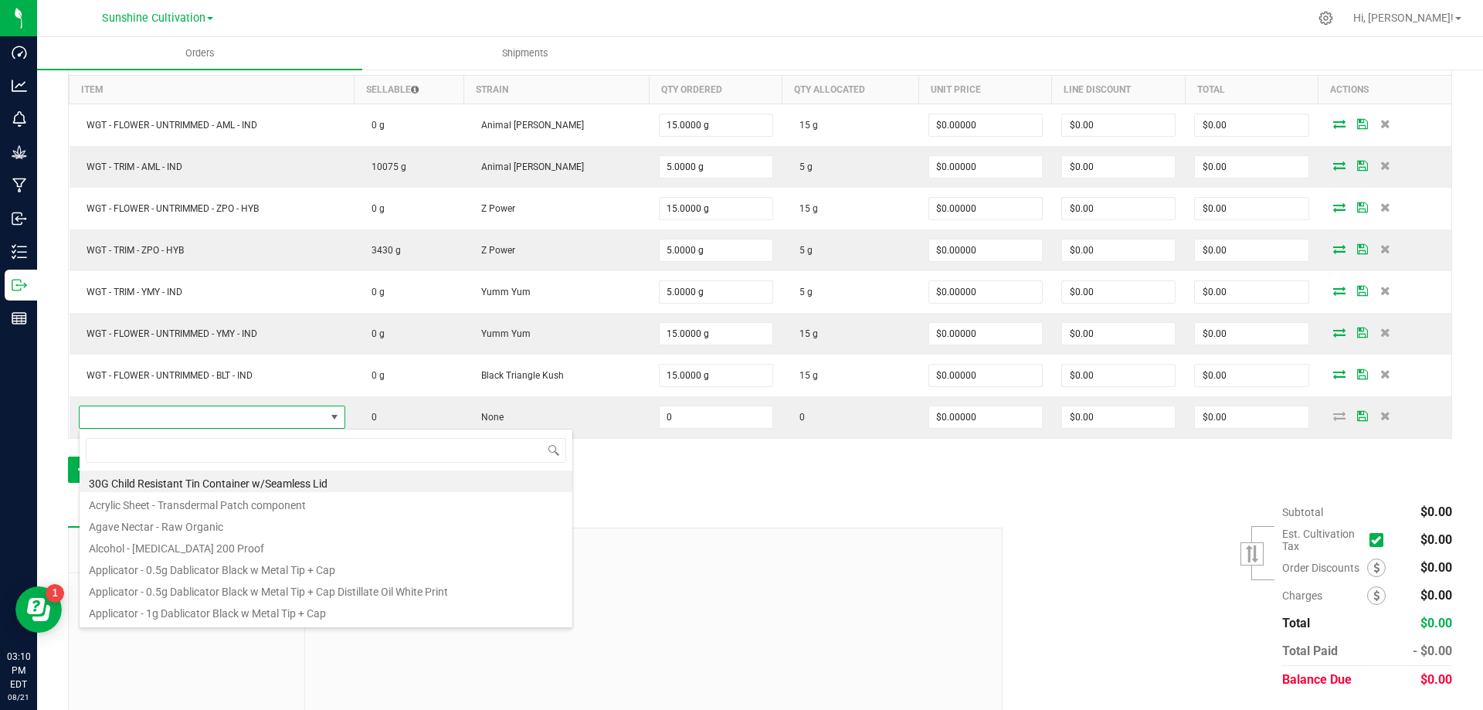
scroll to position [23, 270]
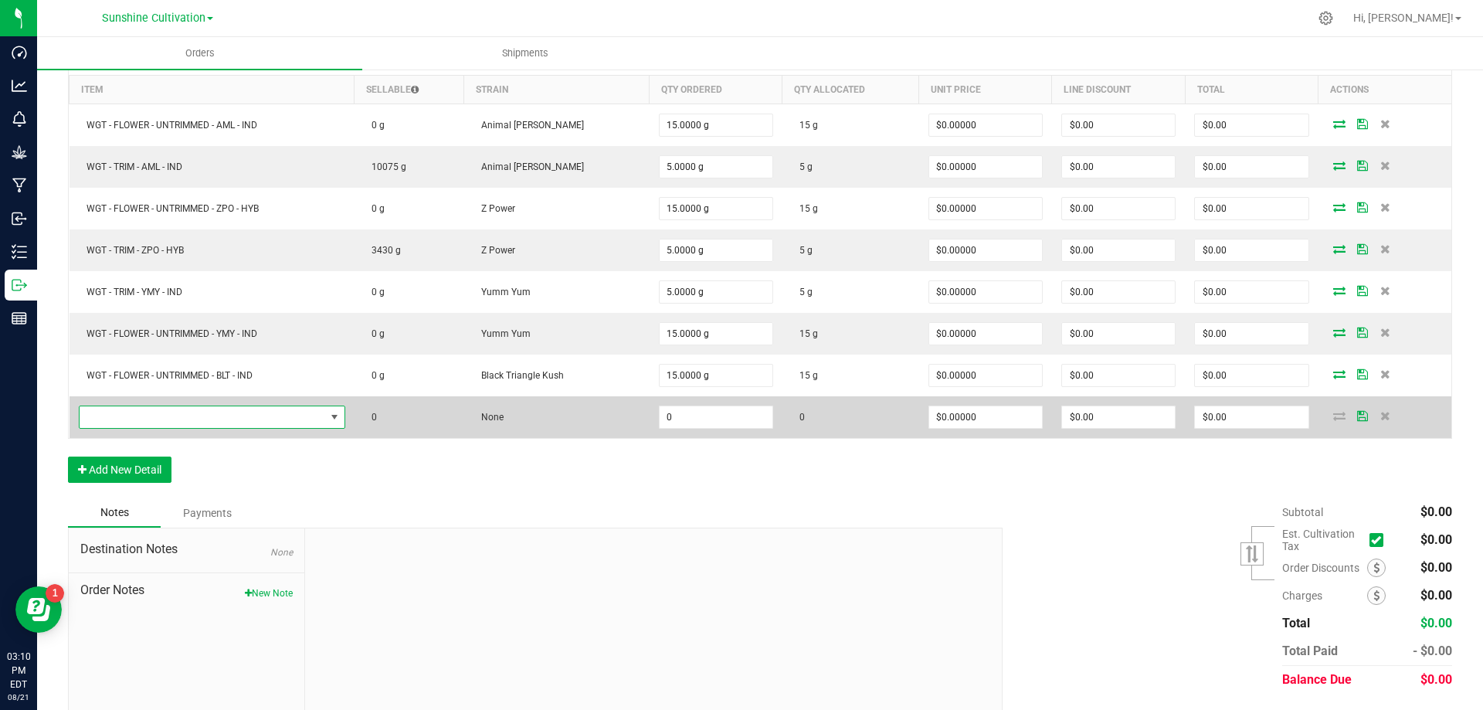
click at [209, 411] on span "NO DATA FOUND" at bounding box center [203, 417] width 246 height 22
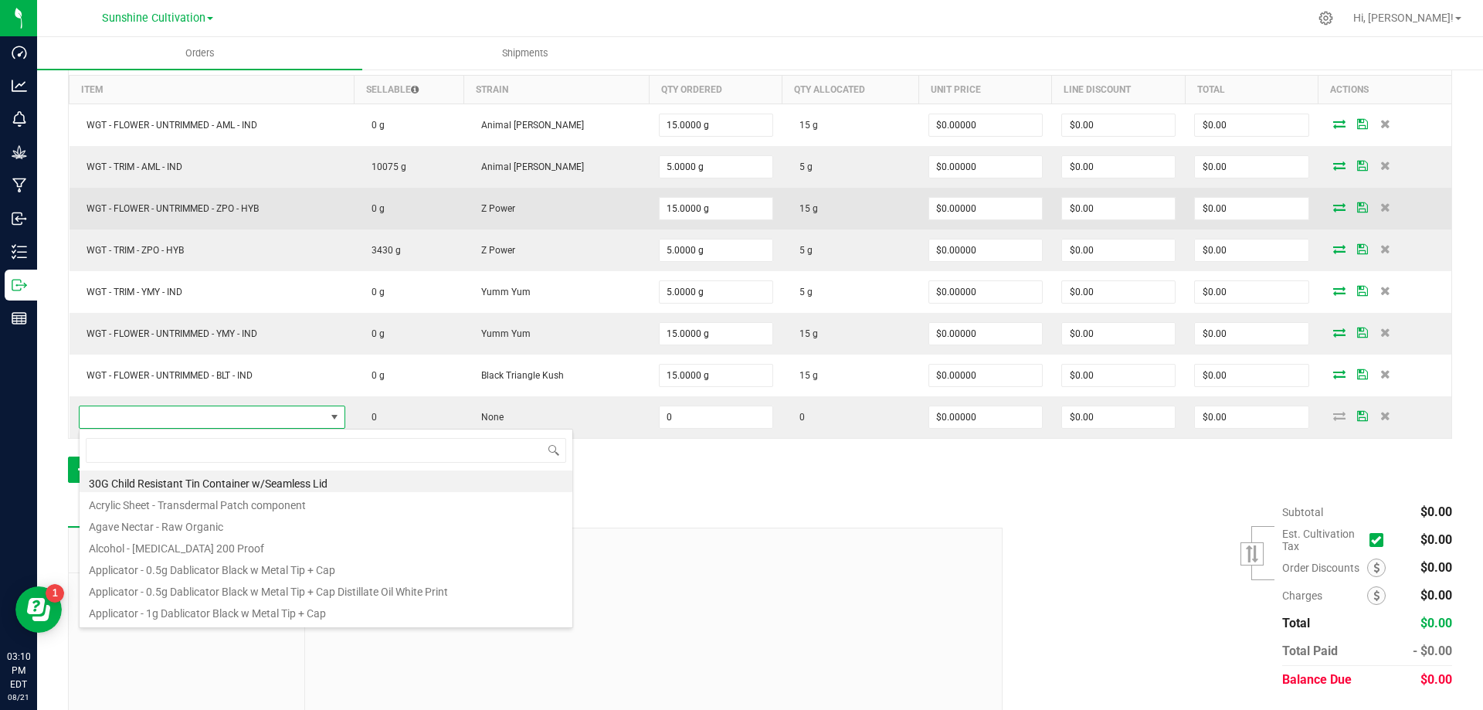
type input "WGT - TRIM - BLT - IND"
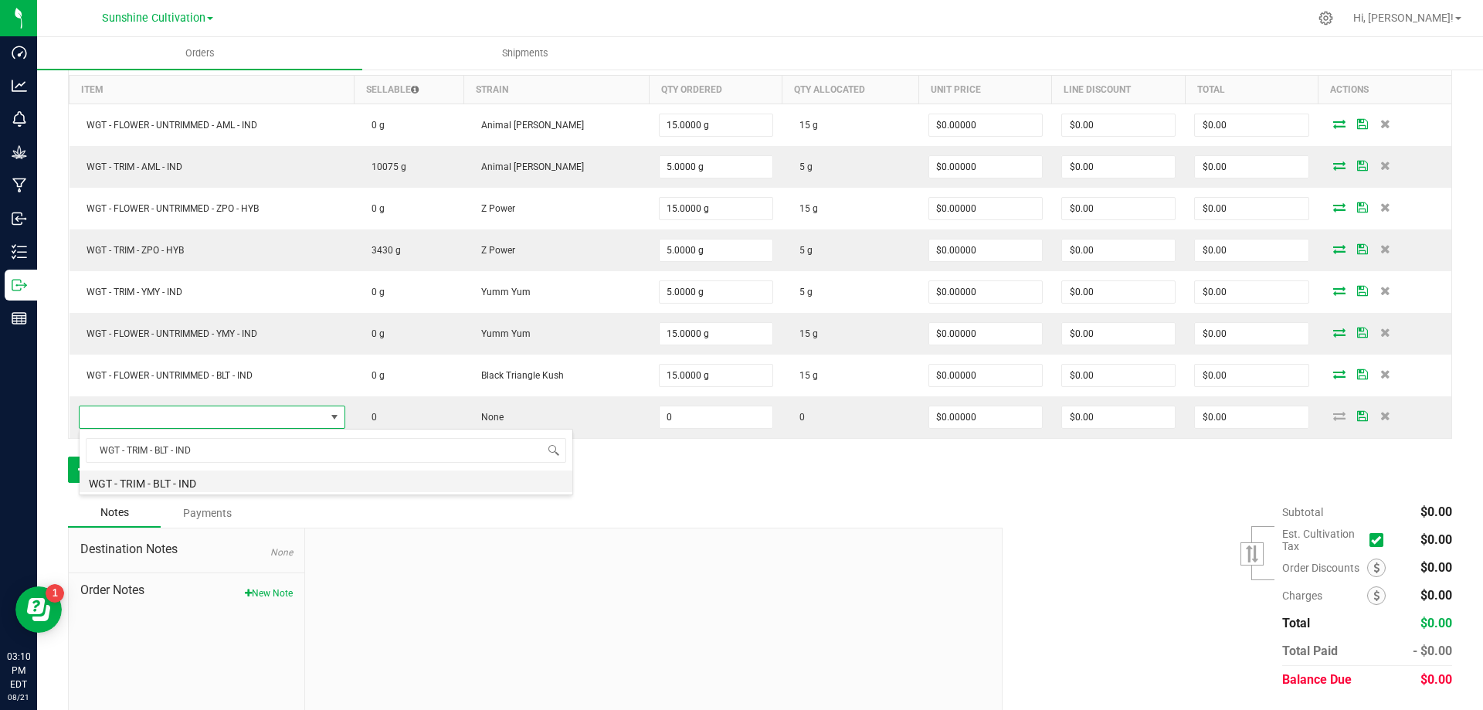
click at [313, 478] on li "WGT - TRIM - BLT - IND" at bounding box center [326, 481] width 493 height 22
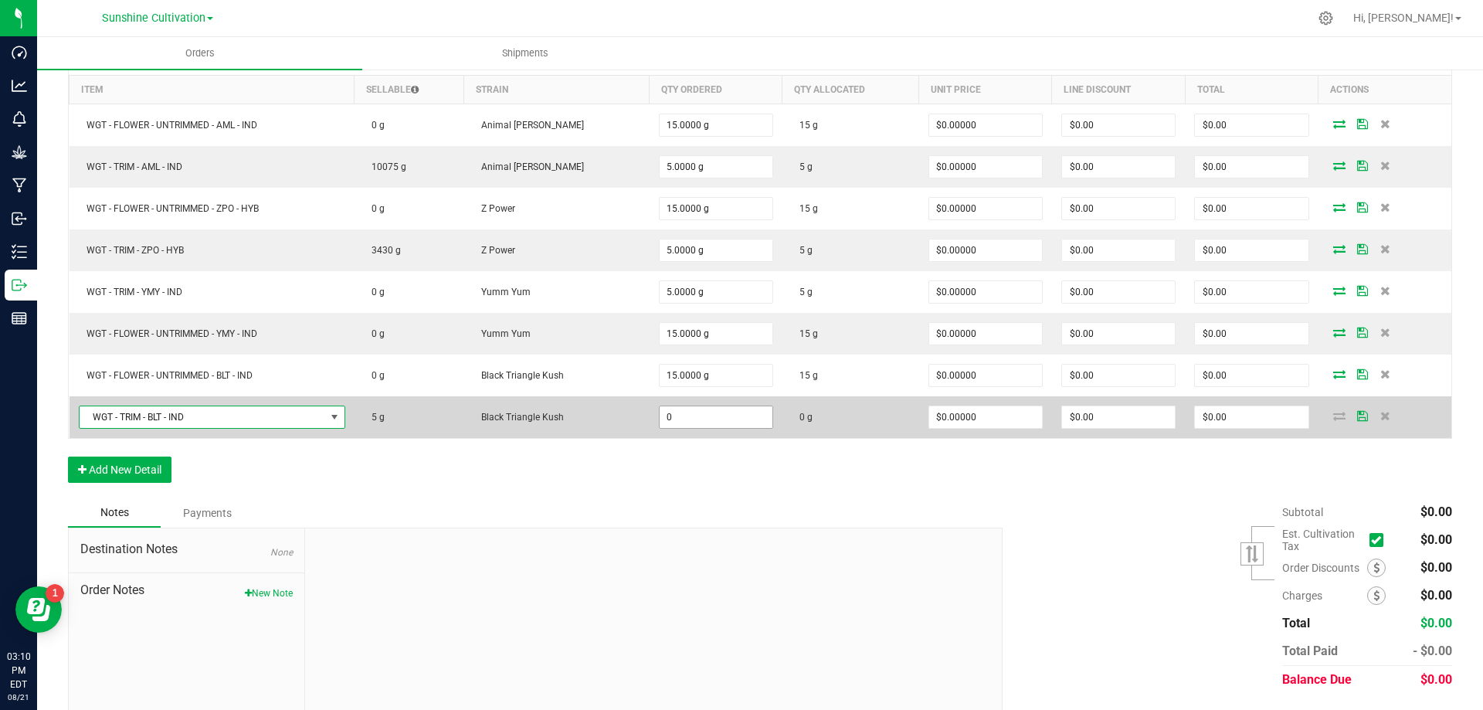
click at [713, 416] on input "0" at bounding box center [716, 417] width 113 height 22
type input "4"
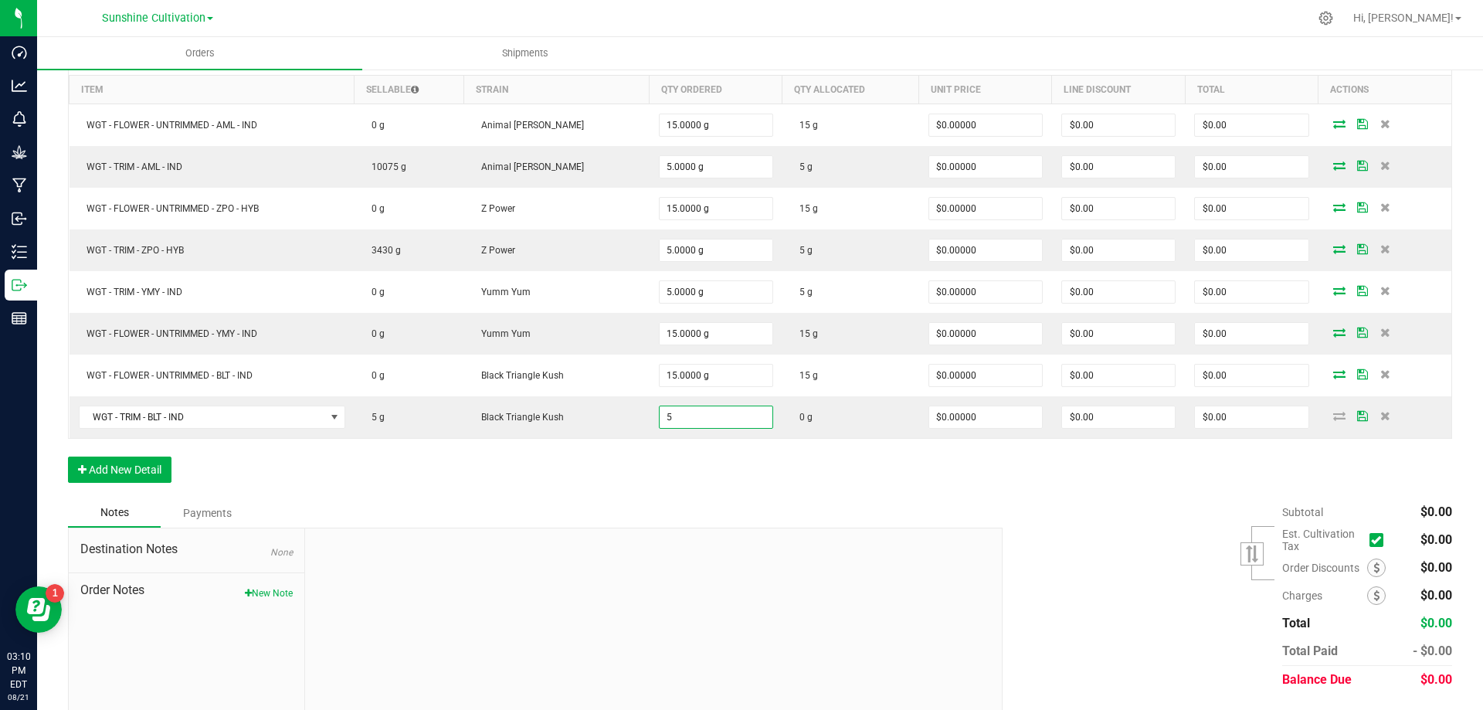
type input "5.0000 g"
click at [772, 476] on div "Order Details Print All Labels Item Sellable Strain Qty Ordered Qty Allocated U…" at bounding box center [760, 267] width 1384 height 463
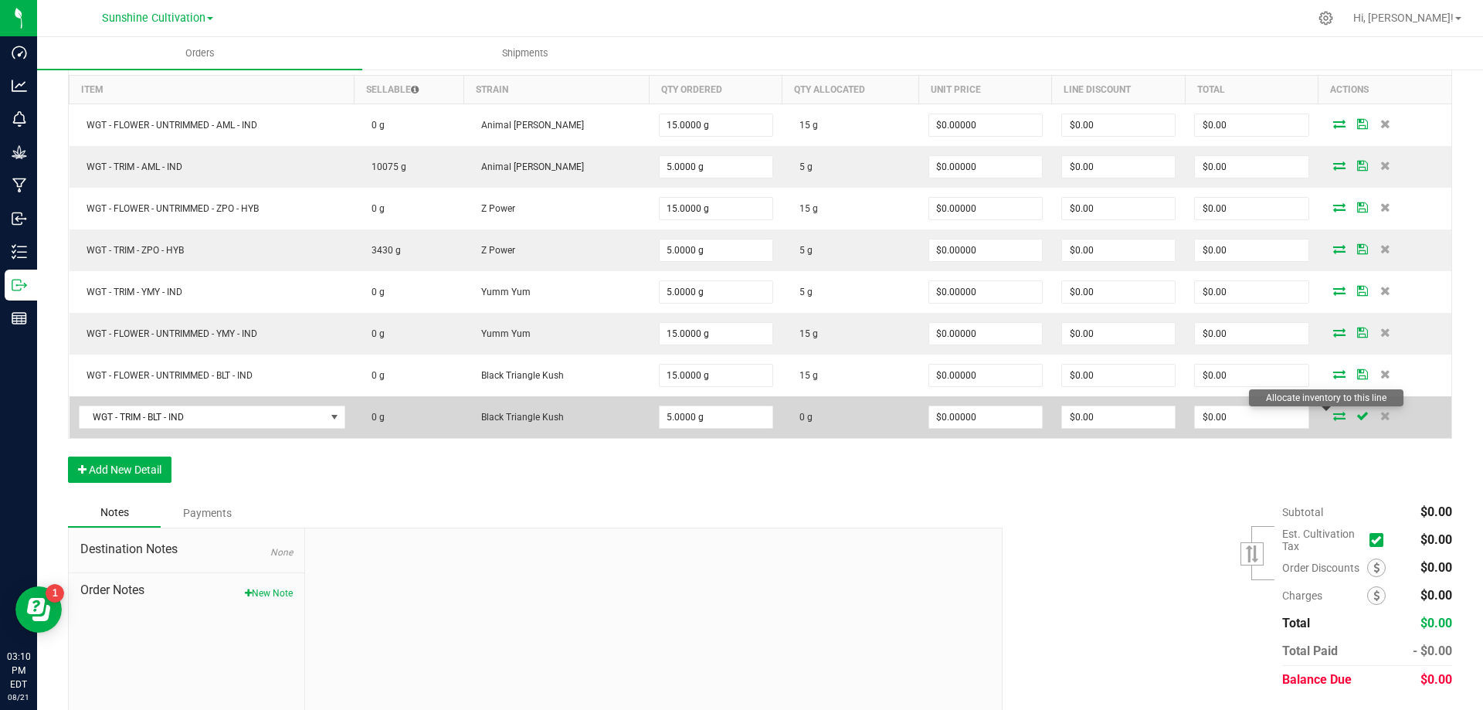
click at [1333, 417] on icon at bounding box center [1339, 415] width 12 height 9
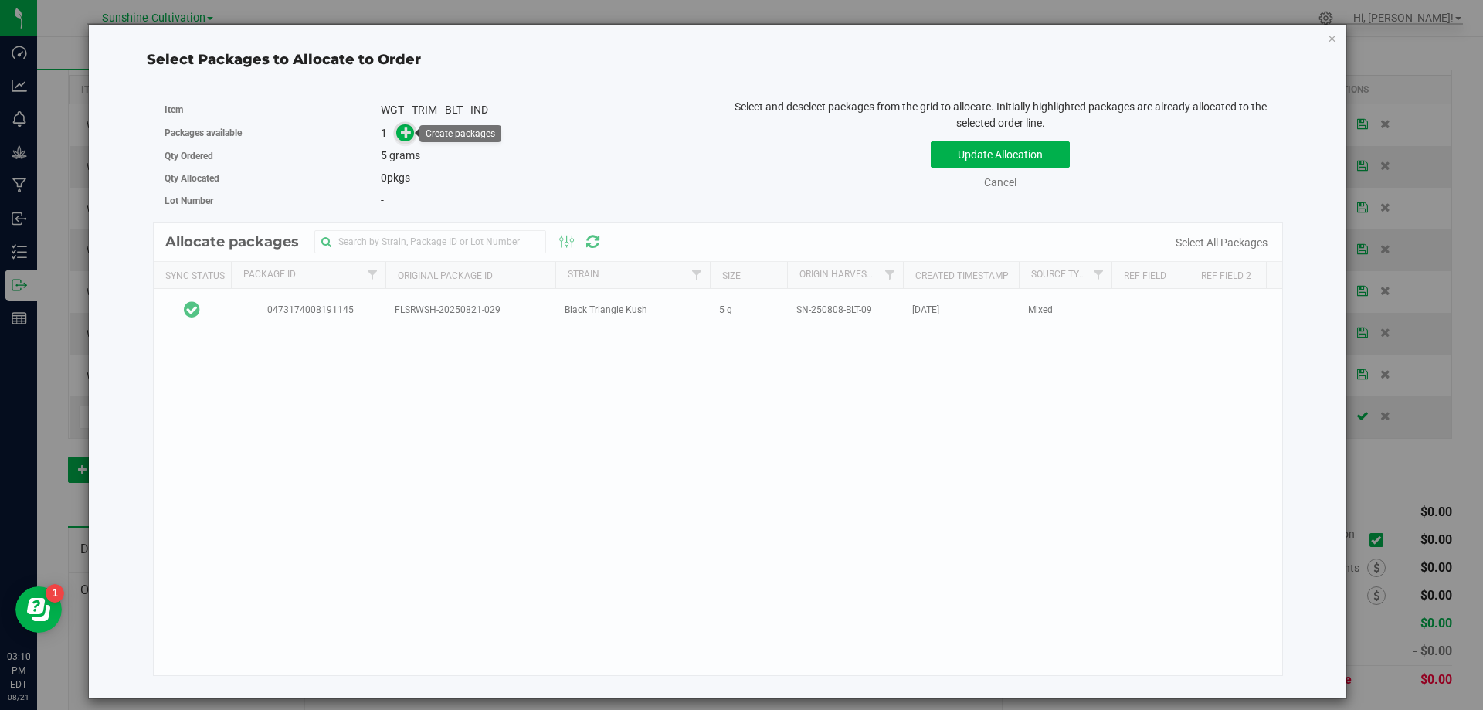
click at [410, 129] on icon at bounding box center [407, 132] width 12 height 12
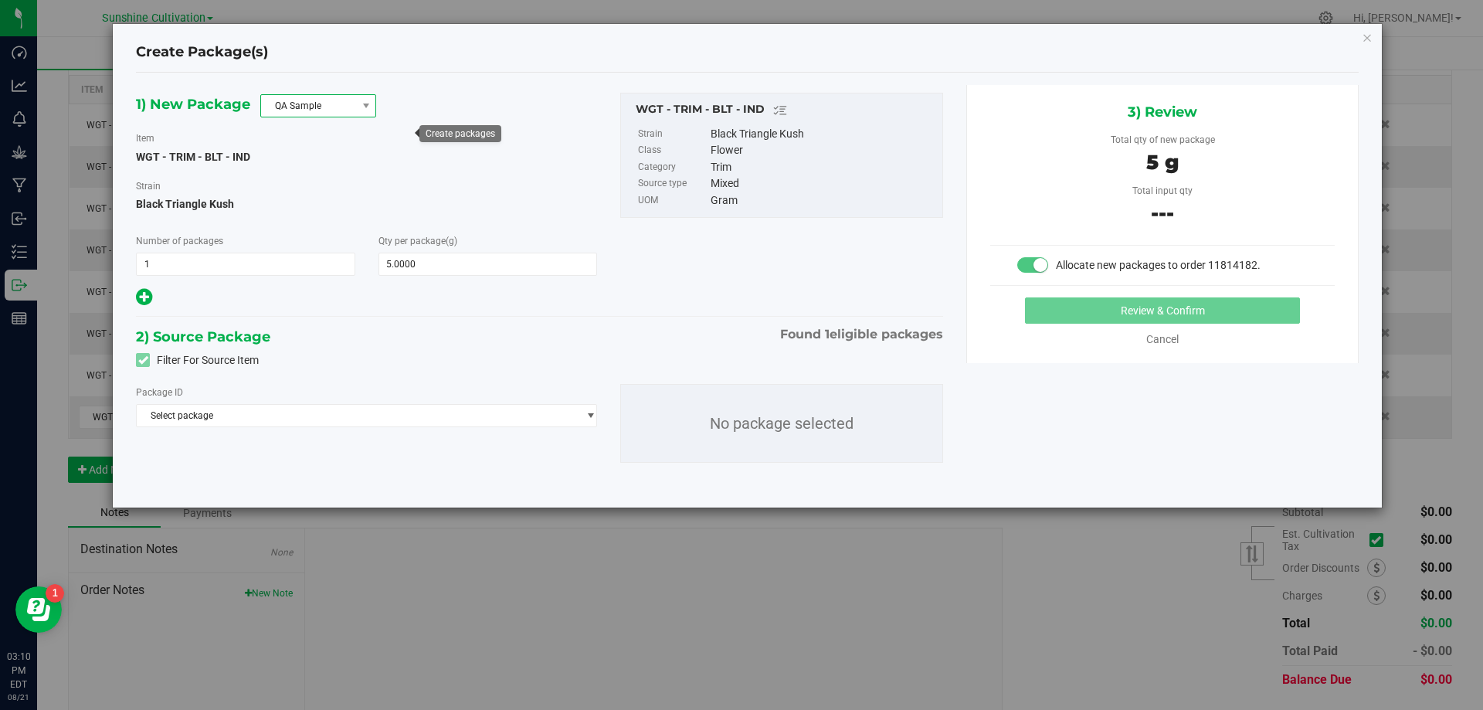
click at [352, 109] on span "QA Sample" at bounding box center [308, 106] width 95 height 22
click at [344, 168] on li "R&D Sample" at bounding box center [318, 175] width 114 height 22
click at [327, 419] on span "Select package" at bounding box center [357, 416] width 440 height 22
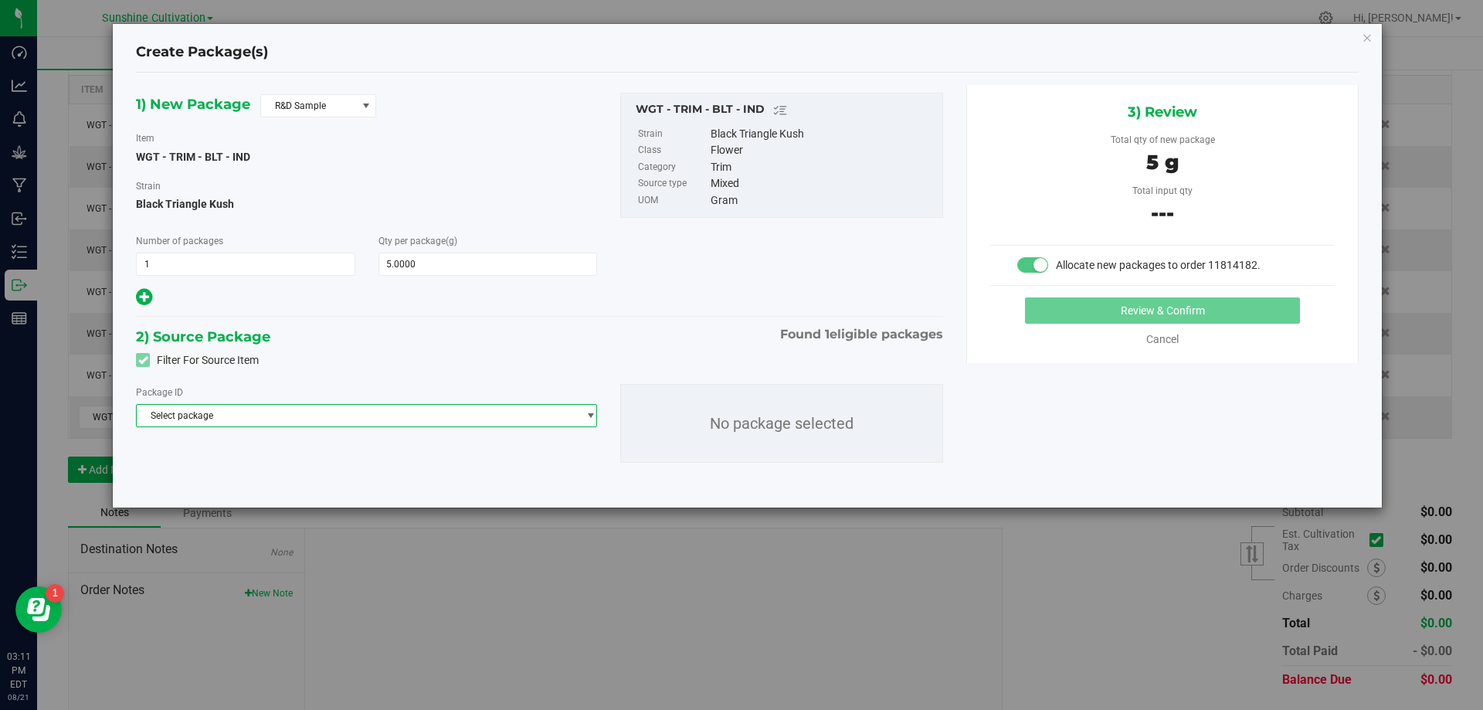
click at [226, 420] on span "Select package" at bounding box center [357, 416] width 440 height 22
click at [240, 482] on span "( WGT - TRIM - BLT - IND )" at bounding box center [286, 479] width 102 height 11
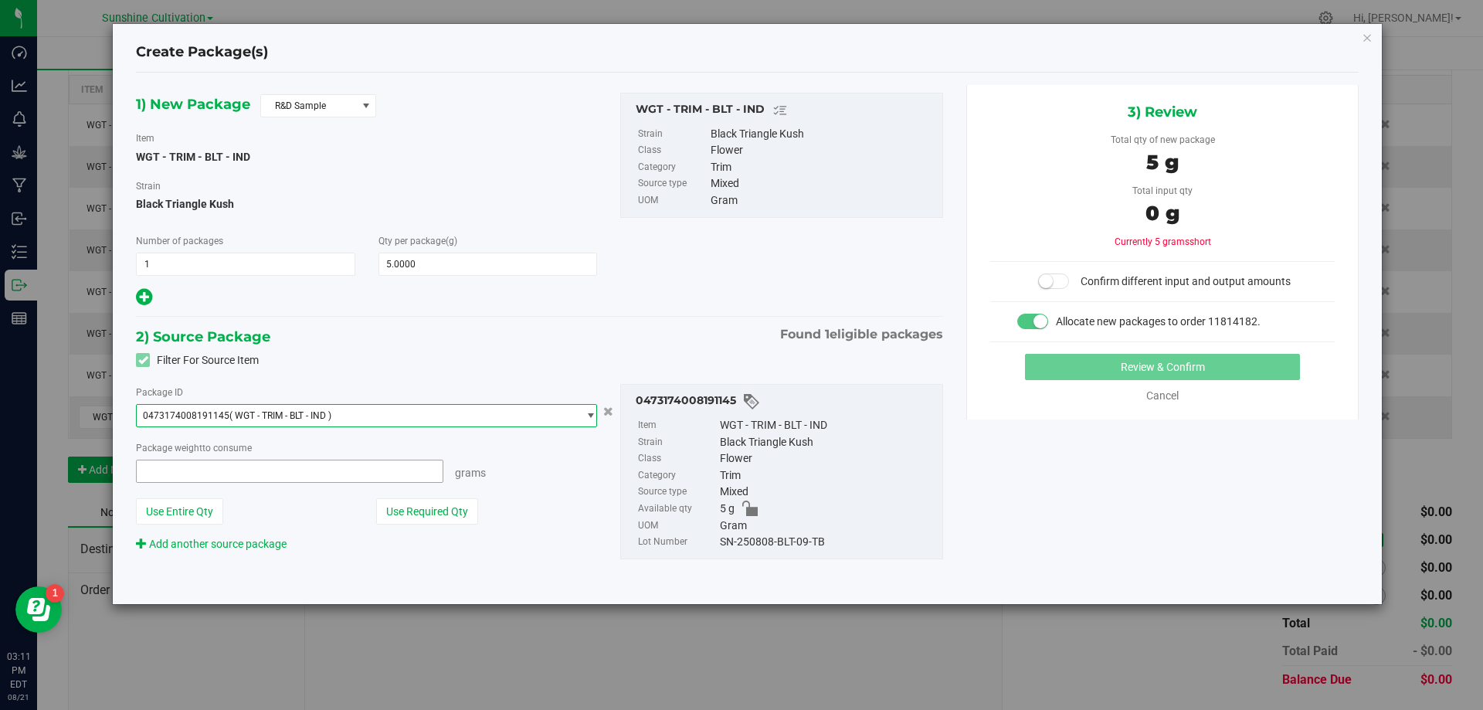
click at [363, 473] on span at bounding box center [289, 471] width 307 height 23
type input "5"
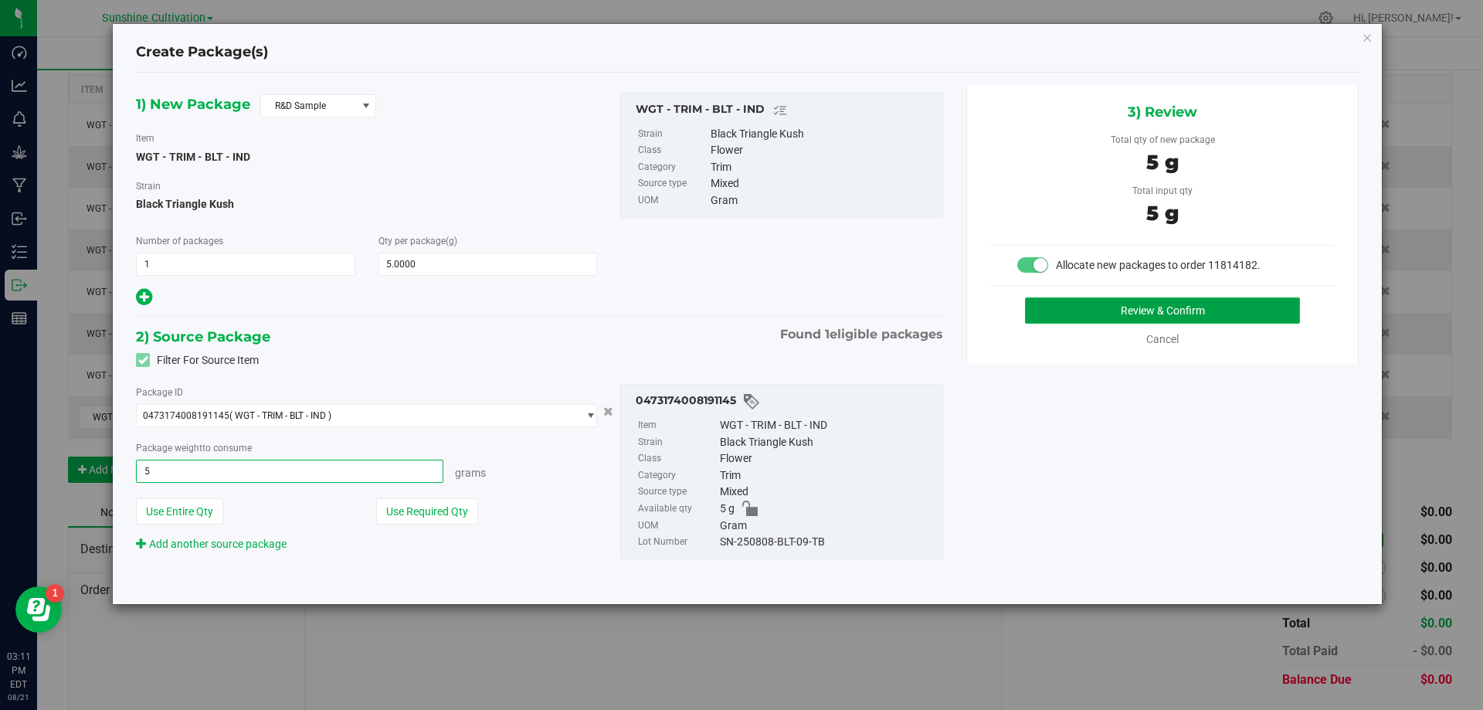
type input "5.0000 g"
click at [1089, 314] on button "Review & Confirm" at bounding box center [1162, 310] width 275 height 26
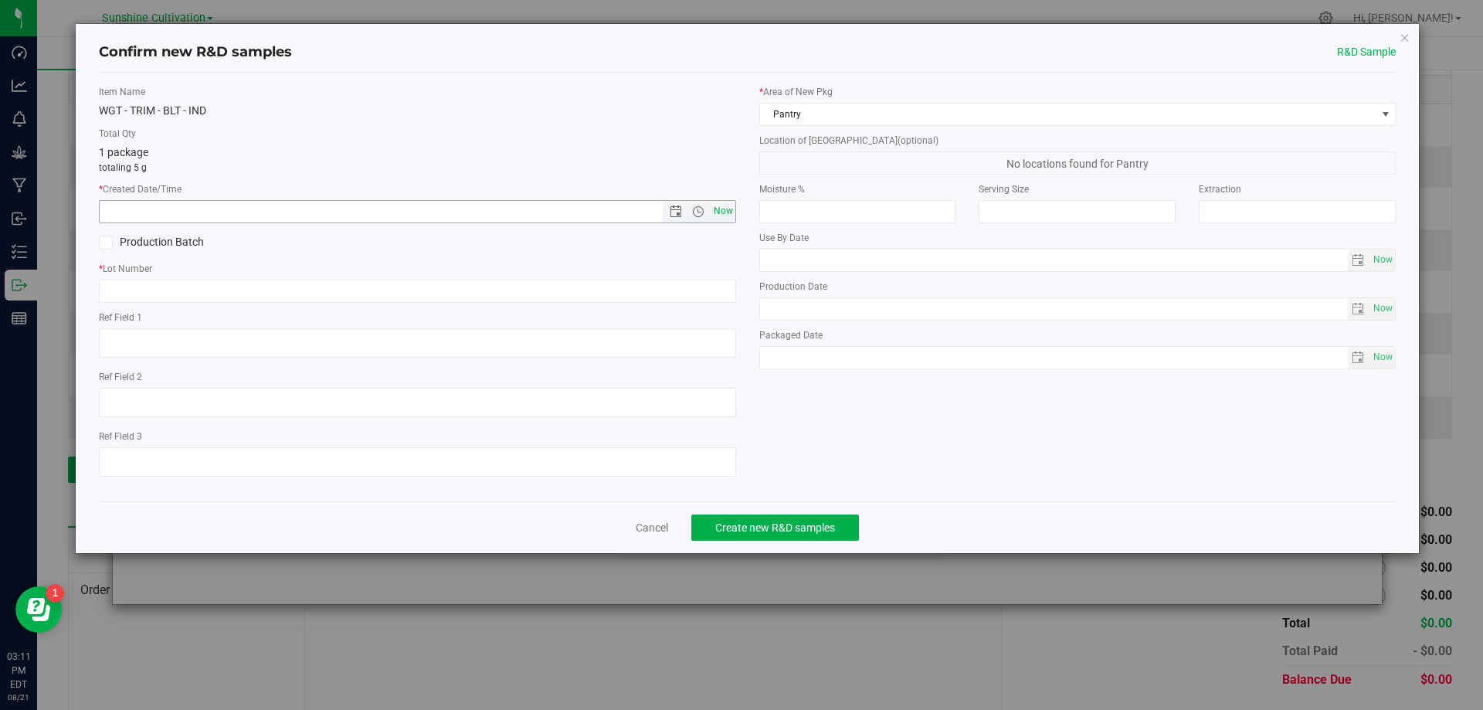
click at [730, 212] on span "Now" at bounding box center [723, 211] width 26 height 22
type input "8/21/2025 3:11 PM"
paste input "WGT - TRIM - BLT - IND"
type input "WGT - TRIM - BLT - IND"
drag, startPoint x: 235, startPoint y: 295, endPoint x: 49, endPoint y: 305, distance: 185.6
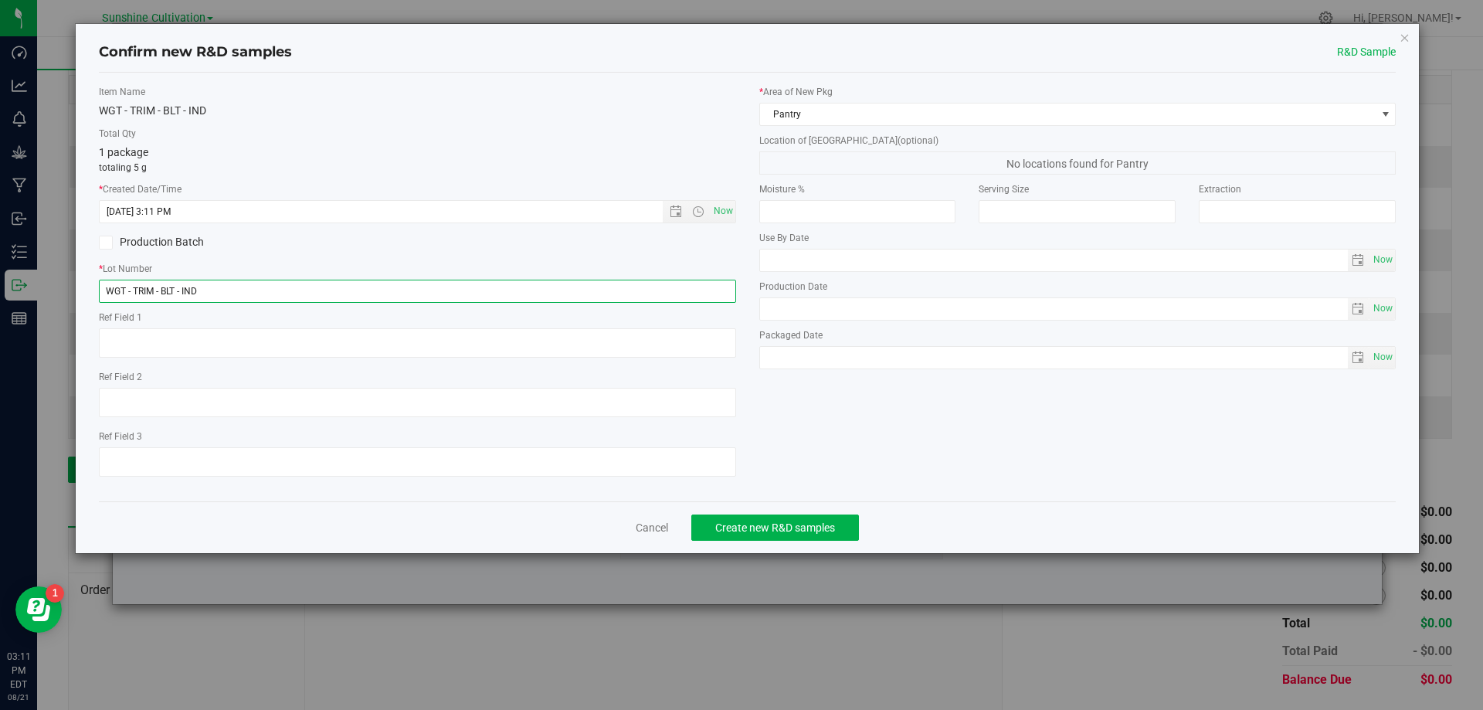
click at [49, 305] on div "Confirm new R&D samples R&D Sample Item Name WGT - TRIM - BLT - IND Total Qty 1…" at bounding box center [747, 355] width 1494 height 710
paste input "SN-250808-BLT-09"
type input "SN-250808-BLT-09-TB"
click at [809, 522] on span "Create new R&D samples" at bounding box center [775, 527] width 120 height 12
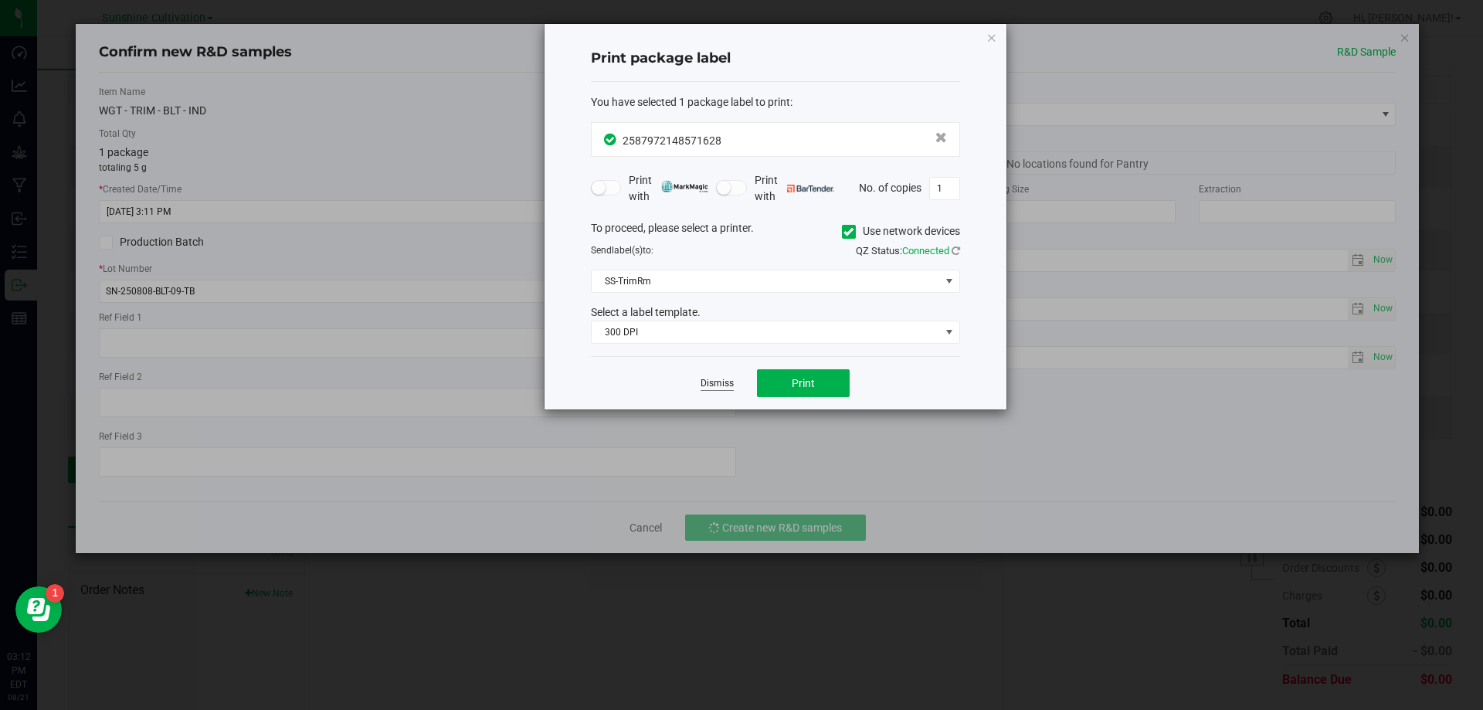
click at [720, 383] on link "Dismiss" at bounding box center [716, 383] width 33 height 13
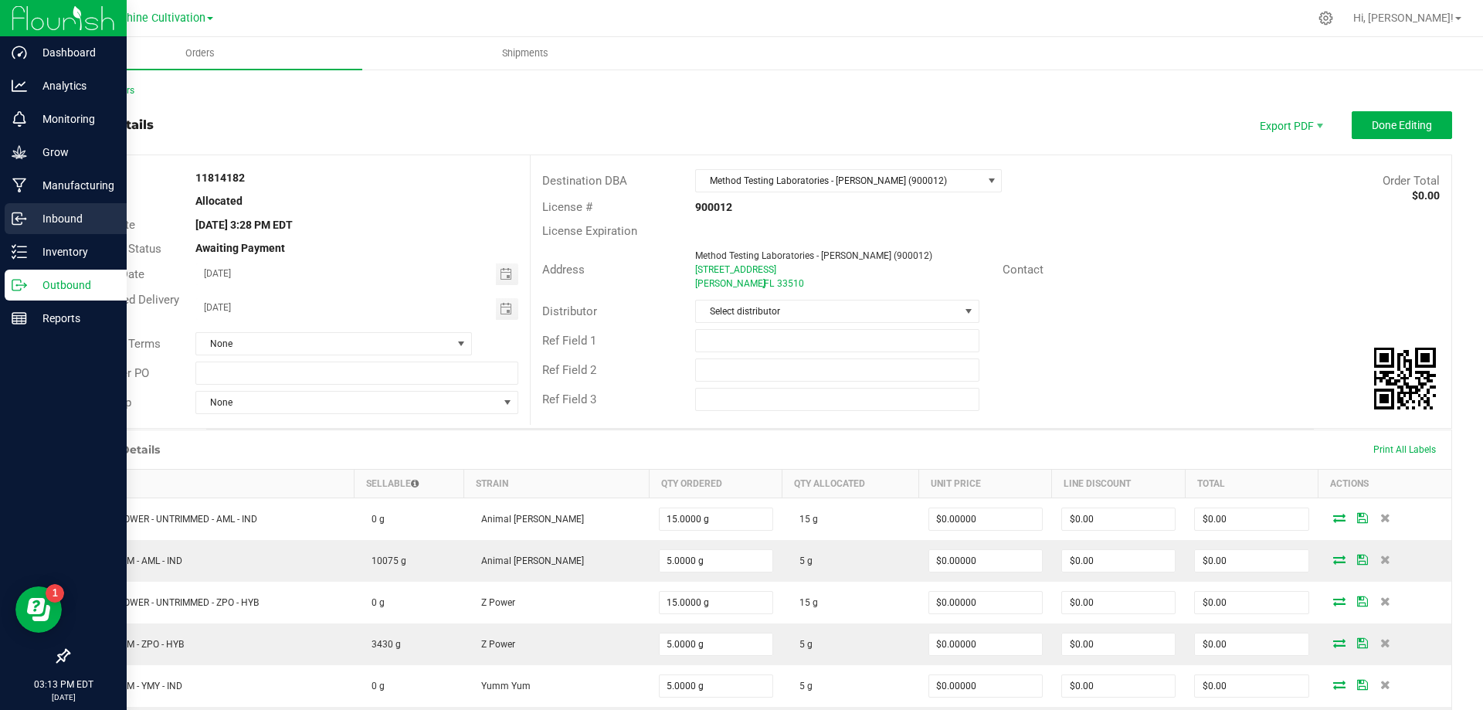
click at [59, 232] on div "Inbound" at bounding box center [66, 218] width 122 height 31
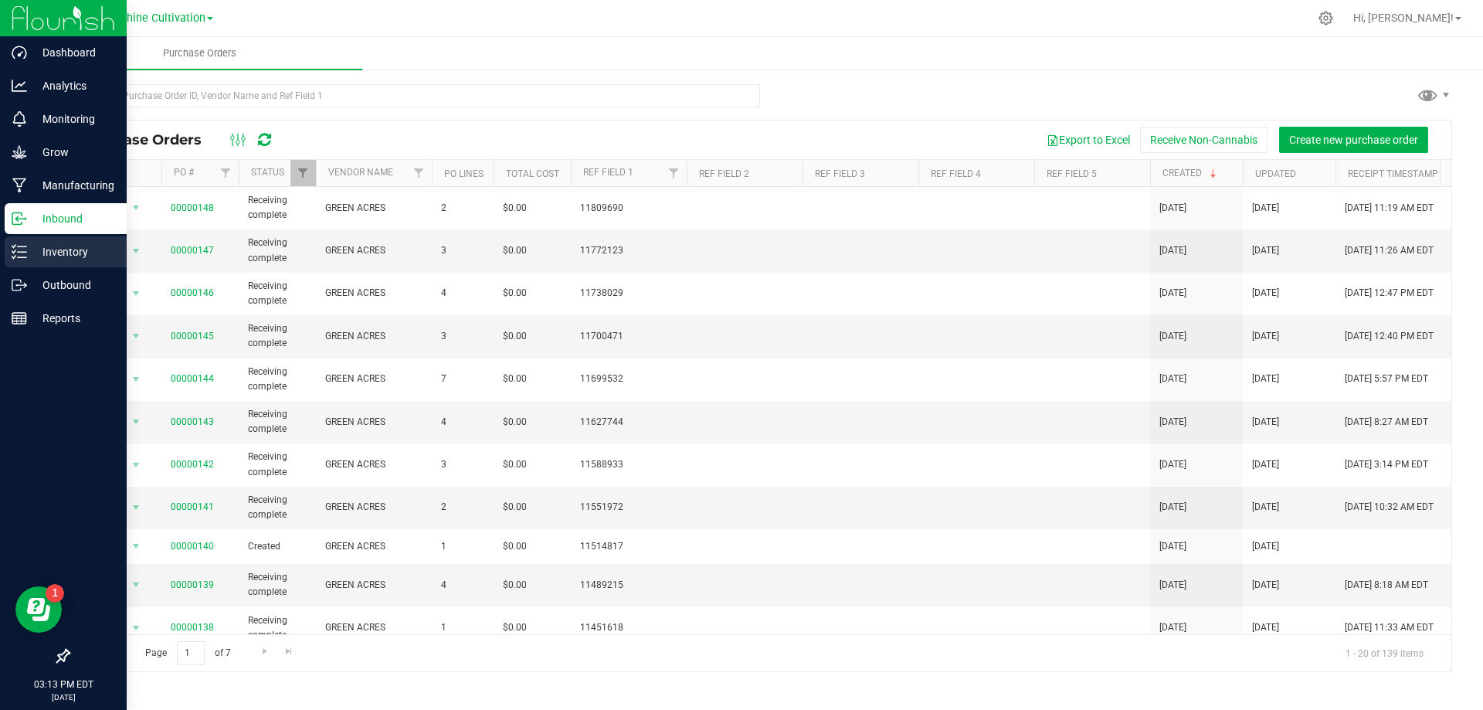
click at [28, 249] on p "Inventory" at bounding box center [73, 252] width 93 height 19
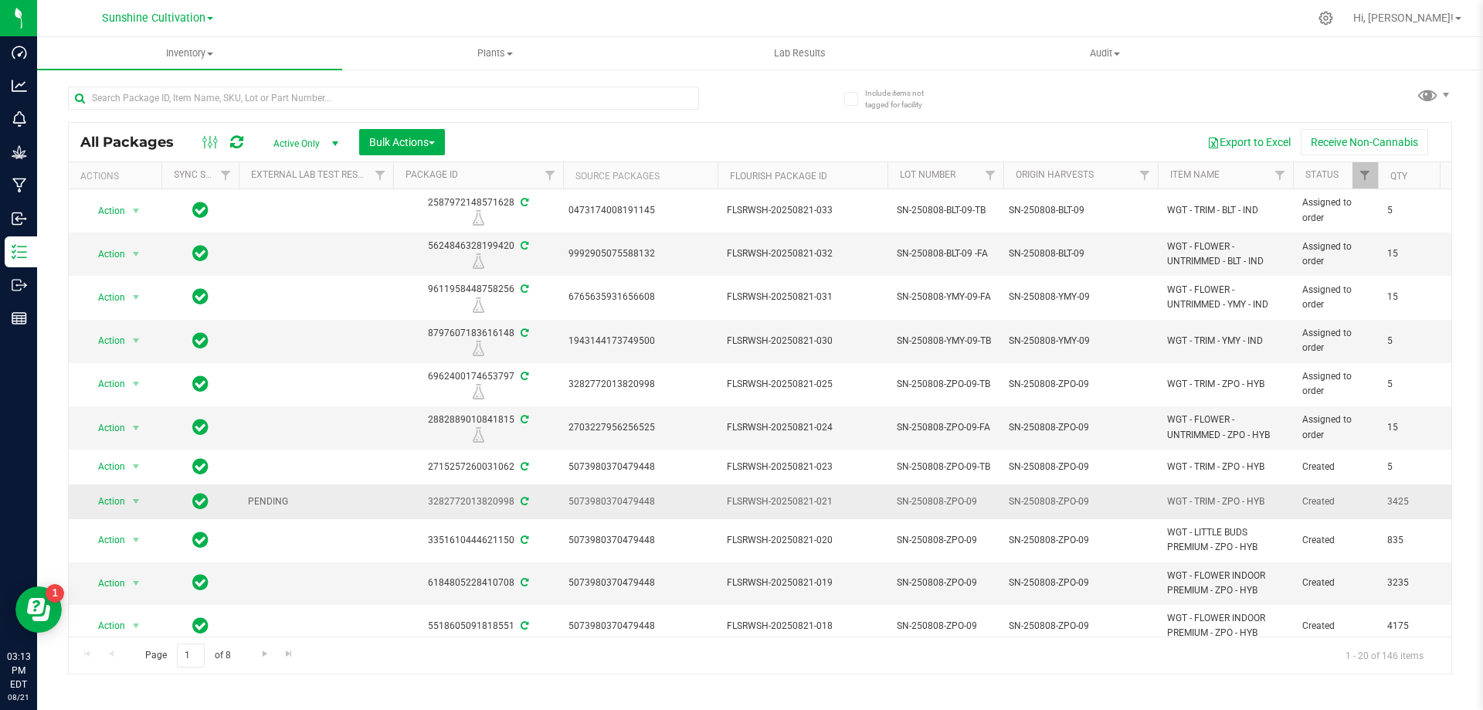
click at [273, 505] on span "PENDING" at bounding box center [316, 501] width 136 height 15
click at [137, 491] on span "select" at bounding box center [136, 501] width 19 height 22
click at [280, 505] on span "PENDING" at bounding box center [316, 501] width 136 height 15
click at [265, 496] on span "PENDING" at bounding box center [316, 501] width 136 height 15
click at [847, 445] on td "FLSRWSH-20250821-024" at bounding box center [802, 427] width 170 height 43
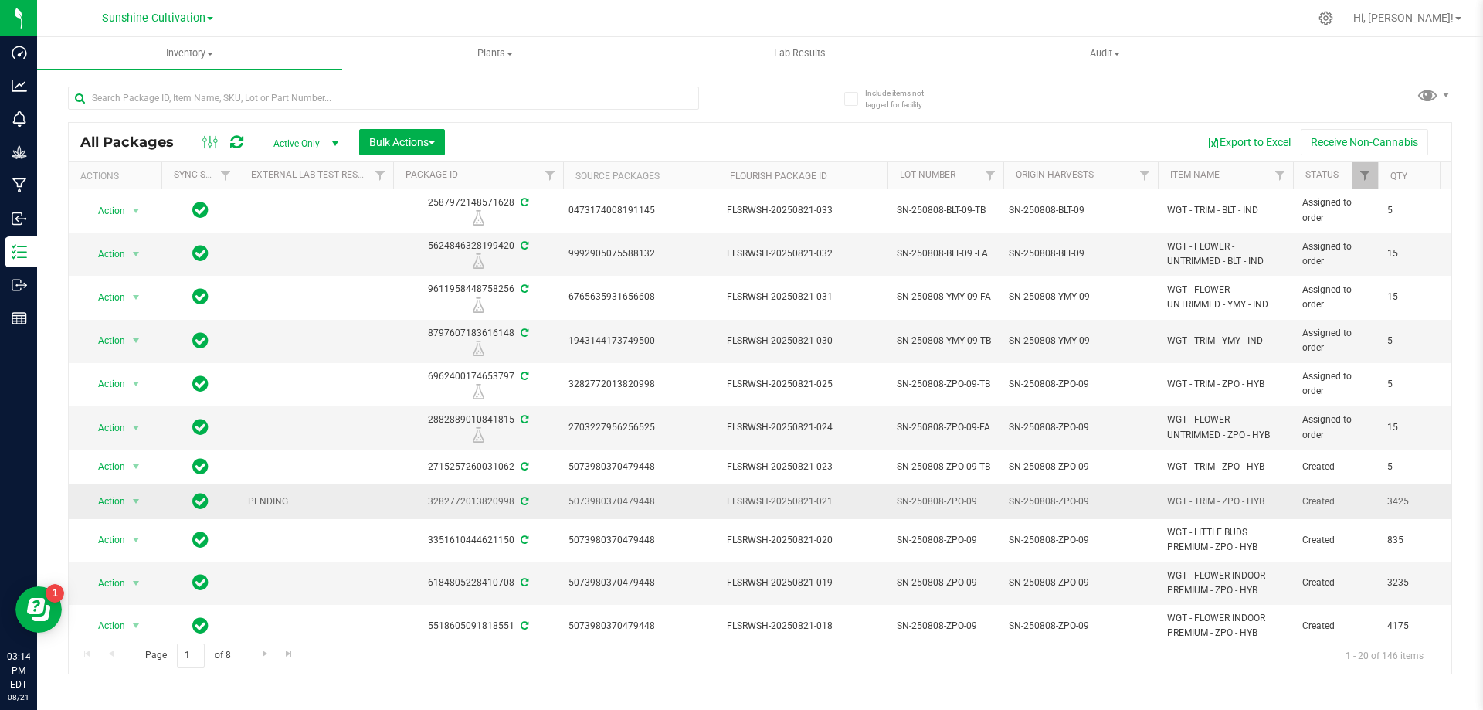
click at [1087, 506] on div "SN-250808-ZPO-09" at bounding box center [1081, 501] width 144 height 15
click at [268, 494] on span "PENDING" at bounding box center [316, 501] width 136 height 15
click at [270, 497] on span "PENDING" at bounding box center [316, 501] width 136 height 15
click at [272, 500] on span "PENDING" at bounding box center [316, 501] width 136 height 15
drag, startPoint x: 290, startPoint y: 502, endPoint x: 202, endPoint y: 505, distance: 88.9
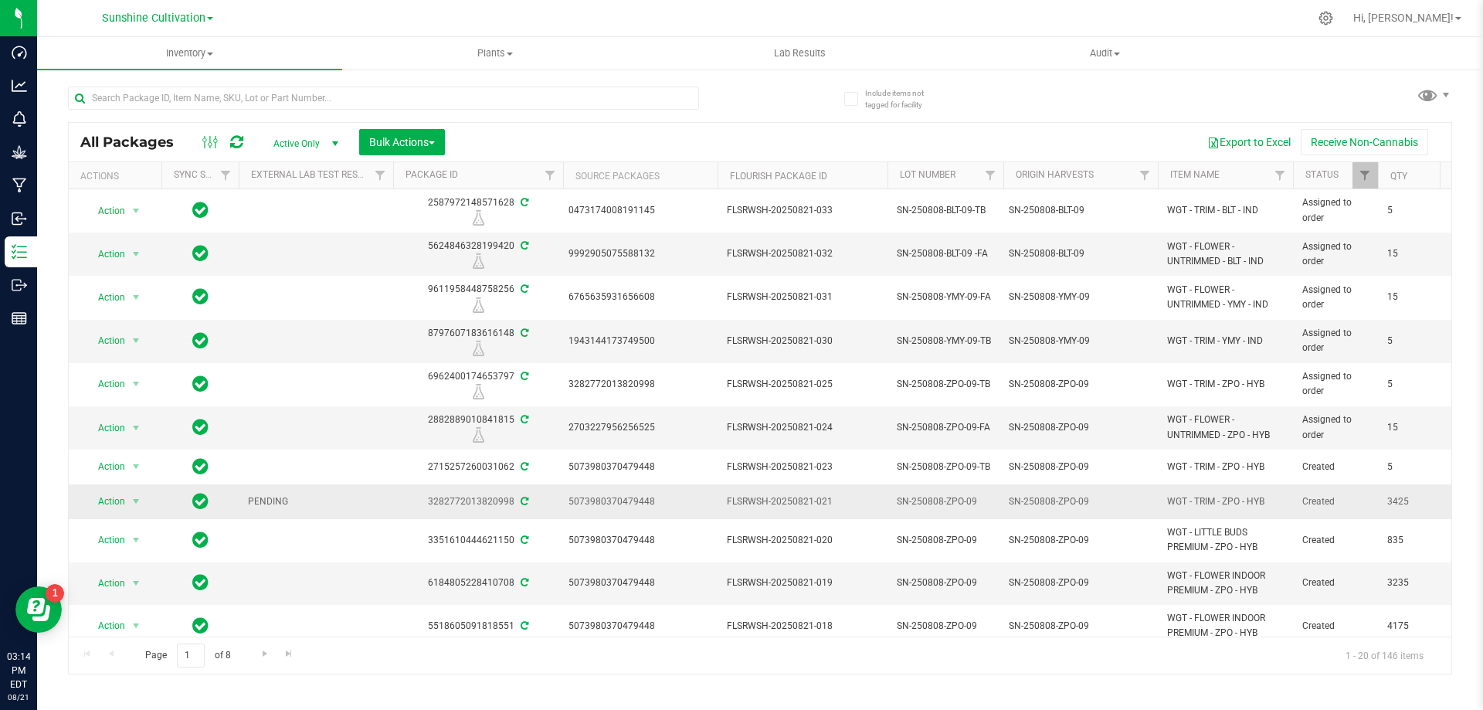
click at [380, 173] on span "Filter" at bounding box center [380, 175] width 12 height 12
click at [270, 497] on span "PENDING" at bounding box center [316, 501] width 136 height 15
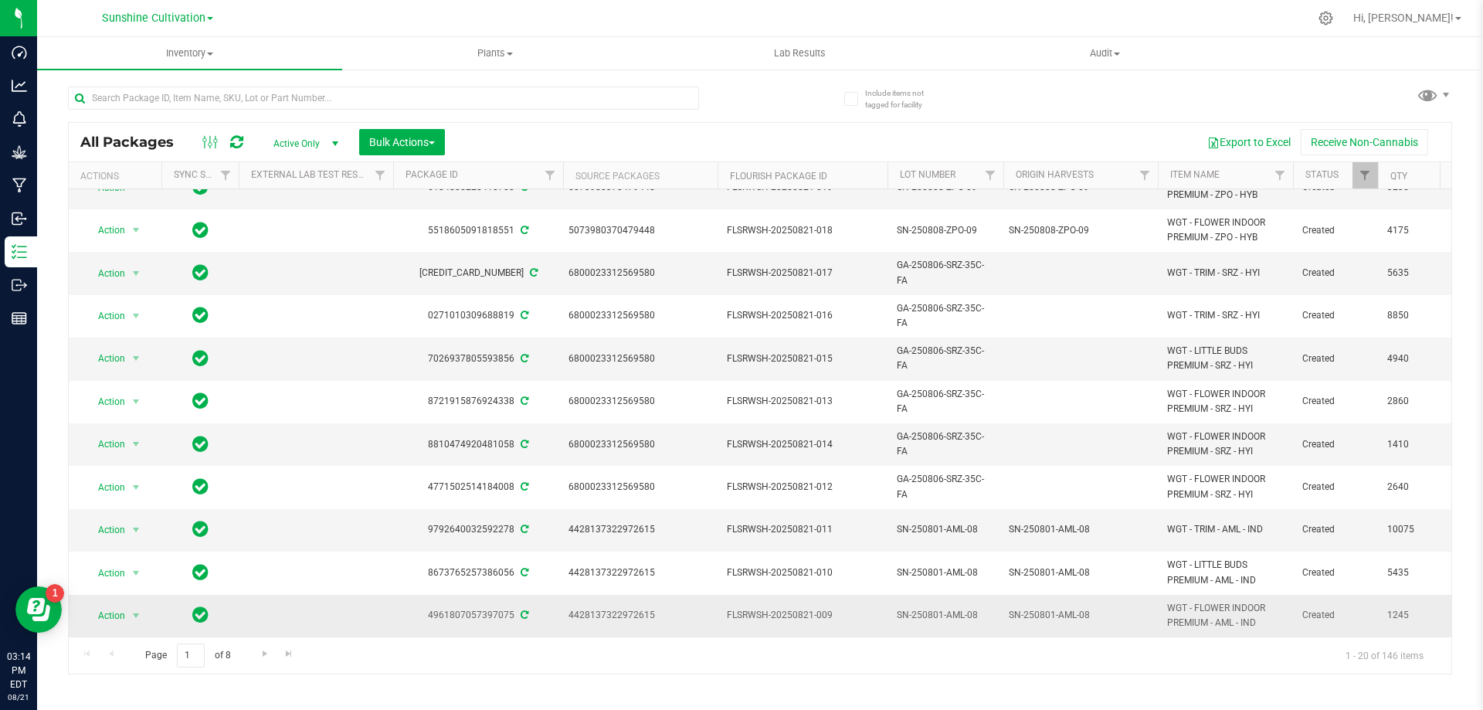
scroll to position [399, 0]
click at [265, 656] on span "Go to the next page" at bounding box center [265, 653] width 12 height 12
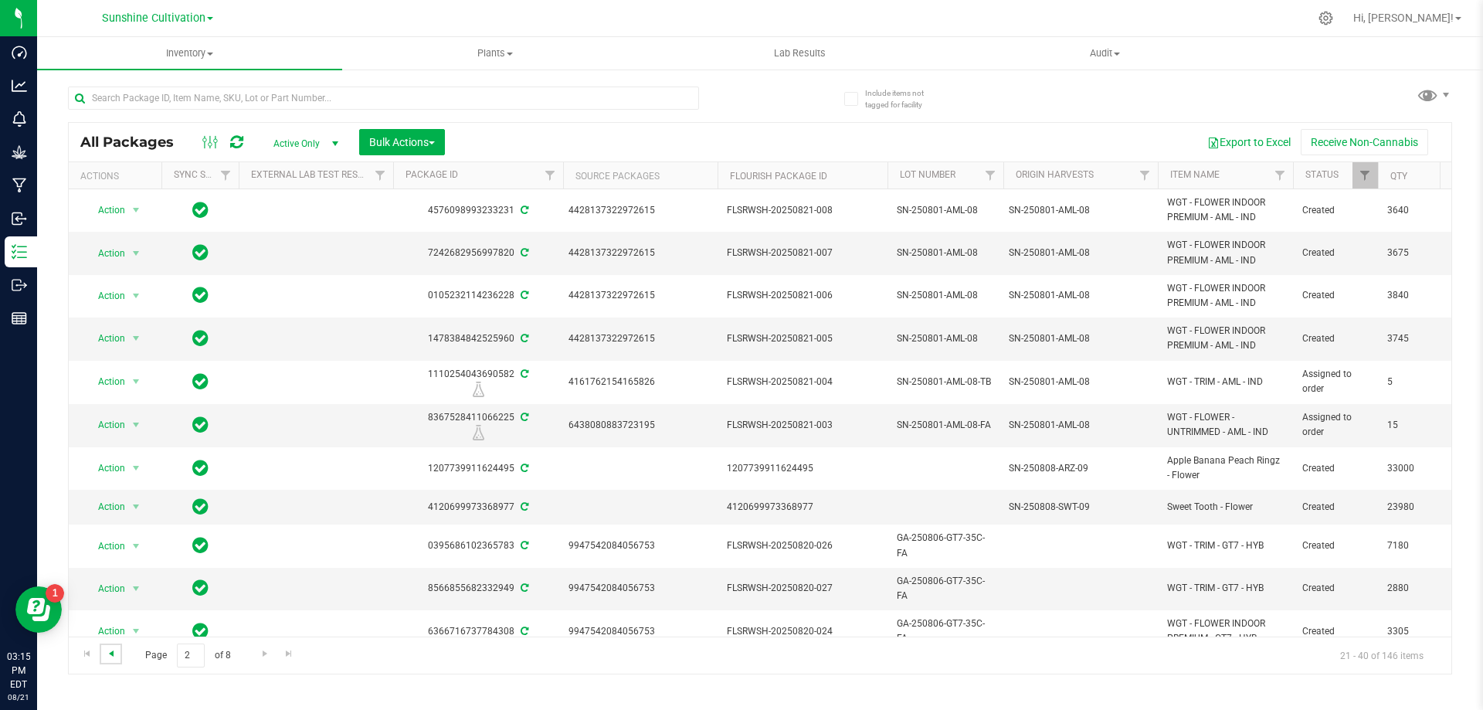
click at [107, 656] on span "Go to the previous page" at bounding box center [111, 653] width 12 height 12
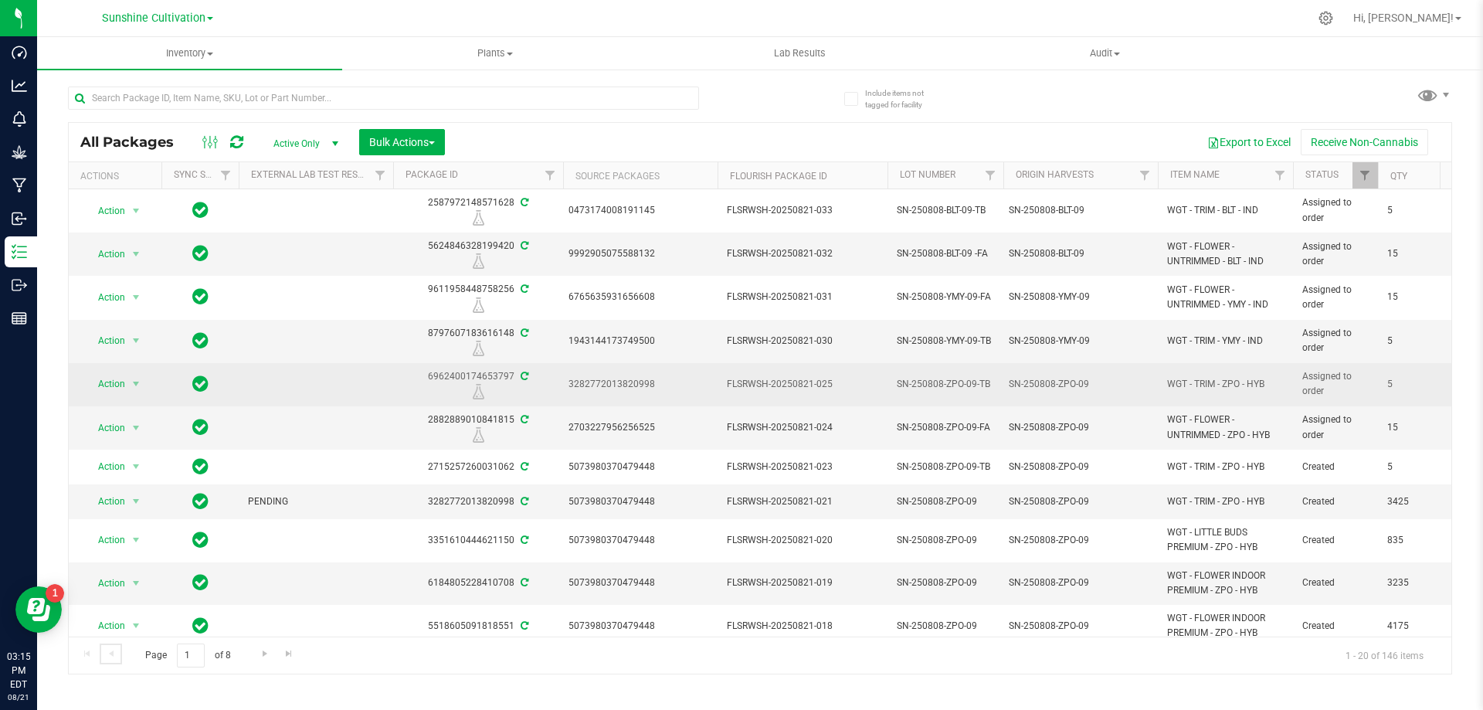
scroll to position [77, 0]
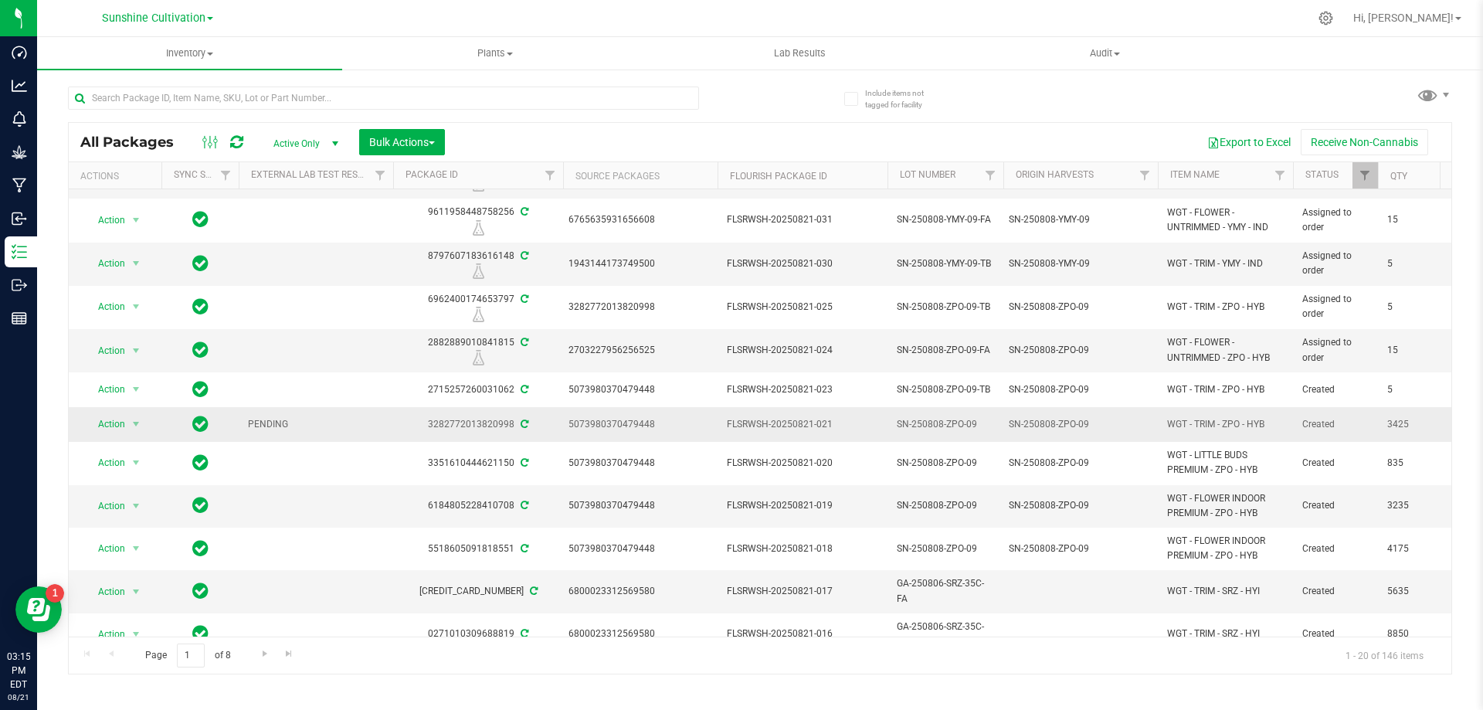
click at [259, 419] on span "PENDING" at bounding box center [316, 424] width 136 height 15
drag, startPoint x: 246, startPoint y: 422, endPoint x: 312, endPoint y: 436, distance: 67.9
click at [312, 436] on td "PENDING" at bounding box center [316, 424] width 154 height 35
drag, startPoint x: 301, startPoint y: 429, endPoint x: 182, endPoint y: 432, distance: 119.0
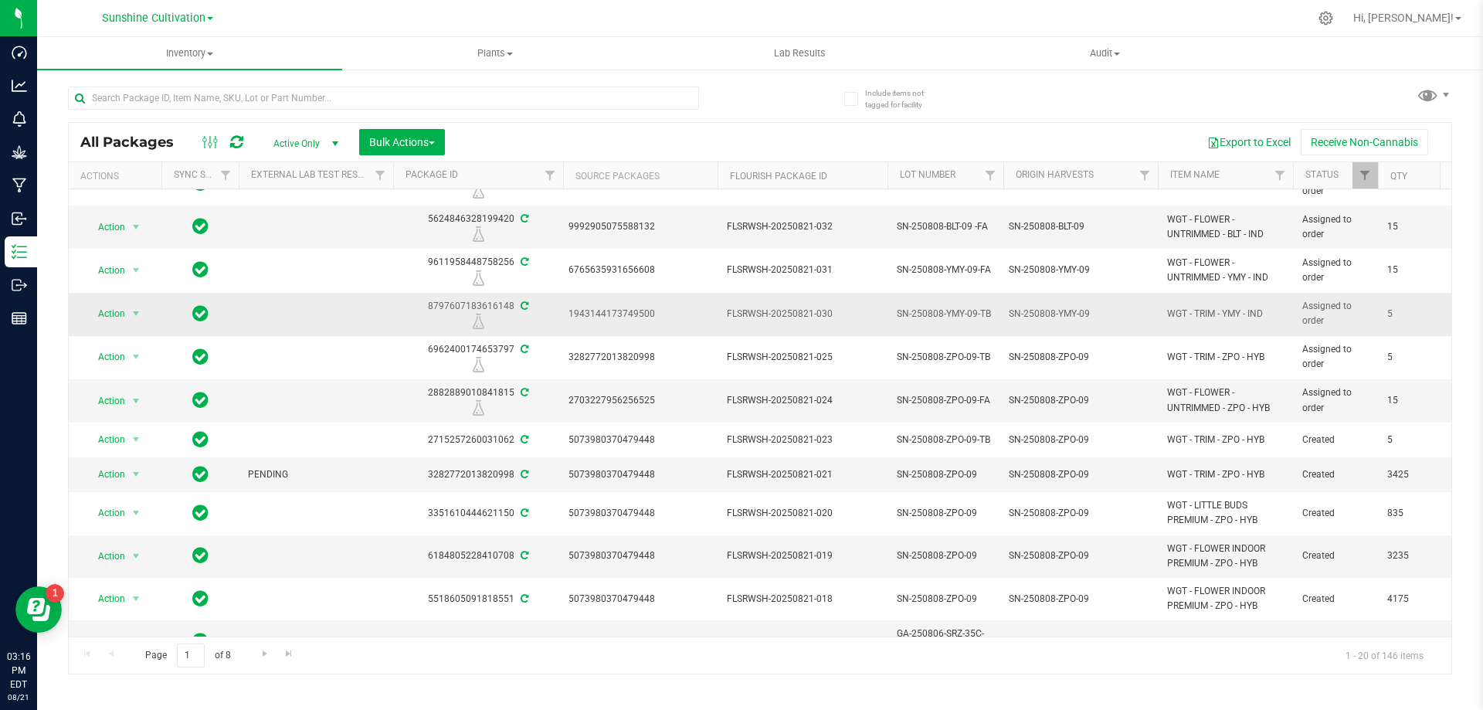
scroll to position [0, 0]
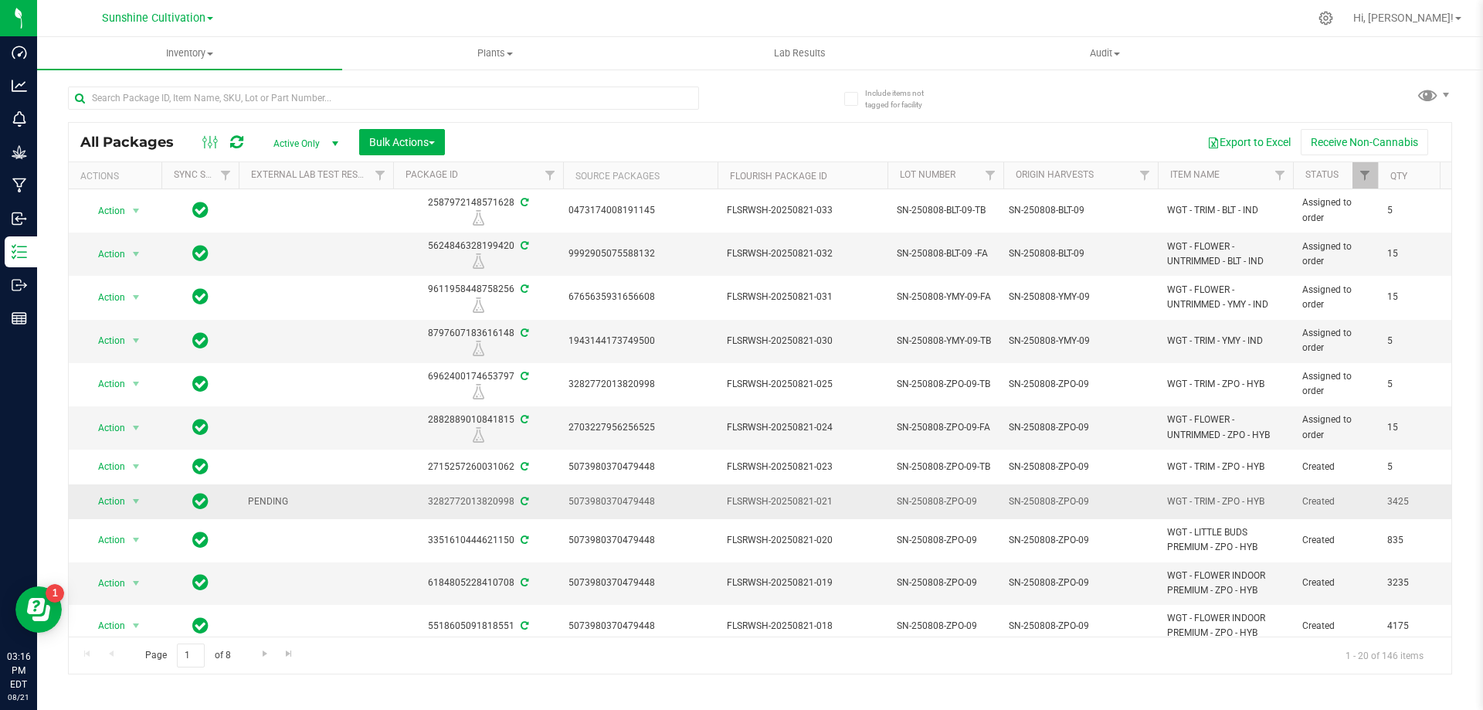
click at [1259, 491] on td "WGT - TRIM - ZPO - HYB" at bounding box center [1225, 501] width 135 height 35
click at [1365, 506] on span "Created" at bounding box center [1335, 501] width 66 height 15
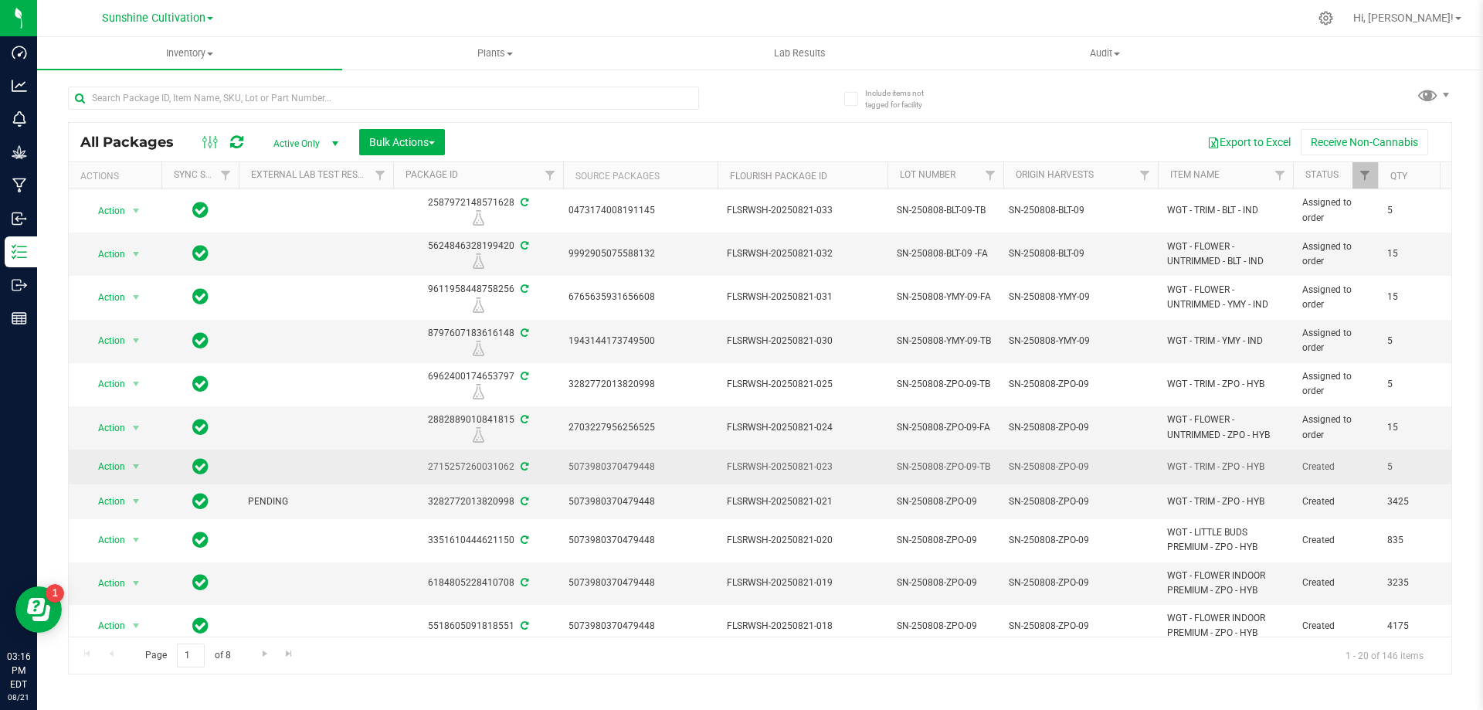
click at [1345, 454] on td "Created" at bounding box center [1335, 466] width 85 height 35
click at [1337, 473] on span "Created" at bounding box center [1335, 467] width 66 height 15
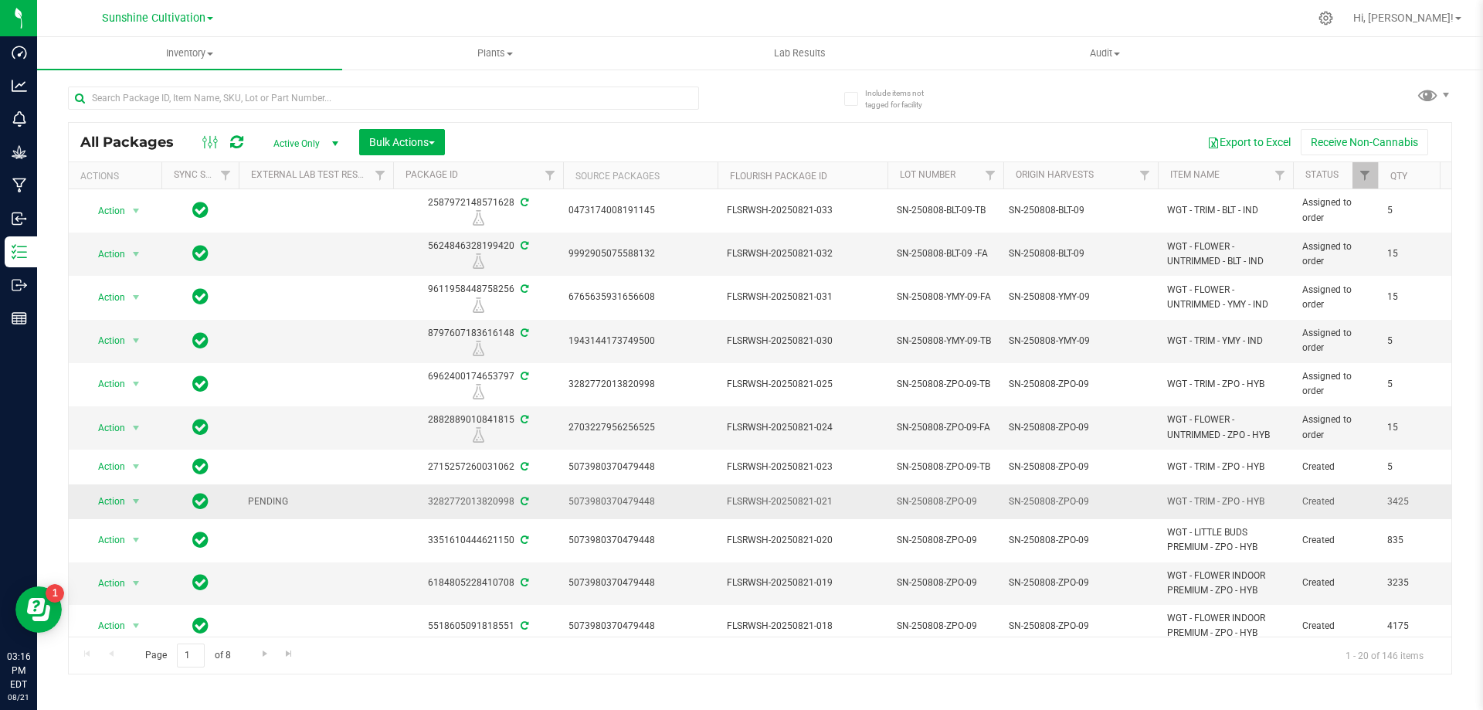
click at [1302, 505] on span "Created" at bounding box center [1335, 501] width 66 height 15
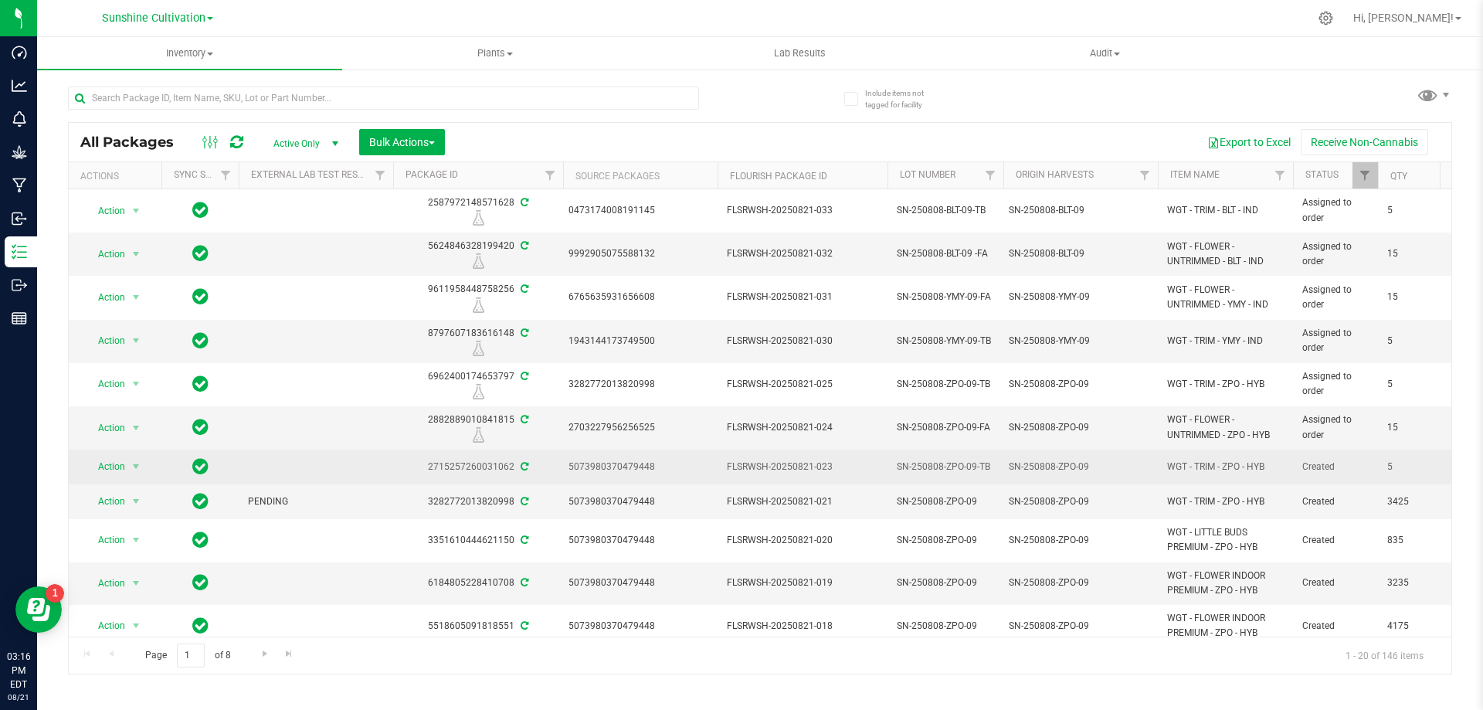
click at [1291, 470] on td "WGT - TRIM - ZPO - HYB" at bounding box center [1225, 466] width 135 height 35
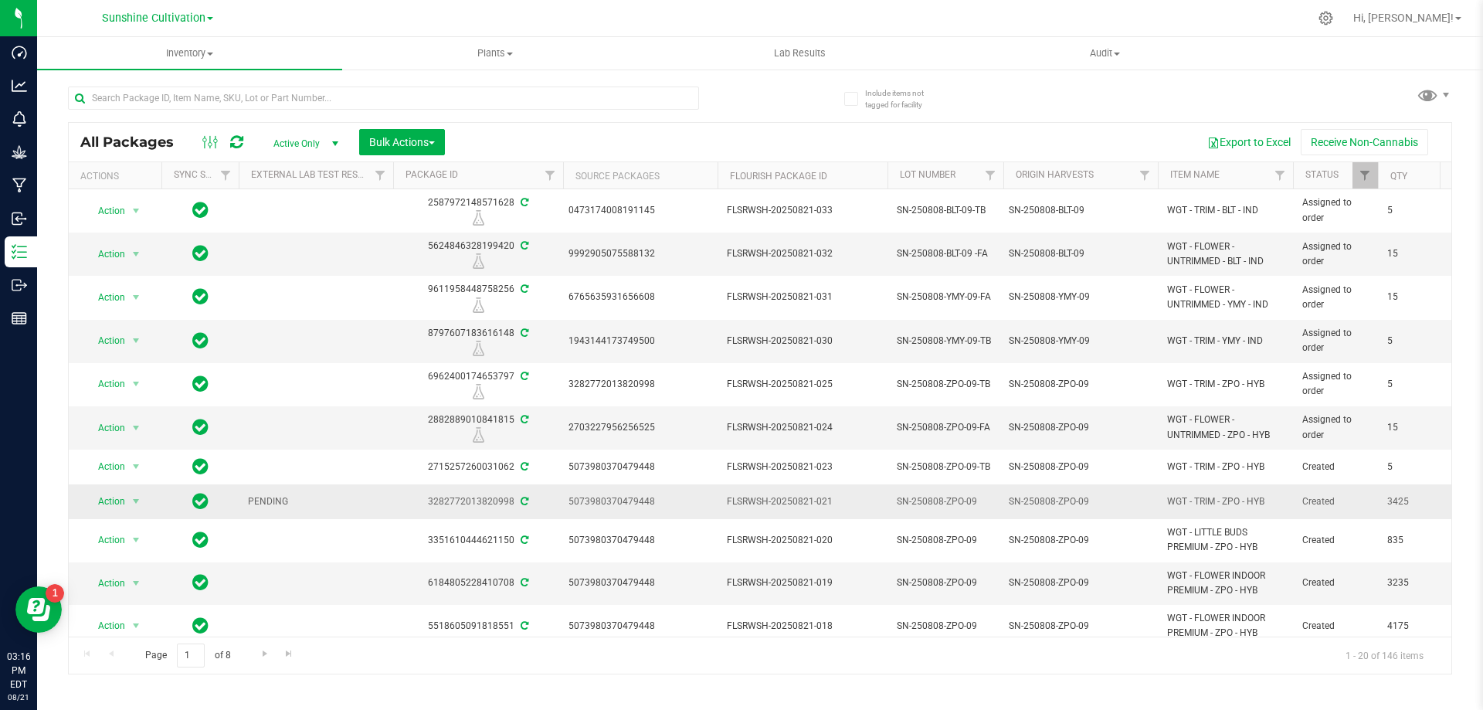
click at [1213, 494] on span "WGT - TRIM - ZPO - HYB" at bounding box center [1225, 501] width 117 height 15
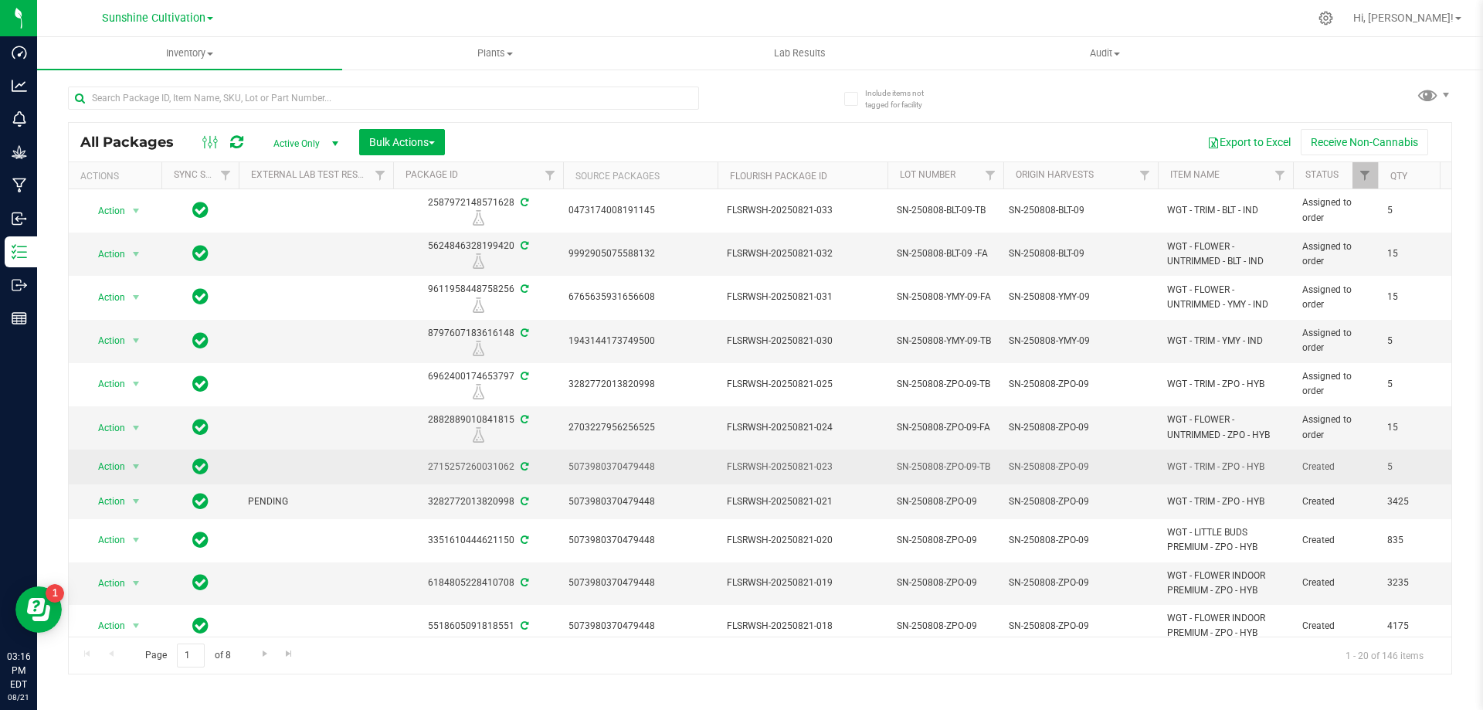
click at [1209, 466] on span "WGT - TRIM - ZPO - HYB" at bounding box center [1225, 467] width 117 height 15
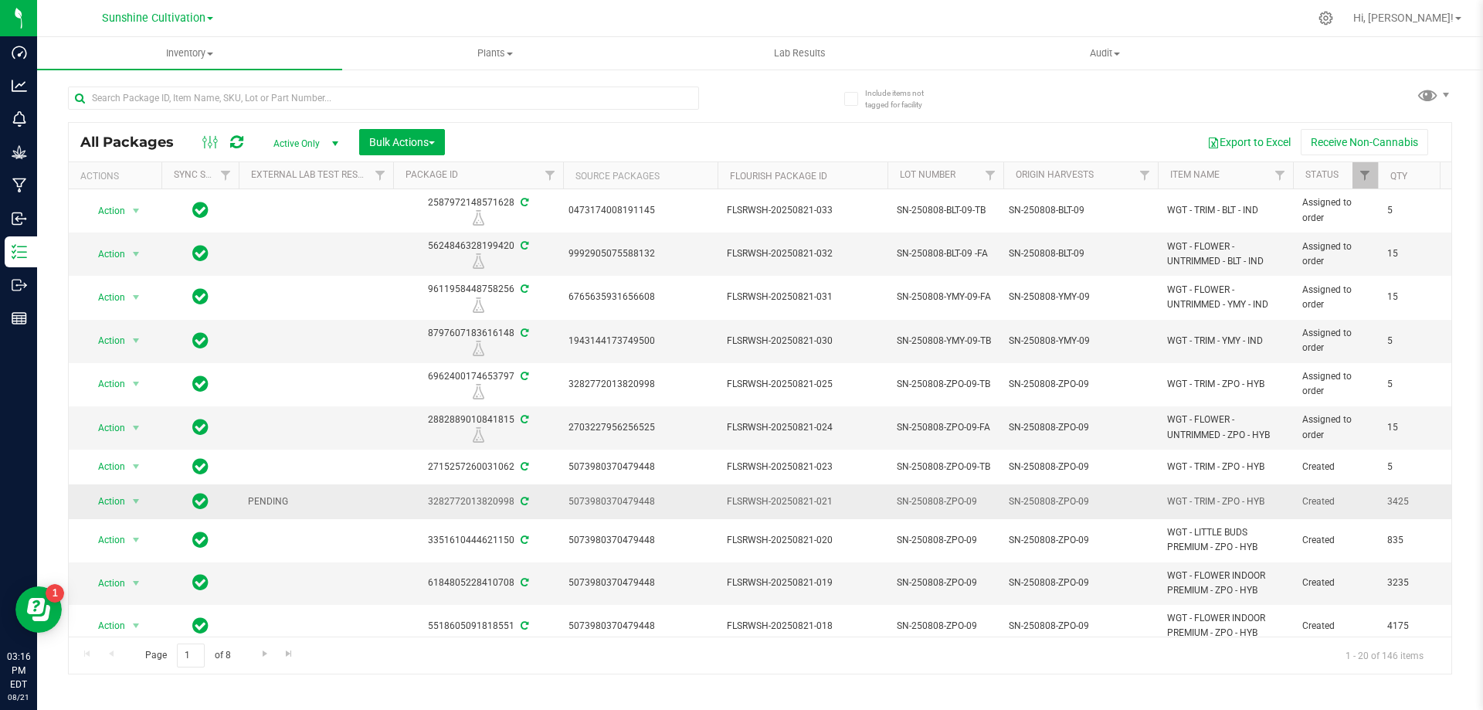
click at [1122, 500] on div "SN-250808-ZPO-09" at bounding box center [1081, 501] width 144 height 15
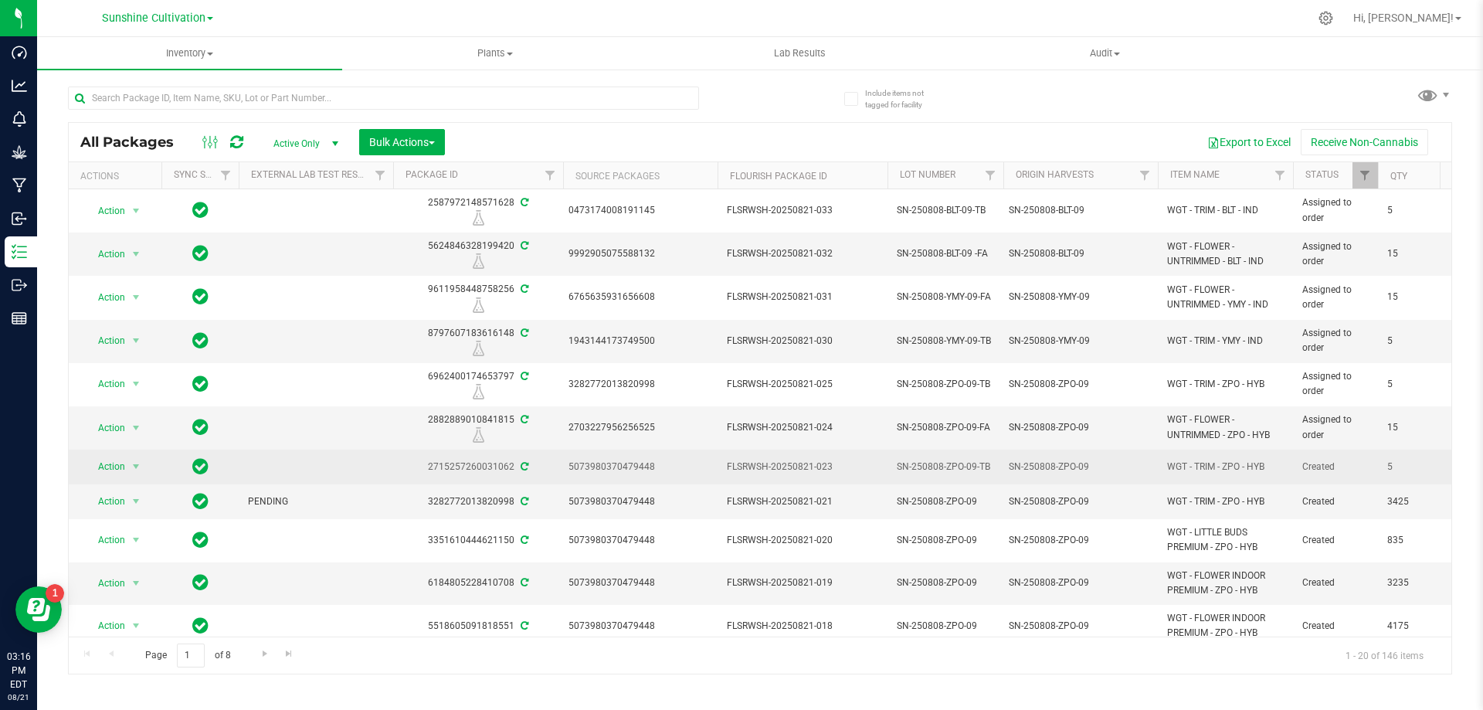
click at [1122, 470] on div "SN-250808-ZPO-09" at bounding box center [1081, 467] width 144 height 15
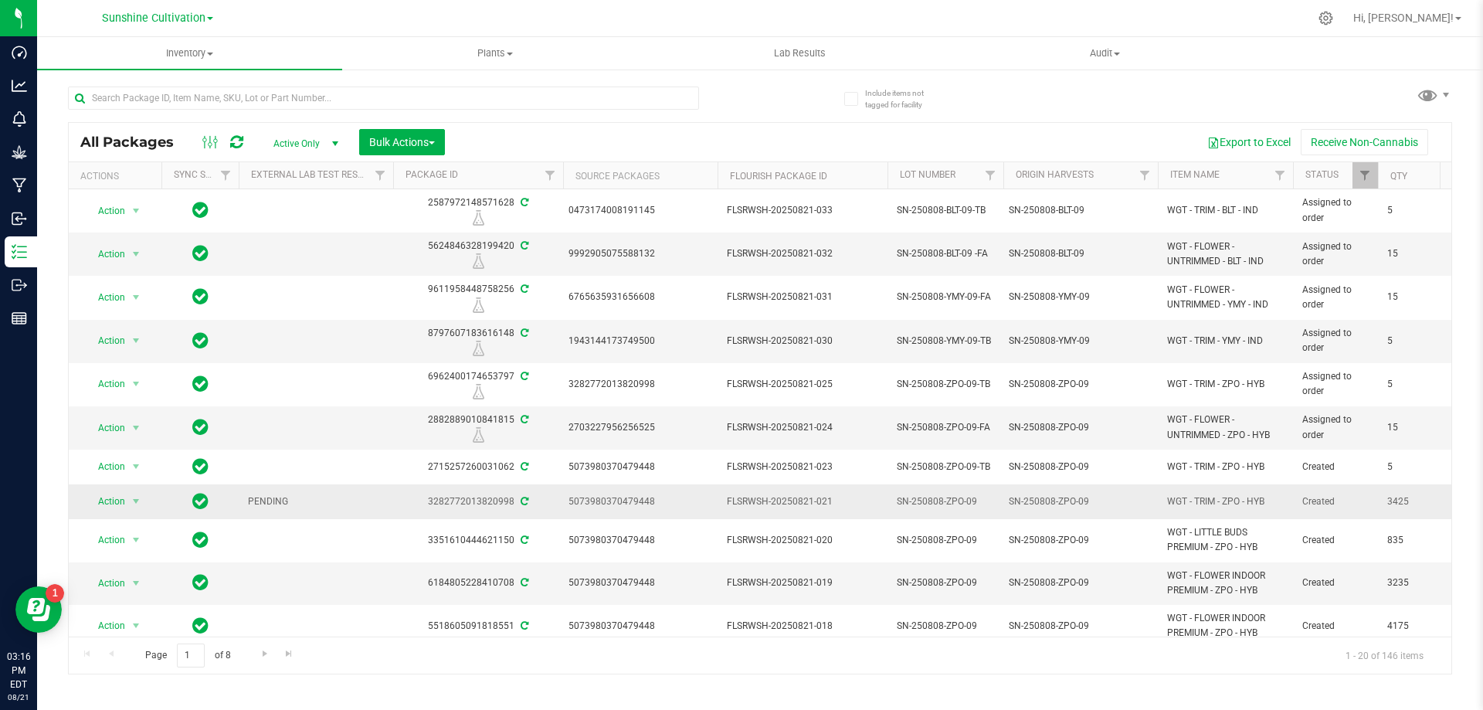
click at [1108, 486] on td "SN-250808-ZPO-09" at bounding box center [1080, 501] width 154 height 35
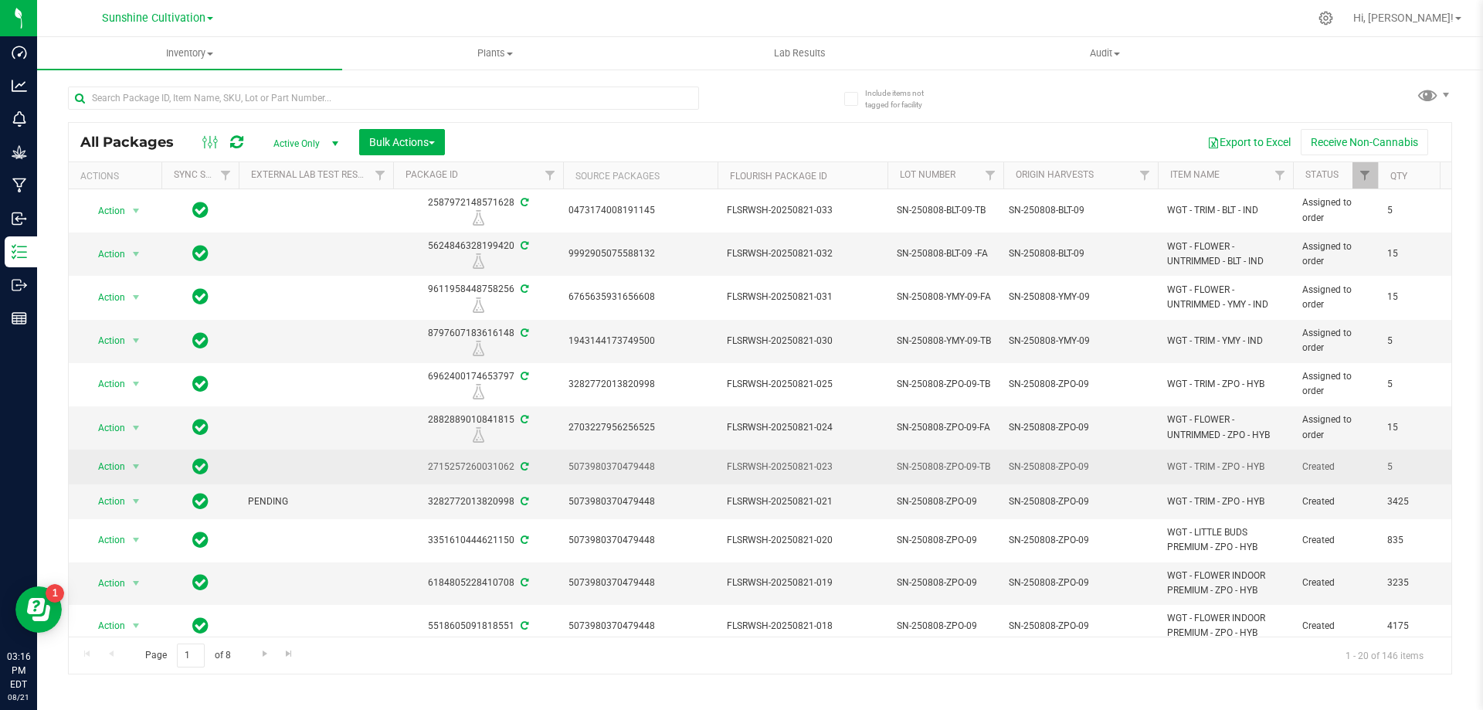
click at [1110, 466] on div "SN-250808-ZPO-09" at bounding box center [1081, 467] width 144 height 15
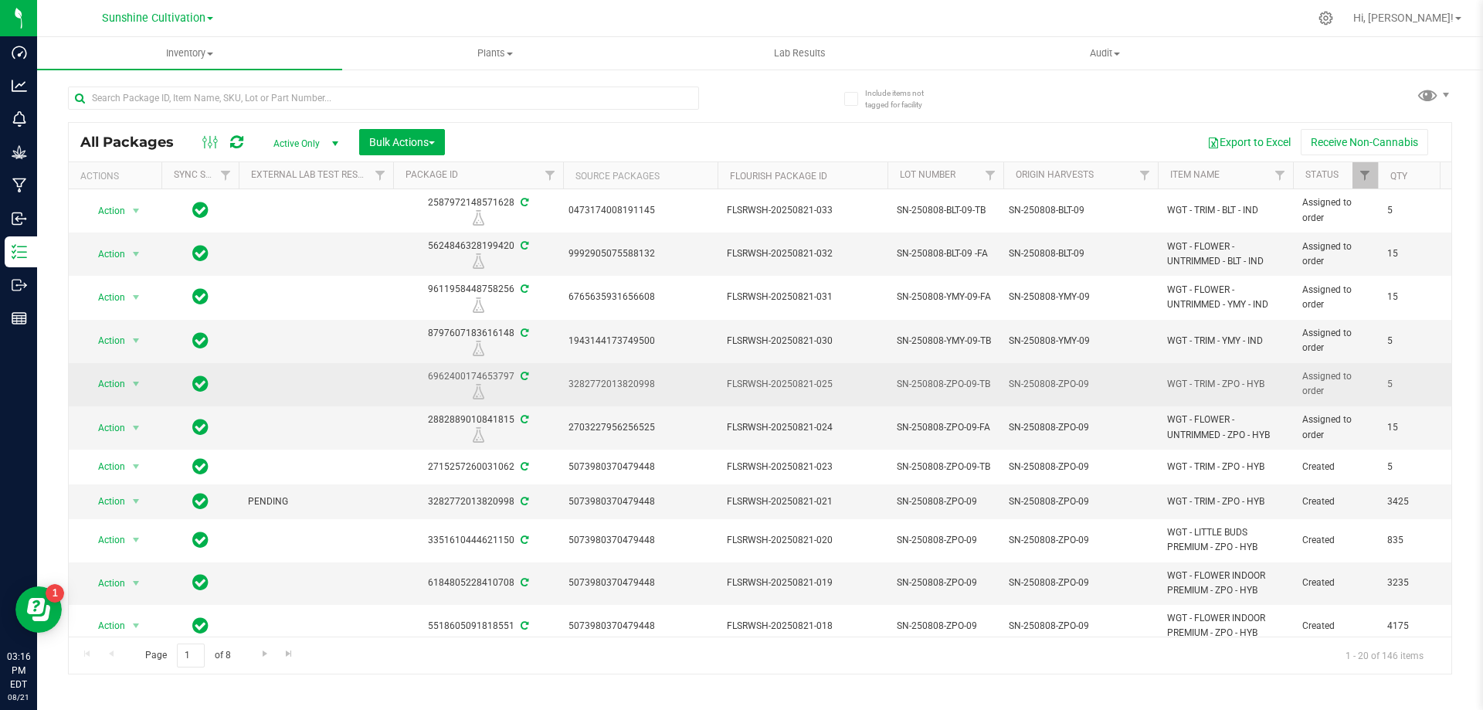
click at [1109, 390] on div "SN-250808-ZPO-09" at bounding box center [1081, 384] width 144 height 15
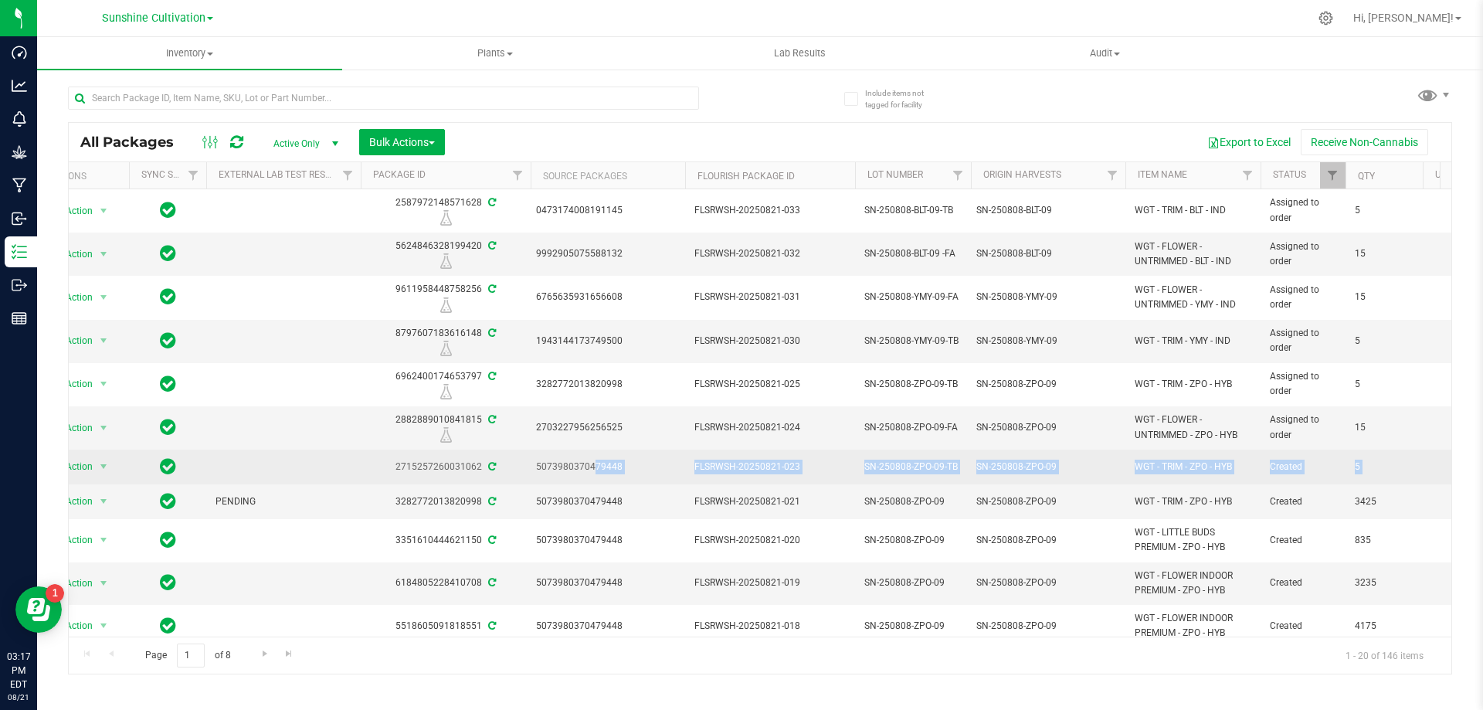
scroll to position [0, 37]
drag, startPoint x: 626, startPoint y: 467, endPoint x: 1377, endPoint y: 467, distance: 751.5
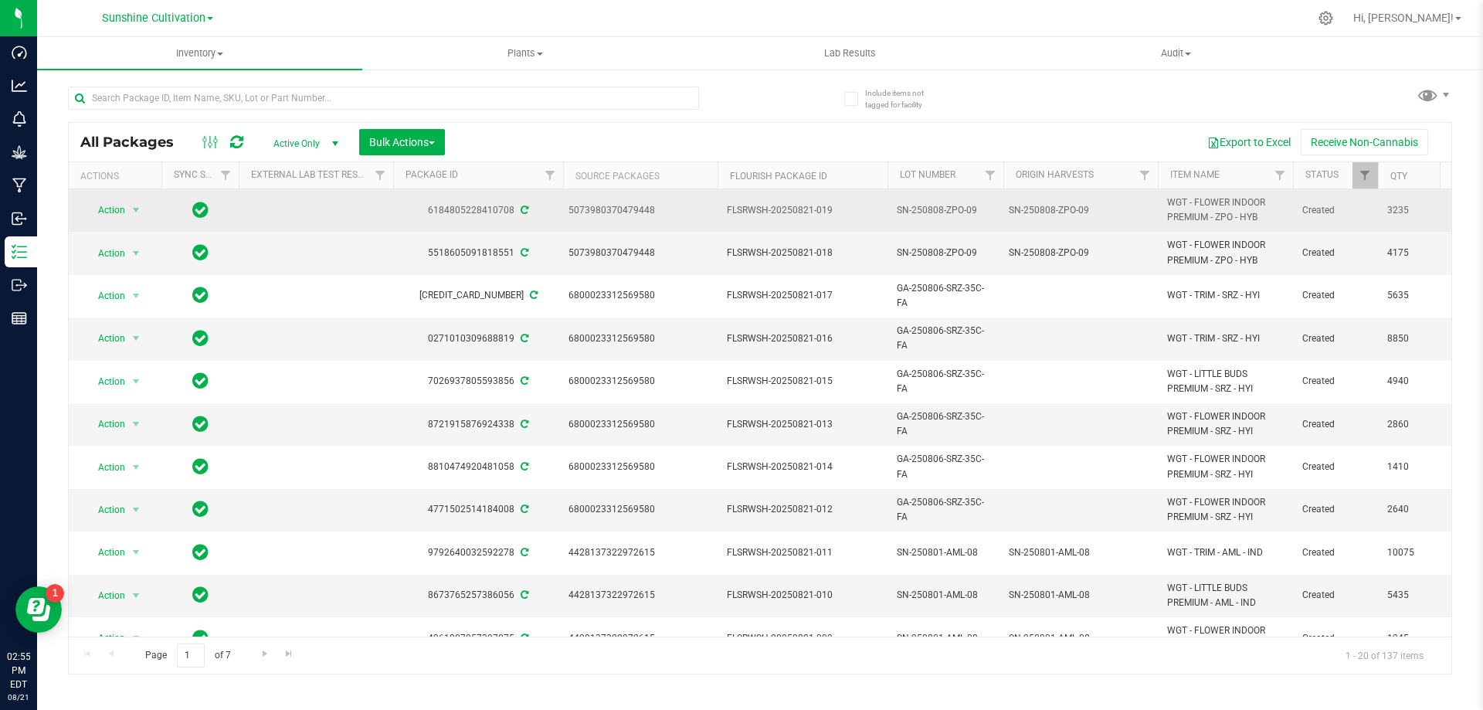
drag, startPoint x: 1266, startPoint y: 219, endPoint x: 1166, endPoint y: 202, distance: 101.1
click at [1166, 202] on td "WGT - FLOWER INDOOR PREMIUM - ZPO - HYB" at bounding box center [1225, 210] width 135 height 42
copy span "WGT - FLOWER INDOOR PREMIUM - ZPO - HYB"
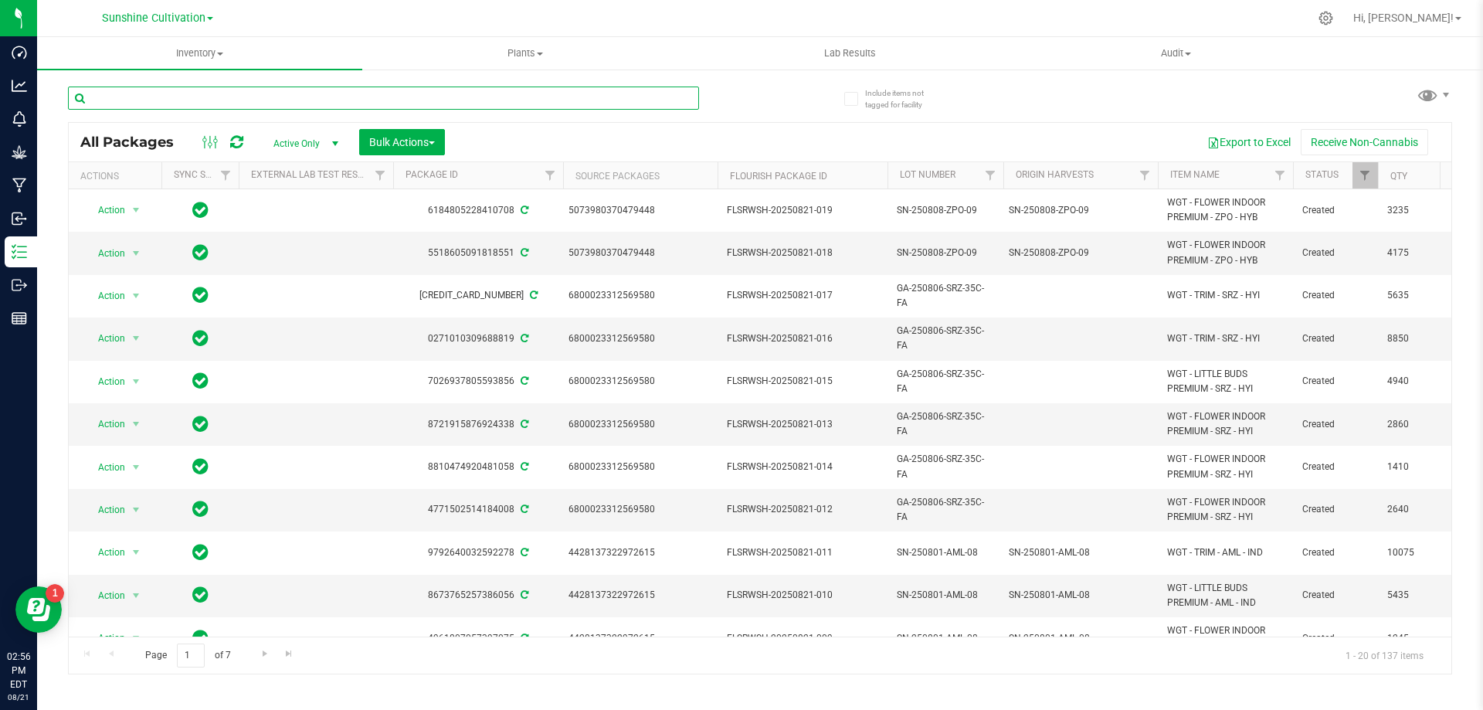
click at [168, 99] on input "text" at bounding box center [383, 97] width 631 height 23
type input "ZPO"
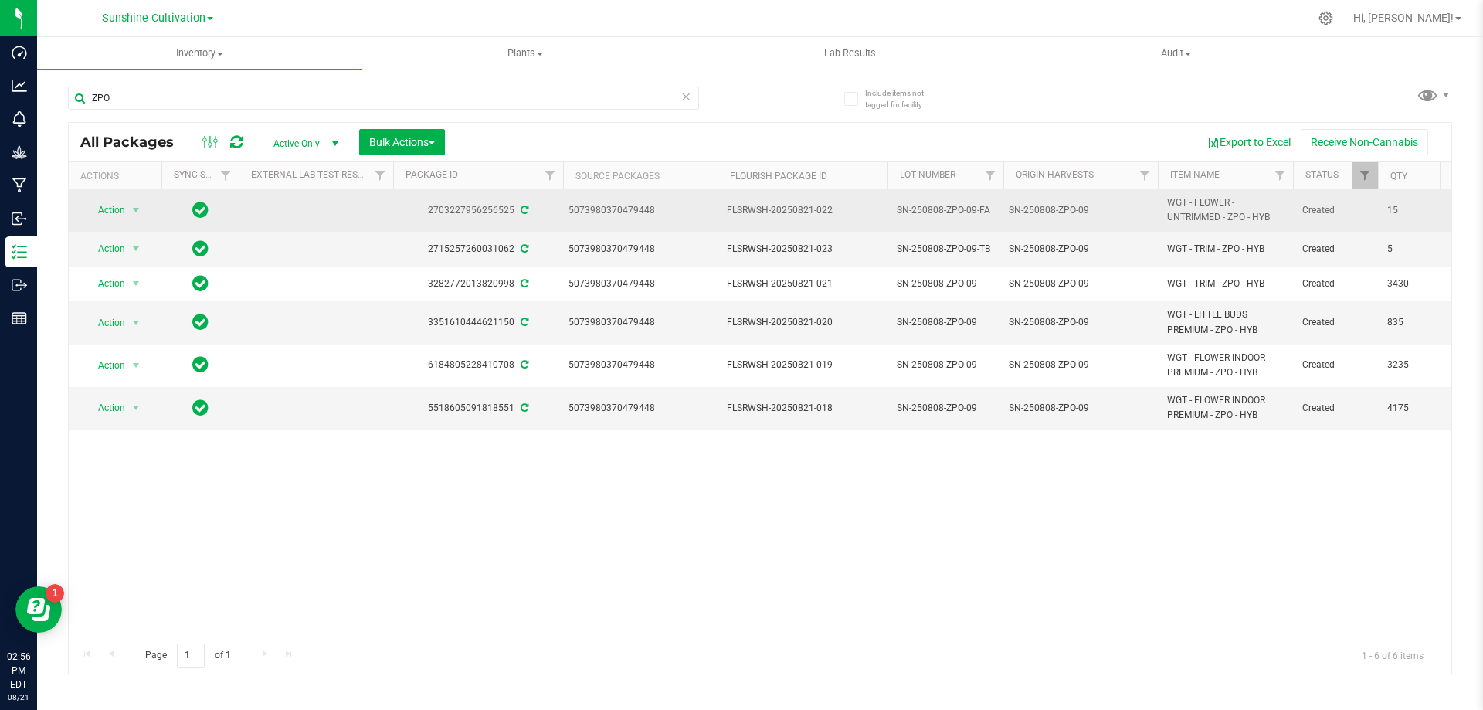
drag, startPoint x: 1169, startPoint y: 201, endPoint x: 1274, endPoint y: 217, distance: 107.0
click at [1274, 217] on span "WGT - FLOWER - UNTRIMMED - ZPO - HYB" at bounding box center [1225, 209] width 117 height 29
copy span "WGT - FLOWER - UNTRIMMED - ZPO - HYB"
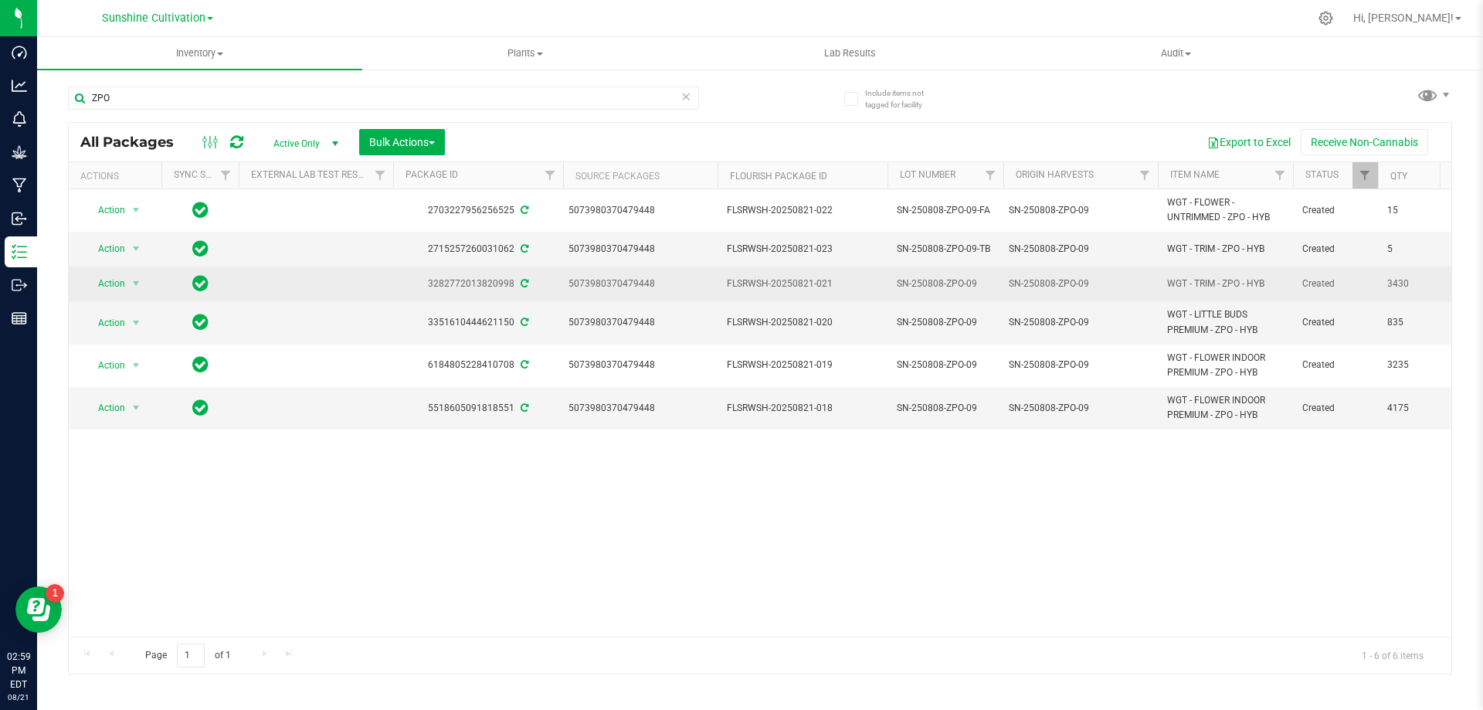
drag, startPoint x: 1417, startPoint y: 276, endPoint x: 1017, endPoint y: 280, distance: 400.1
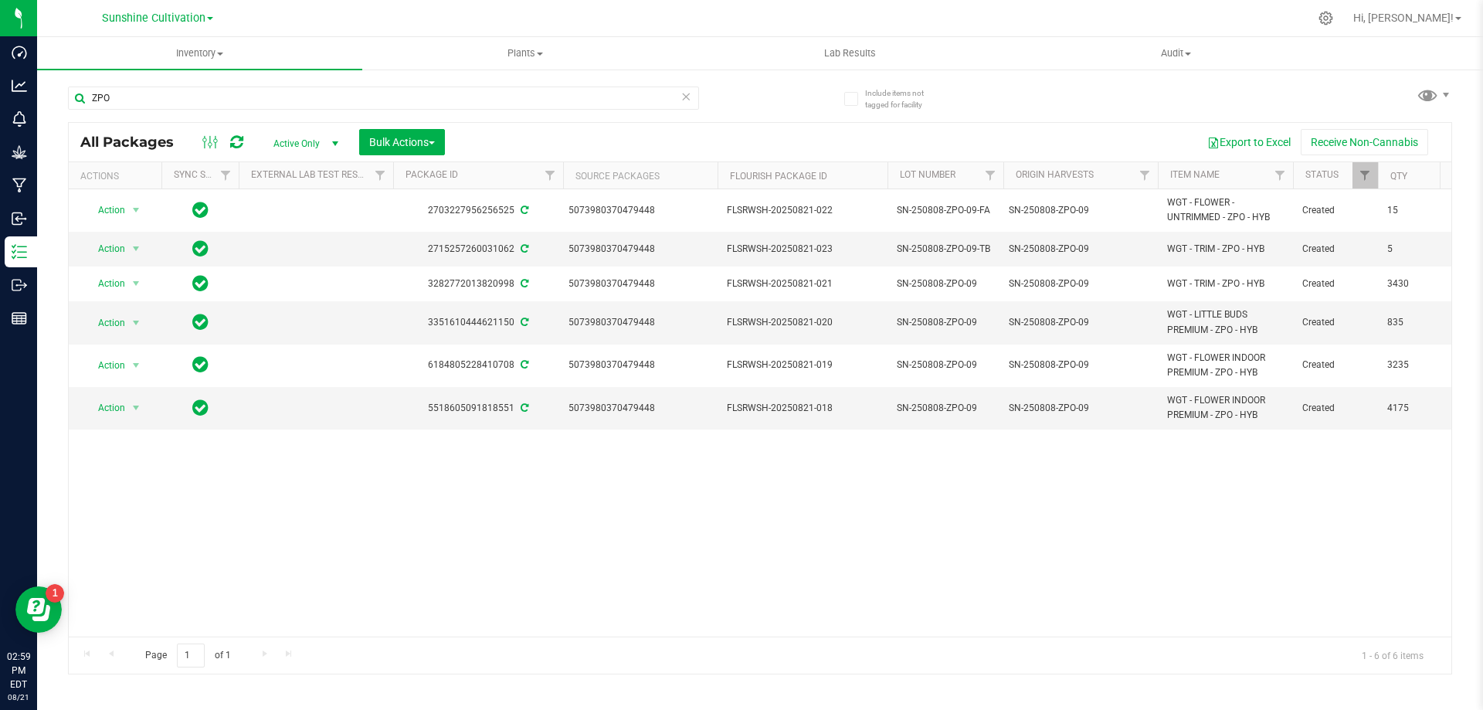
click at [1018, 531] on div "Action Action Adjust qty Create package Edit attributes Global inventory Locate…" at bounding box center [760, 412] width 1382 height 447
click at [687, 100] on icon at bounding box center [685, 95] width 11 height 19
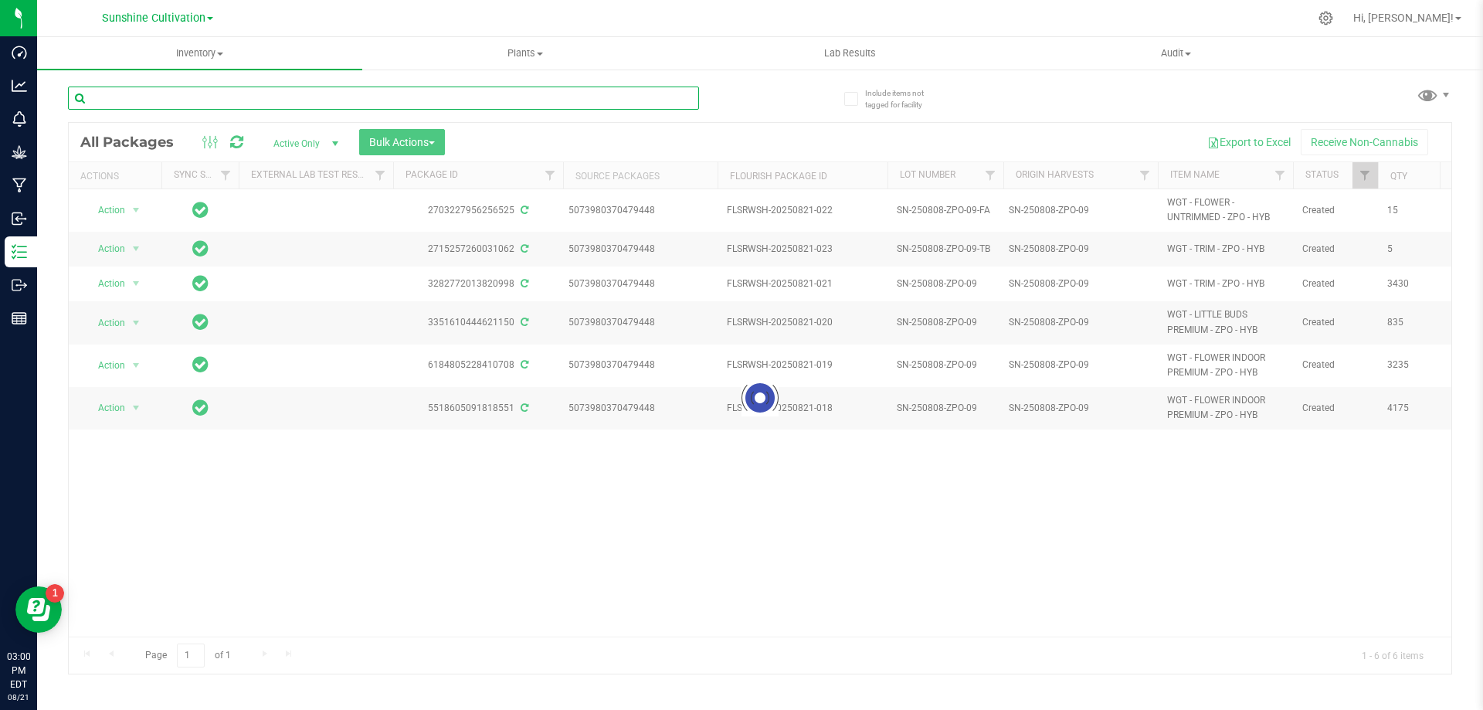
click at [539, 95] on input "text" at bounding box center [383, 97] width 631 height 23
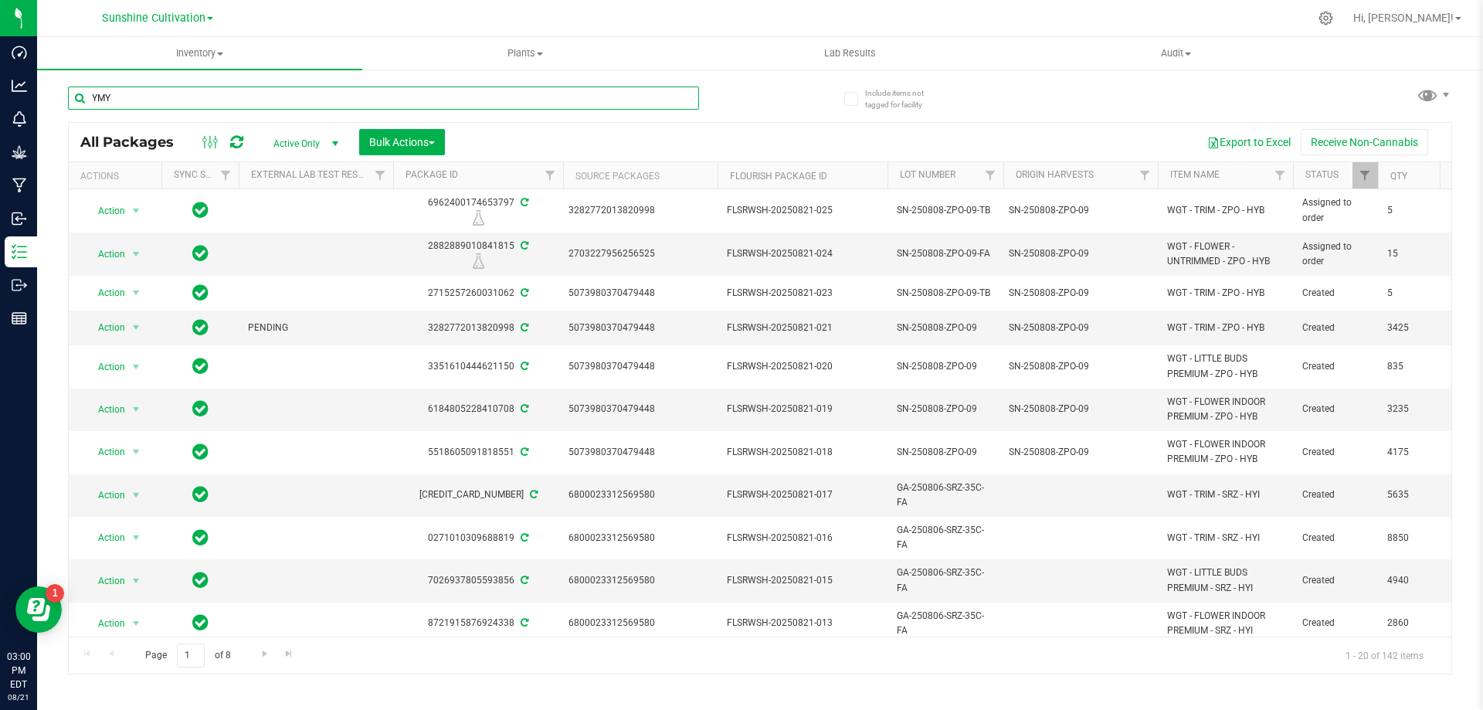
type input "YMY"
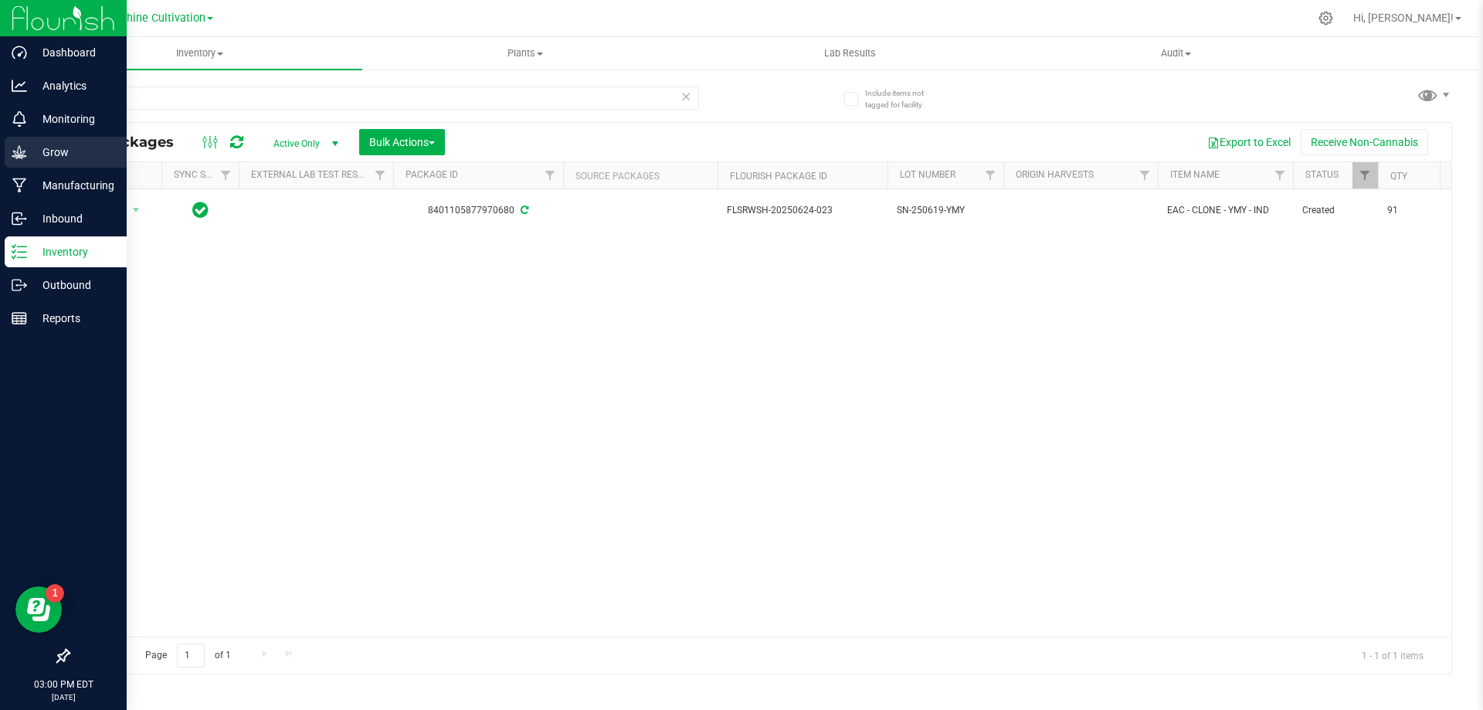
click at [23, 159] on icon at bounding box center [19, 151] width 15 height 15
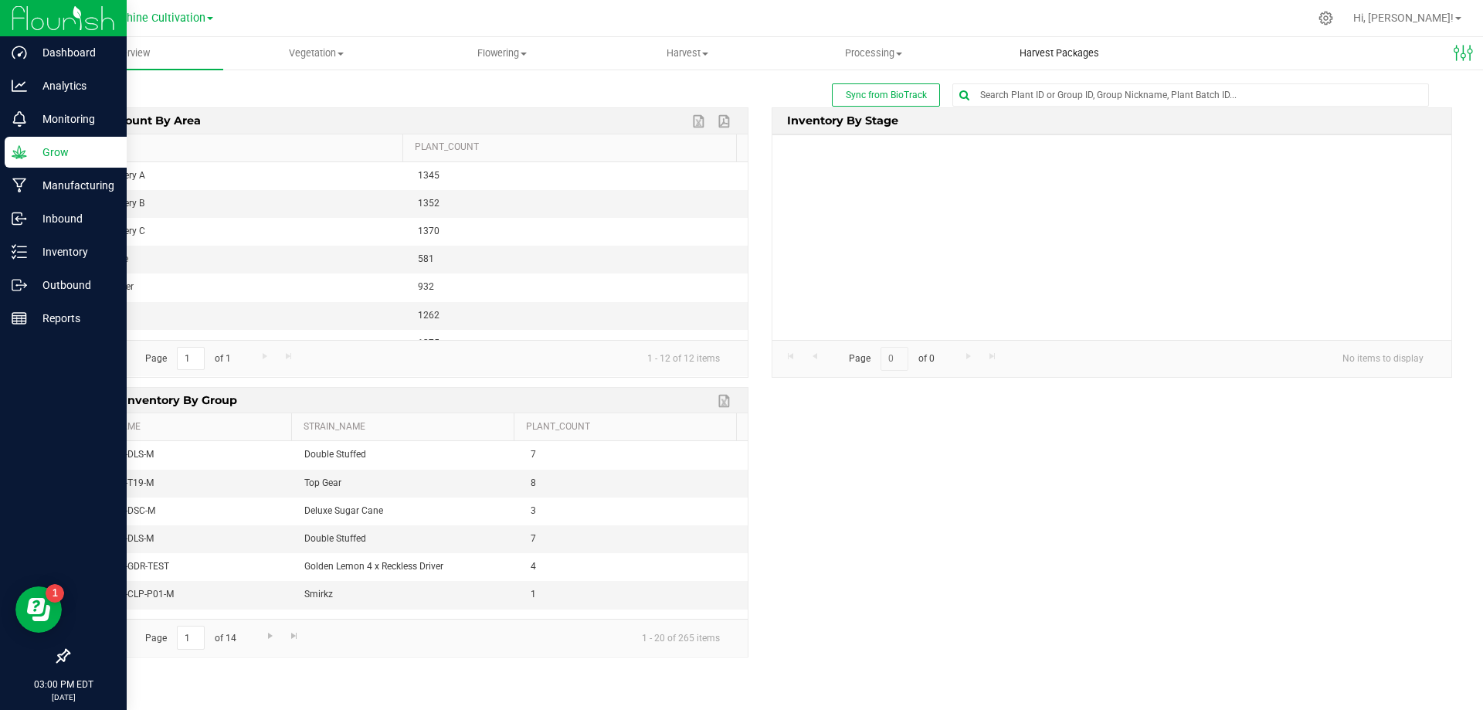
click at [1051, 56] on span "Harvest Packages" at bounding box center [1059, 53] width 121 height 14
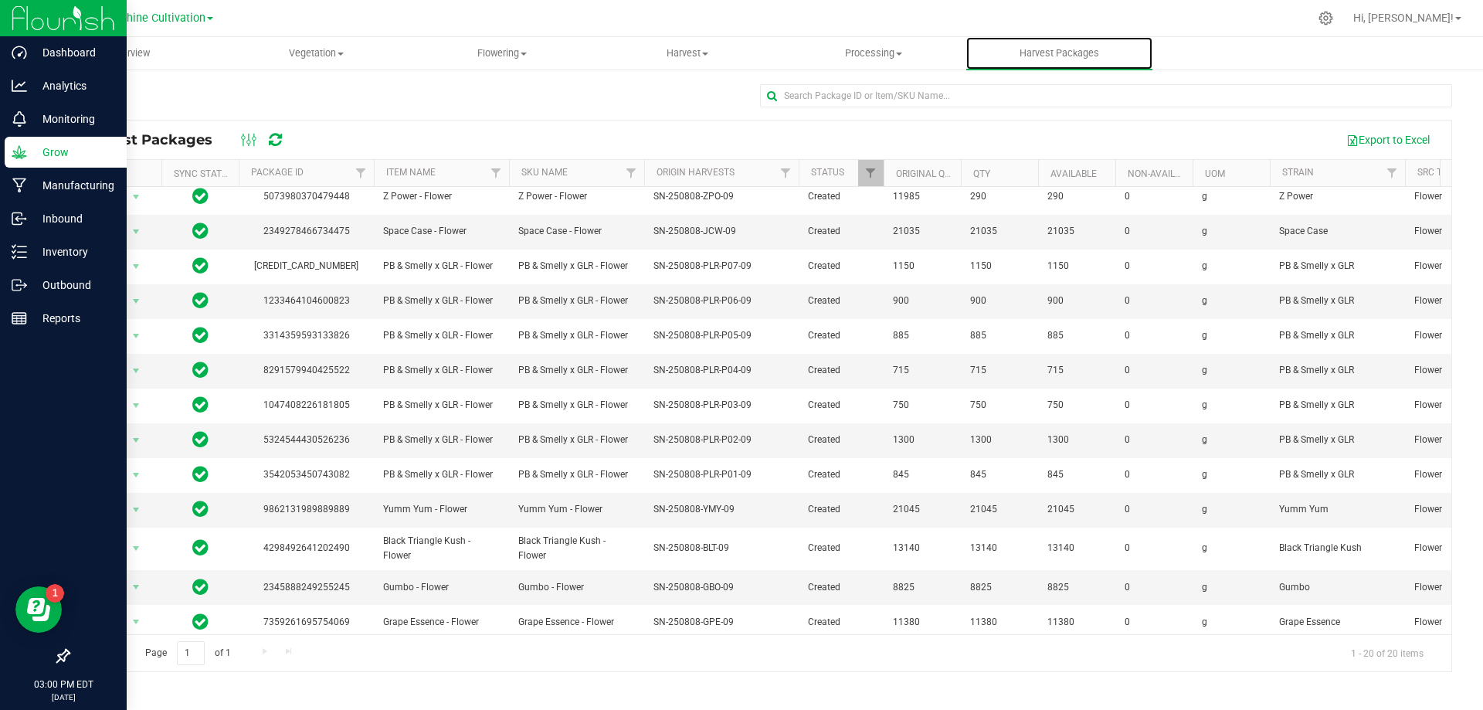
scroll to position [275, 0]
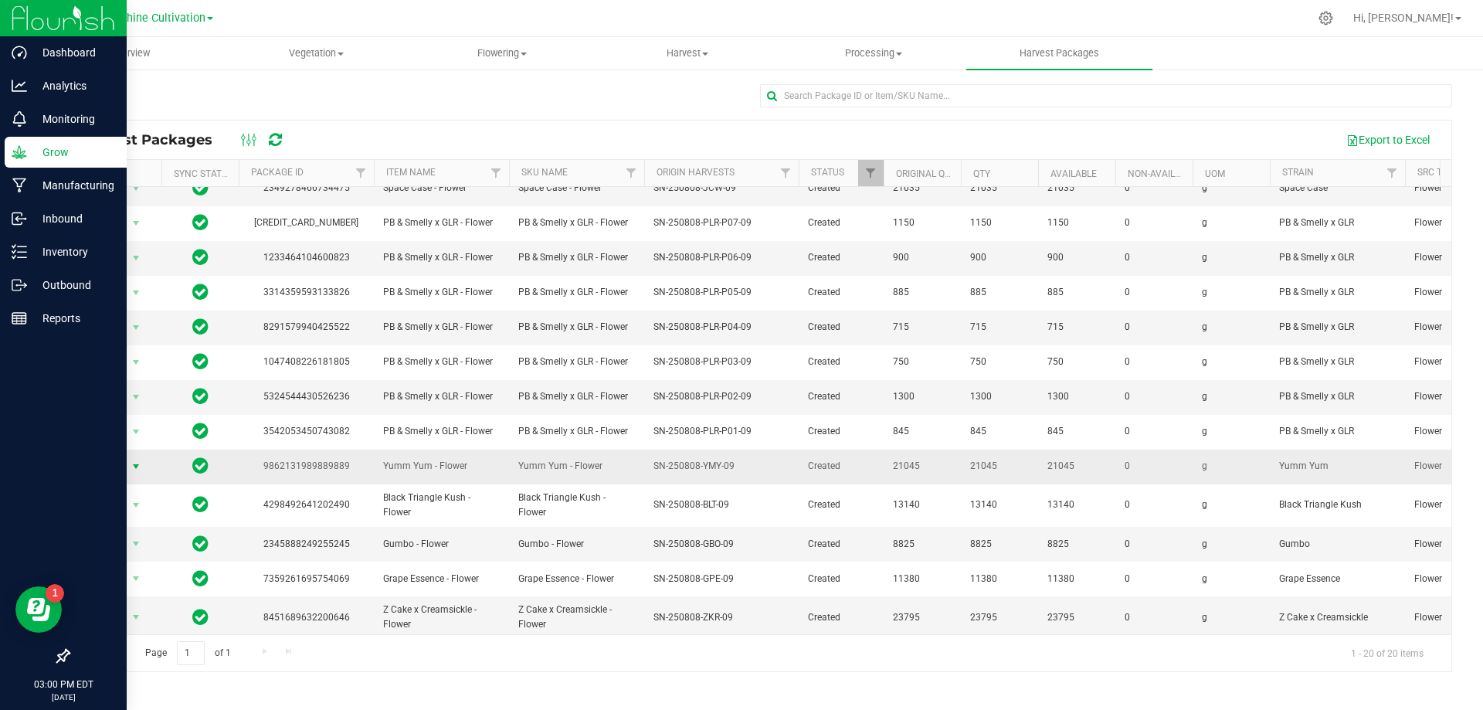
click at [128, 456] on span "select" at bounding box center [136, 467] width 19 height 22
click at [152, 509] on li "Create package" at bounding box center [133, 507] width 97 height 23
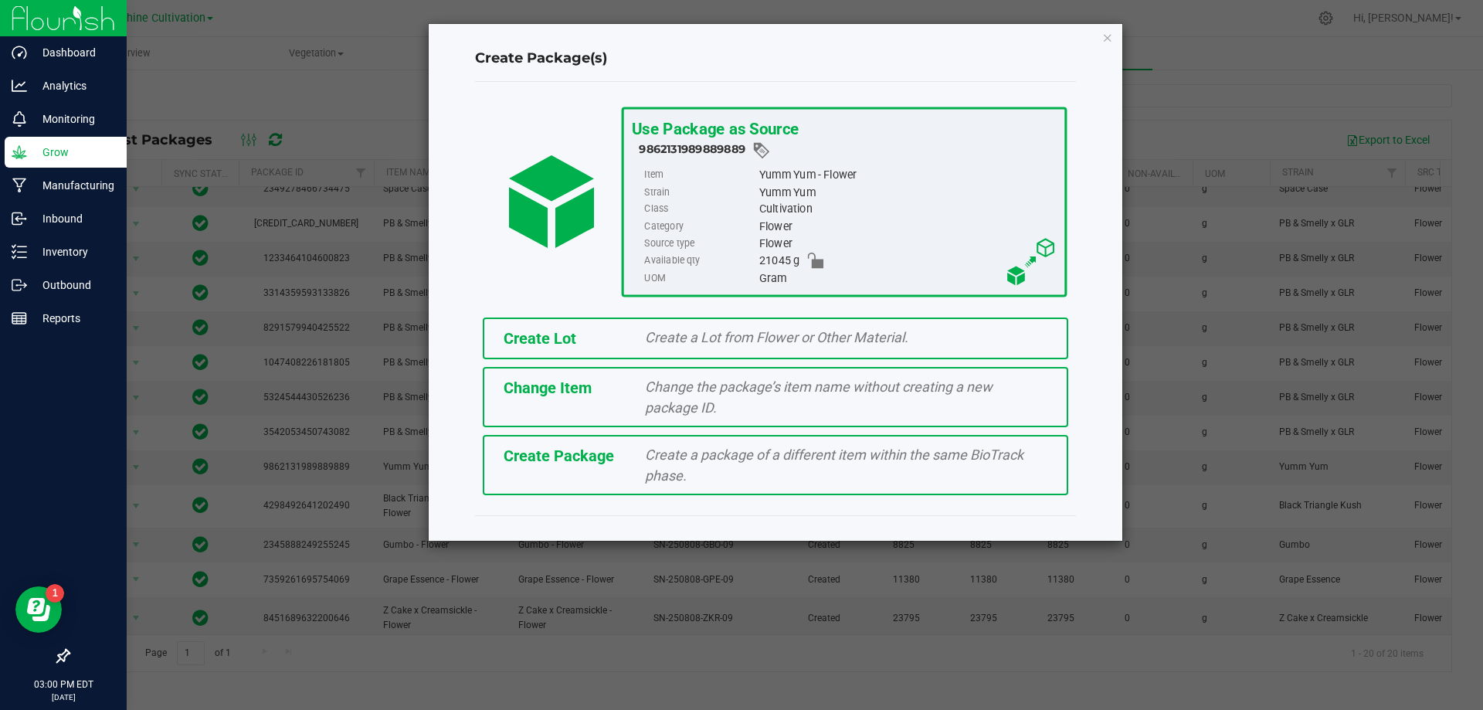
click at [613, 464] on div "Create Package" at bounding box center [563, 455] width 142 height 23
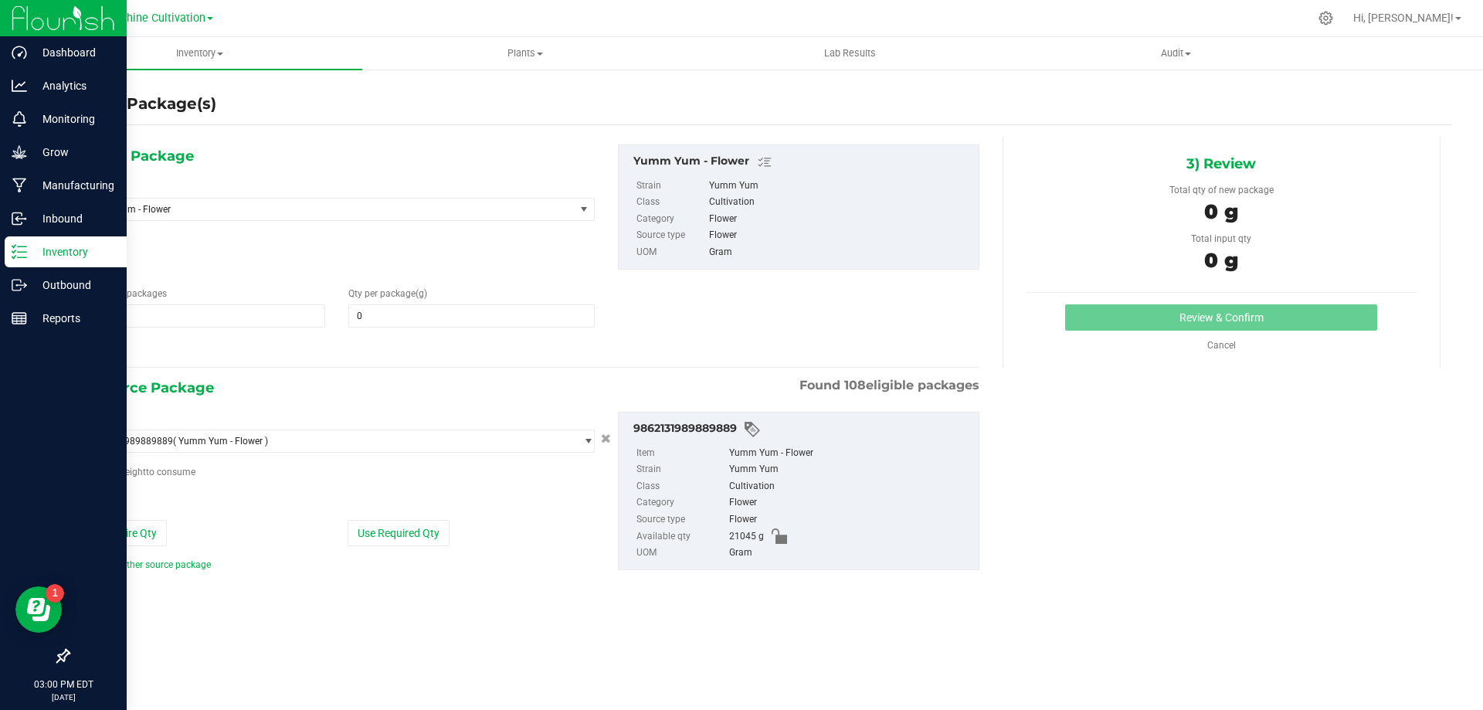
type input "0.0000"
click at [405, 210] on span "Yumm Yum - Flower" at bounding box center [317, 209] width 463 height 11
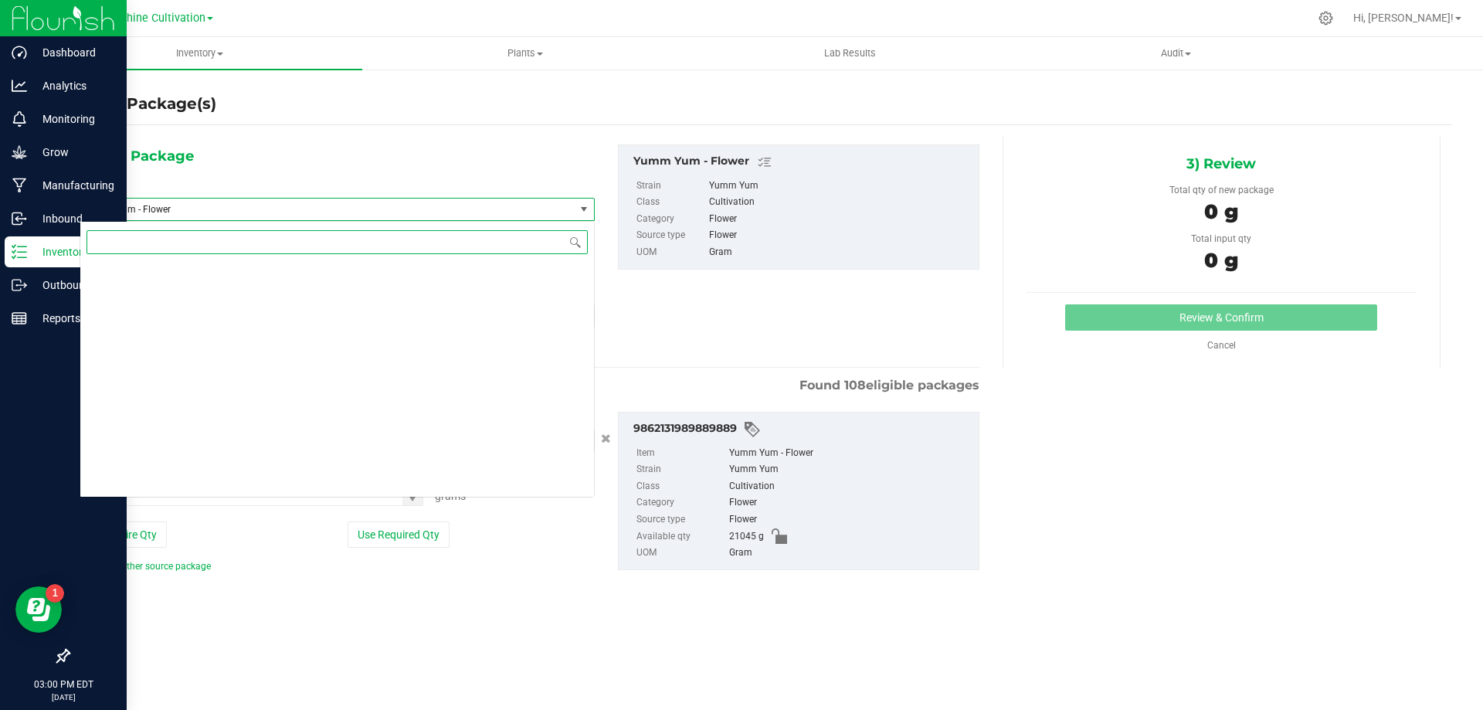
scroll to position [456609, 0]
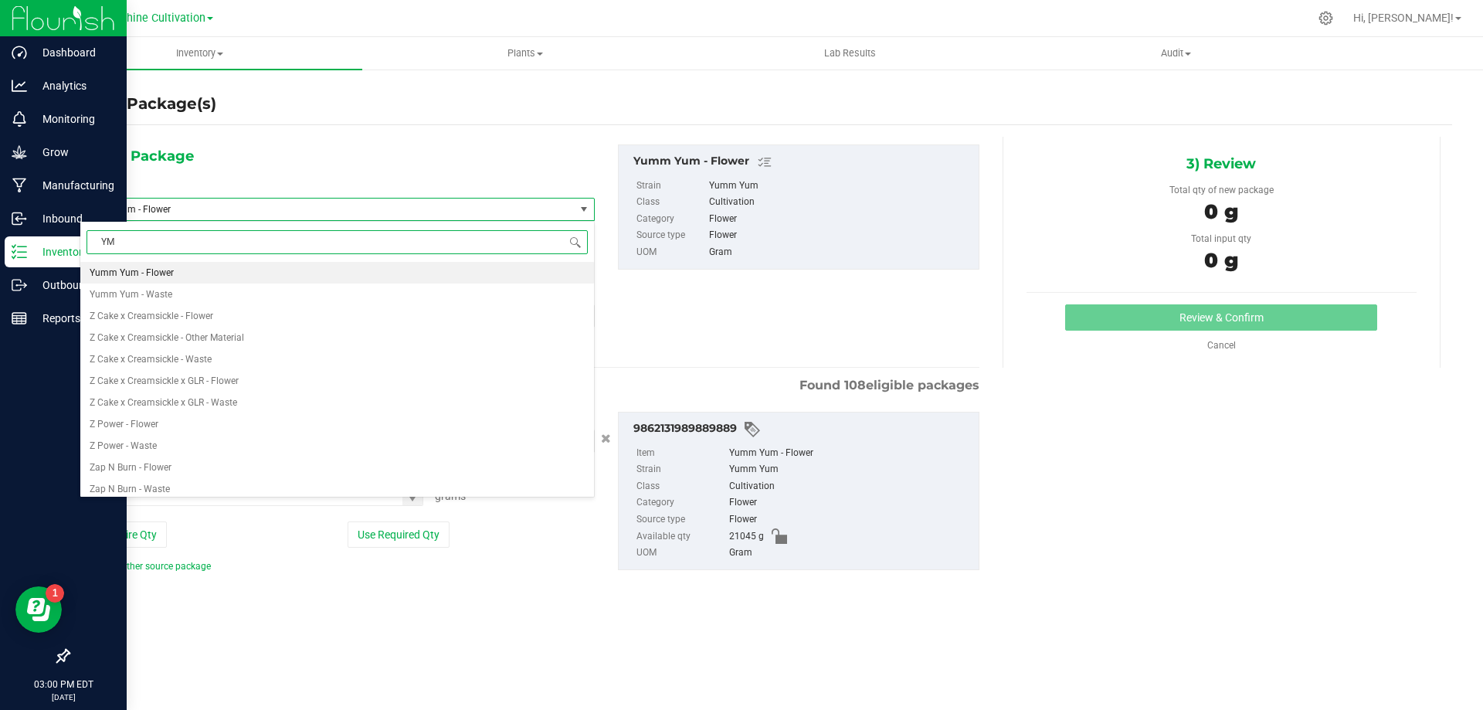
type input "YMY"
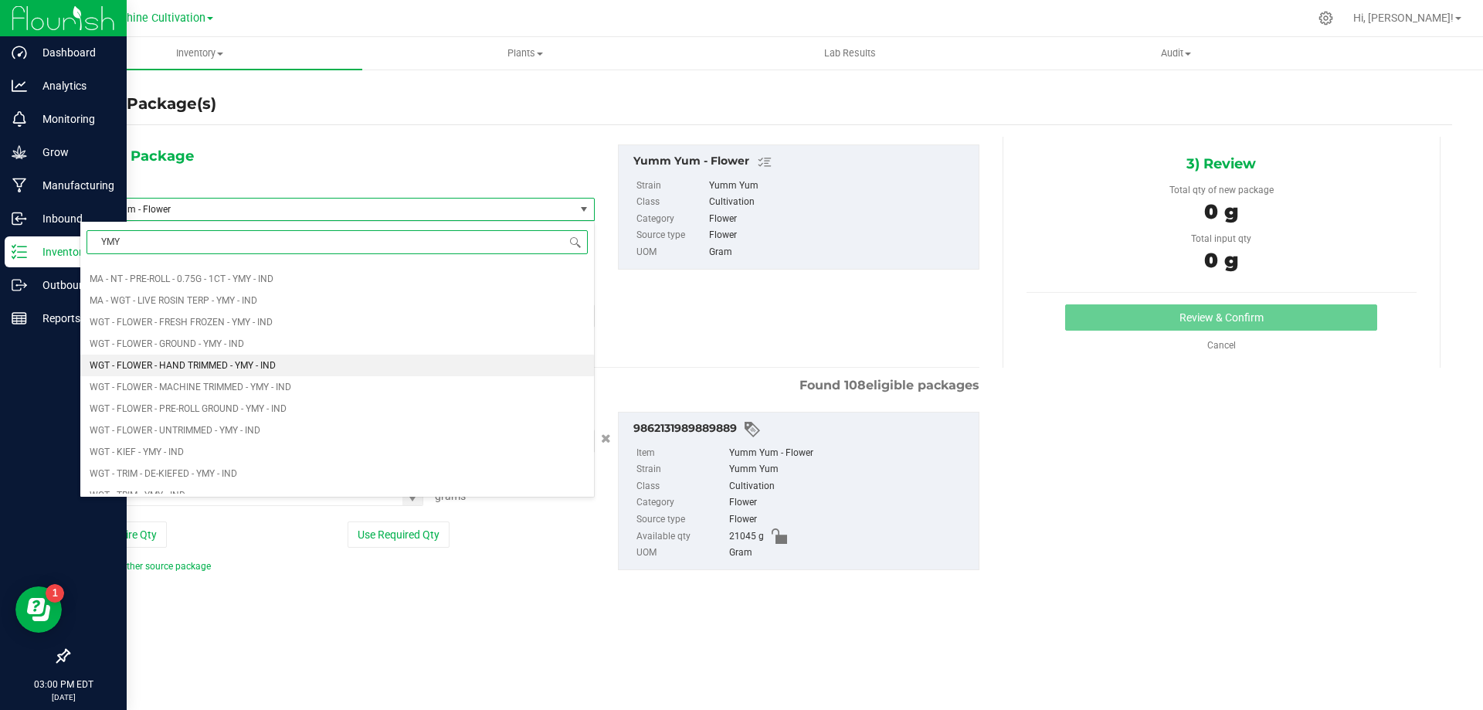
scroll to position [309, 0]
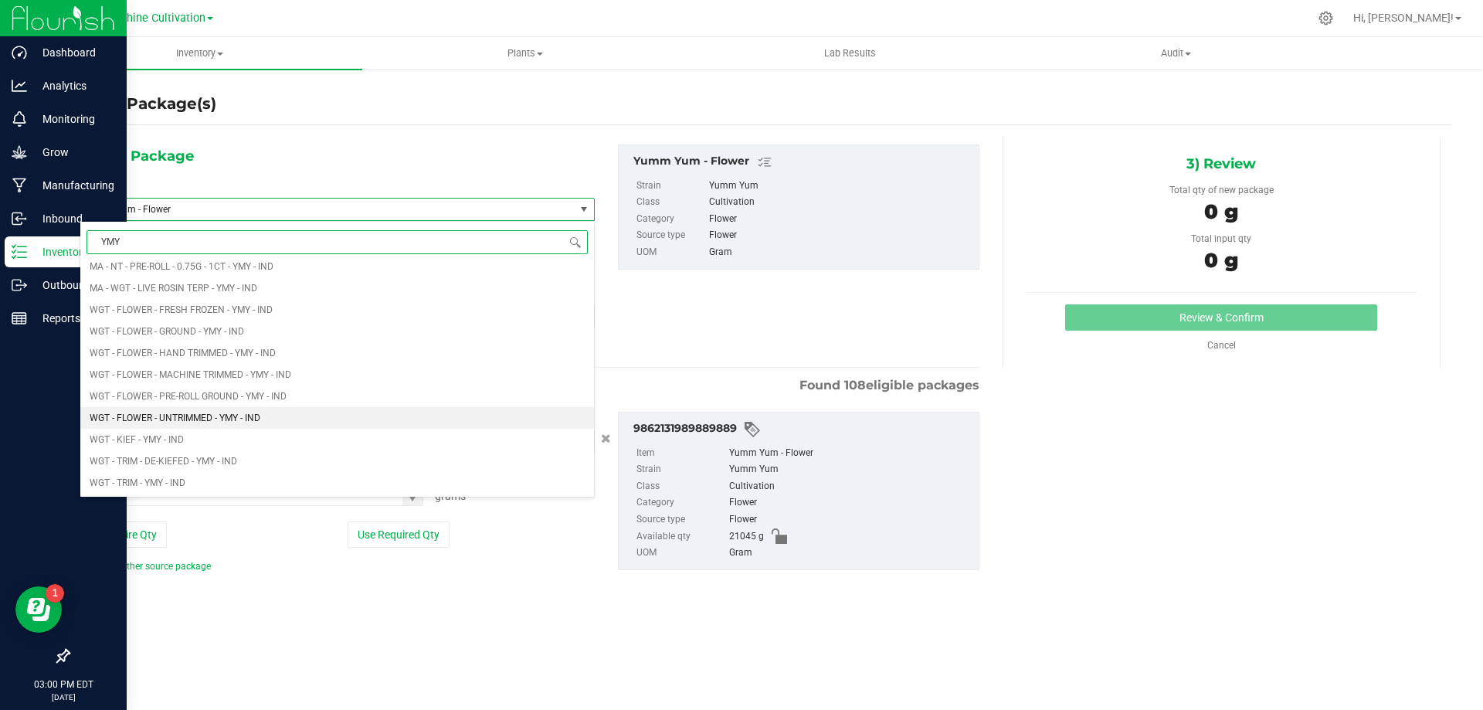
click at [256, 419] on span "WGT - FLOWER - UNTRIMMED - YMY - IND" at bounding box center [175, 417] width 171 height 11
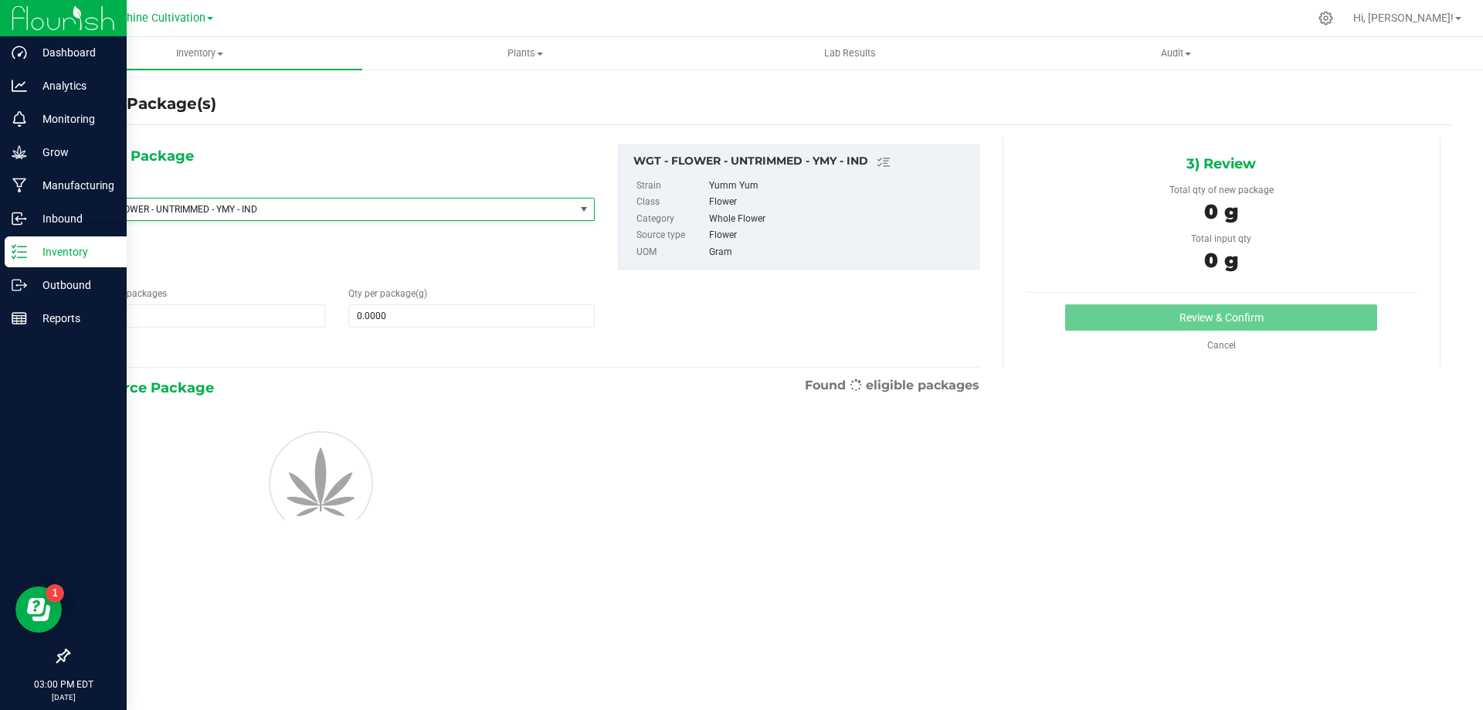
type input "0.0000"
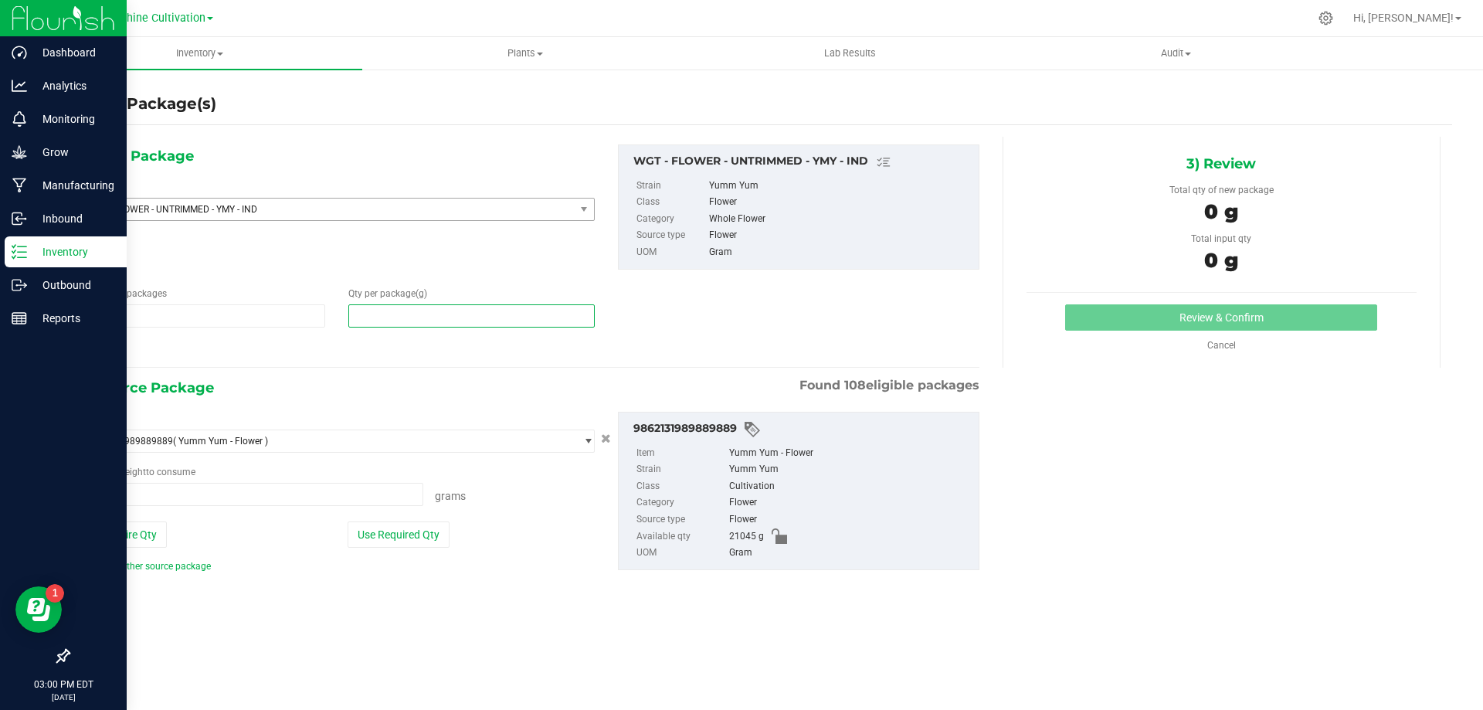
click at [375, 316] on span at bounding box center [471, 315] width 246 height 23
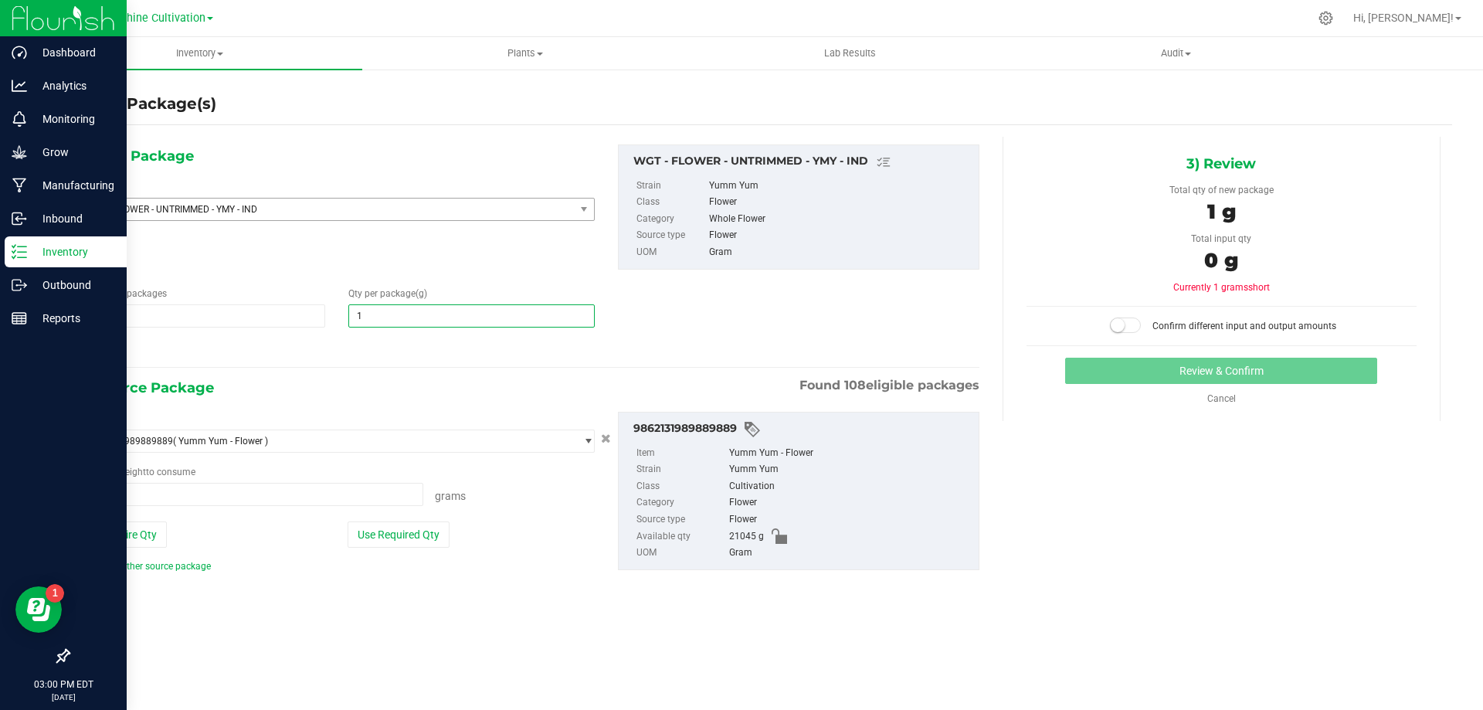
type input "15"
type input "15.0000"
click at [234, 495] on span at bounding box center [252, 494] width 344 height 23
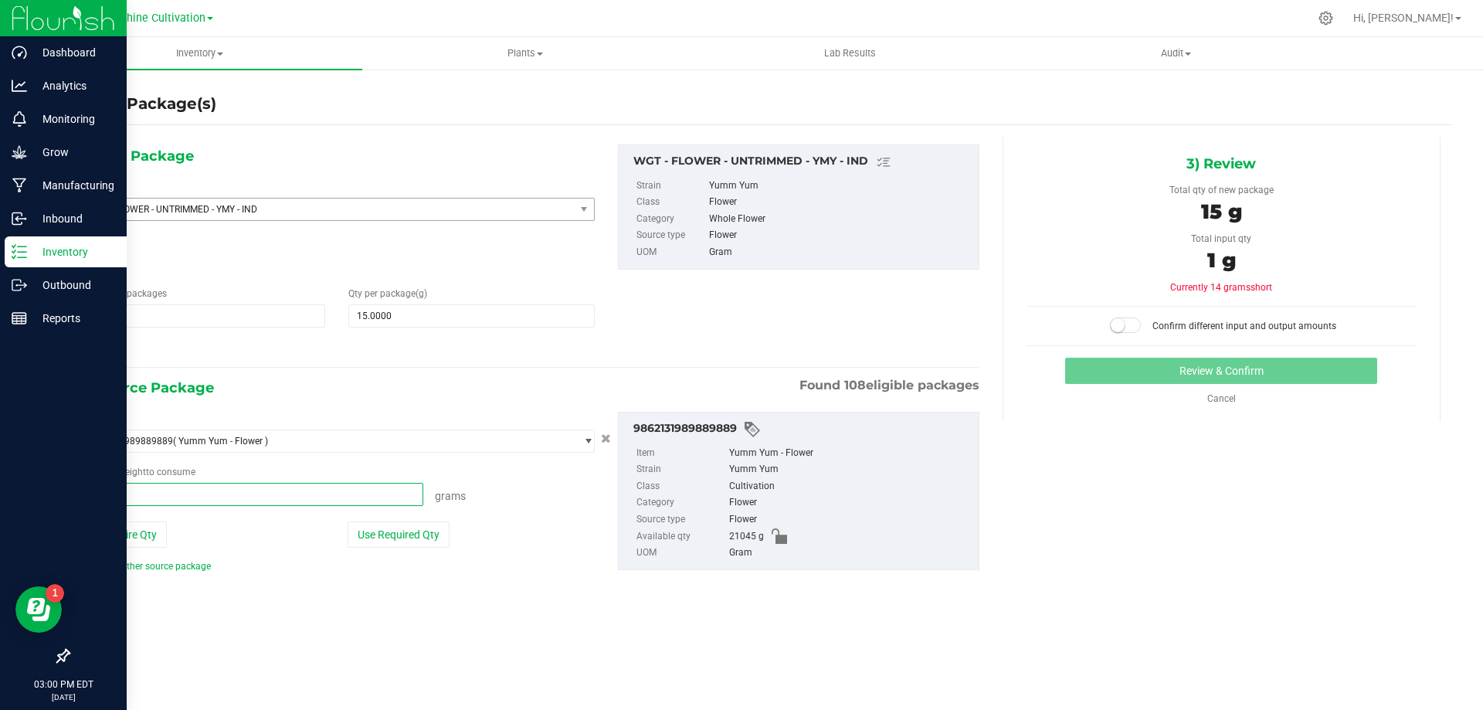
type input "15"
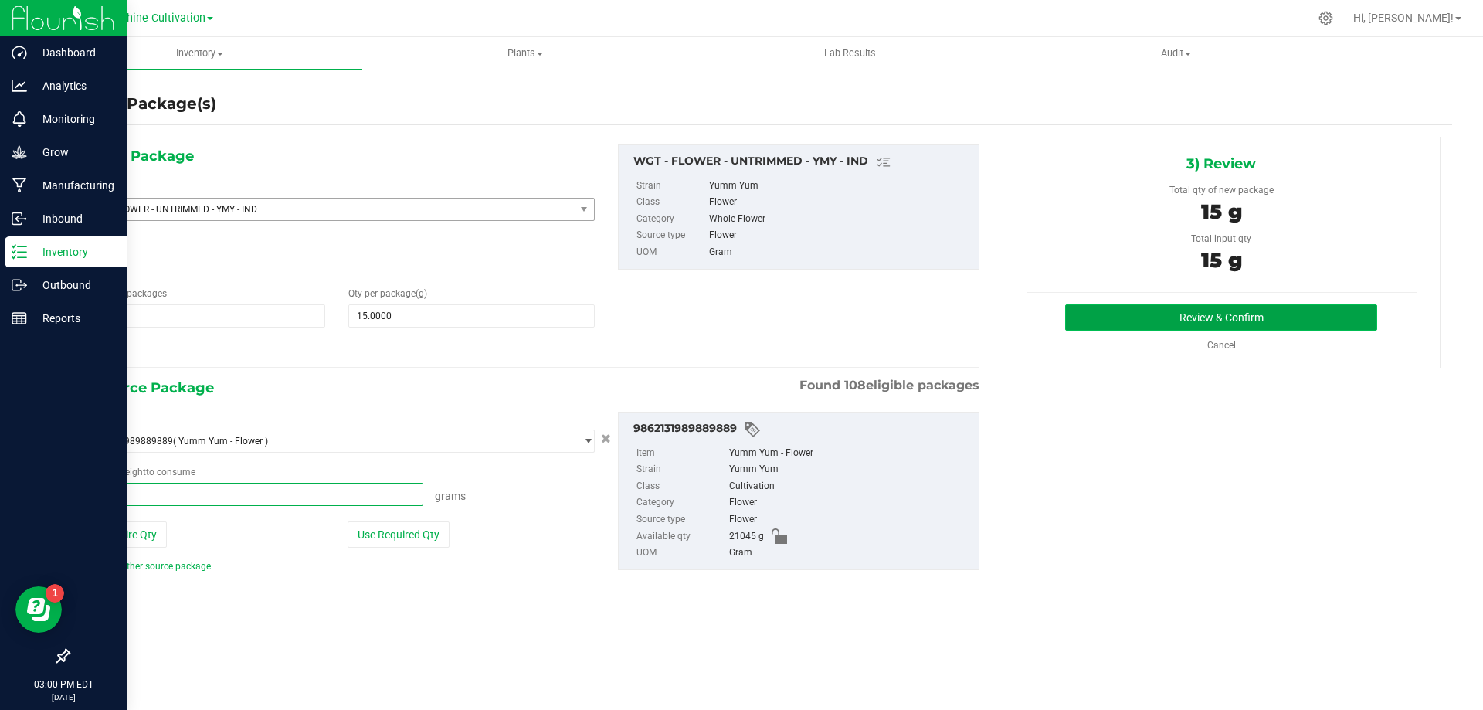
type input "15.0000 g"
click at [1240, 327] on button "Review & Confirm" at bounding box center [1221, 317] width 312 height 26
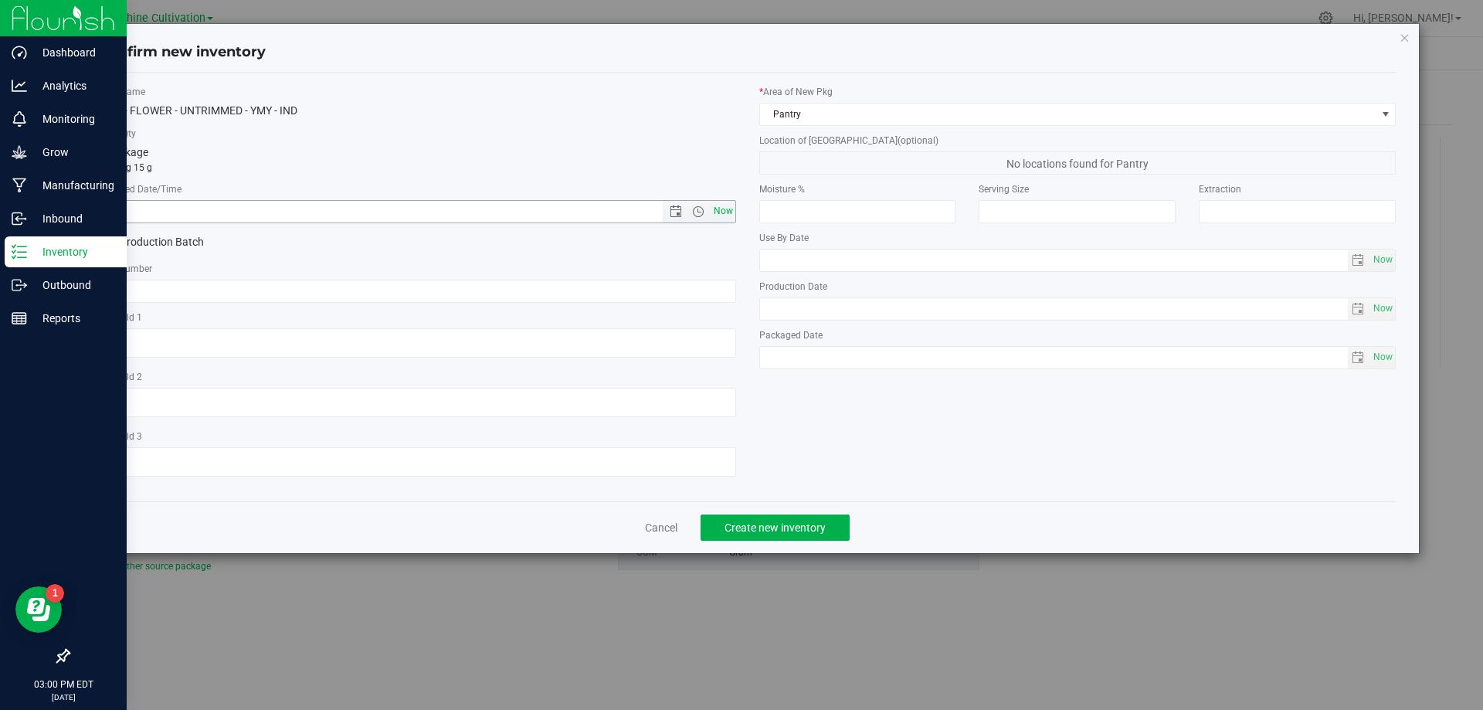
click at [715, 212] on span "Now" at bounding box center [723, 211] width 26 height 22
type input "[DATE] 3:00 PM"
paste input "SN-250808-YMY-09"
type input "SN-250808-YMY-09-FA"
click at [792, 525] on span "Create new inventory" at bounding box center [774, 527] width 101 height 12
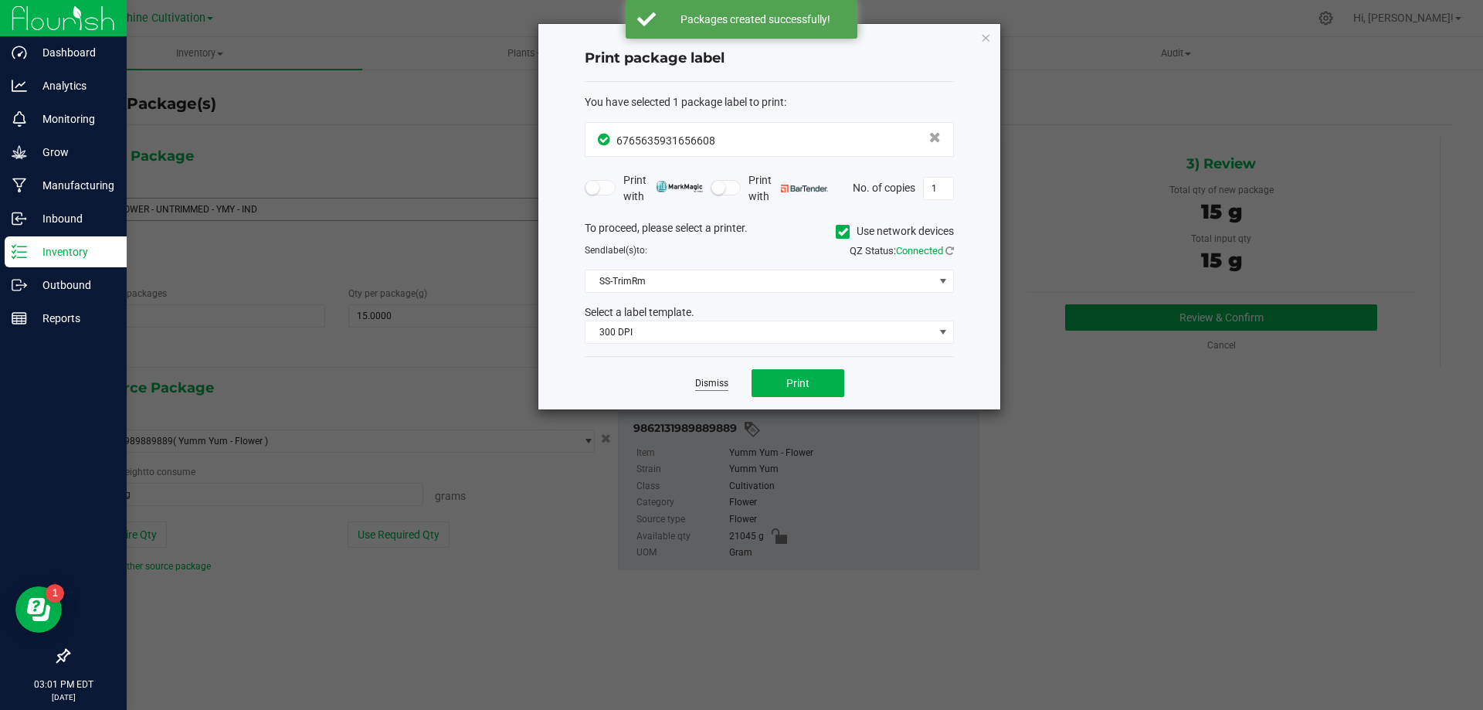
click at [697, 390] on link "Dismiss" at bounding box center [711, 383] width 33 height 13
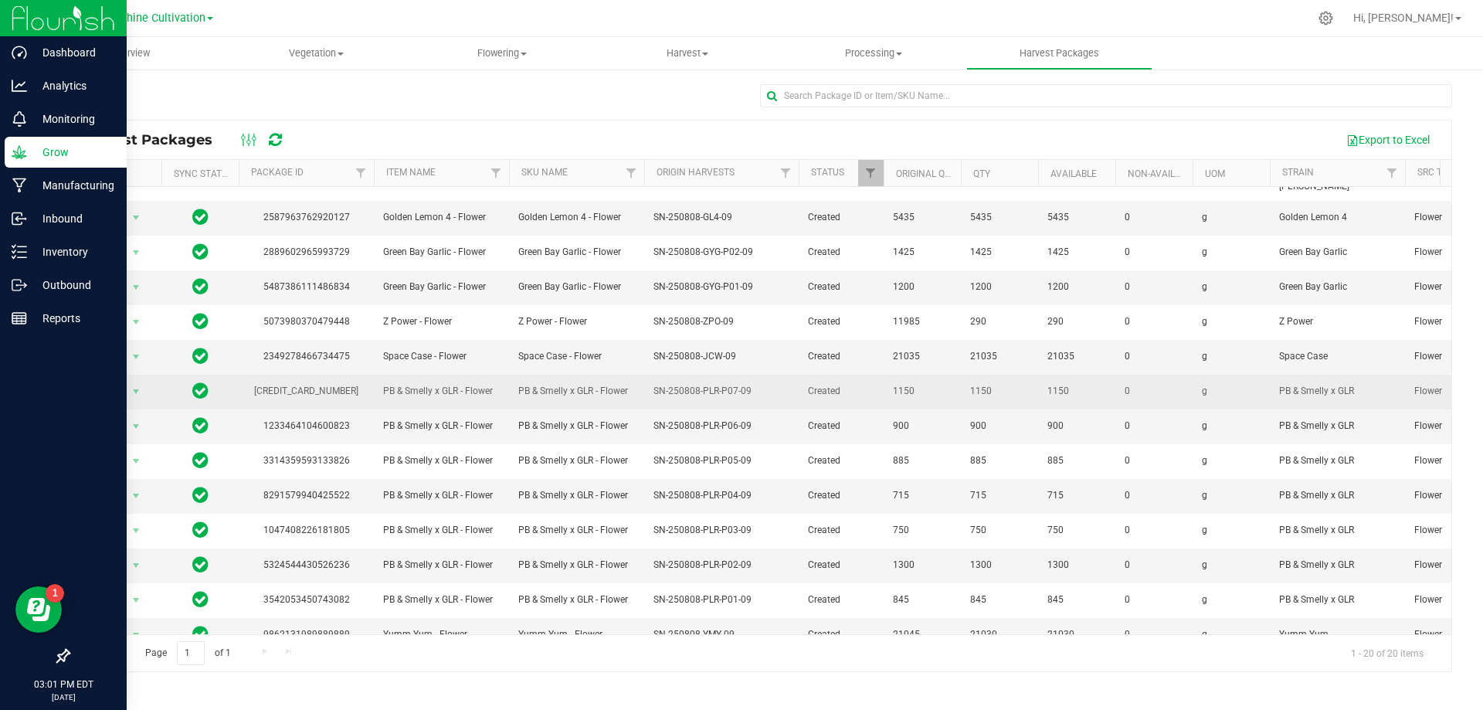
scroll to position [154, 0]
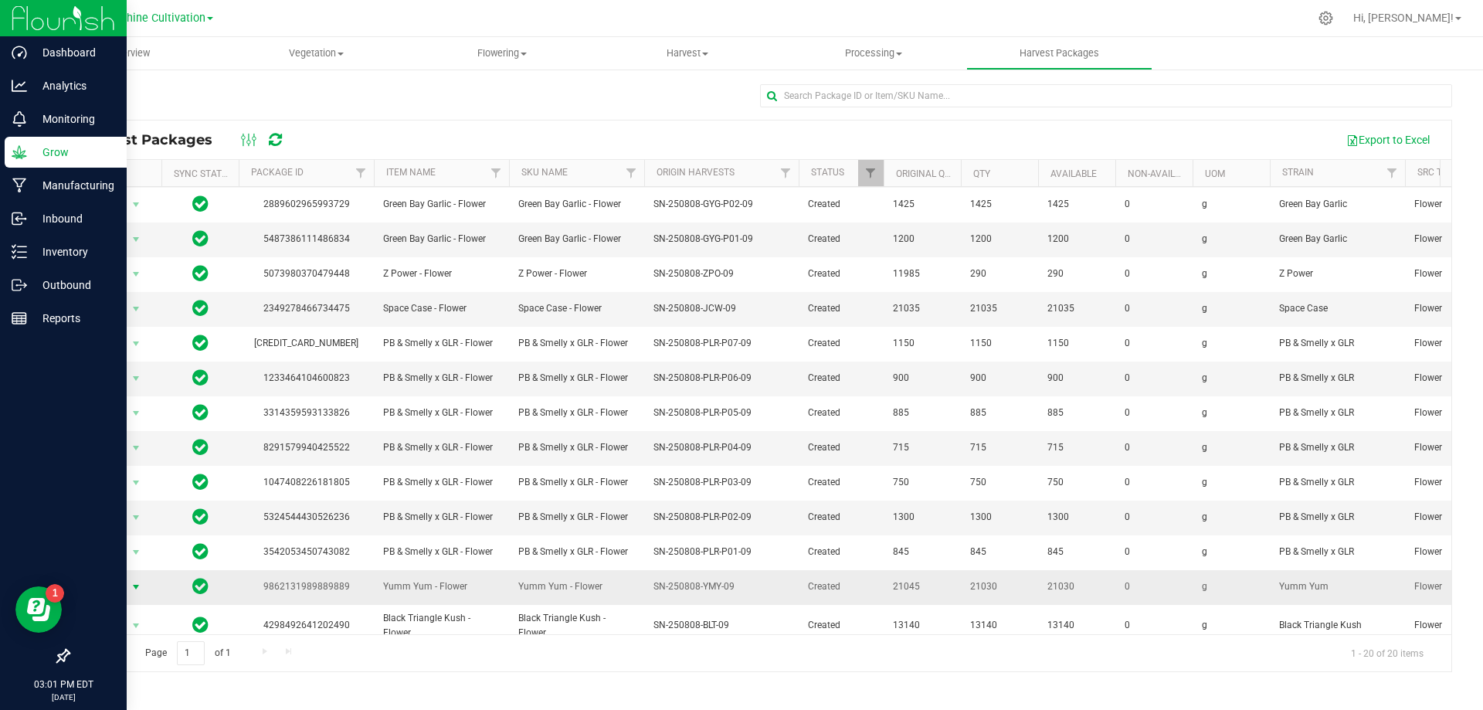
click at [107, 576] on span "Action" at bounding box center [105, 587] width 42 height 22
click at [138, 487] on li "Create package" at bounding box center [133, 484] width 97 height 23
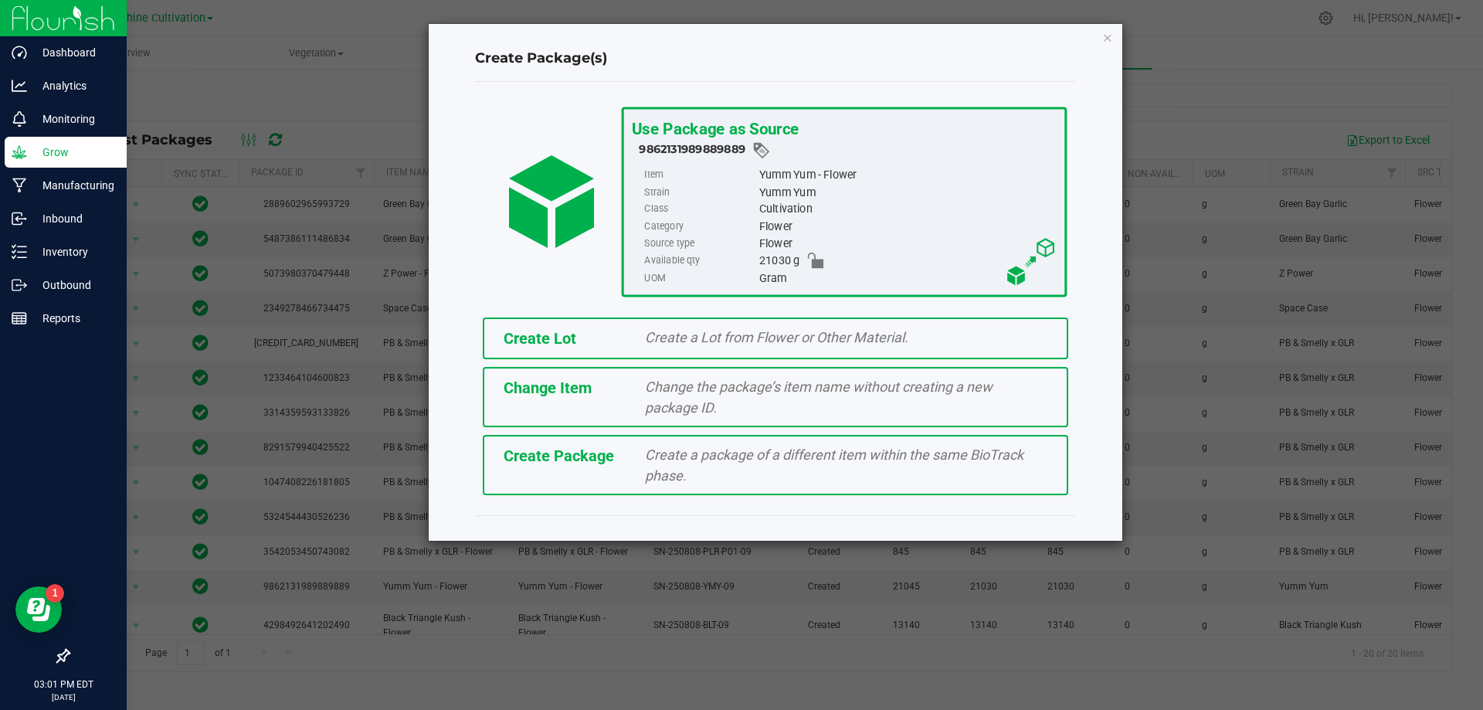
click at [616, 468] on div "Create Package Create a package of a different item within the same BioTrack ph…" at bounding box center [775, 465] width 585 height 60
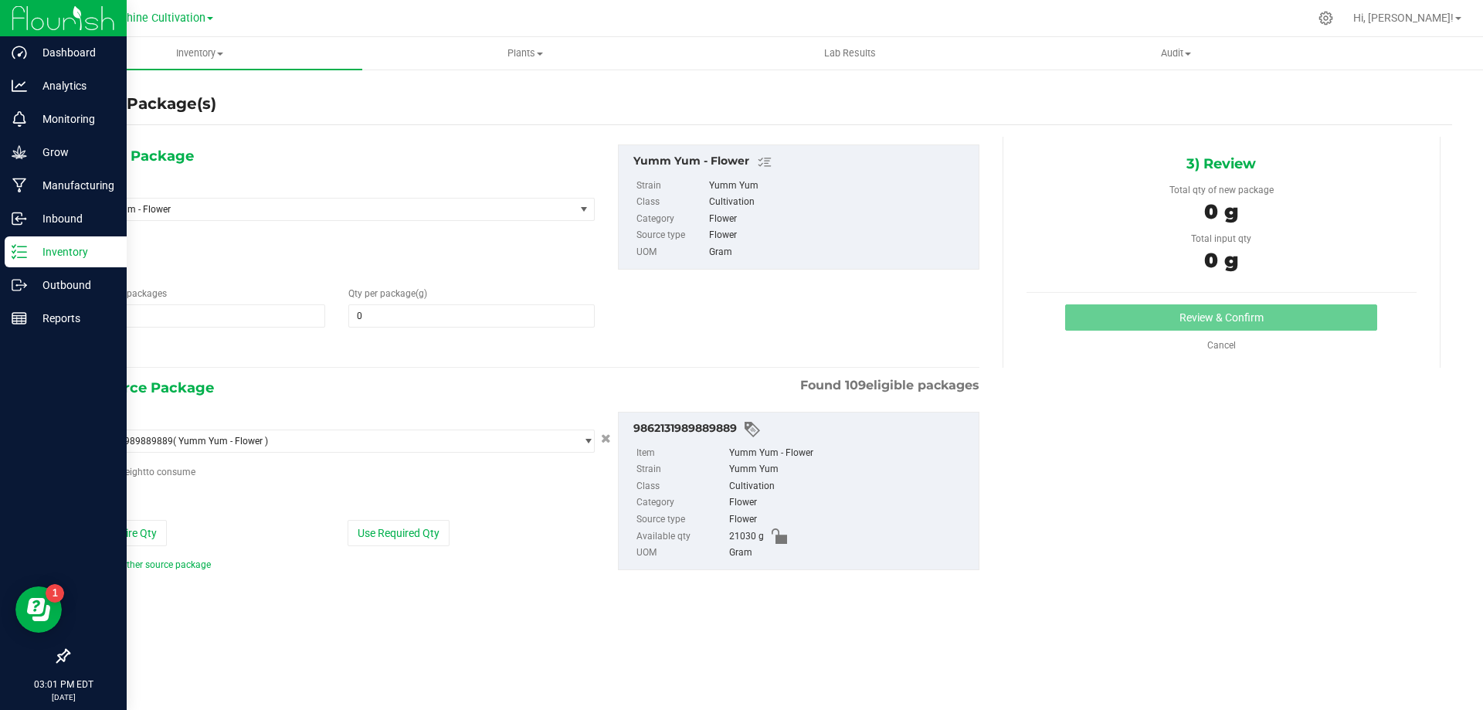
type input "0.0000"
click at [235, 206] on span "Yumm Yum - Flower" at bounding box center [317, 209] width 463 height 11
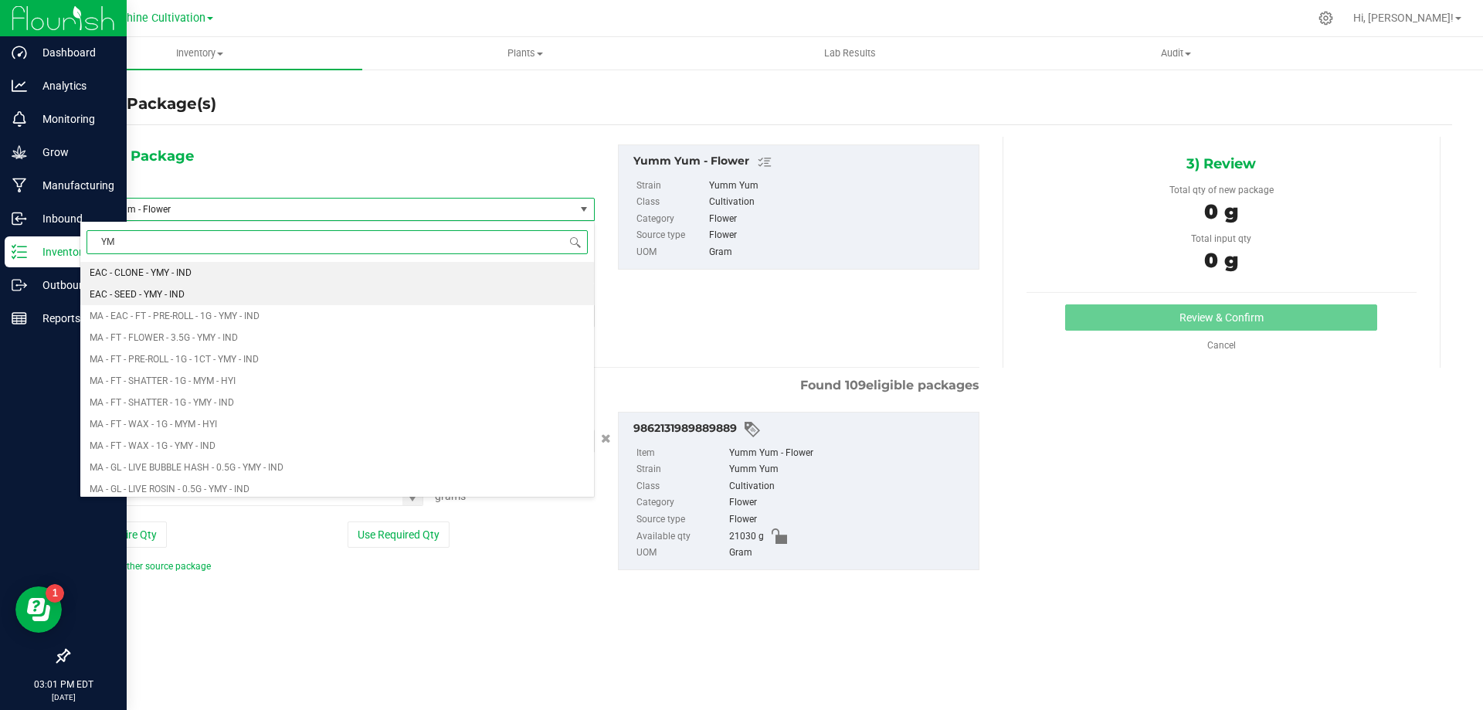
type input "YMY"
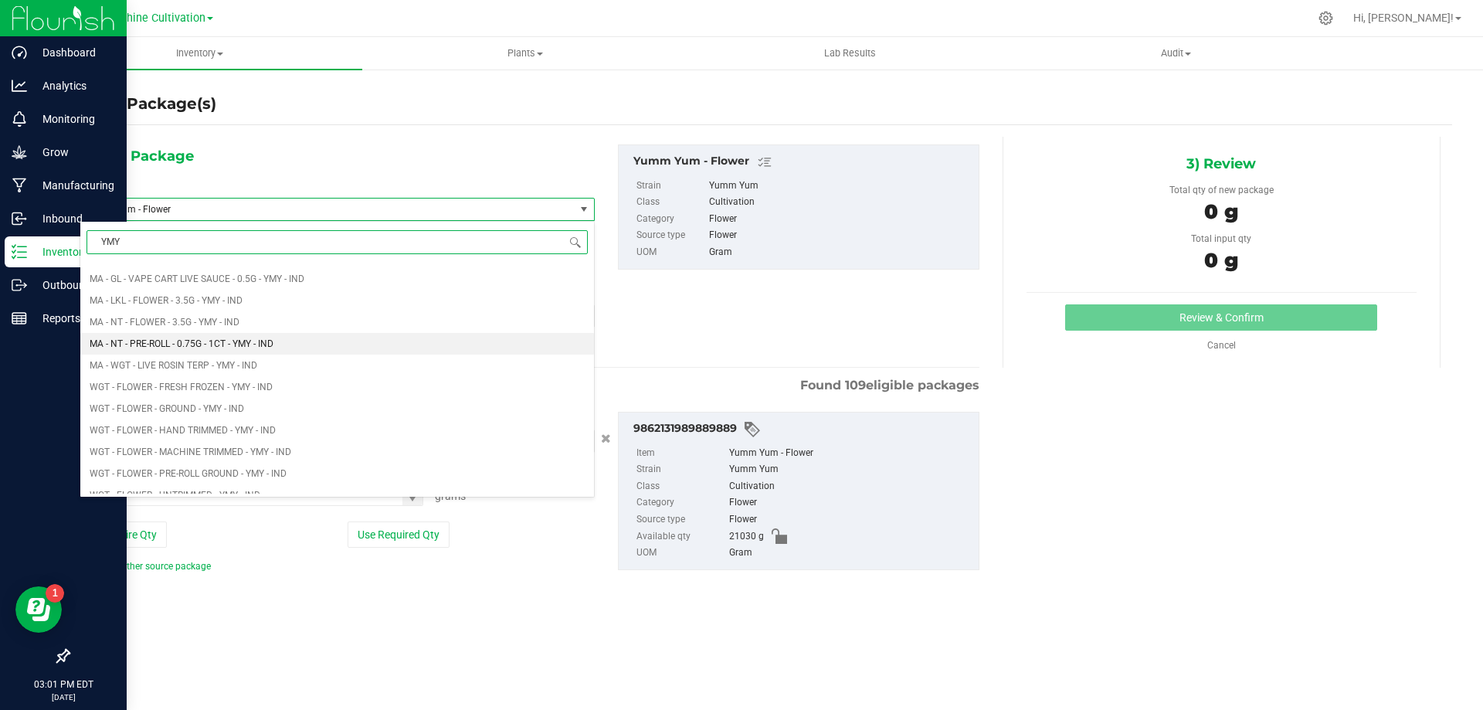
scroll to position [309, 0]
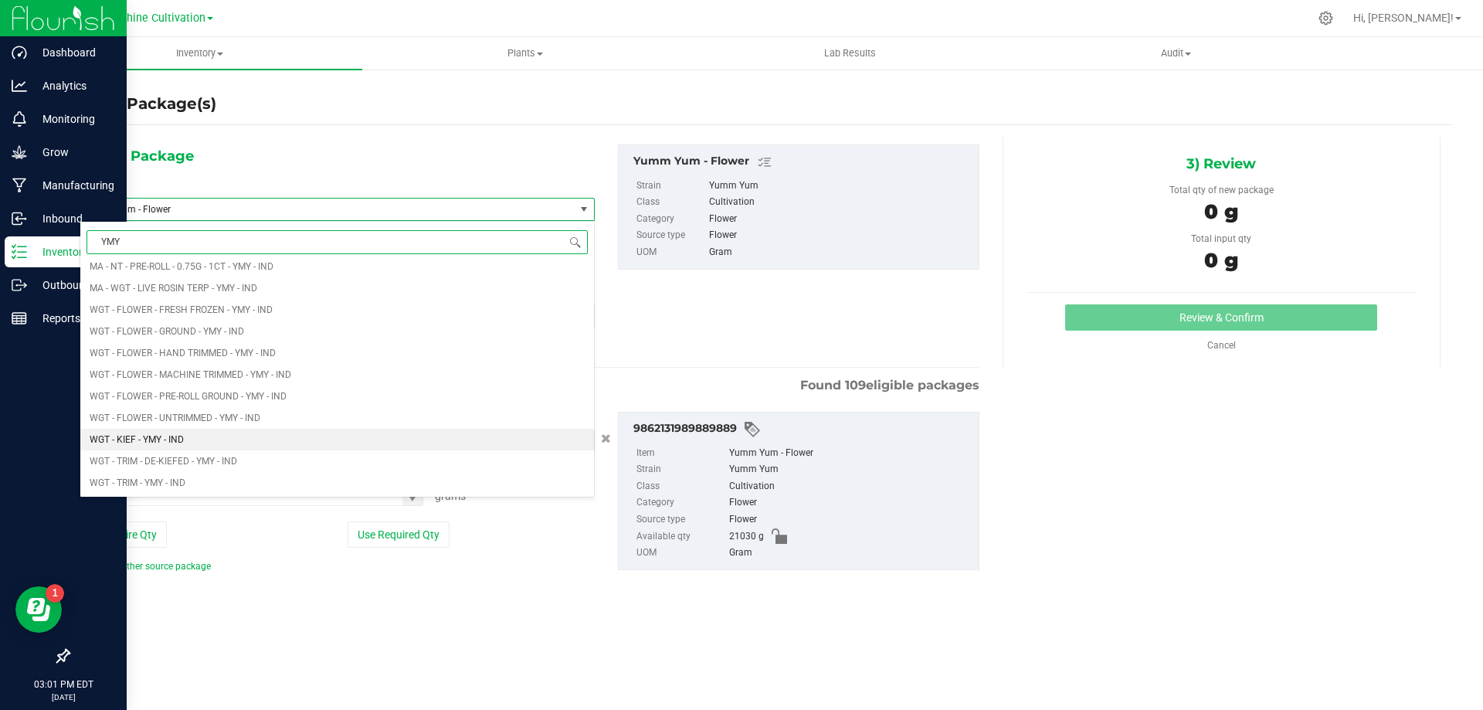
click at [182, 444] on span "WGT - KIEF - YMY - IND" at bounding box center [137, 439] width 94 height 11
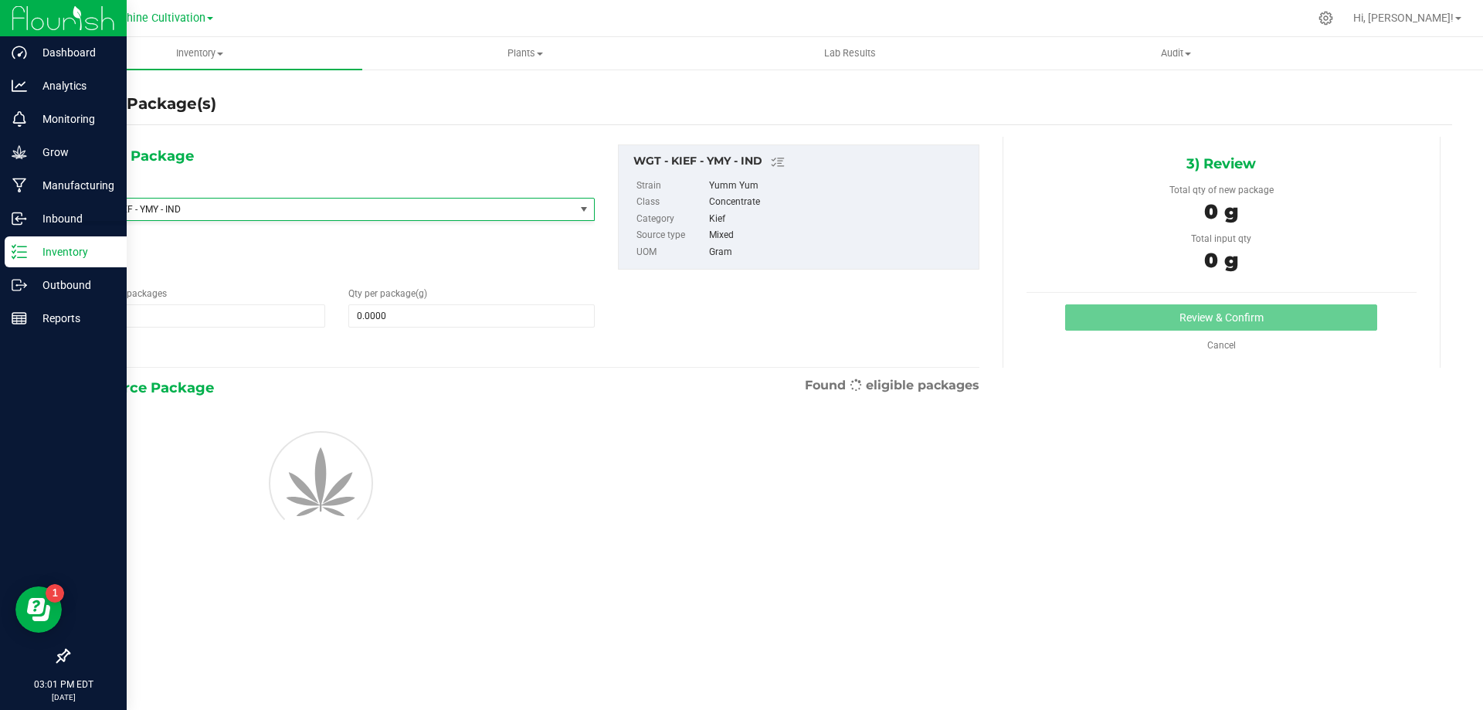
type input "0.0000"
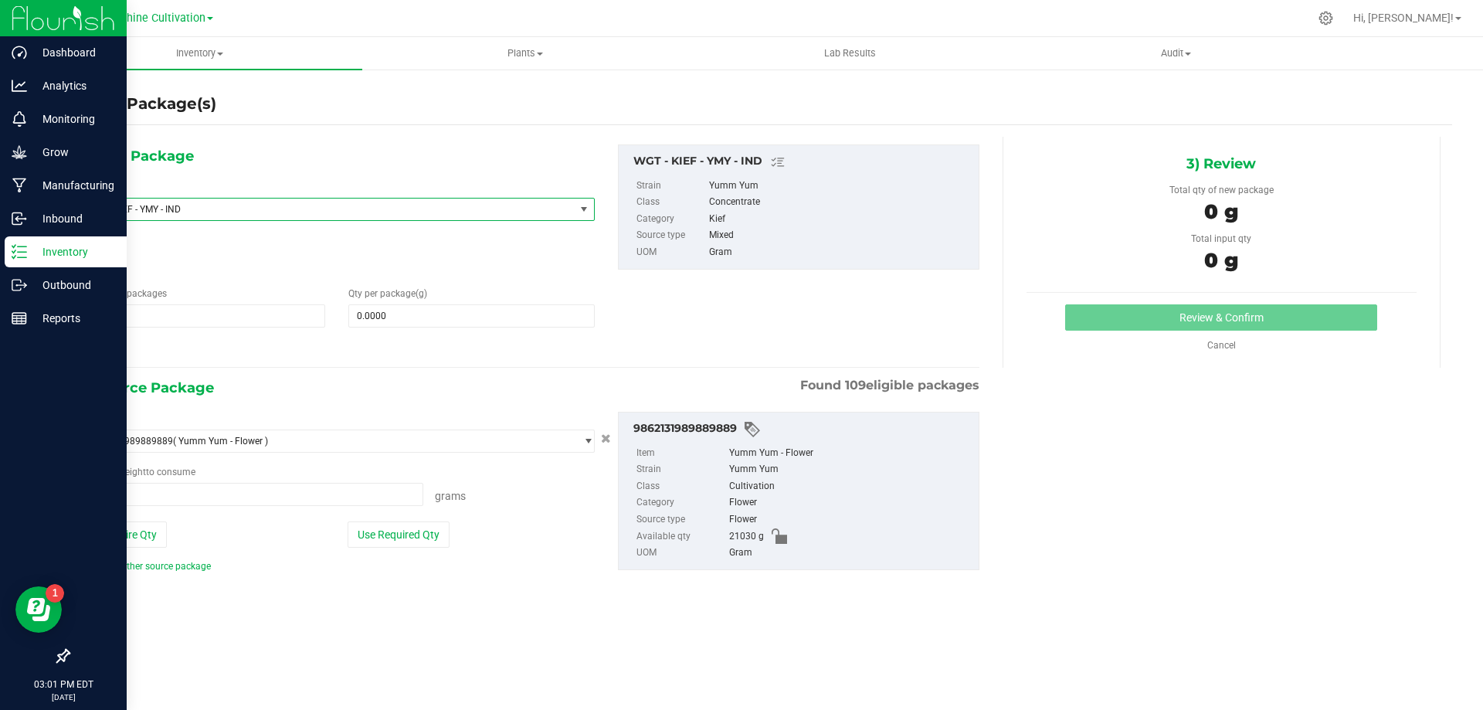
click at [189, 201] on span "WGT - KIEF - YMY - IND" at bounding box center [327, 209] width 494 height 22
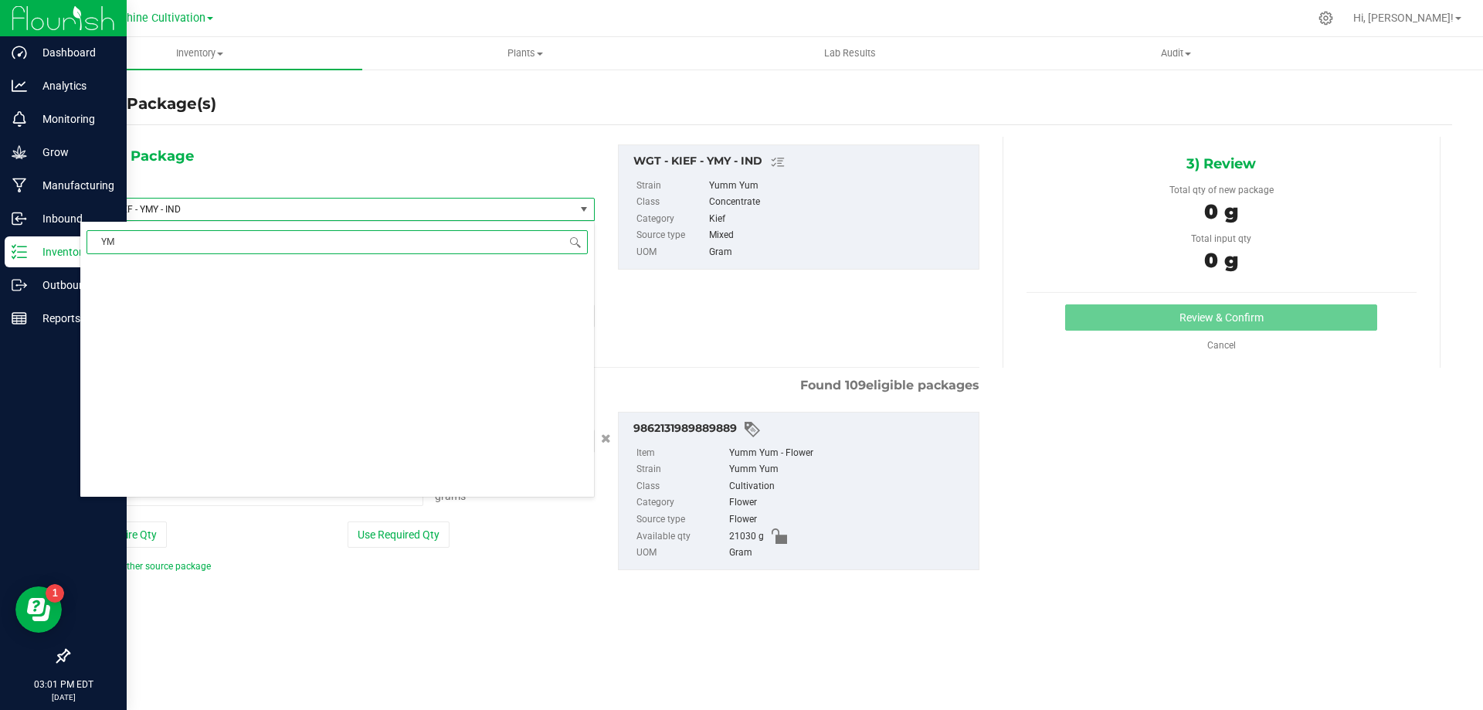
type input "YMY"
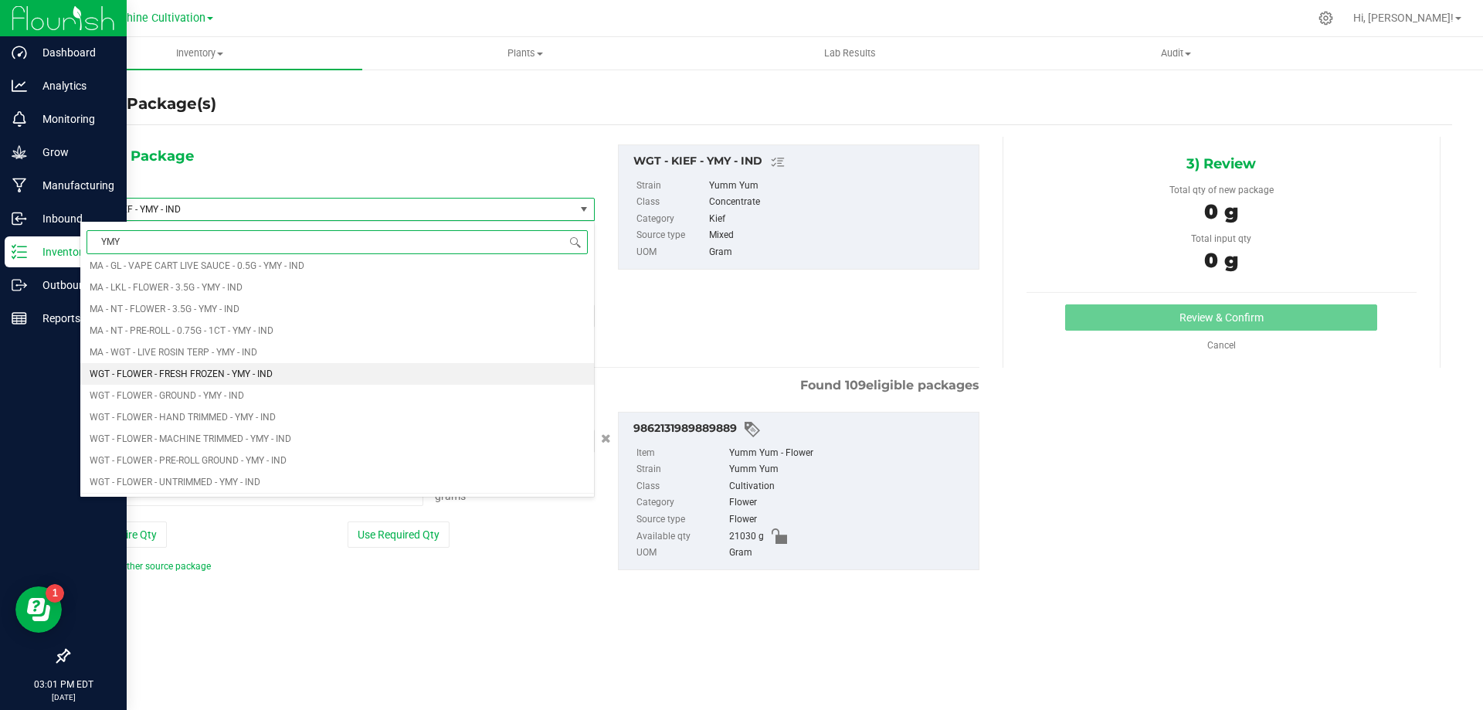
scroll to position [309, 0]
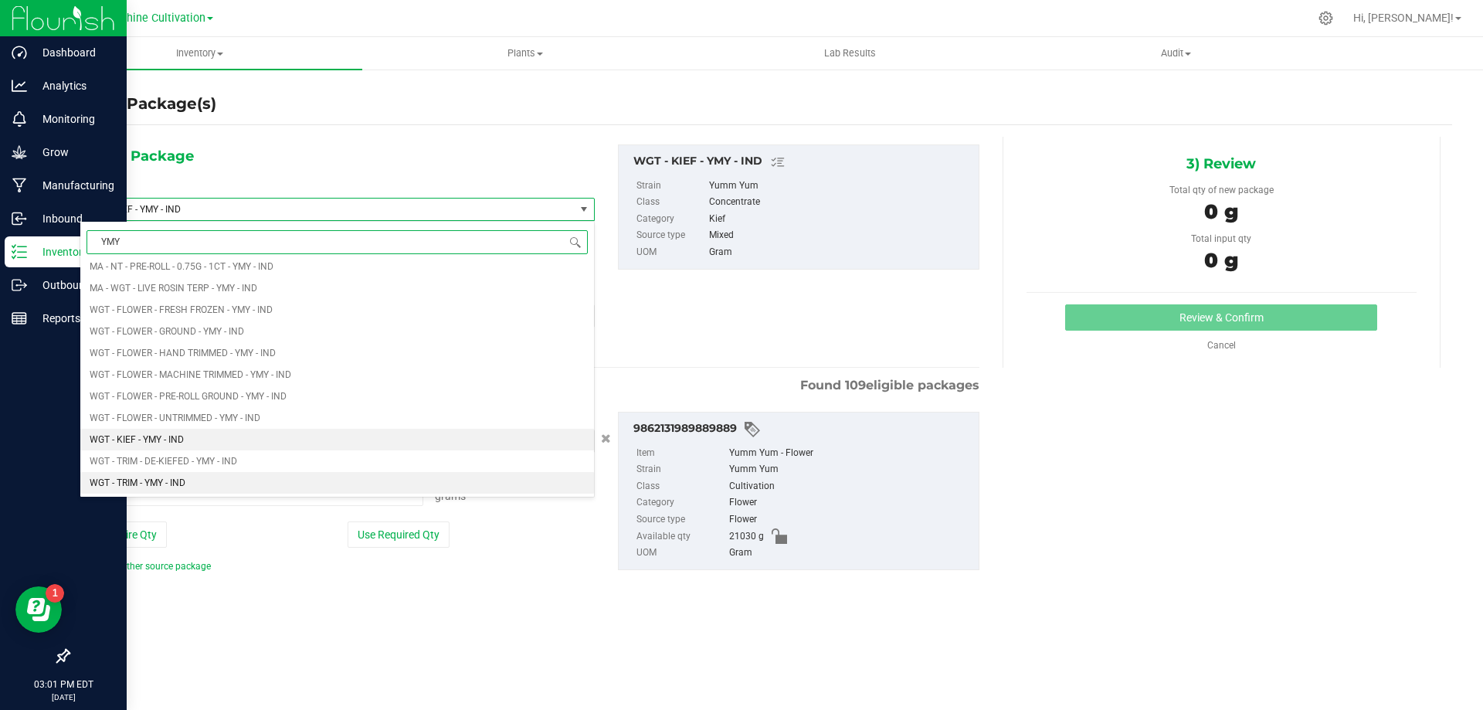
click at [185, 487] on span "WGT - TRIM - YMY - IND" at bounding box center [138, 482] width 96 height 11
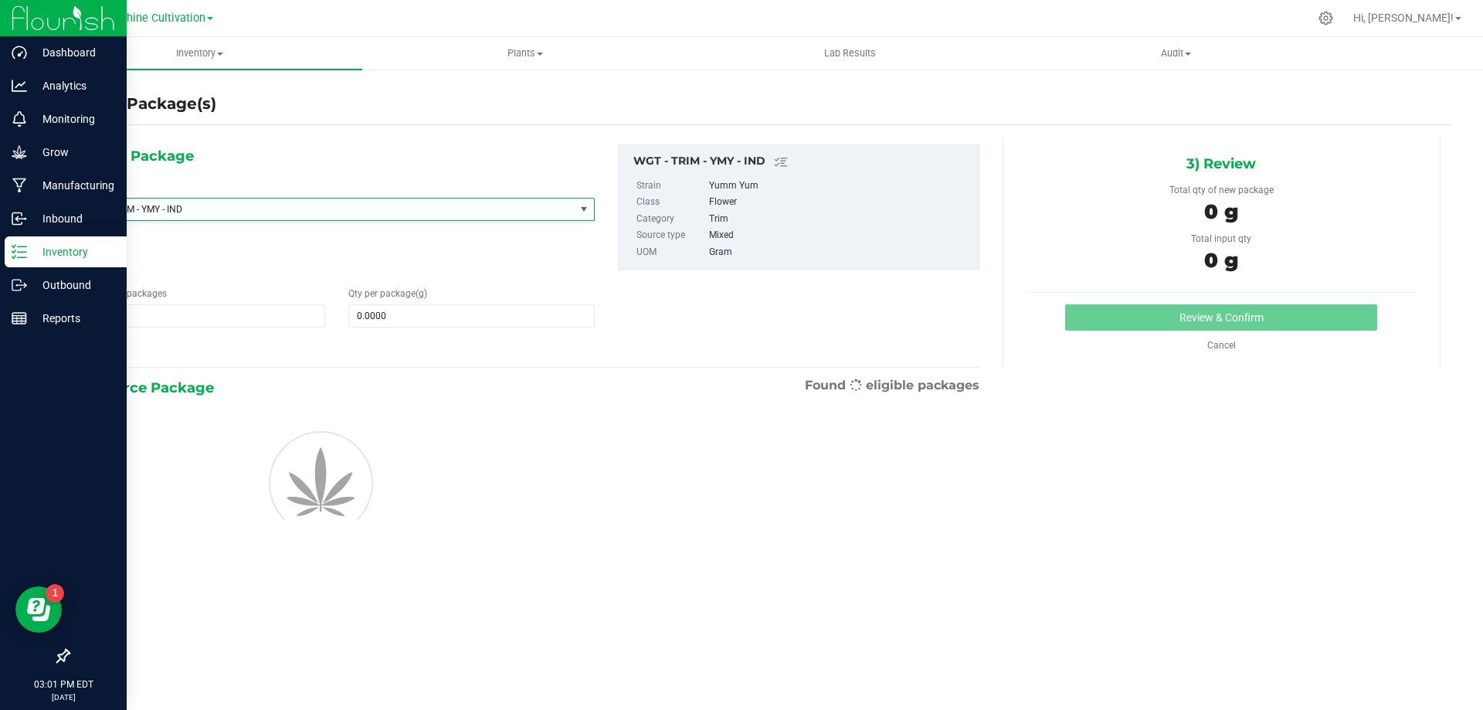
type input "0.0000"
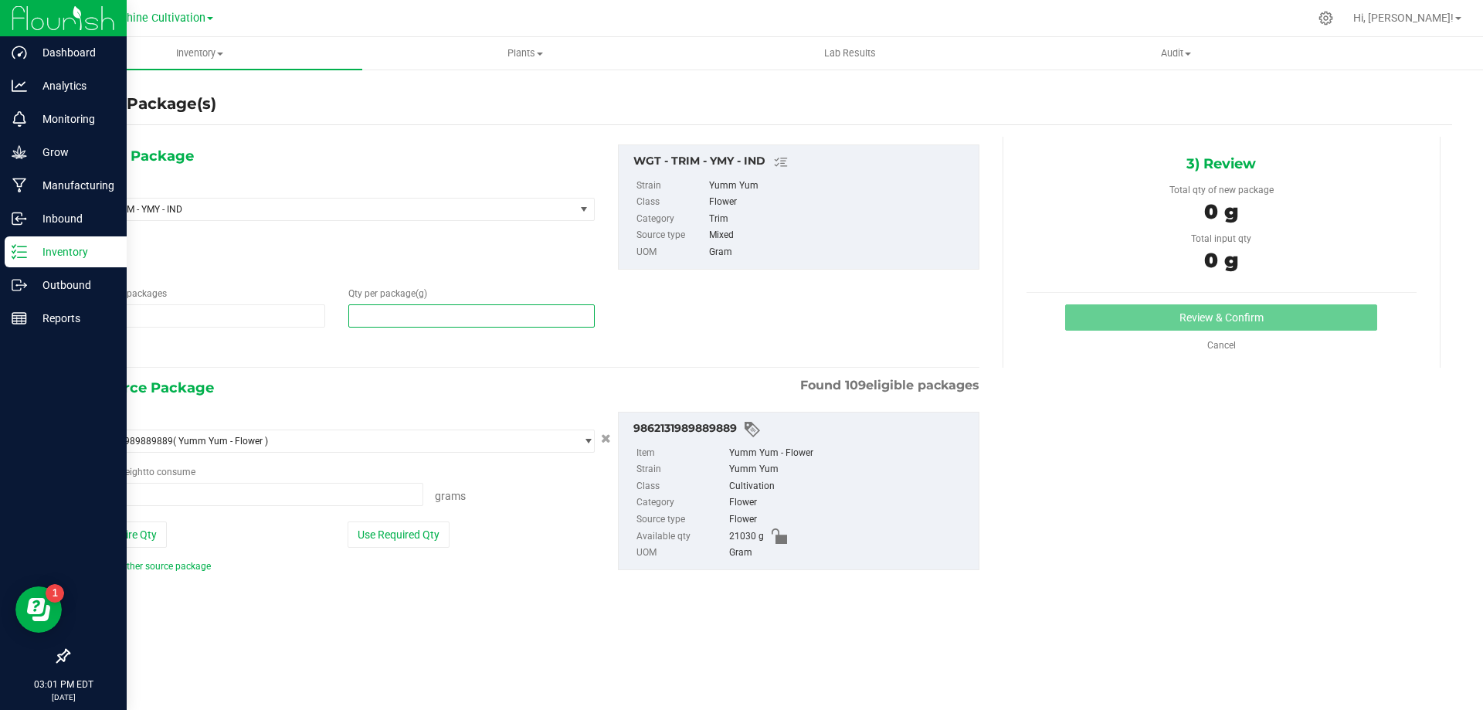
click at [388, 311] on span at bounding box center [471, 315] width 246 height 23
type input "5"
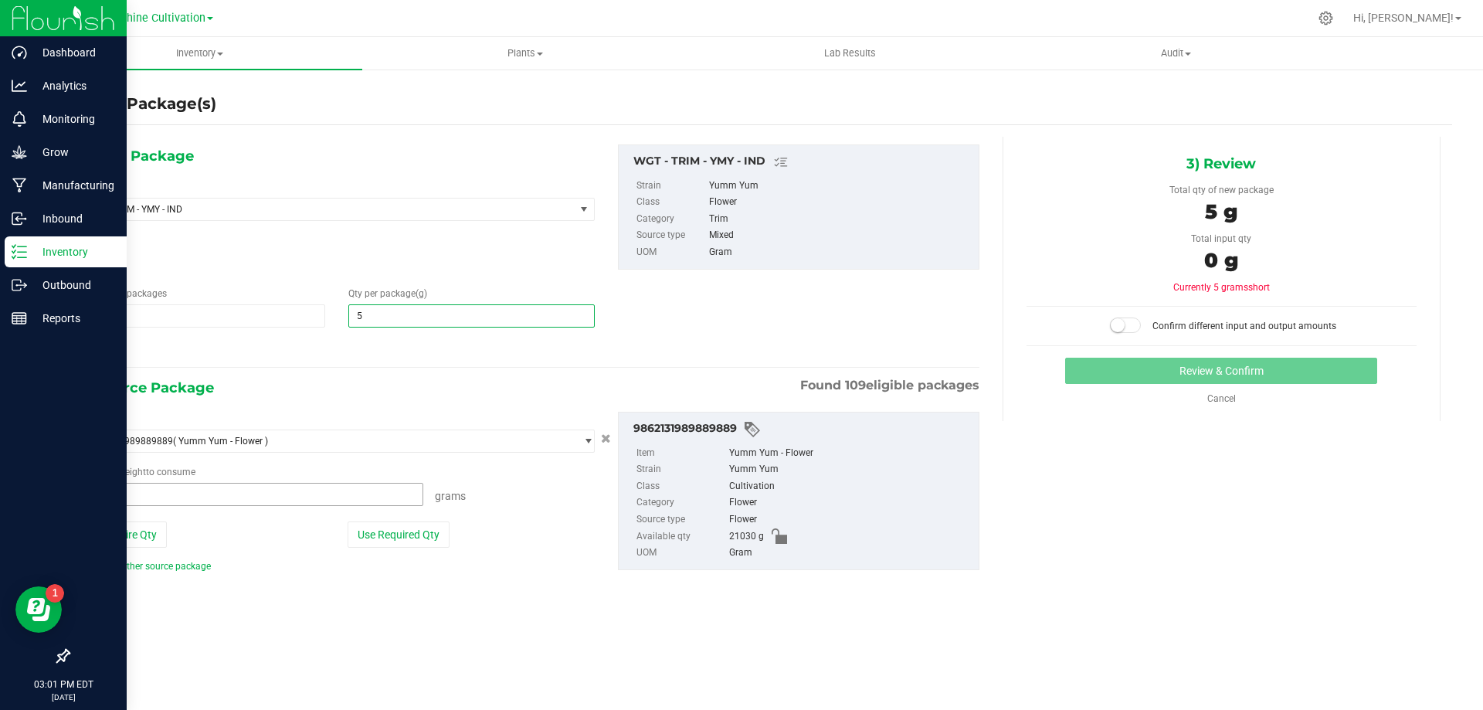
type input "5.0000"
click at [212, 495] on span at bounding box center [252, 494] width 344 height 23
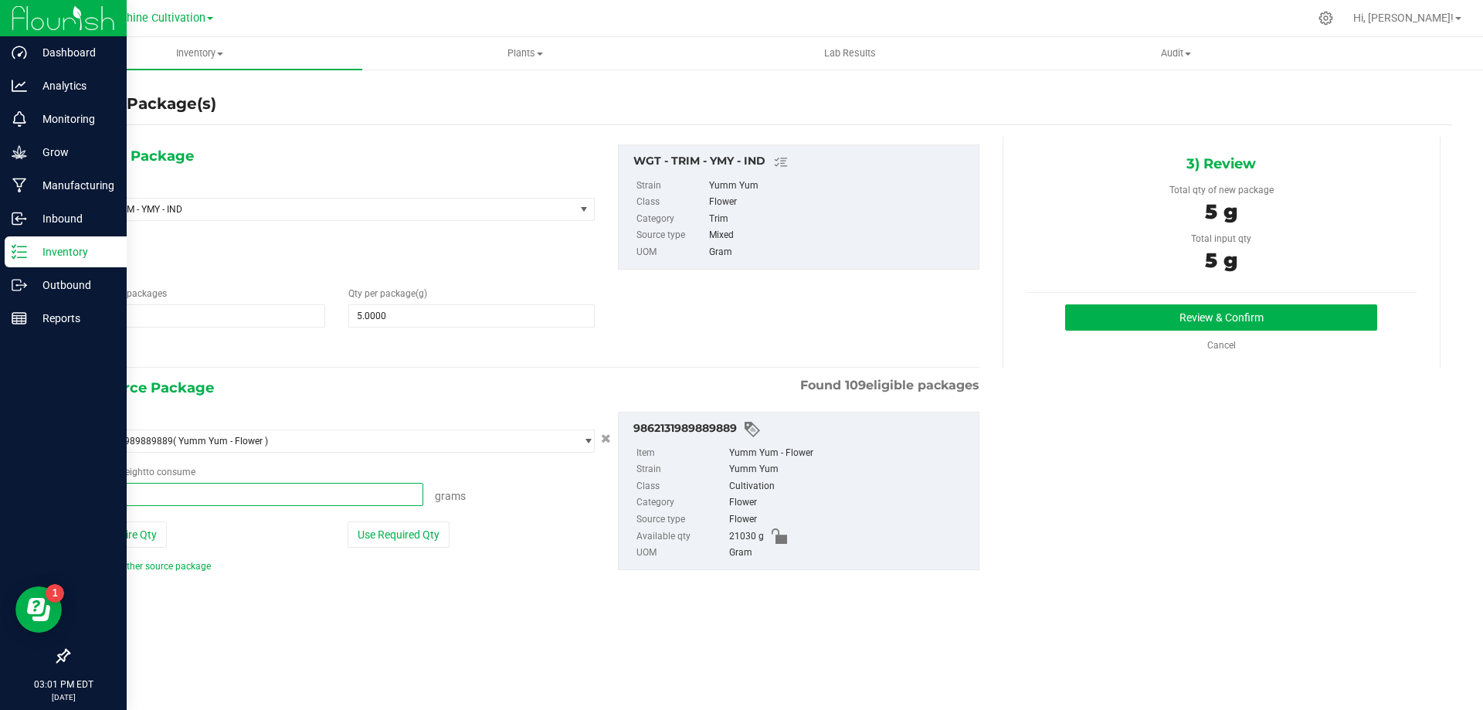
type input "5"
type input "5.0000 g"
click at [1179, 326] on button "Review & Confirm" at bounding box center [1221, 317] width 312 height 26
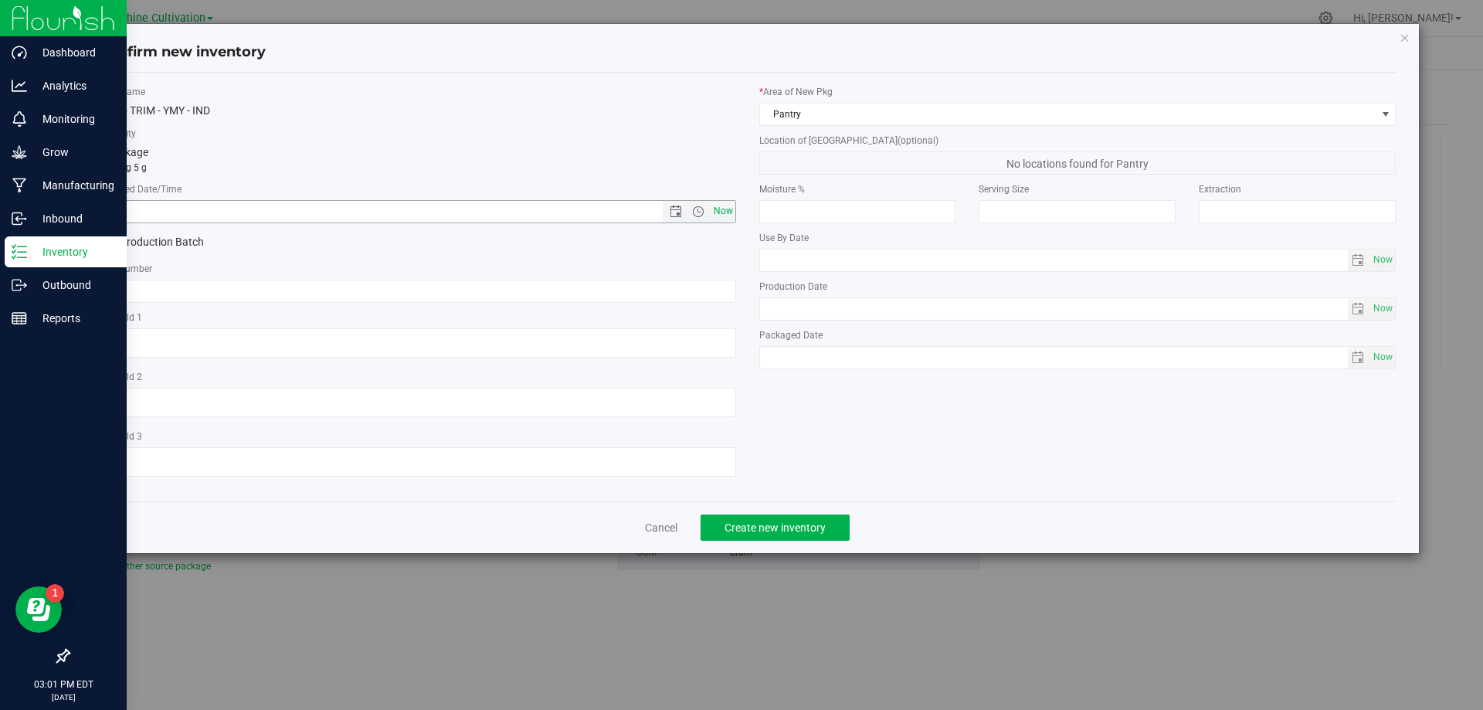
click at [728, 214] on span "Now" at bounding box center [723, 211] width 26 height 22
type input "[DATE] 3:01 PM"
paste input "SN-250808-YMY-09"
type input "SN-250808-YMY-09-TB"
click at [775, 516] on button "Create new inventory" at bounding box center [774, 527] width 149 height 26
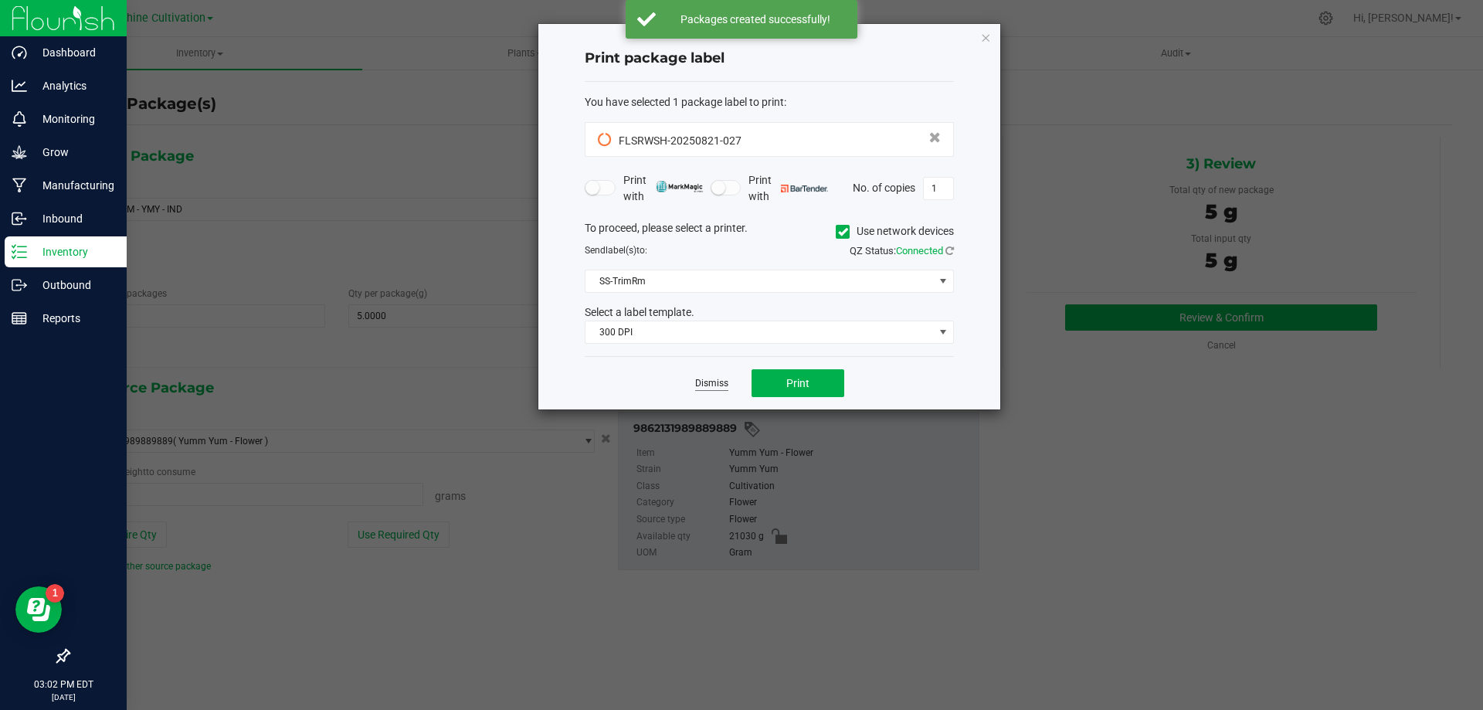
click at [708, 385] on link "Dismiss" at bounding box center [711, 383] width 33 height 13
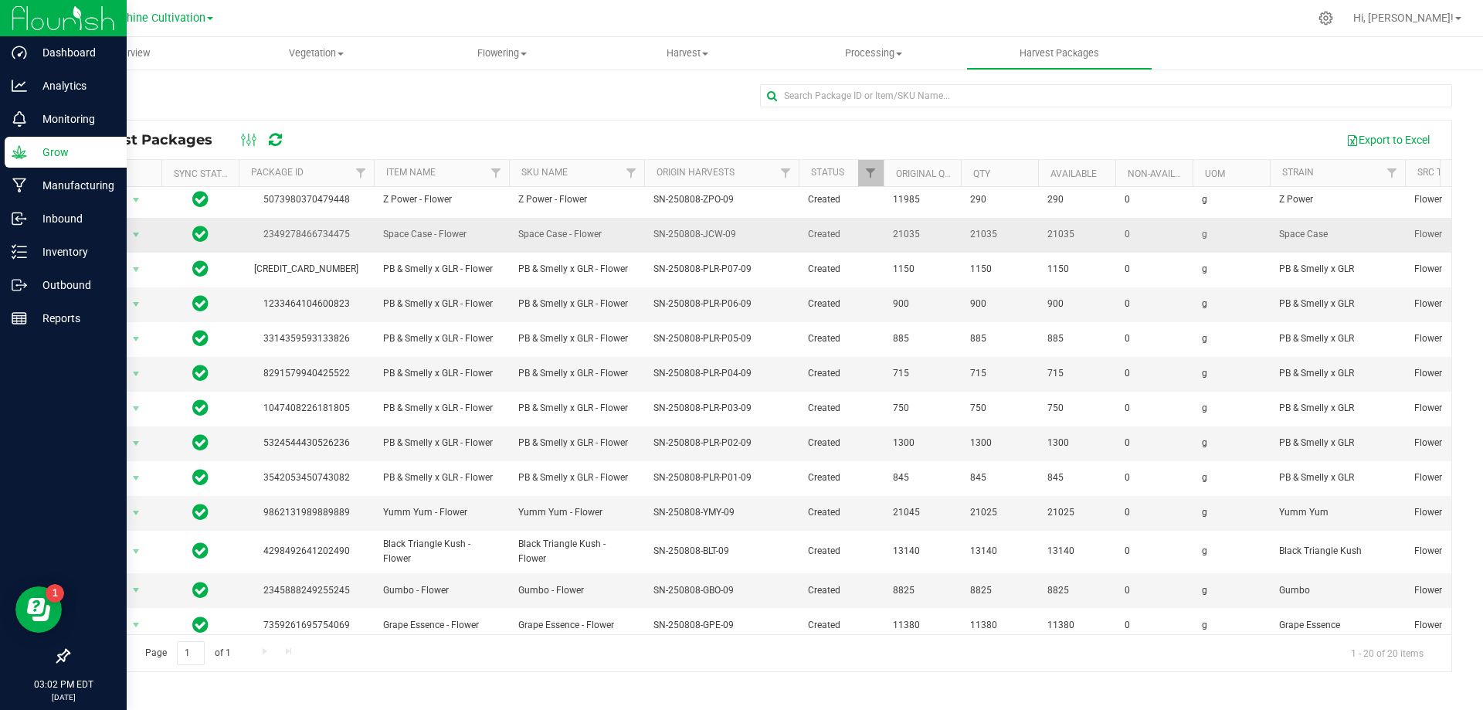
scroll to position [275, 0]
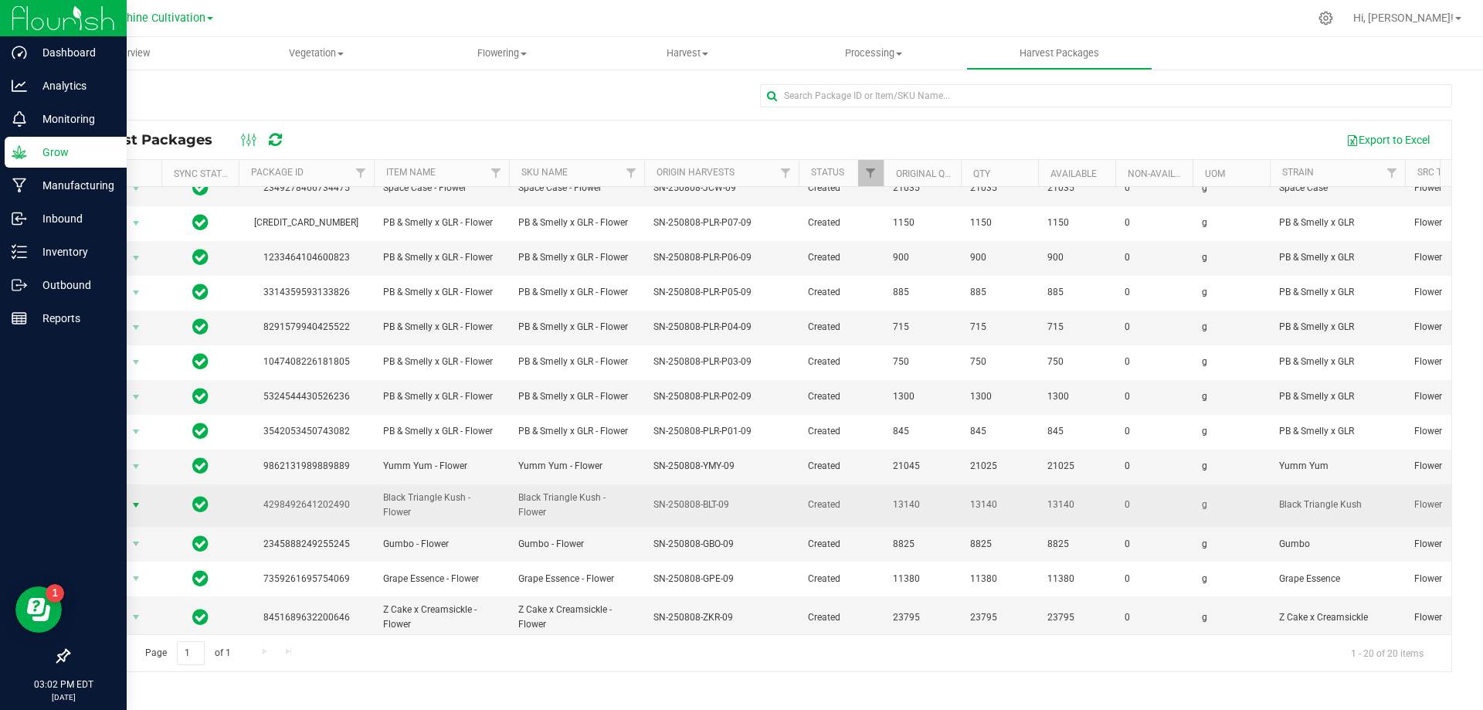
click at [130, 499] on span "select" at bounding box center [136, 505] width 12 height 12
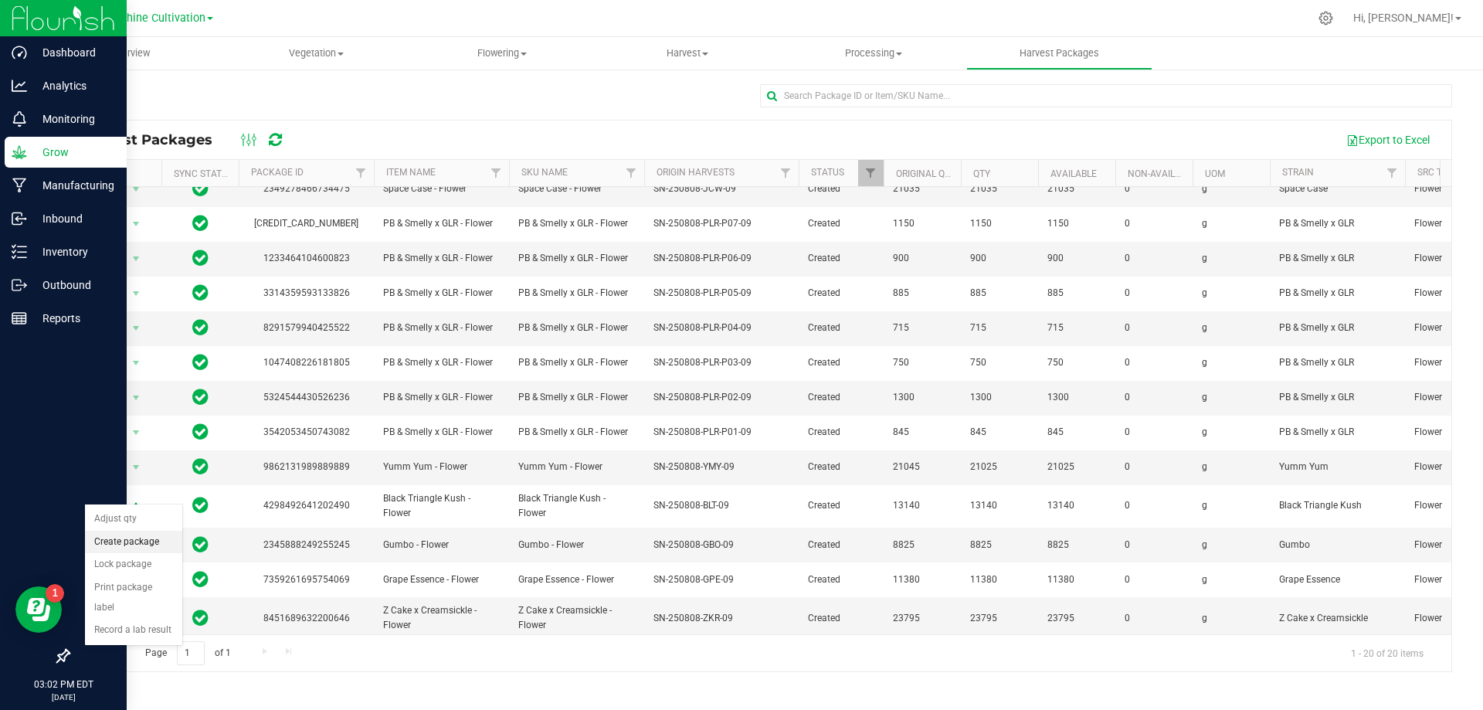
click at [131, 544] on li "Create package" at bounding box center [133, 542] width 97 height 23
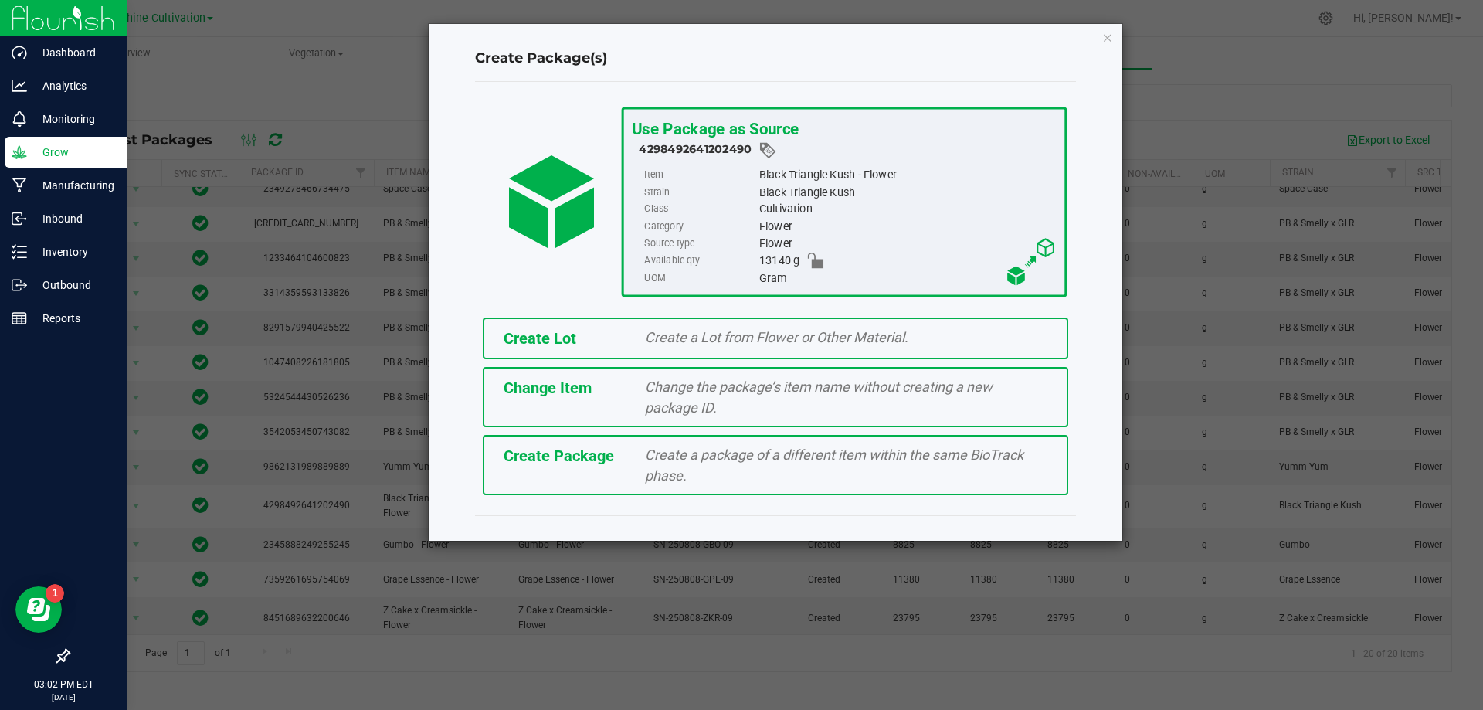
click at [623, 467] on div "Create Package Create a package of a different item within the same BioTrack ph…" at bounding box center [775, 465] width 585 height 60
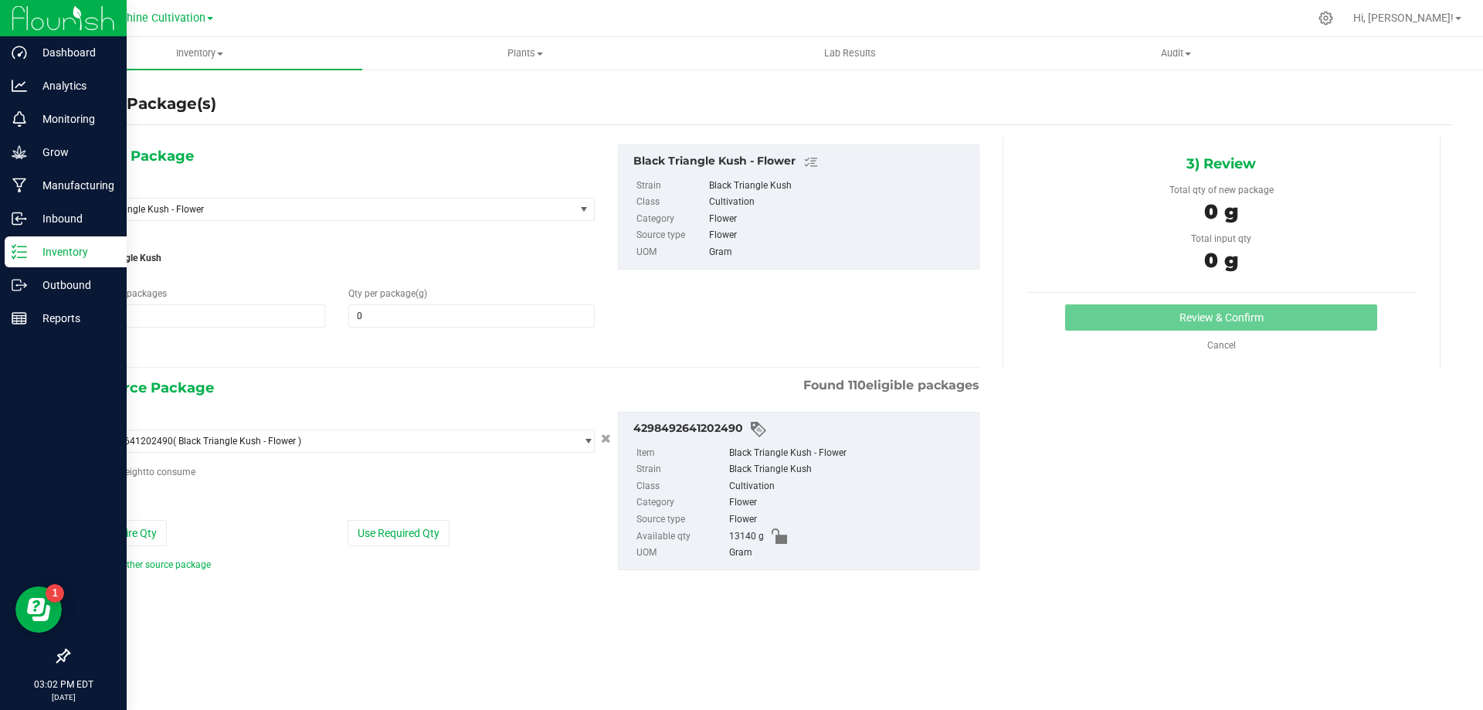
type input "0.0000"
click at [321, 200] on span "Black Triangle Kush - Flower" at bounding box center [327, 209] width 494 height 22
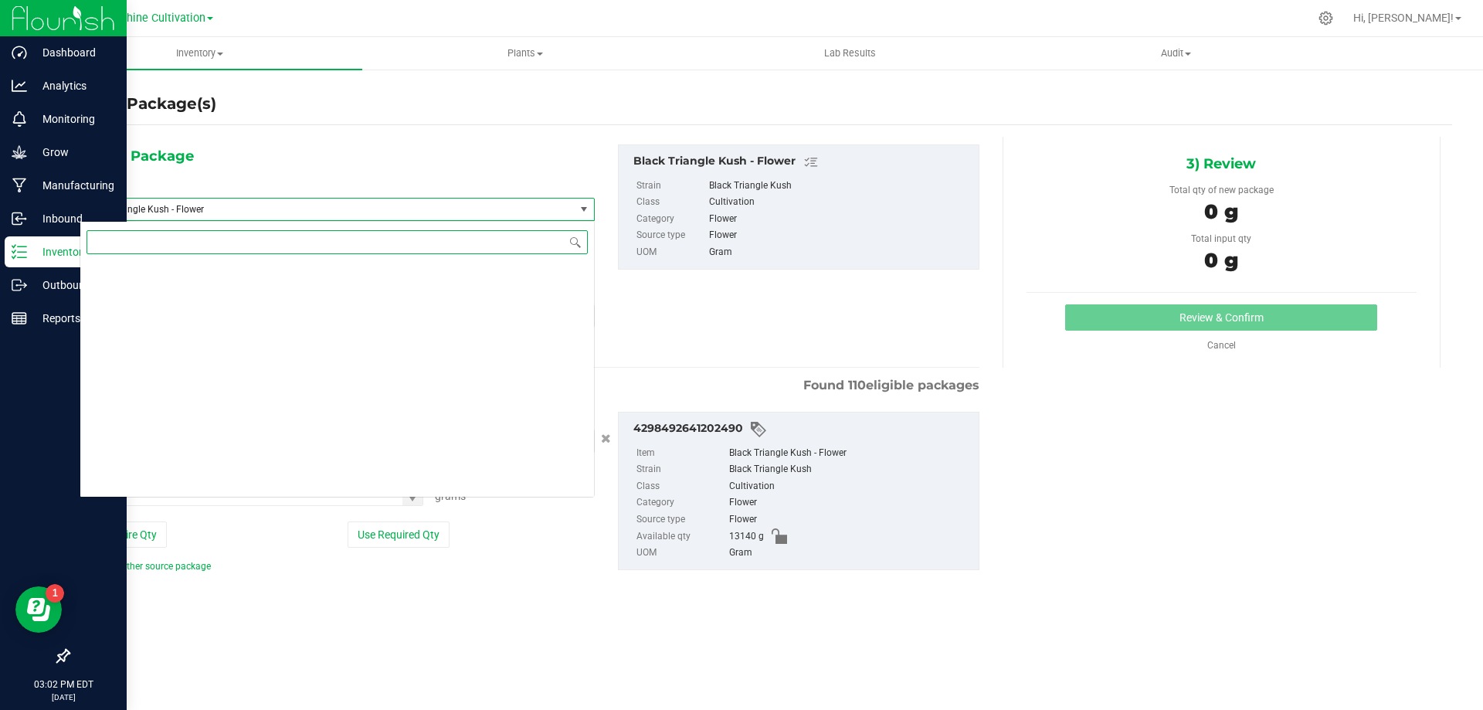
scroll to position [605, 0]
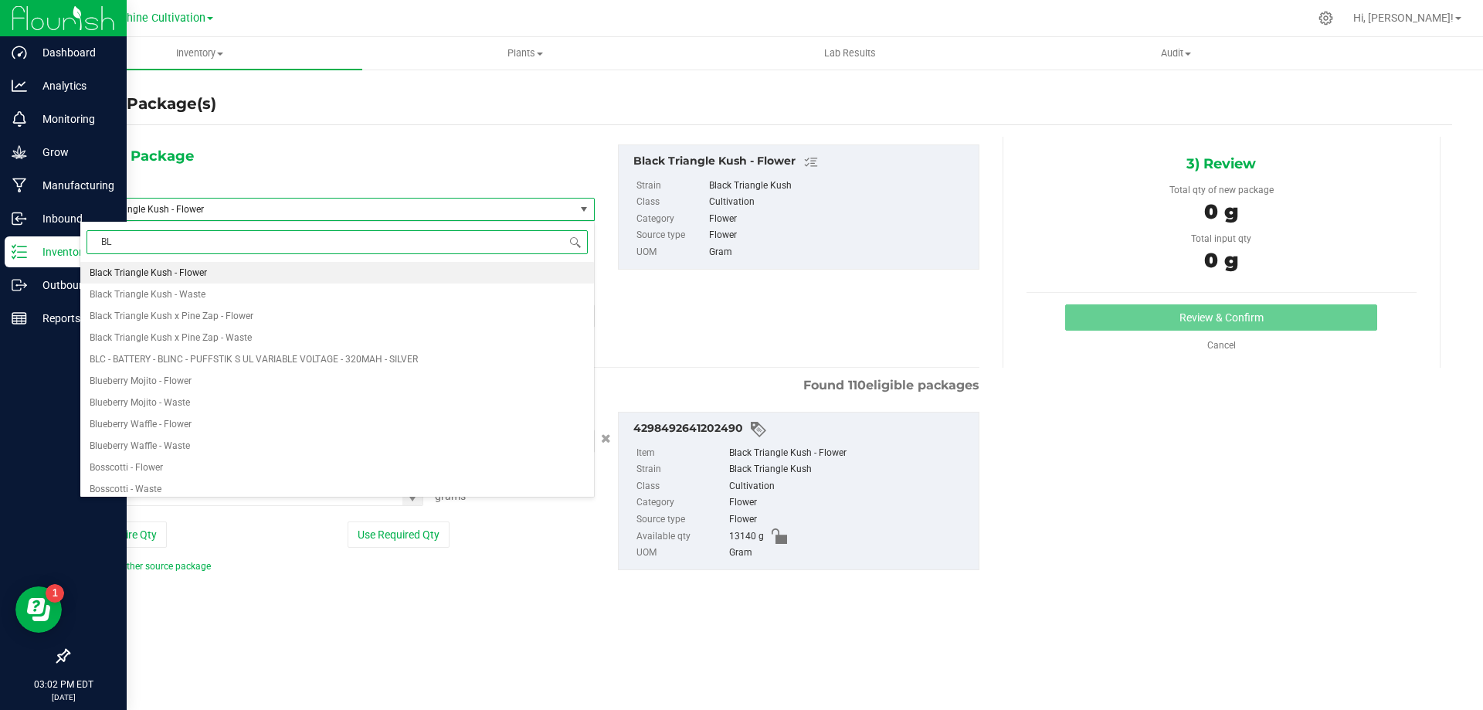
type input "BLT"
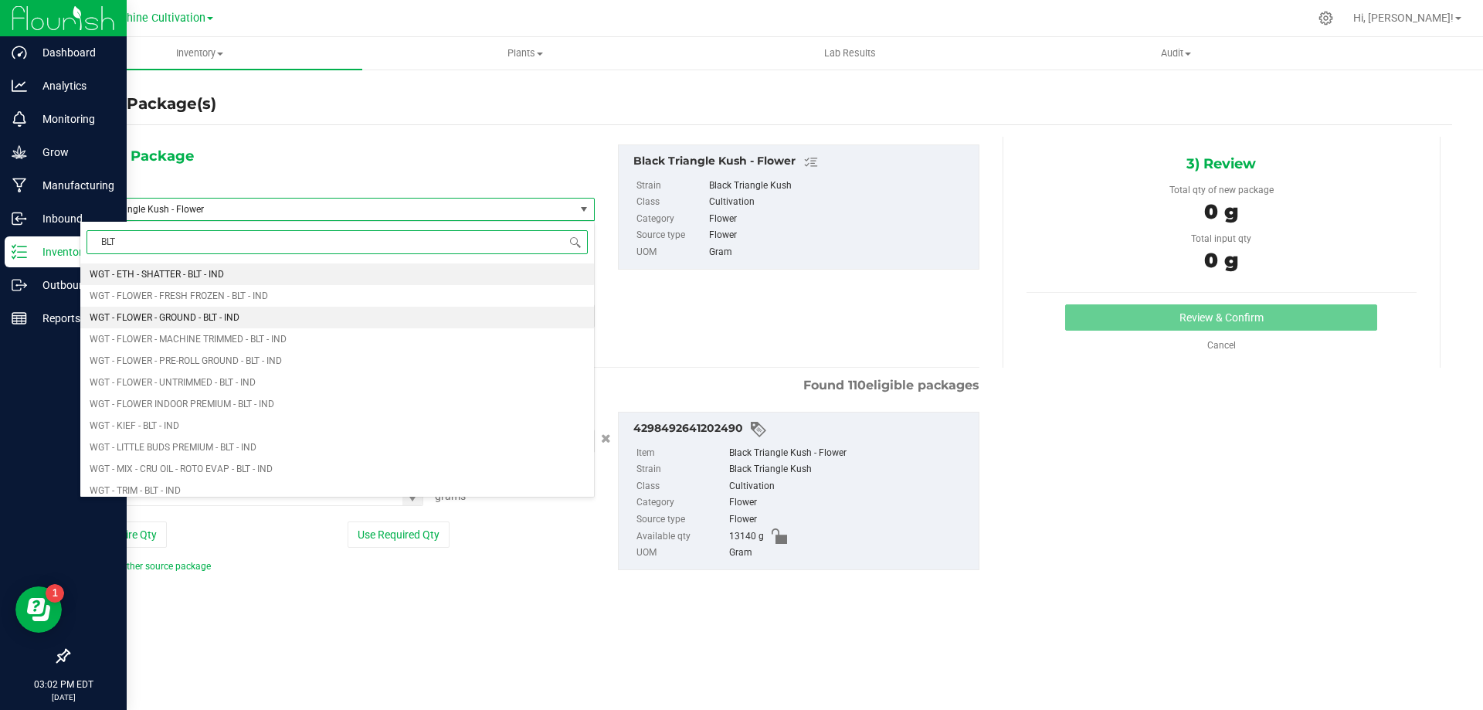
scroll to position [1467, 0]
click at [243, 312] on li "WGT - FLOWER - UNTRIMMED - BLT - IND" at bounding box center [337, 319] width 514 height 22
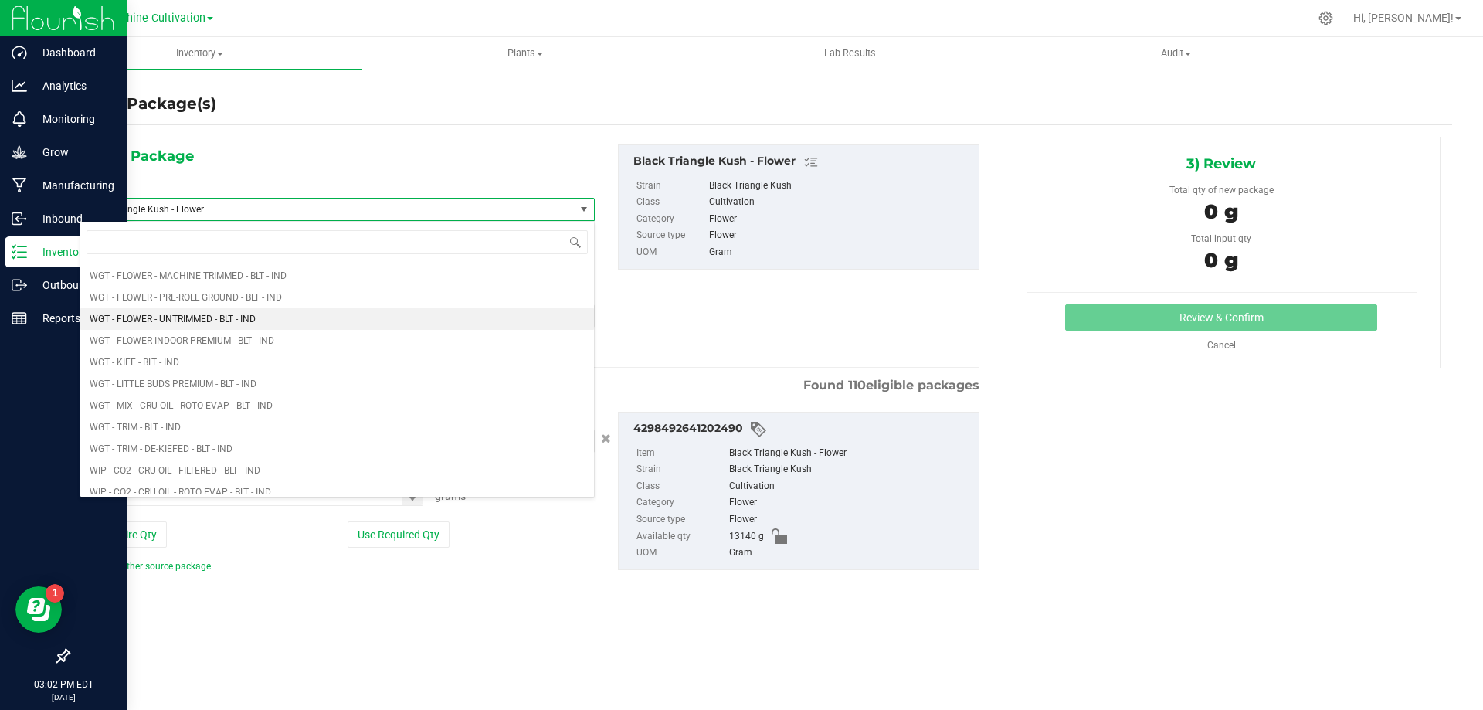
type input "0.0000"
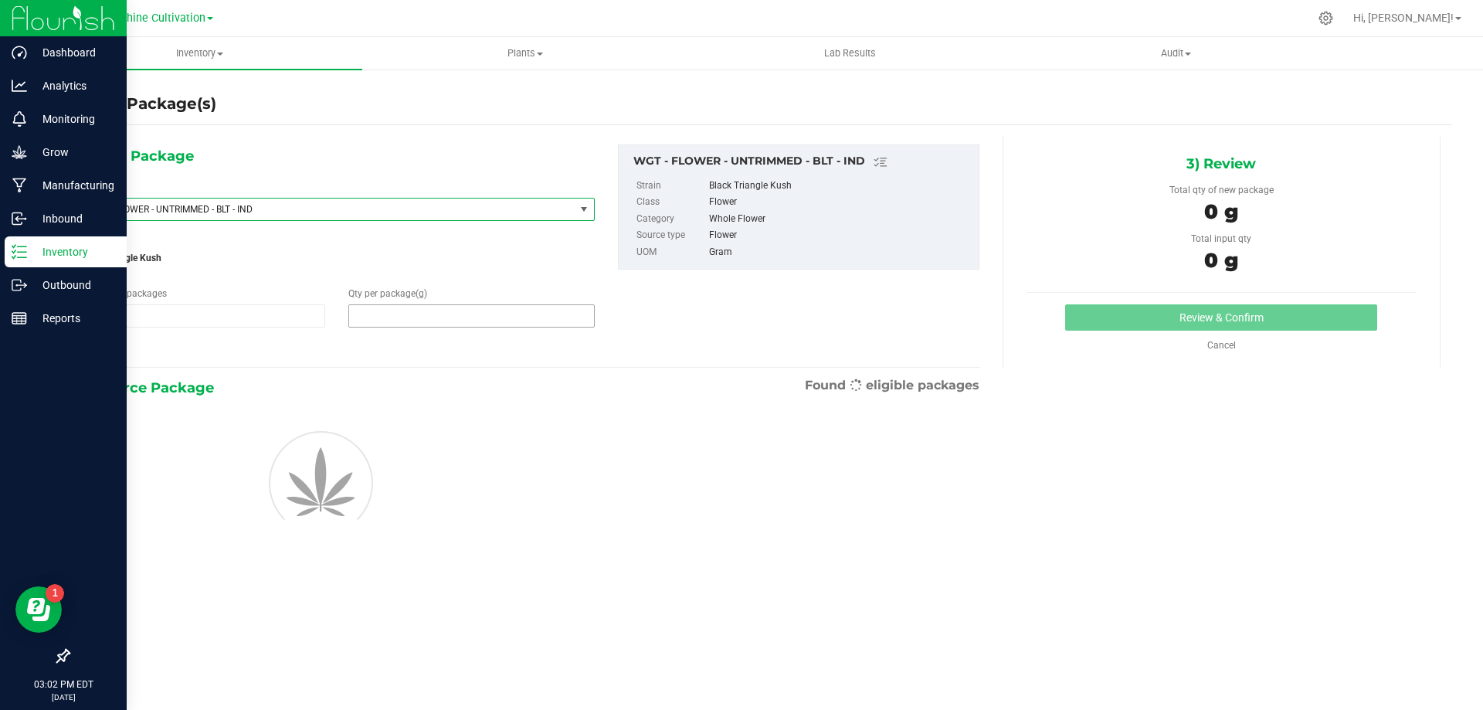
click at [385, 310] on span at bounding box center [471, 315] width 246 height 23
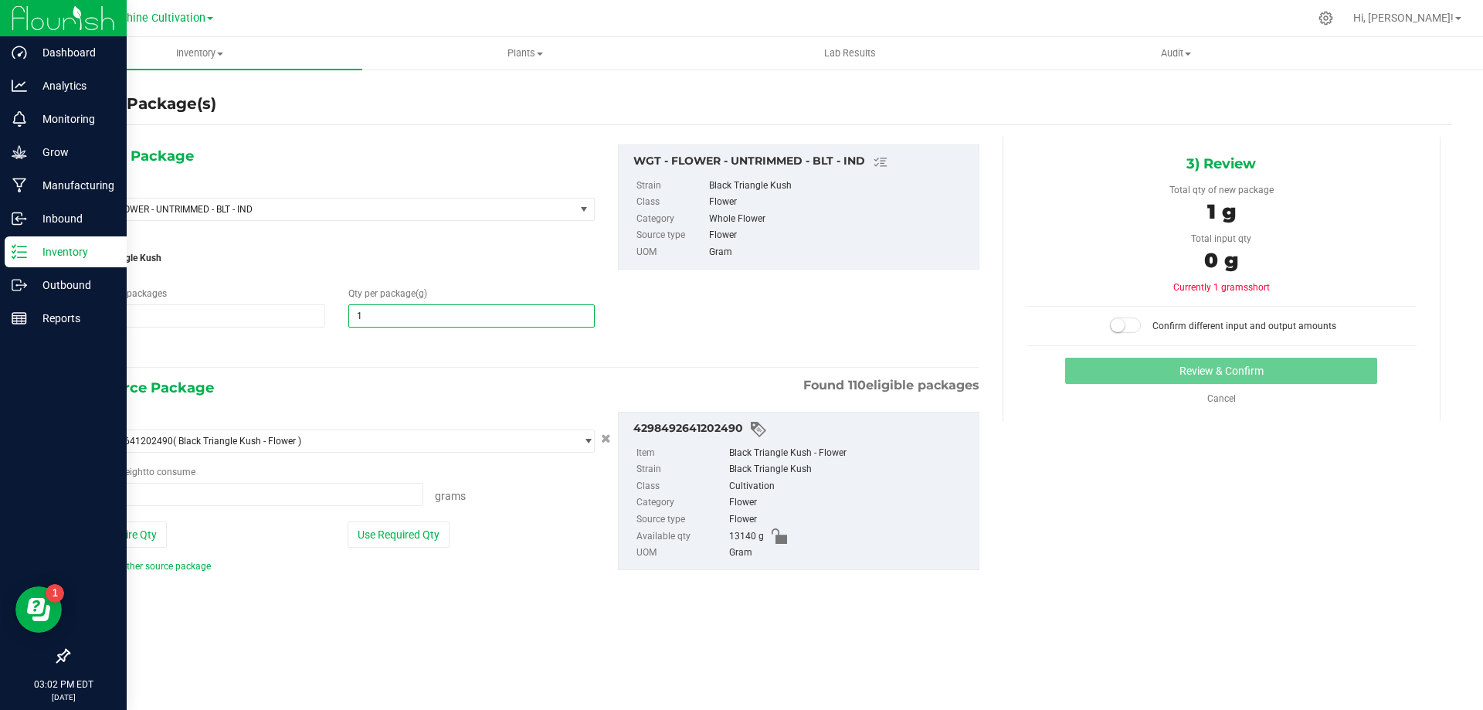
type input "15"
type input "15.0000"
click at [183, 490] on span at bounding box center [252, 494] width 344 height 23
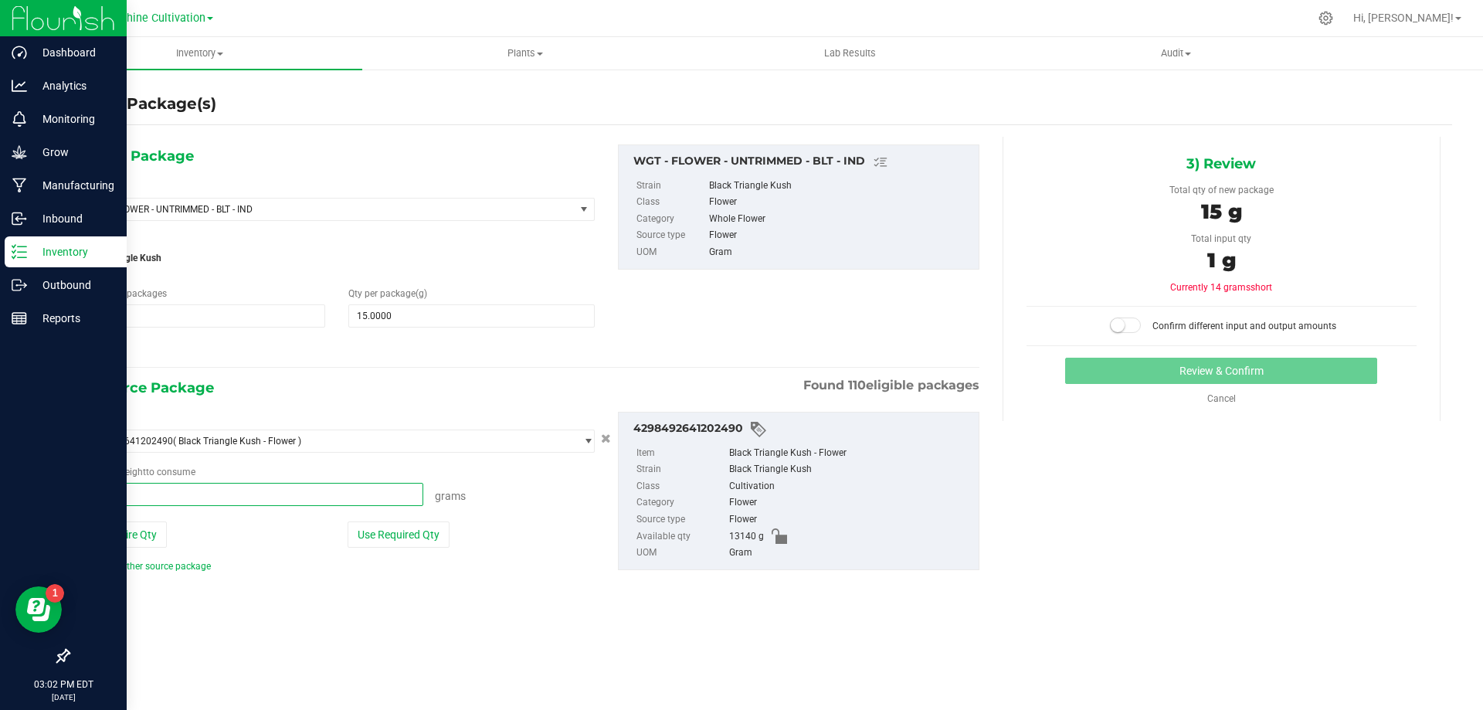
type input "15"
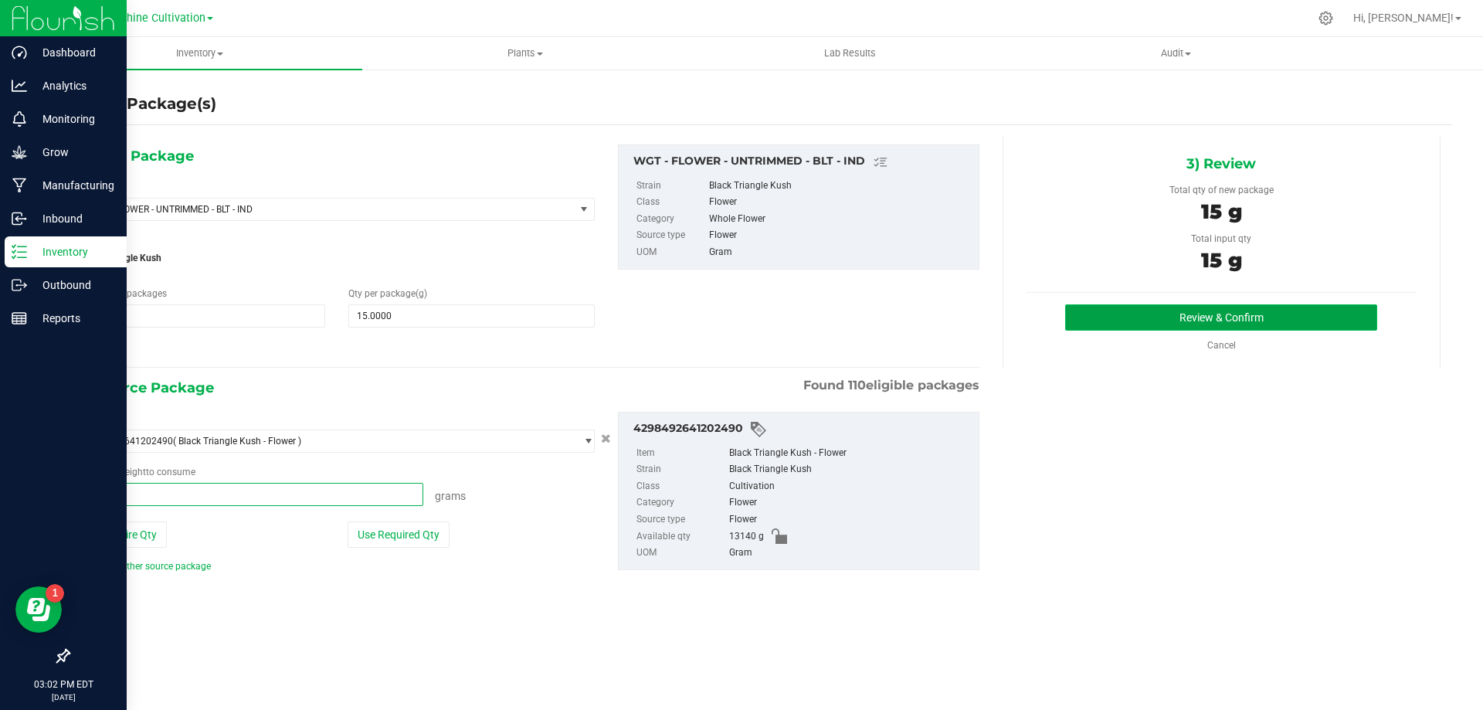
type input "15.0000 g"
click at [1192, 315] on button "Review & Confirm" at bounding box center [1221, 317] width 312 height 26
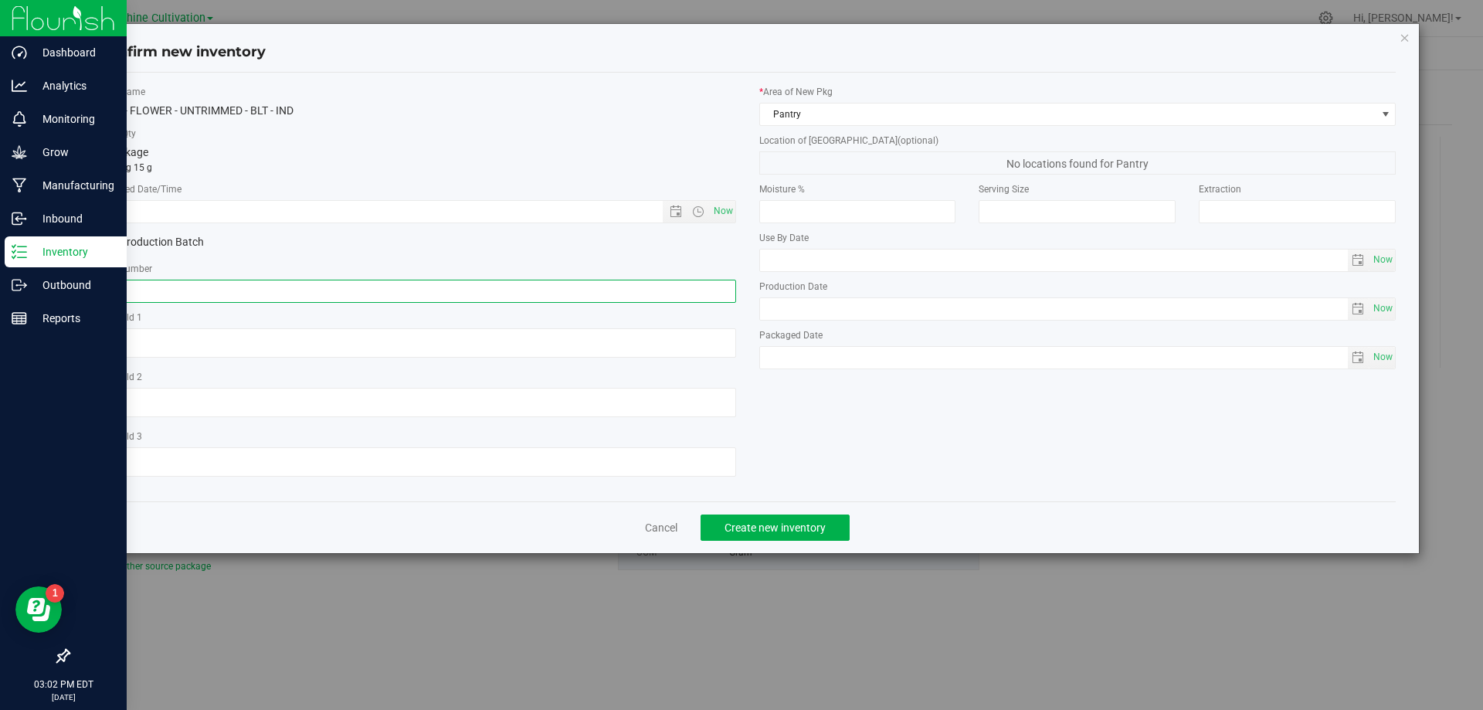
paste input "SN-250808-BLT-09"
type input "SN-250808-BLT-09-FA"
click at [728, 214] on span "Now" at bounding box center [723, 211] width 26 height 22
type input "[DATE] 3:02 PM"
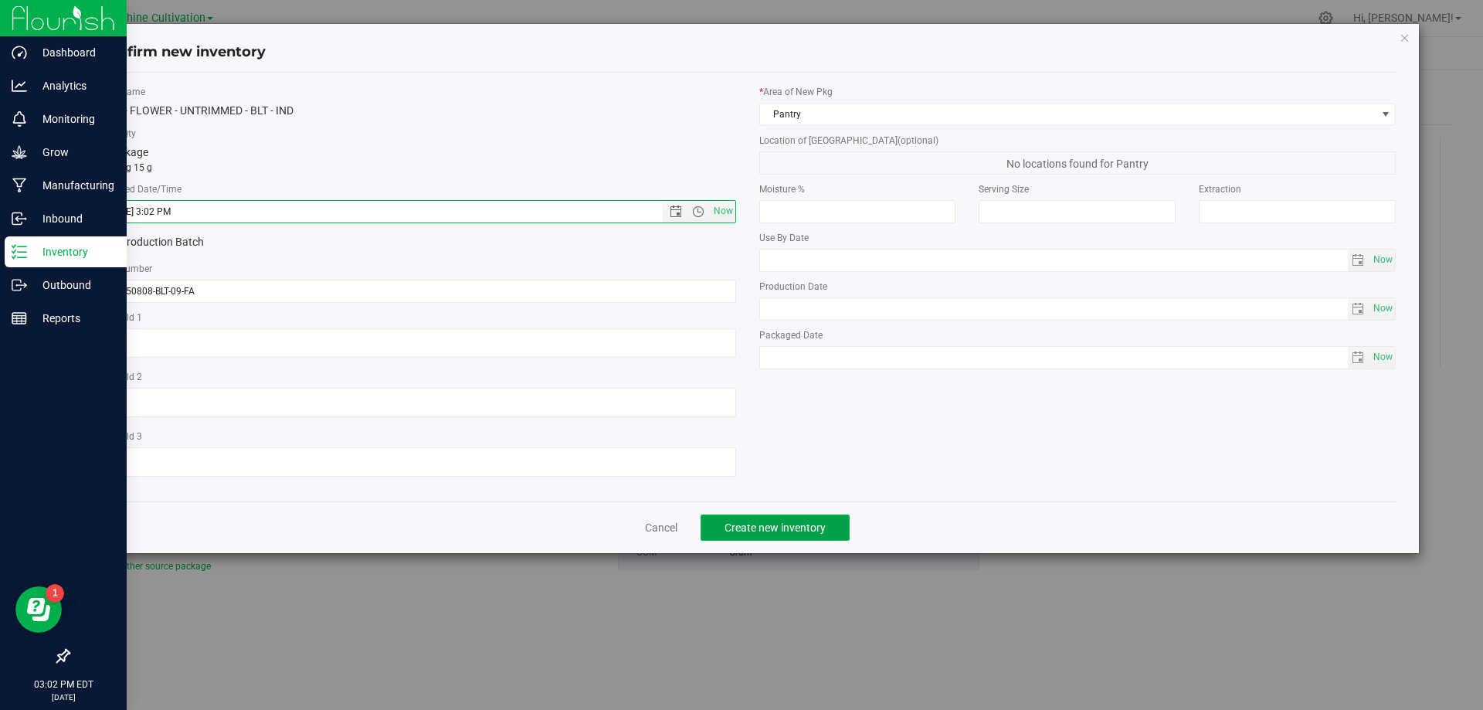
click at [777, 517] on button "Create new inventory" at bounding box center [774, 527] width 149 height 26
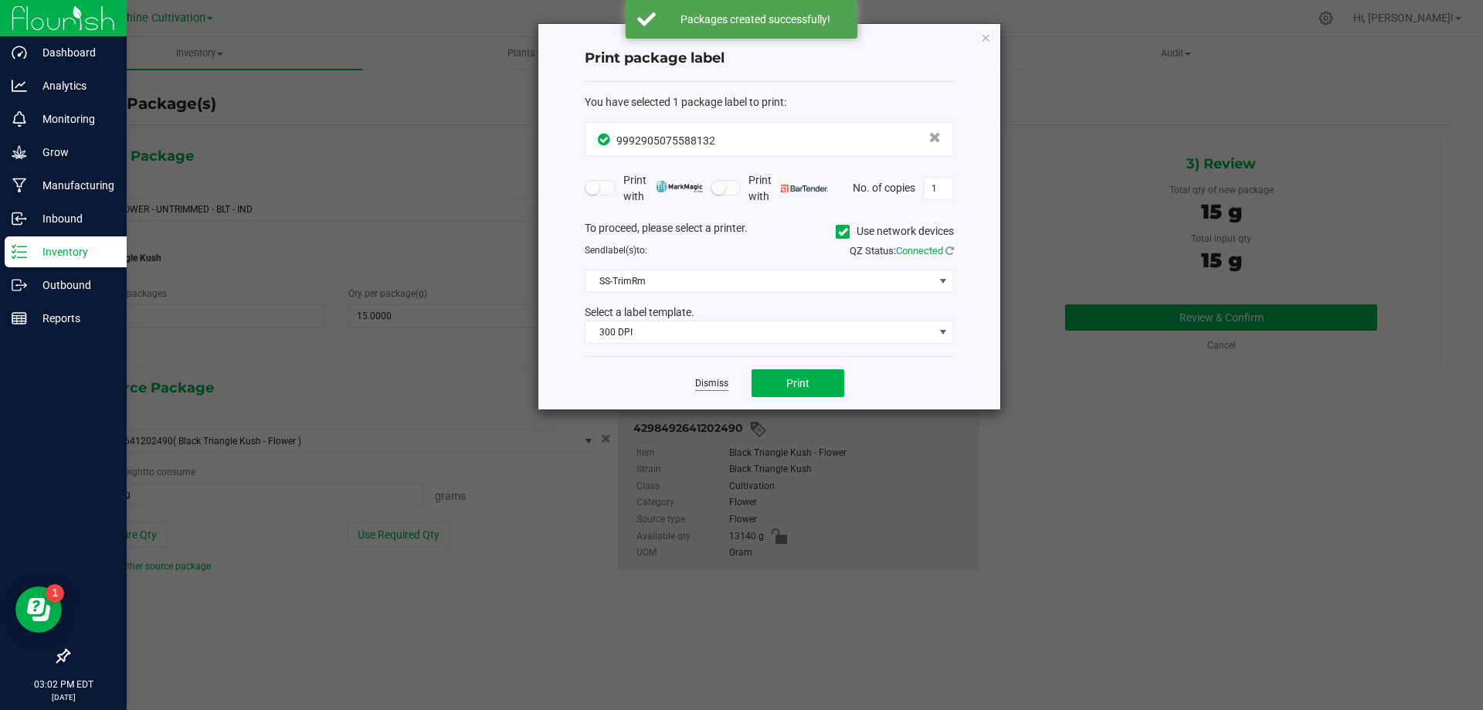
click at [712, 388] on link "Dismiss" at bounding box center [711, 383] width 33 height 13
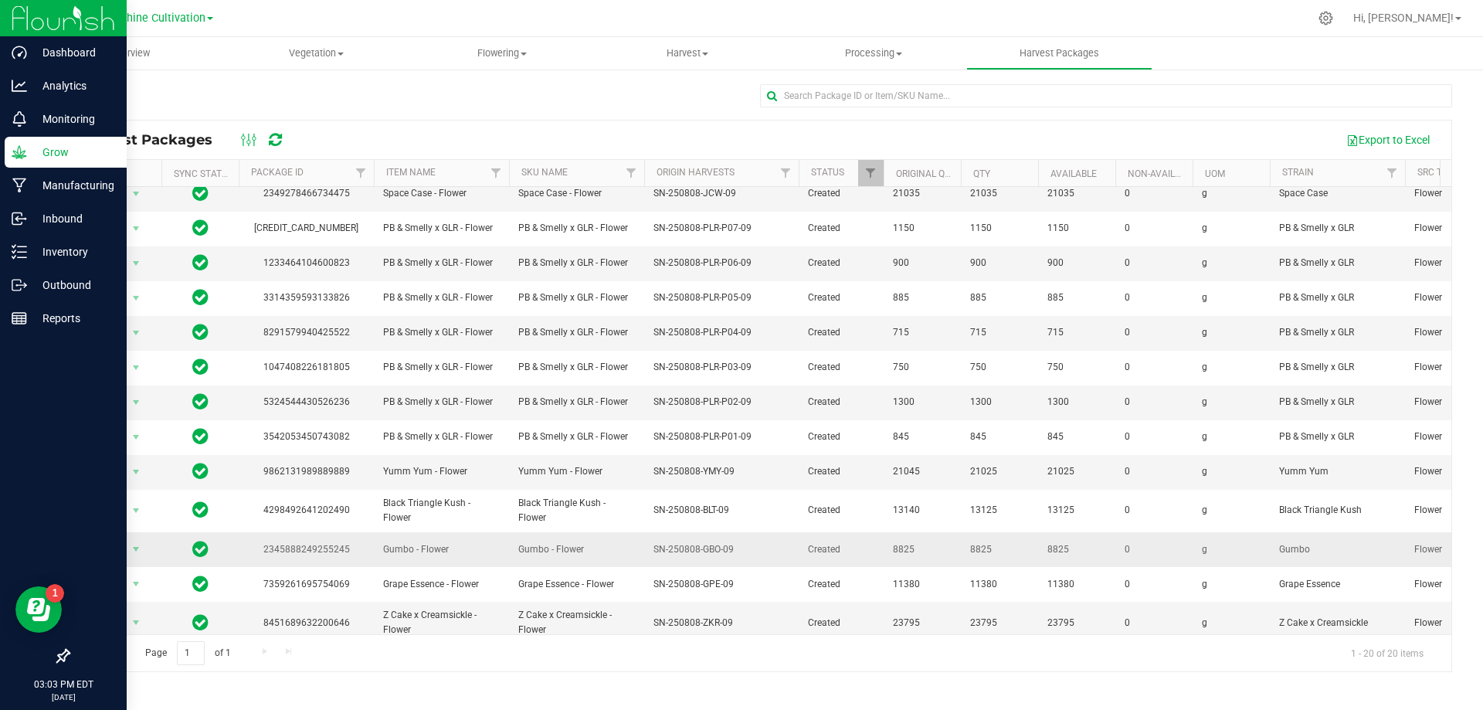
scroll to position [275, 0]
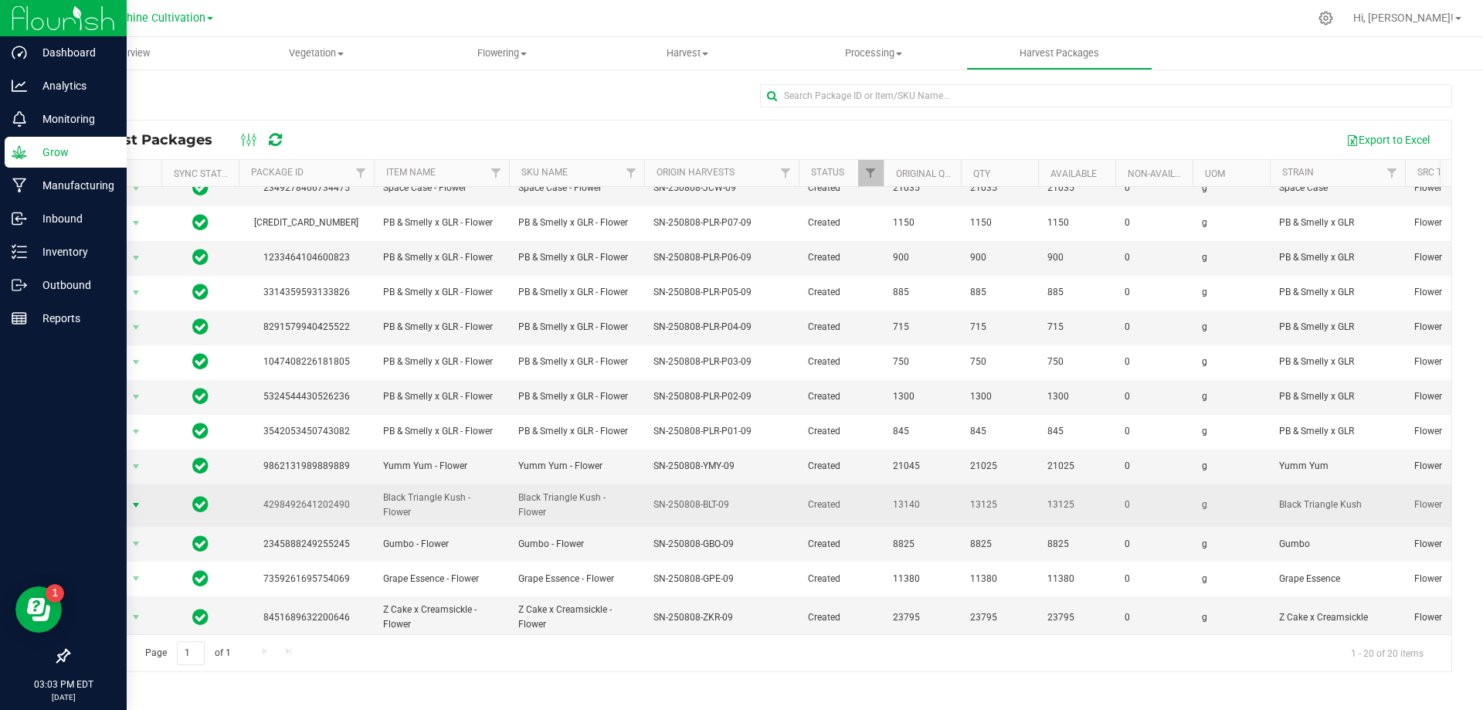
click at [114, 494] on span "Action" at bounding box center [105, 505] width 42 height 22
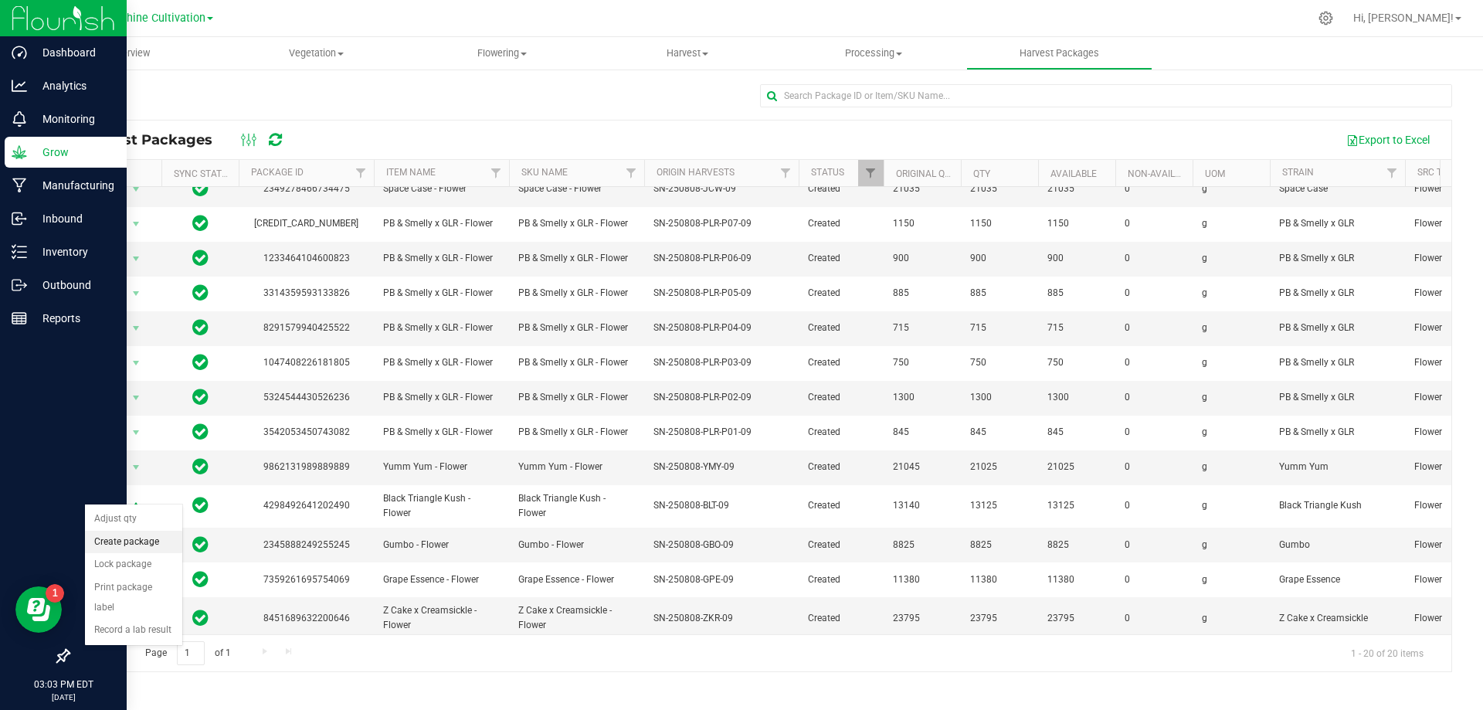
click at [128, 541] on li "Create package" at bounding box center [133, 542] width 97 height 23
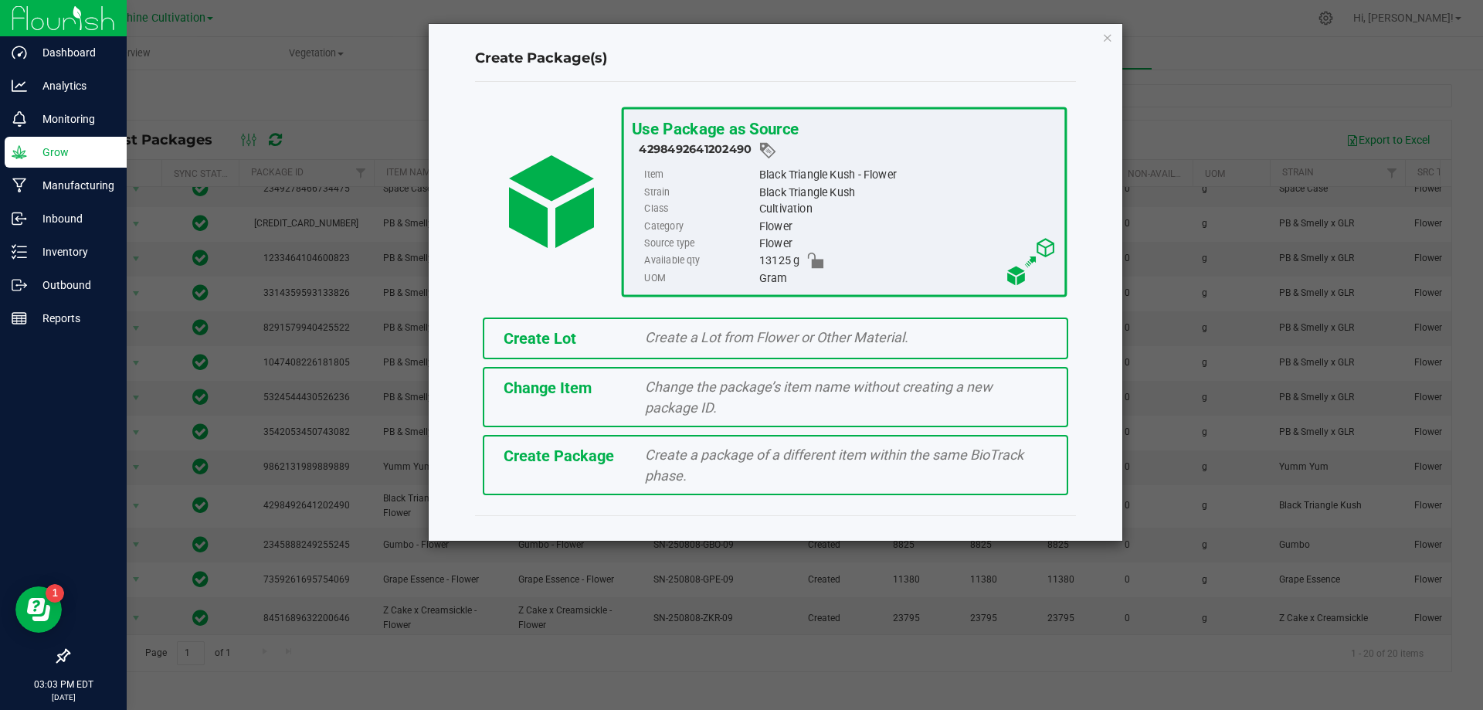
click at [632, 477] on div "Create Package Create a package of a different item within the same BioTrack ph…" at bounding box center [775, 465] width 585 height 60
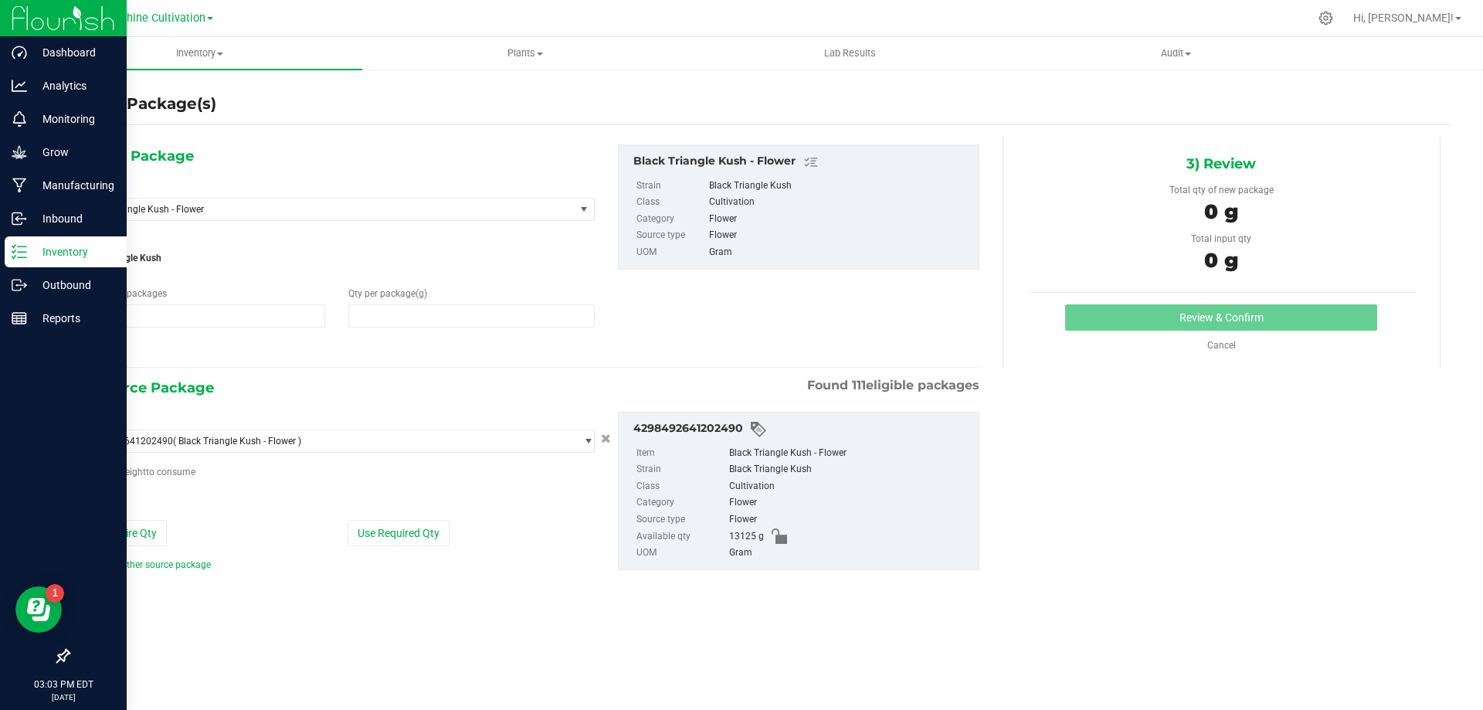
type input "1"
type input "0.0000"
click at [321, 207] on span "Black Triangle Kush - Flower" at bounding box center [317, 209] width 463 height 11
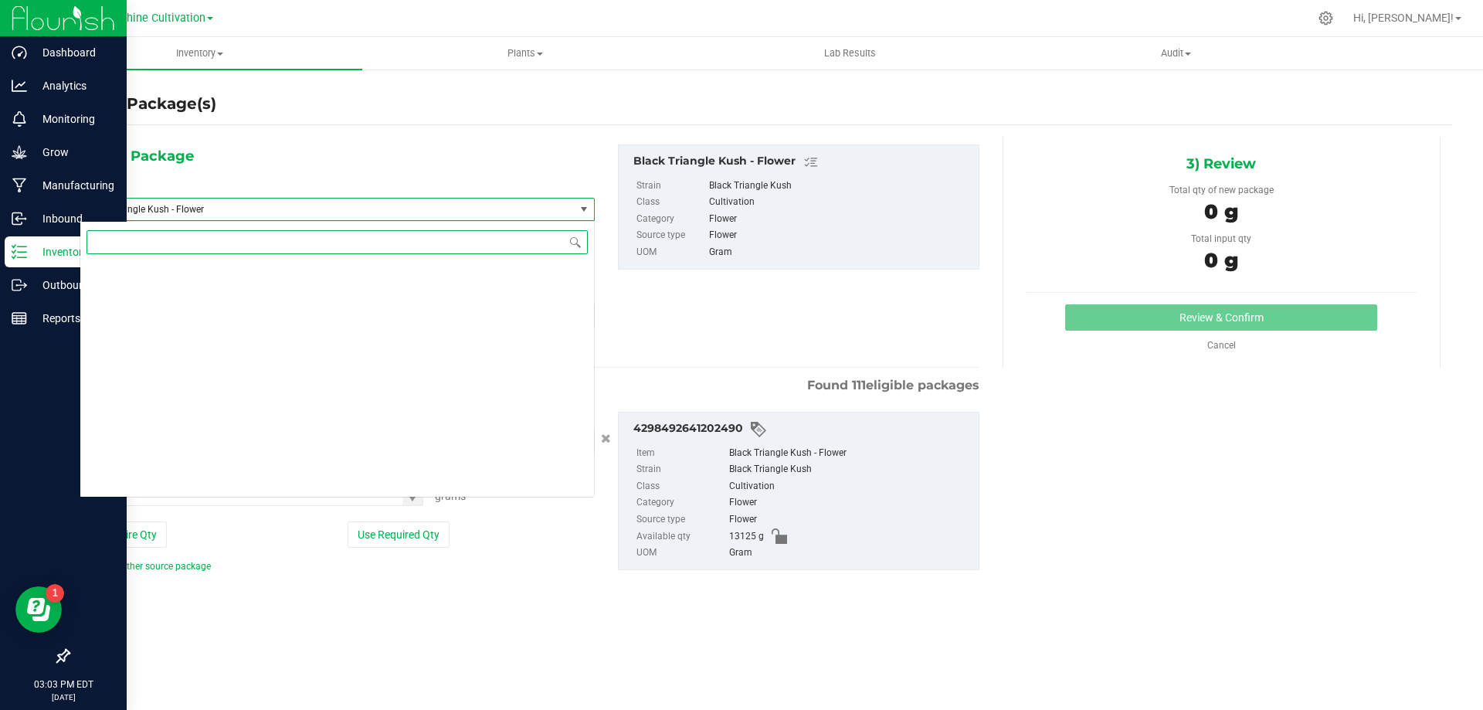
scroll to position [605, 0]
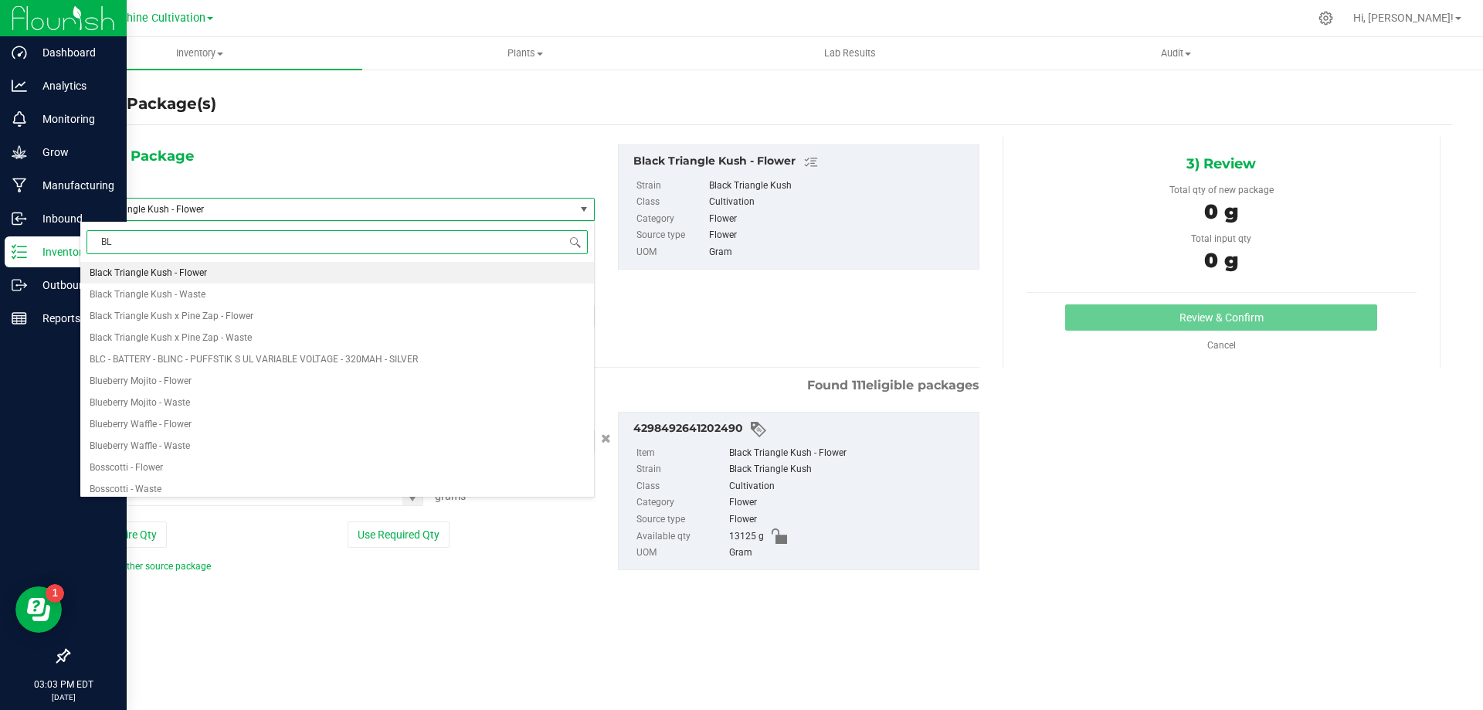
type input "BLT"
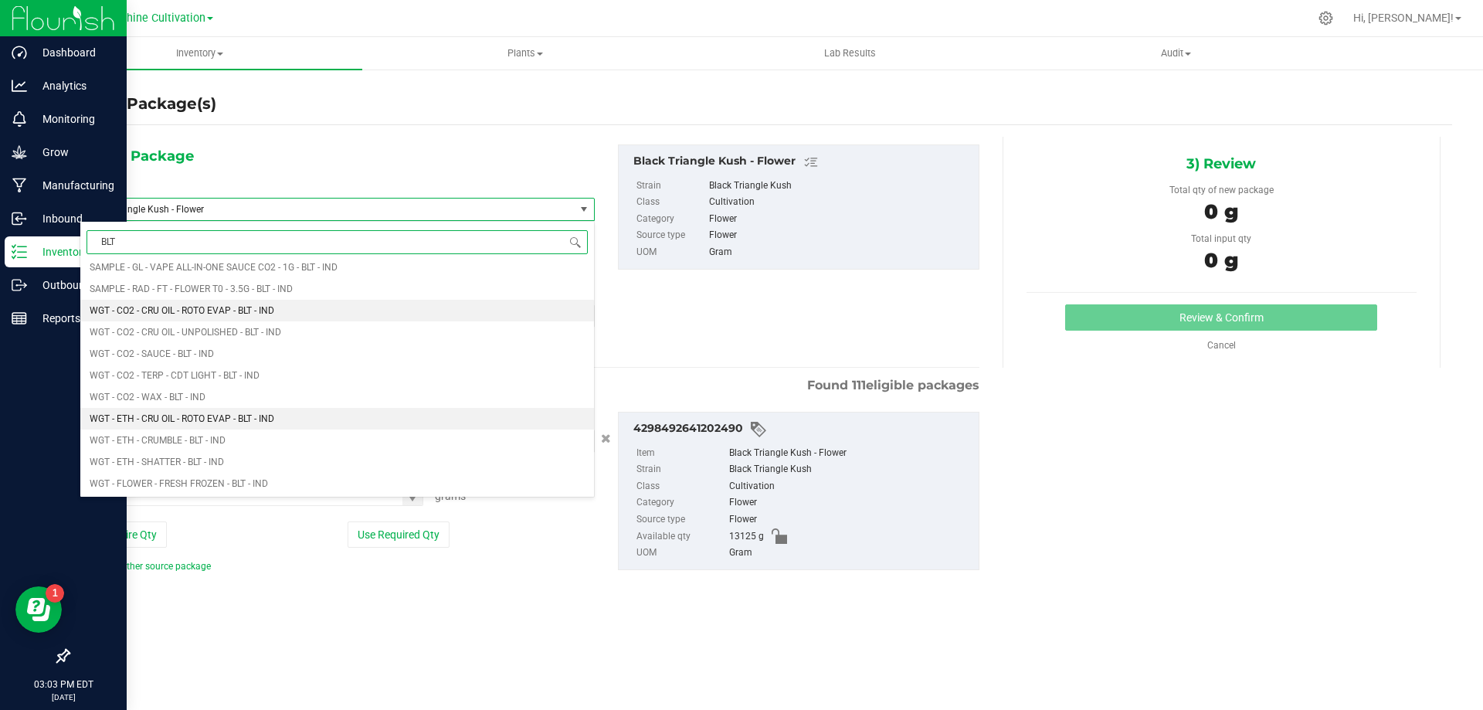
scroll to position [1236, 0]
click at [186, 426] on li "WGT - TRIM - BLT - IND" at bounding box center [337, 427] width 514 height 22
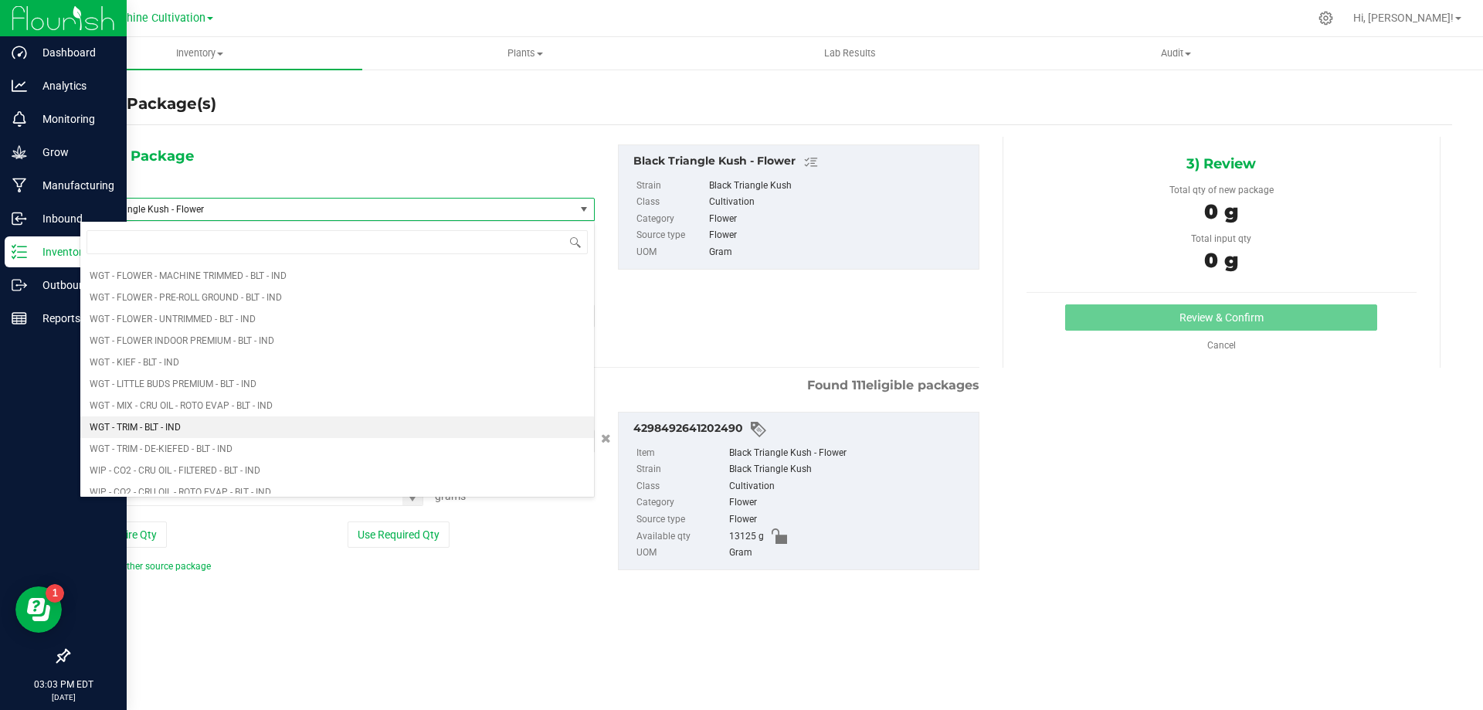
type input "0.0000"
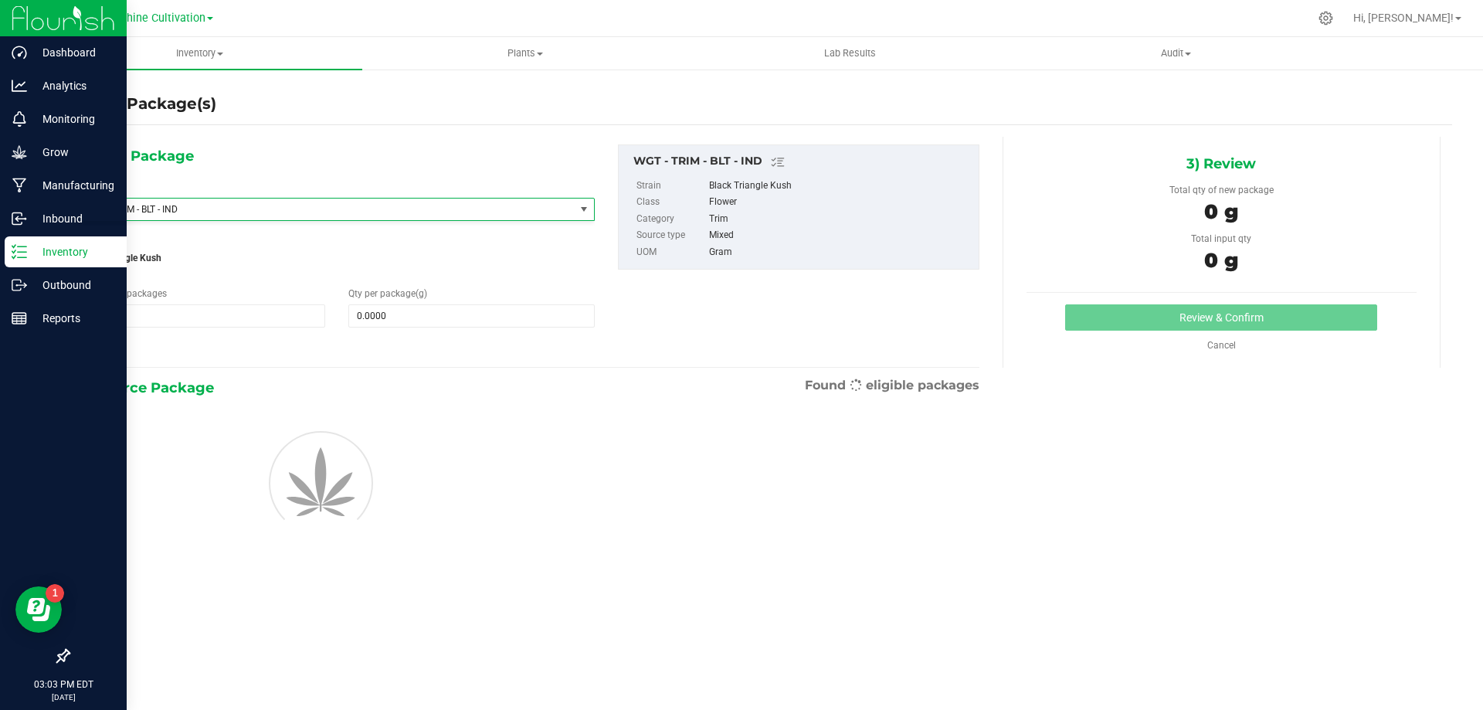
scroll to position [359124, 0]
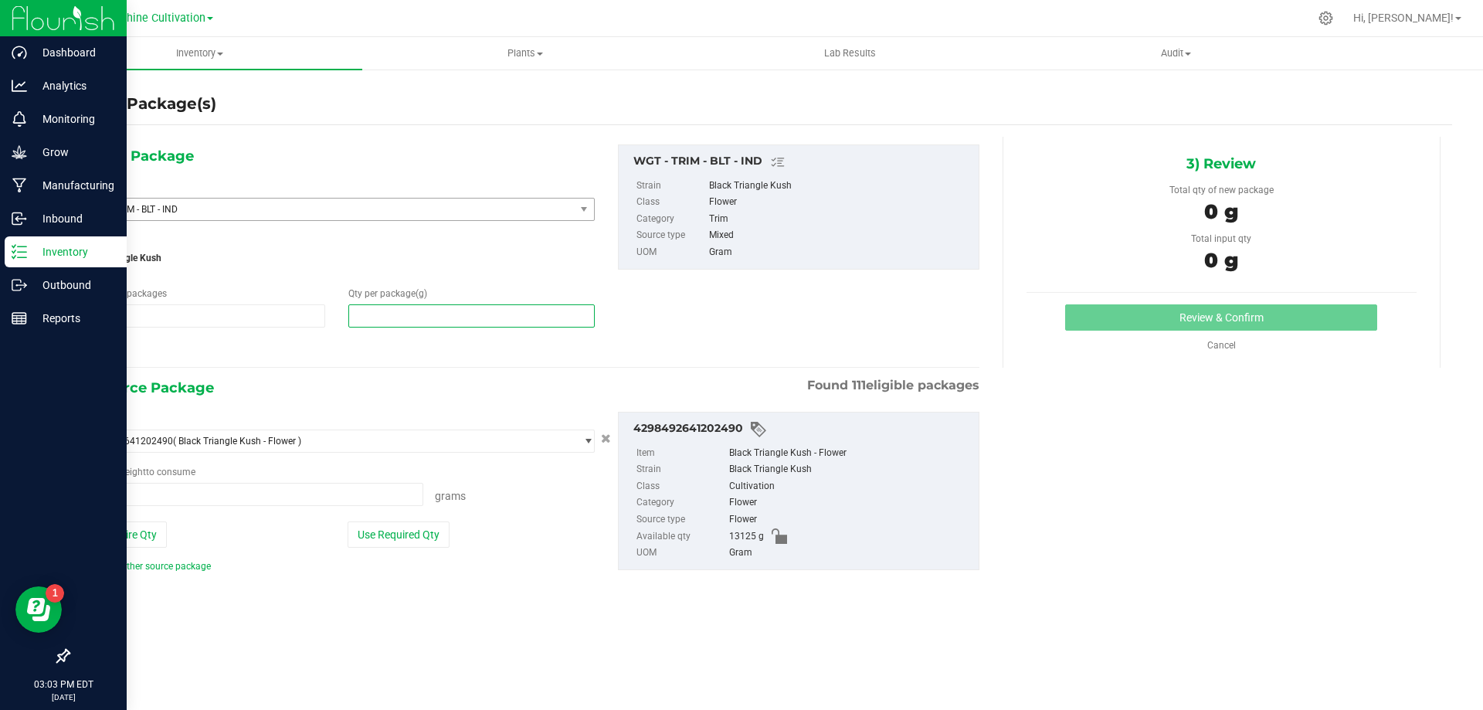
click at [365, 314] on span at bounding box center [471, 315] width 246 height 23
type input "5"
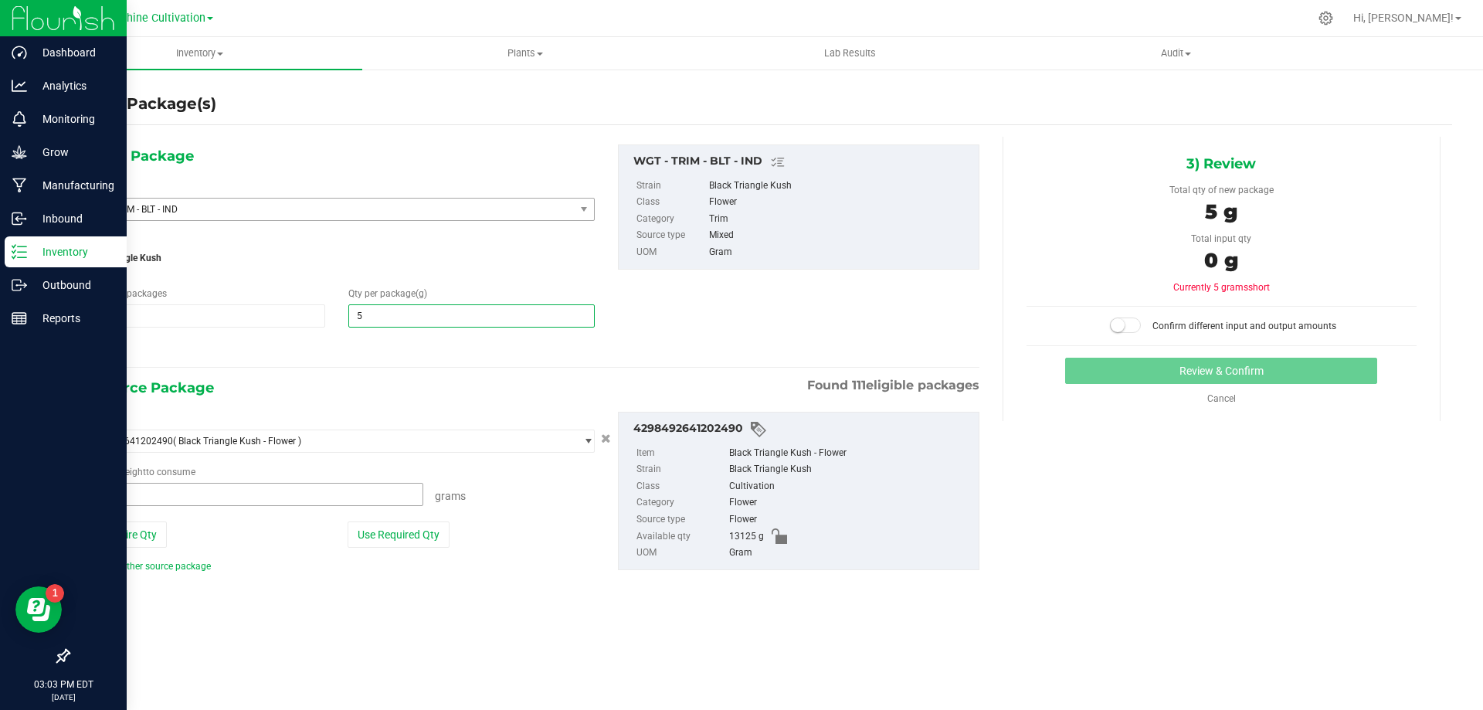
type input "5.0000"
click at [237, 502] on span at bounding box center [252, 494] width 344 height 23
type input "5"
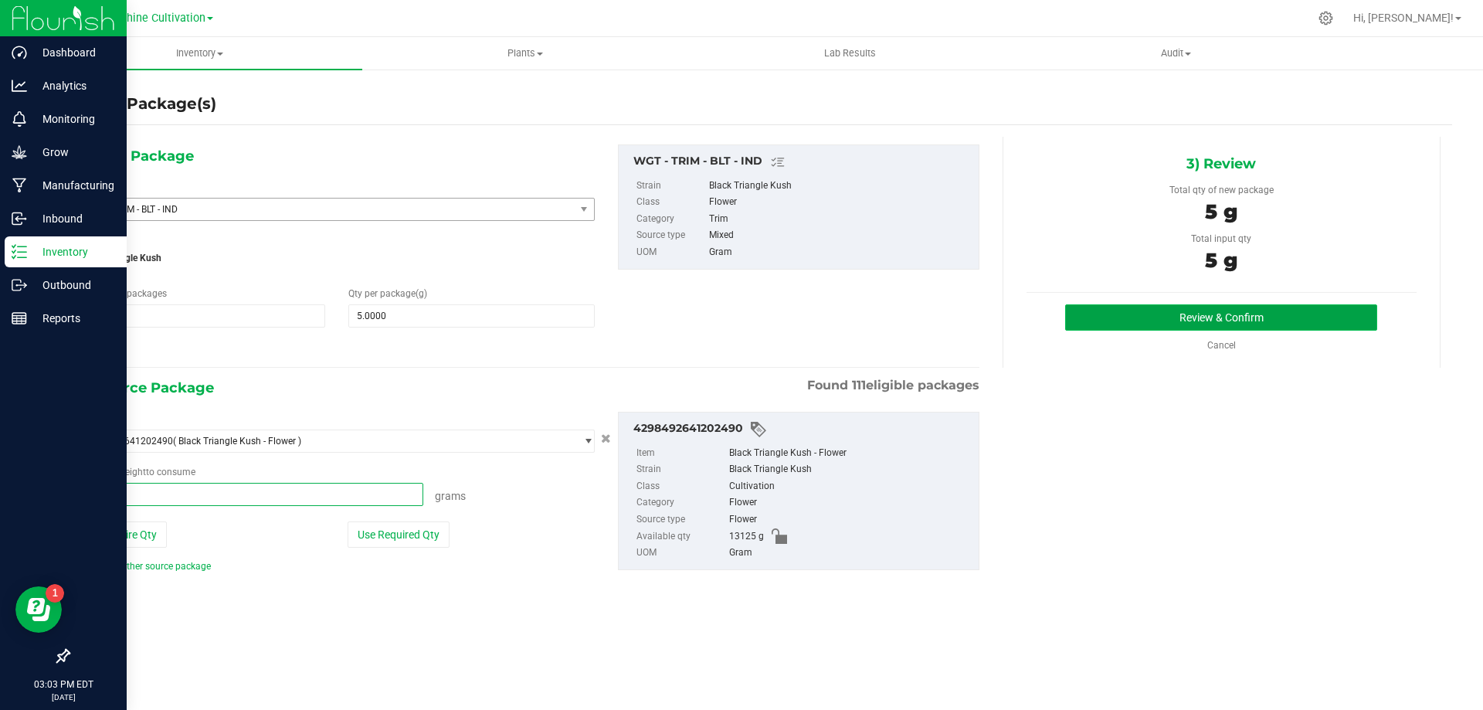
type input "5.0000 g"
click at [1145, 320] on button "Review & Confirm" at bounding box center [1221, 317] width 312 height 26
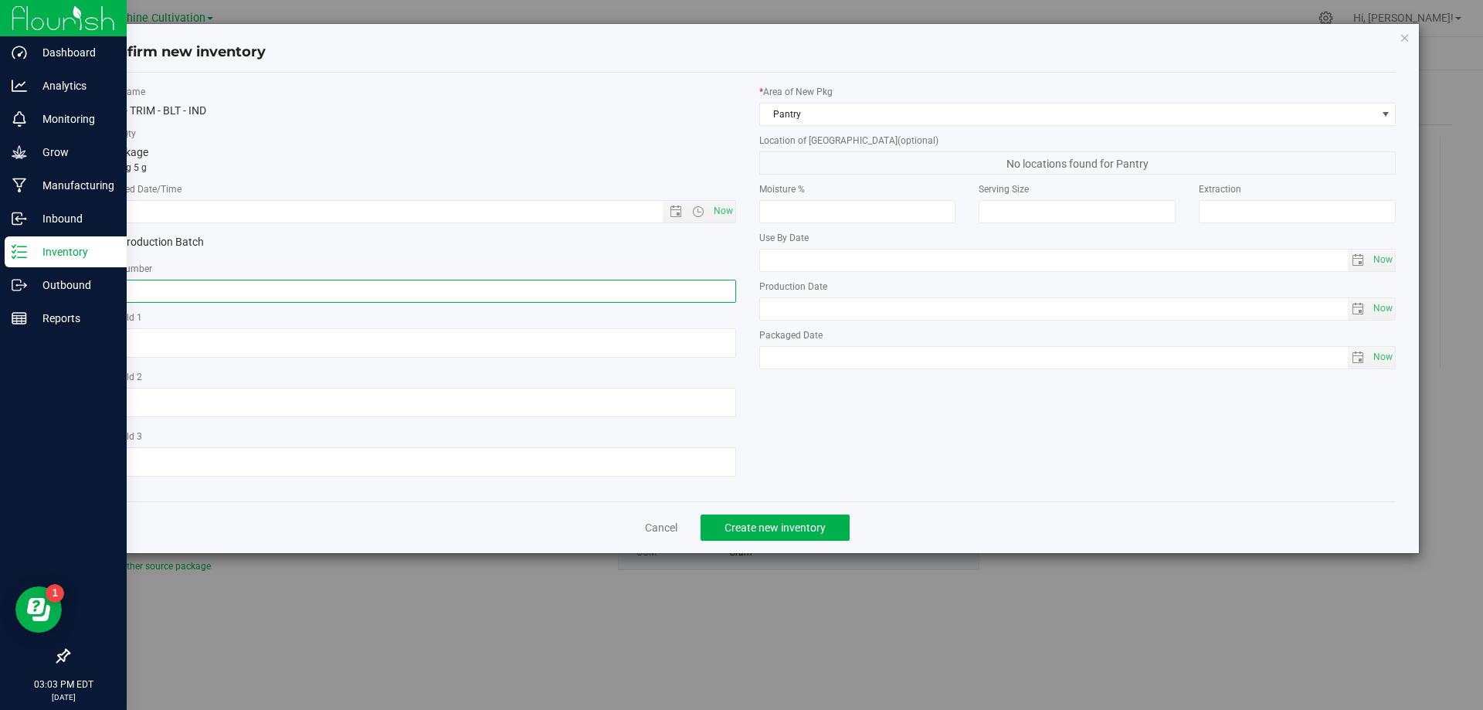
click at [486, 287] on input "text" at bounding box center [417, 291] width 637 height 23
click at [487, 287] on input "text" at bounding box center [417, 291] width 637 height 23
paste input "SN-250808-BLT-09"
type input "SN-250808-BLT-09-TB"
click at [722, 210] on span "Now" at bounding box center [723, 211] width 26 height 22
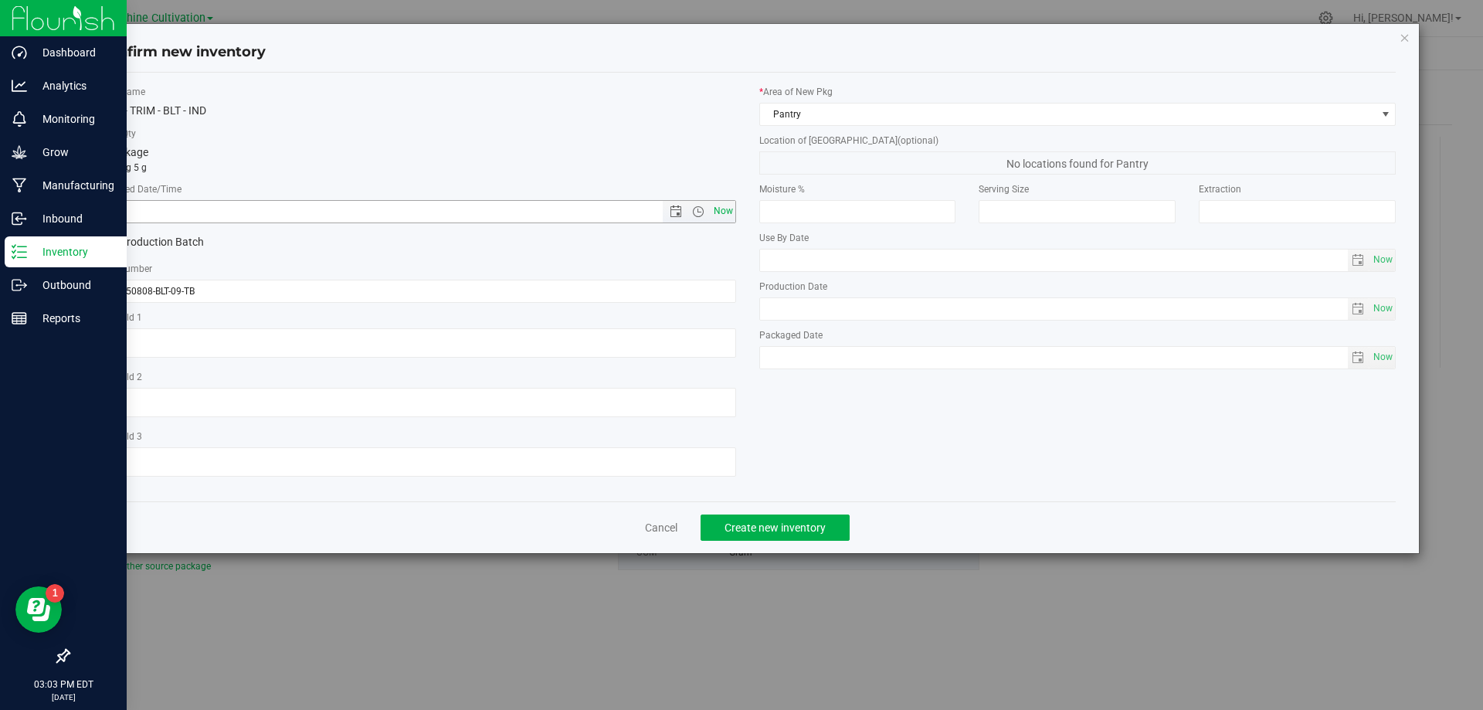
type input "[DATE] 3:03 PM"
click at [741, 530] on span "Create new inventory" at bounding box center [774, 527] width 101 height 12
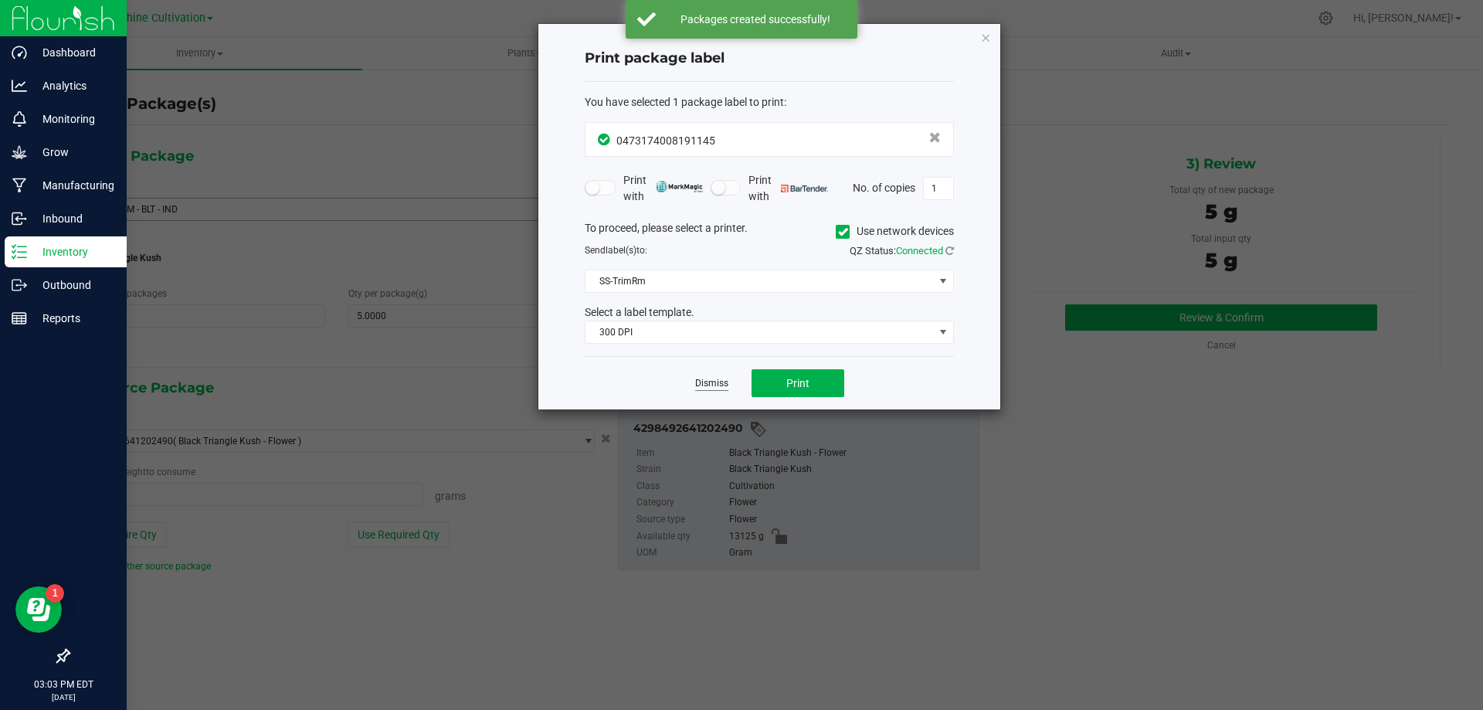
click at [704, 390] on link "Dismiss" at bounding box center [711, 383] width 33 height 13
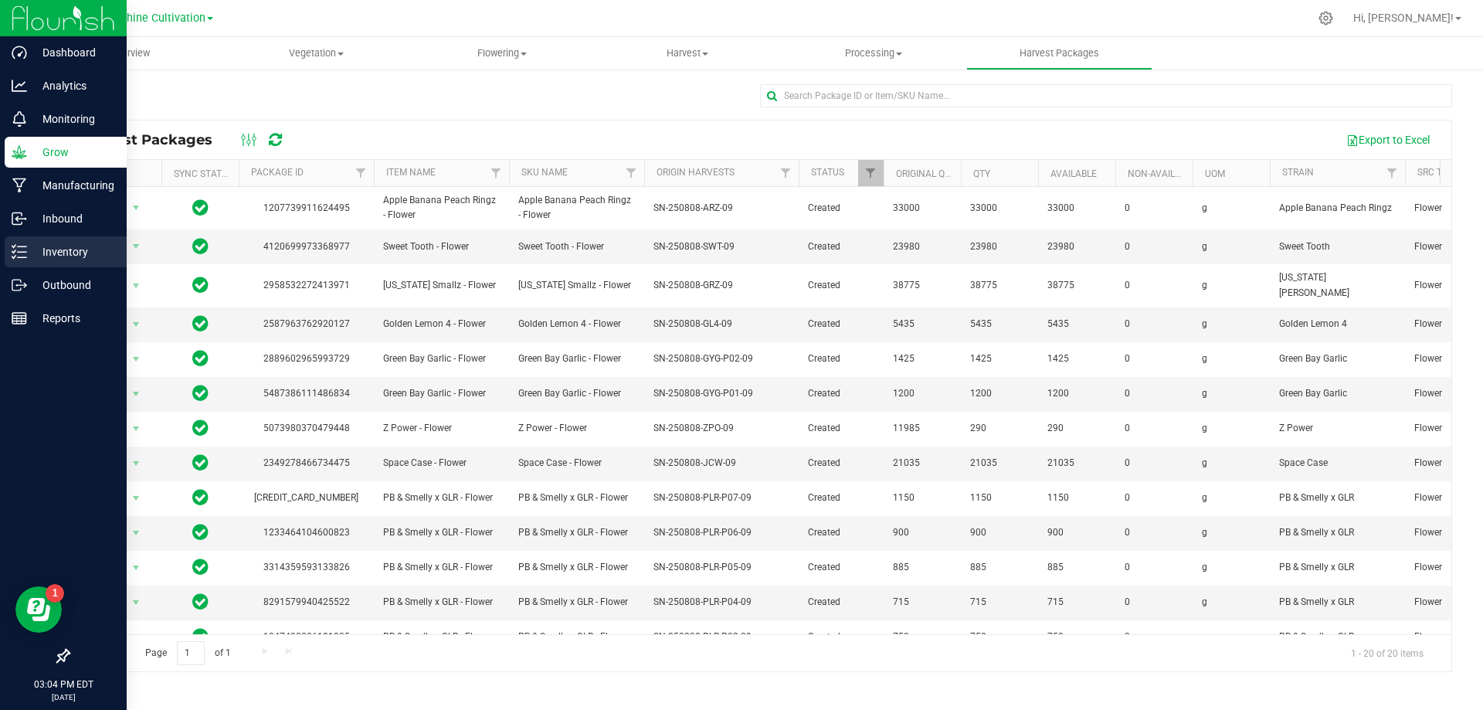
click at [35, 260] on p "Inventory" at bounding box center [73, 252] width 93 height 19
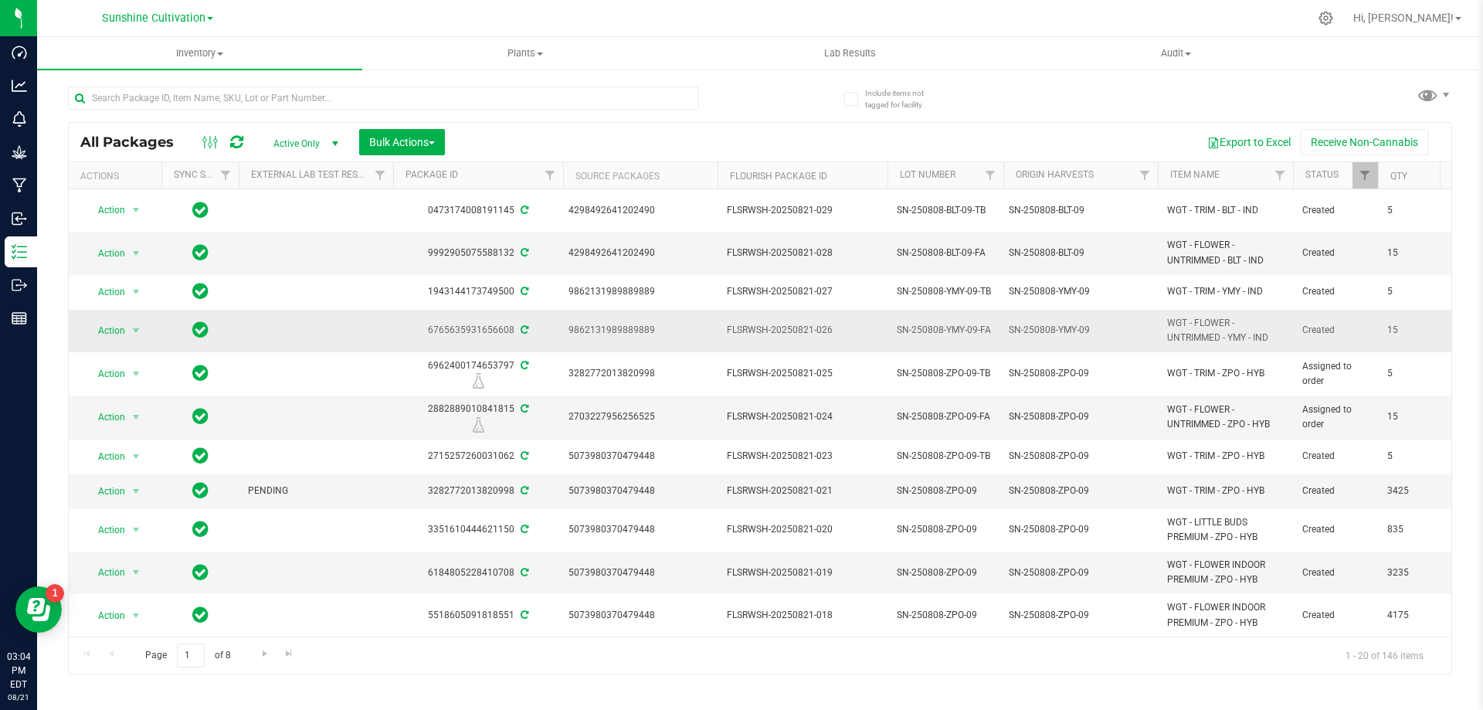
drag, startPoint x: 1275, startPoint y: 338, endPoint x: 1170, endPoint y: 331, distance: 105.3
click at [1163, 326] on td "WGT - FLOWER - UNTRIMMED - YMY - IND" at bounding box center [1225, 331] width 135 height 42
copy span "WGT - FLOWER - UNTRIMMED - YMY - IND"
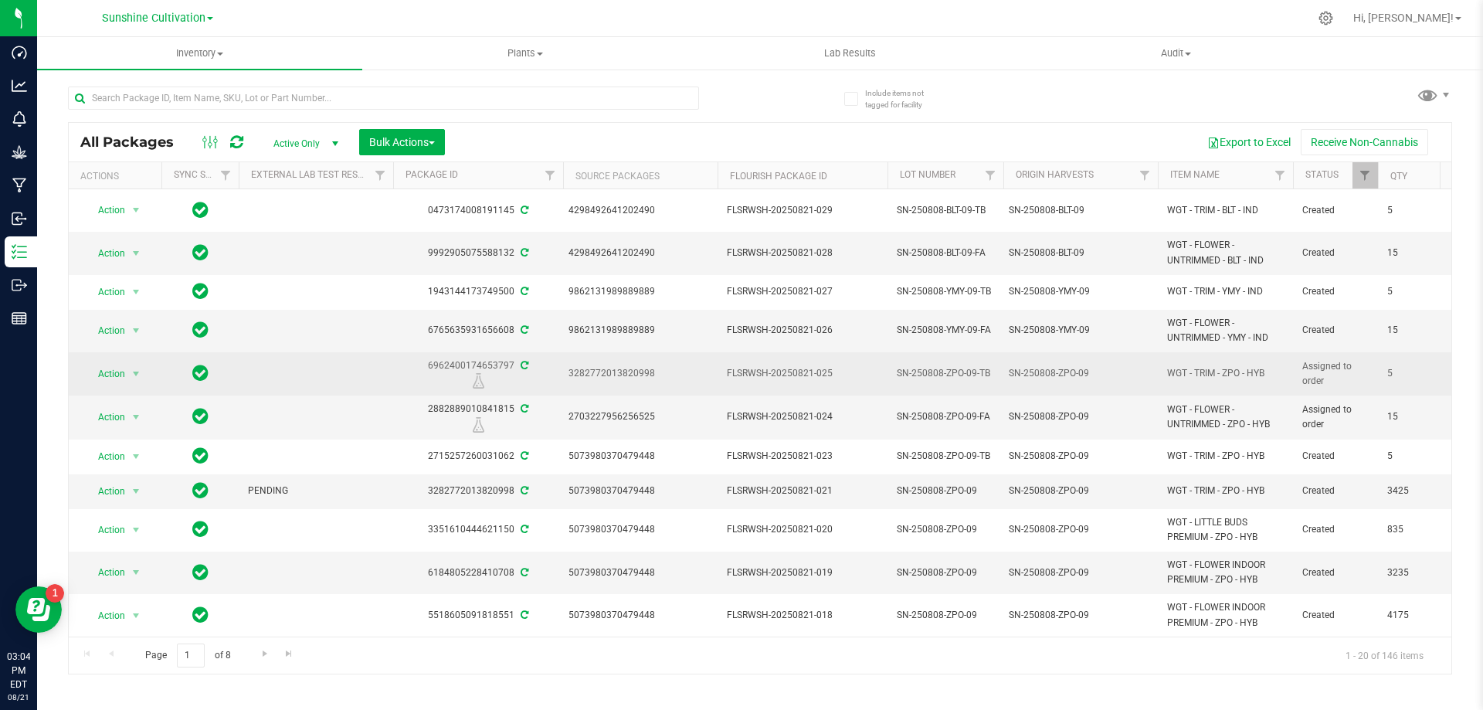
drag, startPoint x: 1274, startPoint y: 363, endPoint x: 1145, endPoint y: 378, distance: 129.8
click at [1145, 378] on div "SN-250808-ZPO-09" at bounding box center [1081, 373] width 144 height 15
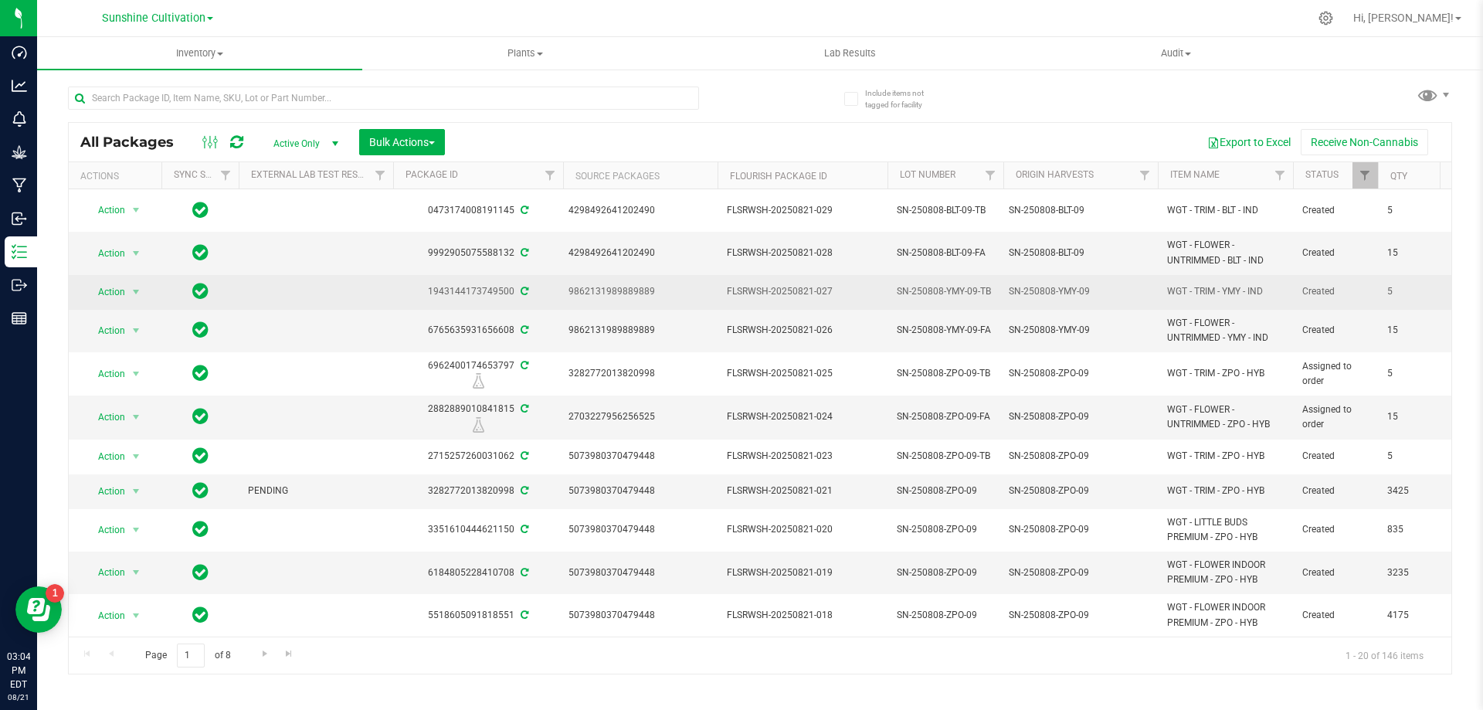
drag, startPoint x: 1287, startPoint y: 290, endPoint x: 1086, endPoint y: 307, distance: 202.4
click at [1196, 294] on span "WGT - TRIM - YMY - IND" at bounding box center [1225, 291] width 117 height 15
drag, startPoint x: 1227, startPoint y: 287, endPoint x: 1182, endPoint y: 286, distance: 44.8
click at [1182, 286] on span "WGT - TRIM - YMY - IND" at bounding box center [1225, 291] width 117 height 15
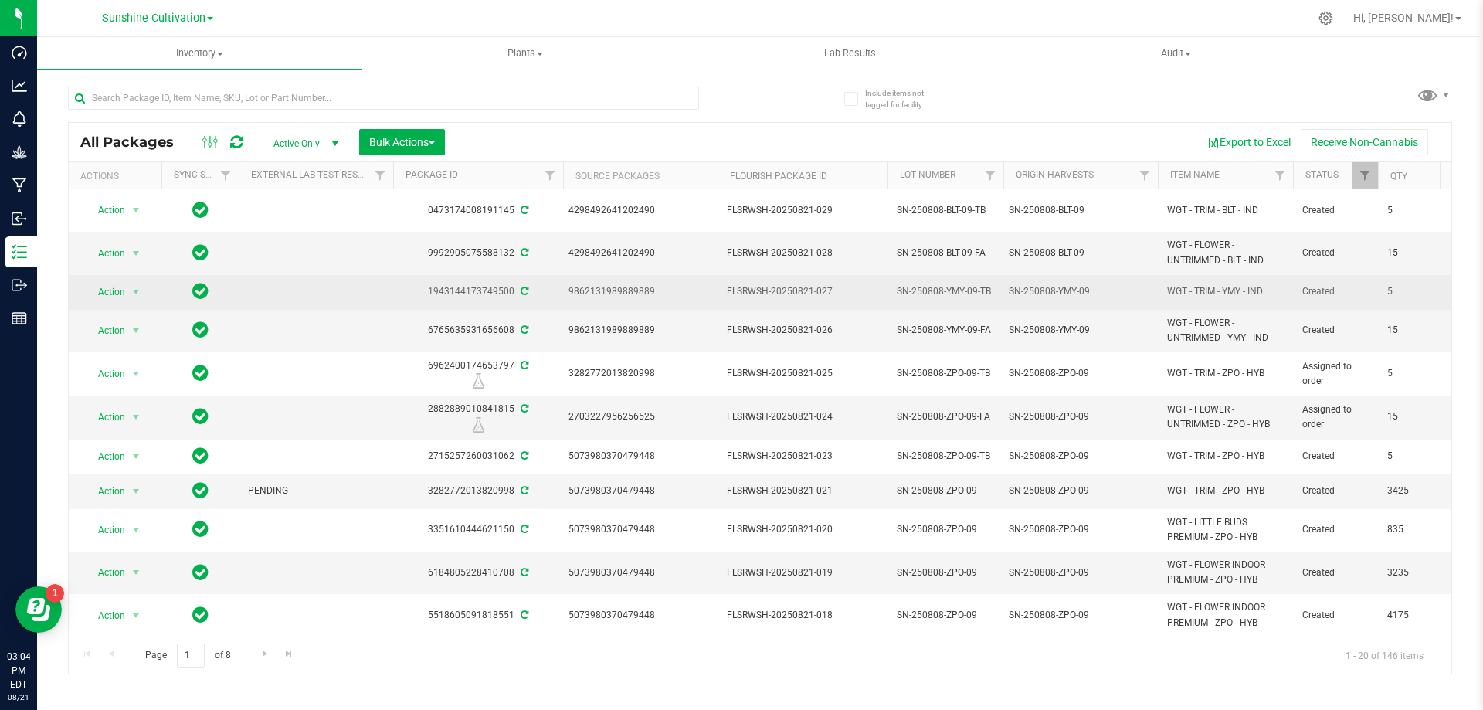
drag, startPoint x: 1166, startPoint y: 292, endPoint x: 1266, endPoint y: 300, distance: 100.0
click at [1266, 300] on td "WGT - TRIM - YMY - IND" at bounding box center [1225, 292] width 135 height 35
copy span "WGT - TRIM - YMY - IND"
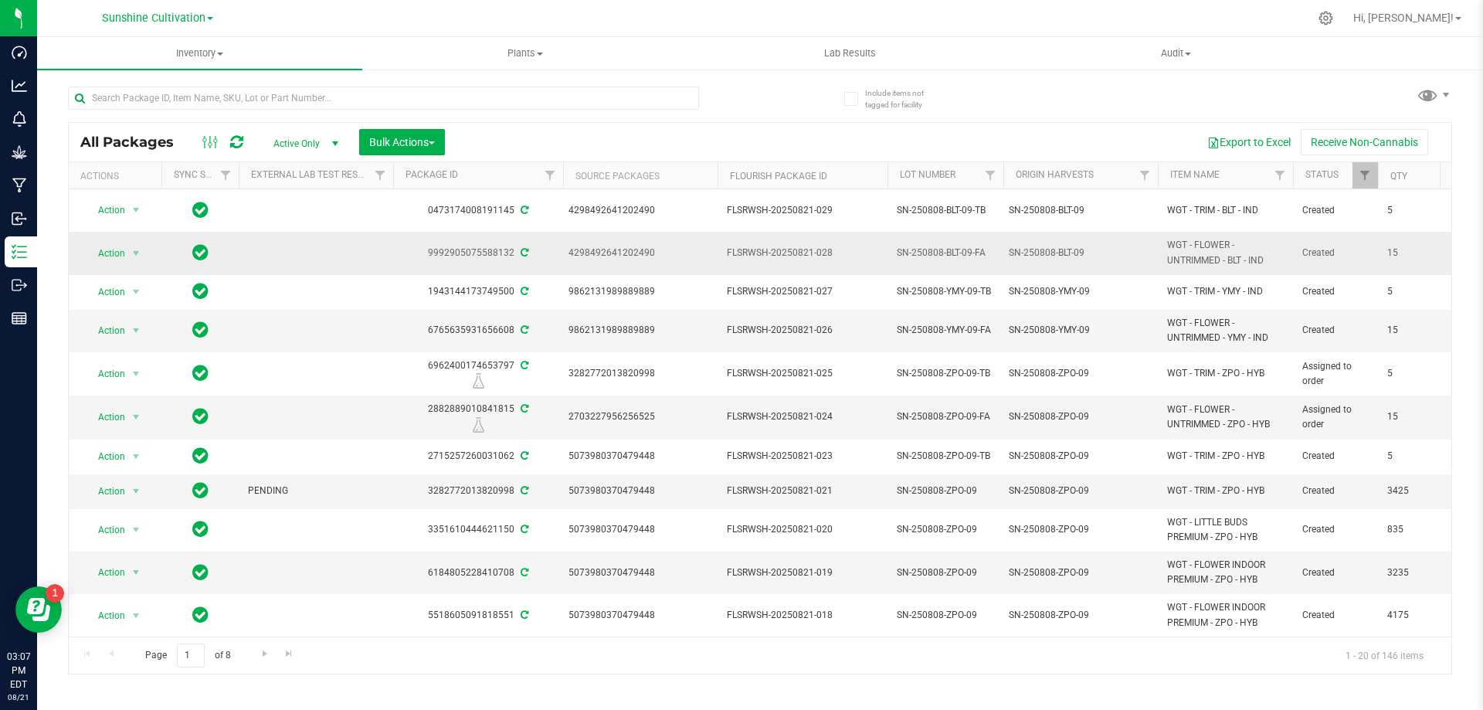
drag, startPoint x: 1171, startPoint y: 240, endPoint x: 1265, endPoint y: 263, distance: 96.8
click at [1265, 263] on span "WGT - FLOWER - UNTRIMMED - BLT - IND" at bounding box center [1225, 252] width 117 height 29
copy span "WGT - FLOWER - UNTRIMMED - BLT - IND"
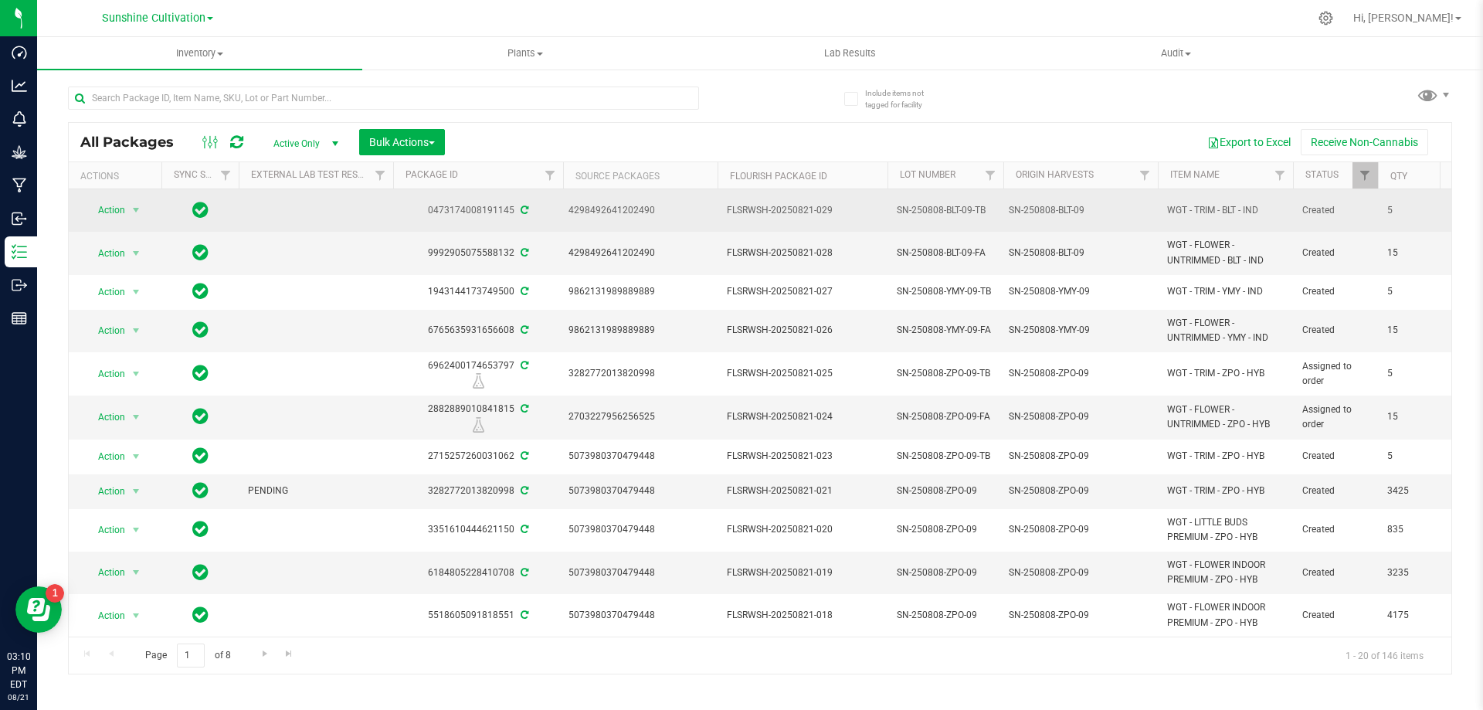
drag, startPoint x: 1167, startPoint y: 209, endPoint x: 1291, endPoint y: 207, distance: 124.4
click at [1291, 207] on td "WGT - TRIM - BLT - IND" at bounding box center [1225, 210] width 135 height 42
copy span "WGT - TRIM - BLT - IND"
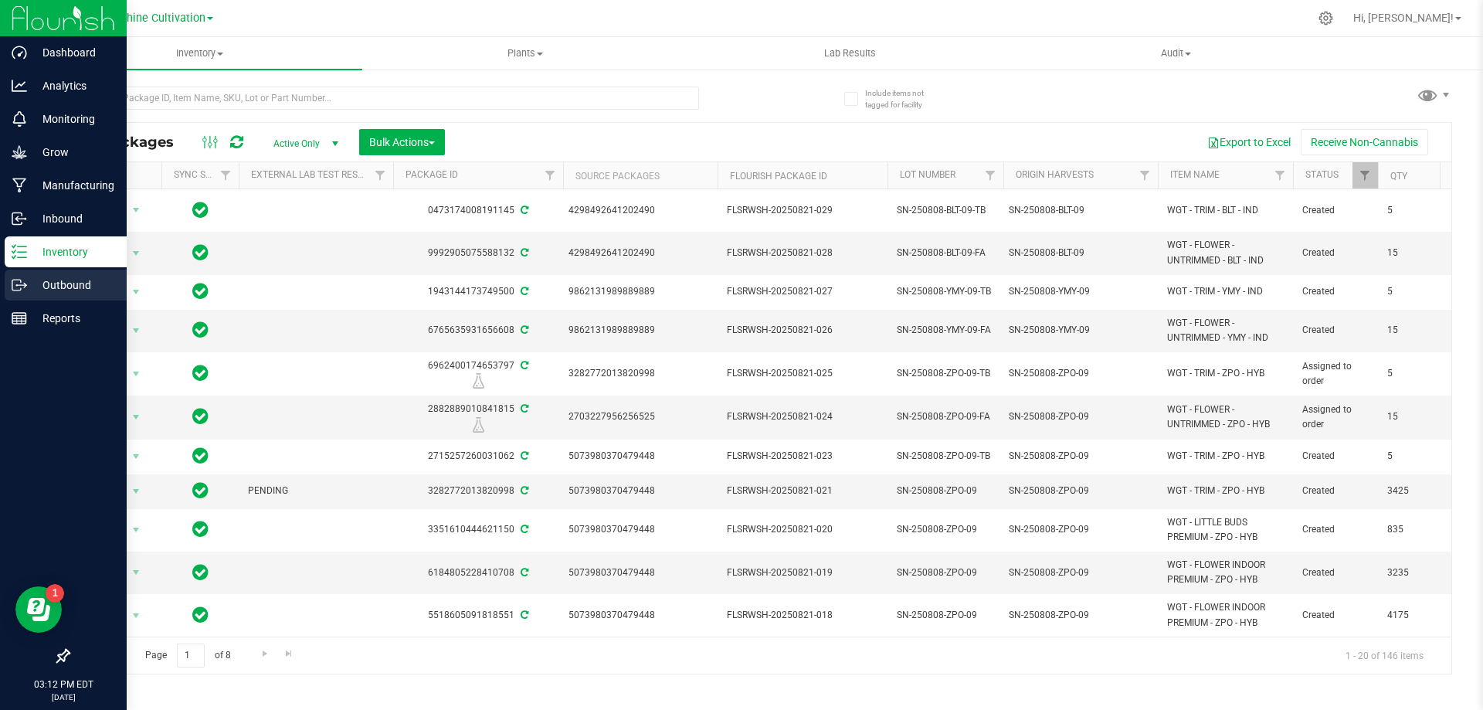
click at [70, 272] on div "Outbound" at bounding box center [66, 285] width 122 height 31
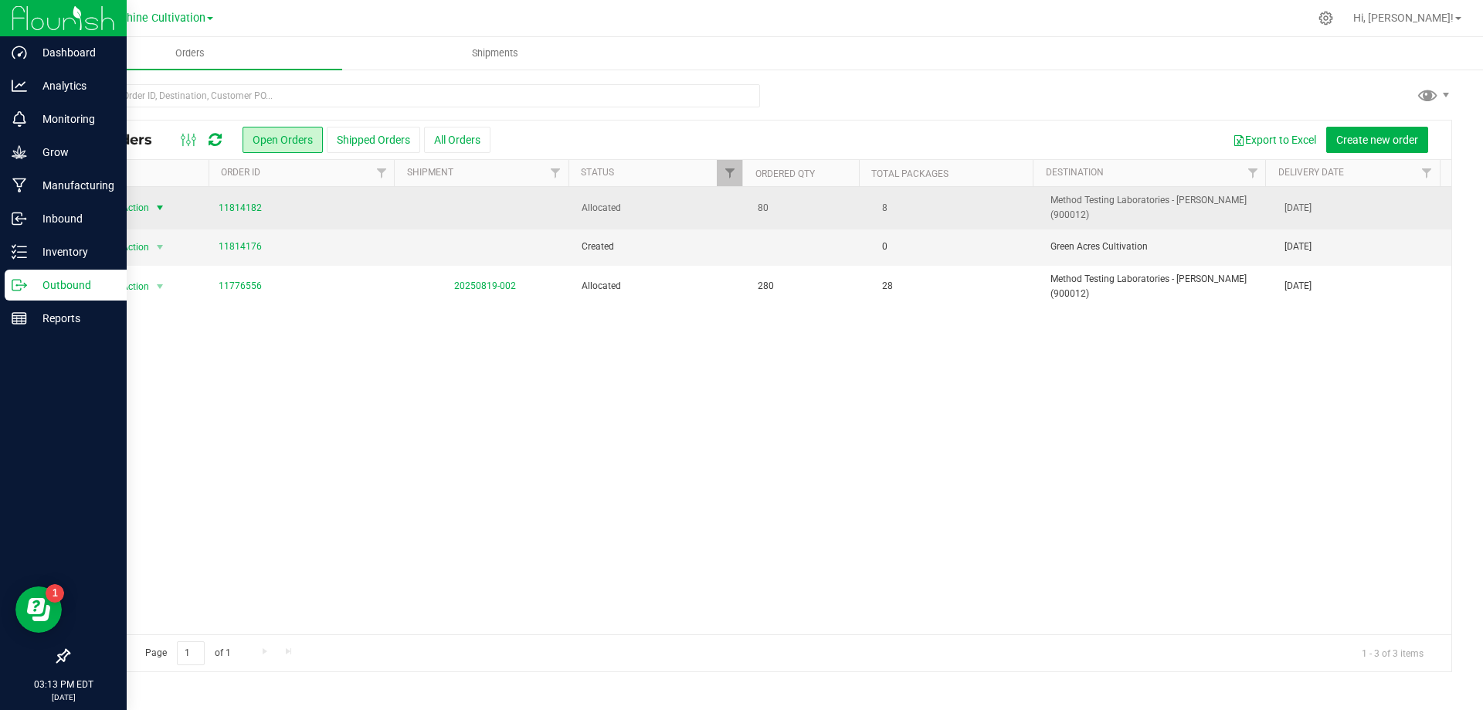
click at [143, 202] on span "Action" at bounding box center [129, 208] width 42 height 22
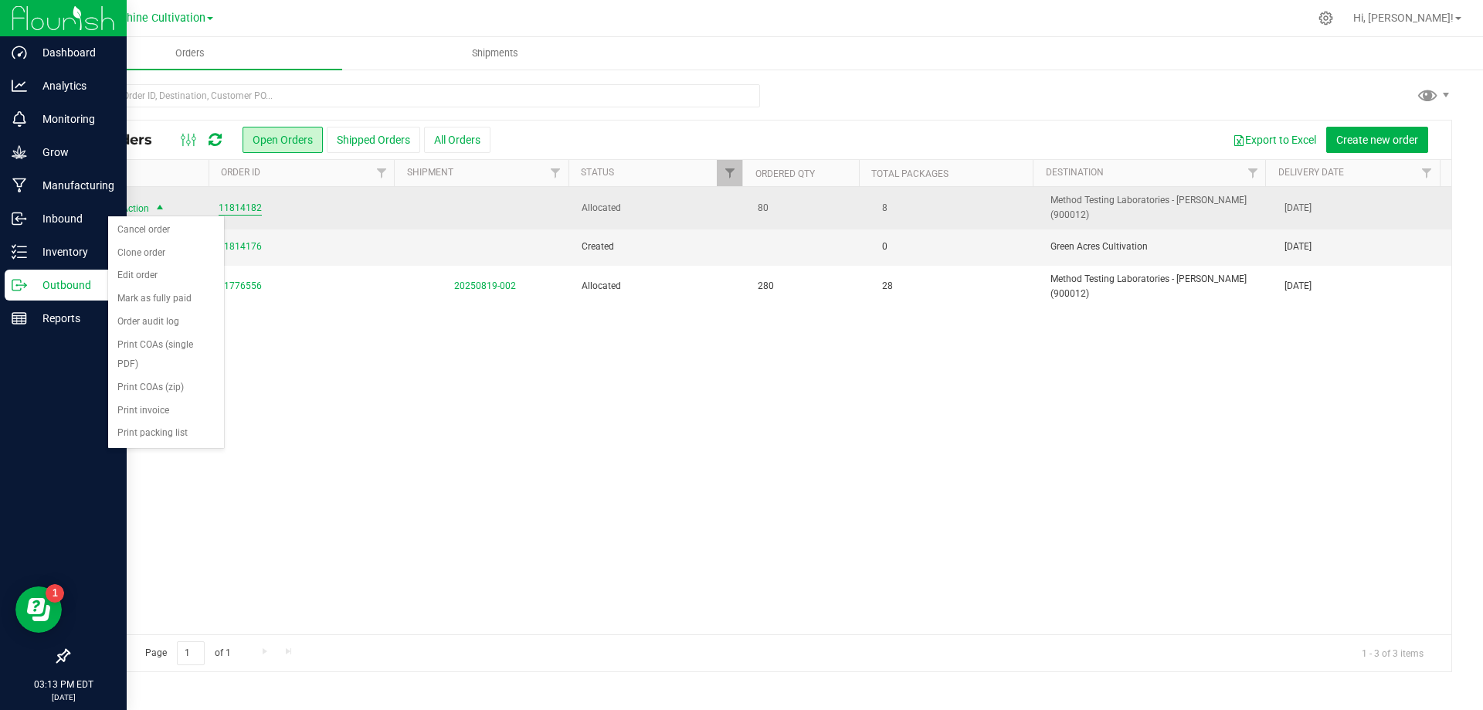
click at [231, 201] on link "11814182" at bounding box center [240, 208] width 43 height 15
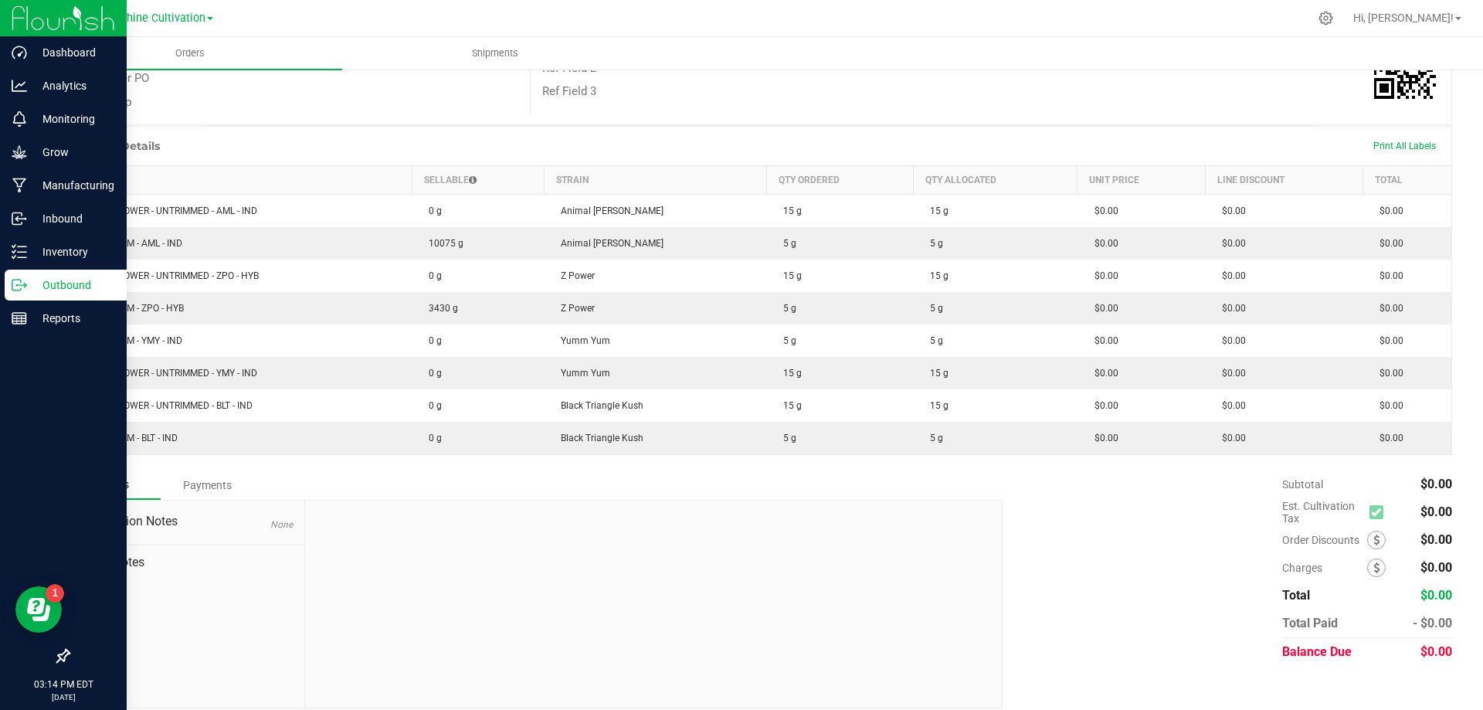
scroll to position [296, 0]
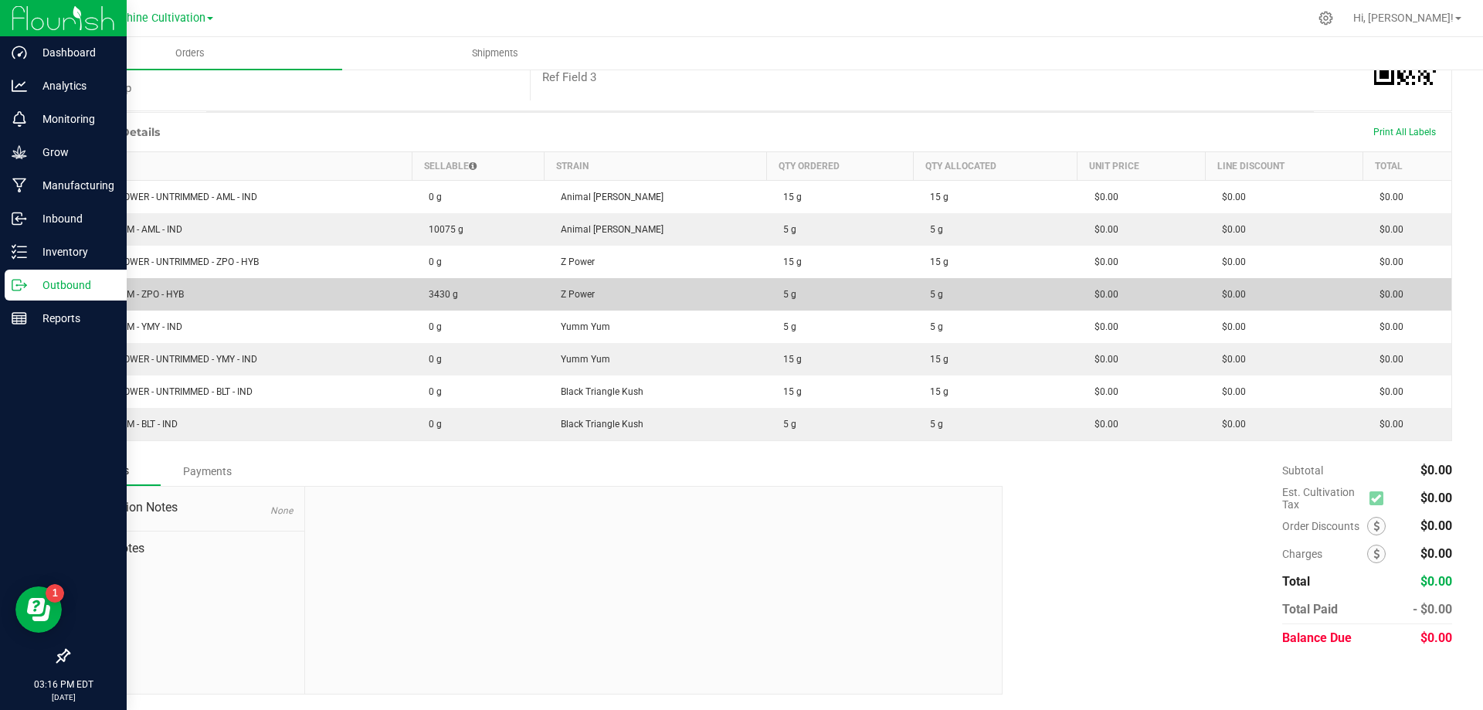
click at [1314, 293] on td "$0.00" at bounding box center [1284, 294] width 158 height 32
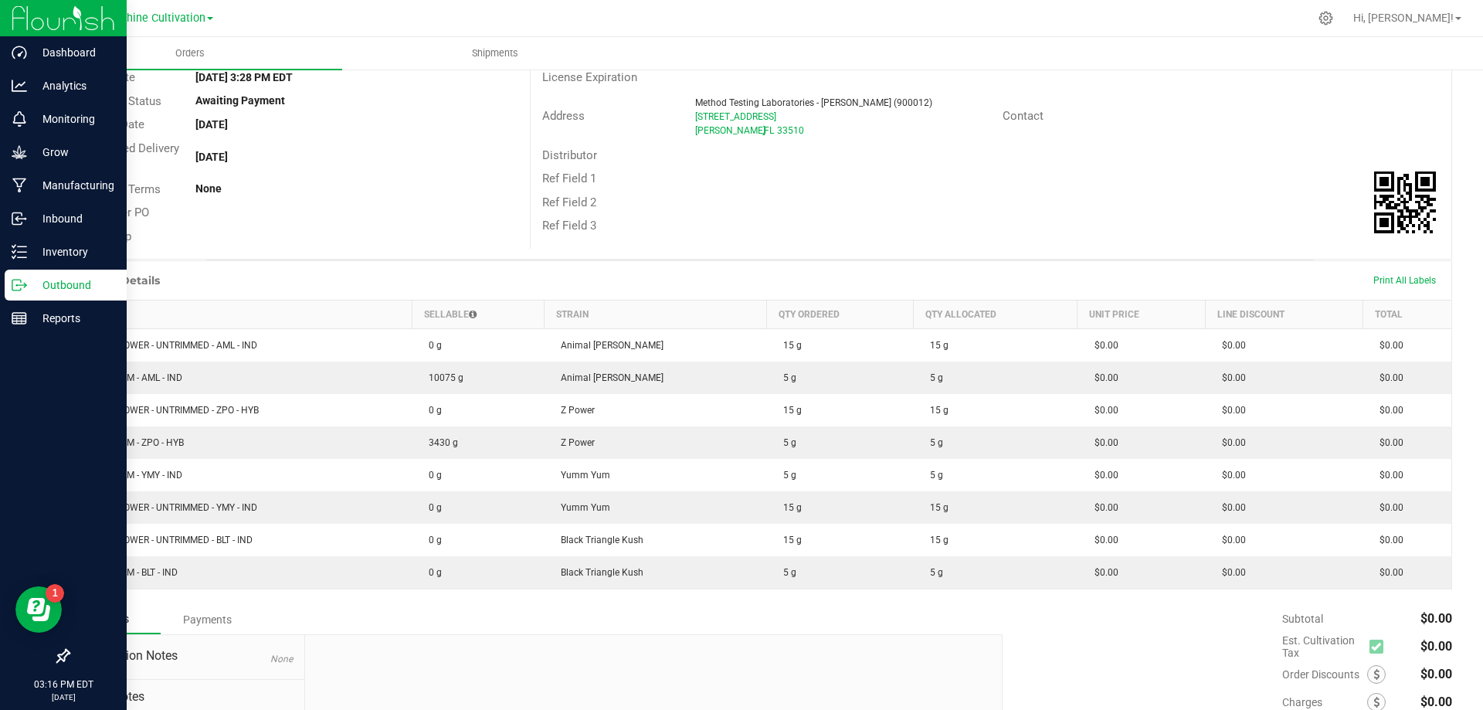
scroll to position [0, 0]
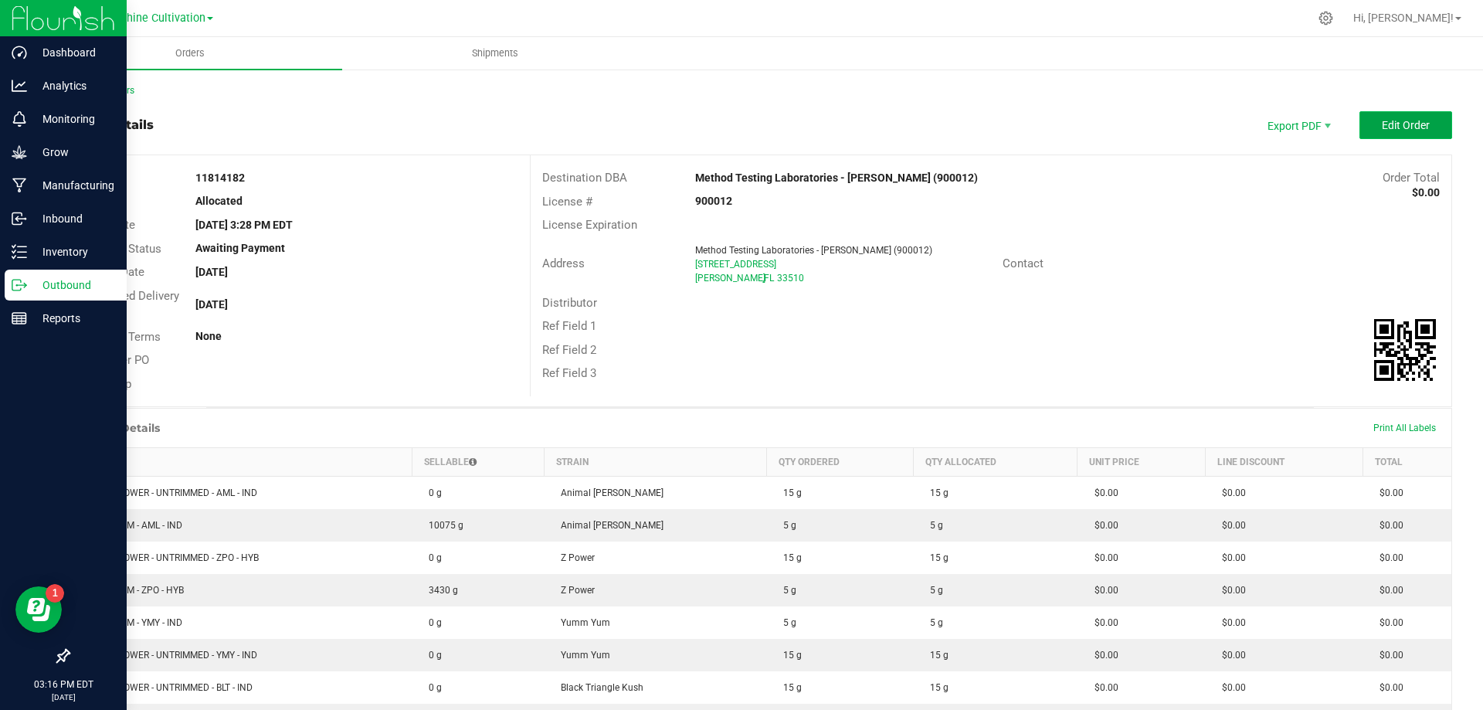
click at [1382, 124] on span "Edit Order" at bounding box center [1406, 125] width 48 height 12
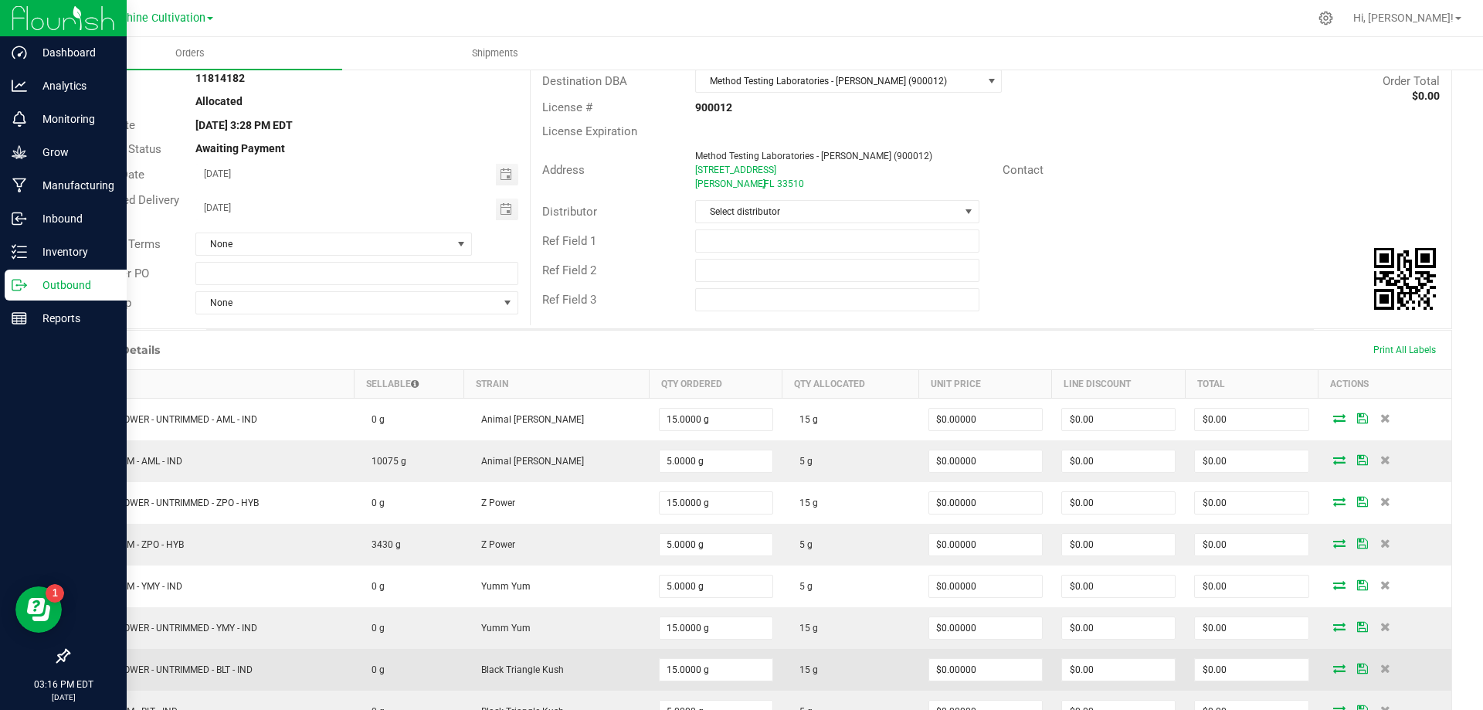
scroll to position [232, 0]
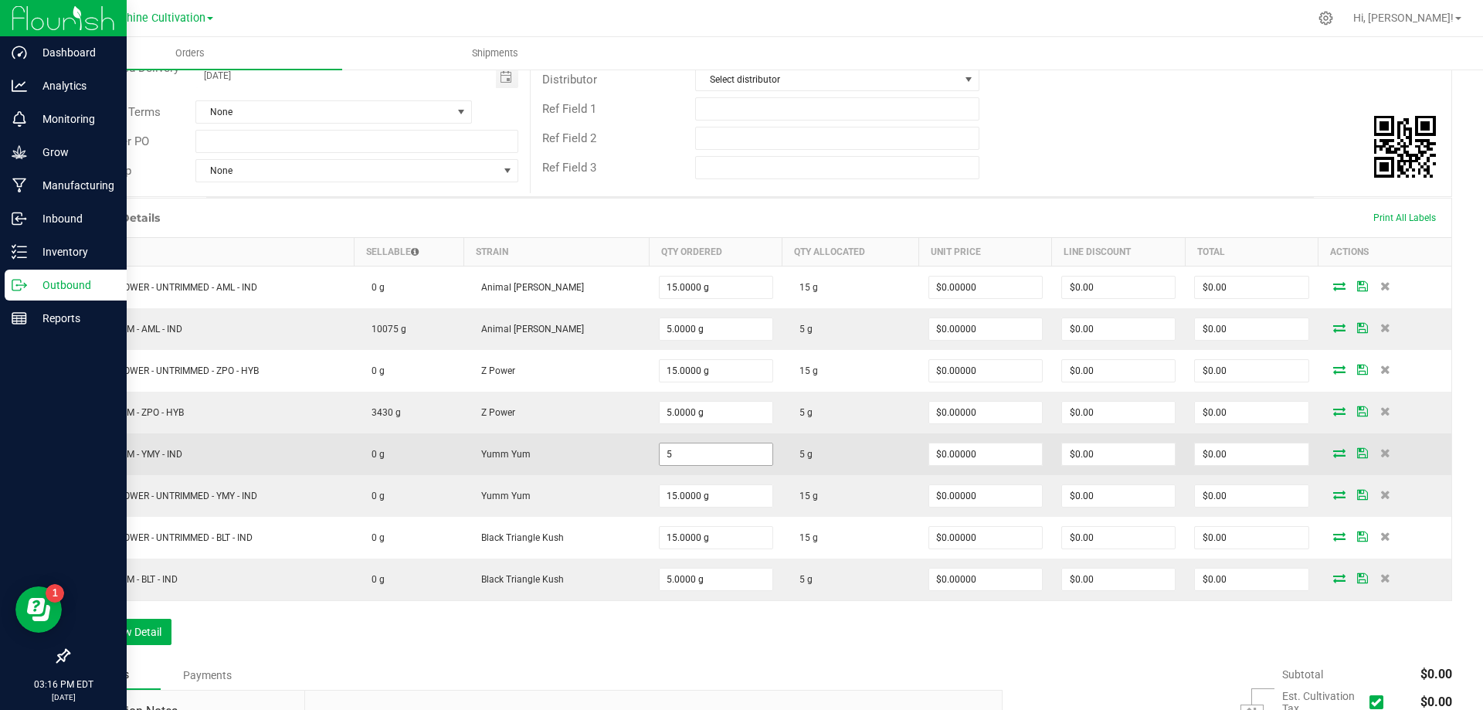
click at [684, 456] on input "5" at bounding box center [716, 454] width 113 height 22
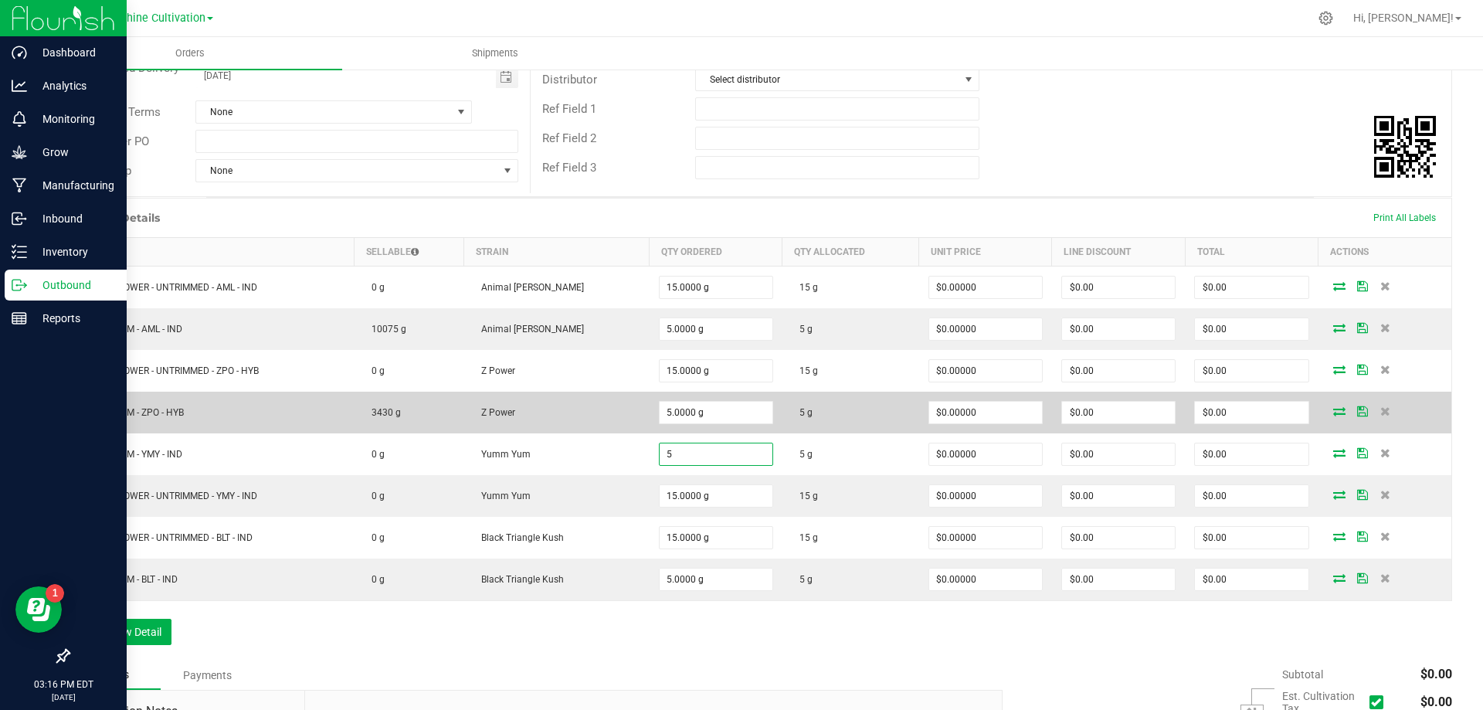
type input "5.0000 g"
click at [247, 416] on td "WGT - TRIM - ZPO - HYB" at bounding box center [212, 413] width 285 height 42
click at [1333, 412] on icon at bounding box center [1339, 410] width 12 height 9
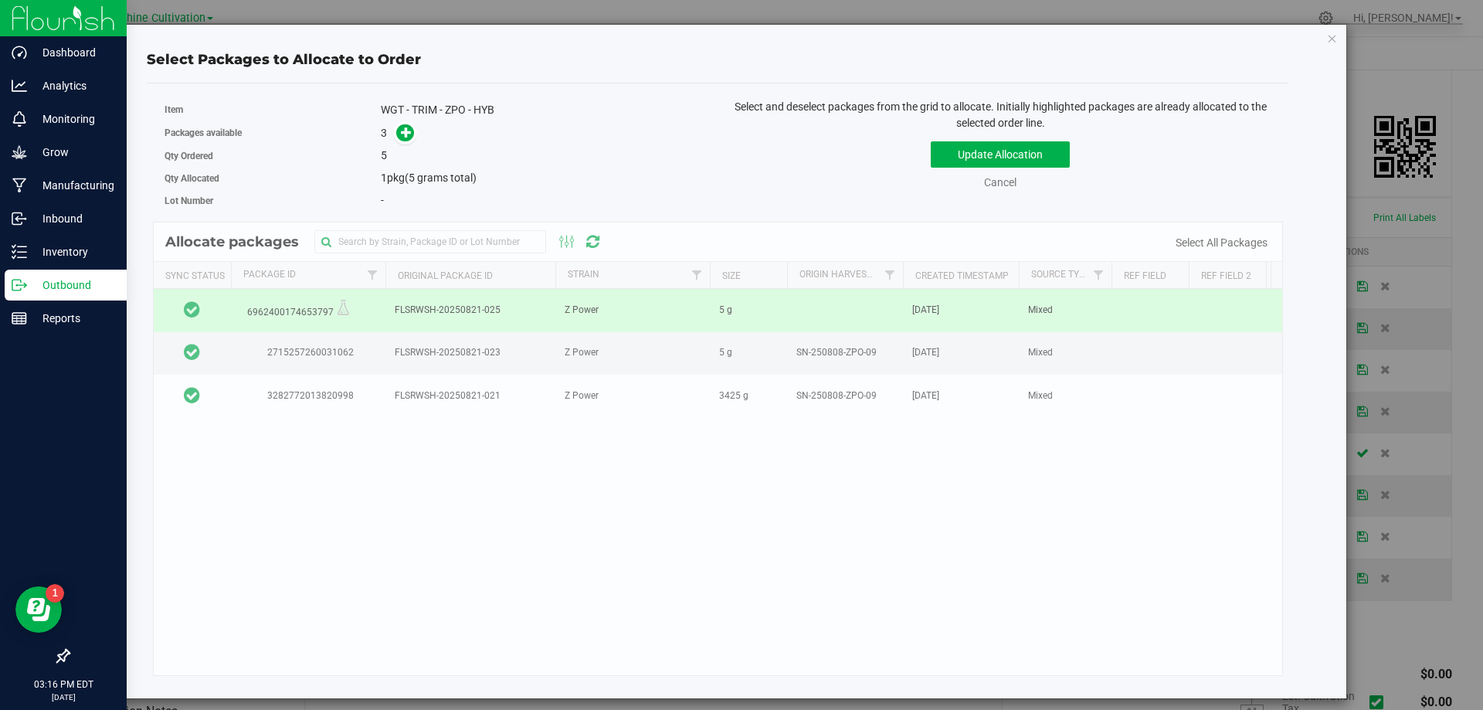
click at [719, 350] on div "Allocate packages Sync Status Package Id Original Package ID Strain Size Origin…" at bounding box center [718, 449] width 1131 height 454
click at [561, 355] on div "Allocate packages Sync Status Package Id Original Package ID Strain Size Origin…" at bounding box center [718, 449] width 1131 height 454
click at [196, 355] on icon at bounding box center [192, 351] width 16 height 19
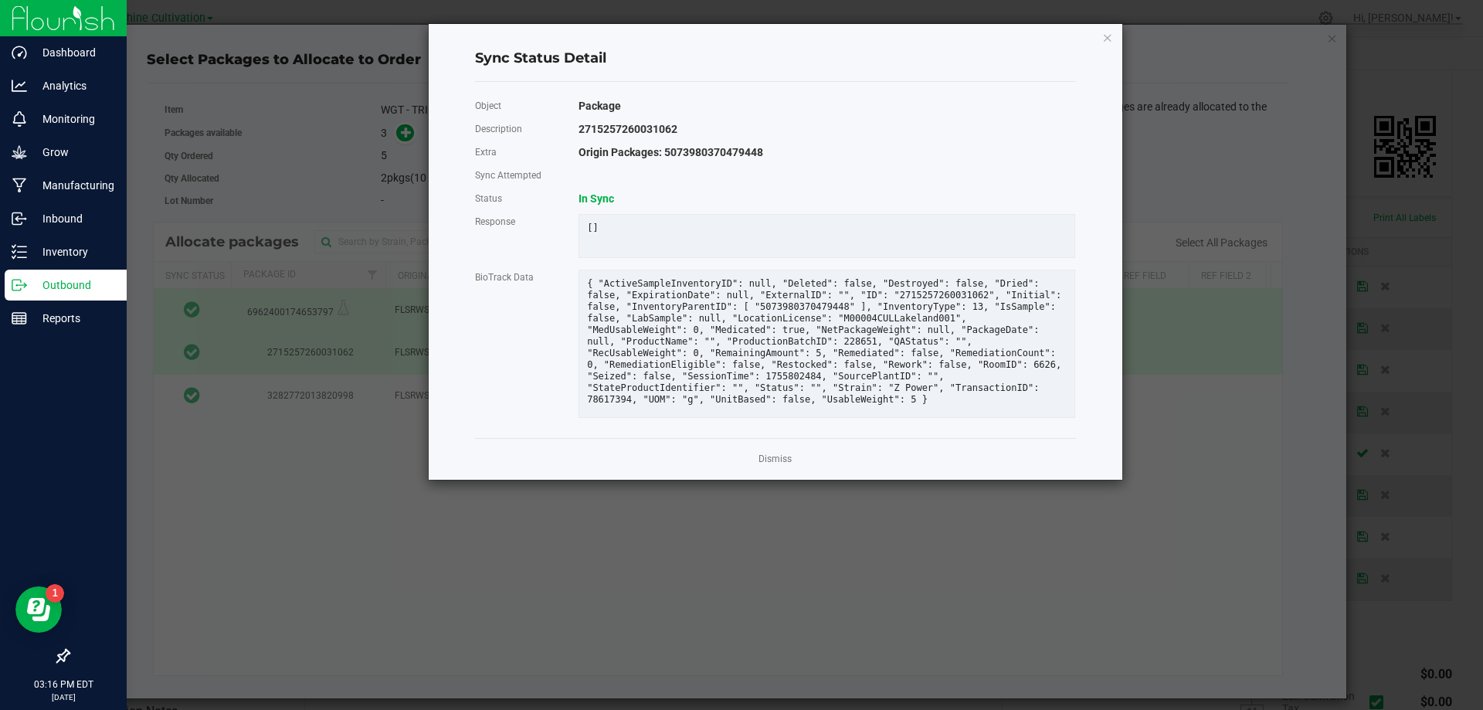
click at [764, 467] on app-cancel-button "Dismiss" at bounding box center [774, 459] width 33 height 16
click at [772, 466] on link "Dismiss" at bounding box center [774, 459] width 33 height 13
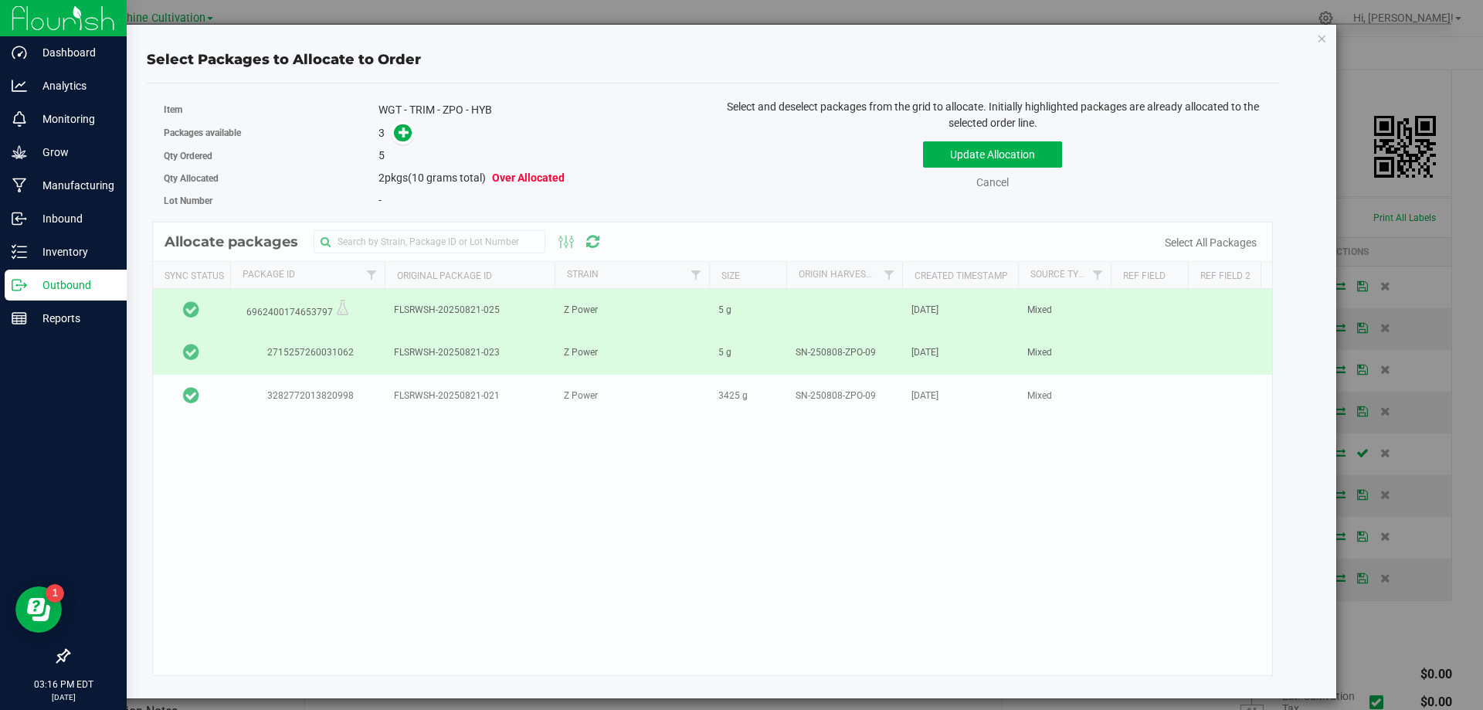
click at [186, 354] on icon at bounding box center [191, 351] width 16 height 19
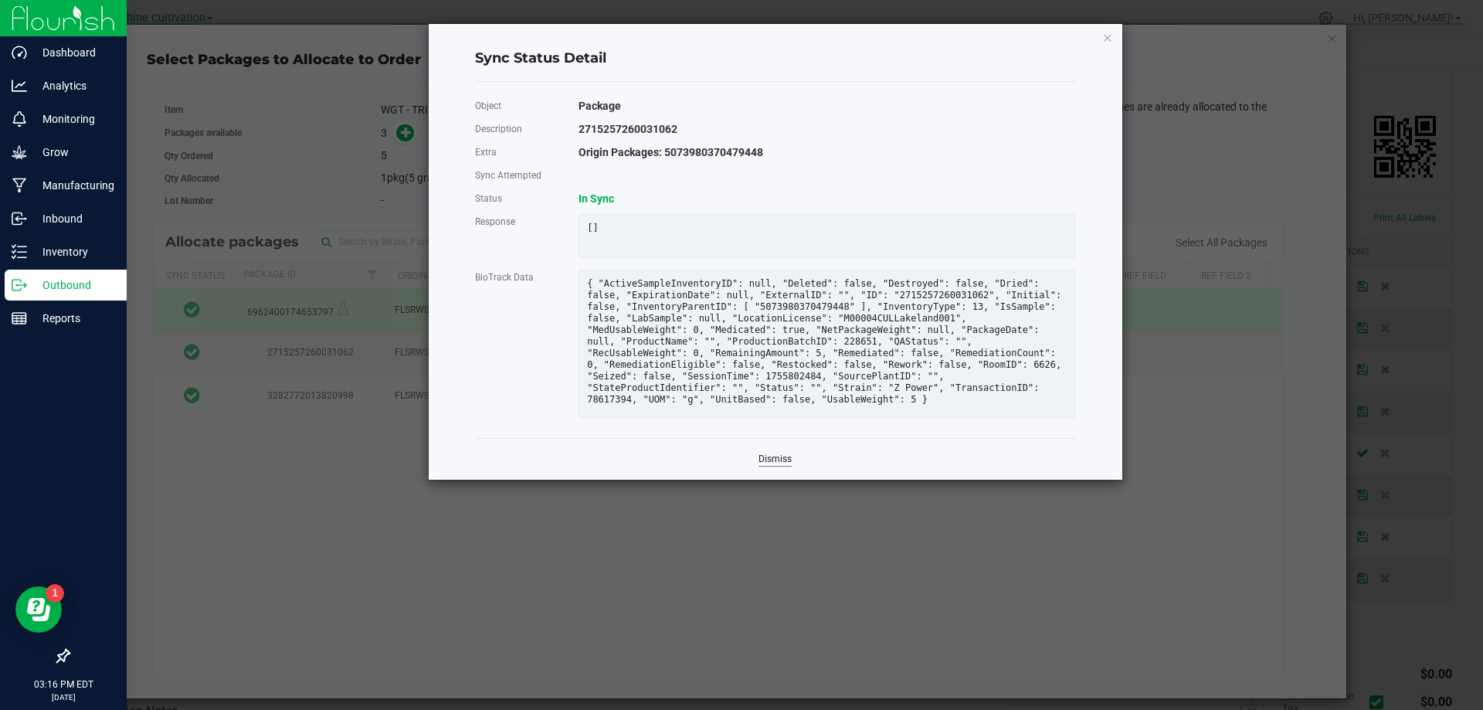
click at [768, 466] on link "Dismiss" at bounding box center [774, 459] width 33 height 13
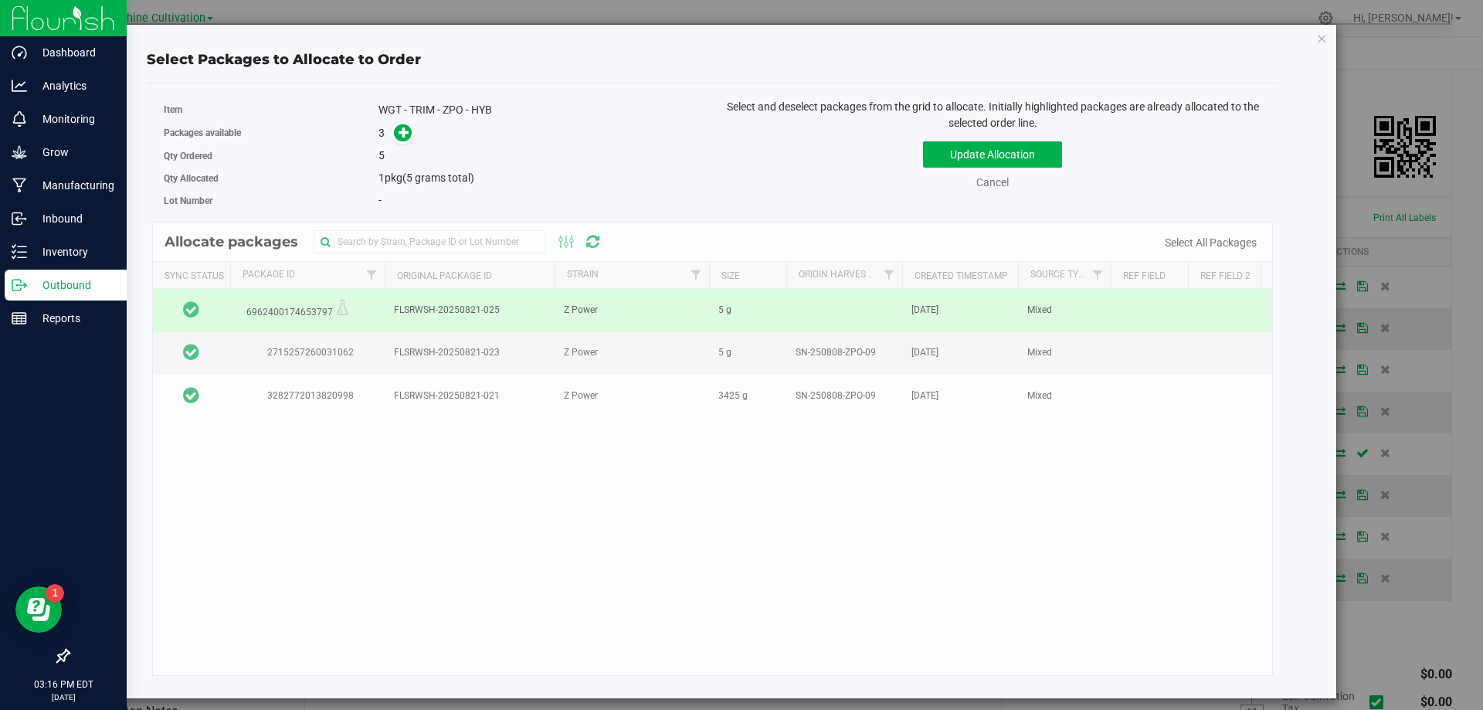
click at [191, 309] on icon at bounding box center [191, 309] width 16 height 19
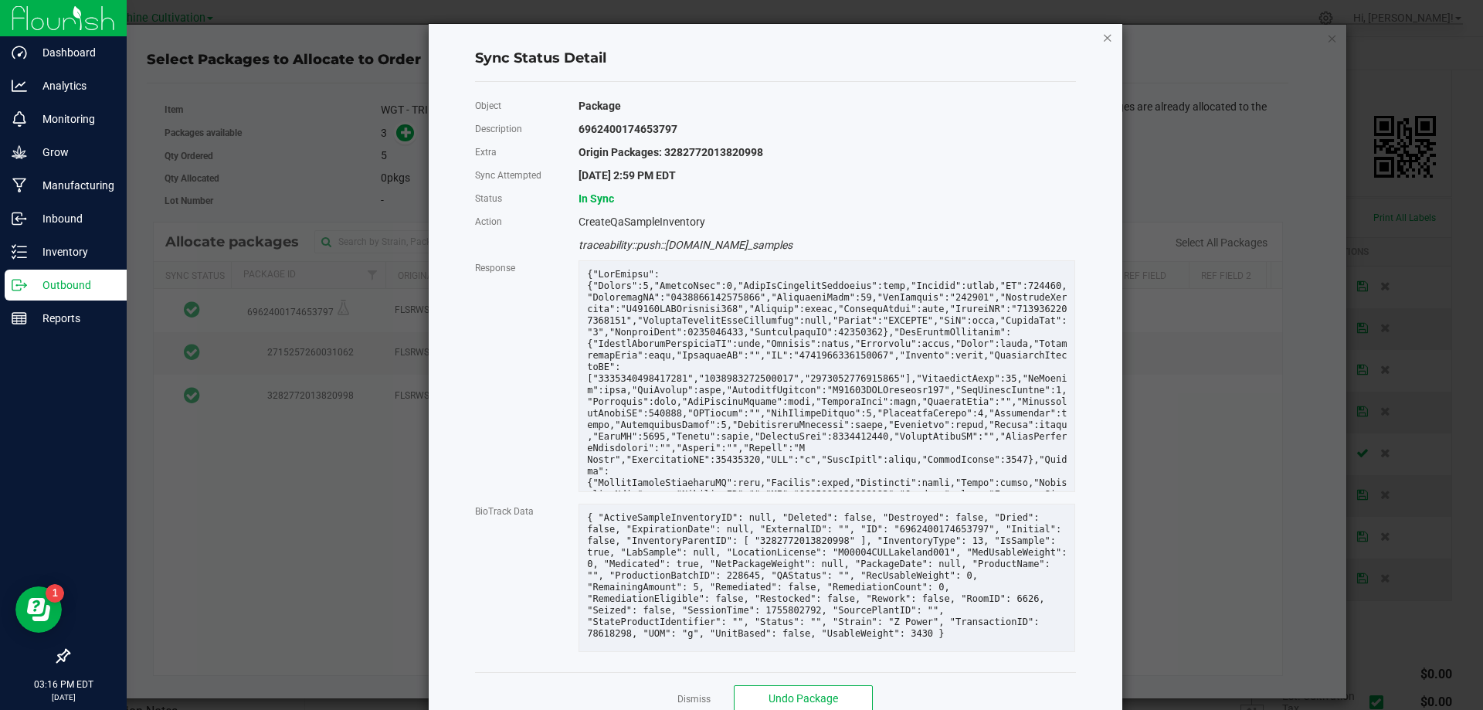
click at [1102, 42] on icon "Close" at bounding box center [1107, 37] width 11 height 19
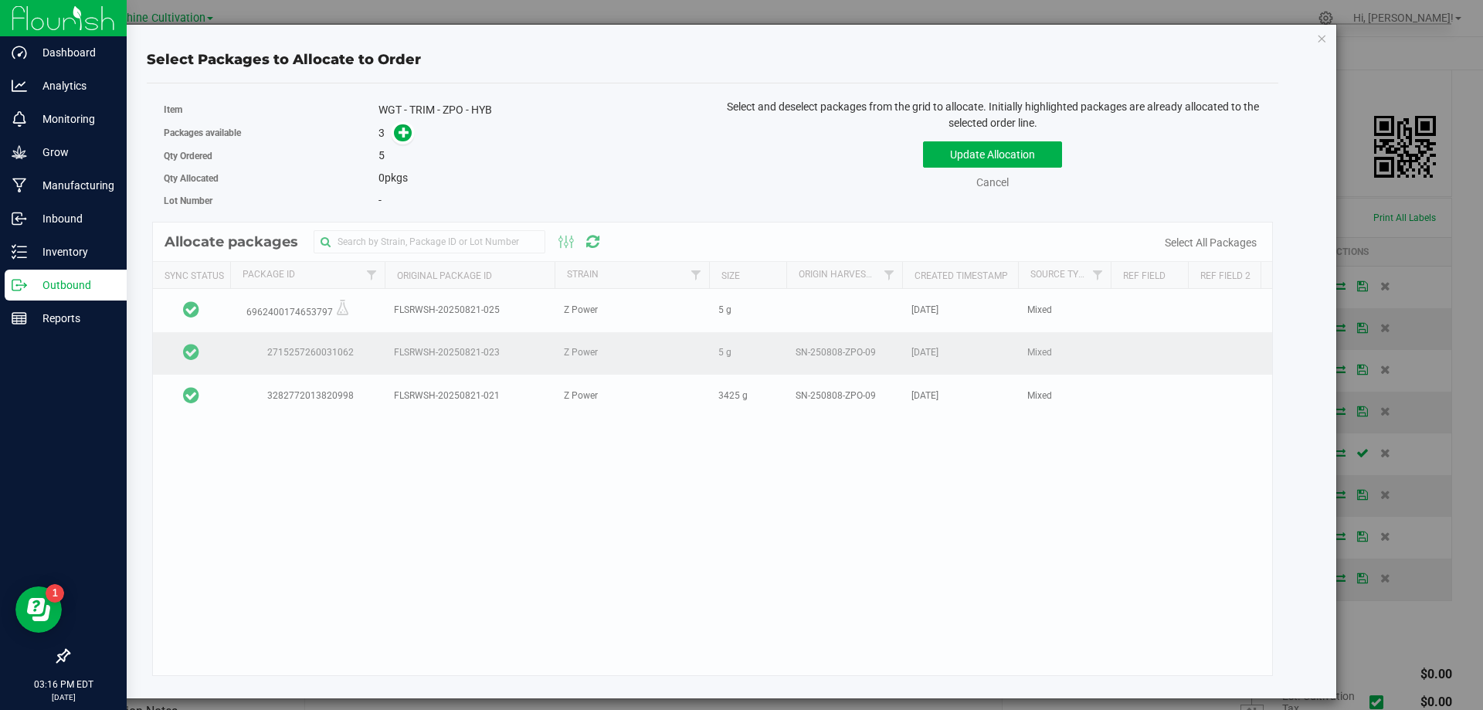
click at [195, 354] on icon at bounding box center [191, 351] width 16 height 19
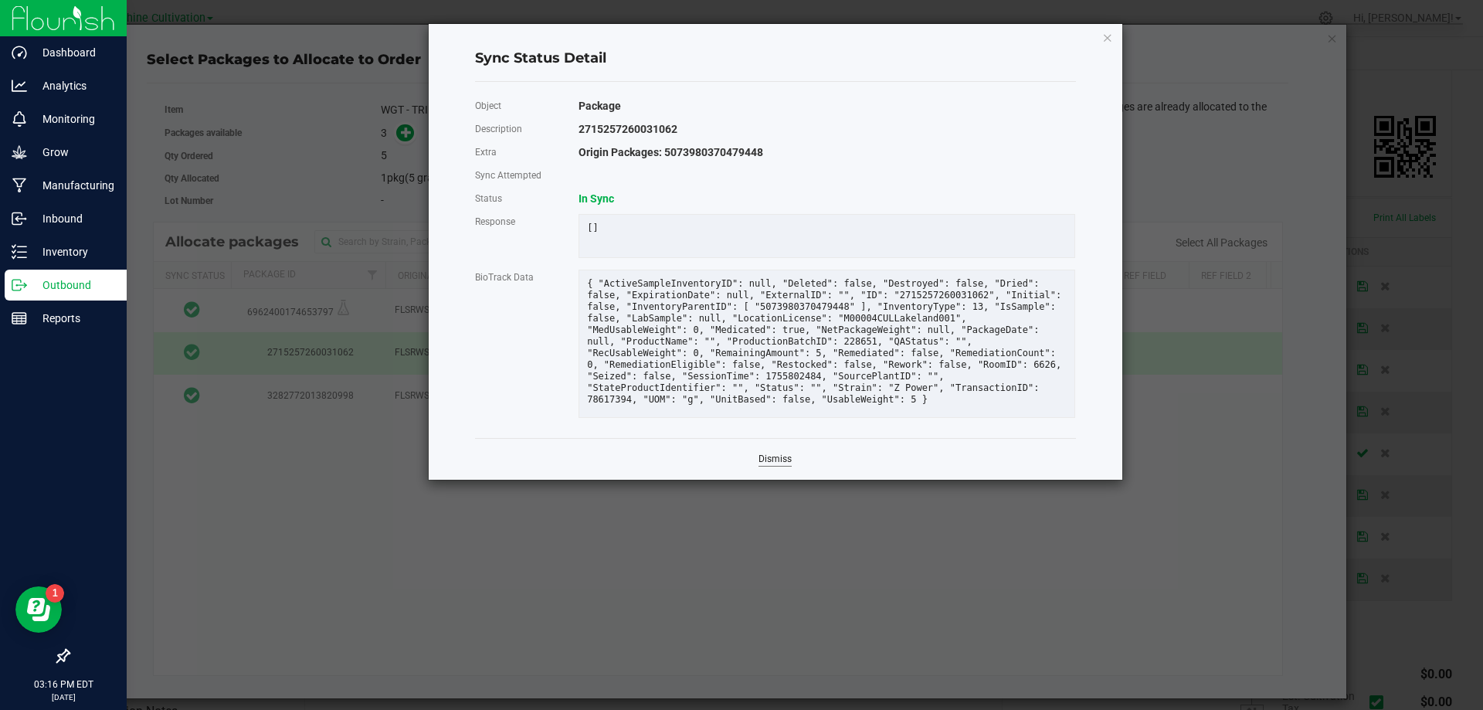
click at [775, 466] on link "Dismiss" at bounding box center [774, 459] width 33 height 13
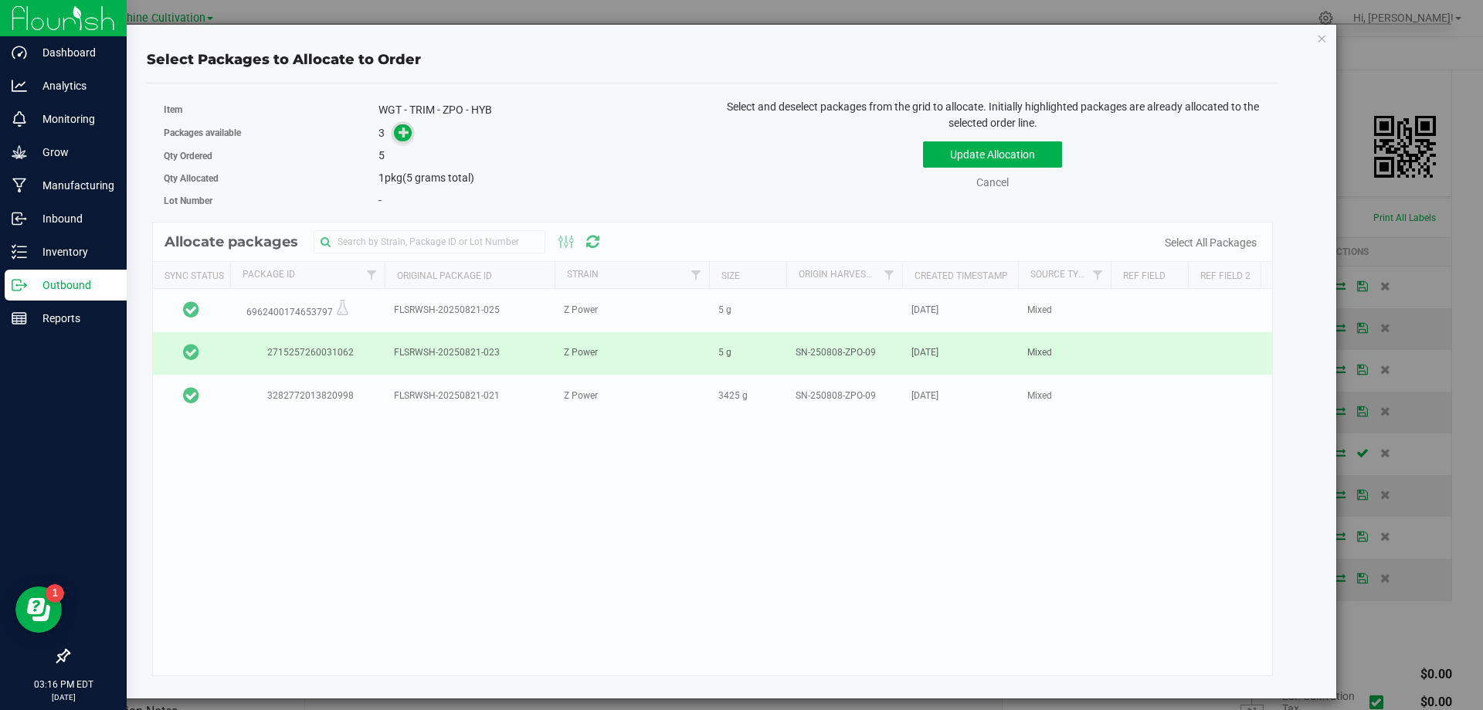
click at [409, 140] on span at bounding box center [403, 132] width 21 height 21
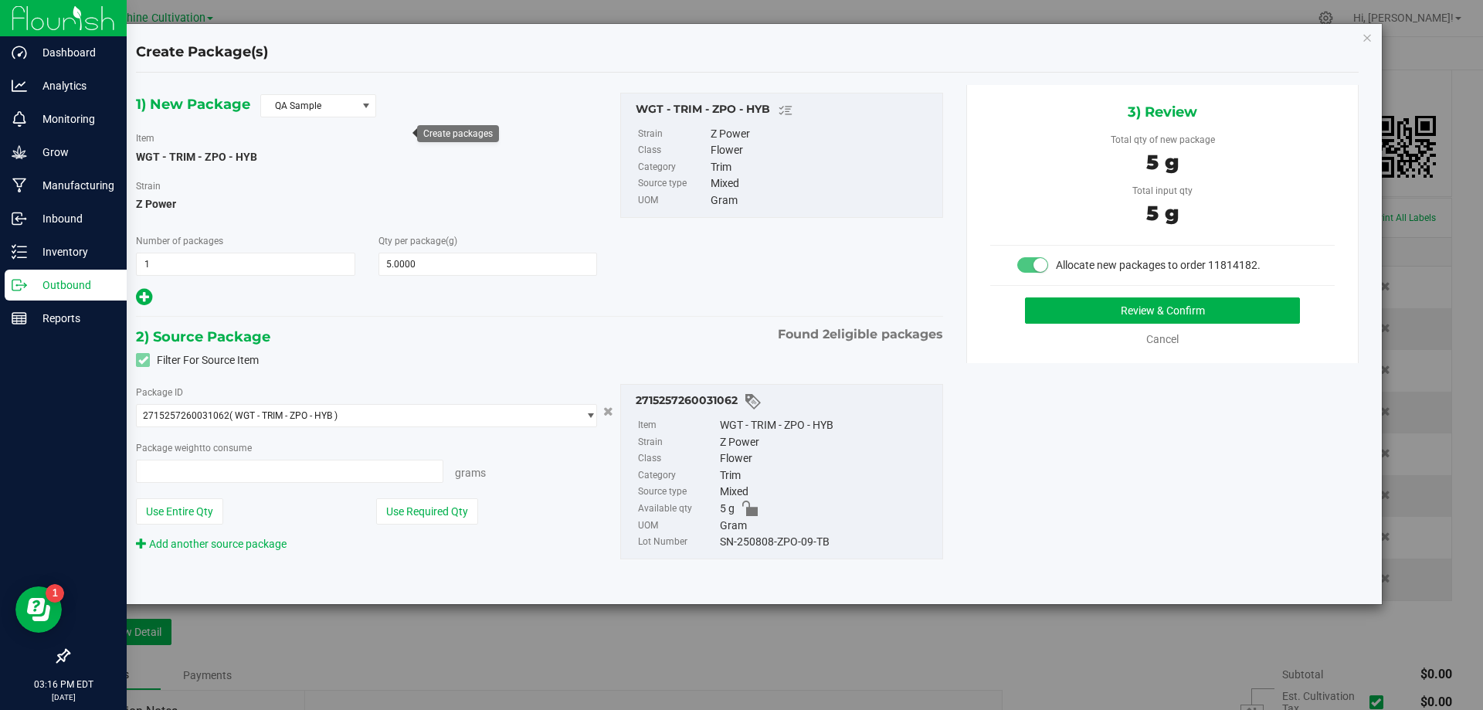
type input "5.0000 g"
click at [276, 417] on span "( WGT - TRIM - ZPO - HYB )" at bounding box center [283, 415] width 108 height 11
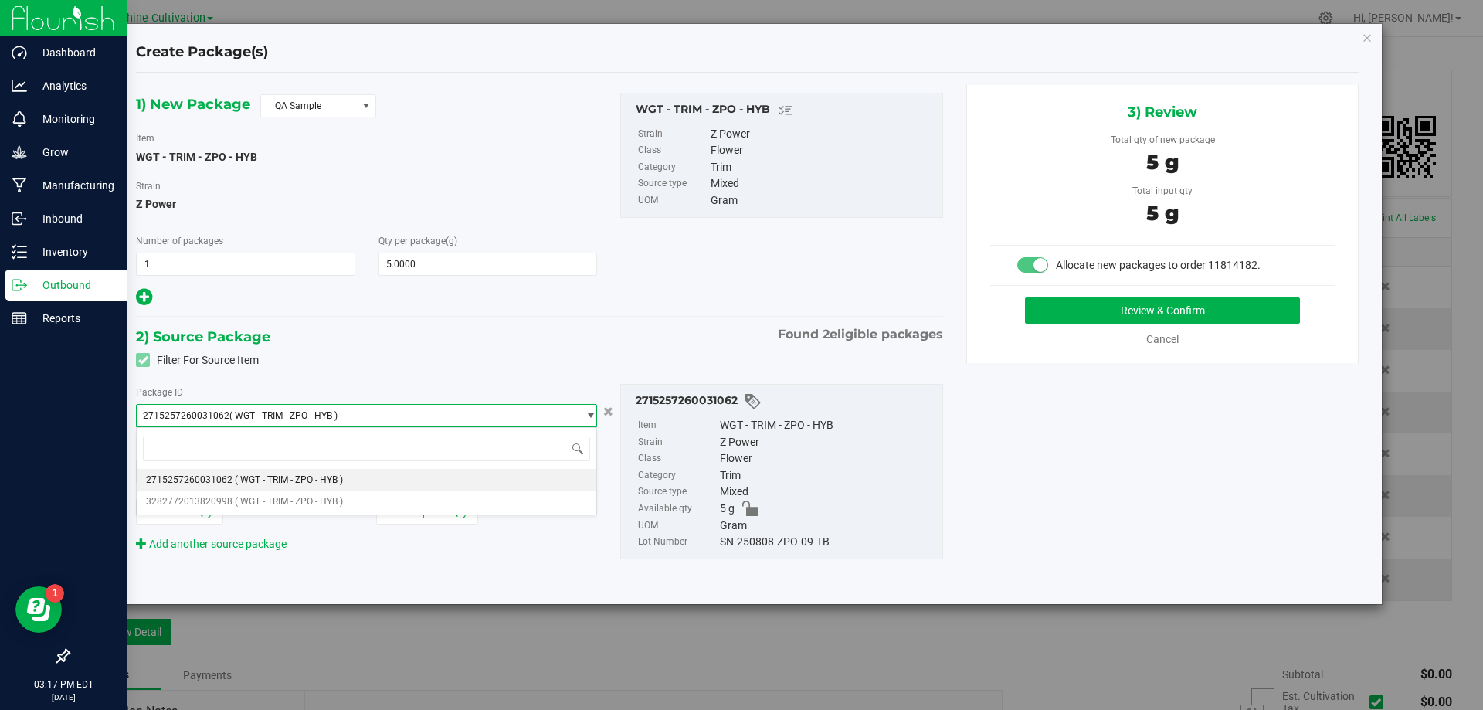
click at [281, 421] on span "2715257260031062 ( WGT - TRIM - ZPO - HYB )" at bounding box center [357, 416] width 440 height 22
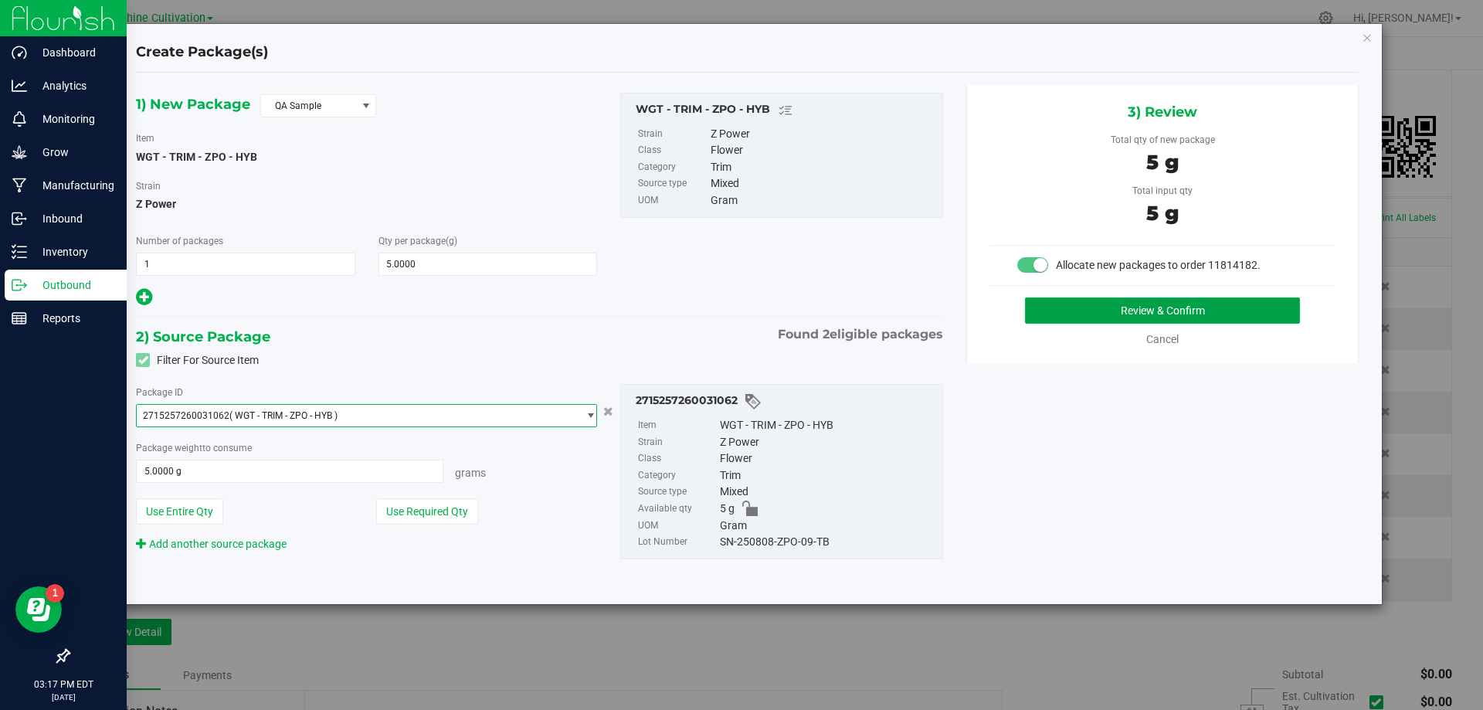
click at [1081, 314] on button "Review & Confirm" at bounding box center [1162, 310] width 275 height 26
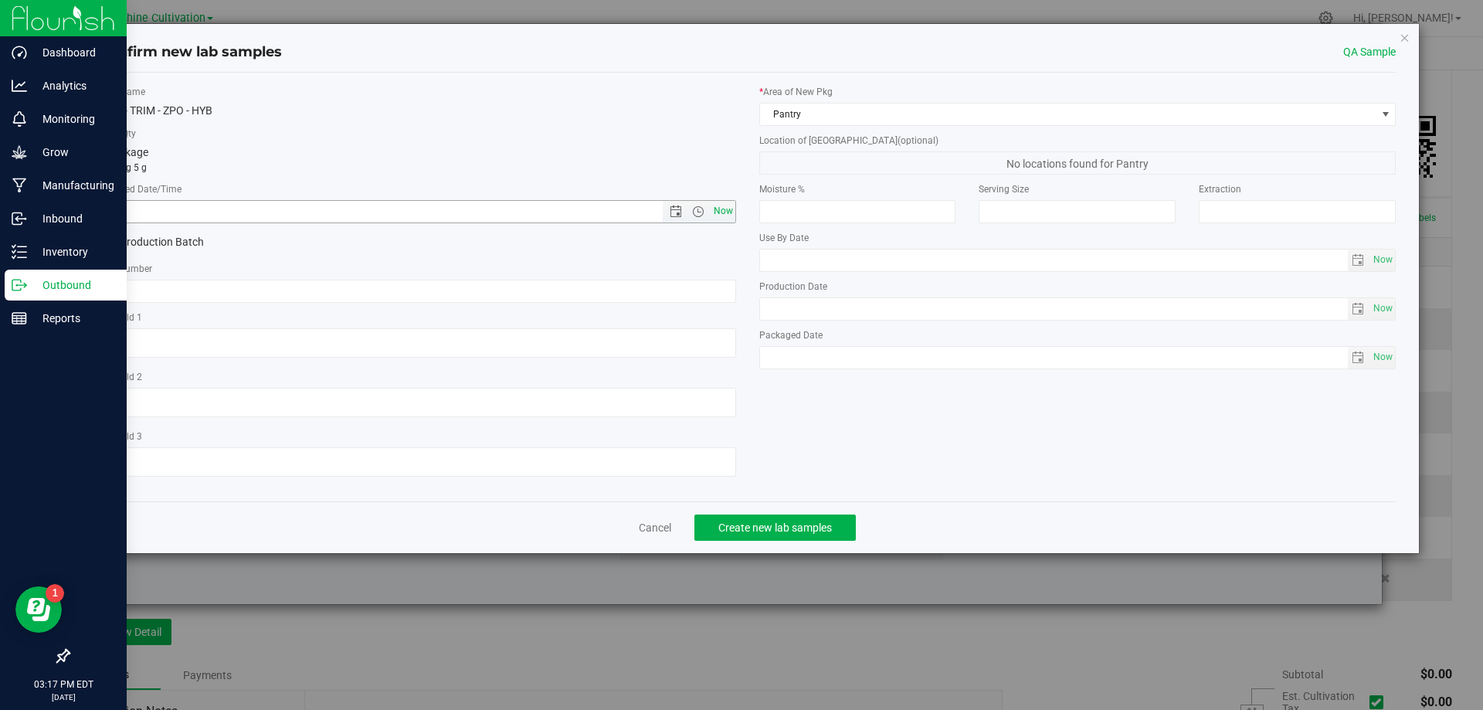
click at [723, 214] on span "Now" at bounding box center [723, 211] width 26 height 22
type input "[DATE] 3:17 PM"
click at [342, 290] on input "text" at bounding box center [417, 291] width 637 height 23
paste input "SN-250808-BLT-09"
type input "SN-250808-BLT-09-TB"
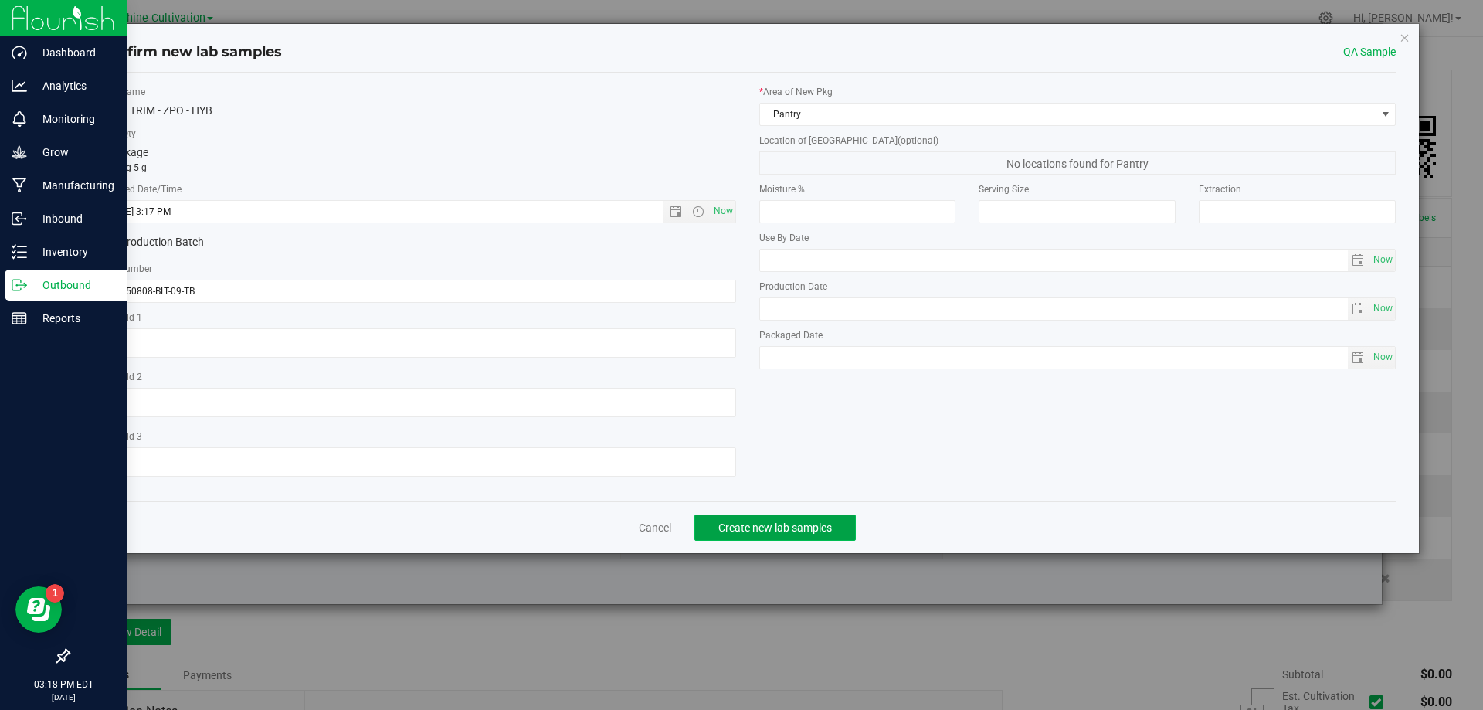
click at [758, 516] on button "Create new lab samples" at bounding box center [774, 527] width 161 height 26
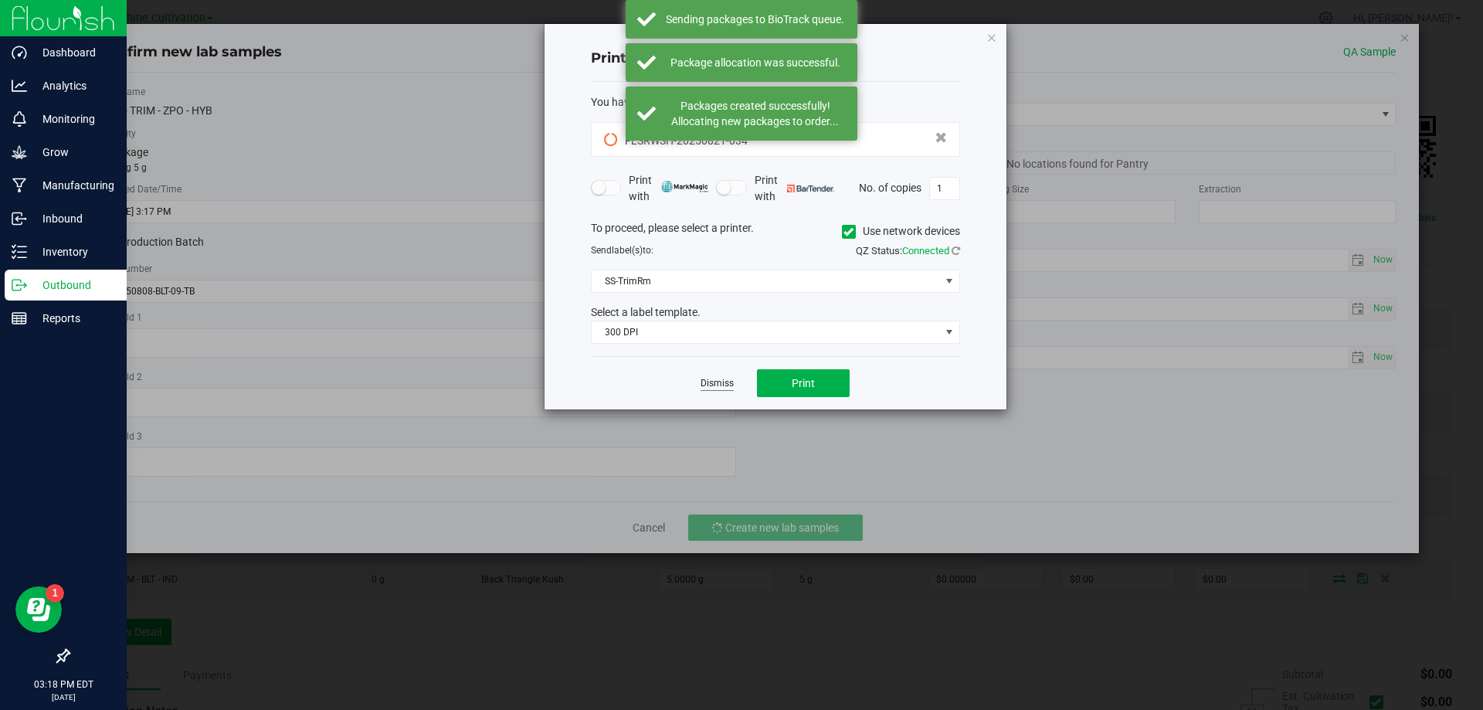
click at [721, 390] on link "Dismiss" at bounding box center [716, 383] width 33 height 13
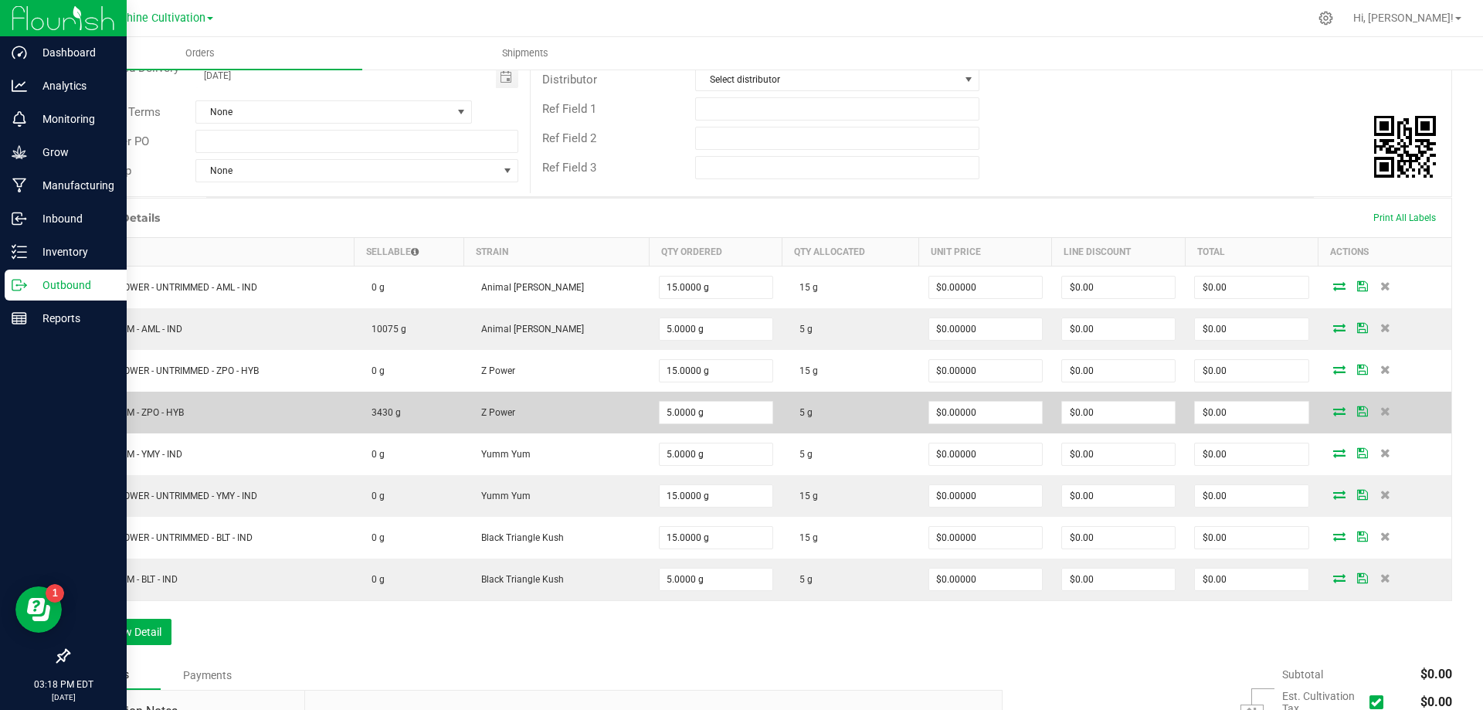
click at [409, 412] on td "3430 g" at bounding box center [409, 413] width 110 height 42
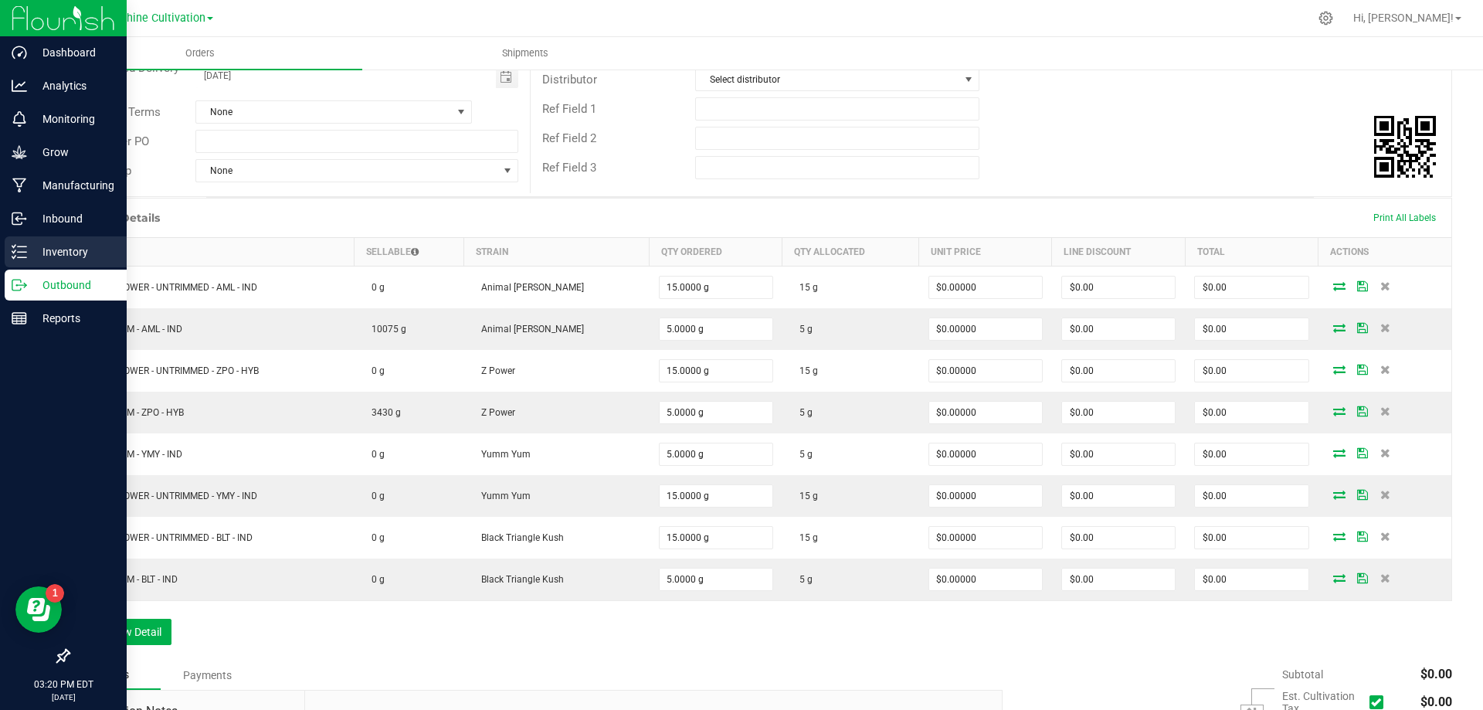
click at [65, 246] on p "Inventory" at bounding box center [73, 252] width 93 height 19
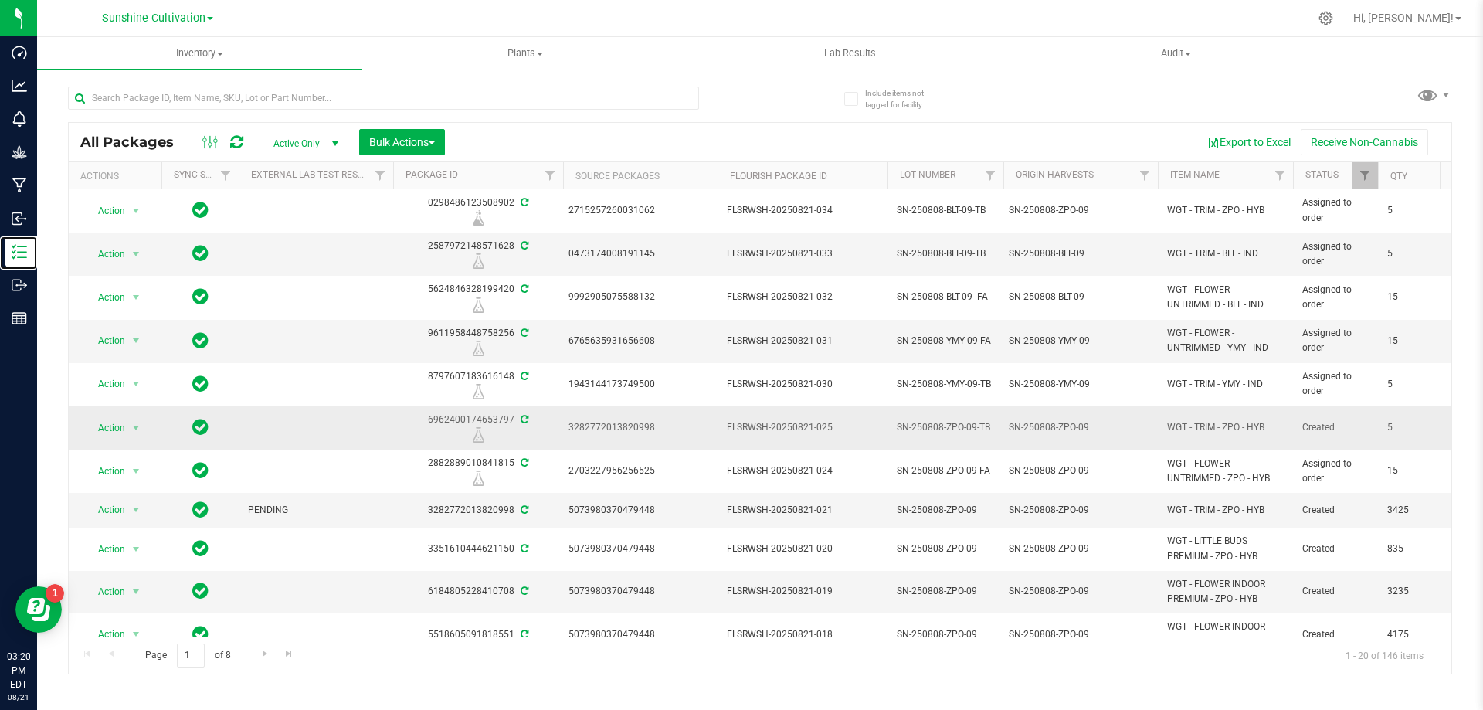
scroll to position [77, 0]
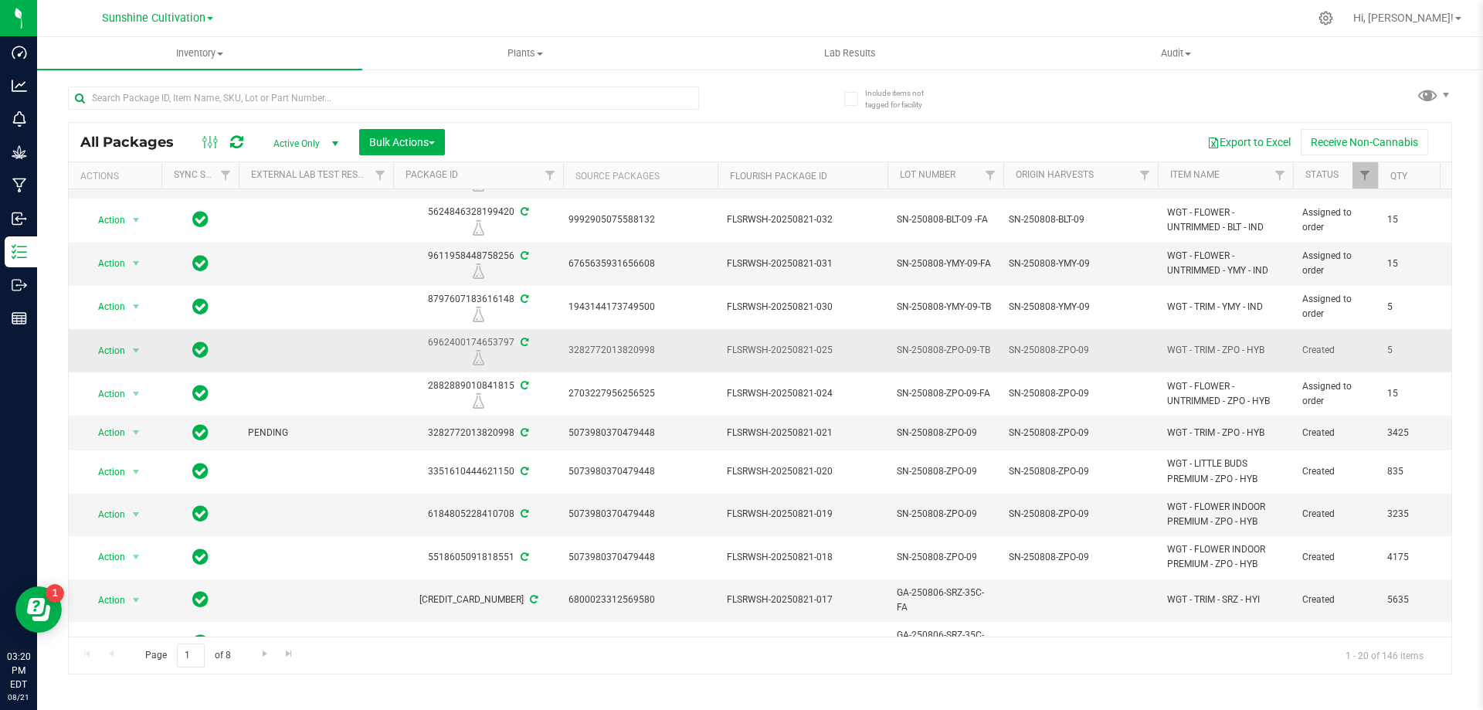
drag, startPoint x: 795, startPoint y: 353, endPoint x: 1359, endPoint y: 357, distance: 564.6
click at [255, 429] on span "PENDING" at bounding box center [316, 433] width 136 height 15
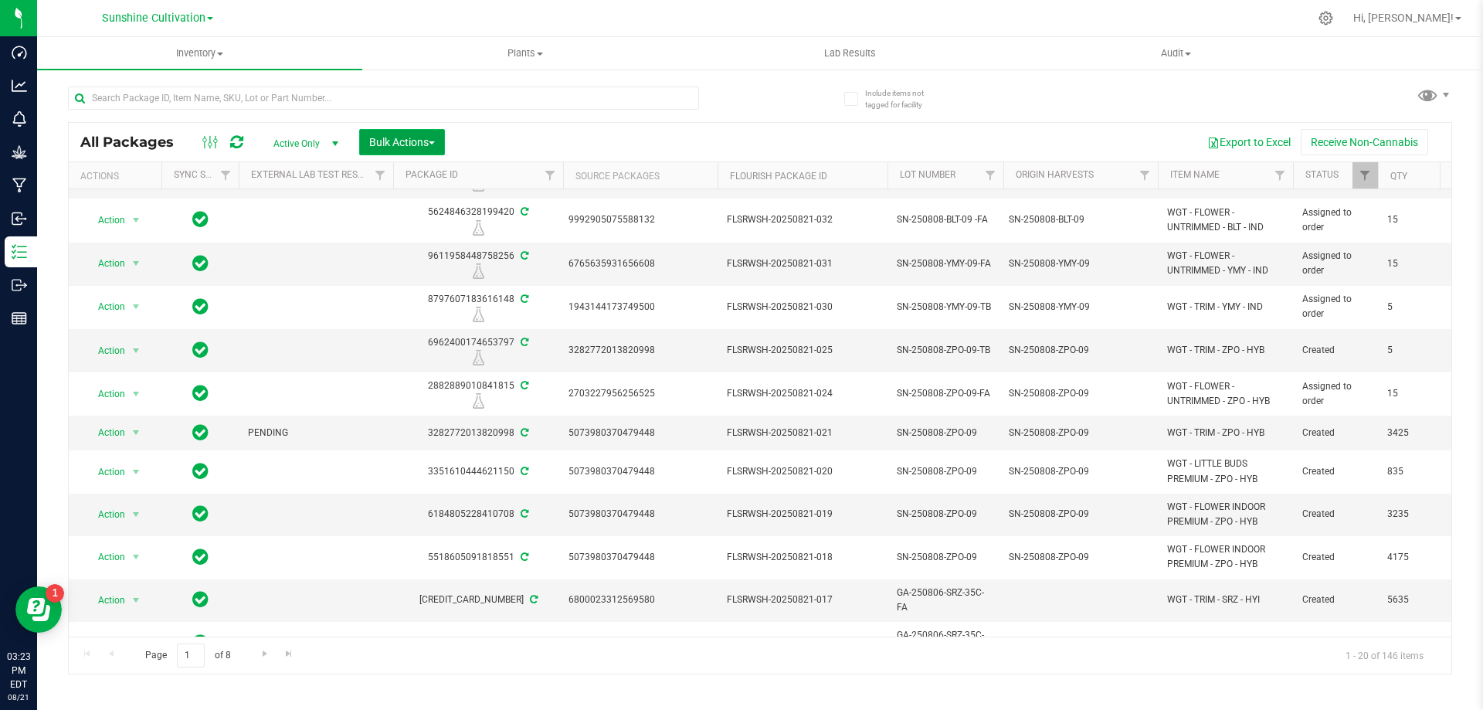
click at [394, 143] on span "Bulk Actions" at bounding box center [402, 142] width 66 height 12
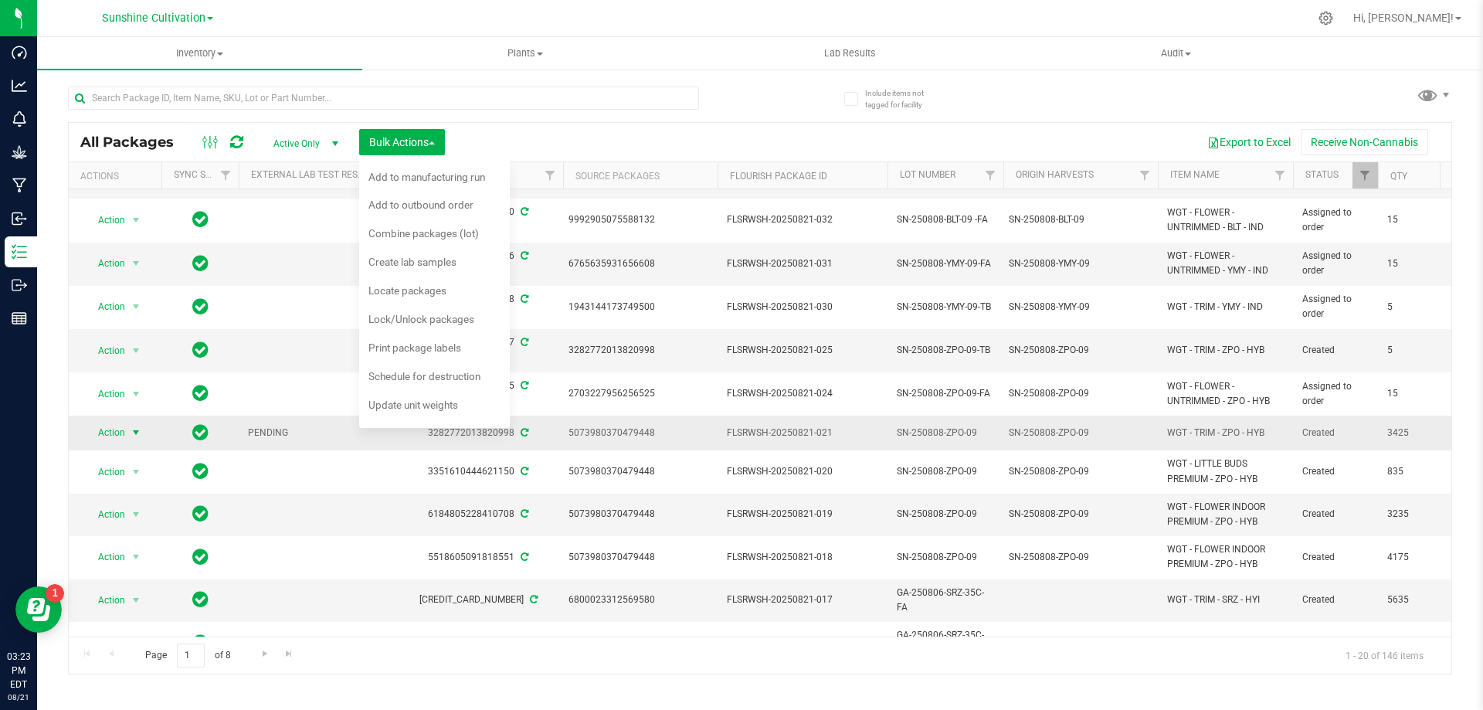
click at [108, 429] on span "Action" at bounding box center [105, 433] width 42 height 22
click at [142, 504] on li "Edit attributes" at bounding box center [145, 504] width 120 height 23
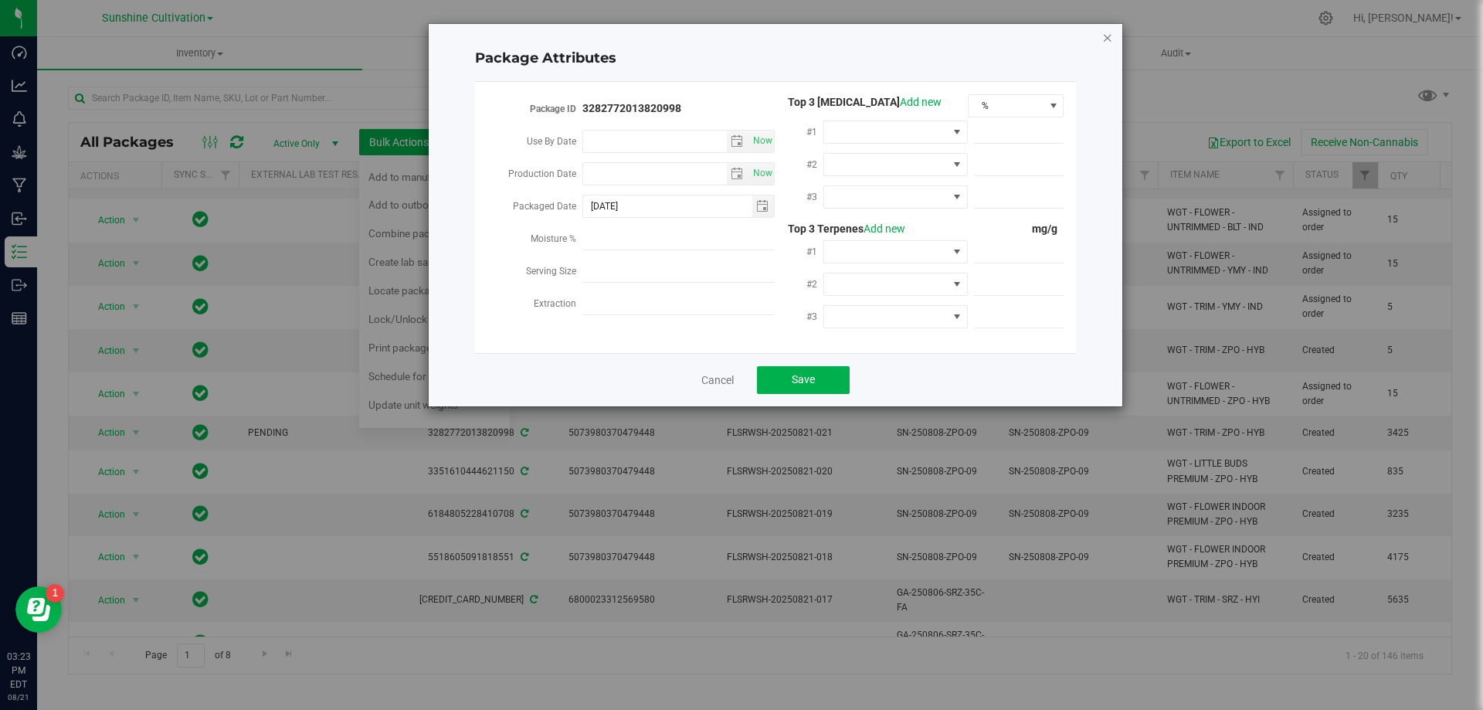
click at [1107, 33] on icon "Close modal" at bounding box center [1107, 37] width 11 height 19
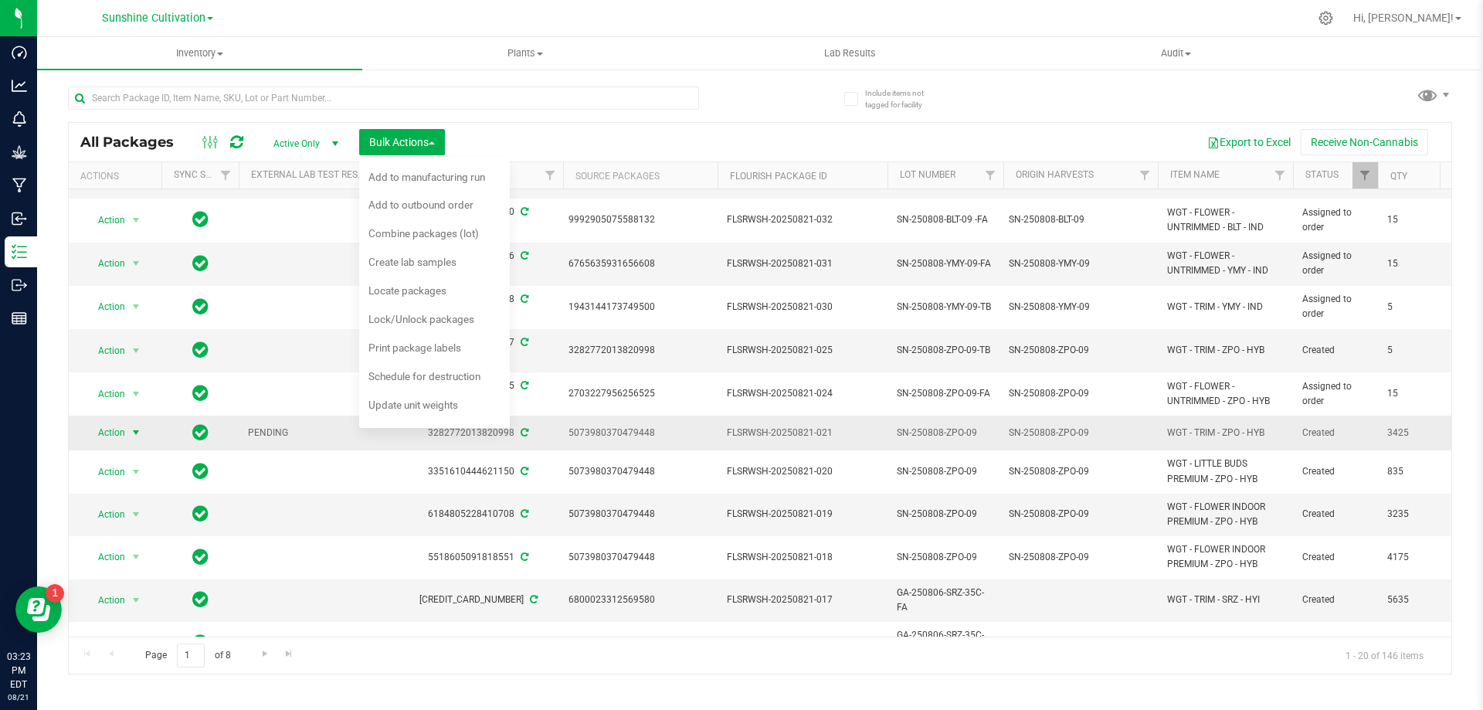
click at [111, 433] on span "Action" at bounding box center [105, 433] width 42 height 22
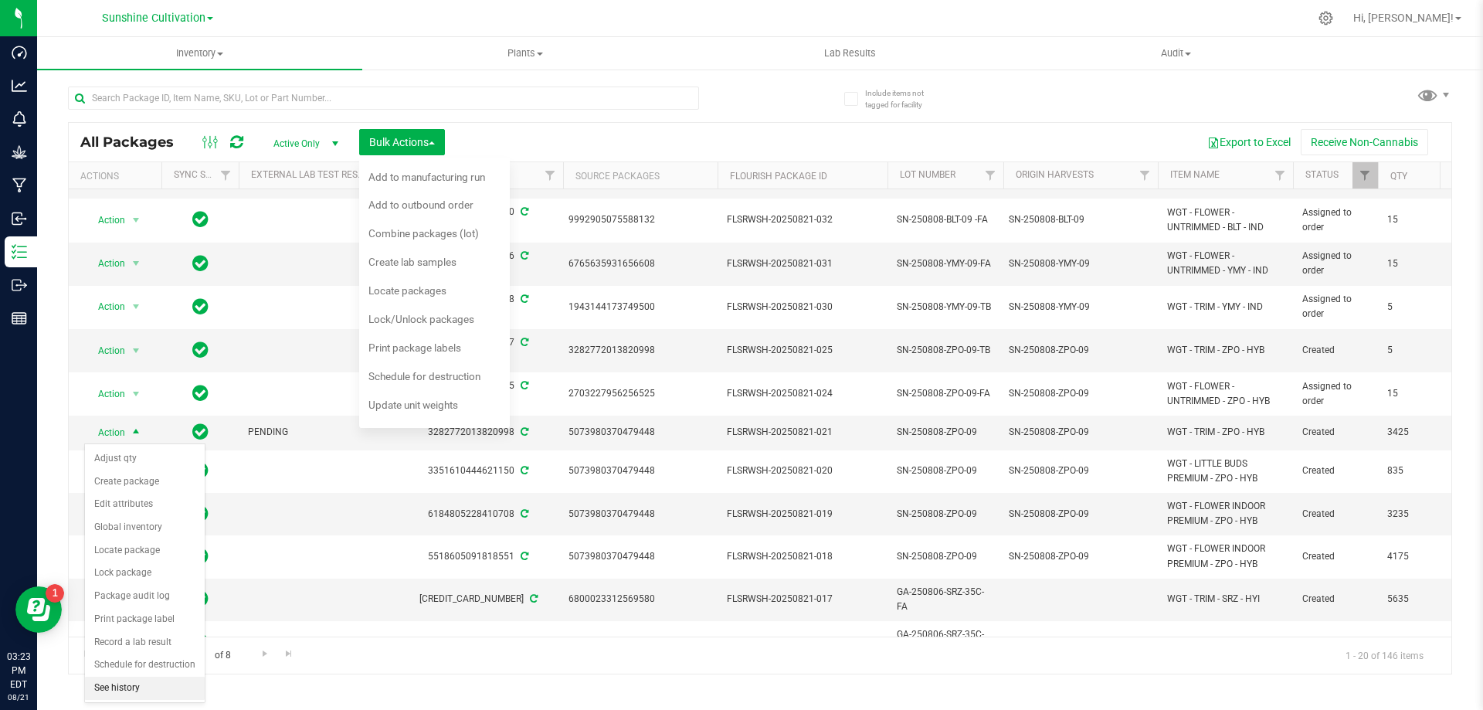
click at [144, 684] on li "See history" at bounding box center [145, 688] width 120 height 23
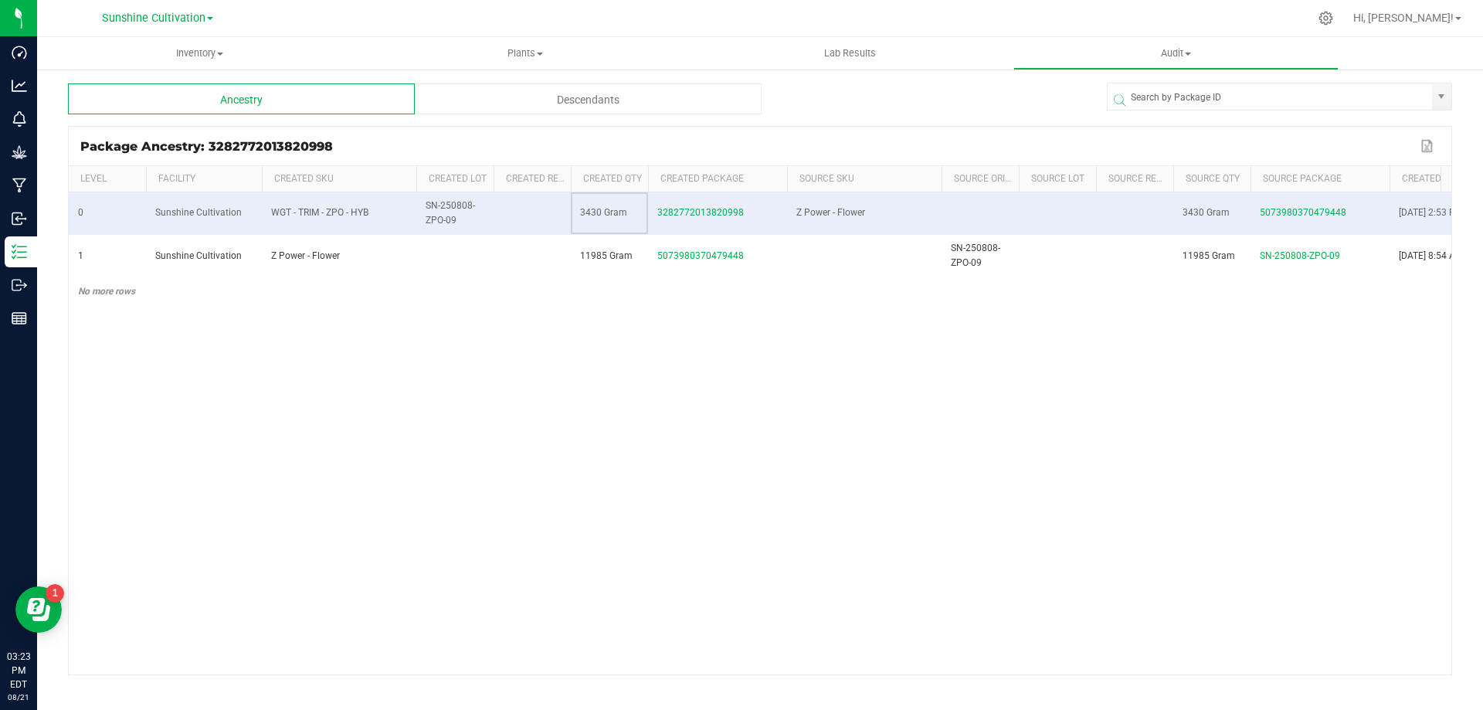
click at [627, 212] on td "3430 Gram" at bounding box center [609, 213] width 77 height 42
click at [957, 195] on td at bounding box center [979, 213] width 77 height 42
click at [1198, 198] on td "3430 Gram" at bounding box center [1211, 213] width 77 height 42
click at [1220, 204] on td "3430 Gram" at bounding box center [1211, 213] width 77 height 42
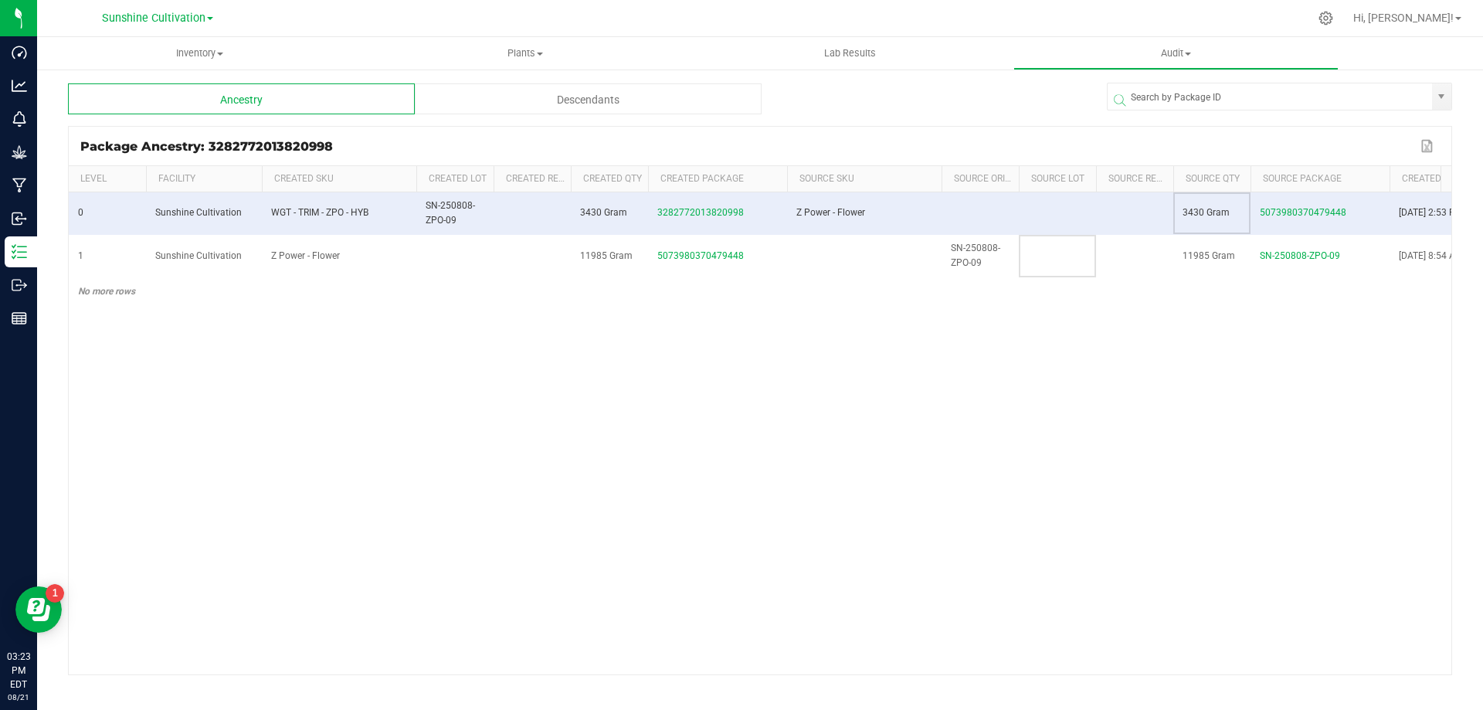
click at [1077, 249] on td at bounding box center [1057, 256] width 77 height 42
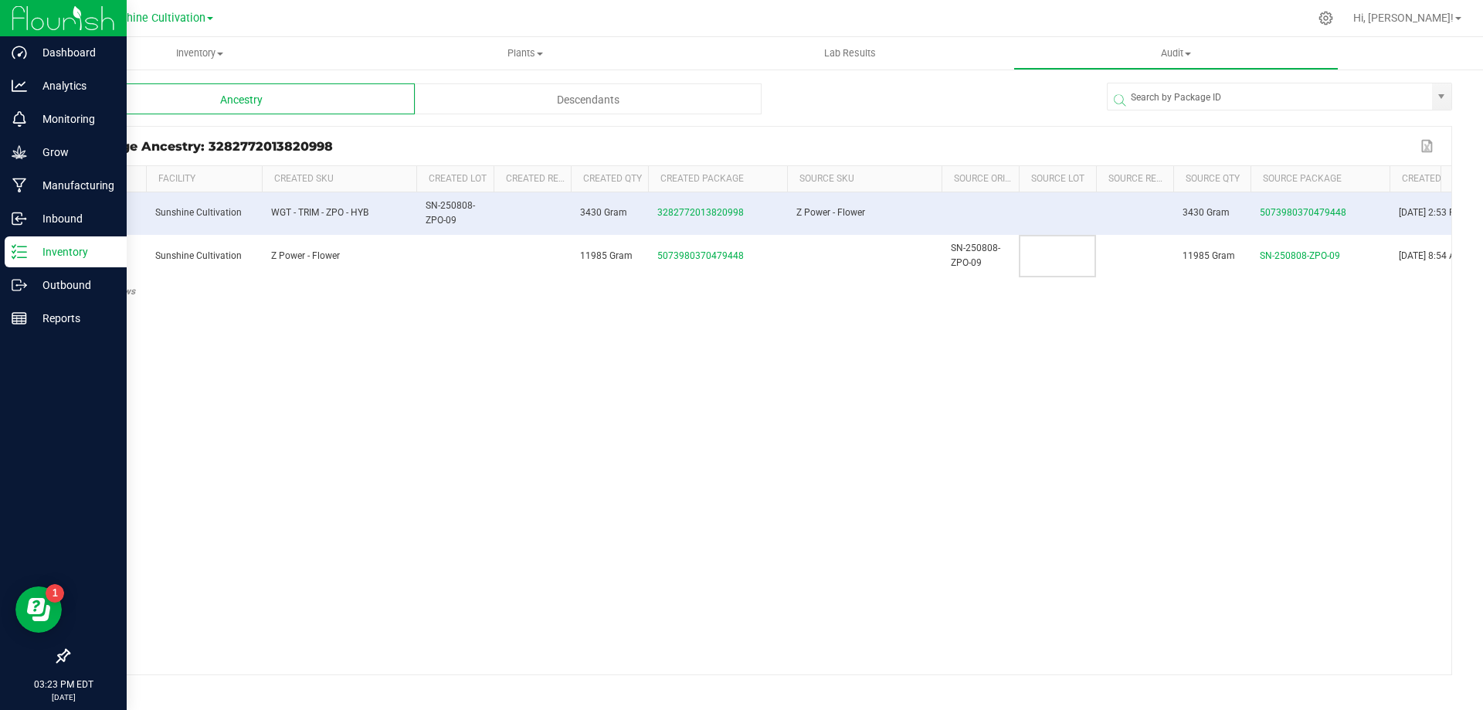
click at [30, 253] on p "Inventory" at bounding box center [73, 252] width 93 height 19
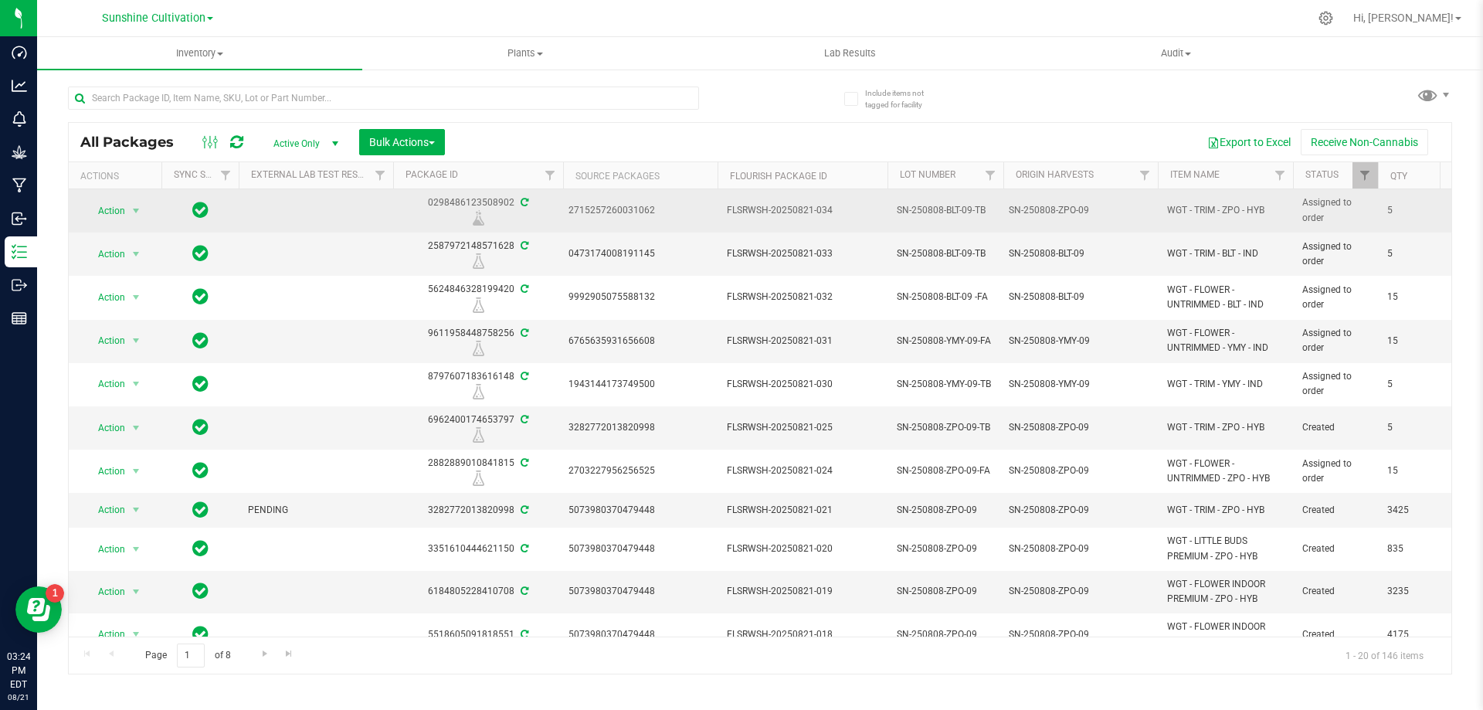
click at [477, 221] on icon at bounding box center [479, 217] width 12 height 15
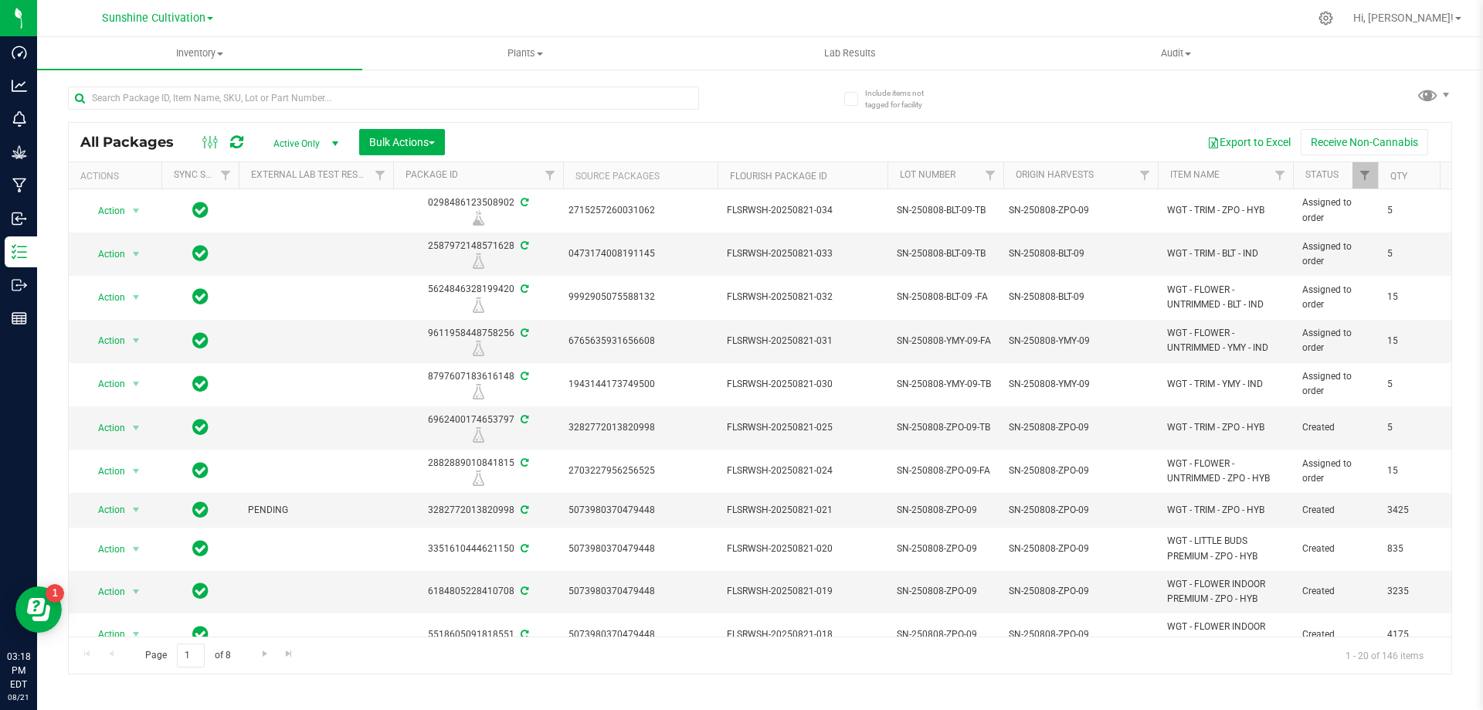
scroll to position [77, 0]
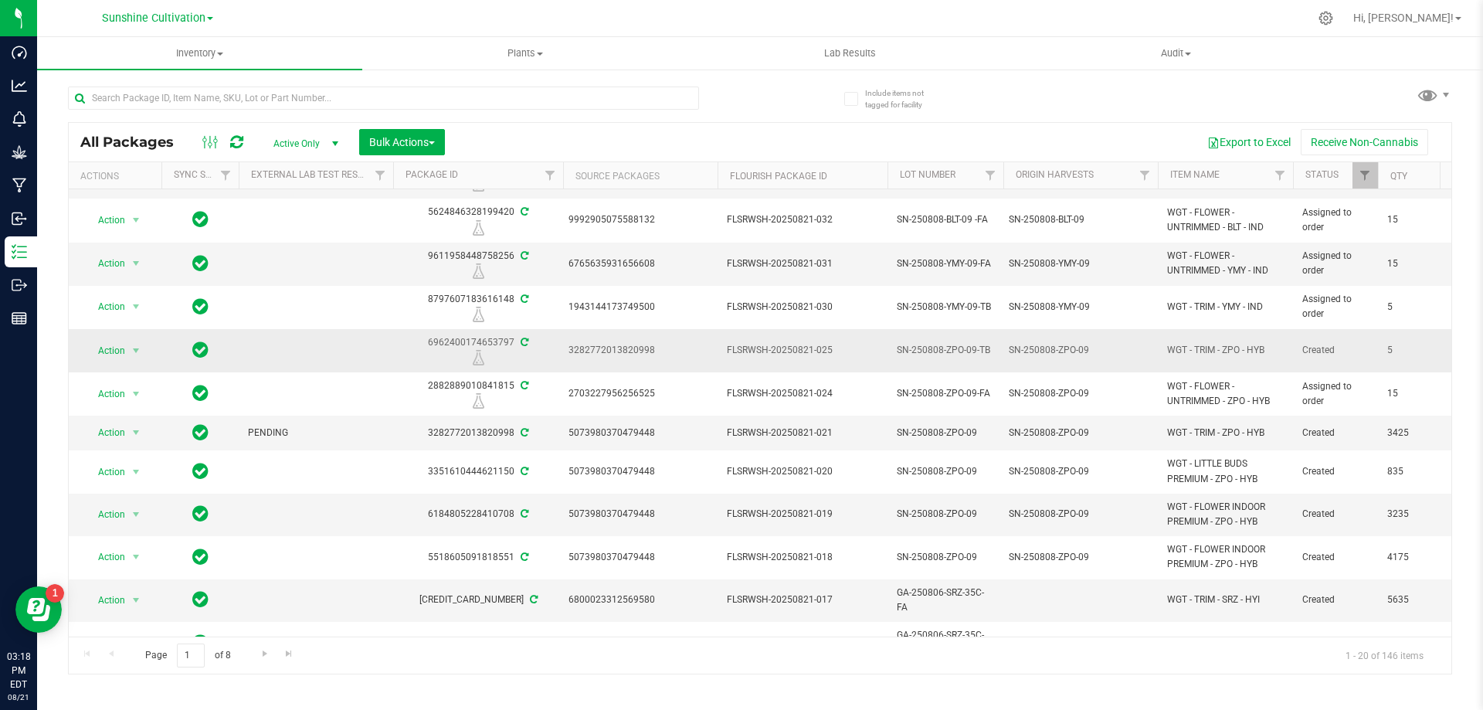
click at [982, 356] on span "SN-250808-ZPO-09-TB" at bounding box center [945, 350] width 97 height 15
click at [124, 356] on span "Action" at bounding box center [105, 351] width 42 height 22
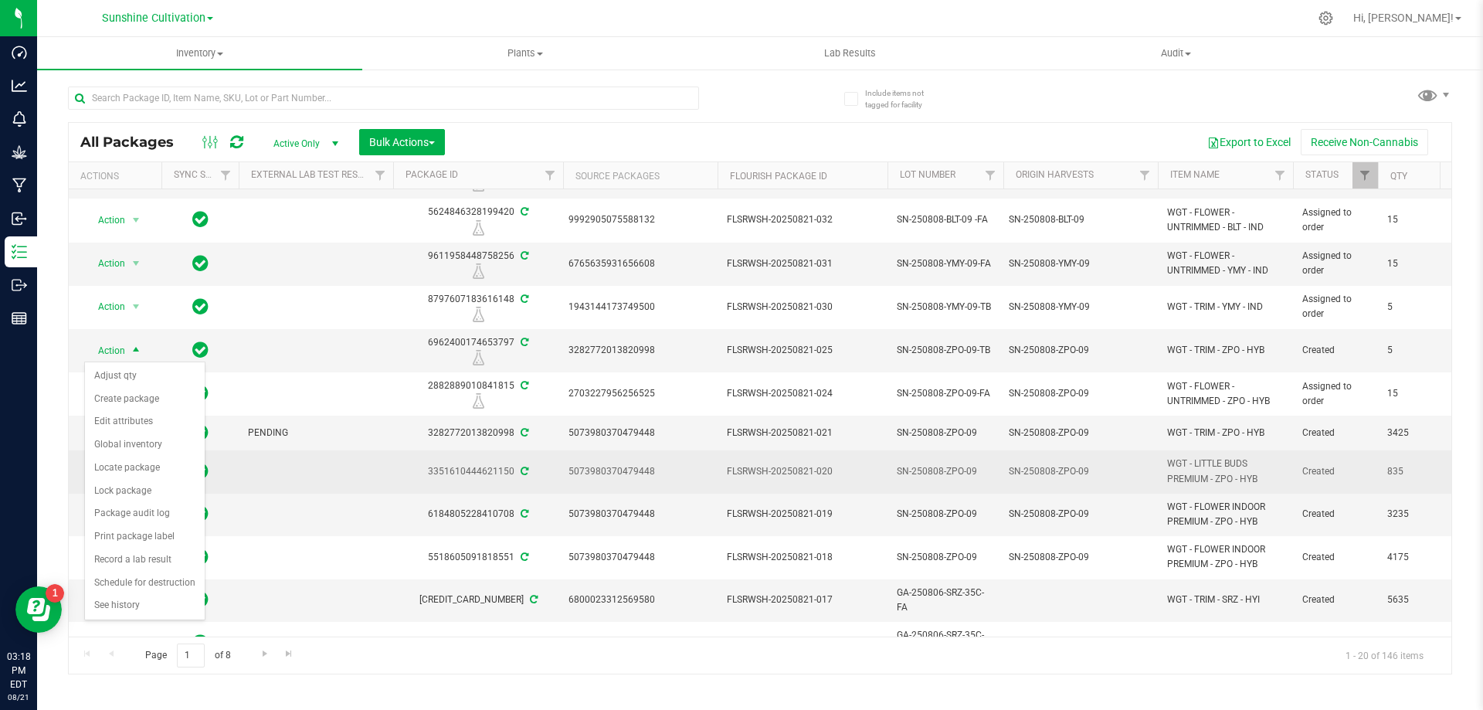
click at [290, 467] on td at bounding box center [316, 471] width 154 height 42
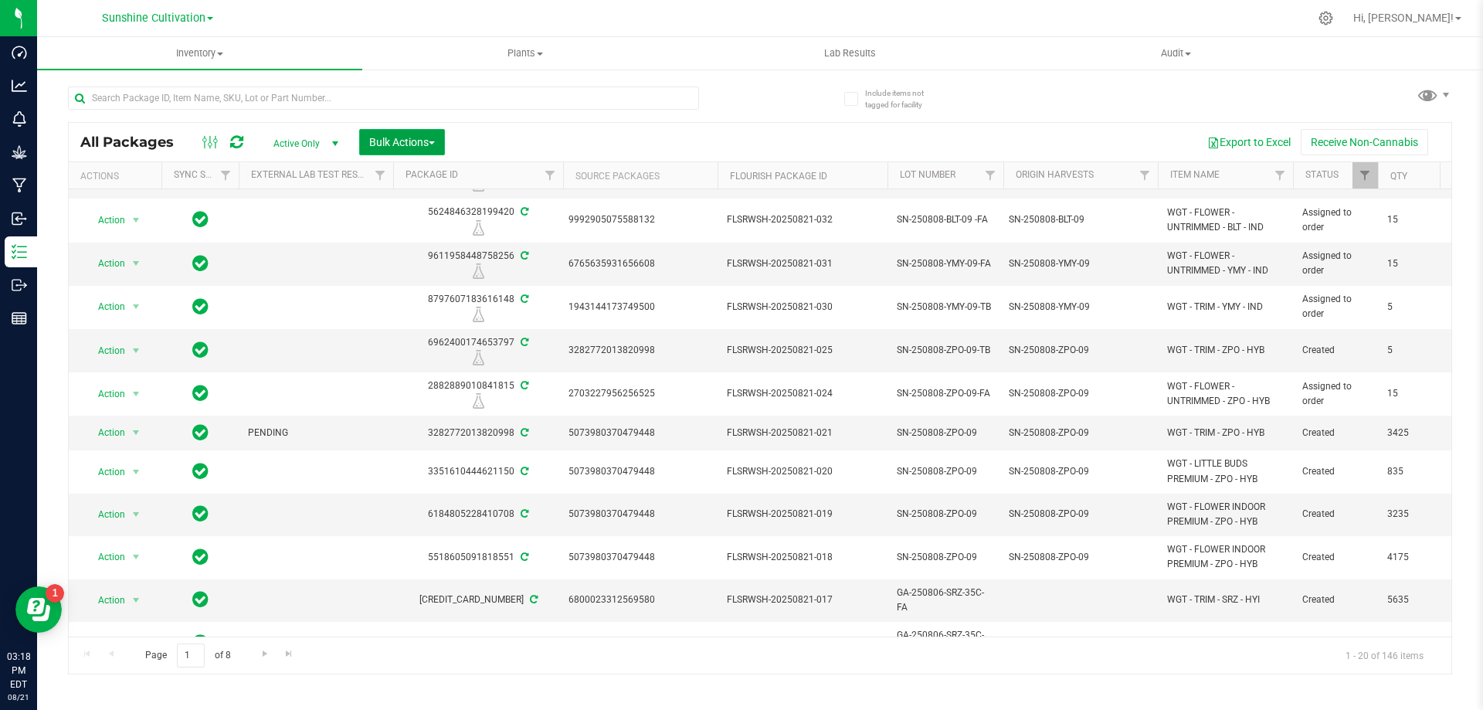
click at [419, 132] on button "Bulk Actions" at bounding box center [402, 142] width 86 height 26
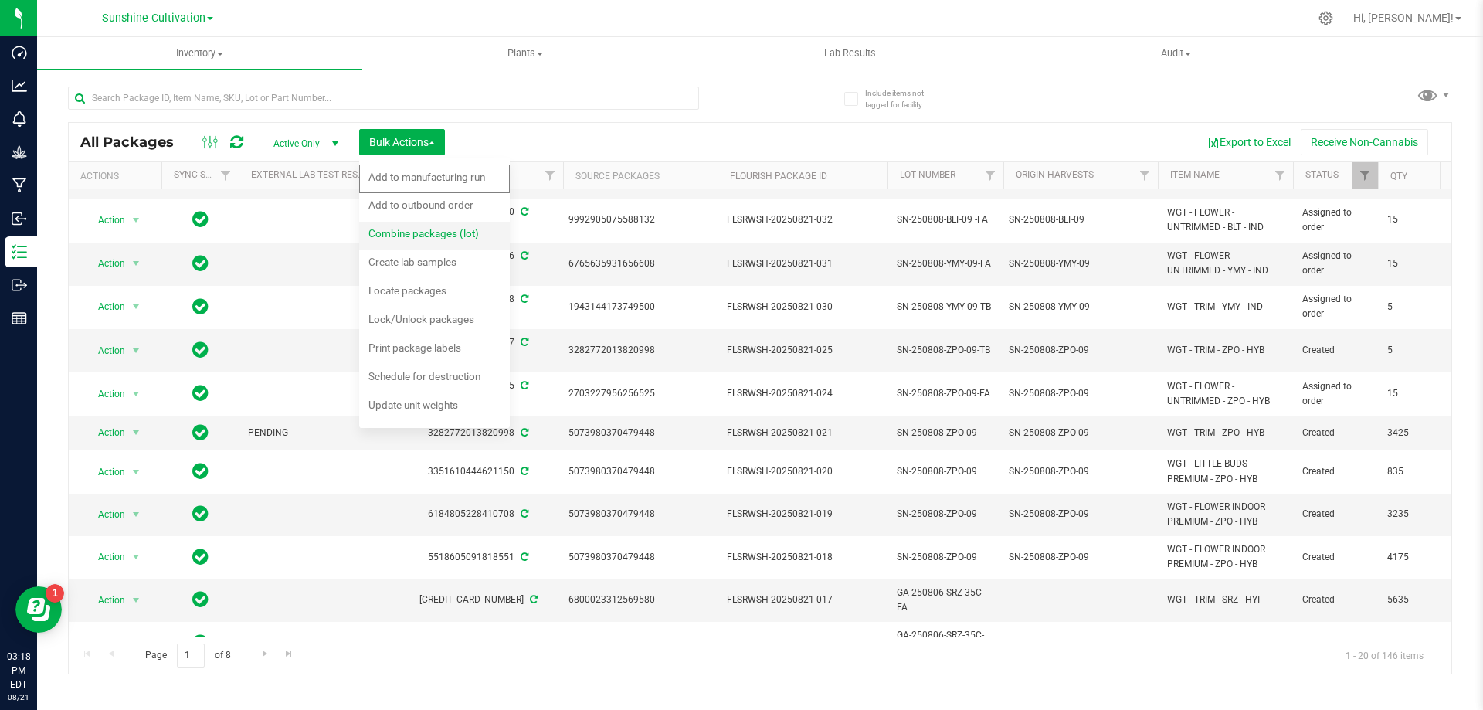
click at [456, 238] on span "Combine packages (lot)" at bounding box center [423, 233] width 110 height 12
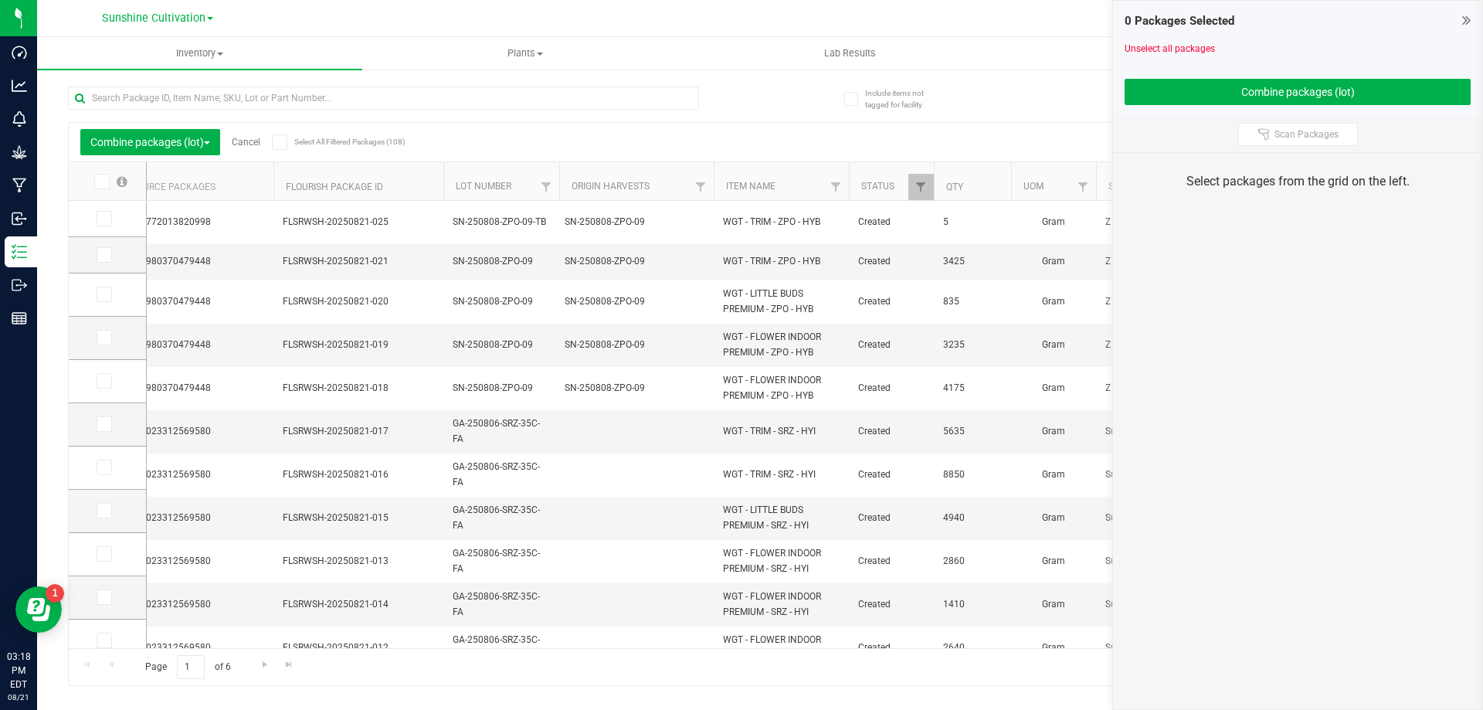
scroll to position [0, 432]
click at [99, 338] on icon at bounding box center [103, 338] width 10 height 0
click at [0, 0] on input "checkbox" at bounding box center [0, 0] width 0 height 0
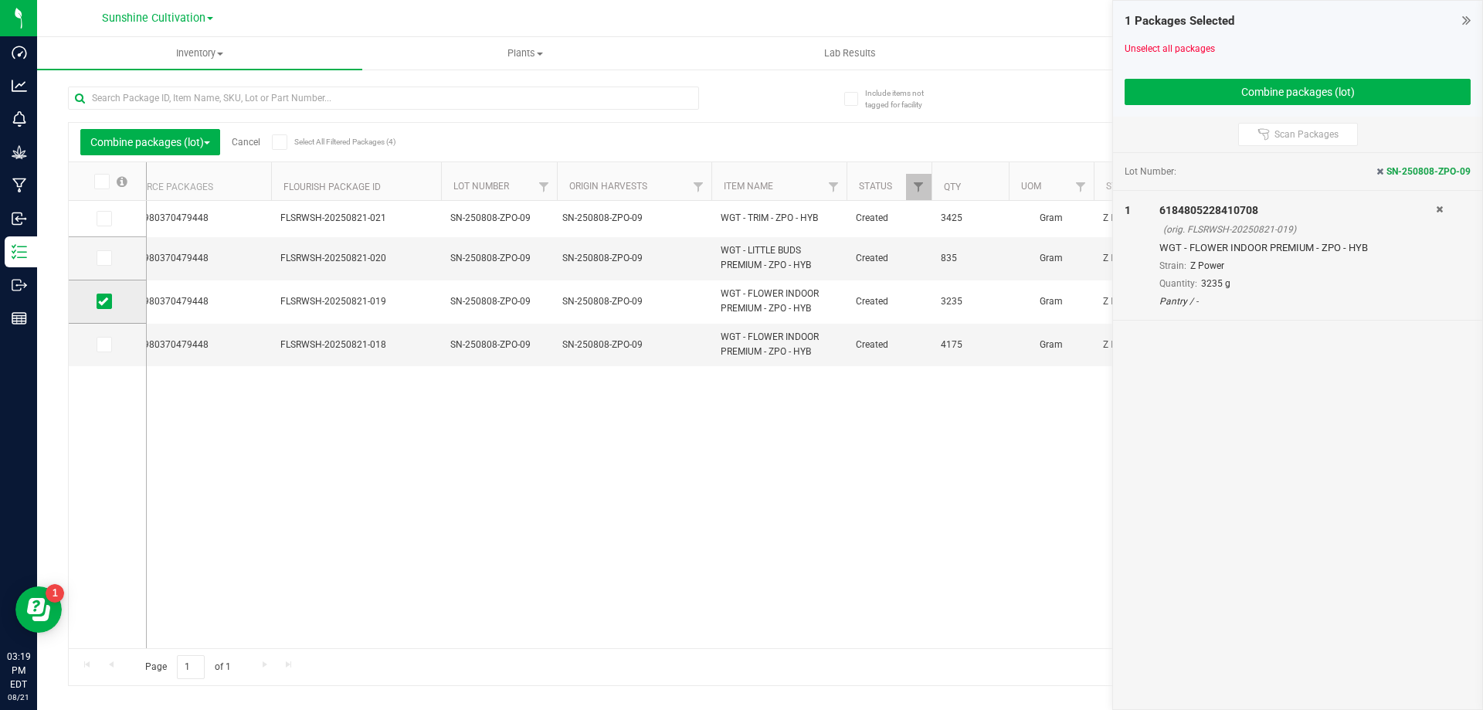
click at [103, 301] on icon at bounding box center [103, 301] width 10 height 0
click at [0, 0] on input "checkbox" at bounding box center [0, 0] width 0 height 0
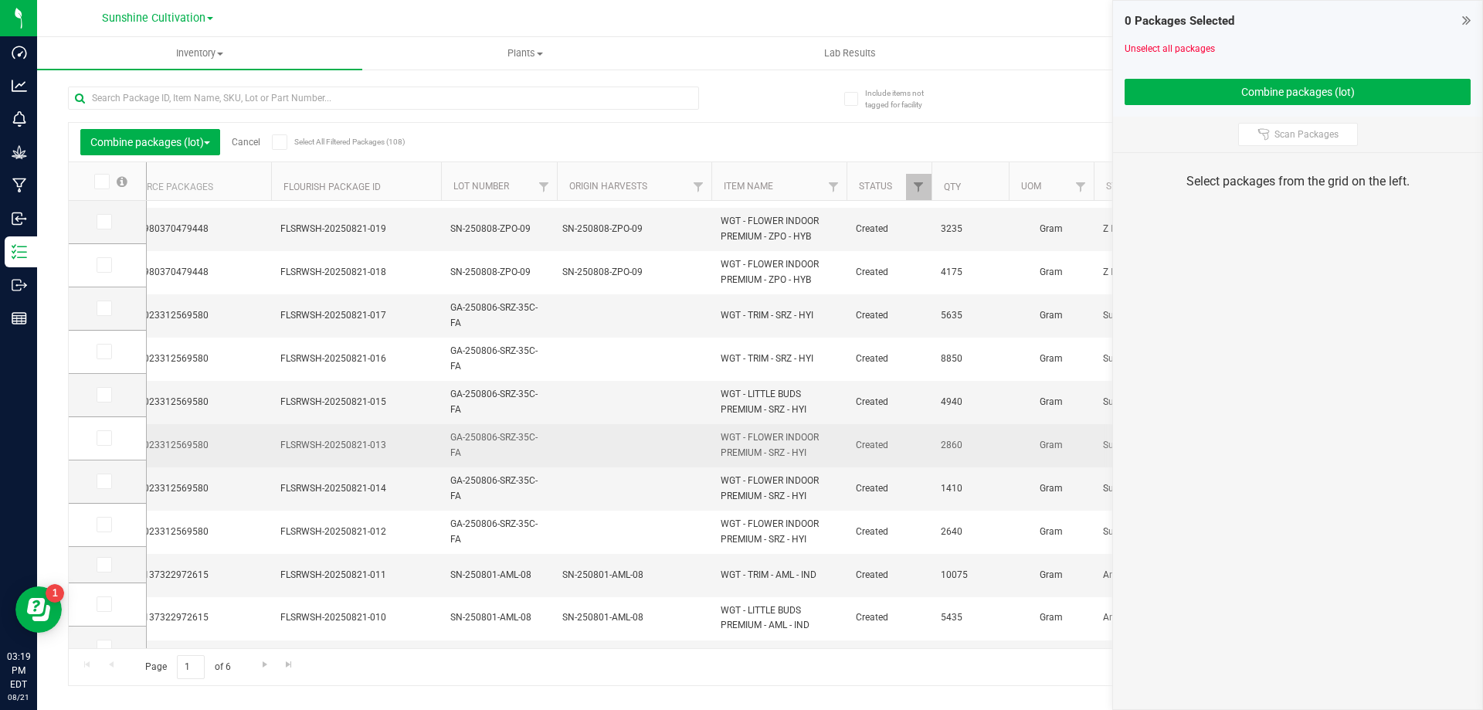
scroll to position [0, 0]
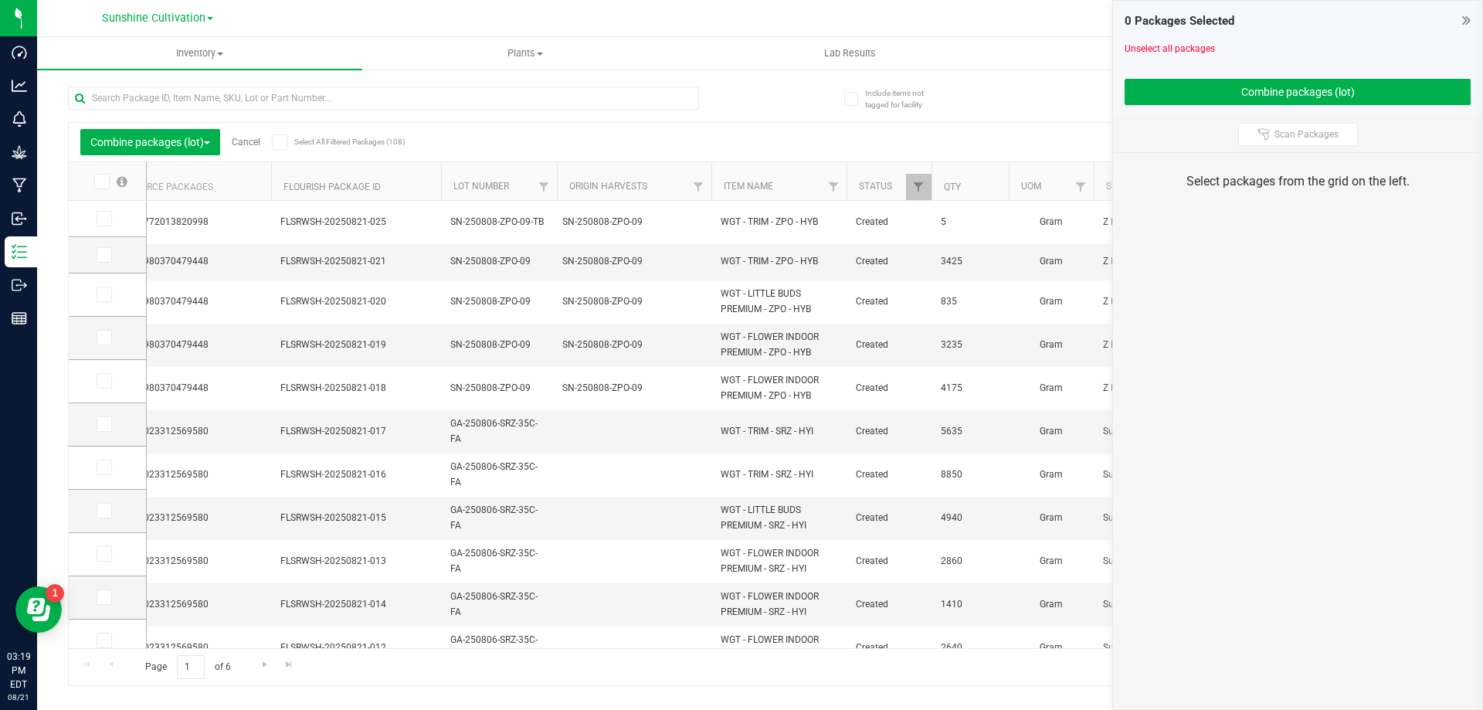
click at [1462, 24] on icon at bounding box center [1466, 19] width 8 height 15
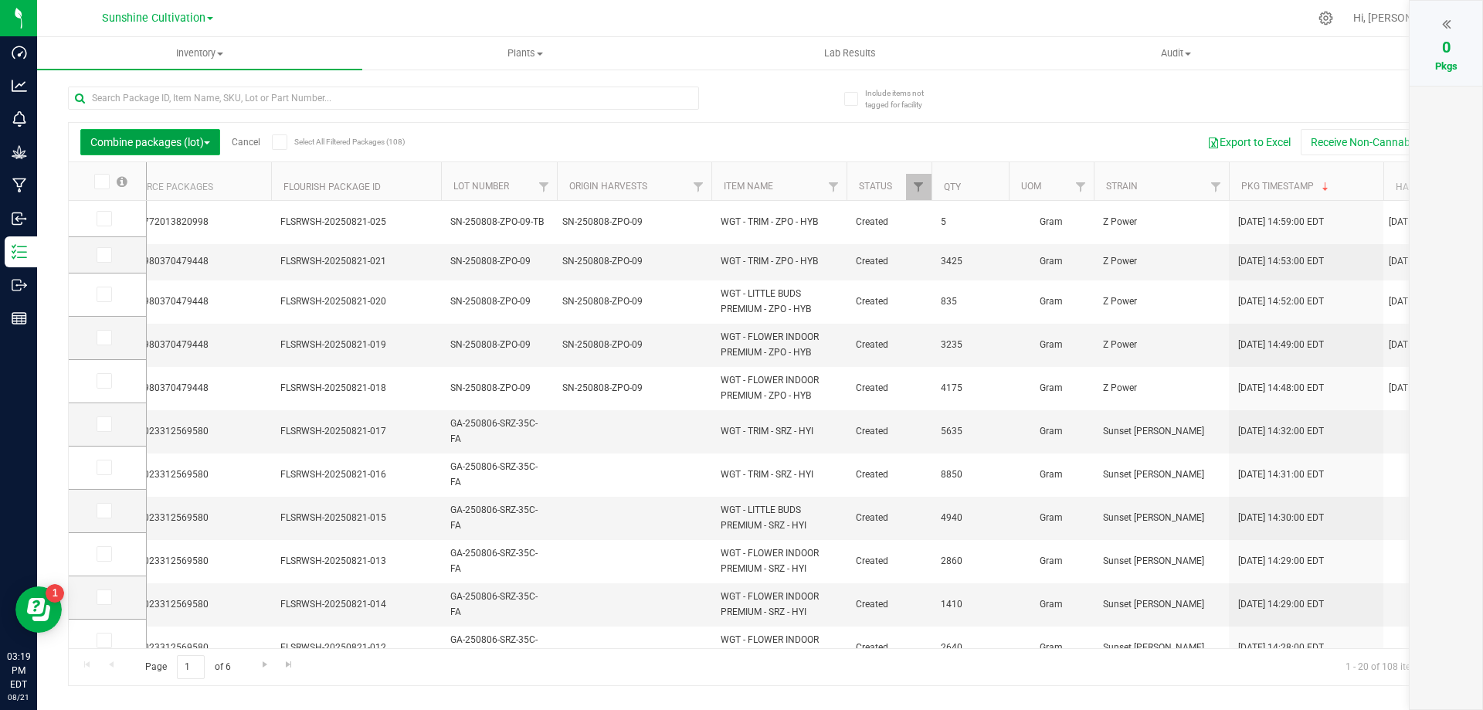
click at [203, 147] on span "Combine packages (lot)" at bounding box center [150, 142] width 120 height 12
click at [183, 234] on span "Combine packages (lot)" at bounding box center [145, 233] width 110 height 12
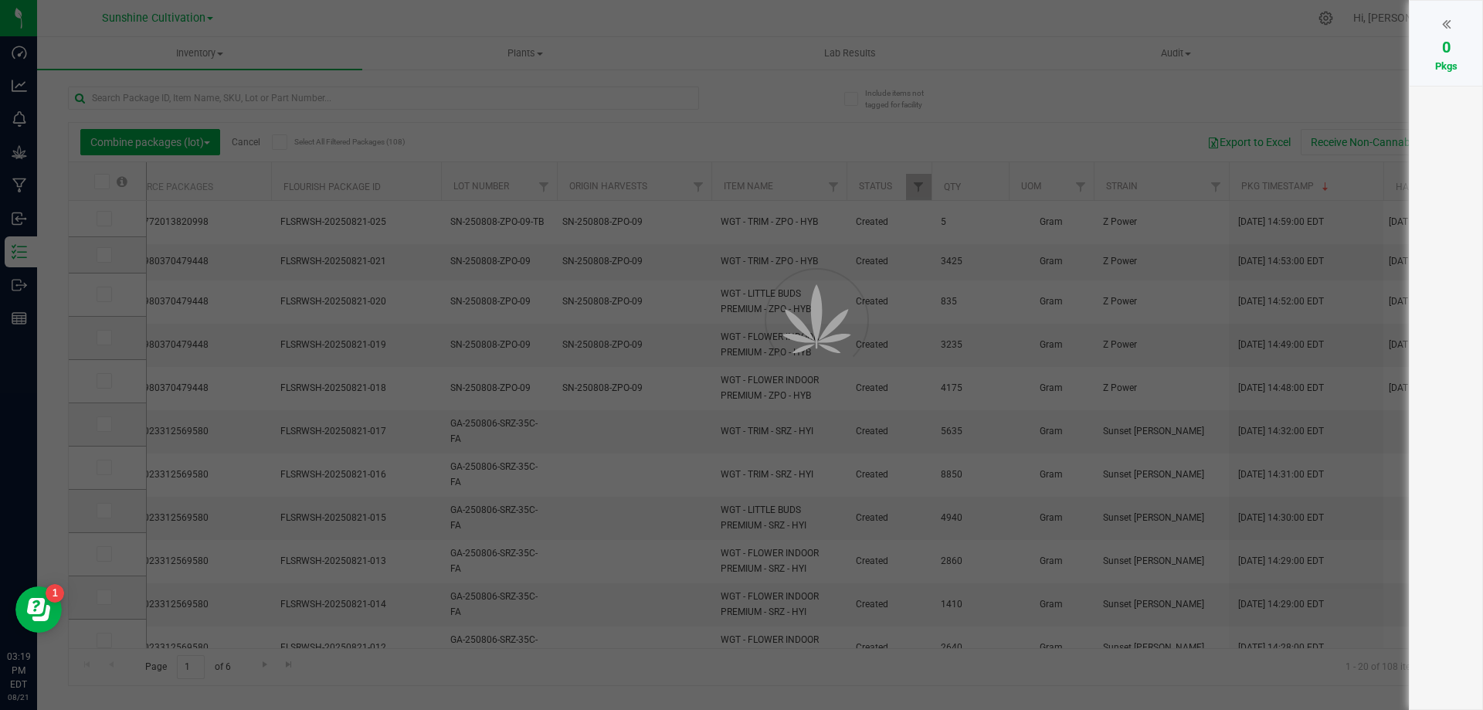
click at [364, 97] on div at bounding box center [741, 355] width 1483 height 710
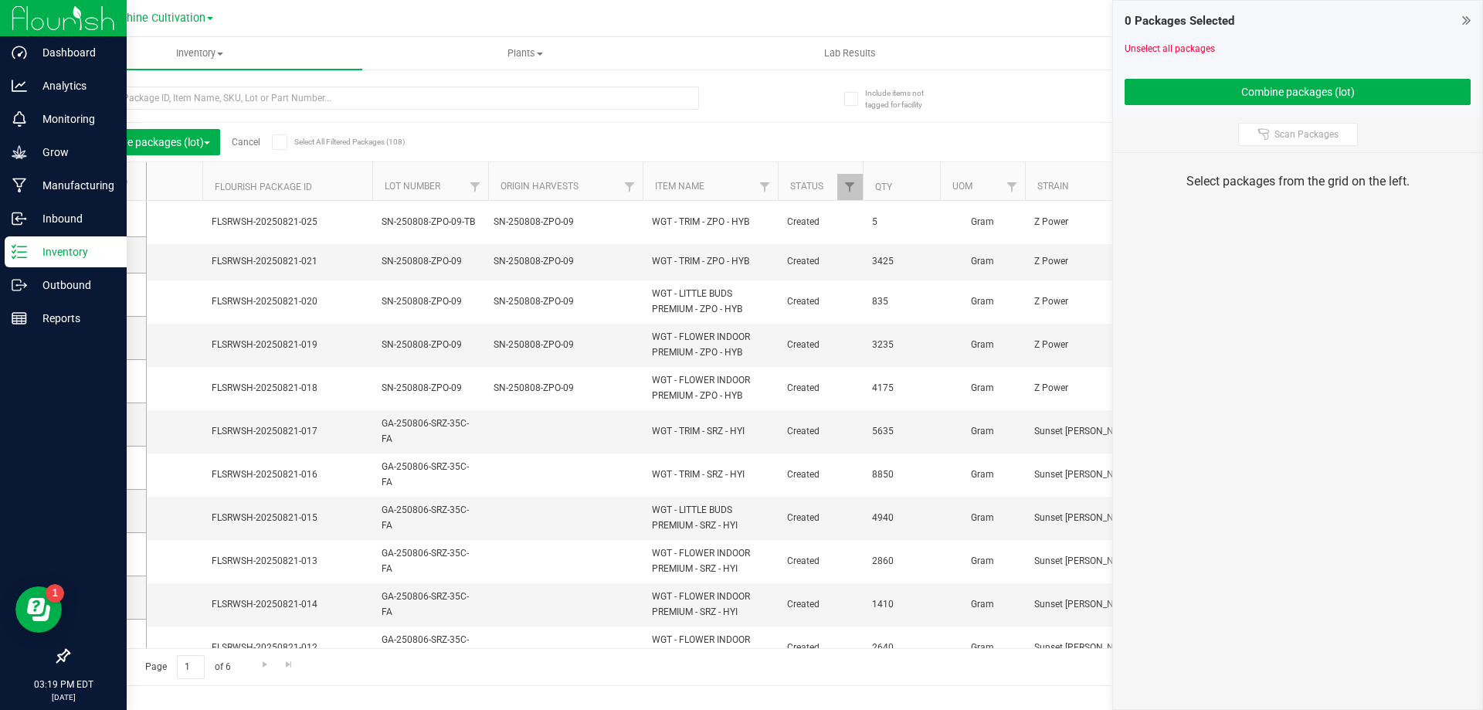
click at [56, 249] on p "Inventory" at bounding box center [73, 252] width 93 height 19
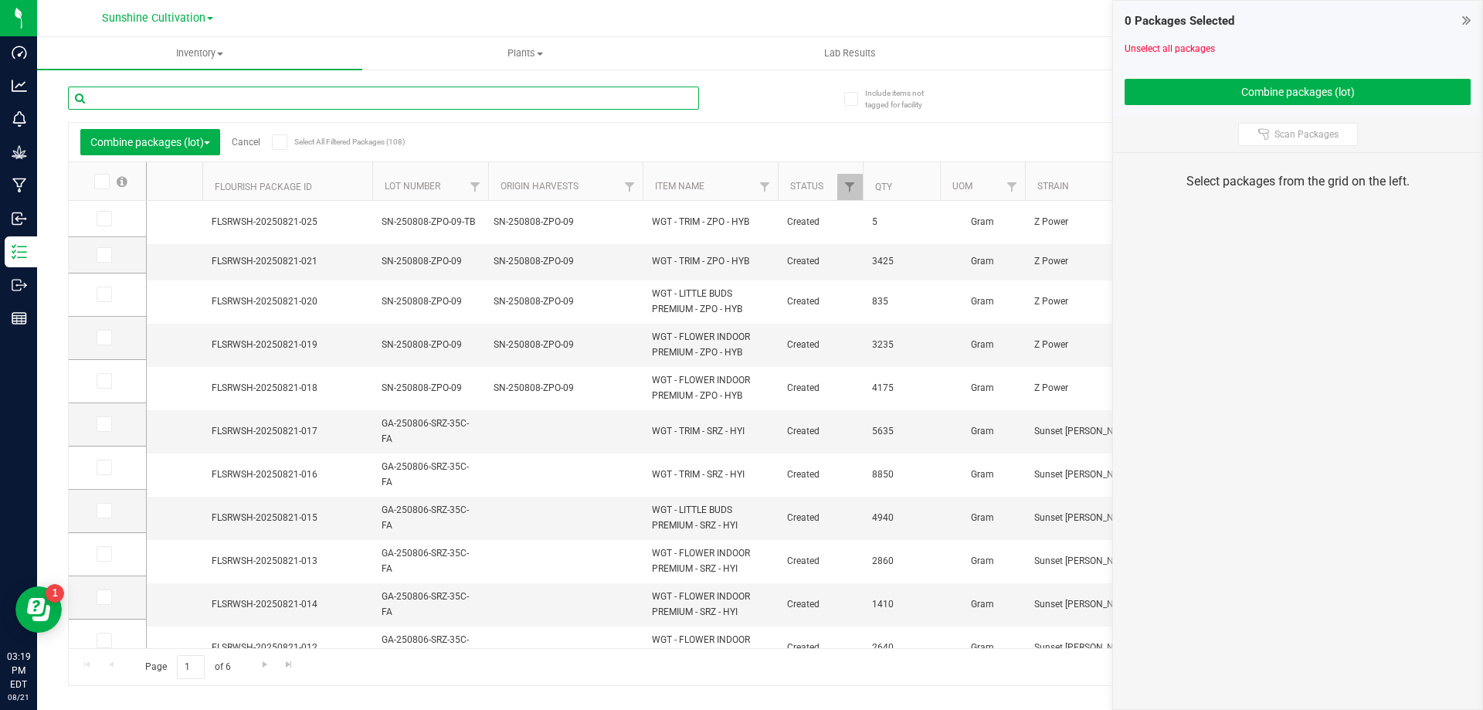
click at [300, 96] on input "text" at bounding box center [383, 97] width 631 height 23
type input "ZPO"
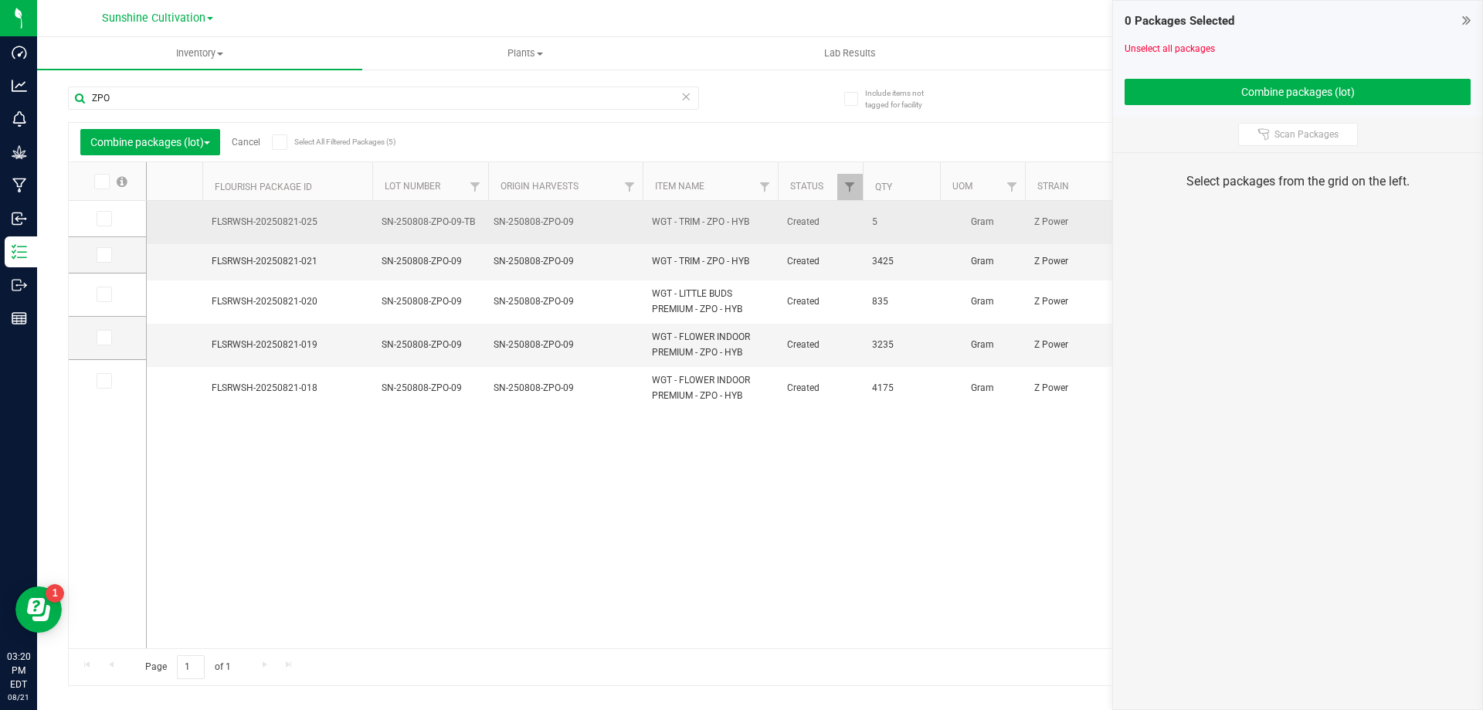
drag, startPoint x: 272, startPoint y: 218, endPoint x: 323, endPoint y: 220, distance: 51.0
click at [323, 220] on span "FLSRWSH-20250821-025" at bounding box center [287, 222] width 151 height 15
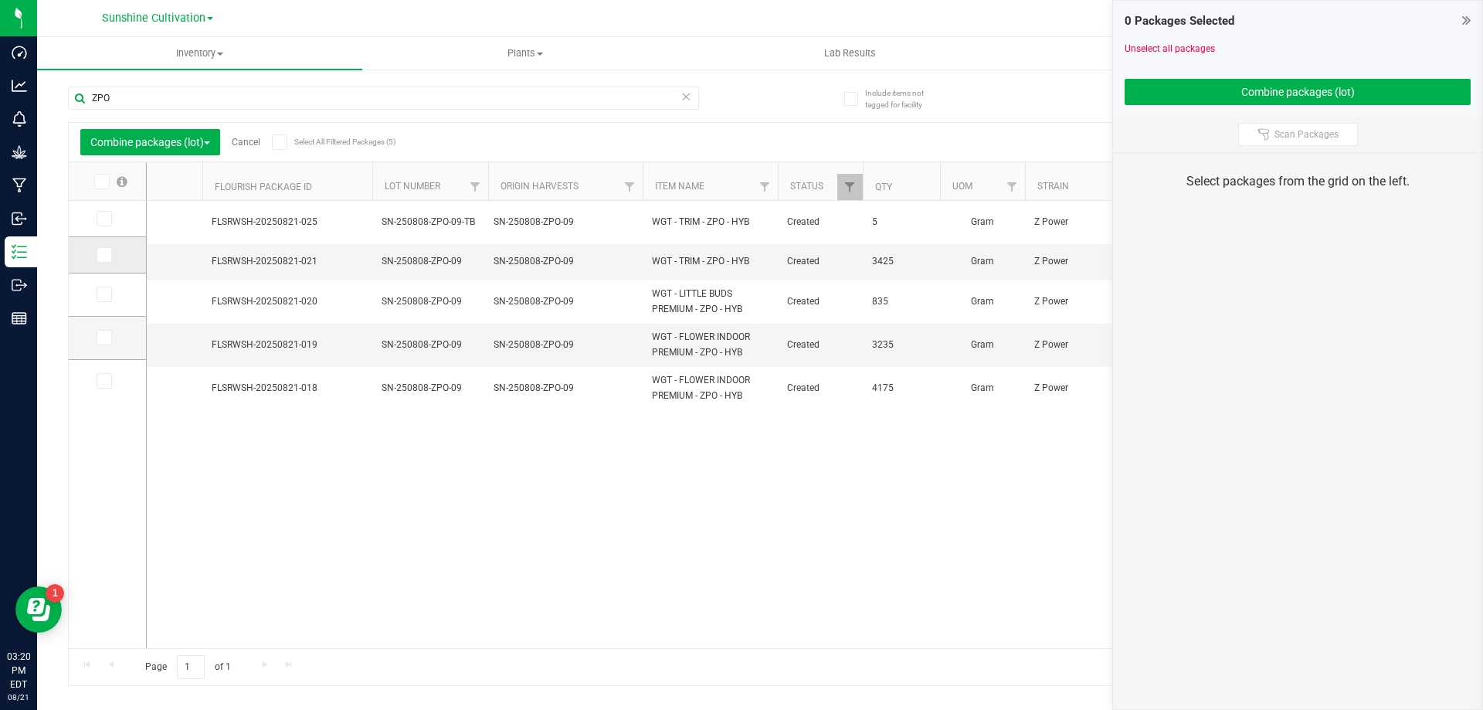
click at [106, 255] on icon at bounding box center [103, 255] width 10 height 0
click at [0, 0] on input "checkbox" at bounding box center [0, 0] width 0 height 0
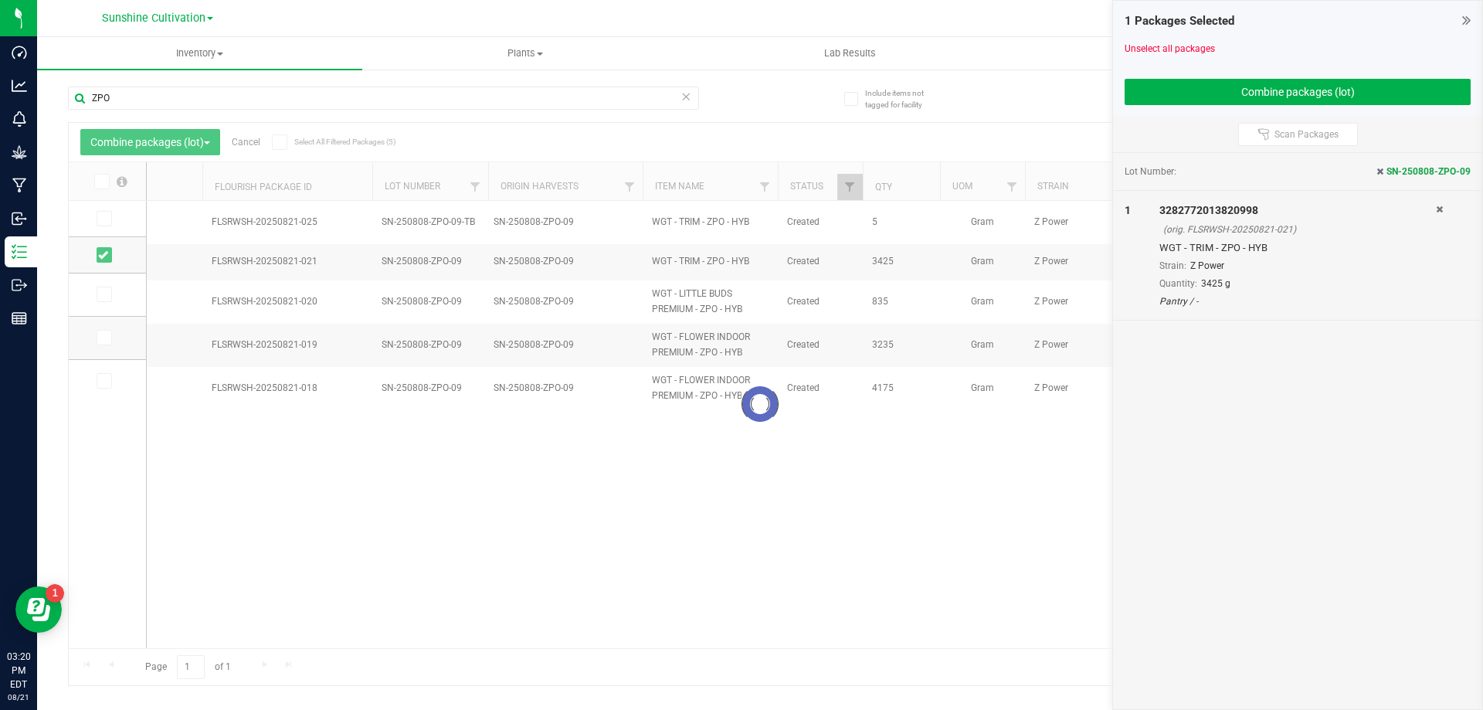
click at [106, 217] on div at bounding box center [760, 404] width 1382 height 562
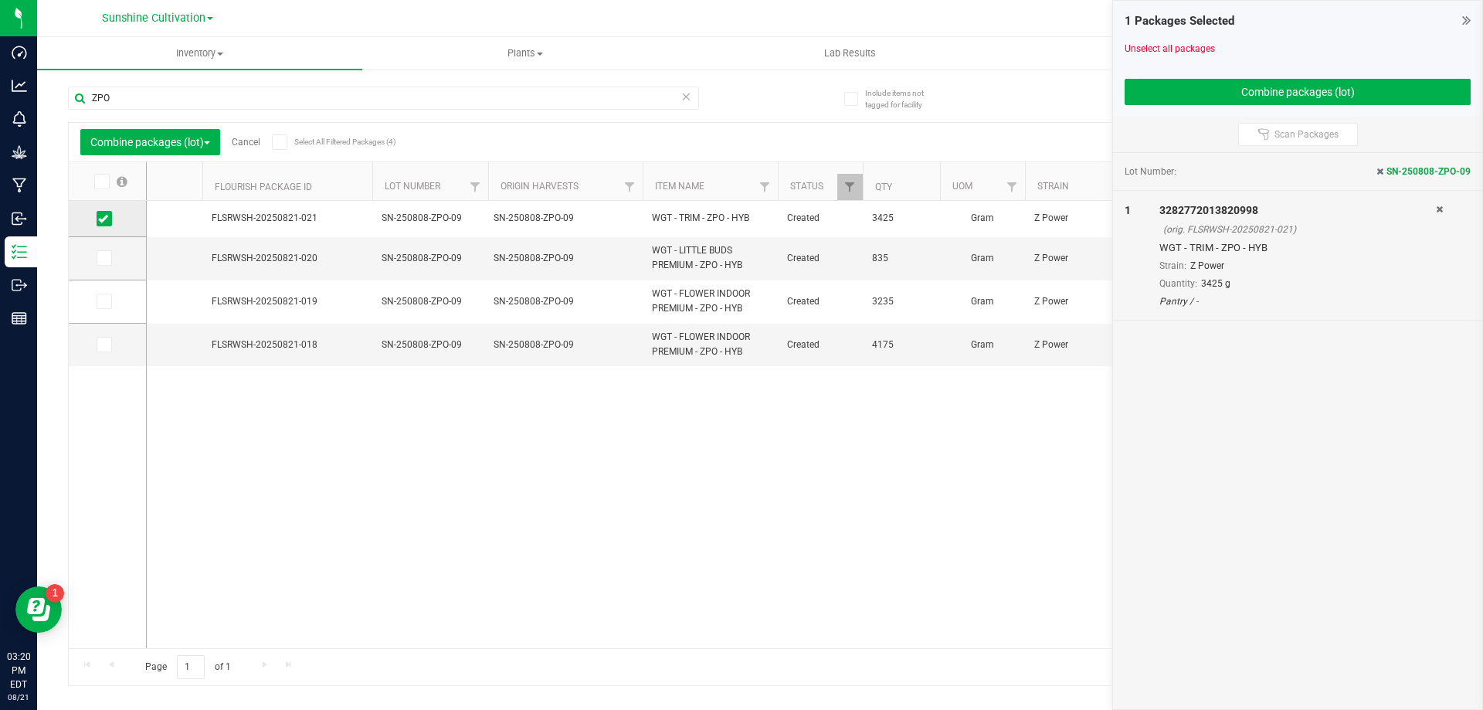
click at [110, 222] on span at bounding box center [104, 218] width 15 height 15
click at [0, 0] on input "checkbox" at bounding box center [0, 0] width 0 height 0
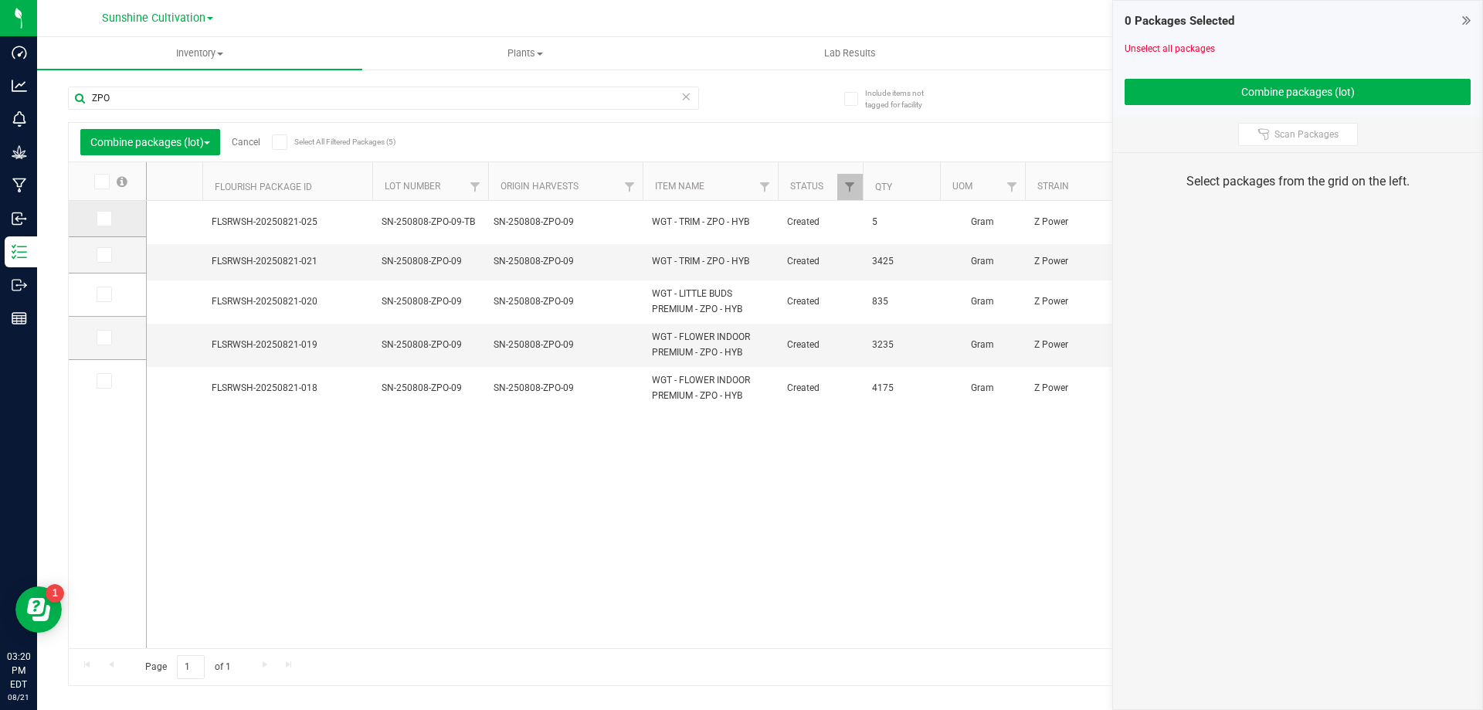
click at [103, 219] on icon at bounding box center [103, 219] width 10 height 0
click at [0, 0] on input "checkbox" at bounding box center [0, 0] width 0 height 0
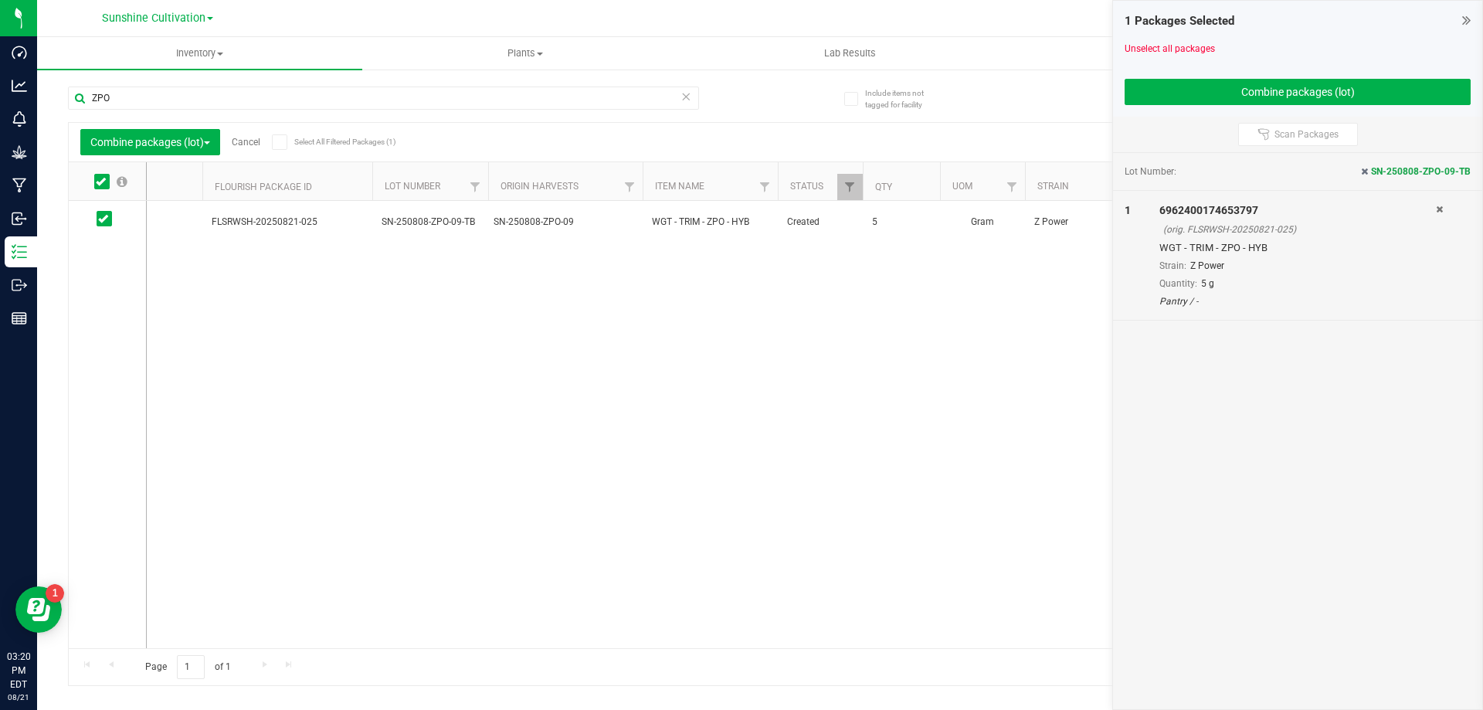
click at [73, 270] on div at bounding box center [108, 424] width 78 height 447
click at [97, 321] on div at bounding box center [108, 424] width 78 height 447
click at [274, 256] on div "6962400174653797 3282772013820998 FLSRWSH-20250821-025 SN-250808-ZPO-09-TB SN-2…" at bounding box center [799, 424] width 1304 height 447
click at [425, 300] on div "6962400174653797 3282772013820998 FLSRWSH-20250821-025 SN-250808-ZPO-09-TB SN-2…" at bounding box center [799, 424] width 1304 height 447
click at [271, 277] on div "6962400174653797 3282772013820998 FLSRWSH-20250821-025 SN-250808-ZPO-09-TB SN-2…" at bounding box center [799, 424] width 1304 height 447
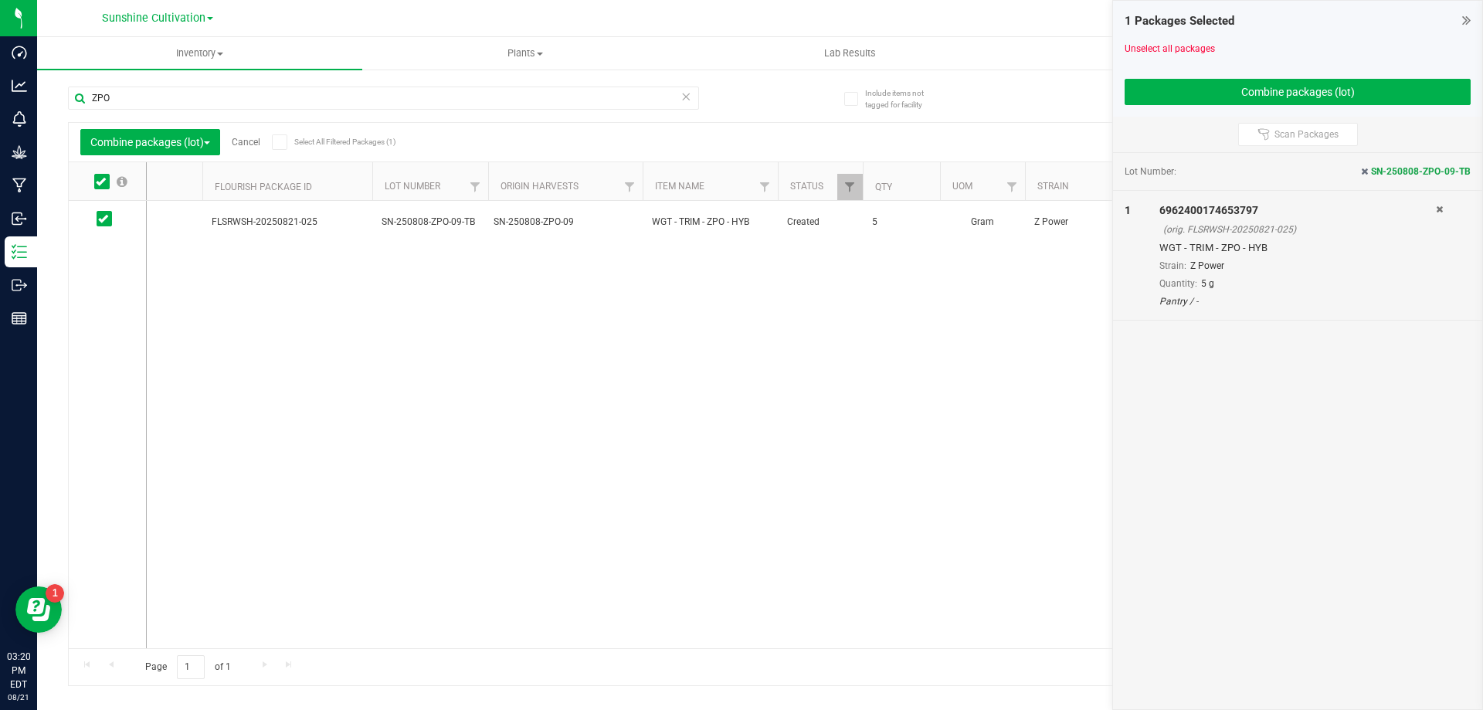
click at [460, 297] on div "6962400174653797 3282772013820998 FLSRWSH-20250821-025 SN-250808-ZPO-09-TB SN-2…" at bounding box center [799, 424] width 1304 height 447
drag, startPoint x: 367, startPoint y: 304, endPoint x: 588, endPoint y: 369, distance: 230.4
click at [367, 305] on div "6962400174653797 3282772013820998 FLSRWSH-20250821-025 SN-250808-ZPO-09-TB SN-2…" at bounding box center [799, 424] width 1304 height 447
click at [588, 369] on div "6962400174653797 3282772013820998 FLSRWSH-20250821-025 SN-250808-ZPO-09-TB SN-2…" at bounding box center [799, 424] width 1304 height 447
click at [1302, 234] on div "(orig. FLSRWSH-20250821-025)" at bounding box center [1299, 229] width 273 height 14
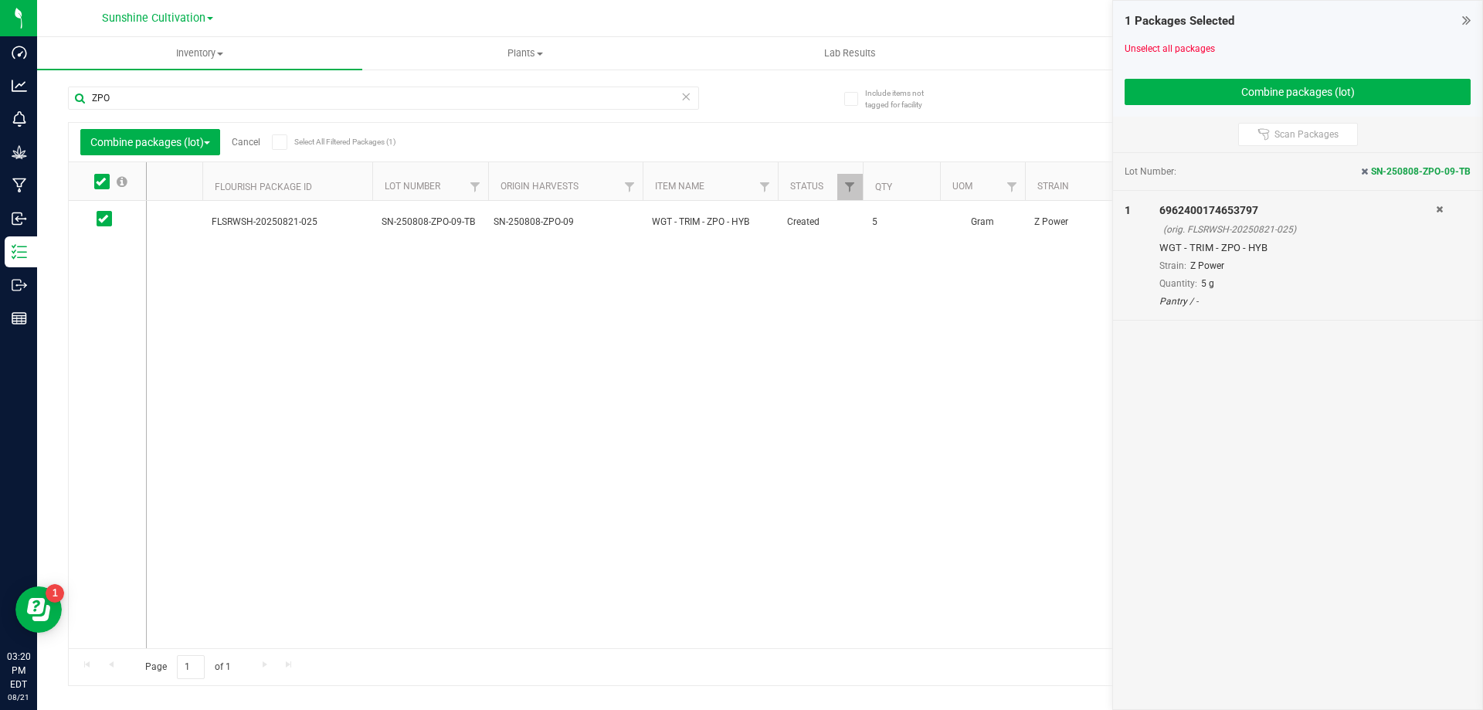
click at [1222, 236] on div at bounding box center [1297, 238] width 276 height 4
click at [1460, 24] on div "1 Packages Selected" at bounding box center [1297, 21] width 346 height 18
click at [1464, 22] on icon at bounding box center [1466, 19] width 8 height 15
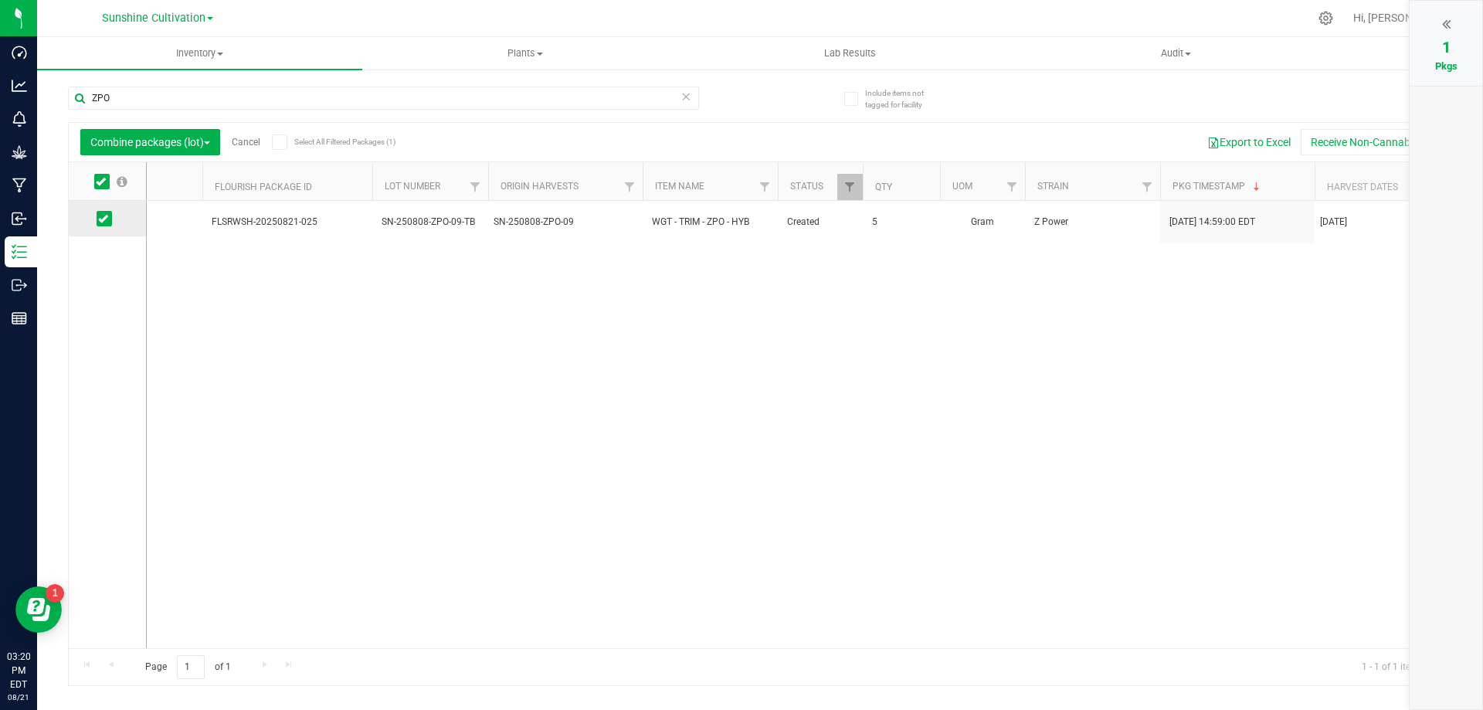
click at [117, 215] on label at bounding box center [108, 218] width 22 height 15
click at [0, 0] on input "checkbox" at bounding box center [0, 0] width 0 height 0
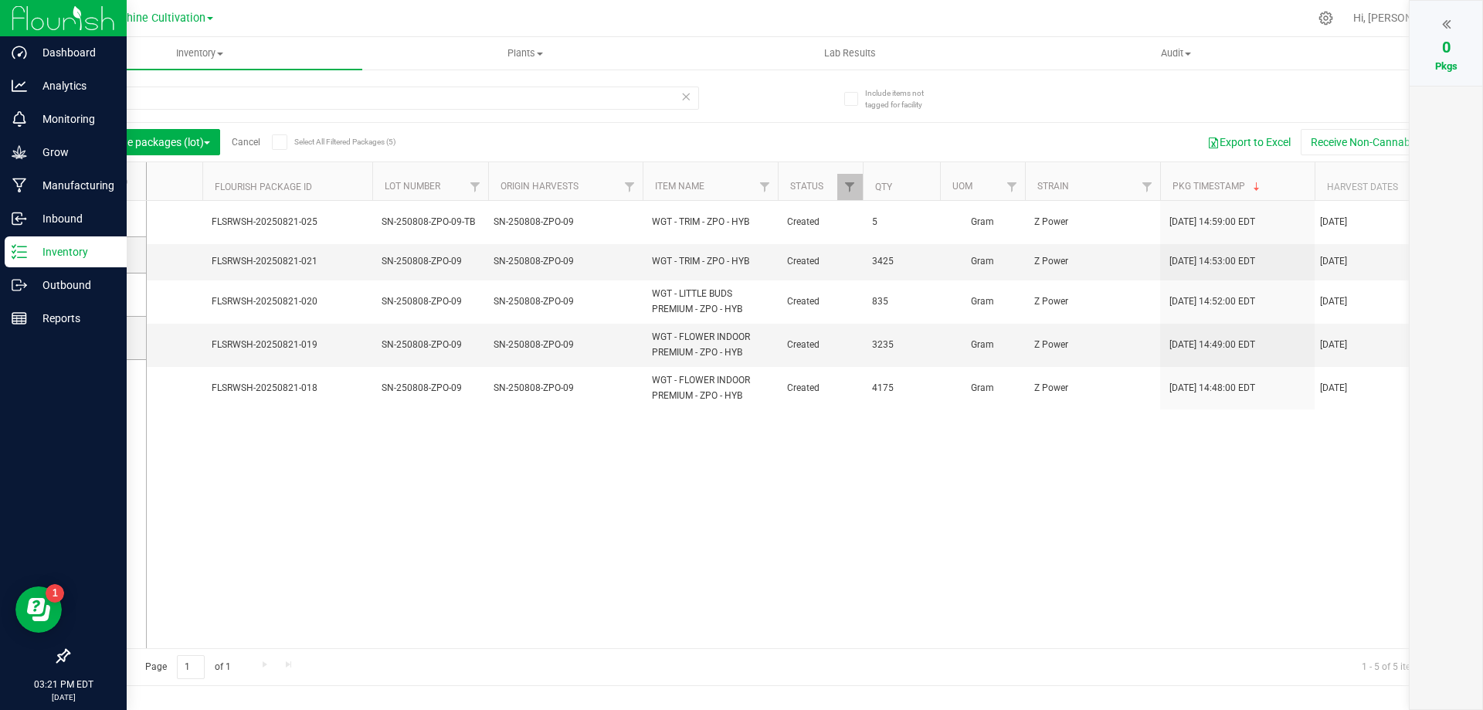
click at [30, 255] on p "Inventory" at bounding box center [73, 252] width 93 height 19
click at [49, 198] on div "Manufacturing" at bounding box center [66, 185] width 122 height 31
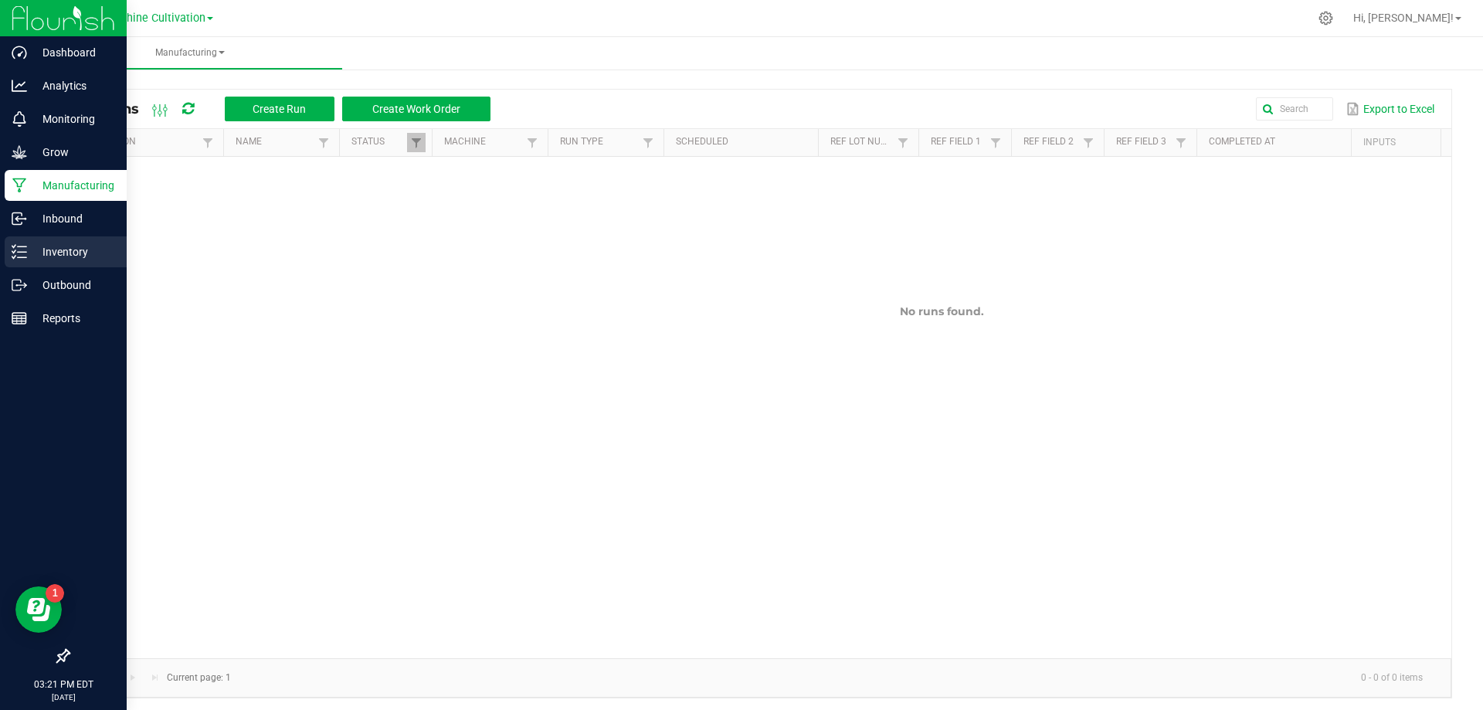
click at [68, 248] on p "Inventory" at bounding box center [73, 252] width 93 height 19
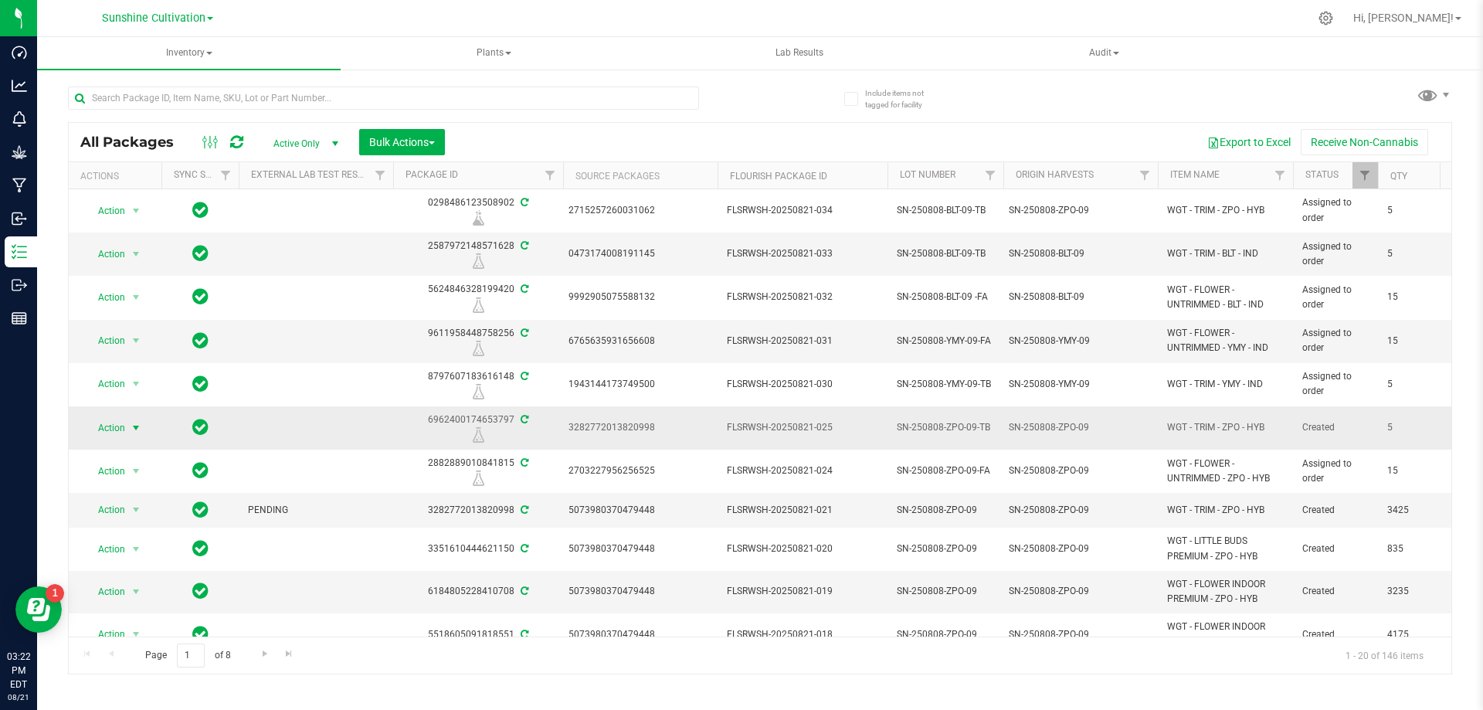
click at [136, 432] on span "select" at bounding box center [136, 428] width 12 height 12
click at [144, 453] on li "Adjust qty" at bounding box center [145, 453] width 120 height 23
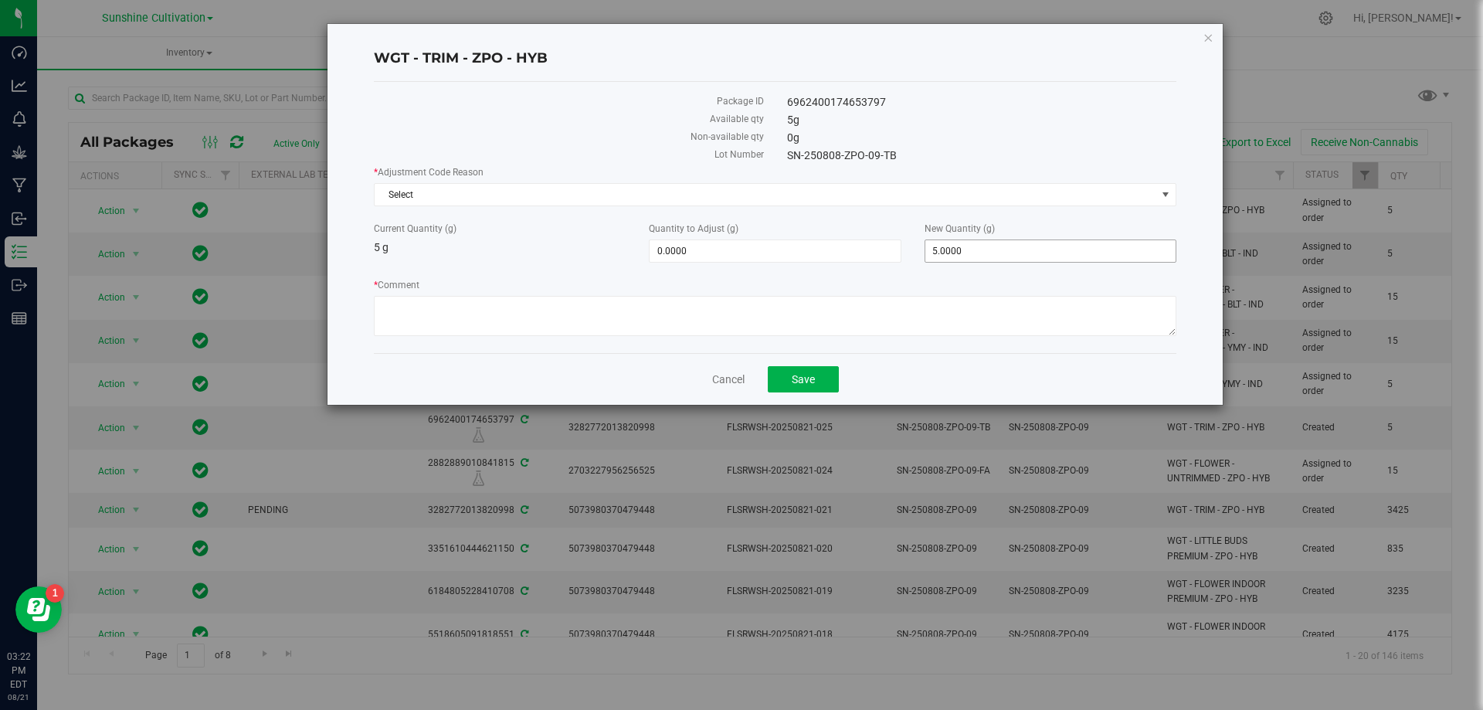
click at [1009, 250] on span "5.0000 5" at bounding box center [1050, 250] width 252 height 23
click at [1208, 35] on icon "button" at bounding box center [1207, 37] width 11 height 19
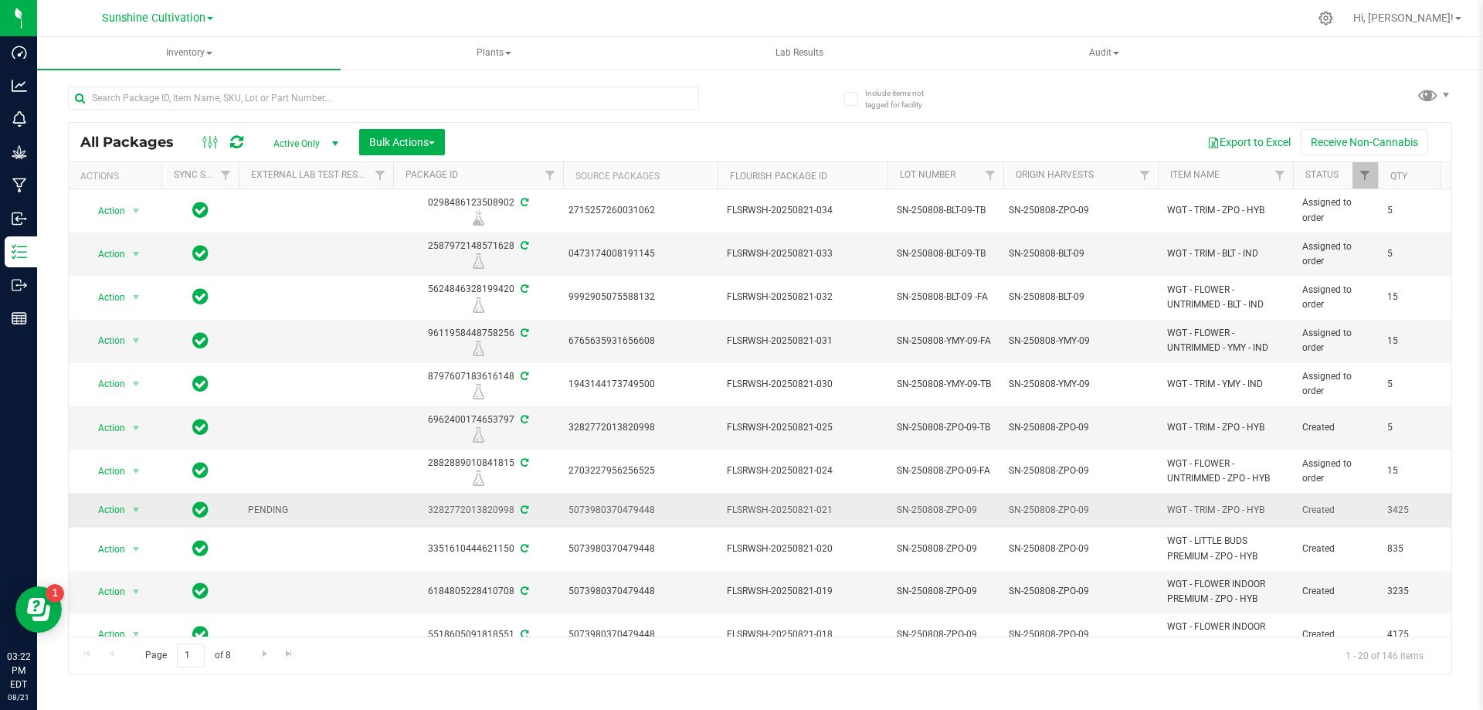
drag, startPoint x: 1387, startPoint y: 511, endPoint x: 1421, endPoint y: 511, distance: 34.0
click at [1421, 511] on span "3425" at bounding box center [1416, 510] width 59 height 15
drag, startPoint x: 255, startPoint y: 508, endPoint x: 239, endPoint y: 514, distance: 17.4
click at [248, 512] on span "PENDING" at bounding box center [316, 510] width 136 height 15
drag, startPoint x: 239, startPoint y: 514, endPoint x: 311, endPoint y: 510, distance: 72.7
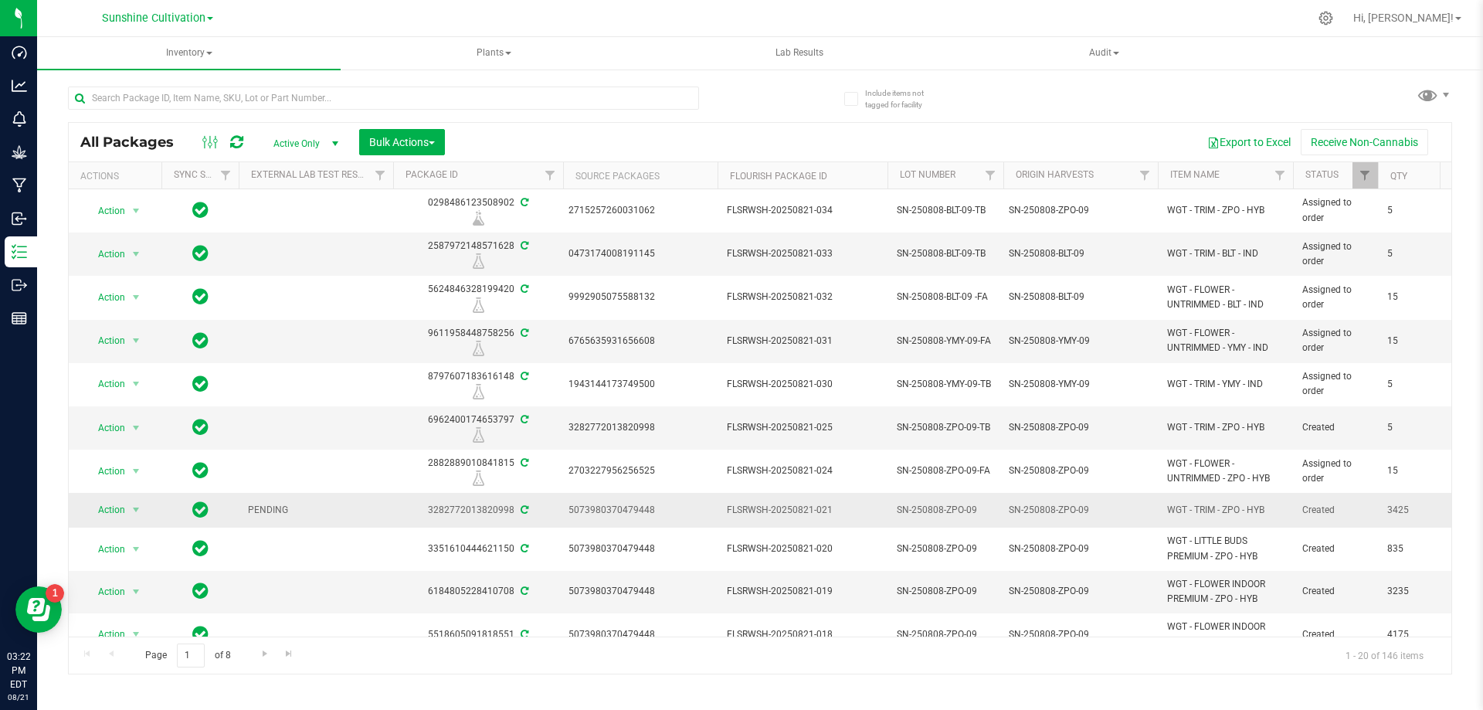
click at [311, 510] on td "PENDING" at bounding box center [316, 510] width 154 height 35
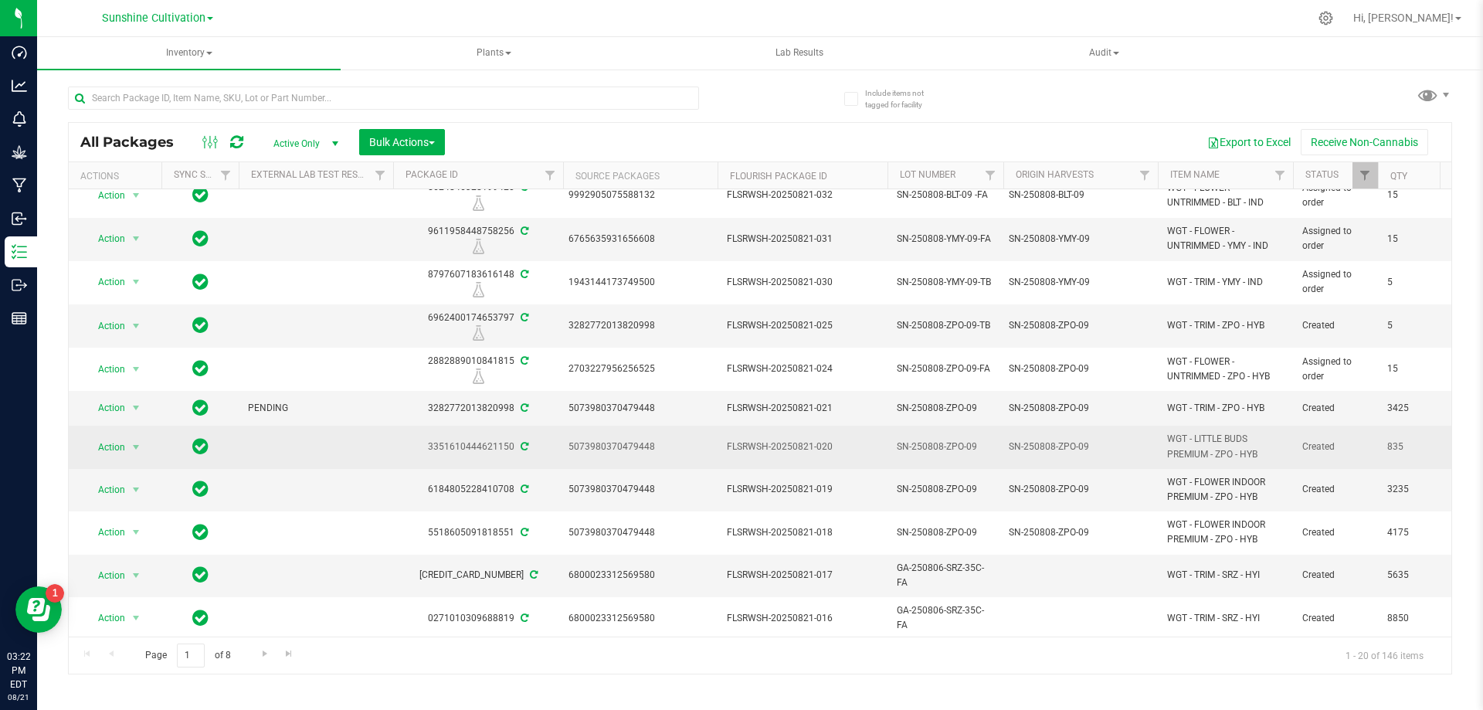
scroll to position [77, 0]
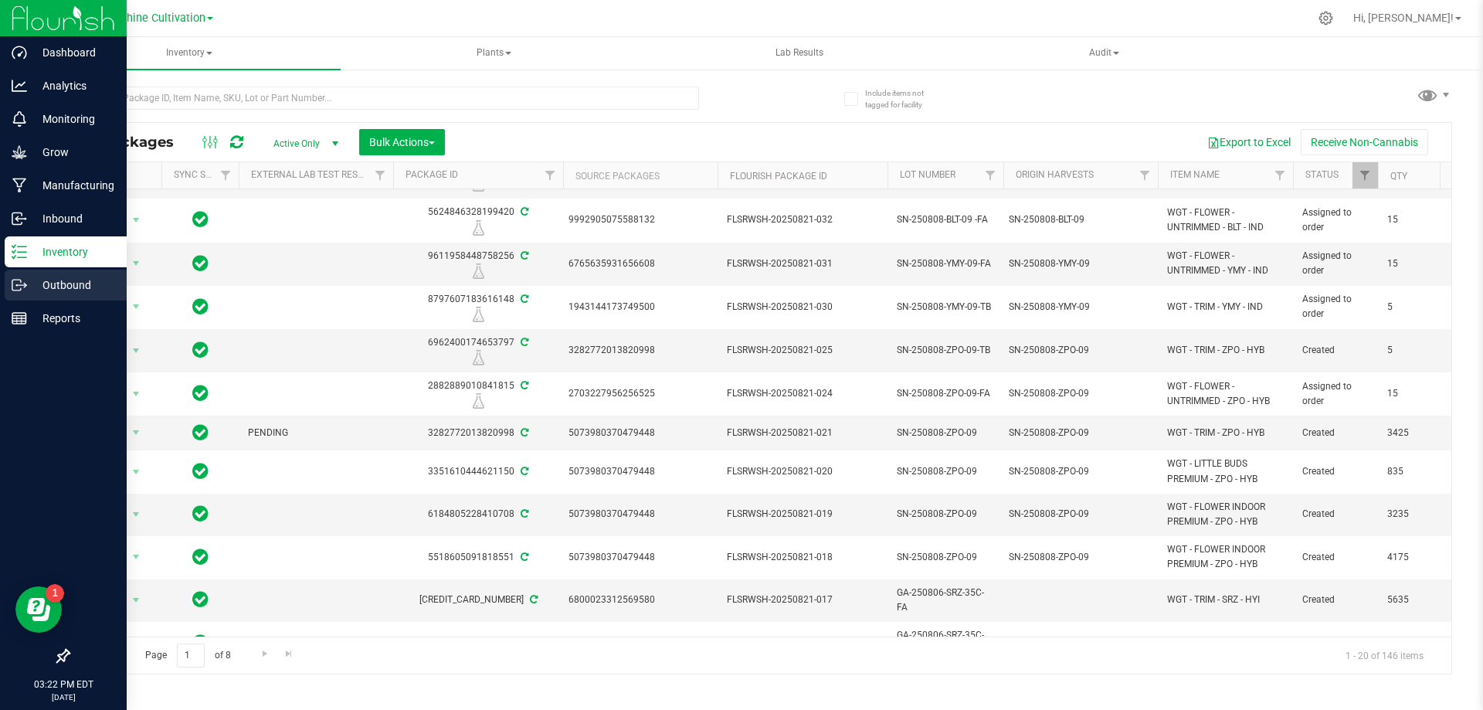
click at [41, 286] on p "Outbound" at bounding box center [73, 285] width 93 height 19
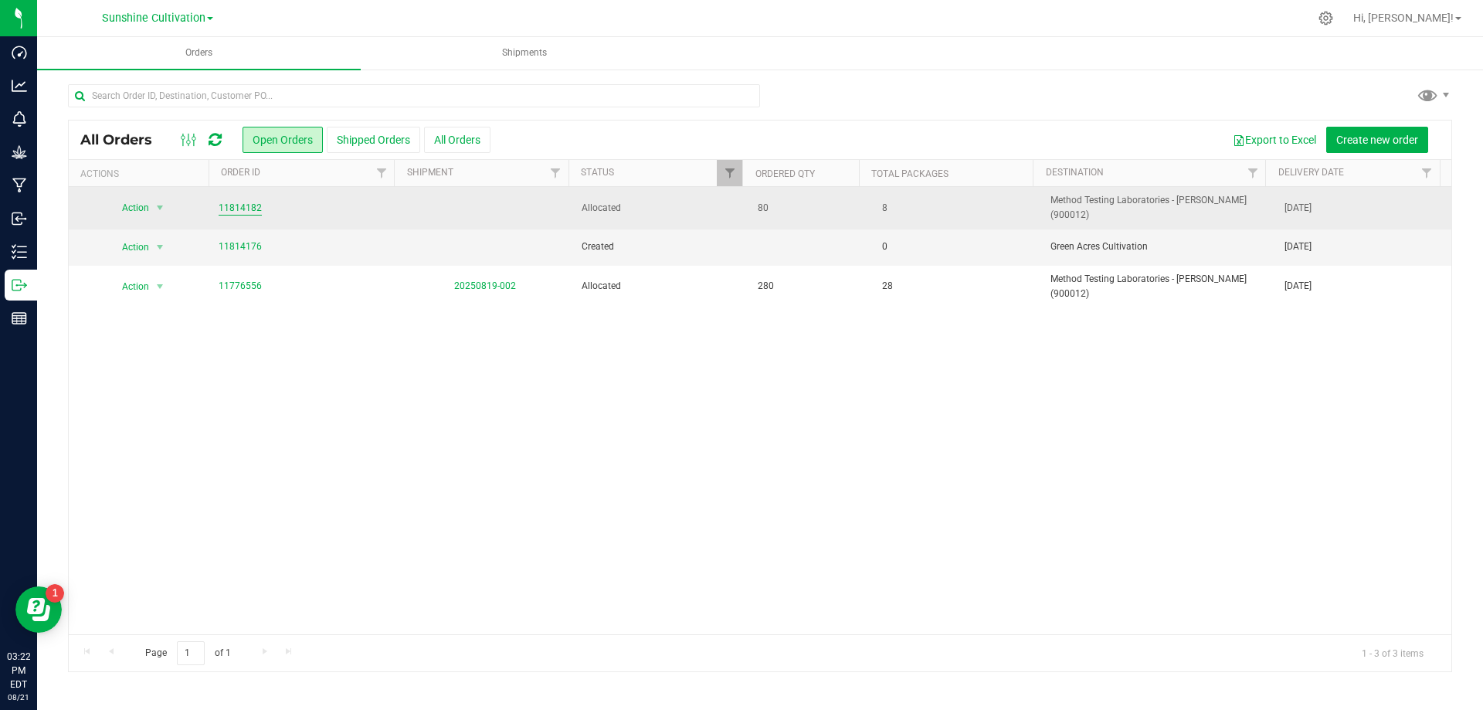
click at [232, 202] on link "11814182" at bounding box center [240, 208] width 43 height 15
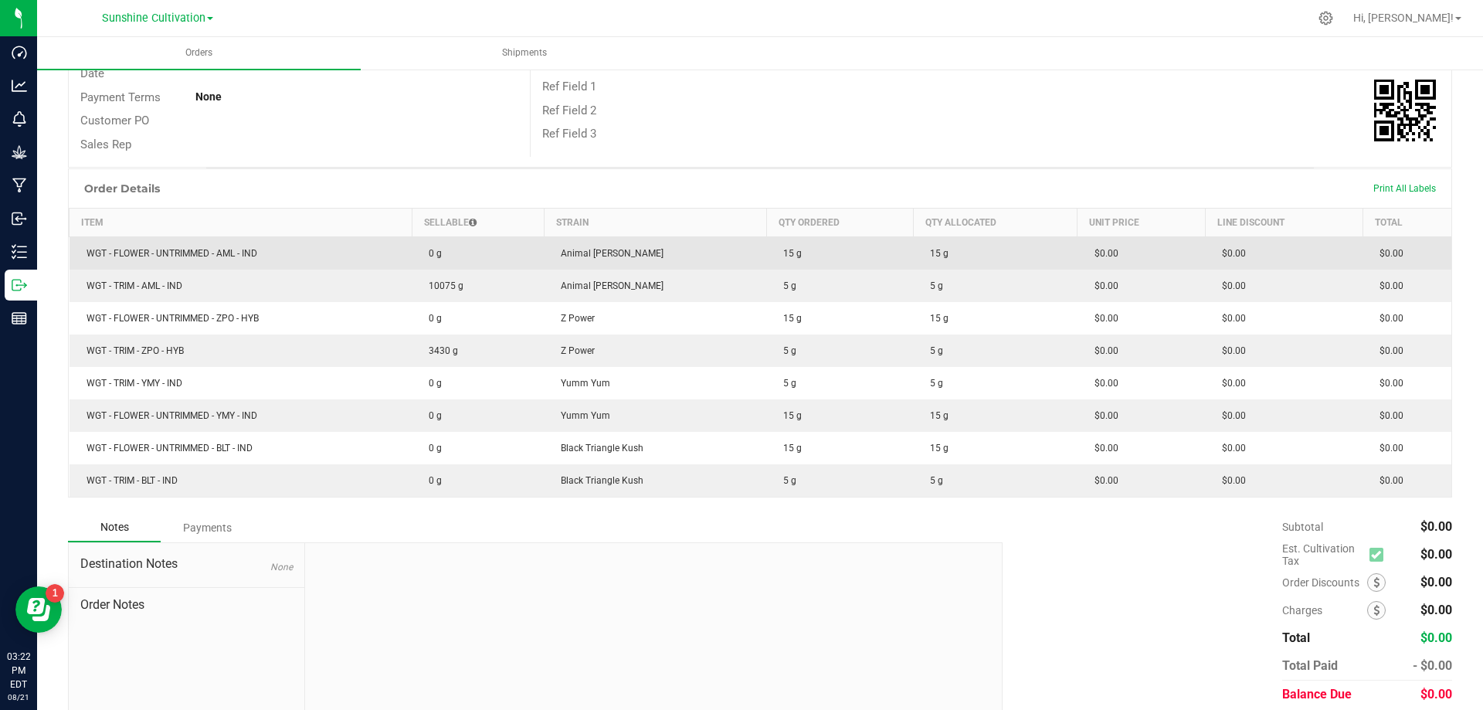
scroll to position [296, 0]
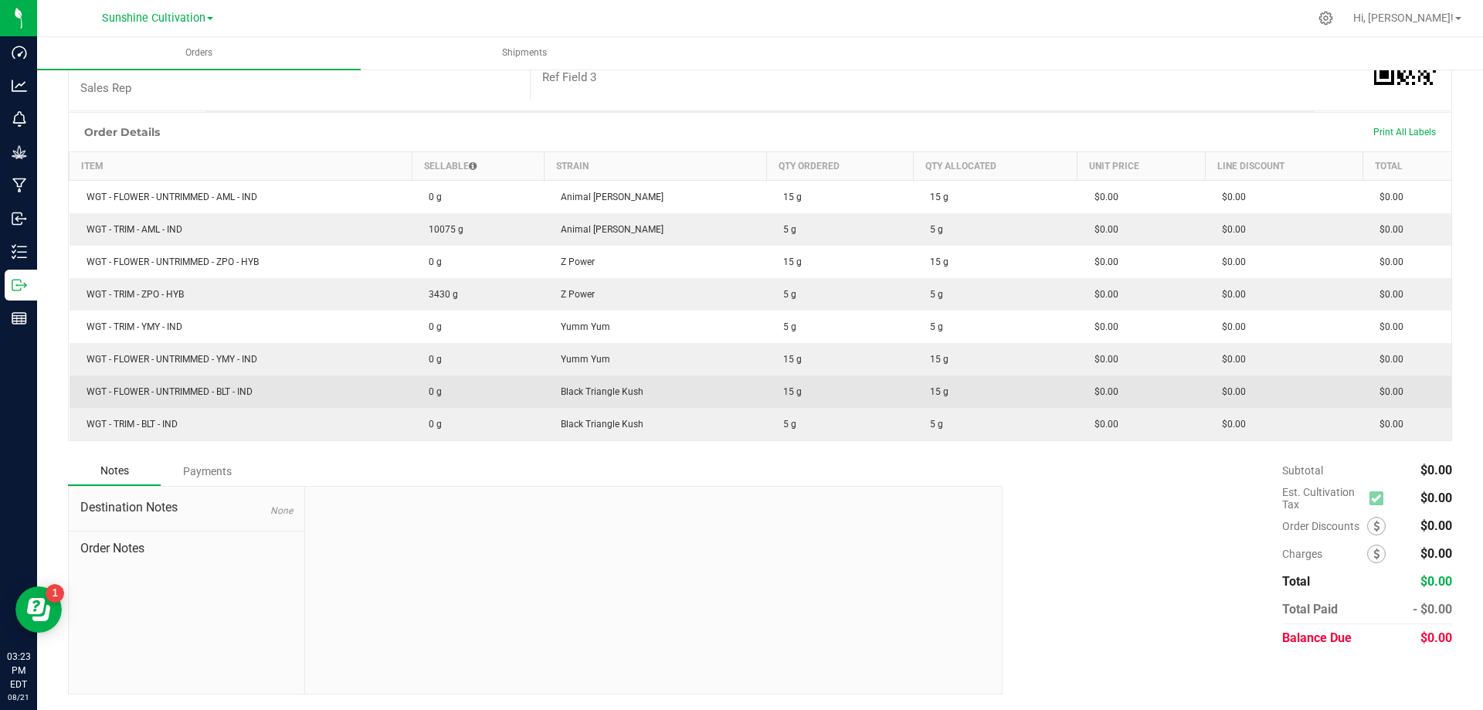
click at [211, 392] on span "WGT - FLOWER - UNTRIMMED - BLT - IND" at bounding box center [166, 391] width 174 height 11
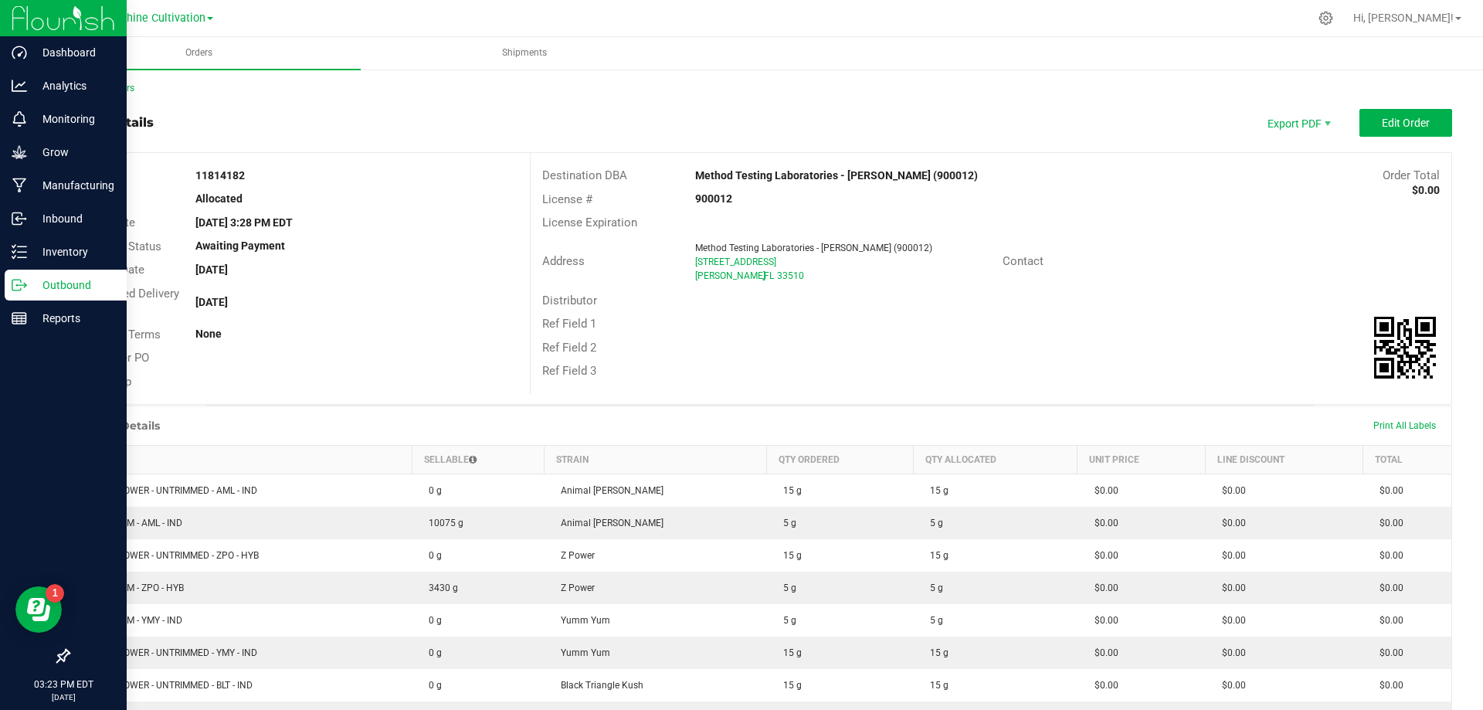
scroll to position [0, 0]
